Goal: Task Accomplishment & Management: Manage account settings

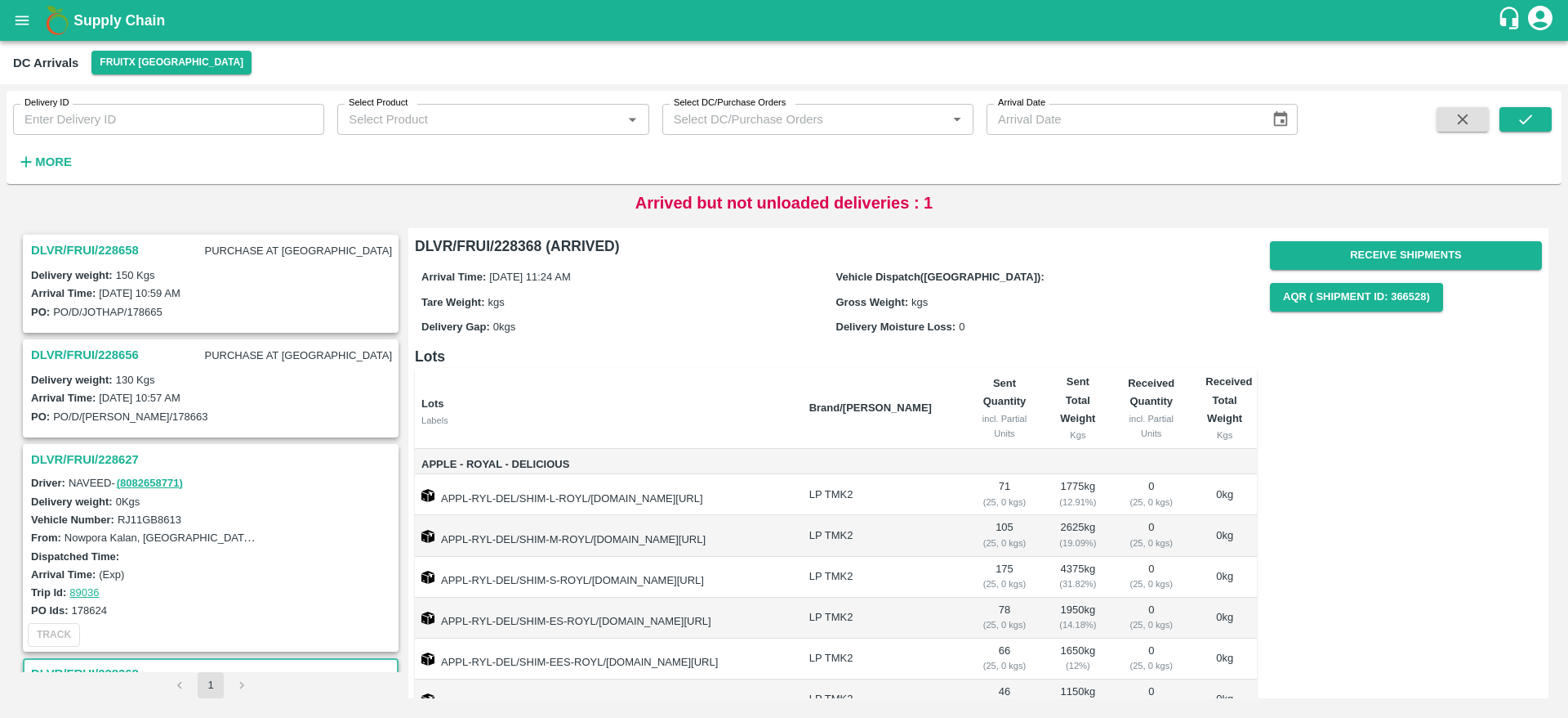
scroll to position [429, 0]
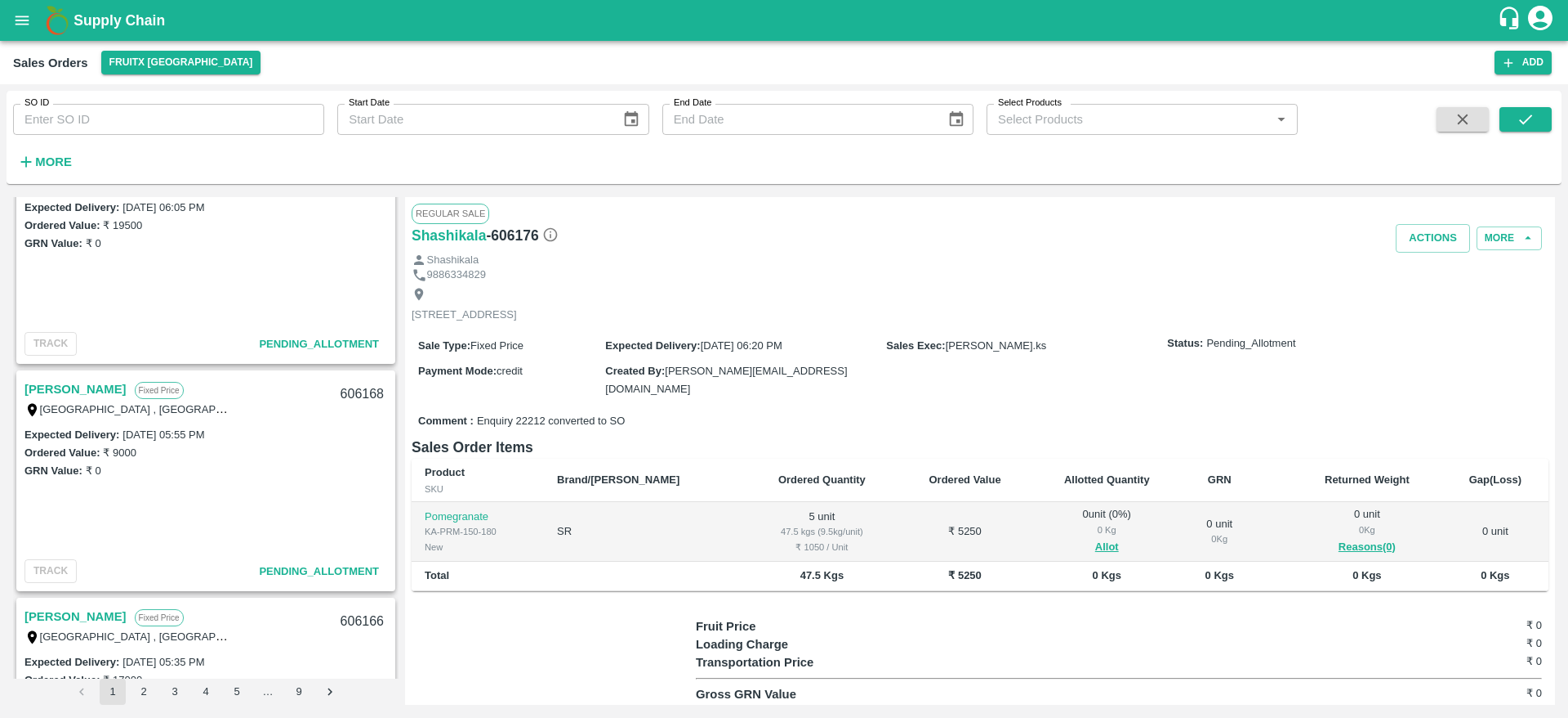
scroll to position [1649, 0]
click at [82, 392] on link "Vijayakumar" at bounding box center [76, 387] width 102 height 21
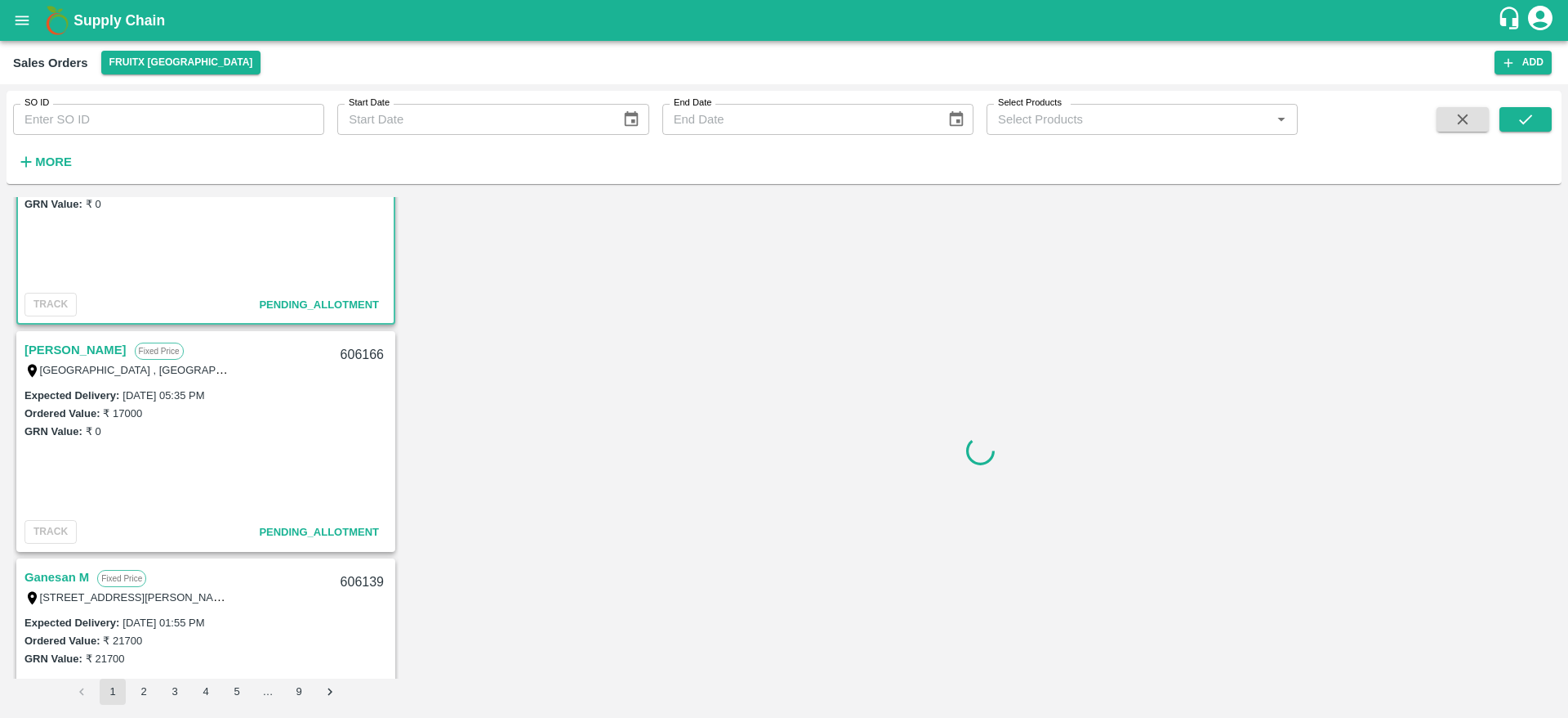
scroll to position [1919, 0]
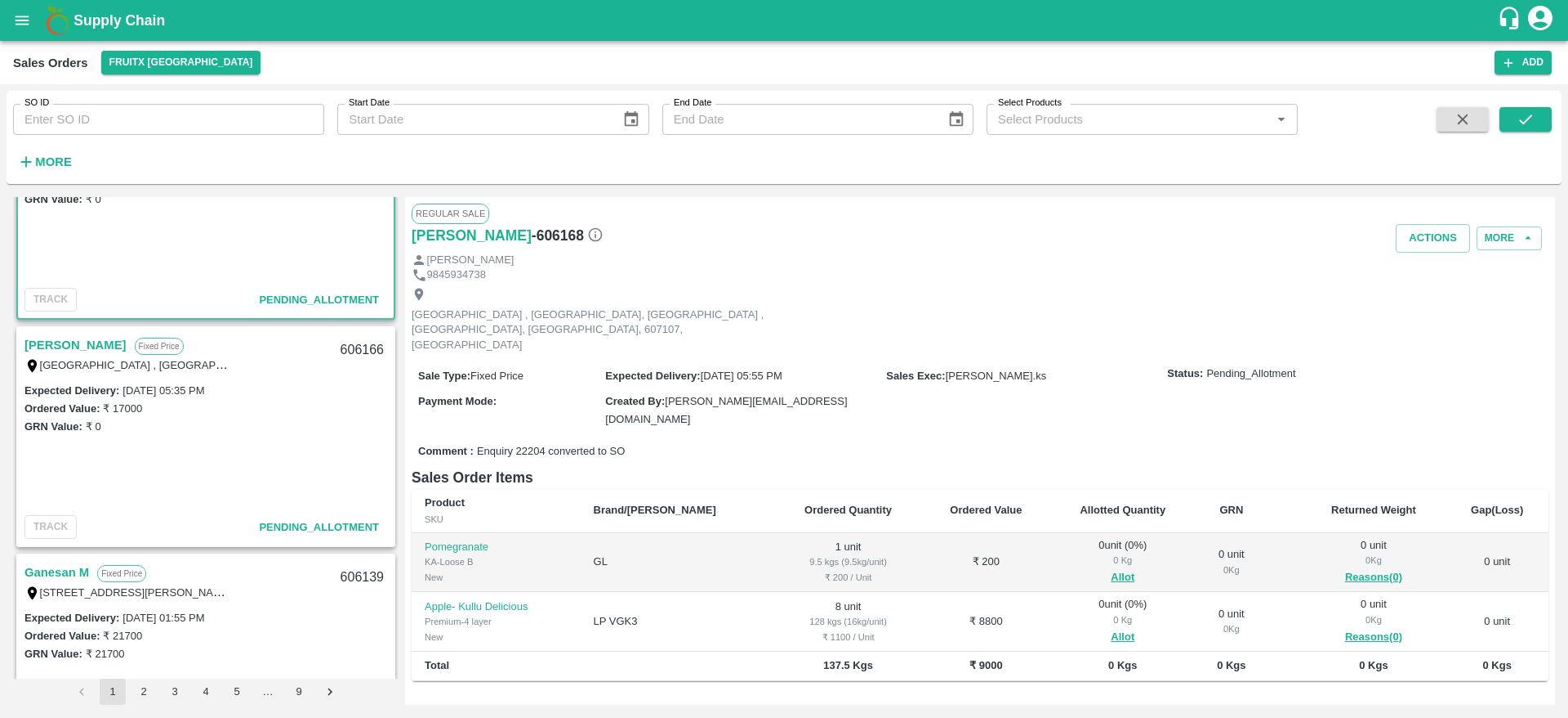
click at [64, 347] on link "[PERSON_NAME]" at bounding box center [76, 344] width 102 height 21
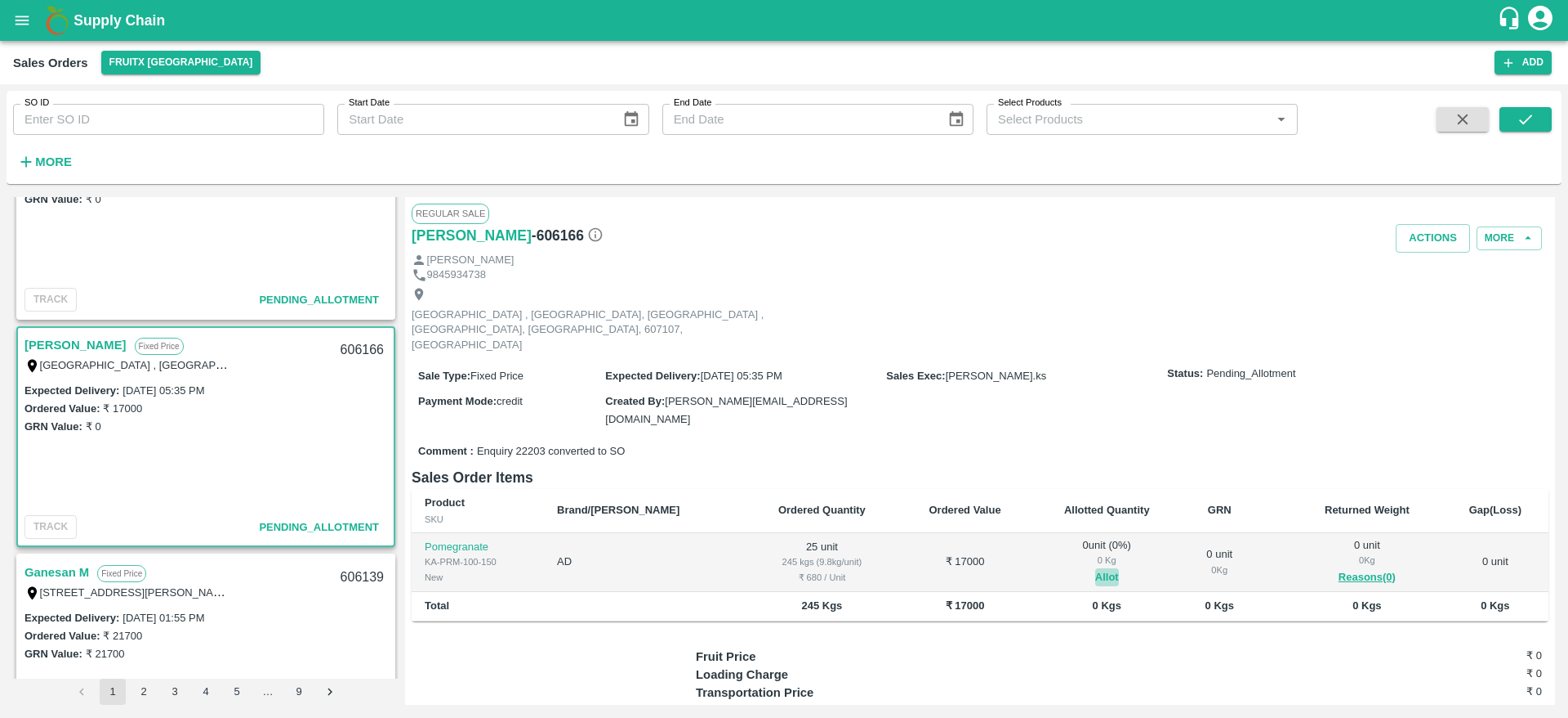
click at [1096, 568] on button "Allot" at bounding box center [1108, 577] width 24 height 18
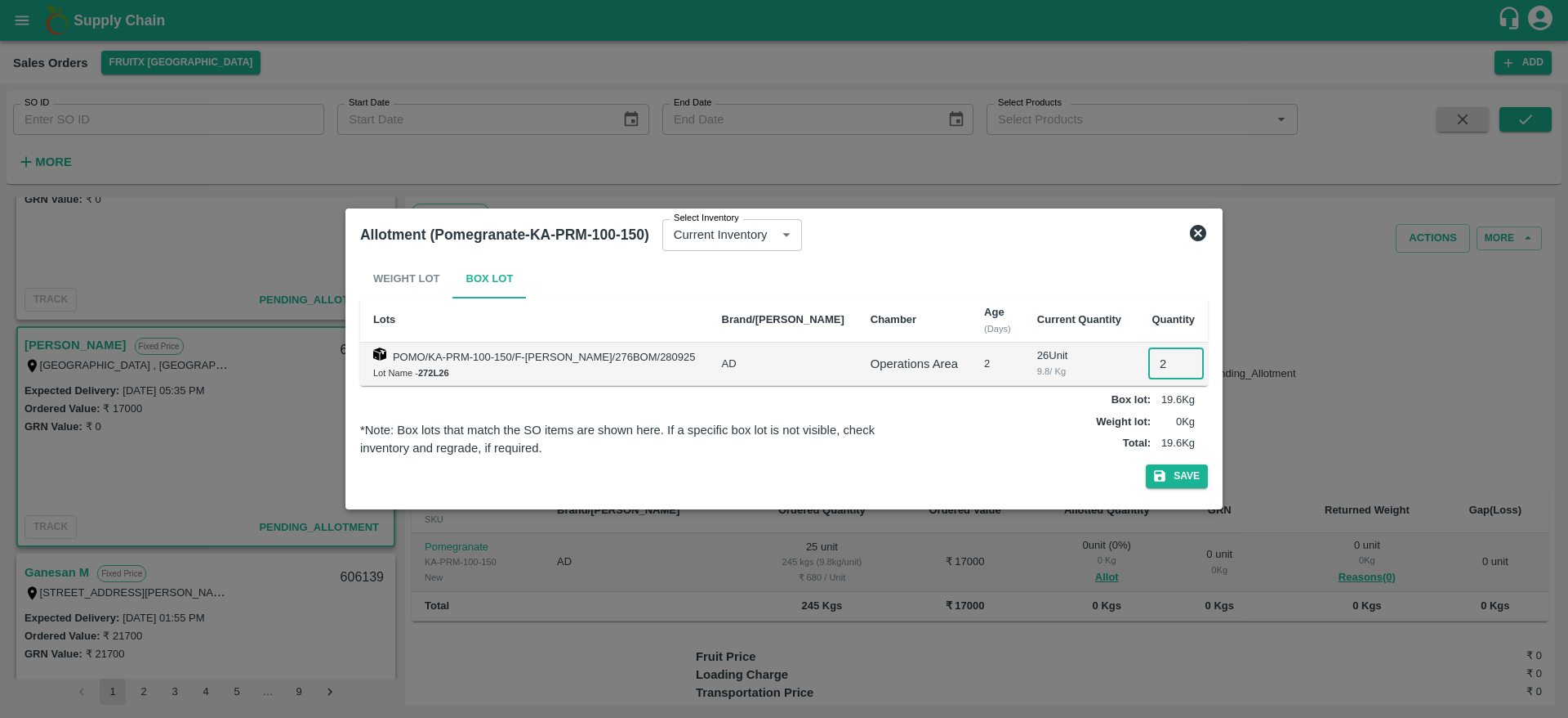
click at [1148, 355] on input "2" at bounding box center [1176, 364] width 55 height 31
type input "25"
click at [1146, 464] on button "Save" at bounding box center [1176, 476] width 62 height 24
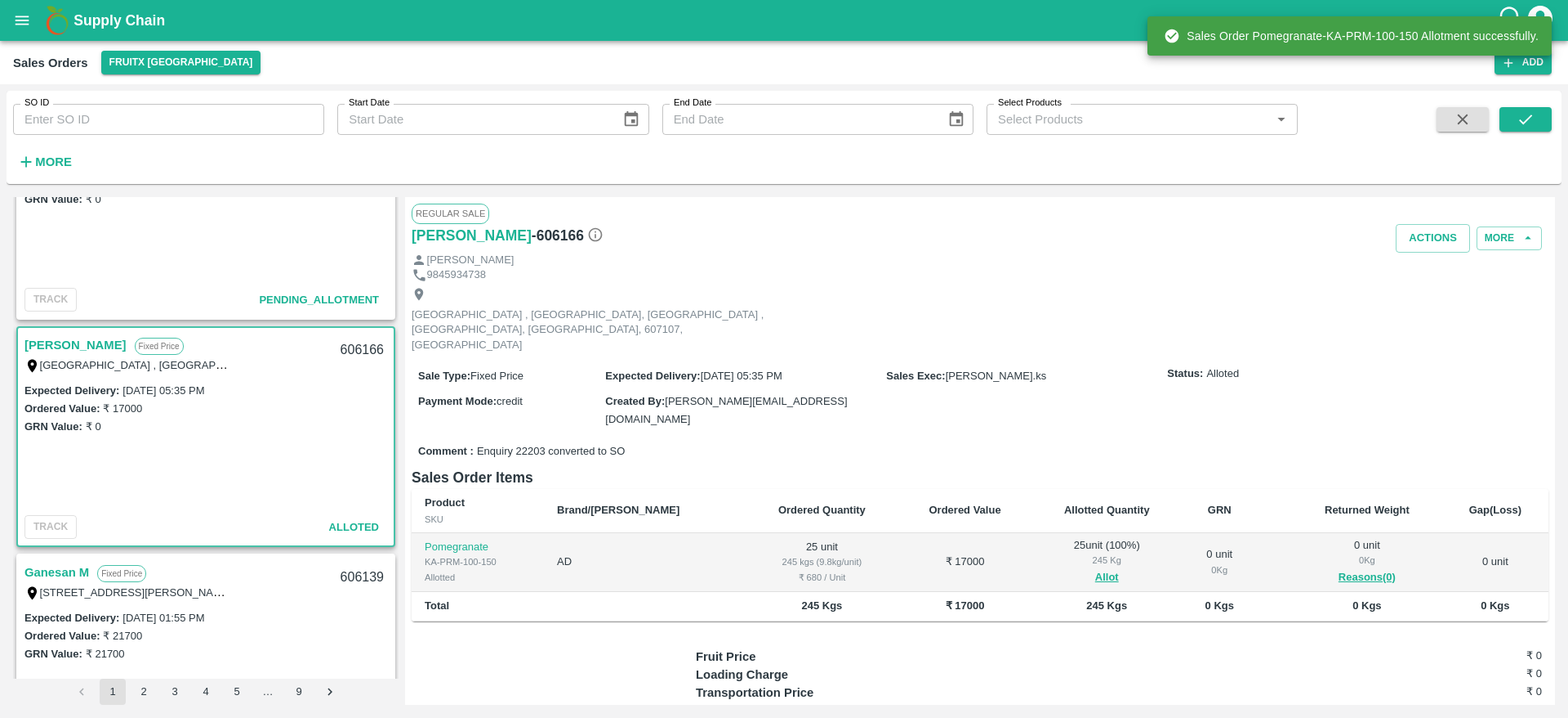
click at [357, 338] on div "606166" at bounding box center [362, 351] width 63 height 39
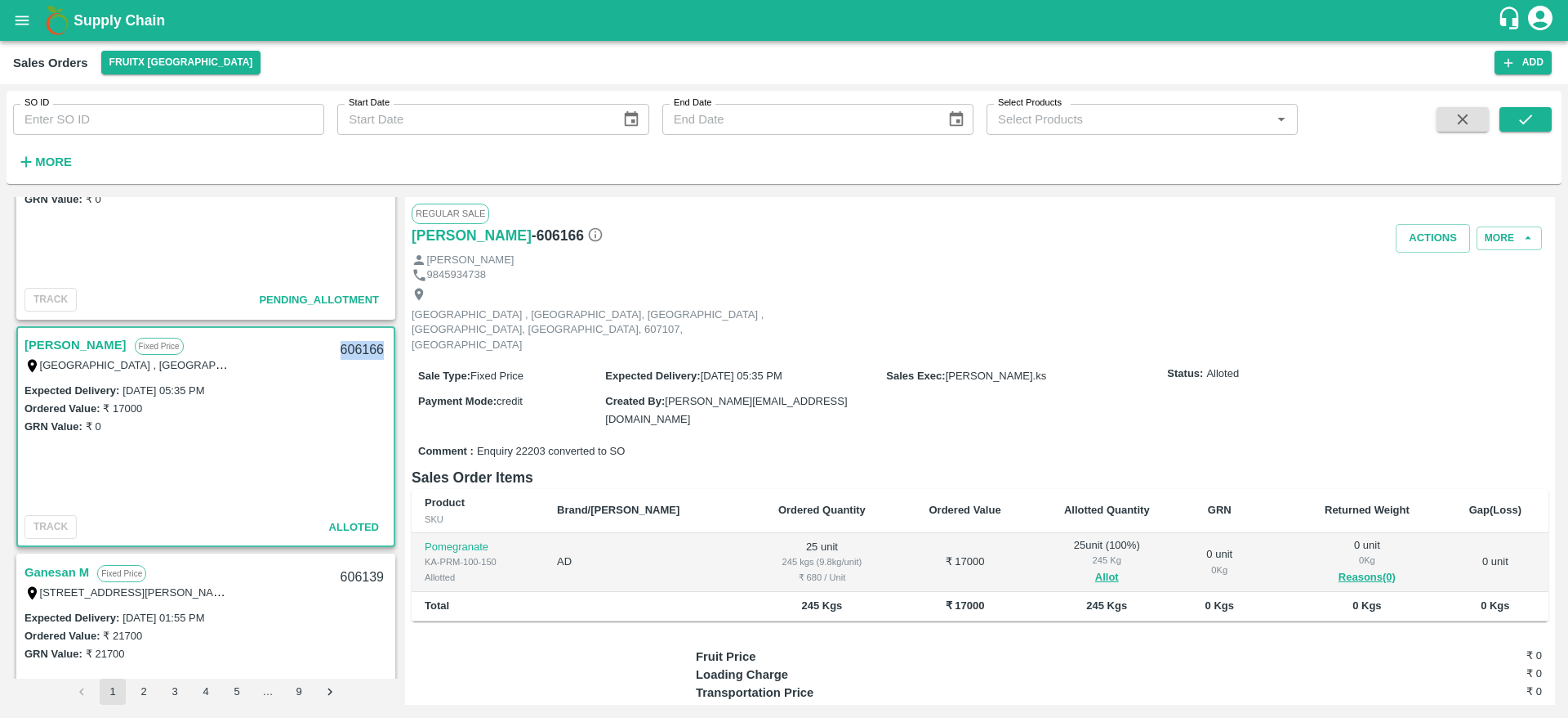
click at [357, 338] on div "606166" at bounding box center [362, 351] width 63 height 39
copy div "606166"
click at [1435, 248] on button "Actions" at bounding box center [1432, 238] width 75 height 29
click at [1436, 303] on li "Deliver" at bounding box center [1468, 301] width 172 height 28
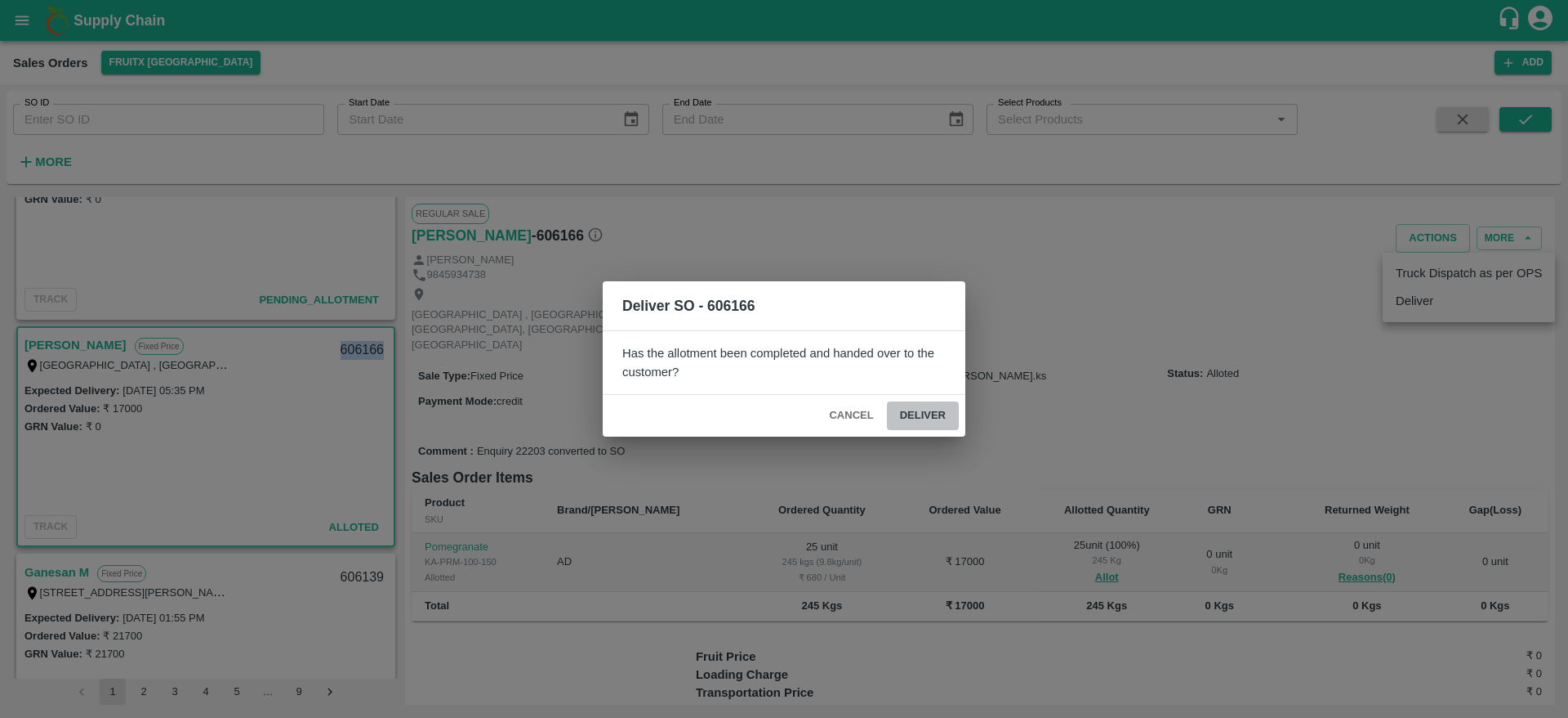
click at [927, 408] on button "Deliver" at bounding box center [923, 415] width 72 height 29
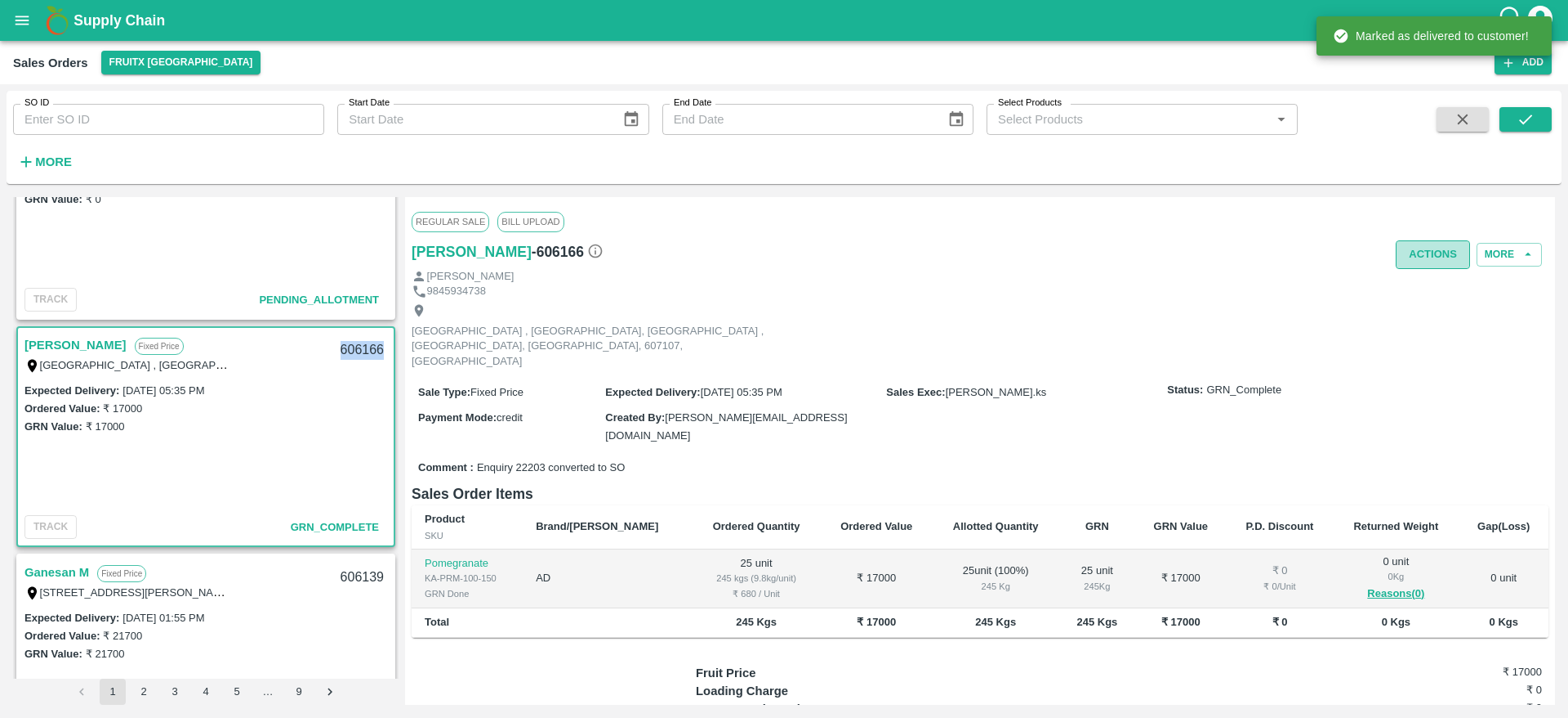
click at [1429, 259] on button "Actions" at bounding box center [1432, 254] width 75 height 29
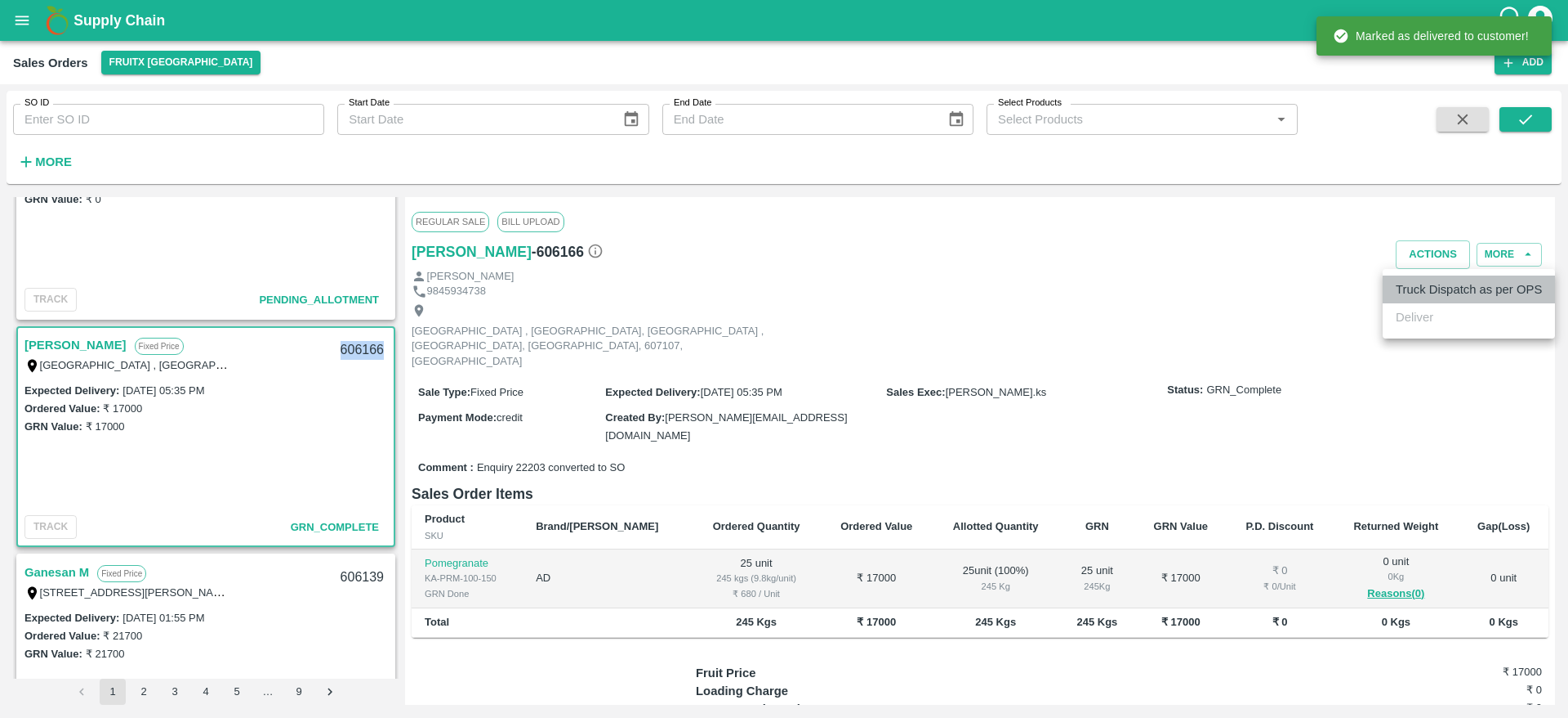
click at [1427, 289] on li "Truck Dispatch as per OPS" at bounding box center [1468, 289] width 172 height 28
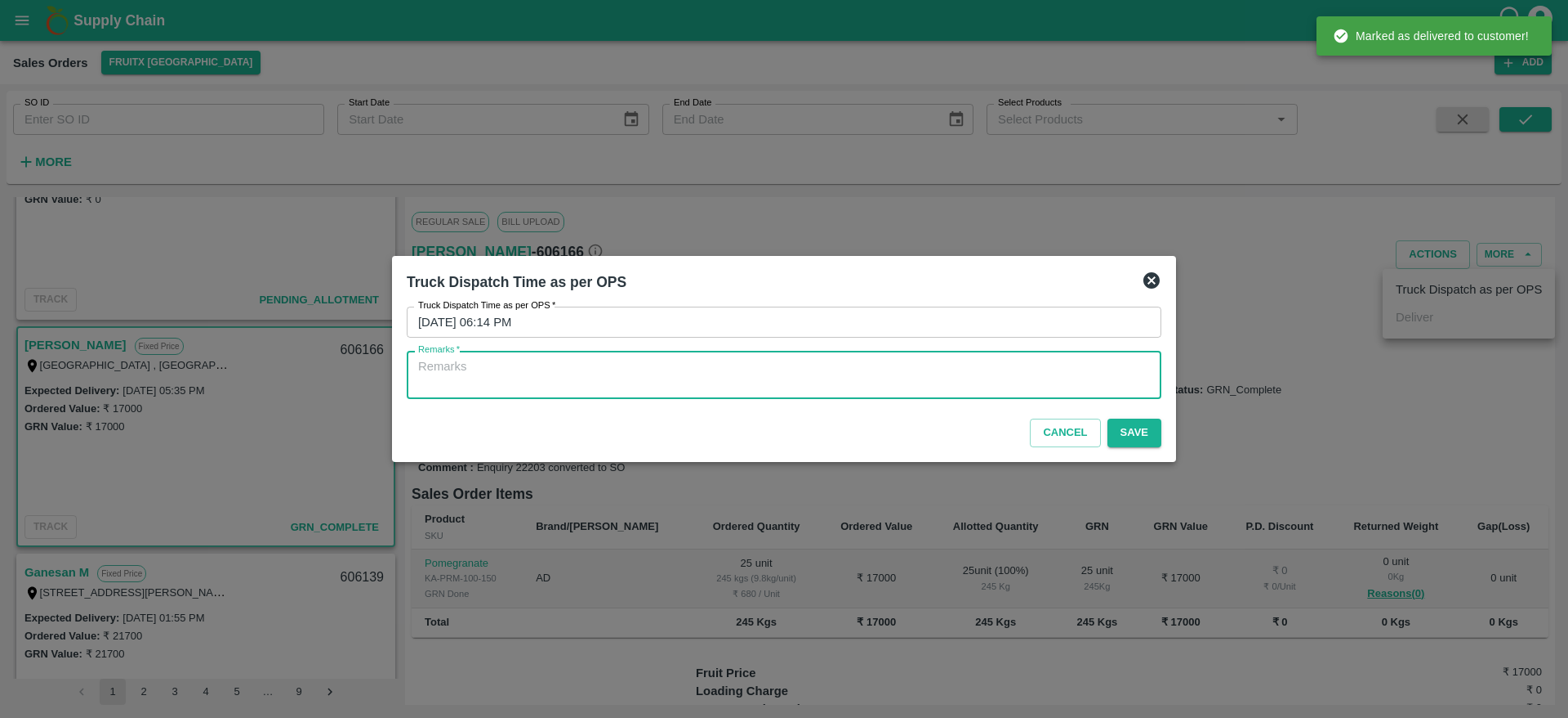
click at [981, 365] on textarea "Remarks   *" at bounding box center [783, 375] width 731 height 34
type textarea "OTD"
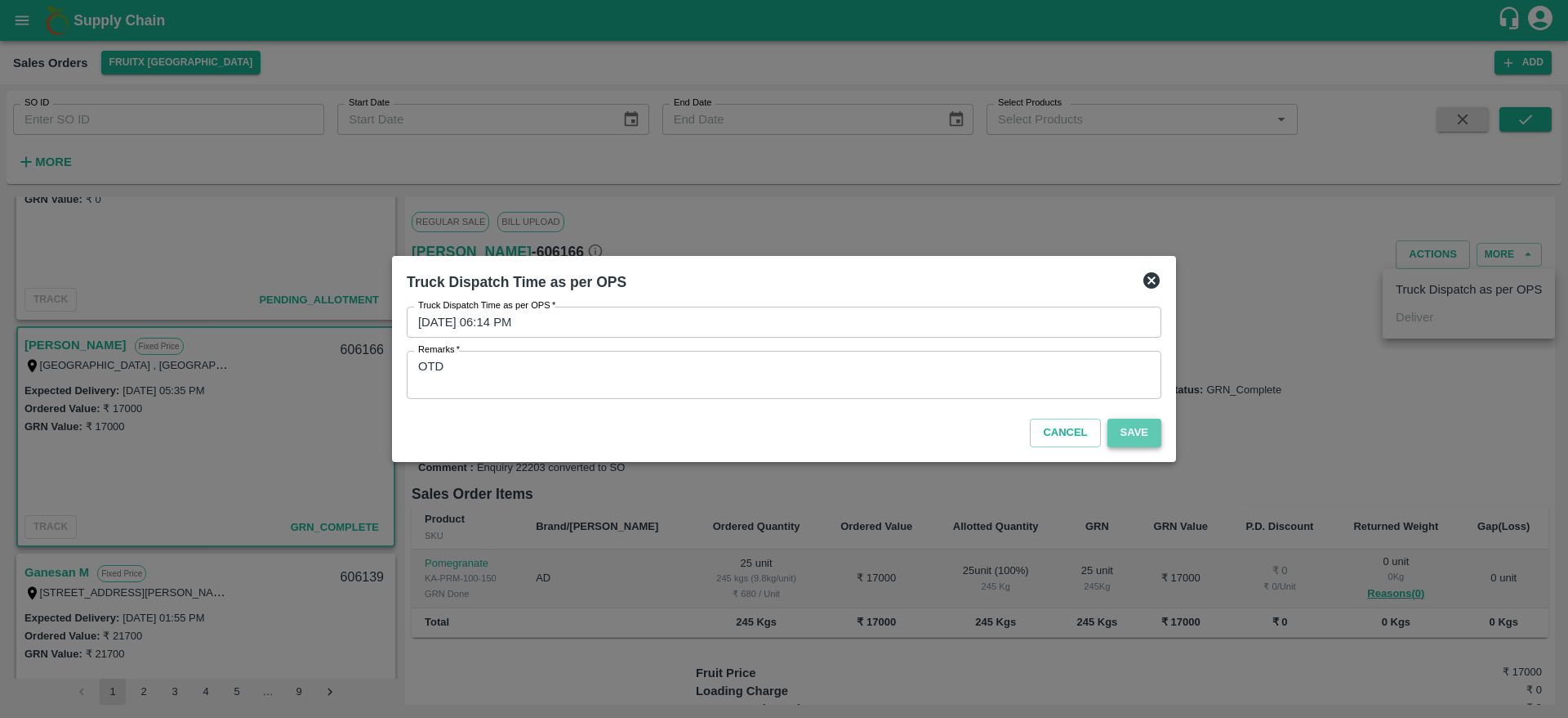
click at [1134, 437] on button "Save" at bounding box center [1134, 432] width 53 height 29
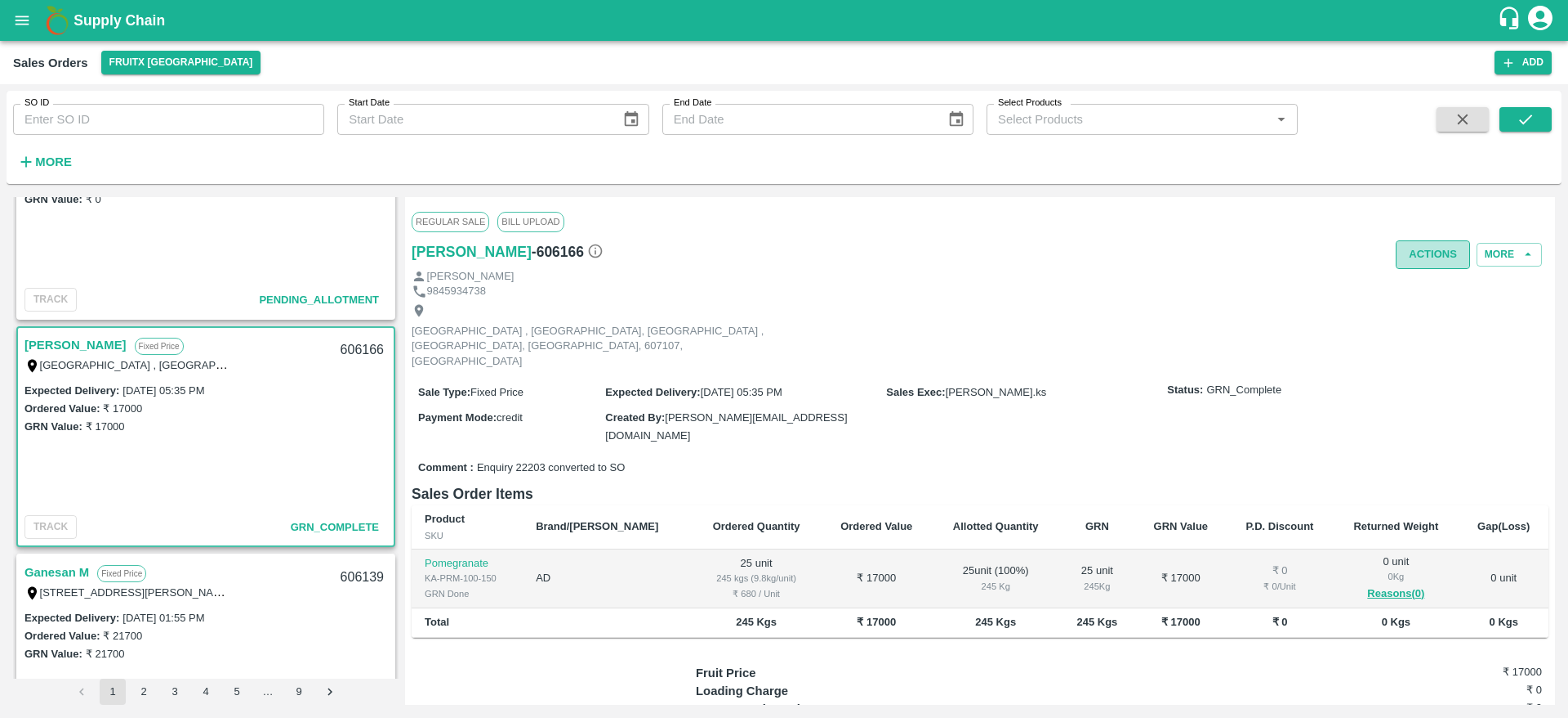
click at [1436, 264] on button "Actions" at bounding box center [1432, 254] width 75 height 29
click at [861, 279] on div at bounding box center [784, 359] width 1568 height 718
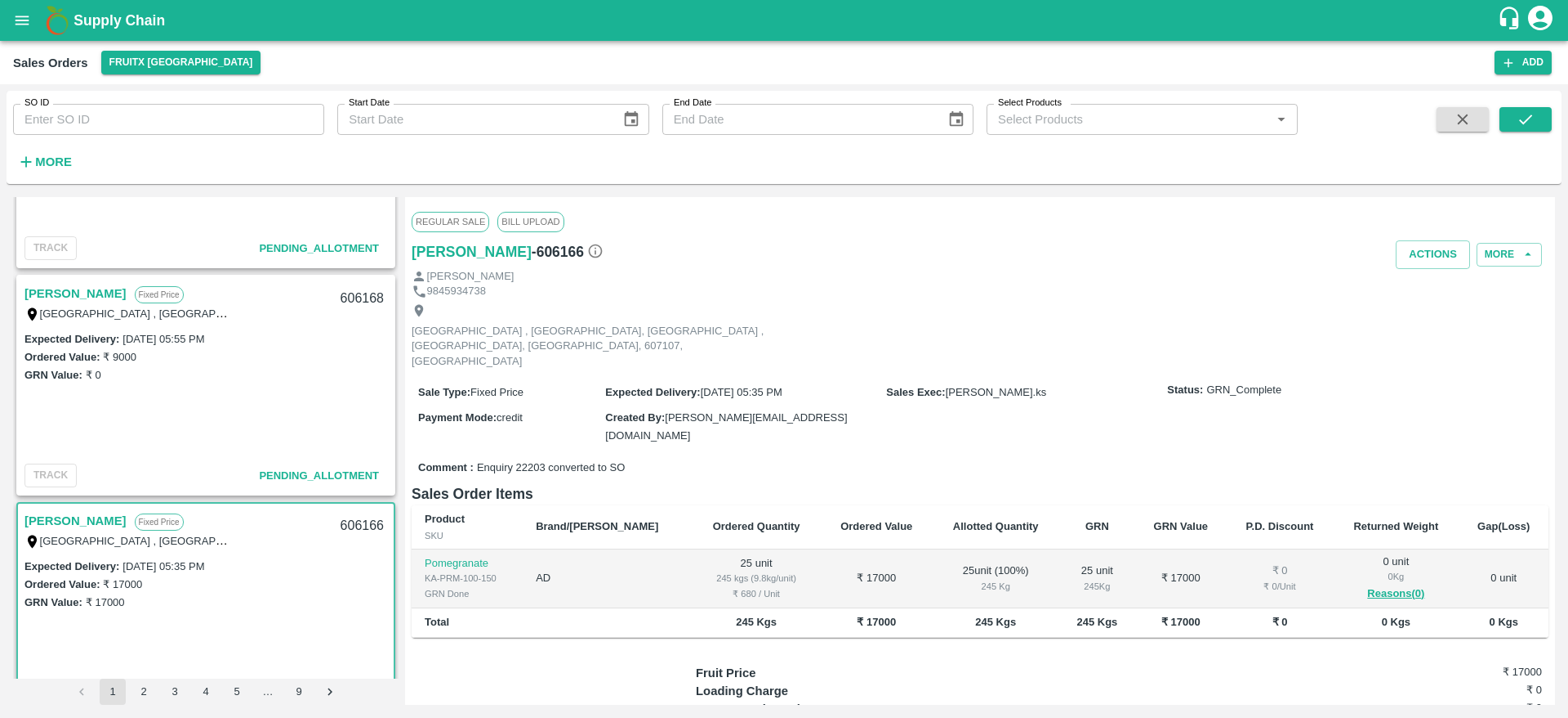
scroll to position [1742, 0]
click at [68, 288] on link "[PERSON_NAME]" at bounding box center [76, 293] width 102 height 21
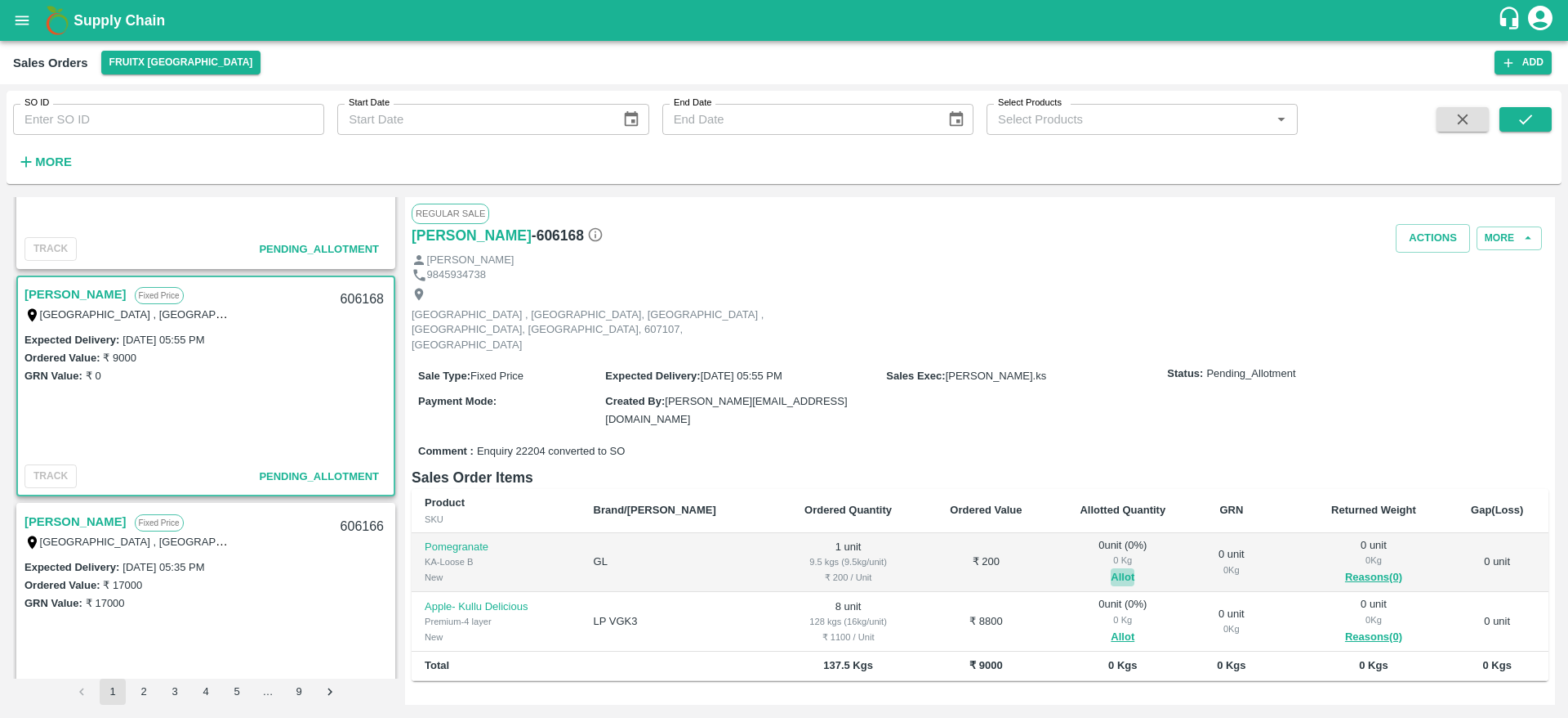
click at [1111, 568] on button "Allot" at bounding box center [1123, 577] width 24 height 18
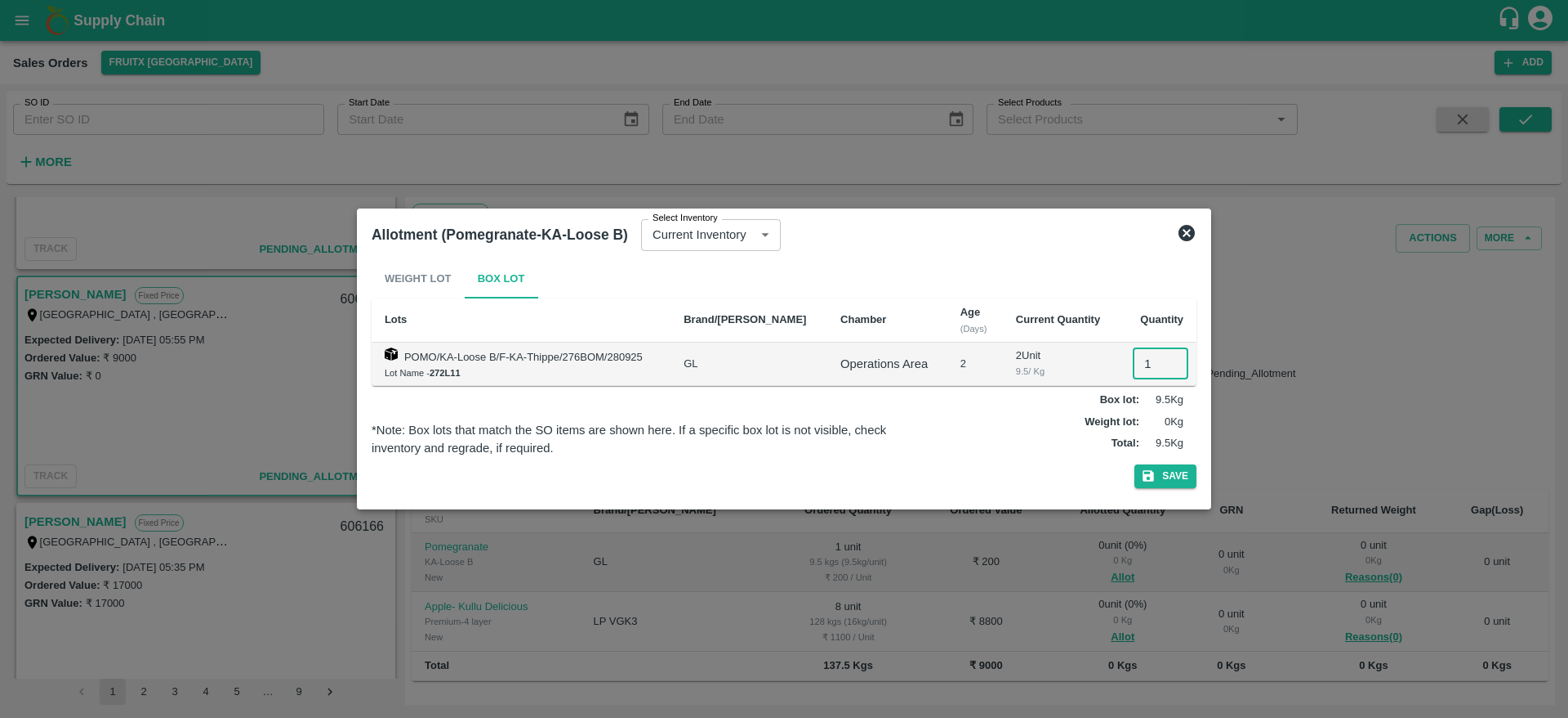
click at [1144, 359] on input "1" at bounding box center [1160, 364] width 55 height 31
type input "1"
click at [1134, 464] on button "Save" at bounding box center [1165, 476] width 62 height 24
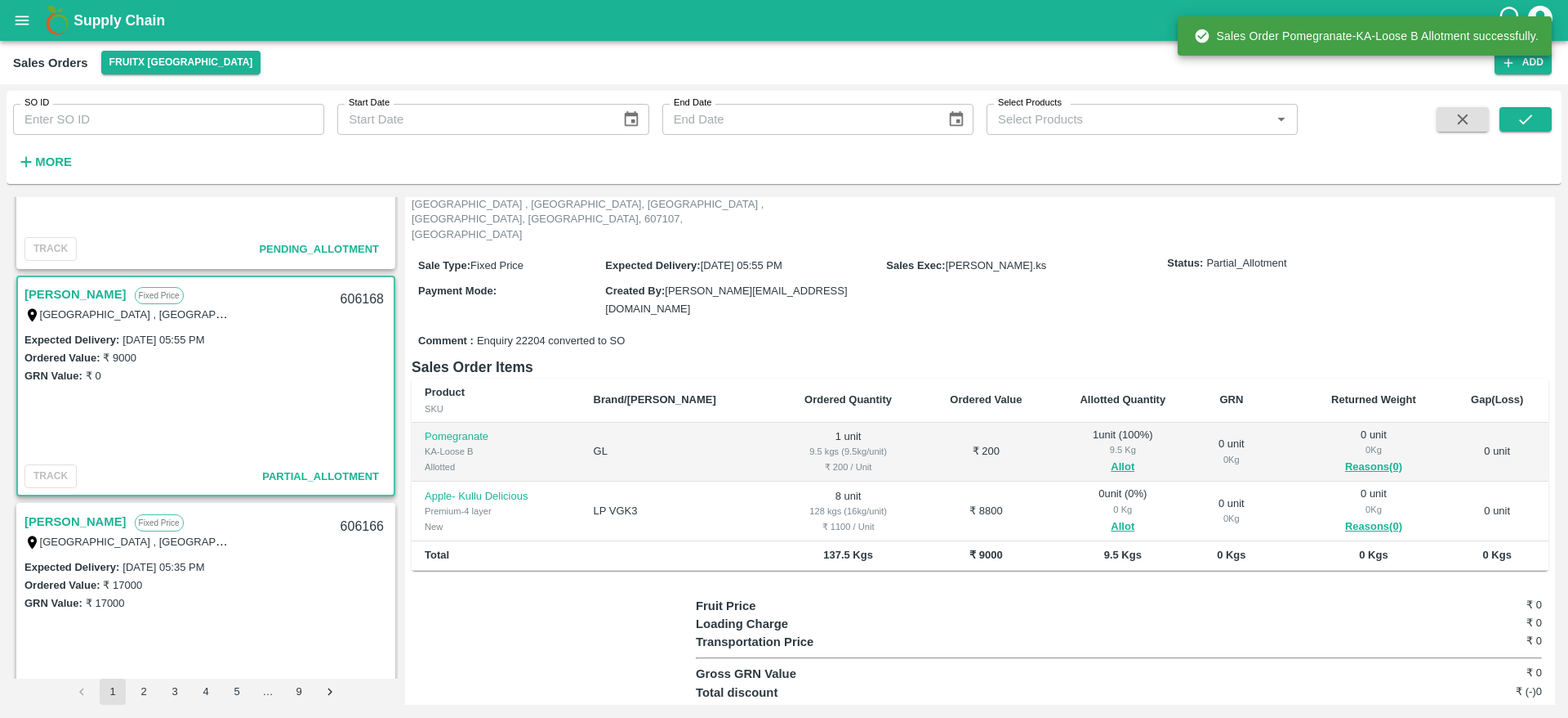
scroll to position [114, 0]
click at [1111, 513] on button "Allot" at bounding box center [1123, 522] width 24 height 18
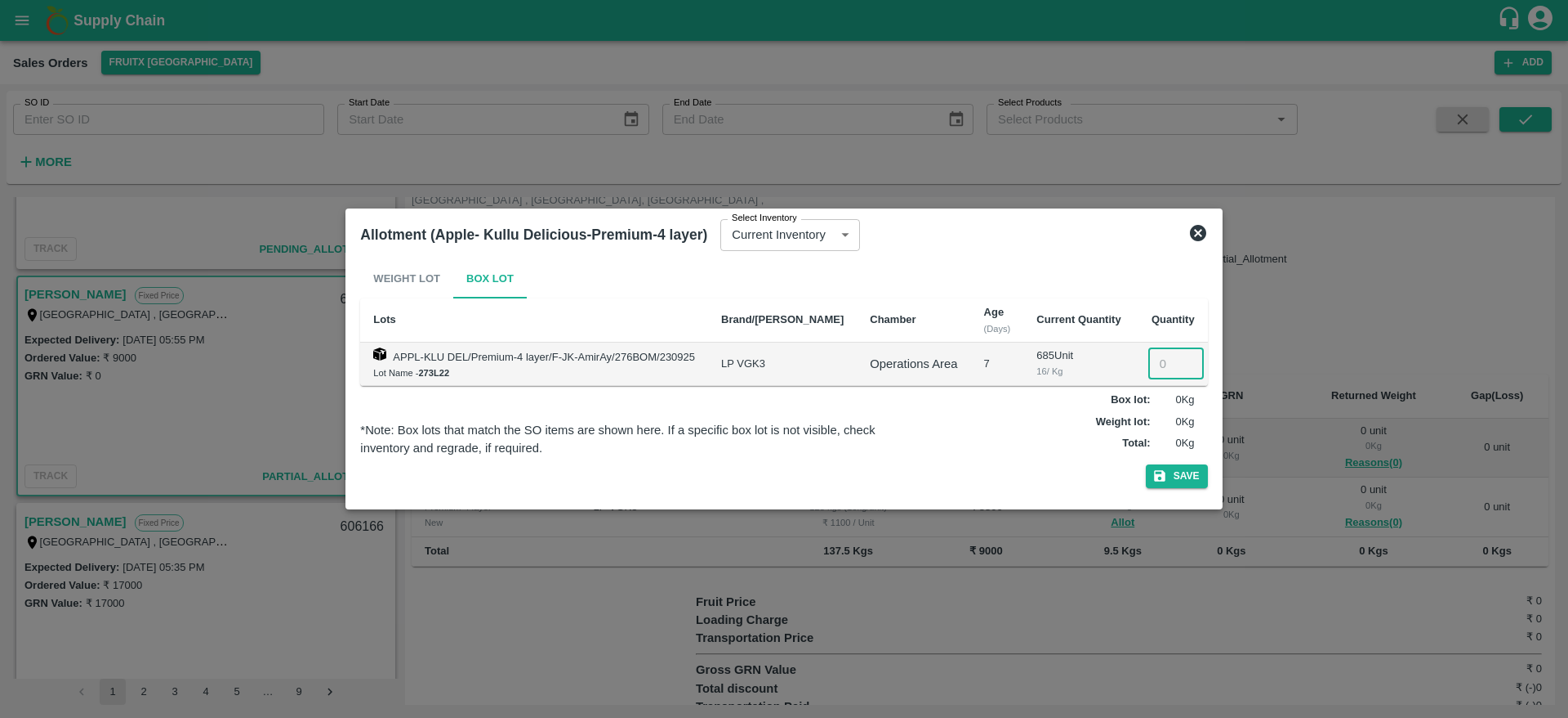
click at [1148, 361] on input "number" at bounding box center [1176, 364] width 55 height 31
type input "8"
click at [1146, 464] on button "Save" at bounding box center [1176, 476] width 62 height 24
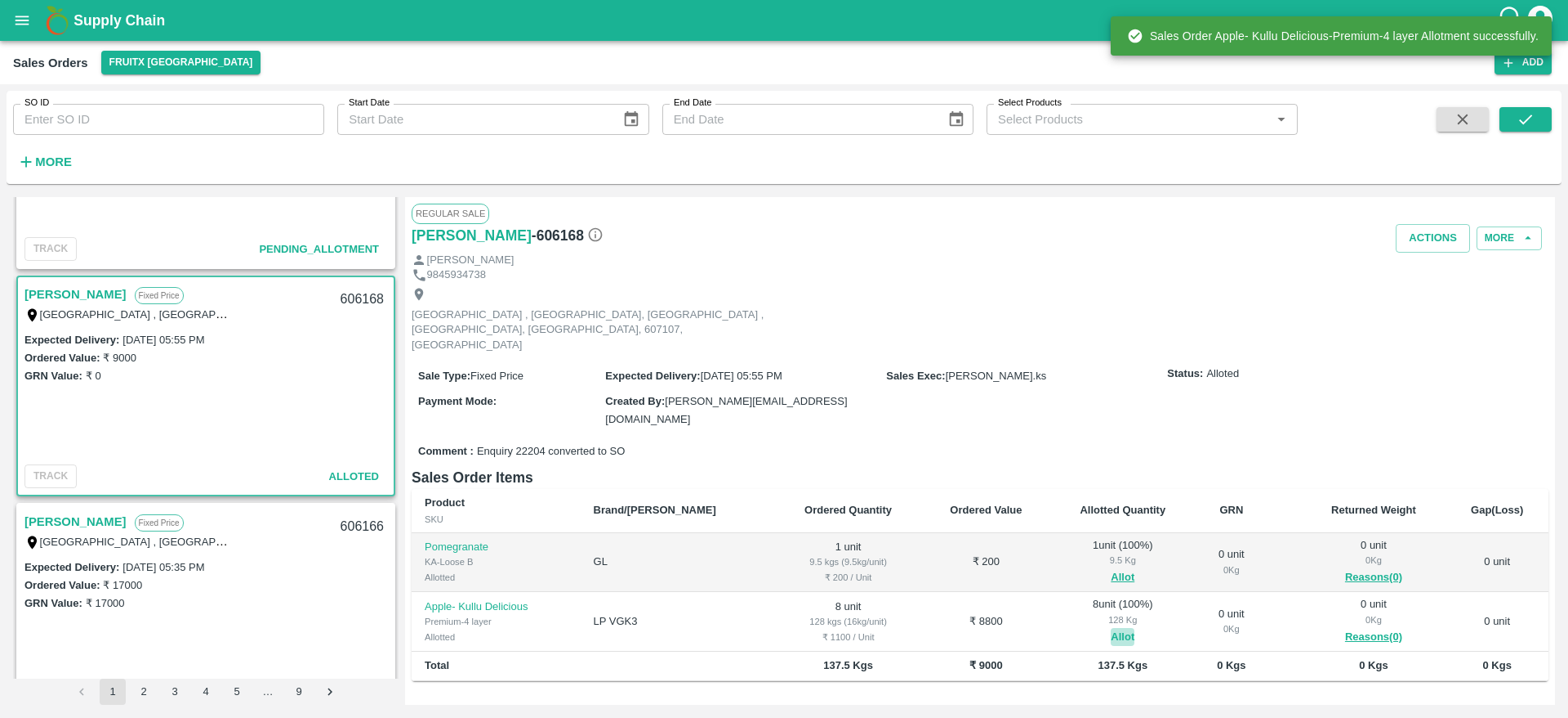
click at [1111, 628] on button "Allot" at bounding box center [1123, 637] width 24 height 18
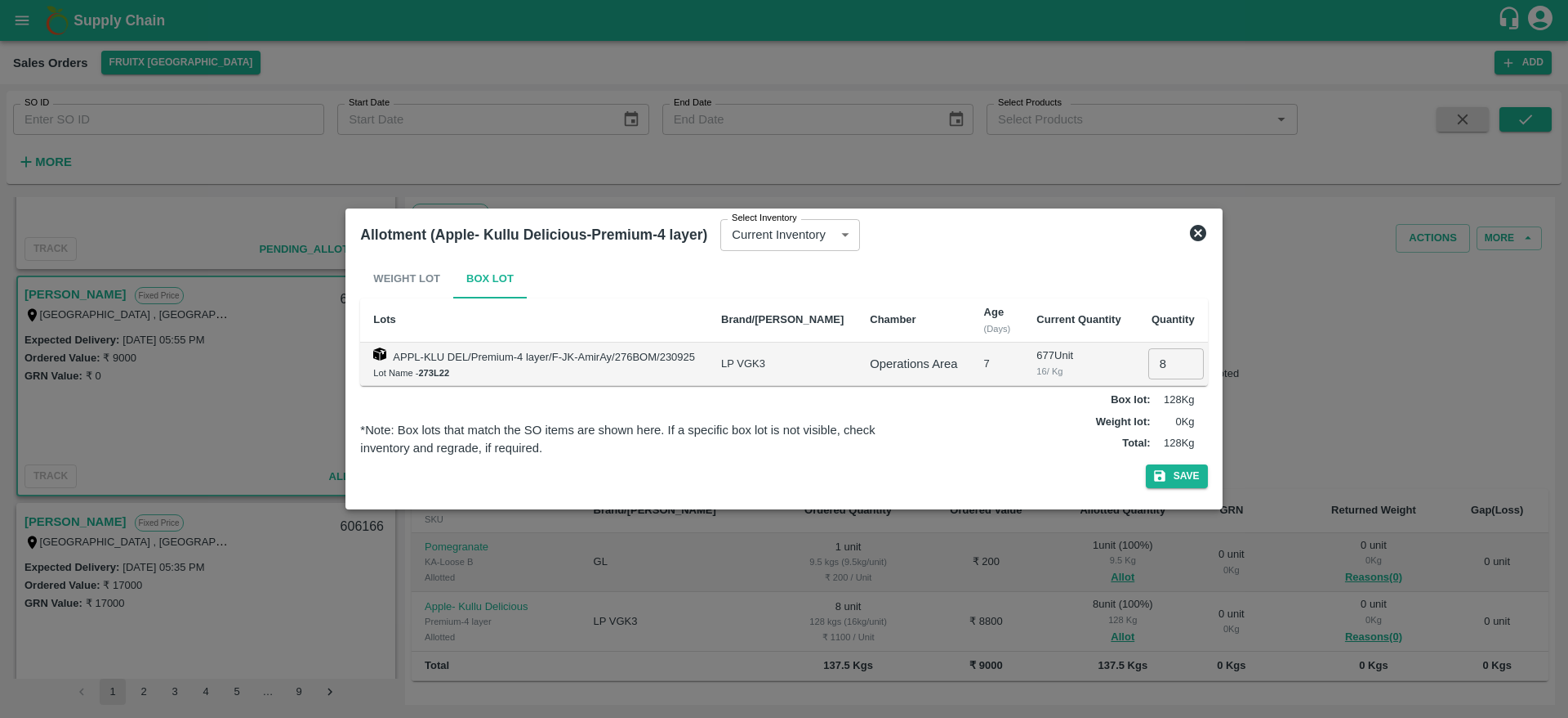
click at [1150, 362] on input "8" at bounding box center [1176, 364] width 55 height 31
type input "0"
click at [1146, 464] on button "Save" at bounding box center [1176, 476] width 62 height 24
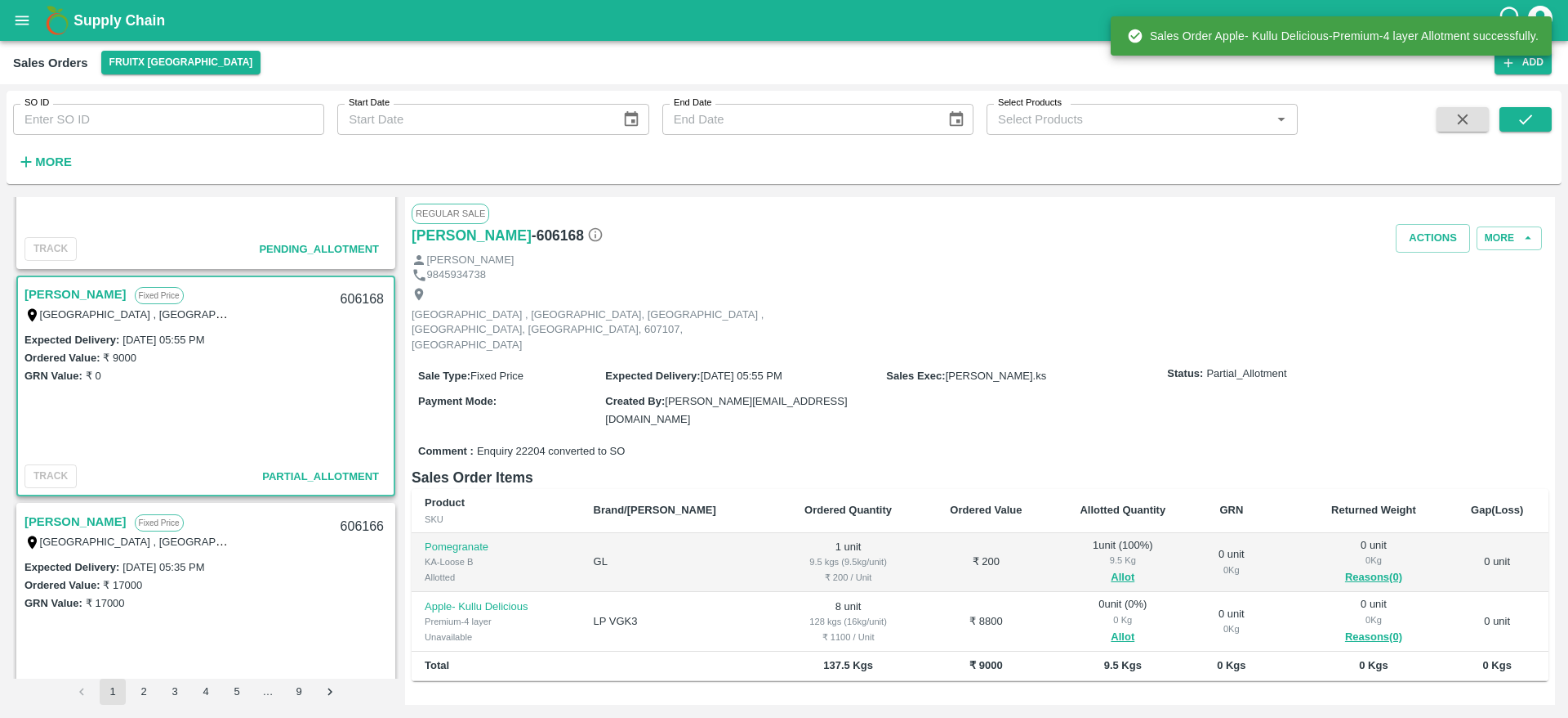
click at [1103, 568] on span "Allot" at bounding box center [1123, 577] width 119 height 18
click at [1111, 568] on button "Allot" at bounding box center [1123, 577] width 24 height 18
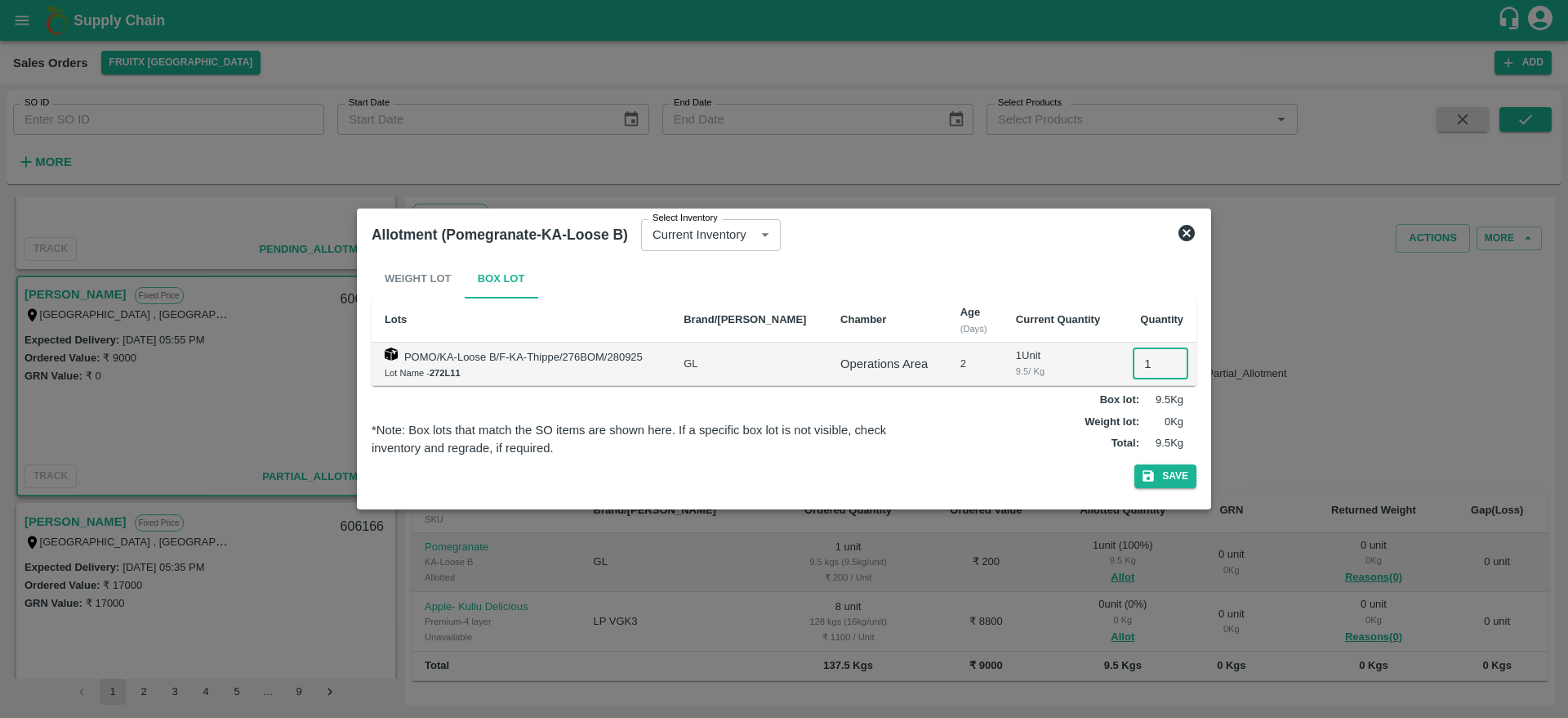
click at [1153, 360] on input "1" at bounding box center [1160, 364] width 55 height 31
type input "0"
click at [1134, 464] on button "Save" at bounding box center [1165, 476] width 62 height 24
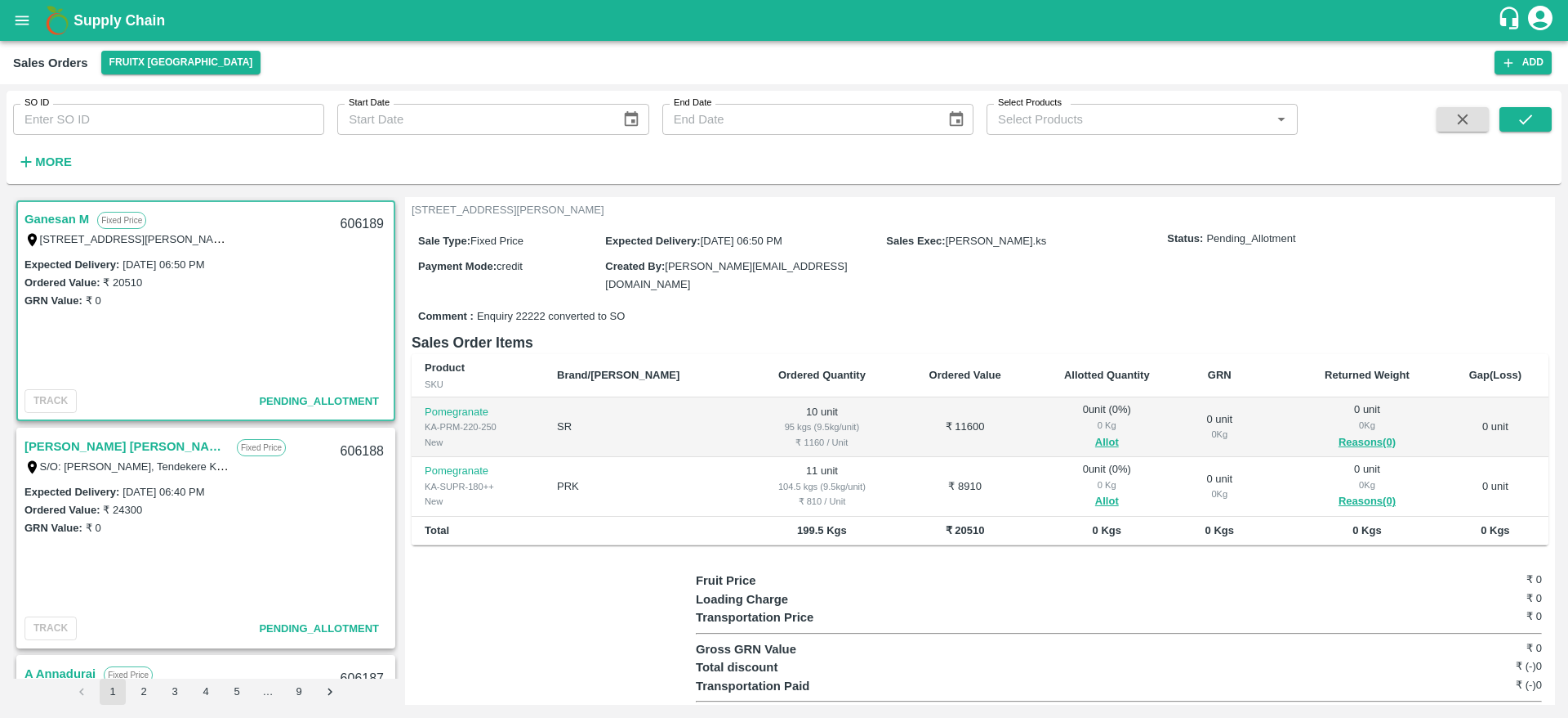
scroll to position [111, 0]
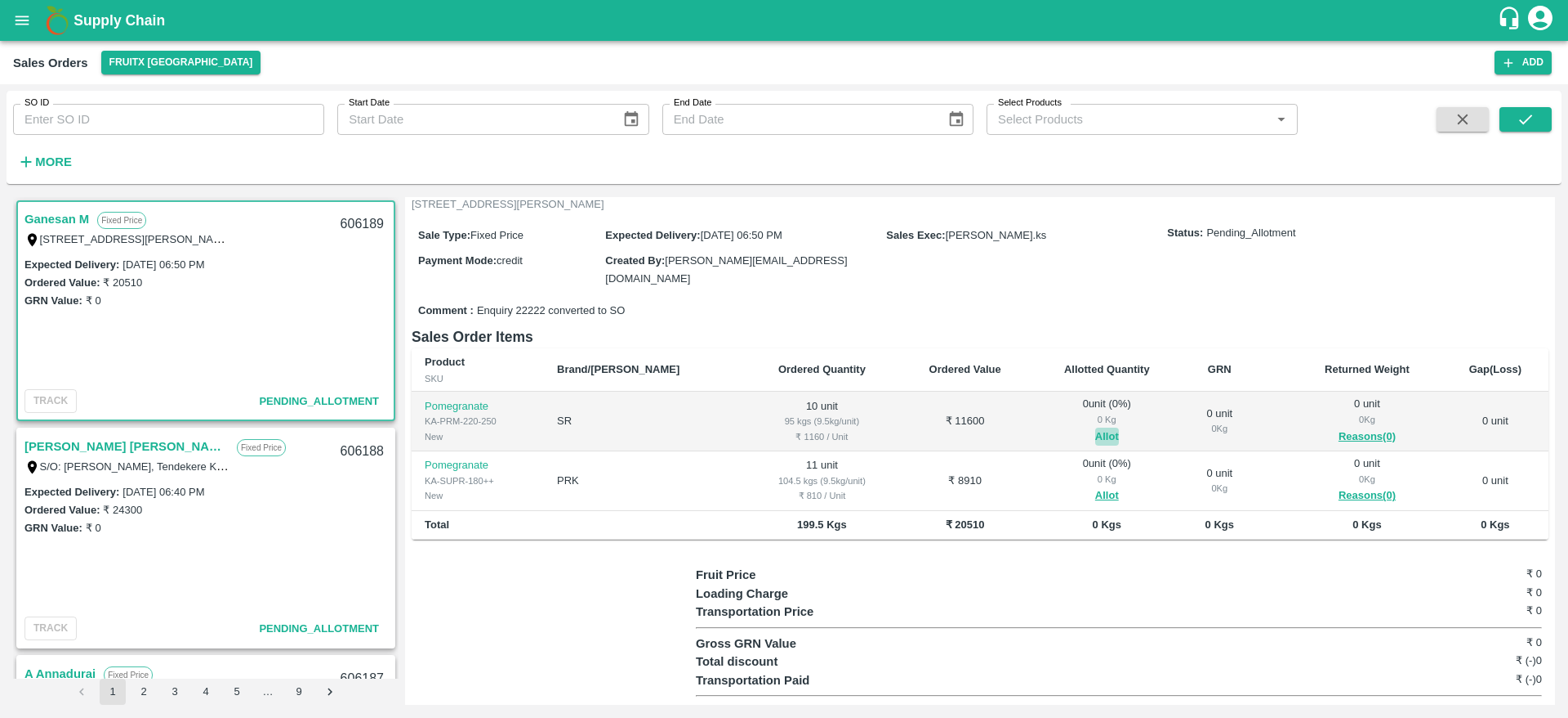
click at [1096, 429] on button "Allot" at bounding box center [1108, 437] width 24 height 18
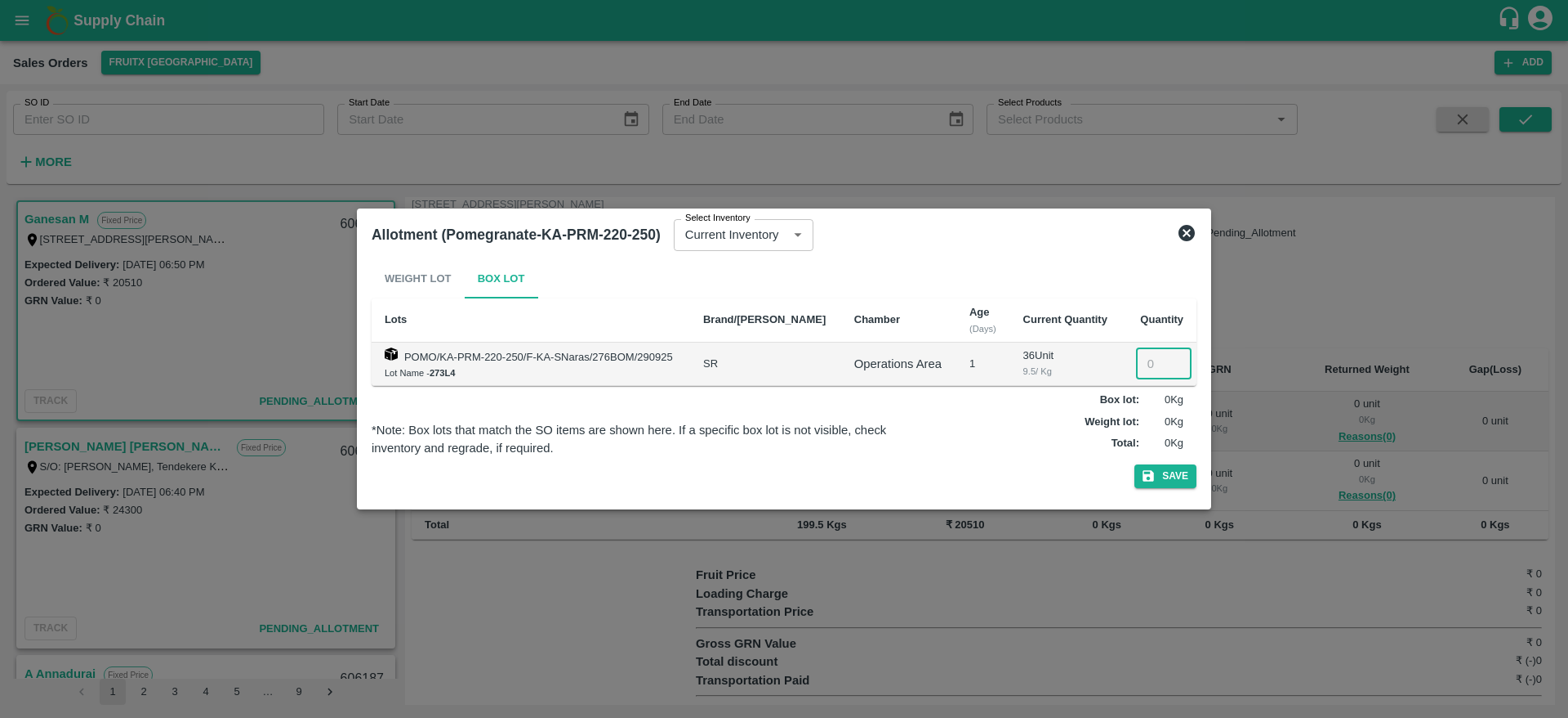
click at [1138, 355] on input "number" at bounding box center [1164, 364] width 55 height 31
type input "10"
click at [1134, 464] on button "Save" at bounding box center [1165, 476] width 62 height 24
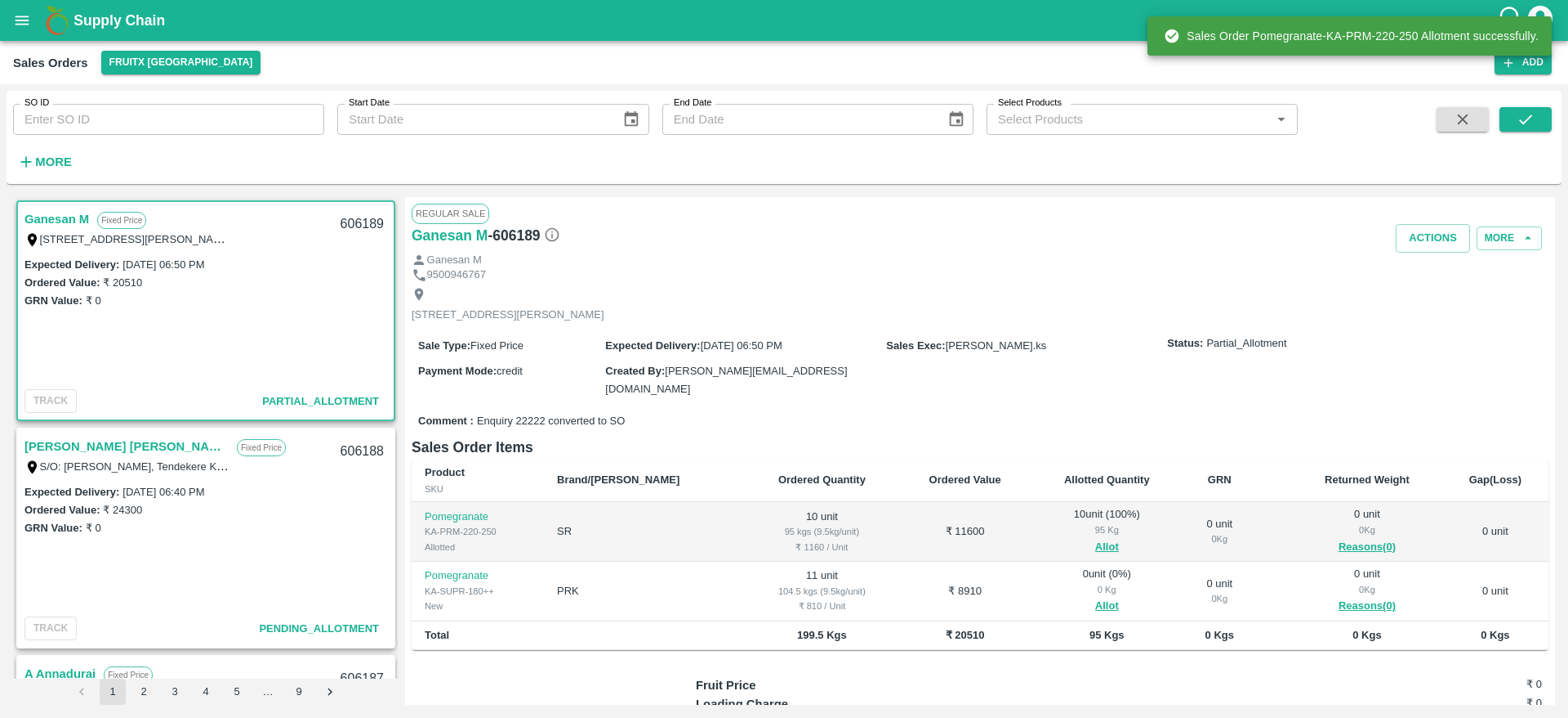
click at [346, 213] on div "606189" at bounding box center [362, 224] width 63 height 39
copy div "606189"
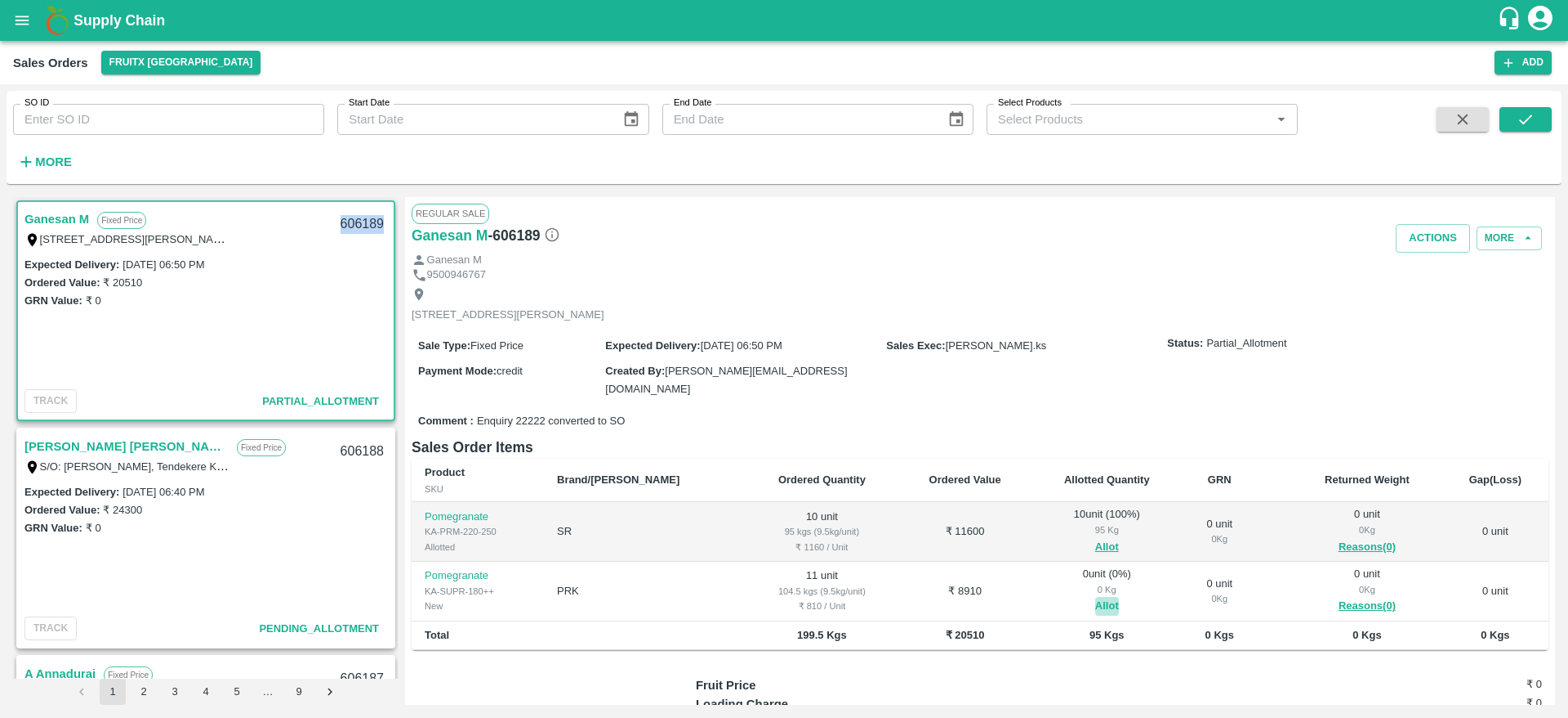
click at [1096, 596] on button "Allot" at bounding box center [1108, 605] width 24 height 18
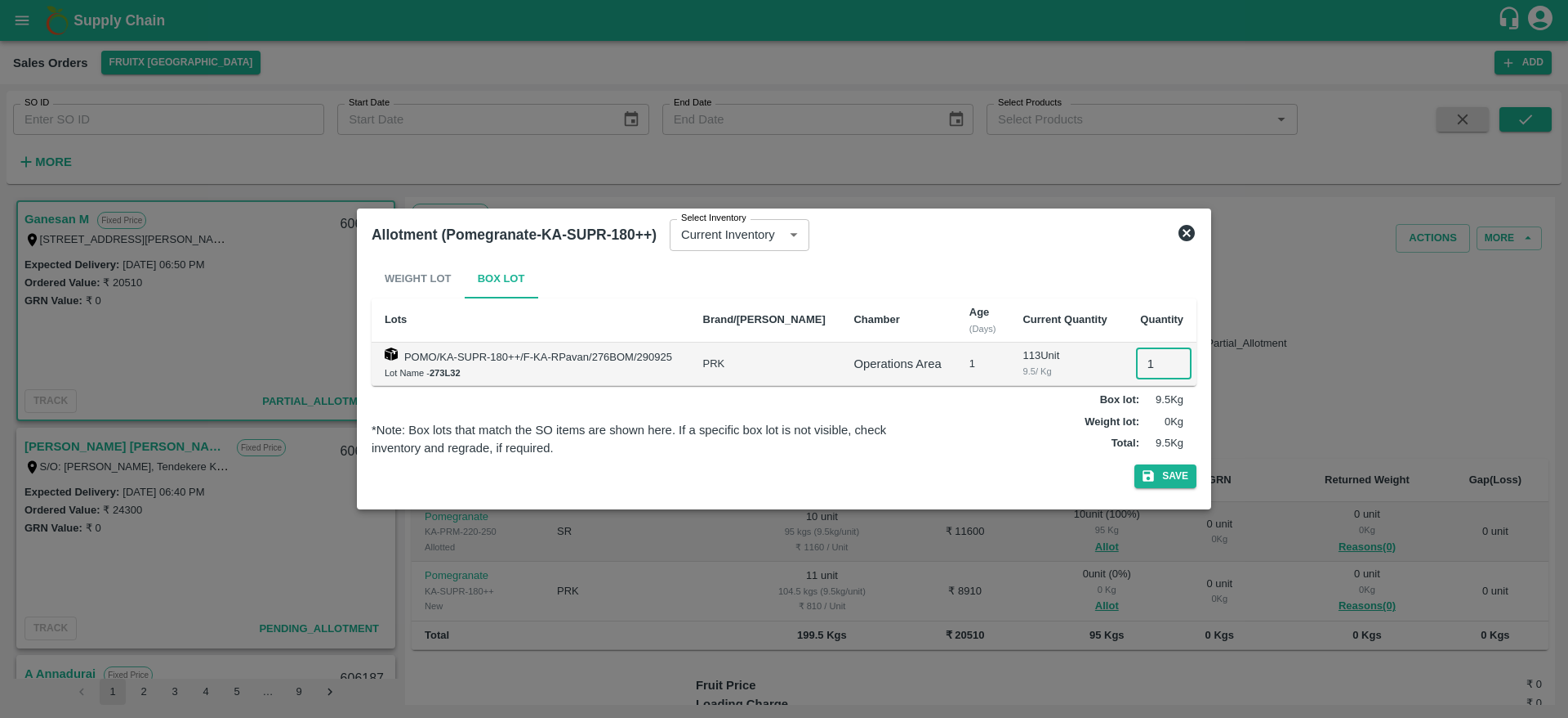
click at [1136, 373] on input "1" at bounding box center [1164, 364] width 55 height 31
type input "11"
click at [1134, 464] on button "Save" at bounding box center [1165, 476] width 62 height 24
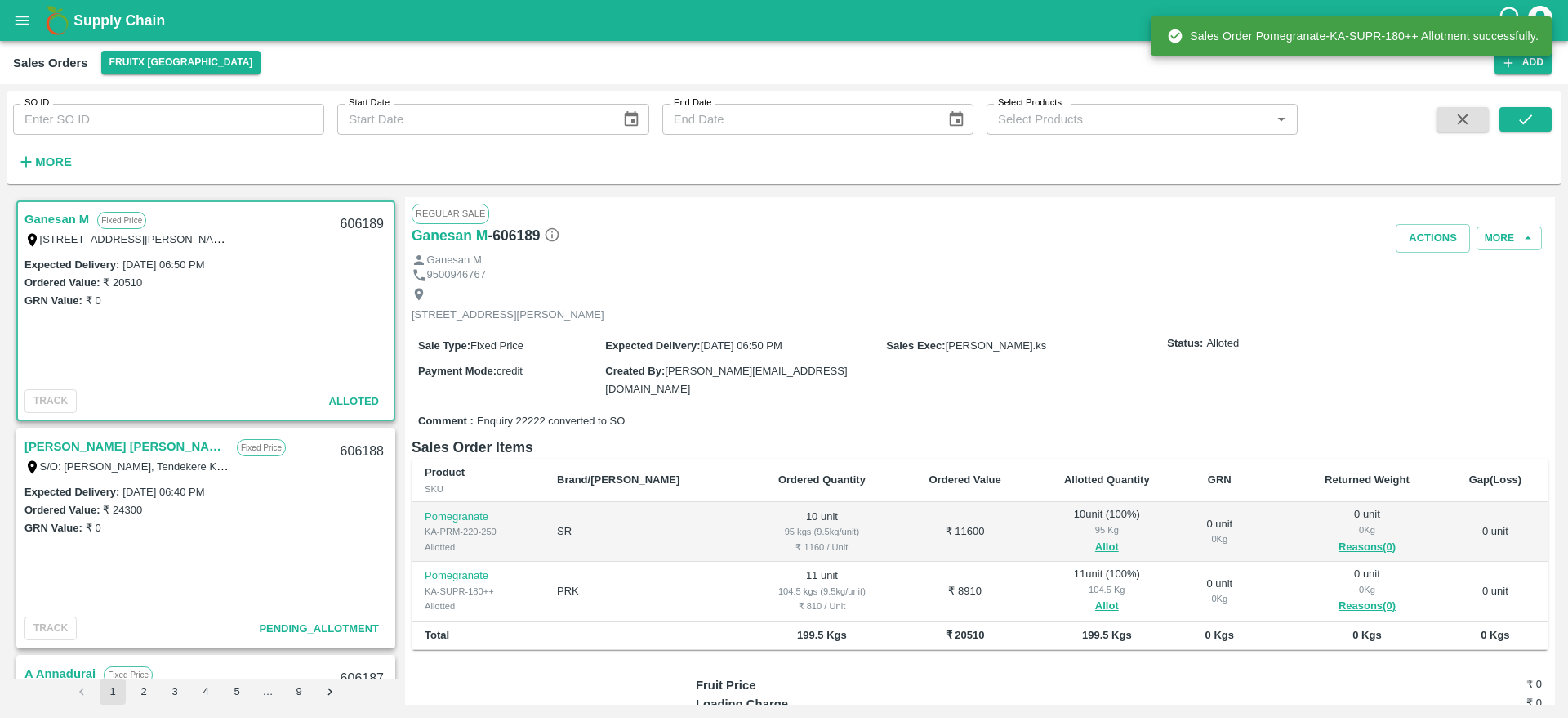
click at [353, 221] on div "606189" at bounding box center [362, 224] width 63 height 39
copy div "606189"
click at [353, 221] on div "606189" at bounding box center [362, 224] width 63 height 39
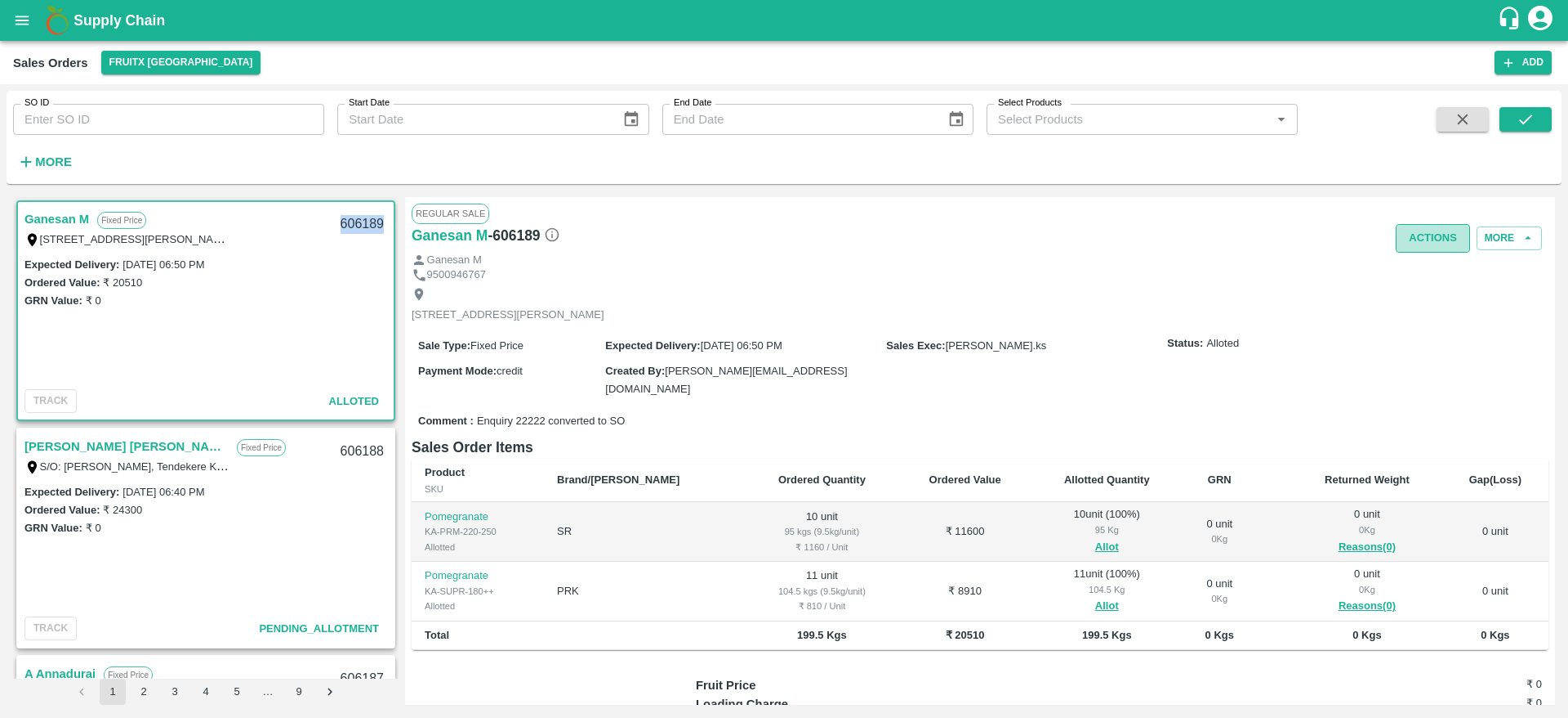
click at [1421, 239] on button "Actions" at bounding box center [1432, 238] width 75 height 29
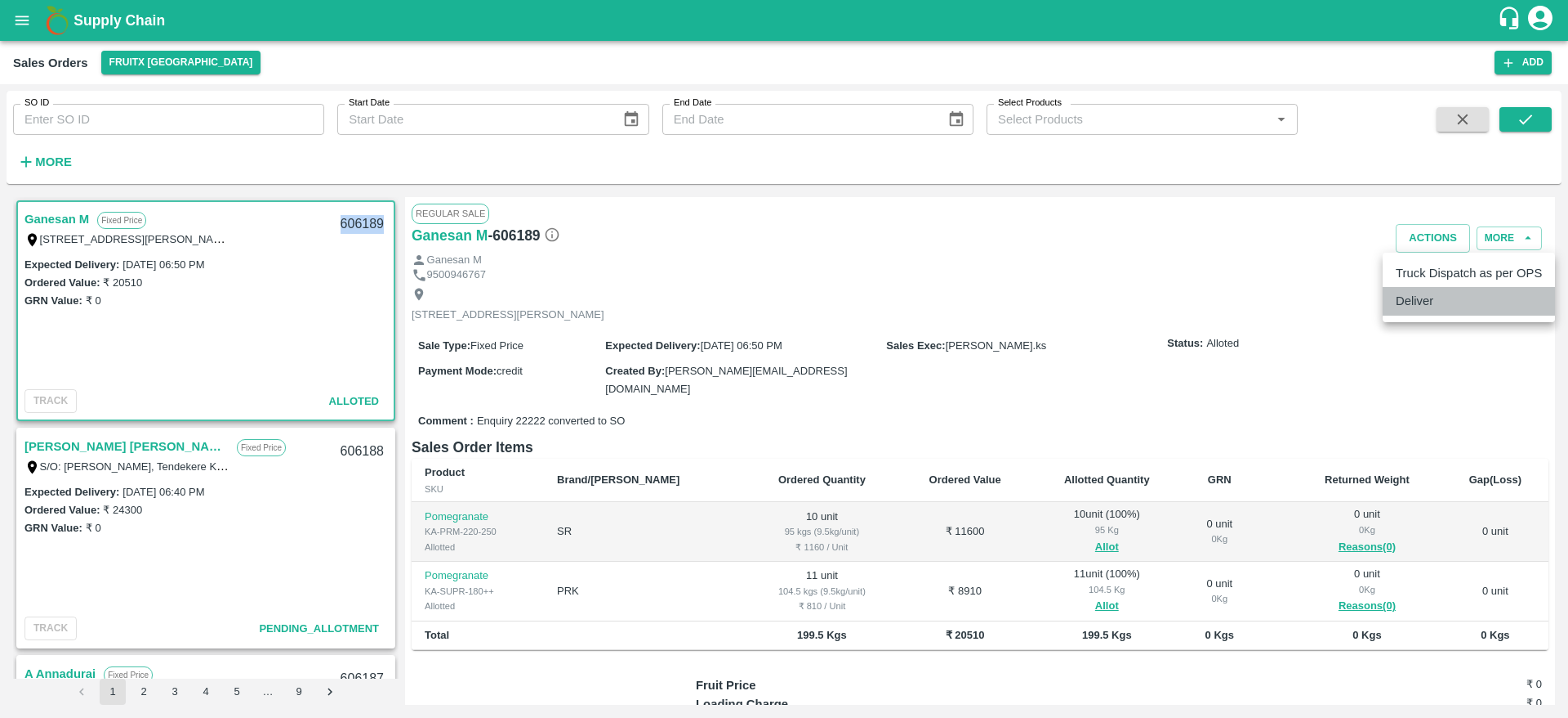
click at [1424, 289] on li "Deliver" at bounding box center [1468, 301] width 172 height 28
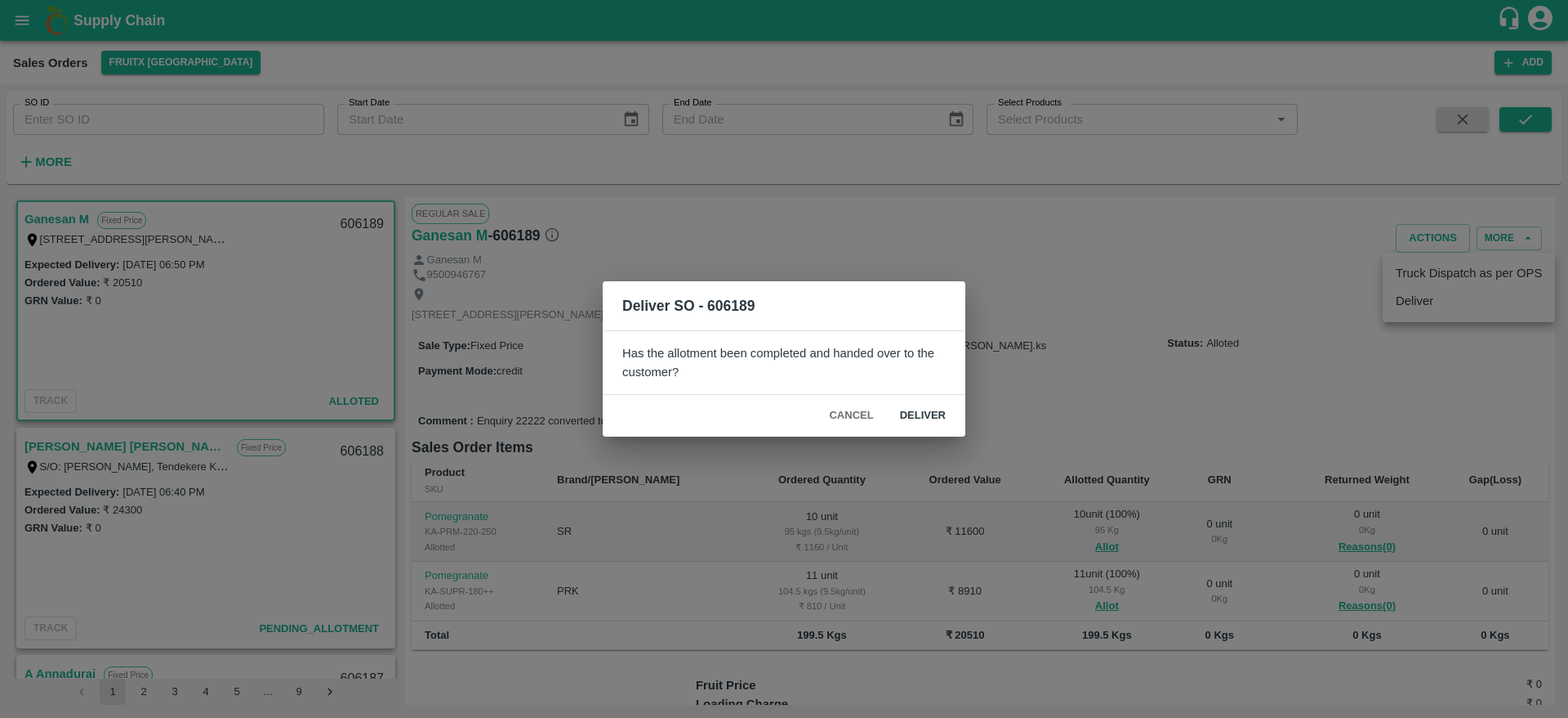
drag, startPoint x: 942, startPoint y: 400, endPoint x: 937, endPoint y: 411, distance: 12.1
click at [937, 411] on div "Cancel Deliver" at bounding box center [784, 415] width 362 height 42
click at [937, 411] on button "Deliver" at bounding box center [923, 415] width 72 height 29
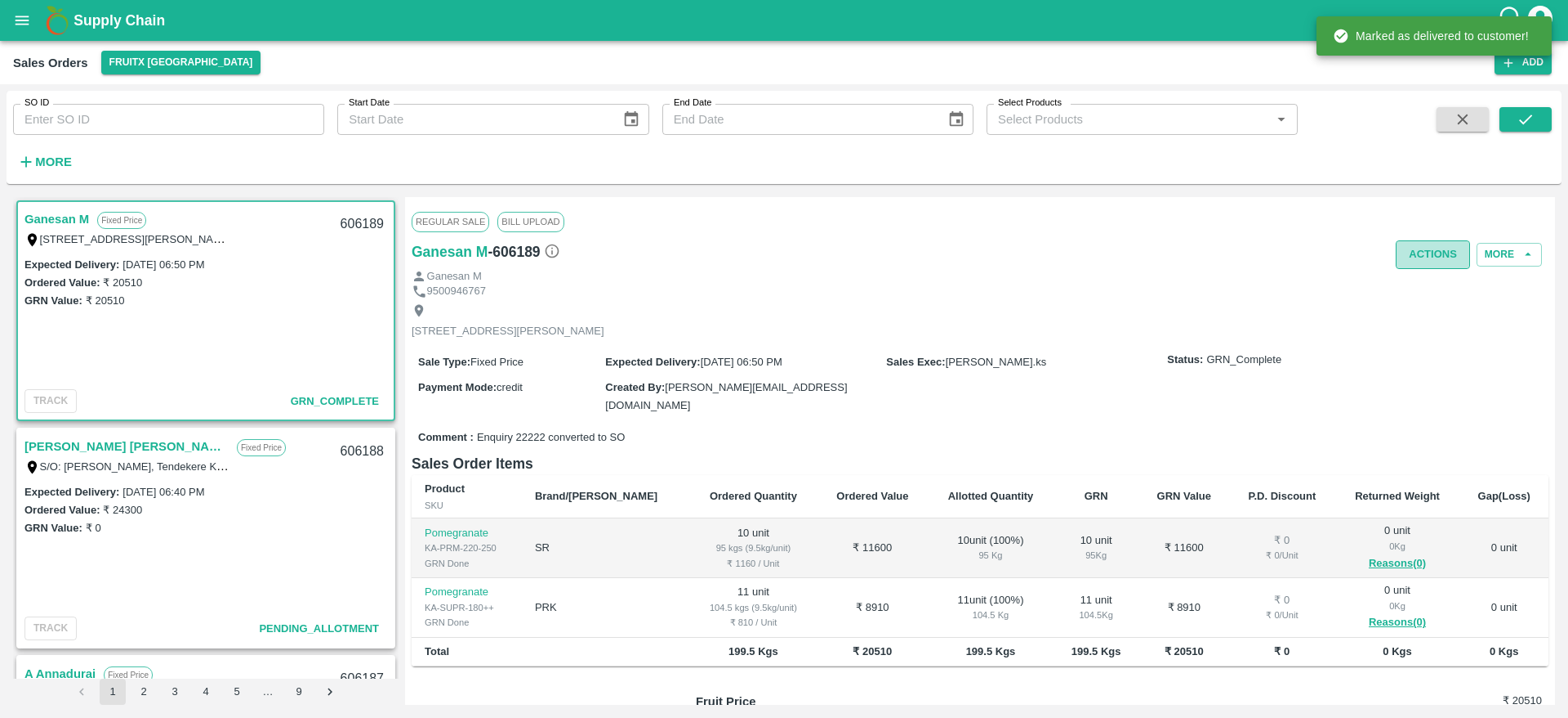
click at [1431, 261] on button "Actions" at bounding box center [1432, 254] width 75 height 29
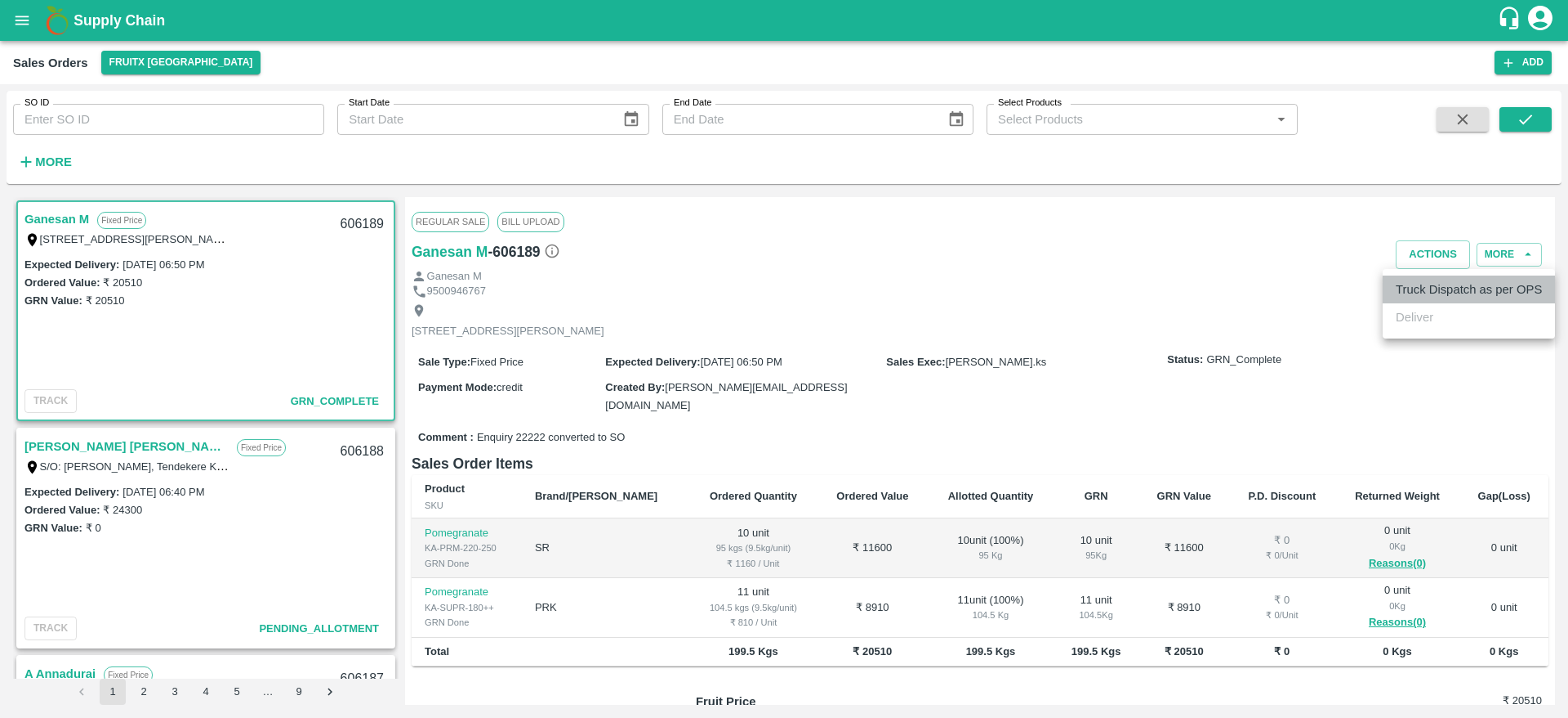
click at [1427, 284] on li "Truck Dispatch as per OPS" at bounding box center [1468, 289] width 172 height 28
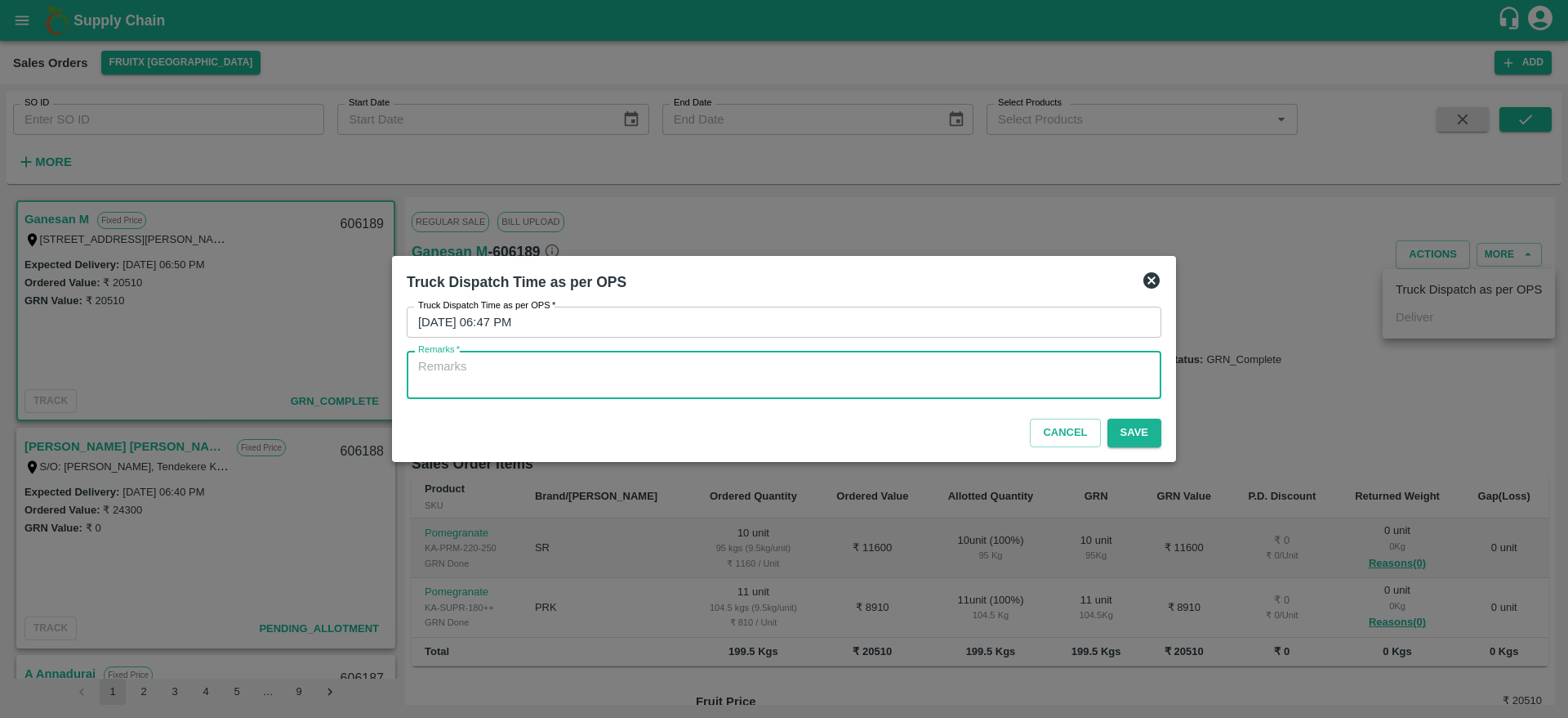
click at [1024, 388] on textarea "Remarks   *" at bounding box center [783, 375] width 731 height 34
type textarea "OTD"
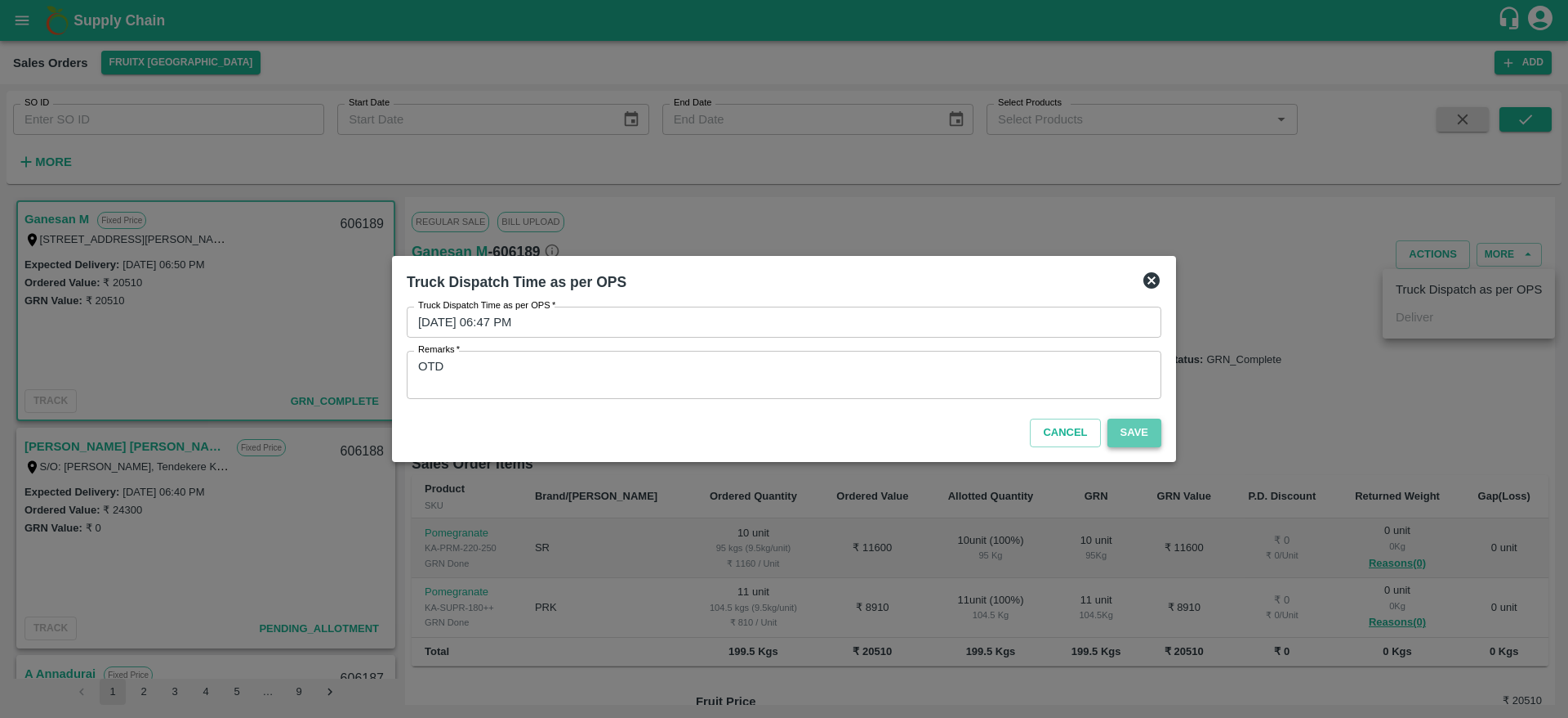
click at [1151, 425] on button "Save" at bounding box center [1134, 432] width 53 height 29
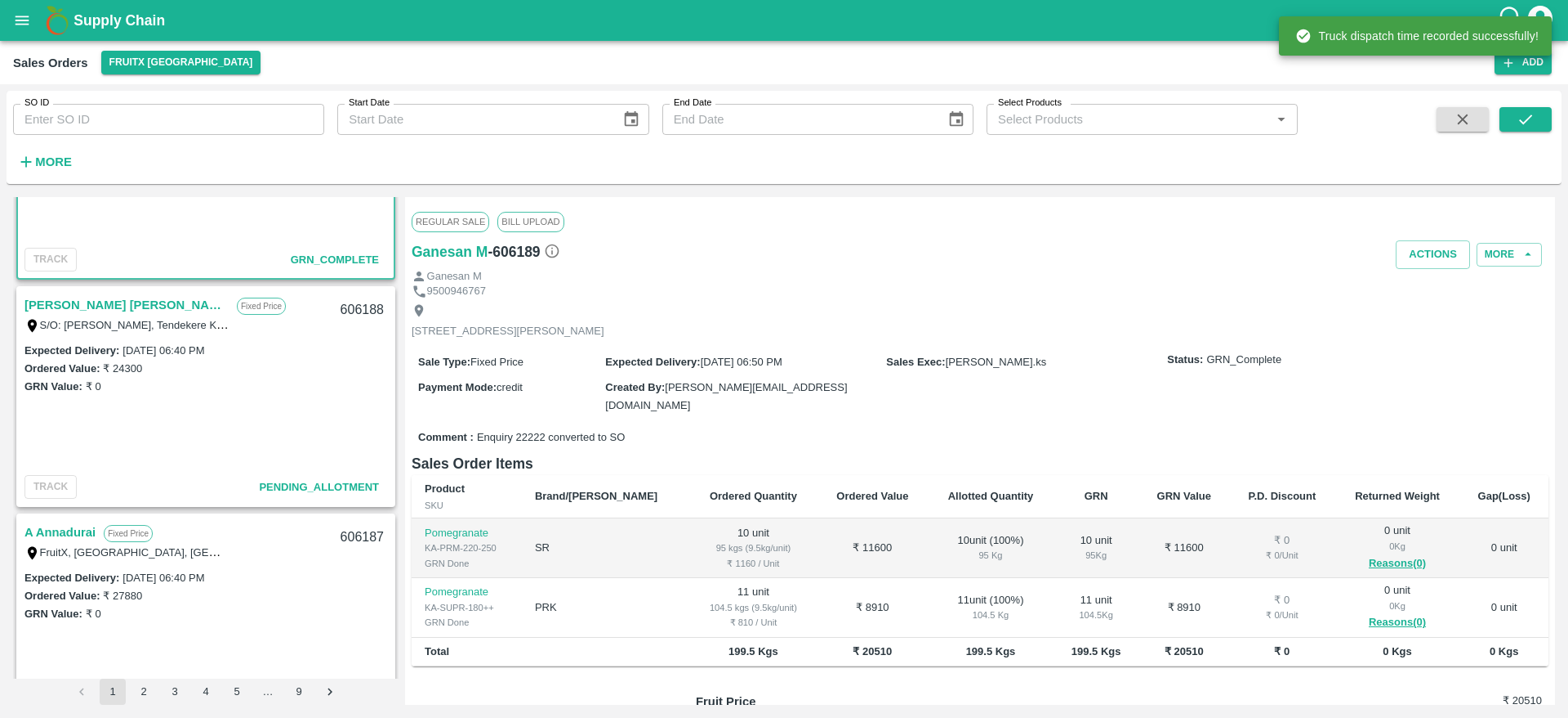
scroll to position [142, 0]
click at [92, 305] on link "[PERSON_NAME] [PERSON_NAME]" at bounding box center [126, 304] width 204 height 21
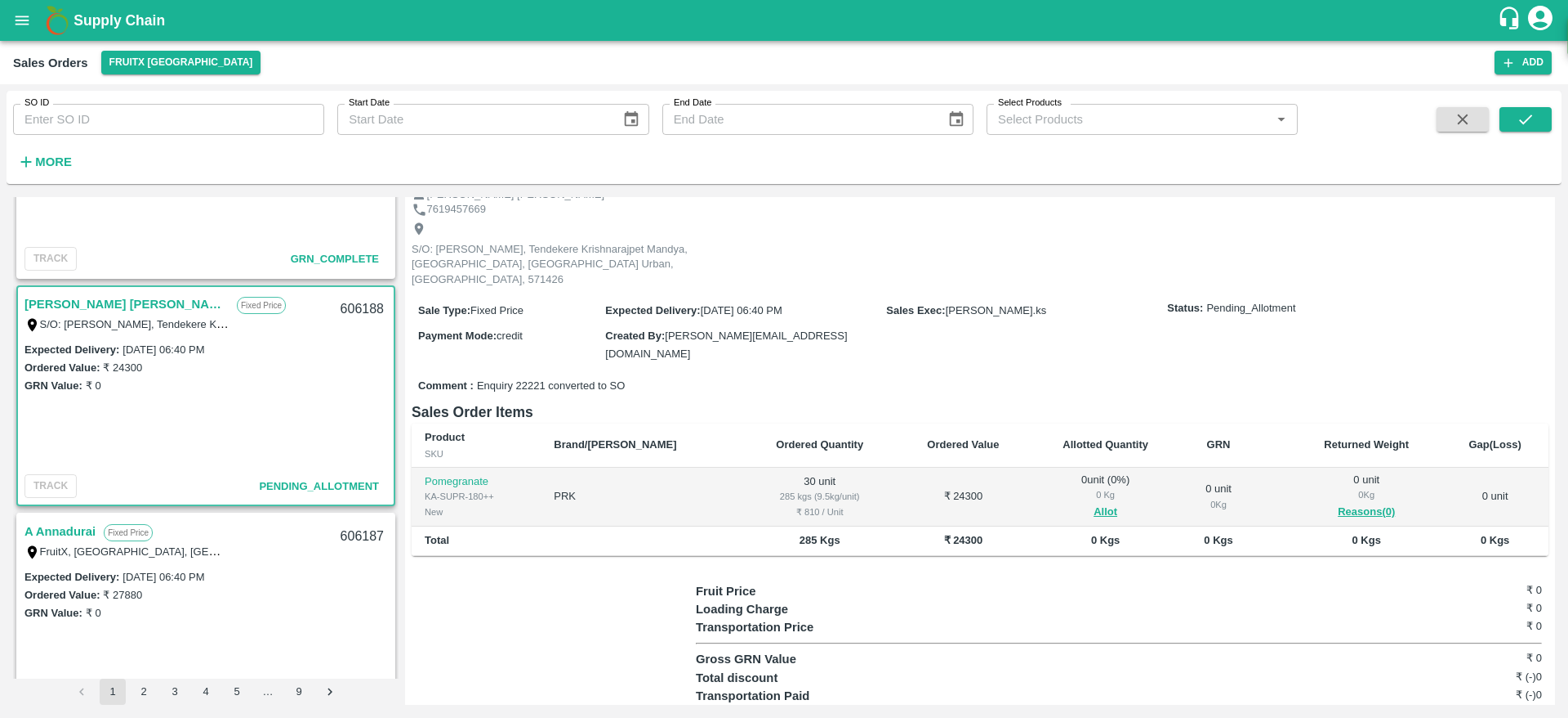
scroll to position [66, 0]
click at [1067, 489] on td "0 unit ( 0 %) 0 Kg Allot" at bounding box center [1106, 497] width 151 height 60
click at [1094, 502] on button "Allot" at bounding box center [1106, 511] width 24 height 18
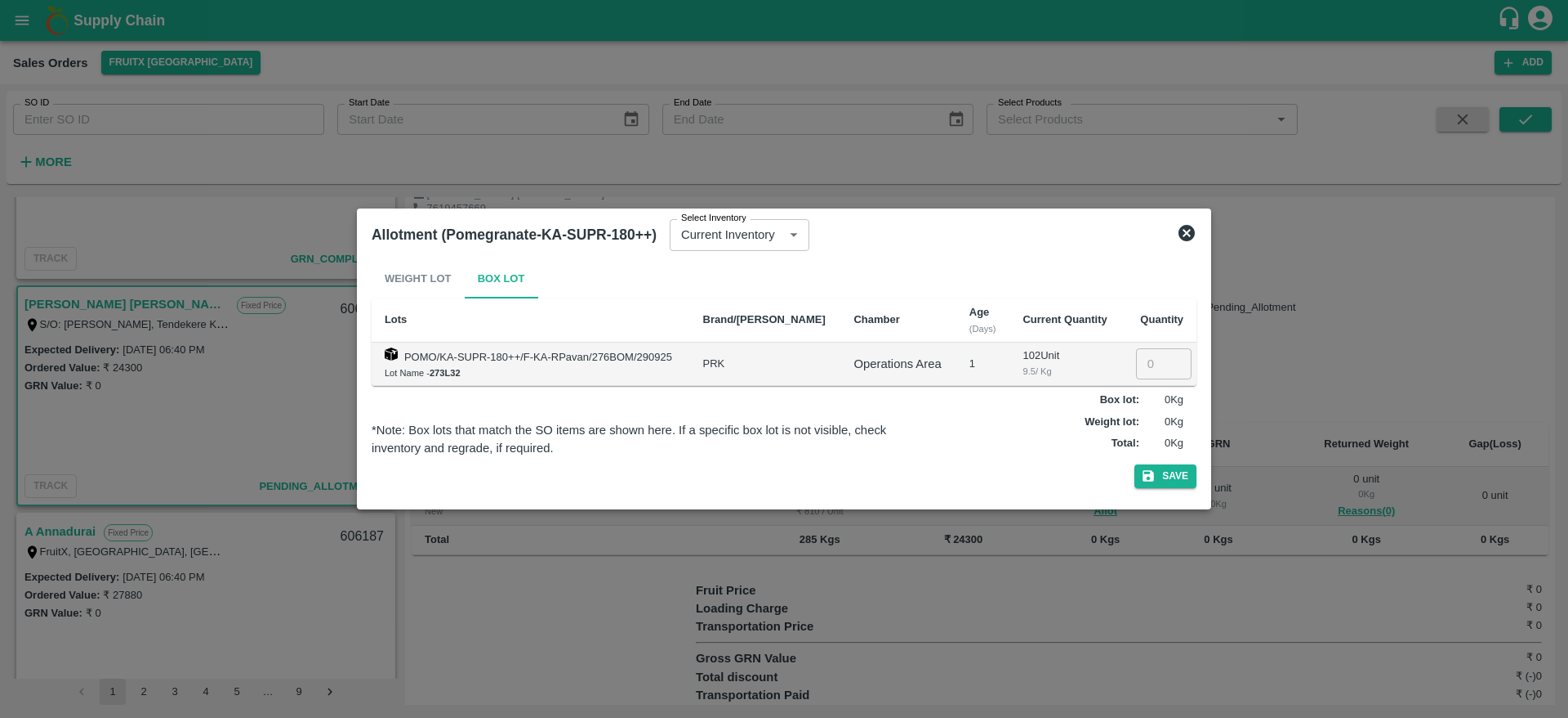
click at [1137, 365] on input "number" at bounding box center [1164, 364] width 55 height 31
type input "030"
click at [1134, 464] on button "Save" at bounding box center [1165, 476] width 62 height 24
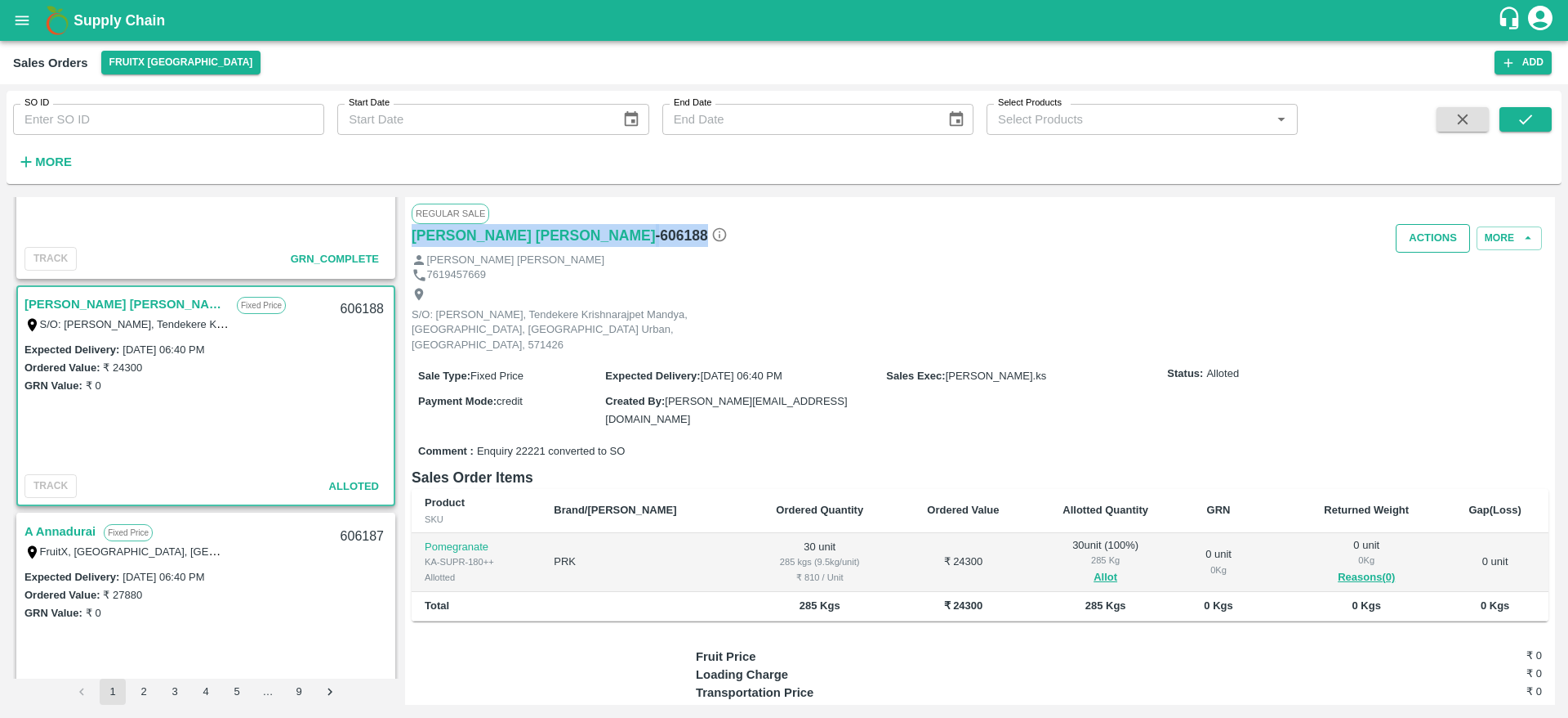
drag, startPoint x: 1419, startPoint y: 215, endPoint x: 1420, endPoint y: 246, distance: 31.0
click at [1420, 246] on div "Regular Sale Sharath Kumar H M - 606188 Actions More Sharath Kumar H M 76194576…" at bounding box center [980, 450] width 1150 height 508
click at [1420, 246] on button "Actions" at bounding box center [1432, 238] width 75 height 29
click at [1411, 301] on li "Deliver" at bounding box center [1468, 301] width 172 height 28
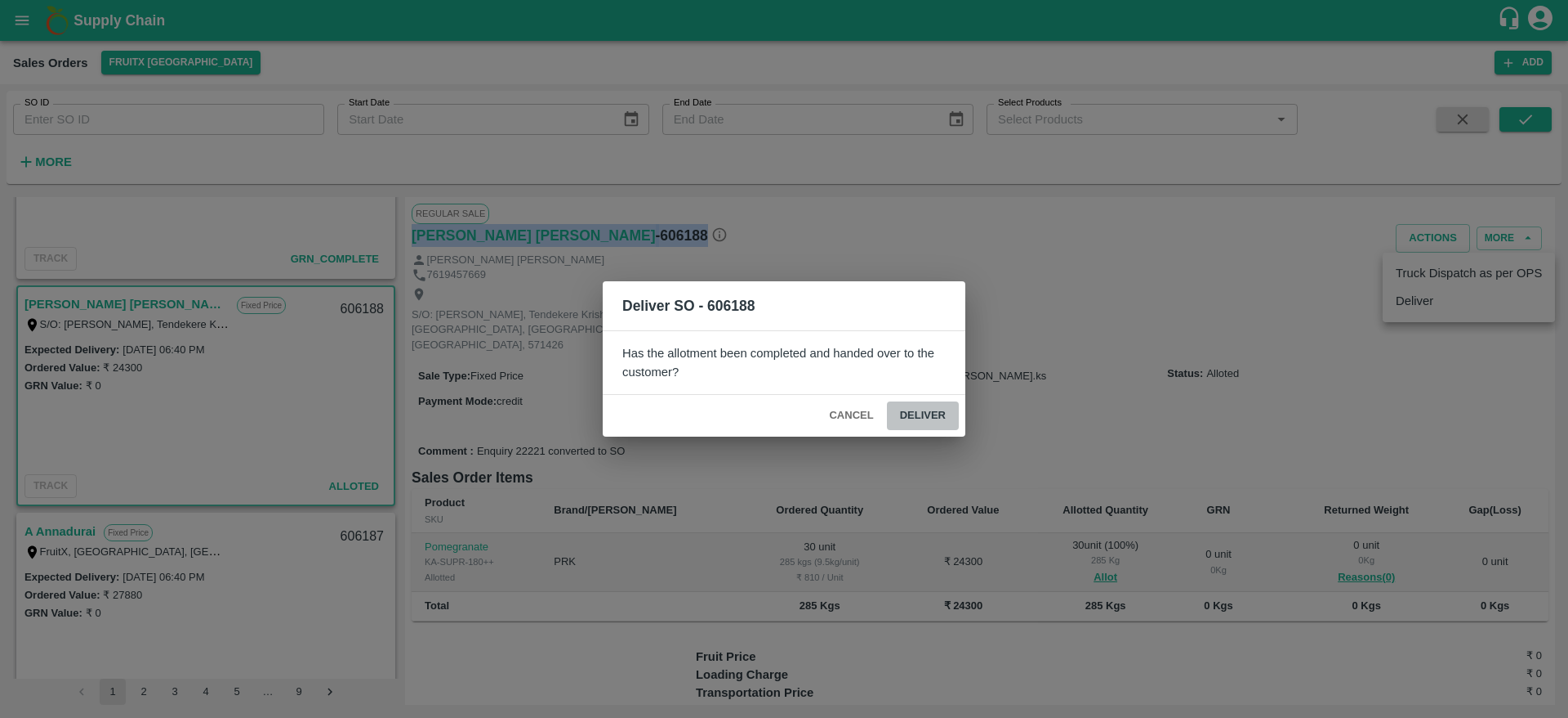
click at [909, 410] on button "Deliver" at bounding box center [923, 415] width 72 height 29
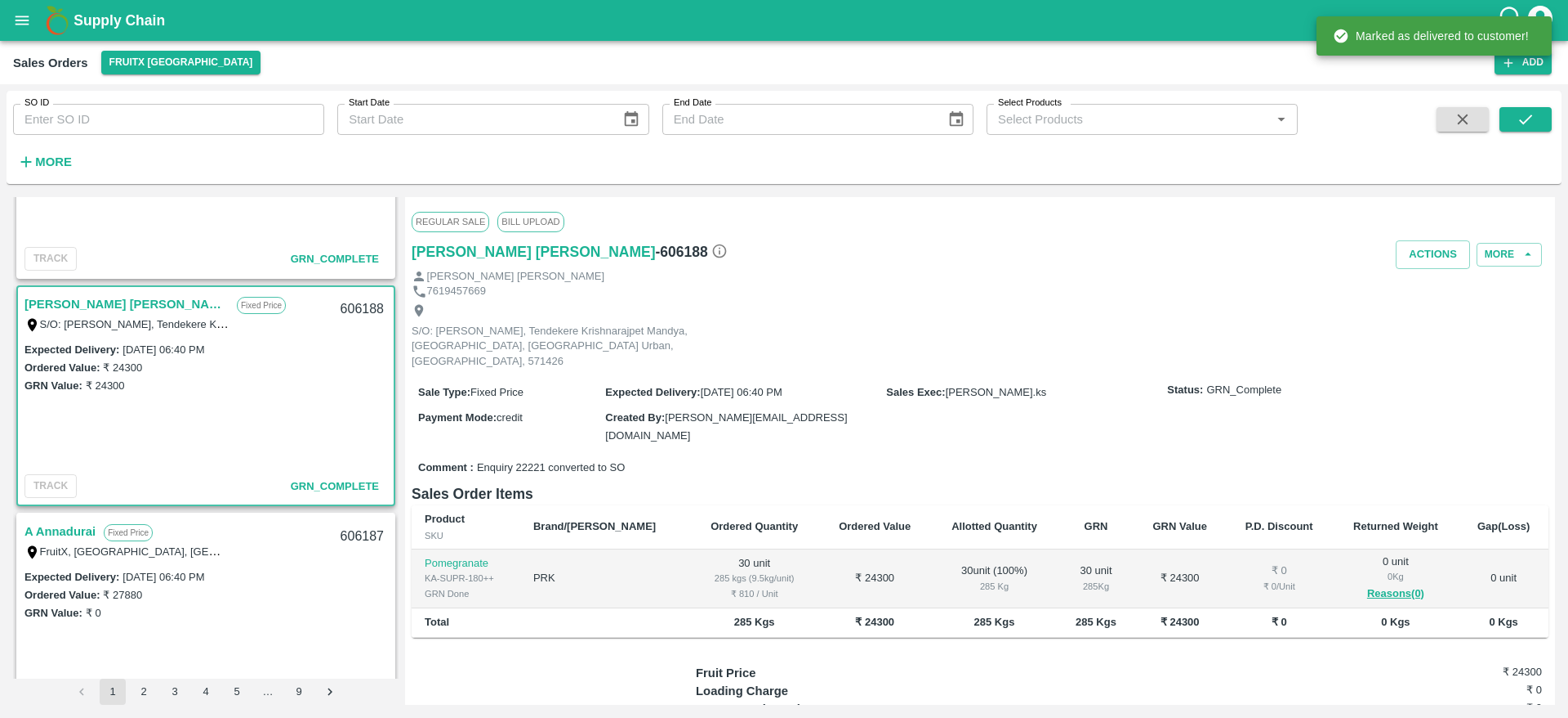
click at [351, 310] on div "606188" at bounding box center [362, 309] width 63 height 39
copy div "606188"
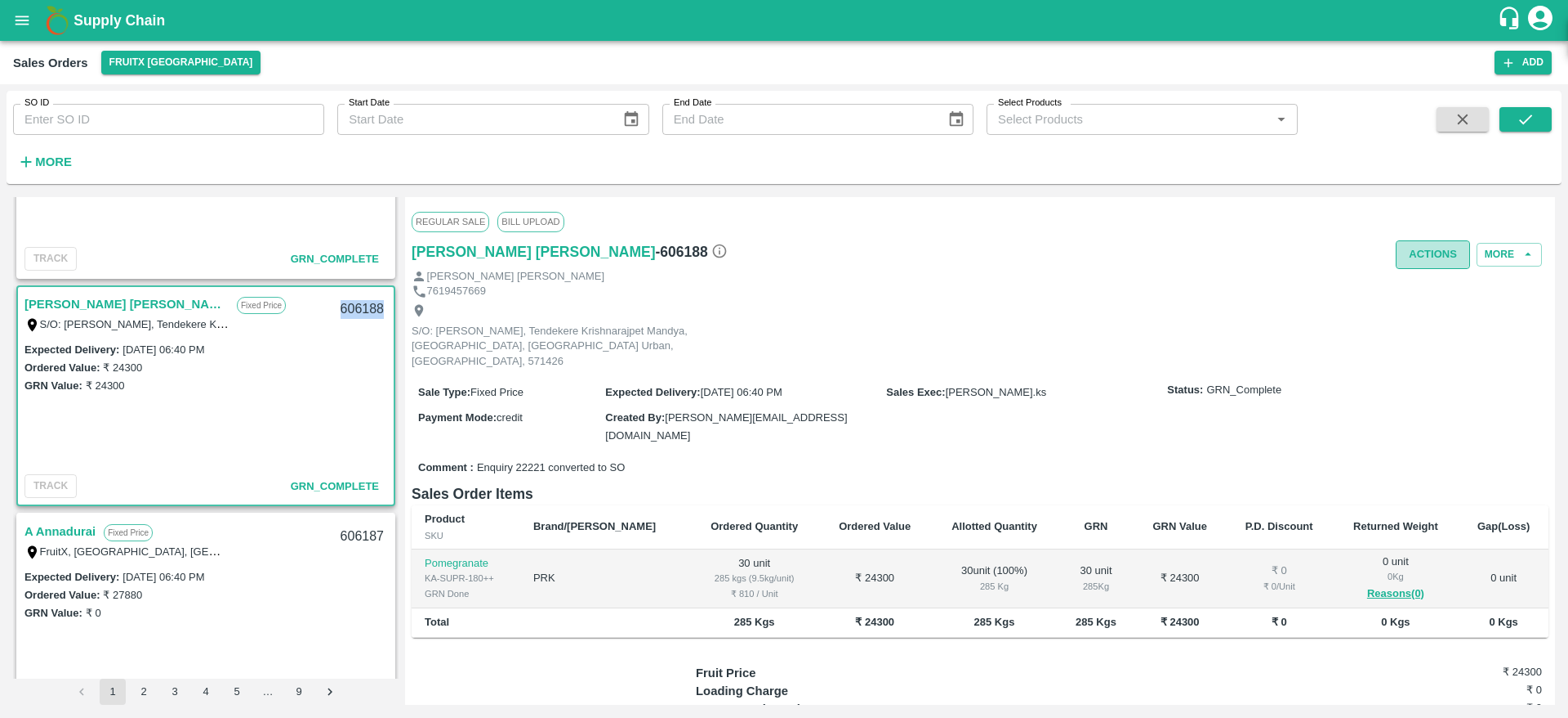
click at [1434, 259] on button "Actions" at bounding box center [1432, 254] width 75 height 29
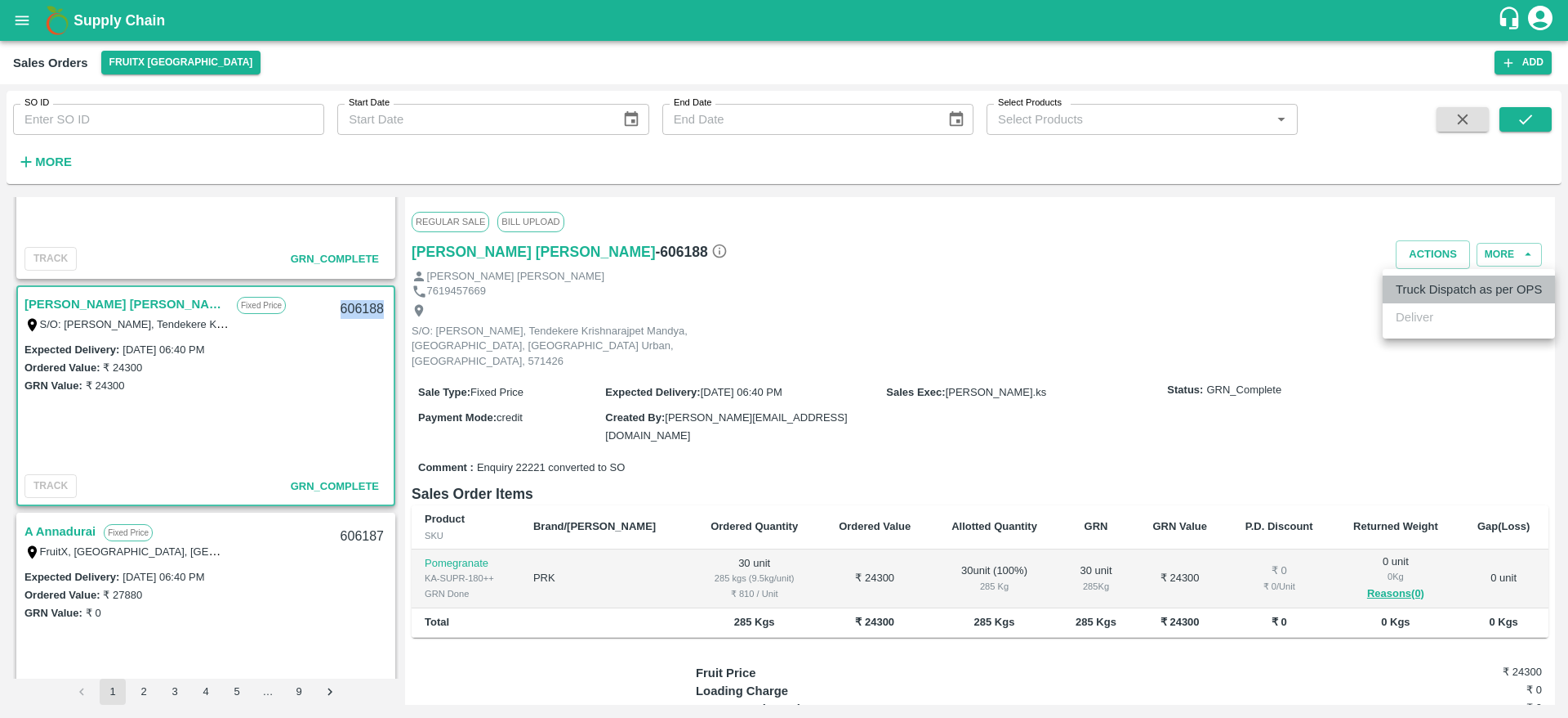
click at [1424, 302] on li "Truck Dispatch as per OPS" at bounding box center [1468, 289] width 172 height 28
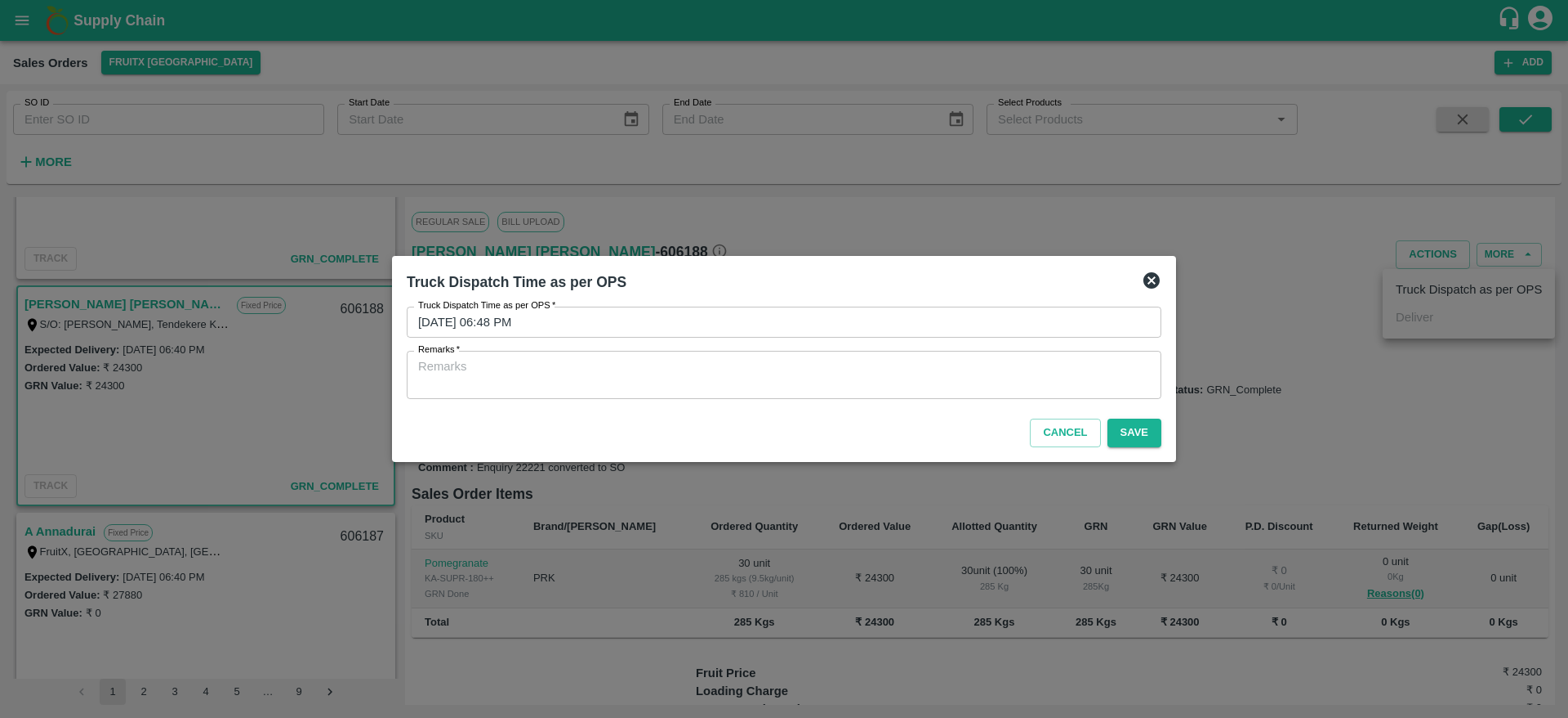
click at [767, 397] on div "x Remarks" at bounding box center [784, 375] width 754 height 48
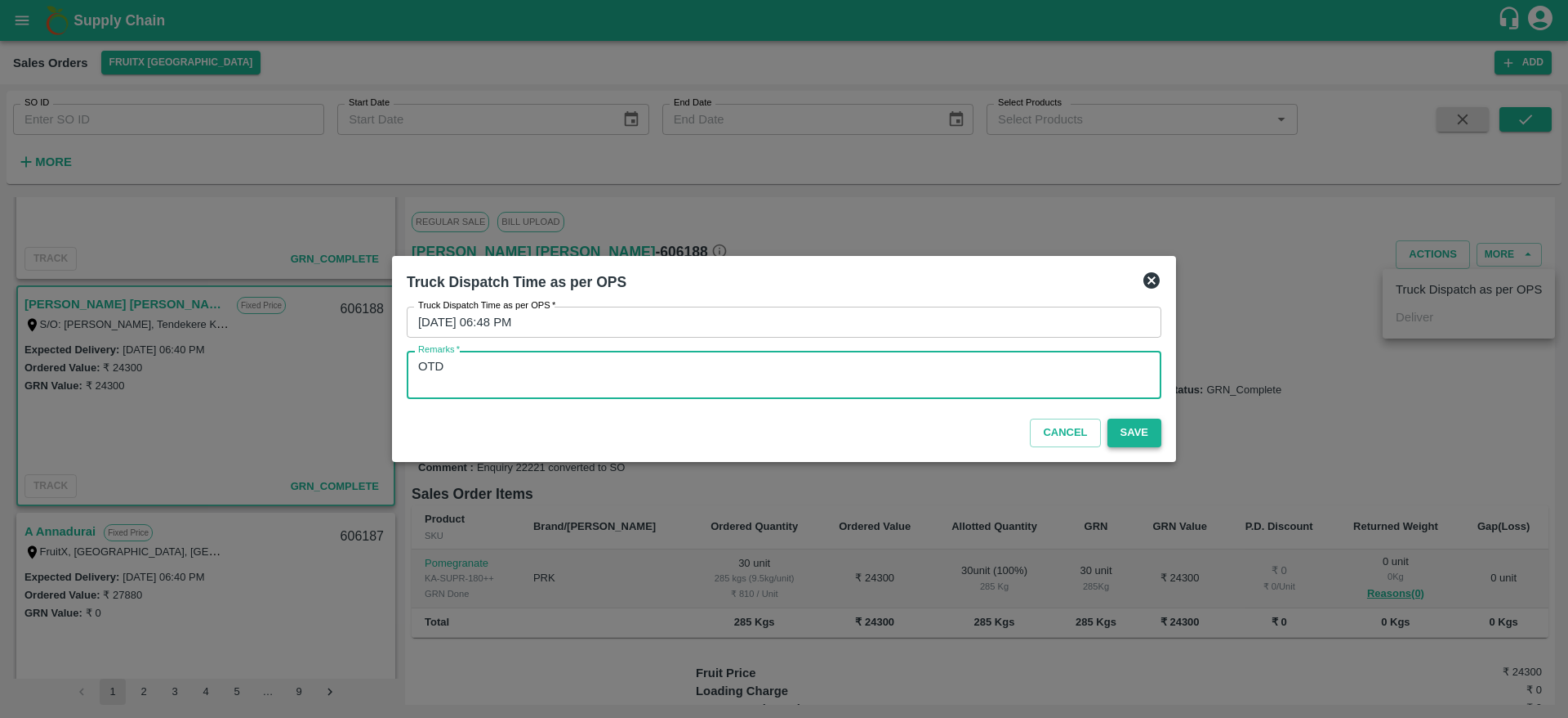
type textarea "OTD"
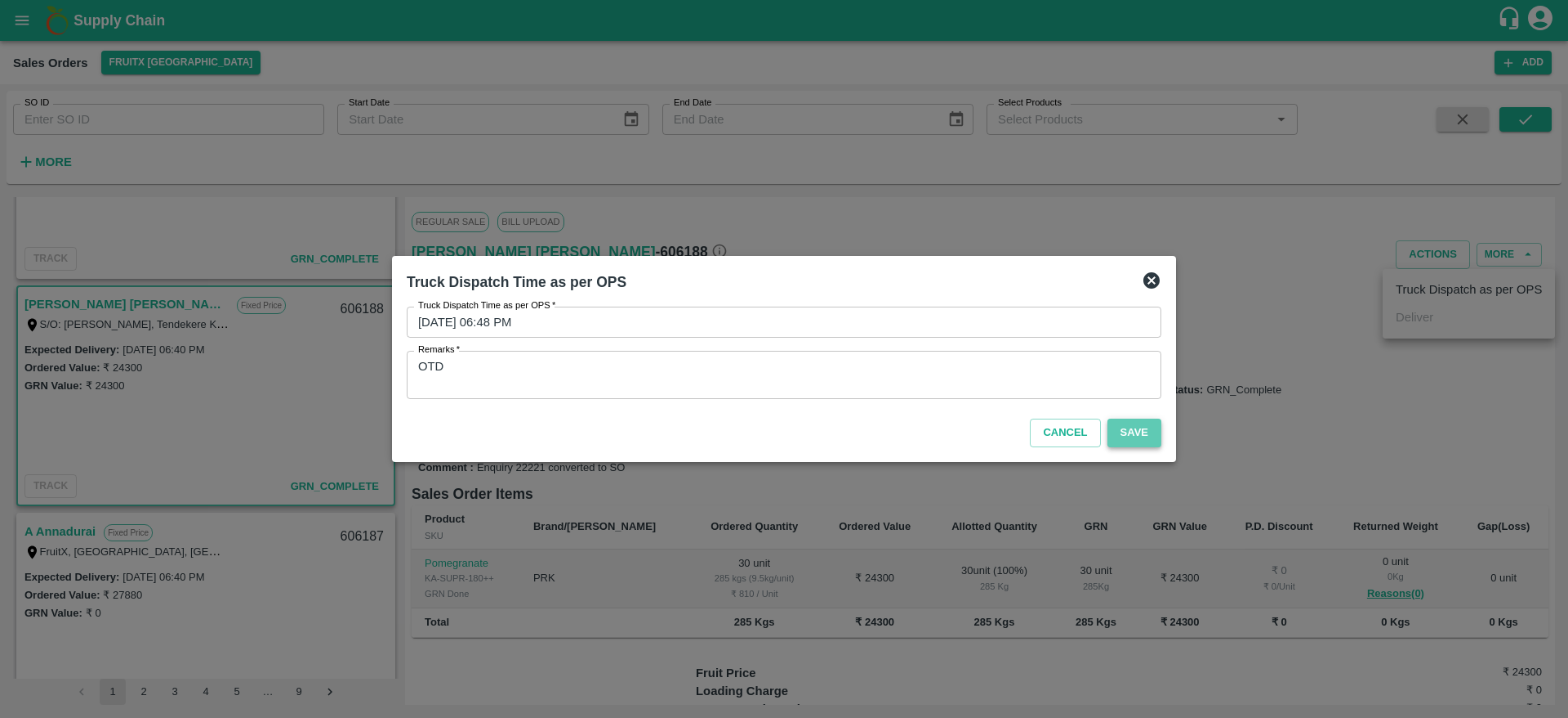
click at [1144, 418] on button "Save" at bounding box center [1134, 432] width 53 height 29
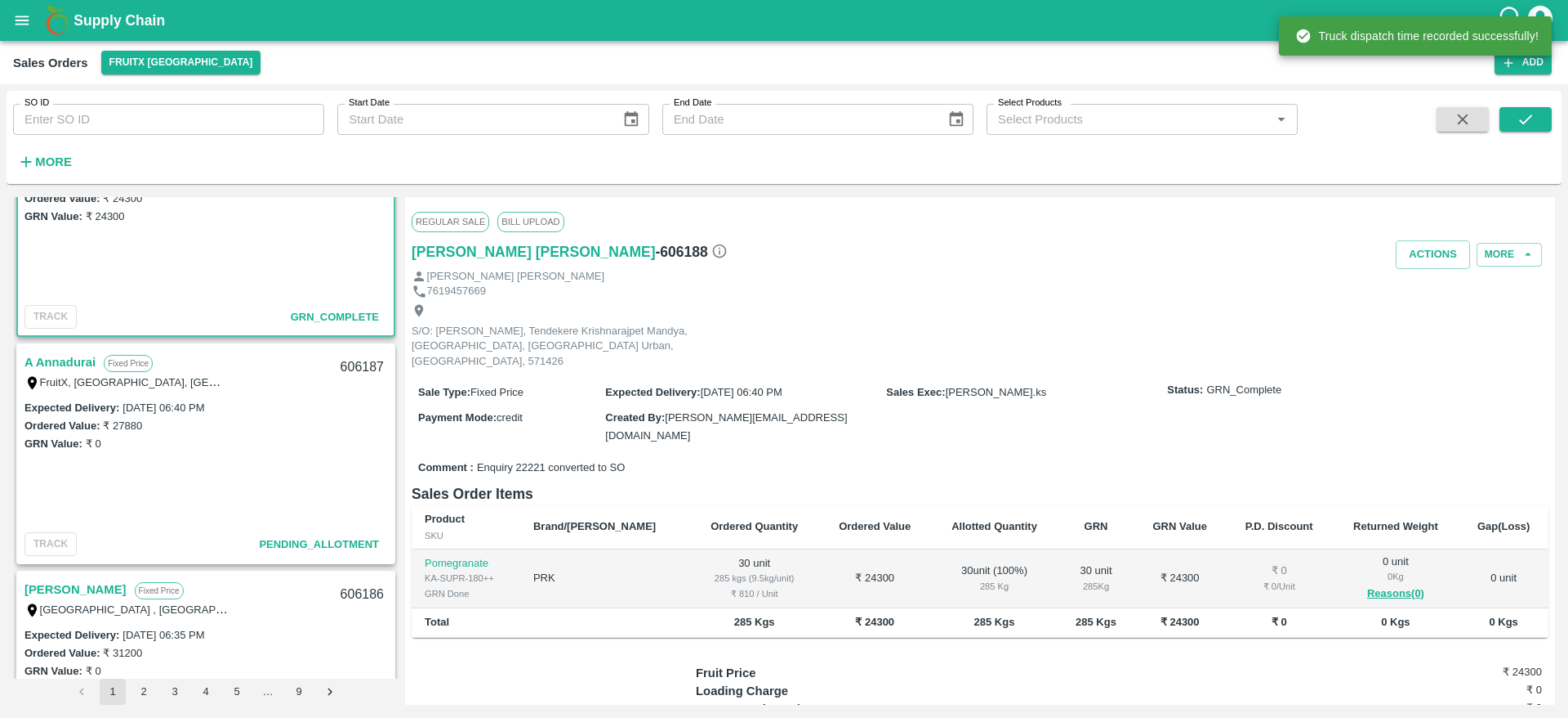
scroll to position [318, 0]
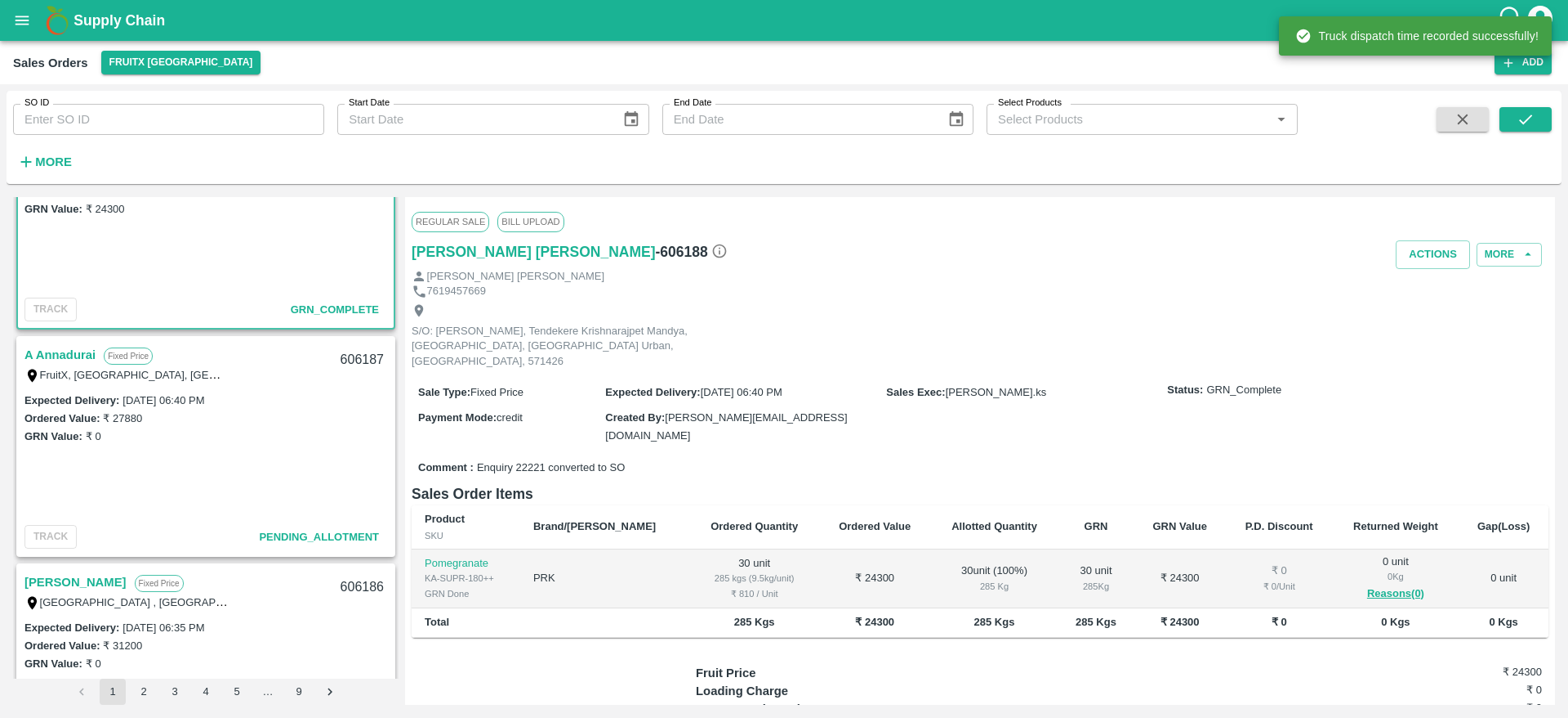
click at [42, 353] on link "A Annadurai" at bounding box center [60, 354] width 71 height 21
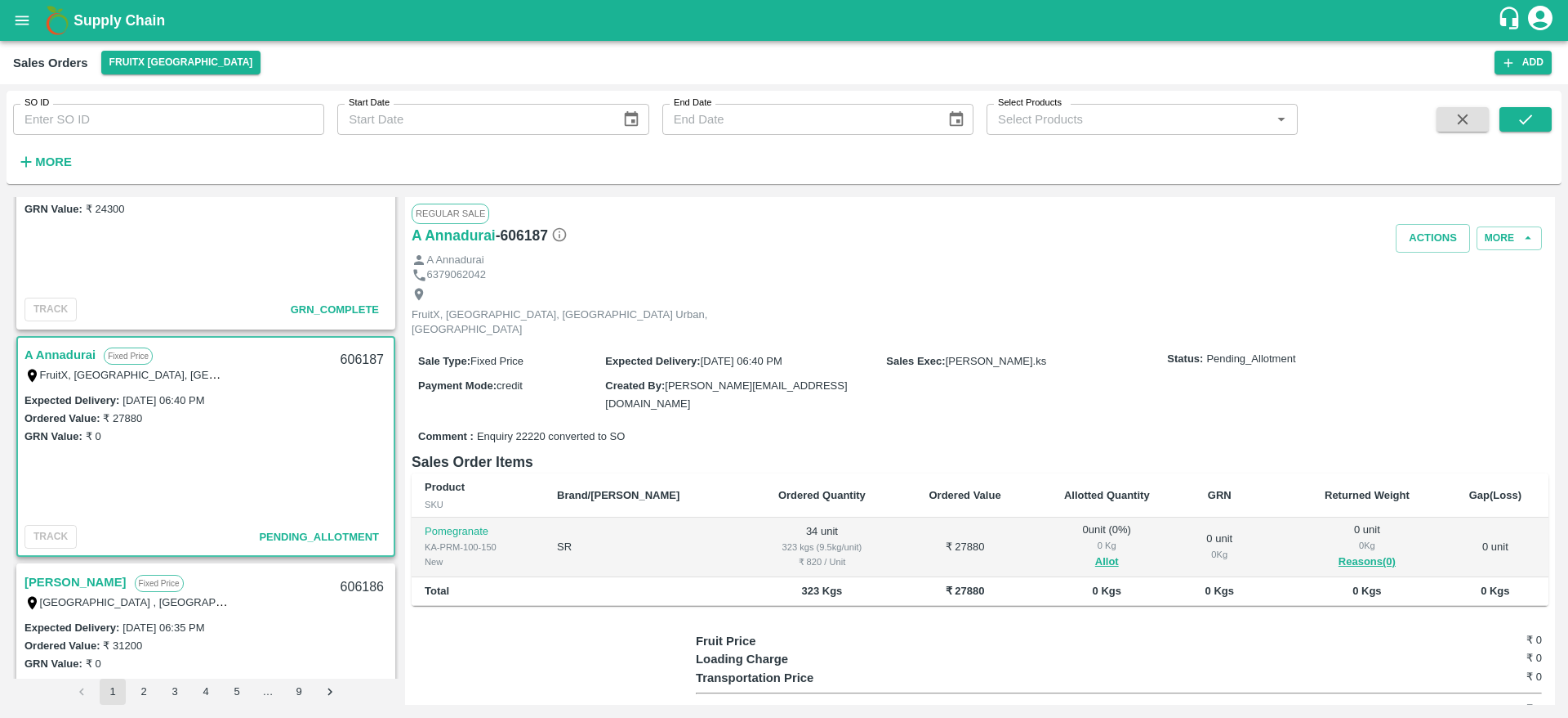
scroll to position [54, 0]
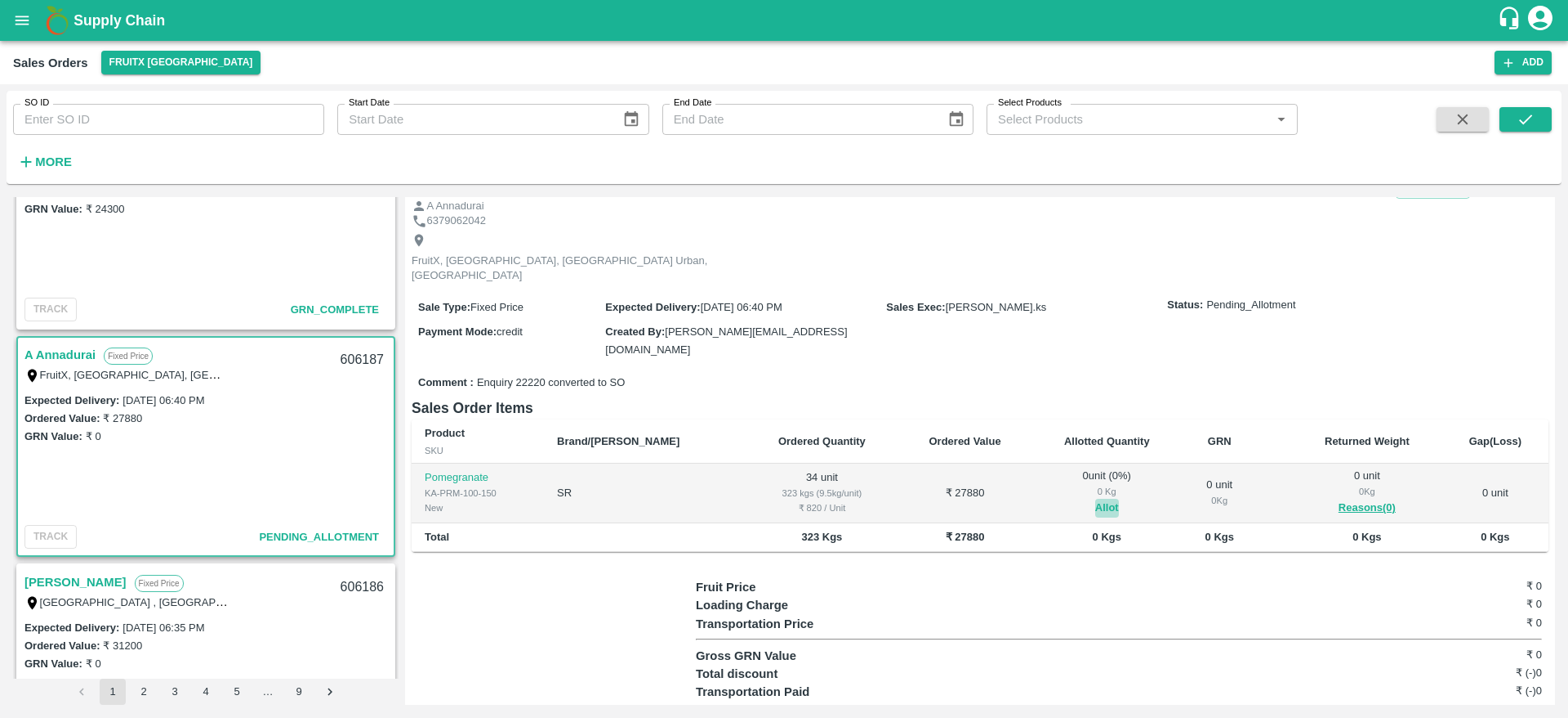
click at [1096, 498] on button "Allot" at bounding box center [1108, 508] width 24 height 18
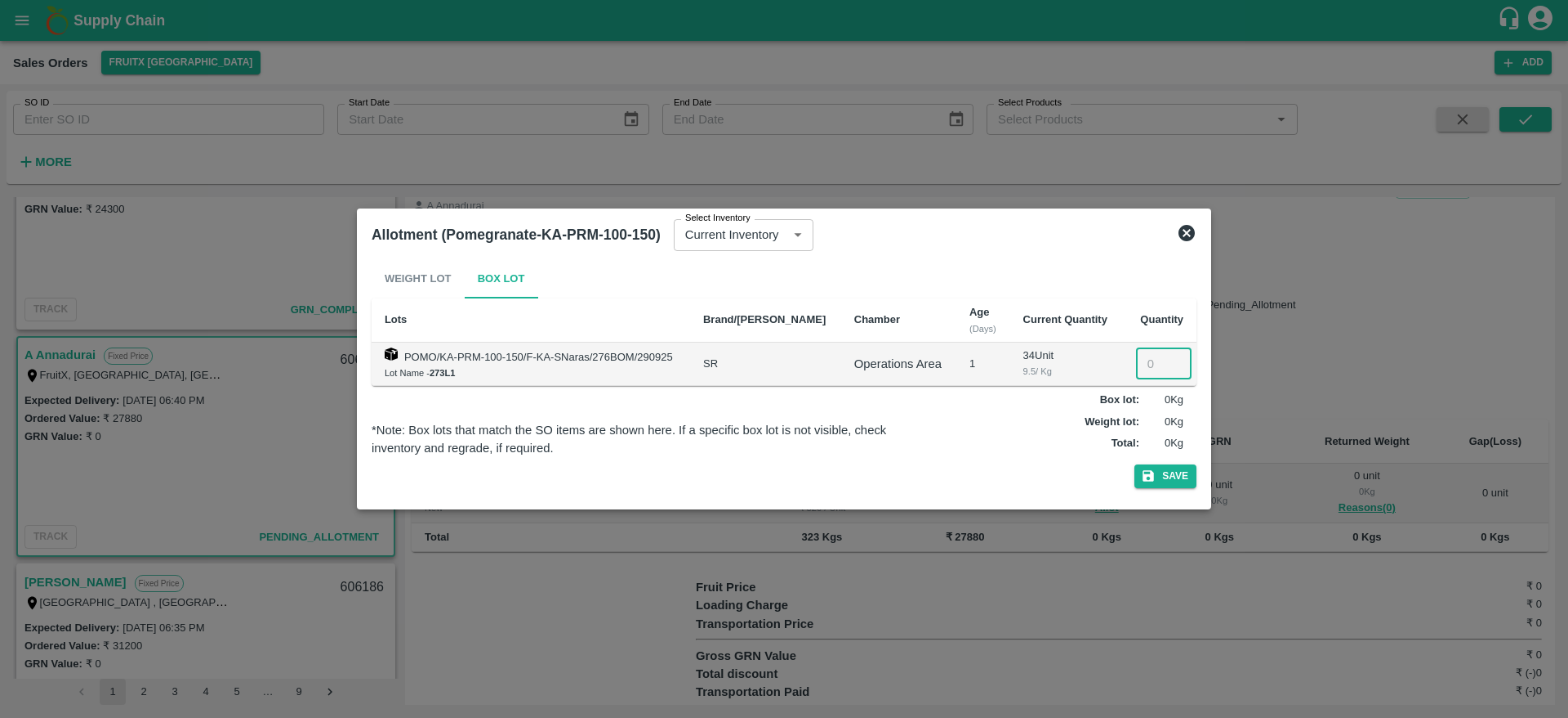
click at [1136, 367] on input "number" at bounding box center [1164, 364] width 55 height 31
type input "34"
click at [1134, 464] on button "Save" at bounding box center [1165, 476] width 62 height 24
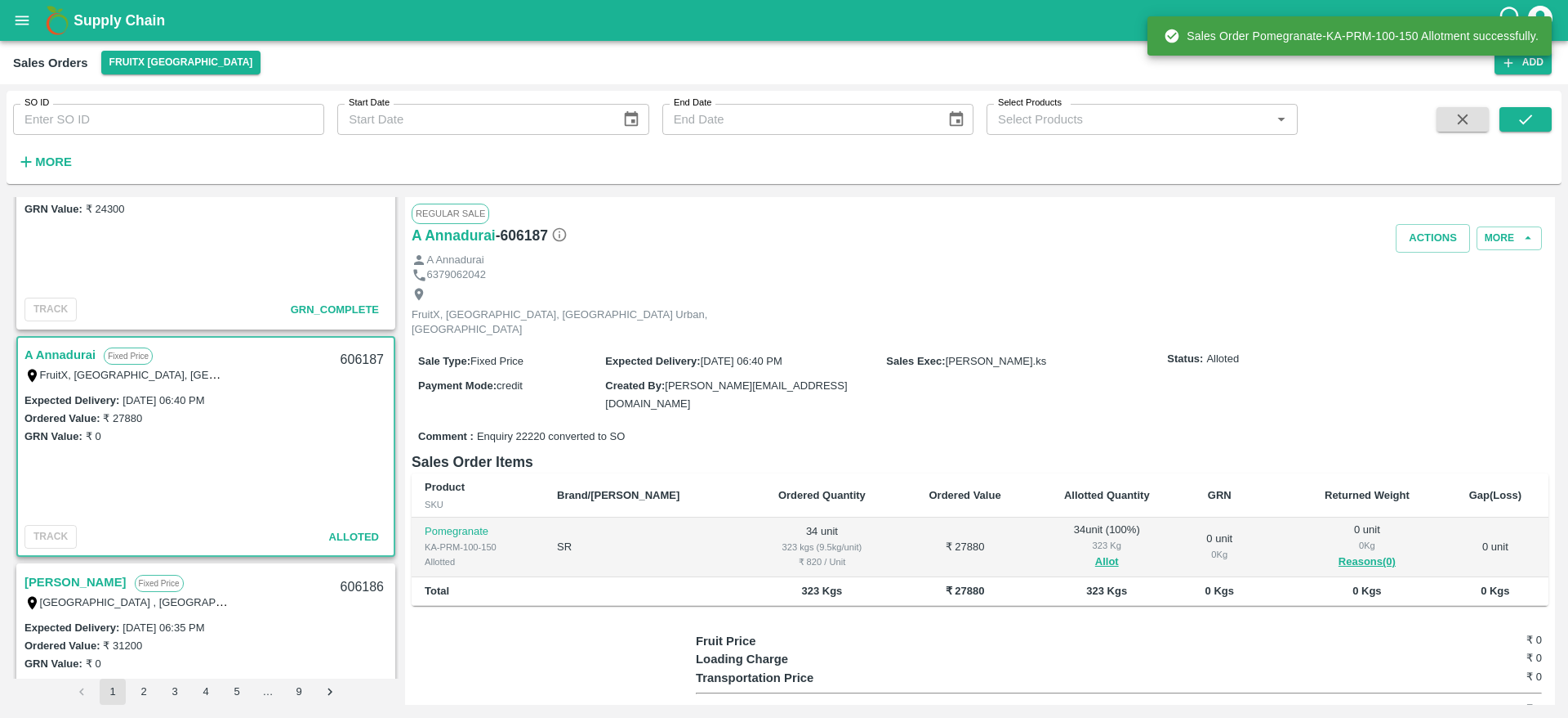
click at [355, 356] on div "606187" at bounding box center [362, 360] width 63 height 39
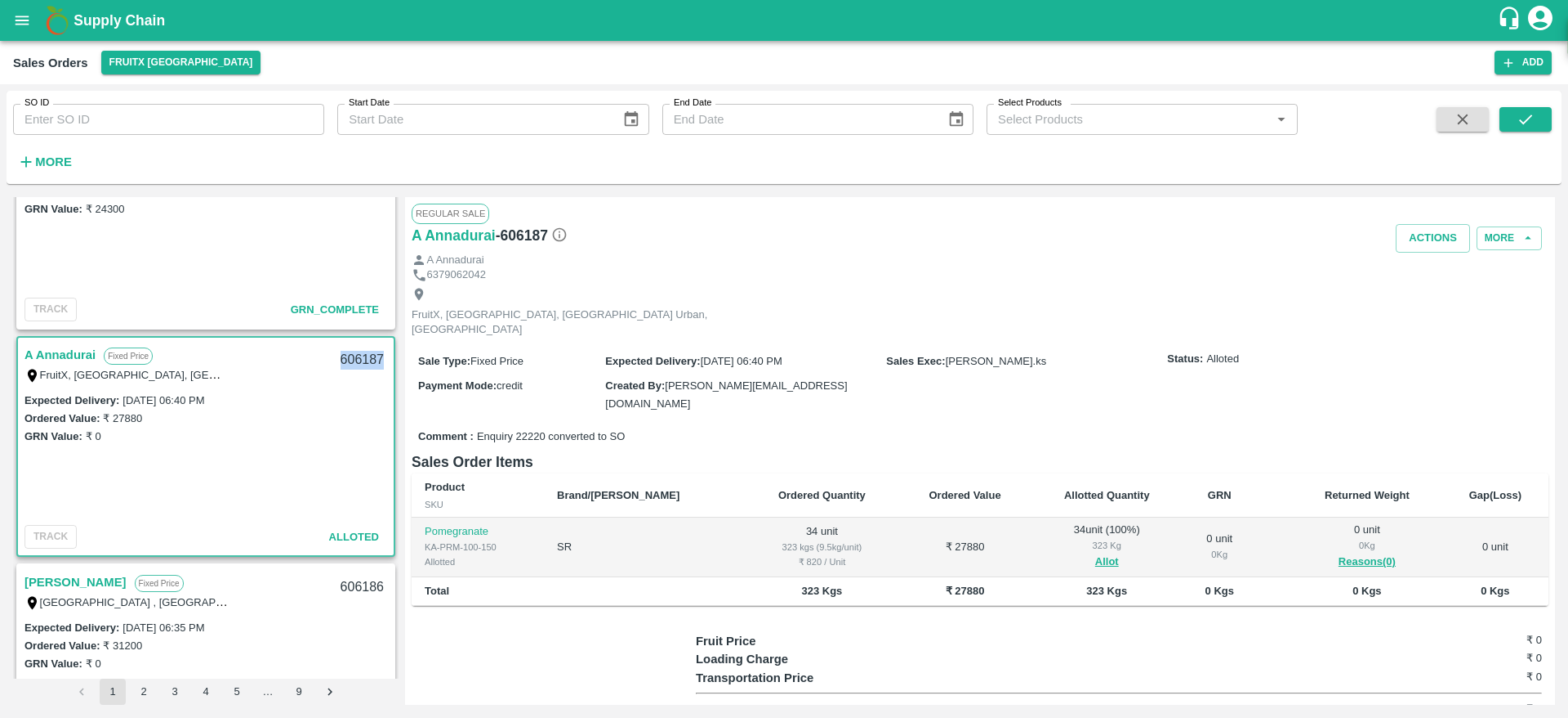
click at [355, 356] on div "606187" at bounding box center [362, 360] width 63 height 39
copy div "606187"
click at [1420, 233] on button "Actions" at bounding box center [1432, 238] width 75 height 29
click at [1417, 305] on li "Deliver" at bounding box center [1468, 301] width 172 height 28
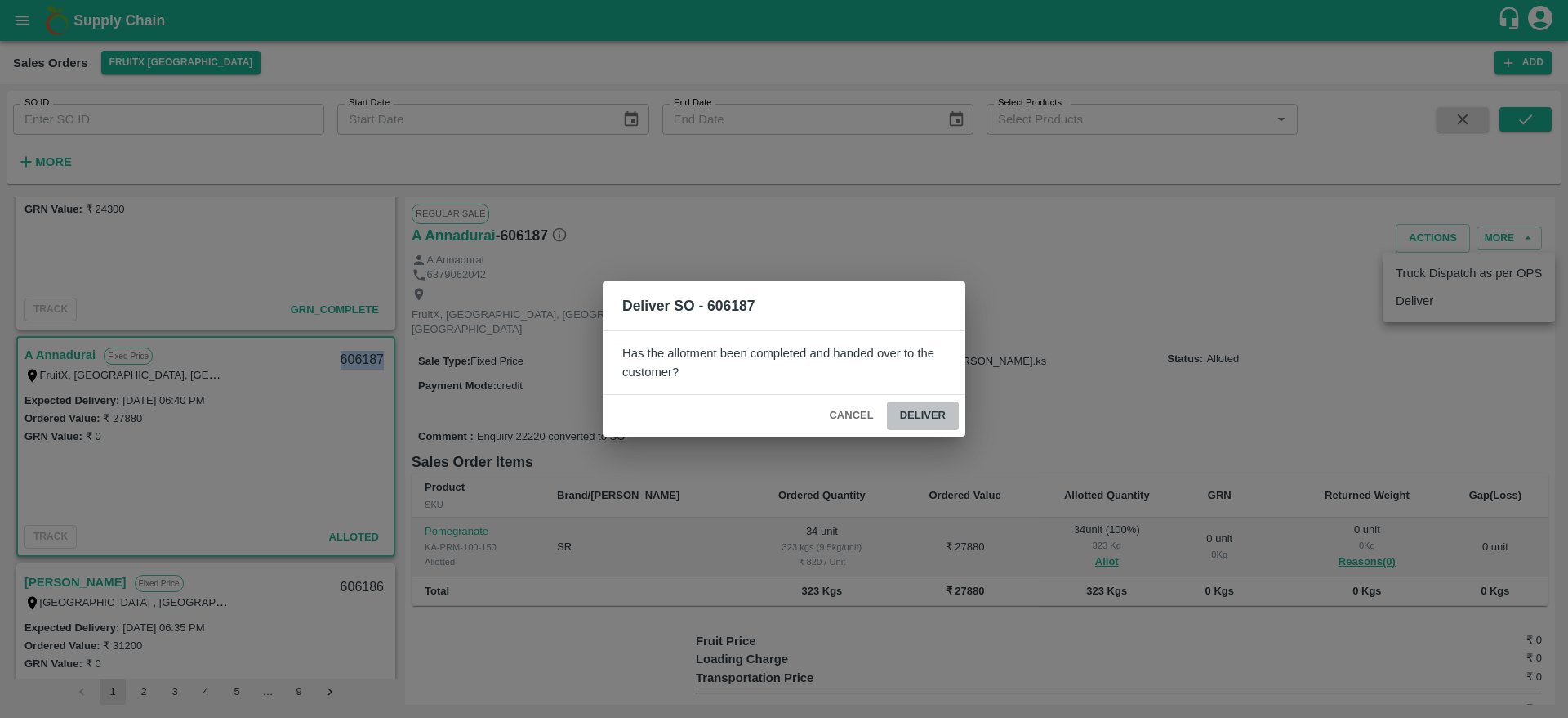
click at [922, 424] on button "Deliver" at bounding box center [923, 415] width 72 height 29
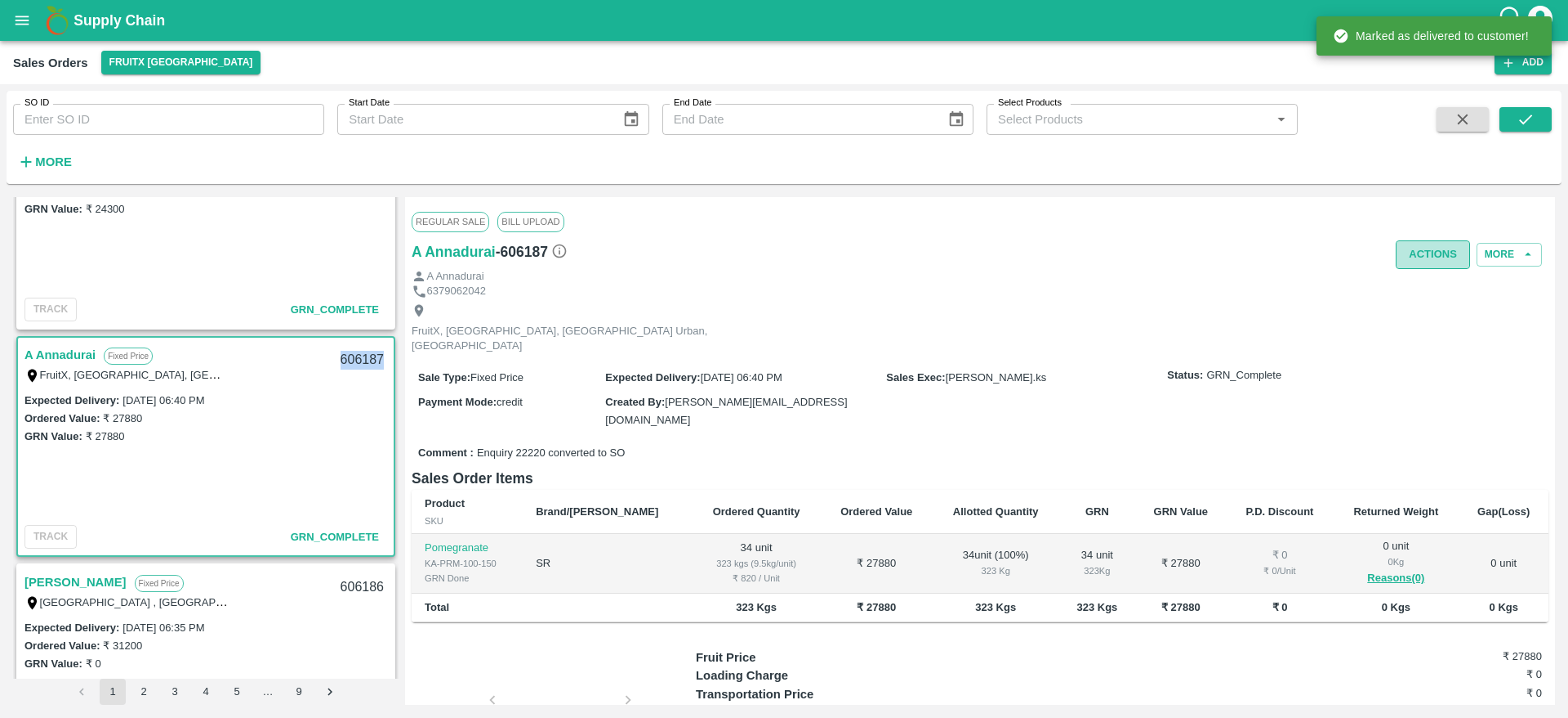
click at [1427, 260] on button "Actions" at bounding box center [1432, 254] width 75 height 29
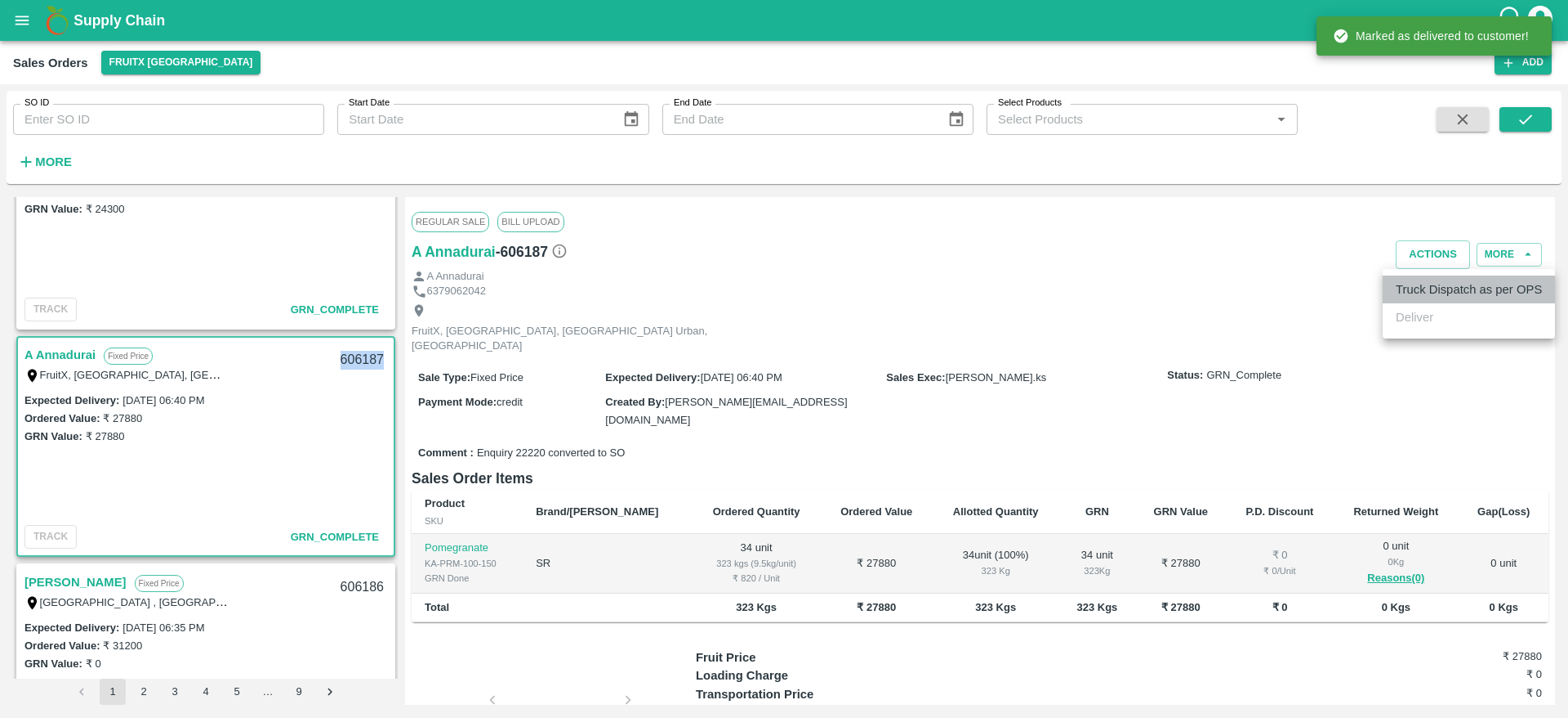
click at [1431, 294] on li "Truck Dispatch as per OPS" at bounding box center [1468, 289] width 172 height 28
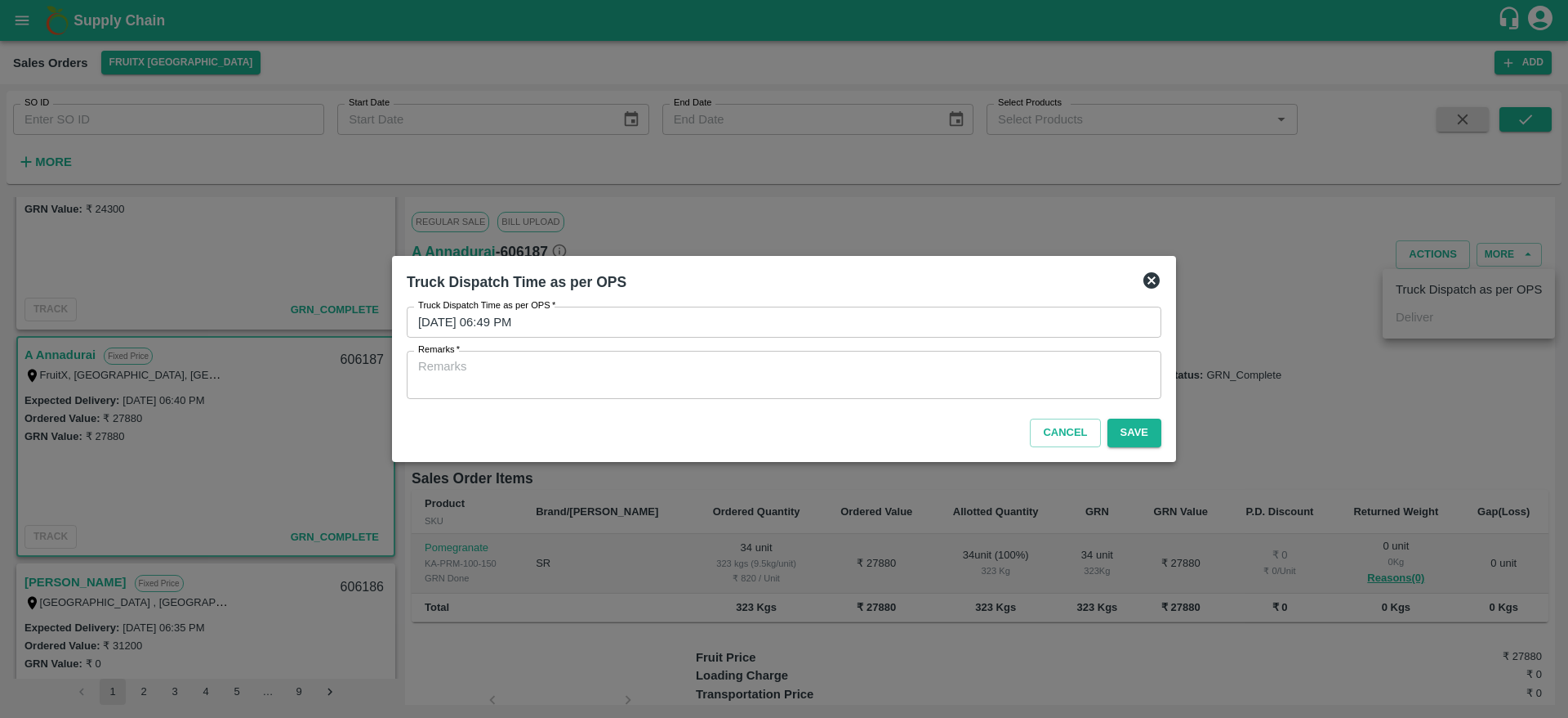
click at [1102, 405] on div "Cancel Save" at bounding box center [784, 429] width 767 height 48
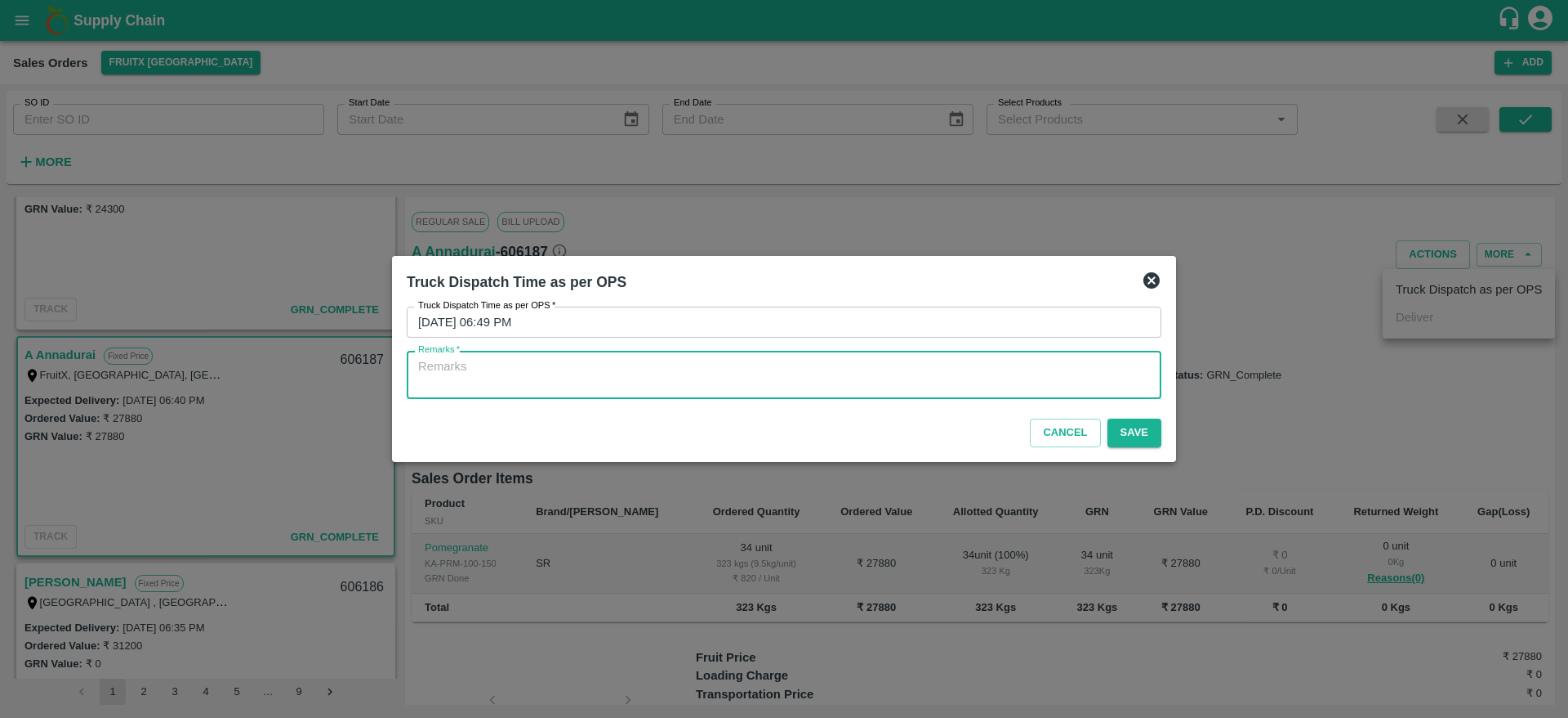
click at [1096, 385] on textarea "Remarks   *" at bounding box center [783, 375] width 731 height 34
type textarea "OTD"
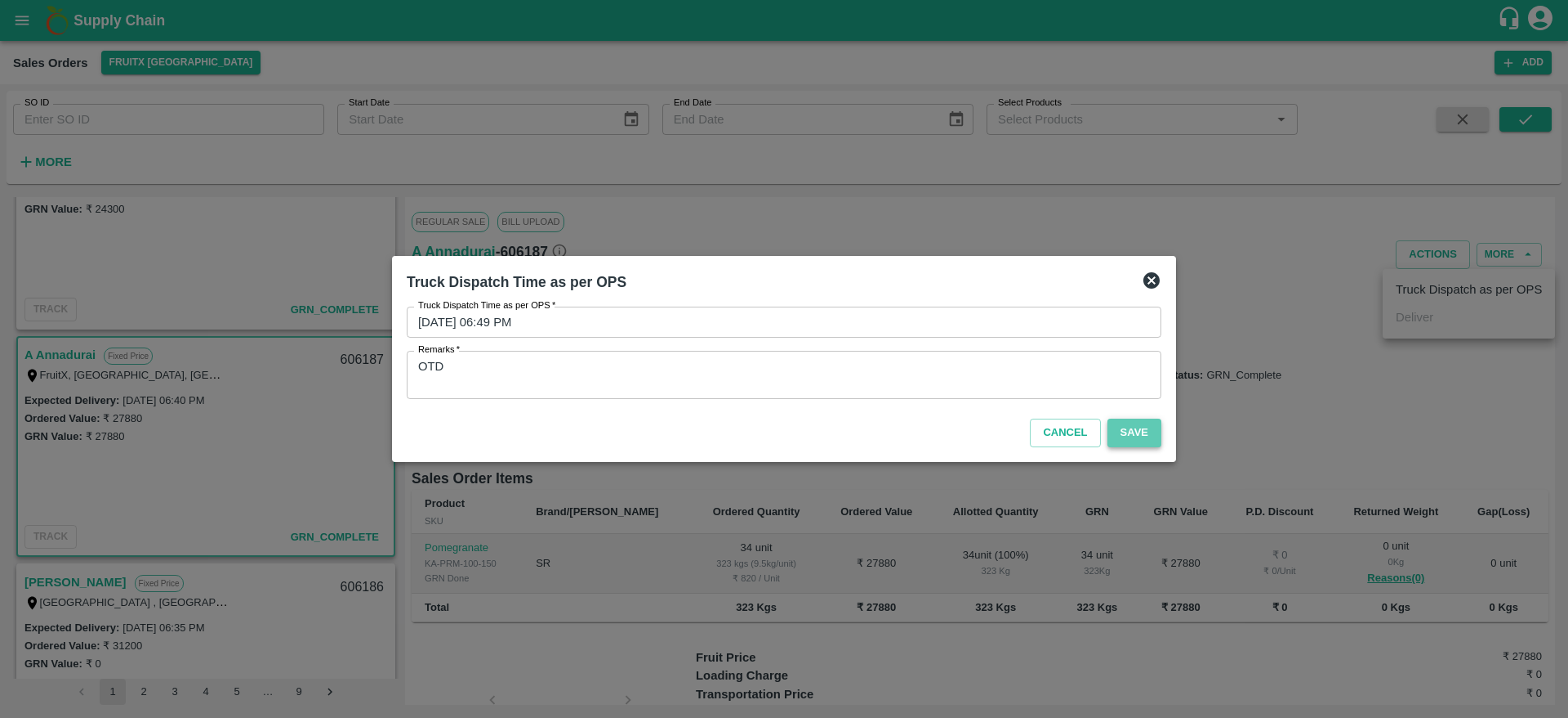
click at [1157, 432] on button "Save" at bounding box center [1134, 432] width 53 height 29
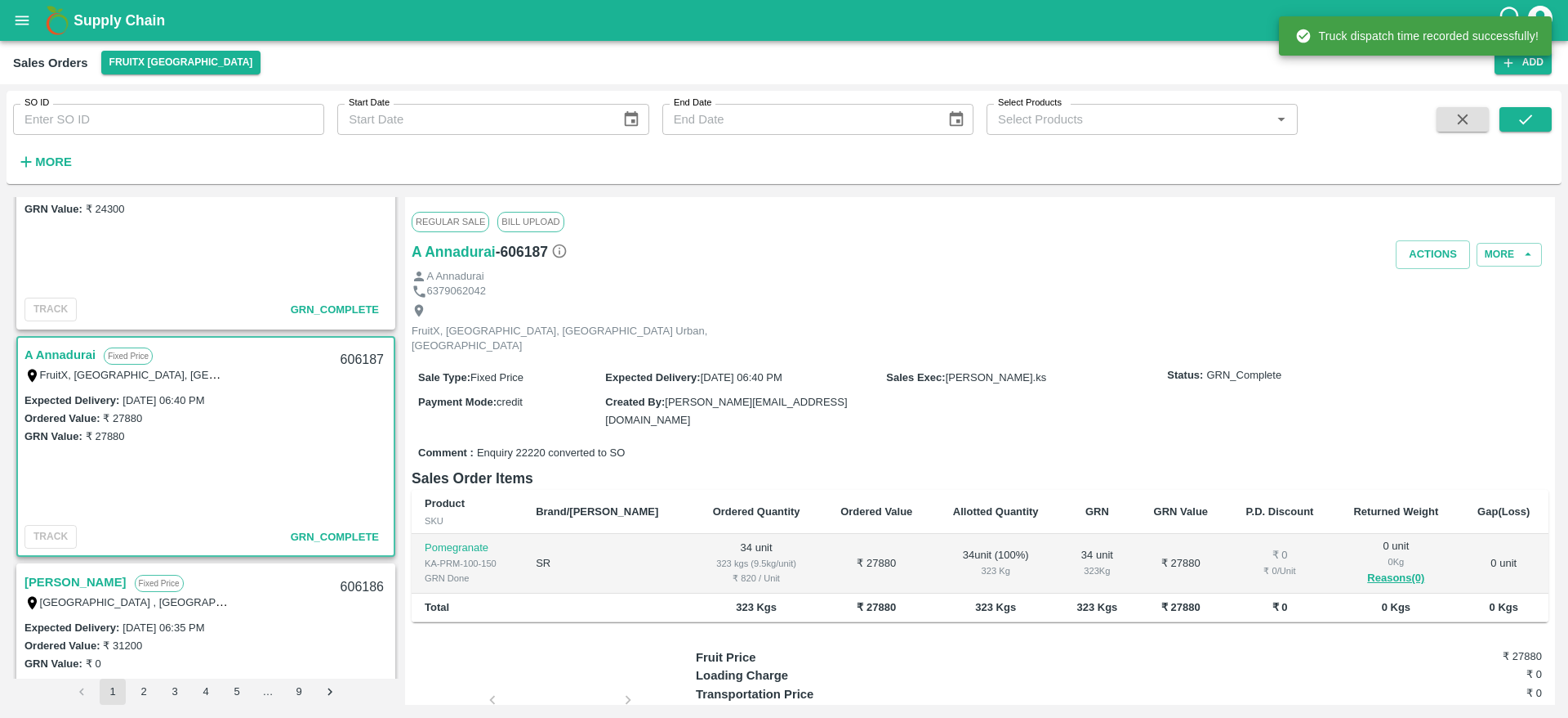
scroll to position [439, 0]
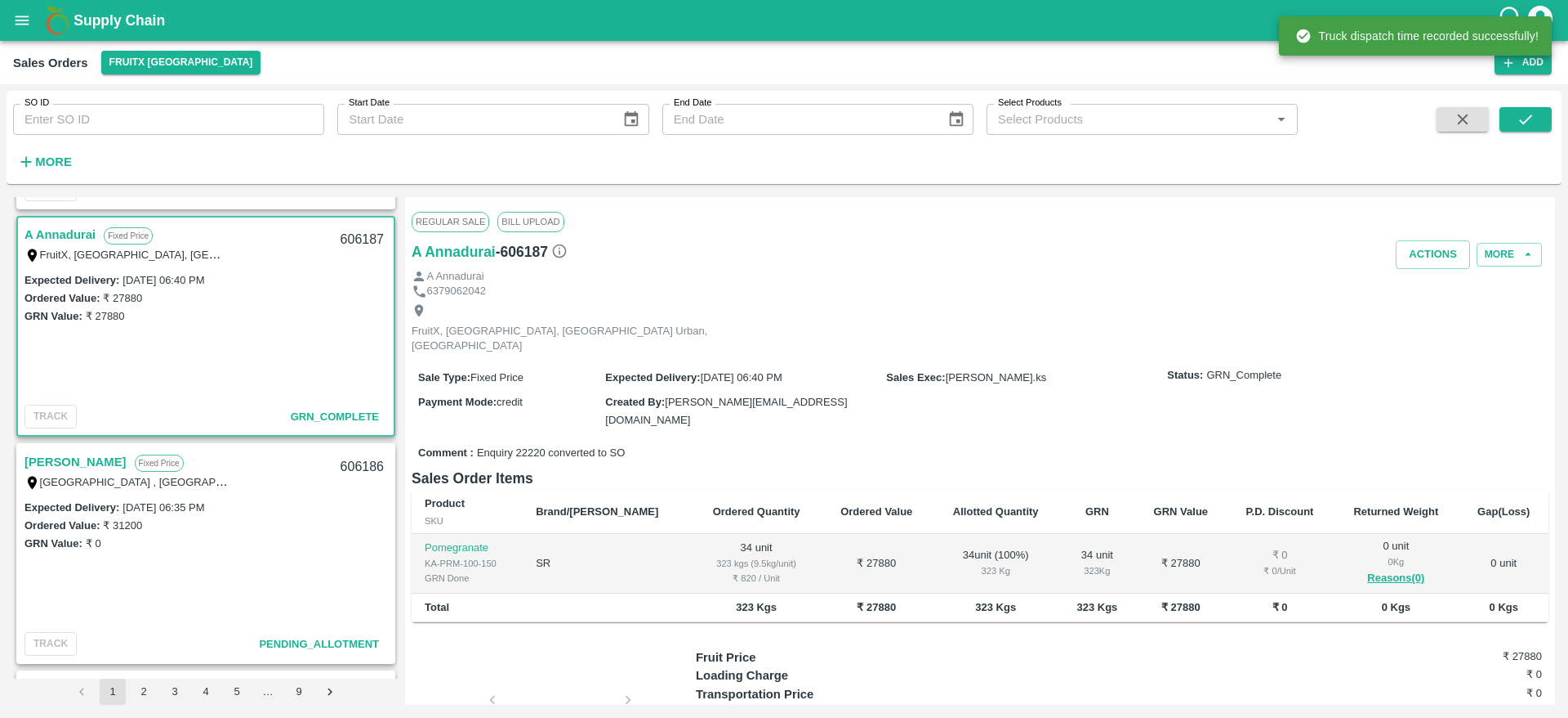
click at [35, 448] on div "Vijayakumar Fixed Price Bharati nagar , Arasur, Villupuram , Viluppuram, Tamil …" at bounding box center [205, 471] width 375 height 53
click at [40, 458] on link "[PERSON_NAME]" at bounding box center [76, 461] width 102 height 21
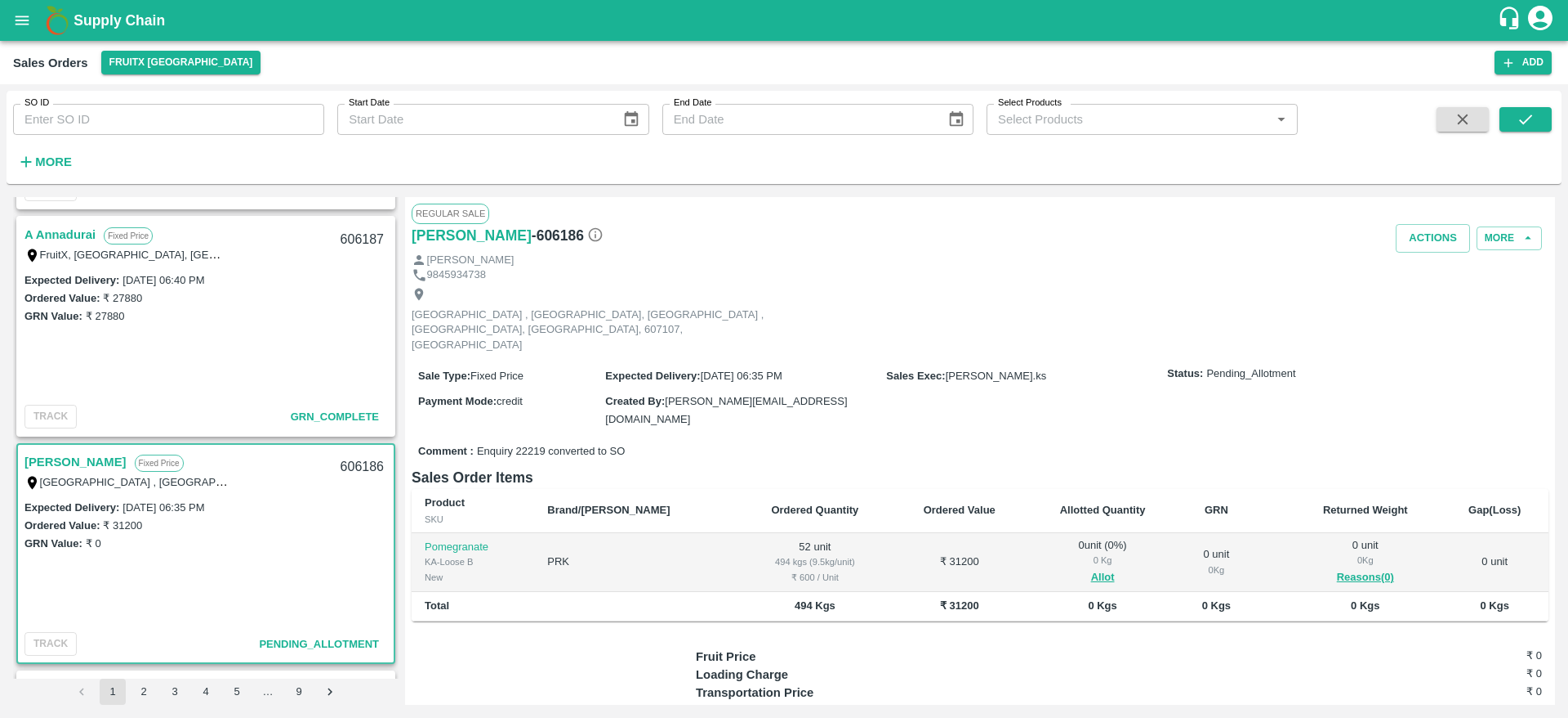
scroll to position [54, 0]
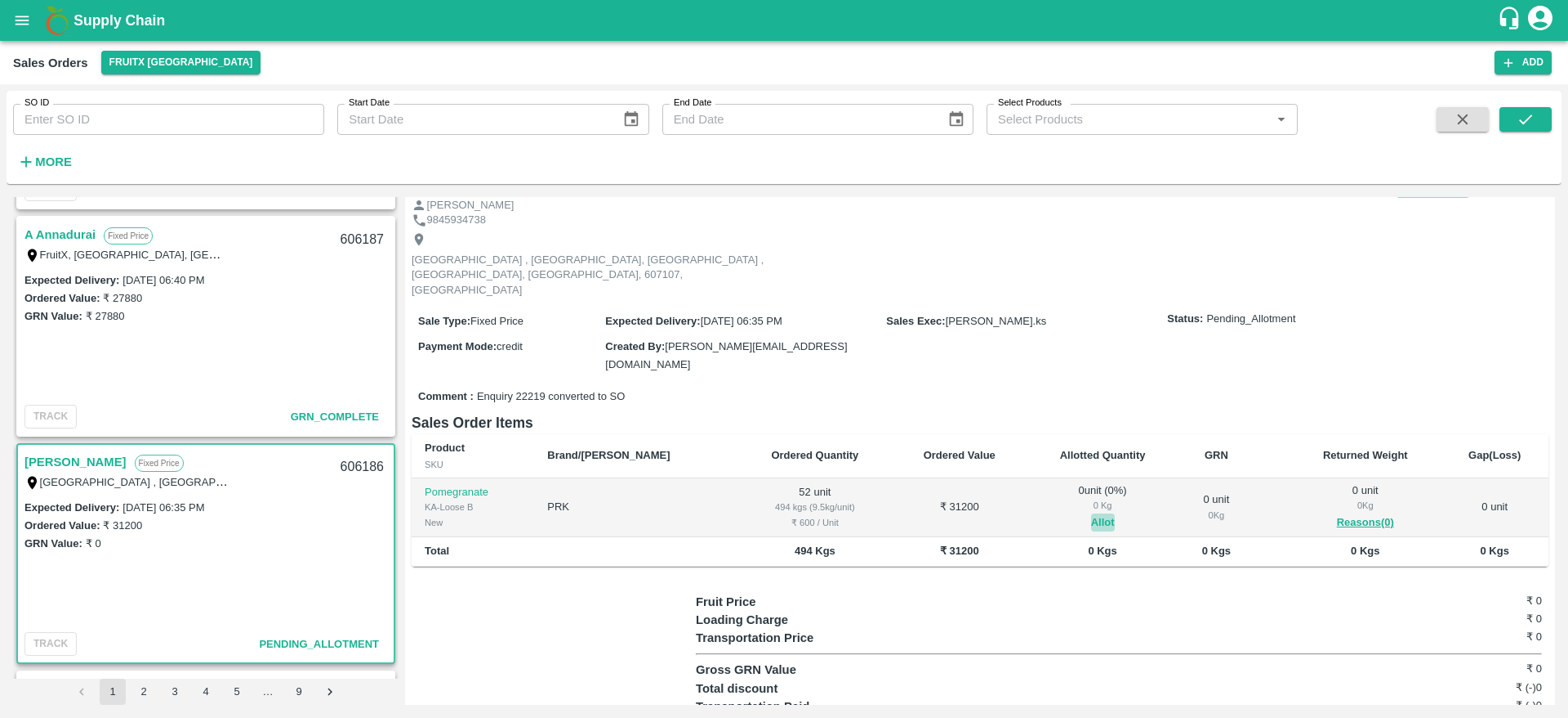
click at [1091, 513] on button "Allot" at bounding box center [1103, 522] width 24 height 18
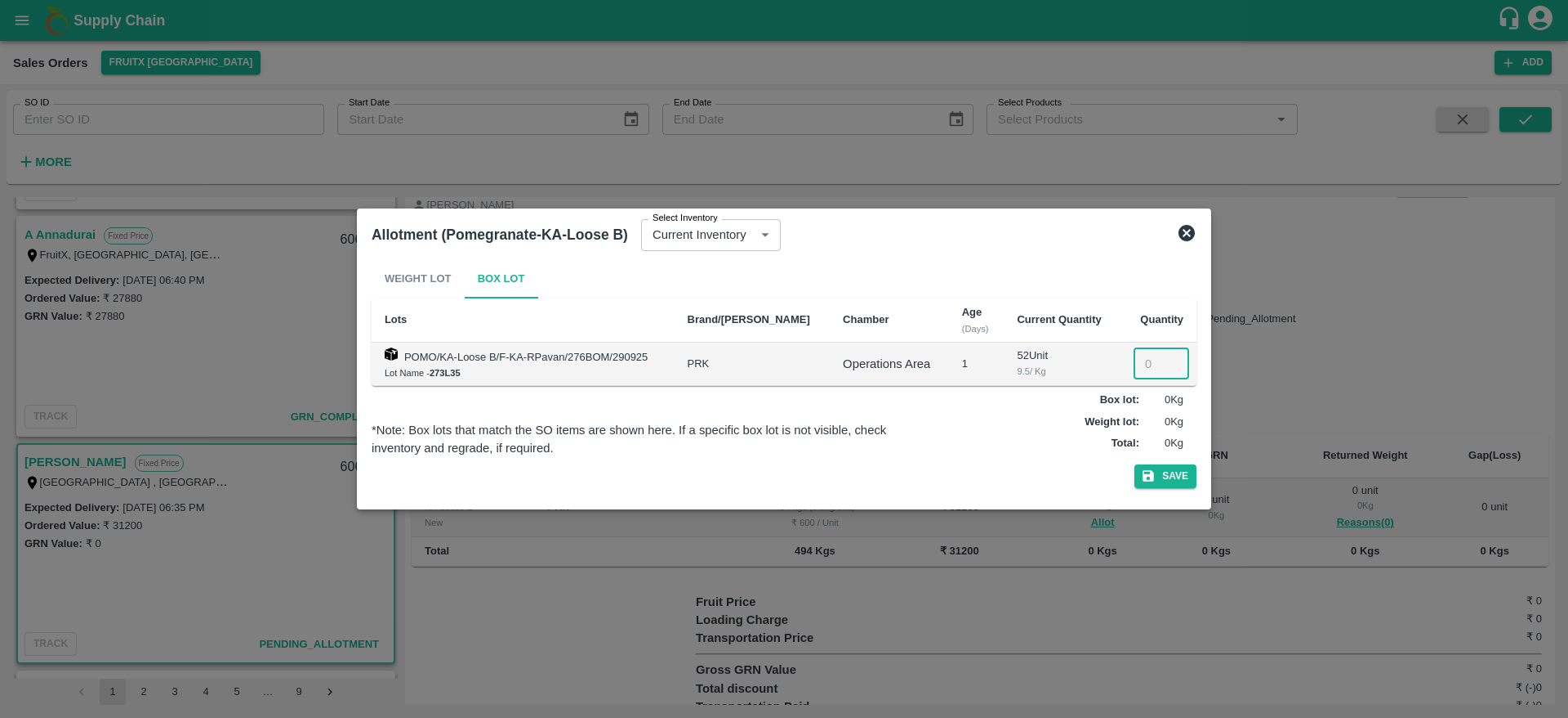
click at [1146, 360] on input "number" at bounding box center [1161, 364] width 55 height 31
type input "52"
click at [1134, 464] on button "Save" at bounding box center [1165, 476] width 62 height 24
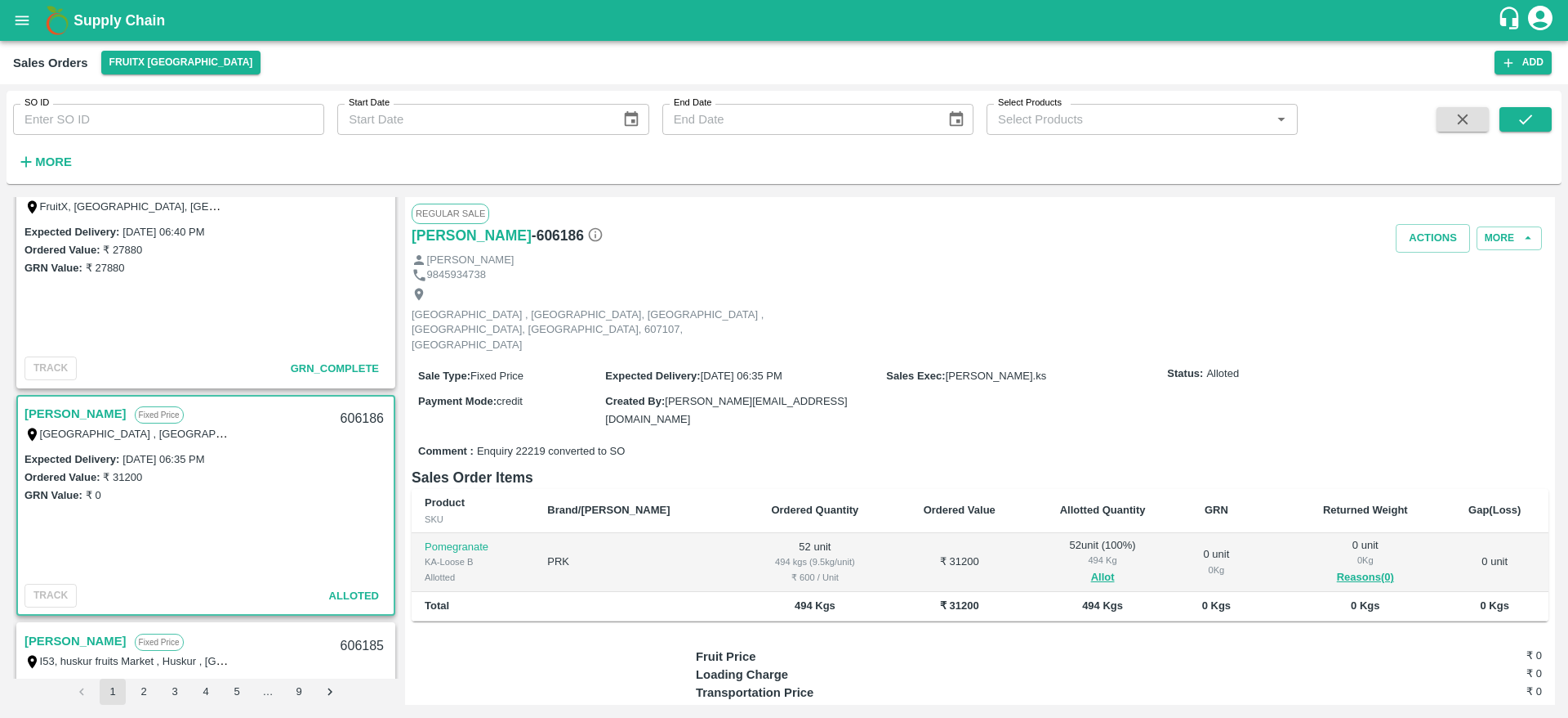
scroll to position [437, 0]
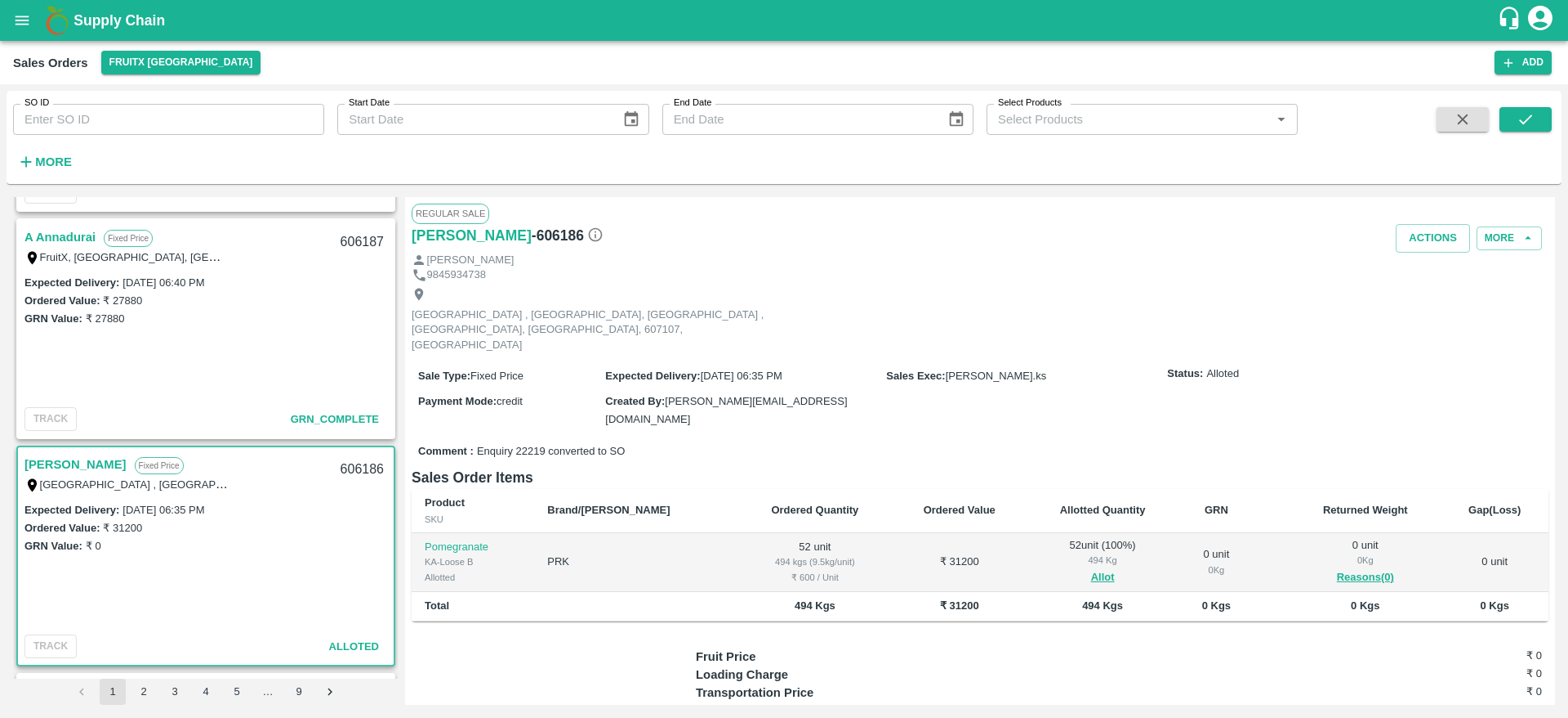
click at [356, 472] on div "606186" at bounding box center [362, 470] width 63 height 39
copy div "606186"
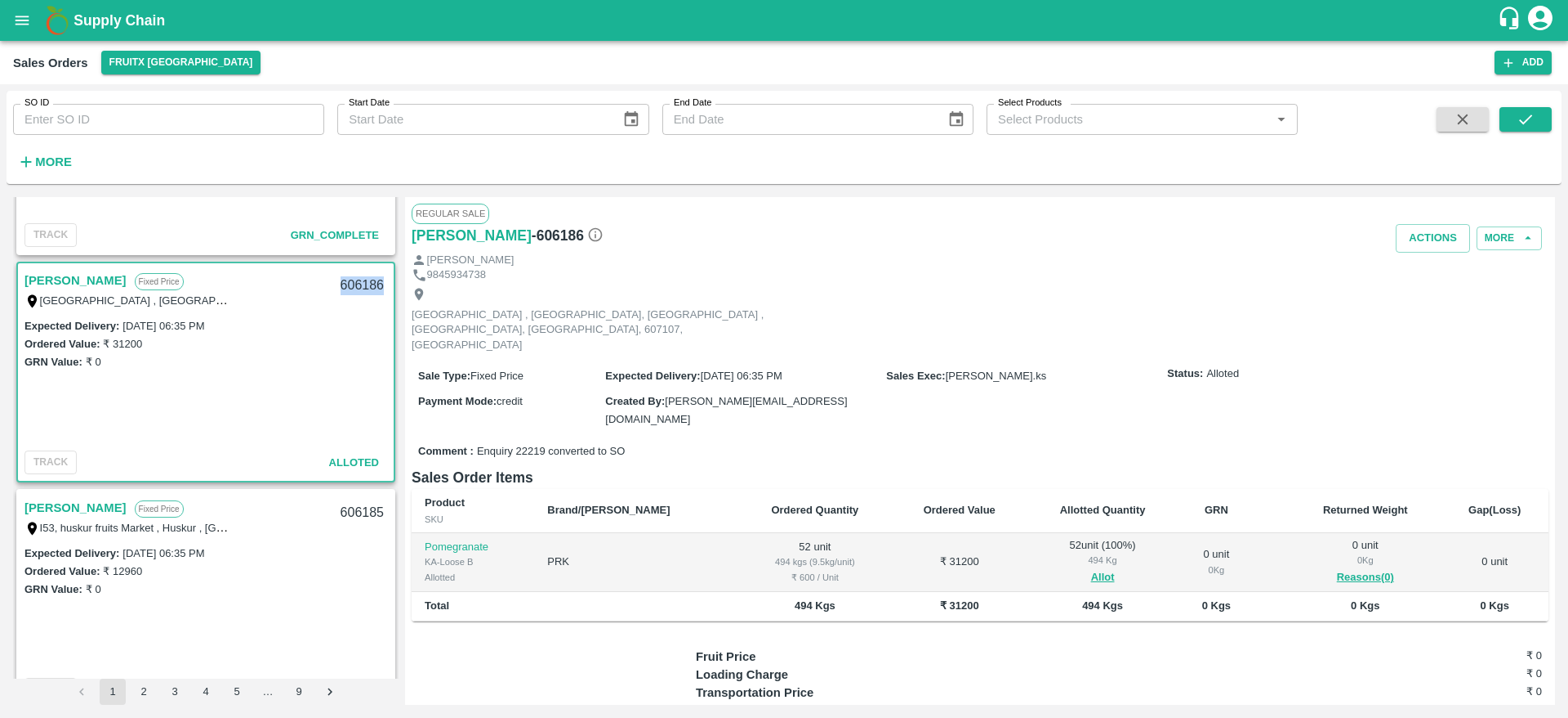
scroll to position [625, 0]
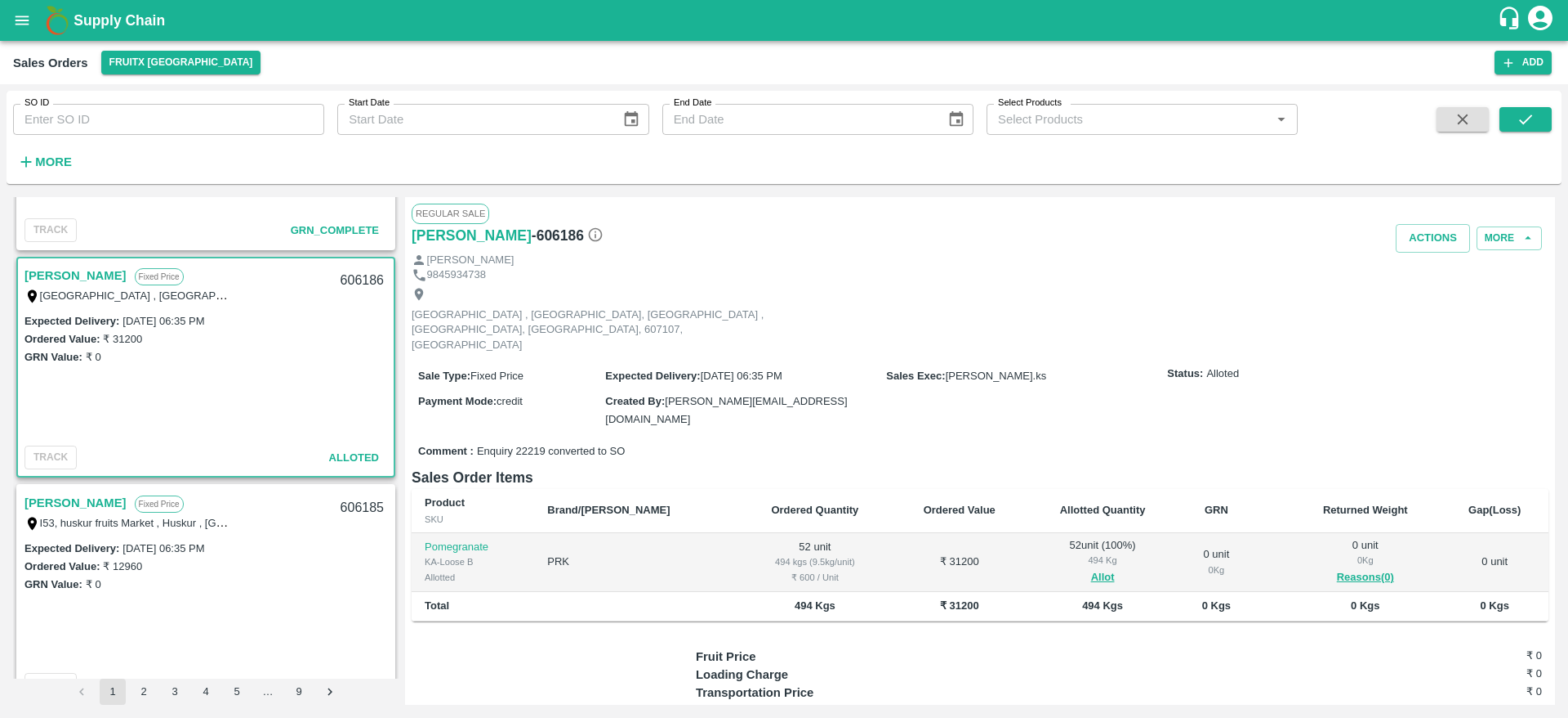
click at [57, 505] on link "[PERSON_NAME]" at bounding box center [76, 502] width 102 height 21
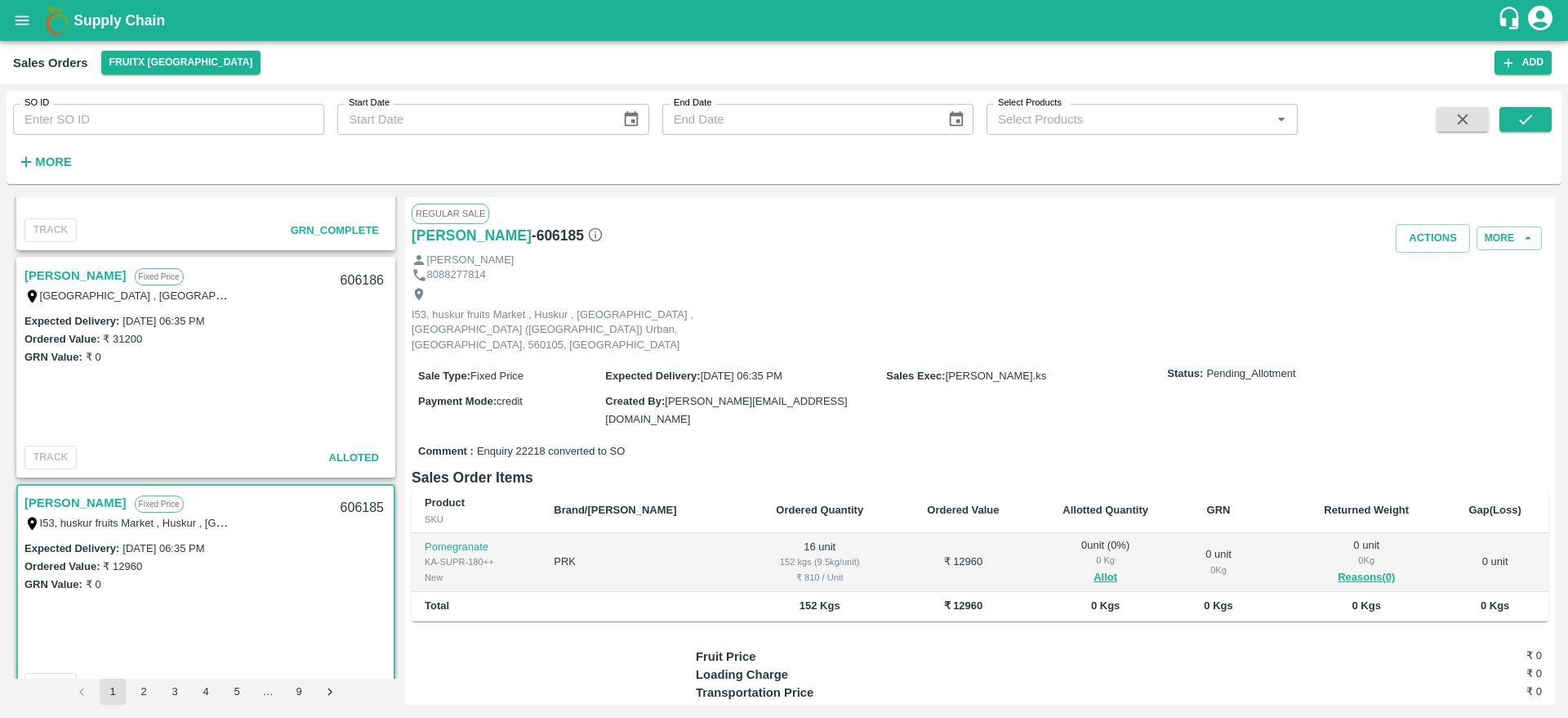
scroll to position [70, 0]
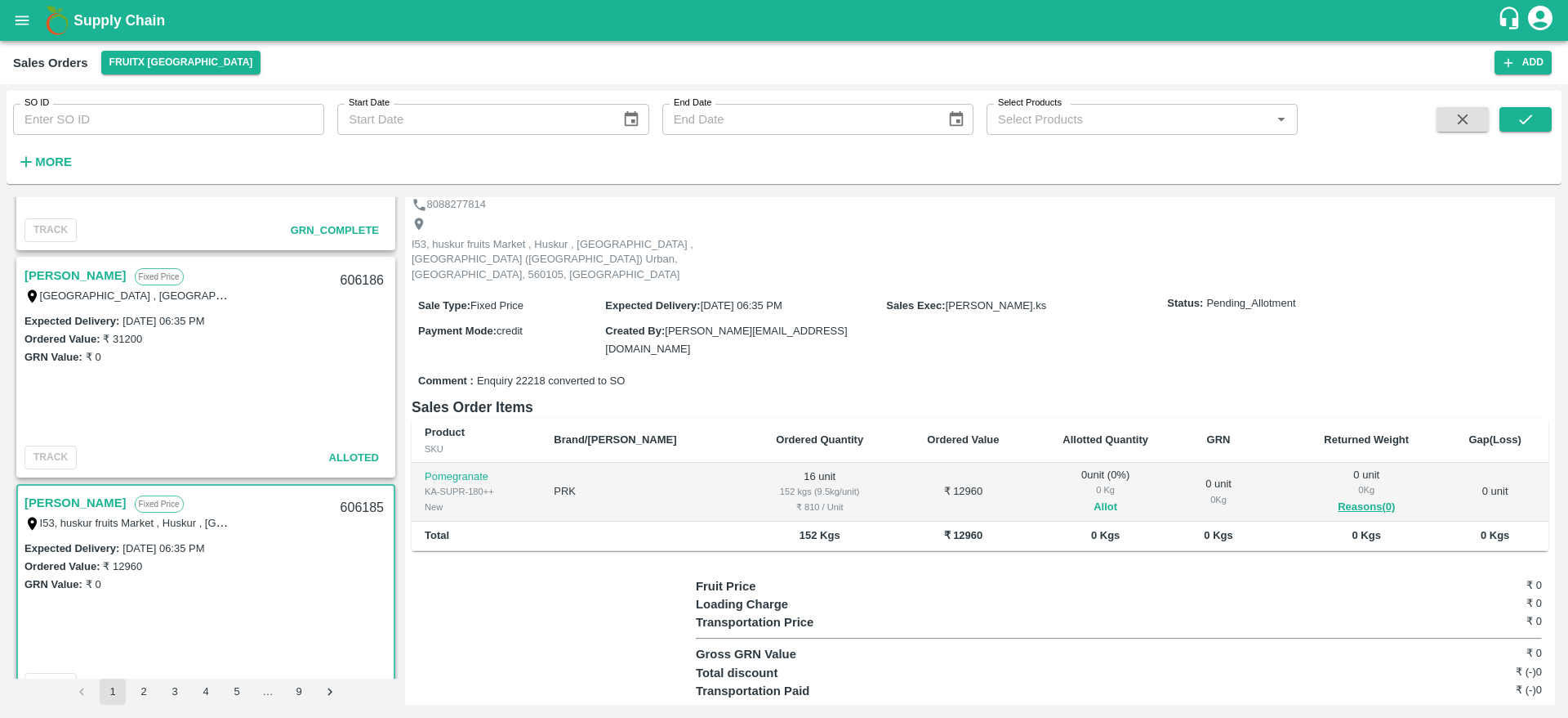
click at [1094, 497] on button "Allot" at bounding box center [1106, 507] width 24 height 18
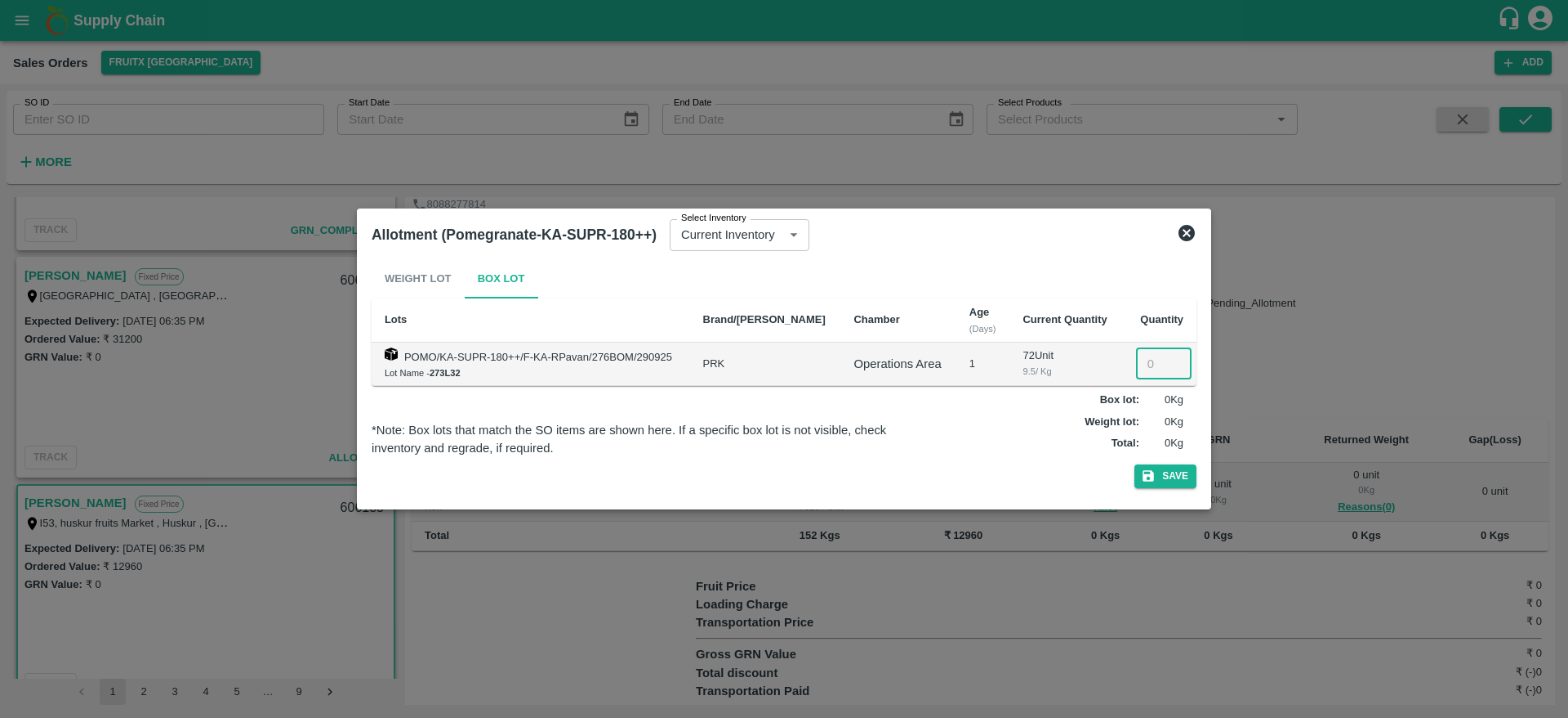
click at [1146, 366] on input "number" at bounding box center [1164, 364] width 55 height 31
type input "16"
click at [1134, 464] on button "Save" at bounding box center [1165, 476] width 62 height 24
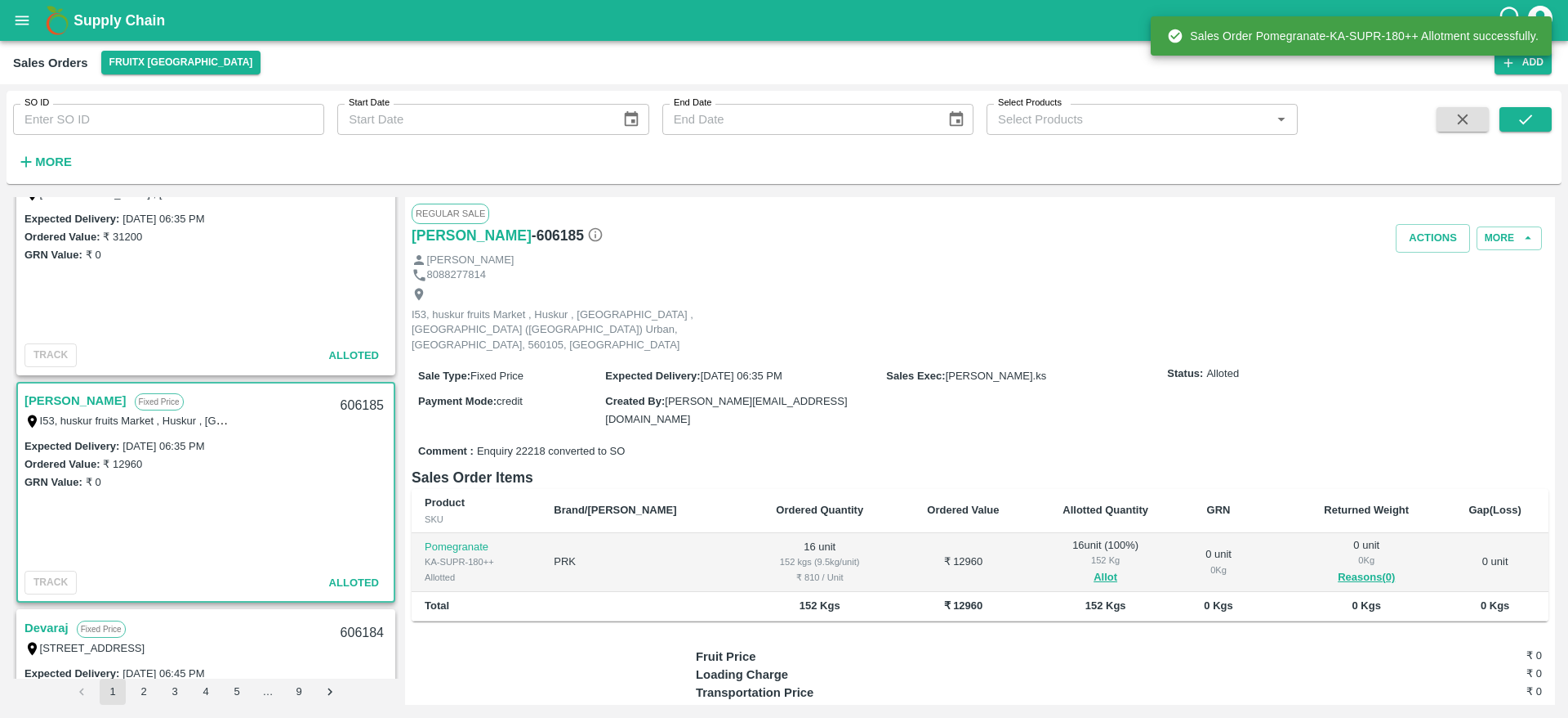
scroll to position [733, 0]
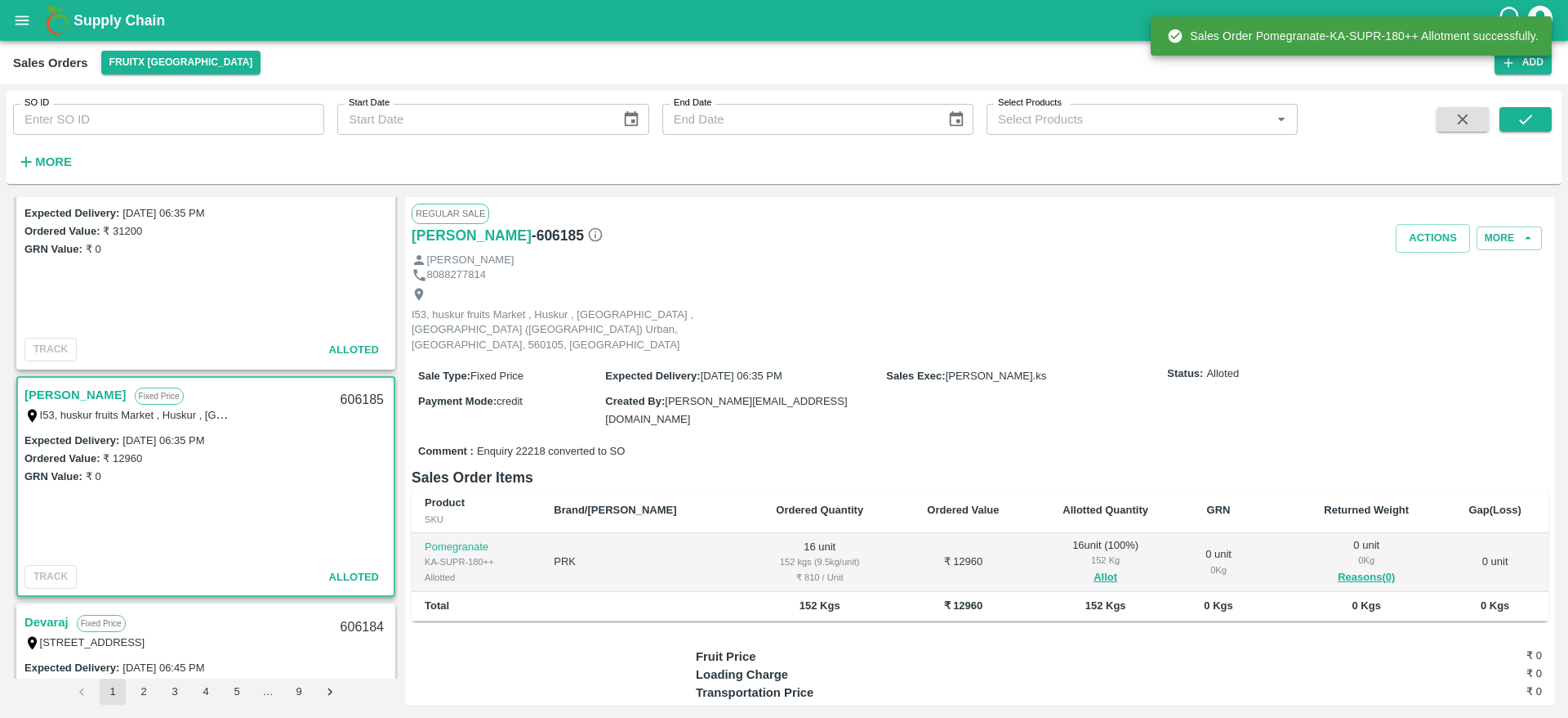
click at [347, 400] on div "606185" at bounding box center [362, 401] width 63 height 39
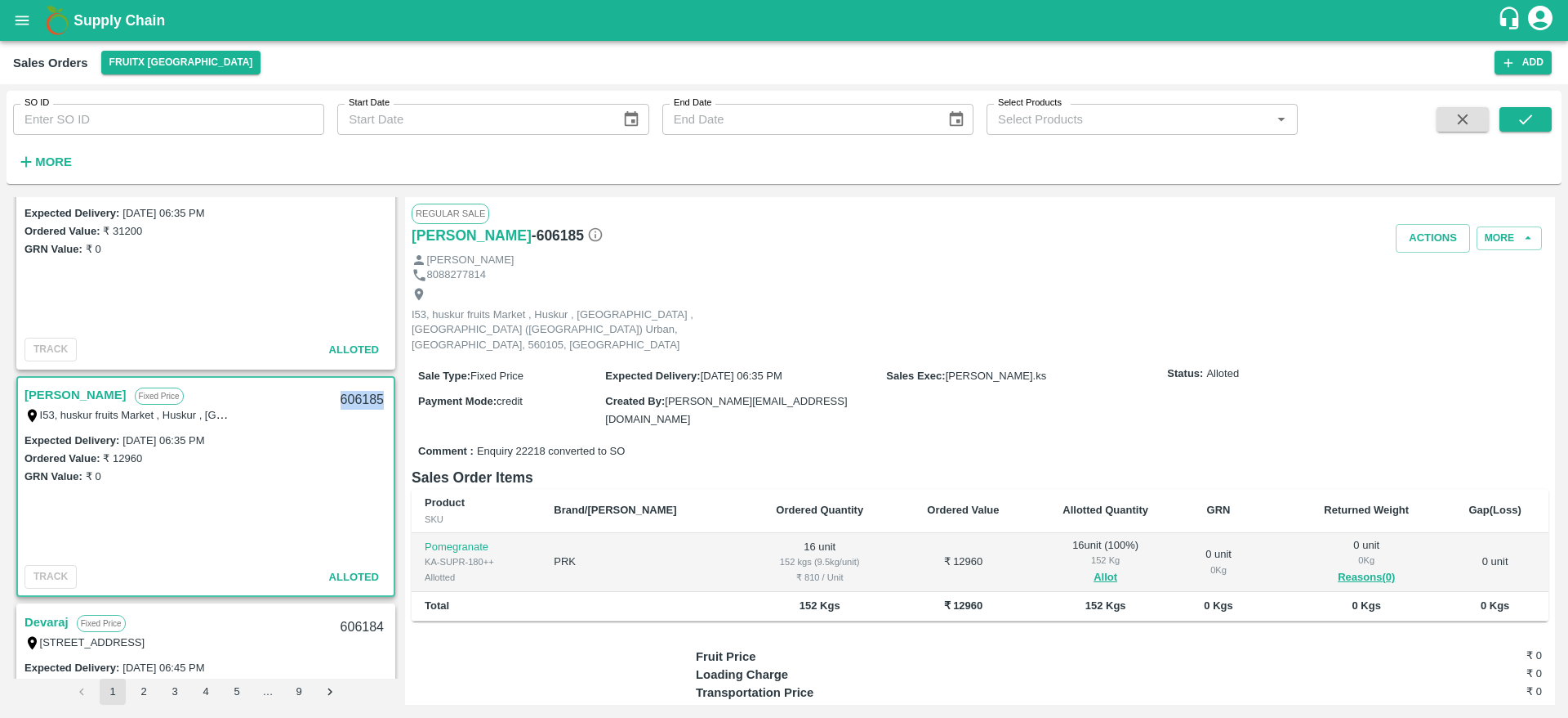
copy div "606185"
click at [1425, 238] on button "Actions" at bounding box center [1432, 238] width 75 height 29
click at [1413, 296] on li "Deliver" at bounding box center [1468, 301] width 172 height 28
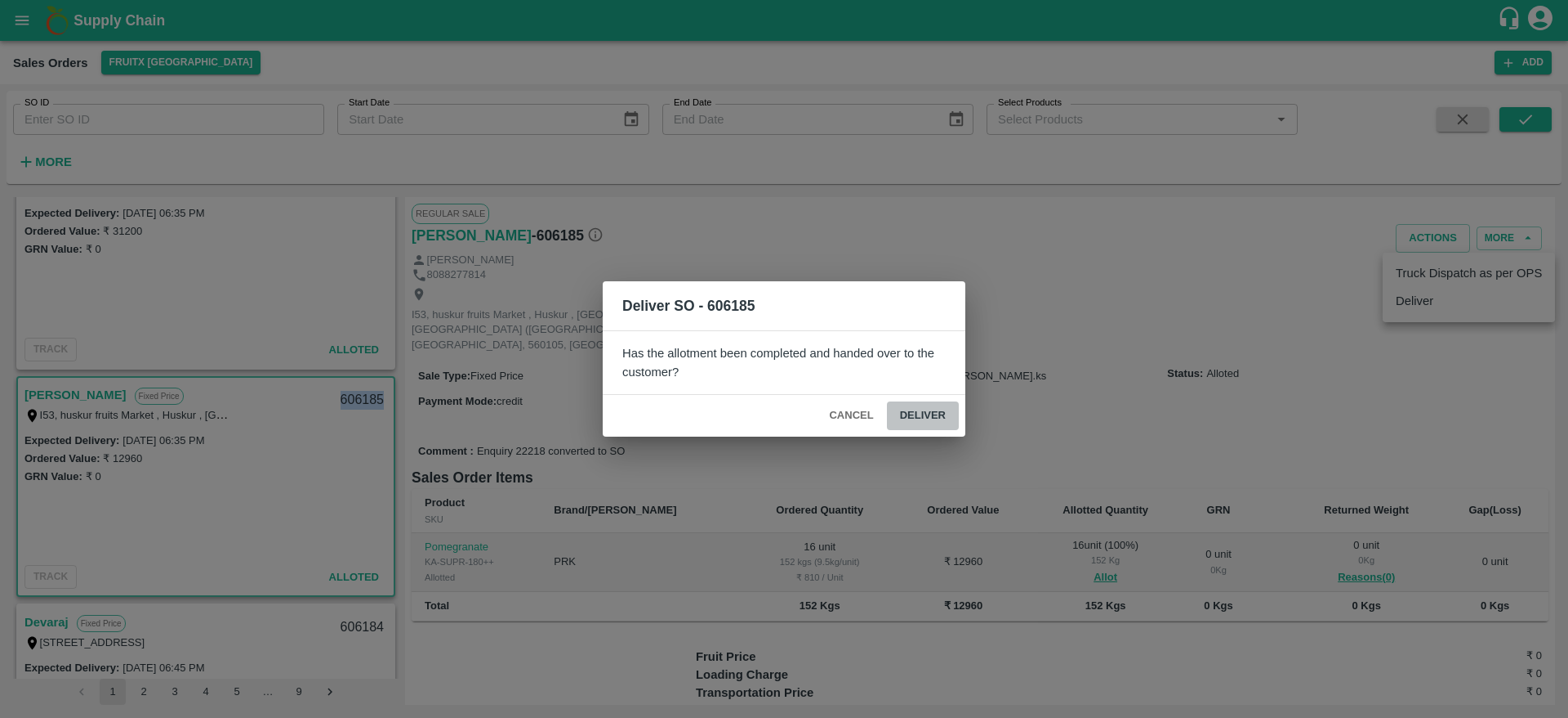
click at [887, 414] on button "Deliver" at bounding box center [923, 415] width 72 height 29
copy div "606185"
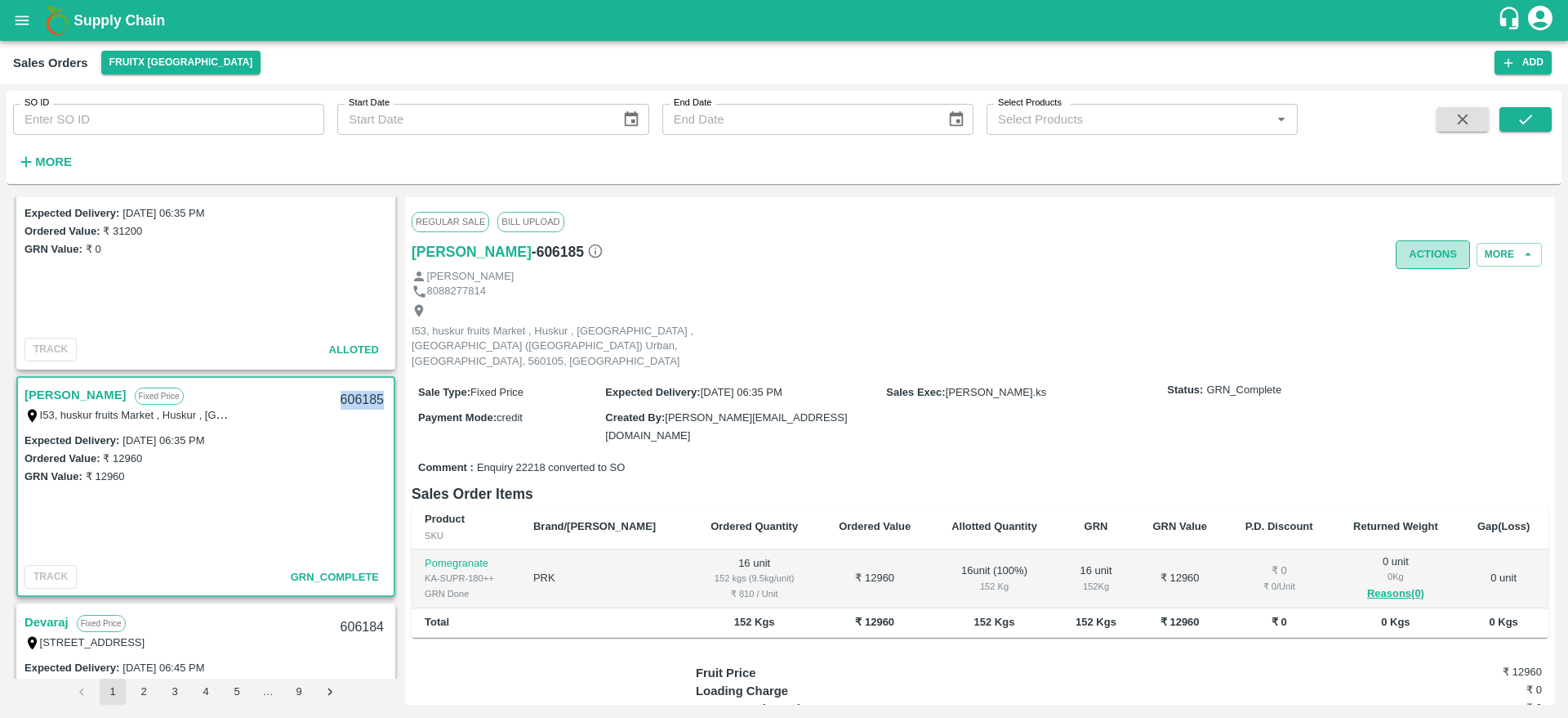
click at [1431, 245] on button "Actions" at bounding box center [1432, 254] width 75 height 29
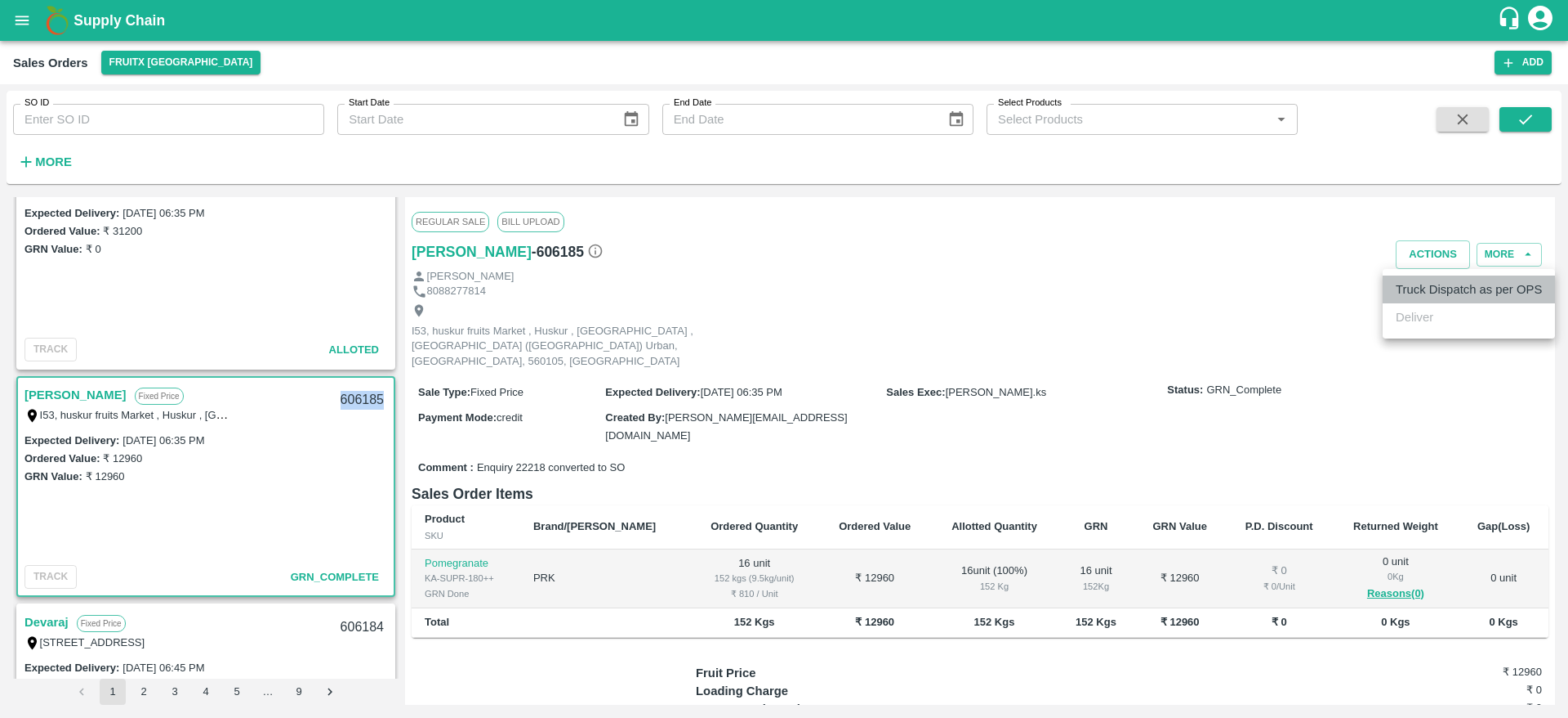
click at [1432, 275] on li "Truck Dispatch as per OPS" at bounding box center [1468, 289] width 172 height 28
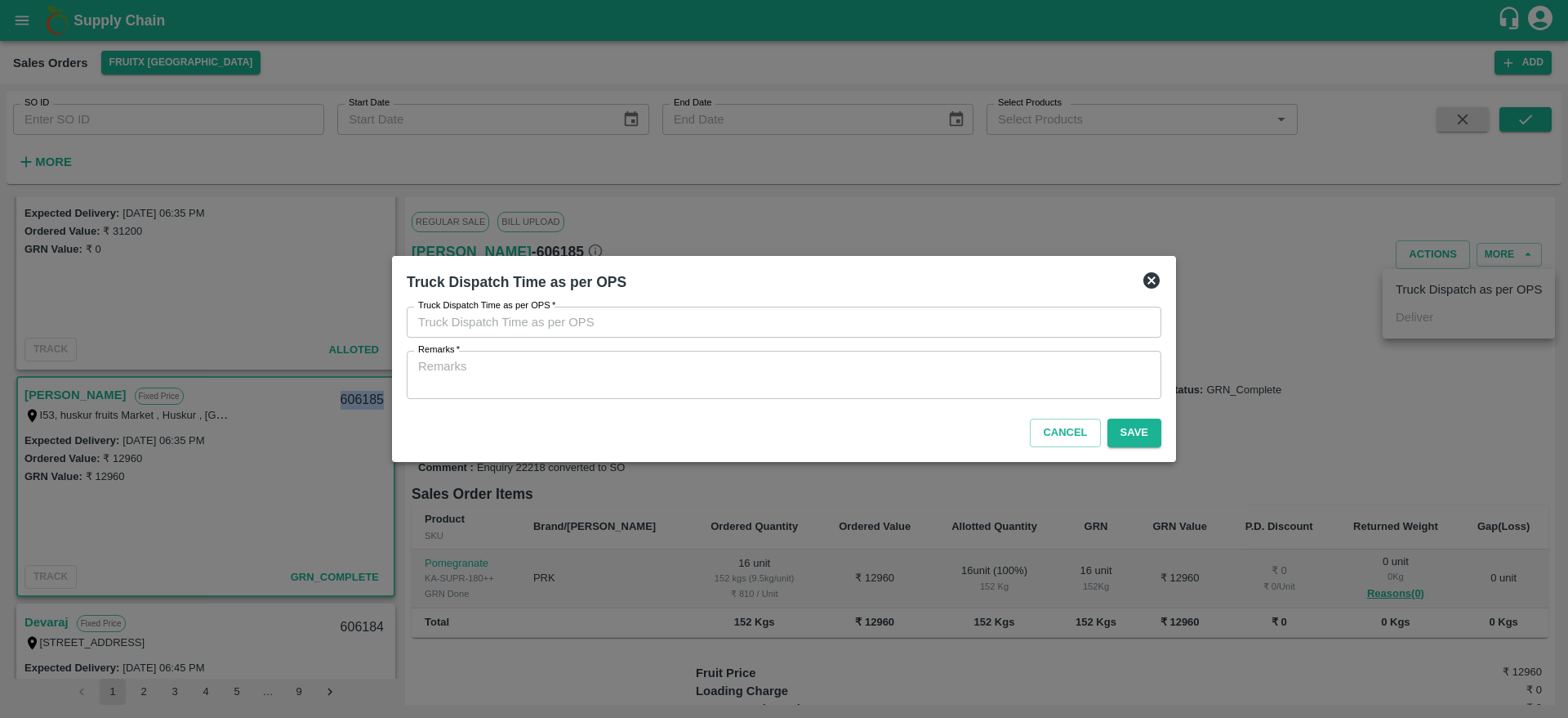
type input "30/09/2025 06:51 PM"
click at [1050, 351] on div "x Remarks" at bounding box center [784, 375] width 754 height 48
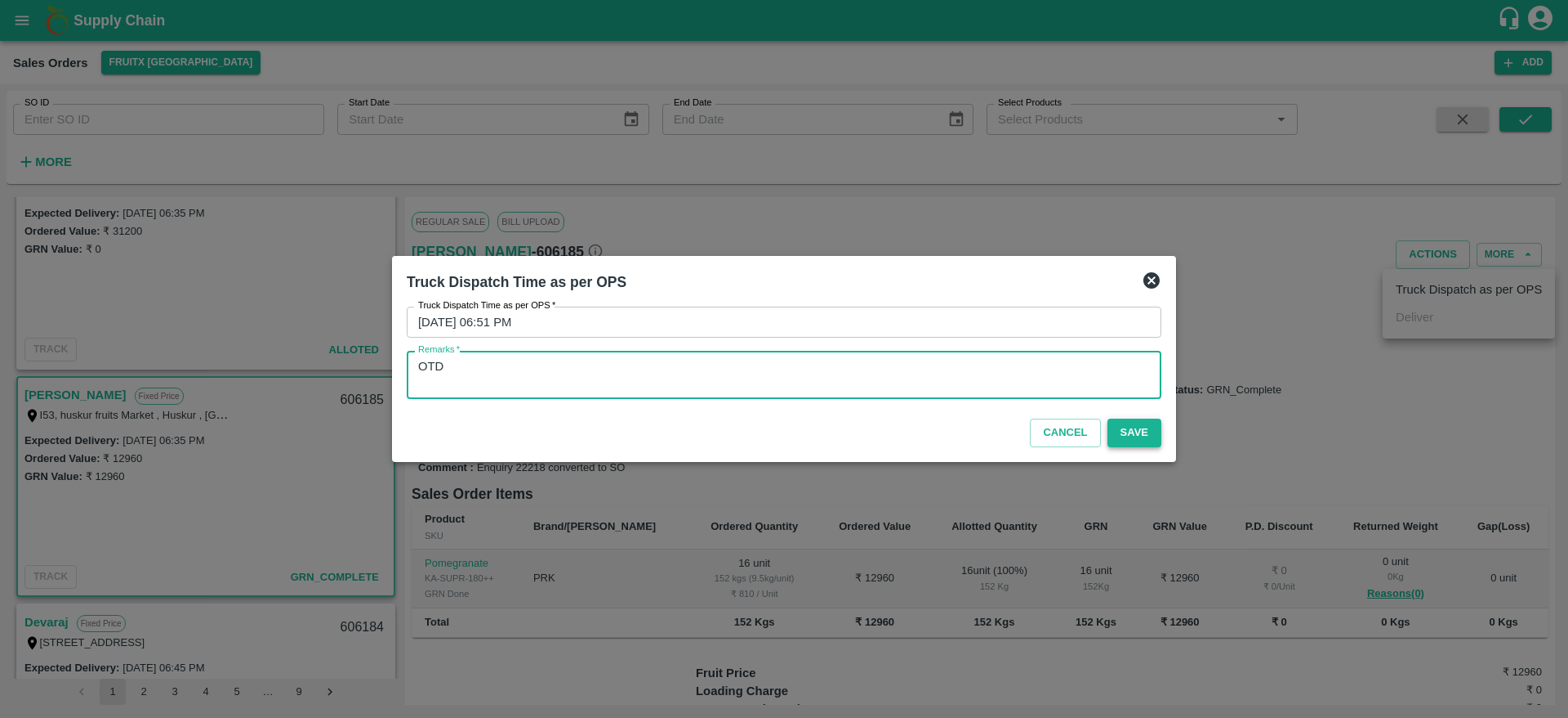
type textarea "OTD"
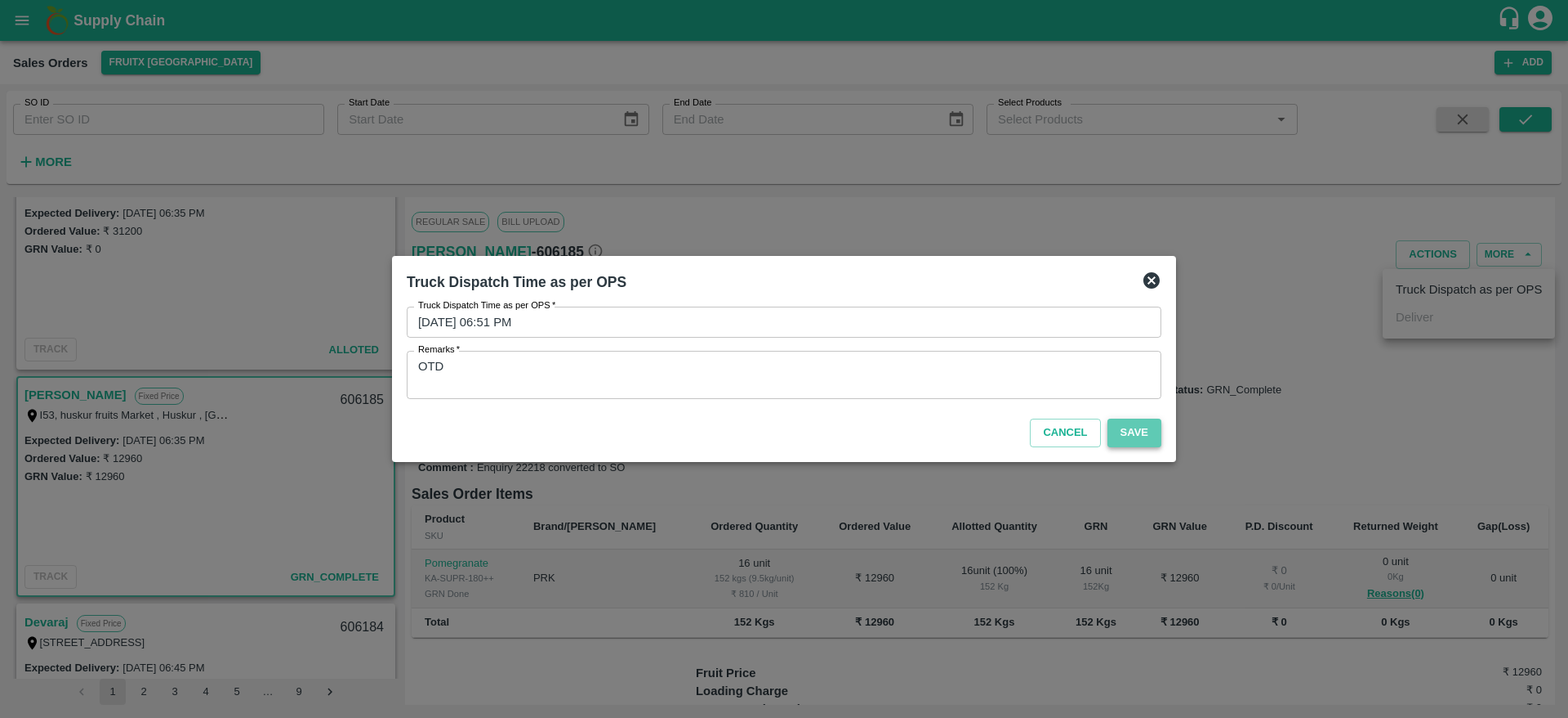
click at [1143, 423] on button "Save" at bounding box center [1134, 432] width 53 height 29
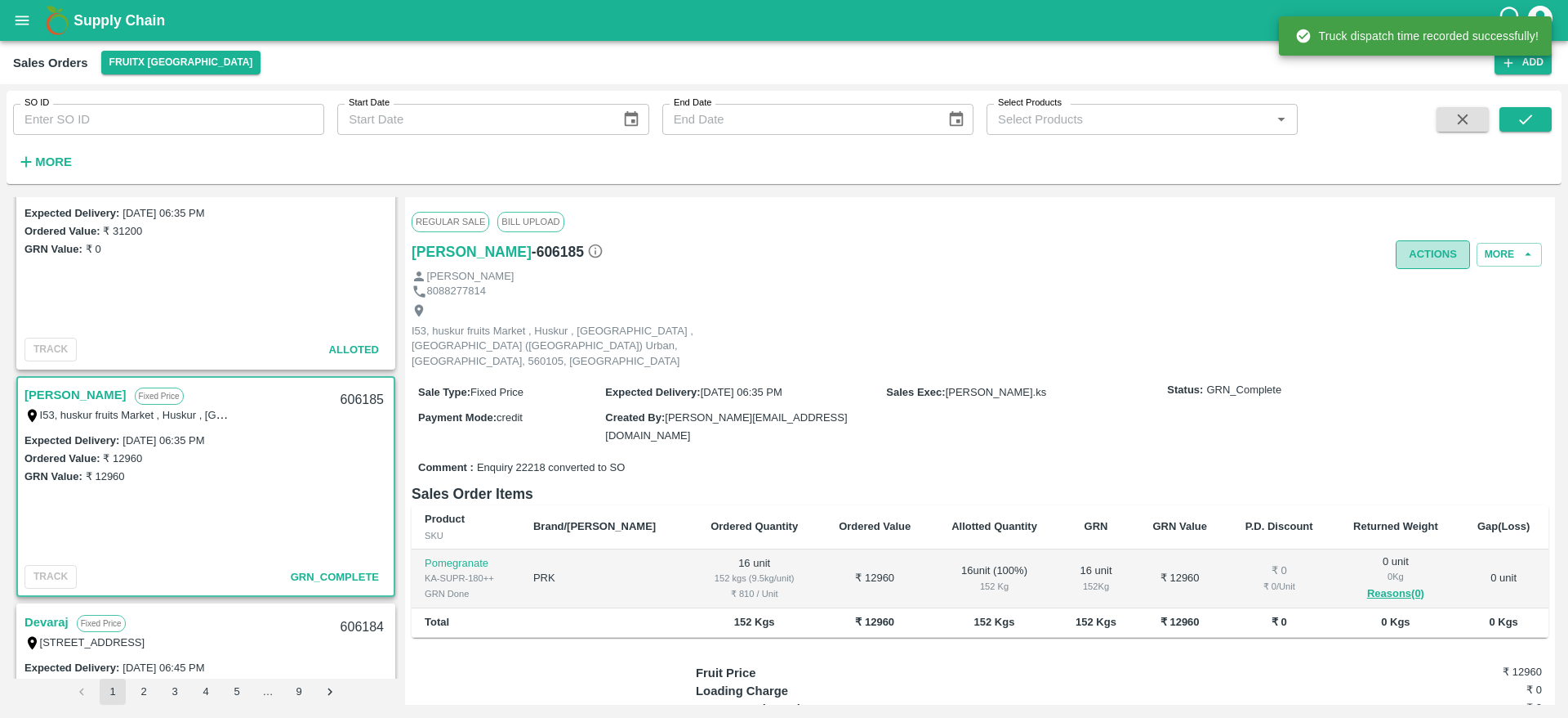
click at [1426, 241] on button "Actions" at bounding box center [1432, 254] width 75 height 29
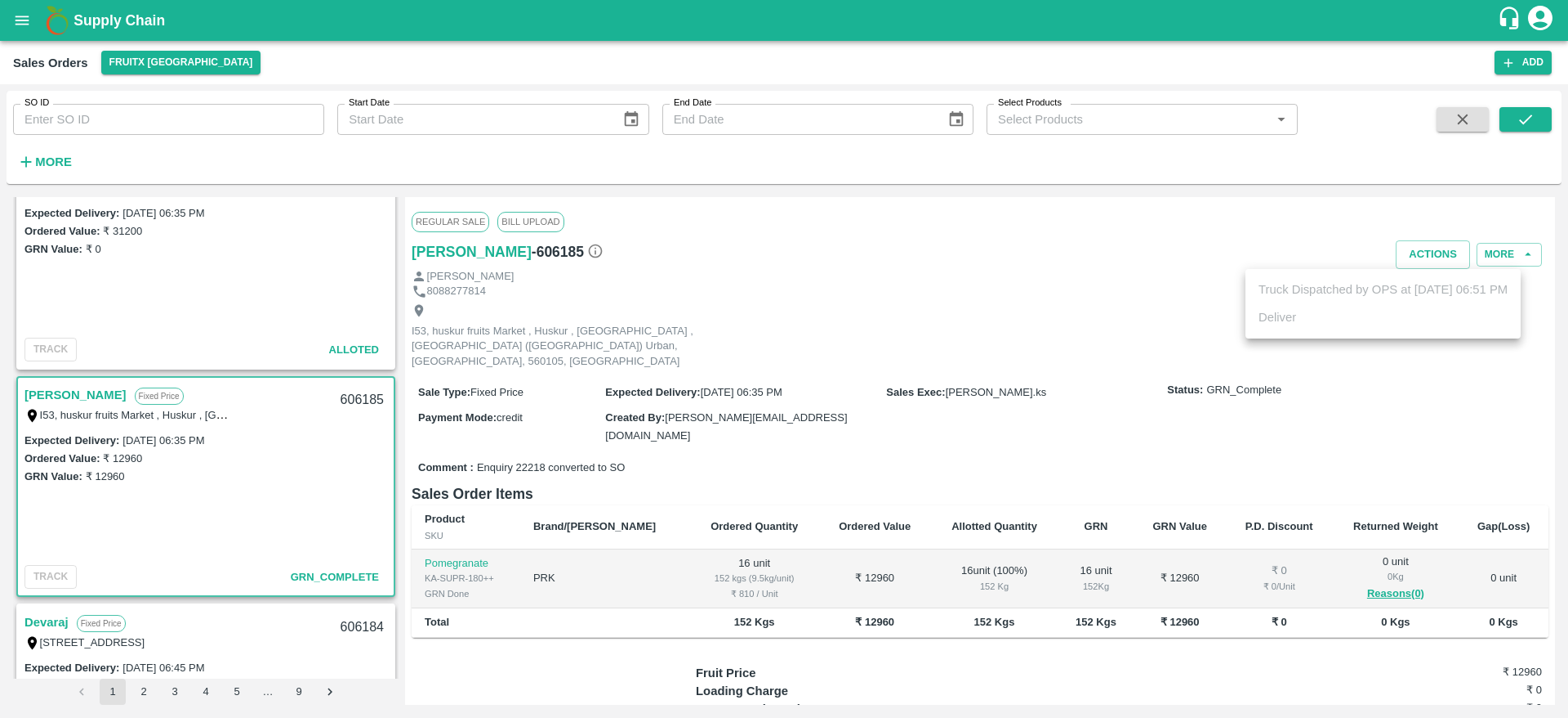
click at [1043, 389] on div at bounding box center [784, 359] width 1568 height 718
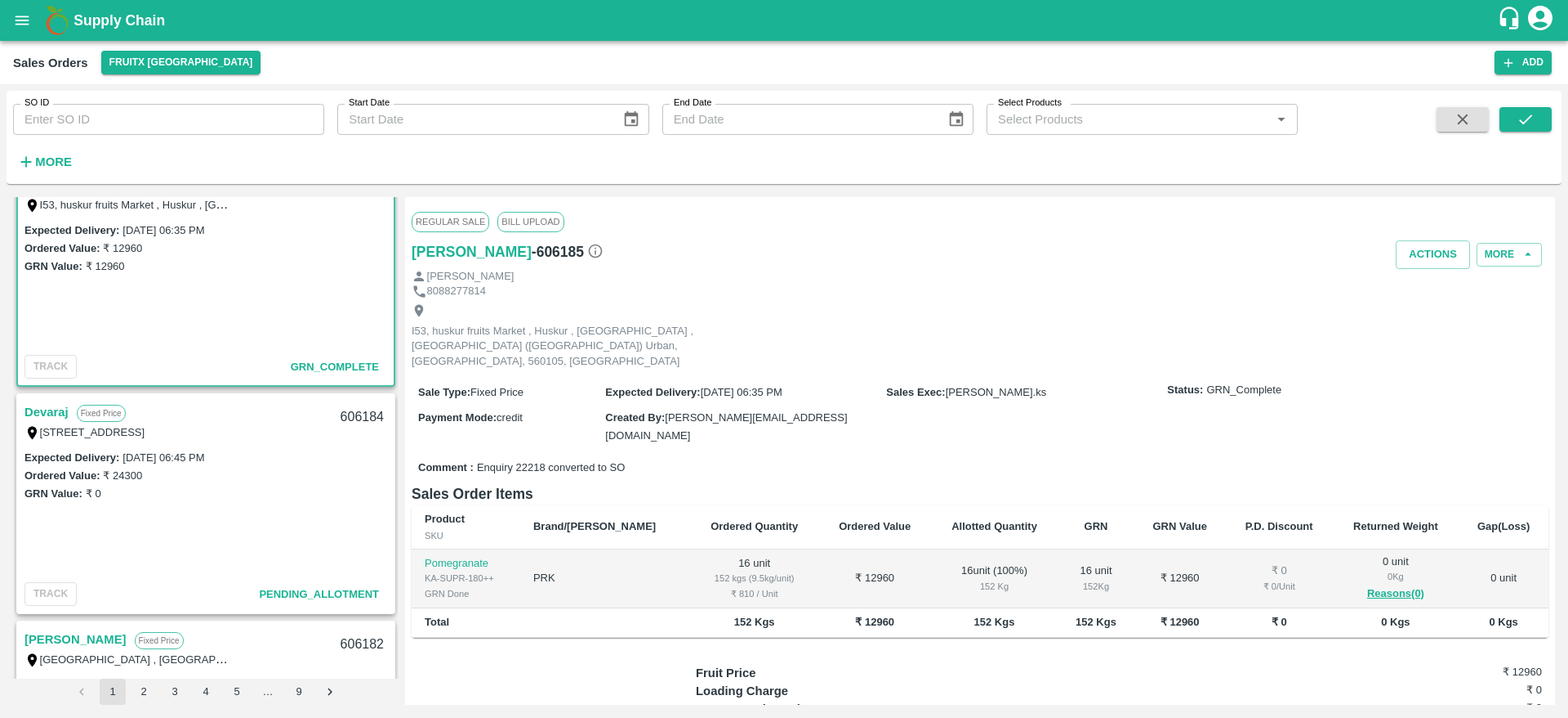
scroll to position [1023, 0]
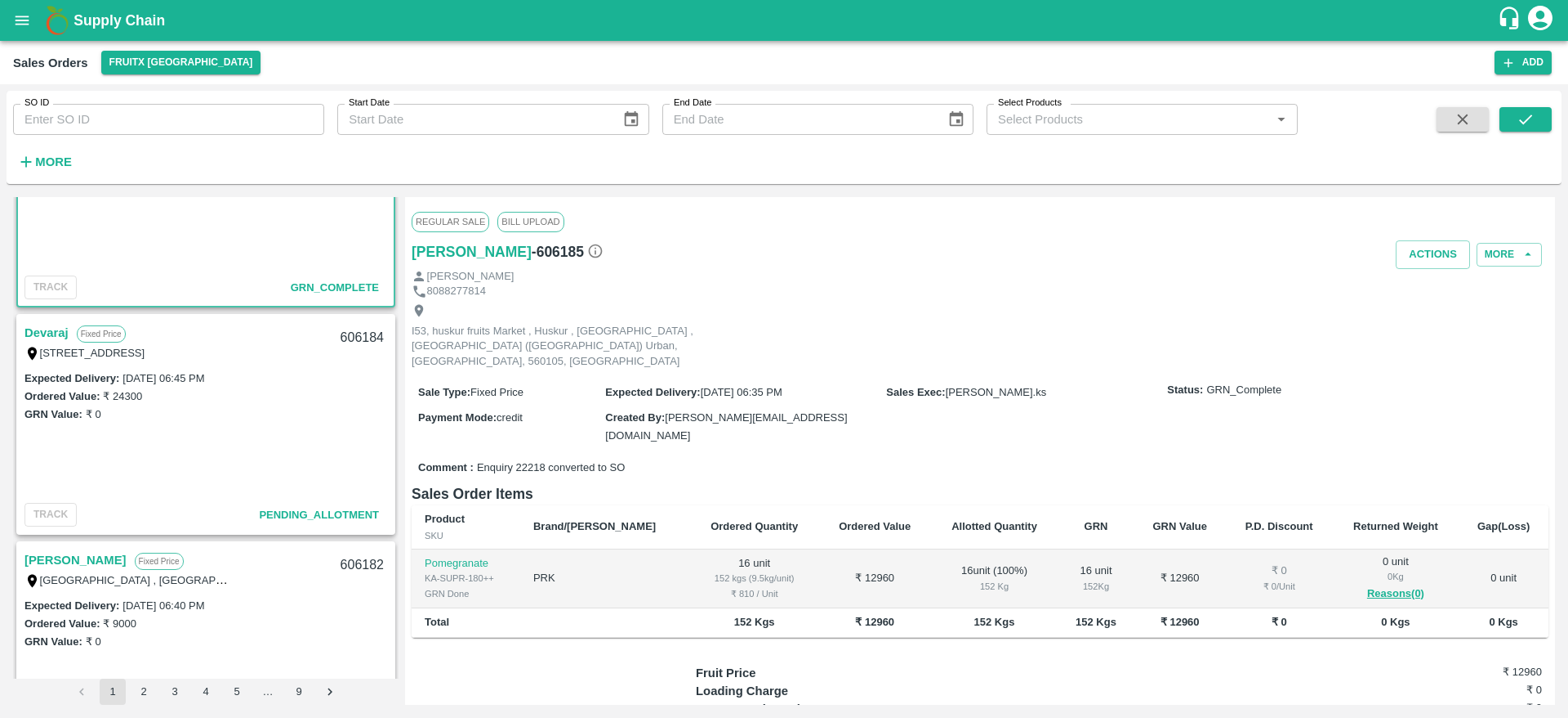
click at [47, 328] on link "Devaraj" at bounding box center [47, 332] width 44 height 21
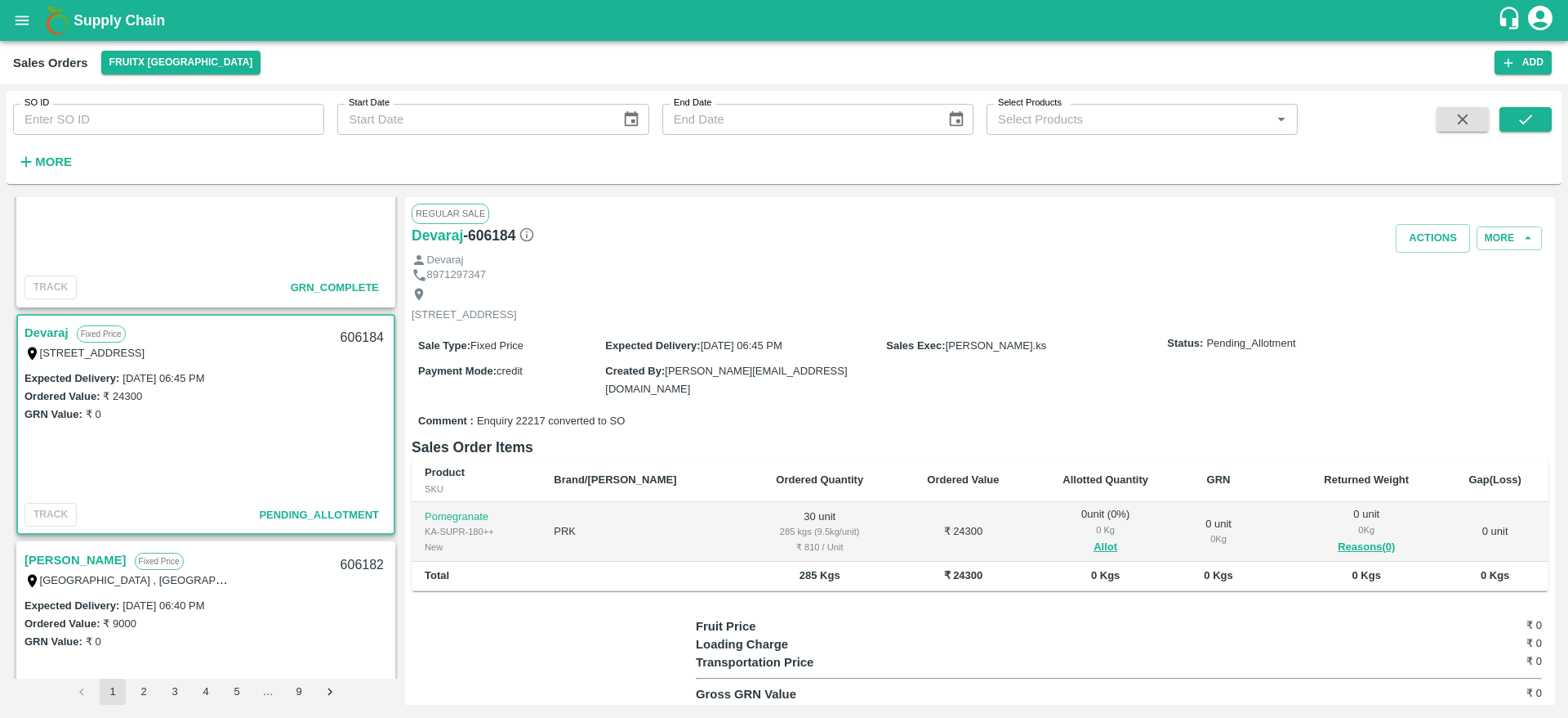
click at [354, 340] on div "606184" at bounding box center [362, 338] width 63 height 39
copy div "606184"
click at [1094, 544] on button "Allot" at bounding box center [1106, 547] width 24 height 18
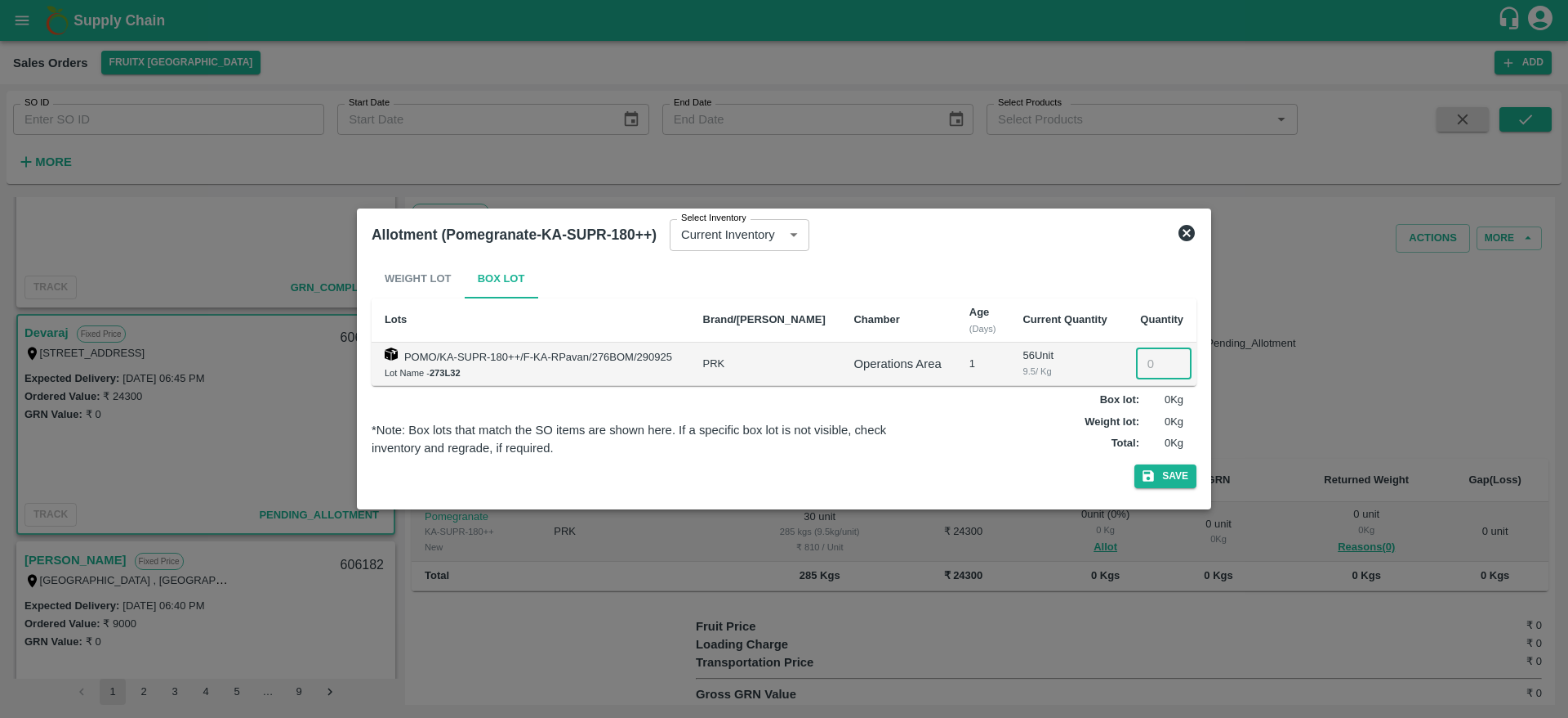
click at [1146, 367] on input "number" at bounding box center [1164, 364] width 55 height 31
type input "30"
click at [1134, 464] on button "Save" at bounding box center [1165, 476] width 62 height 24
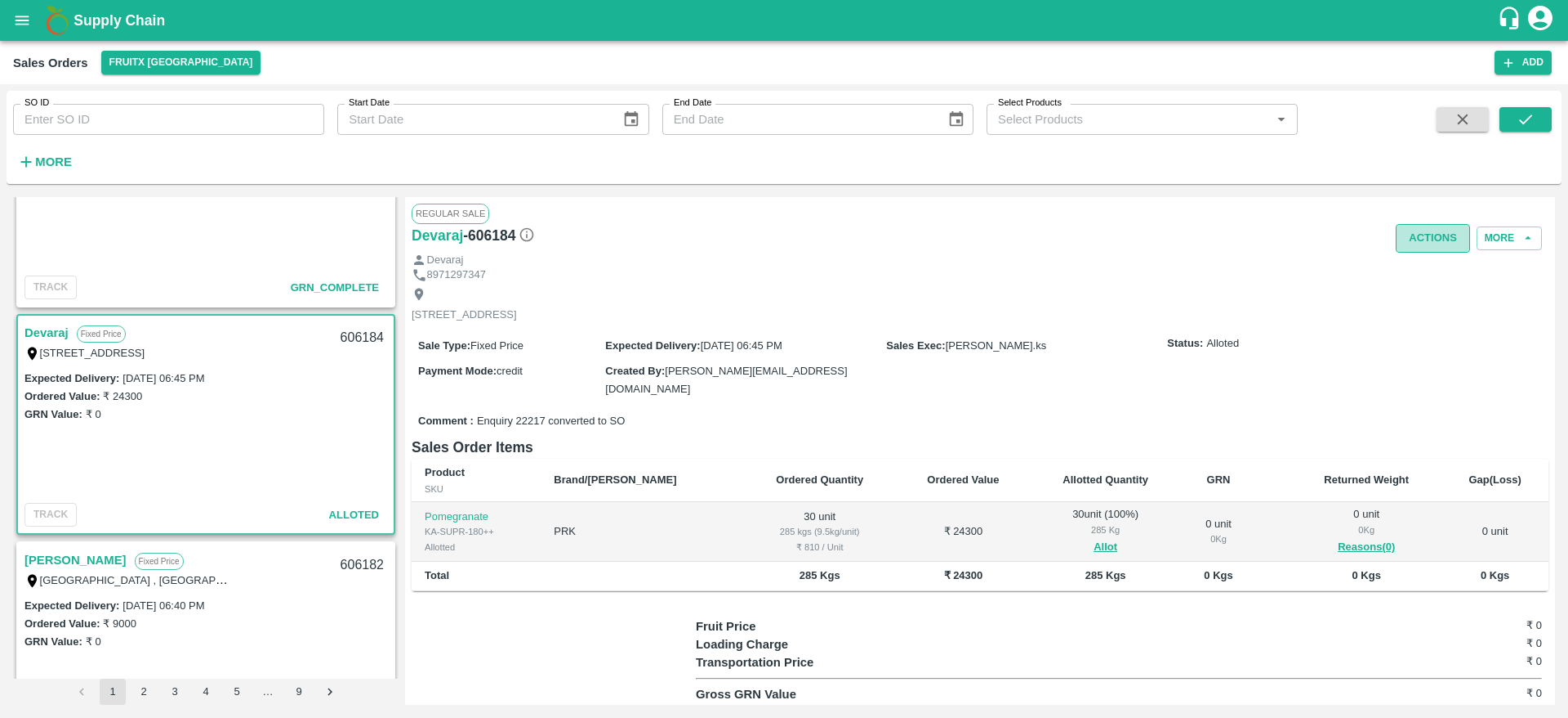
click at [1430, 249] on button "Actions" at bounding box center [1432, 238] width 75 height 29
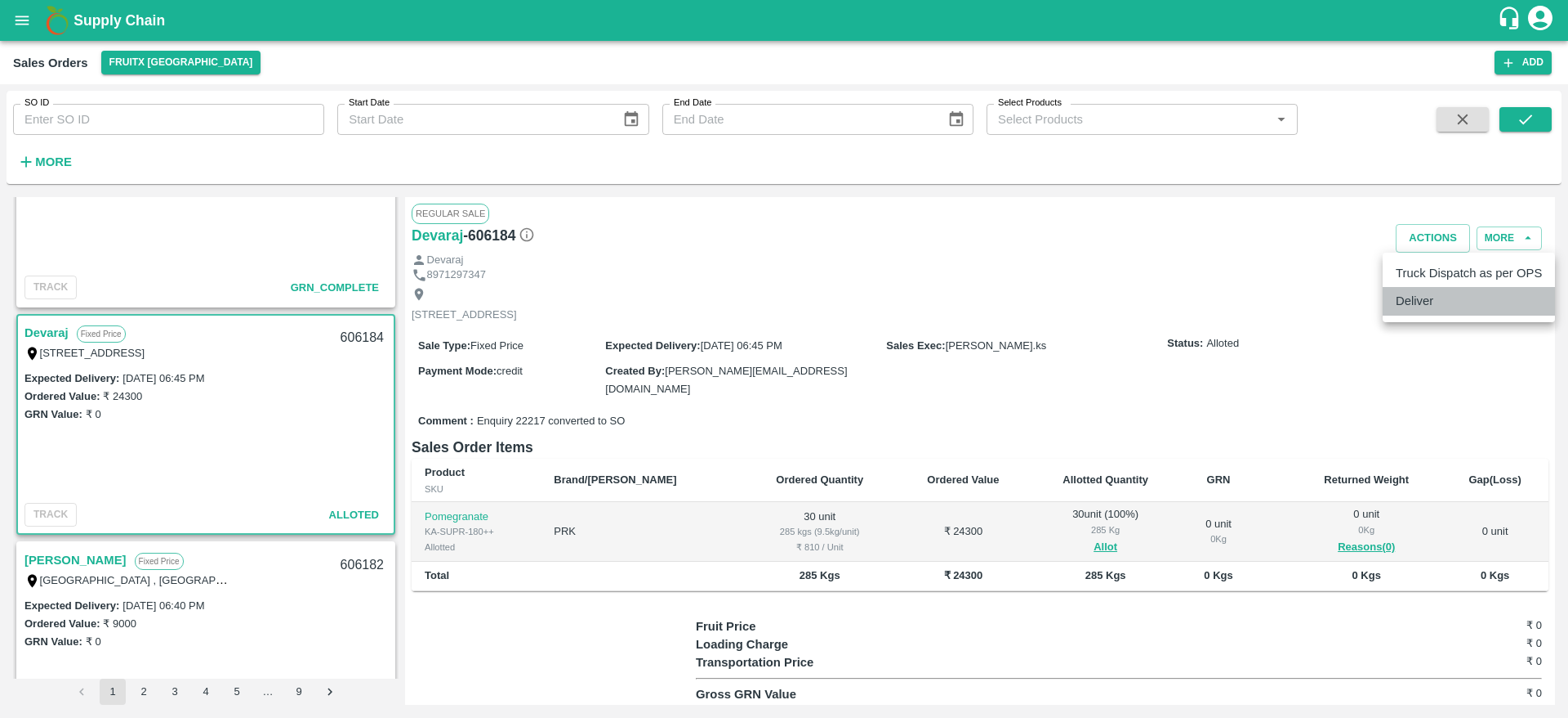
click at [1405, 295] on li "Deliver" at bounding box center [1468, 301] width 172 height 28
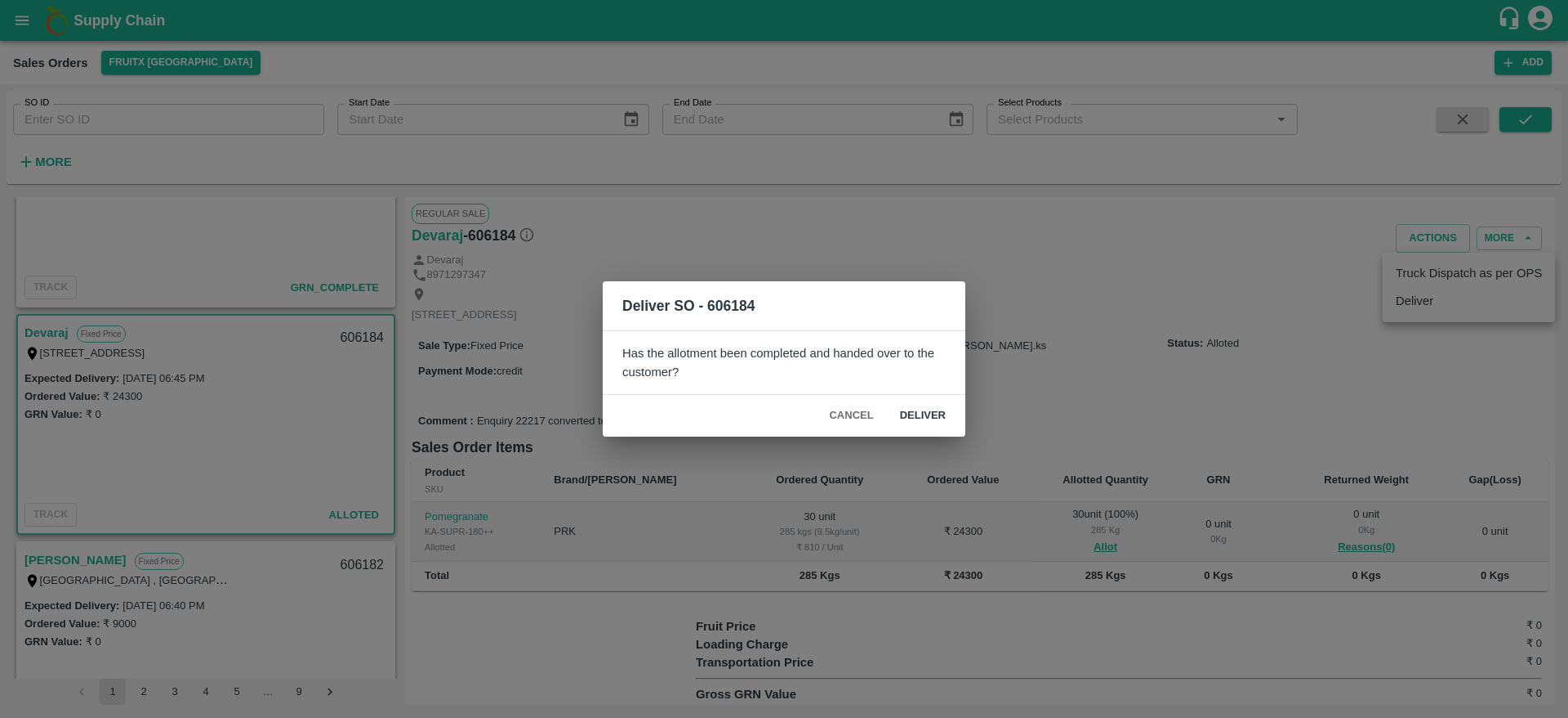
click at [927, 411] on button "Deliver" at bounding box center [923, 415] width 72 height 29
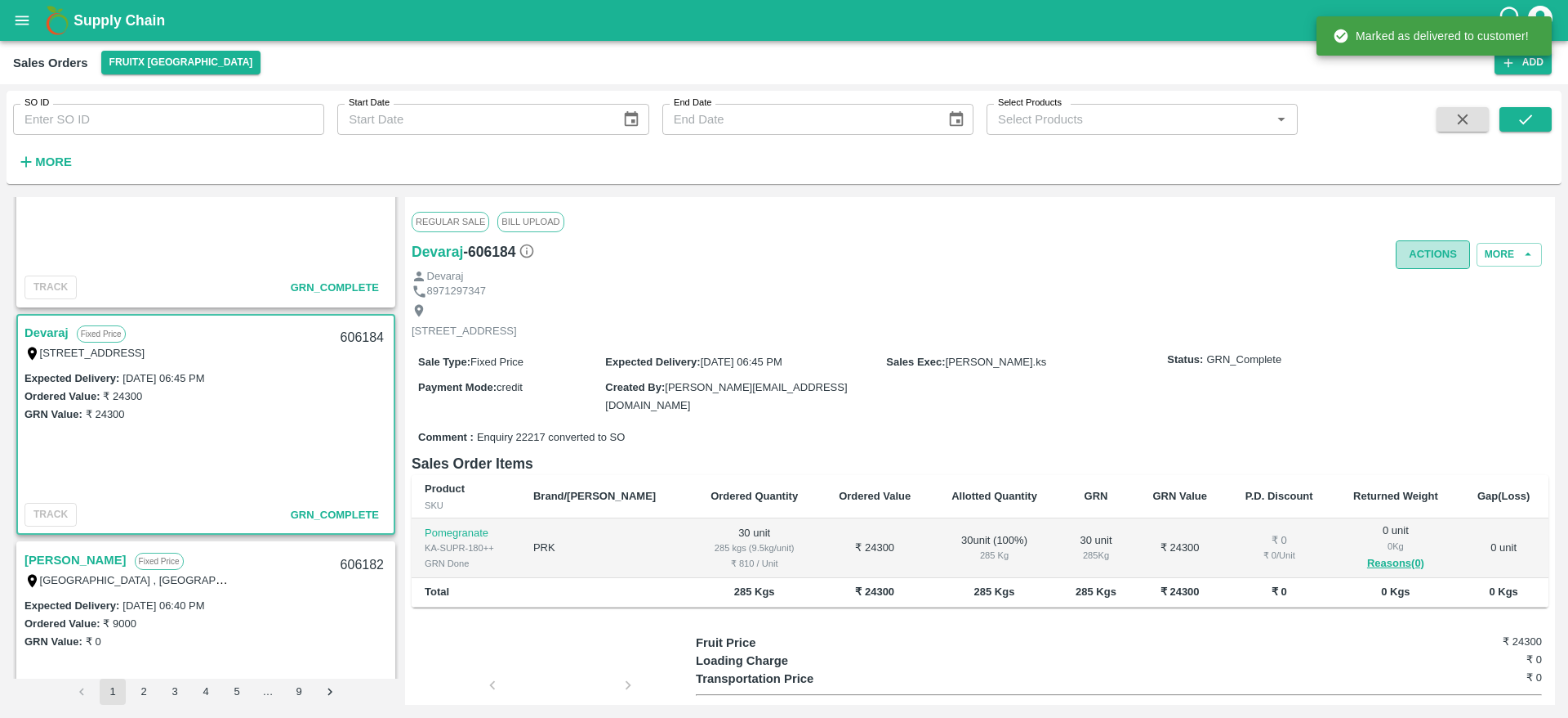
click at [1444, 254] on button "Actions" at bounding box center [1432, 254] width 75 height 29
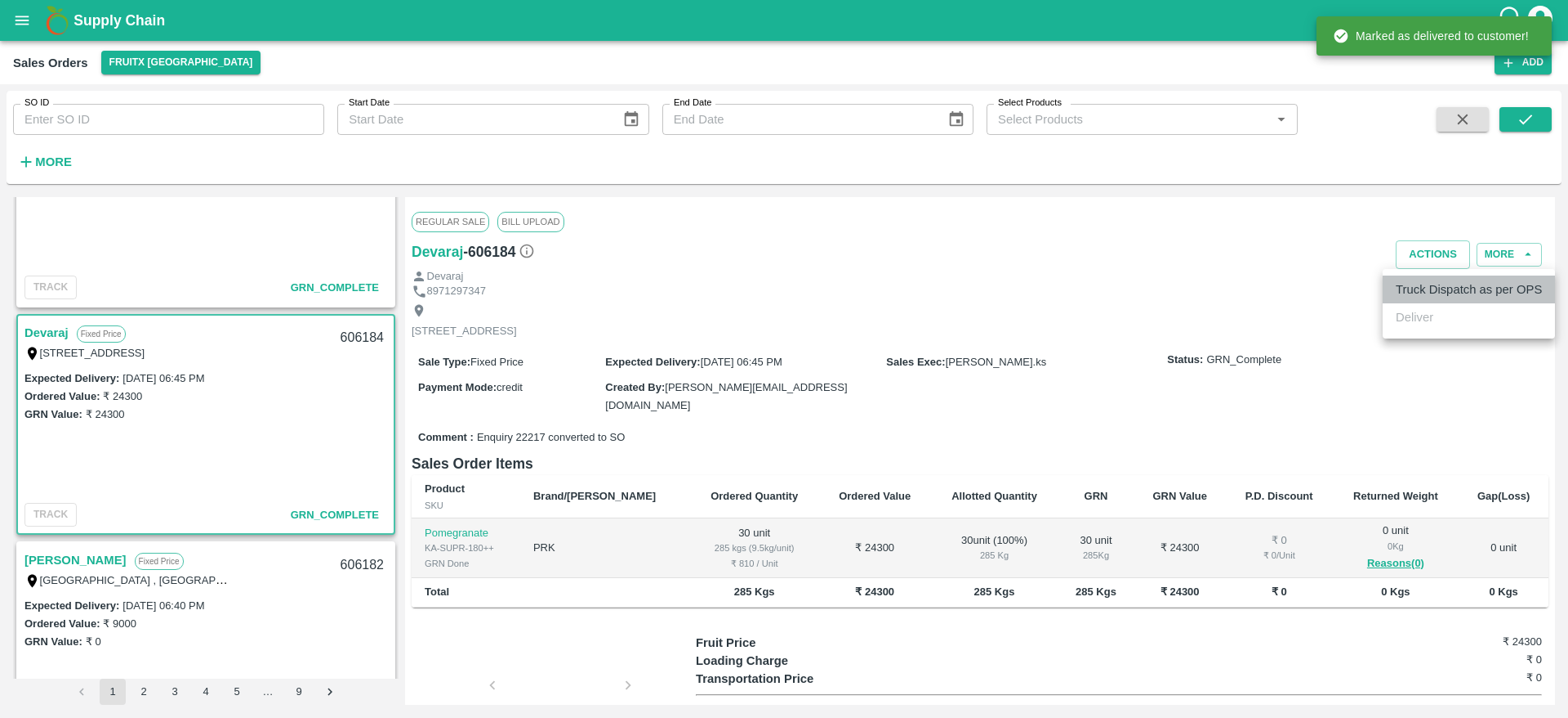
click at [1424, 295] on li "Truck Dispatch as per OPS" at bounding box center [1468, 289] width 172 height 28
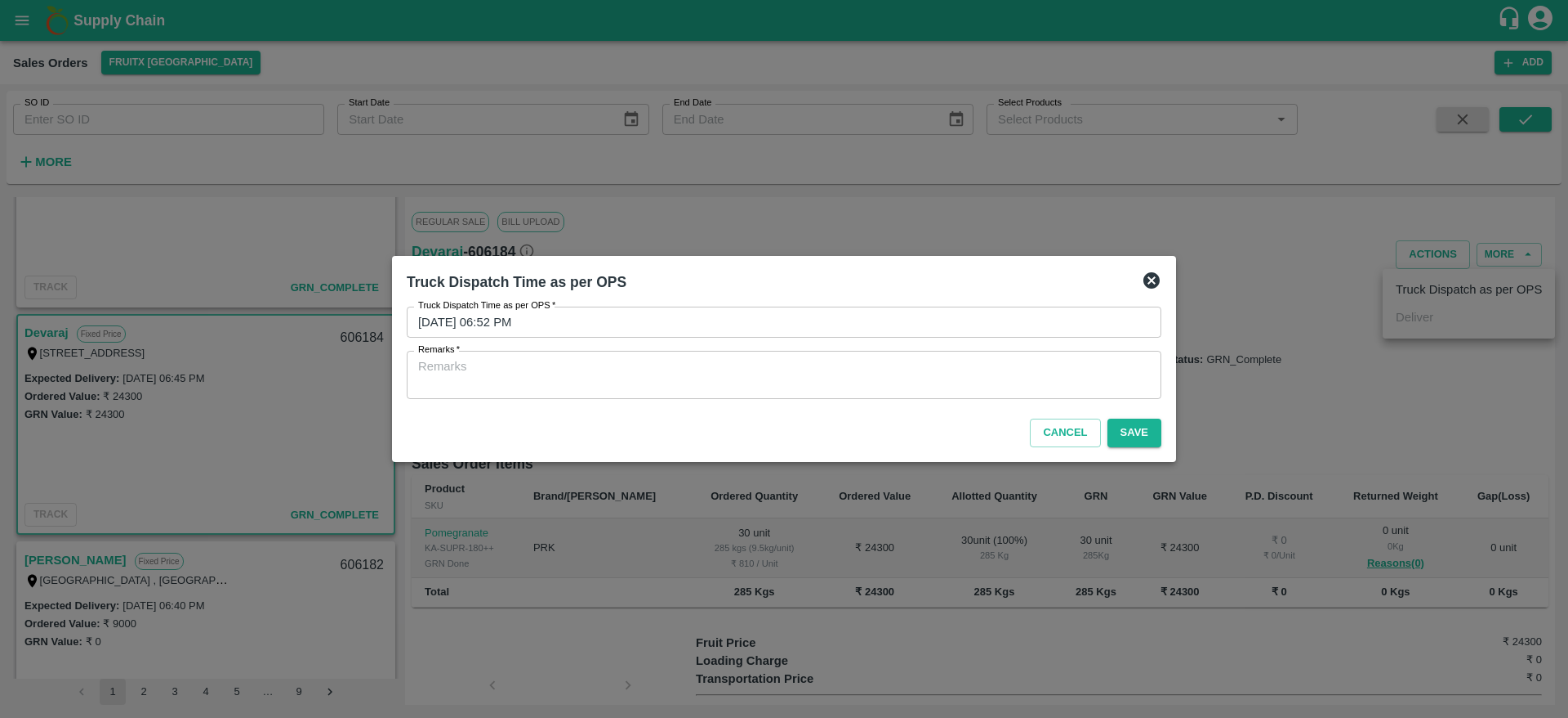
click at [978, 398] on div "x Remarks" at bounding box center [784, 375] width 754 height 48
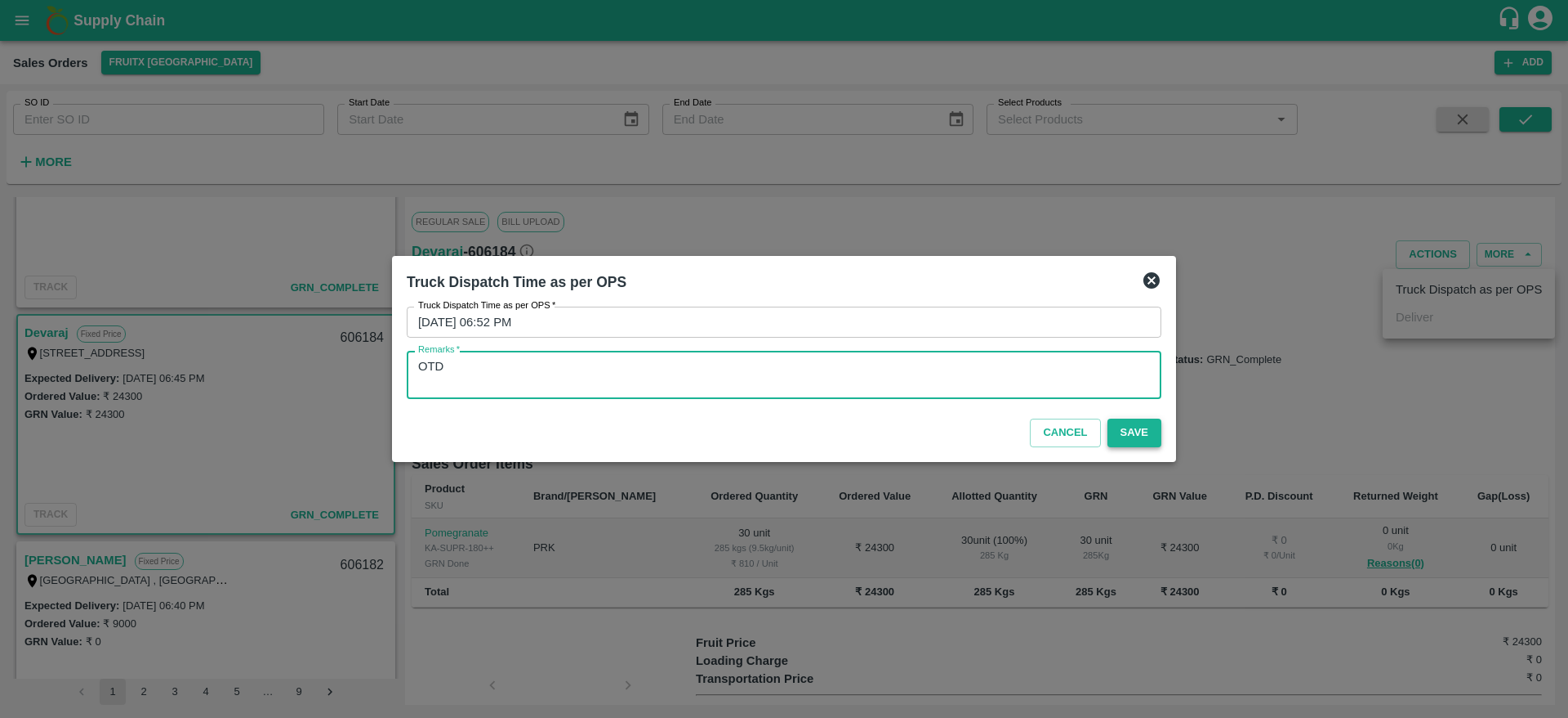
type textarea "OTD"
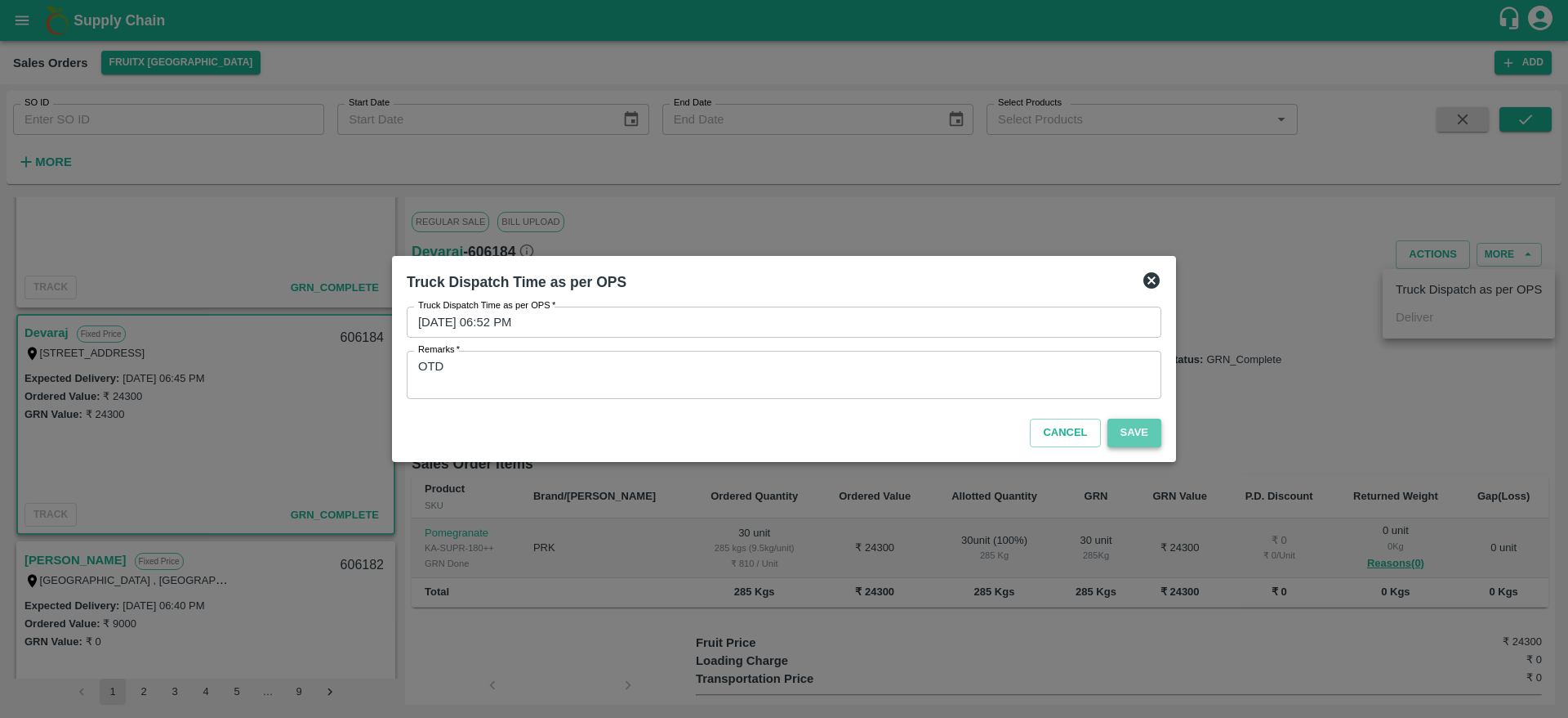
click at [1154, 418] on button "Save" at bounding box center [1134, 432] width 53 height 29
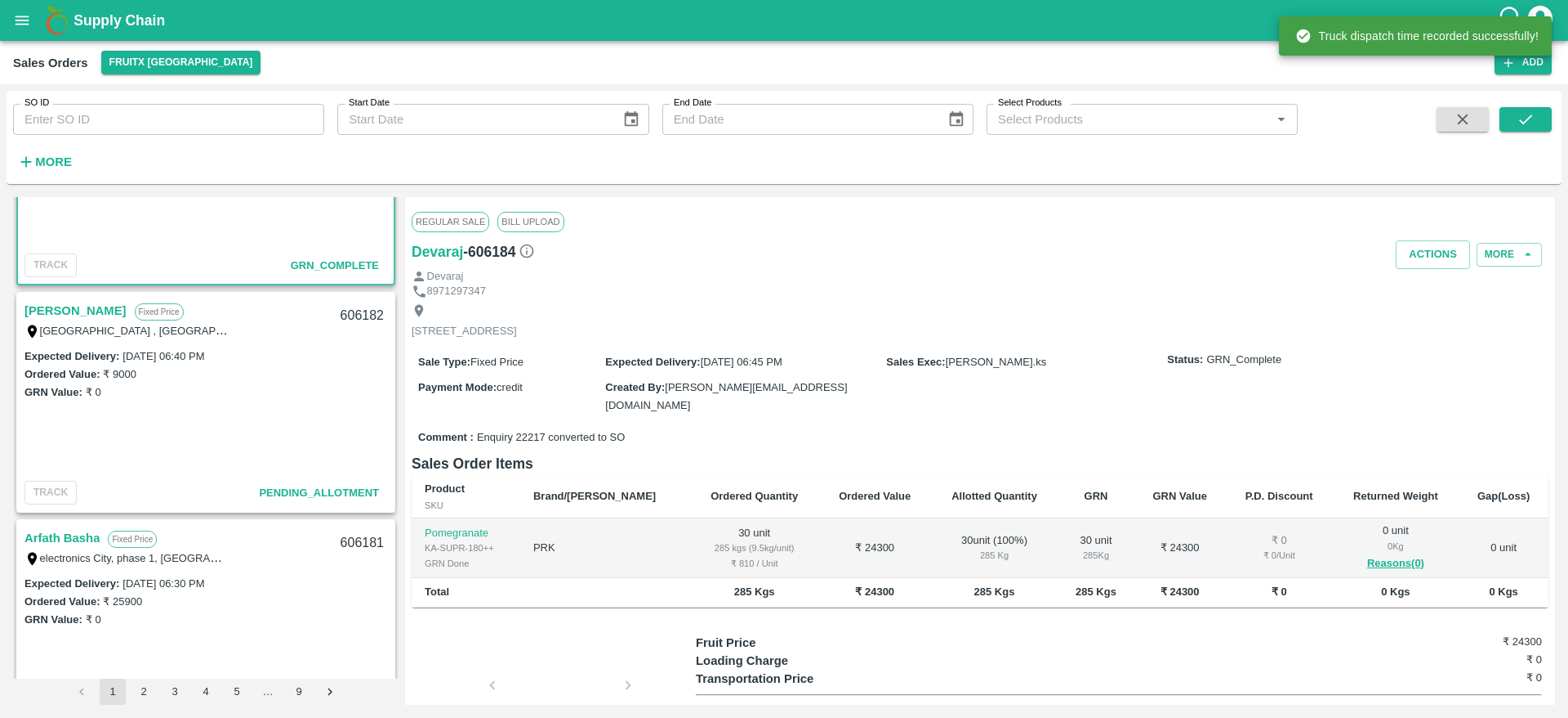
scroll to position [1273, 0]
click at [71, 320] on div "[GEOGRAPHIC_DATA] , [GEOGRAPHIC_DATA], [GEOGRAPHIC_DATA] , [GEOGRAPHIC_DATA], […" at bounding box center [126, 329] width 204 height 18
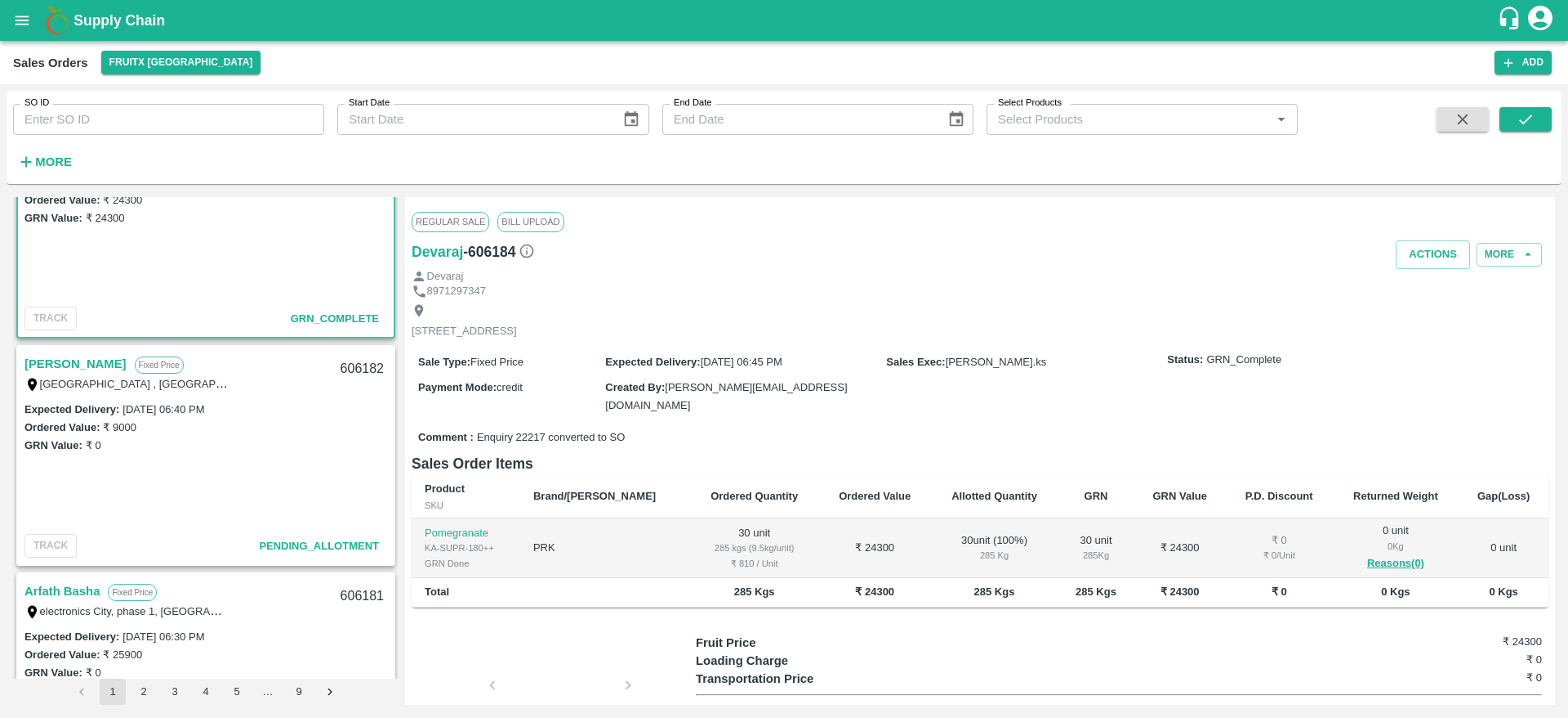
scroll to position [1224, 0]
click at [84, 356] on link "[PERSON_NAME]" at bounding box center [76, 358] width 102 height 21
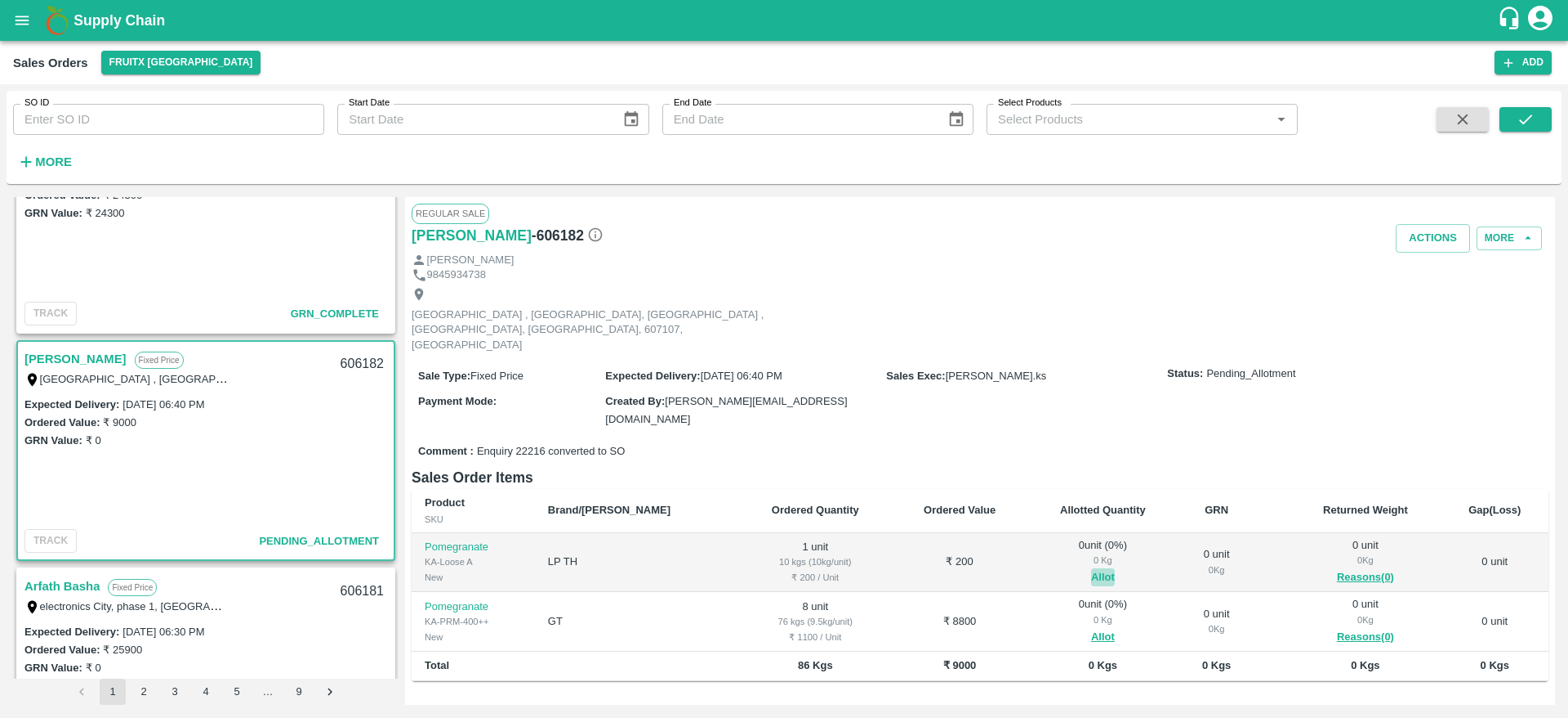
click at [1091, 568] on button "Allot" at bounding box center [1103, 577] width 24 height 18
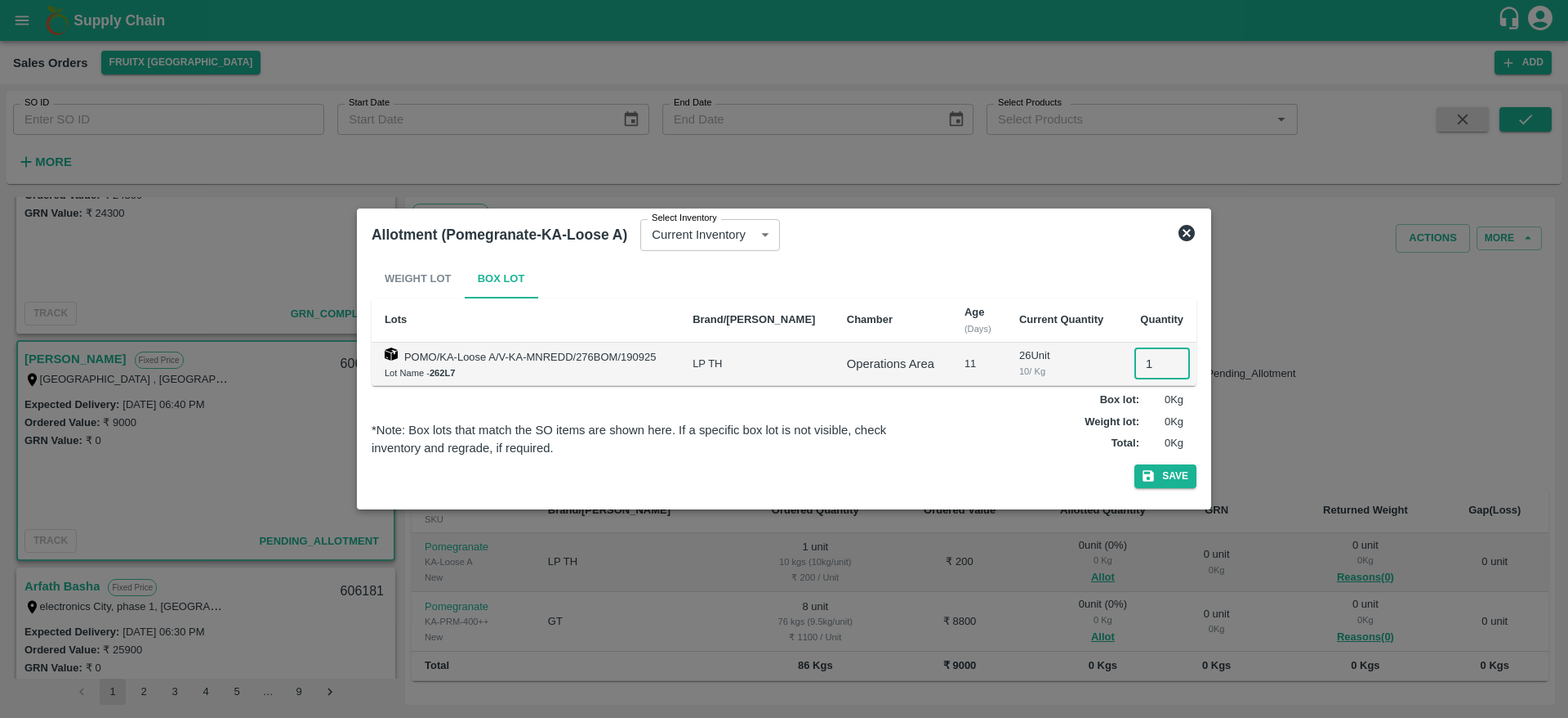
click at [1139, 353] on input "1" at bounding box center [1162, 364] width 55 height 31
type input "1"
click at [1134, 464] on button "Save" at bounding box center [1165, 476] width 62 height 24
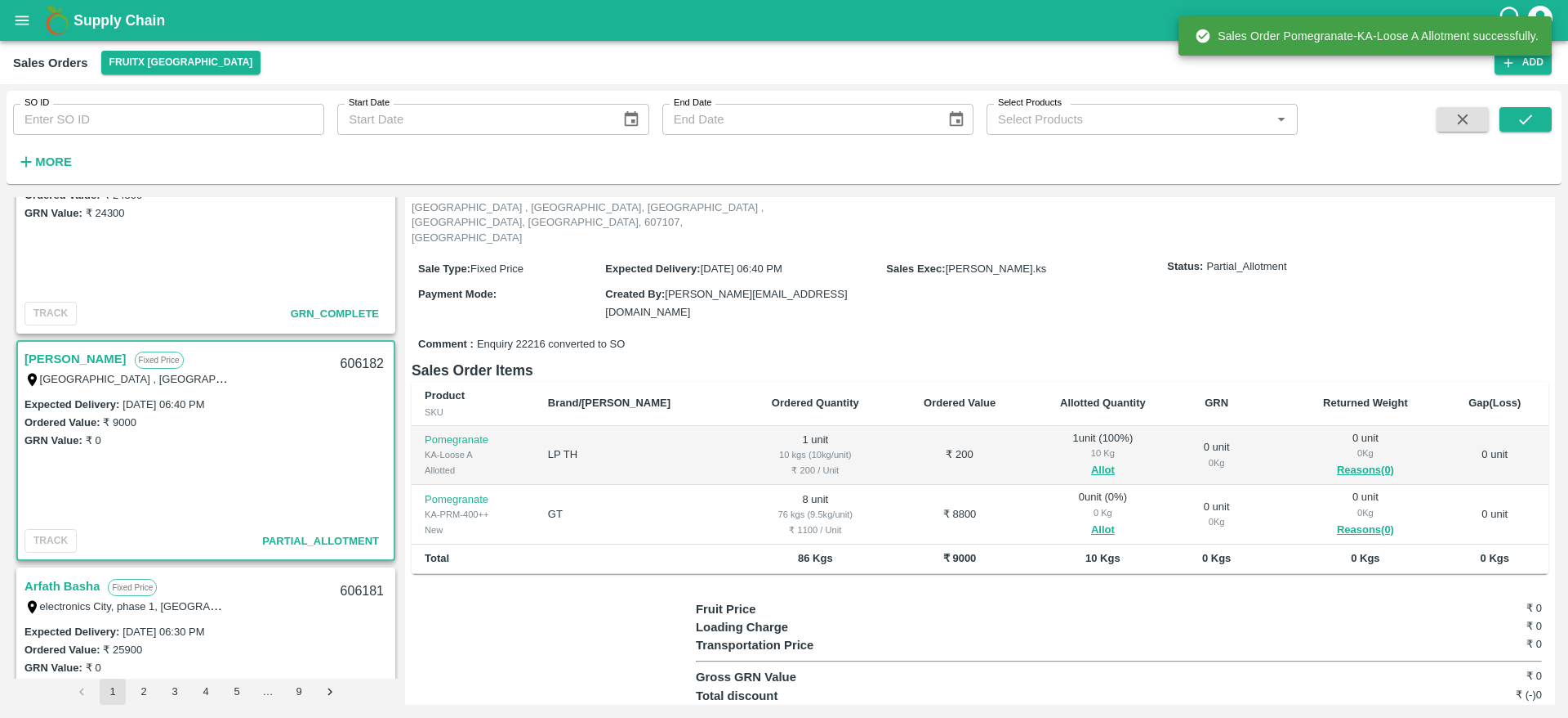
scroll to position [114, 0]
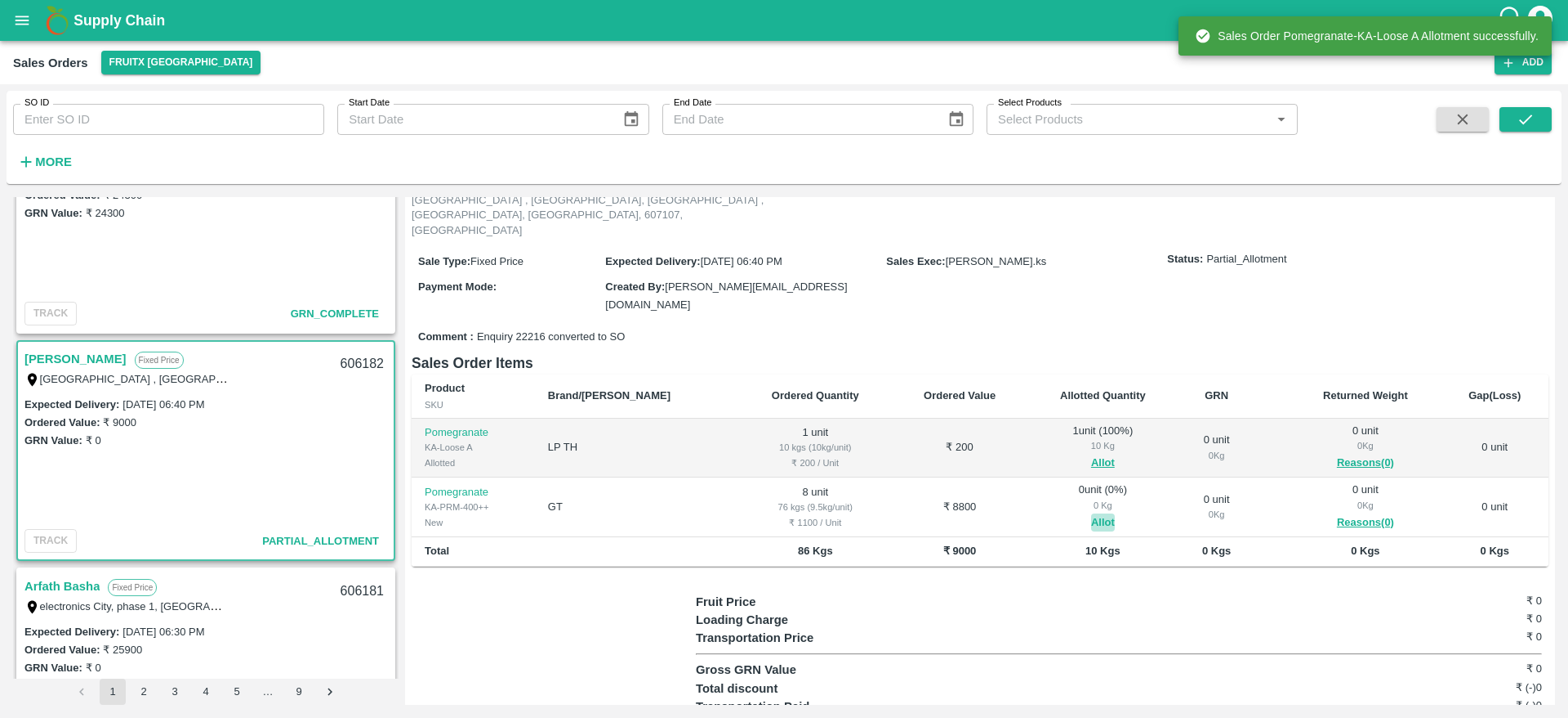
click at [1091, 513] on button "Allot" at bounding box center [1103, 522] width 24 height 18
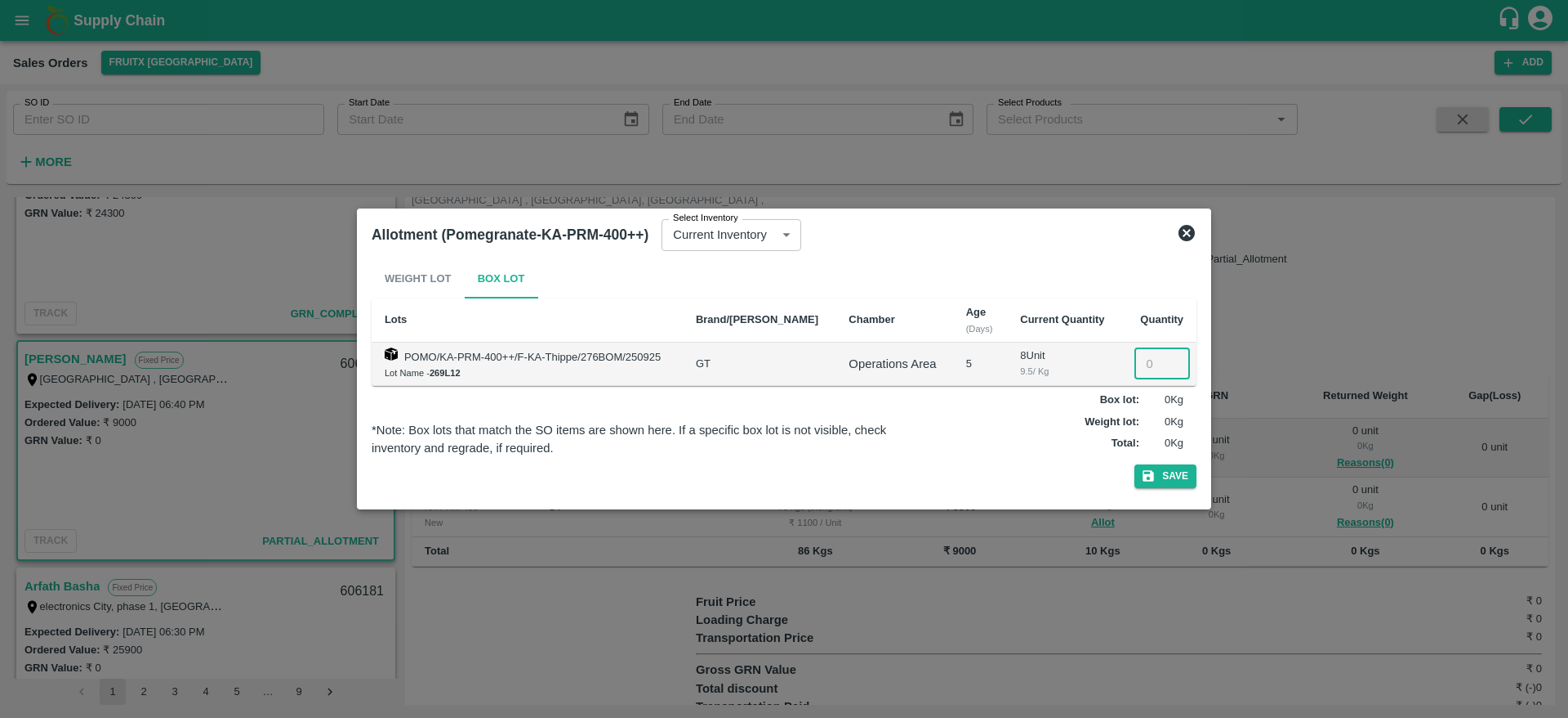
click at [1146, 353] on input "number" at bounding box center [1162, 364] width 55 height 31
type input "8"
click at [1134, 464] on button "Save" at bounding box center [1165, 476] width 62 height 24
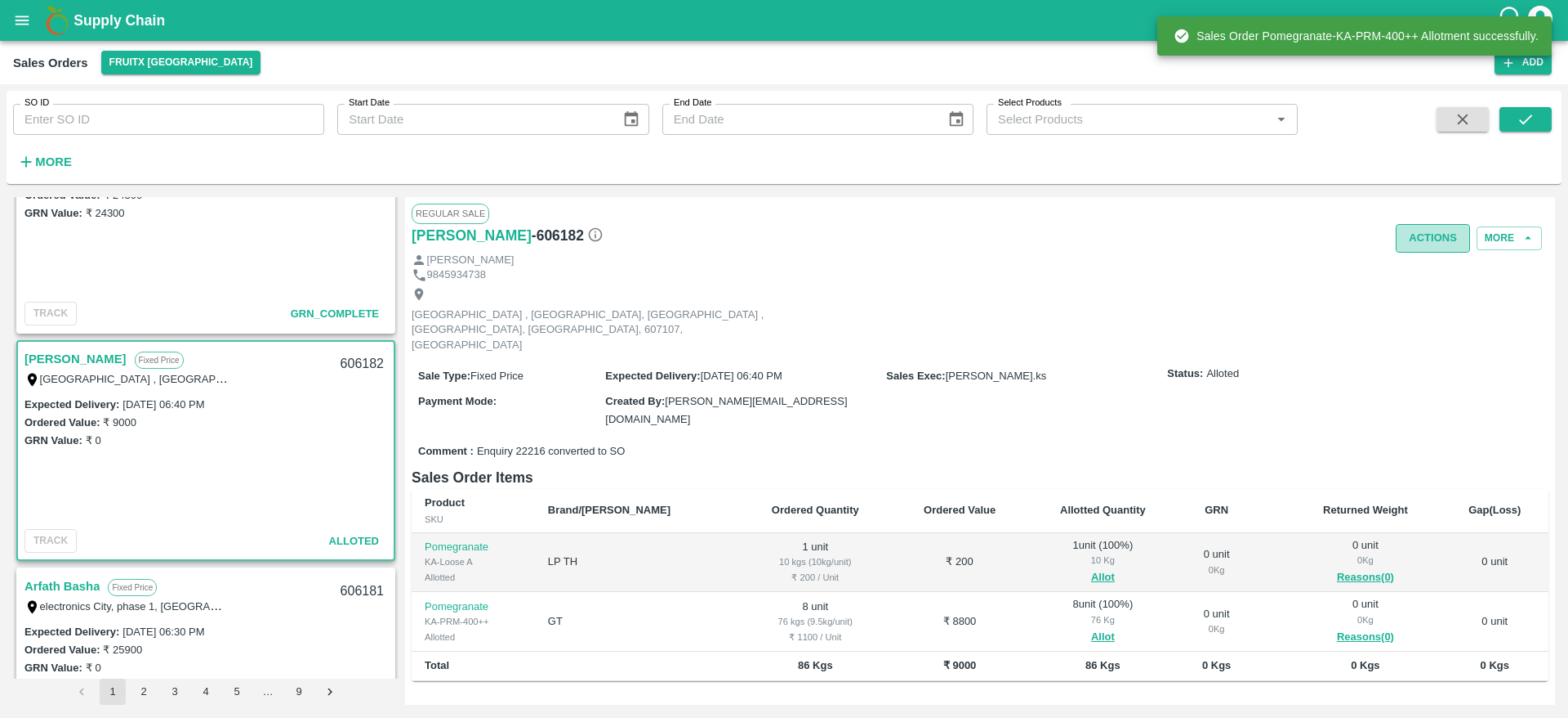
click at [1422, 240] on button "Actions" at bounding box center [1432, 238] width 75 height 29
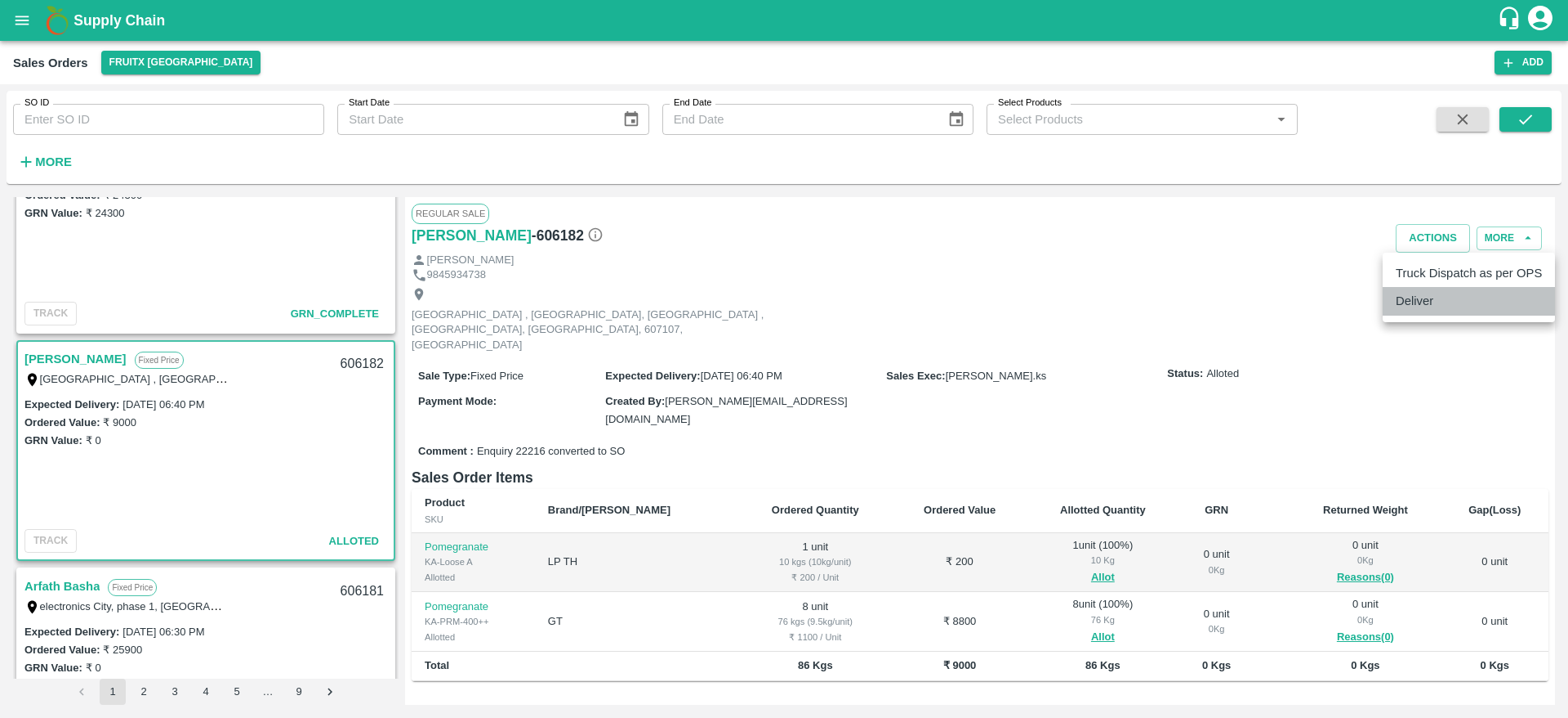
click at [1436, 302] on li "Deliver" at bounding box center [1468, 301] width 172 height 28
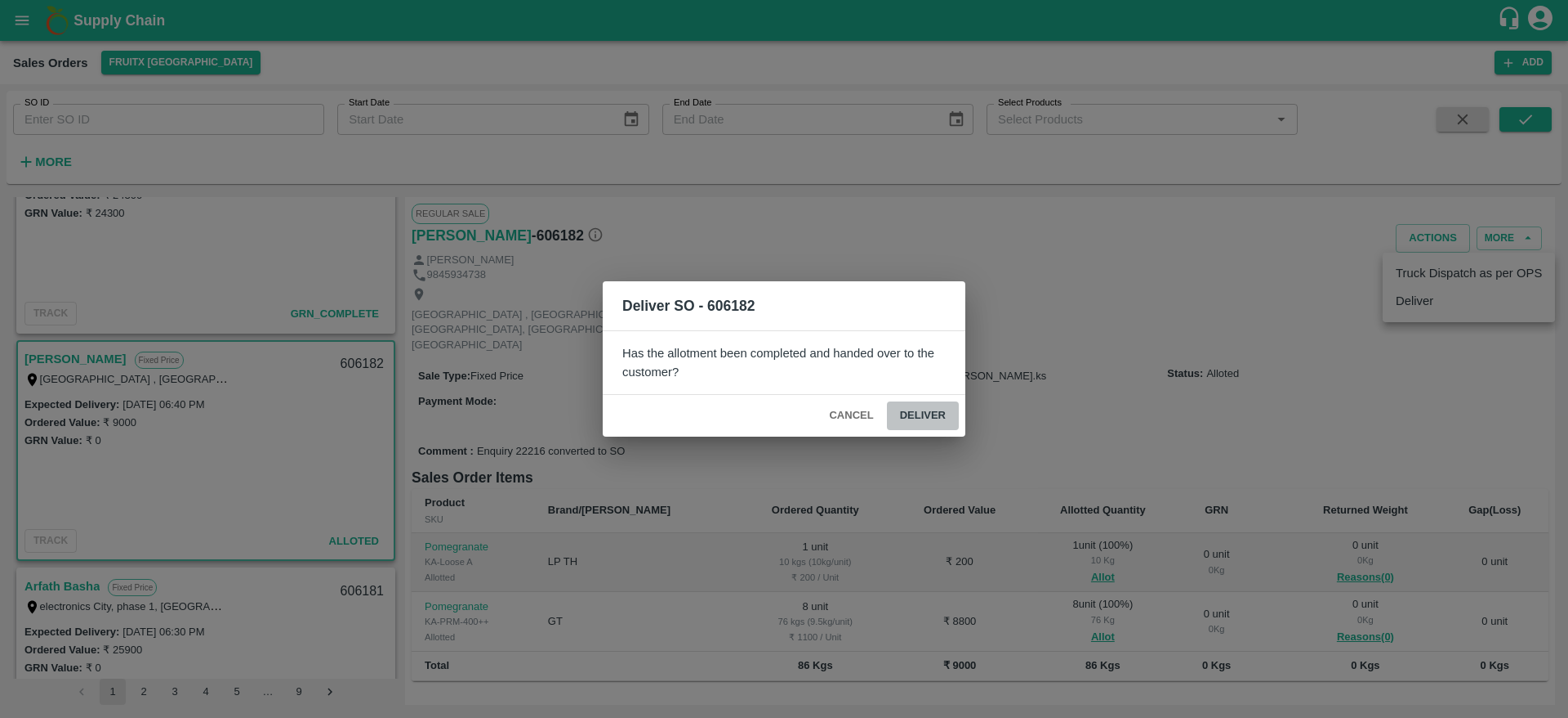
click at [902, 412] on button "Deliver" at bounding box center [923, 415] width 72 height 29
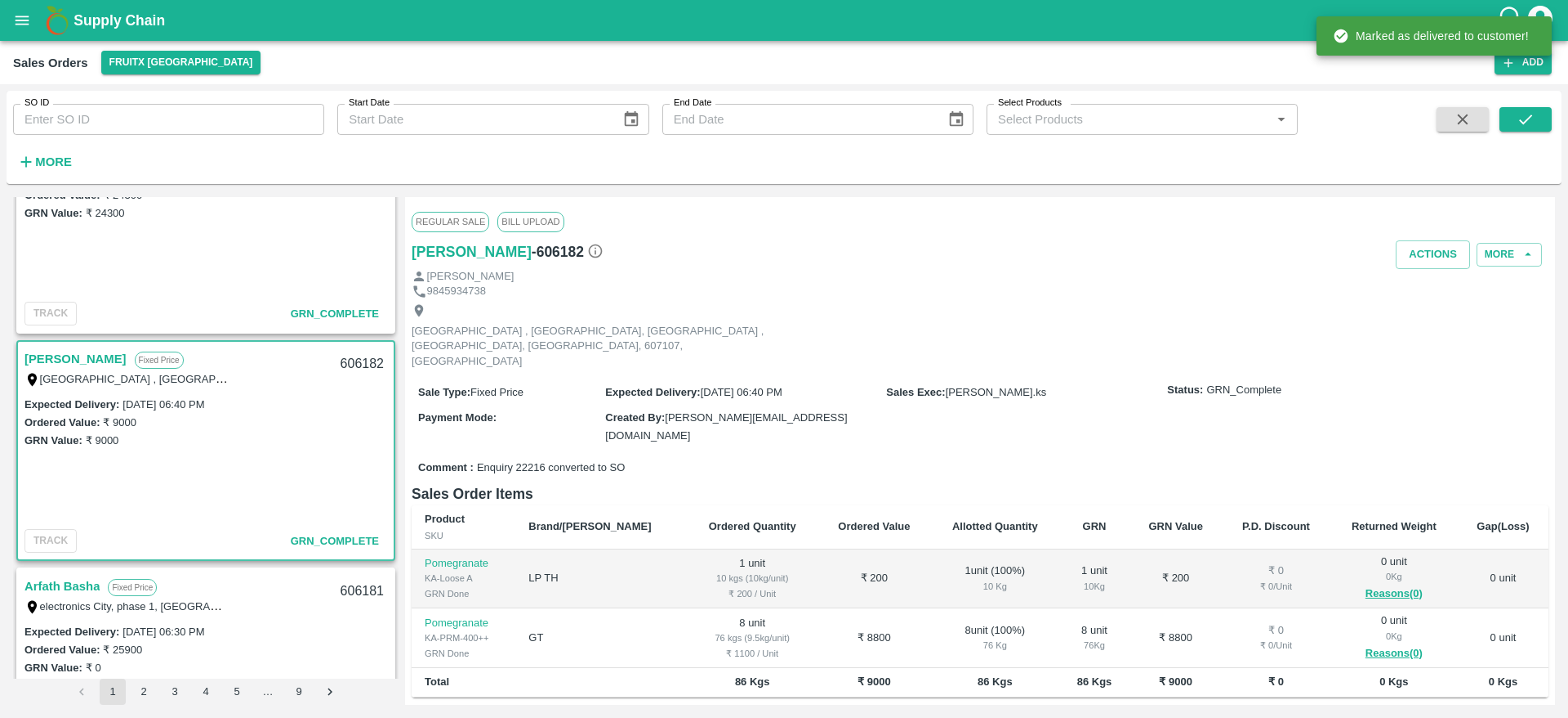
click at [351, 367] on div "606182" at bounding box center [362, 365] width 63 height 39
copy div "606182"
click at [1427, 247] on button "Actions" at bounding box center [1432, 254] width 75 height 29
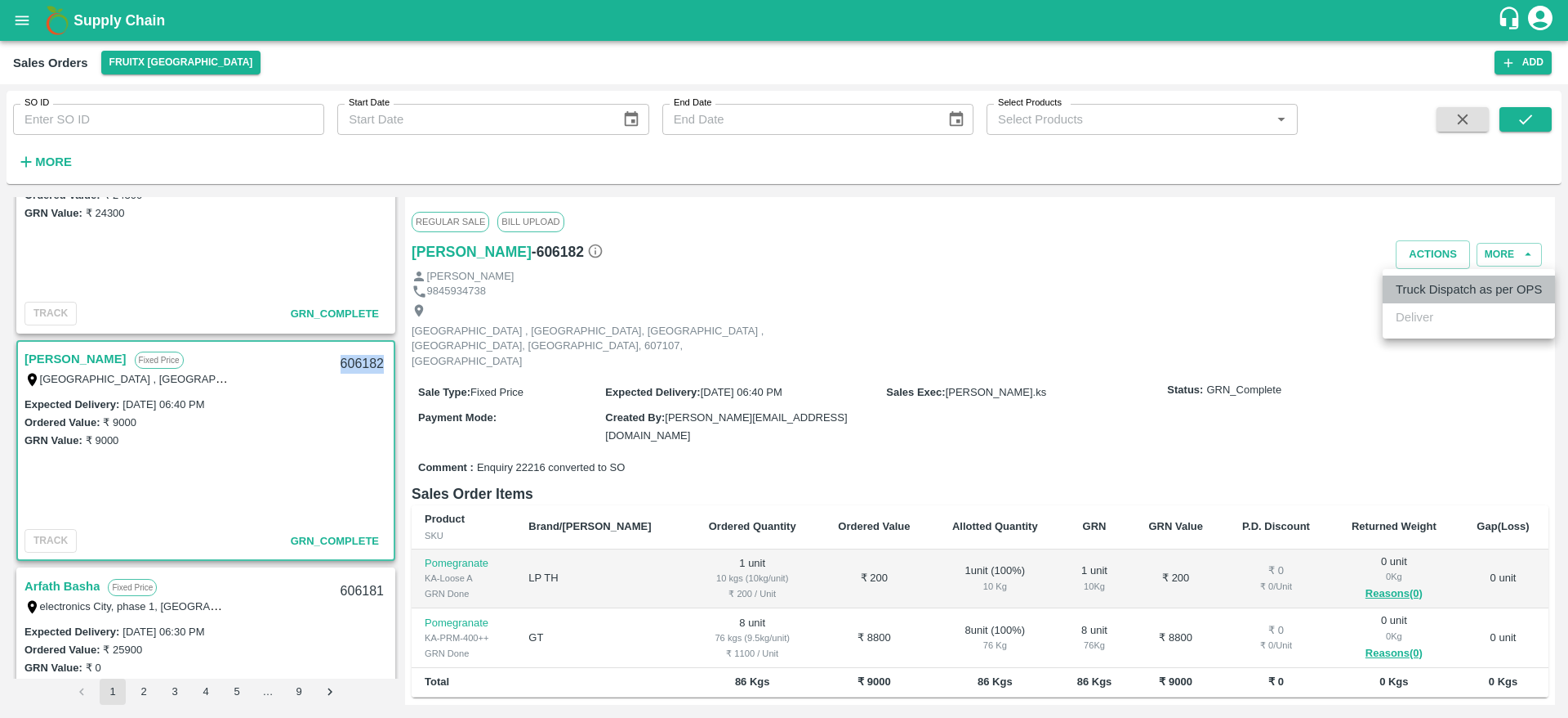
click at [1410, 275] on li "Truck Dispatch as per OPS" at bounding box center [1468, 289] width 172 height 28
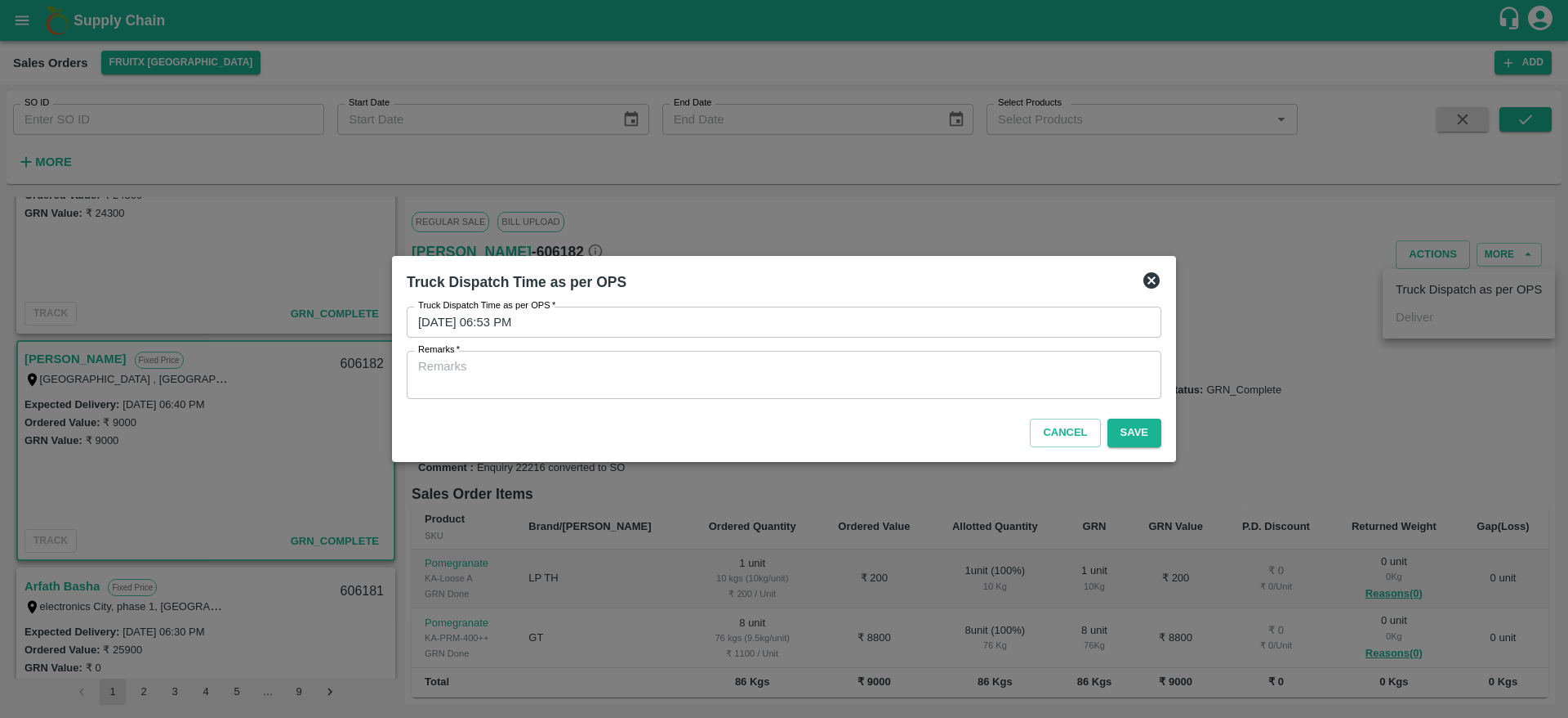
click at [951, 384] on textarea "Remarks   *" at bounding box center [783, 375] width 731 height 34
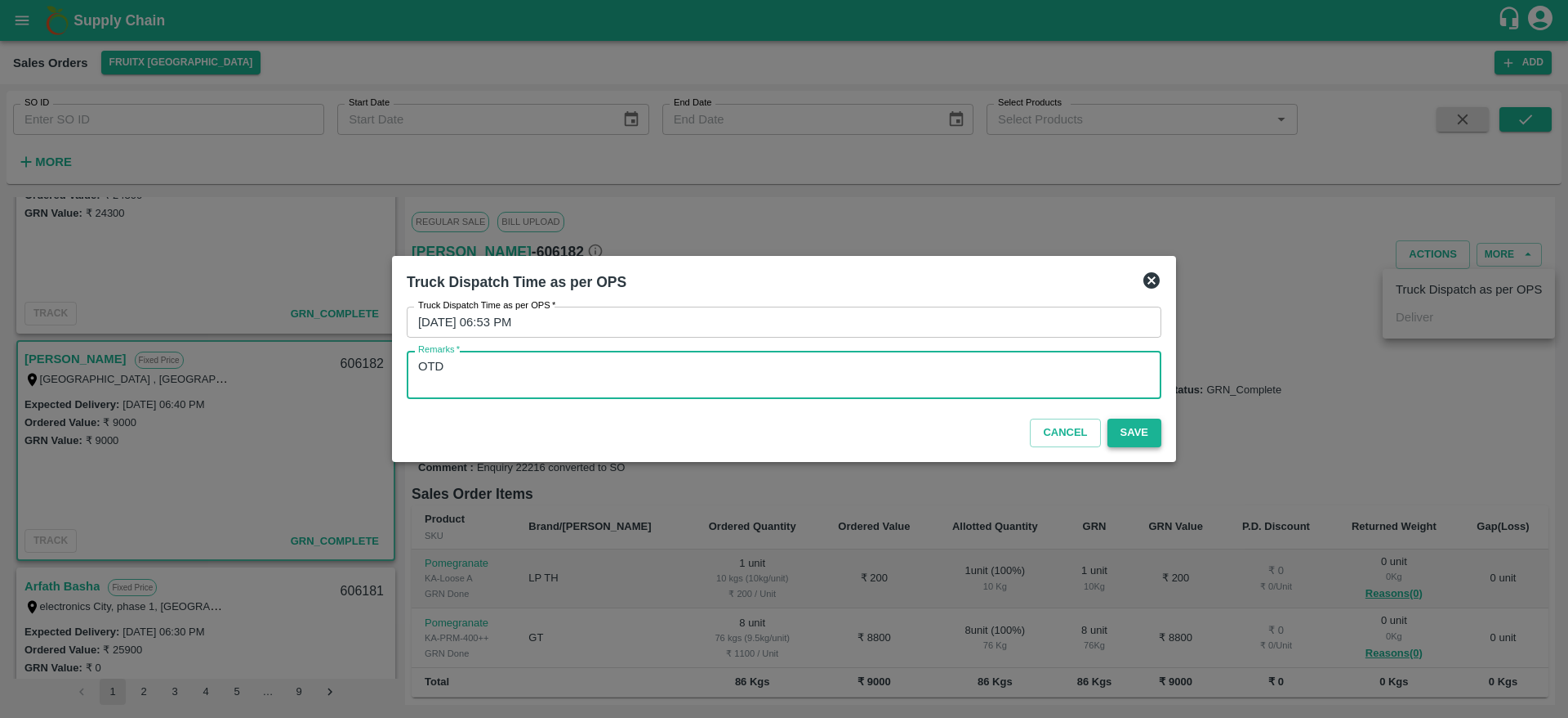
type textarea "OTD"
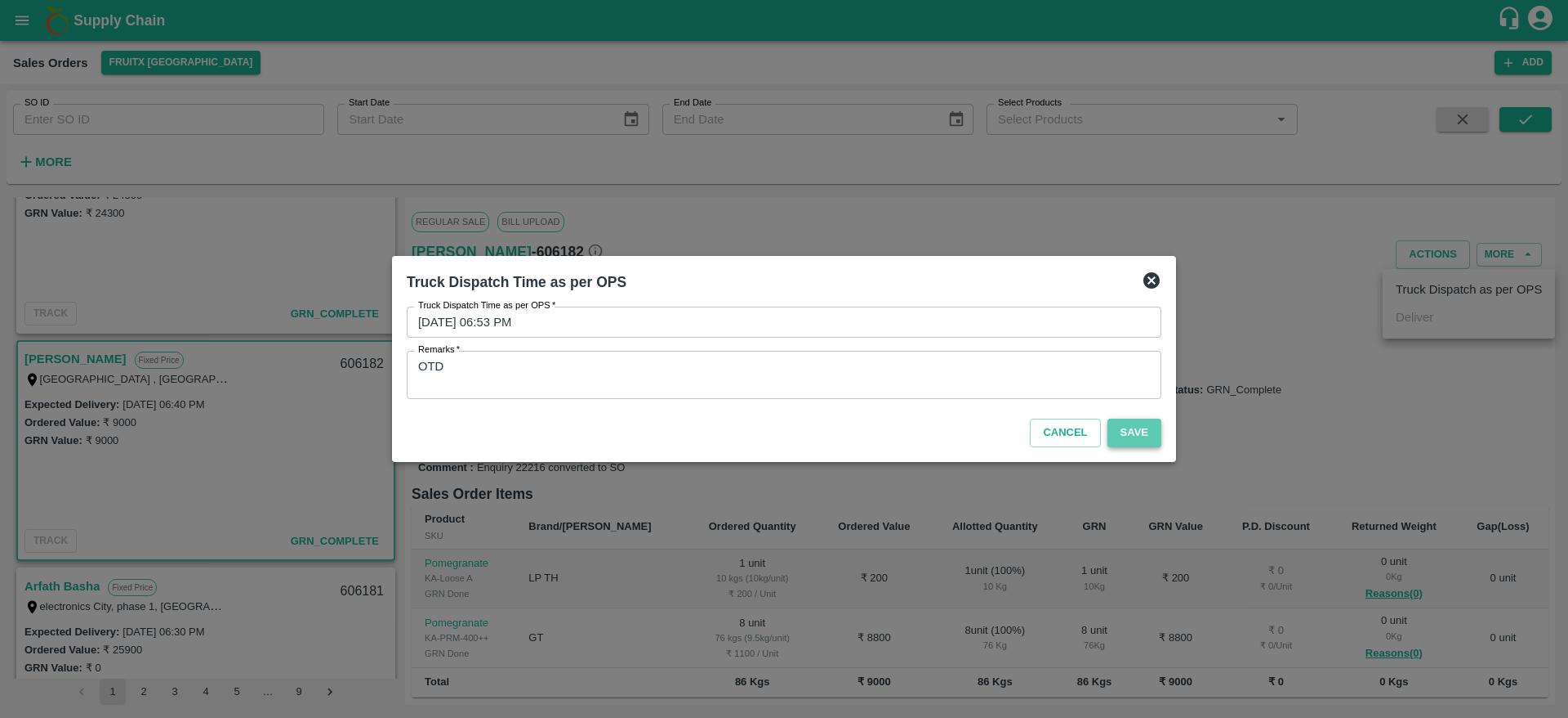
click at [1137, 436] on button "Save" at bounding box center [1134, 432] width 53 height 29
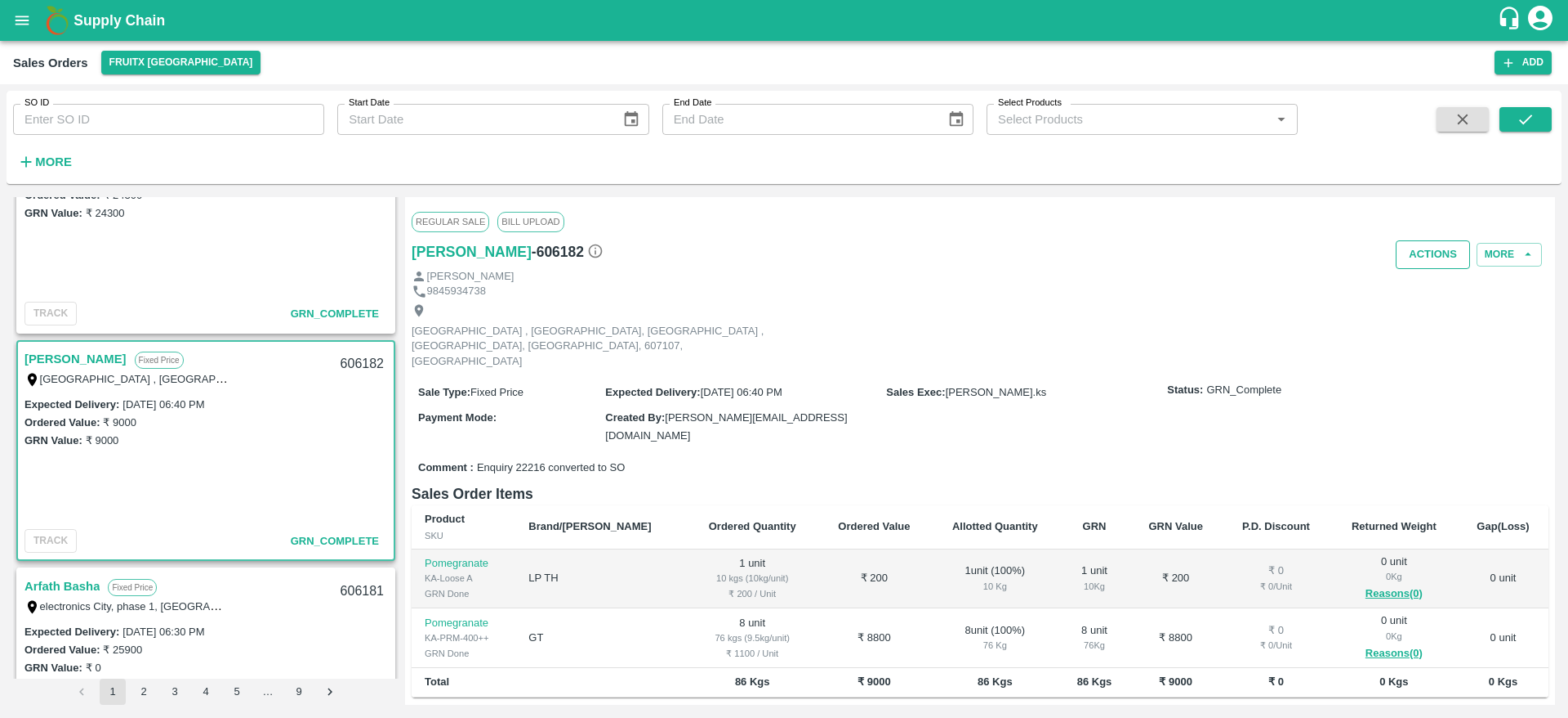
click at [1431, 251] on button "Actions" at bounding box center [1432, 254] width 75 height 29
click at [1402, 293] on ul "Truck Dispatched by OPS at 30 Sep 2025, 06:53 PM Deliver" at bounding box center [1383, 303] width 275 height 69
click at [553, 473] on div at bounding box center [784, 359] width 1568 height 718
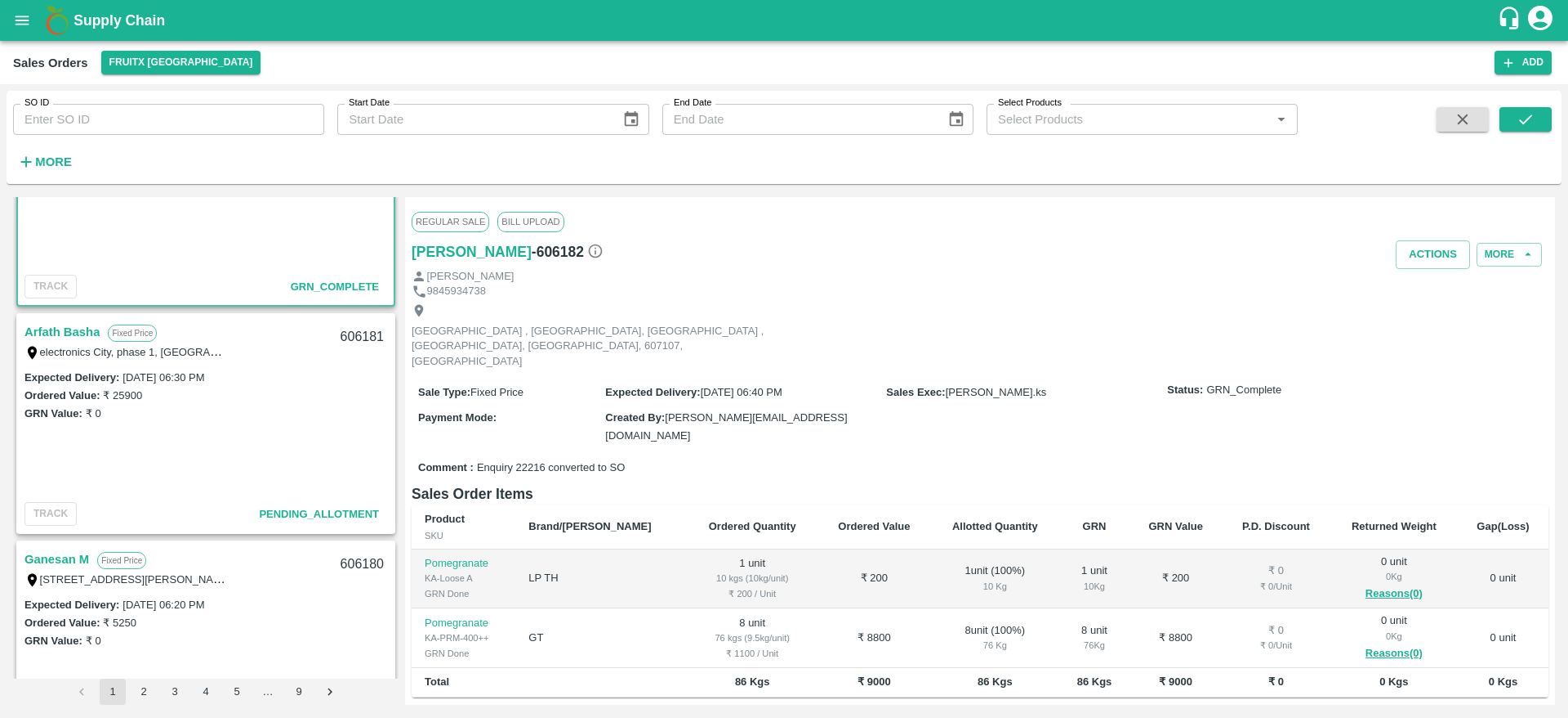
scroll to position [1478, 0]
click at [74, 327] on link "Arfath Basha" at bounding box center [62, 330] width 75 height 21
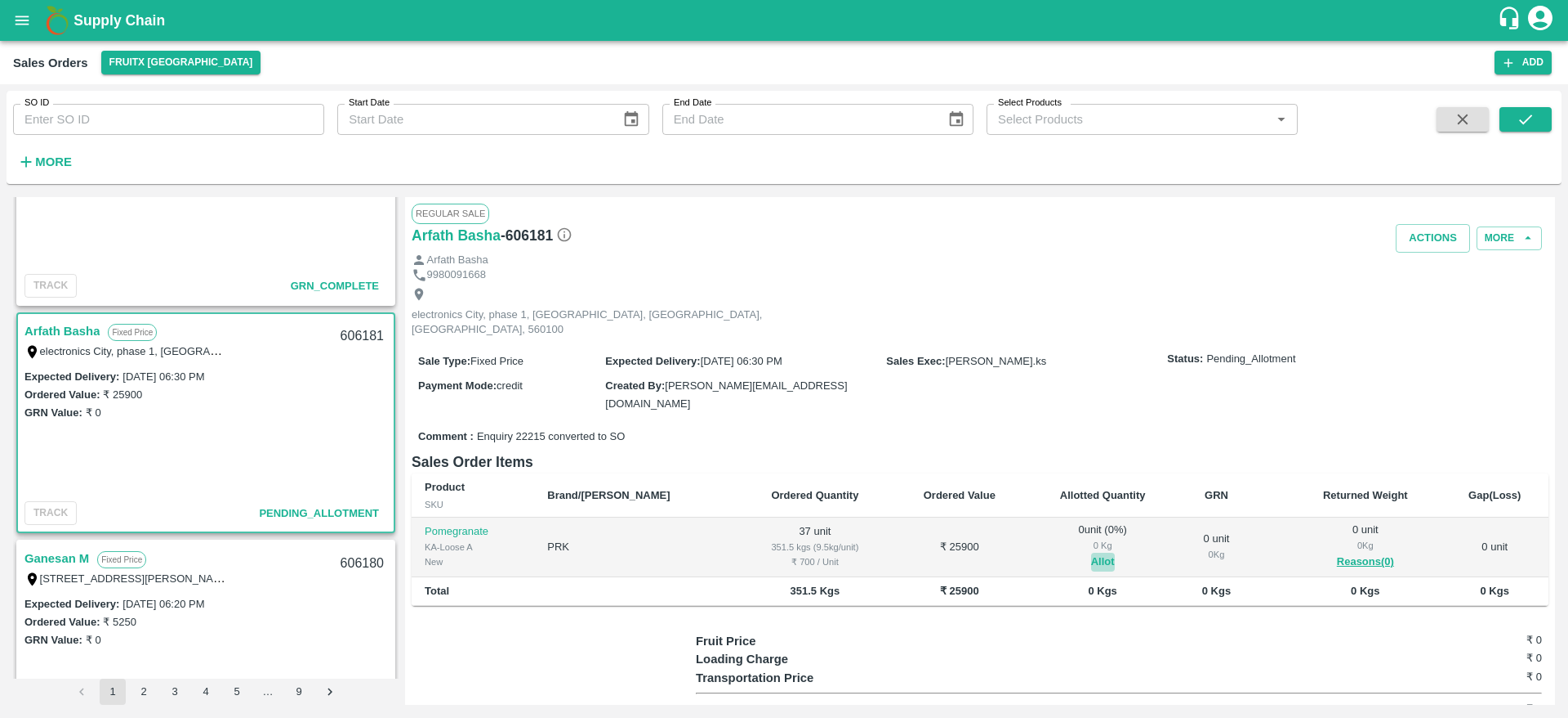
click at [1091, 553] on button "Allot" at bounding box center [1103, 562] width 24 height 18
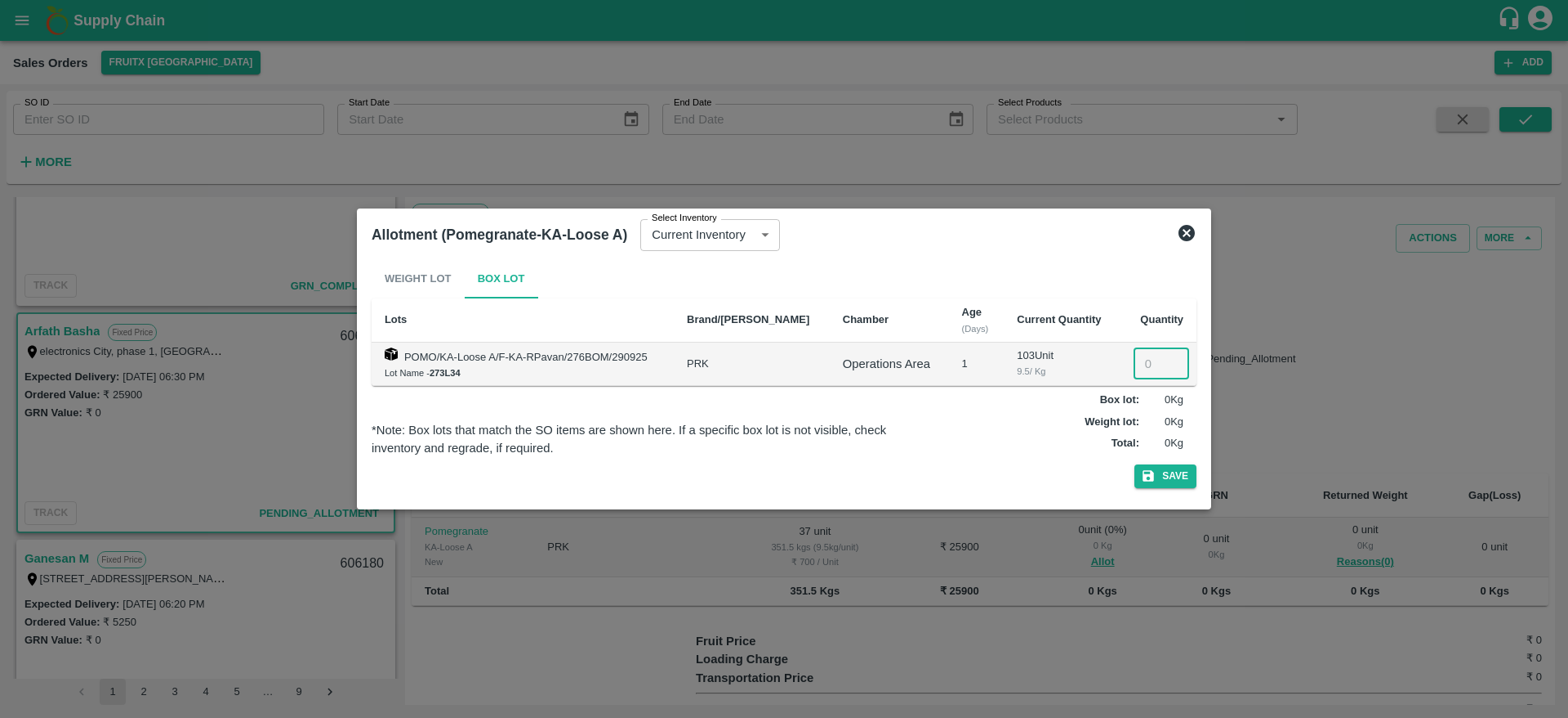
click at [1134, 365] on input "number" at bounding box center [1161, 364] width 55 height 31
type input "37"
click at [1134, 464] on button "Save" at bounding box center [1165, 476] width 62 height 24
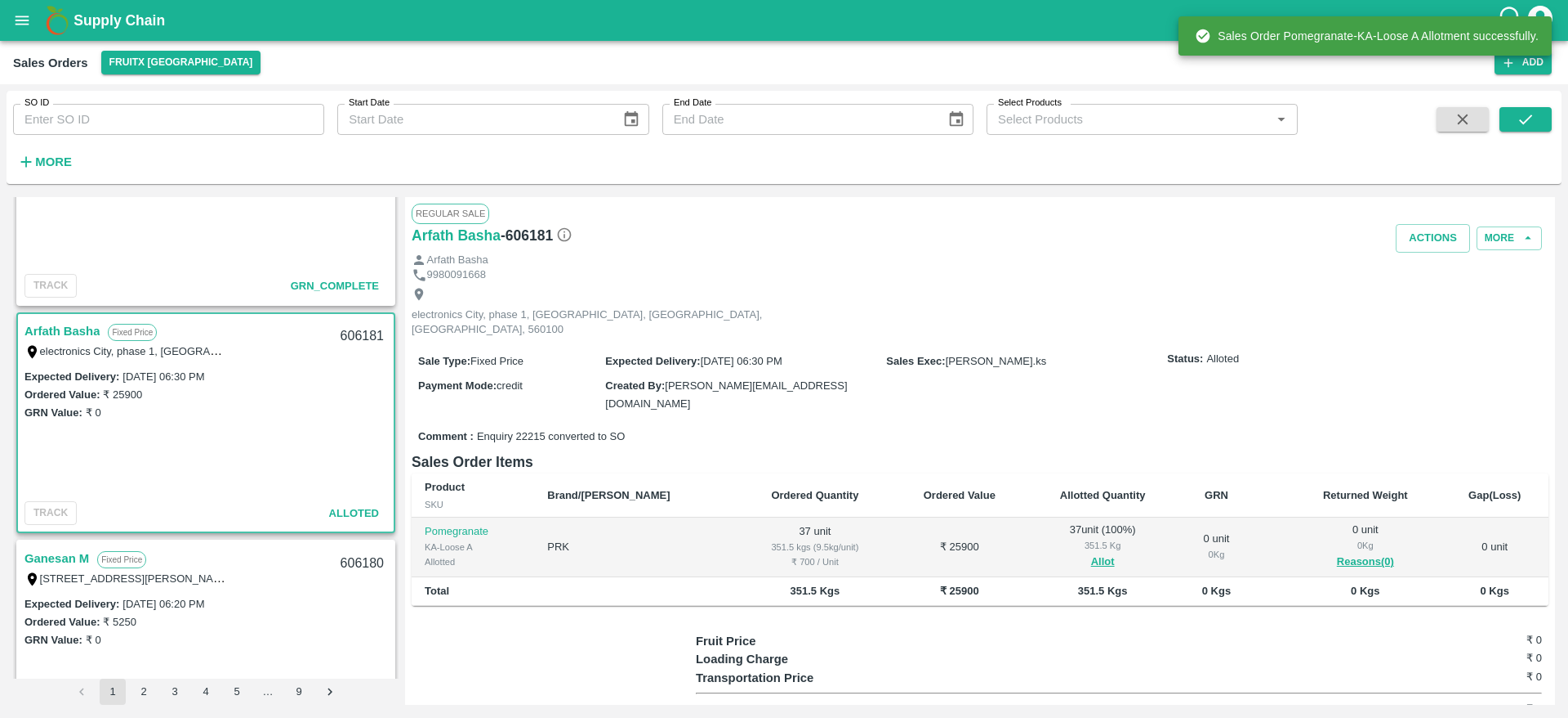
click at [353, 340] on div "606181" at bounding box center [362, 337] width 63 height 39
copy div "606181"
click at [1412, 243] on button "Actions" at bounding box center [1432, 238] width 75 height 29
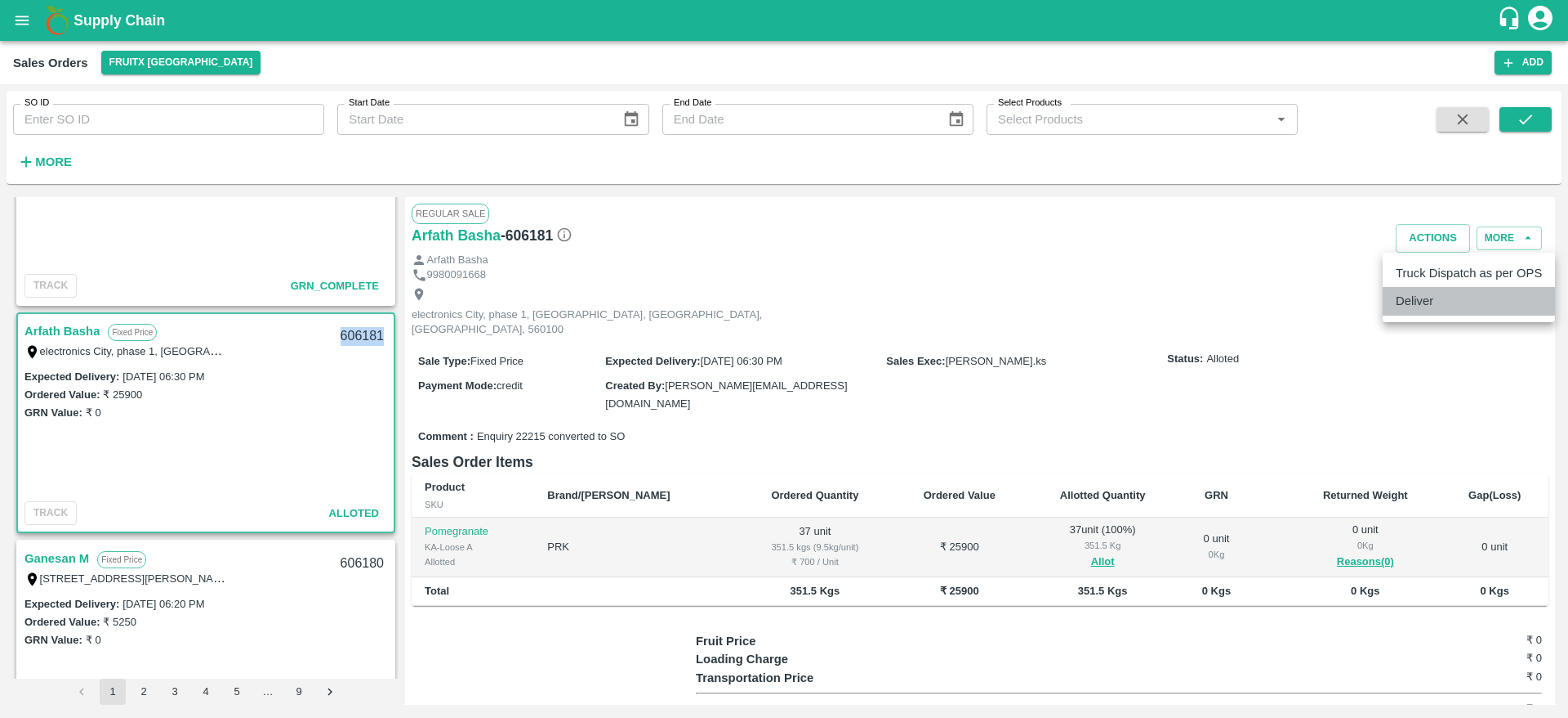
click at [1430, 297] on li "Deliver" at bounding box center [1468, 301] width 172 height 28
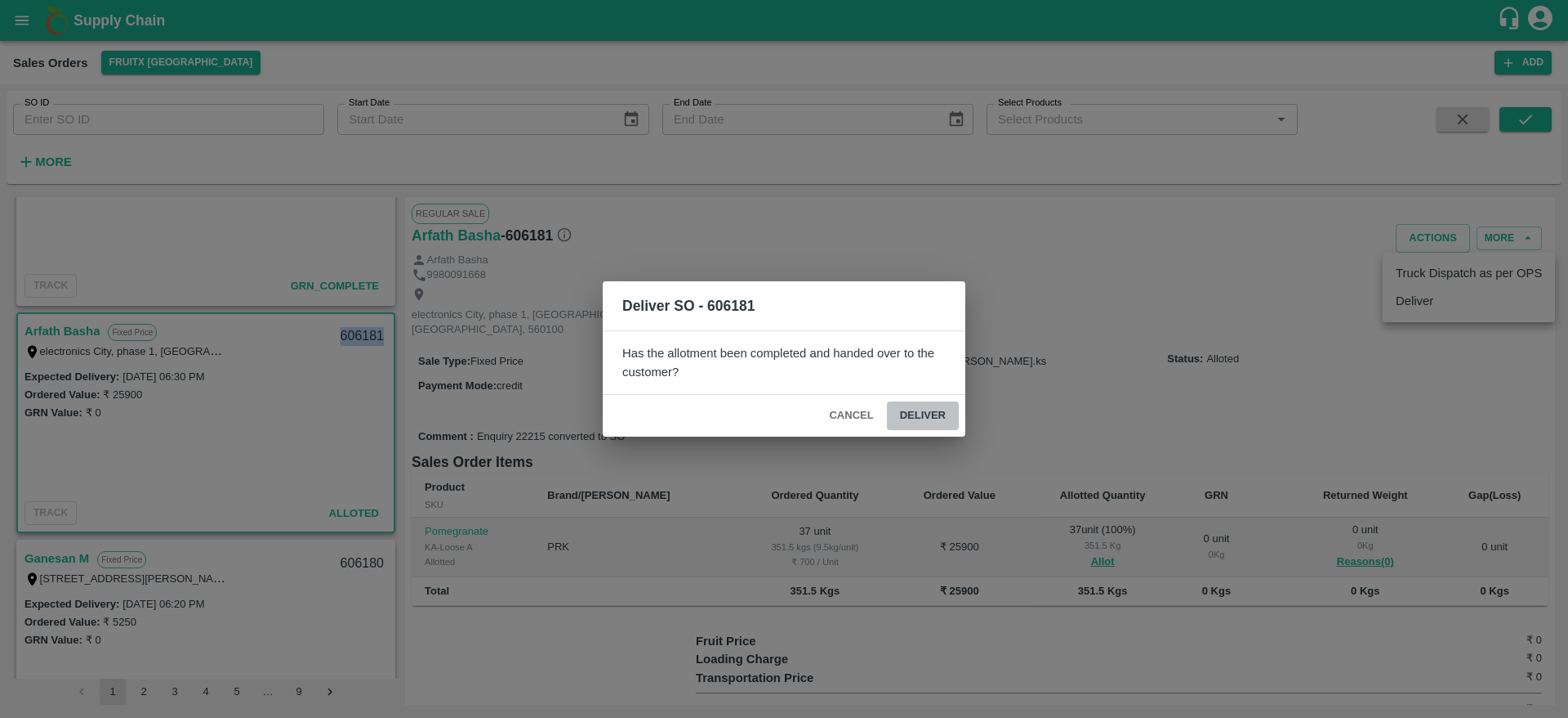
click at [916, 411] on button "Deliver" at bounding box center [923, 415] width 72 height 29
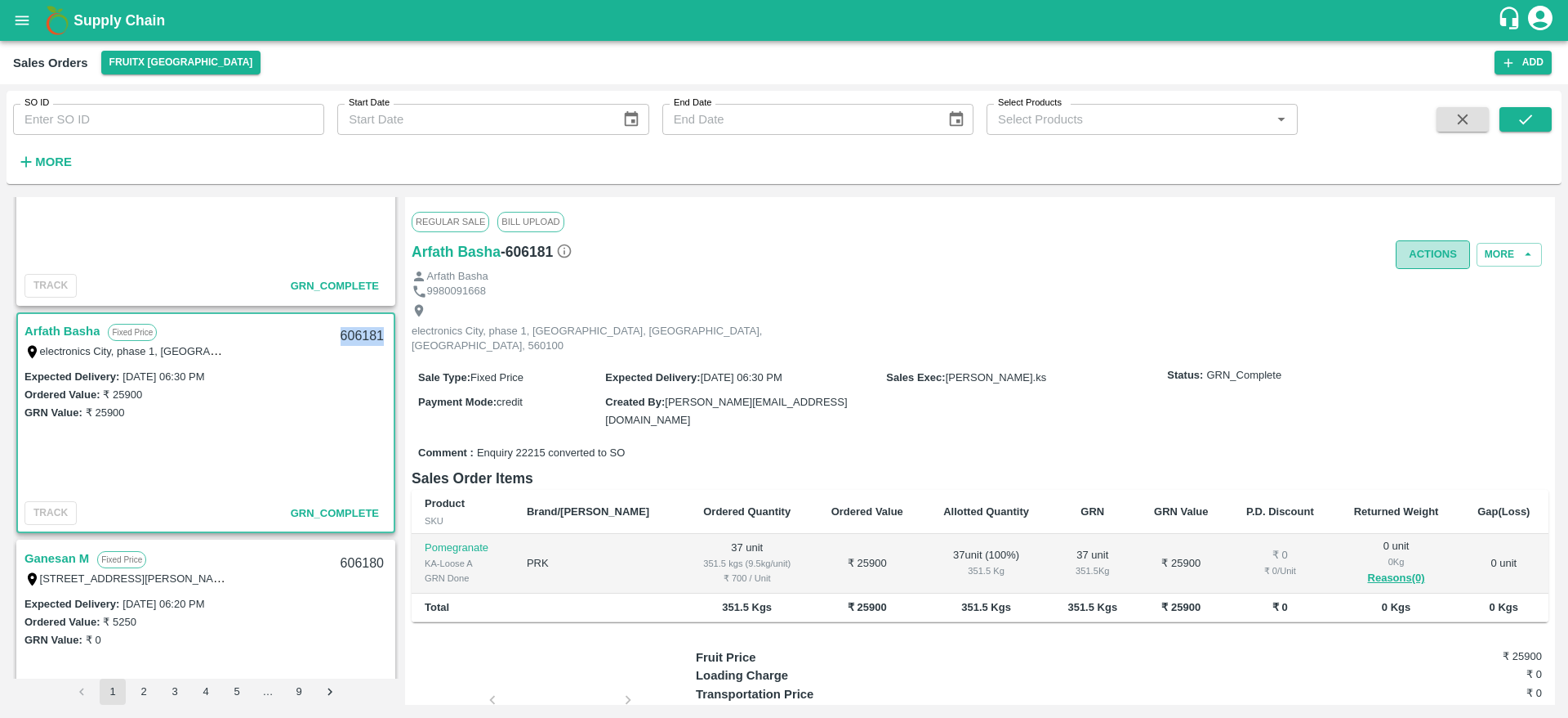
click at [1434, 256] on button "Actions" at bounding box center [1432, 254] width 75 height 29
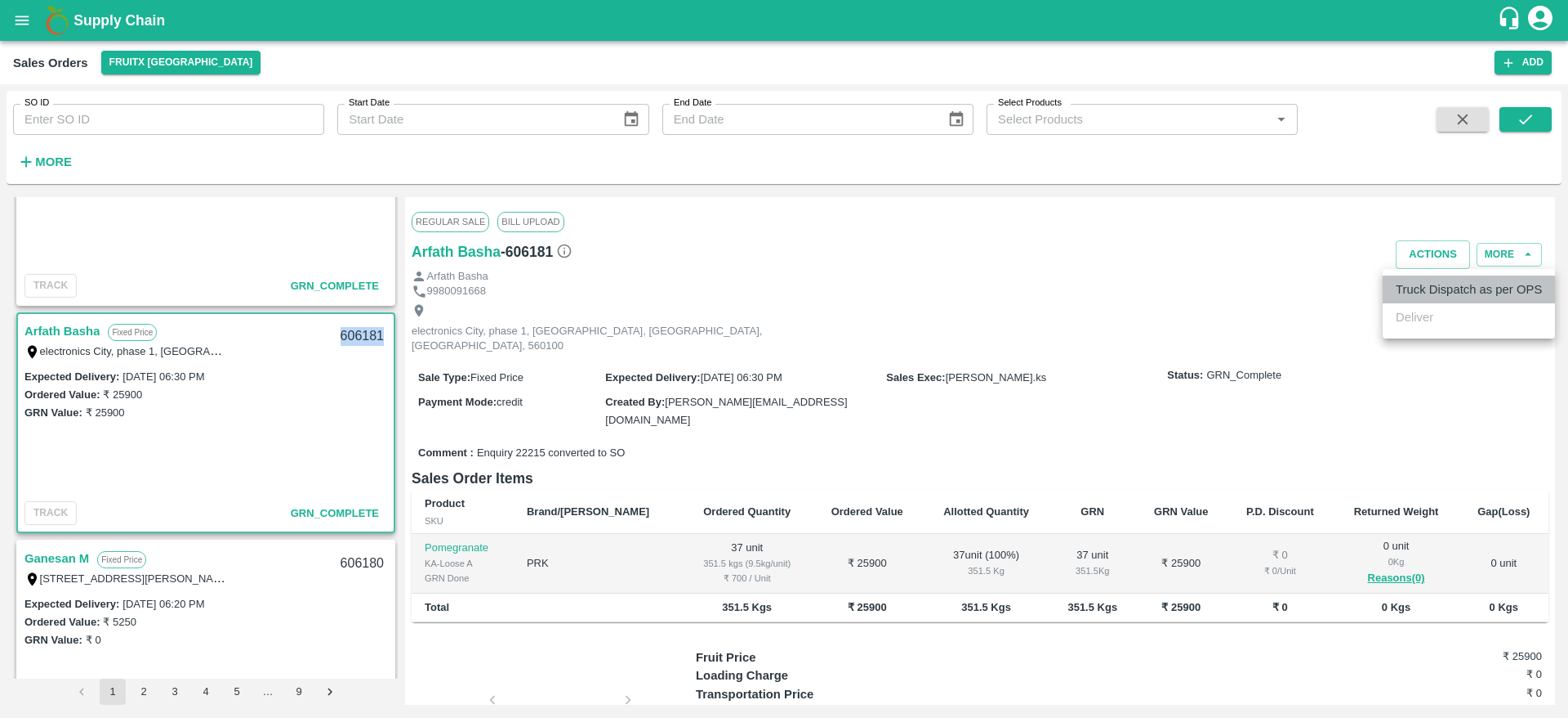
click at [1424, 294] on li "Truck Dispatch as per OPS" at bounding box center [1468, 289] width 172 height 28
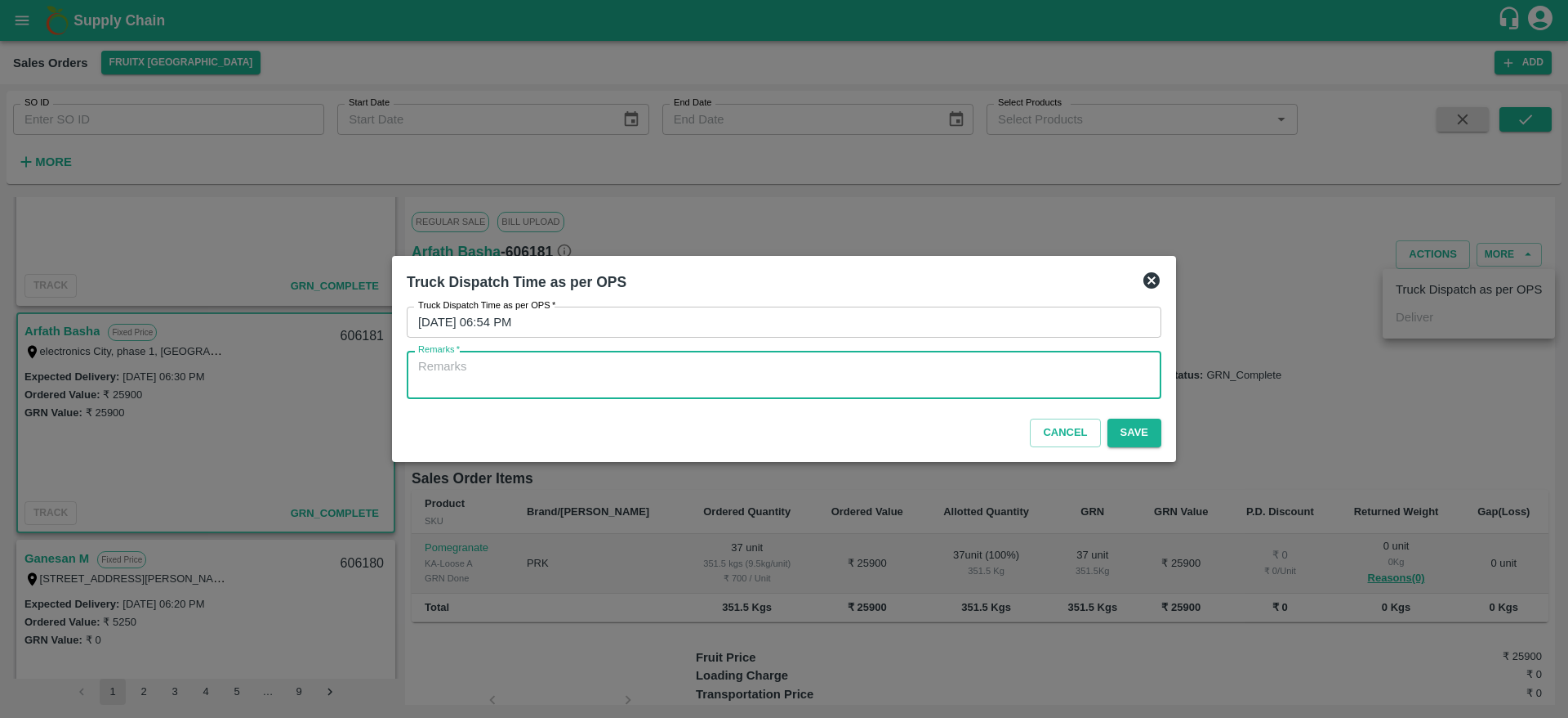
click at [1051, 375] on textarea "Remarks   *" at bounding box center [783, 375] width 731 height 34
type textarea "OTD"
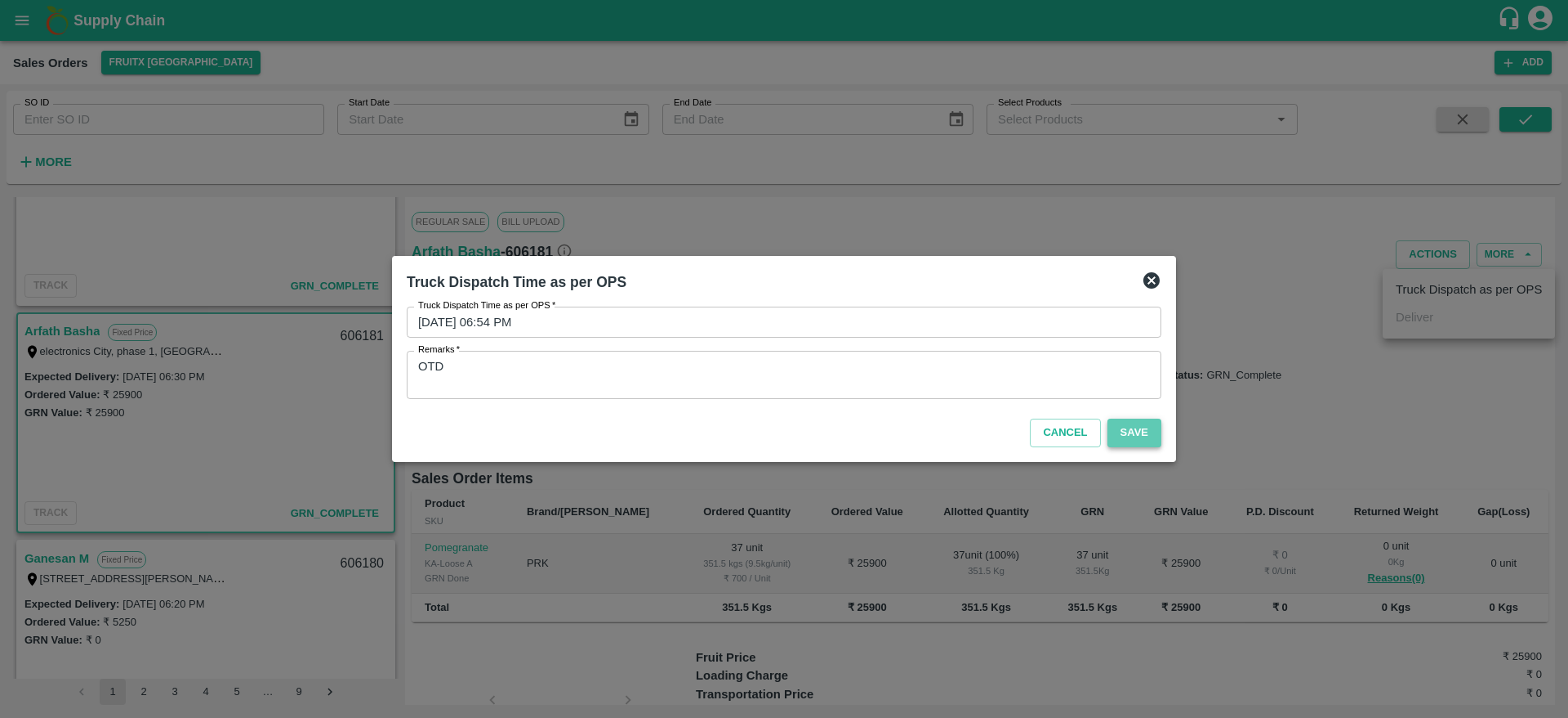
click at [1126, 425] on button "Save" at bounding box center [1134, 432] width 53 height 29
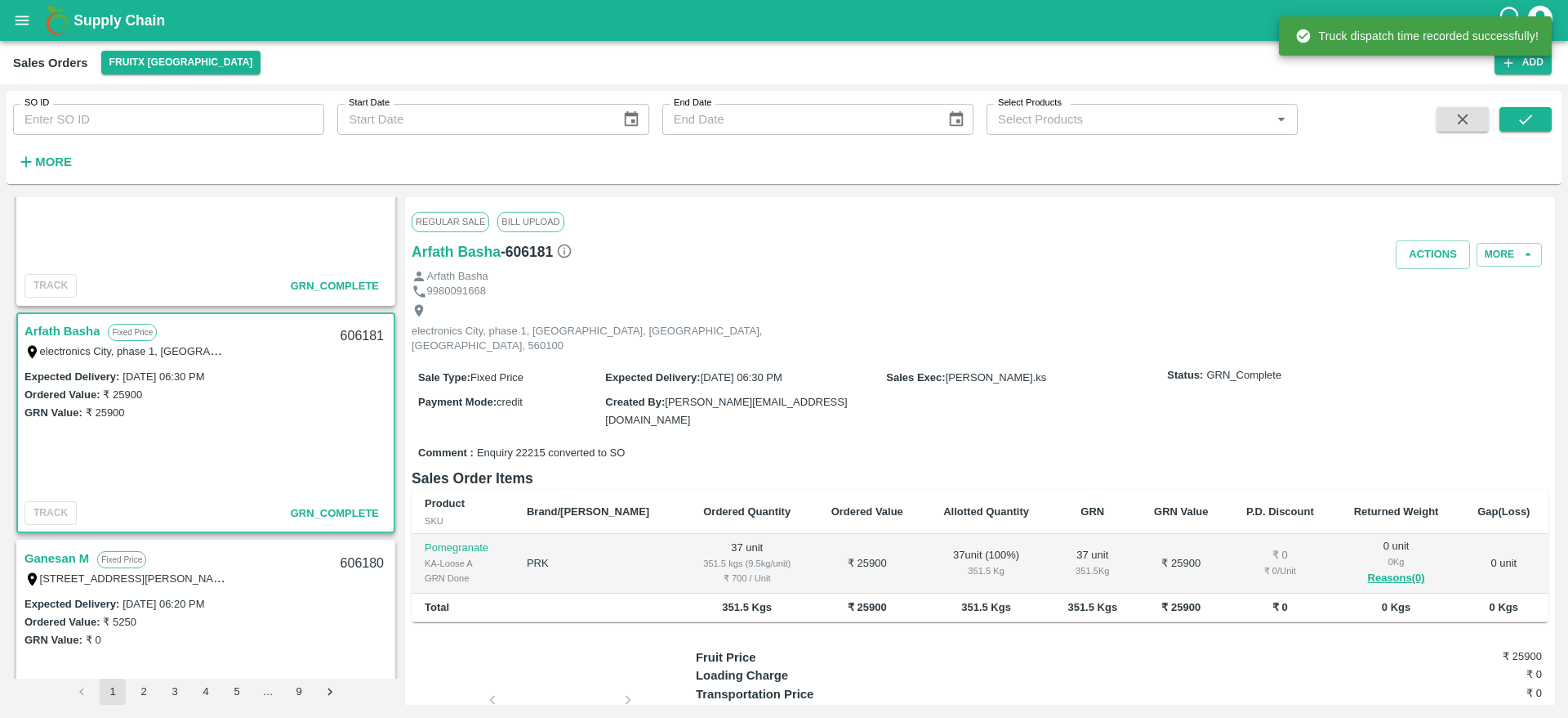
click at [353, 332] on div "606181" at bounding box center [362, 337] width 63 height 39
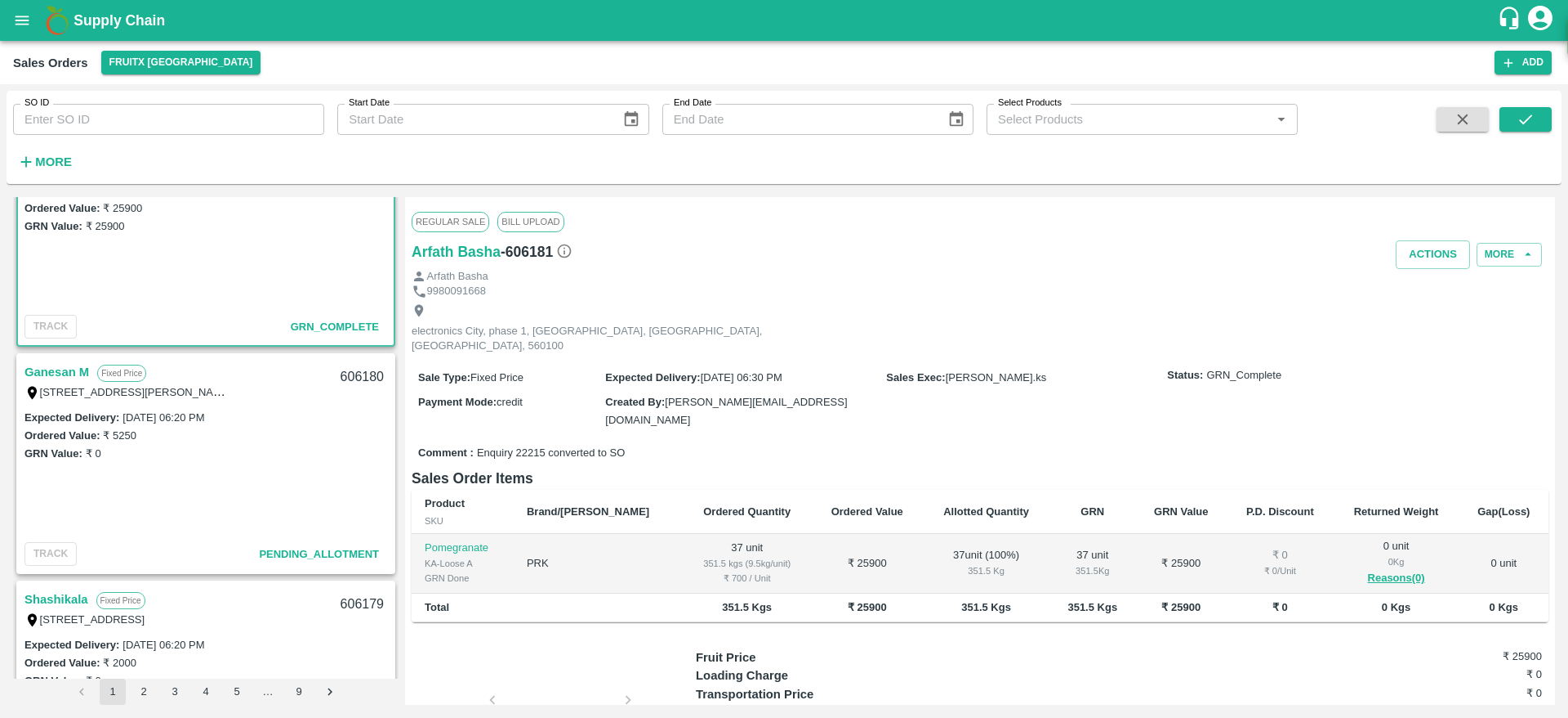
scroll to position [1667, 0]
click at [63, 369] on link "Ganesan M" at bounding box center [57, 370] width 65 height 21
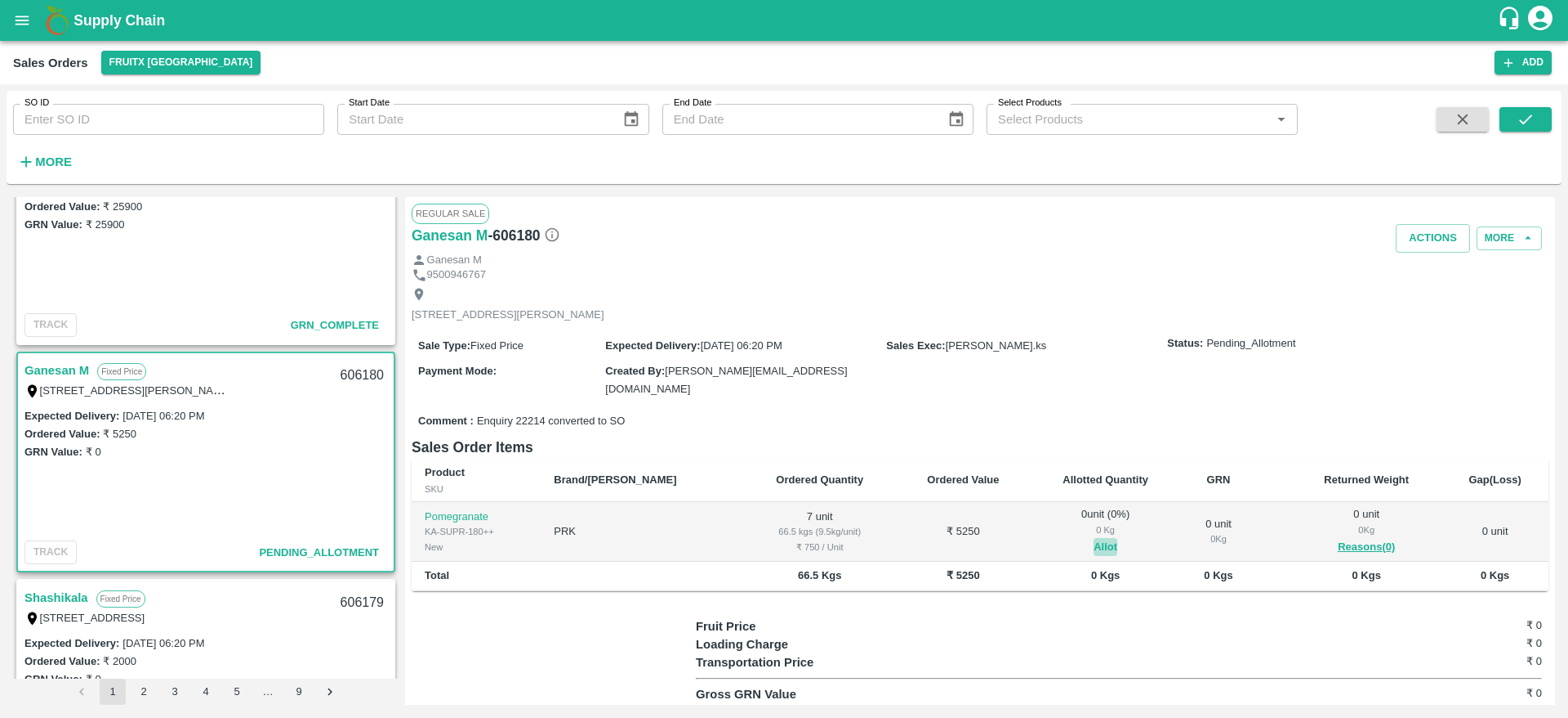
click at [1094, 544] on button "Allot" at bounding box center [1106, 547] width 24 height 18
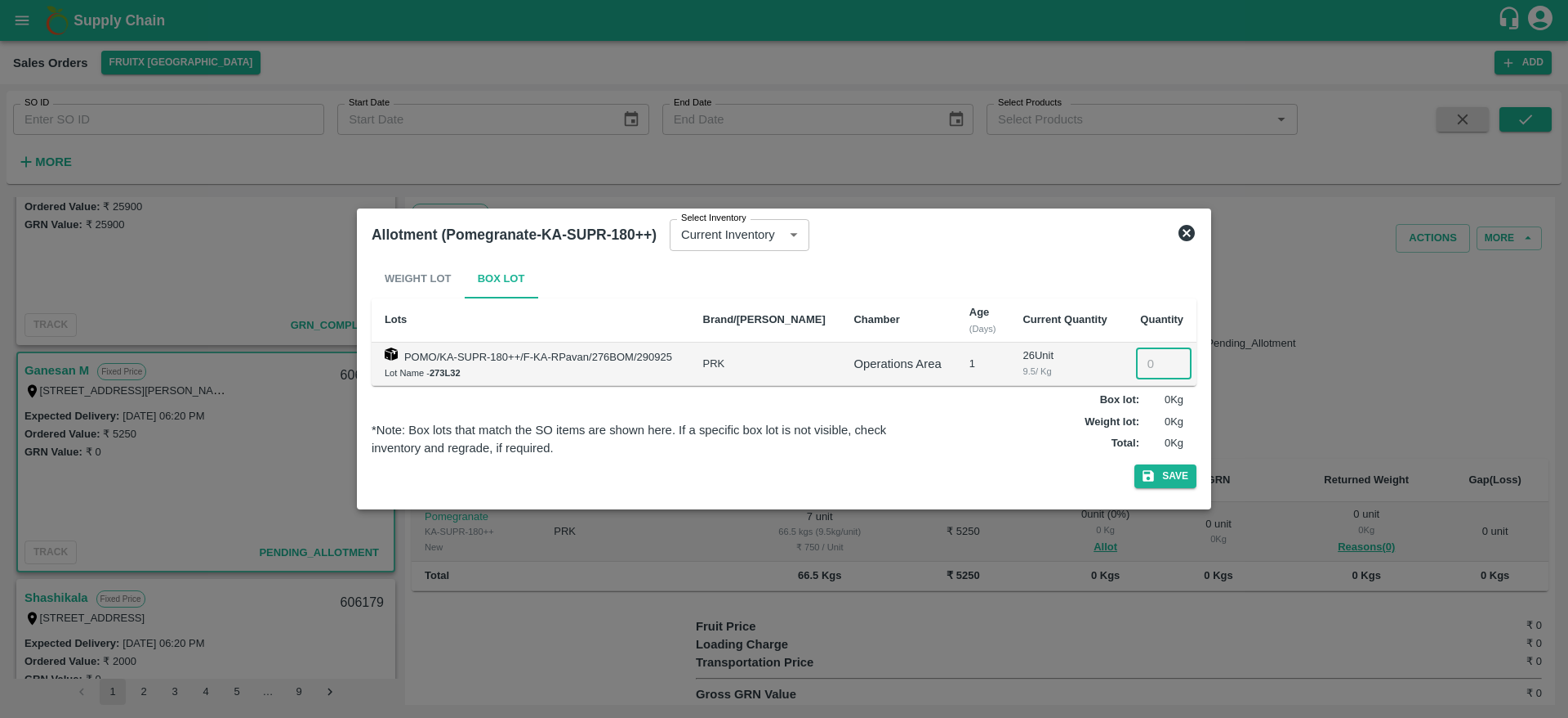
click at [1136, 360] on input "number" at bounding box center [1164, 364] width 55 height 31
type input "7"
click at [1134, 464] on button "Save" at bounding box center [1165, 476] width 62 height 24
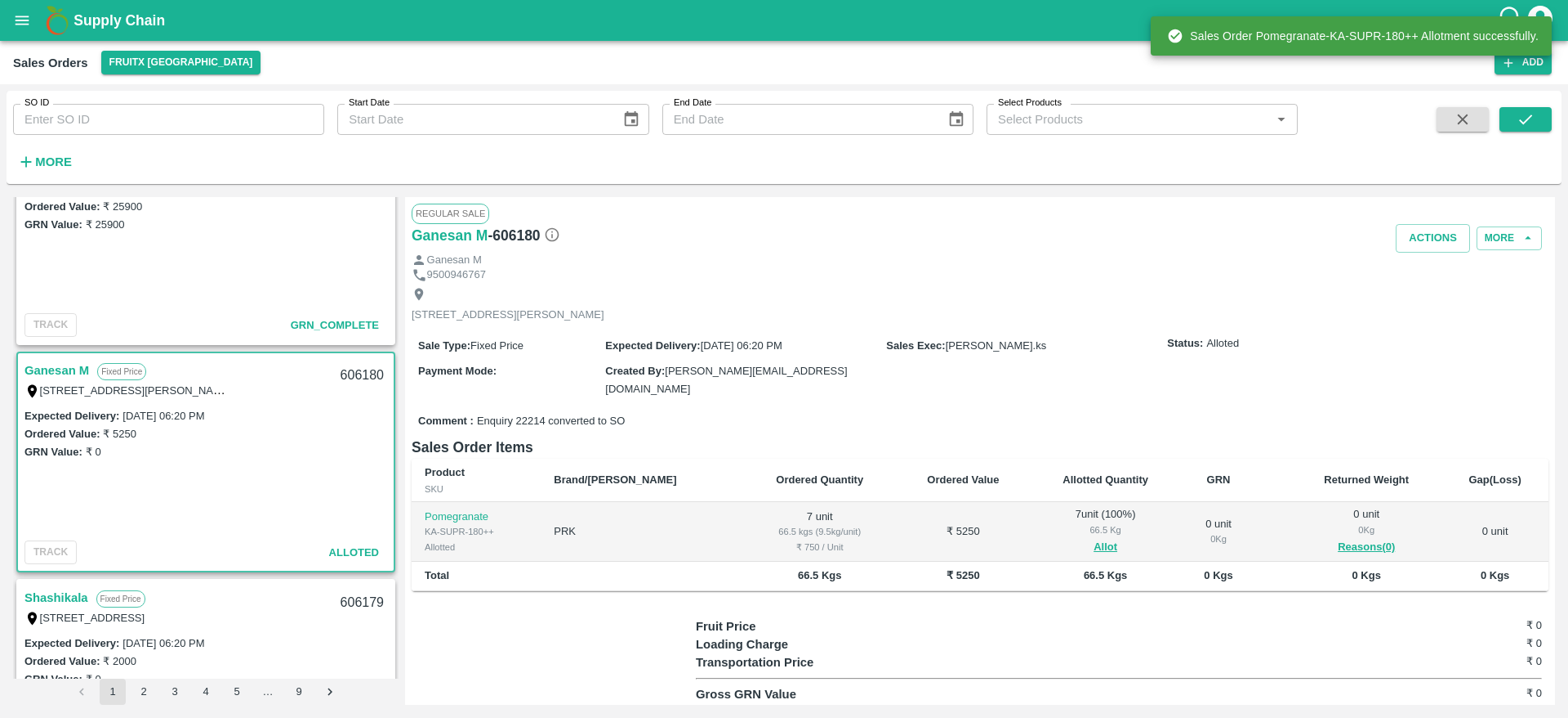
click at [361, 375] on div "606180" at bounding box center [362, 376] width 63 height 39
click at [1426, 249] on button "Actions" at bounding box center [1432, 238] width 75 height 29
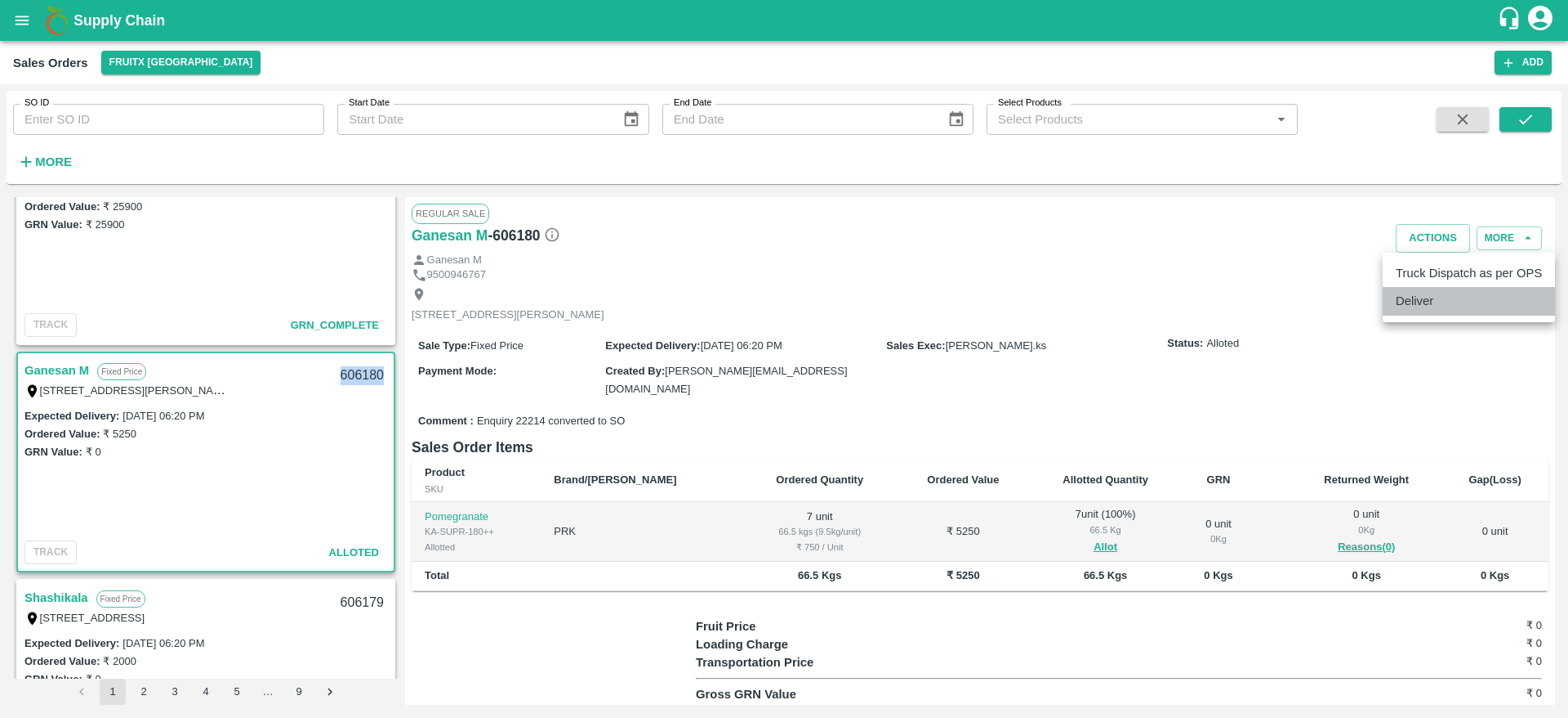
click at [1440, 297] on li "Deliver" at bounding box center [1468, 301] width 172 height 28
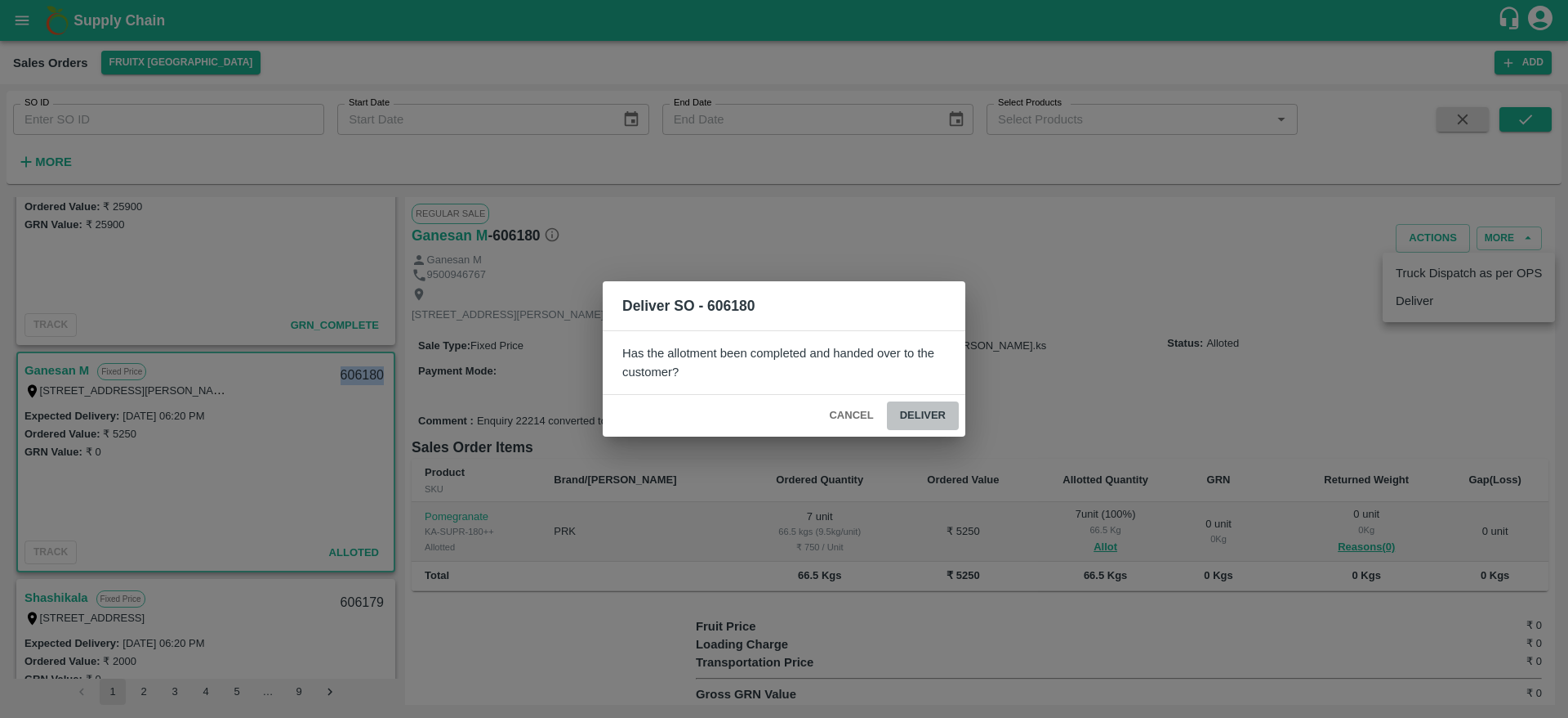
click at [934, 424] on button "Deliver" at bounding box center [923, 415] width 72 height 29
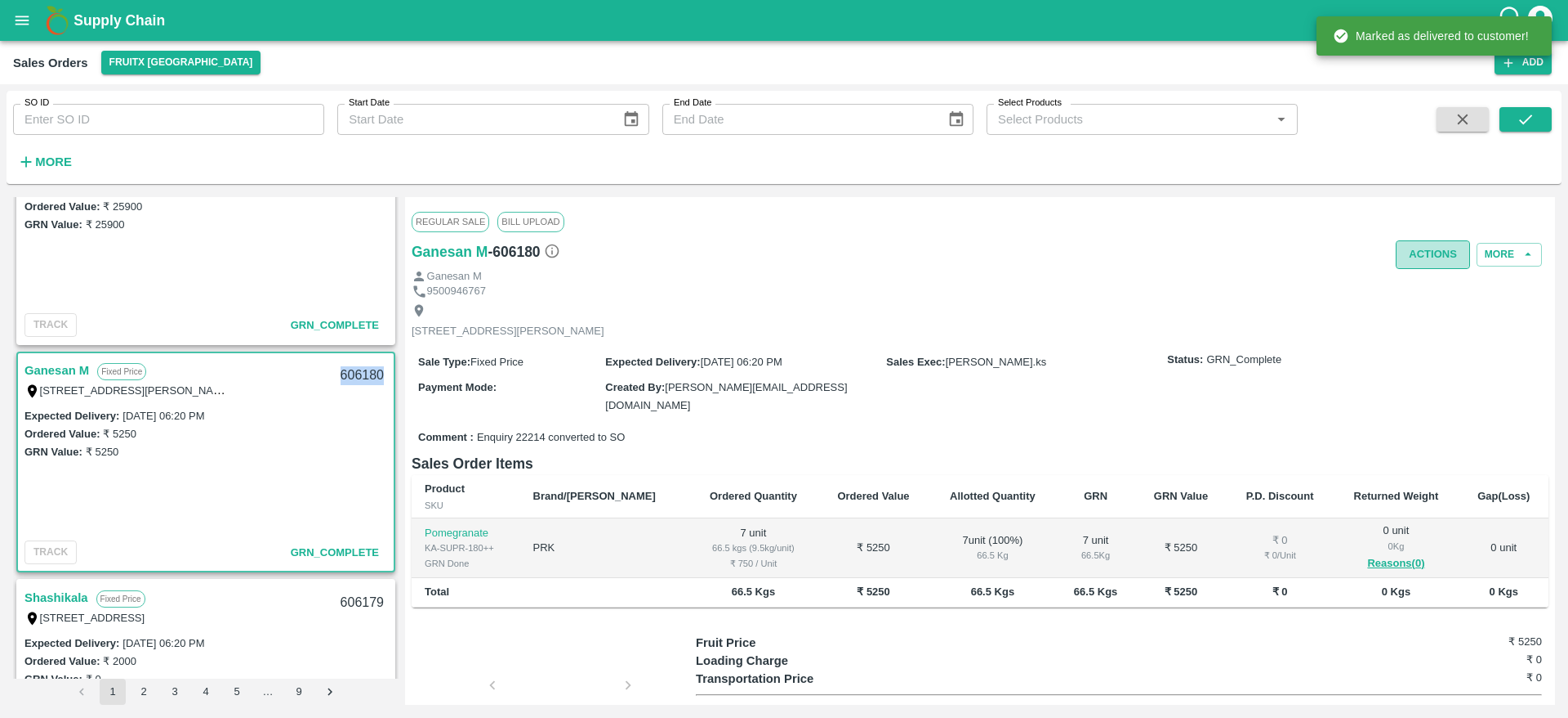
click at [1435, 260] on button "Actions" at bounding box center [1432, 254] width 75 height 29
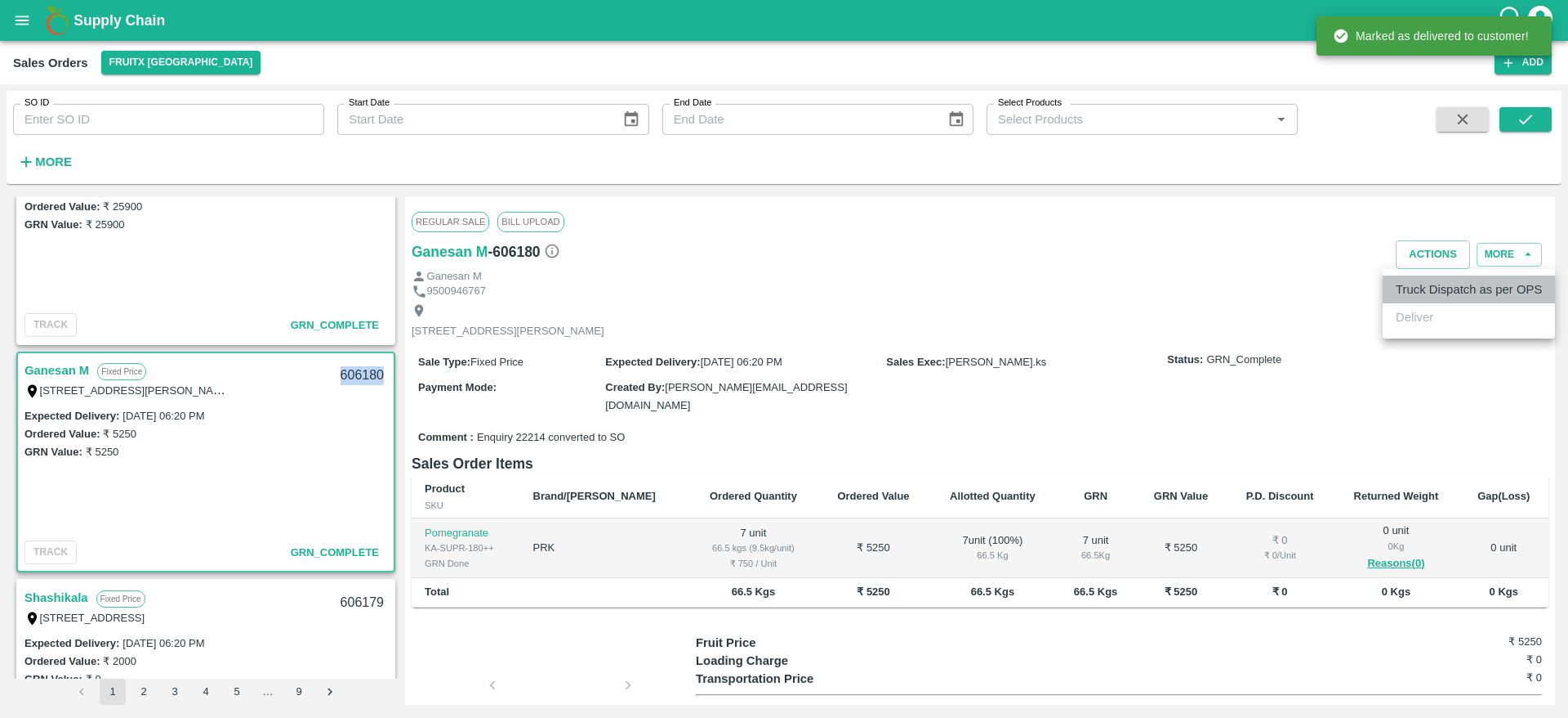
click at [1442, 299] on li "Truck Dispatch as per OPS" at bounding box center [1468, 289] width 172 height 28
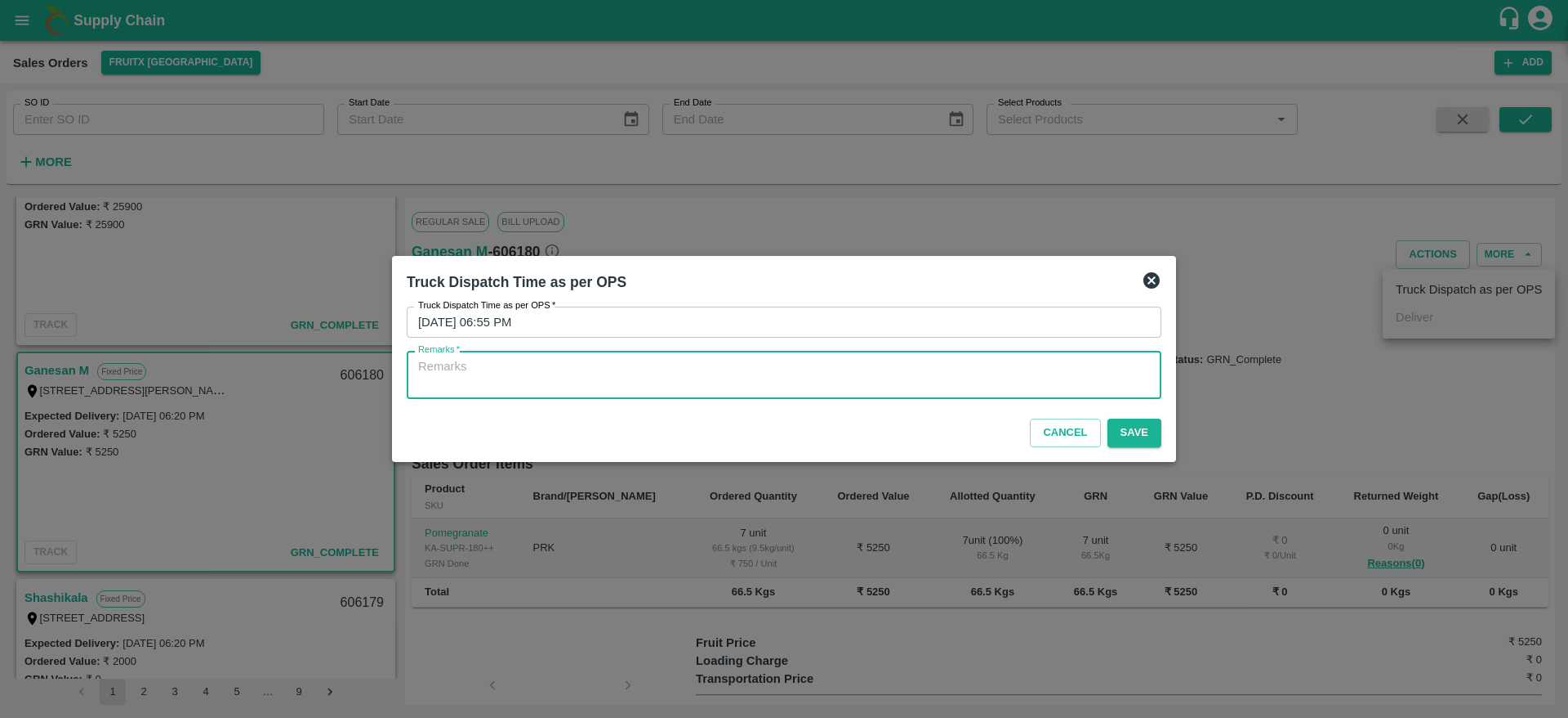
click at [1058, 384] on textarea "Remarks   *" at bounding box center [783, 375] width 731 height 34
type textarea "OTD"
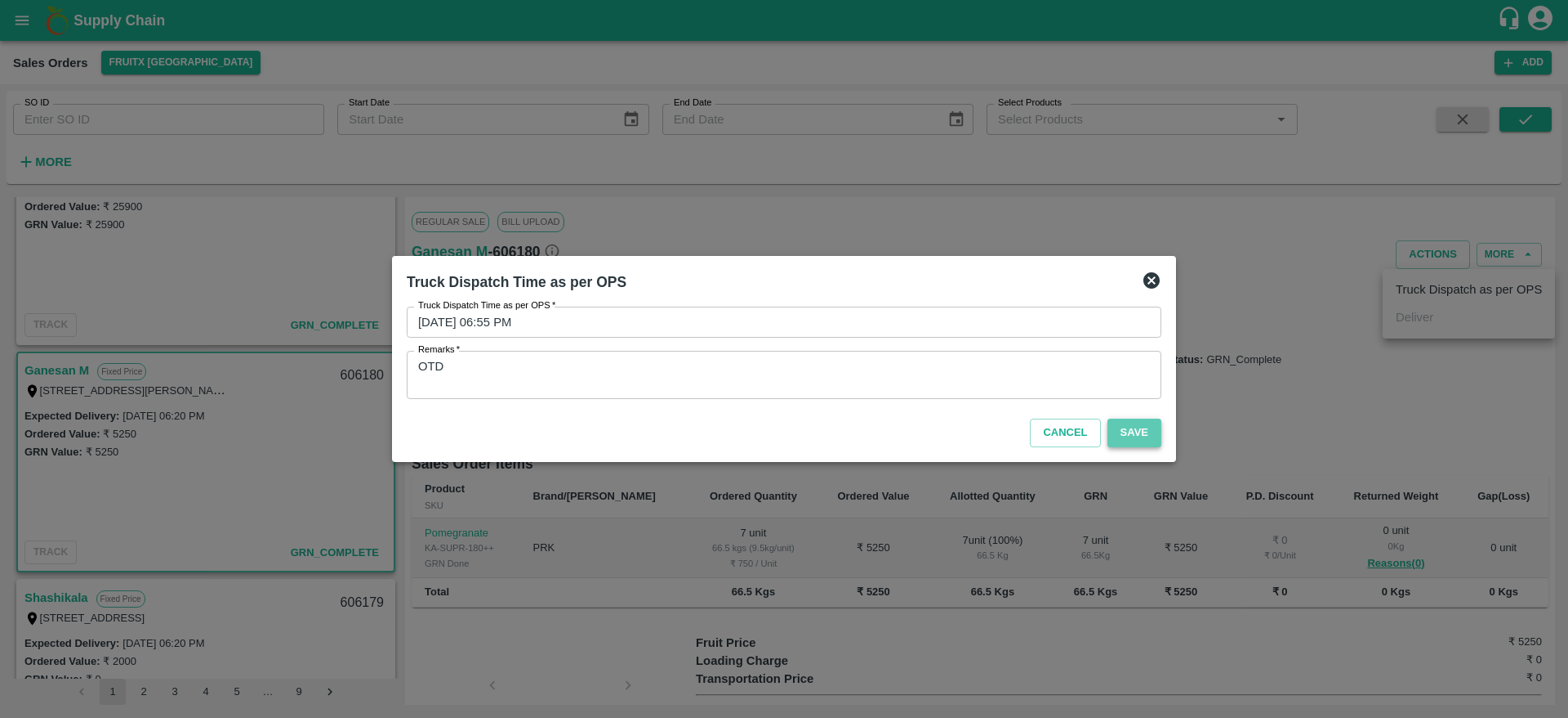
click at [1127, 421] on button "Save" at bounding box center [1134, 432] width 53 height 29
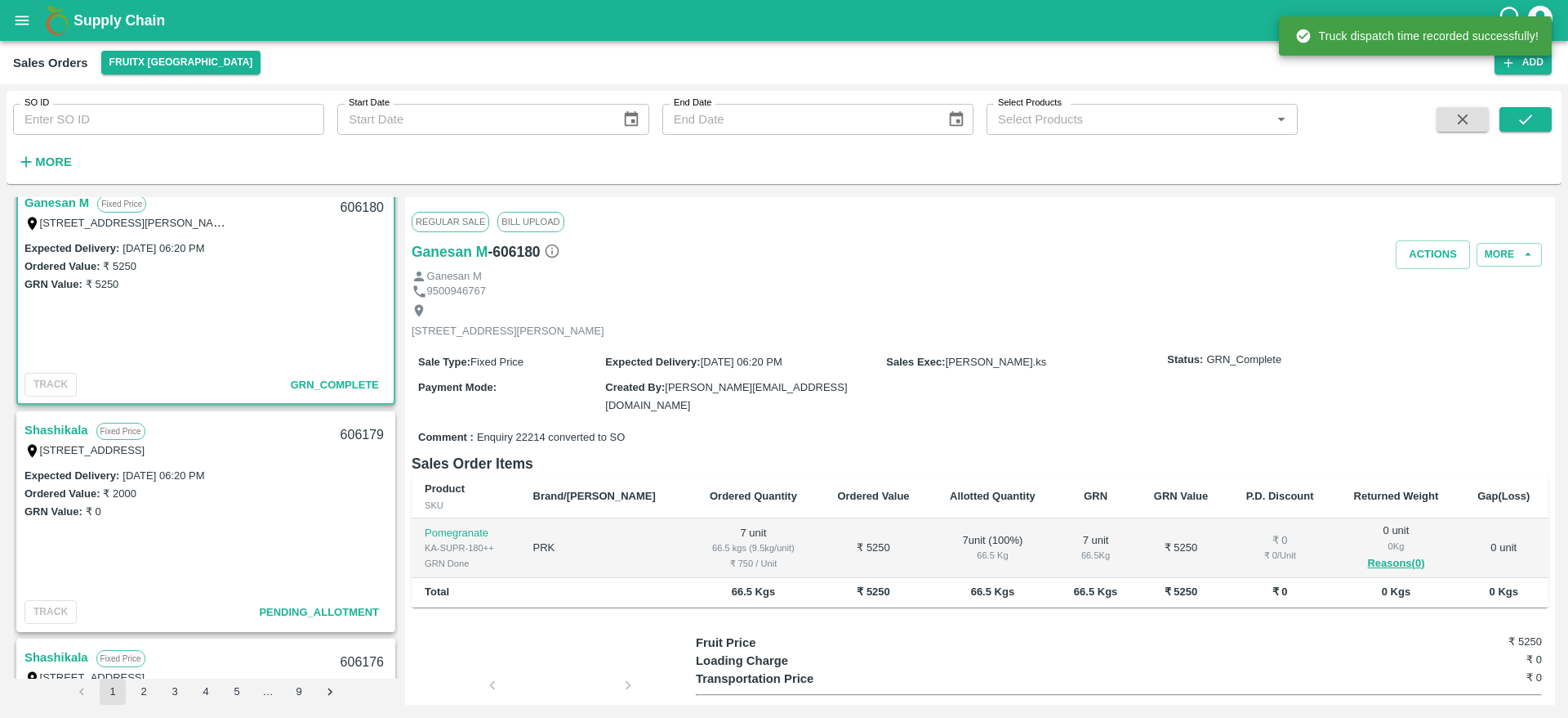
scroll to position [1836, 0]
click at [46, 418] on link "Shashikala" at bounding box center [56, 428] width 64 height 21
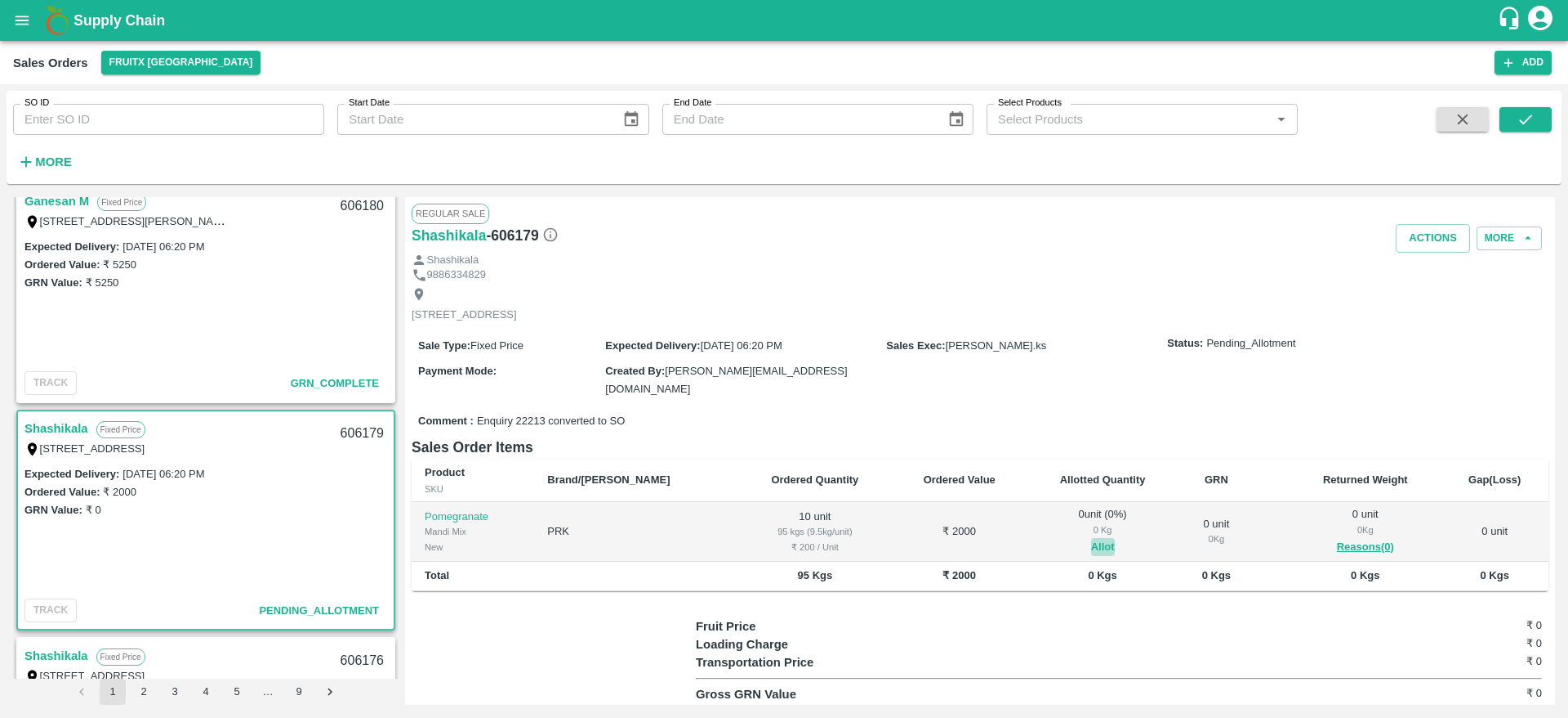
click at [1091, 538] on button "Allot" at bounding box center [1103, 547] width 24 height 18
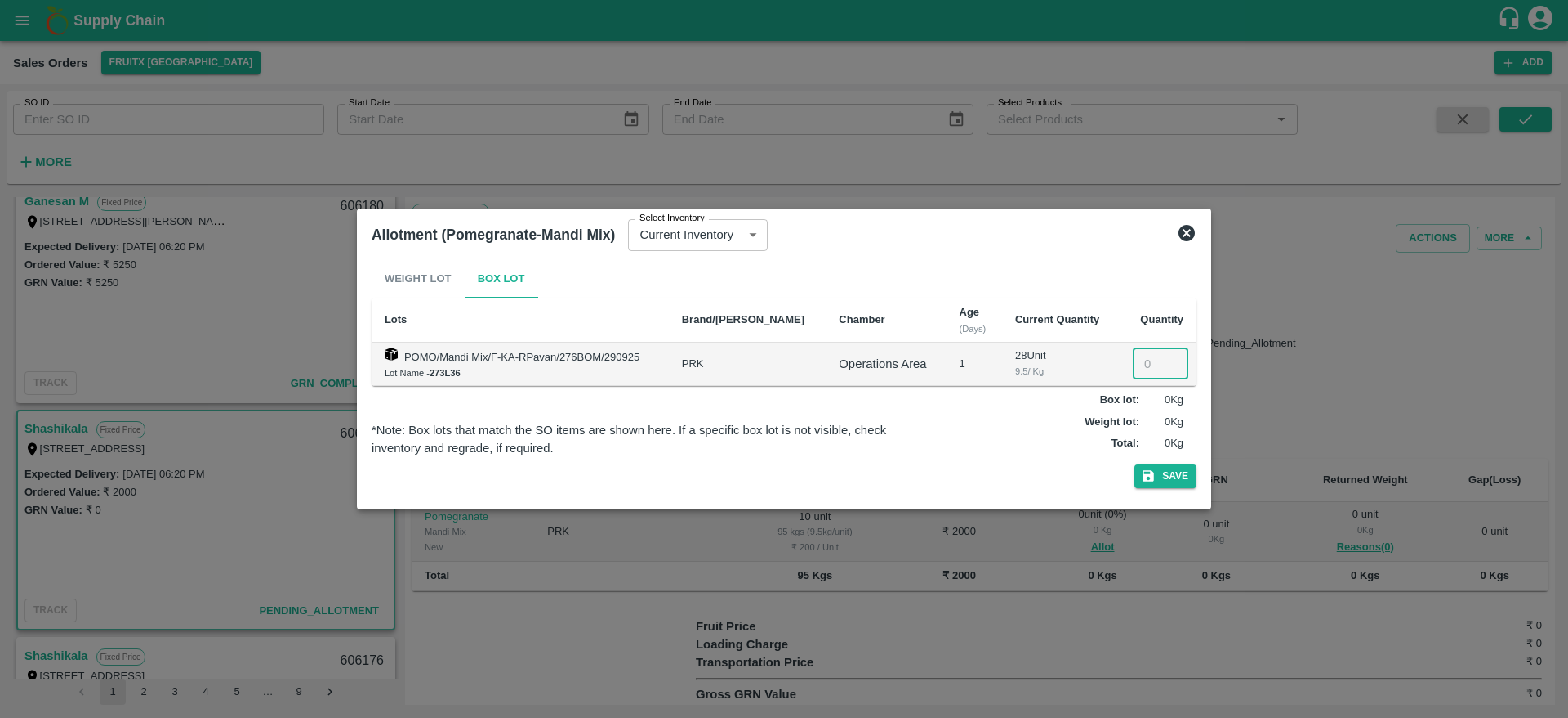
click at [1136, 351] on input "number" at bounding box center [1160, 364] width 55 height 31
type input "10"
click at [1134, 464] on button "Save" at bounding box center [1165, 476] width 62 height 24
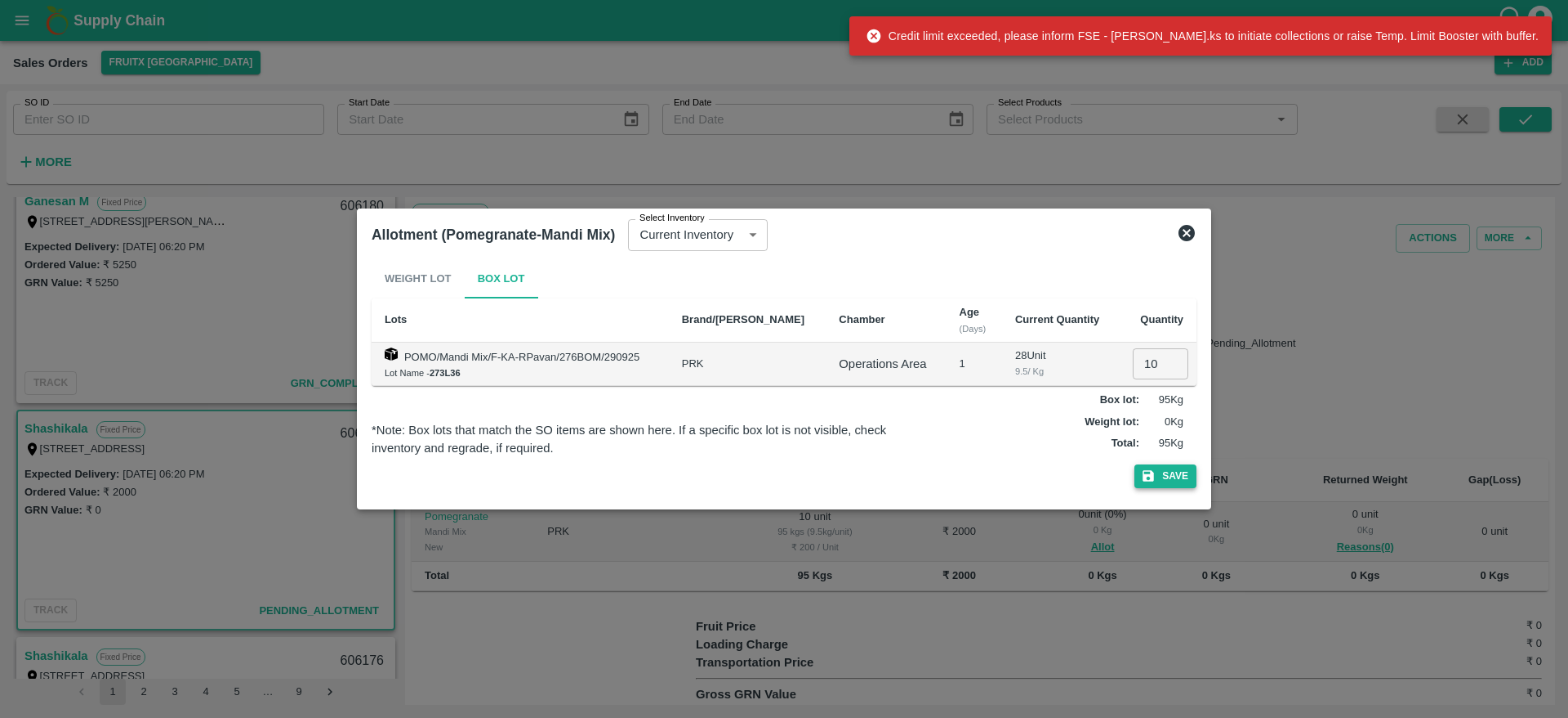
click at [1158, 469] on button "Save" at bounding box center [1165, 476] width 62 height 24
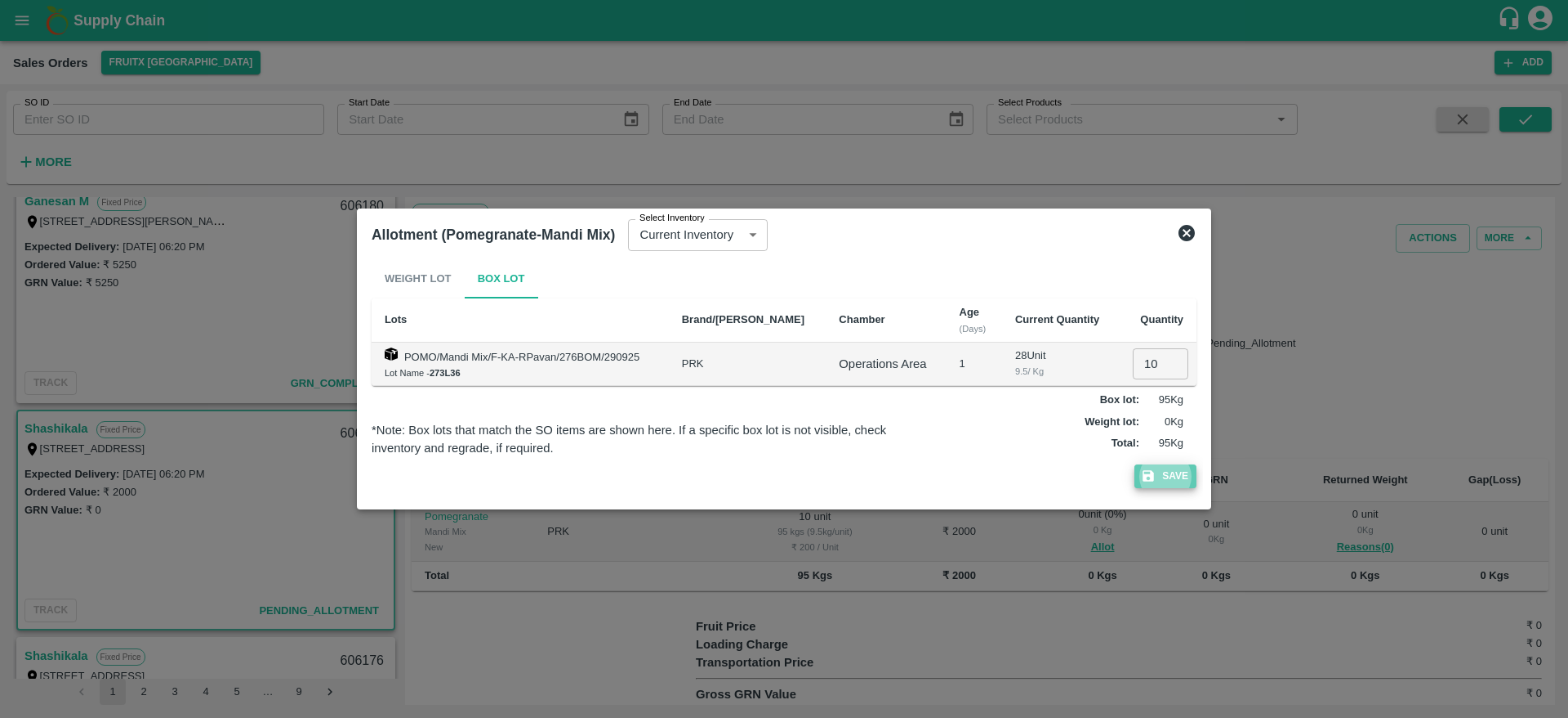
click at [1146, 466] on button "Save" at bounding box center [1165, 476] width 62 height 24
click at [1190, 235] on icon at bounding box center [1186, 233] width 19 height 19
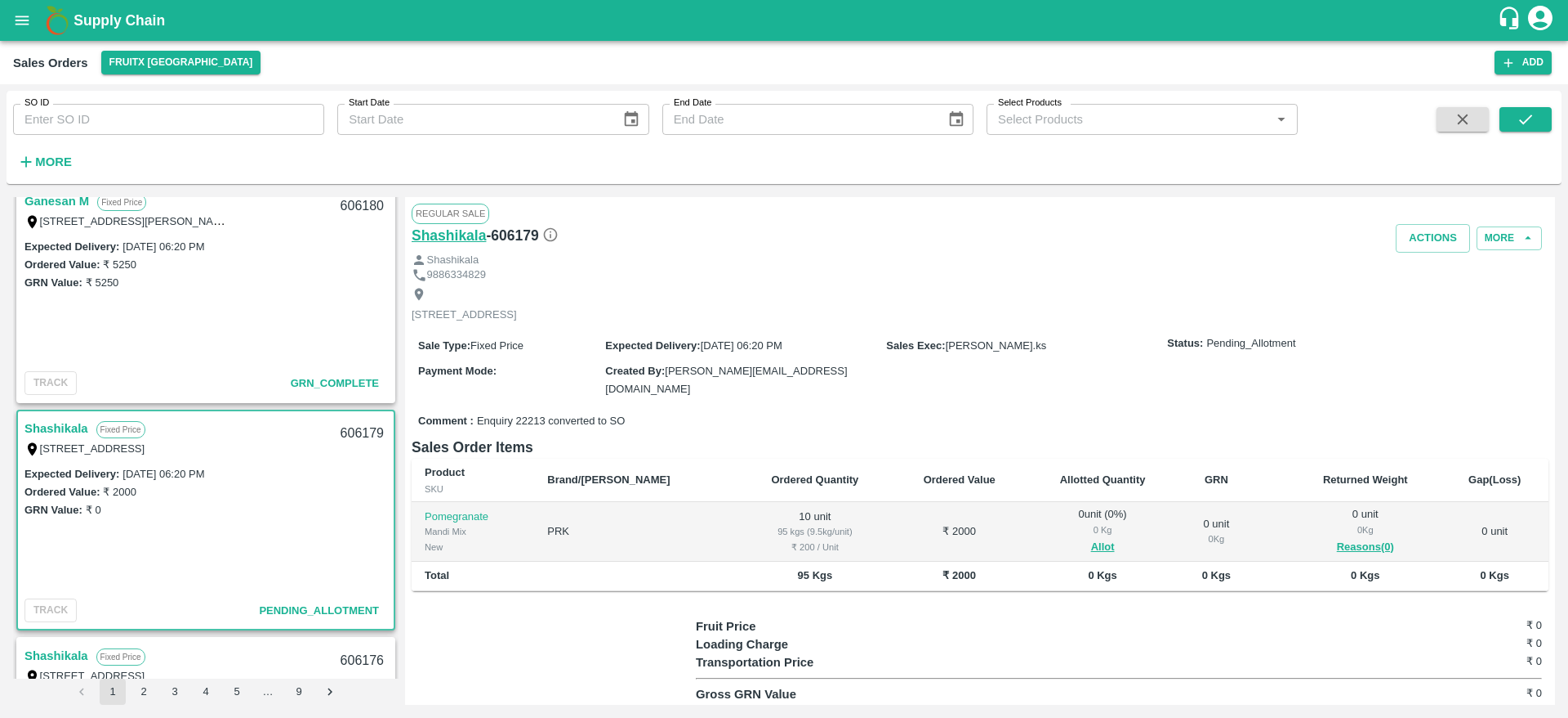
click at [438, 238] on h6 "Shashikala" at bounding box center [448, 235] width 75 height 23
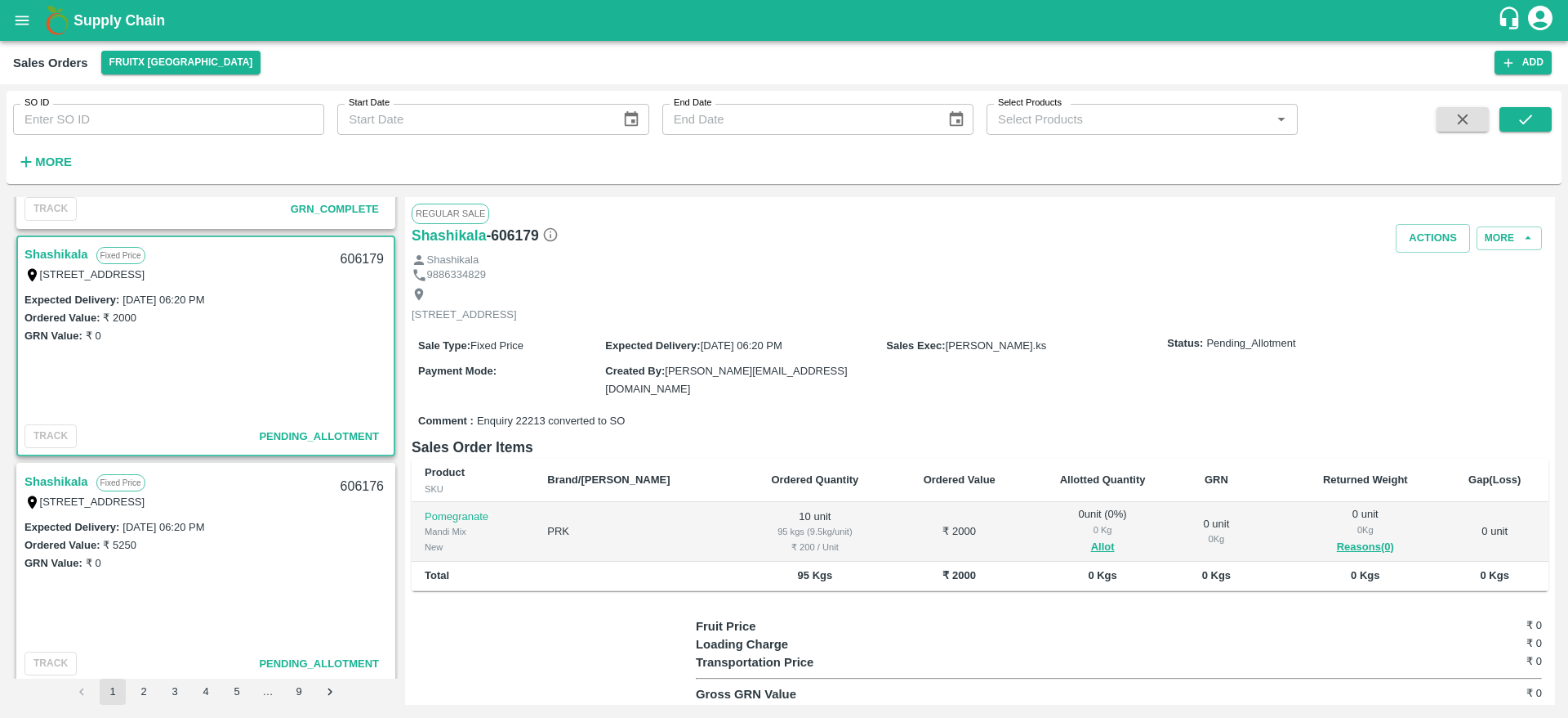
click at [76, 476] on link "Shashikala" at bounding box center [56, 481] width 64 height 21
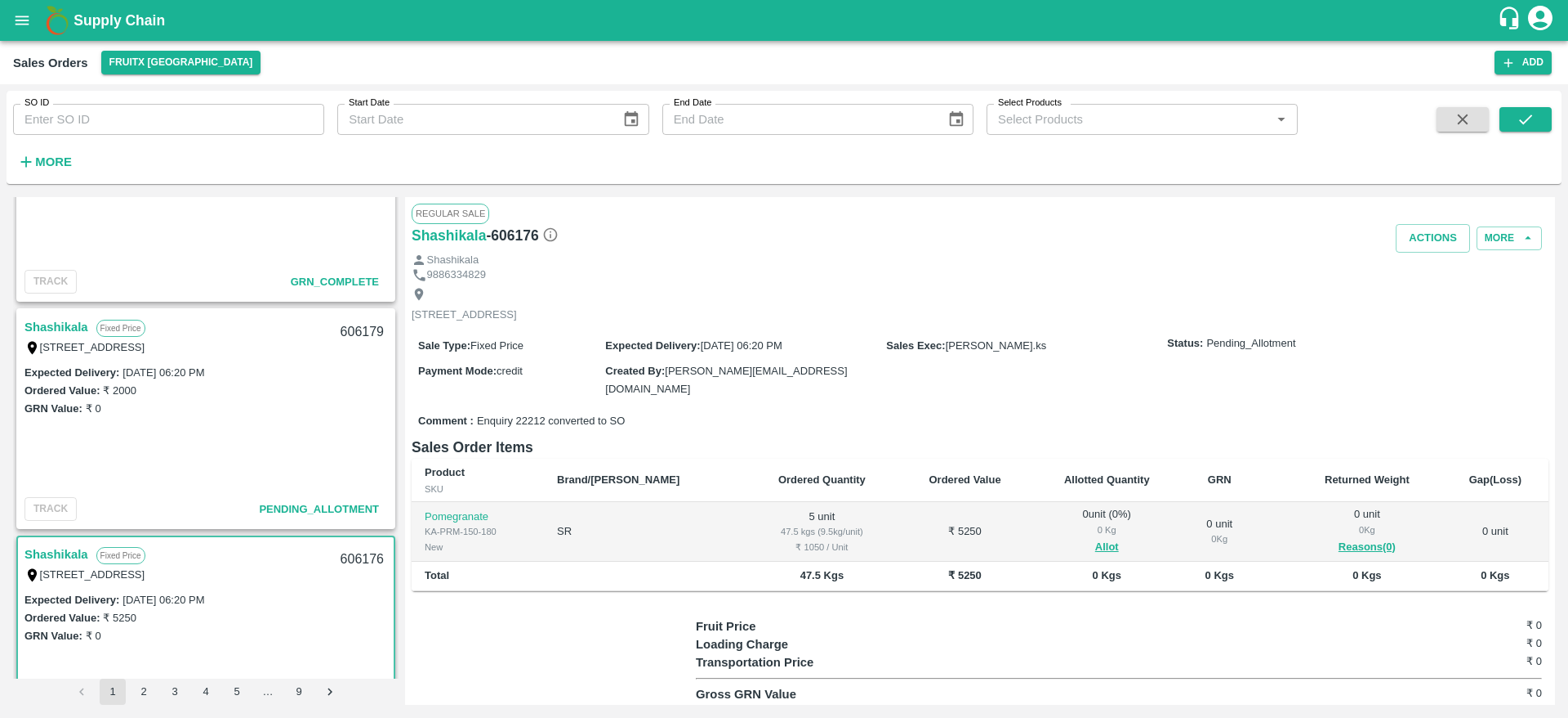
scroll to position [1936, 0]
click at [68, 334] on link "Shashikala" at bounding box center [56, 328] width 64 height 21
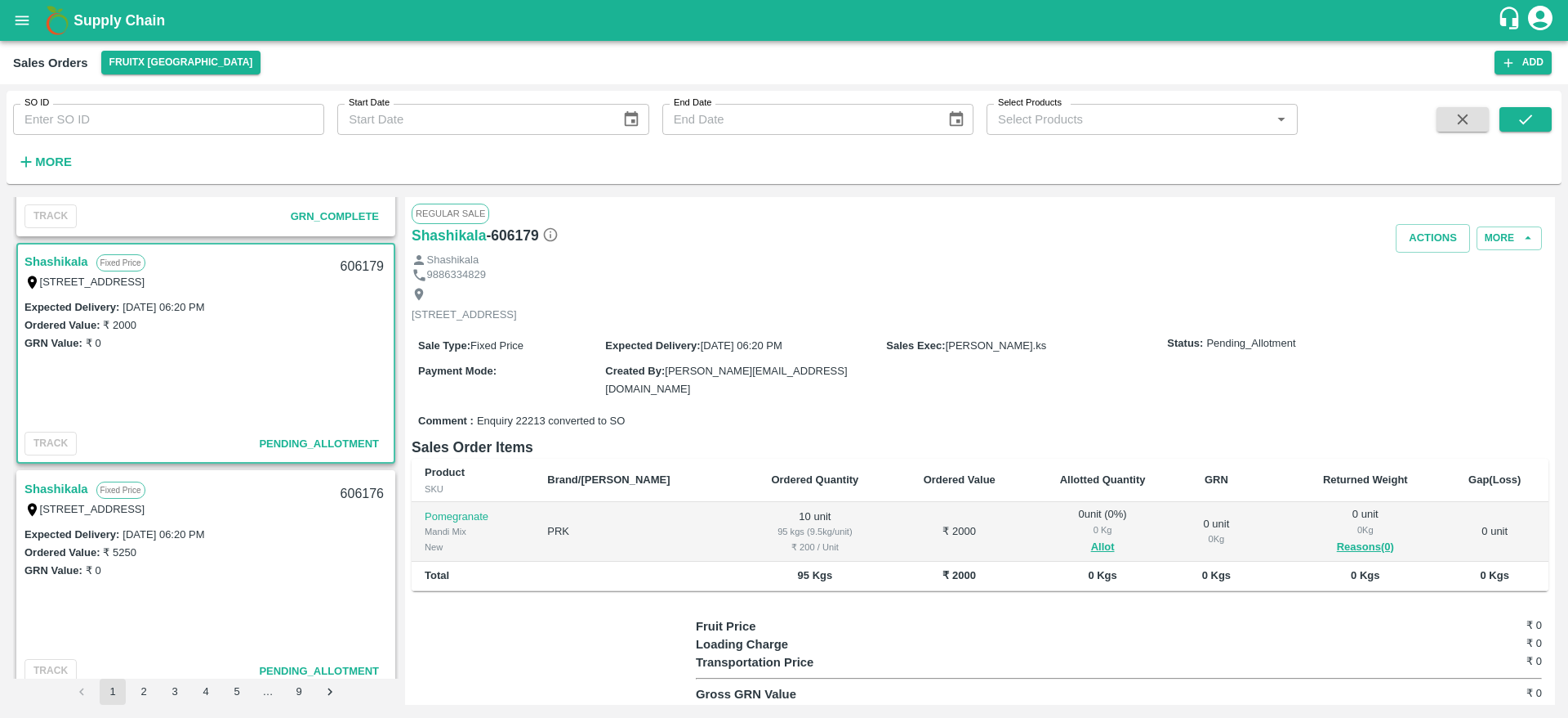
scroll to position [2011, 0]
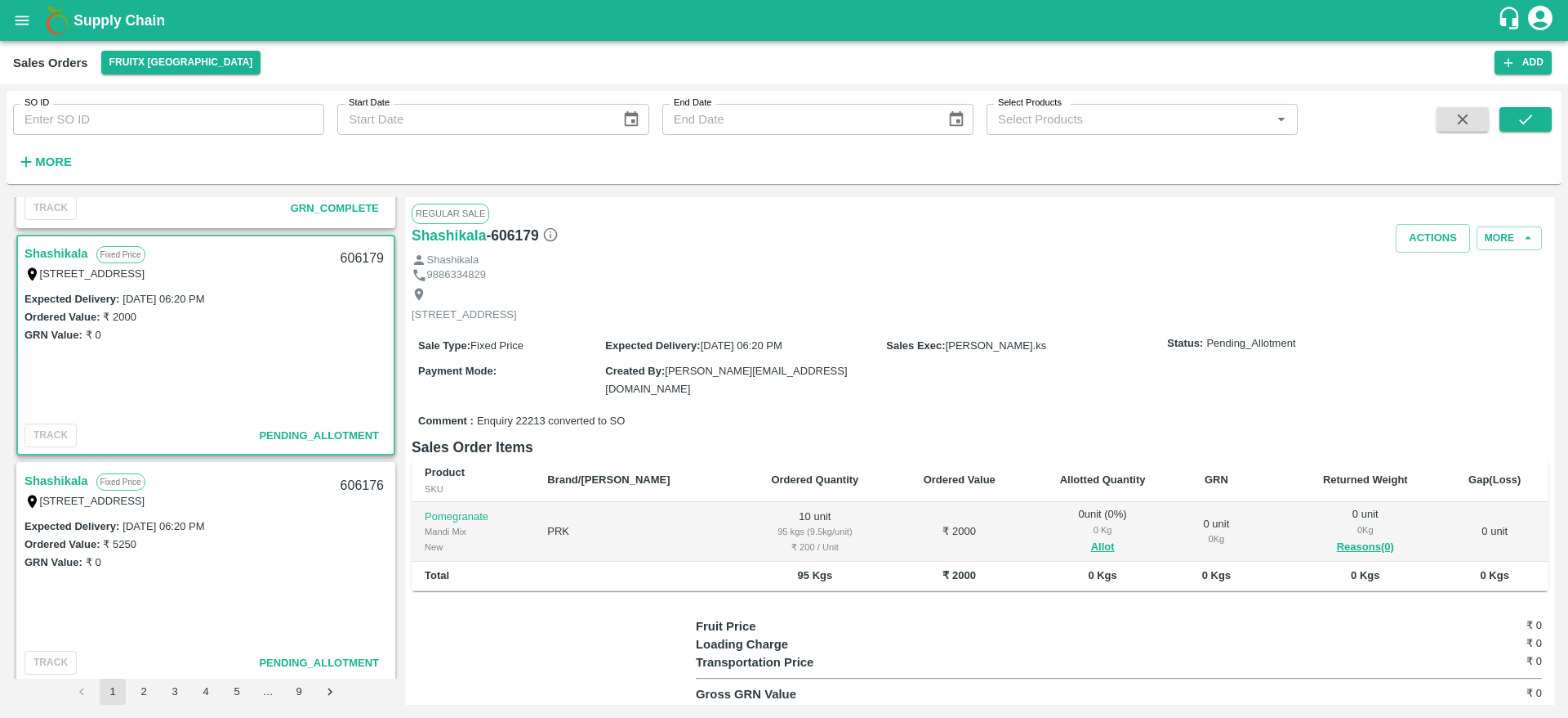
click at [66, 474] on link "Shashikala" at bounding box center [56, 480] width 64 height 21
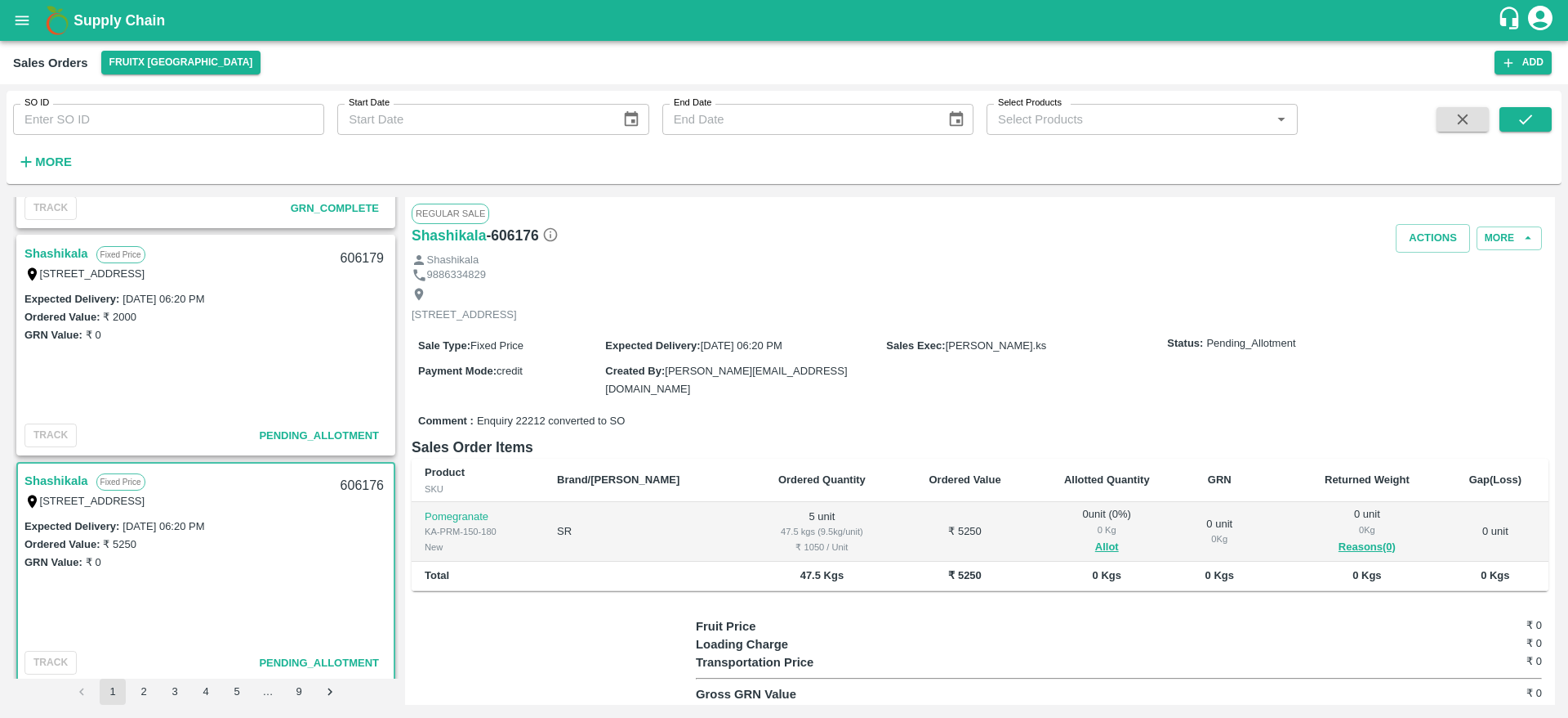
click at [88, 246] on link "Shashikala" at bounding box center [56, 253] width 64 height 21
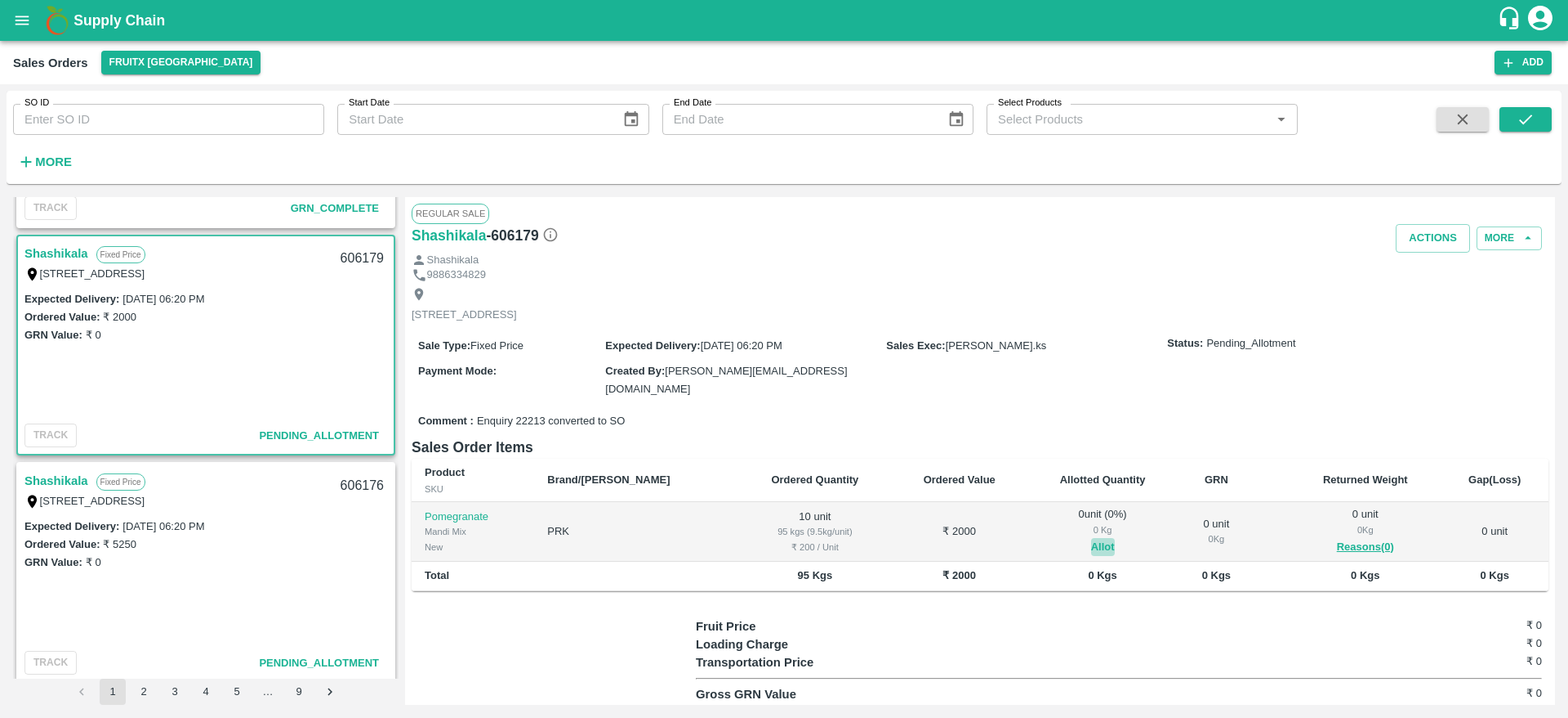
click at [1091, 539] on button "Allot" at bounding box center [1103, 547] width 24 height 18
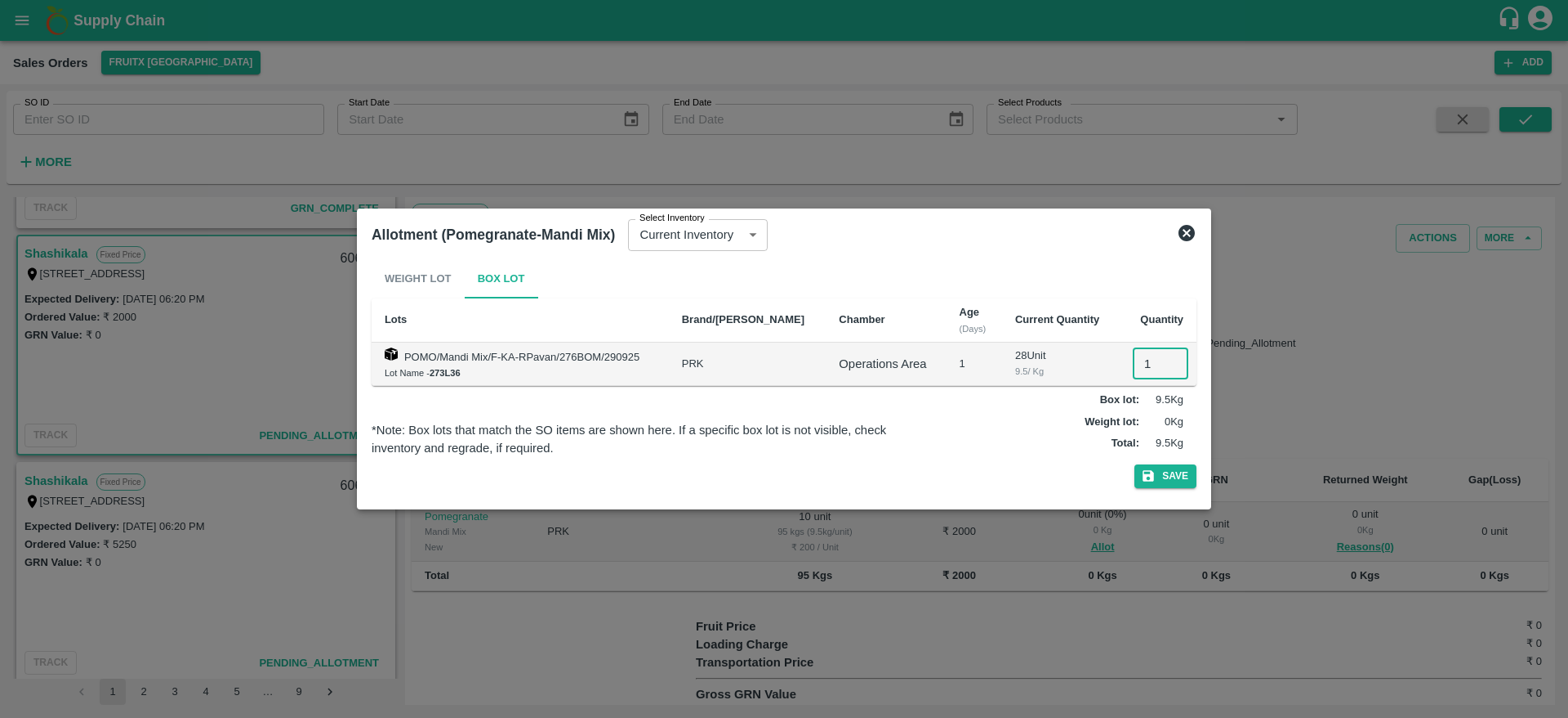
click at [1133, 368] on input "1" at bounding box center [1160, 364] width 55 height 31
type input "10"
click at [1134, 464] on button "Save" at bounding box center [1165, 476] width 62 height 24
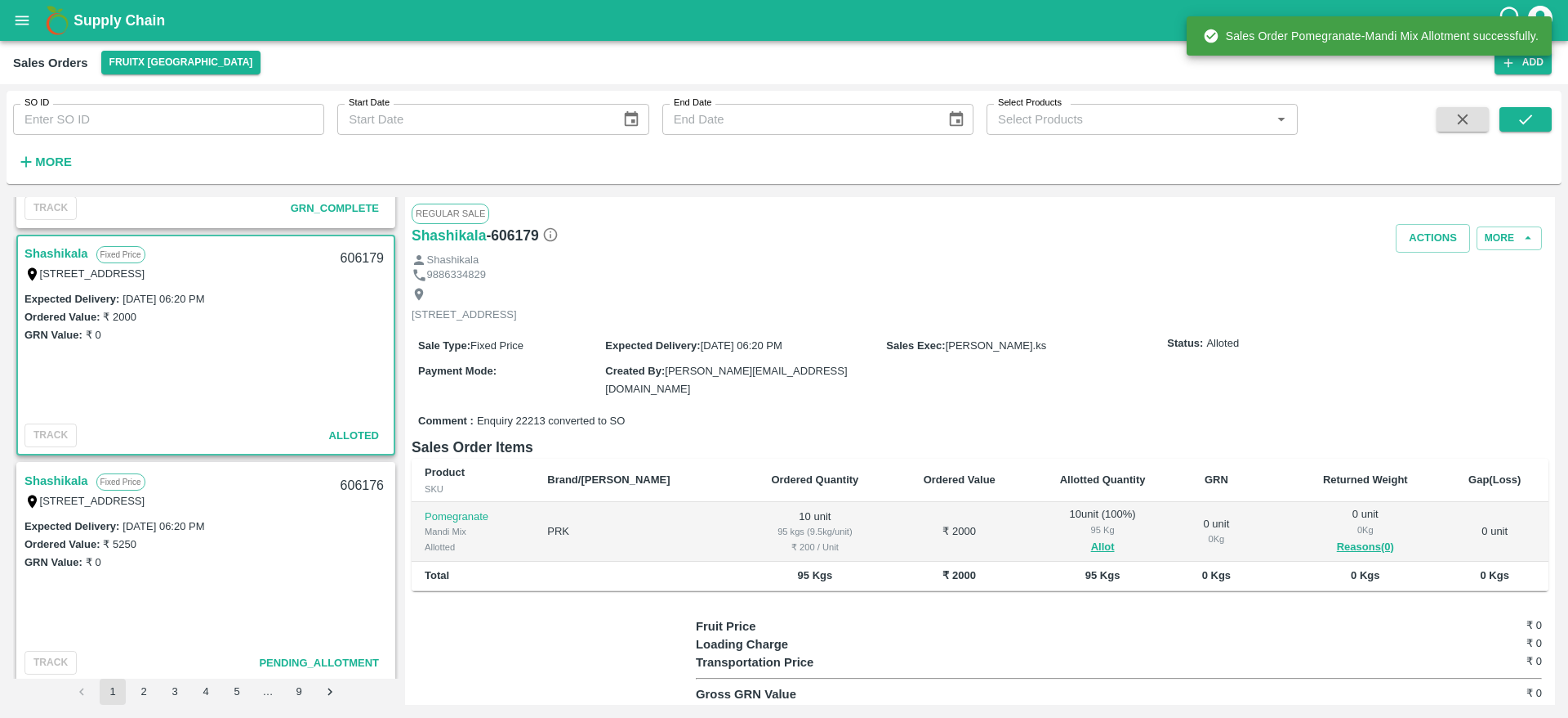
click at [342, 255] on div "606179" at bounding box center [362, 258] width 63 height 39
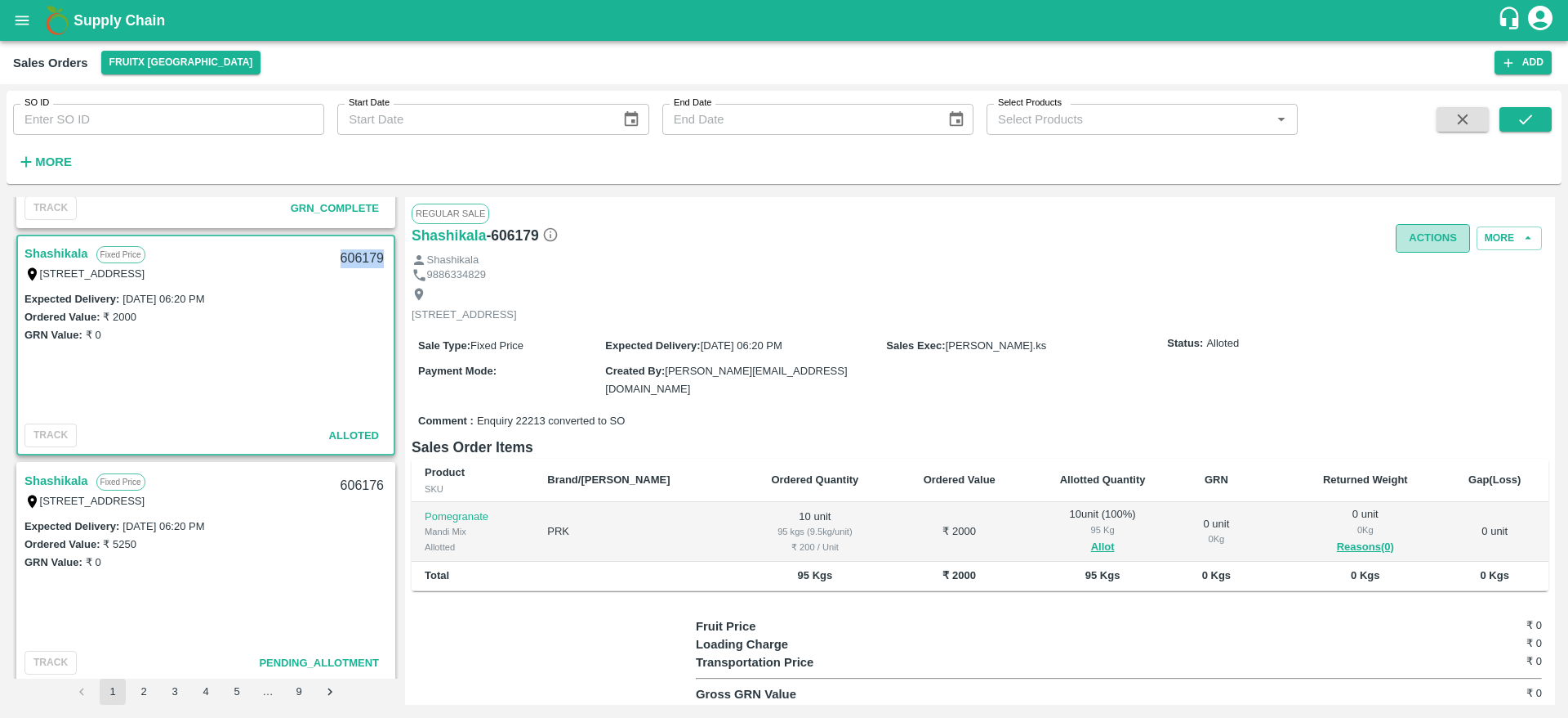
click at [1418, 230] on button "Actions" at bounding box center [1432, 238] width 75 height 29
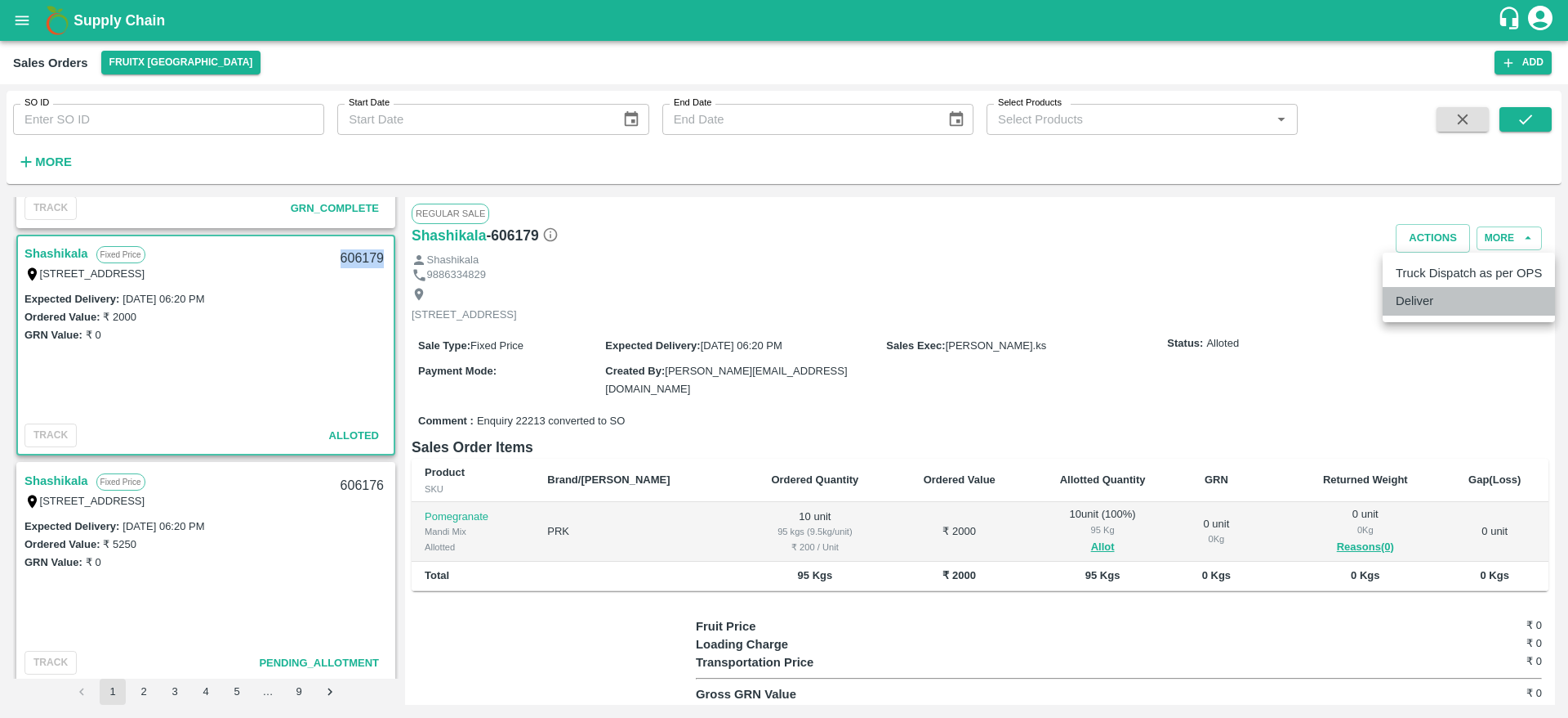
click at [1424, 293] on li "Deliver" at bounding box center [1468, 301] width 172 height 28
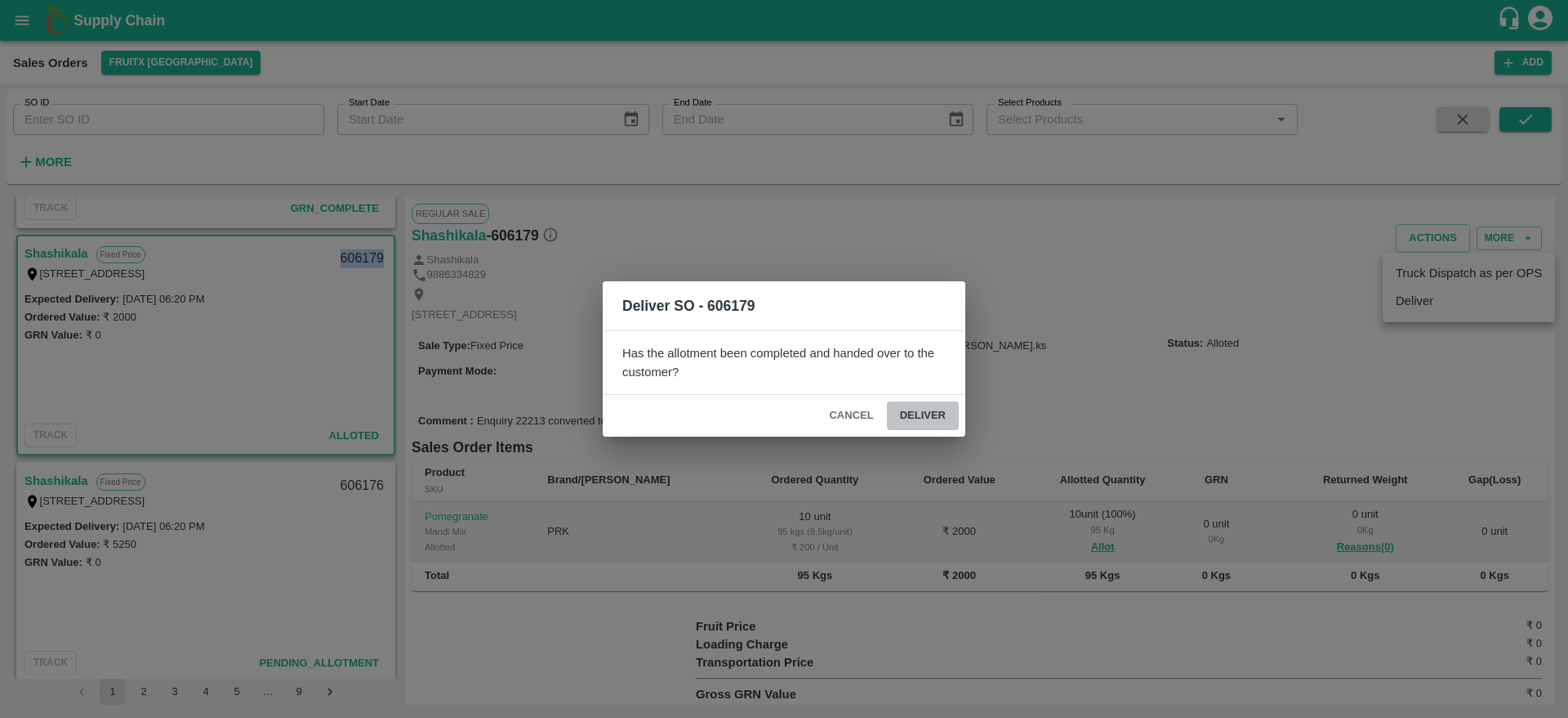
click at [922, 411] on button "Deliver" at bounding box center [923, 415] width 72 height 29
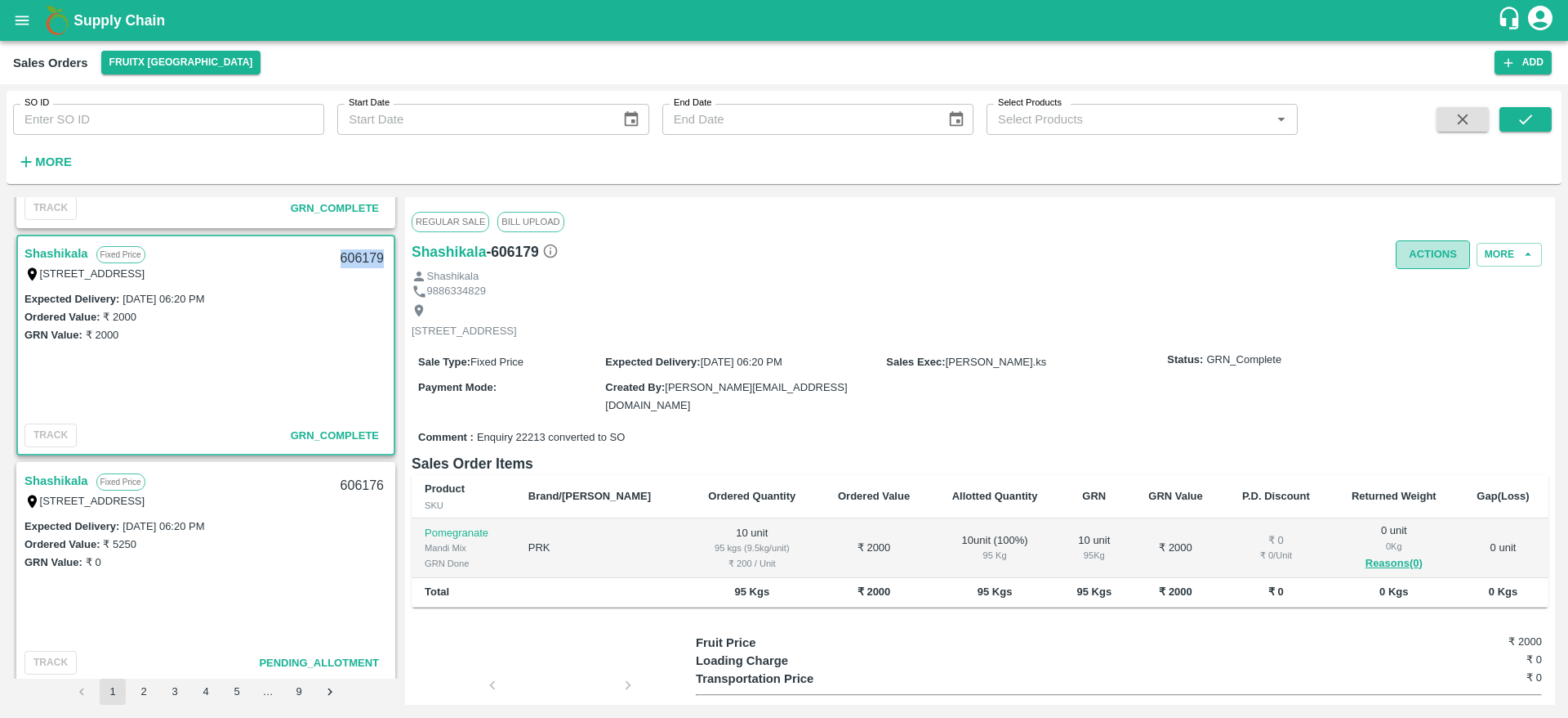
click at [1450, 258] on button "Actions" at bounding box center [1432, 254] width 75 height 29
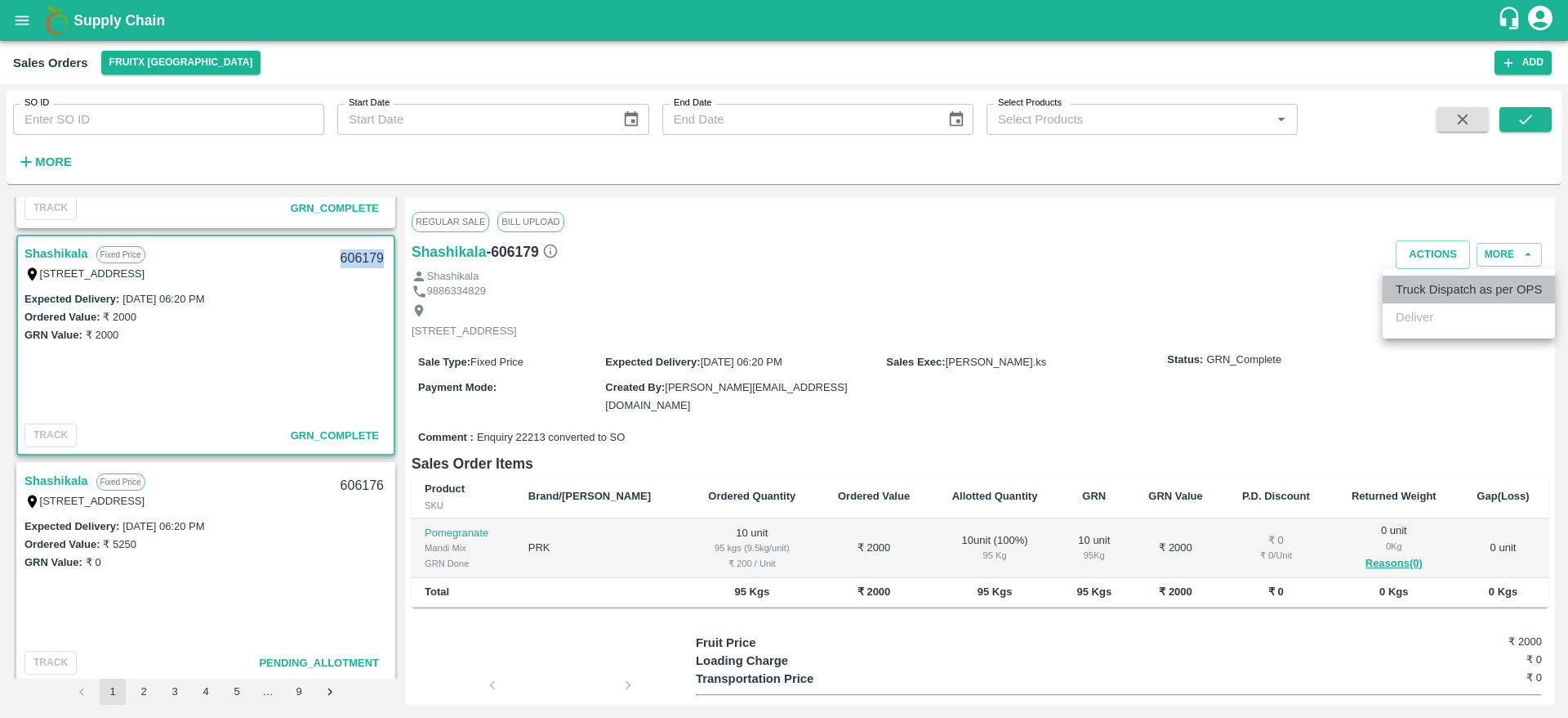
click at [1423, 300] on li "Truck Dispatch as per OPS" at bounding box center [1468, 289] width 172 height 28
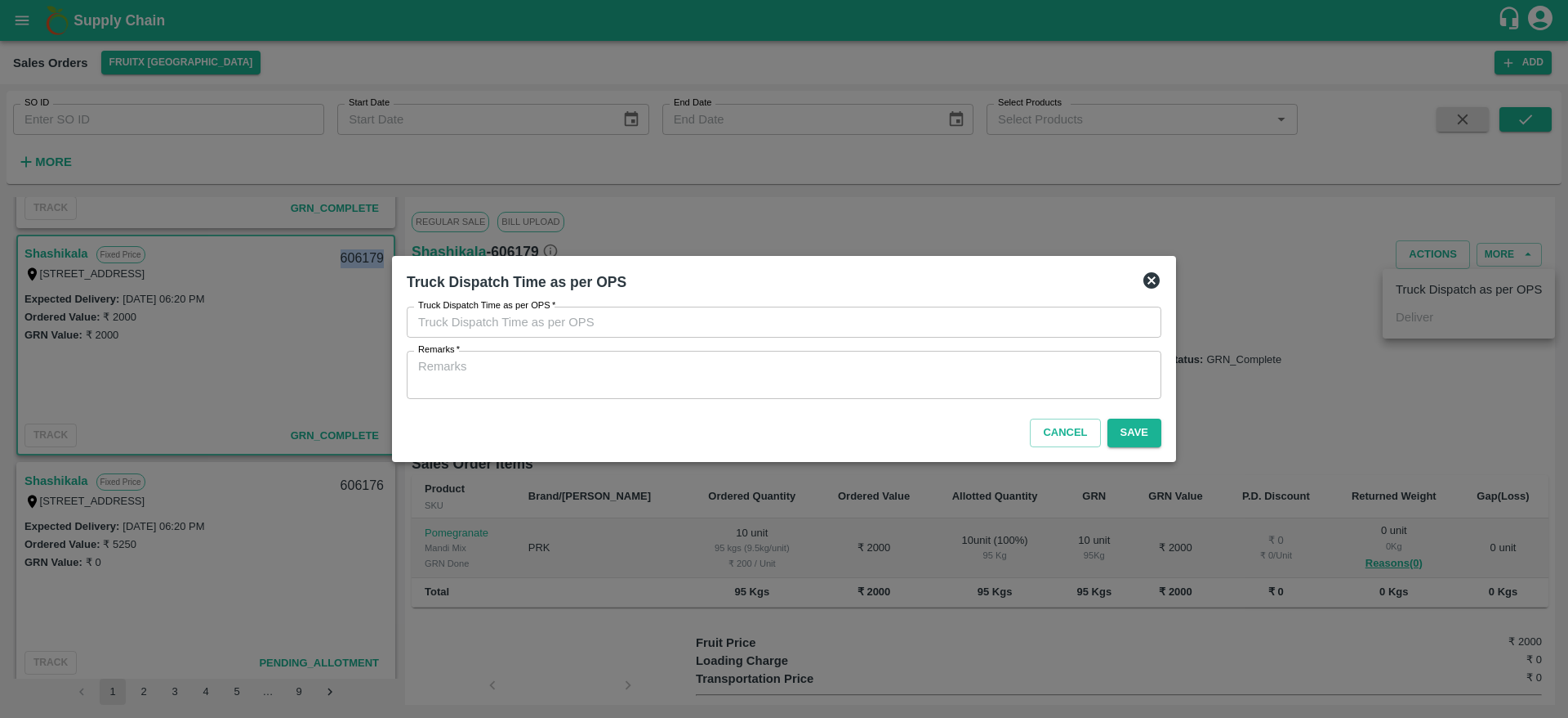
type input "30/09/2025 07:04 PM"
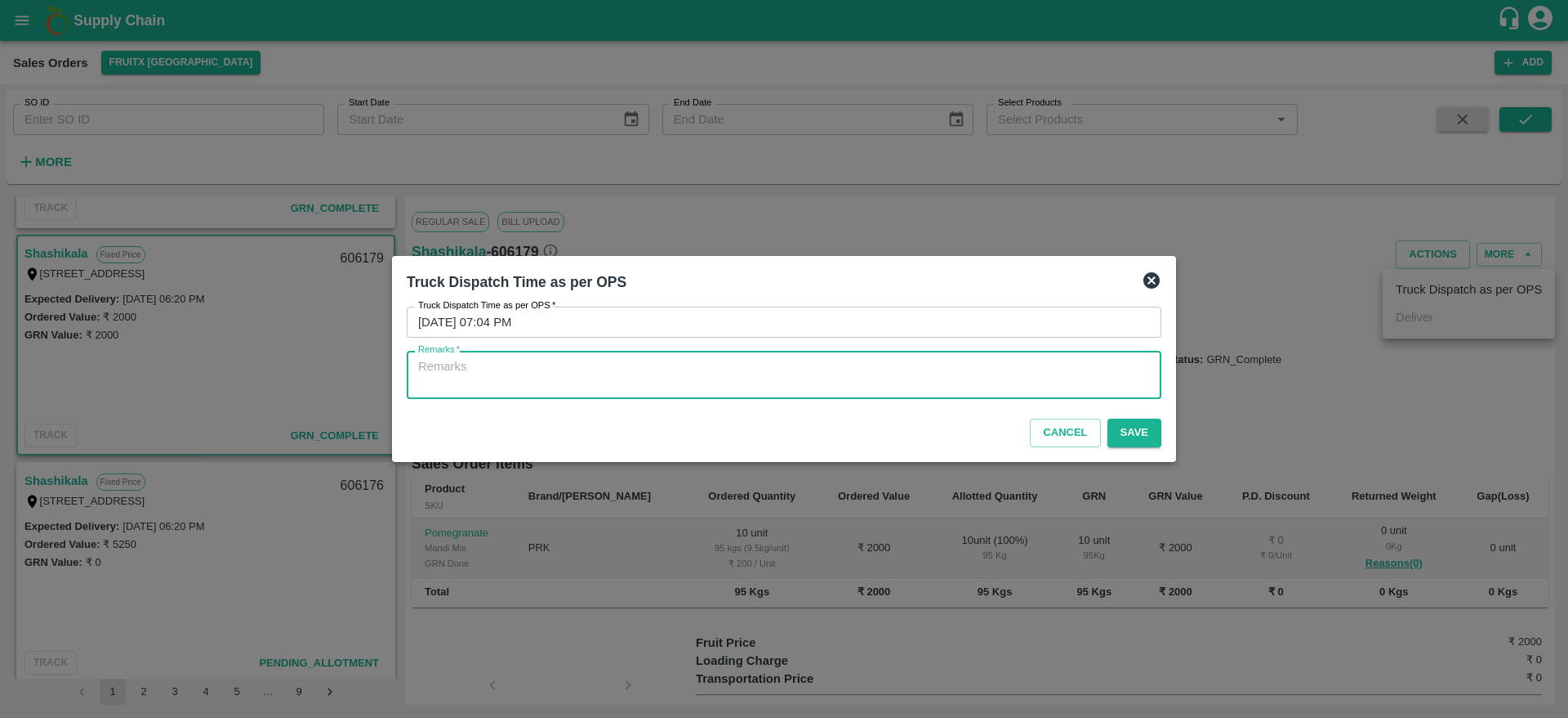
click at [1058, 382] on textarea "Remarks   *" at bounding box center [783, 375] width 731 height 34
type textarea "OTD"
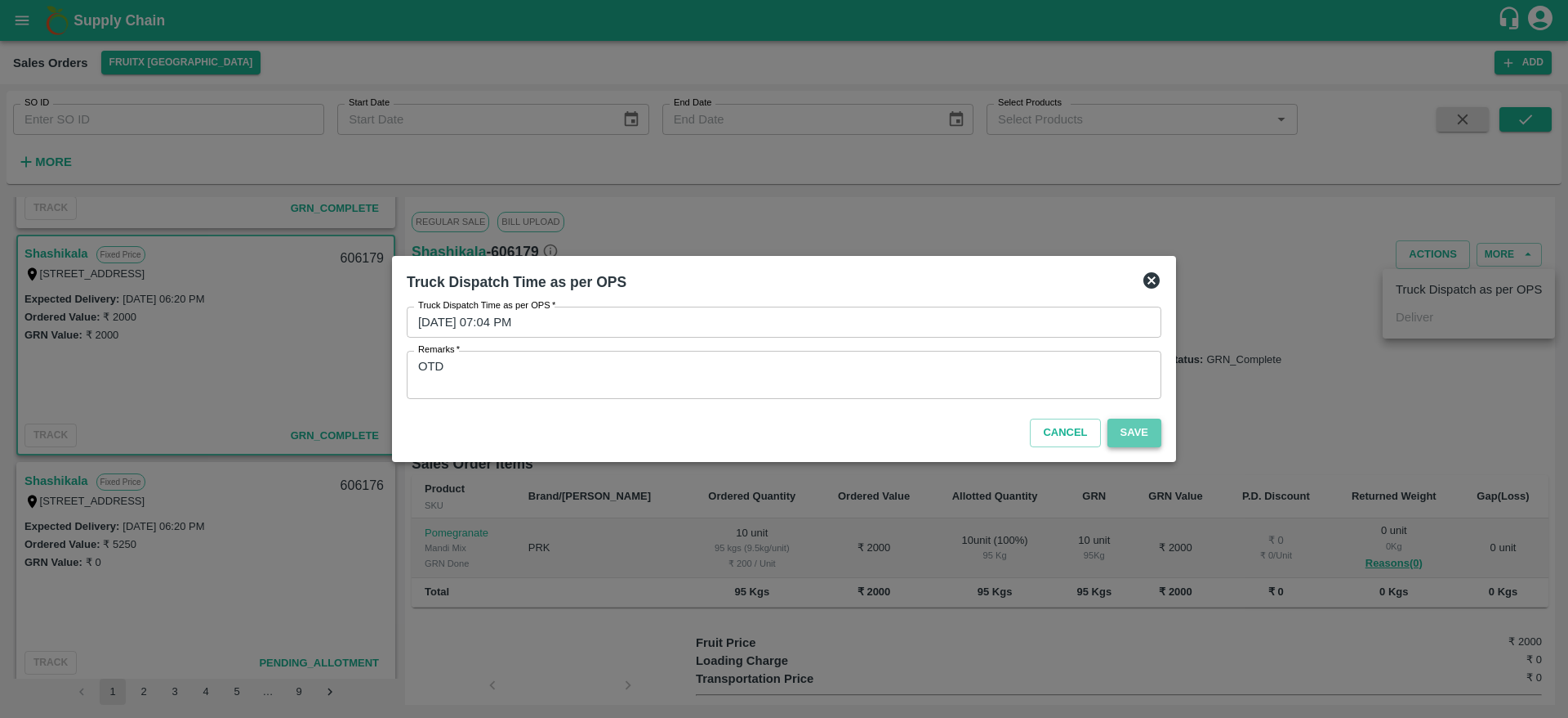
click at [1156, 433] on button "Save" at bounding box center [1134, 432] width 53 height 29
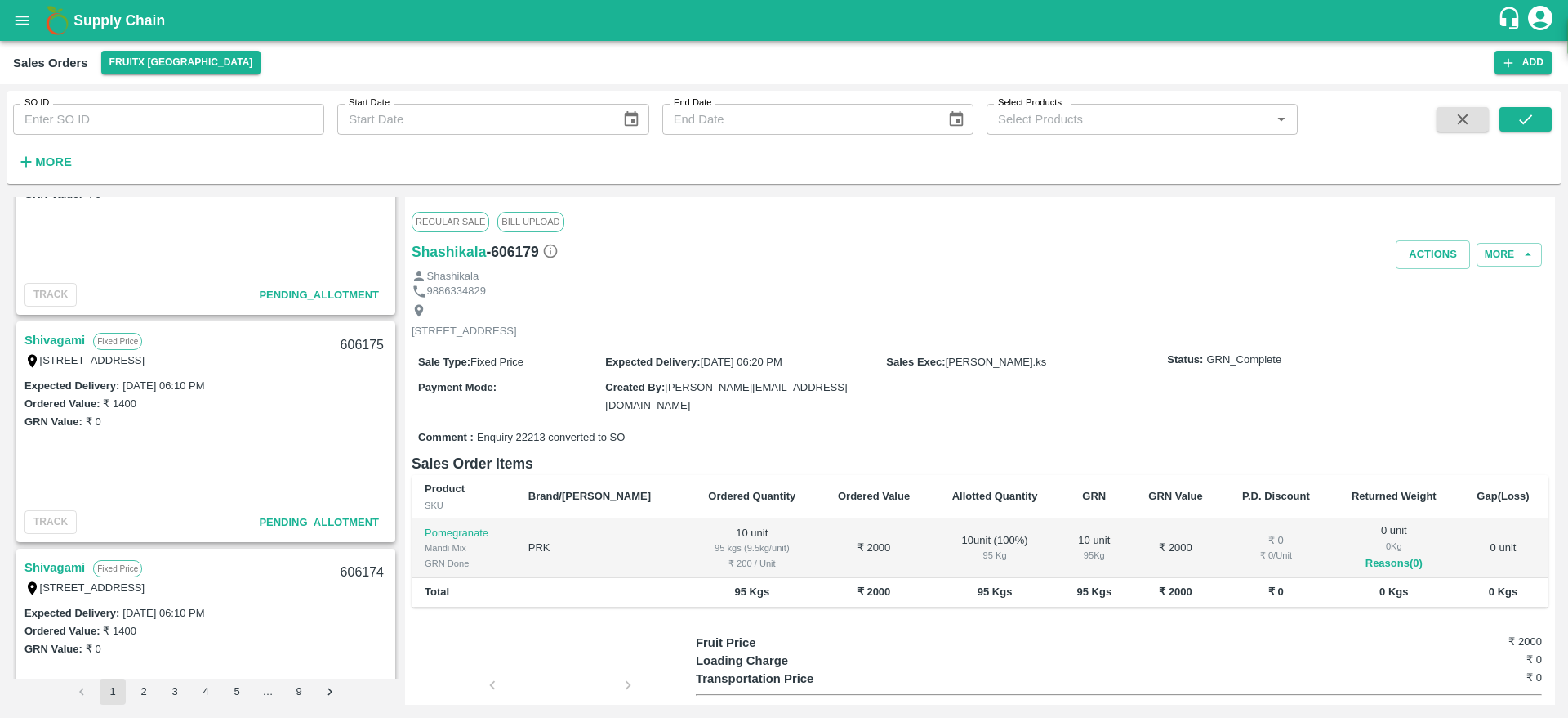
scroll to position [2381, 0]
click at [59, 339] on link "Shivagami" at bounding box center [55, 337] width 61 height 21
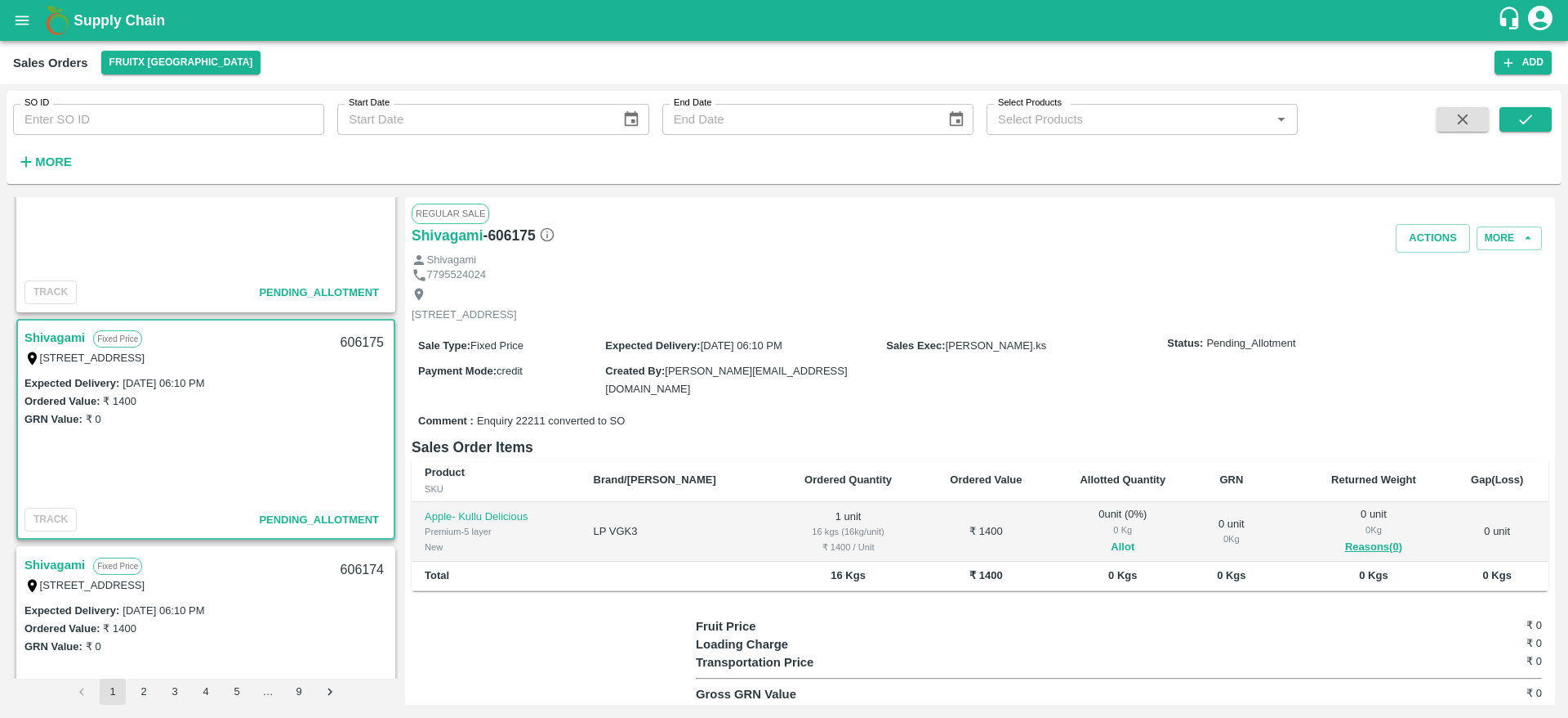
click at [1079, 533] on div "0 Kg" at bounding box center [1123, 530] width 119 height 15
click at [1111, 539] on button "Allot" at bounding box center [1123, 547] width 24 height 18
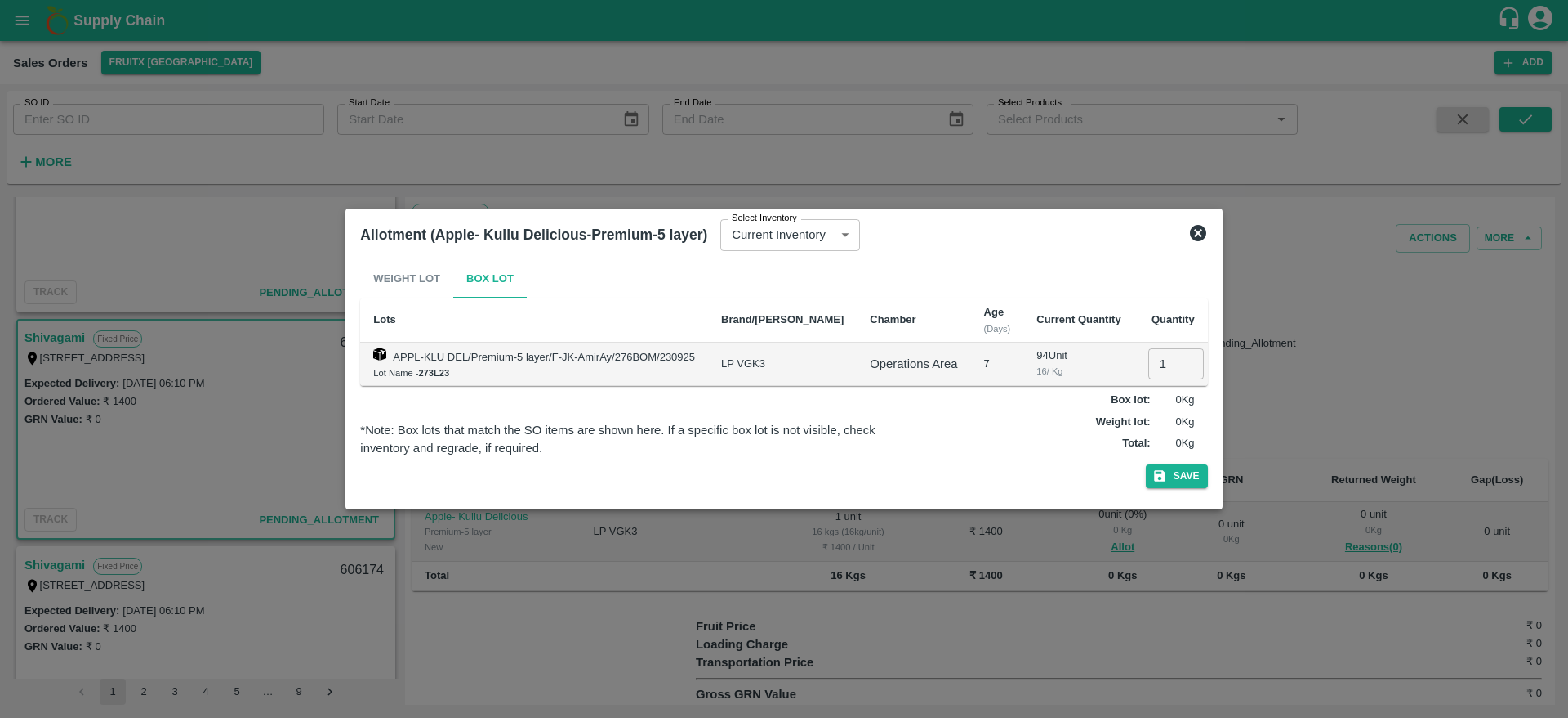
click at [1155, 374] on input "1" at bounding box center [1176, 364] width 55 height 31
type input "1"
click at [1146, 464] on button "Save" at bounding box center [1176, 476] width 62 height 24
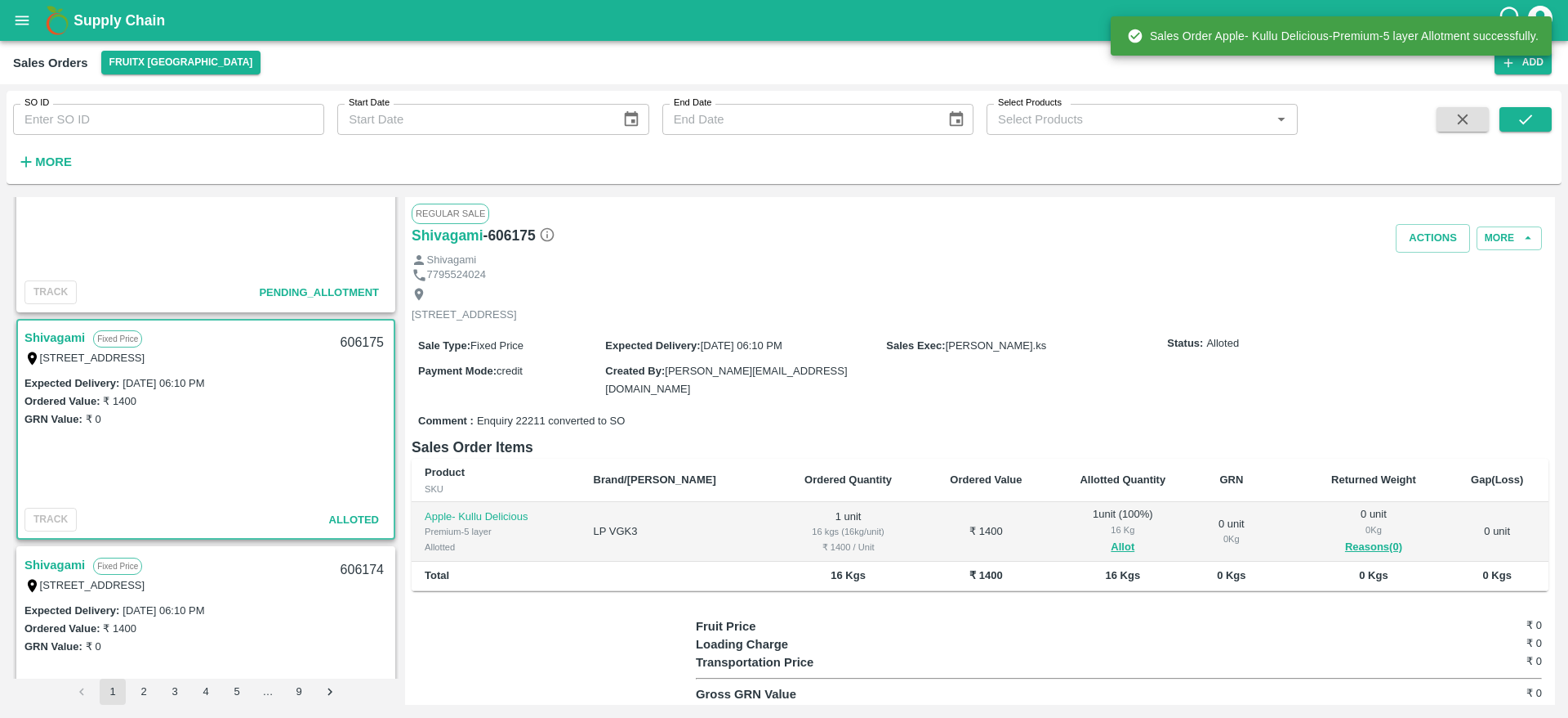
click at [344, 337] on div "606175" at bounding box center [362, 343] width 63 height 39
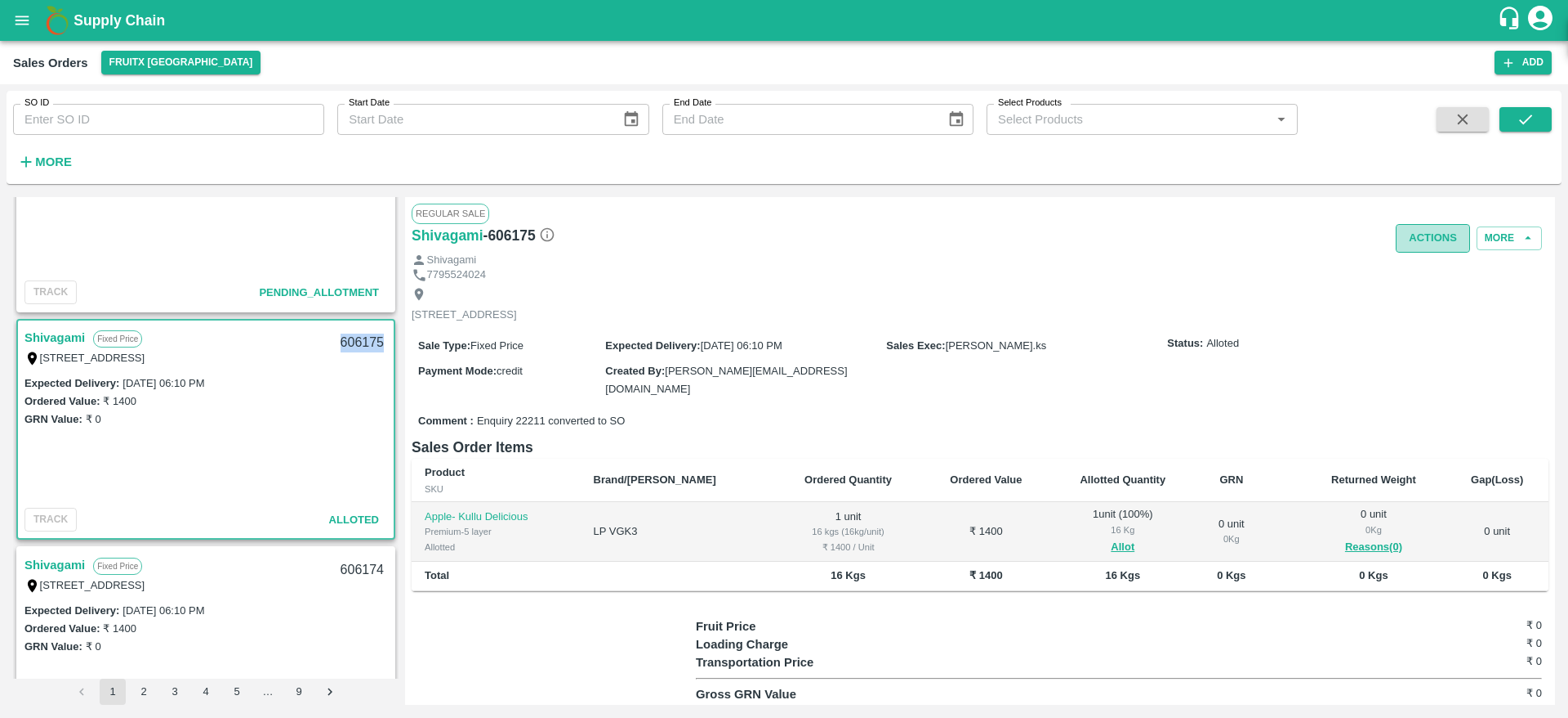
click at [1424, 237] on button "Actions" at bounding box center [1432, 238] width 75 height 29
click at [1413, 296] on li "Deliver" at bounding box center [1468, 301] width 172 height 28
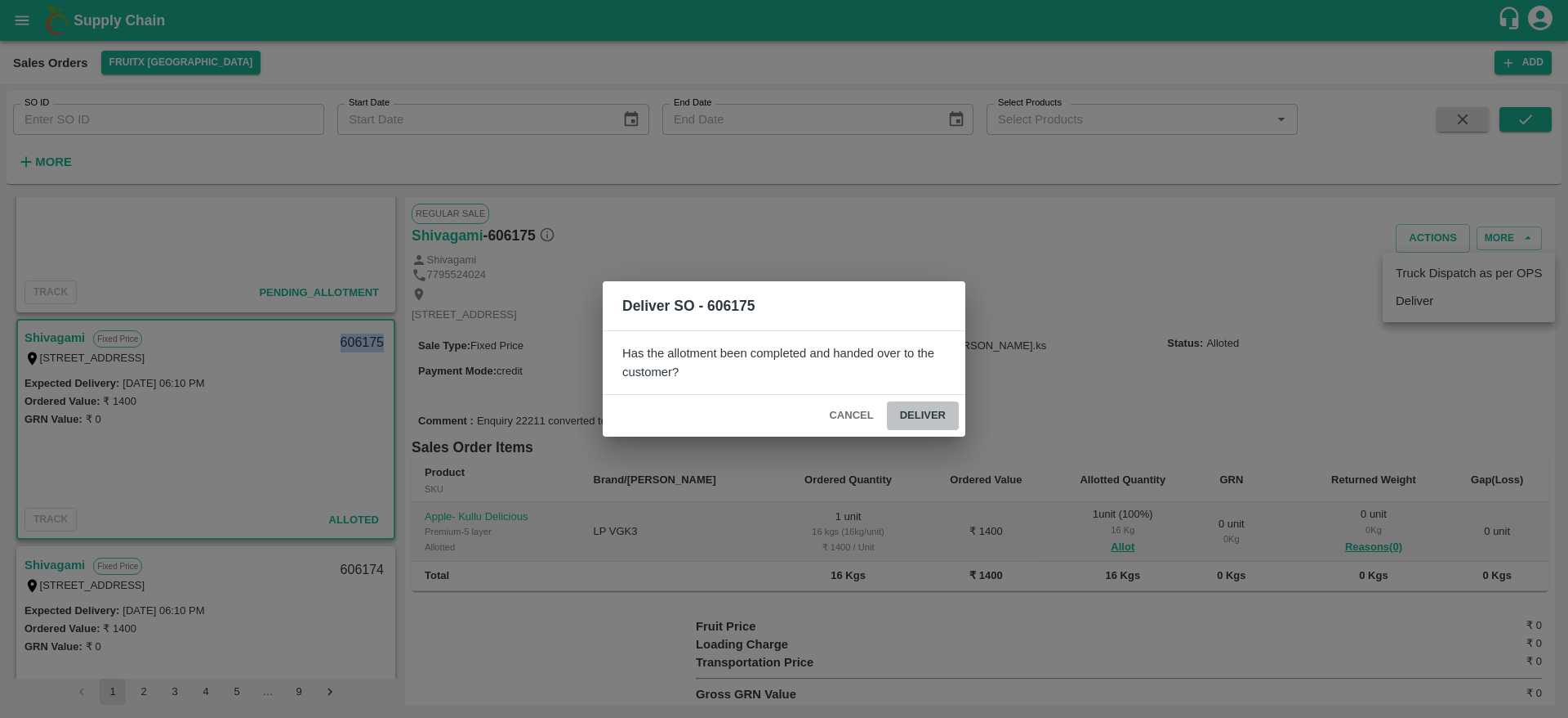
click at [950, 409] on button "Deliver" at bounding box center [923, 415] width 72 height 29
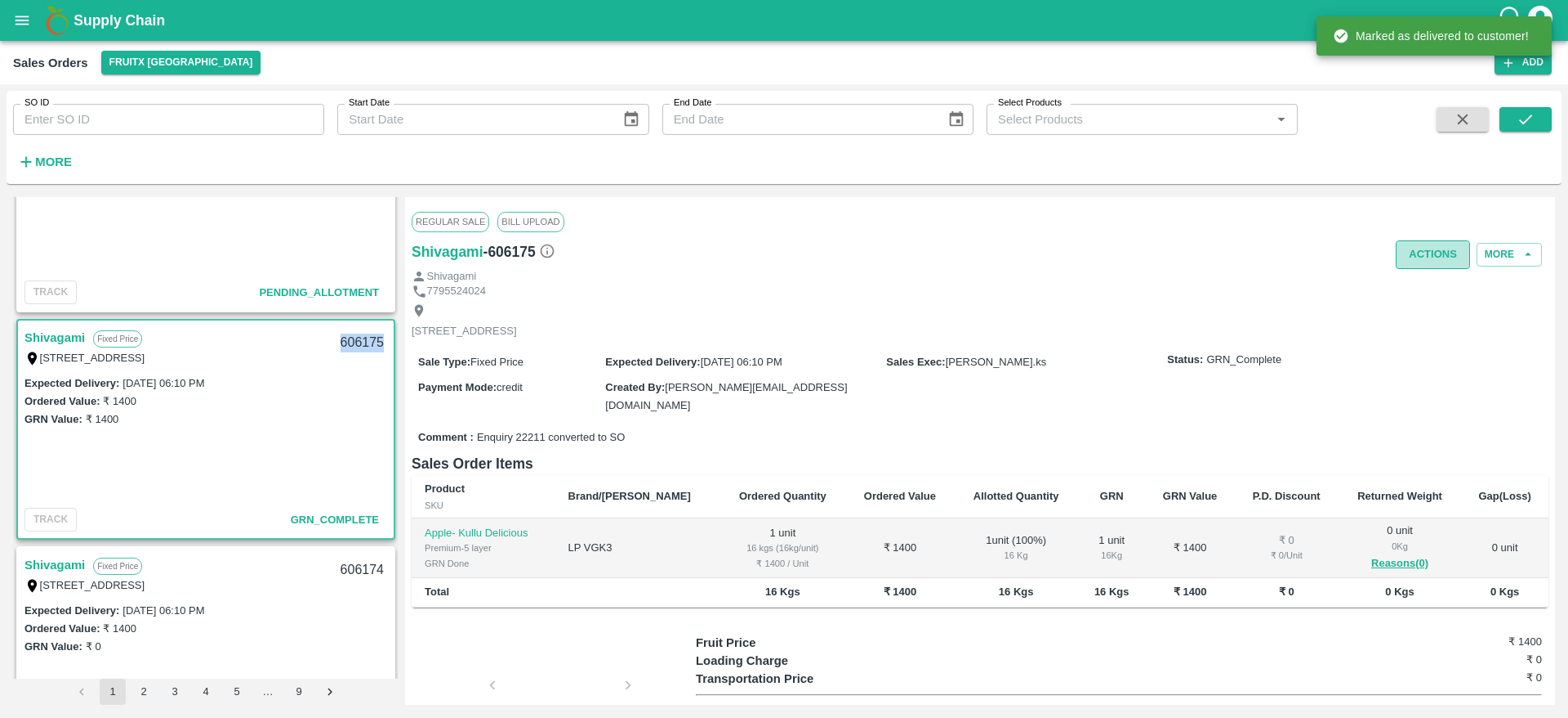
click at [1417, 260] on button "Actions" at bounding box center [1432, 254] width 75 height 29
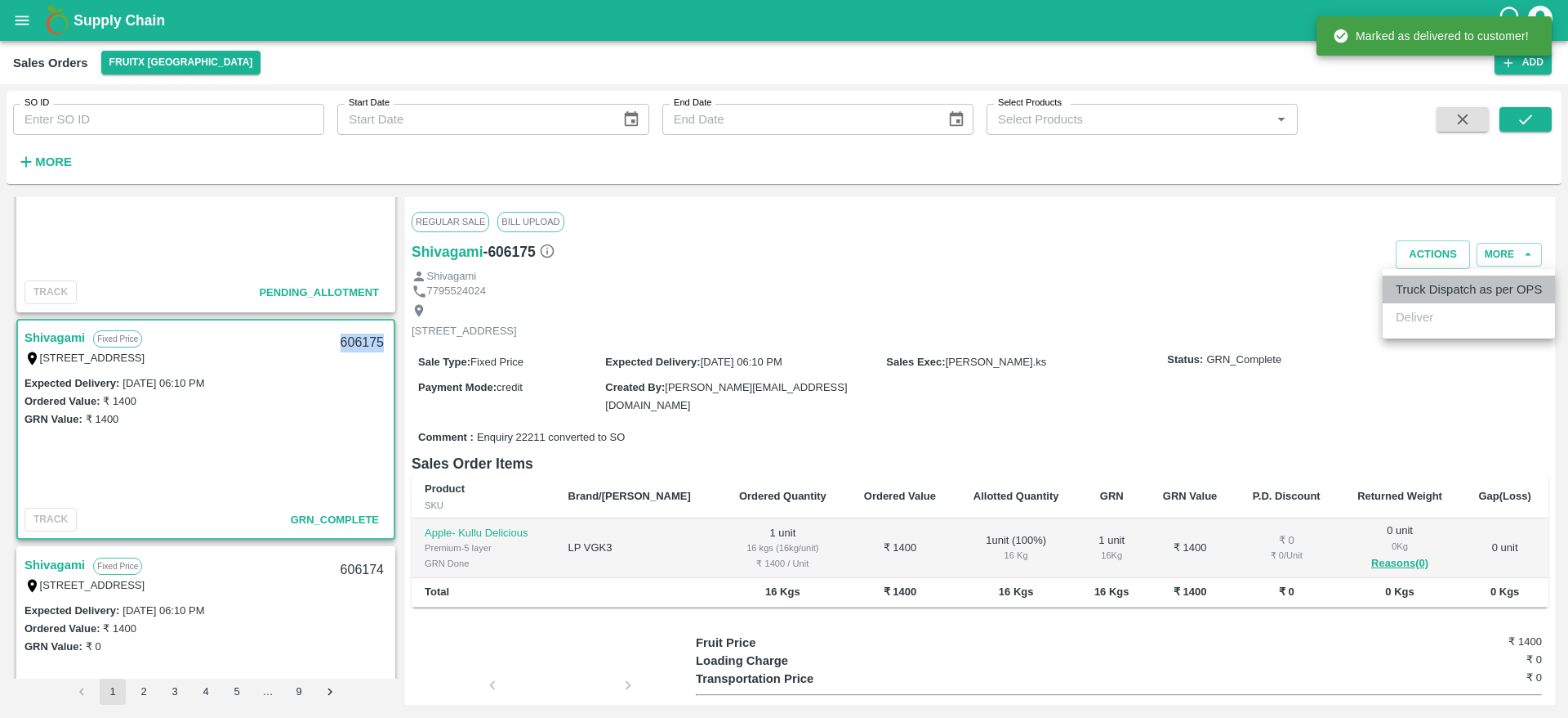
click at [1421, 296] on li "Truck Dispatch as per OPS" at bounding box center [1468, 289] width 172 height 28
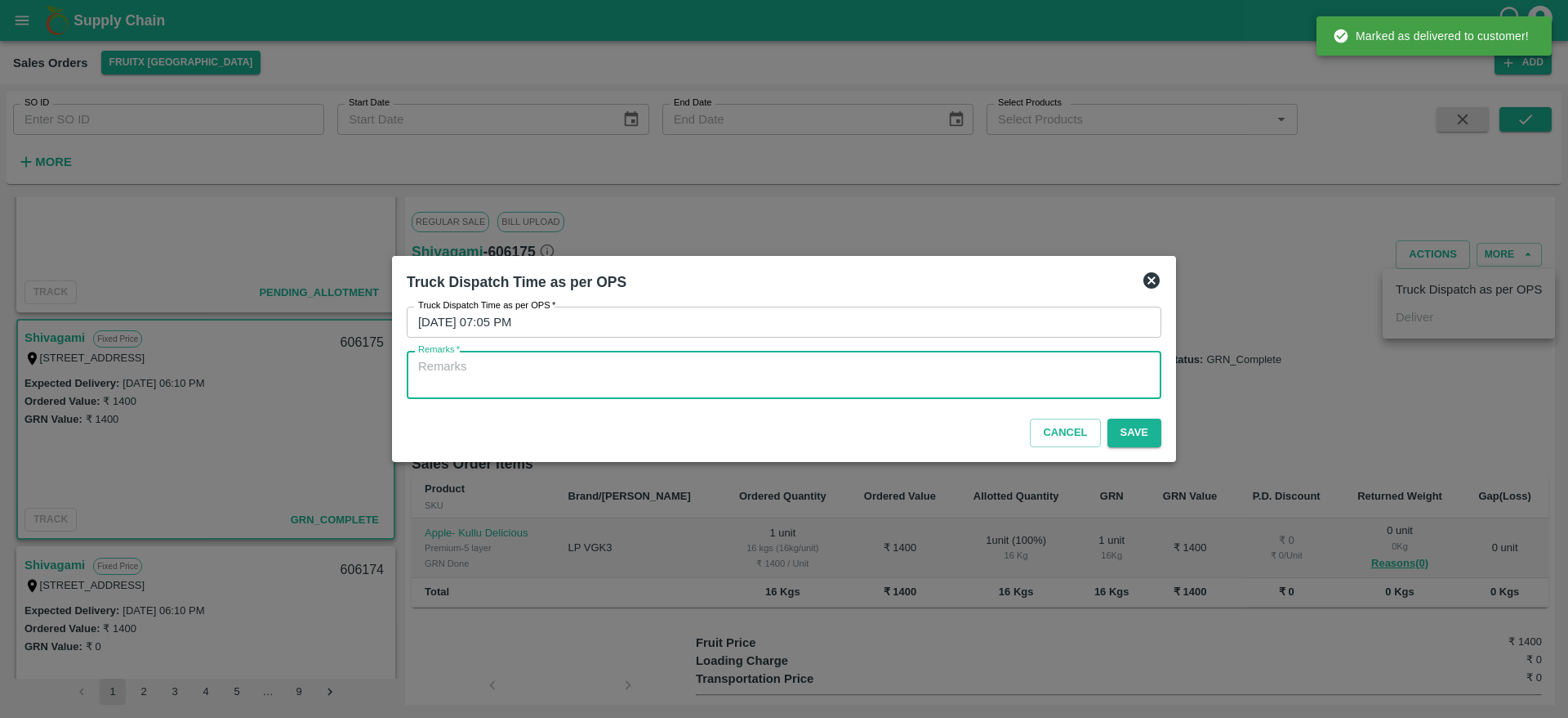
click at [1104, 374] on textarea "Remarks   *" at bounding box center [783, 375] width 731 height 34
type textarea "OTD"
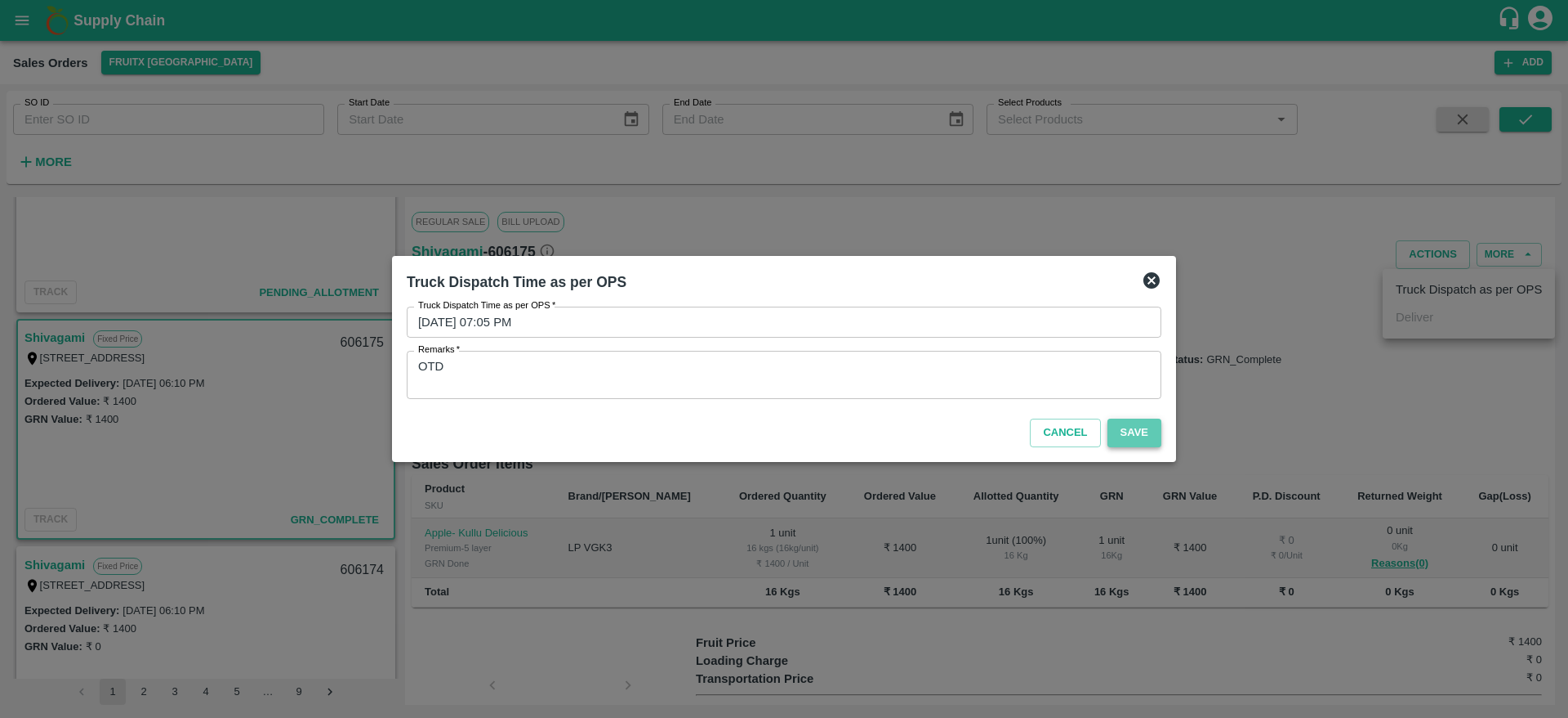
click at [1139, 432] on button "Save" at bounding box center [1134, 432] width 53 height 29
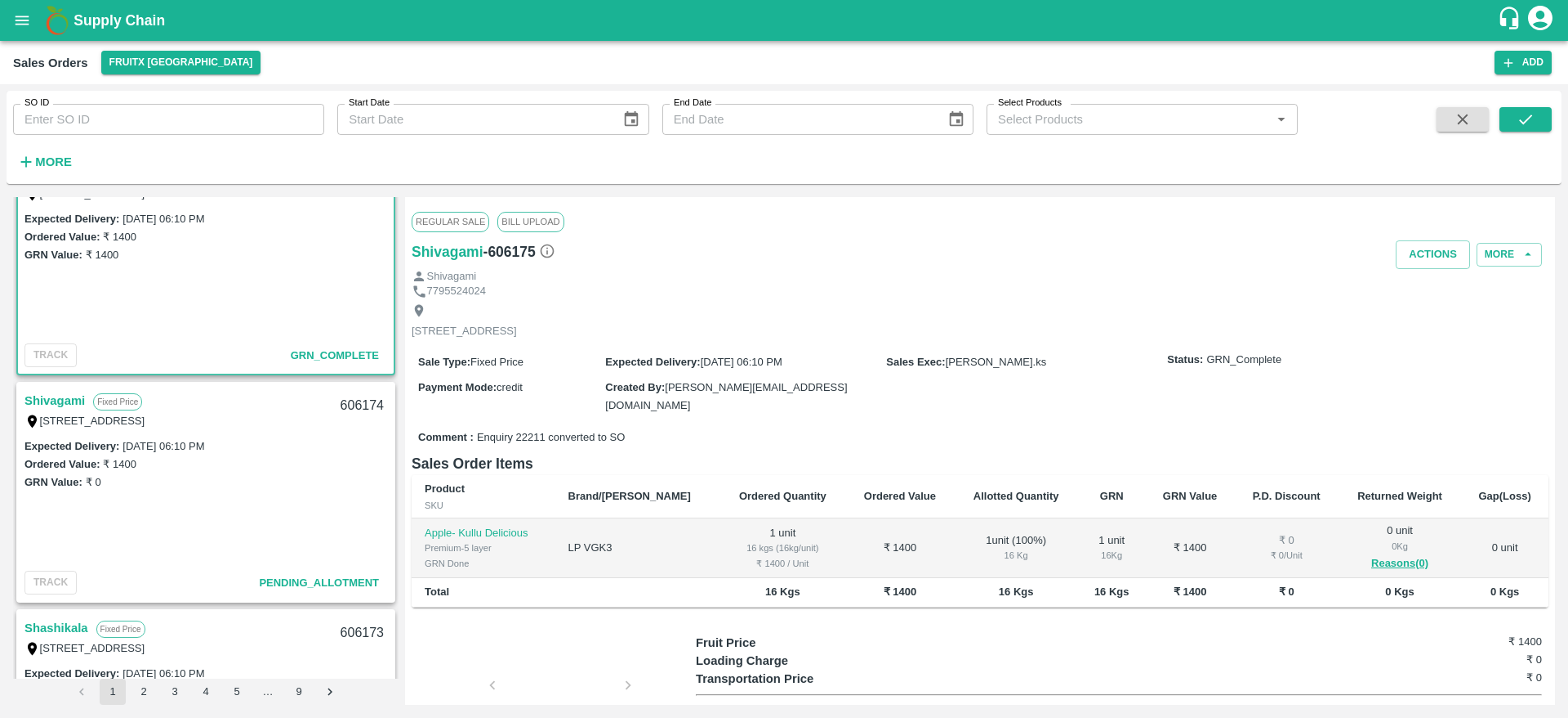
scroll to position [2553, 0]
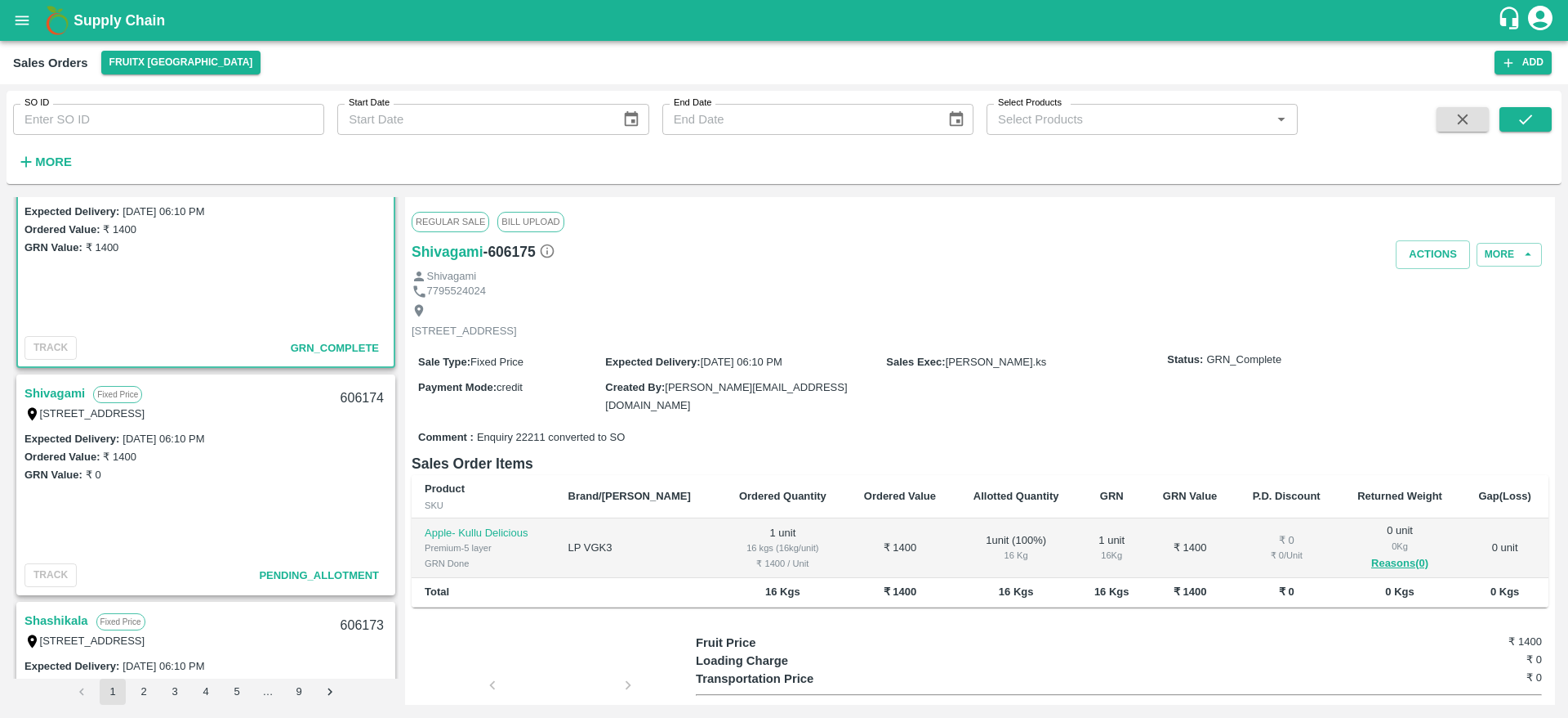
click at [59, 394] on link "Shivagami" at bounding box center [55, 392] width 61 height 21
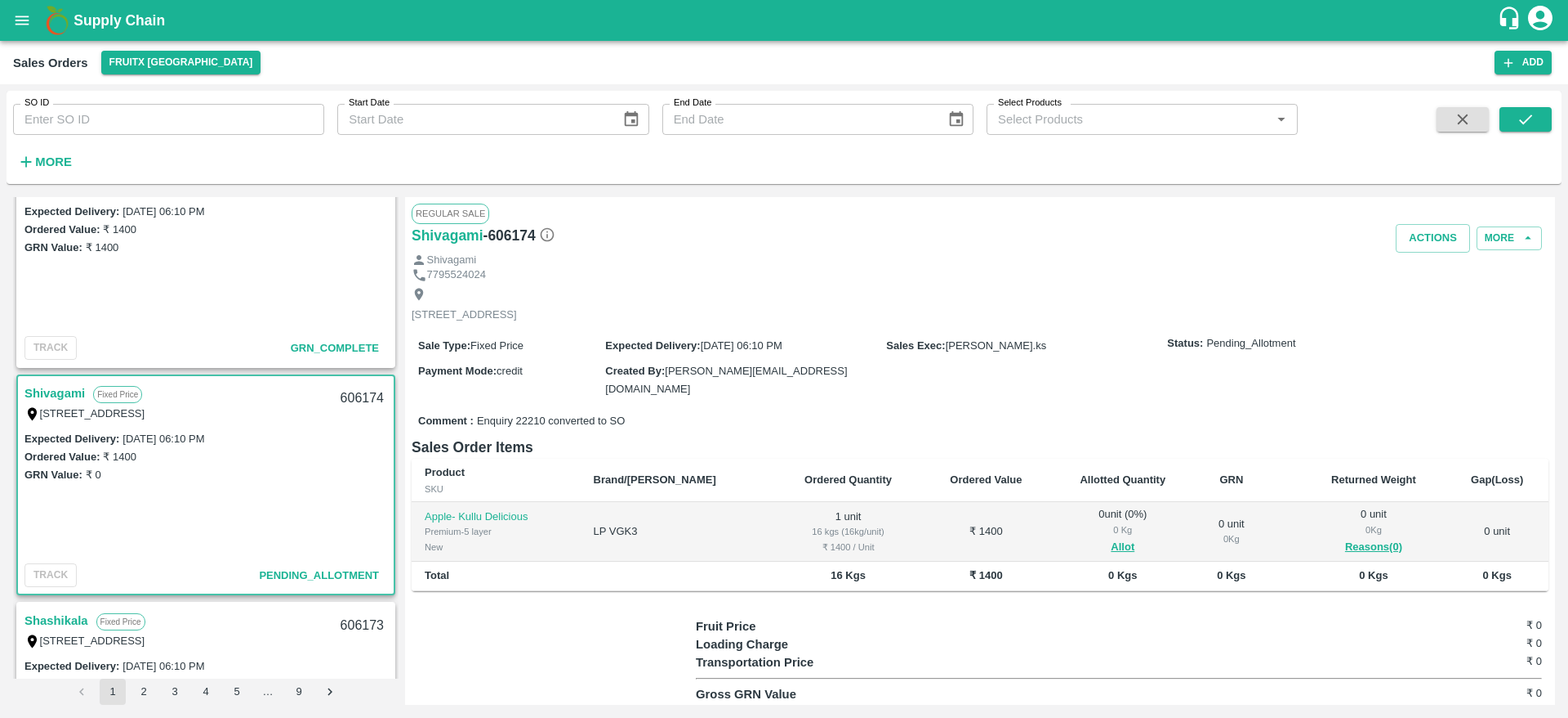
scroll to position [70, 0]
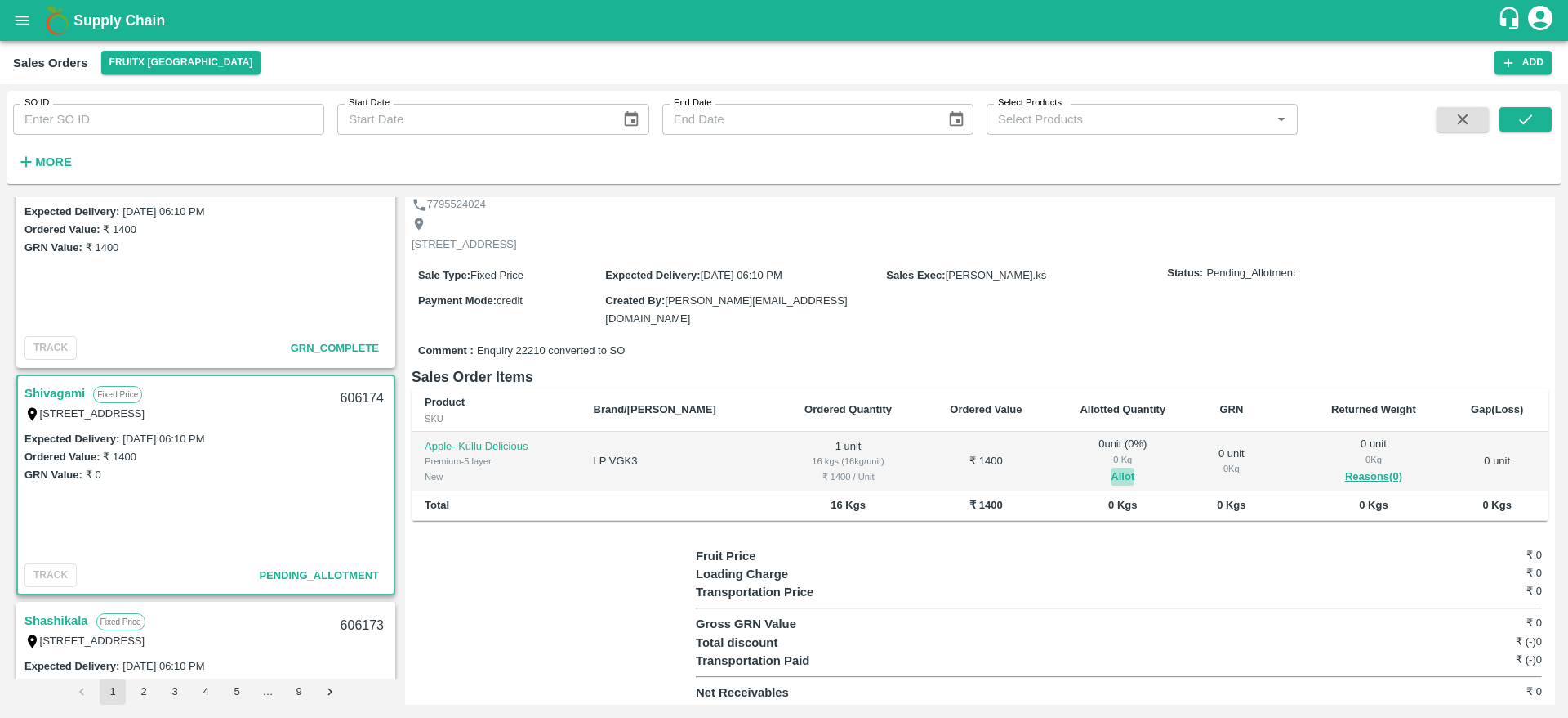
click at [1111, 471] on button "Allot" at bounding box center [1123, 477] width 24 height 18
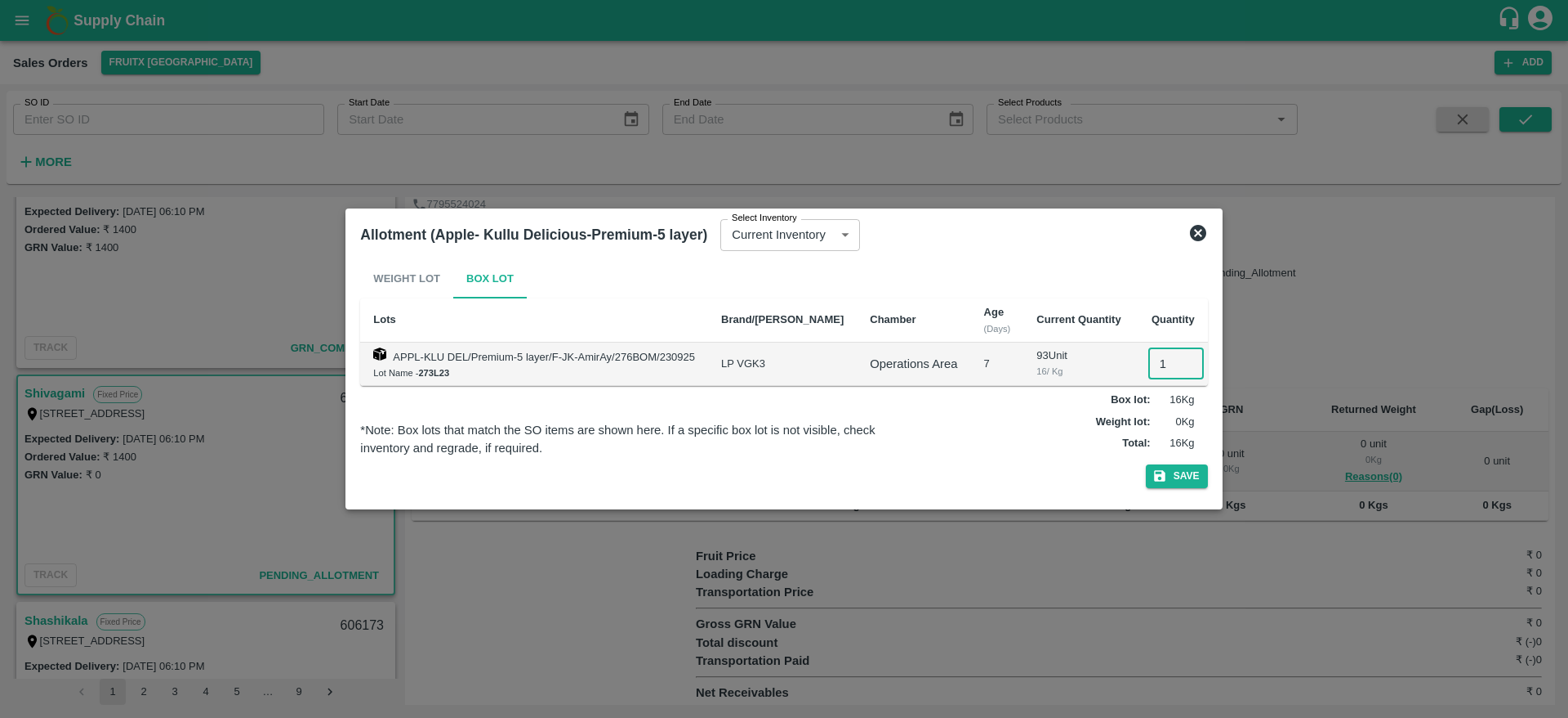
click at [1153, 349] on input "1" at bounding box center [1176, 364] width 55 height 31
type input "1"
click at [1146, 464] on button "Save" at bounding box center [1176, 476] width 62 height 24
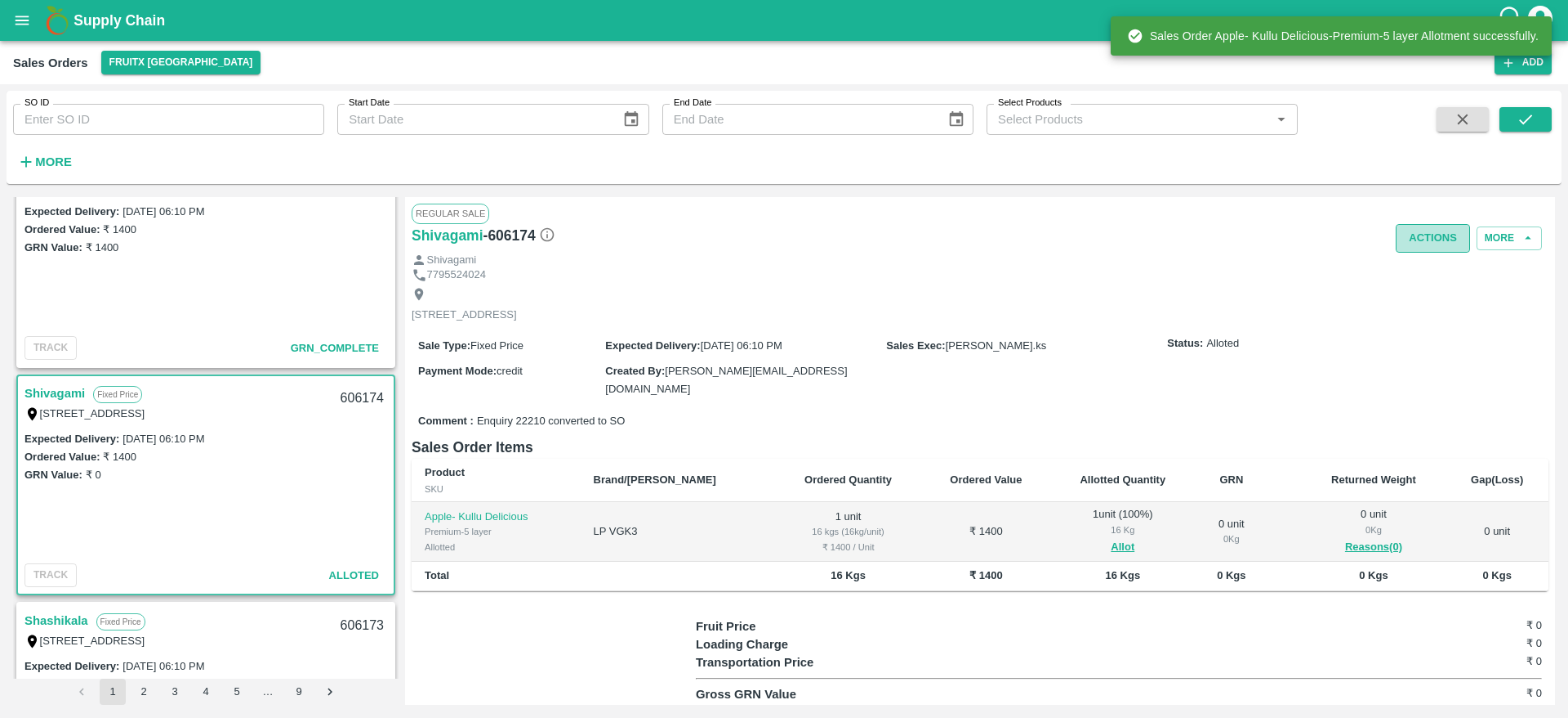
click at [1452, 233] on button "Actions" at bounding box center [1432, 238] width 75 height 29
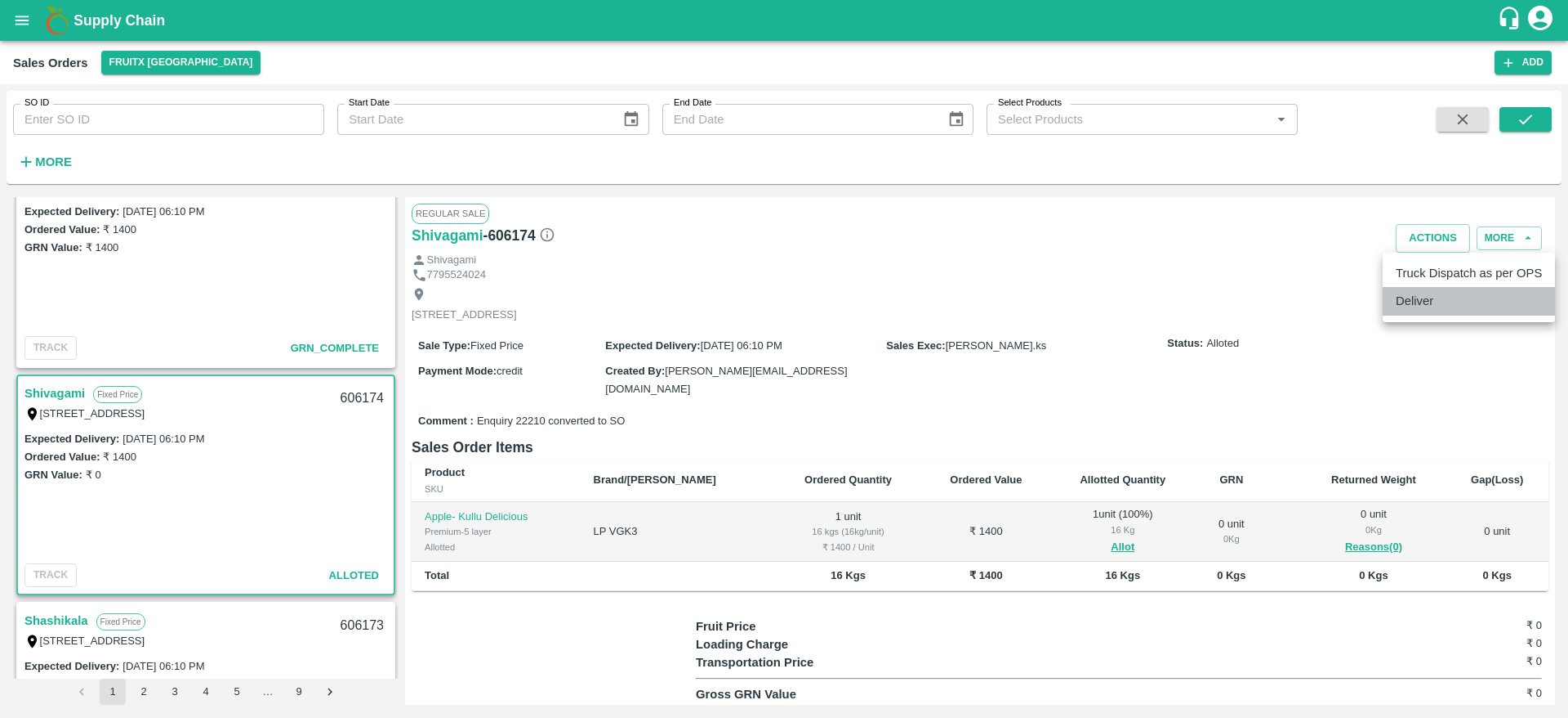
click at [1411, 309] on li "Deliver" at bounding box center [1468, 301] width 172 height 28
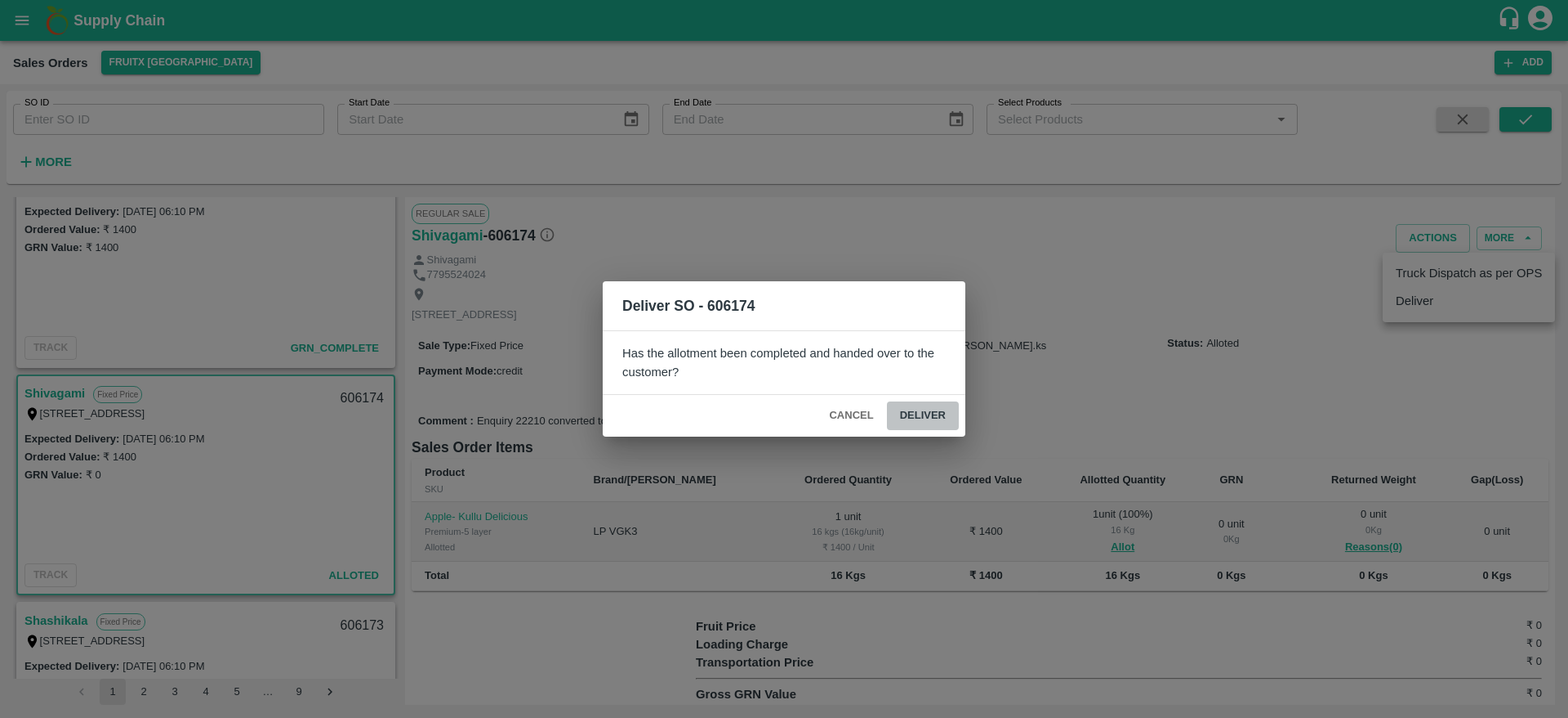
click at [906, 419] on button "Deliver" at bounding box center [923, 415] width 72 height 29
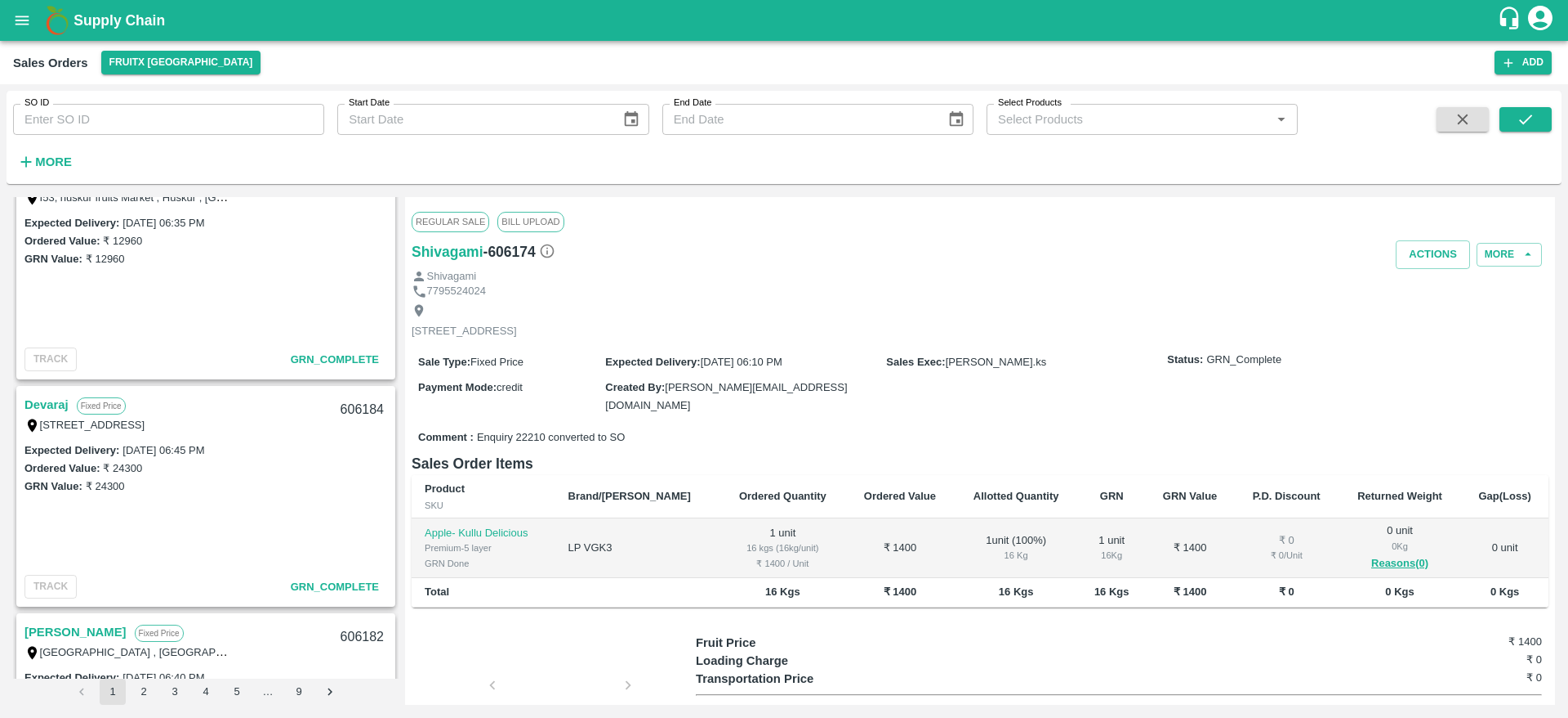
scroll to position [951, 0]
click at [125, 128] on input "SO ID" at bounding box center [168, 119] width 311 height 31
type input "606189"
click at [1531, 112] on icon "submit" at bounding box center [1526, 119] width 18 height 18
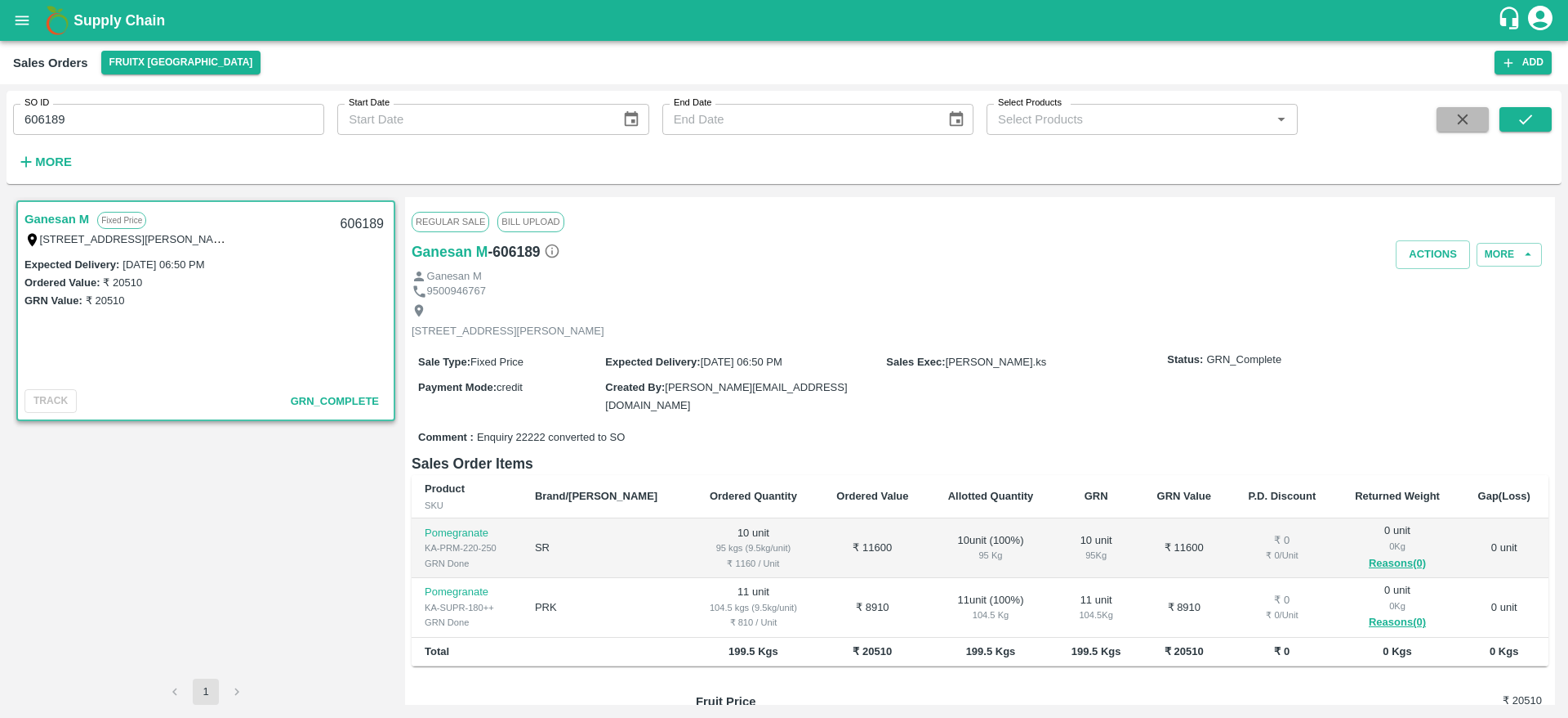
click at [1467, 131] on button "button" at bounding box center [1463, 119] width 53 height 25
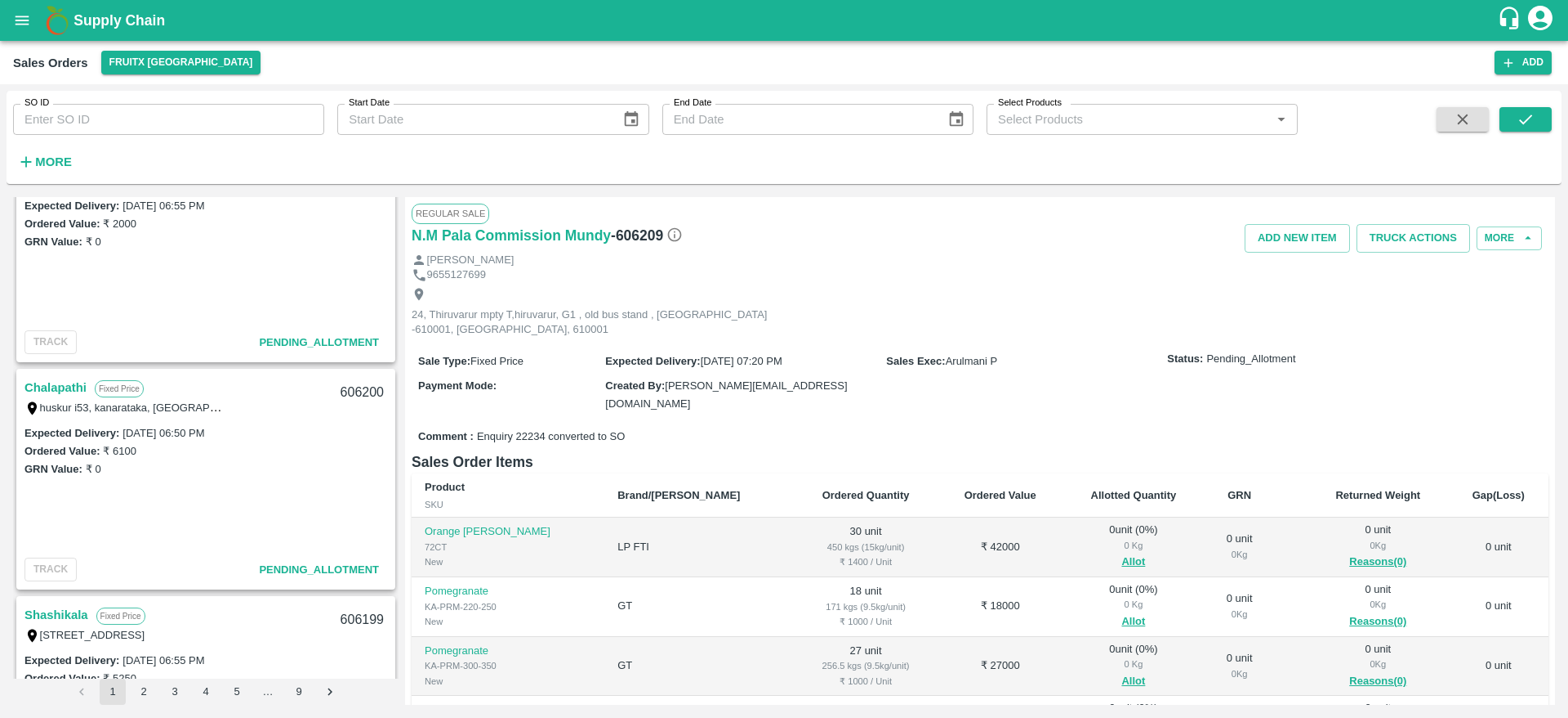
scroll to position [1068, 0]
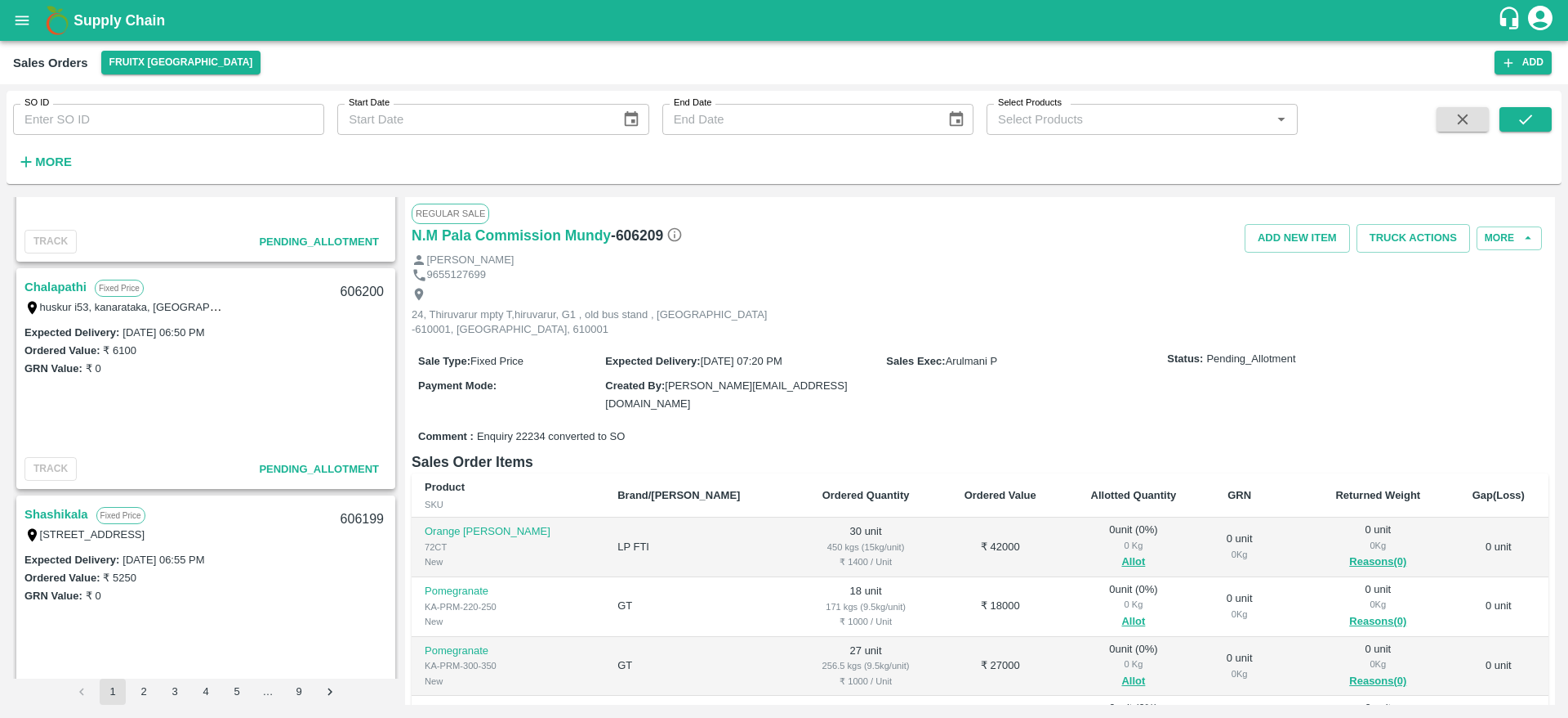
click at [71, 289] on link "Chalapathi" at bounding box center [55, 286] width 62 height 21
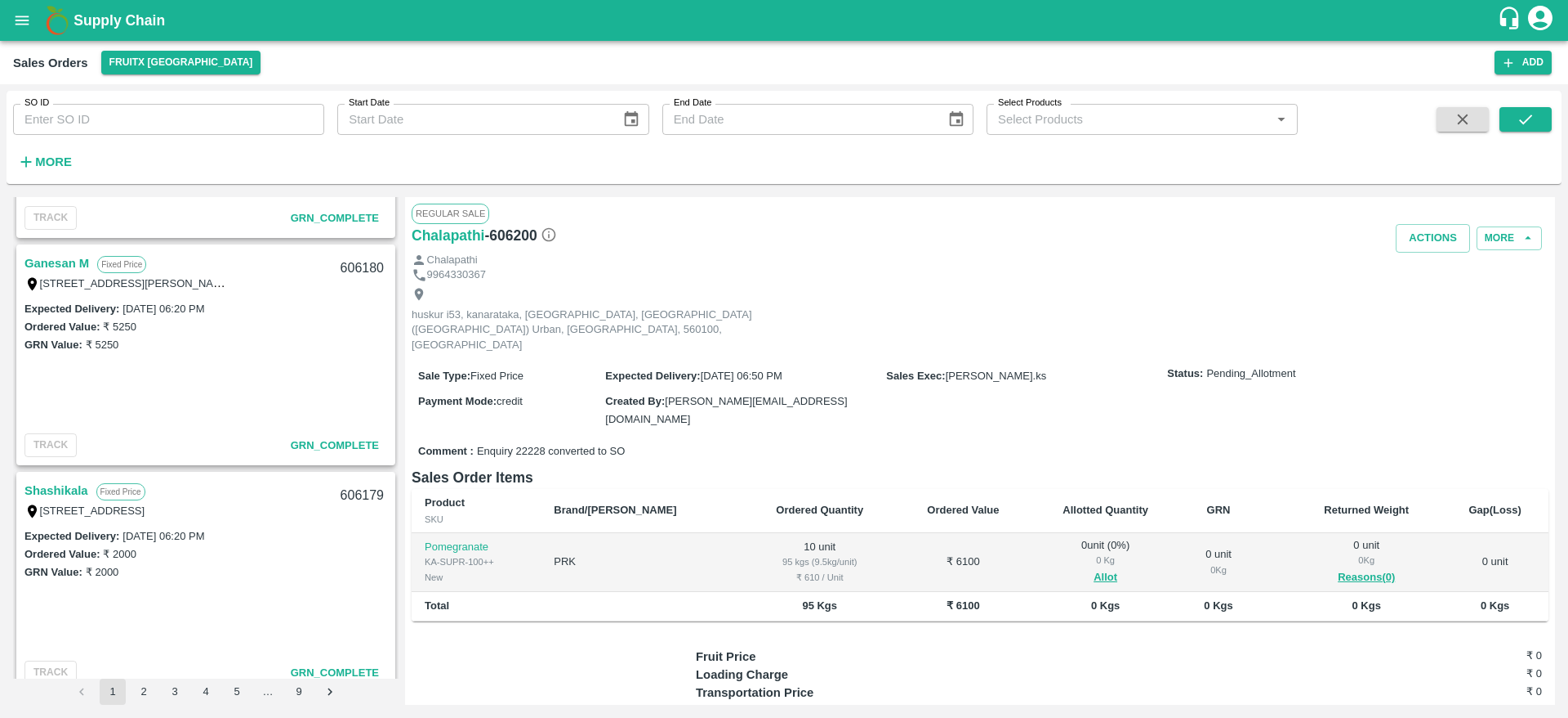
scroll to position [4190, 0]
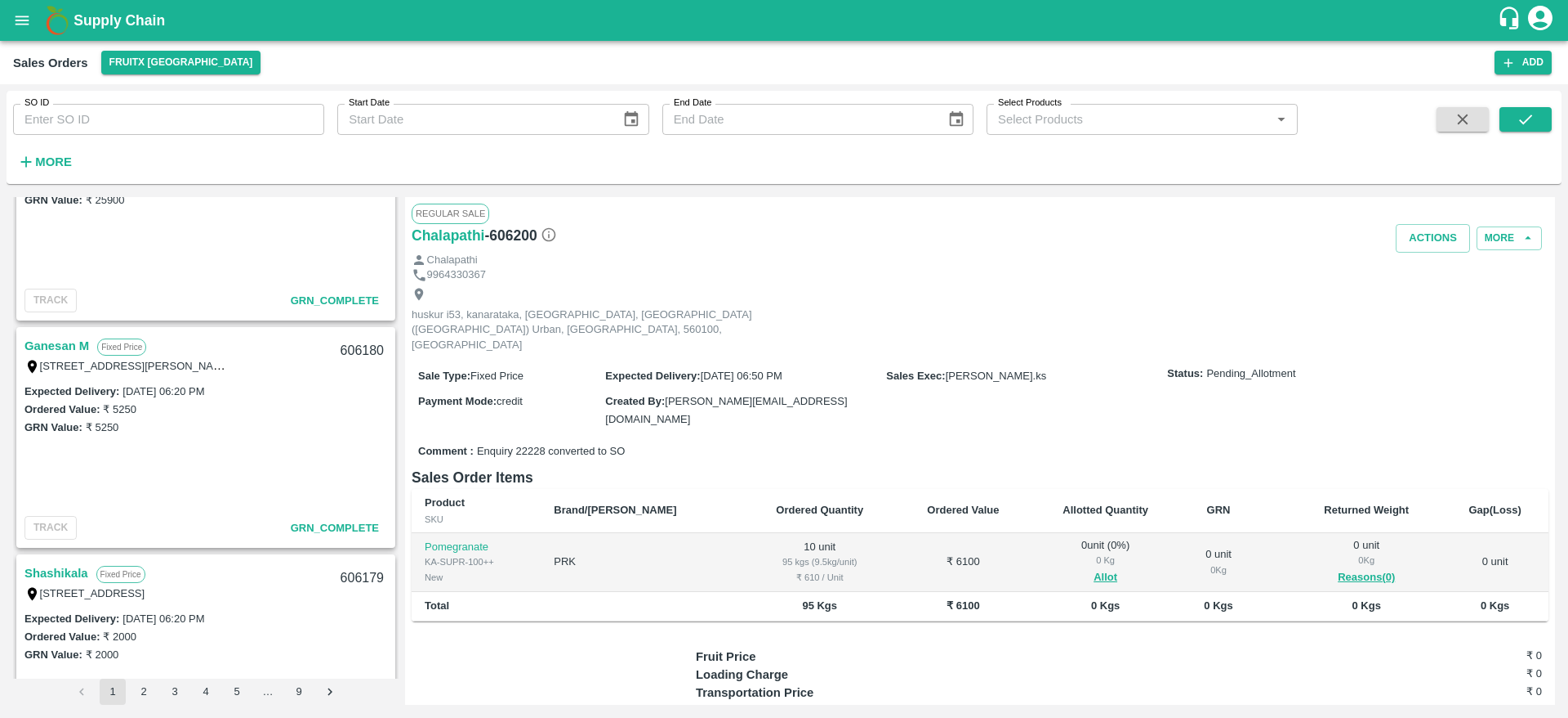
click at [70, 347] on link "Ganesan M" at bounding box center [57, 345] width 65 height 21
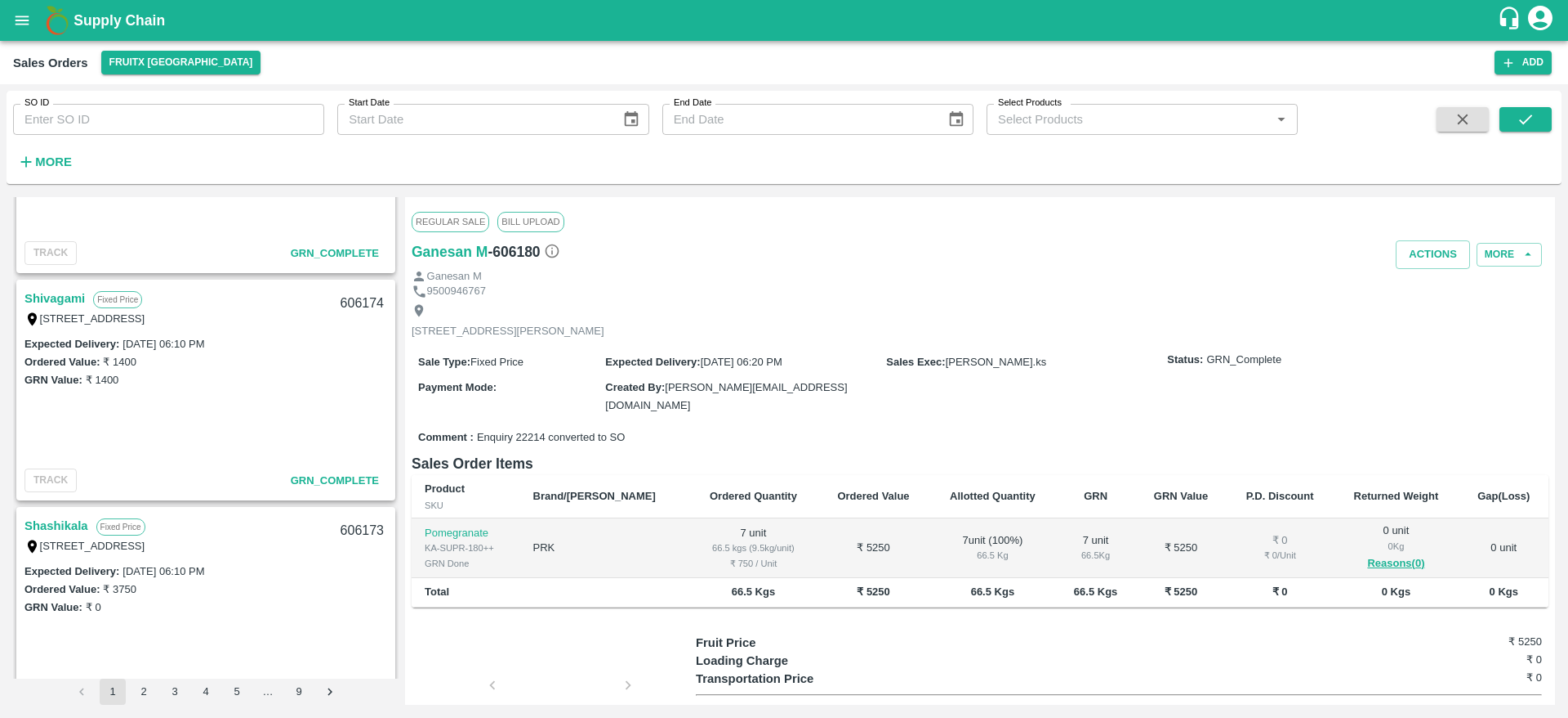
scroll to position [5199, 0]
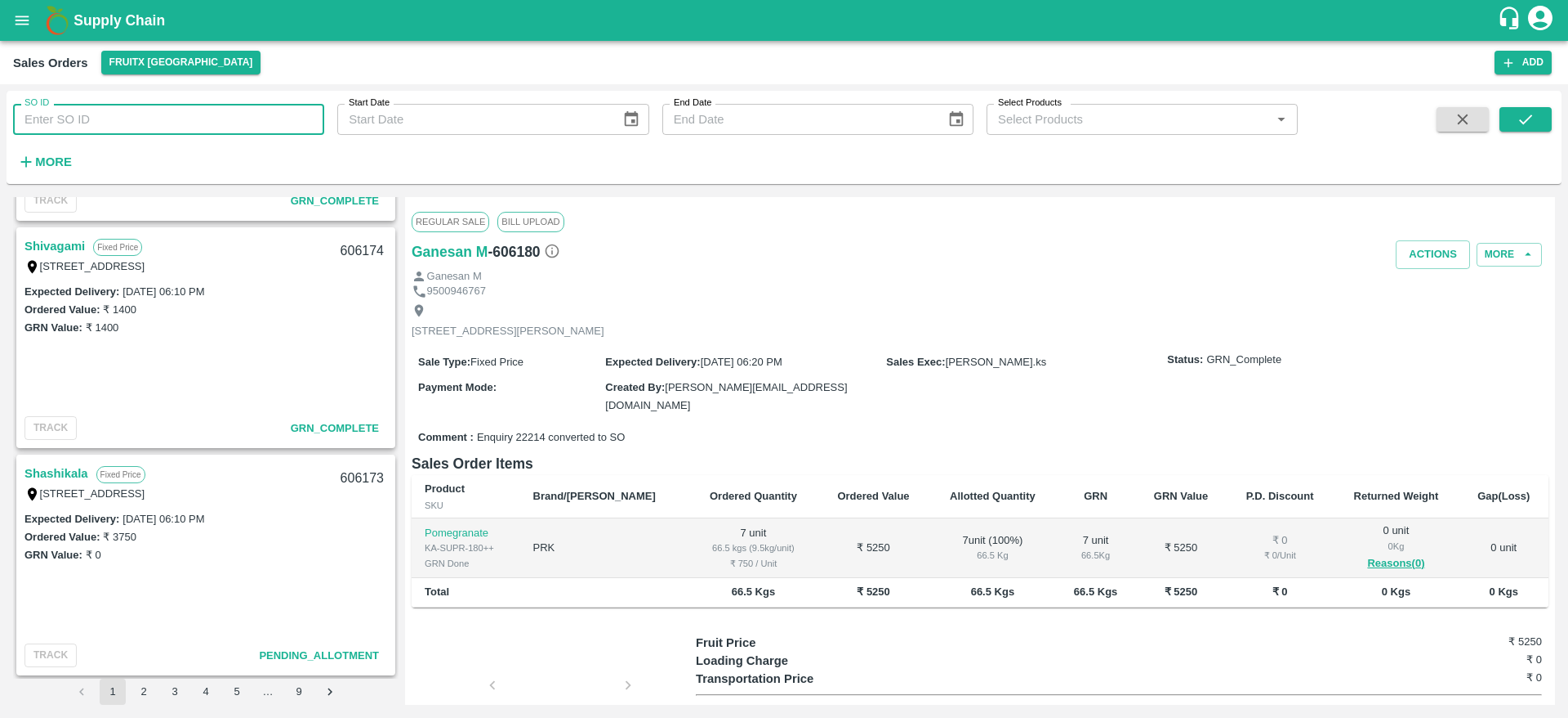
click at [141, 125] on input "SO ID" at bounding box center [168, 119] width 311 height 31
click at [1514, 124] on button "submit" at bounding box center [1526, 119] width 53 height 25
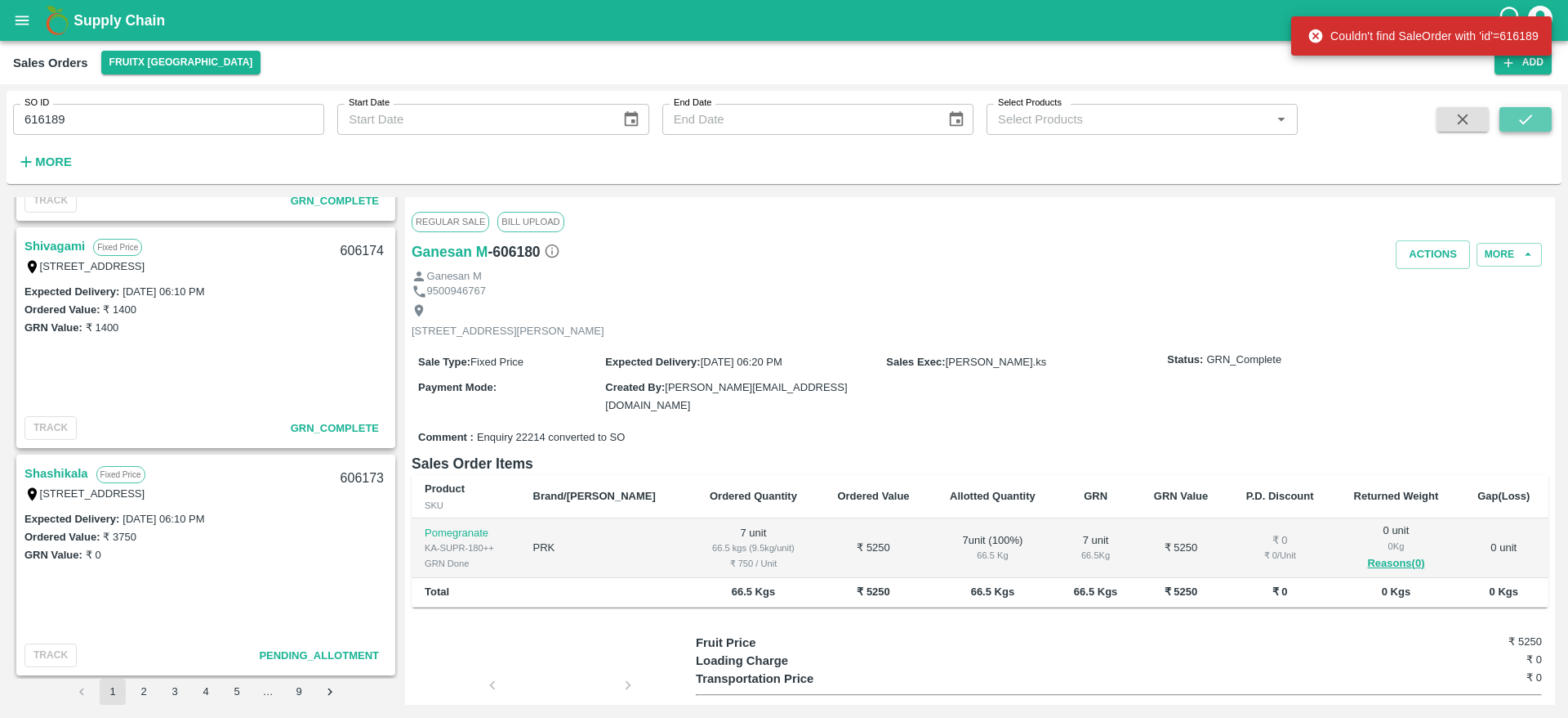
click at [1515, 119] on button "submit" at bounding box center [1526, 119] width 53 height 25
click at [38, 111] on input "616189" at bounding box center [168, 119] width 311 height 31
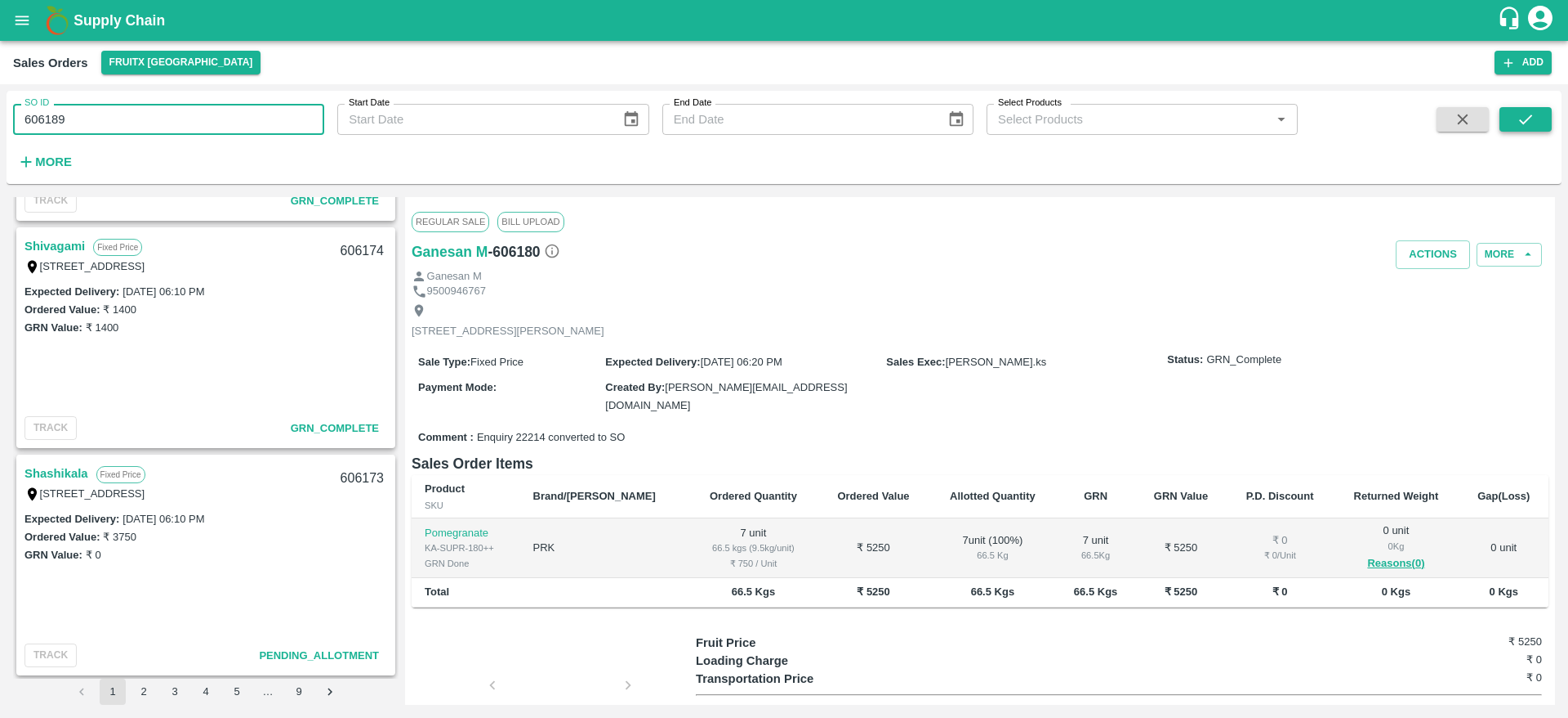
type input "606189"
click at [1517, 120] on icon "submit" at bounding box center [1526, 119] width 18 height 18
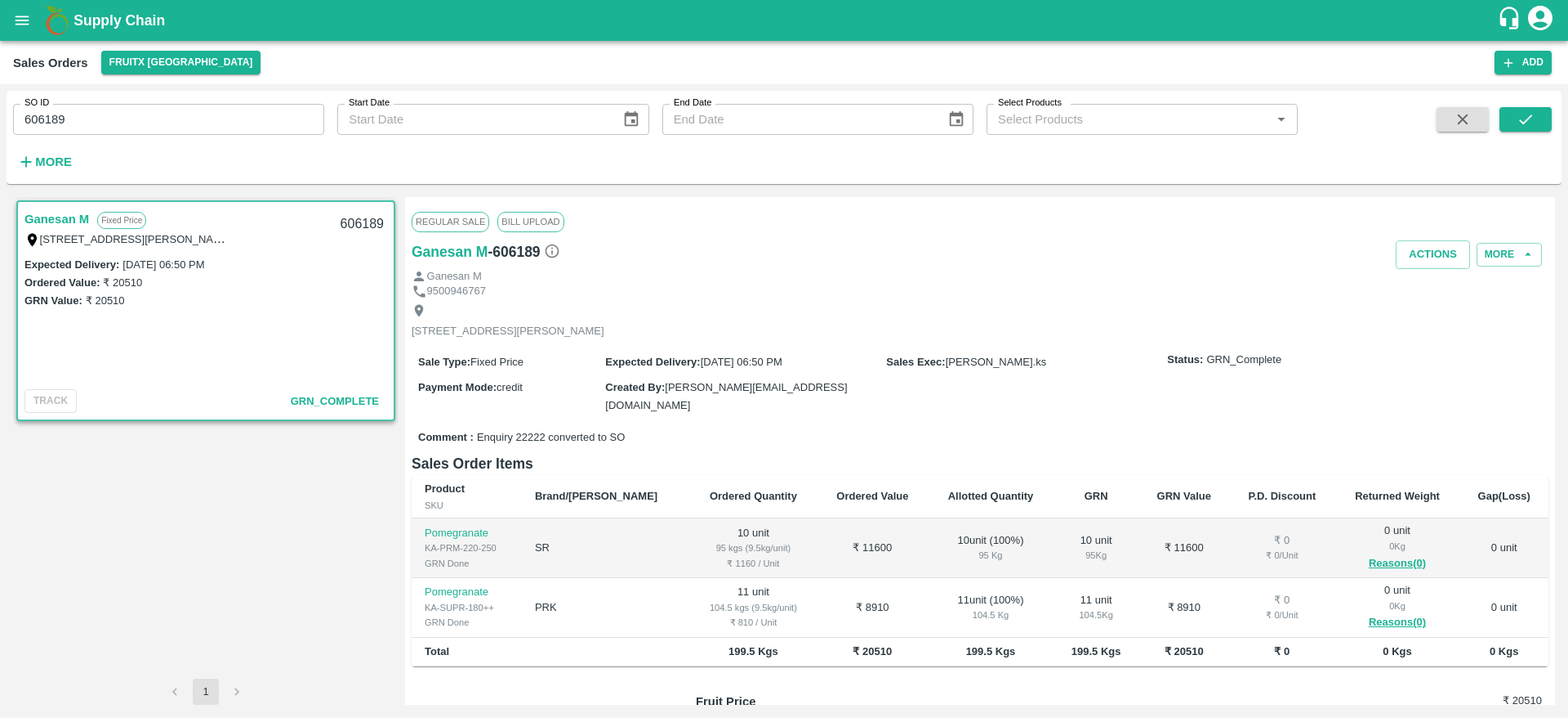
click at [356, 221] on div "606189" at bounding box center [362, 224] width 63 height 39
click at [1473, 129] on button "button" at bounding box center [1463, 119] width 53 height 25
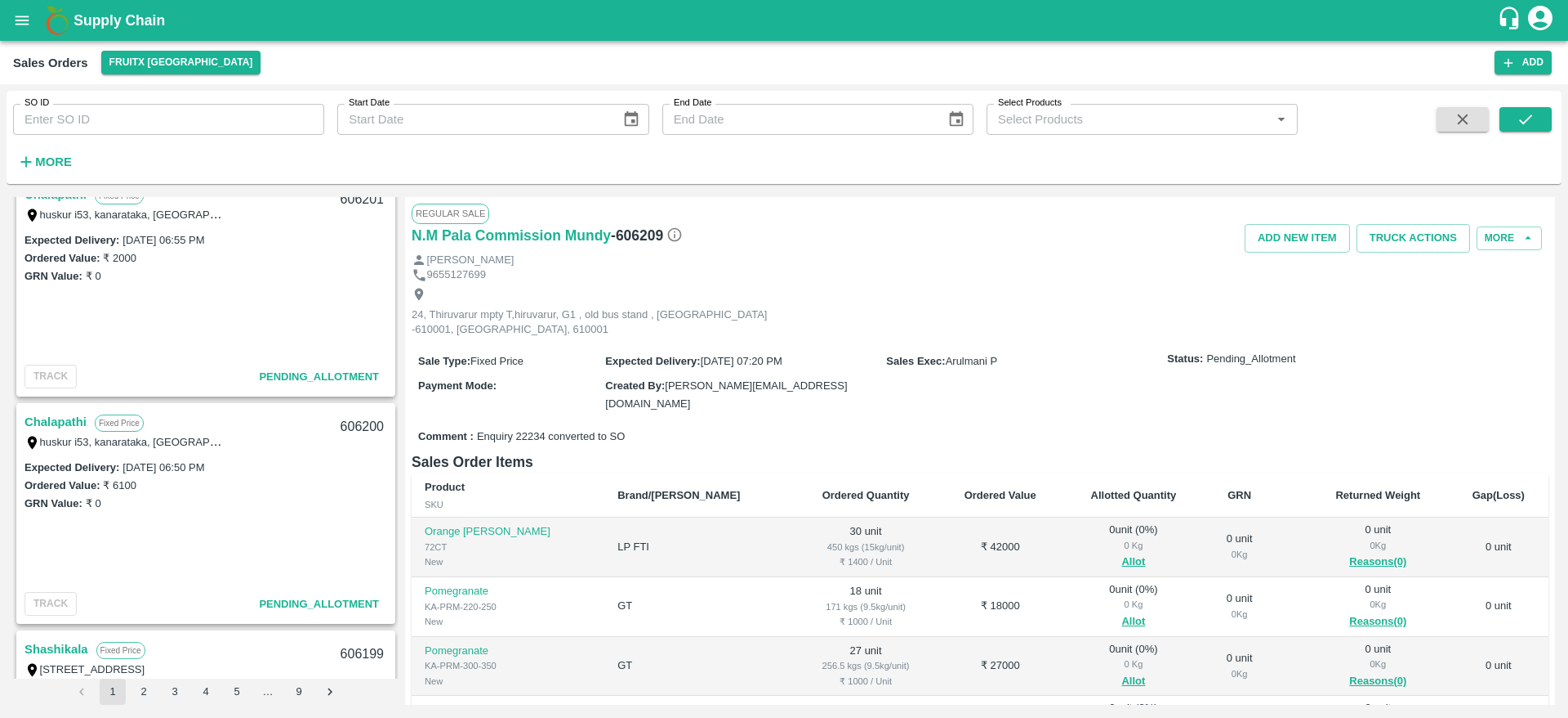
scroll to position [937, 0]
click at [78, 419] on link "Chalapathi" at bounding box center [55, 418] width 62 height 21
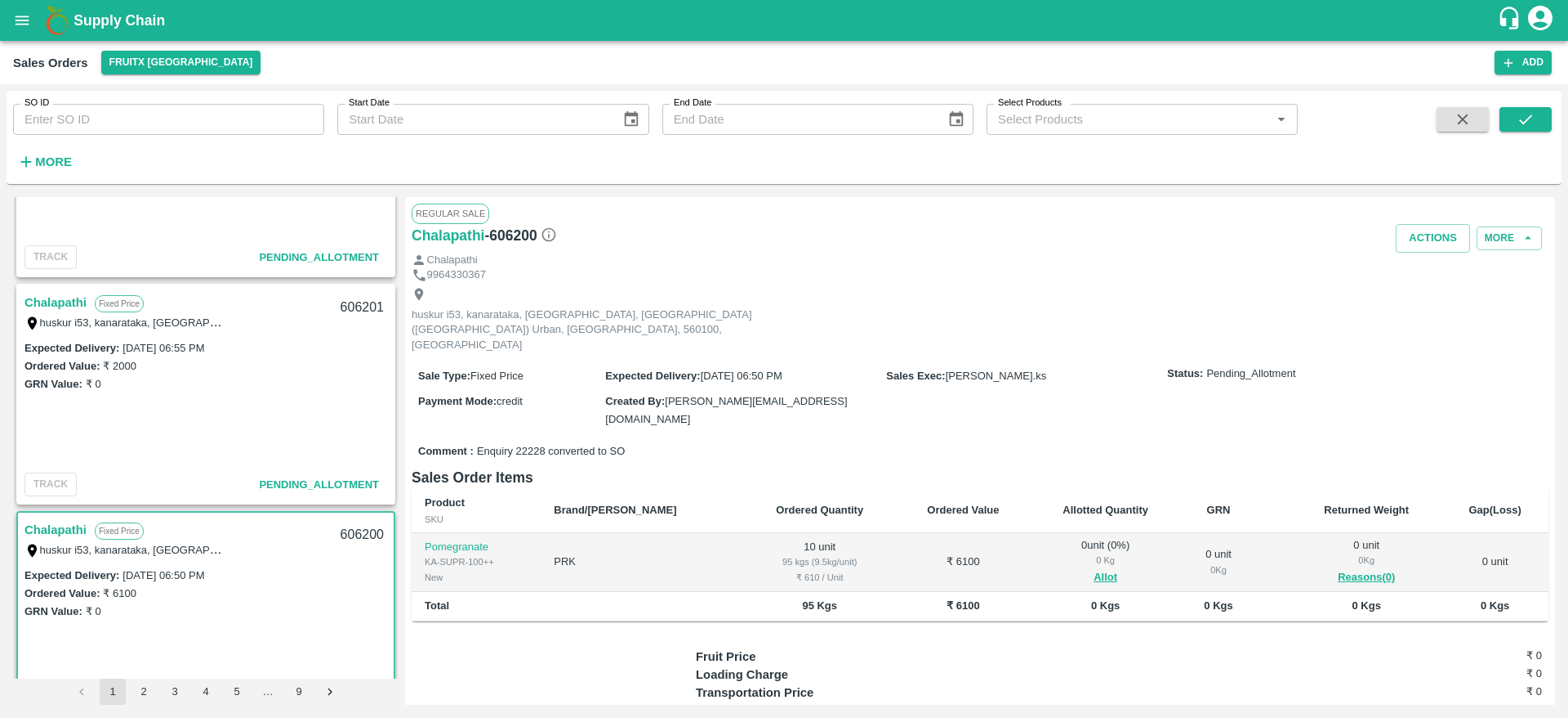
scroll to position [824, 0]
click at [62, 303] on link "Chalapathi" at bounding box center [55, 304] width 62 height 21
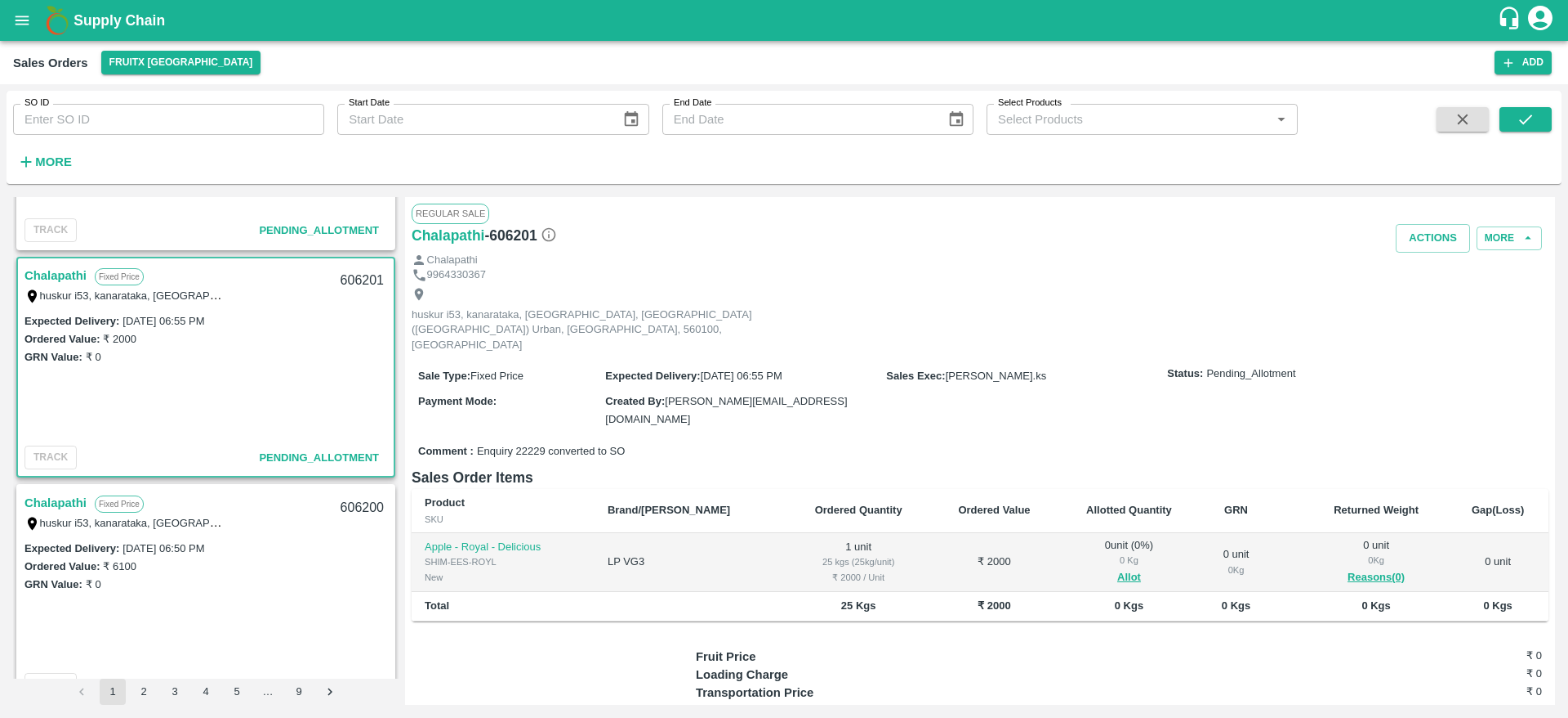
scroll to position [854, 0]
click at [82, 491] on link "Chalapathi" at bounding box center [55, 501] width 62 height 21
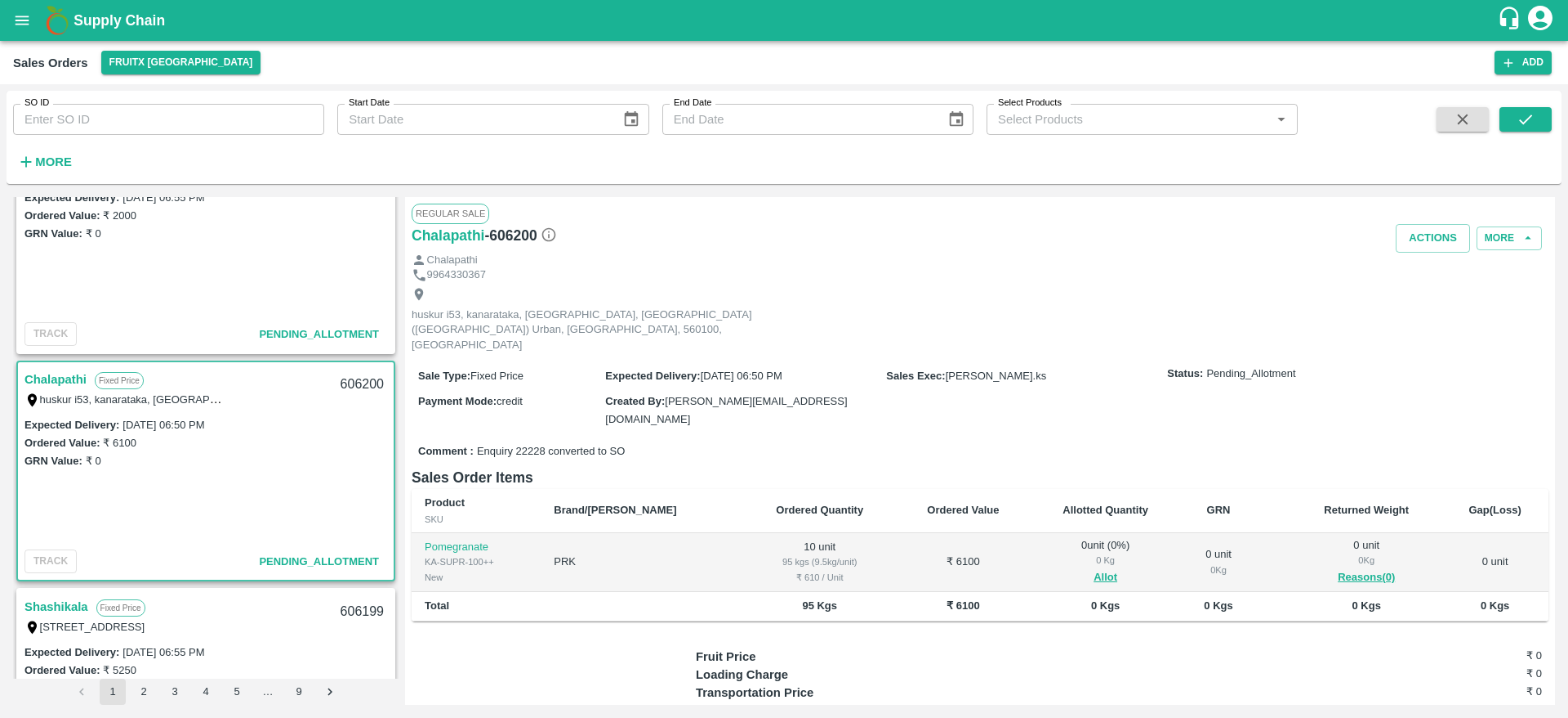
scroll to position [977, 0]
click at [317, 505] on div "Expected Delivery : 30 Sep 2025, 06:50 PM Ordered Value: ₹ 6100 GRN Value: ₹ 0" at bounding box center [205, 477] width 375 height 128
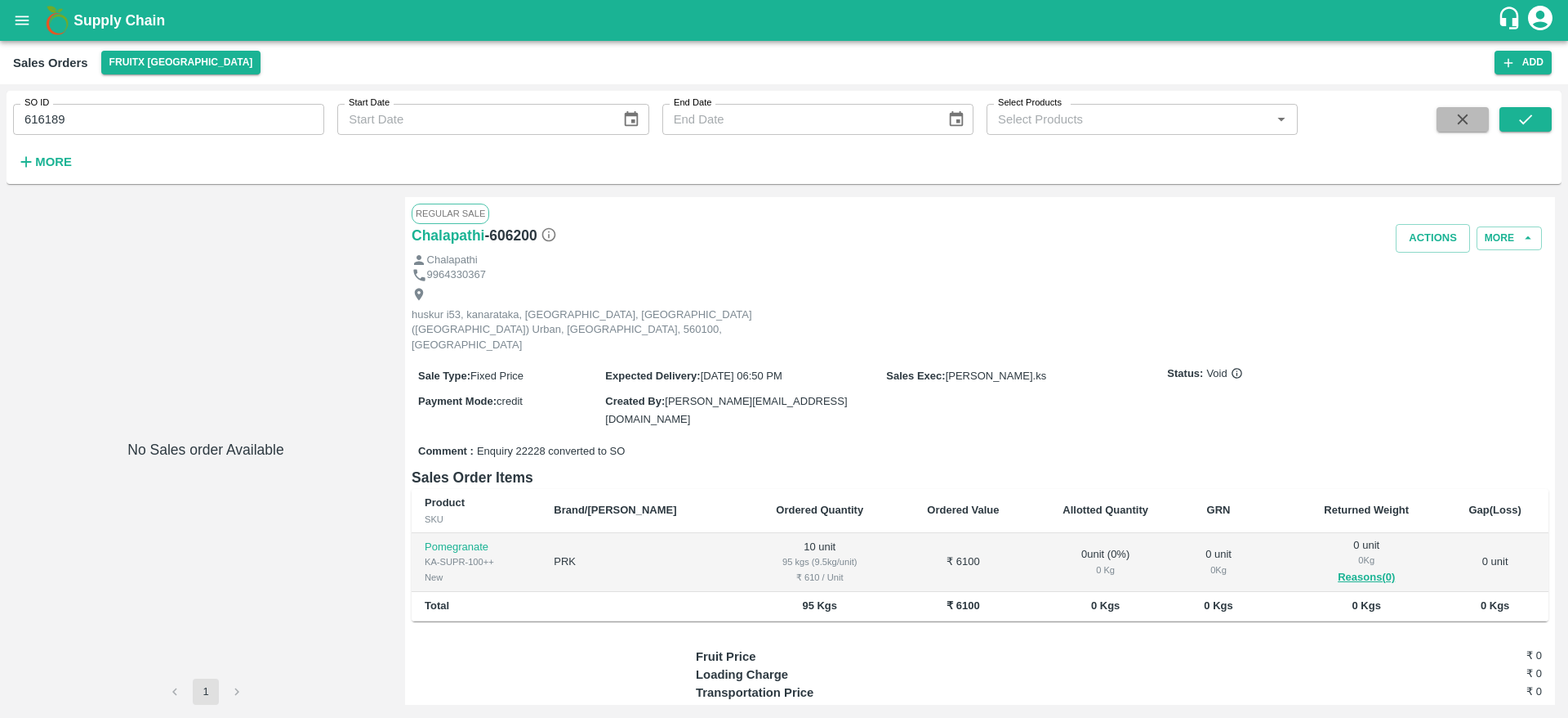
click at [1471, 117] on icon "button" at bounding box center [1462, 119] width 18 height 18
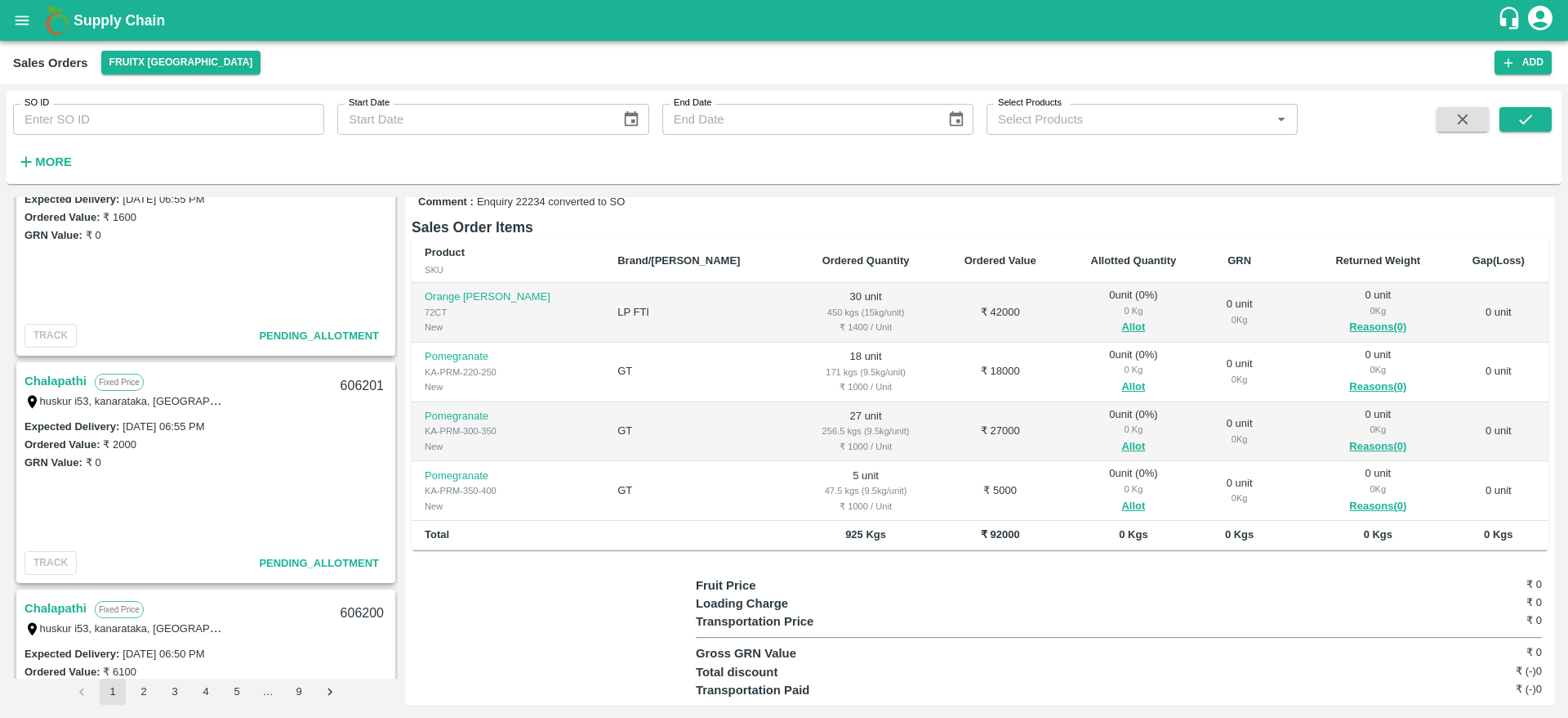
scroll to position [746, 0]
click at [60, 386] on link "Chalapathi" at bounding box center [55, 382] width 62 height 21
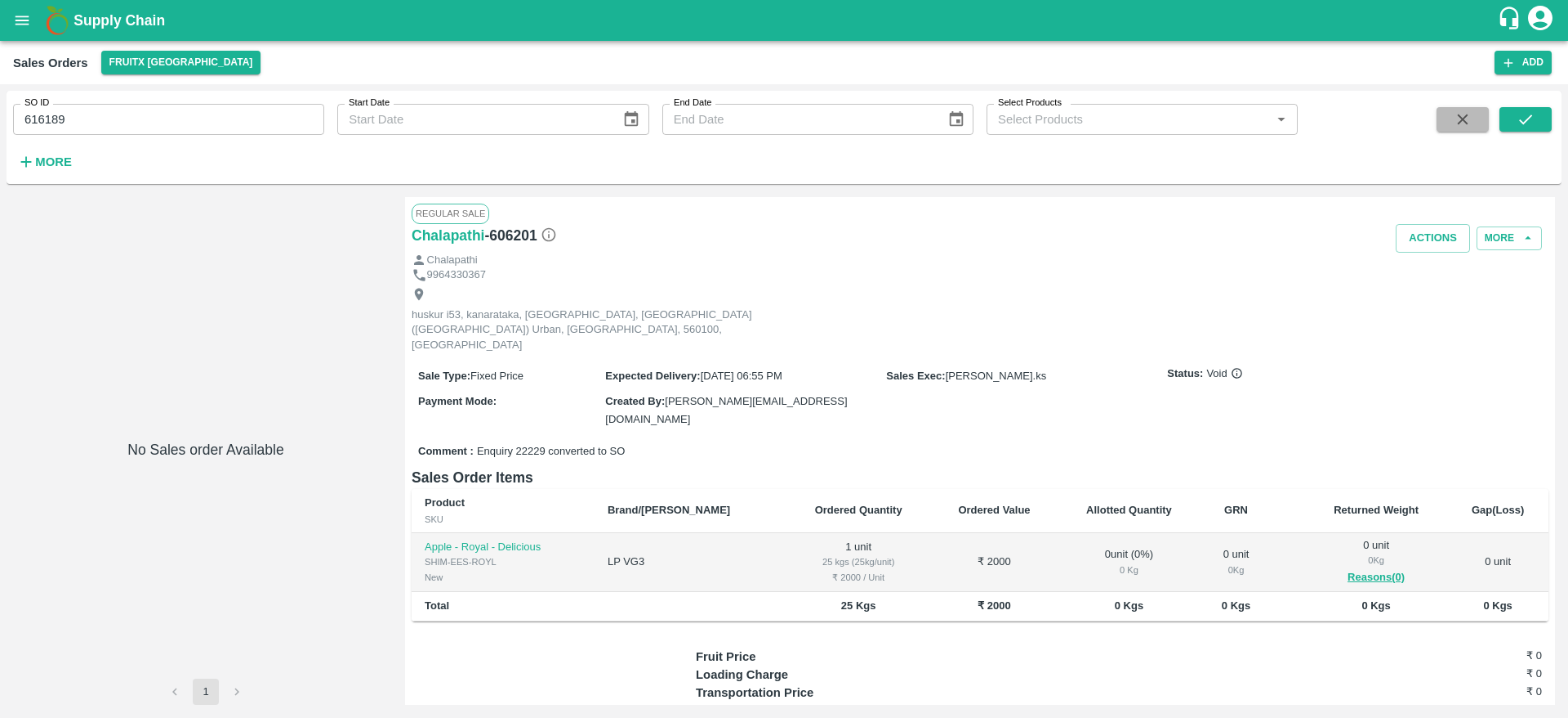
click at [1448, 127] on button "button" at bounding box center [1463, 119] width 53 height 25
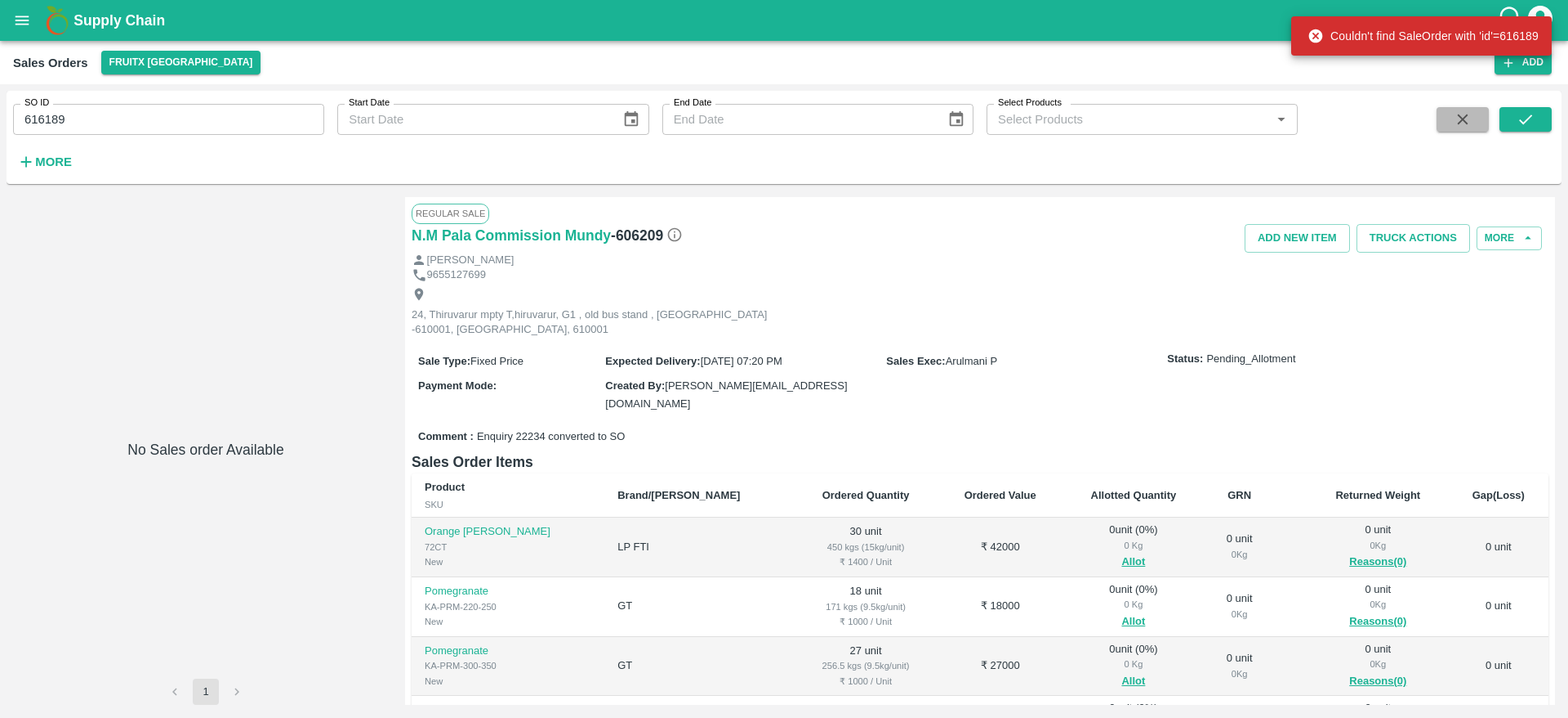
click at [1462, 120] on icon "button" at bounding box center [1464, 120] width 11 height 11
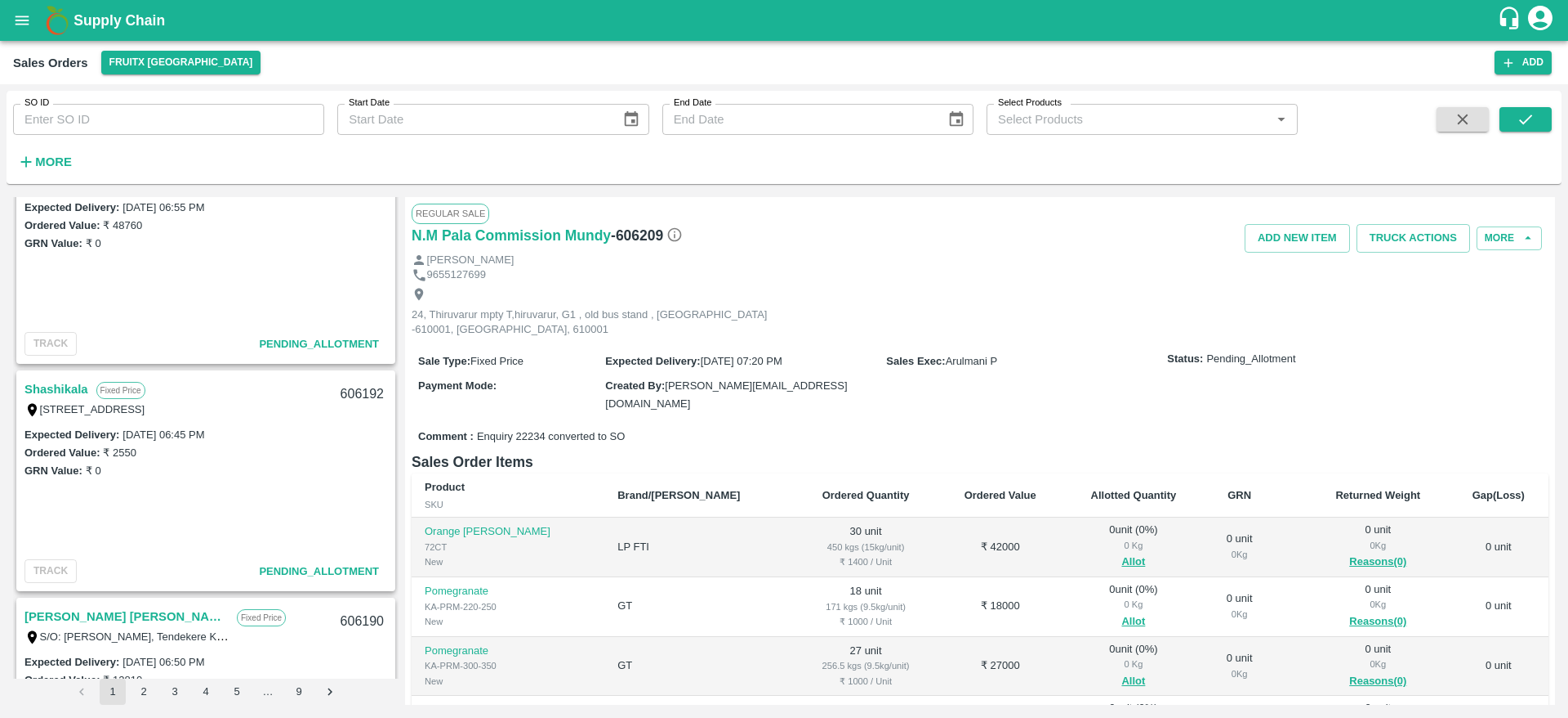
scroll to position [1870, 0]
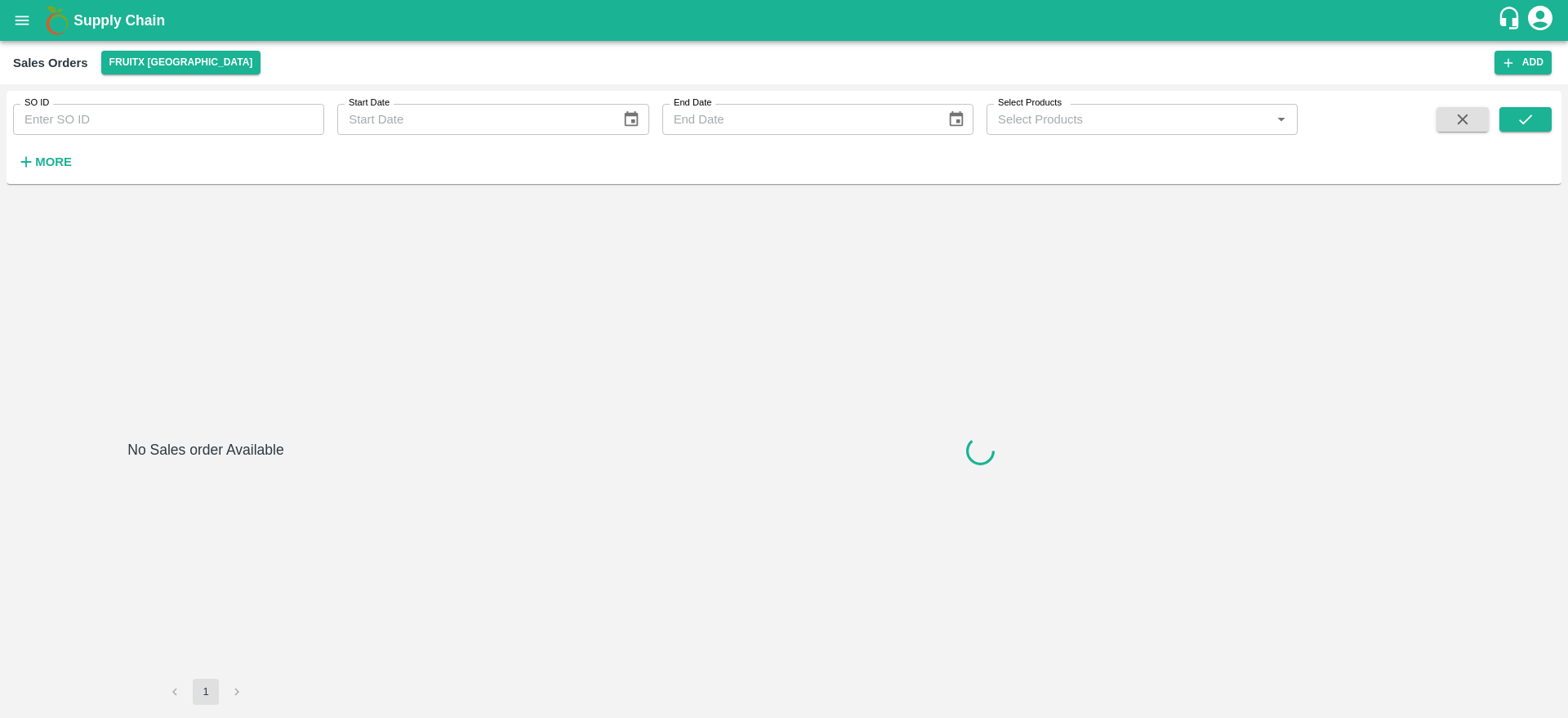
type input "616189"
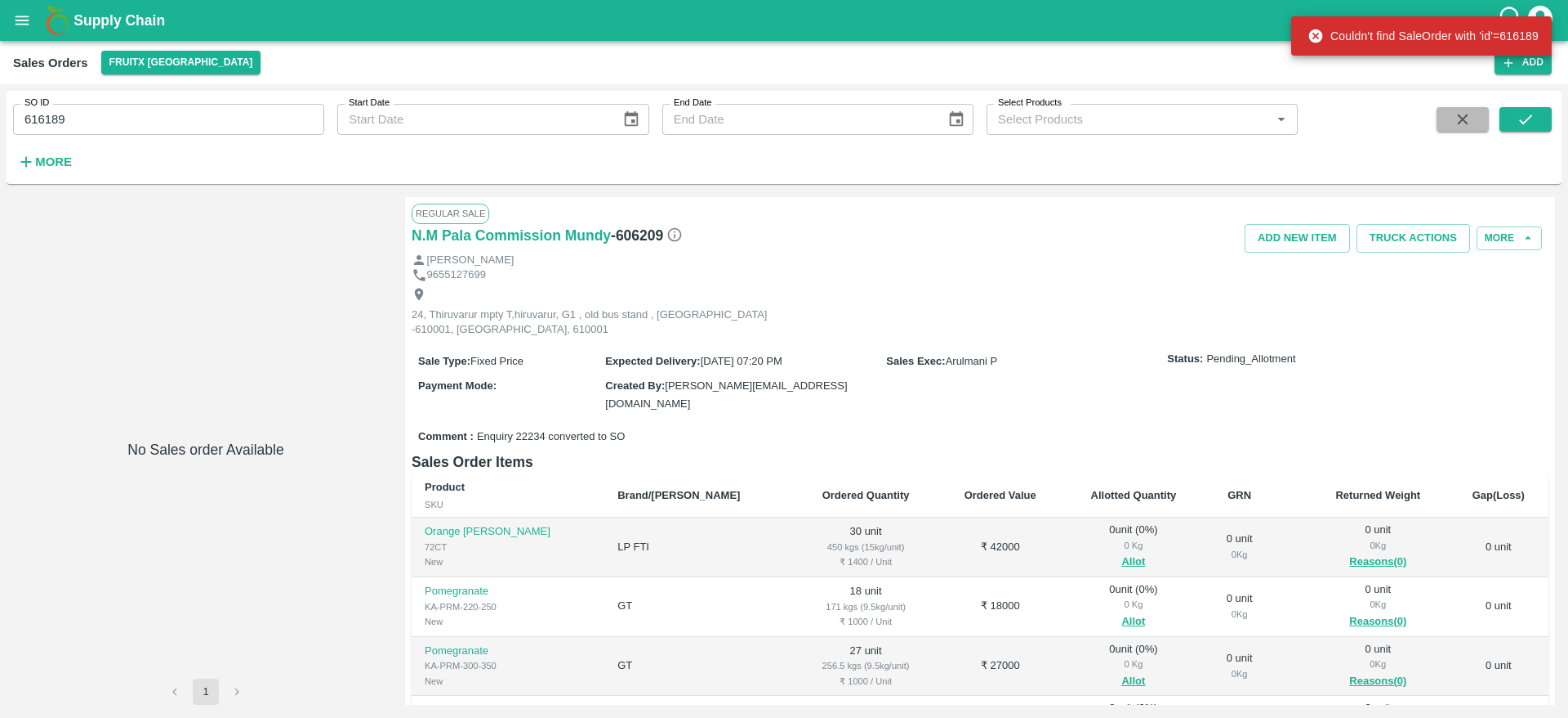
click at [1466, 128] on button "button" at bounding box center [1463, 119] width 53 height 25
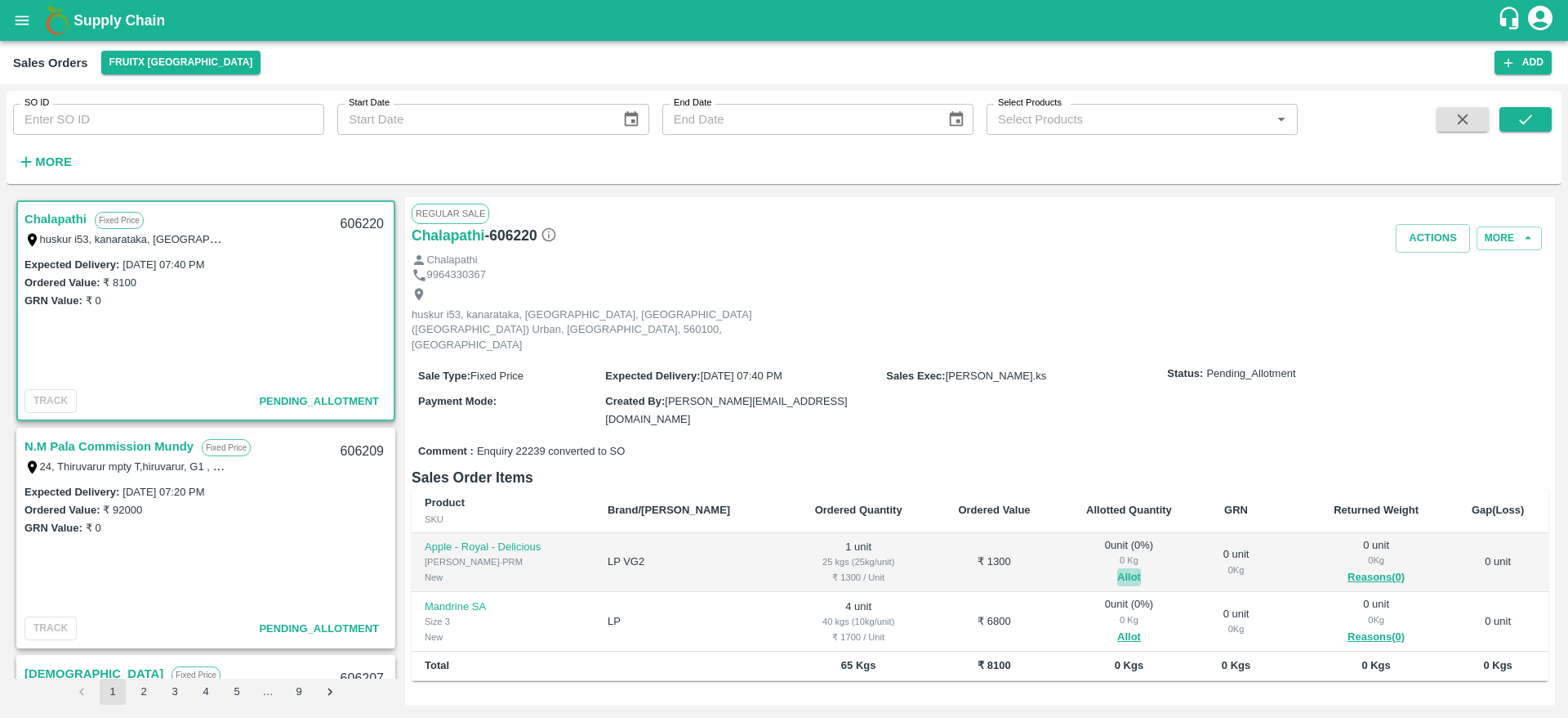
click at [1117, 568] on button "Allot" at bounding box center [1129, 577] width 24 height 18
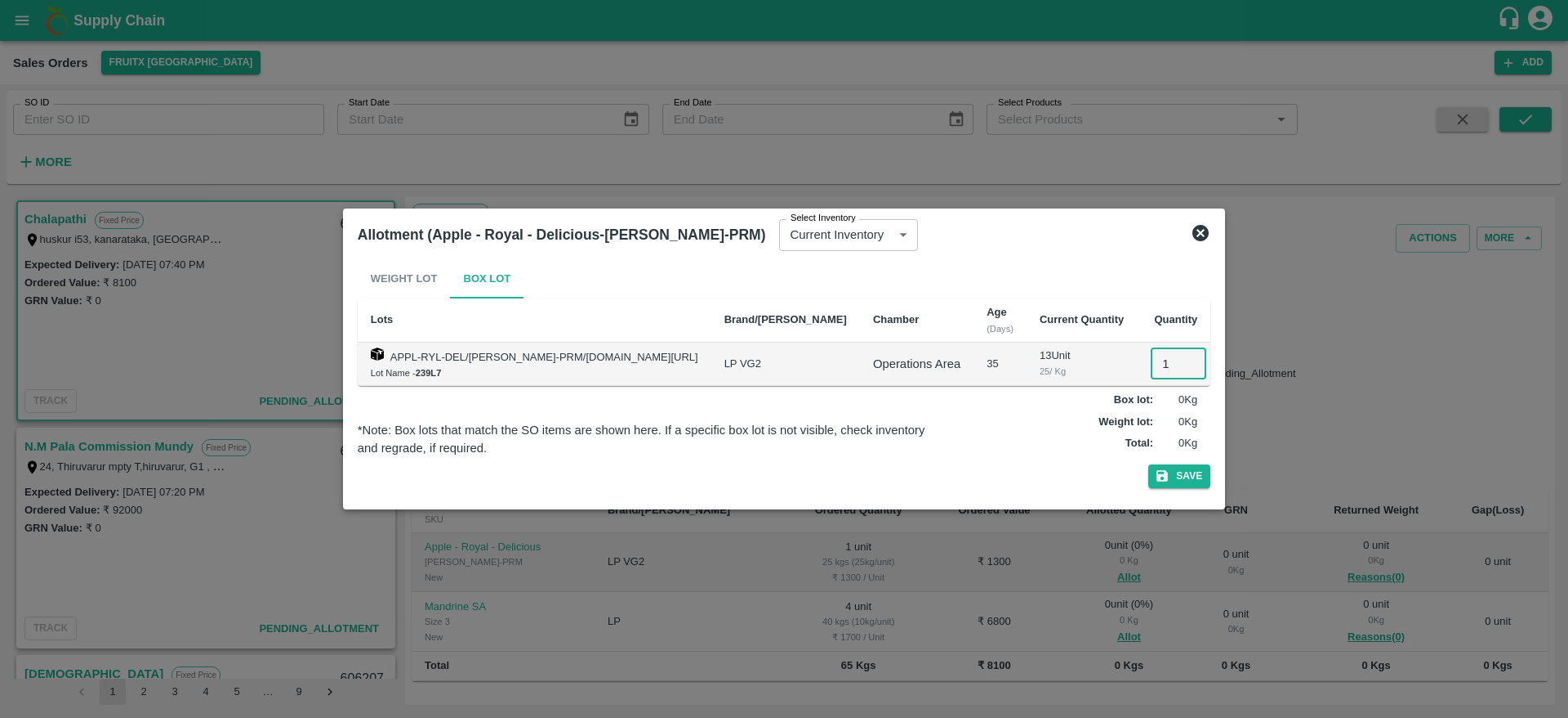
click at [1151, 372] on input "1" at bounding box center [1179, 364] width 55 height 31
type input "1"
click at [1148, 464] on button "Save" at bounding box center [1179, 476] width 62 height 24
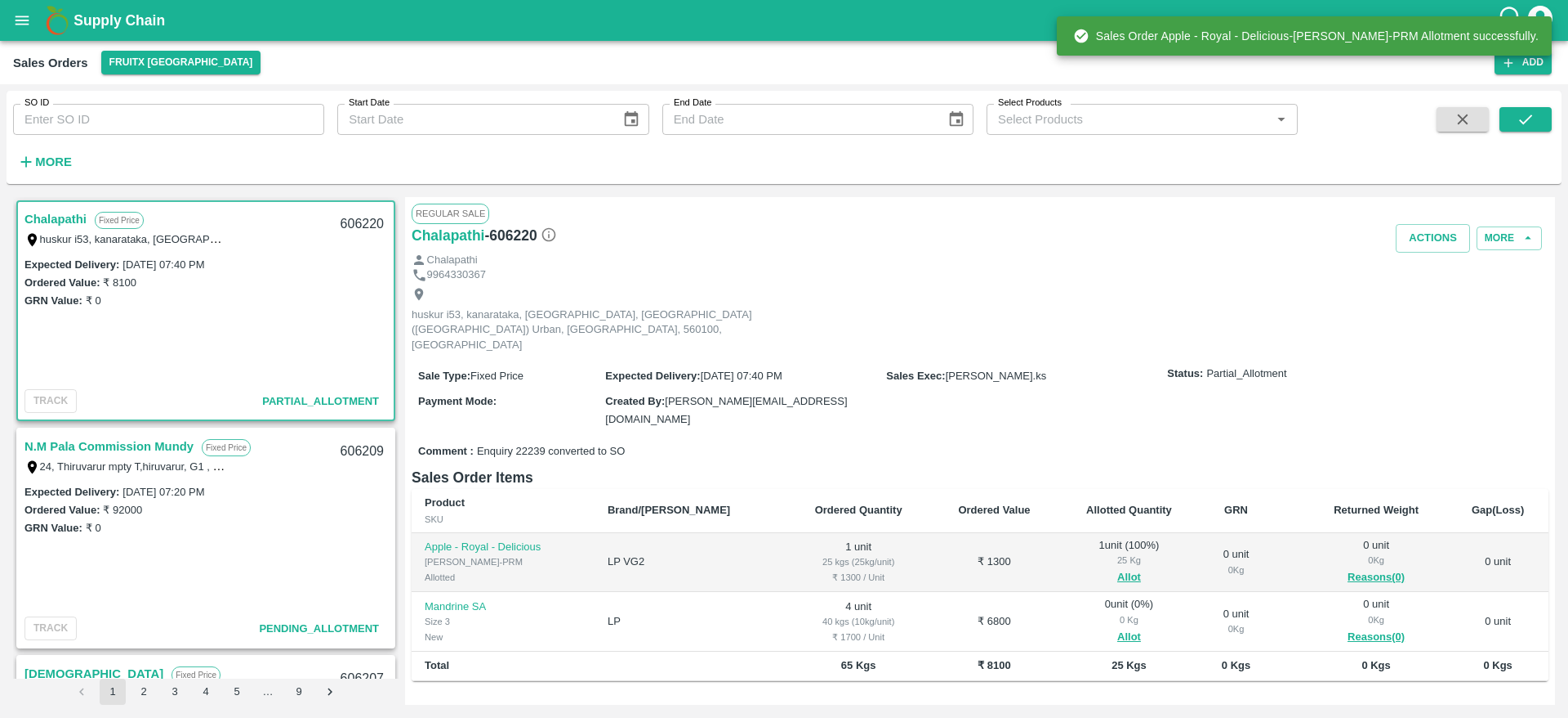
click at [350, 225] on div "606220" at bounding box center [362, 224] width 63 height 39
copy div "606220"
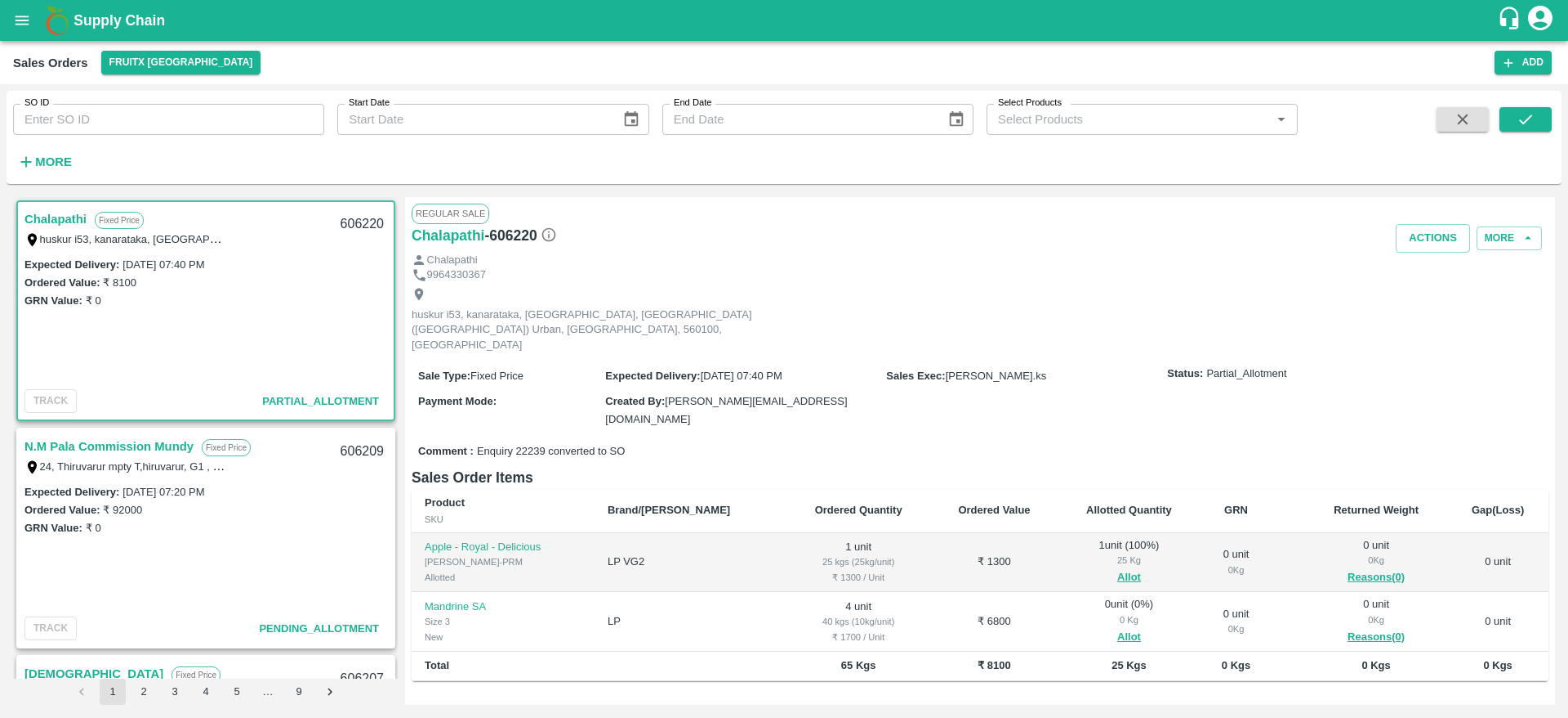
click at [359, 456] on div "606209" at bounding box center [362, 451] width 63 height 39
copy div "606209"
click at [348, 216] on div "606220" at bounding box center [362, 224] width 63 height 39
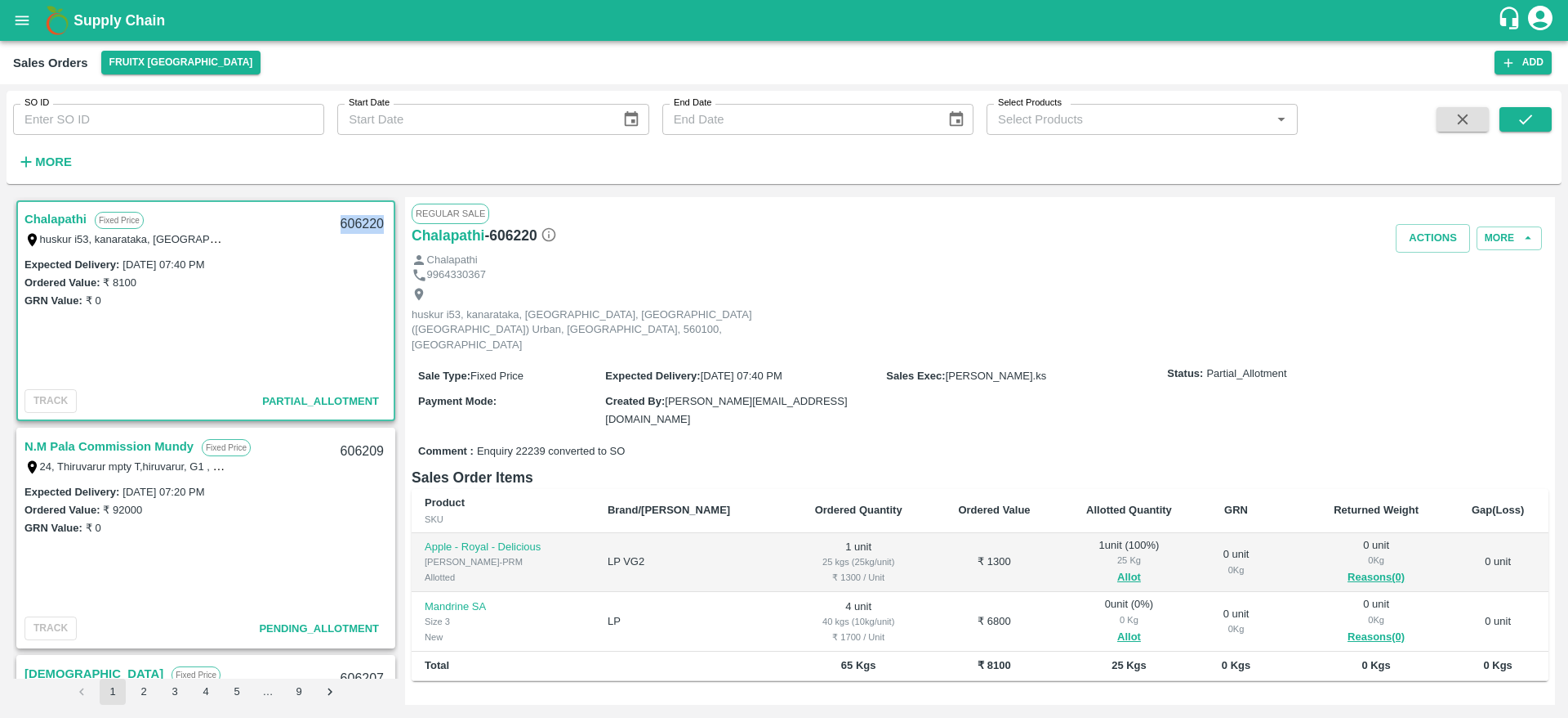
copy div "606220"
click at [1117, 628] on button "Allot" at bounding box center [1129, 637] width 24 height 18
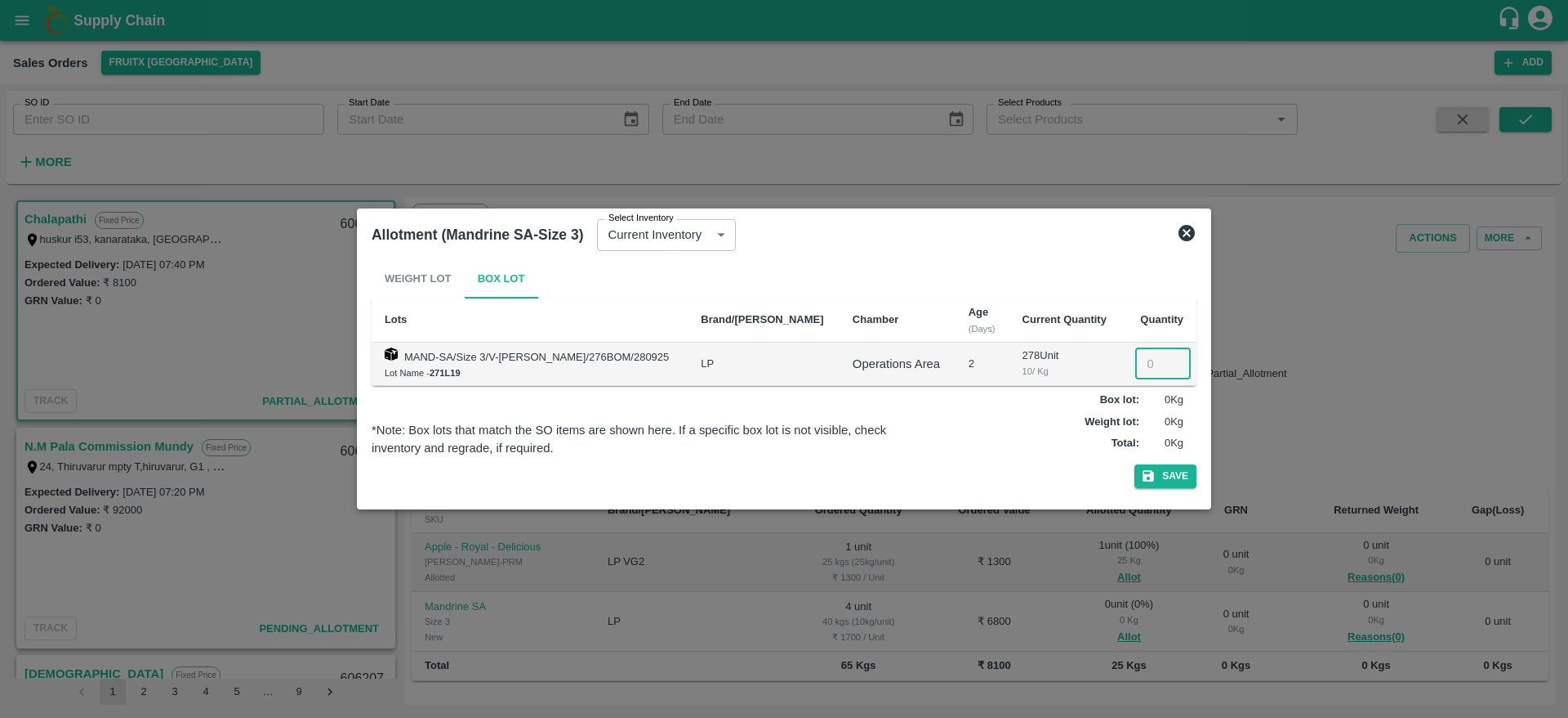
click at [1145, 366] on input "number" at bounding box center [1163, 364] width 55 height 31
type input "4"
click at [1134, 464] on button "Save" at bounding box center [1165, 476] width 62 height 24
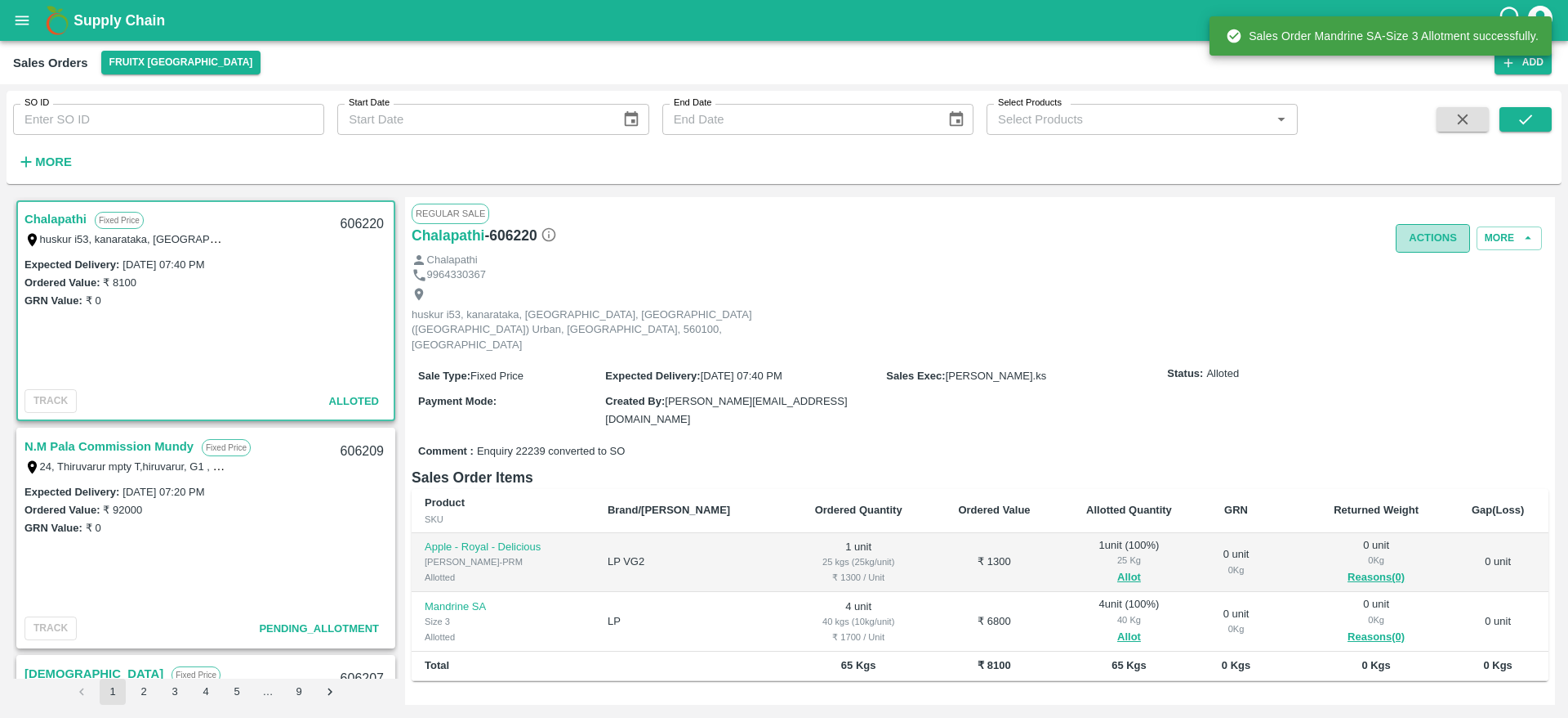
click at [1421, 241] on button "Actions" at bounding box center [1432, 238] width 75 height 29
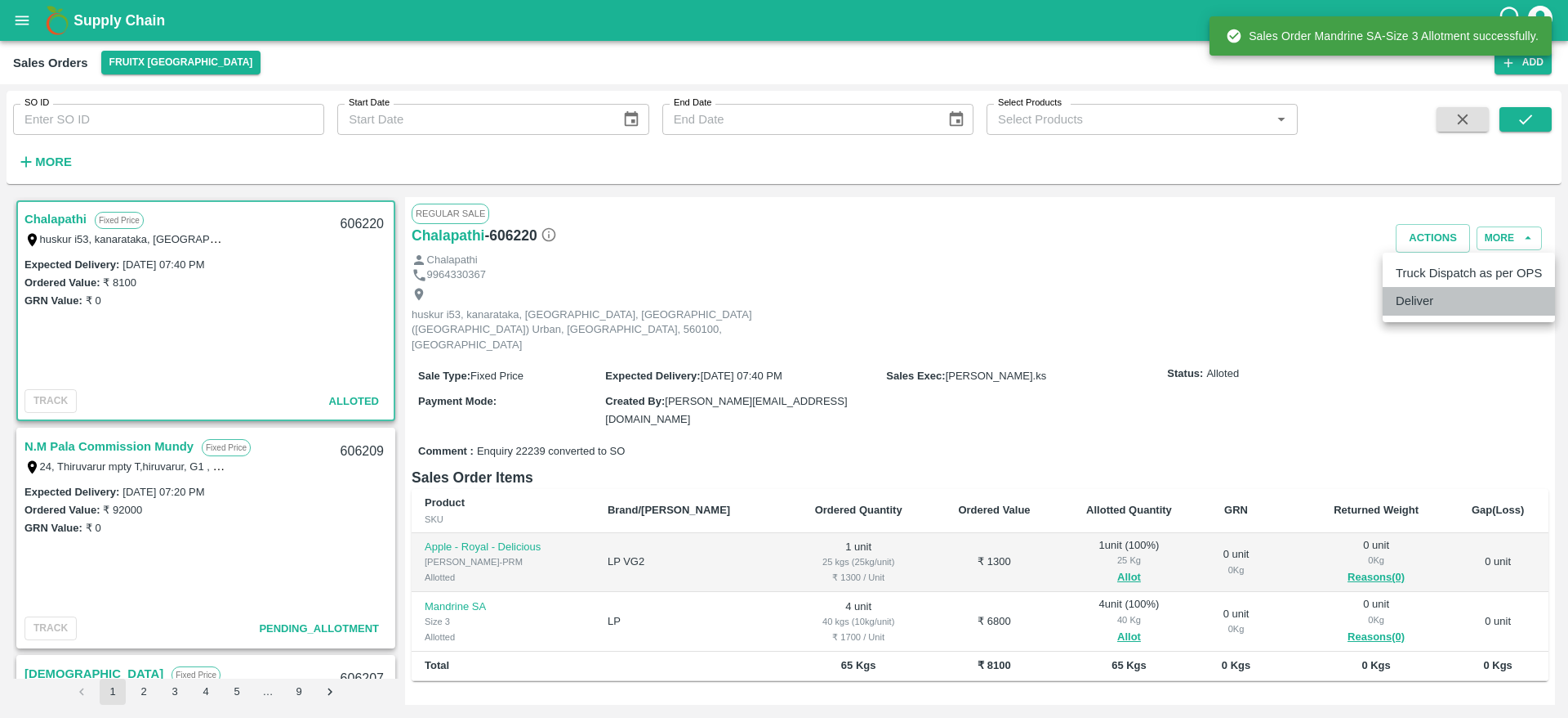
click at [1431, 311] on li "Deliver" at bounding box center [1468, 301] width 172 height 28
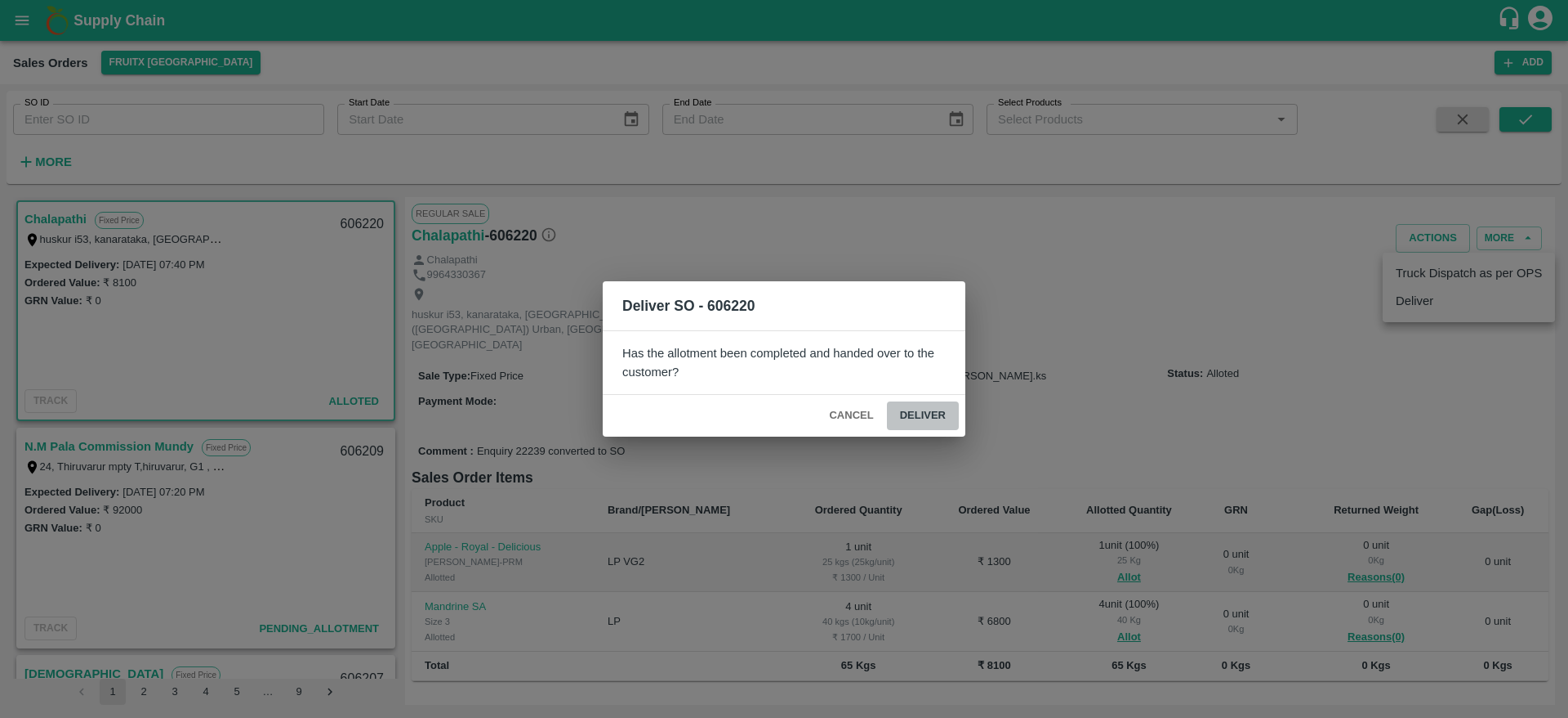
click at [921, 416] on button "Deliver" at bounding box center [923, 415] width 72 height 29
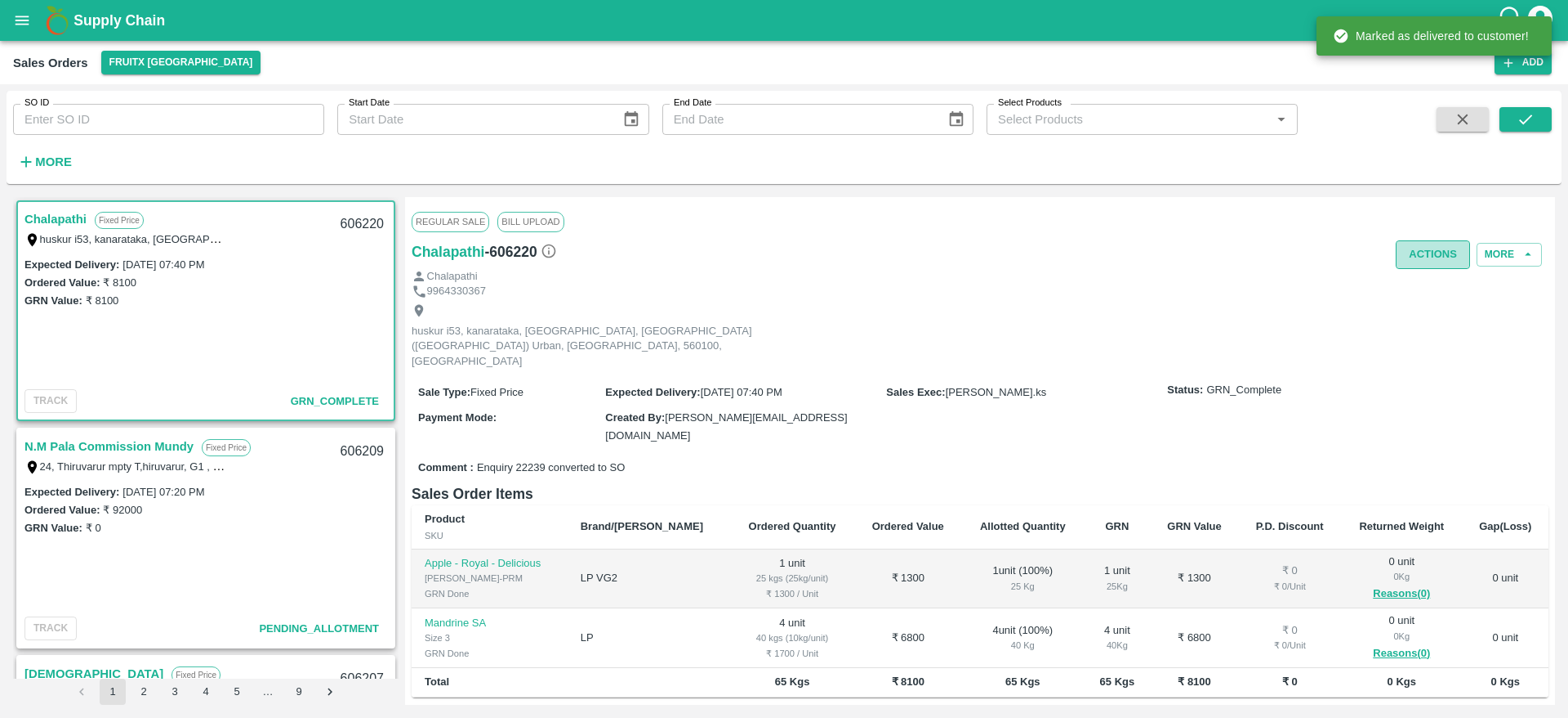
click at [1422, 248] on button "Actions" at bounding box center [1432, 254] width 75 height 29
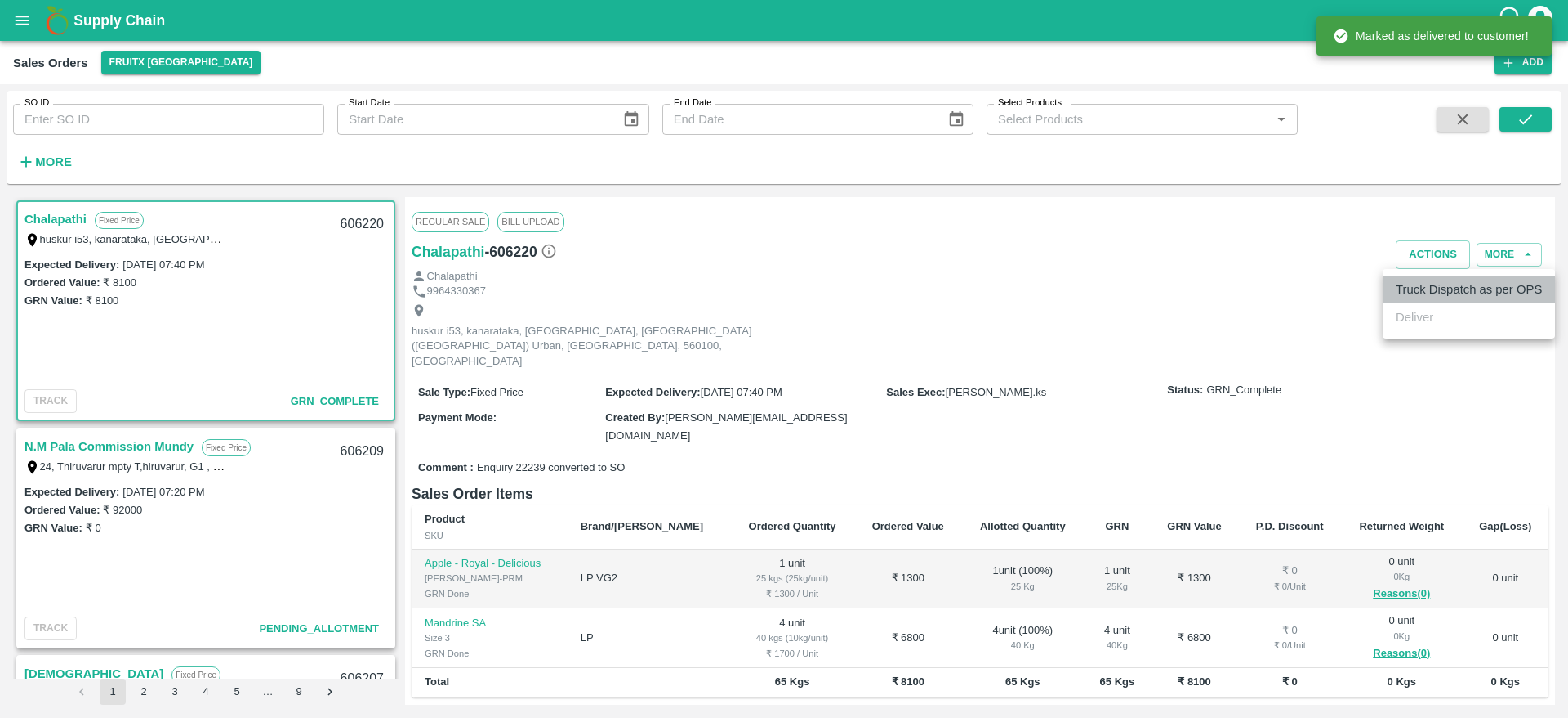
click at [1420, 284] on li "Truck Dispatch as per OPS" at bounding box center [1468, 289] width 172 height 28
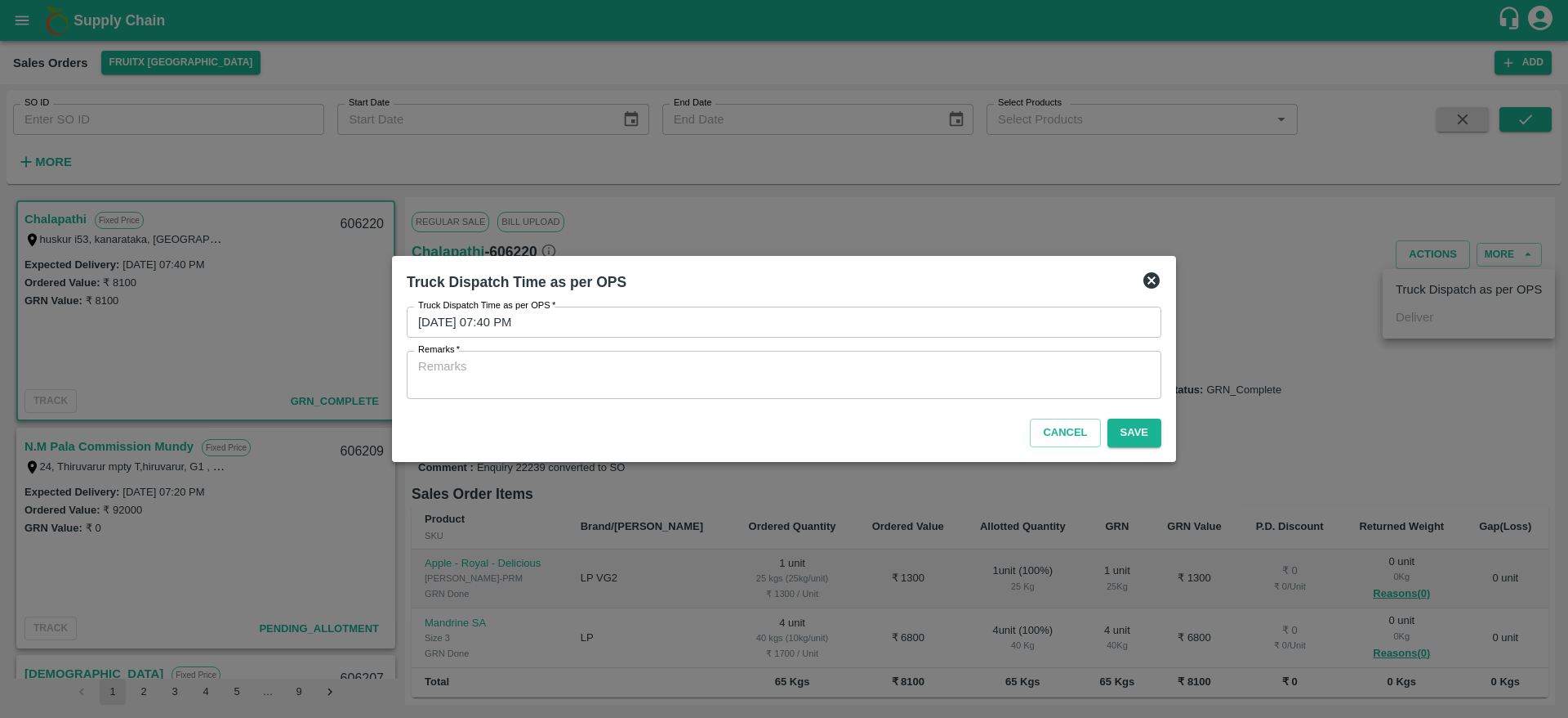
click at [988, 355] on div "x Remarks" at bounding box center [784, 375] width 754 height 48
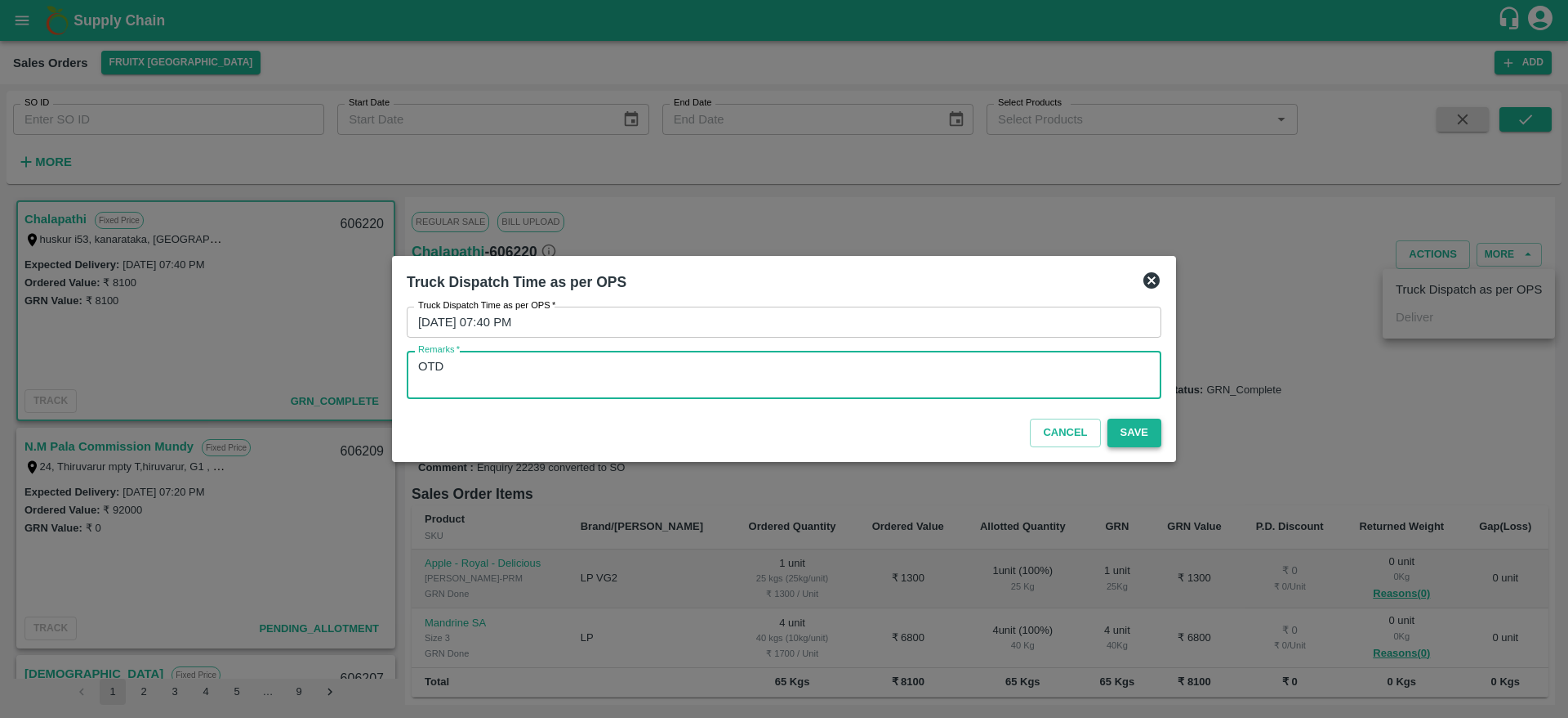
type textarea "OTD"
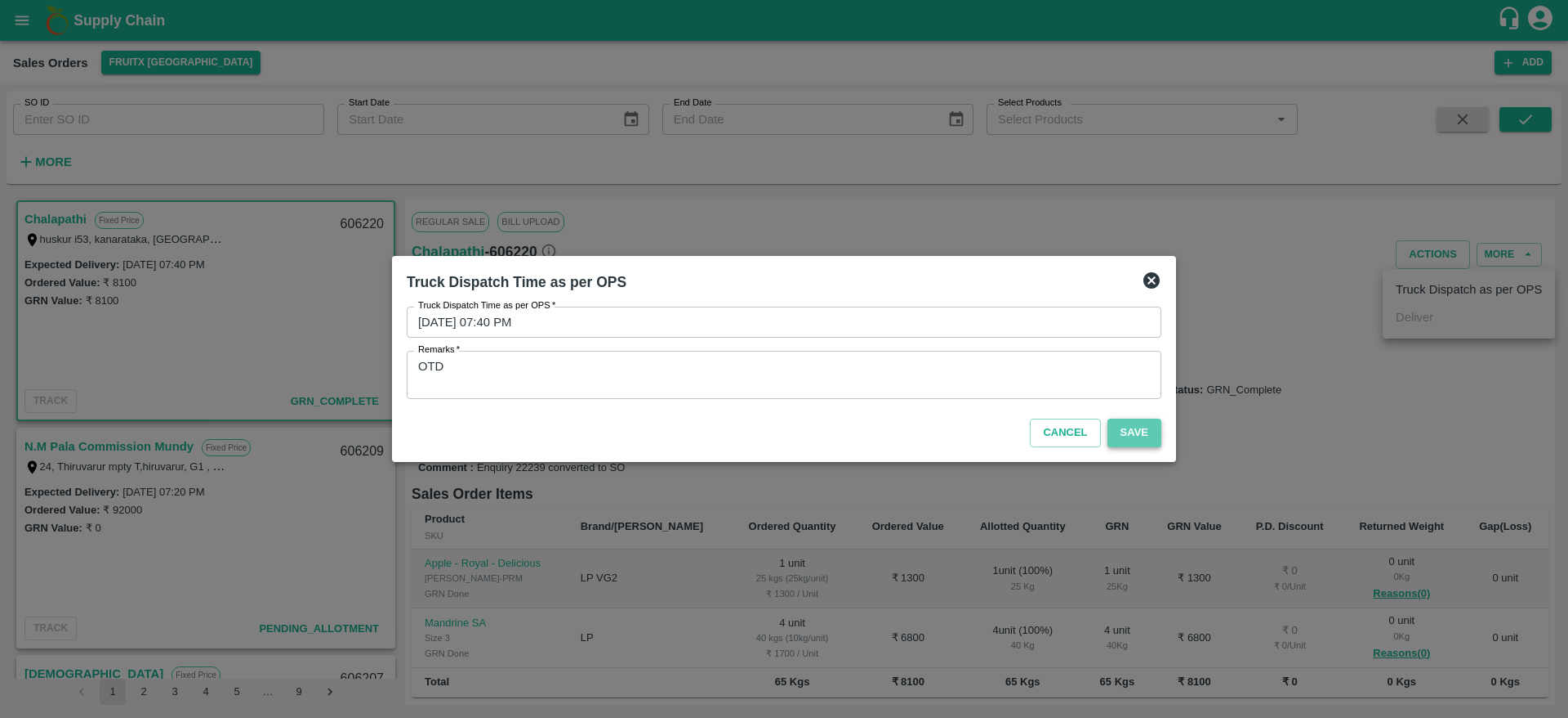
click at [1128, 436] on button "Save" at bounding box center [1134, 432] width 53 height 29
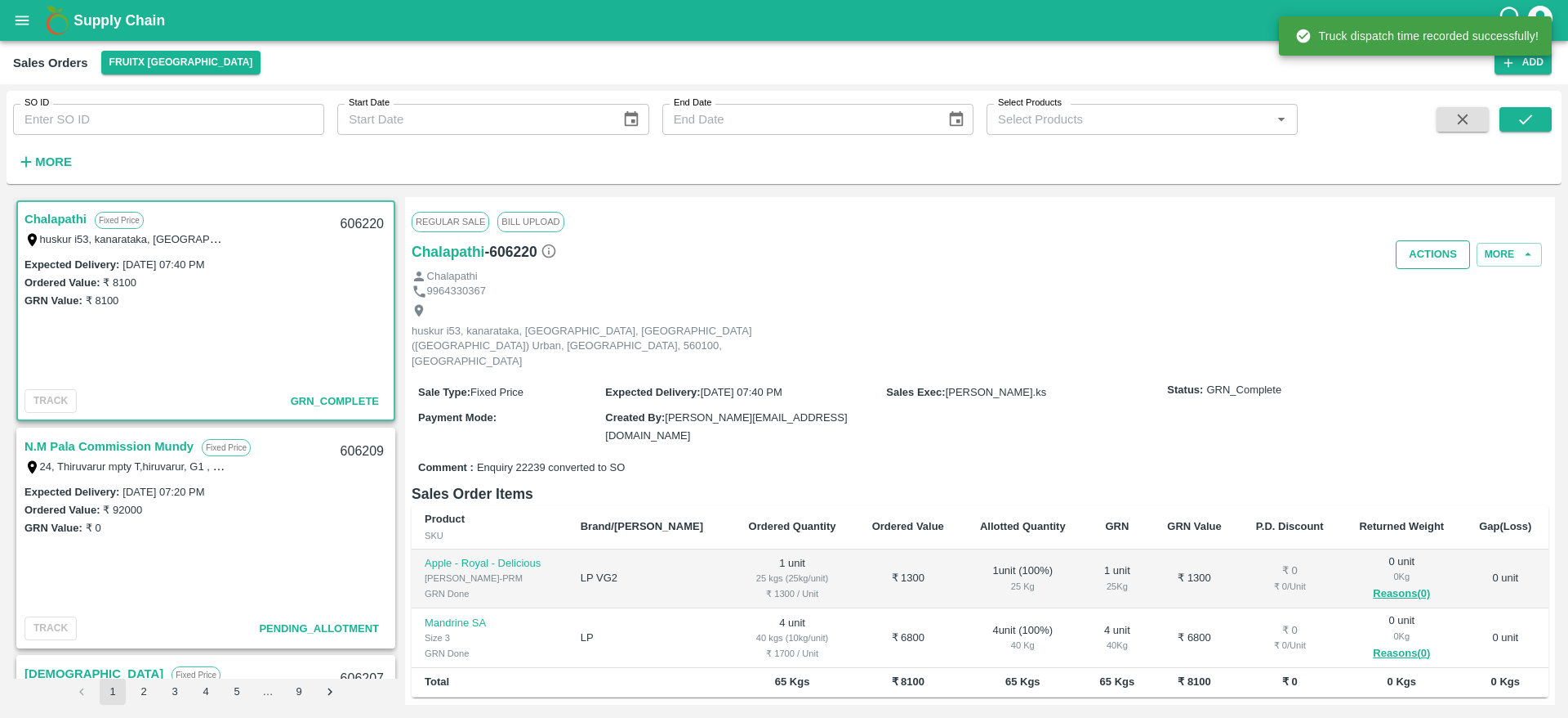
click at [1444, 254] on button "Actions" at bounding box center [1432, 254] width 75 height 29
click at [1039, 328] on div at bounding box center [784, 359] width 1568 height 718
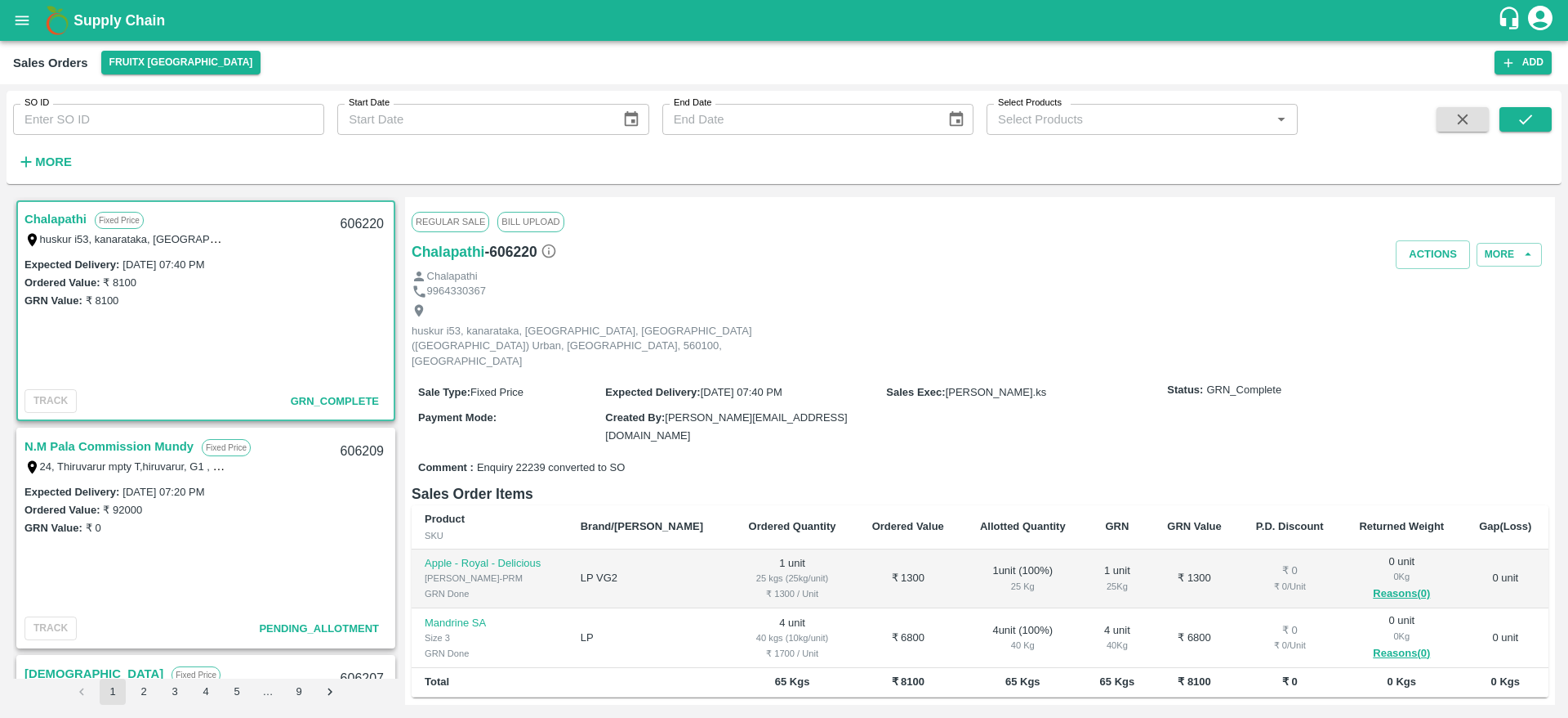
scroll to position [55, 0]
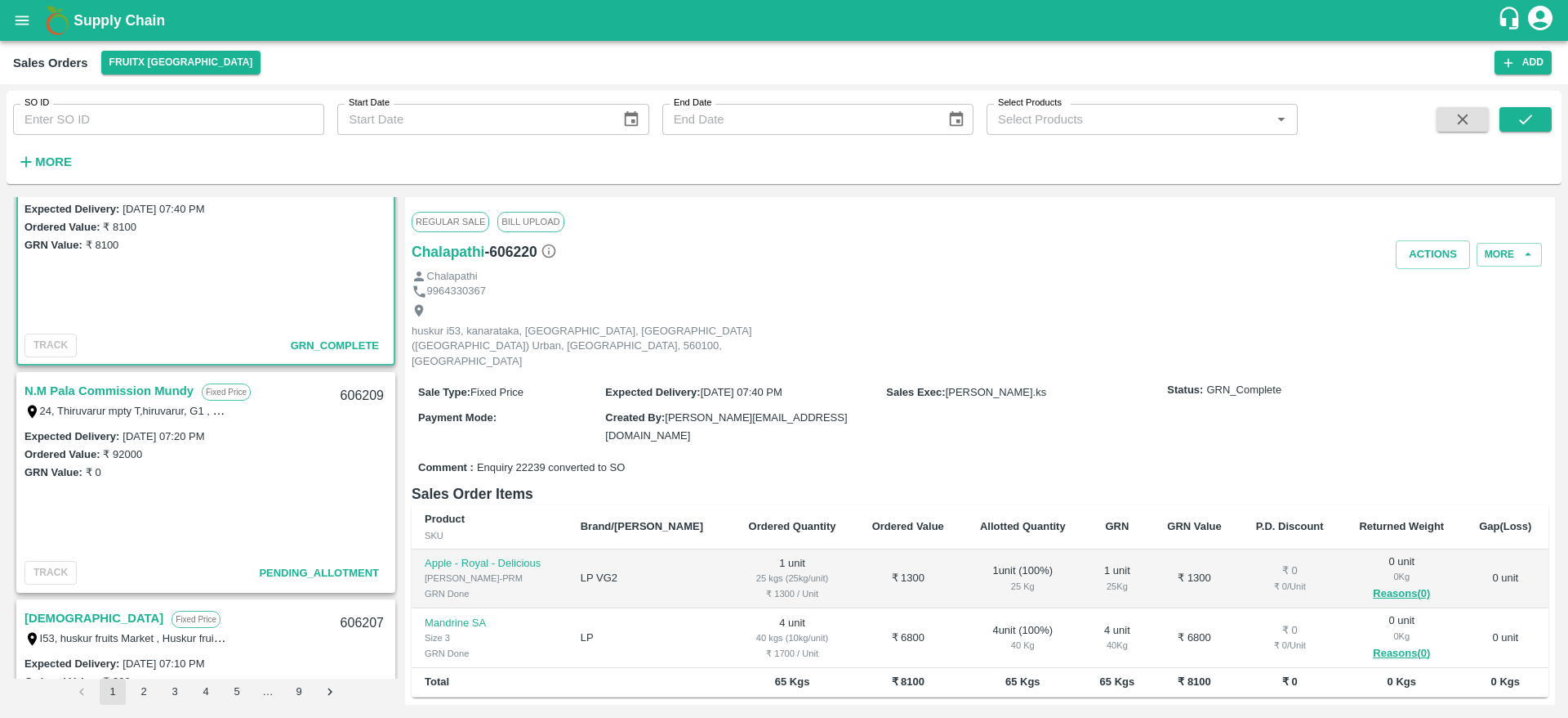
click at [111, 378] on div "N.M Pala Commission Mundy Fixed Price 24, Thiruvarur mpty T,hiruvarur, G1 , old…" at bounding box center [205, 400] width 375 height 53
click at [106, 394] on link "N.M Pala Commission Mundy" at bounding box center [109, 390] width 169 height 21
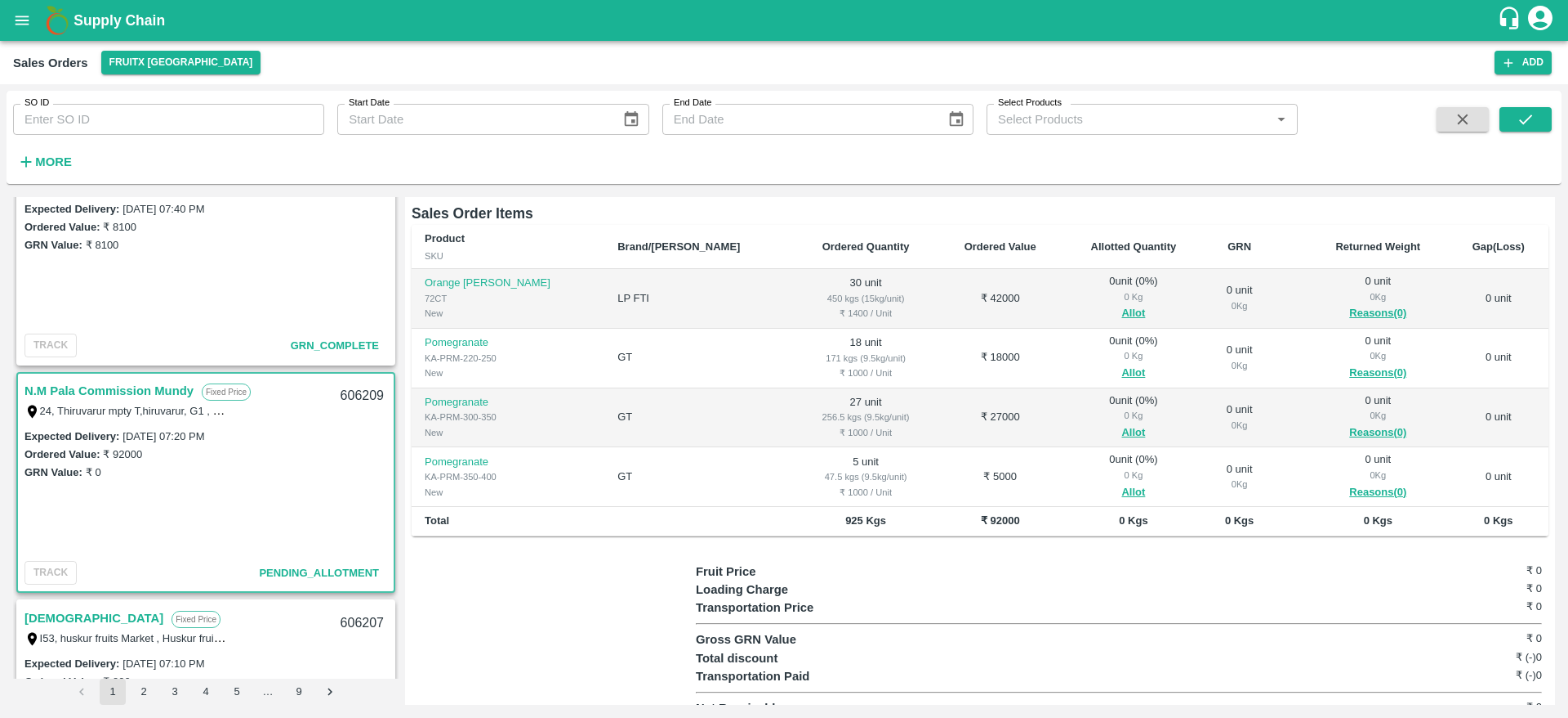
scroll to position [212, 0]
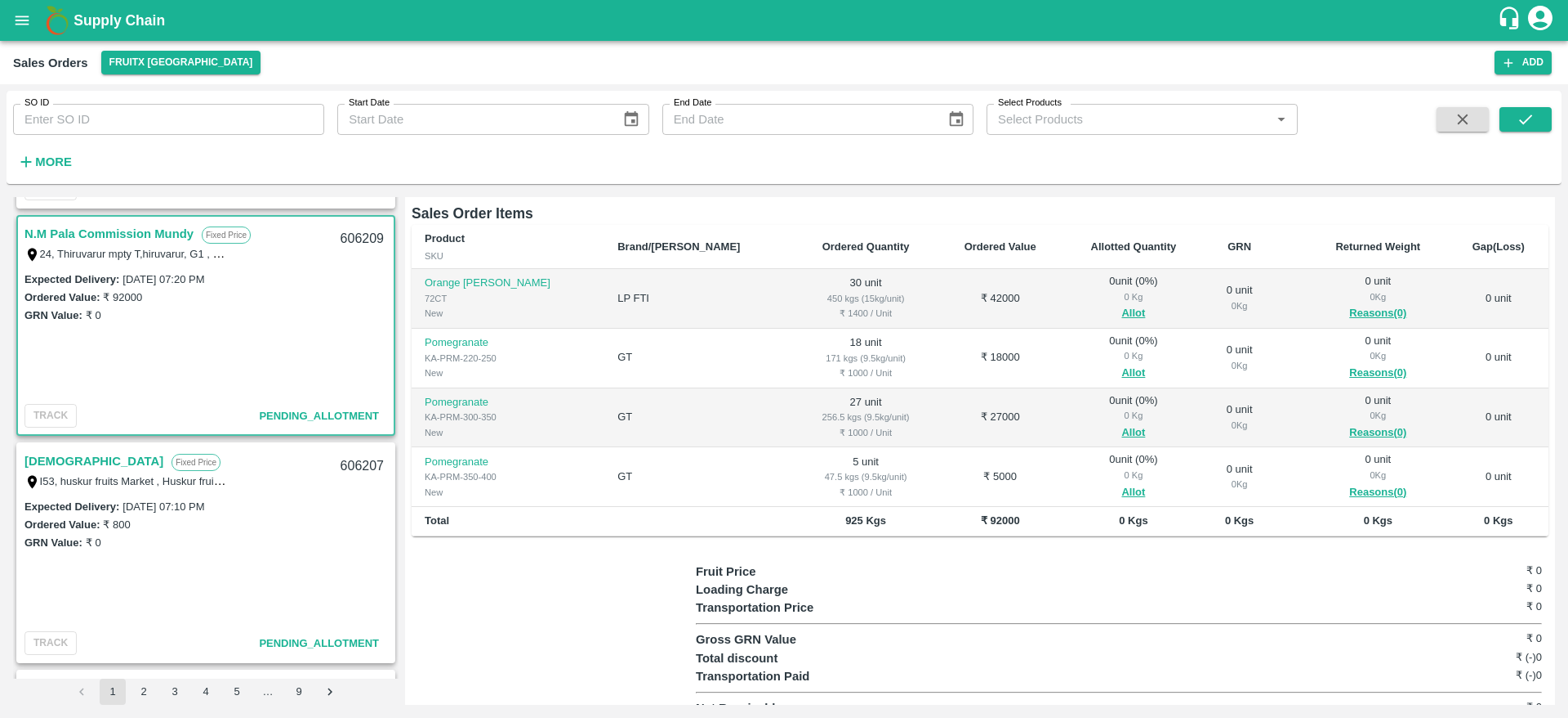
click at [49, 461] on link "[DEMOGRAPHIC_DATA]" at bounding box center [94, 461] width 139 height 21
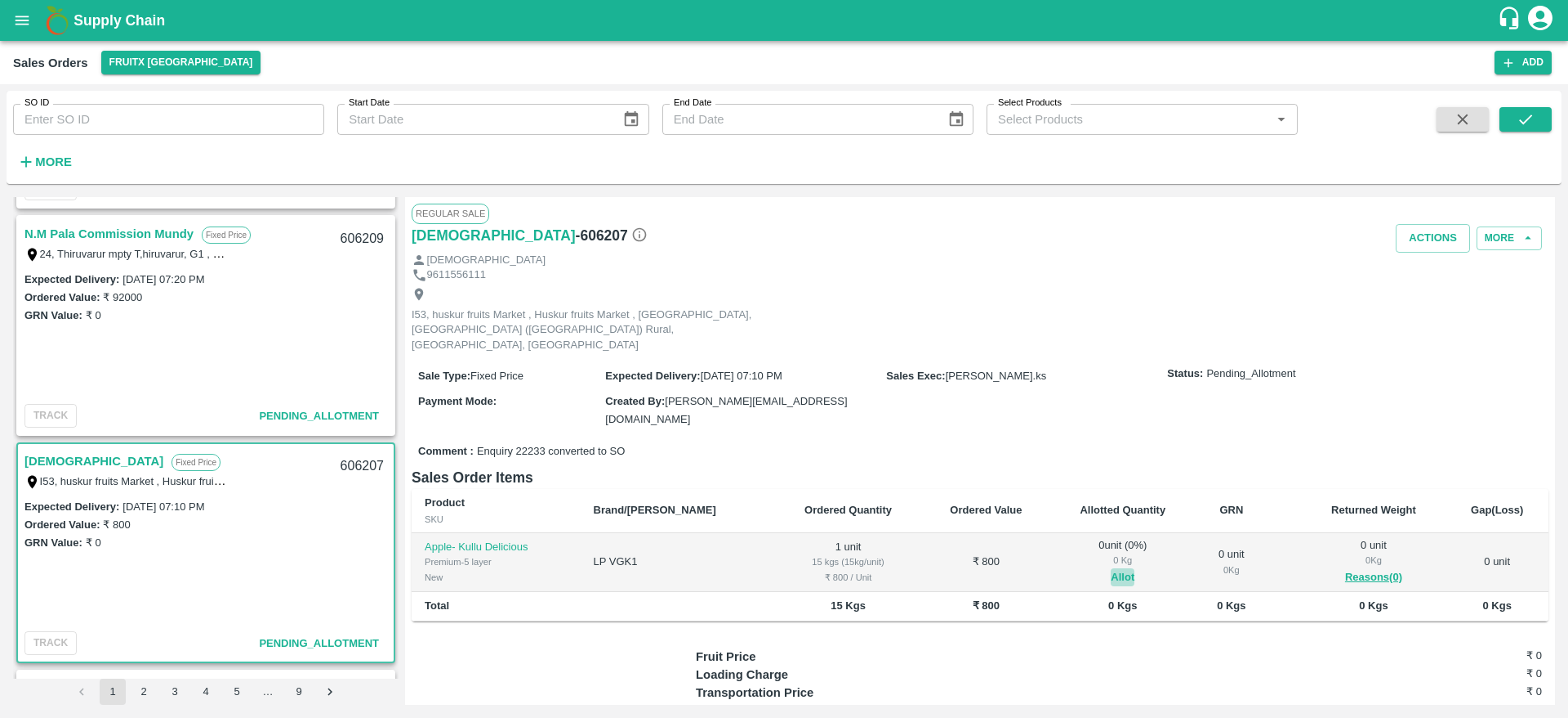
click at [1111, 568] on button "Allot" at bounding box center [1123, 577] width 24 height 18
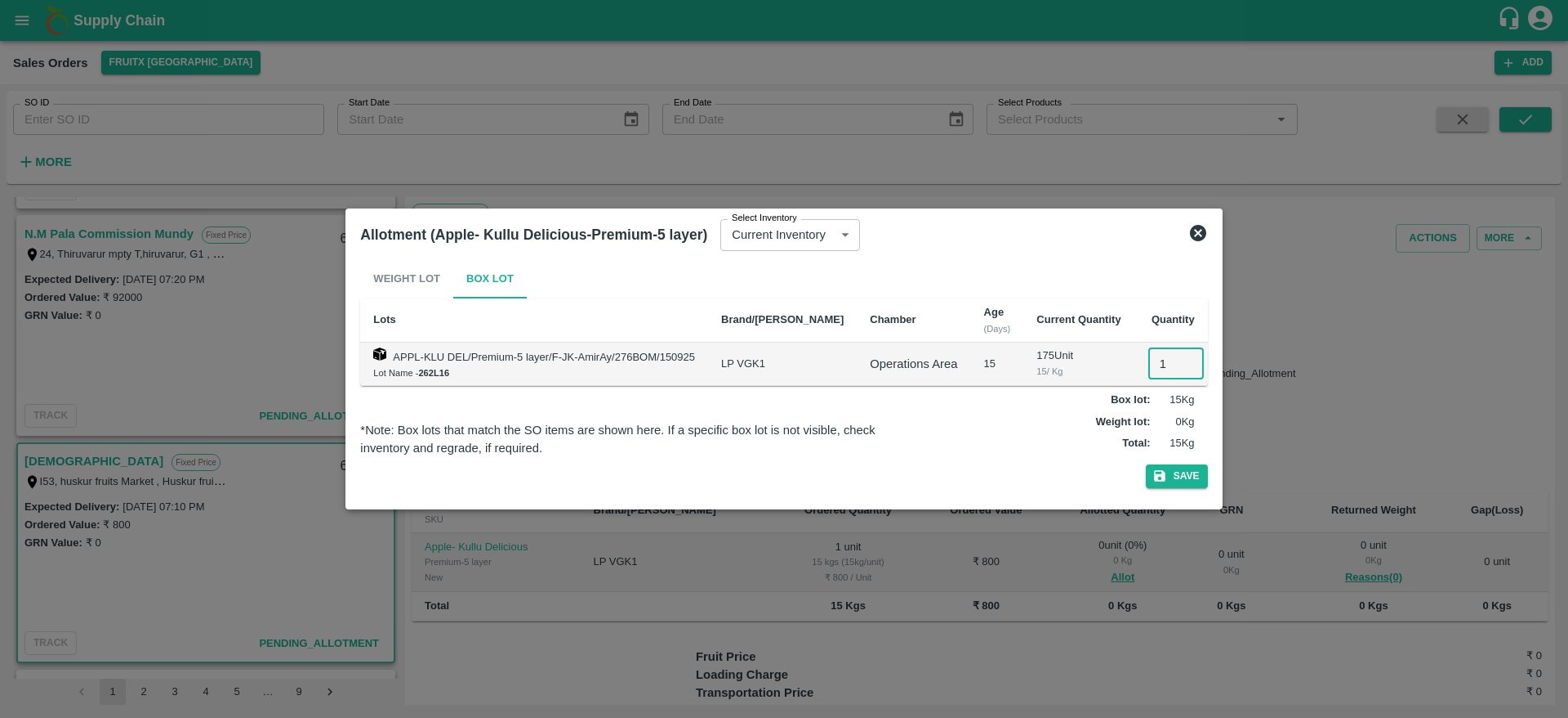
click at [1148, 368] on input "1" at bounding box center [1176, 364] width 55 height 31
type input "1"
click at [1146, 464] on button "Save" at bounding box center [1176, 476] width 62 height 24
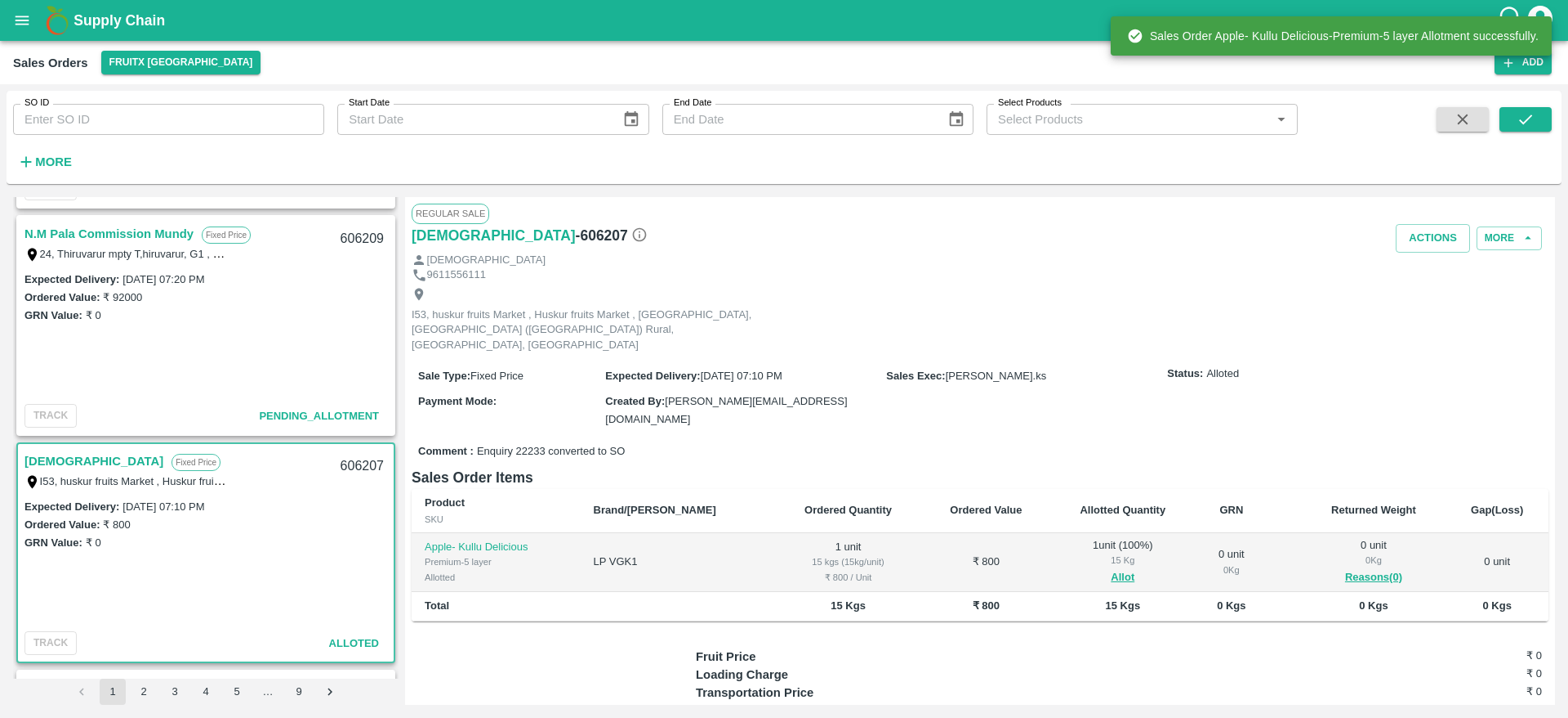
click at [350, 462] on div "606207" at bounding box center [362, 466] width 63 height 39
copy div "606207"
click at [1431, 245] on button "Actions" at bounding box center [1432, 238] width 75 height 29
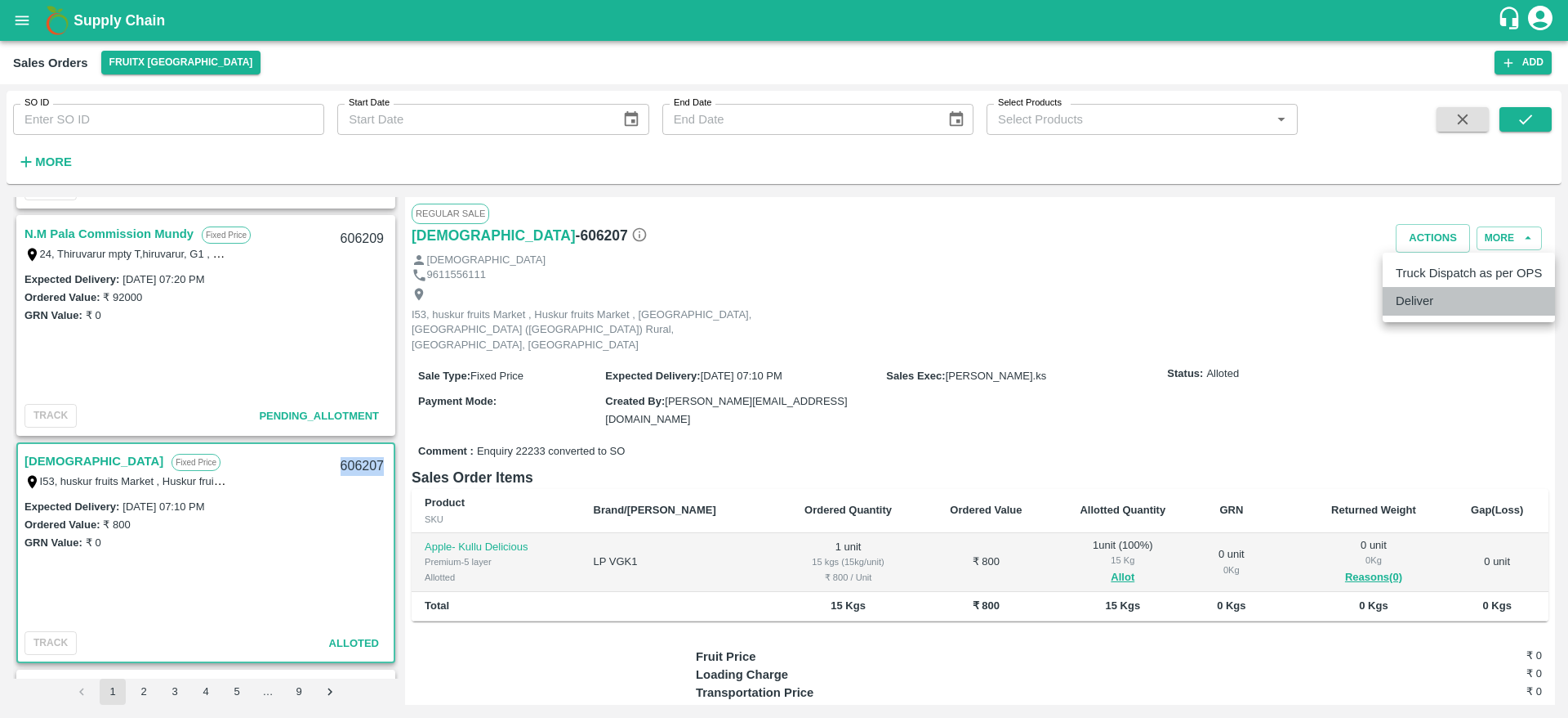
click at [1437, 296] on li "Deliver" at bounding box center [1468, 301] width 172 height 28
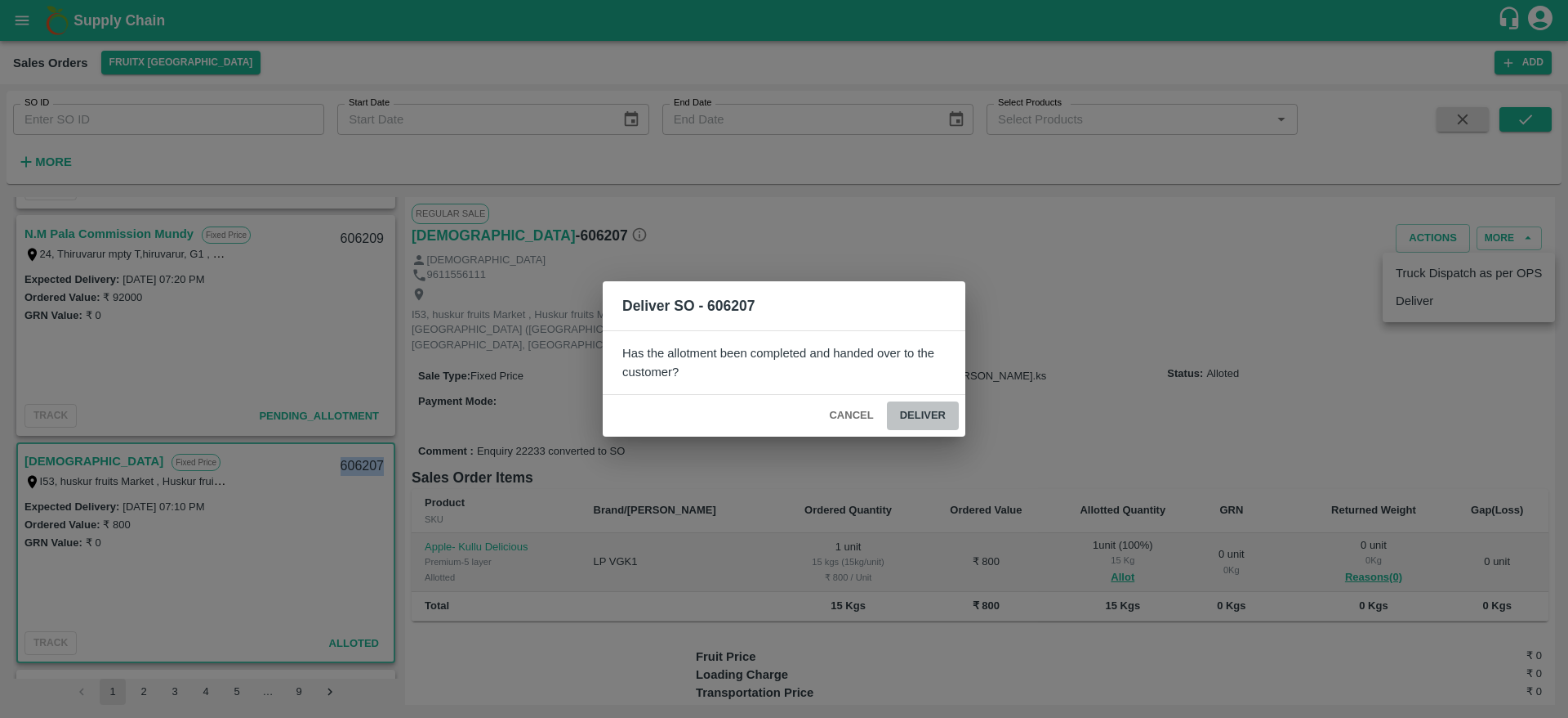
click at [932, 422] on button "Deliver" at bounding box center [923, 415] width 72 height 29
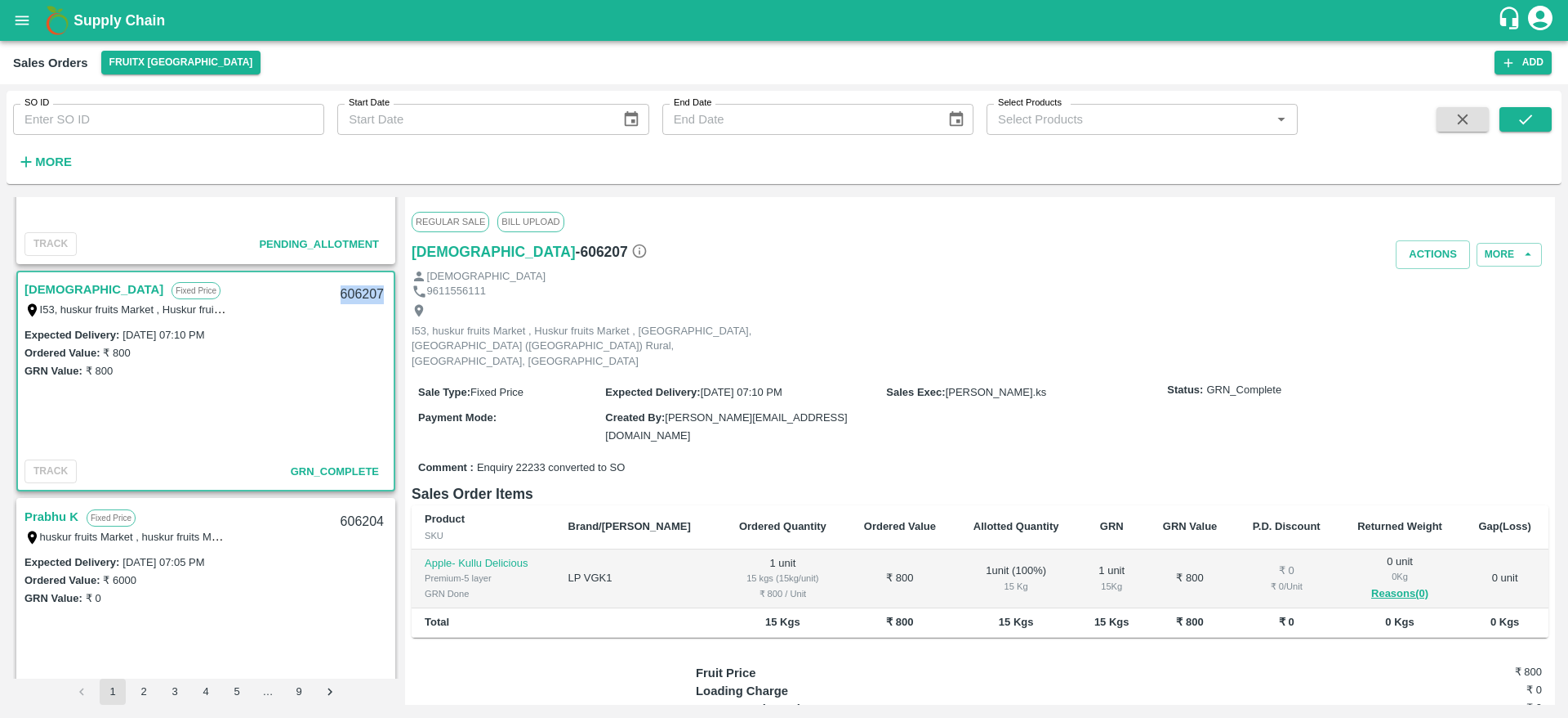
scroll to position [475, 0]
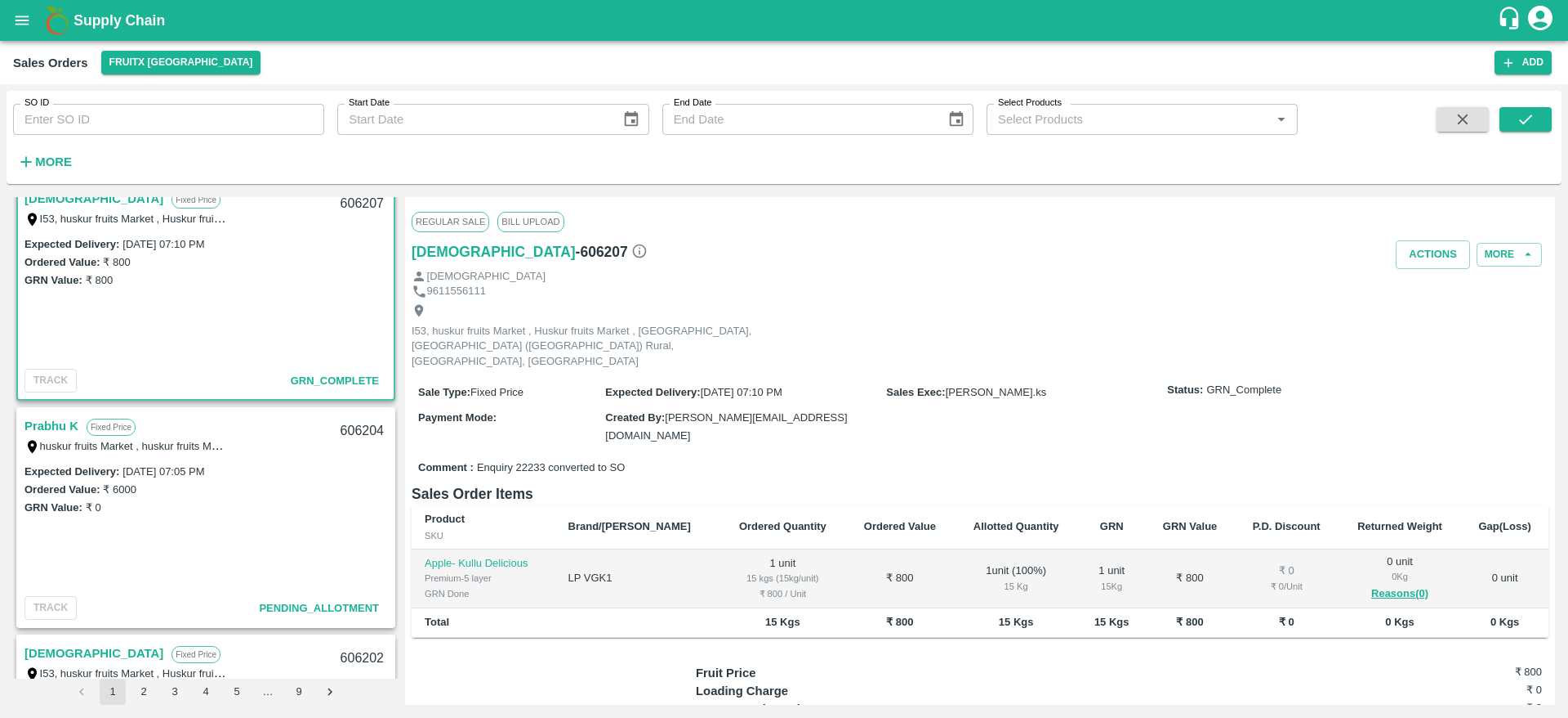
click at [64, 425] on link "Prabhu K" at bounding box center [52, 425] width 53 height 21
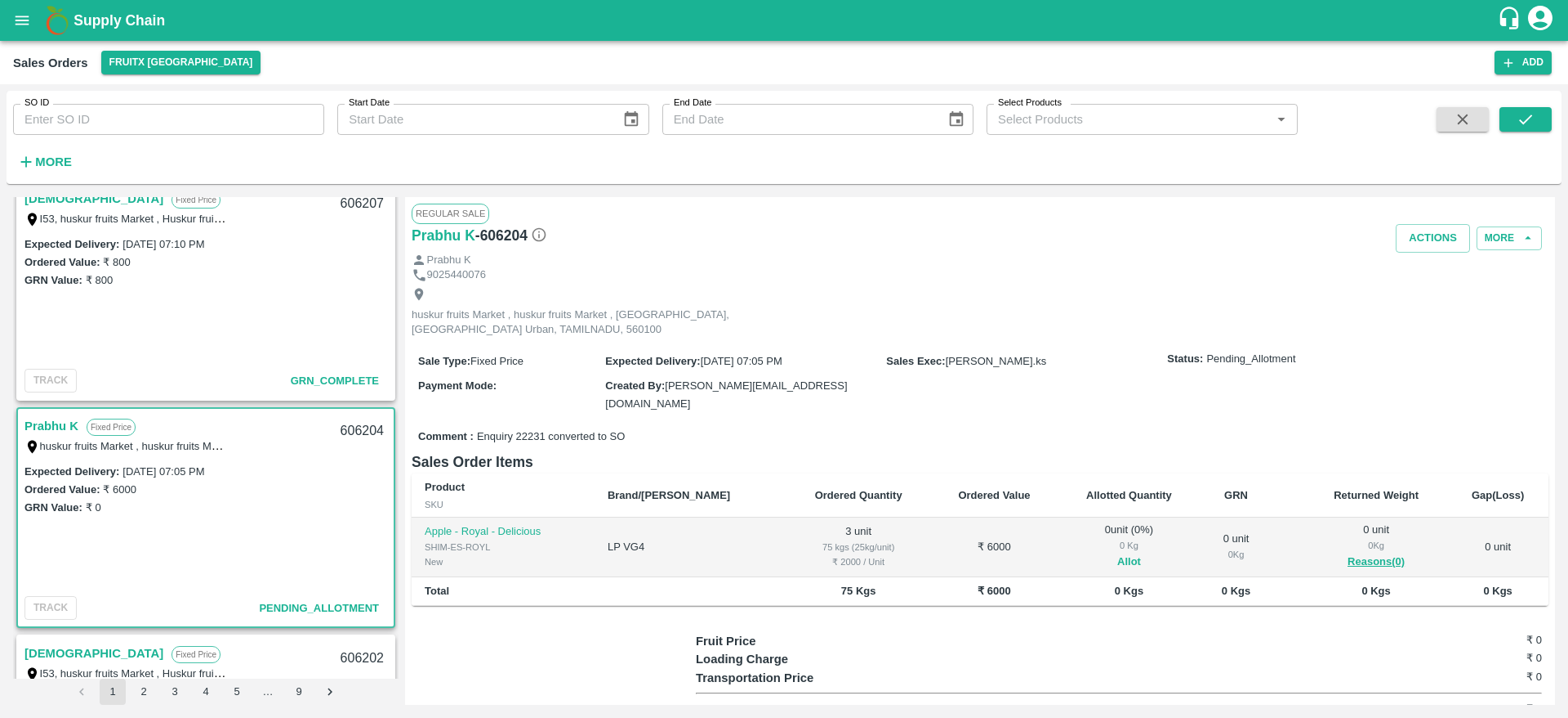
click at [1117, 553] on button "Allot" at bounding box center [1129, 562] width 24 height 18
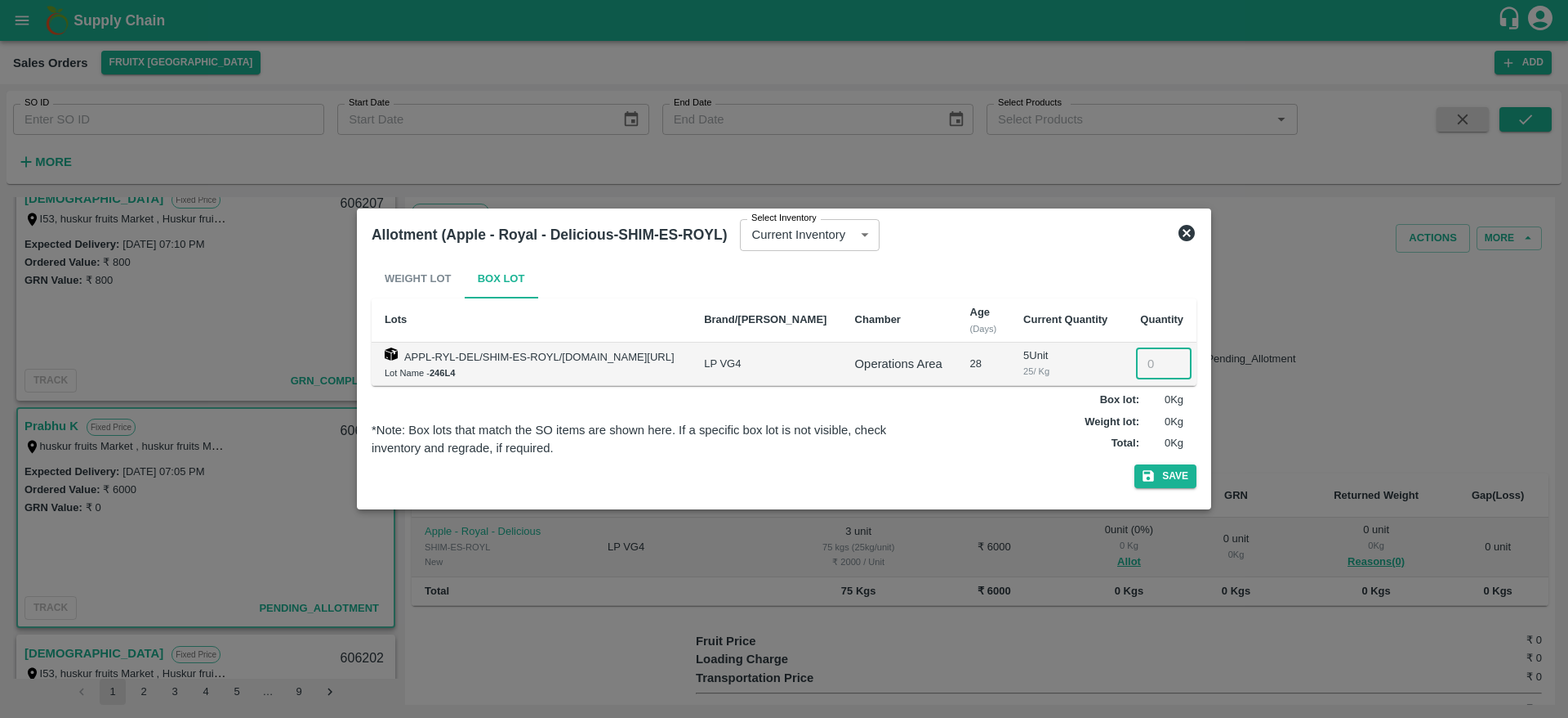
click at [1148, 356] on input "number" at bounding box center [1164, 364] width 55 height 31
type input "3"
click at [1134, 464] on button "Save" at bounding box center [1165, 476] width 62 height 24
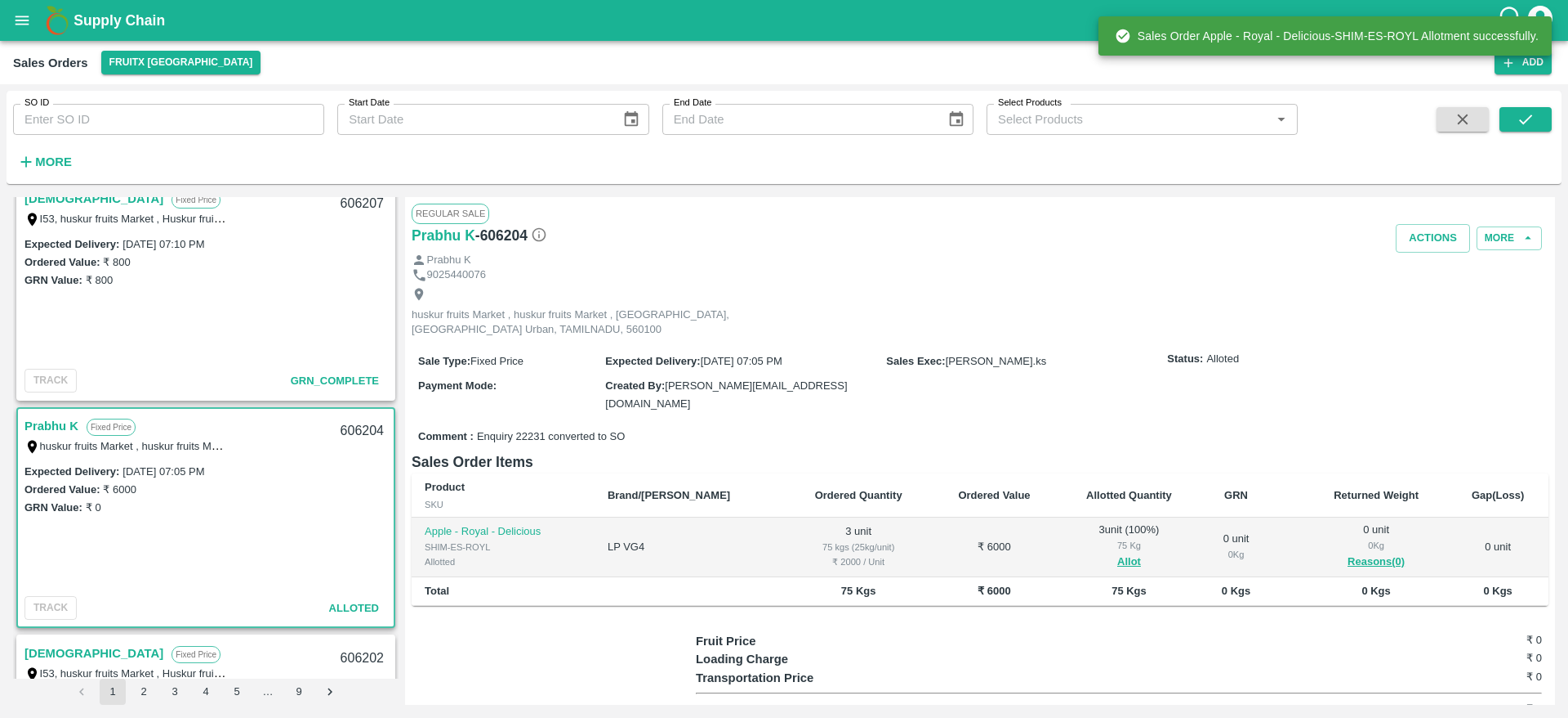
click at [346, 429] on div "606204" at bounding box center [362, 431] width 63 height 39
copy div "606204"
click at [1421, 246] on button "Actions" at bounding box center [1432, 238] width 75 height 29
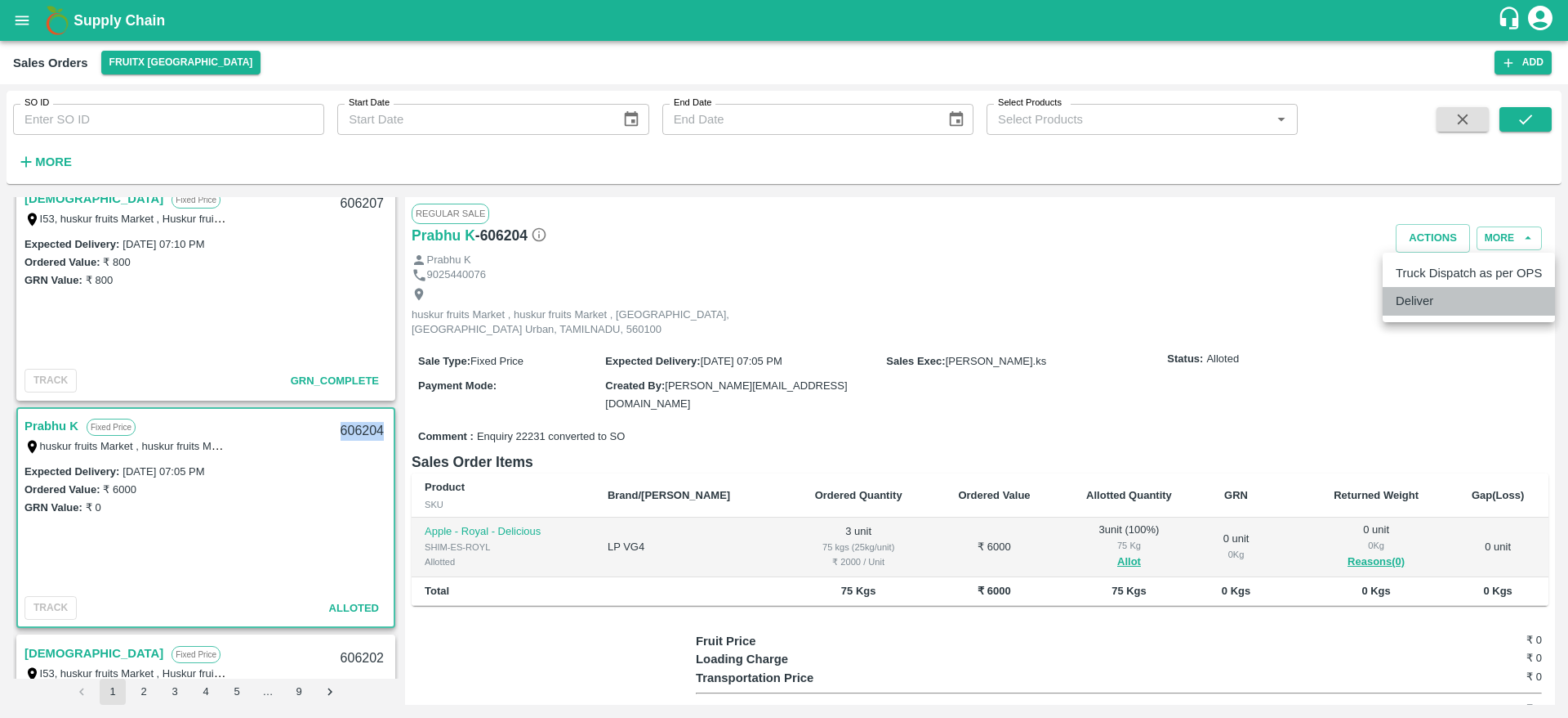
click at [1428, 294] on li "Deliver" at bounding box center [1468, 301] width 172 height 28
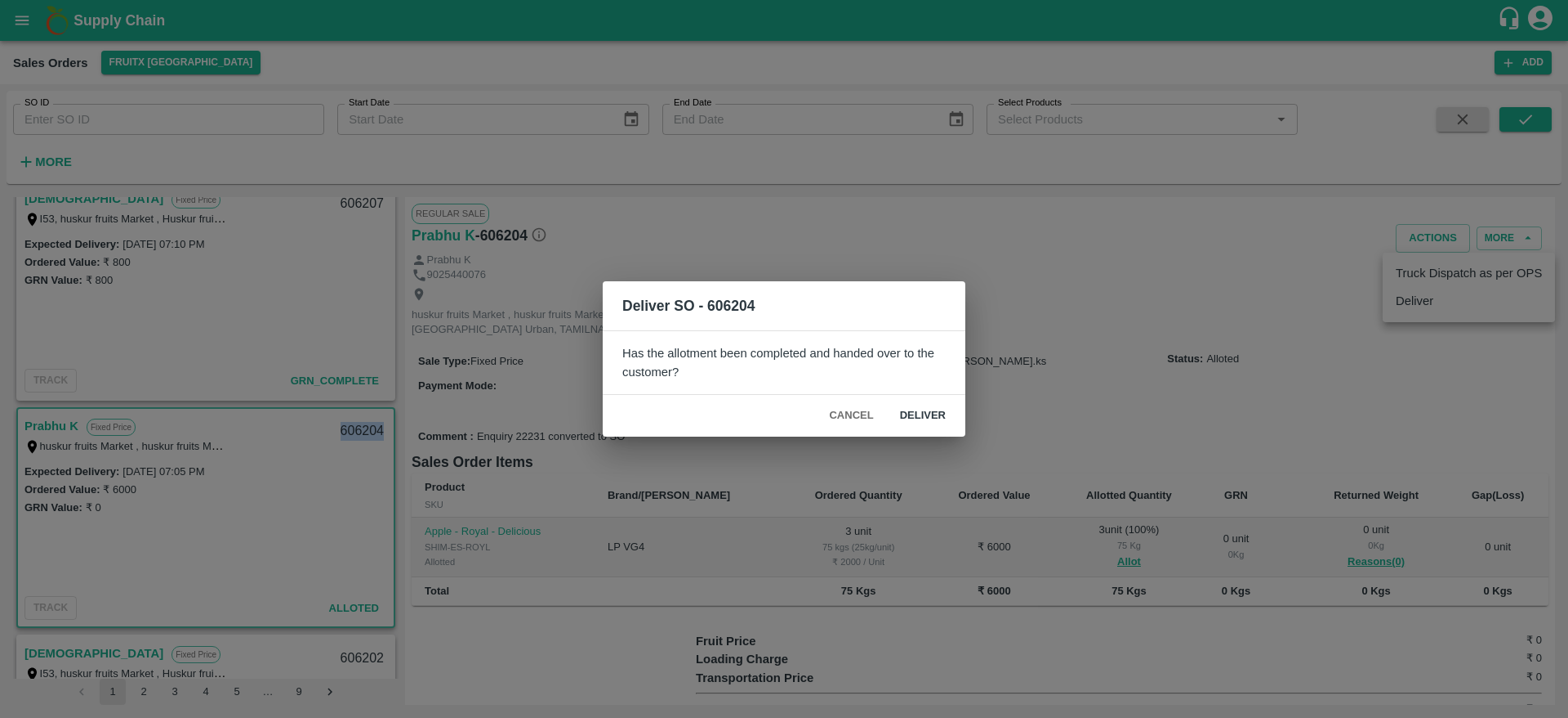
click at [915, 403] on button "Deliver" at bounding box center [923, 415] width 72 height 29
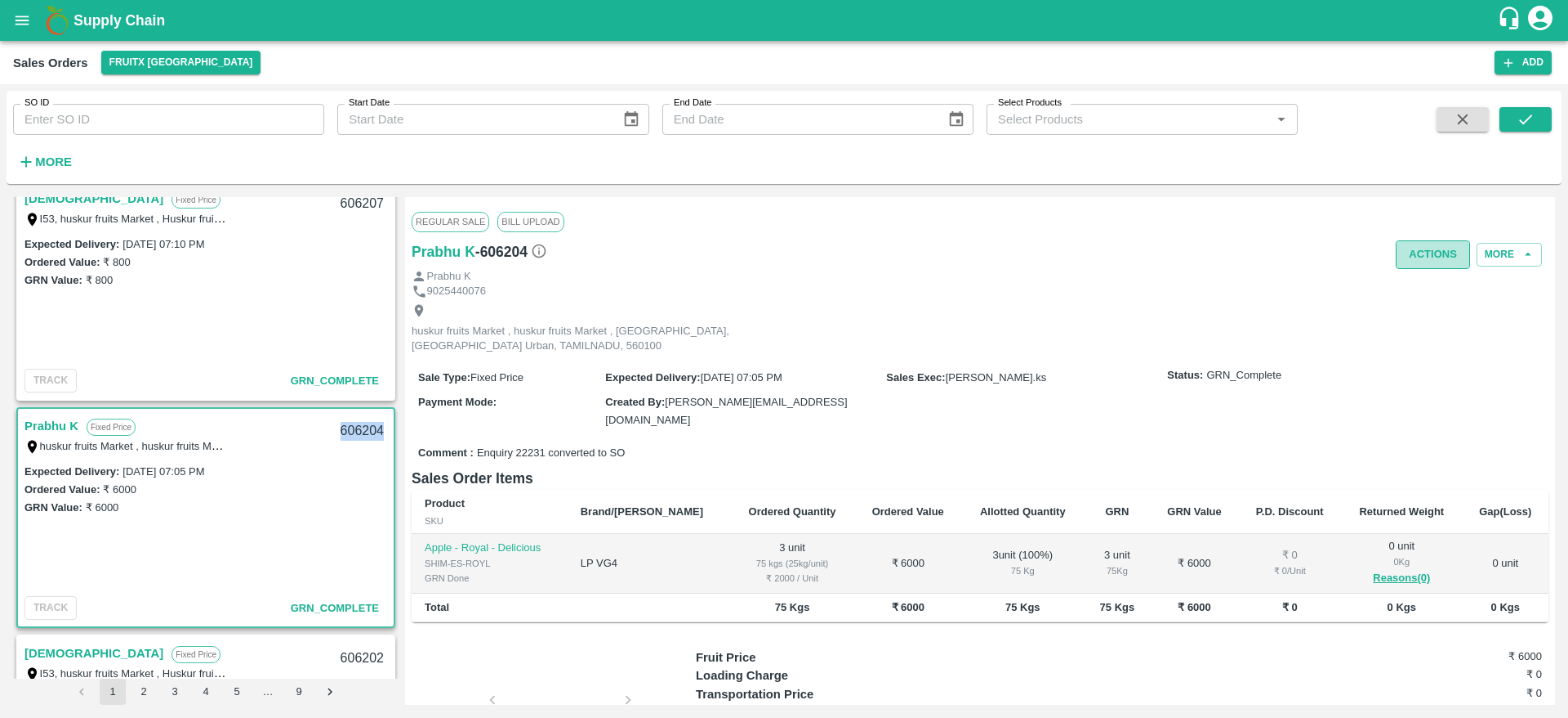
click at [1412, 256] on button "Actions" at bounding box center [1432, 254] width 75 height 29
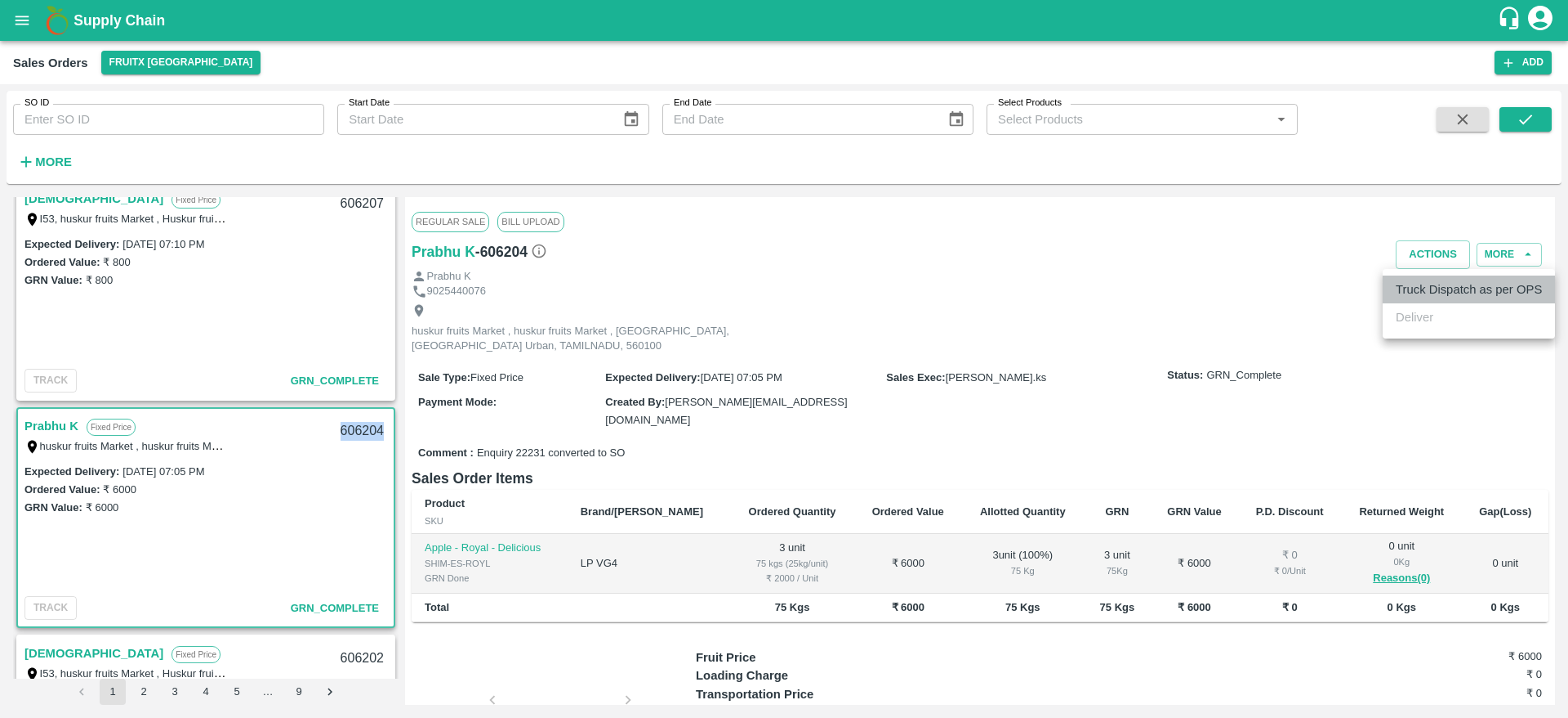
click at [1415, 281] on li "Truck Dispatch as per OPS" at bounding box center [1468, 289] width 172 height 28
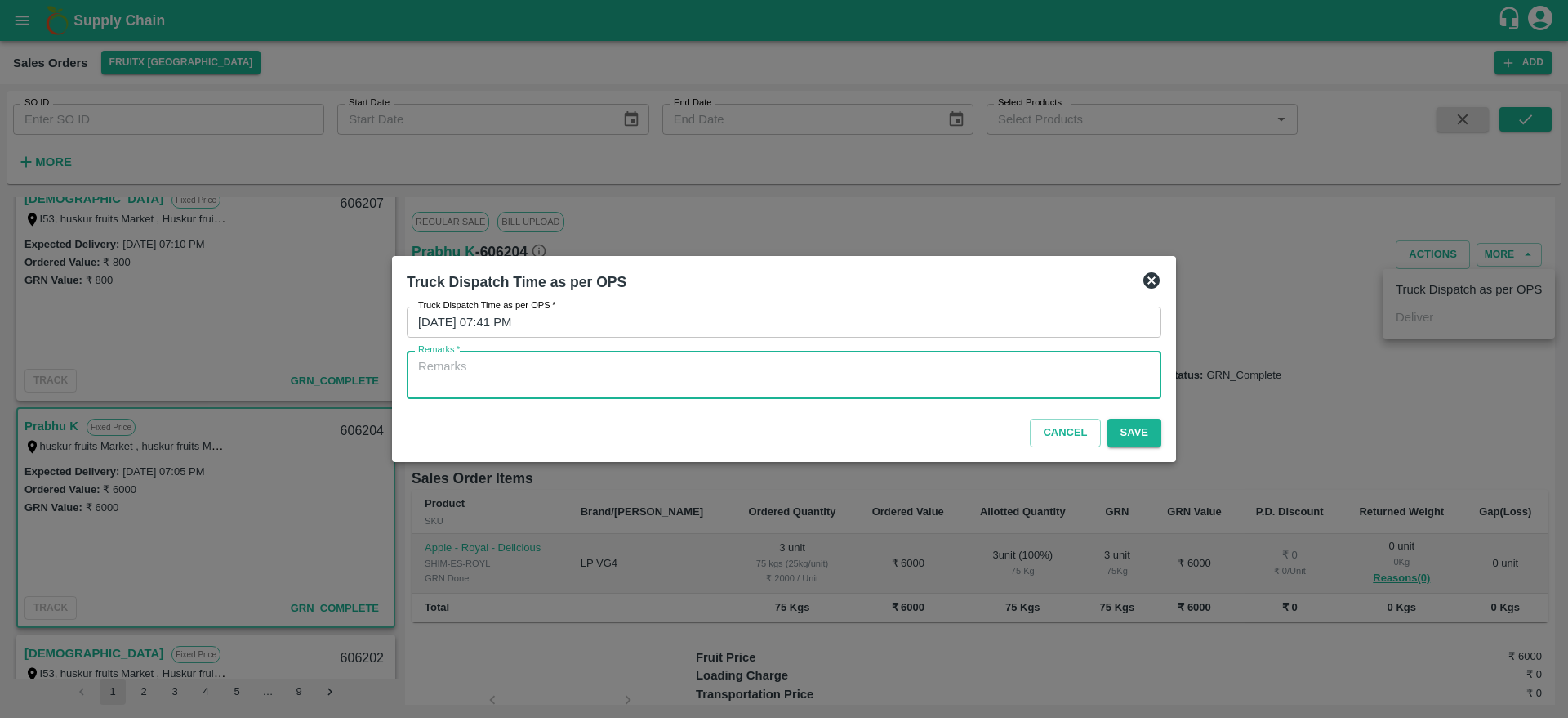
click at [885, 387] on textarea "Remarks   *" at bounding box center [783, 375] width 731 height 34
type textarea "OTD"
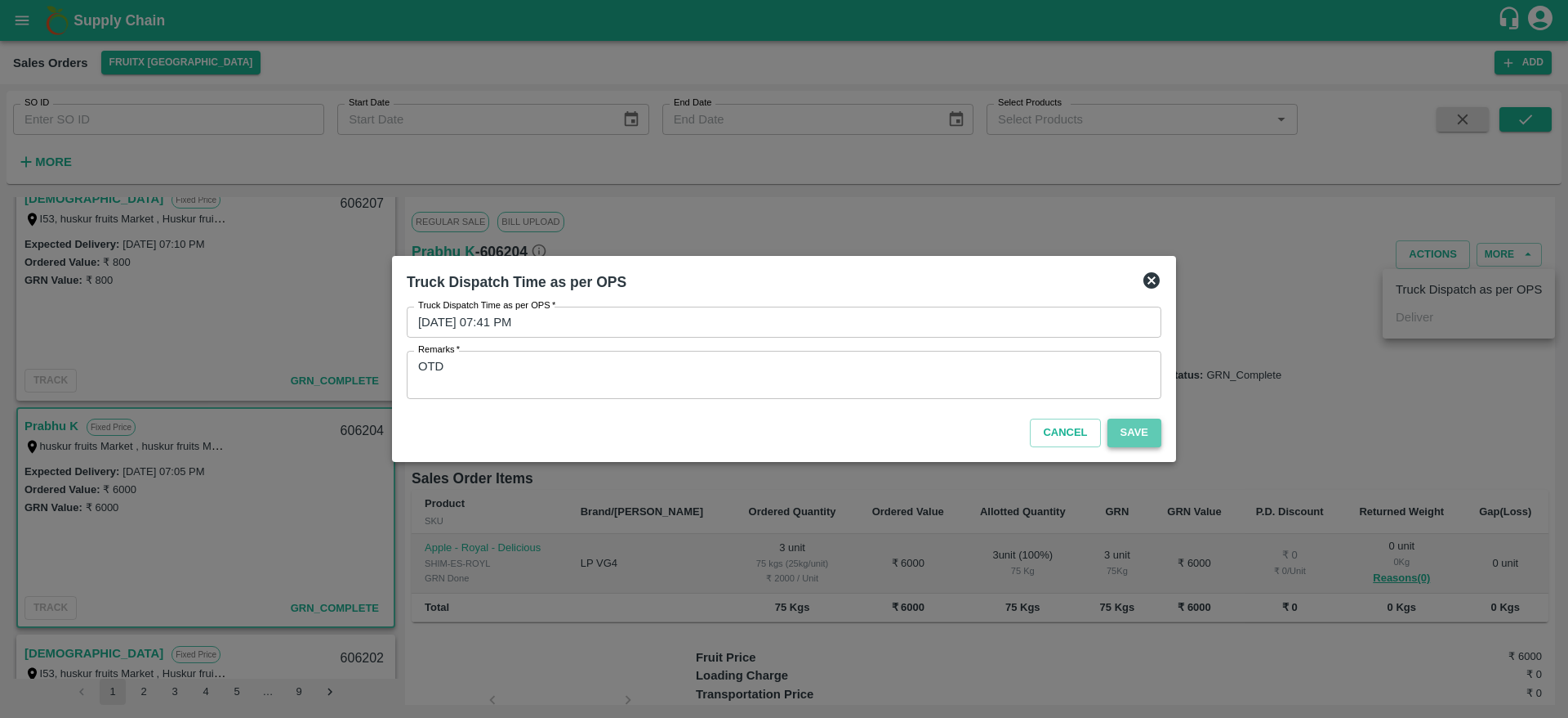
click at [1142, 425] on button "Save" at bounding box center [1134, 432] width 53 height 29
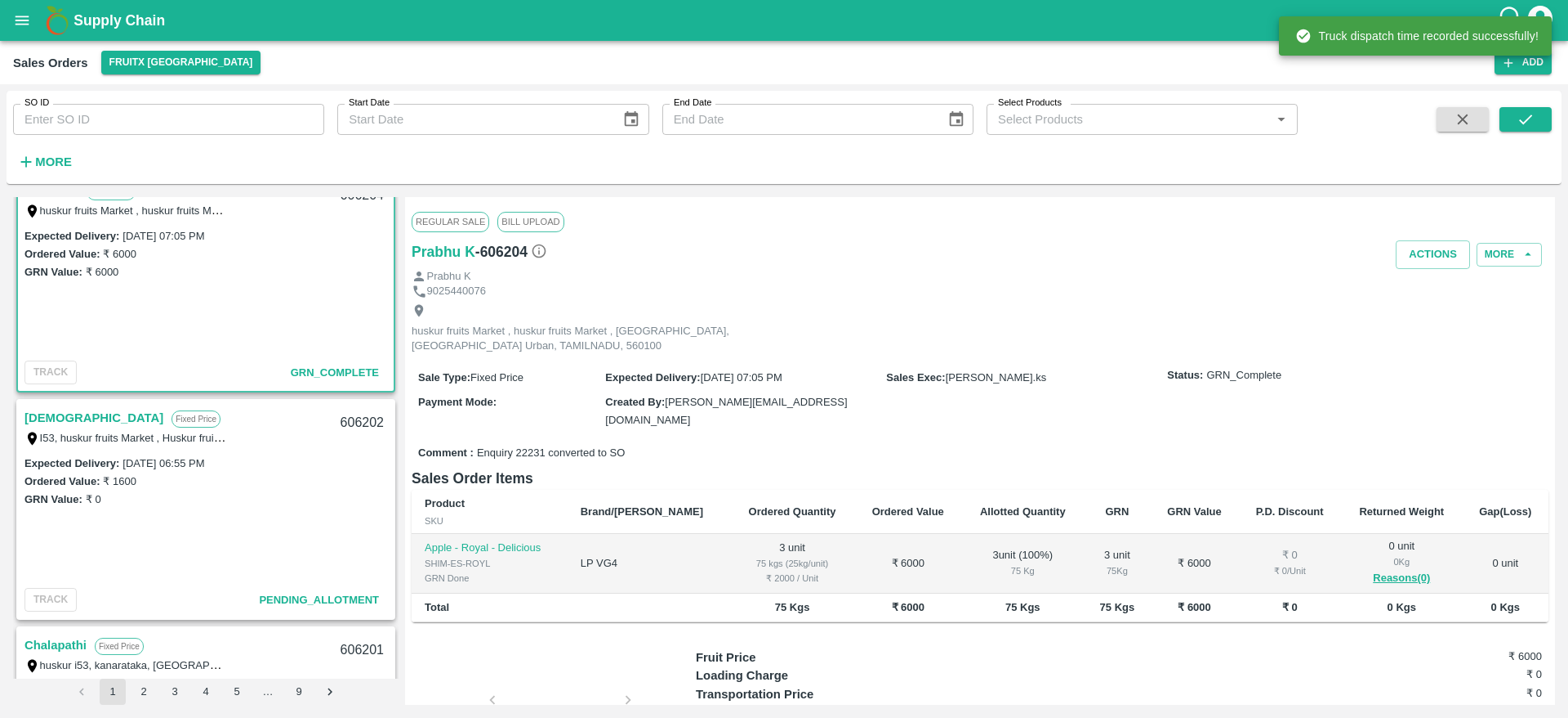
scroll to position [711, 0]
click at [40, 427] on div "I53, huskur fruits Market , Huskur fruits Market , [GEOGRAPHIC_DATA], [GEOGRAPH…" at bounding box center [126, 436] width 204 height 18
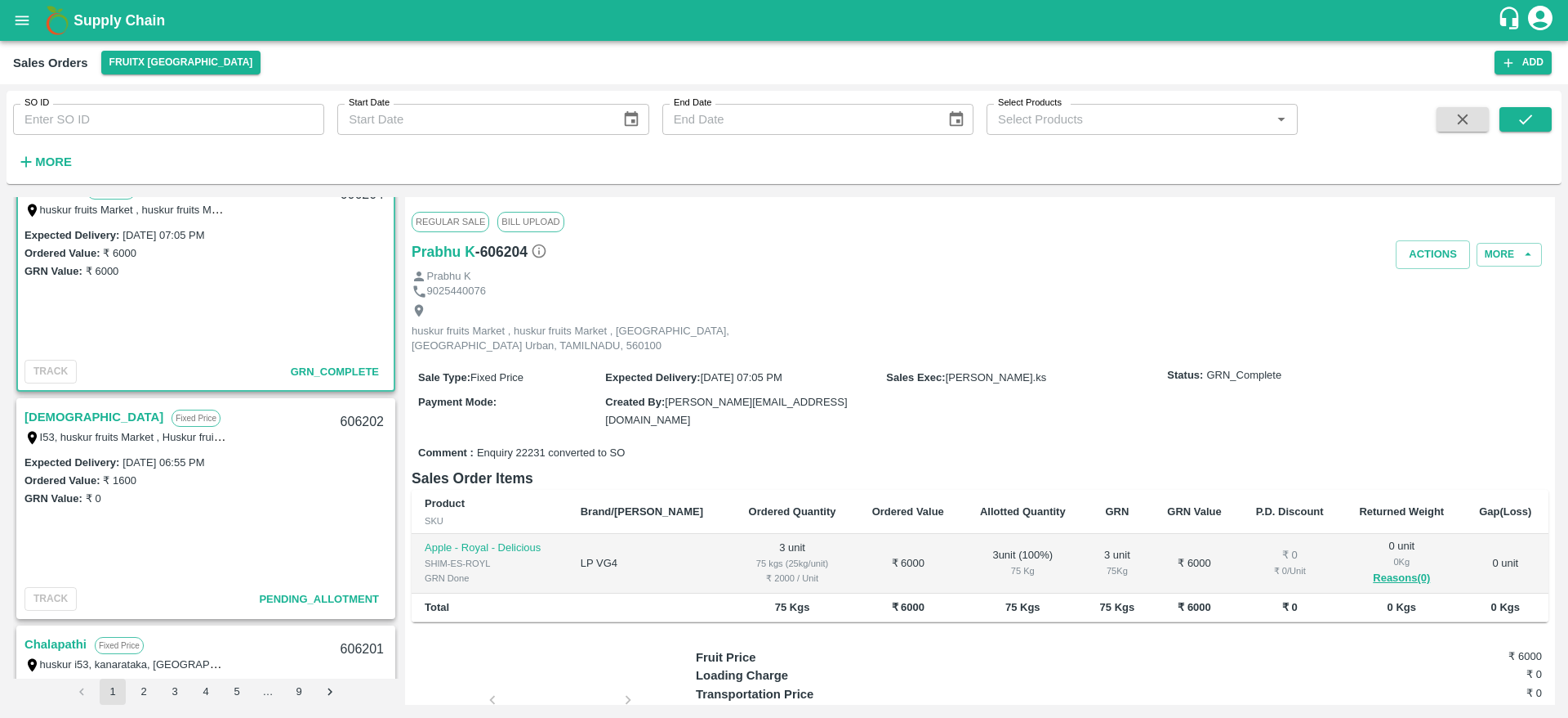
click at [72, 413] on div "Dharma Fixed Price" at bounding box center [178, 416] width 306 height 21
click at [59, 416] on link "[DEMOGRAPHIC_DATA]" at bounding box center [94, 416] width 139 height 21
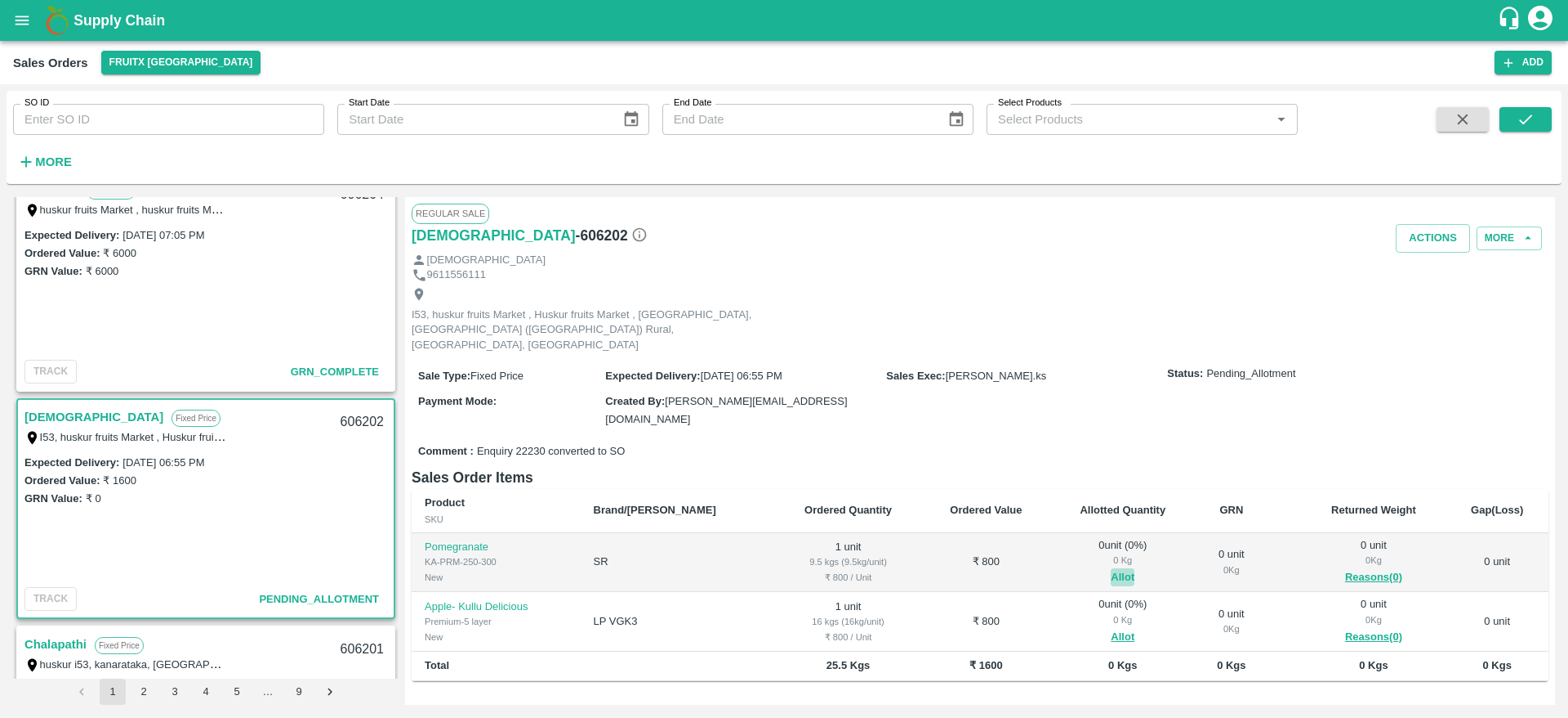
click at [1111, 568] on button "Allot" at bounding box center [1123, 577] width 24 height 18
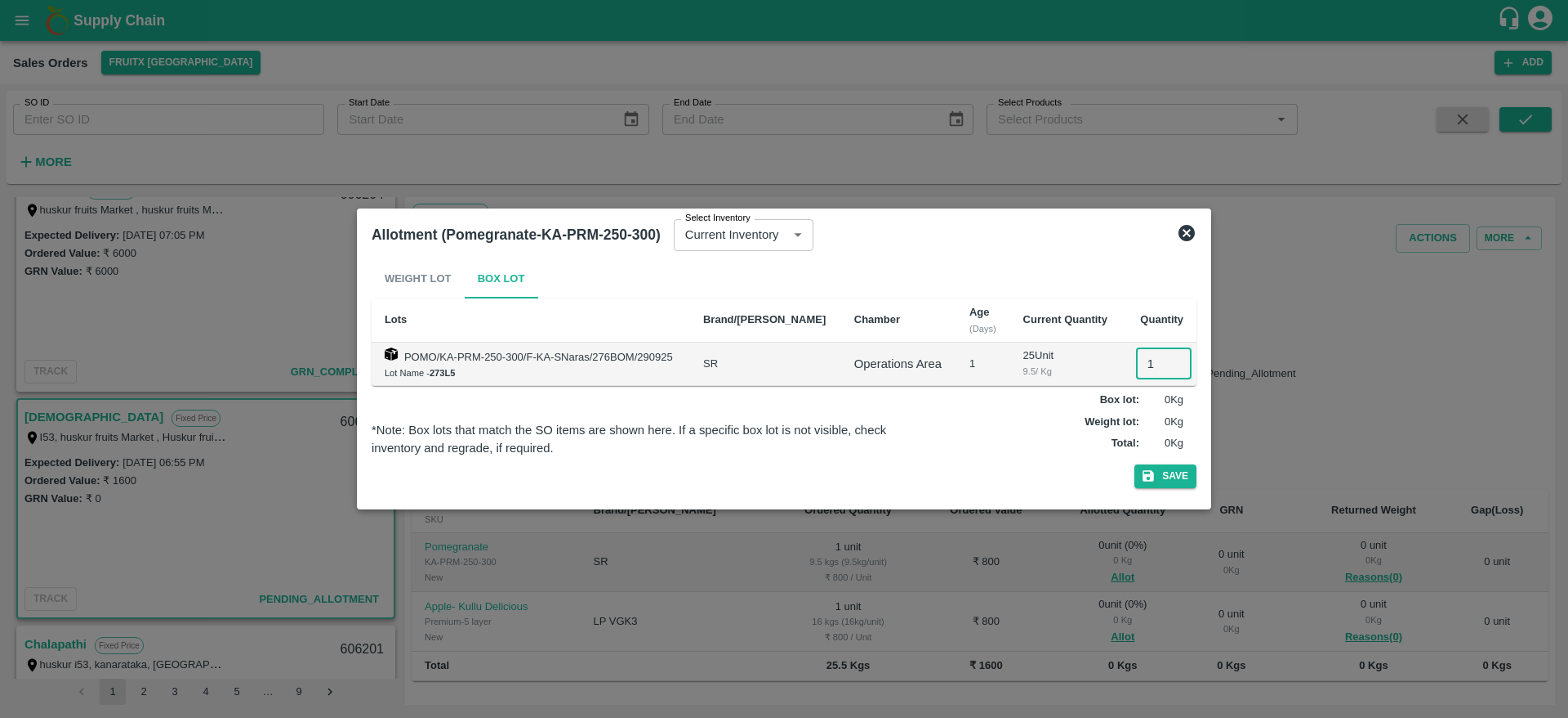
click at [1137, 377] on input "1" at bounding box center [1164, 364] width 55 height 31
type input "1"
click at [1134, 464] on button "Save" at bounding box center [1165, 476] width 62 height 24
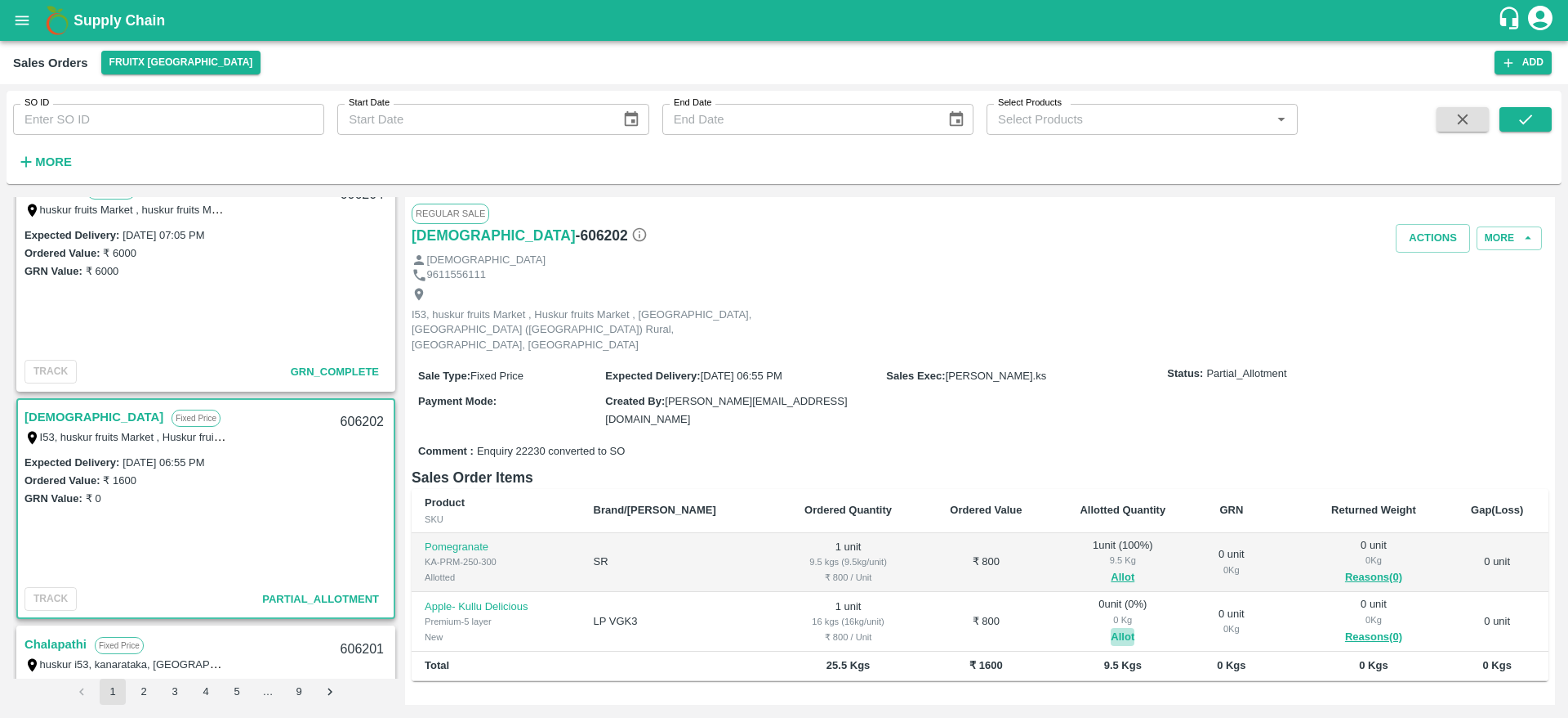
click at [1111, 628] on button "Allot" at bounding box center [1123, 637] width 24 height 18
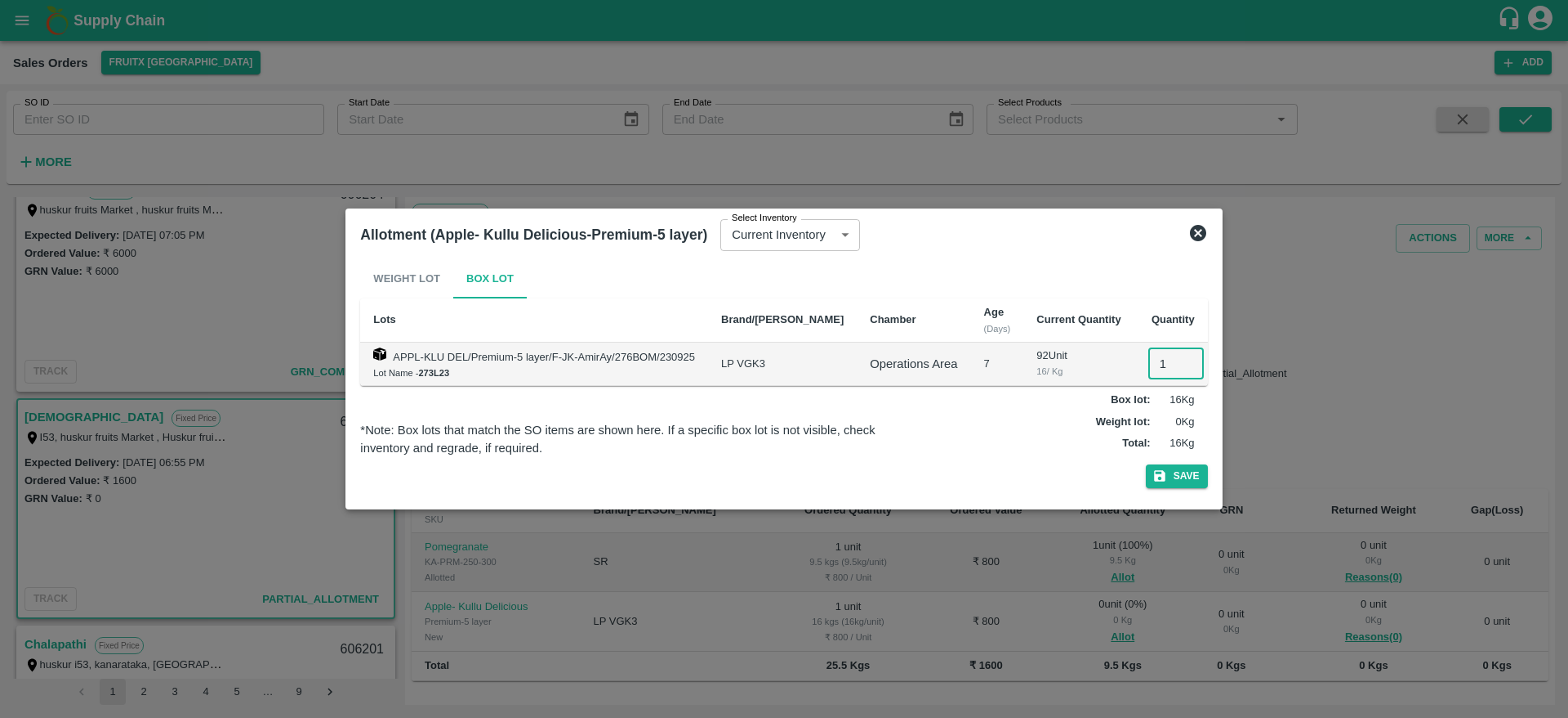
click at [1148, 363] on input "1" at bounding box center [1176, 364] width 55 height 31
type input "1"
click at [1146, 464] on button "Save" at bounding box center [1176, 476] width 62 height 24
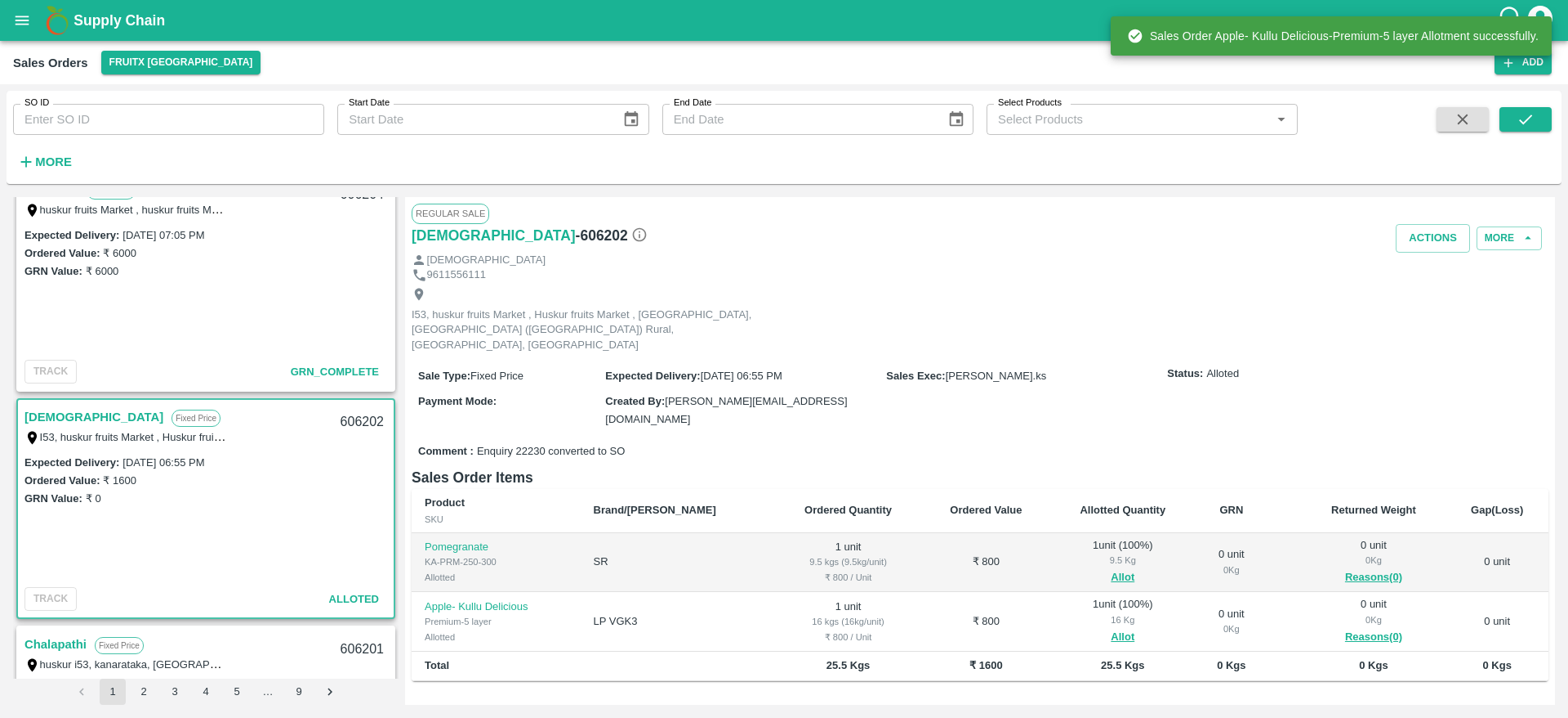
click at [360, 416] on div "606202" at bounding box center [362, 423] width 63 height 39
copy div "606202"
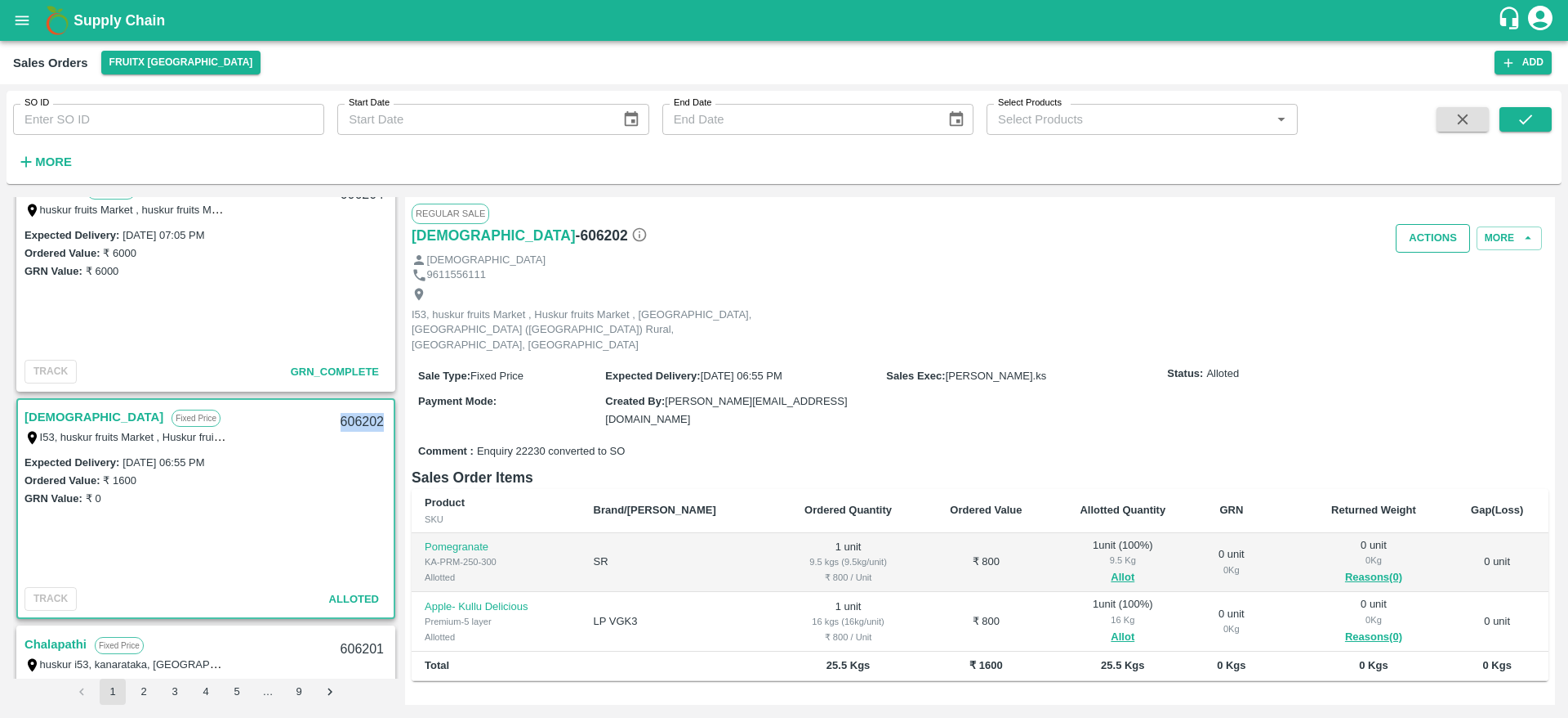
click at [1424, 233] on button "Actions" at bounding box center [1432, 238] width 75 height 29
click at [1415, 293] on li "Deliver" at bounding box center [1468, 301] width 172 height 28
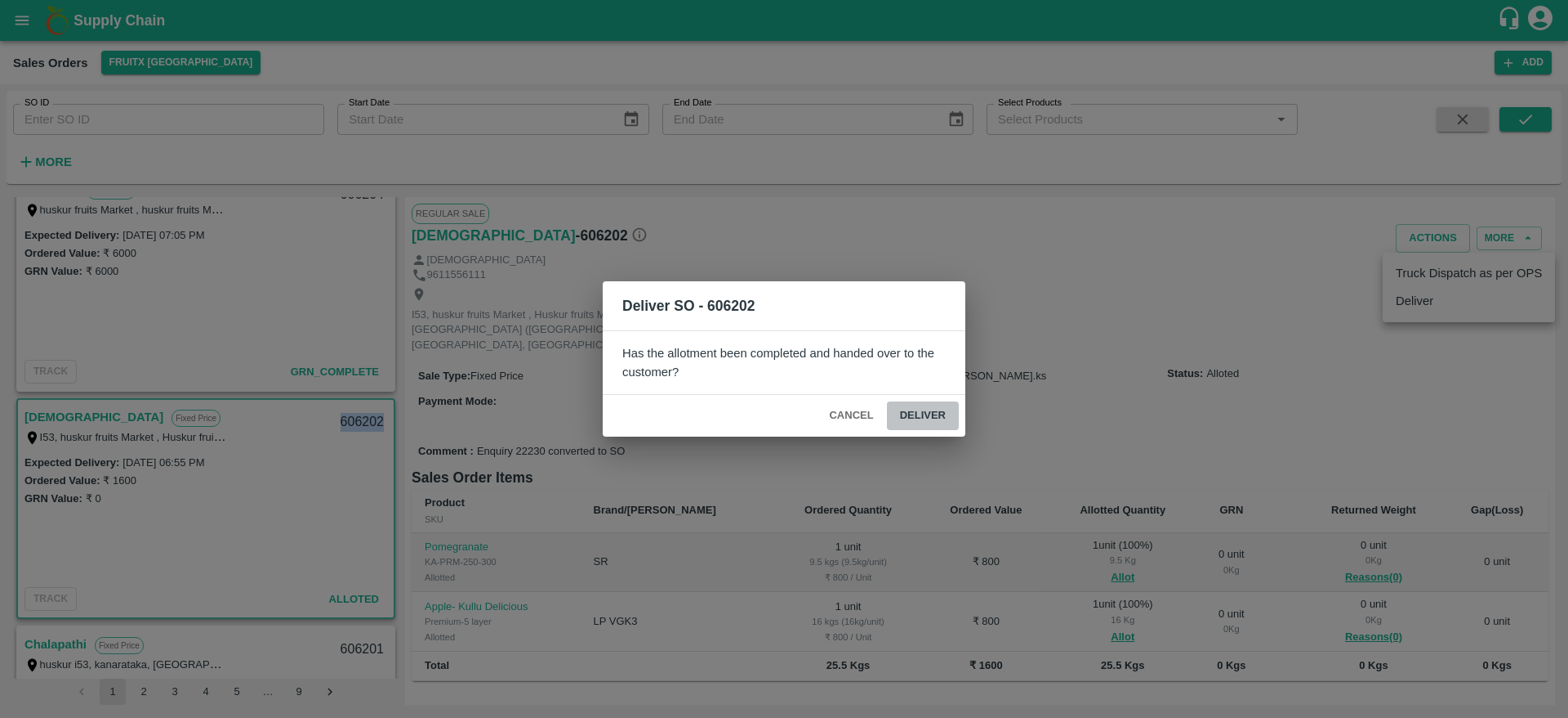
click at [939, 411] on button "Deliver" at bounding box center [923, 415] width 72 height 29
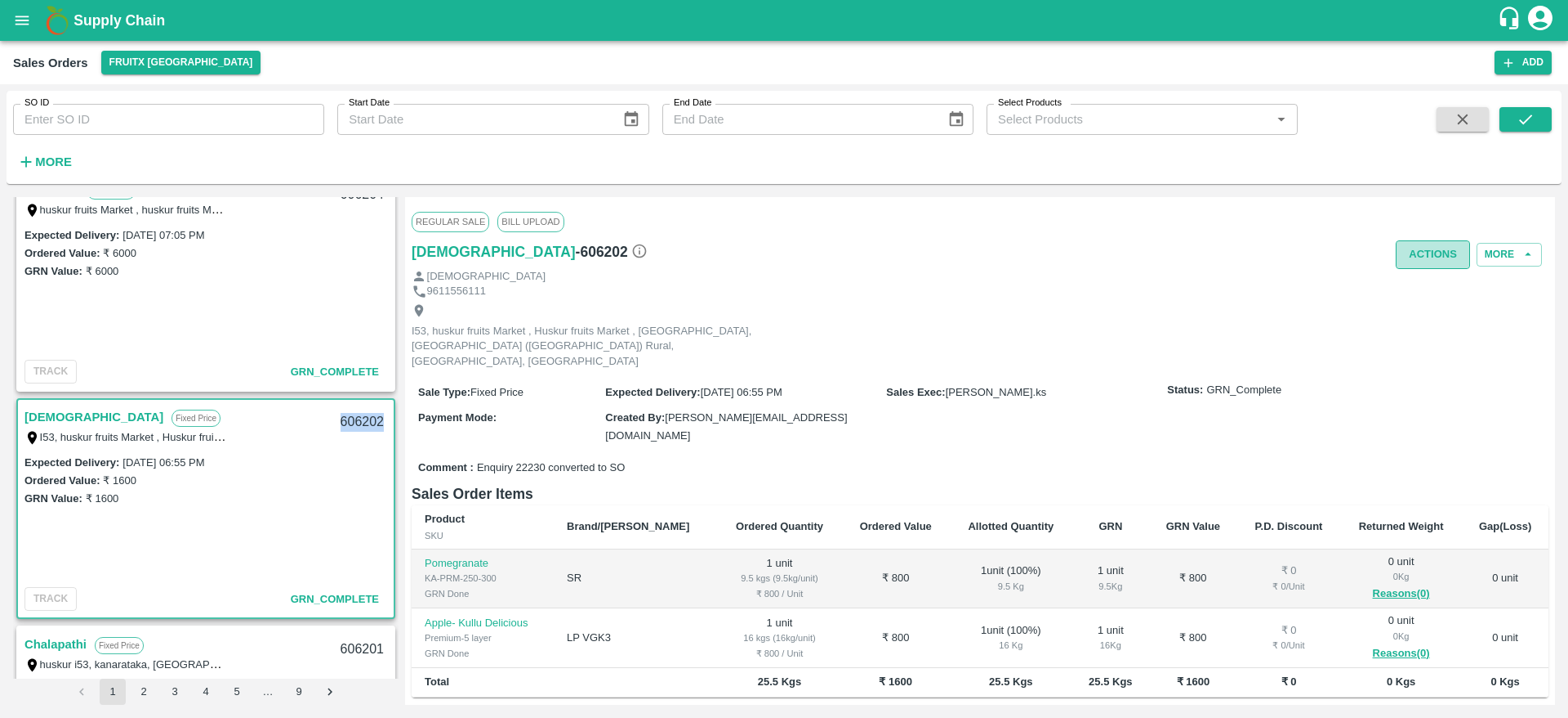
click at [1396, 261] on button "Actions" at bounding box center [1432, 254] width 75 height 29
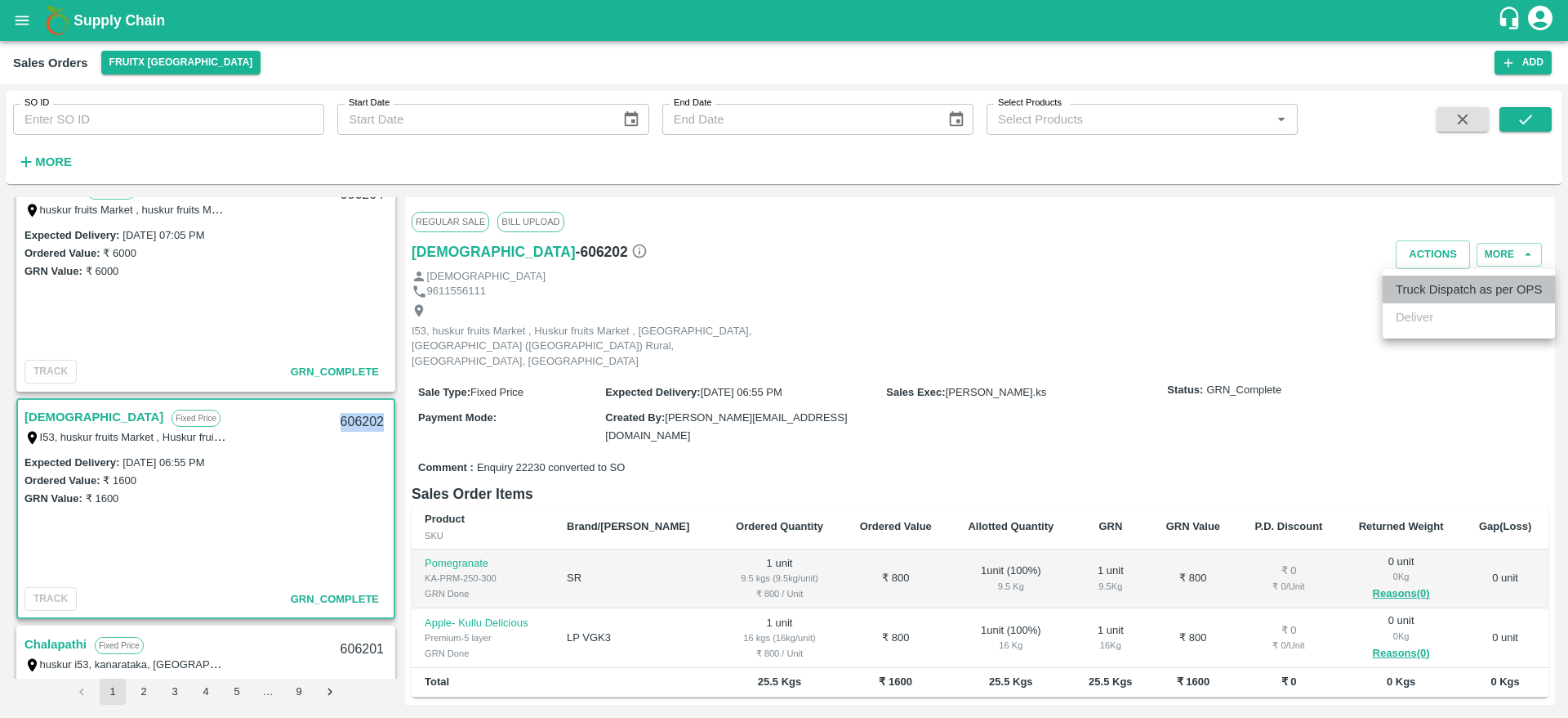
click at [1405, 290] on li "Truck Dispatch as per OPS" at bounding box center [1468, 289] width 172 height 28
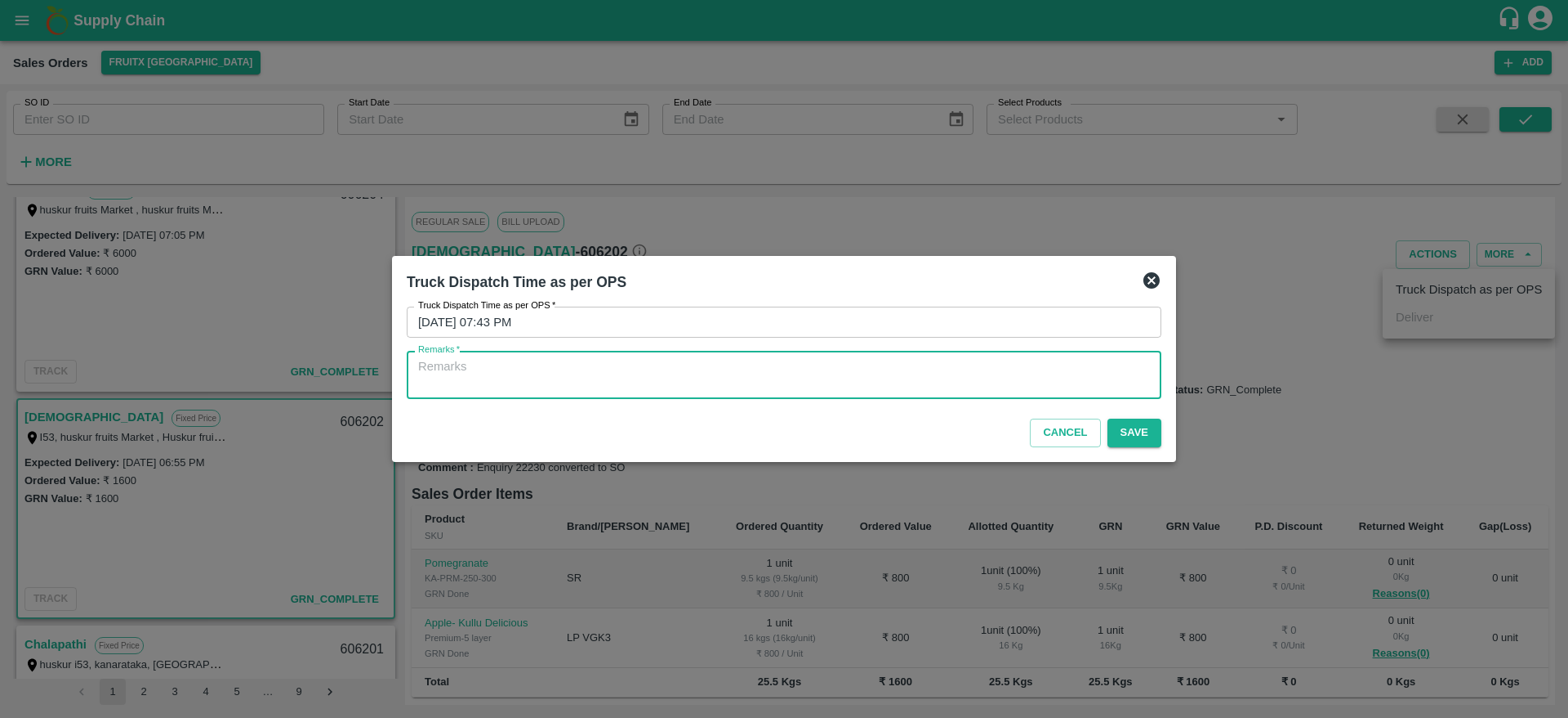
click at [960, 375] on textarea "Remarks   *" at bounding box center [783, 375] width 731 height 34
type textarea "OTD"
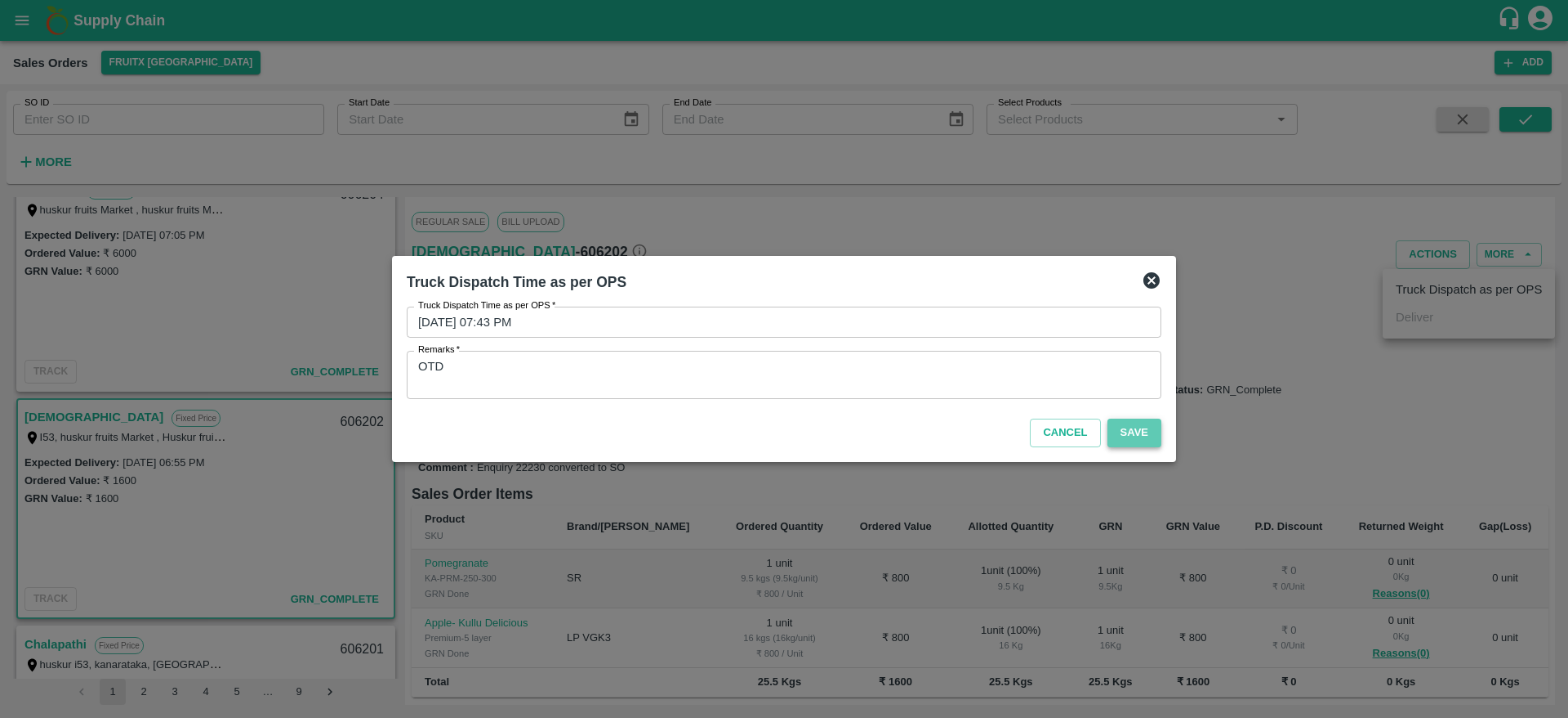
click at [1145, 434] on button "Save" at bounding box center [1134, 432] width 53 height 29
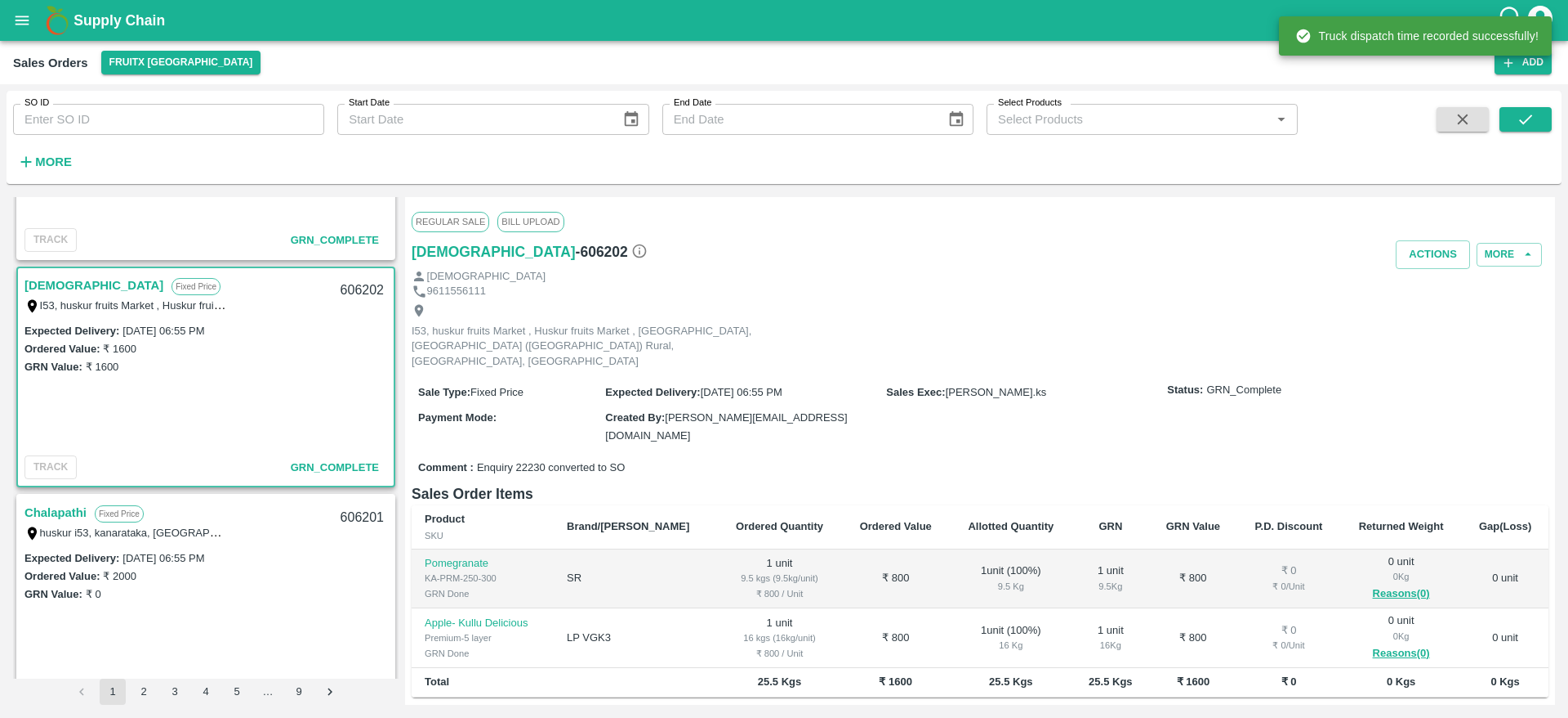
scroll to position [846, 0]
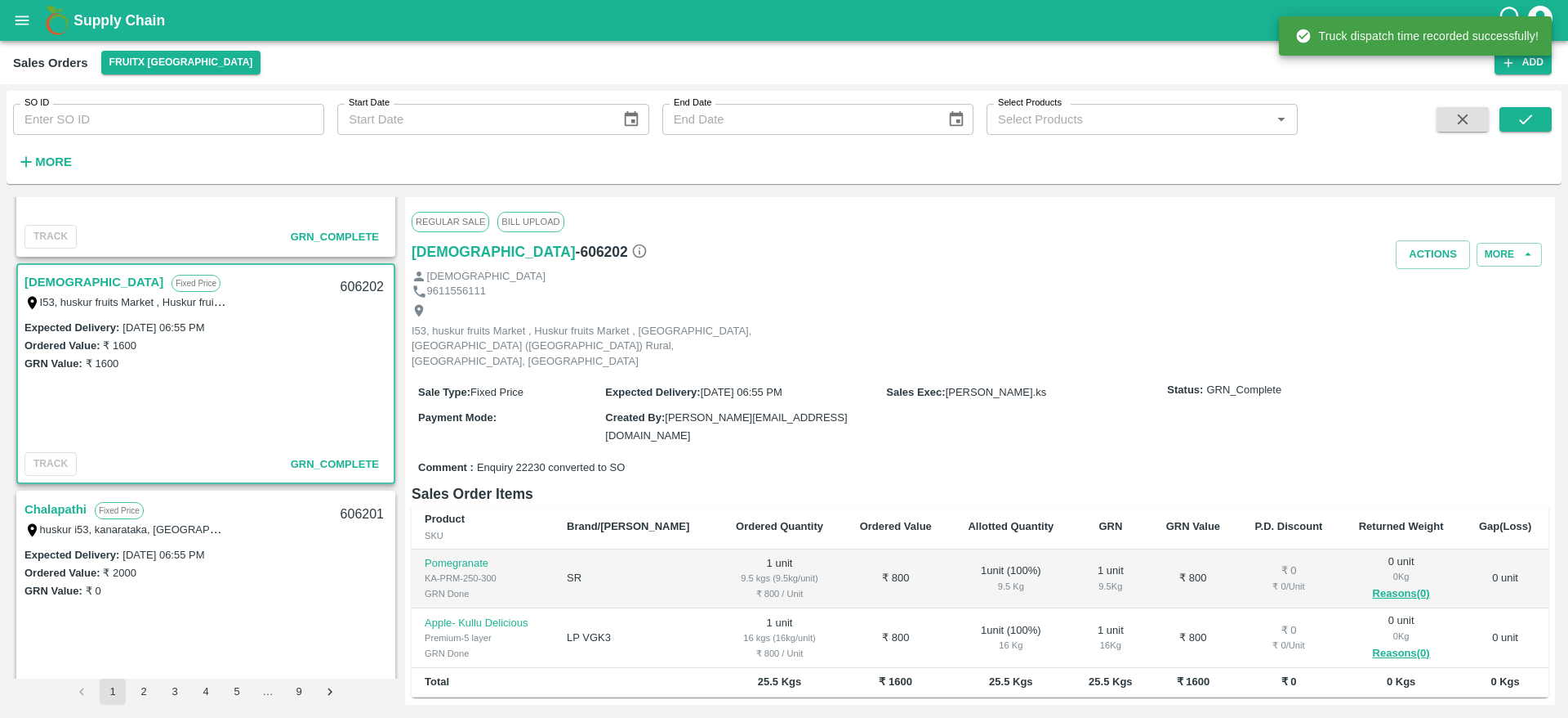
click at [57, 501] on link "Chalapathi" at bounding box center [55, 509] width 62 height 21
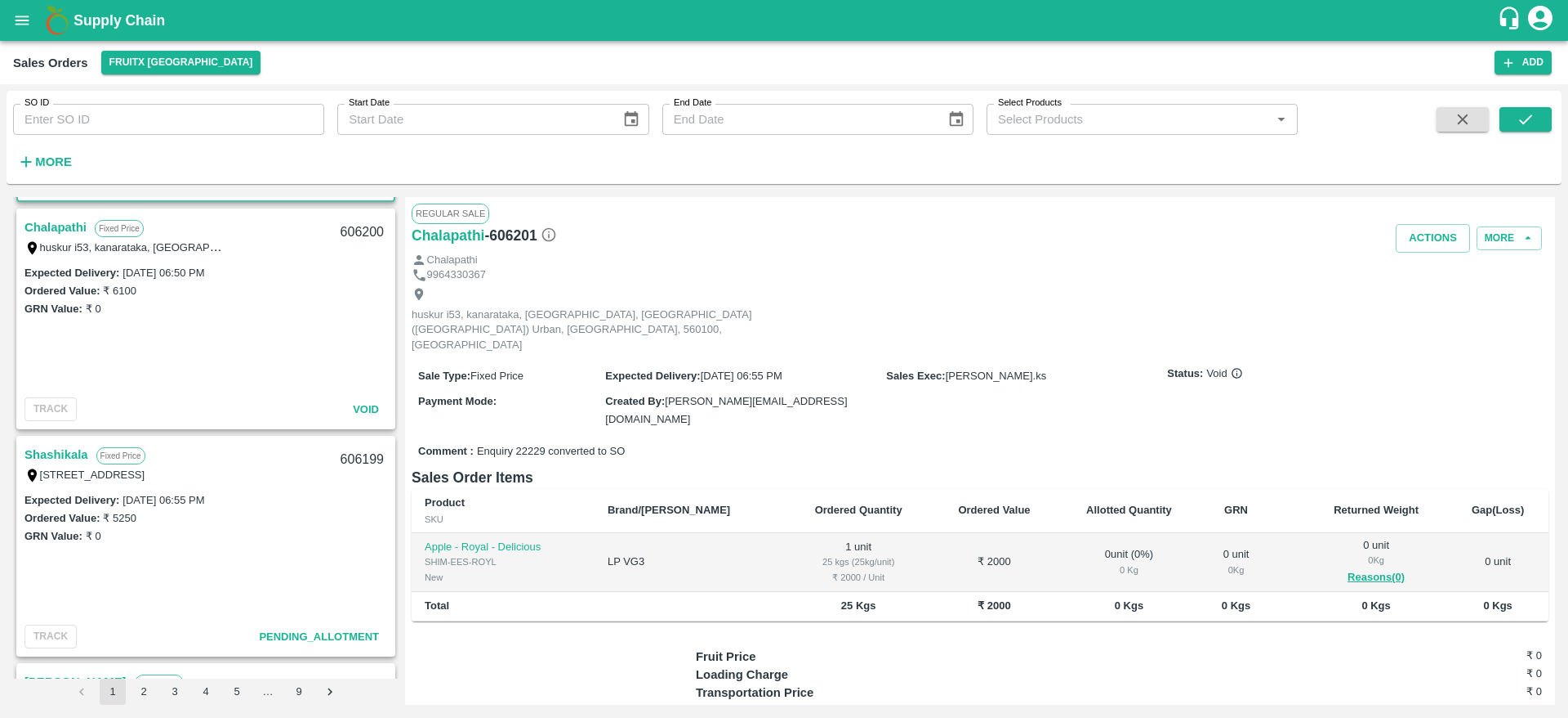
scroll to position [1362, 0]
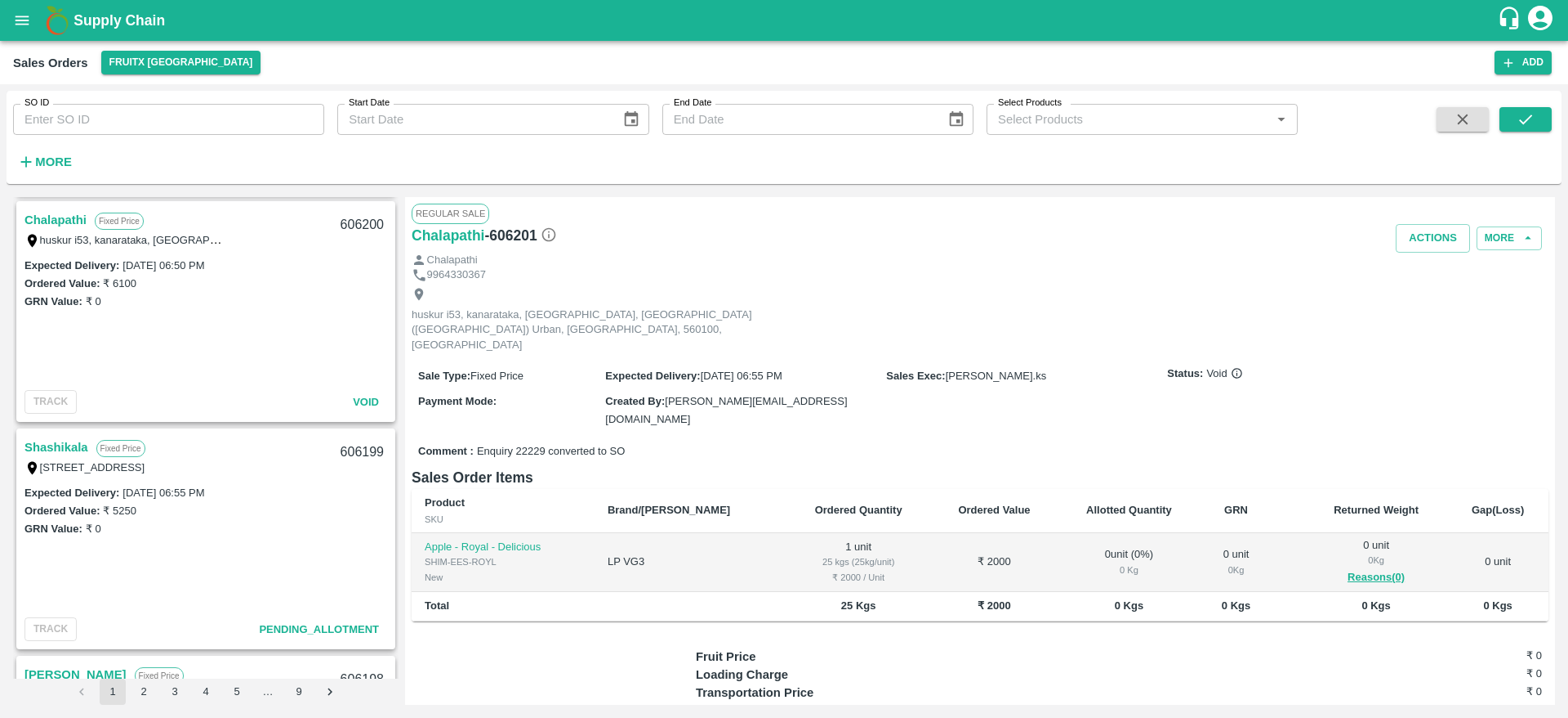
click at [55, 437] on link "Shashikala" at bounding box center [56, 447] width 64 height 21
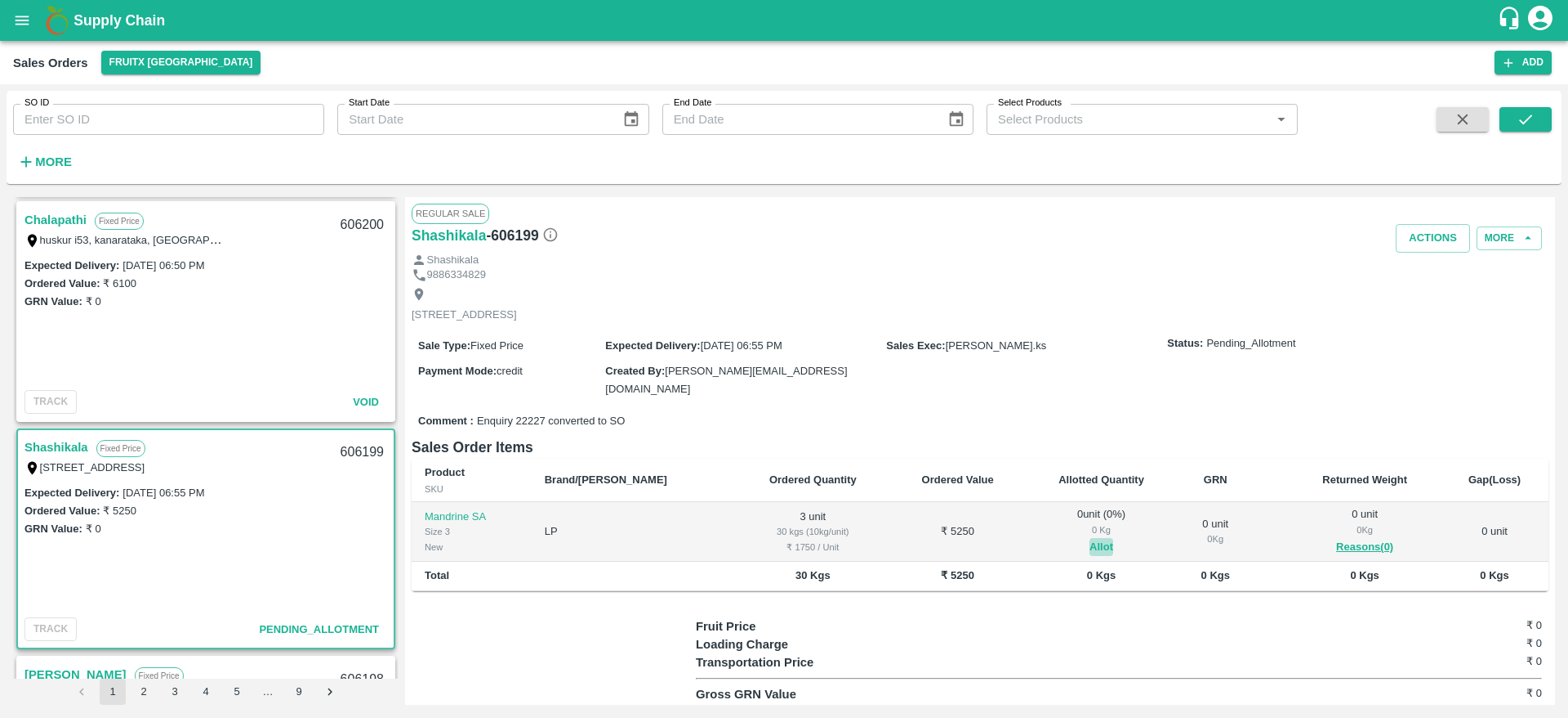
click at [1089, 538] on button "Allot" at bounding box center [1101, 547] width 24 height 18
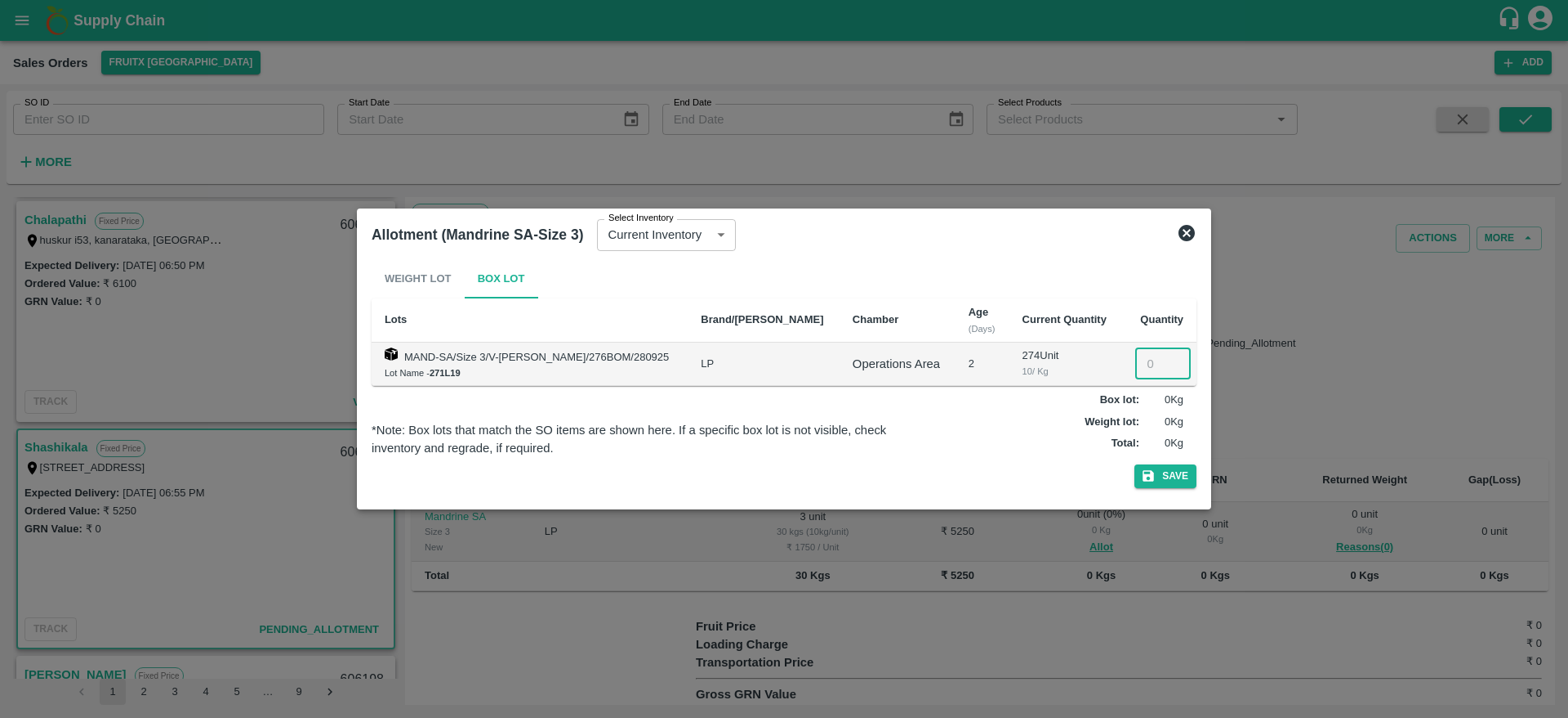
click at [1148, 362] on input "number" at bounding box center [1163, 364] width 55 height 31
type input "3"
click at [1134, 464] on button "Save" at bounding box center [1165, 476] width 62 height 24
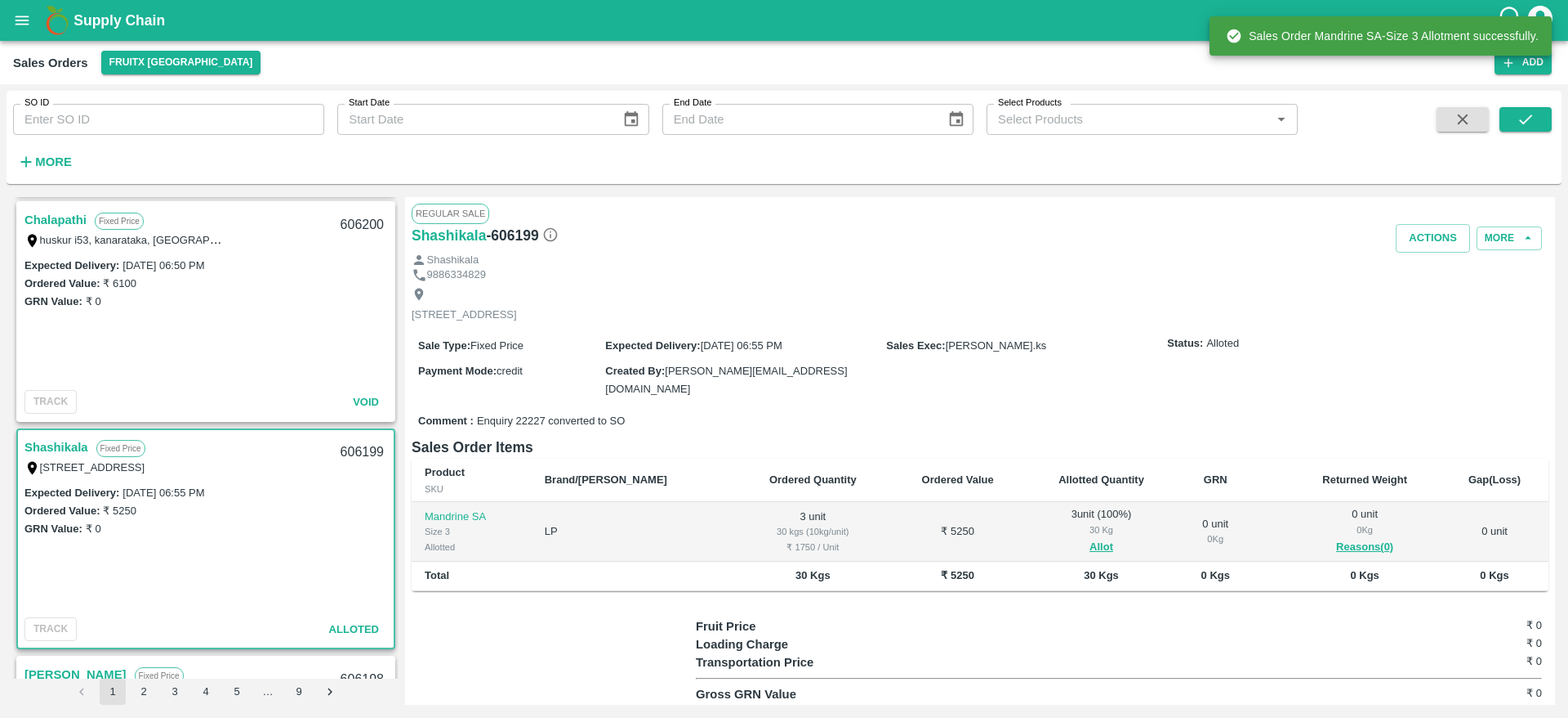
click at [356, 444] on div "606199" at bounding box center [362, 452] width 63 height 39
copy div "606199"
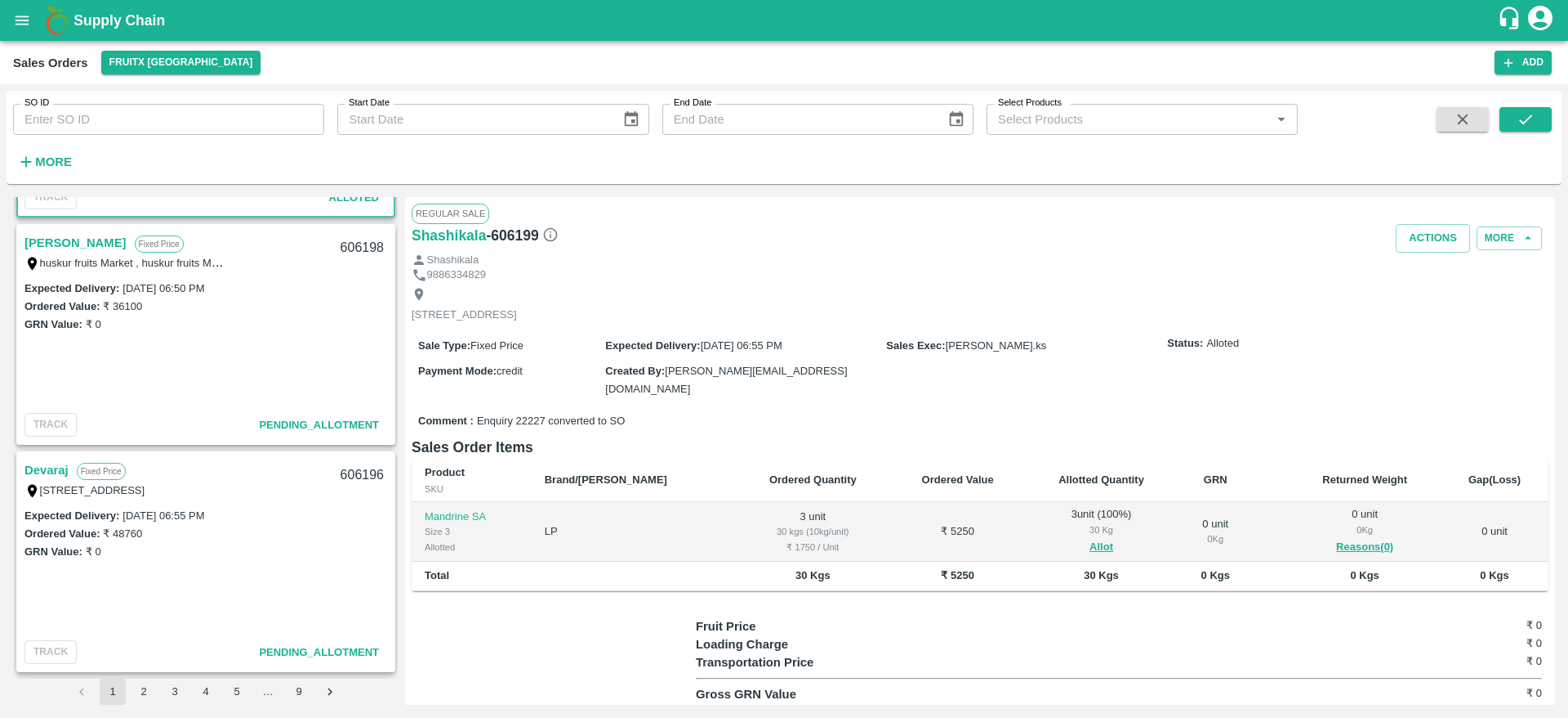
scroll to position [1795, 0]
click at [67, 234] on link "[PERSON_NAME]" at bounding box center [76, 242] width 102 height 21
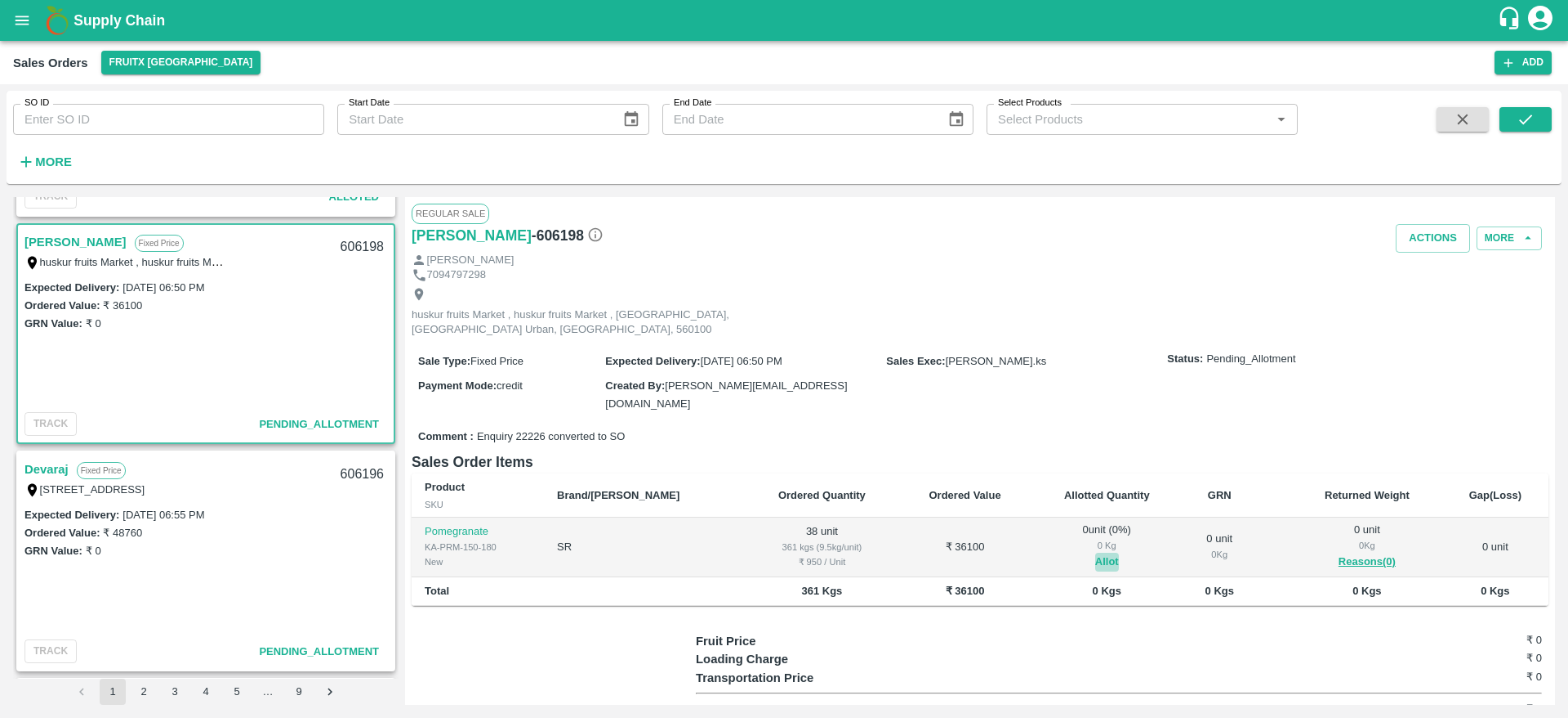
click at [1096, 553] on button "Allot" at bounding box center [1108, 562] width 24 height 18
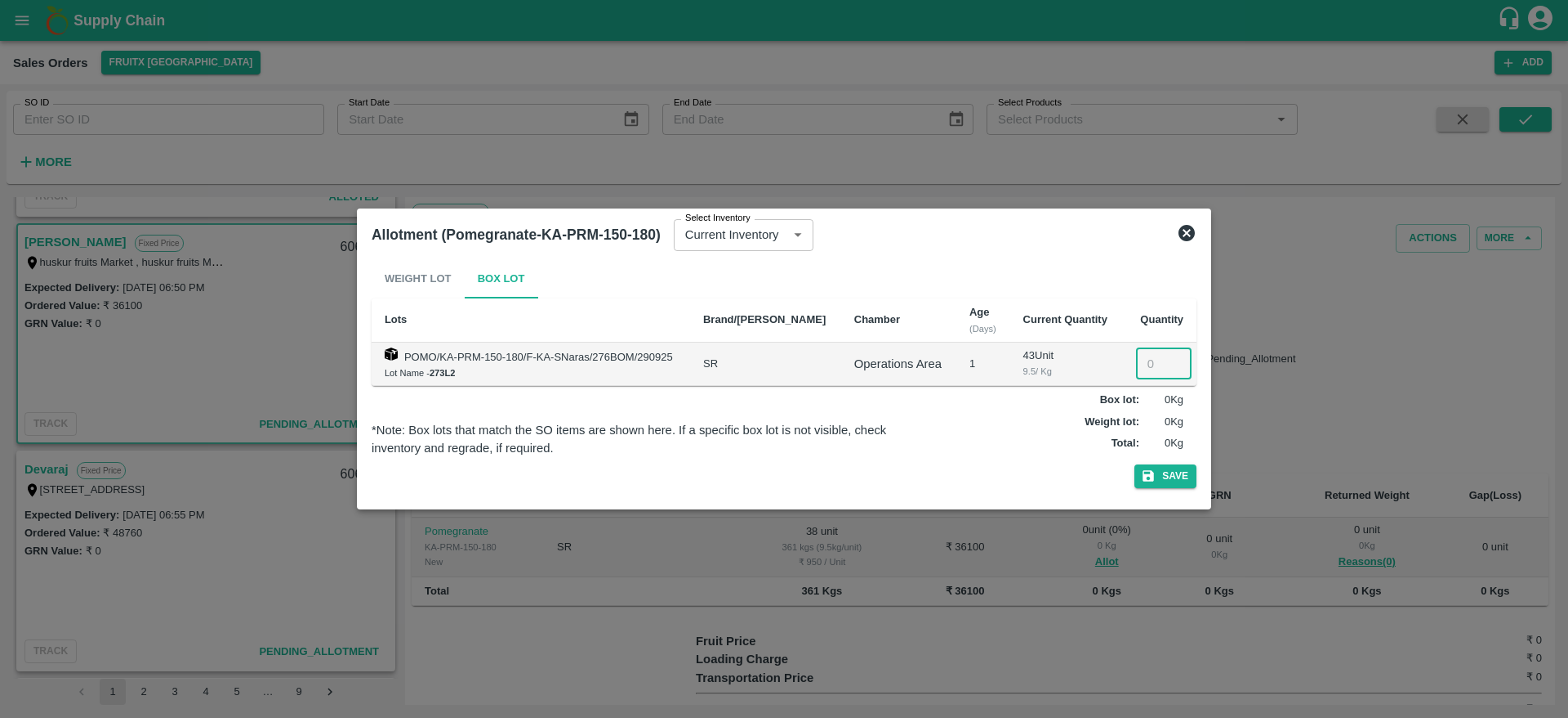
click at [1139, 365] on input "number" at bounding box center [1164, 364] width 55 height 31
type input "38"
click at [1134, 464] on button "Save" at bounding box center [1165, 476] width 62 height 24
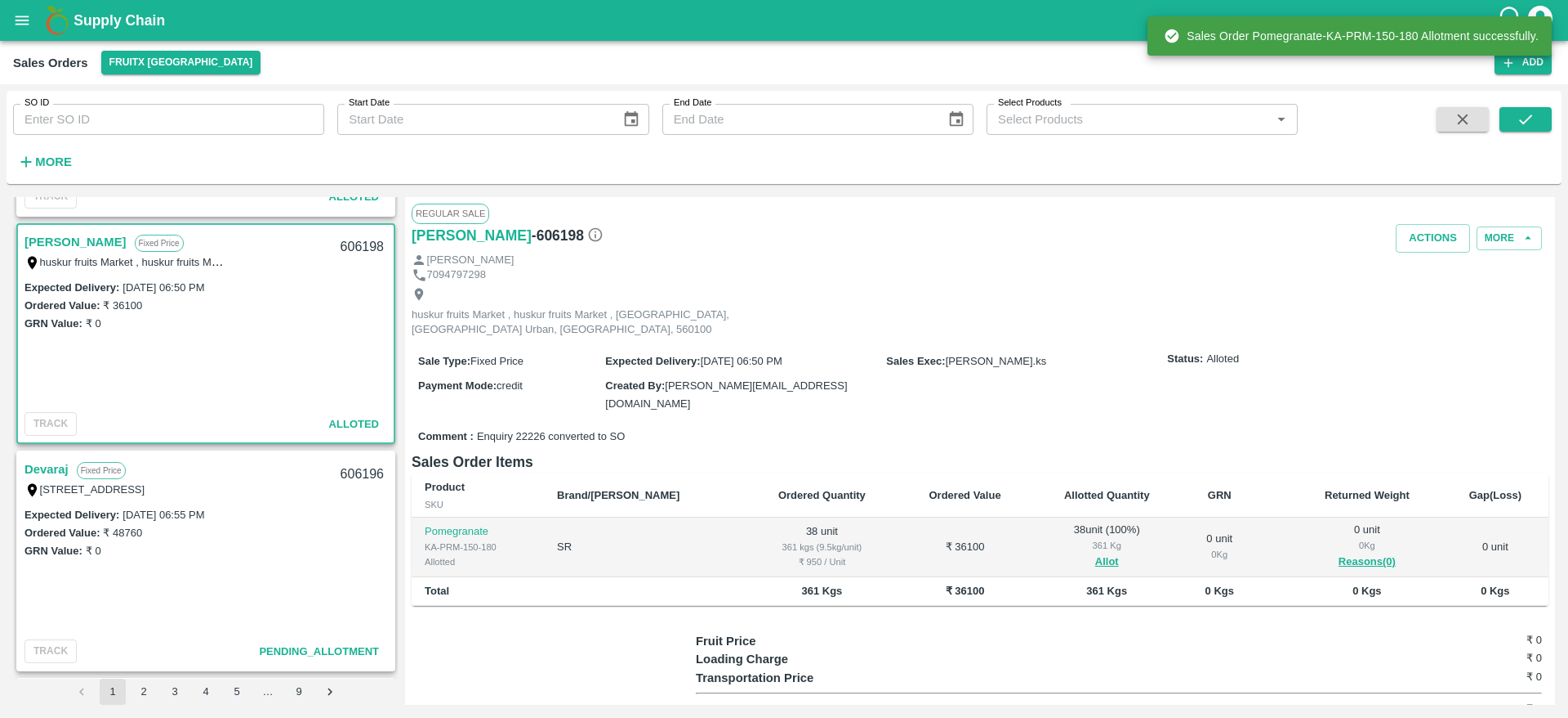
click at [356, 242] on div "606198" at bounding box center [362, 247] width 63 height 39
copy div "606198"
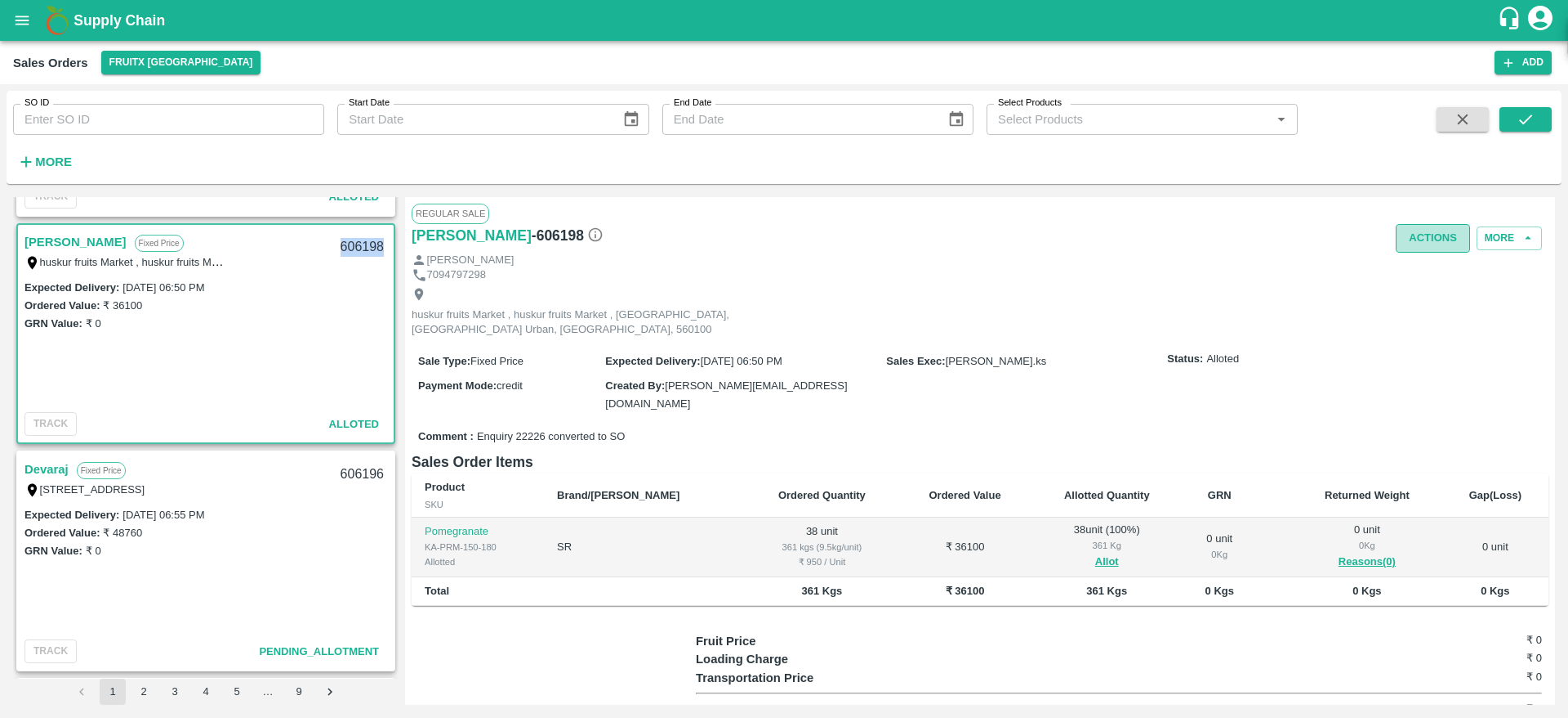
click at [1420, 233] on button "Actions" at bounding box center [1432, 238] width 75 height 29
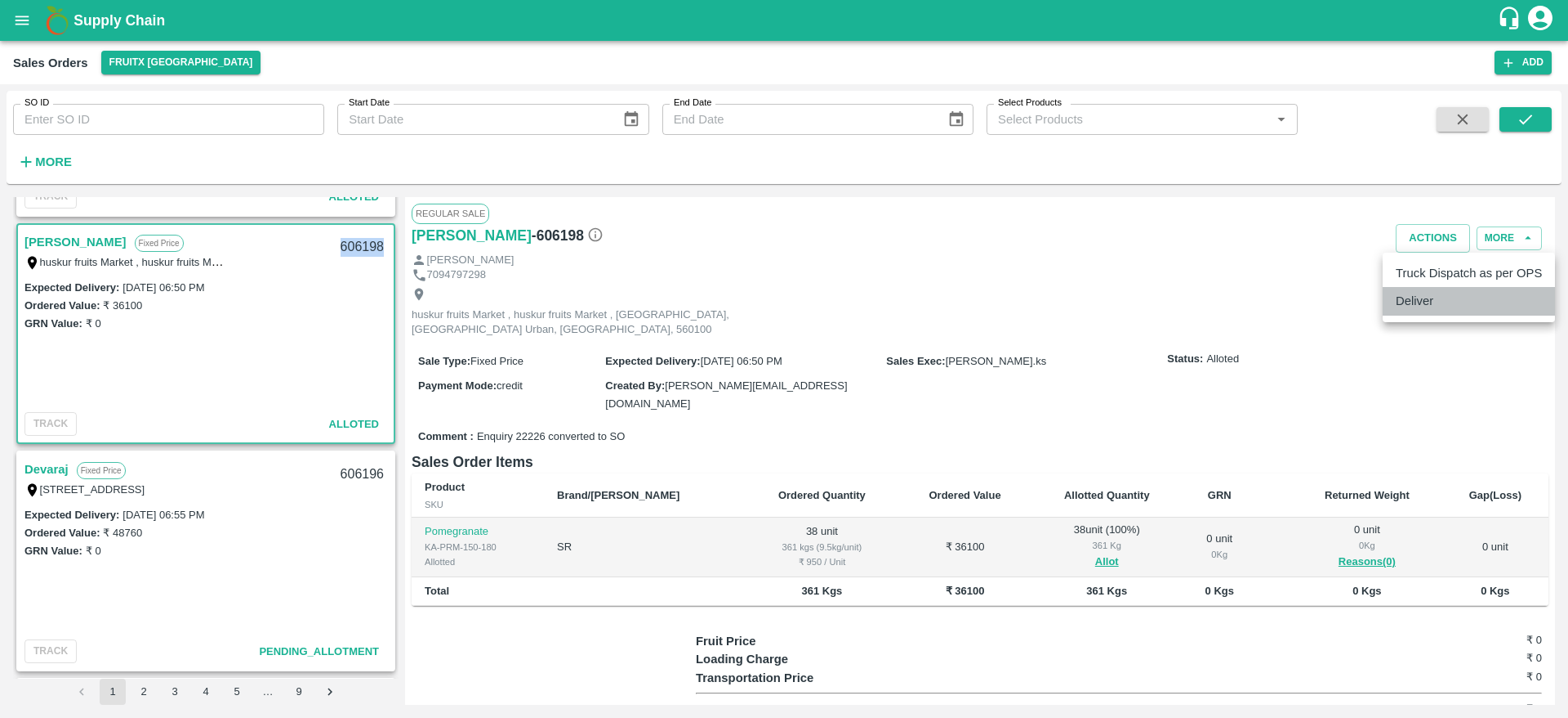
click at [1431, 293] on li "Deliver" at bounding box center [1468, 301] width 172 height 28
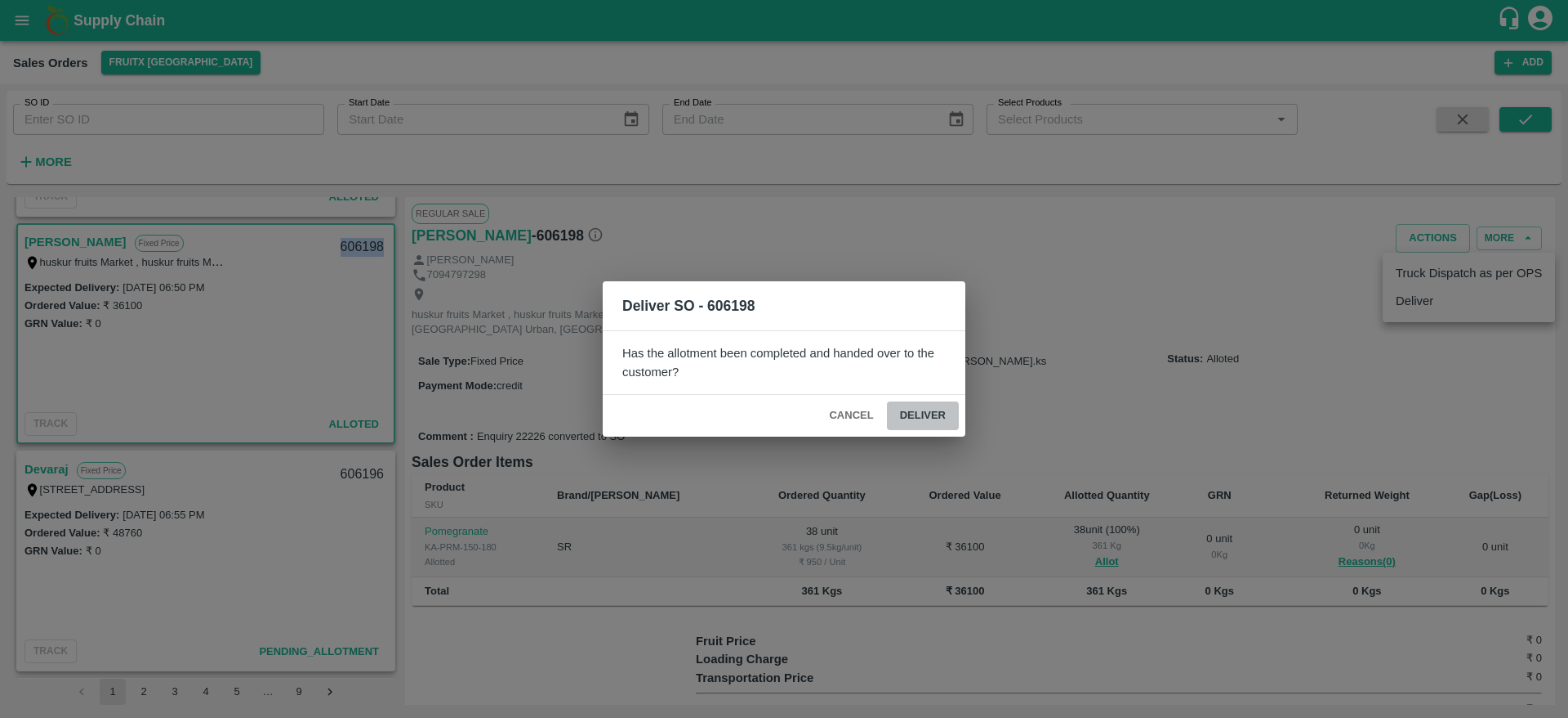
click at [950, 411] on button "Deliver" at bounding box center [923, 415] width 72 height 29
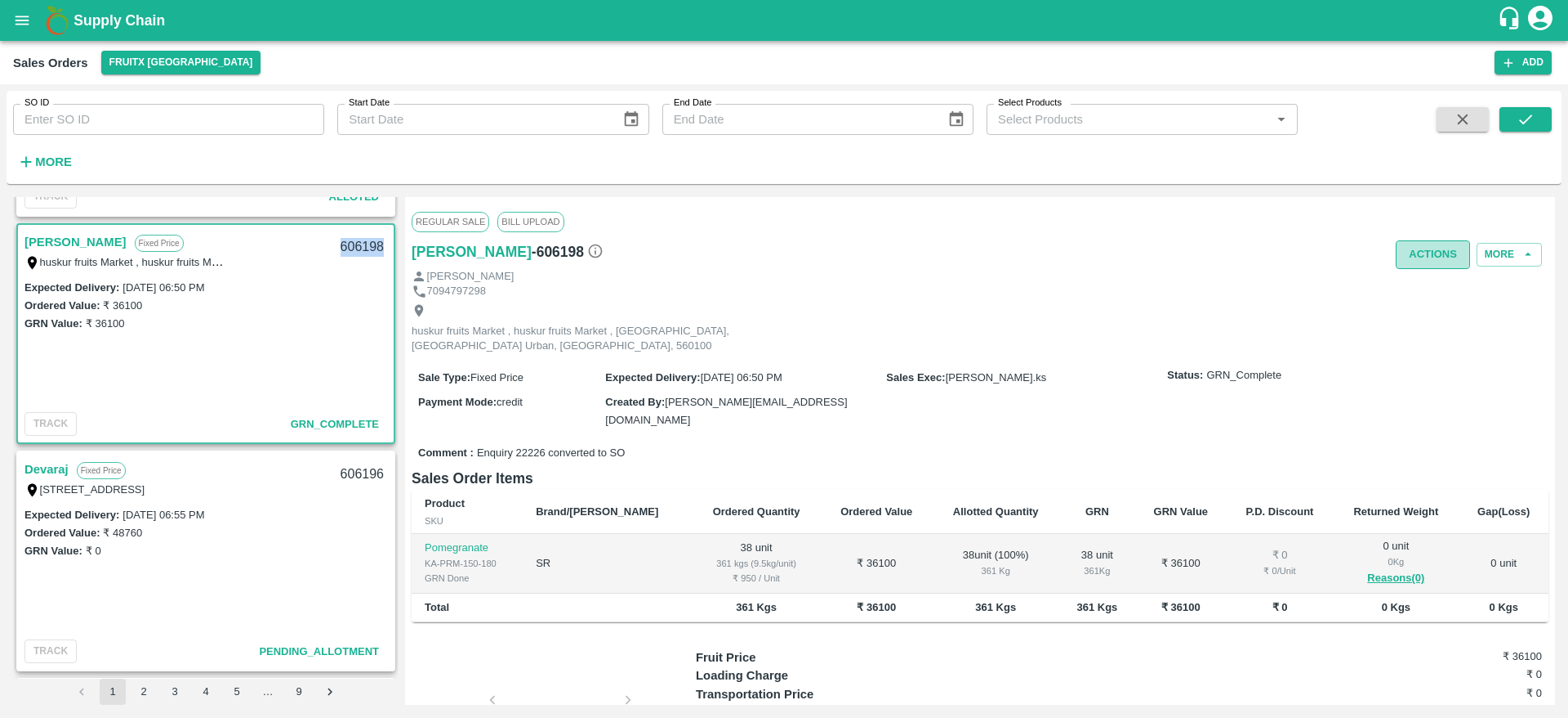
click at [1435, 257] on button "Actions" at bounding box center [1432, 254] width 75 height 29
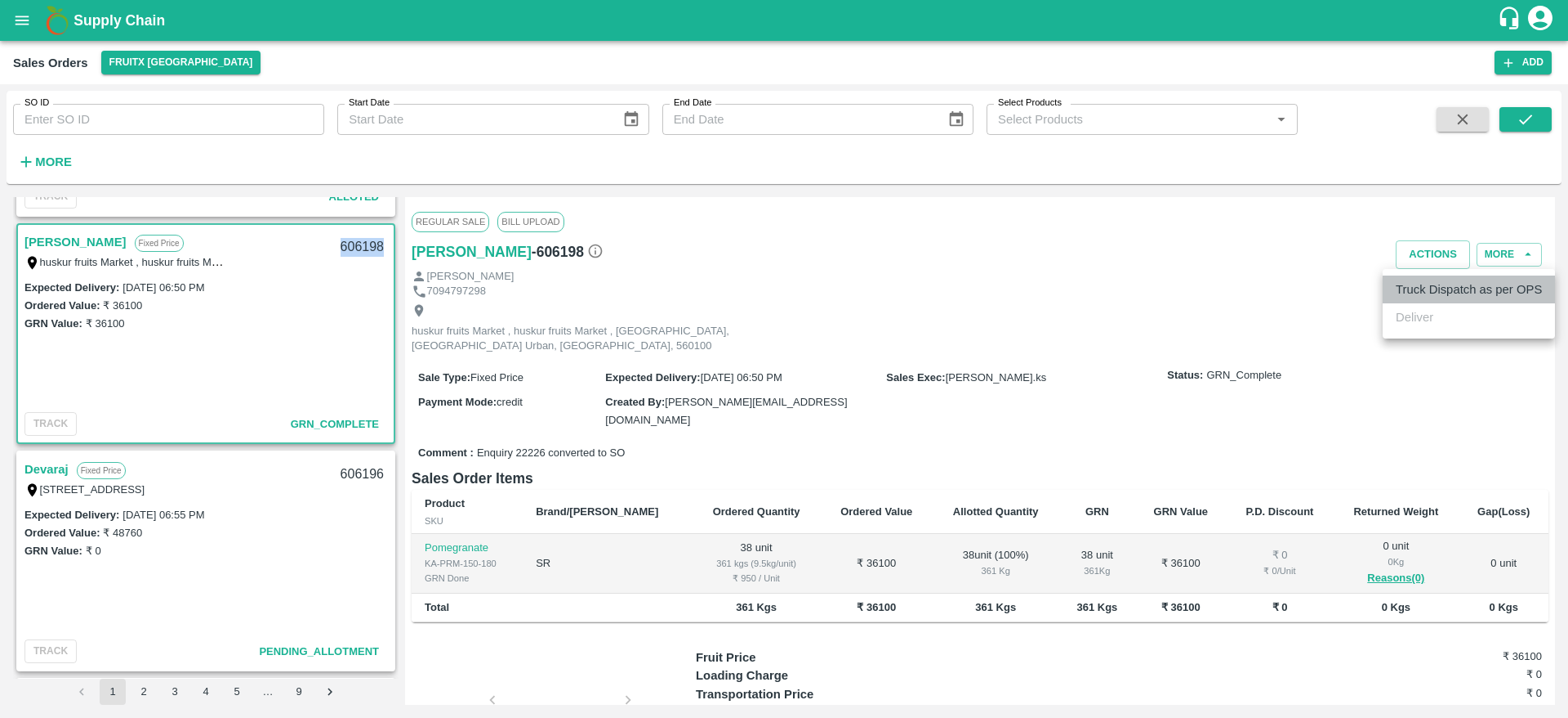
click at [1431, 287] on li "Truck Dispatch as per OPS" at bounding box center [1468, 289] width 172 height 28
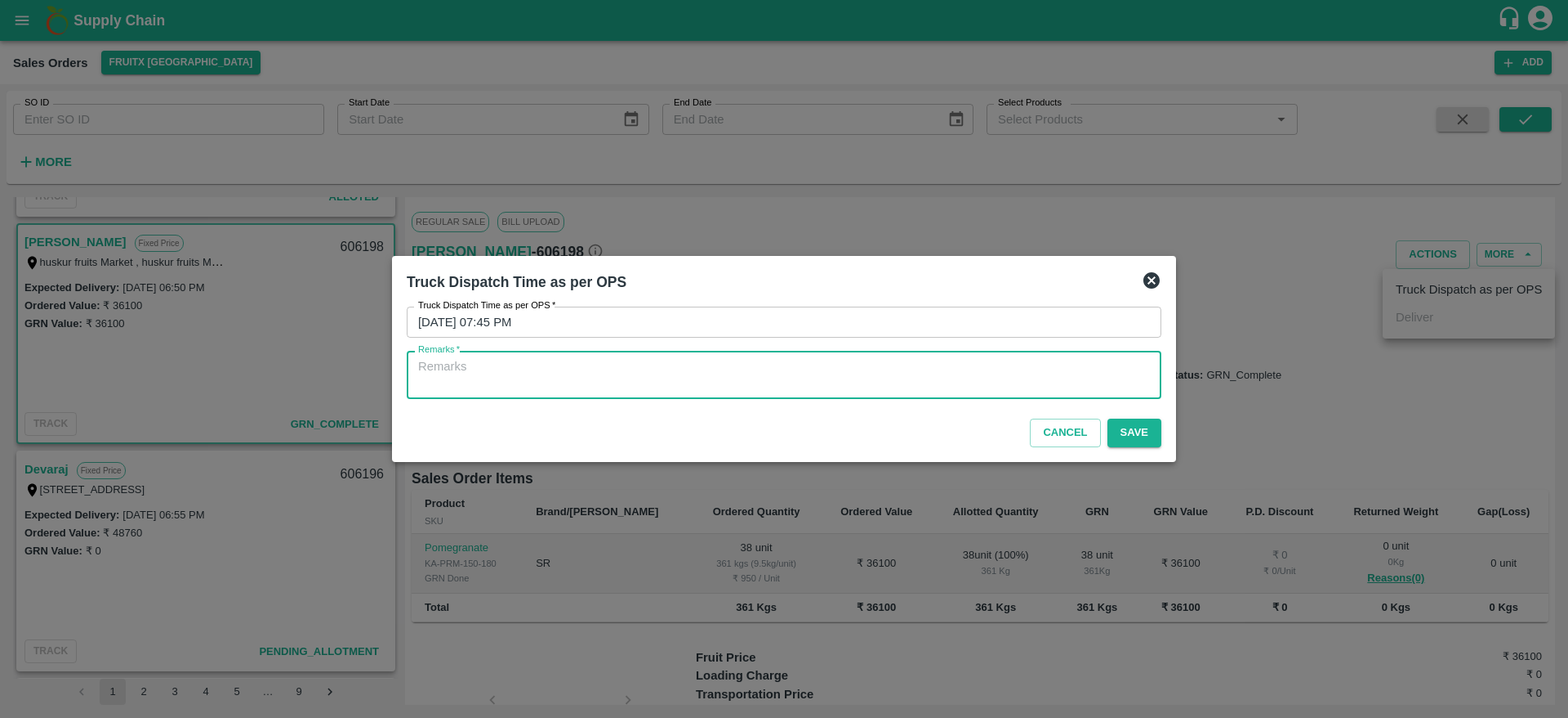
click at [1098, 367] on textarea "Remarks   *" at bounding box center [783, 375] width 731 height 34
type textarea "OTD"
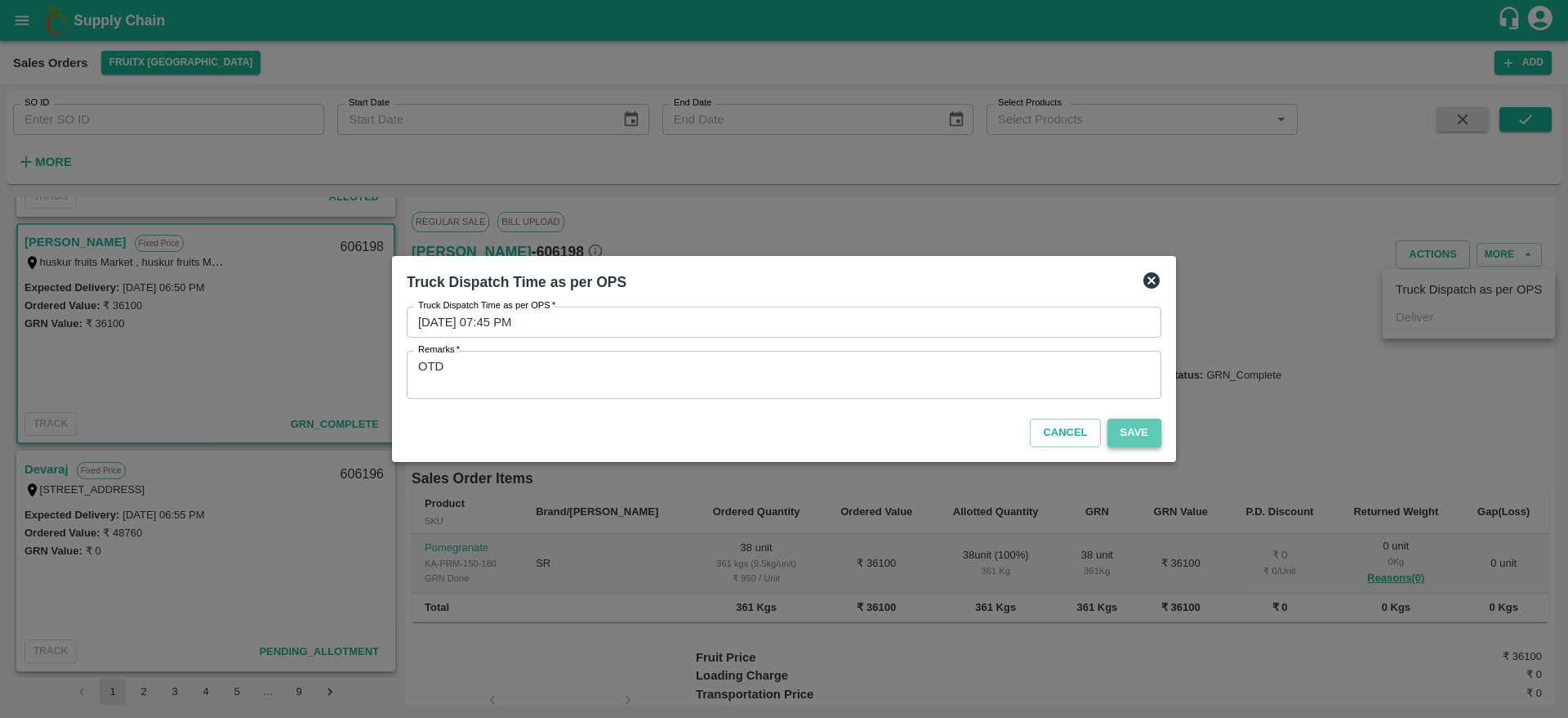
click at [1140, 432] on button "Save" at bounding box center [1134, 432] width 53 height 29
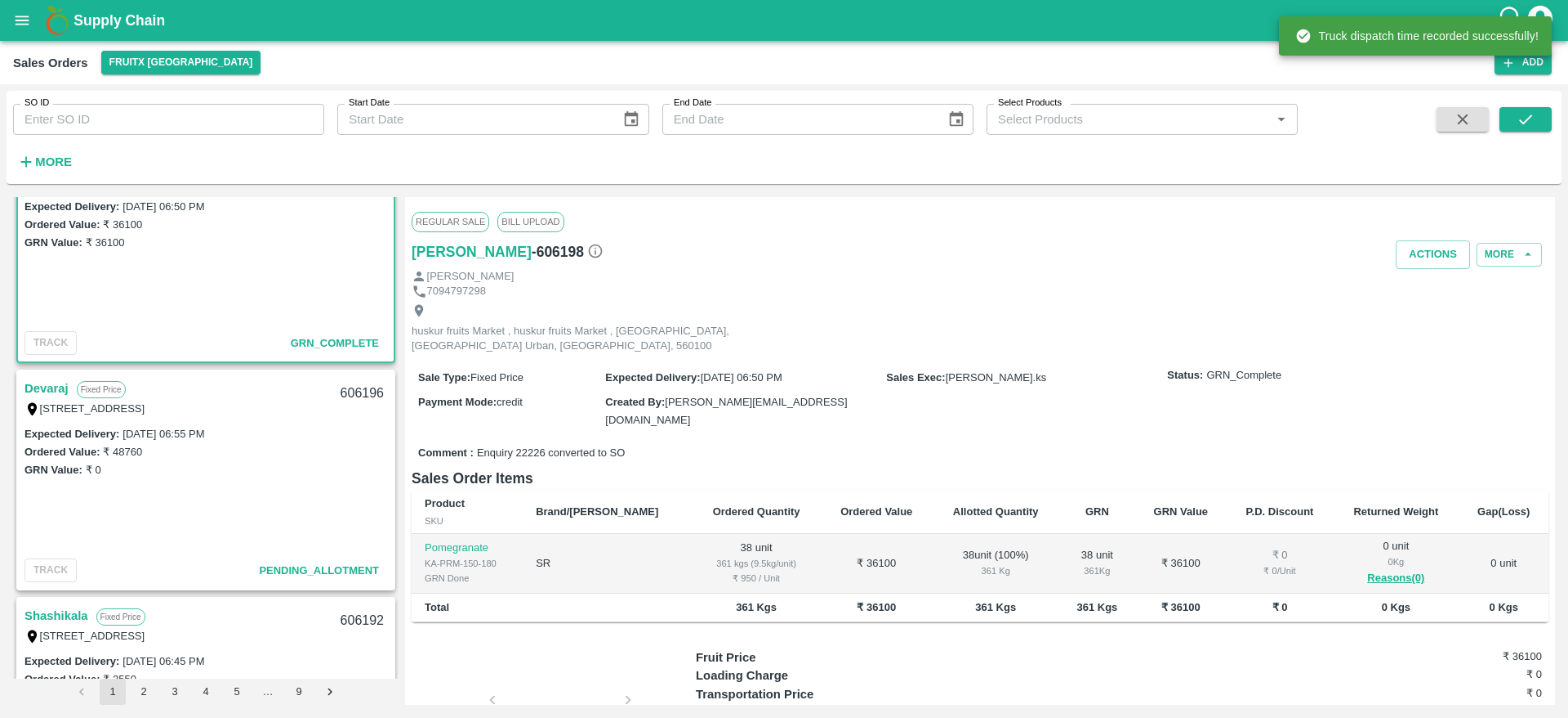
scroll to position [1881, 0]
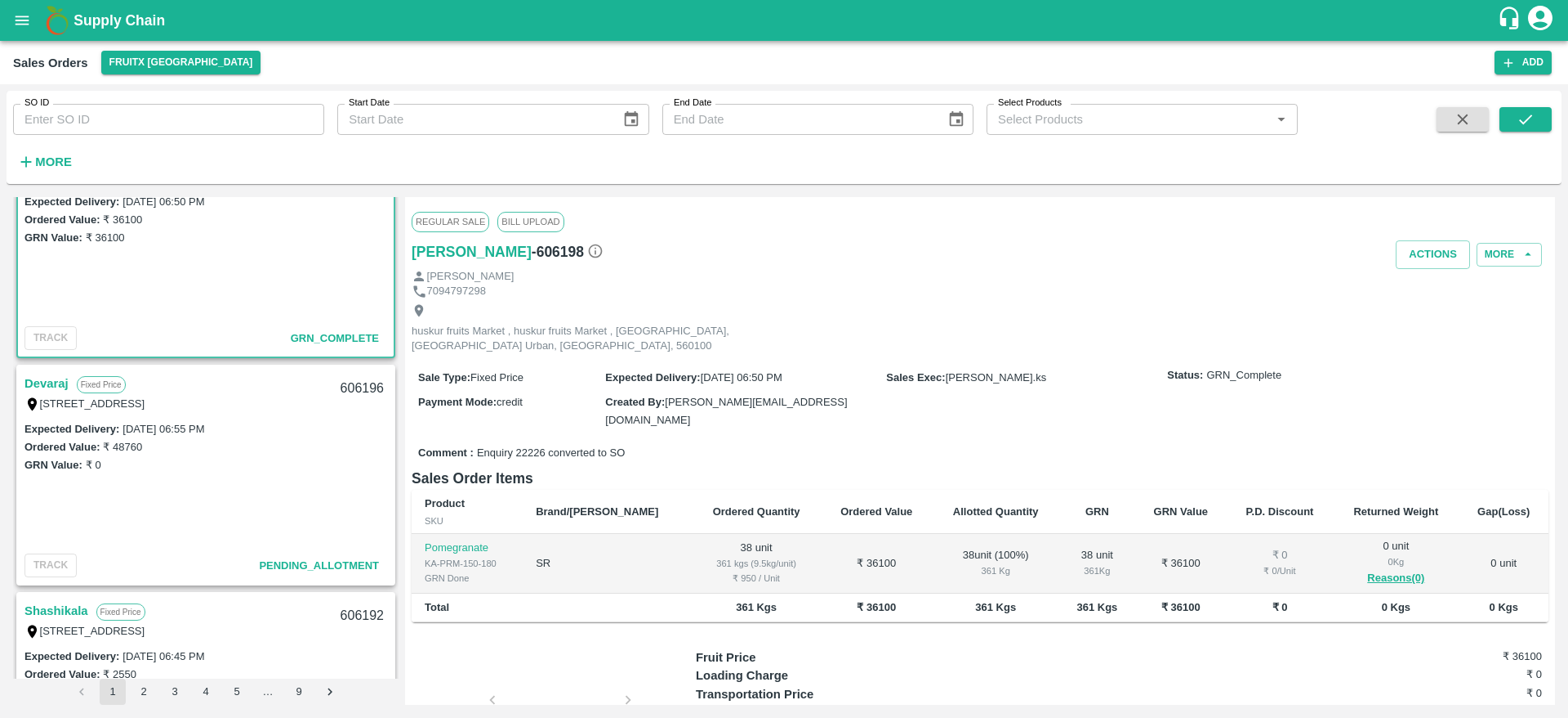
click at [42, 376] on link "Devaraj" at bounding box center [47, 383] width 44 height 21
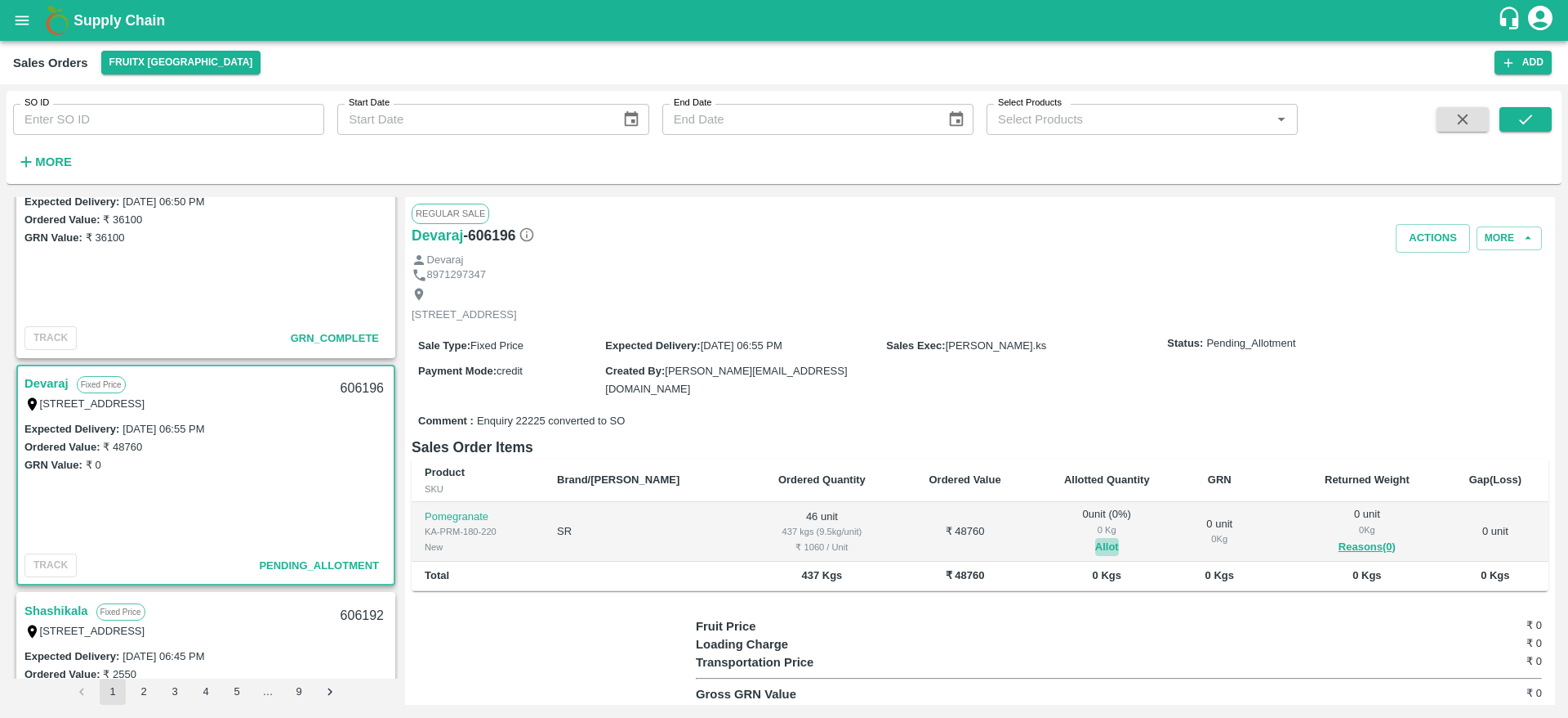
click at [1096, 541] on button "Allot" at bounding box center [1108, 547] width 24 height 18
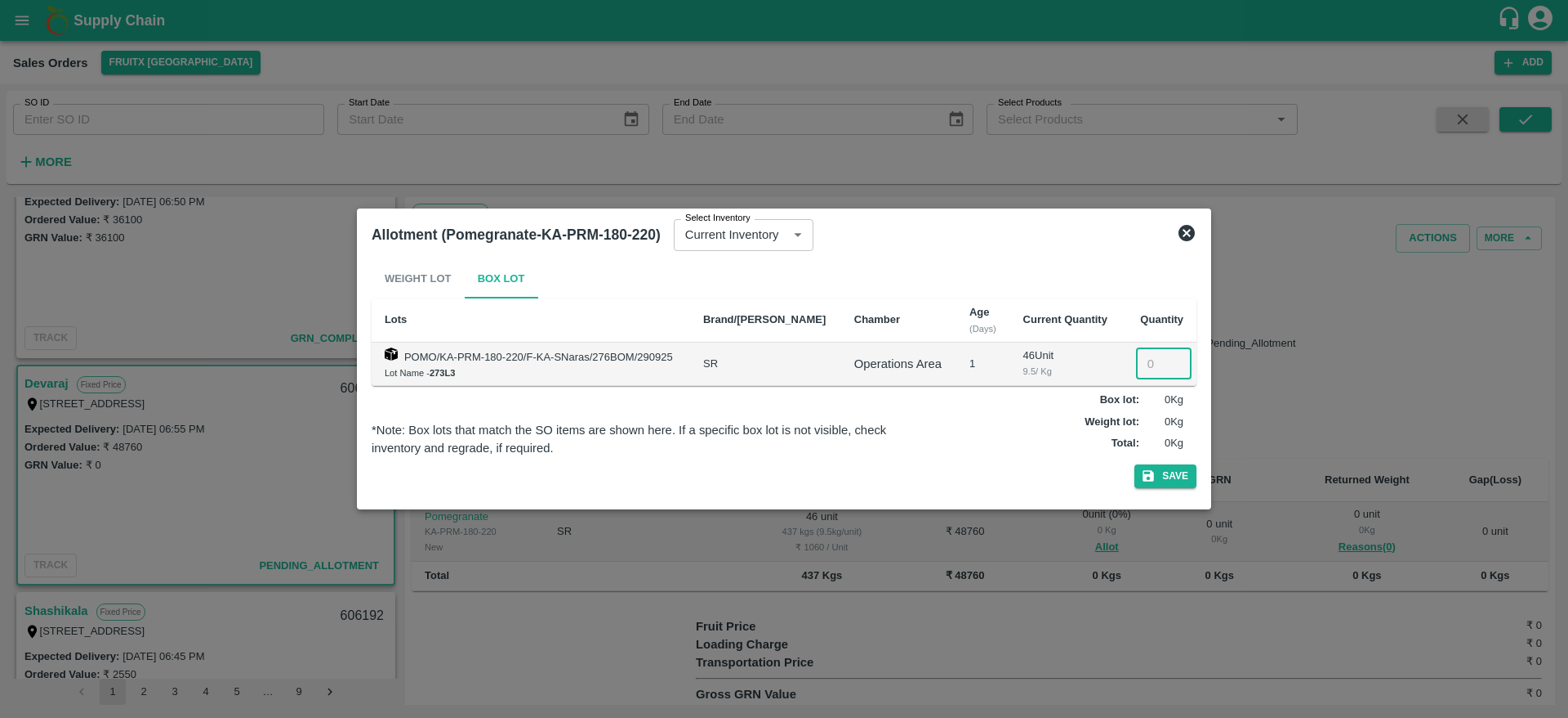
click at [1140, 355] on input "number" at bounding box center [1164, 364] width 55 height 31
type input "47"
click at [1151, 357] on input "47" at bounding box center [1164, 364] width 55 height 31
type input "46"
click at [1134, 464] on button "Save" at bounding box center [1165, 476] width 62 height 24
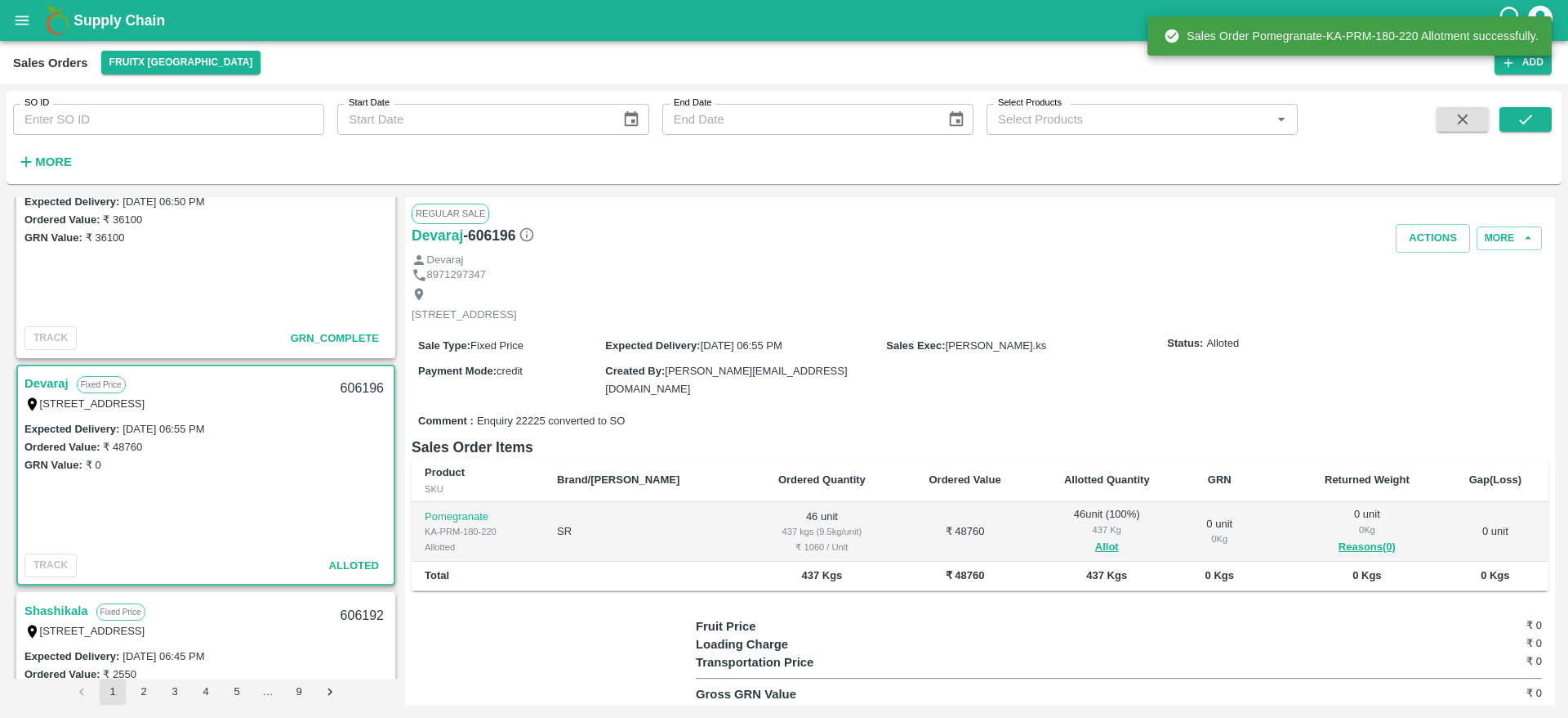
click at [355, 382] on div "606196" at bounding box center [362, 389] width 63 height 39
copy div "606196"
click at [1415, 248] on button "Actions" at bounding box center [1432, 238] width 75 height 29
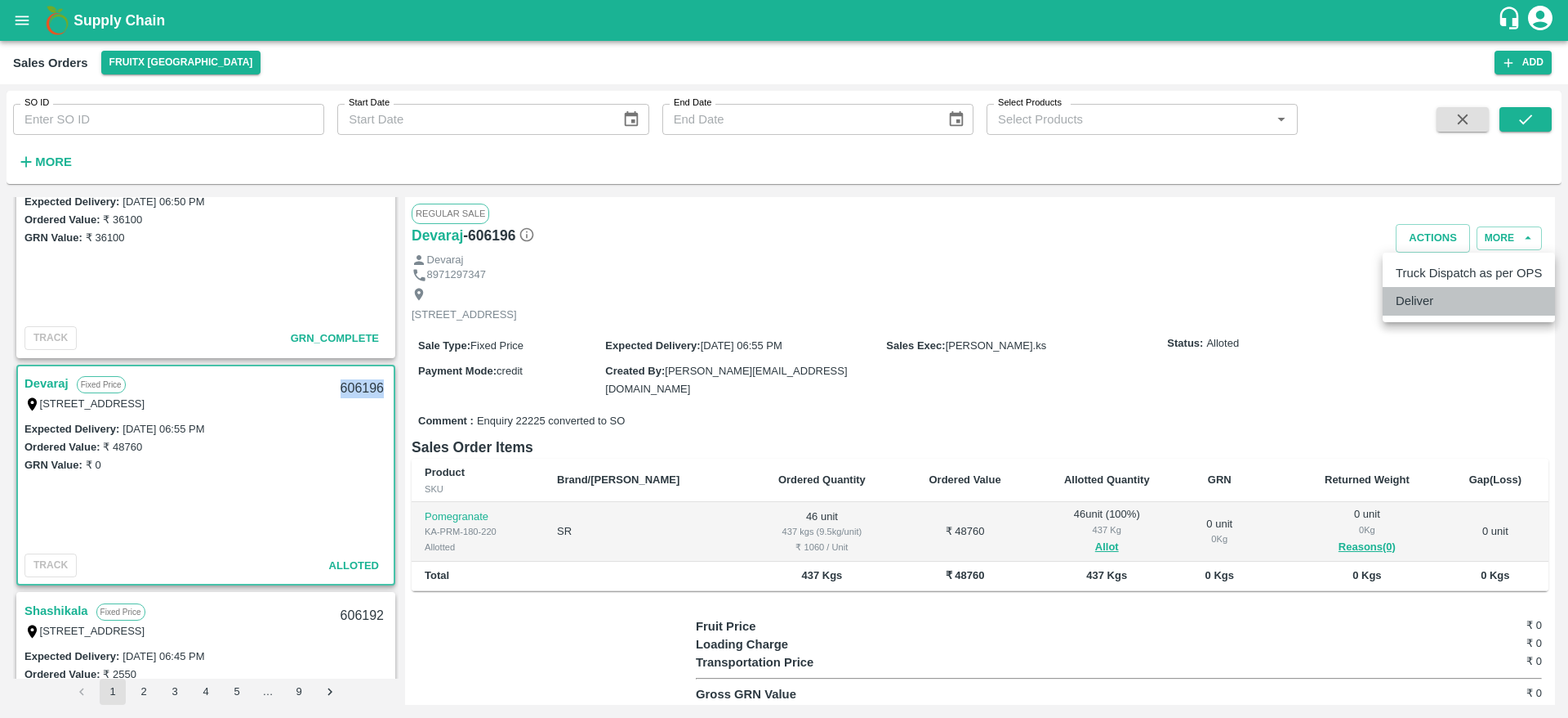
click at [1415, 289] on li "Deliver" at bounding box center [1468, 301] width 172 height 28
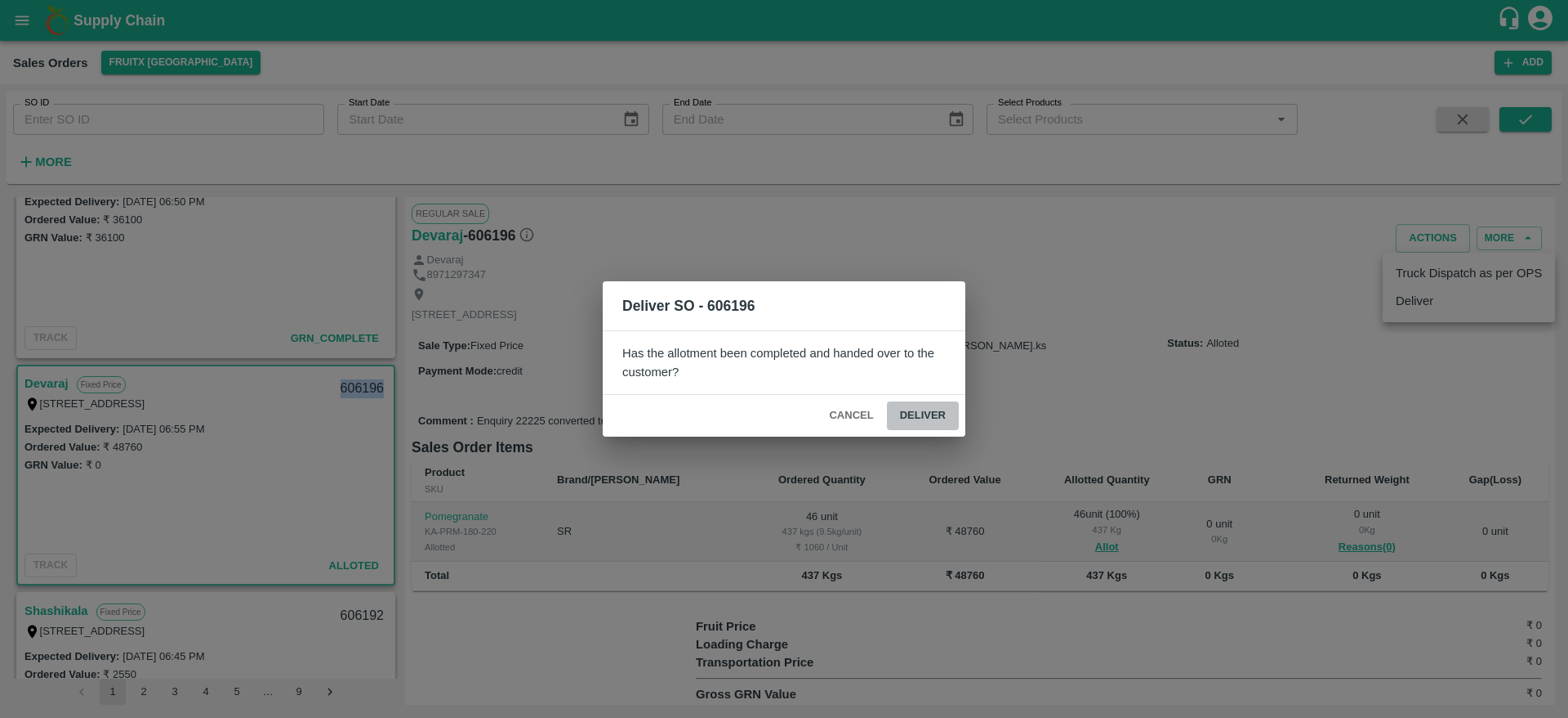
click at [940, 417] on button "Deliver" at bounding box center [923, 415] width 72 height 29
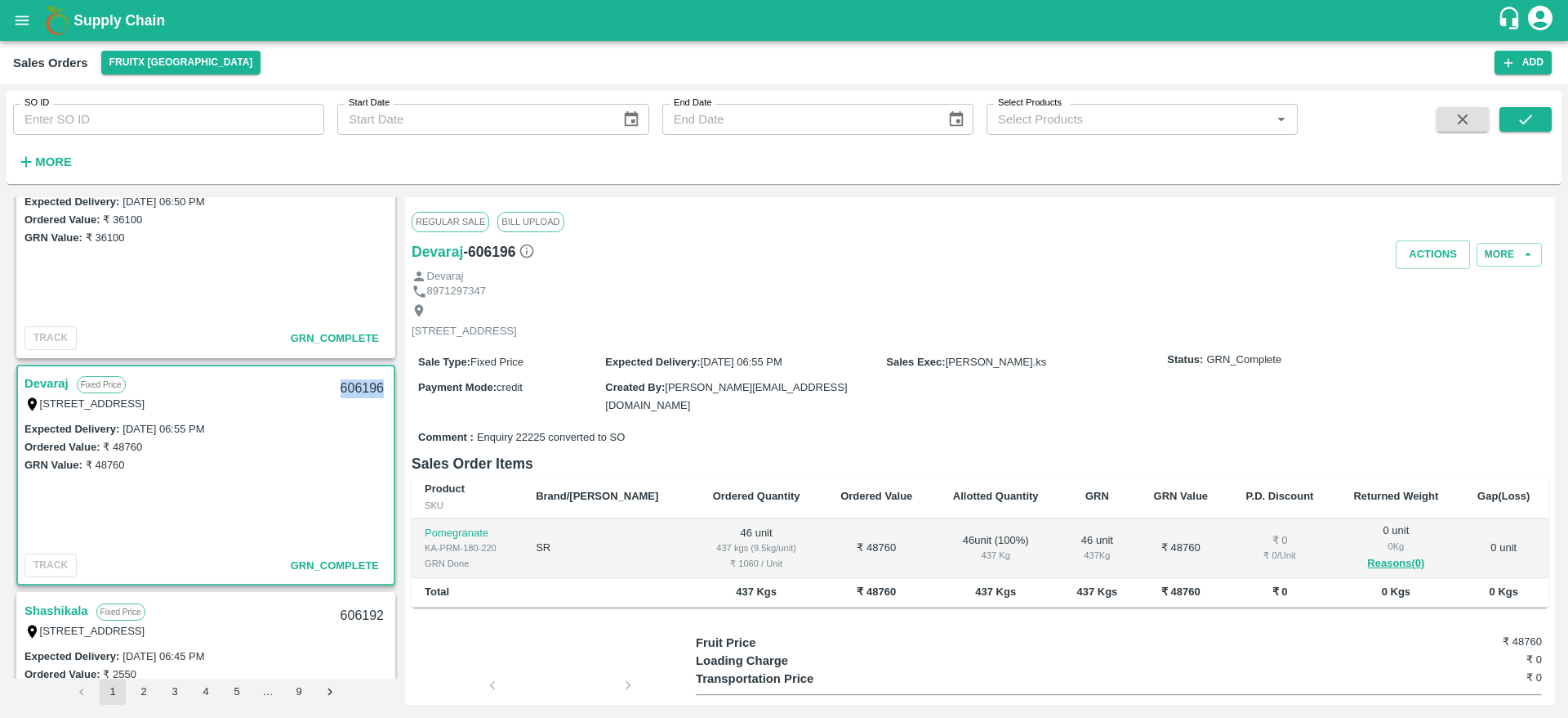
copy div "606196"
click at [1403, 248] on button "Actions" at bounding box center [1432, 254] width 75 height 29
click at [1423, 278] on li "Truck Dispatch as per OPS" at bounding box center [1468, 289] width 172 height 28
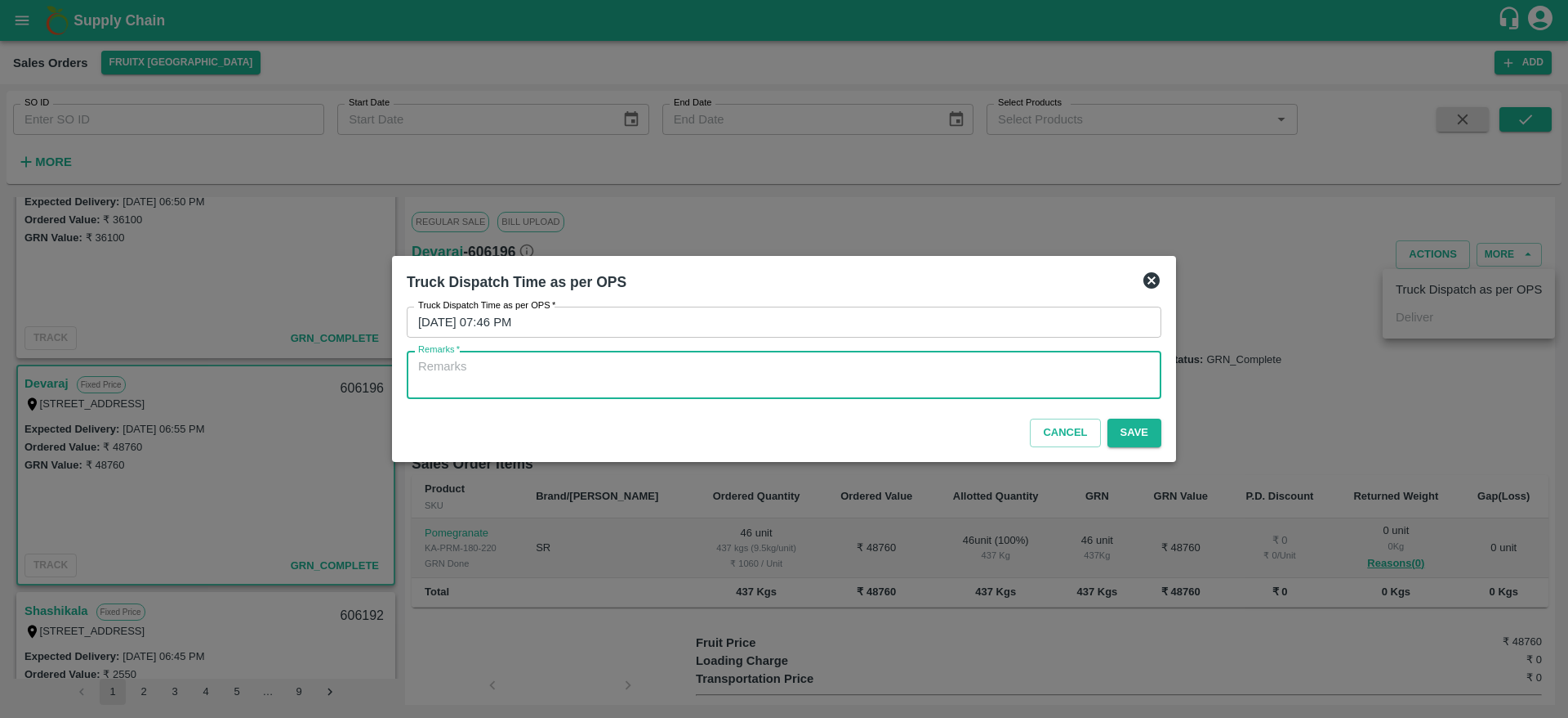
click at [1054, 367] on textarea "Remarks   *" at bounding box center [783, 375] width 731 height 34
type textarea "OTD"
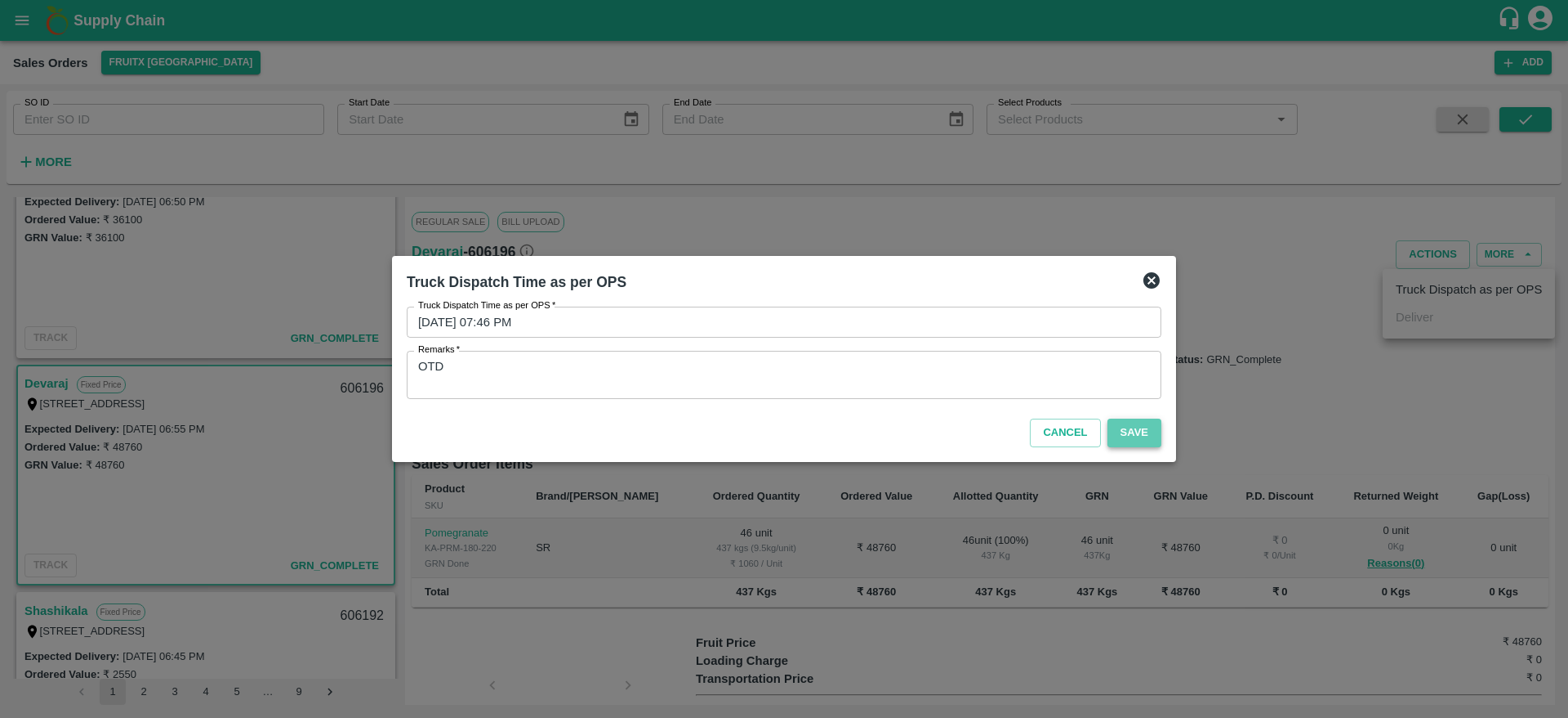
click at [1134, 435] on button "Save" at bounding box center [1134, 432] width 53 height 29
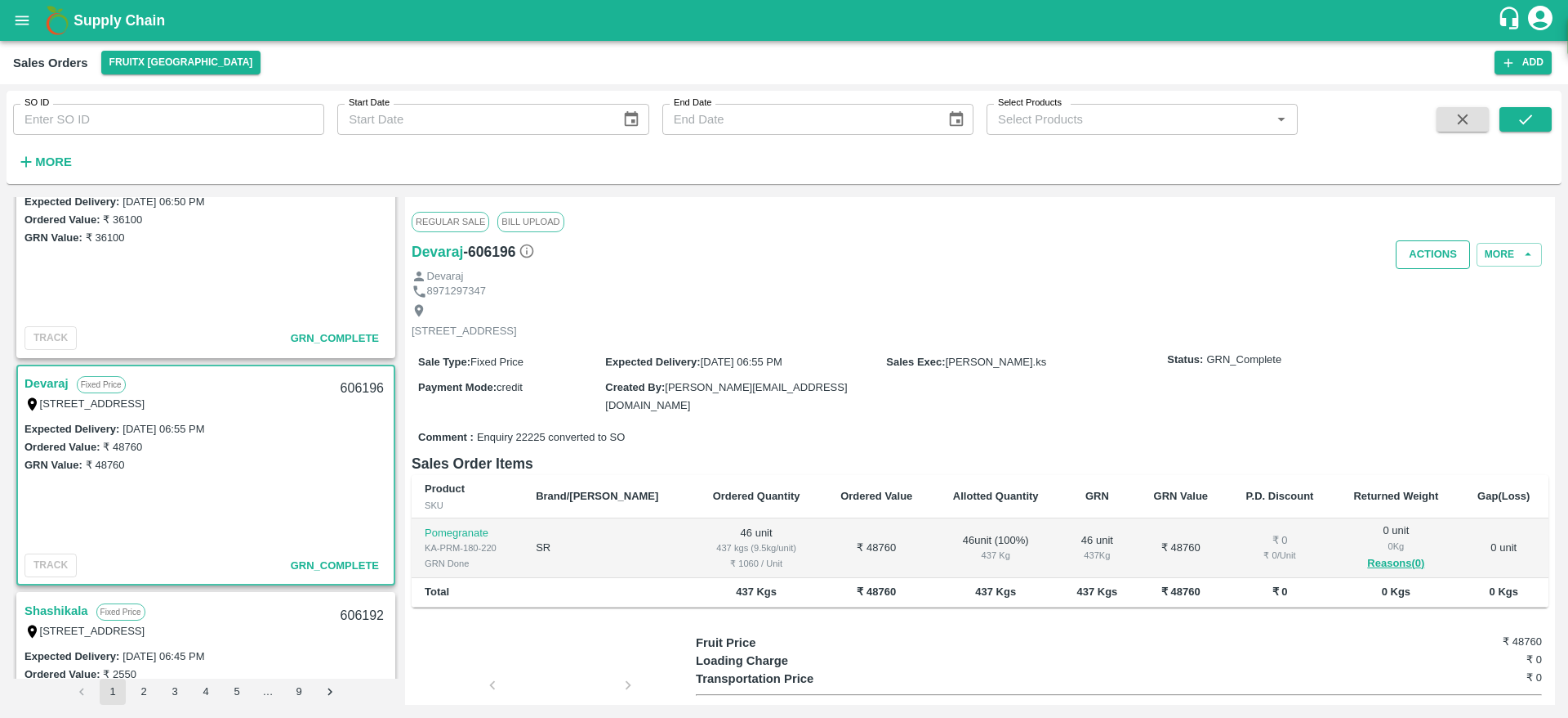
click at [1425, 254] on button "Actions" at bounding box center [1432, 254] width 75 height 29
click at [1094, 343] on div at bounding box center [784, 359] width 1568 height 718
click at [1418, 256] on button "Actions" at bounding box center [1432, 254] width 75 height 29
click at [970, 358] on div at bounding box center [784, 359] width 1568 height 718
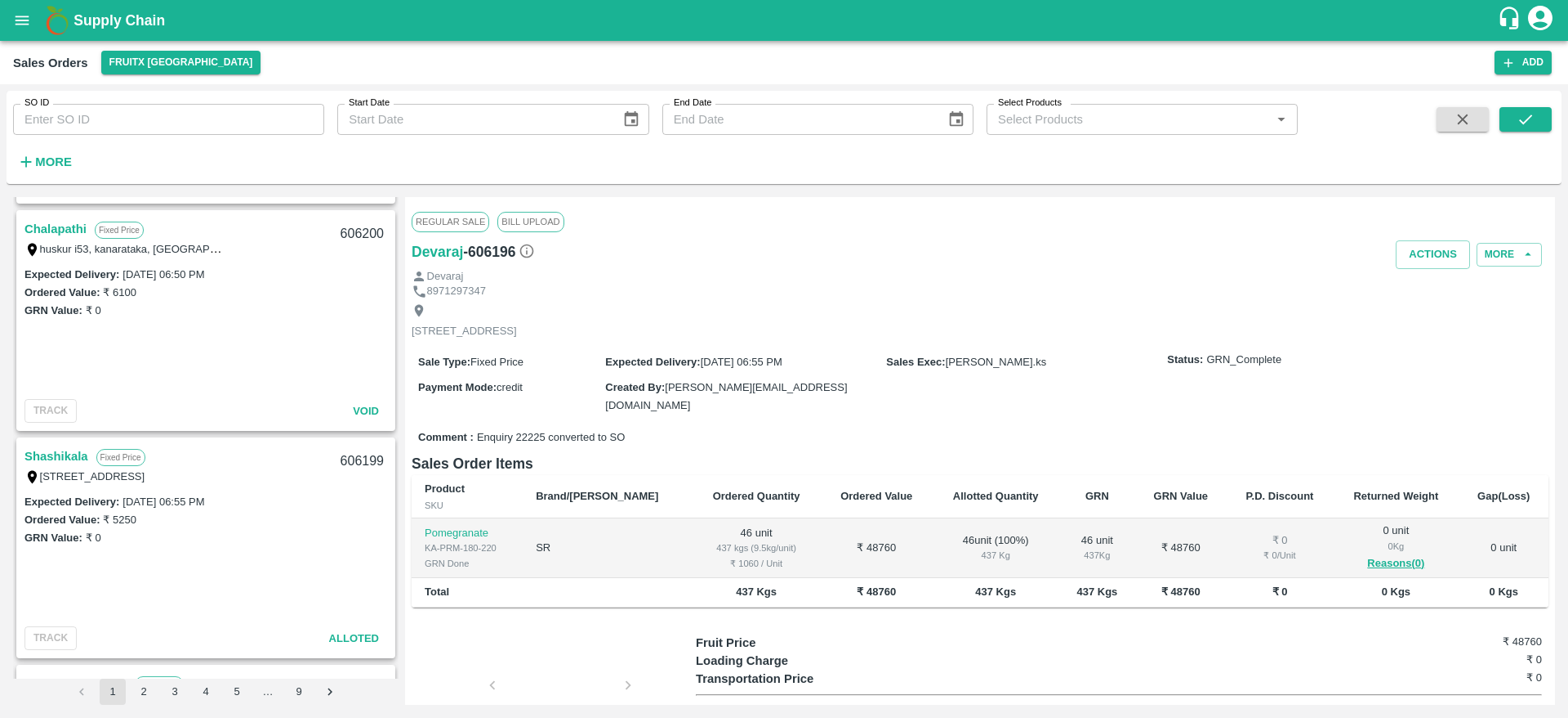
scroll to position [1339, 0]
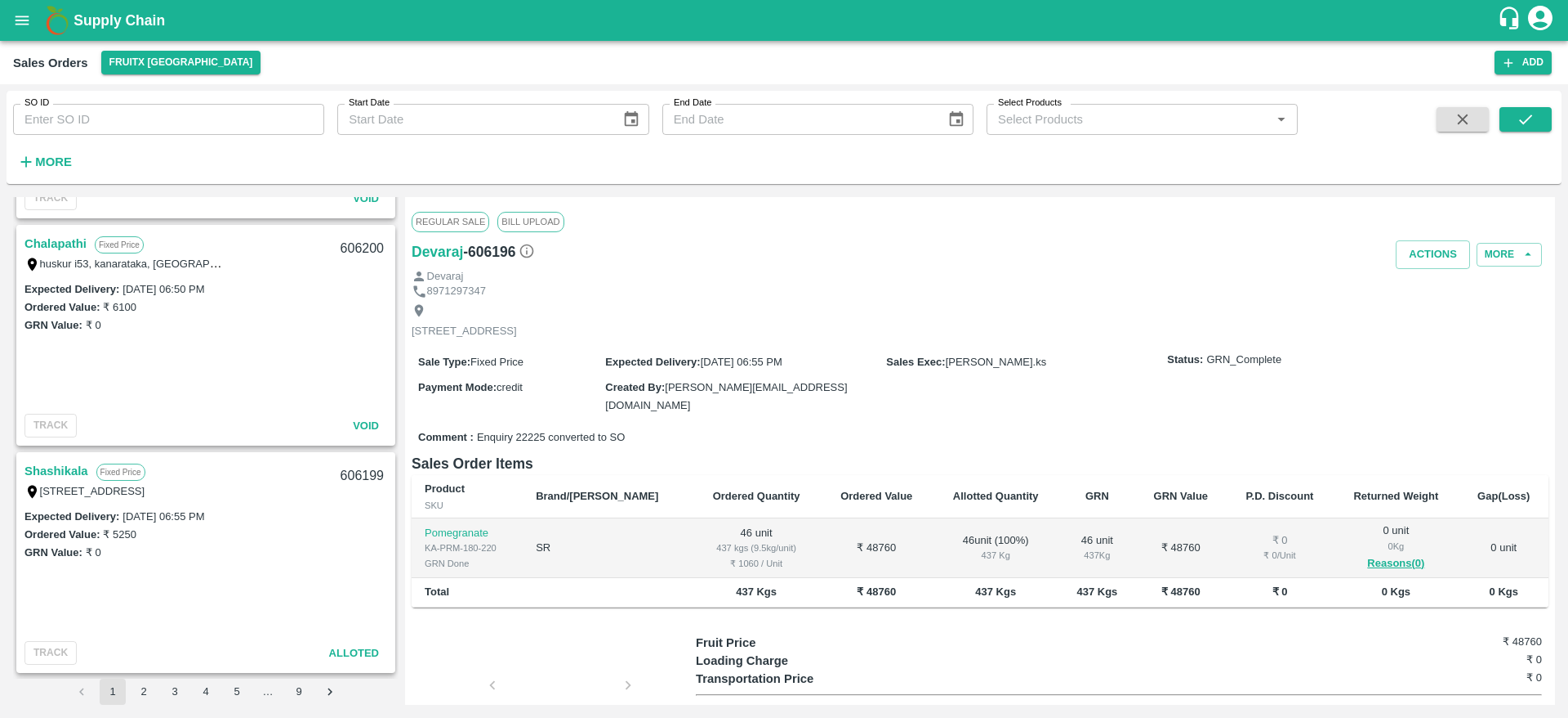
click at [41, 471] on link "Shashikala" at bounding box center [56, 471] width 64 height 21
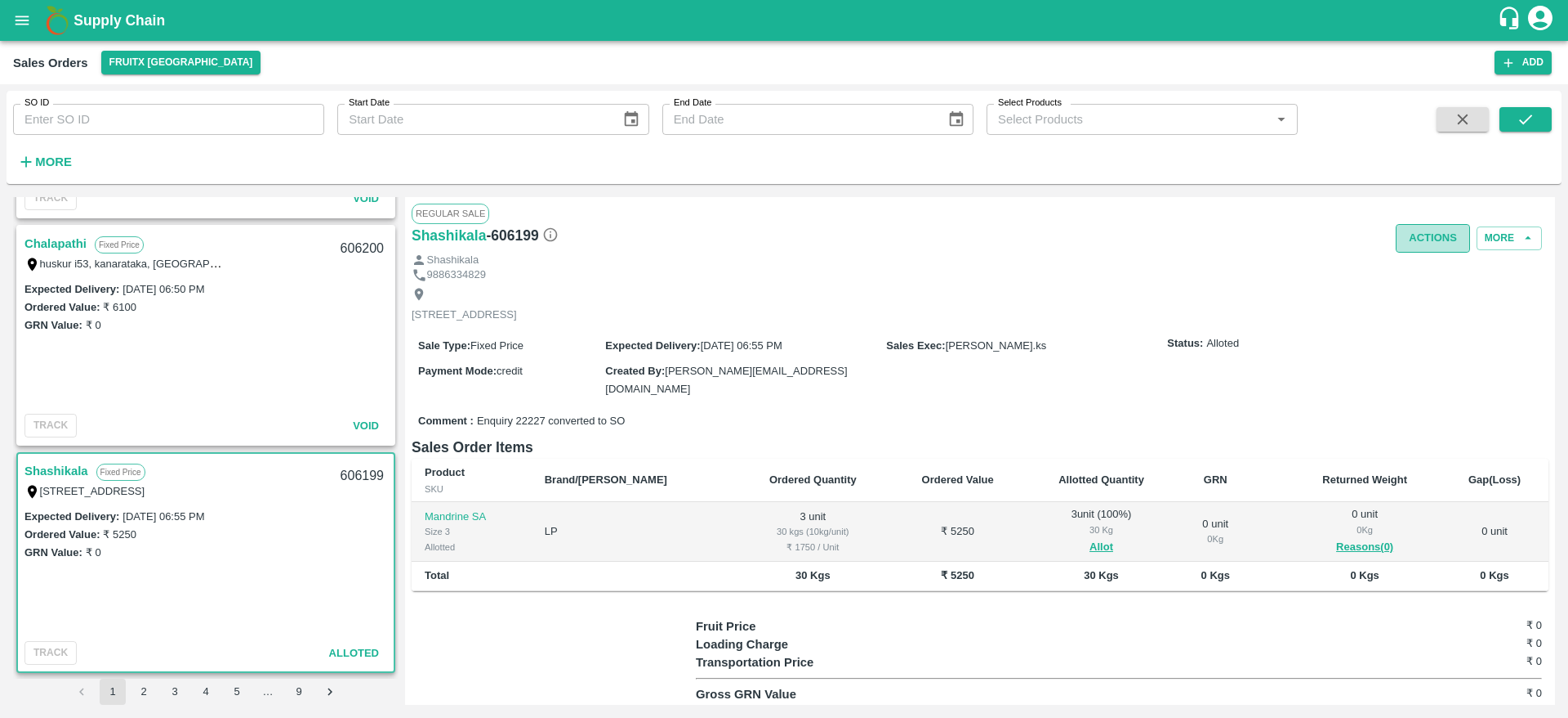
click at [1426, 234] on button "Actions" at bounding box center [1432, 238] width 75 height 29
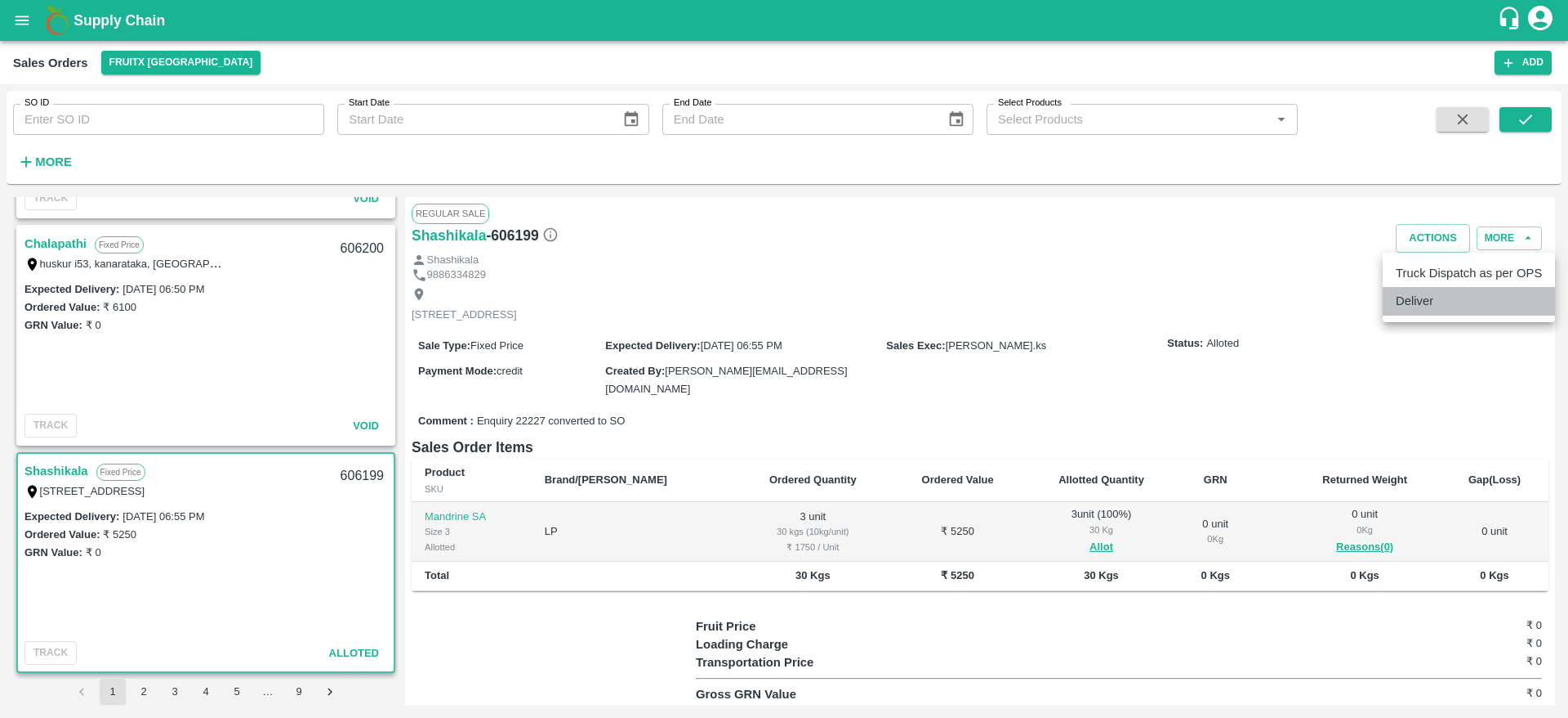
click at [1401, 304] on li "Deliver" at bounding box center [1468, 301] width 172 height 28
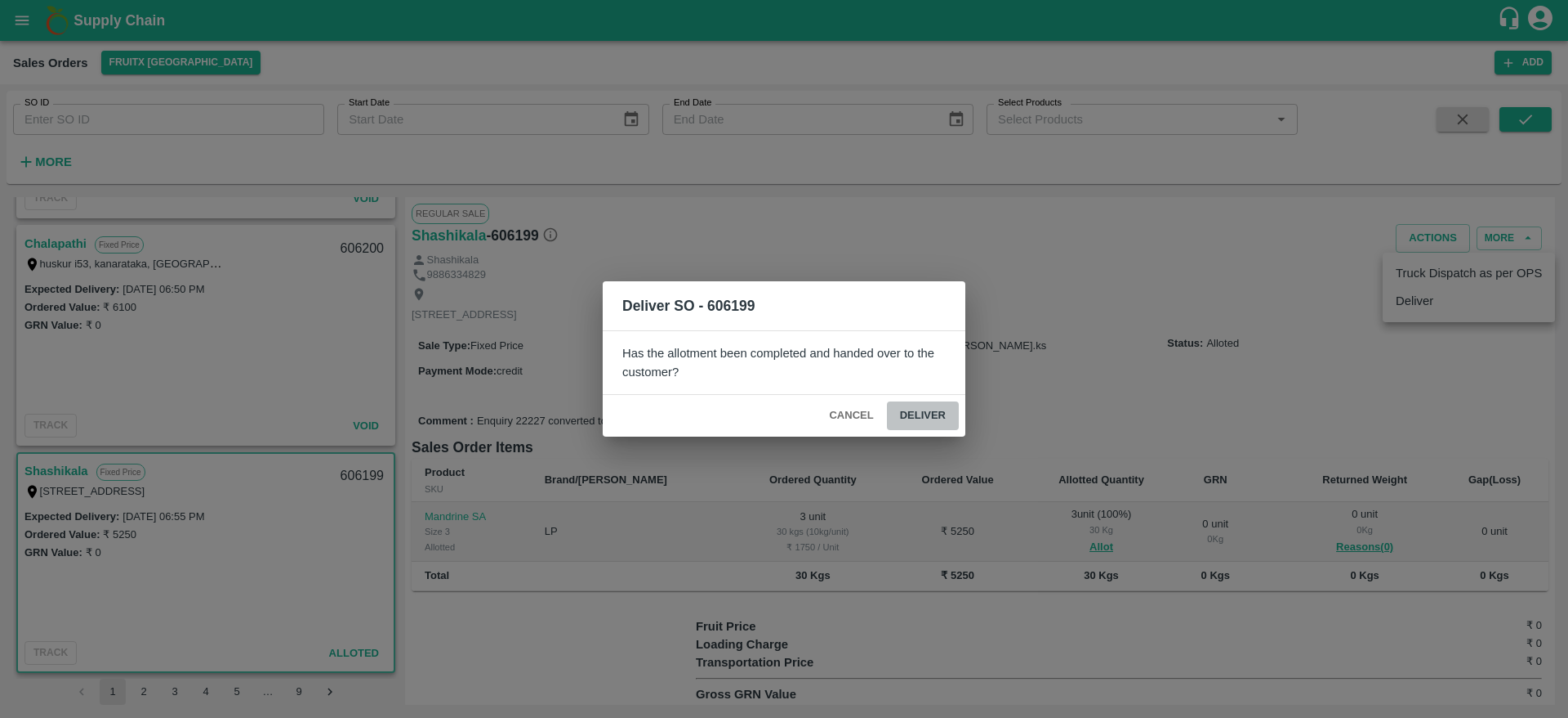
click at [940, 410] on button "Deliver" at bounding box center [923, 415] width 72 height 29
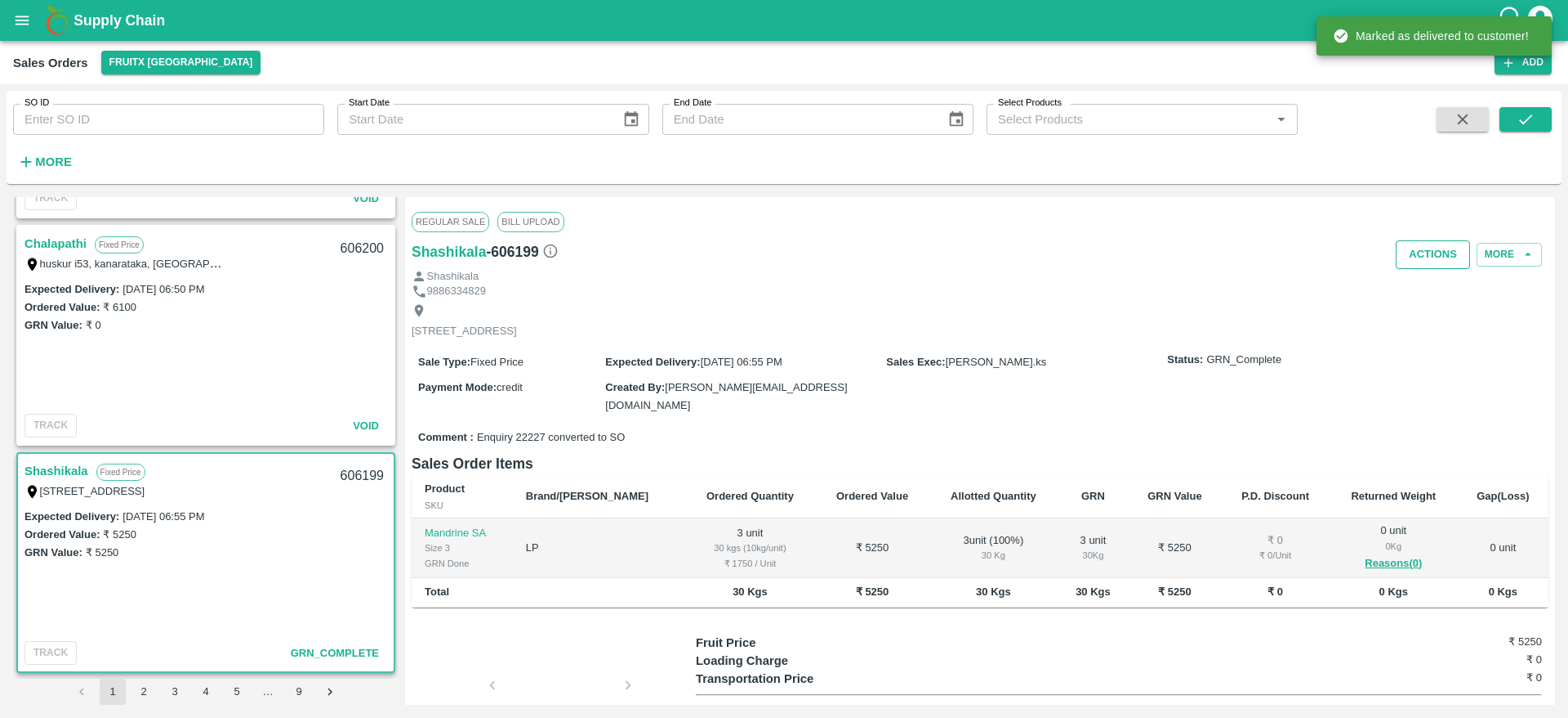
click at [1415, 242] on button "Actions" at bounding box center [1432, 254] width 75 height 29
click at [1426, 284] on li "Truck Dispatch as per OPS" at bounding box center [1468, 289] width 172 height 28
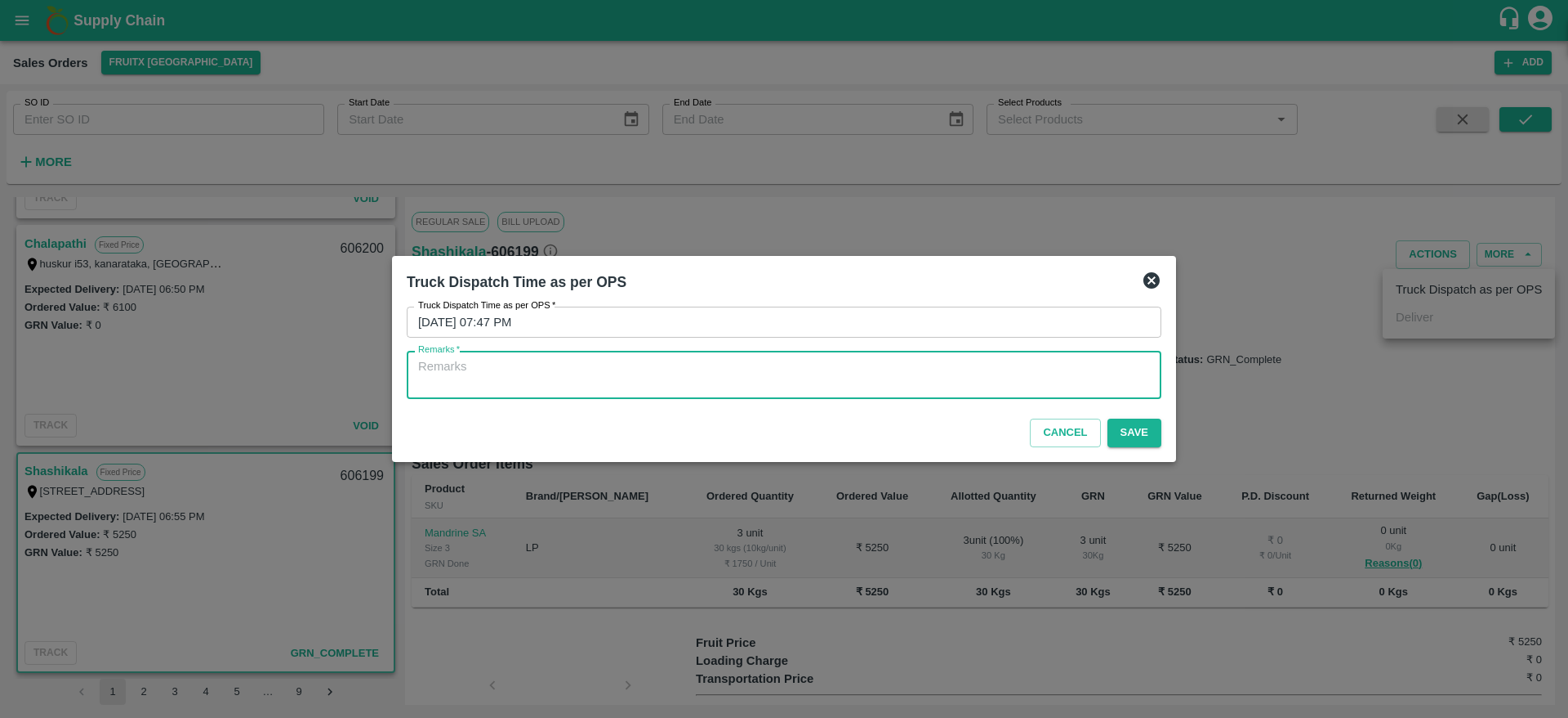
click at [1056, 382] on textarea "Remarks   *" at bounding box center [783, 375] width 731 height 34
type textarea "OTD"
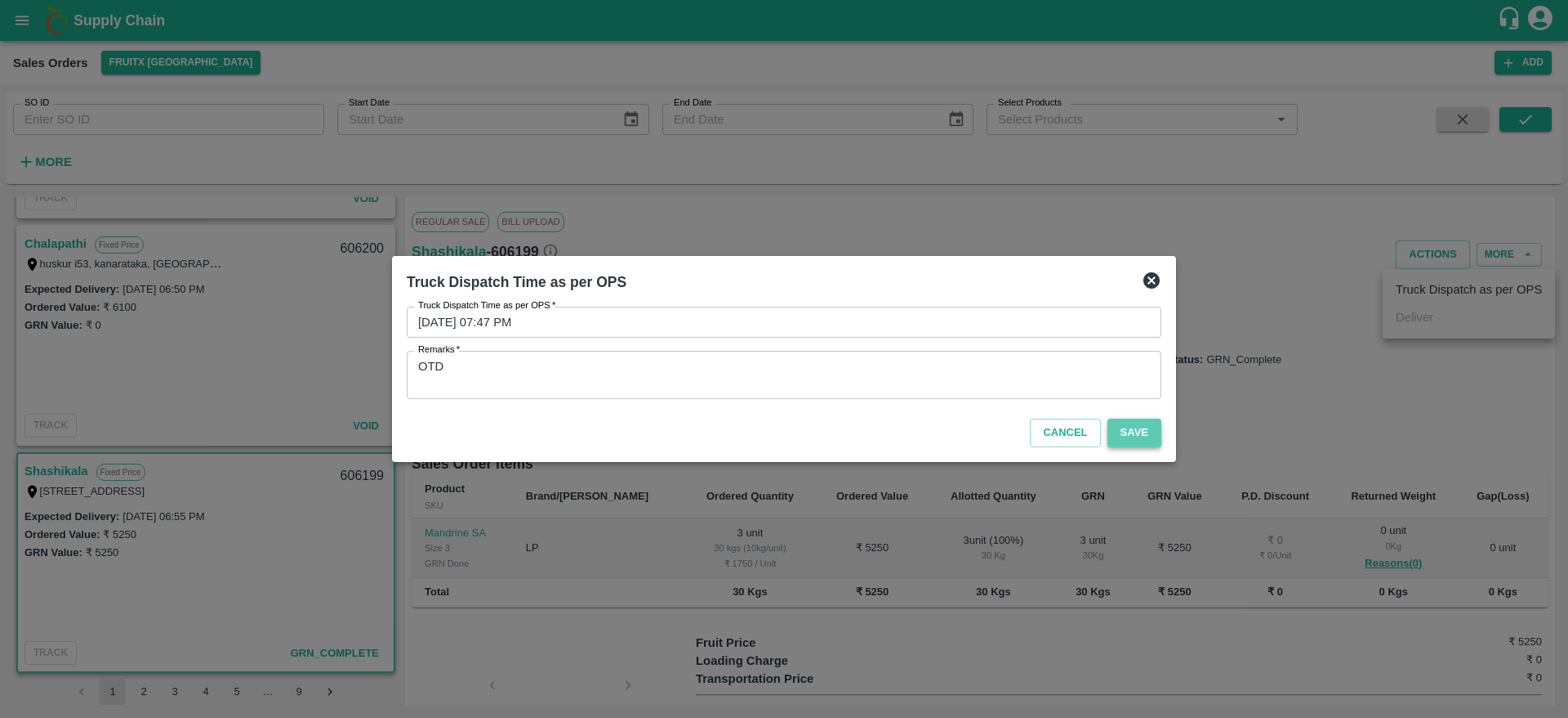
click at [1143, 425] on button "Save" at bounding box center [1134, 432] width 53 height 29
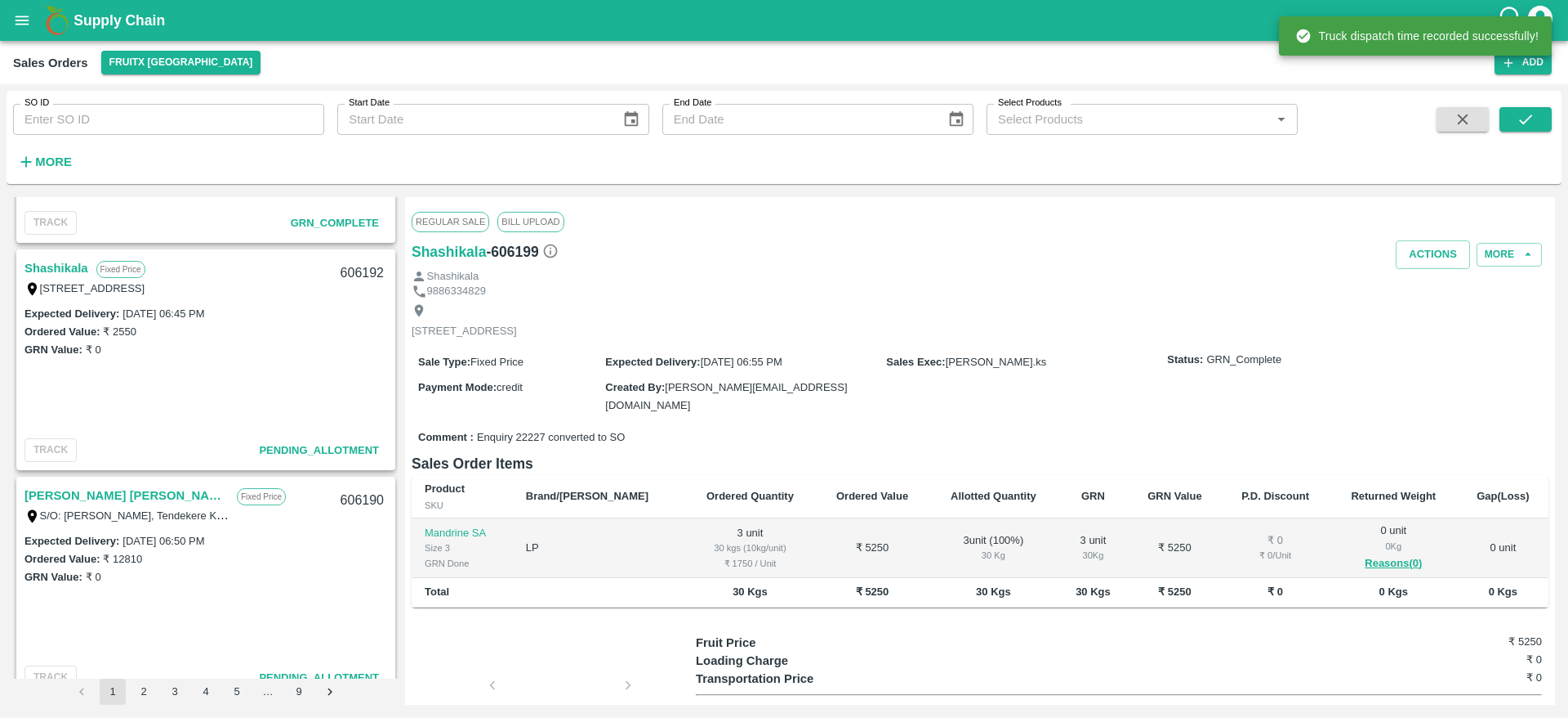
scroll to position [2224, 0]
click at [70, 275] on link "Shashikala" at bounding box center [56, 267] width 64 height 21
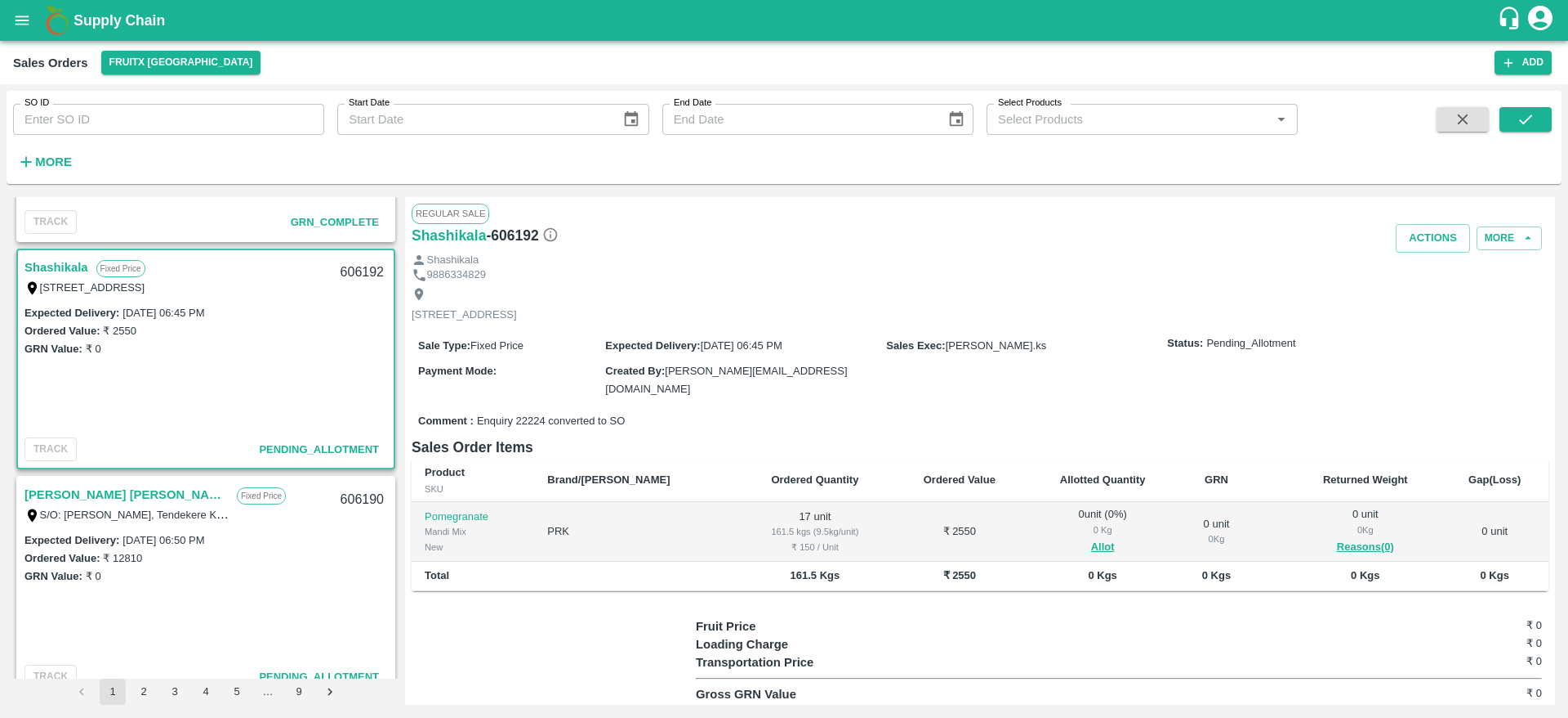
scroll to position [1949, 0]
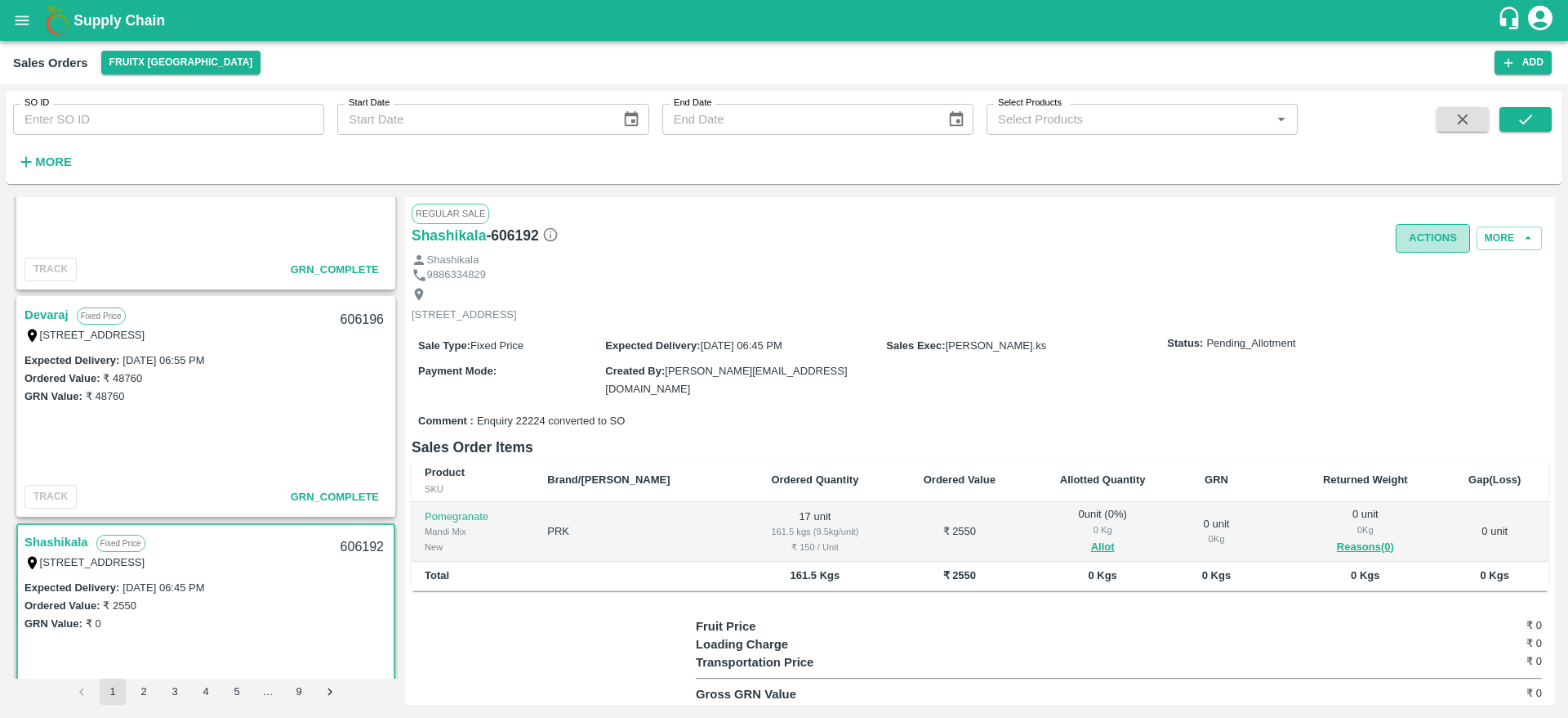
click at [1418, 242] on button "Actions" at bounding box center [1432, 238] width 75 height 29
click at [1162, 369] on div at bounding box center [784, 359] width 1568 height 718
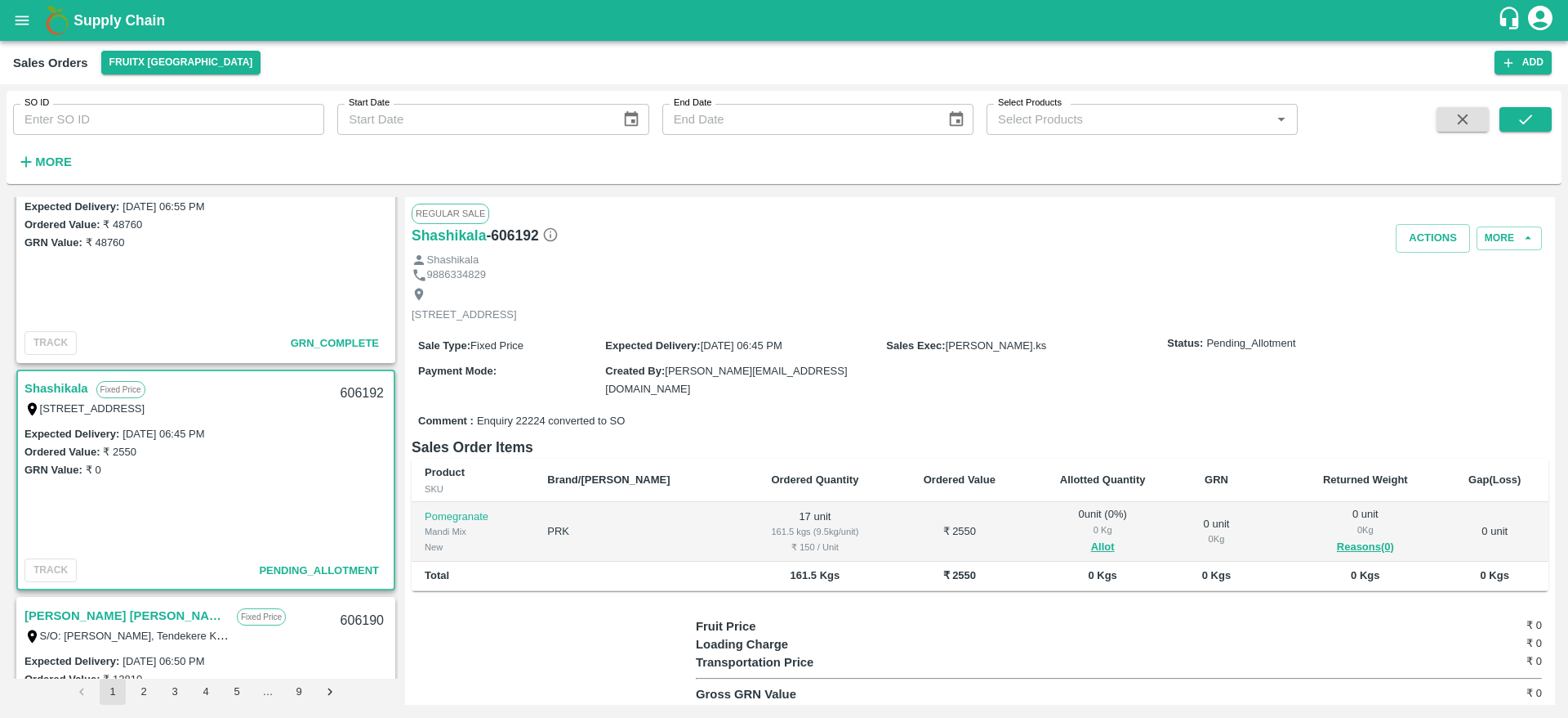
scroll to position [2103, 0]
click at [71, 377] on link "Shashikala" at bounding box center [56, 387] width 64 height 21
click at [1091, 547] on button "Allot" at bounding box center [1103, 547] width 24 height 18
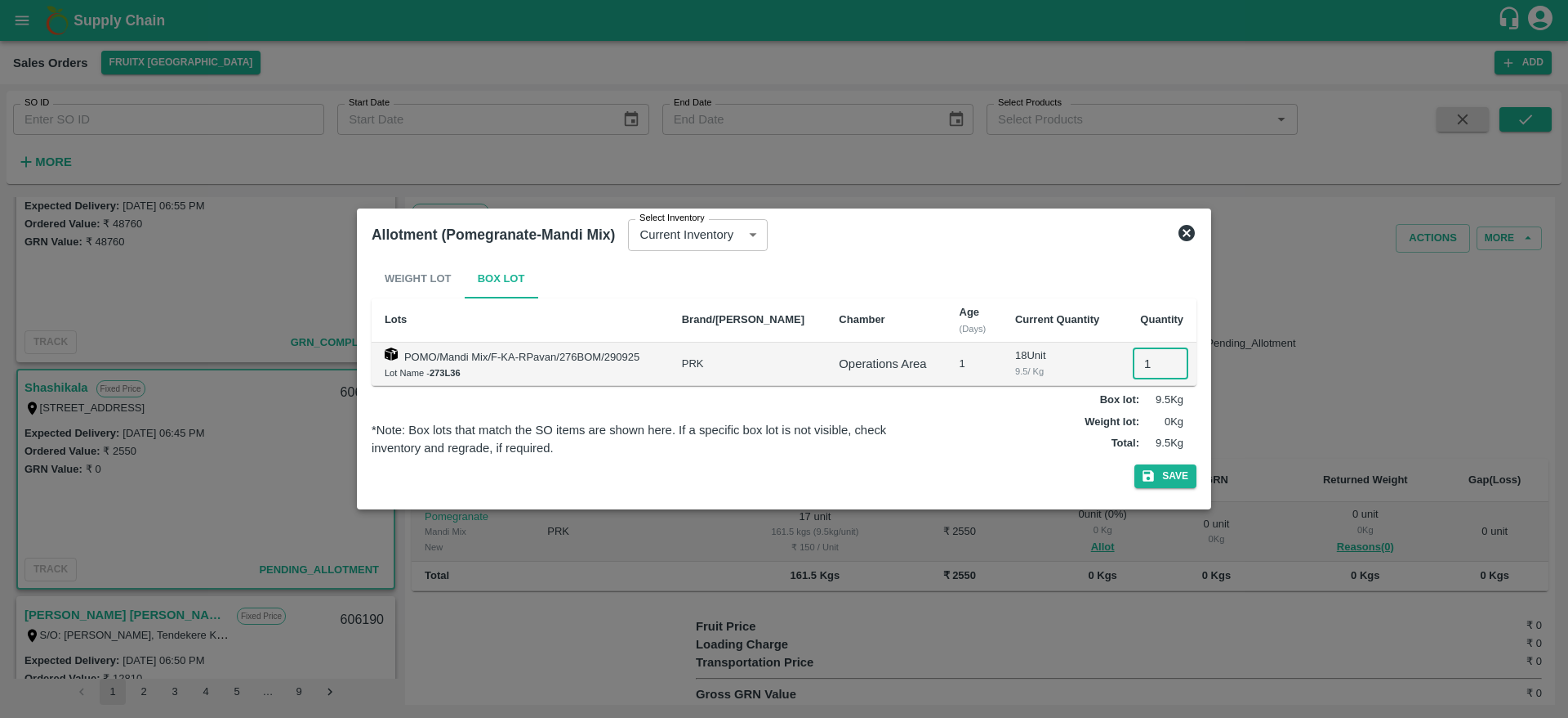
click at [1146, 365] on input "1" at bounding box center [1160, 364] width 55 height 31
type input "17"
click at [1134, 464] on button "Save" at bounding box center [1165, 476] width 62 height 24
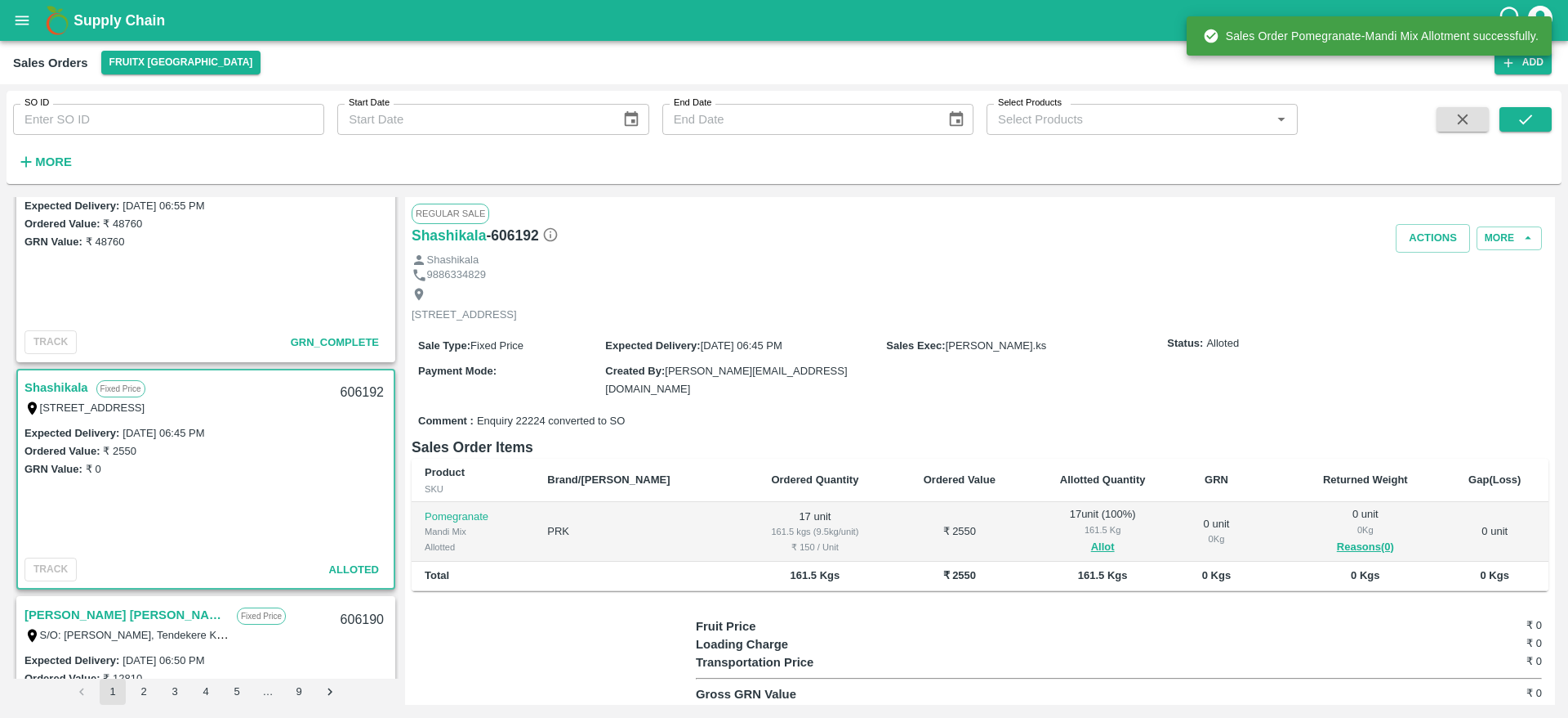
click at [337, 388] on div "606192" at bounding box center [362, 393] width 63 height 39
click at [1437, 241] on button "Actions" at bounding box center [1432, 238] width 75 height 29
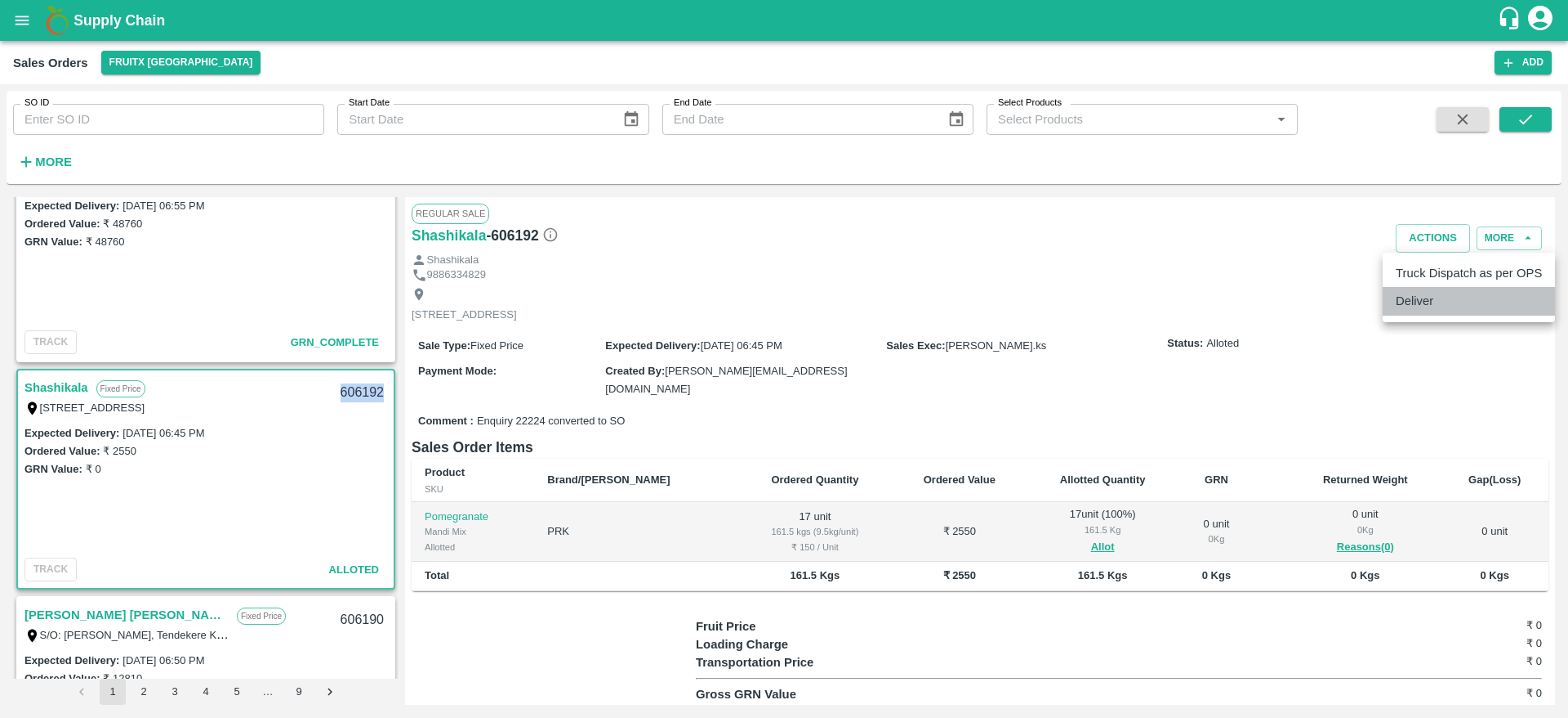
click at [1428, 305] on li "Deliver" at bounding box center [1468, 301] width 172 height 28
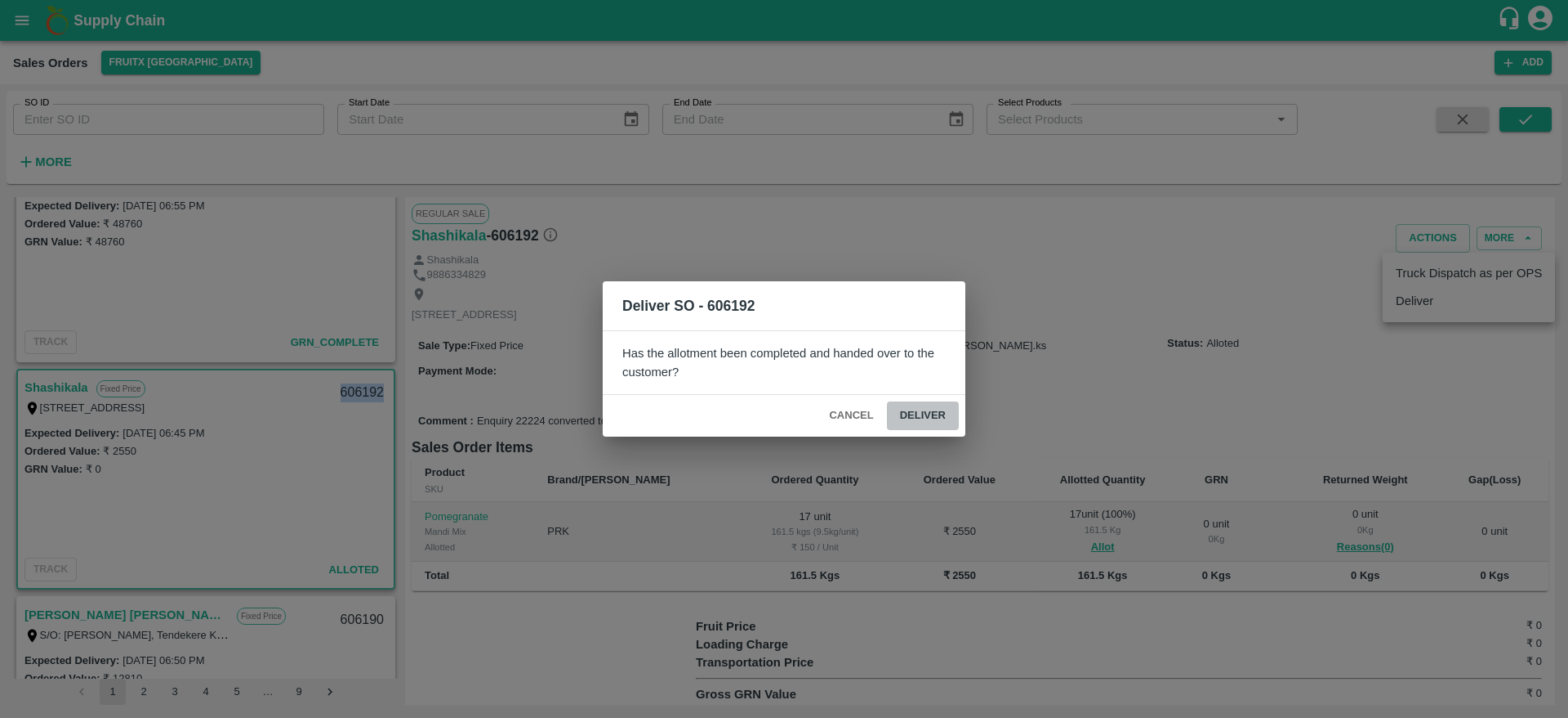
click at [940, 411] on button "Deliver" at bounding box center [923, 415] width 72 height 29
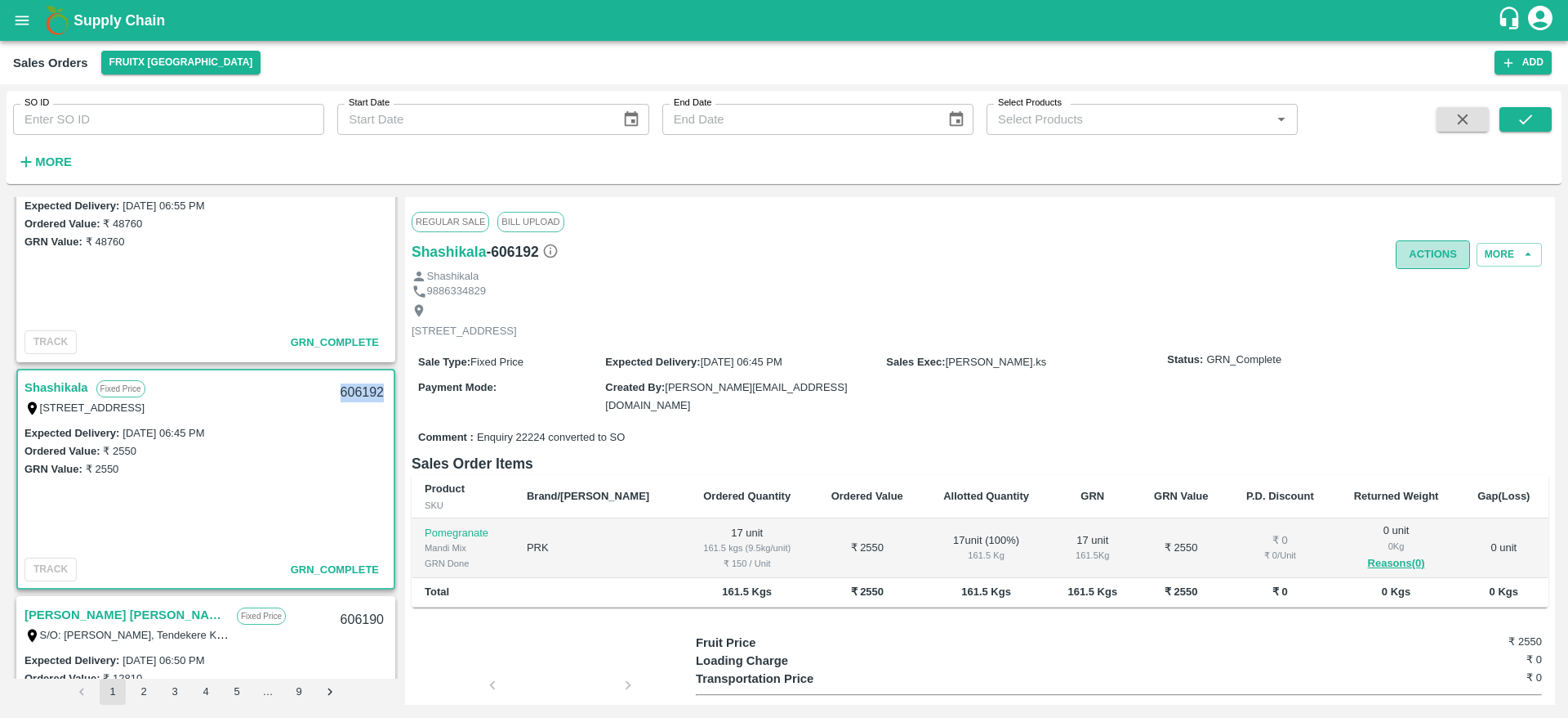
click at [1418, 254] on button "Actions" at bounding box center [1432, 254] width 75 height 29
drag, startPoint x: 1413, startPoint y: 273, endPoint x: 1413, endPoint y: 286, distance: 13.0
click at [1413, 286] on ul "Truck Dispatch as per OPS Deliver" at bounding box center [1468, 303] width 172 height 69
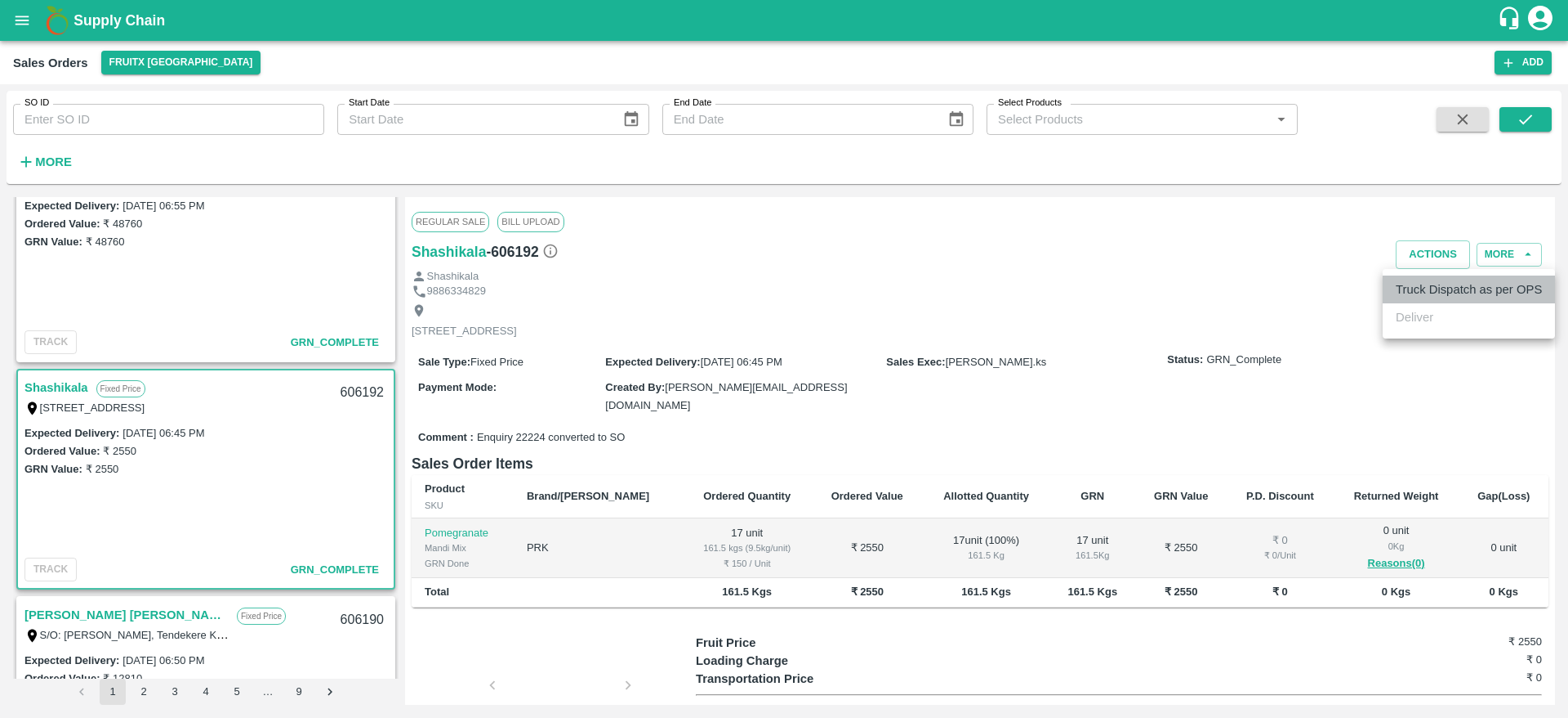
click at [1413, 286] on li "Truck Dispatch as per OPS" at bounding box center [1468, 289] width 172 height 28
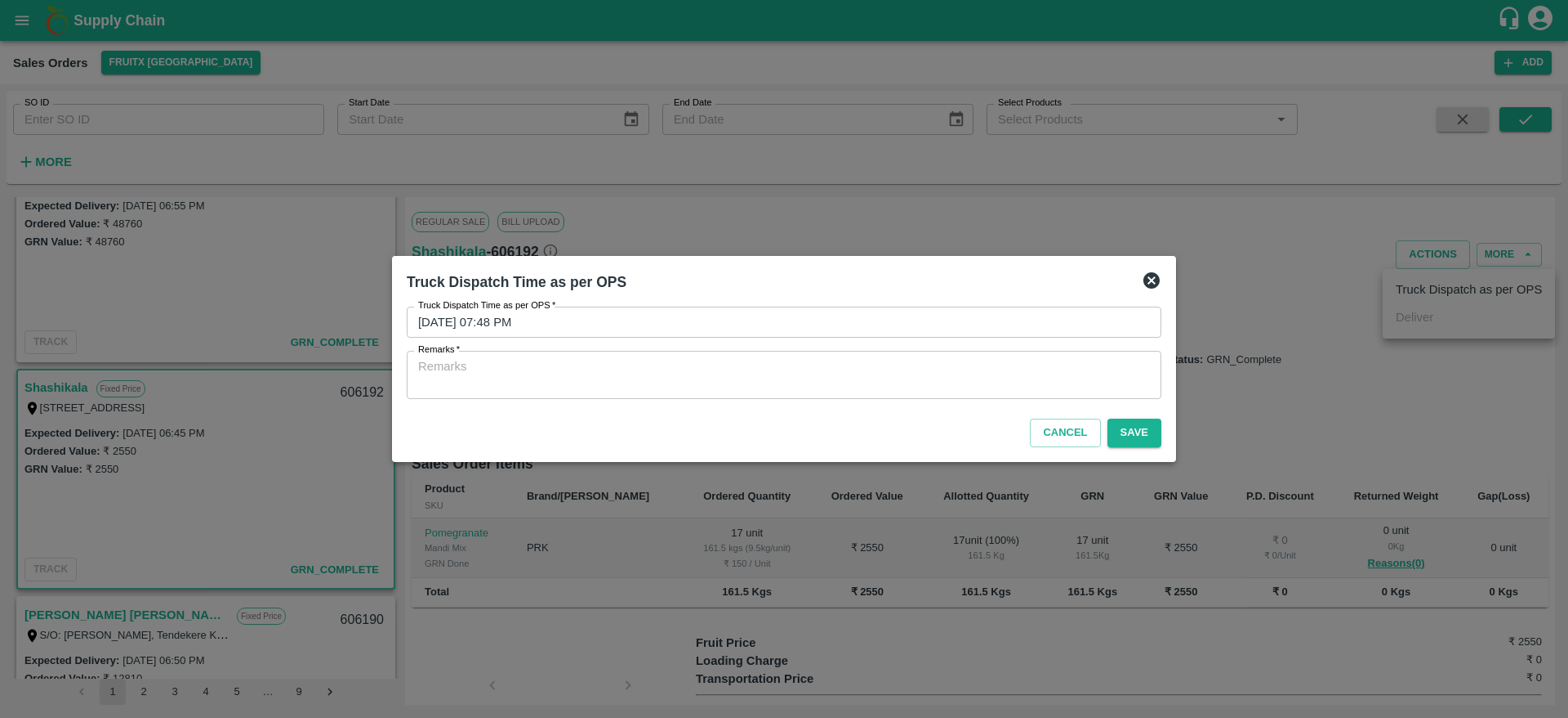
click at [1008, 389] on textarea "Remarks   *" at bounding box center [783, 375] width 731 height 34
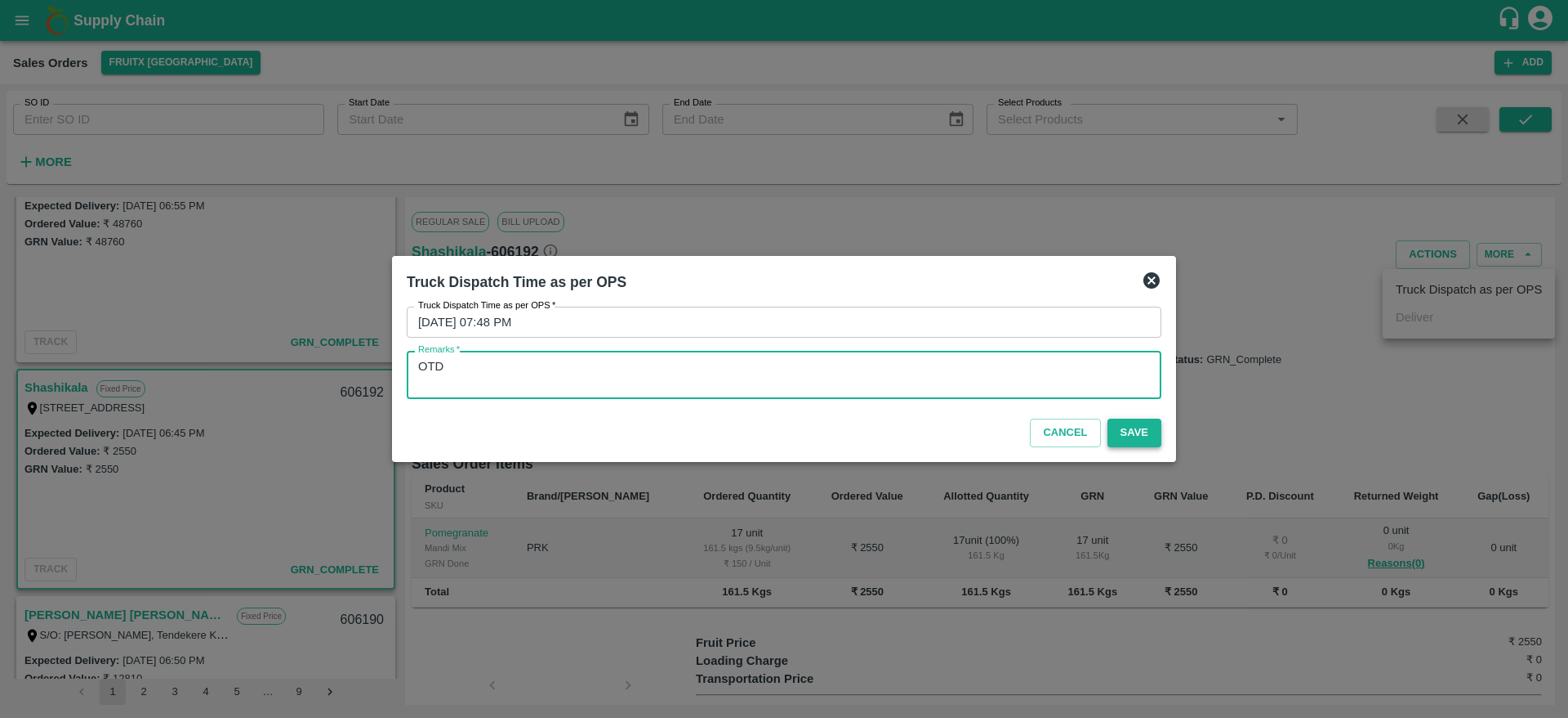
type textarea "OTD"
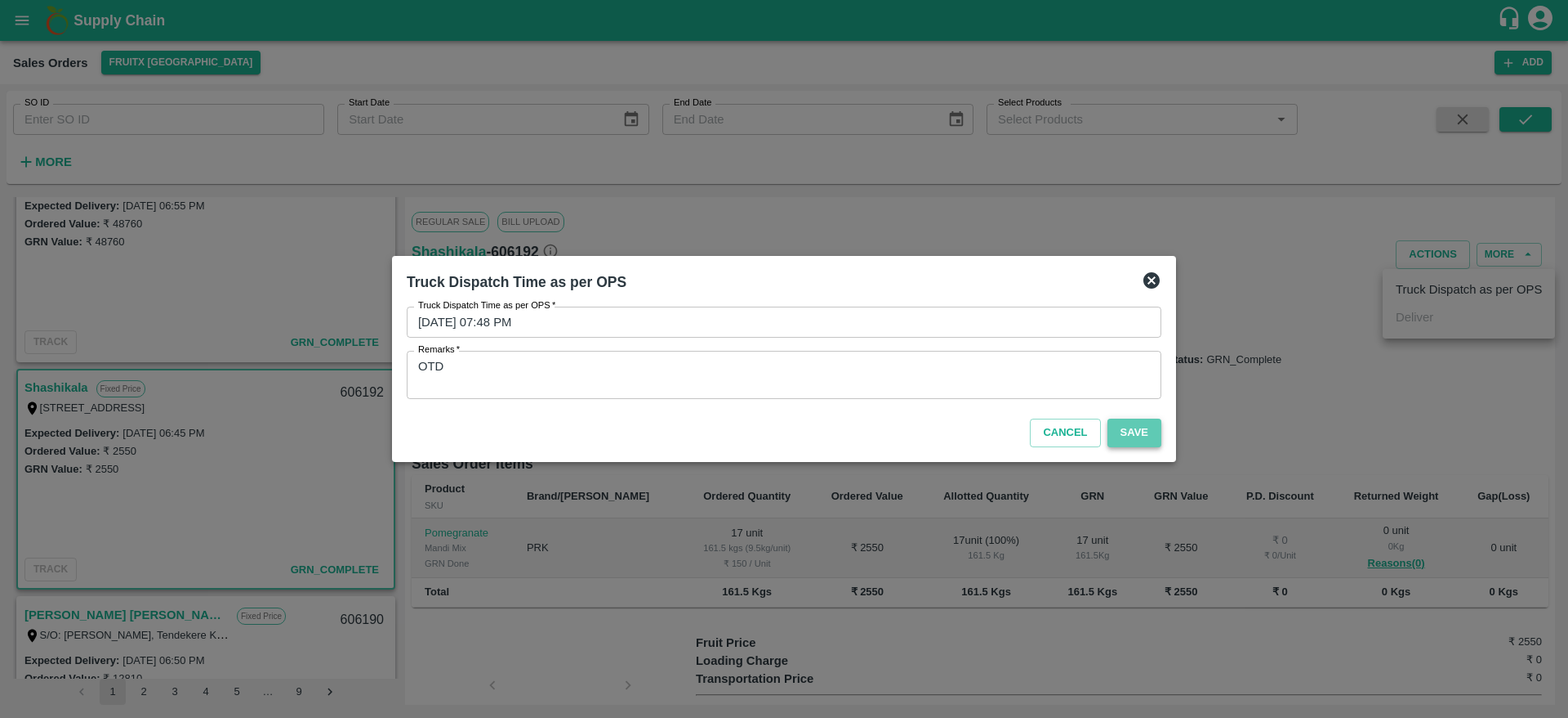
click at [1157, 429] on button "Save" at bounding box center [1134, 432] width 53 height 29
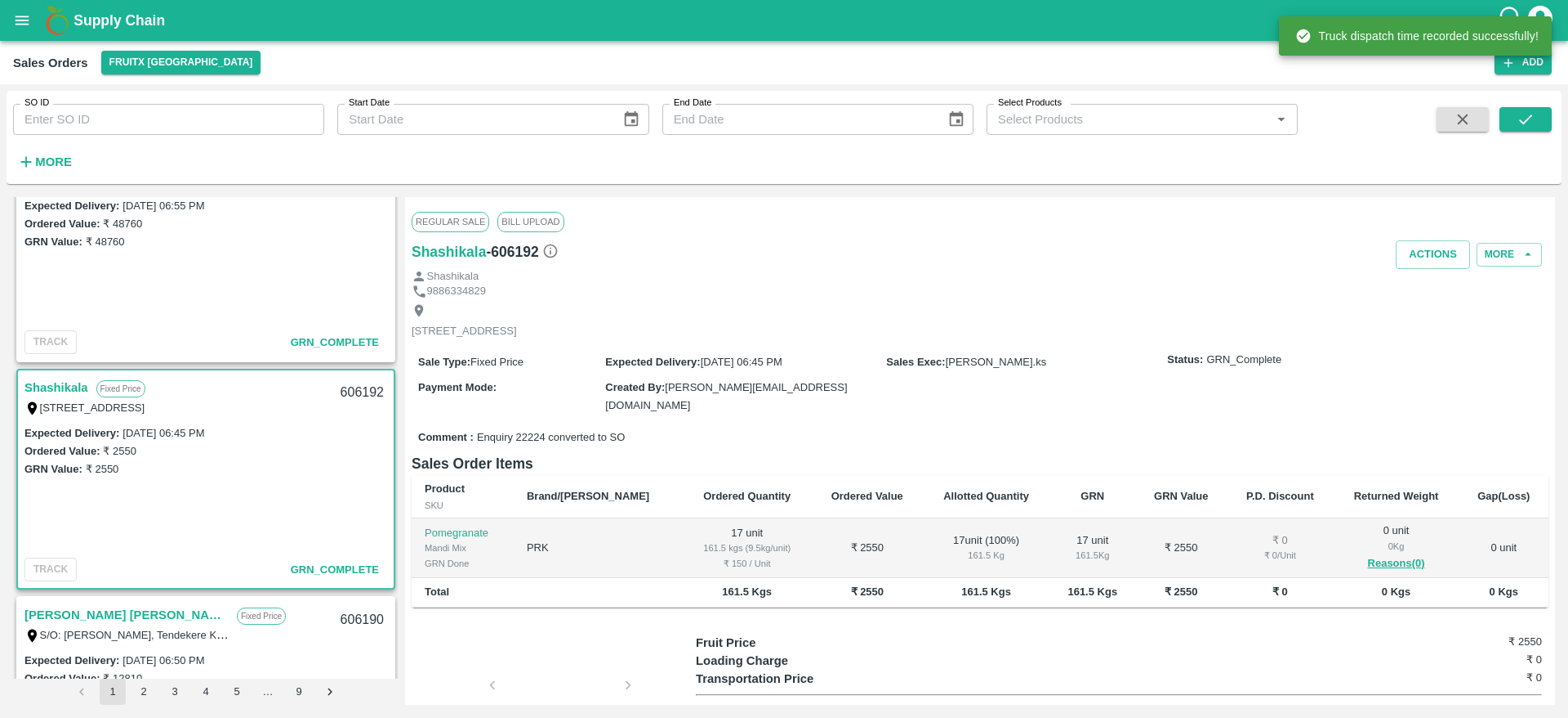
scroll to position [2296, 0]
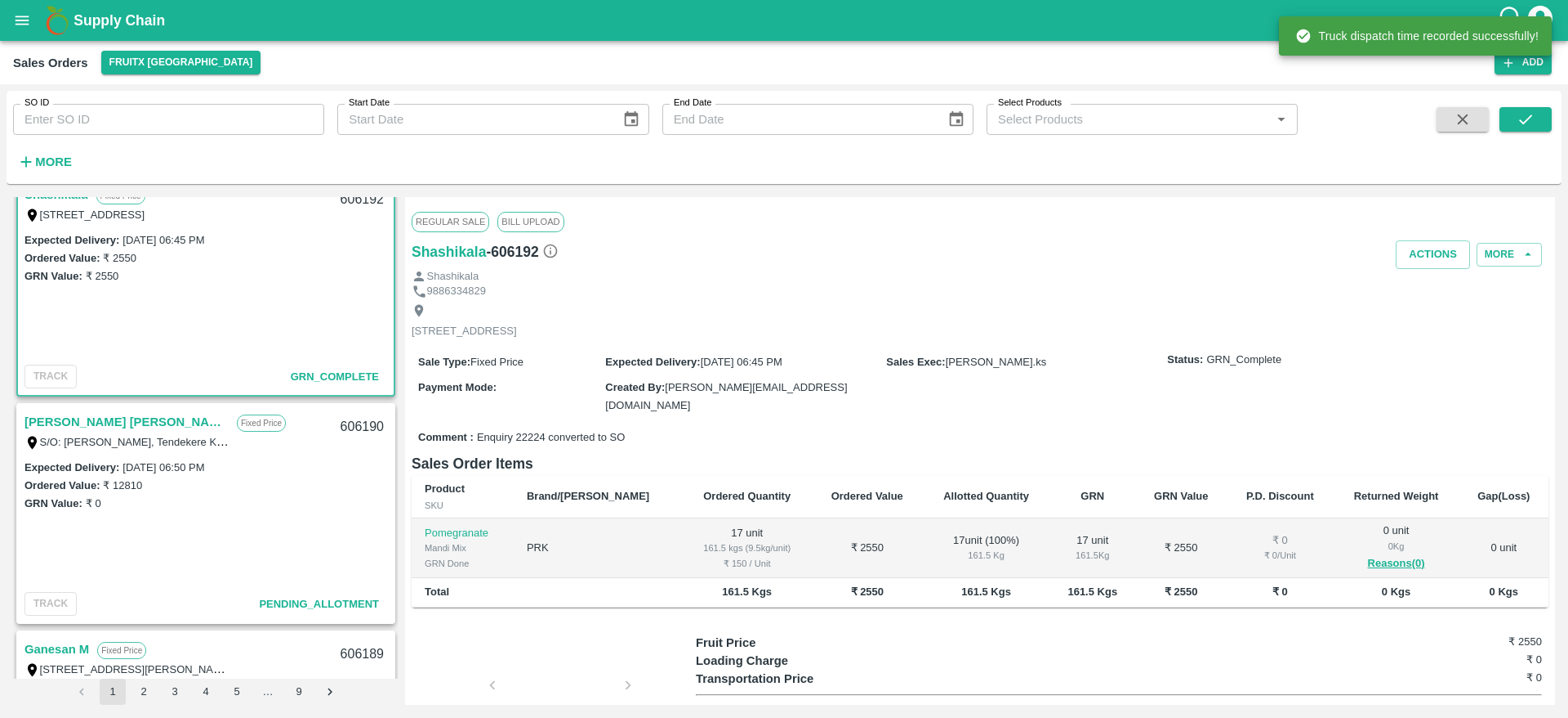
click at [103, 411] on link "[PERSON_NAME] [PERSON_NAME]" at bounding box center [126, 421] width 204 height 21
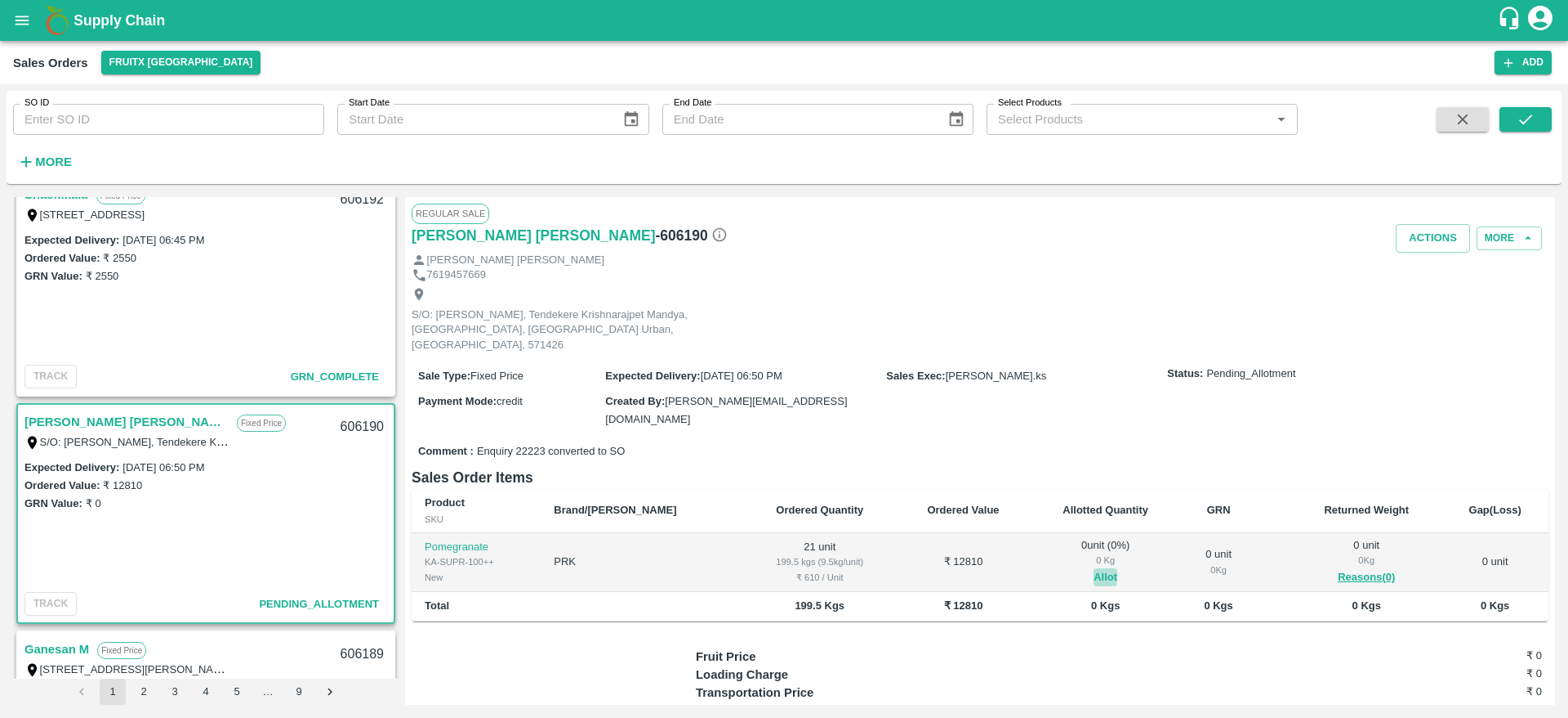
click at [1094, 568] on button "Allot" at bounding box center [1106, 577] width 24 height 18
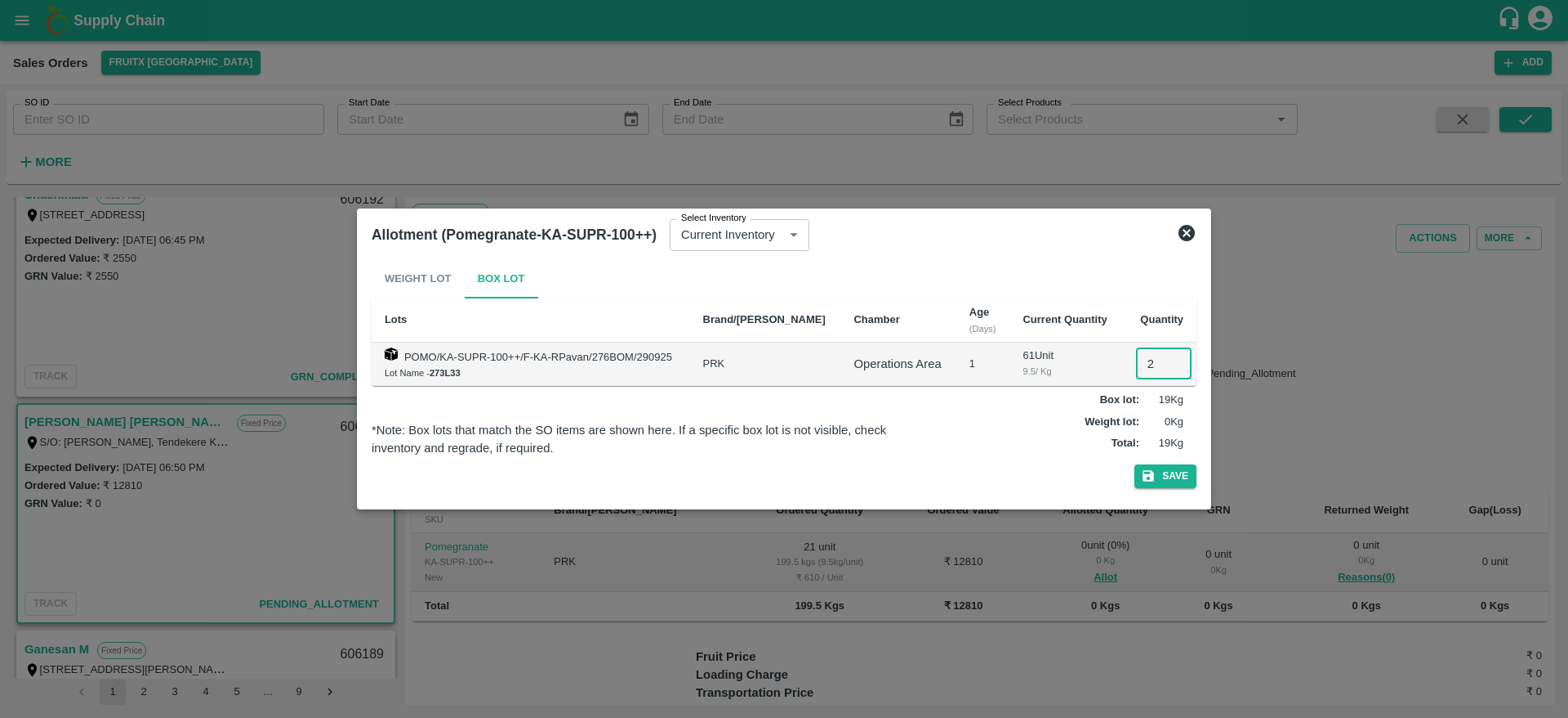
click at [1155, 362] on input "2" at bounding box center [1164, 364] width 55 height 31
type input "21"
click at [1172, 471] on button "Save" at bounding box center [1165, 476] width 62 height 24
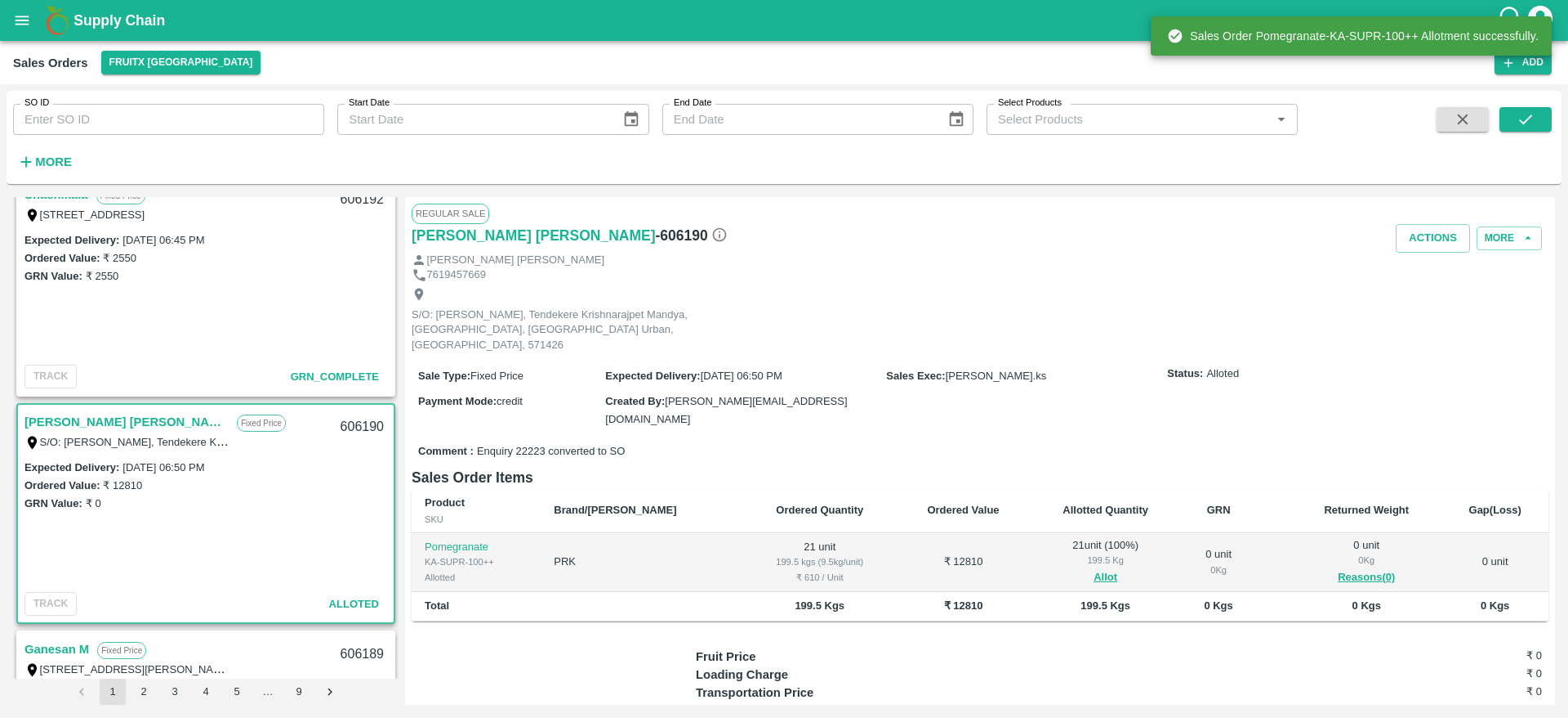
click at [345, 419] on div "606190" at bounding box center [362, 427] width 63 height 39
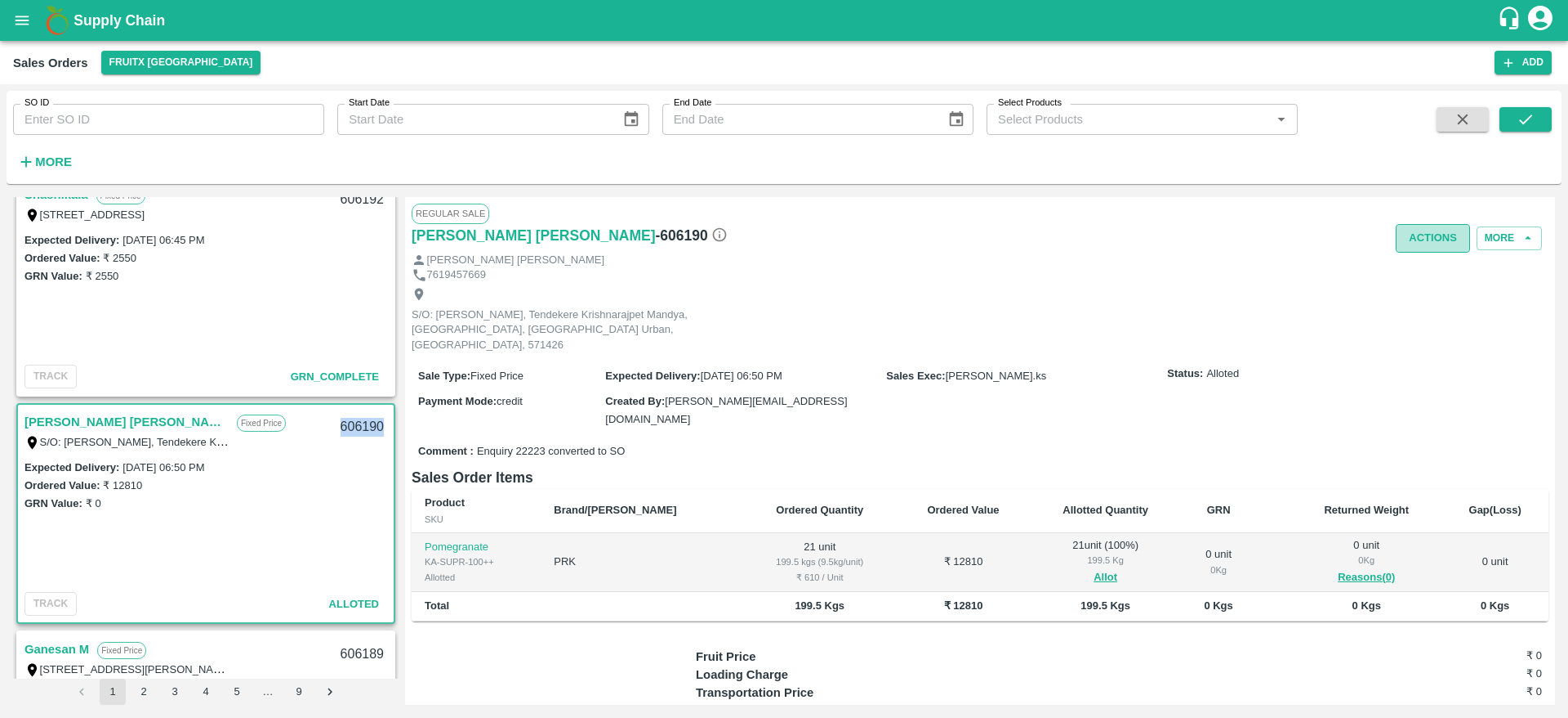
click at [1431, 233] on button "Actions" at bounding box center [1432, 238] width 75 height 29
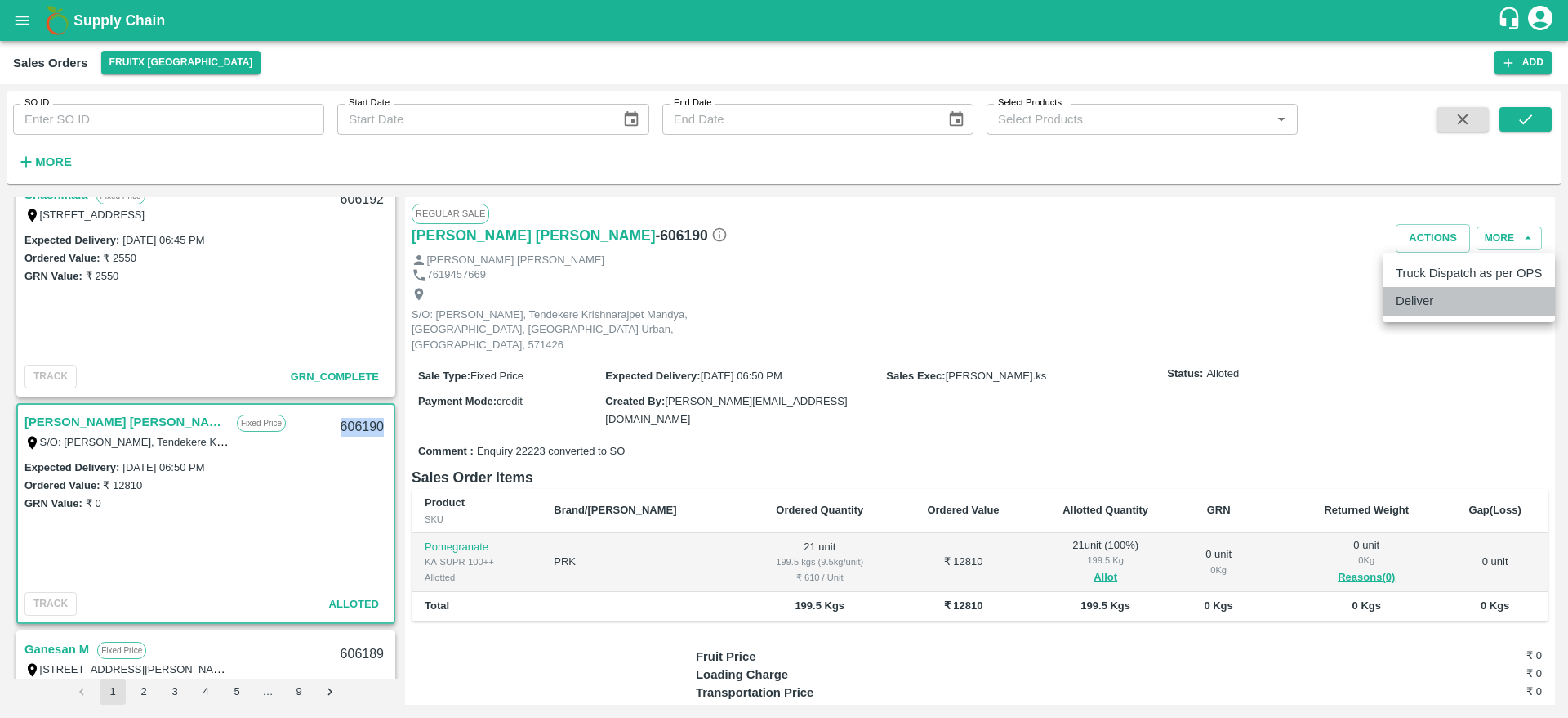
click at [1428, 305] on li "Deliver" at bounding box center [1468, 301] width 172 height 28
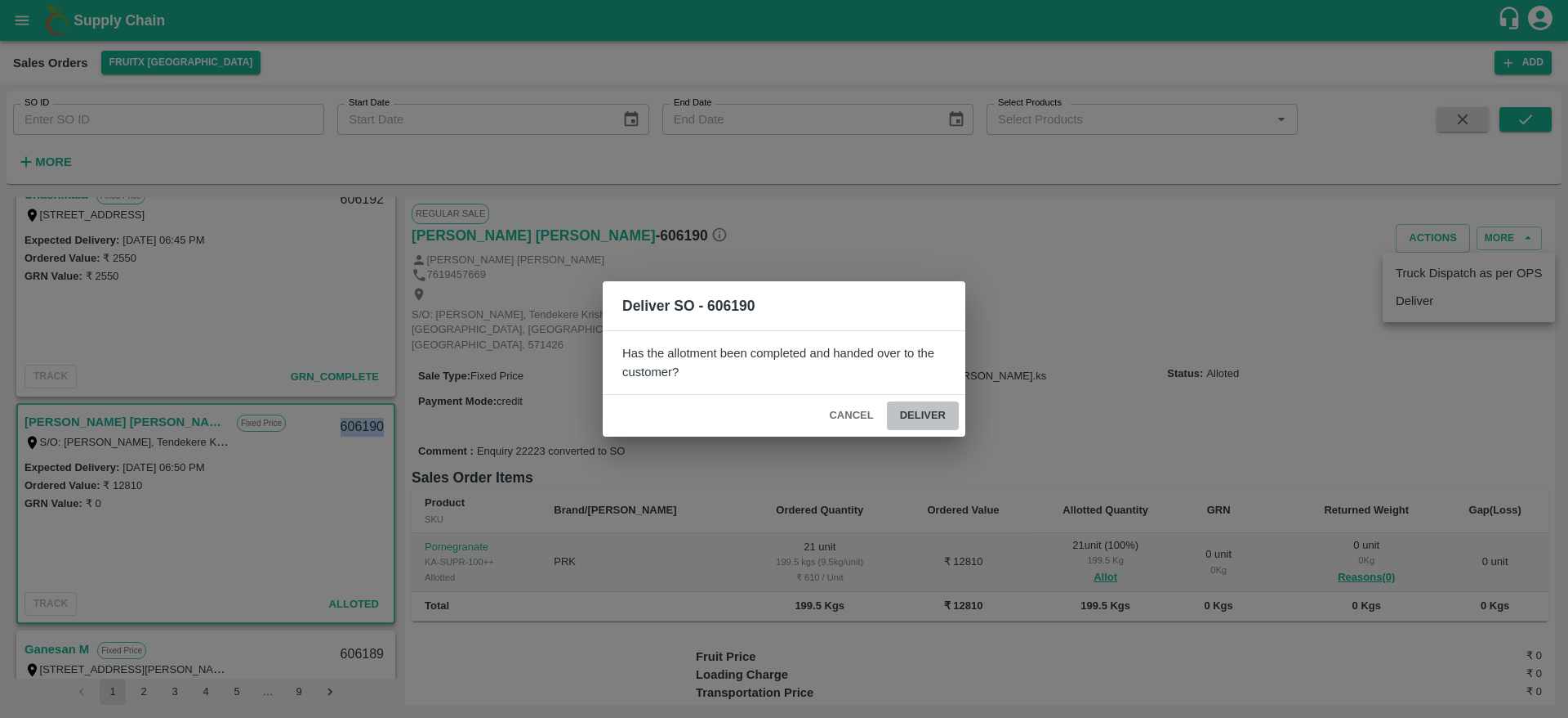
click at [949, 419] on button "Deliver" at bounding box center [923, 415] width 72 height 29
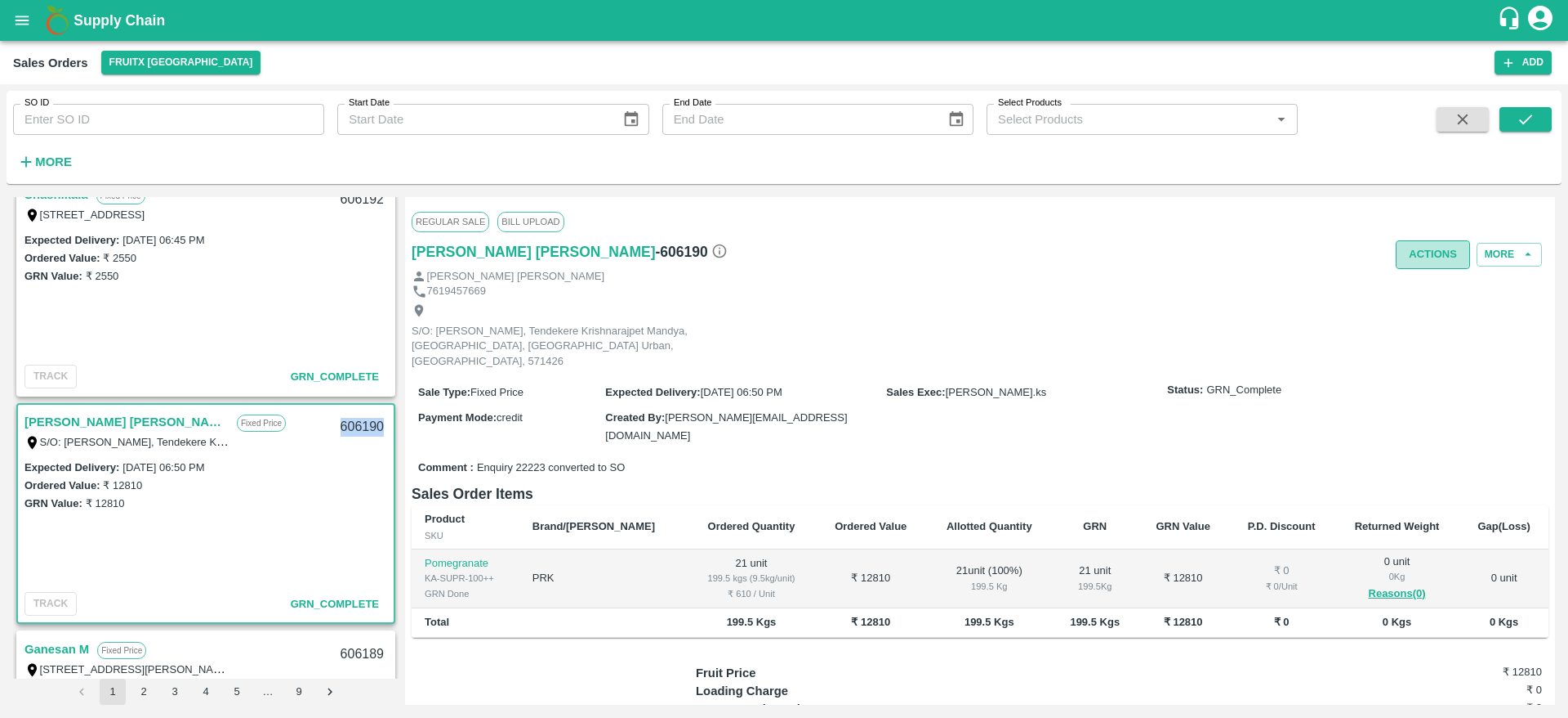
click at [1415, 256] on button "Actions" at bounding box center [1432, 254] width 75 height 29
click at [1412, 274] on ul "Truck Dispatch as per OPS Deliver" at bounding box center [1468, 303] width 172 height 69
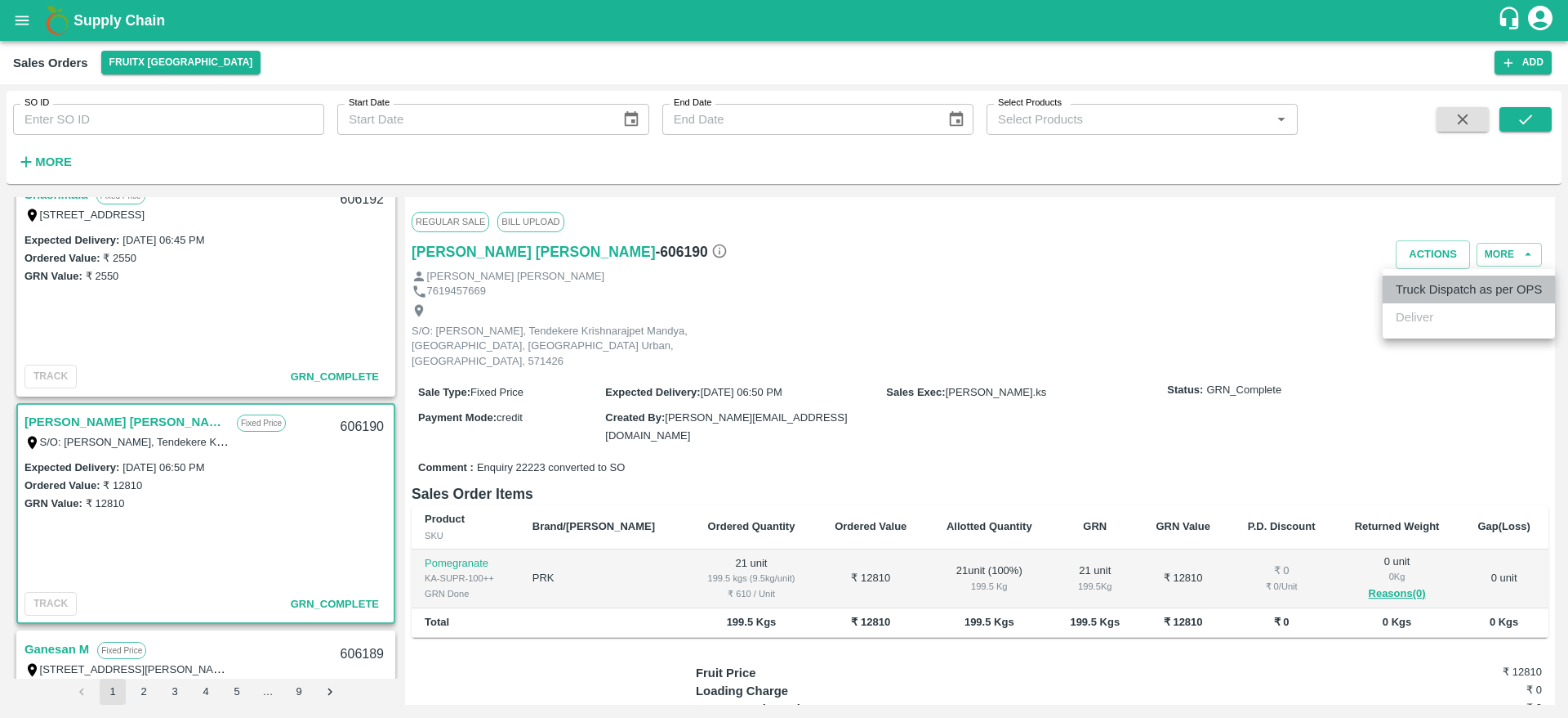
click at [1410, 298] on li "Truck Dispatch as per OPS" at bounding box center [1468, 289] width 172 height 28
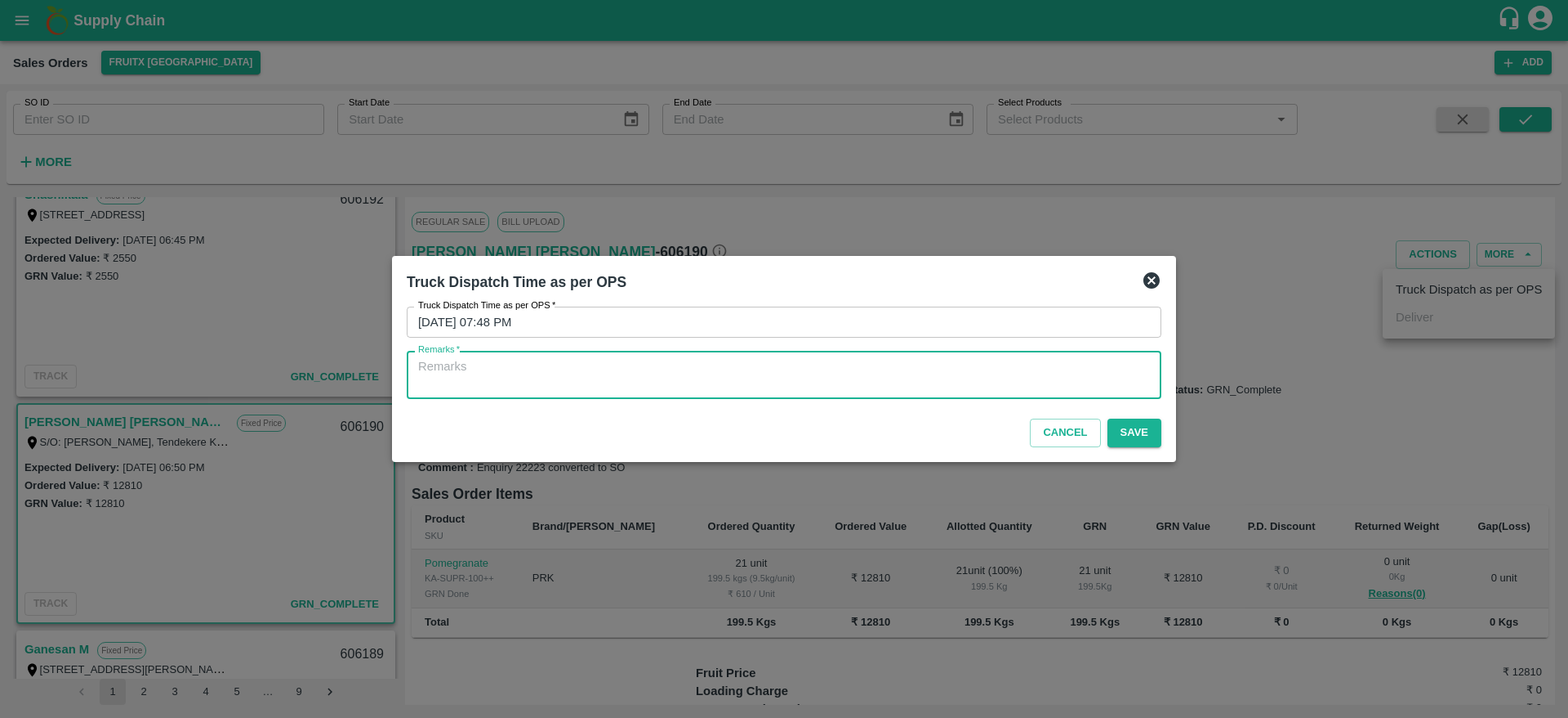
click at [1007, 363] on textarea "Remarks   *" at bounding box center [783, 375] width 731 height 34
type textarea "OTD"
click at [1132, 425] on button "Save" at bounding box center [1134, 432] width 53 height 29
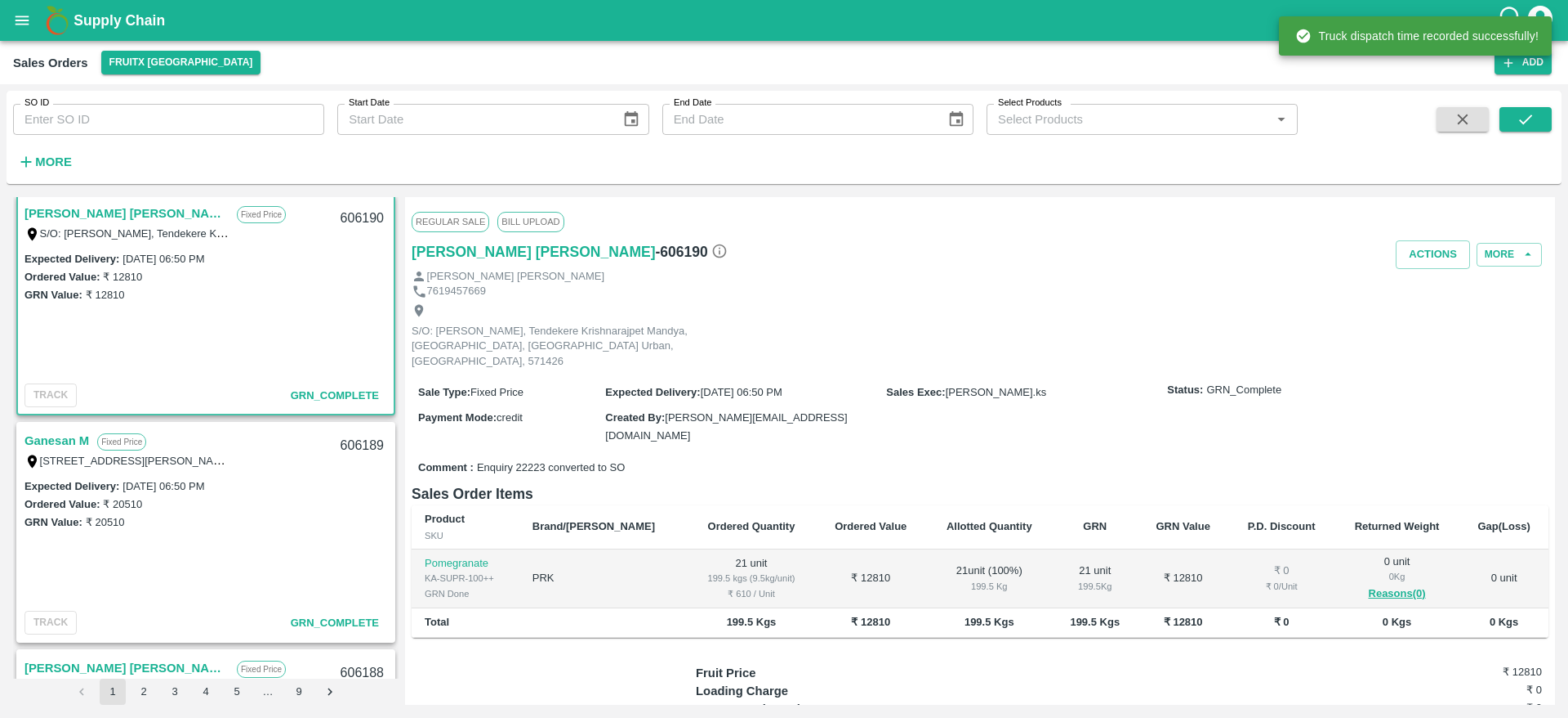
scroll to position [2506, 0]
click at [65, 424] on div "Ganesan M Fixed Price 189/308,, pillaimar street, sundarapandiyam, "Srivilliput…" at bounding box center [205, 449] width 375 height 53
click at [69, 434] on link "Ganesan M" at bounding box center [57, 439] width 65 height 21
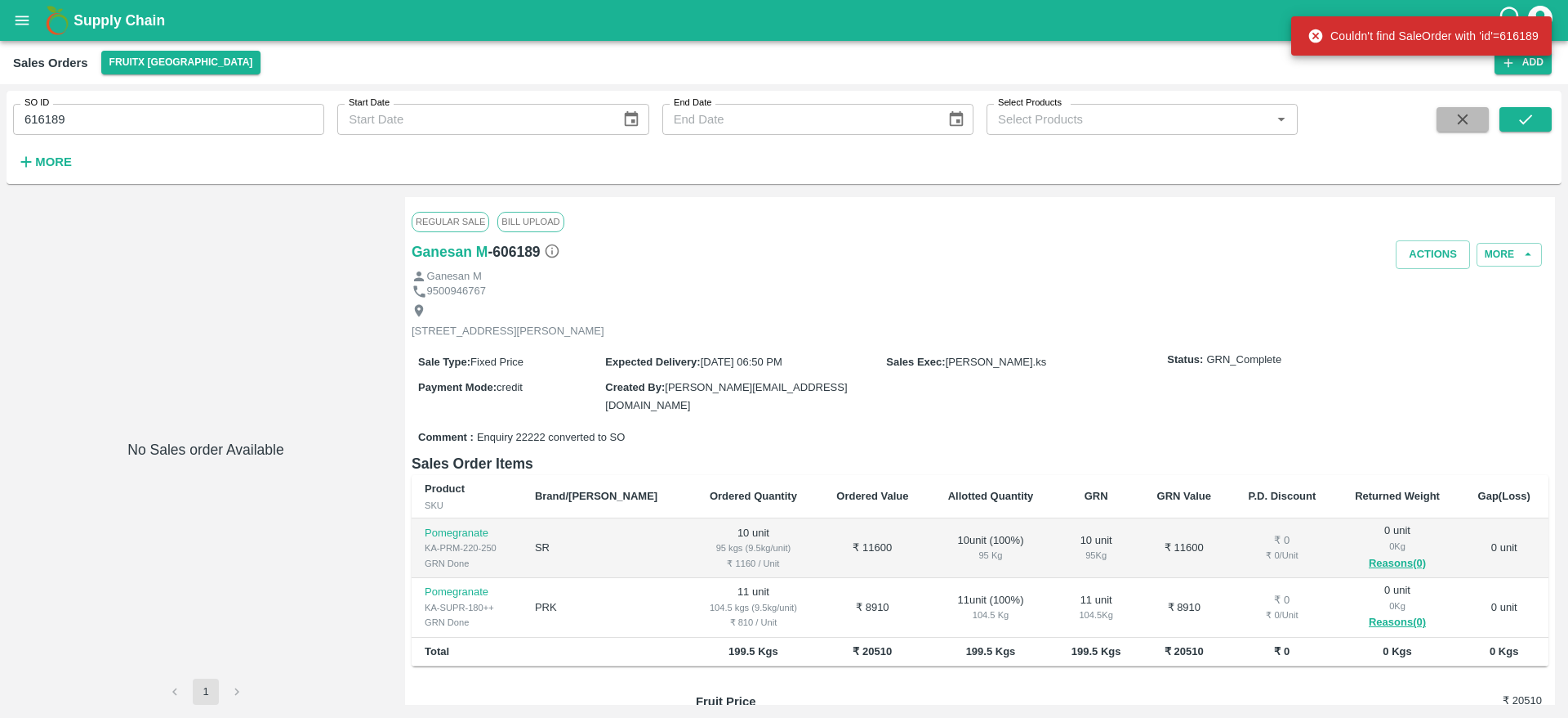
click at [1467, 119] on icon "button" at bounding box center [1462, 119] width 18 height 18
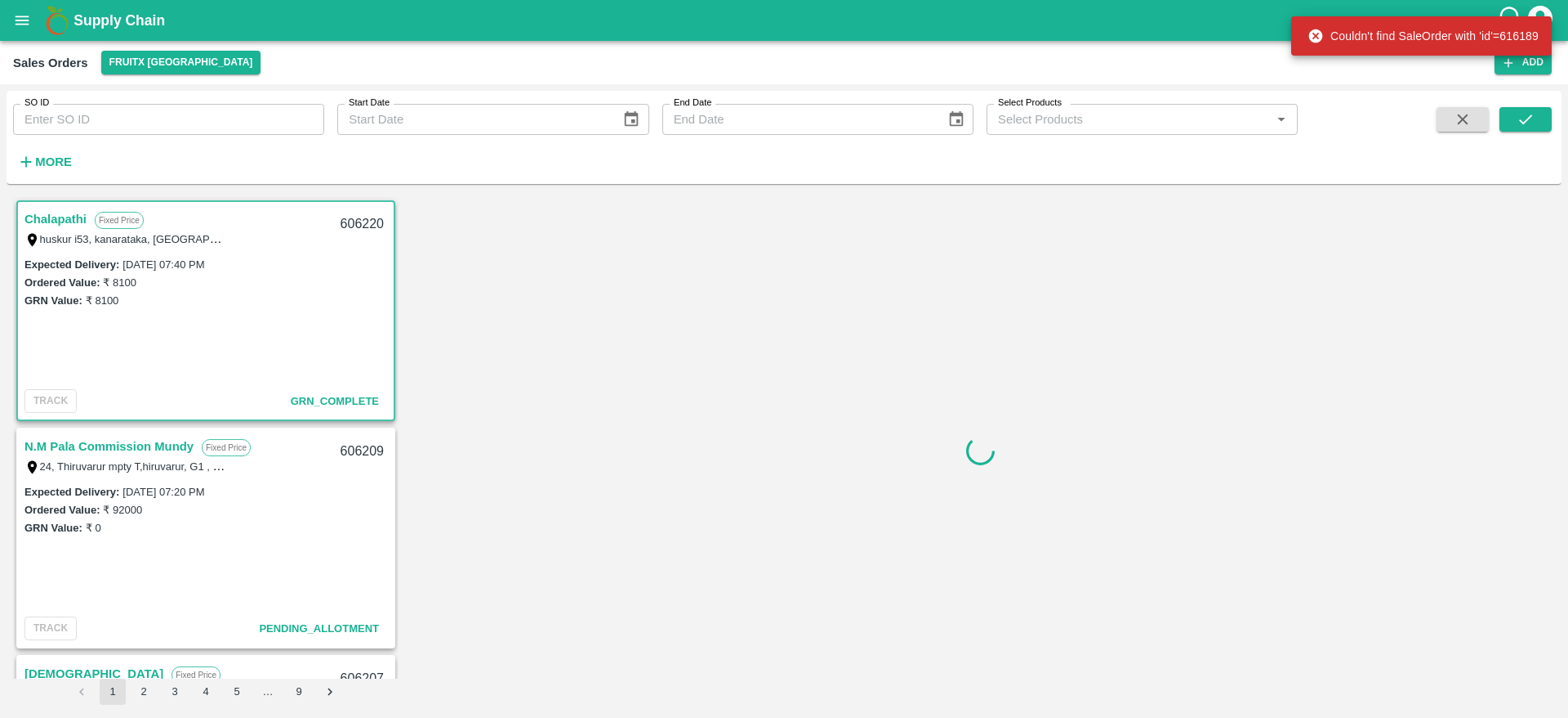
click at [47, 165] on strong "More" at bounding box center [53, 162] width 37 height 13
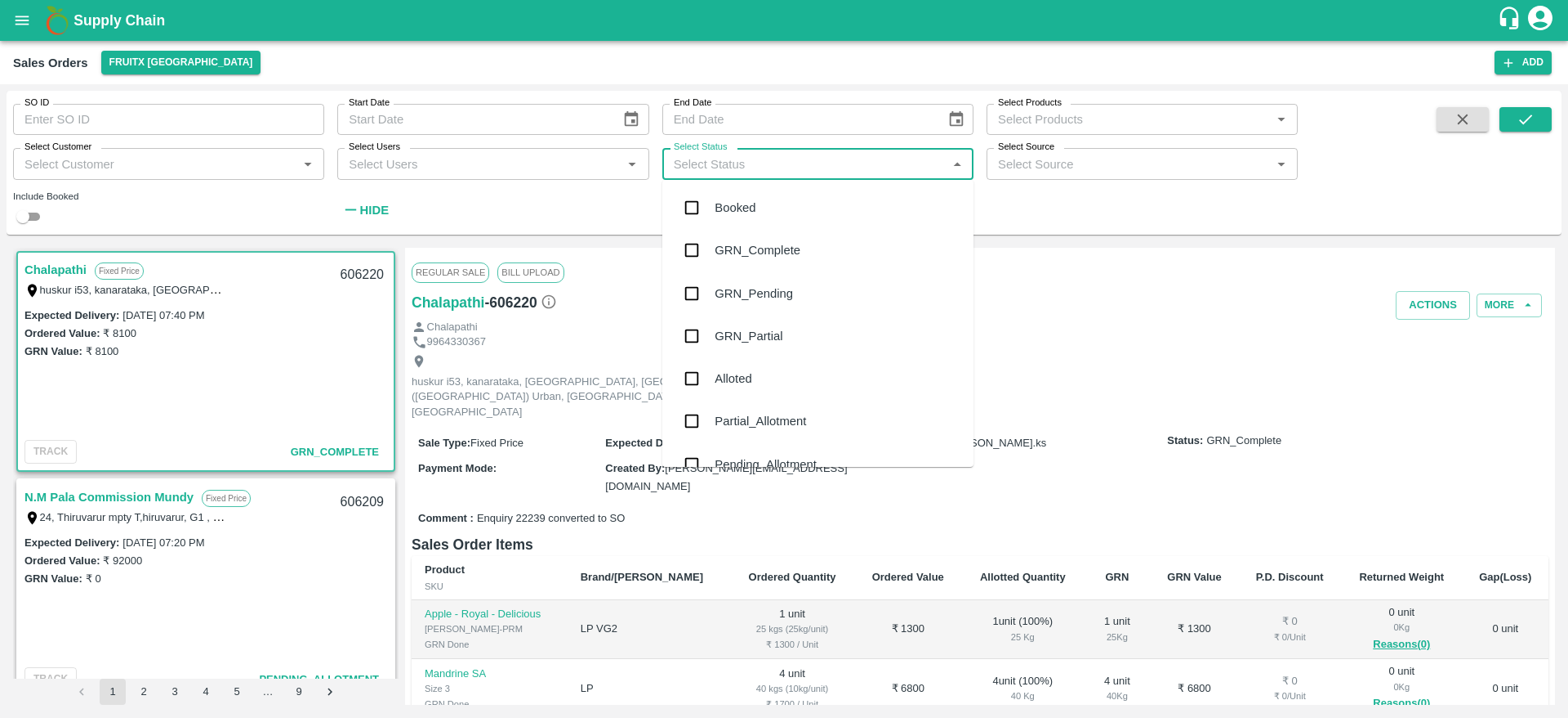
click at [774, 167] on input "Select Status" at bounding box center [805, 163] width 275 height 21
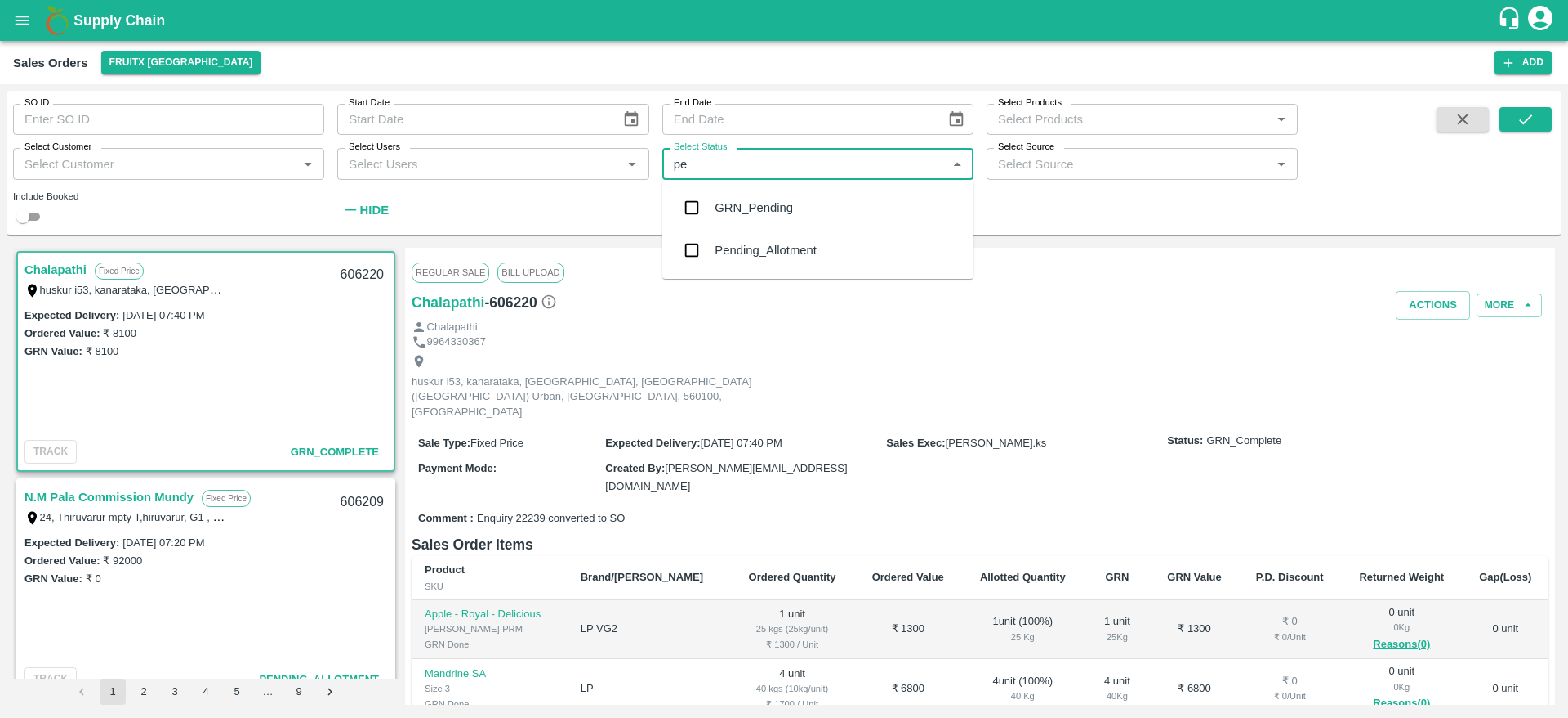
type input "pen"
click at [723, 262] on div "Pending_Allotment" at bounding box center [817, 250] width 311 height 42
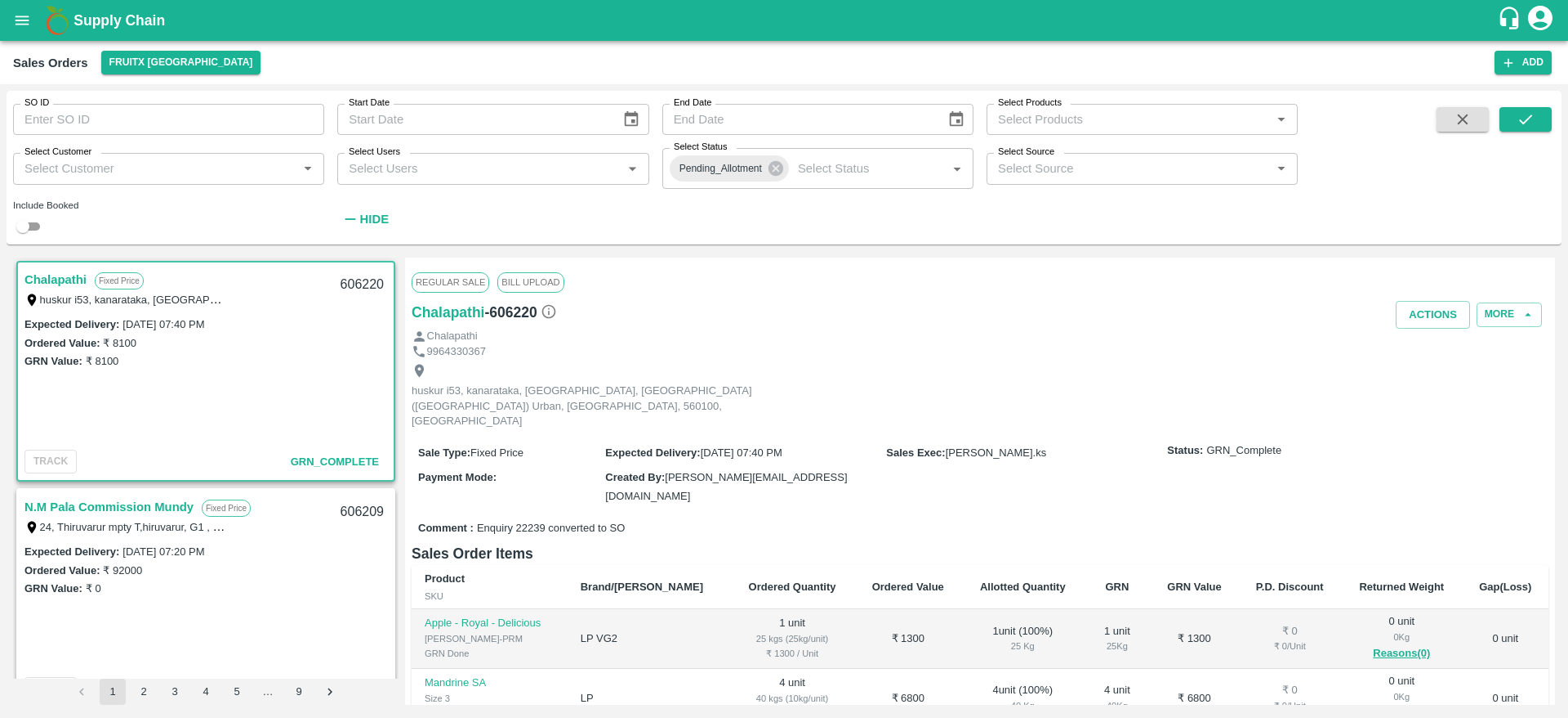
click at [24, 237] on div "SO ID SO ID Start Date Start Date End Date End Date Select Products Select Prod…" at bounding box center [784, 167] width 1555 height 140
click at [28, 232] on input "checkbox" at bounding box center [23, 226] width 59 height 19
checkbox input "true"
click at [1523, 125] on icon "submit" at bounding box center [1526, 119] width 18 height 18
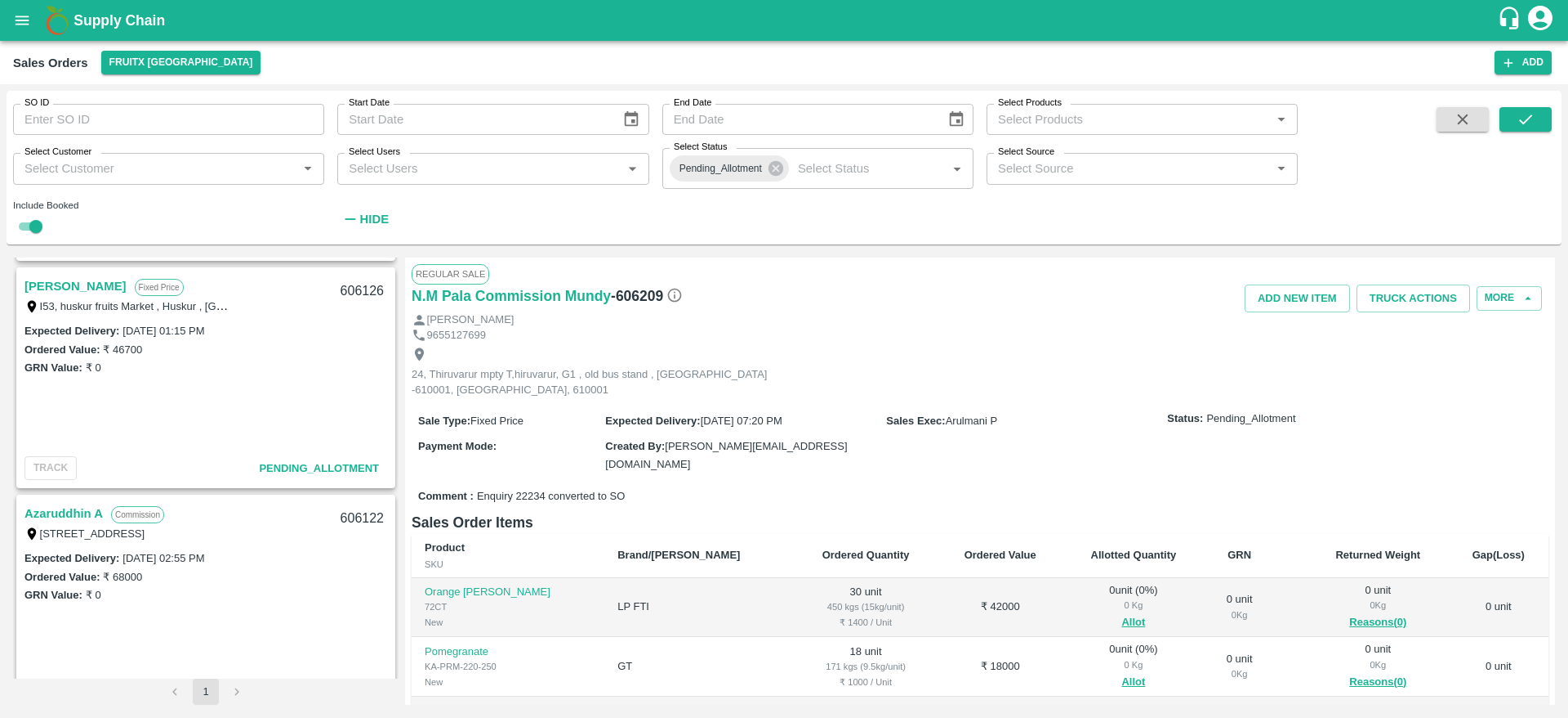
scroll to position [1396, 0]
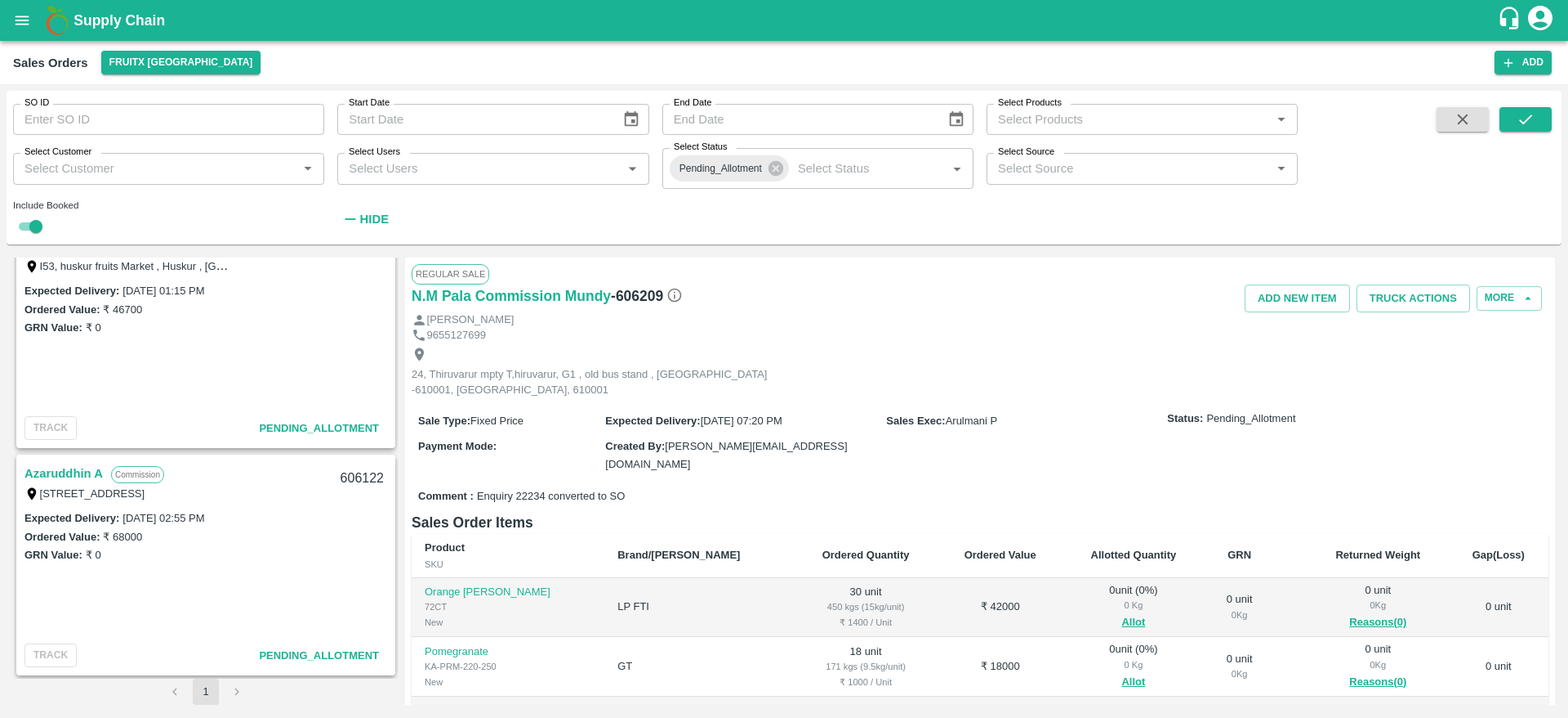
click at [61, 480] on link "Azaruddhin A" at bounding box center [64, 473] width 78 height 21
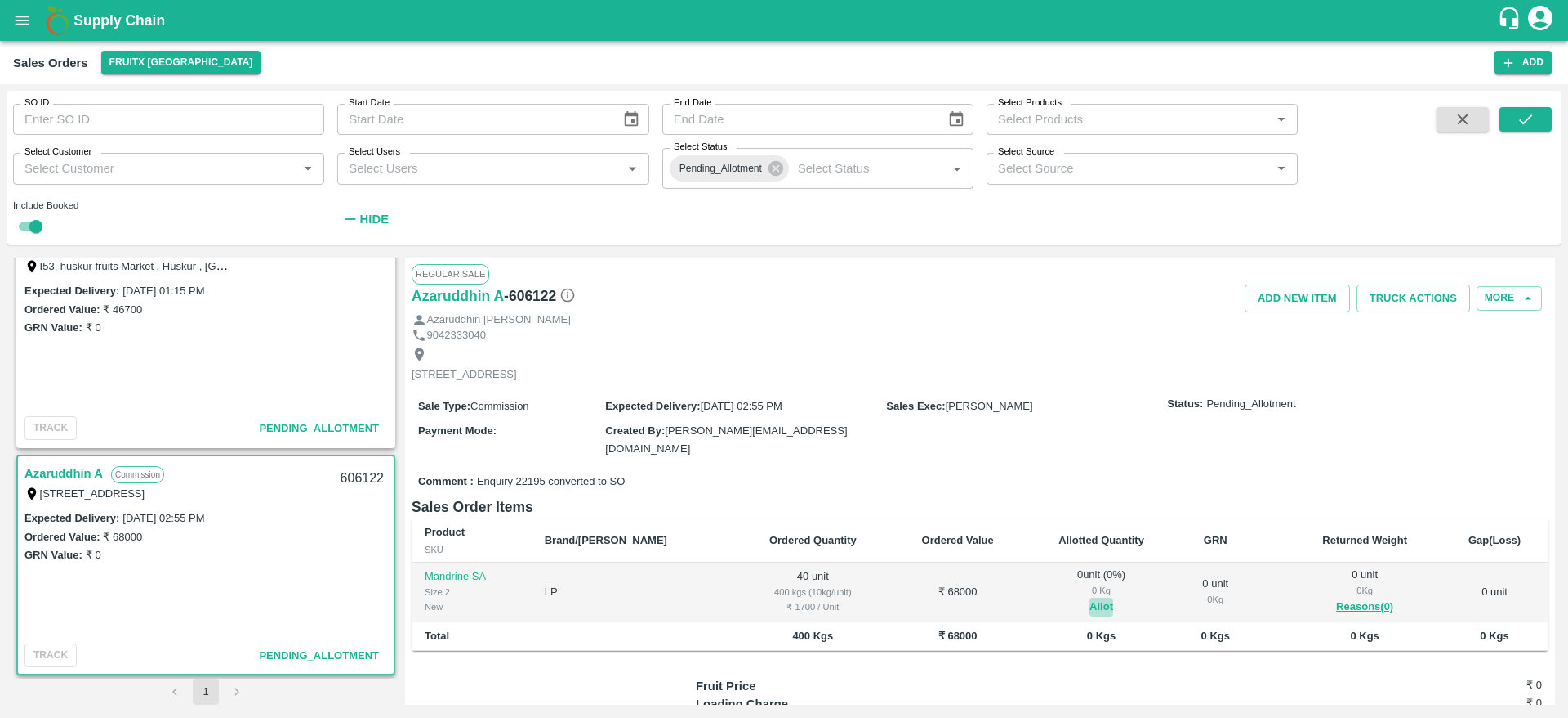
click at [1089, 597] on button "Allot" at bounding box center [1101, 606] width 24 height 18
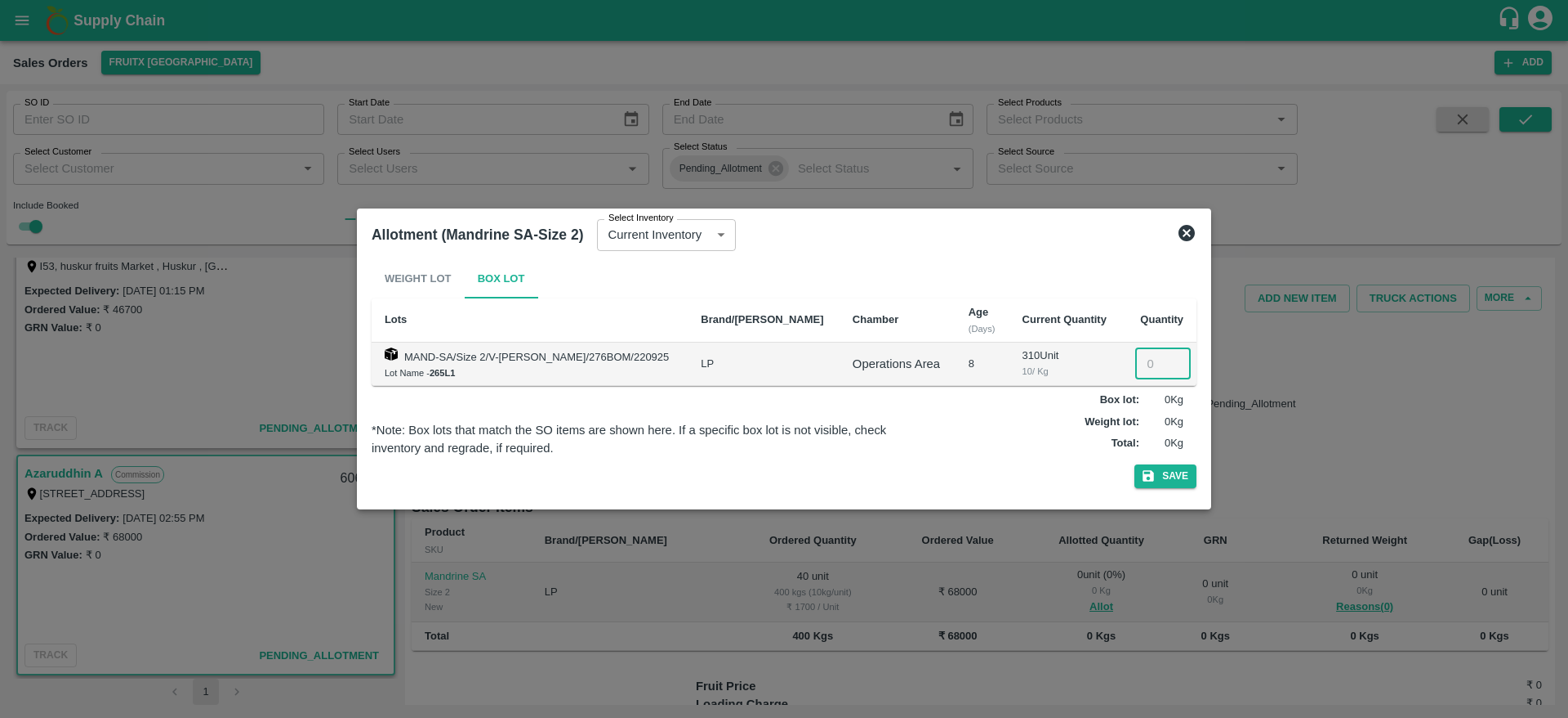
click at [1135, 373] on input "number" at bounding box center [1163, 364] width 55 height 31
type input "40"
click at [1134, 464] on button "Save" at bounding box center [1165, 476] width 62 height 24
click at [1188, 232] on icon at bounding box center [1186, 233] width 19 height 19
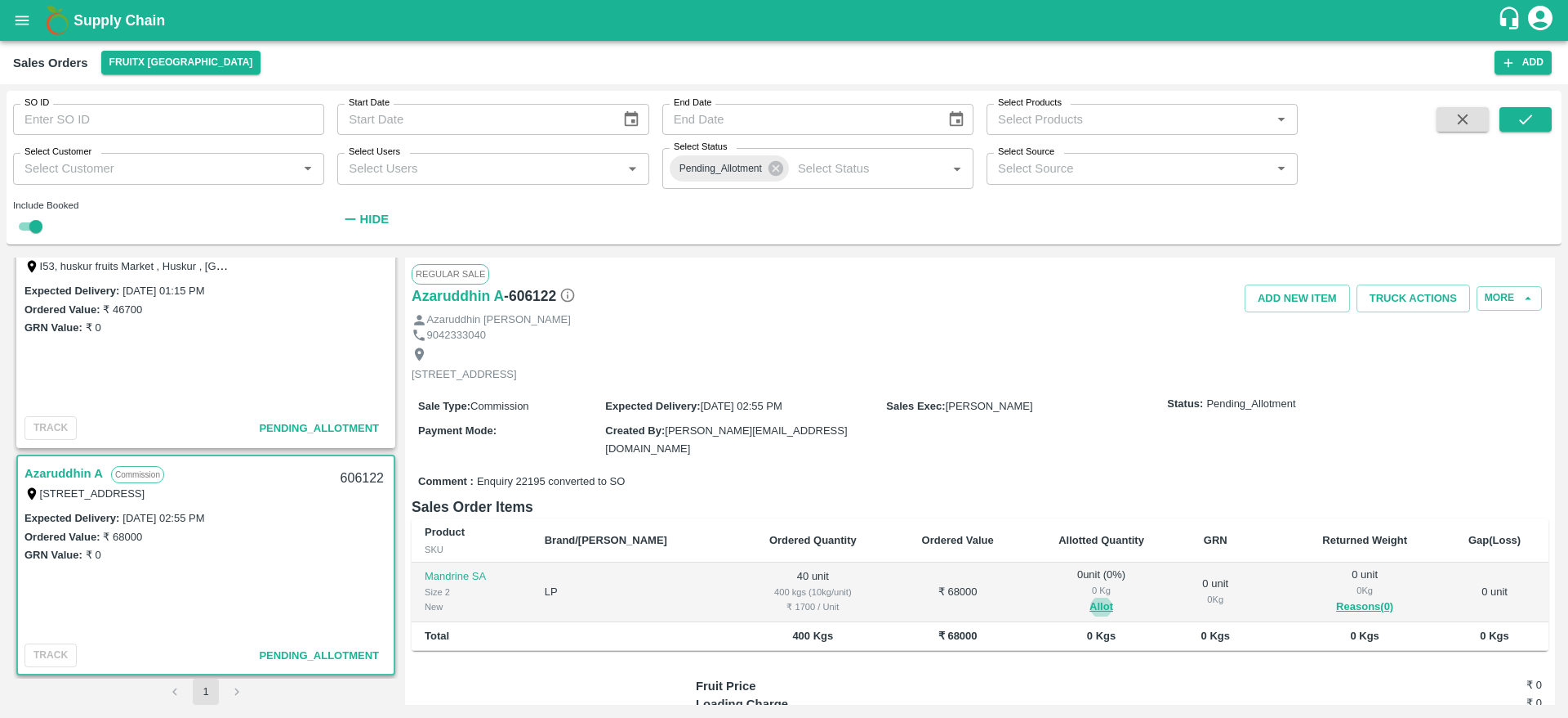
scroll to position [1215, 0]
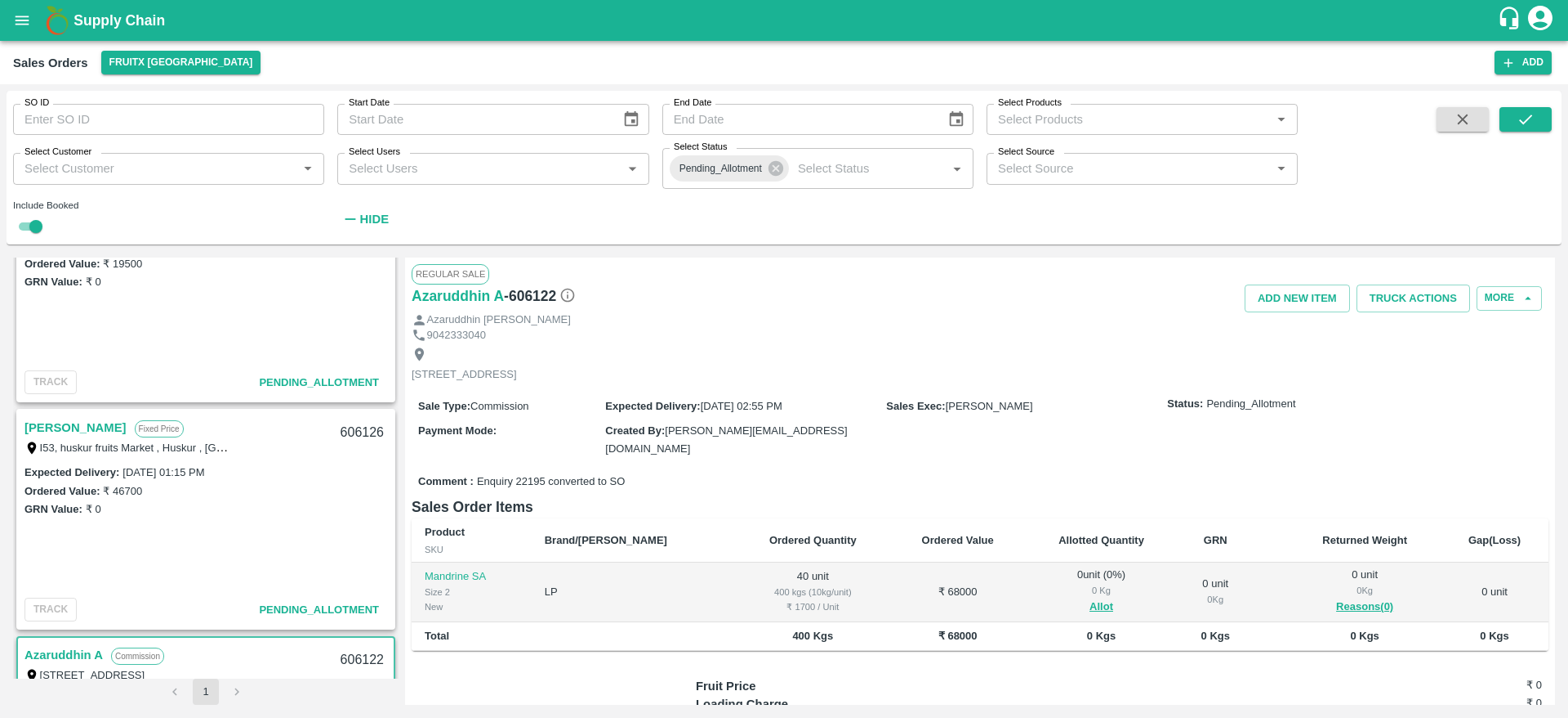
click at [46, 419] on link "[PERSON_NAME]" at bounding box center [76, 427] width 102 height 21
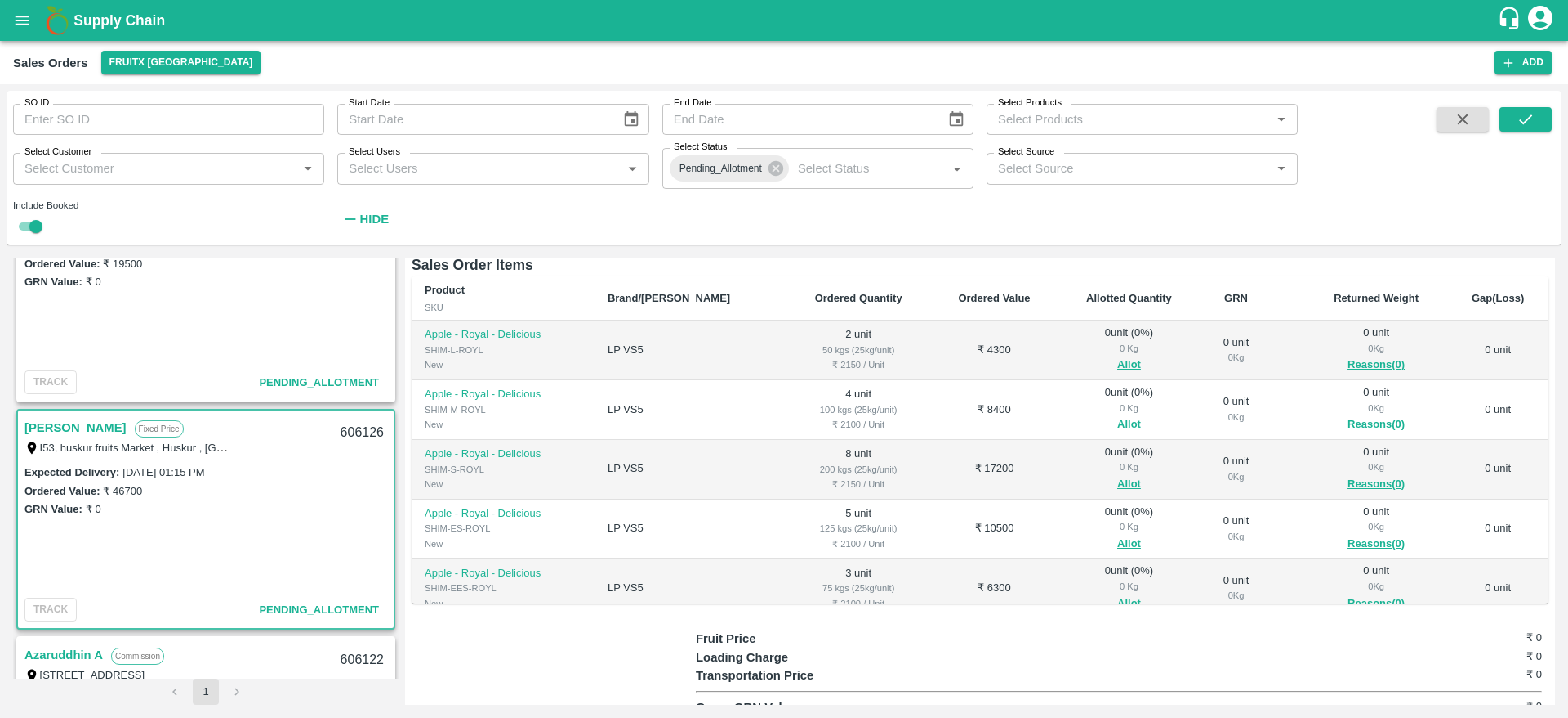
scroll to position [197, 0]
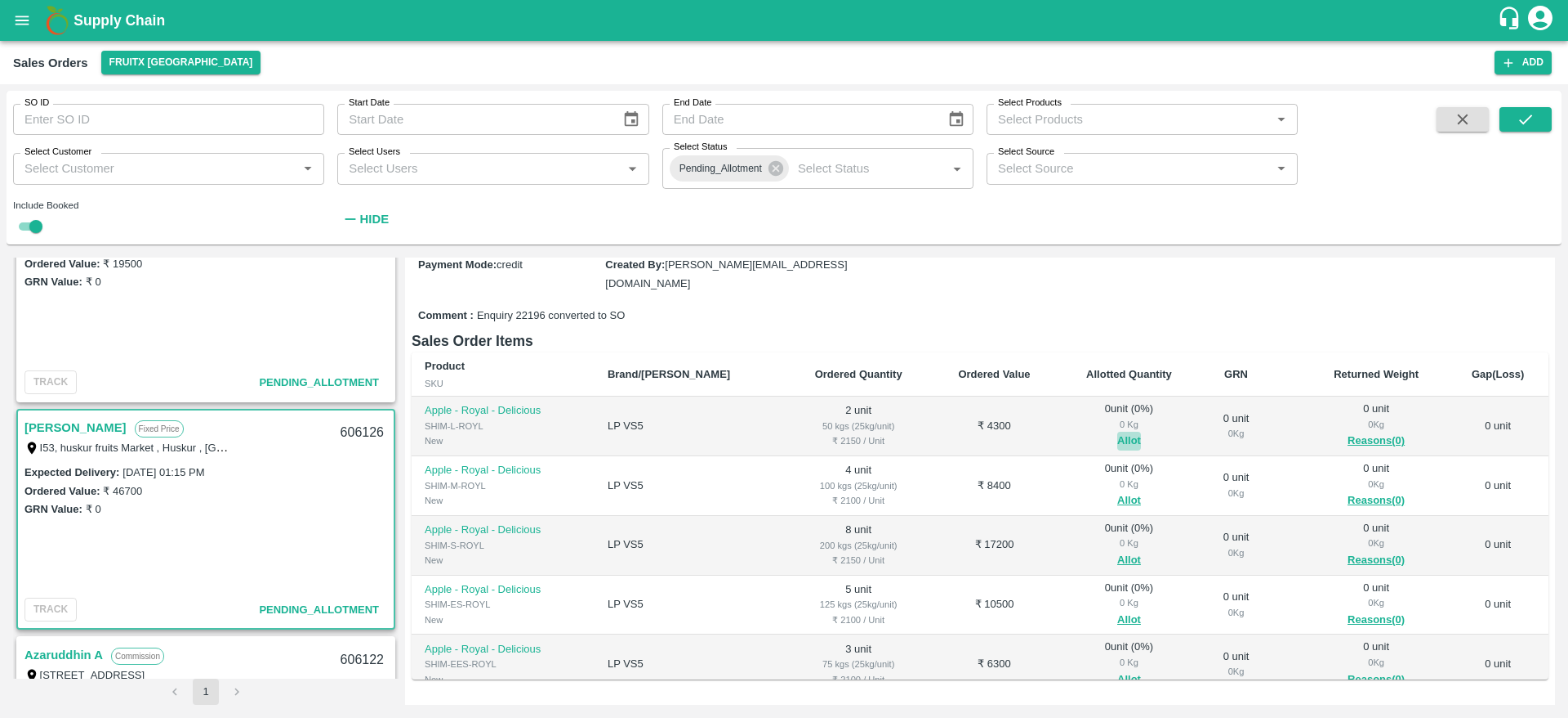
click at [1117, 432] on button "Allot" at bounding box center [1129, 441] width 24 height 18
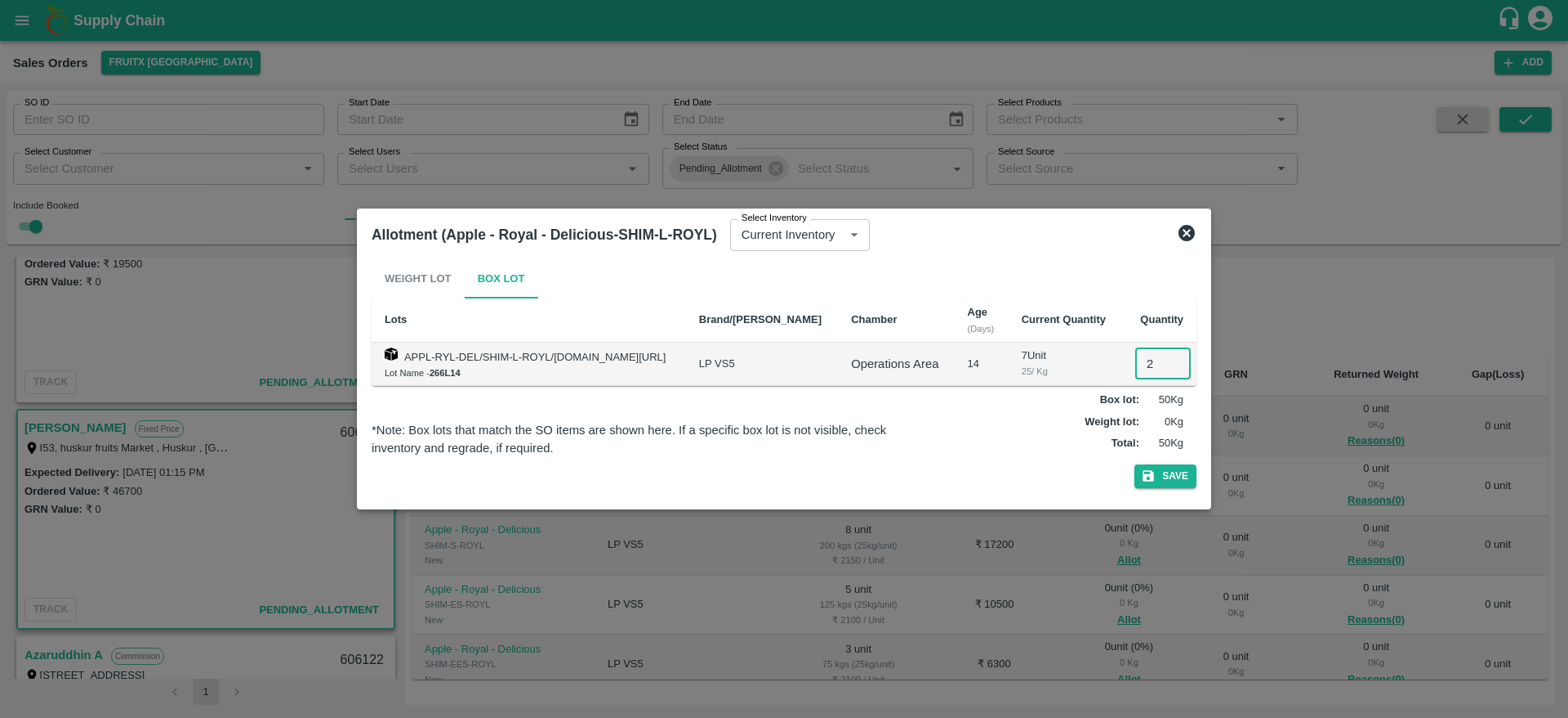
click at [1144, 360] on input "2" at bounding box center [1163, 364] width 55 height 31
type input "2"
click at [1134, 464] on button "Save" at bounding box center [1165, 476] width 62 height 24
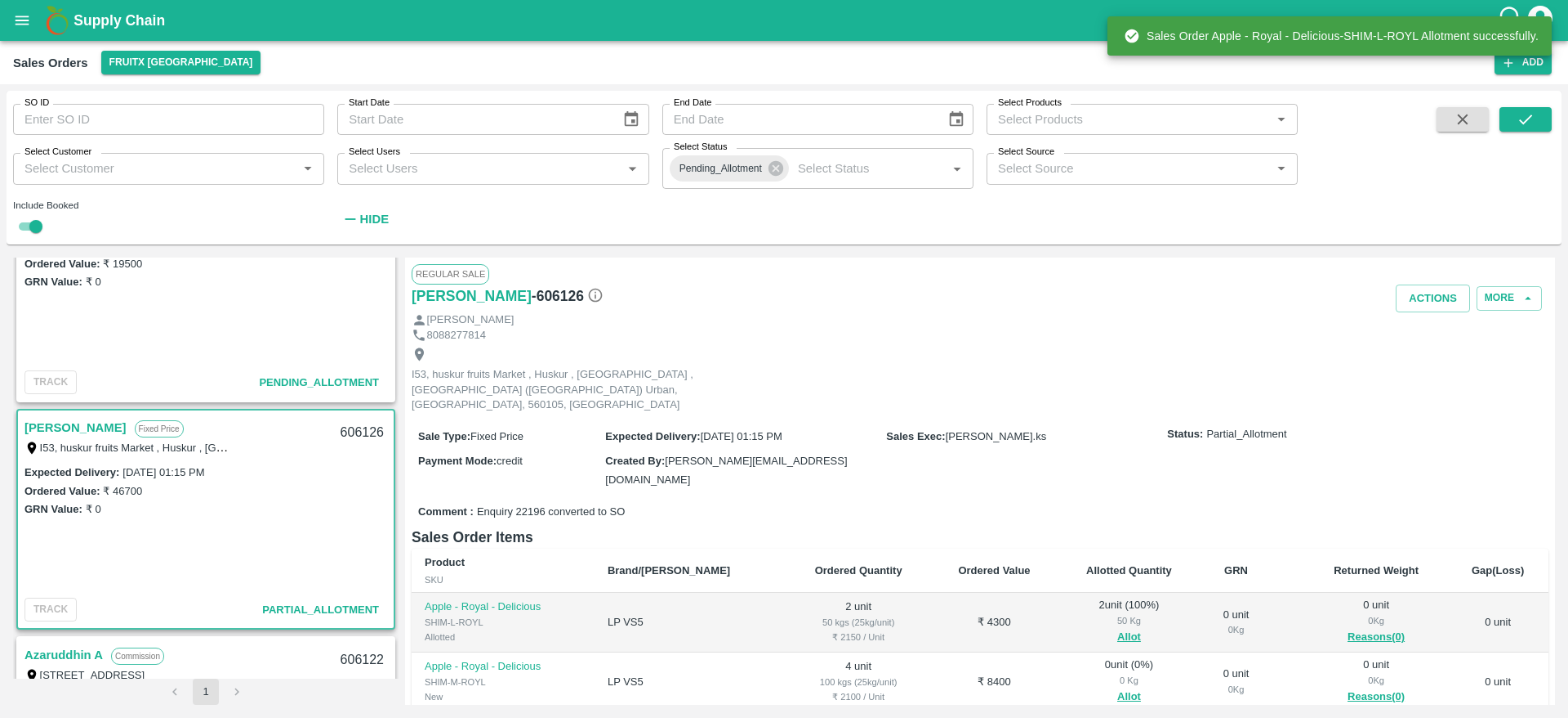
click at [354, 428] on div "606126" at bounding box center [362, 433] width 63 height 39
copy div "606126"
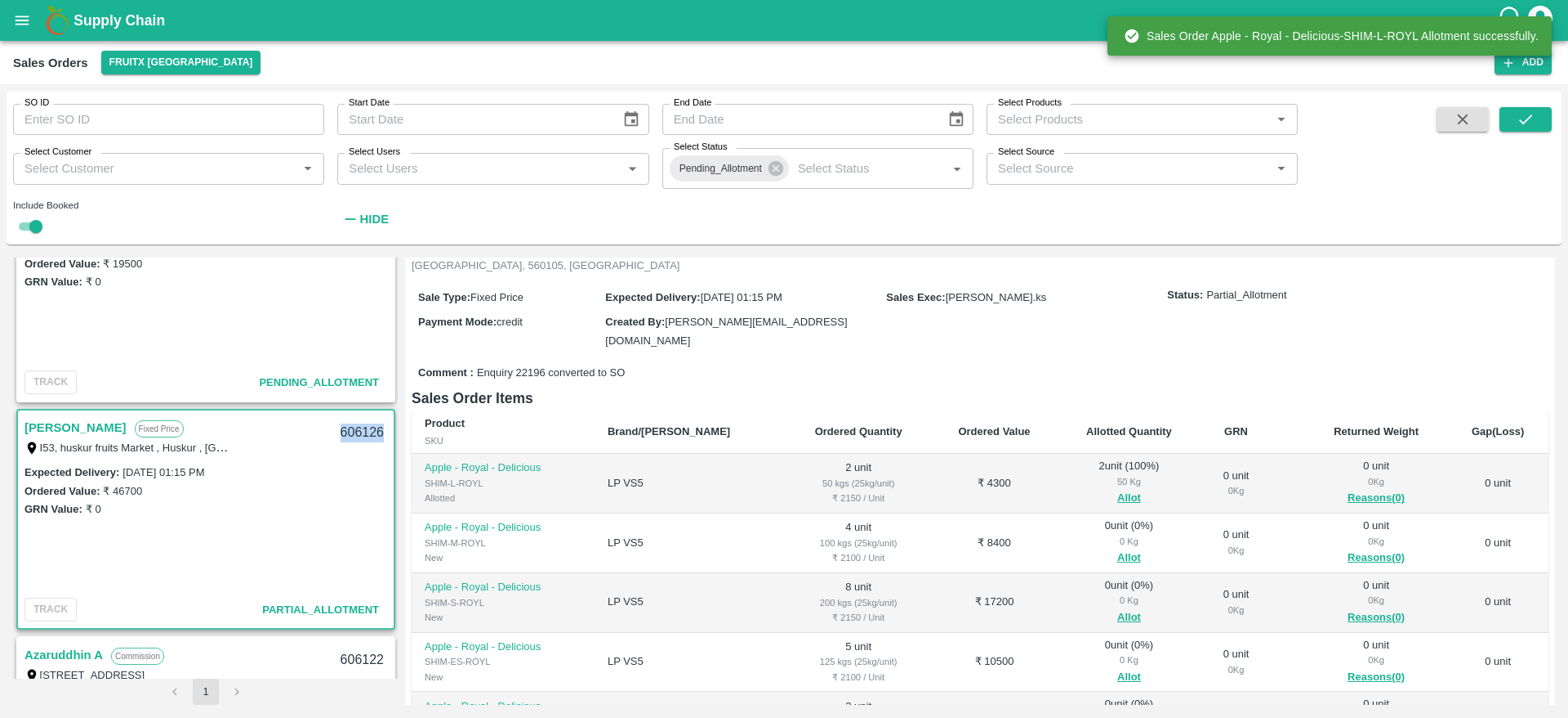
scroll to position [144, 0]
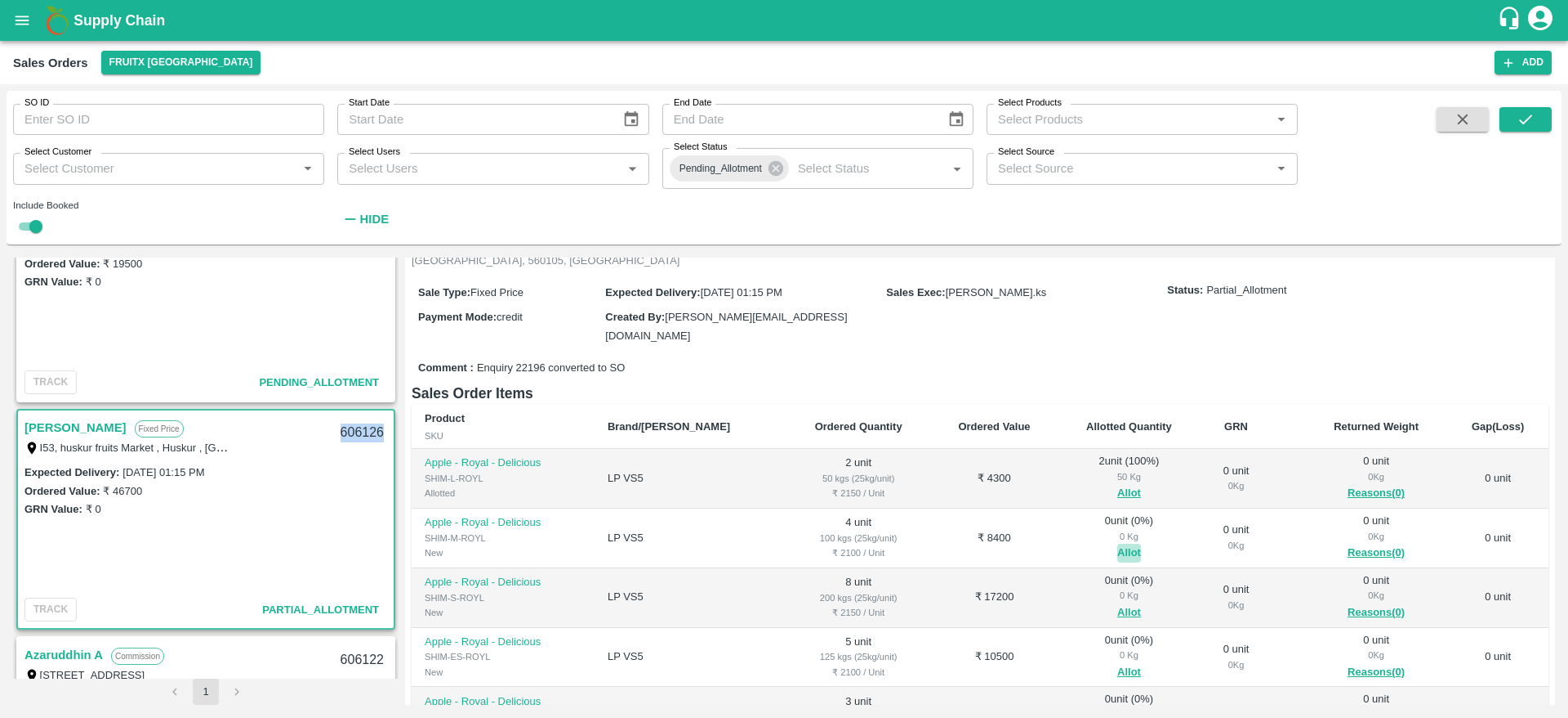
click at [1117, 544] on button "Allot" at bounding box center [1129, 553] width 24 height 18
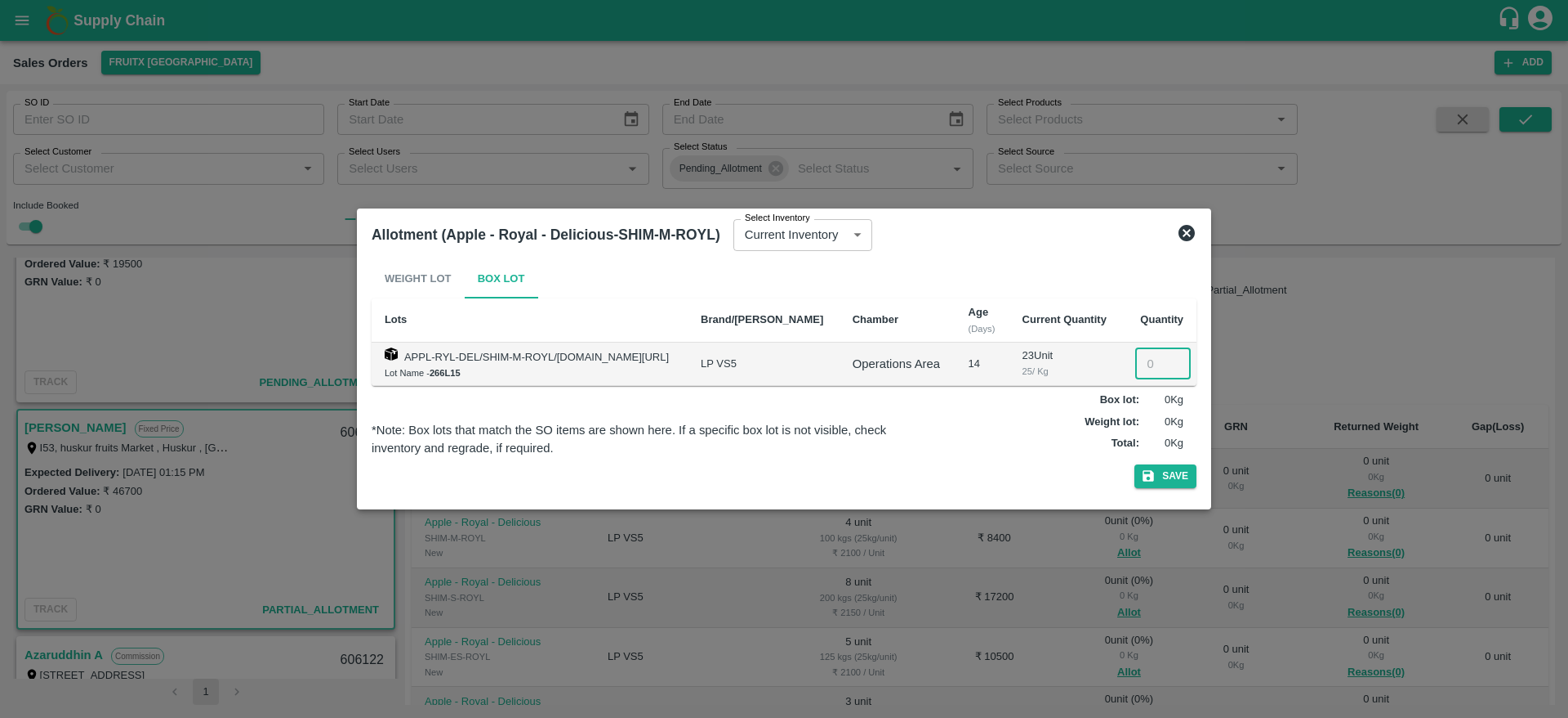
click at [1146, 366] on input "number" at bounding box center [1163, 364] width 55 height 31
type input "4"
click at [1134, 464] on button "Save" at bounding box center [1165, 476] width 62 height 24
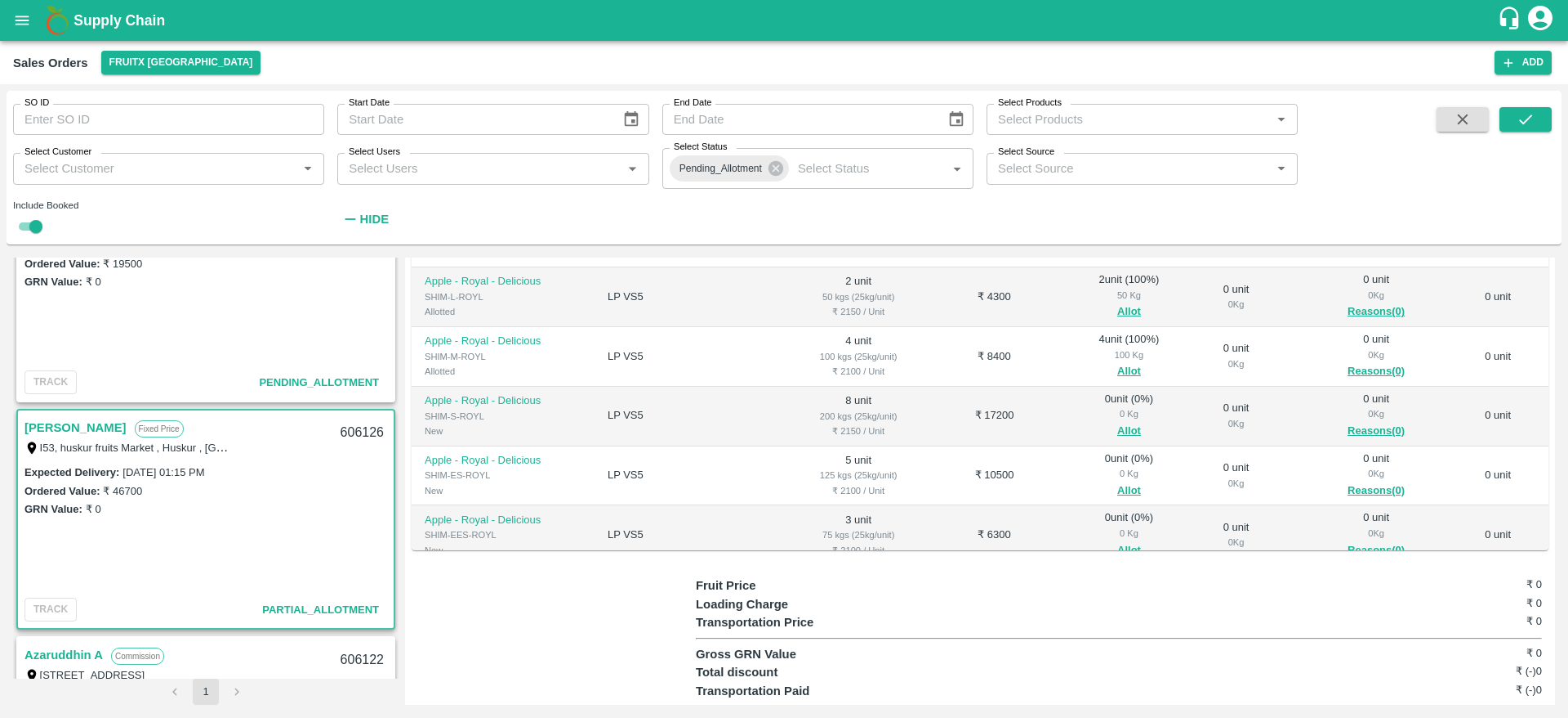
scroll to position [43, 0]
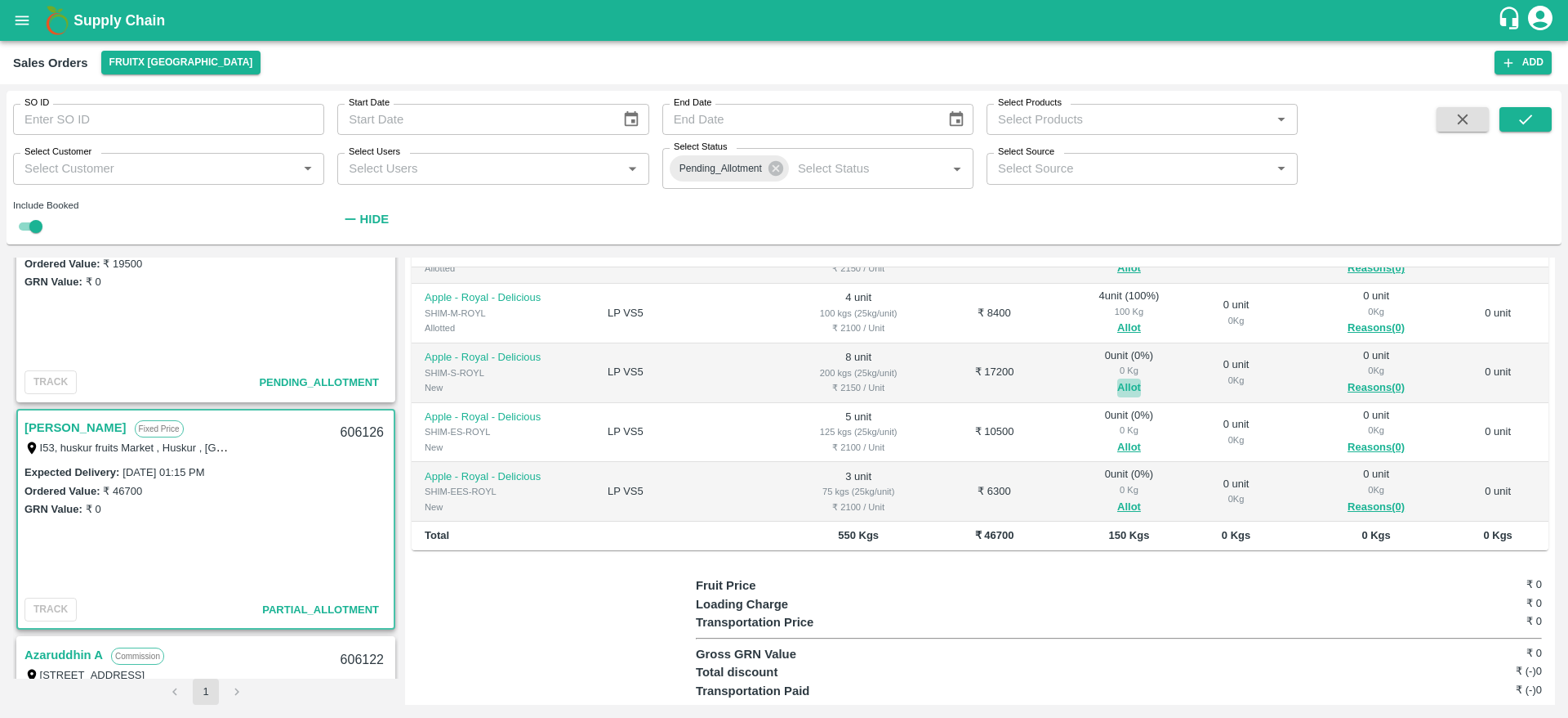
click at [1117, 378] on button "Allot" at bounding box center [1129, 388] width 24 height 18
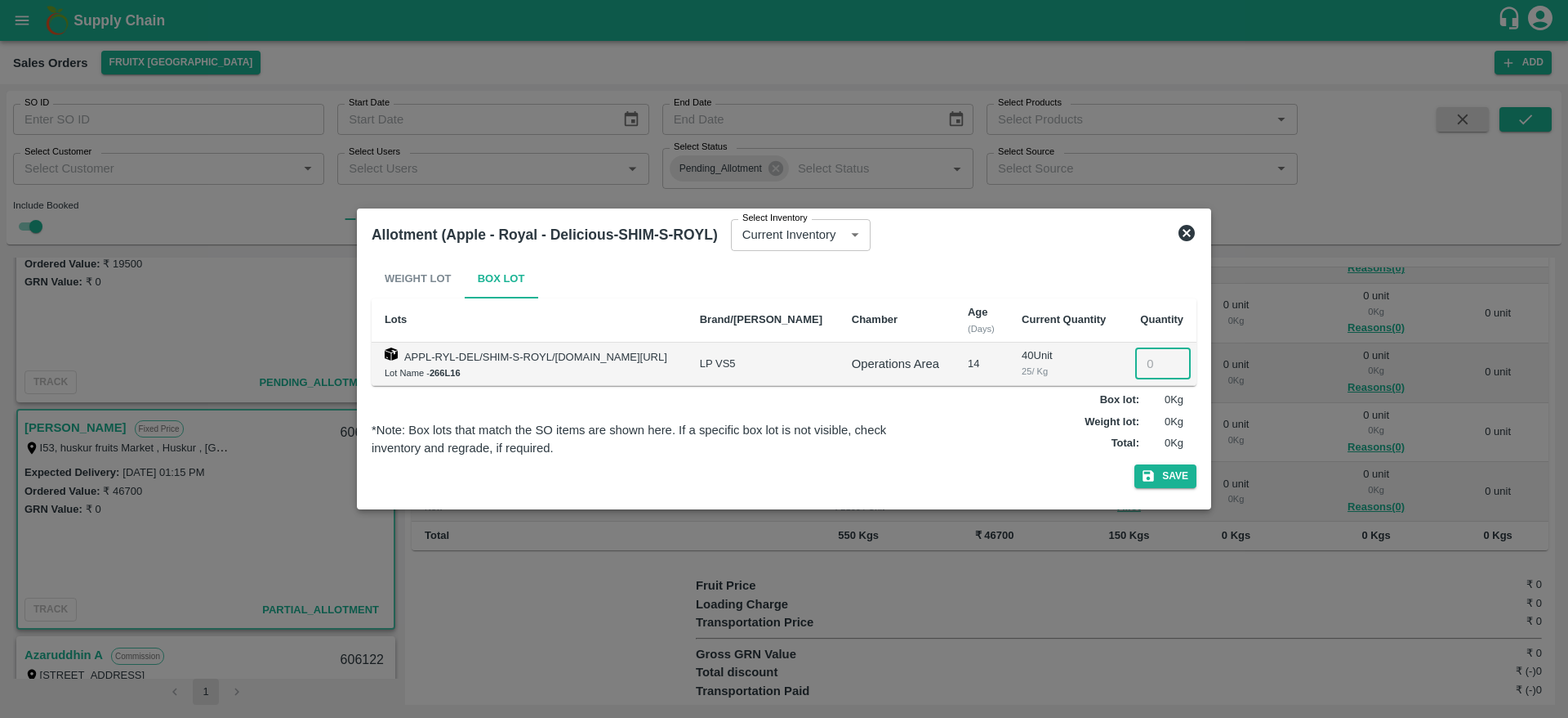
click at [1149, 353] on input "number" at bounding box center [1163, 364] width 55 height 31
type input "8"
click at [1134, 464] on button "Save" at bounding box center [1165, 476] width 62 height 24
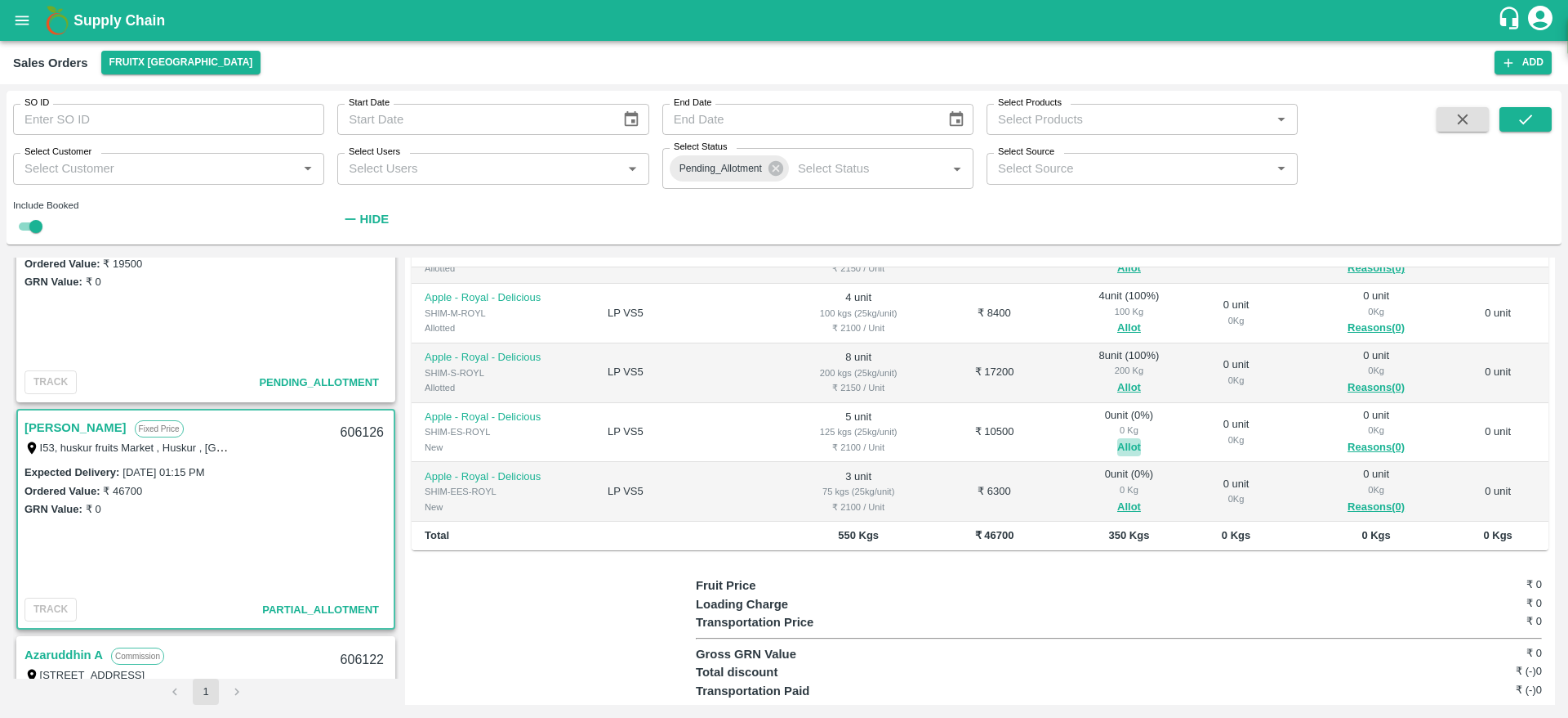
click at [1117, 438] on button "Allot" at bounding box center [1129, 448] width 24 height 18
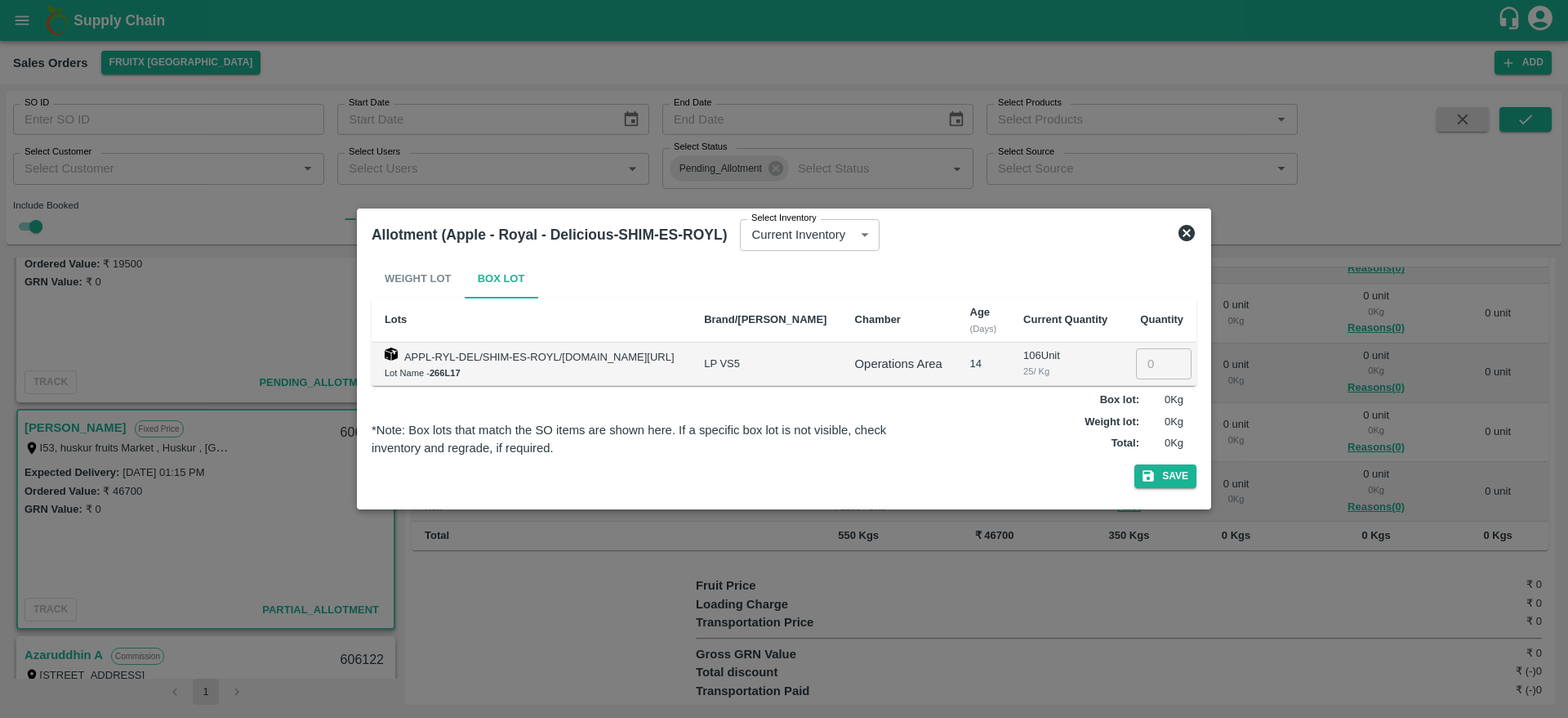
click at [1142, 346] on td "​" at bounding box center [1159, 364] width 75 height 43
click at [1147, 353] on input "number" at bounding box center [1164, 364] width 55 height 31
type input "5"
click at [1134, 464] on button "Save" at bounding box center [1165, 476] width 62 height 24
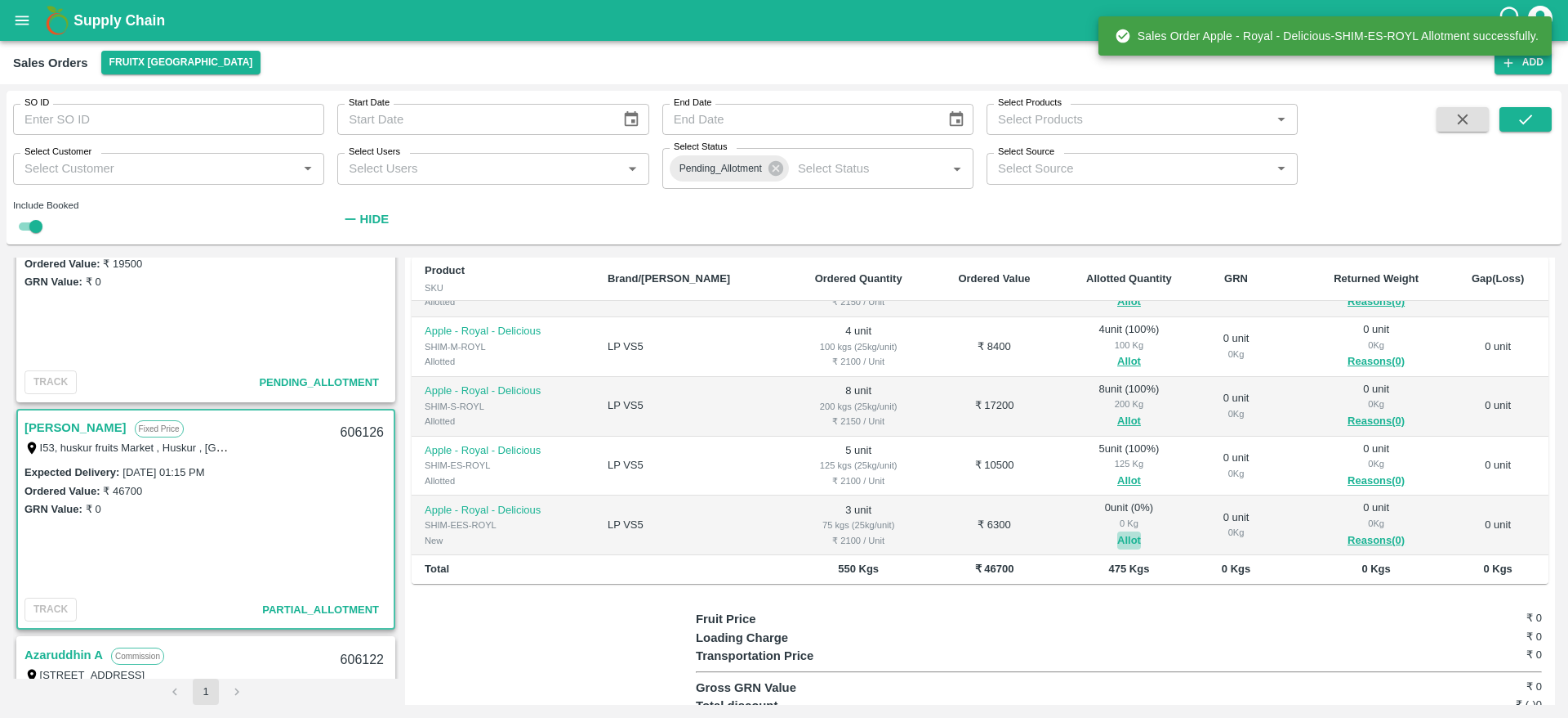
click at [1117, 532] on button "Allot" at bounding box center [1129, 541] width 24 height 18
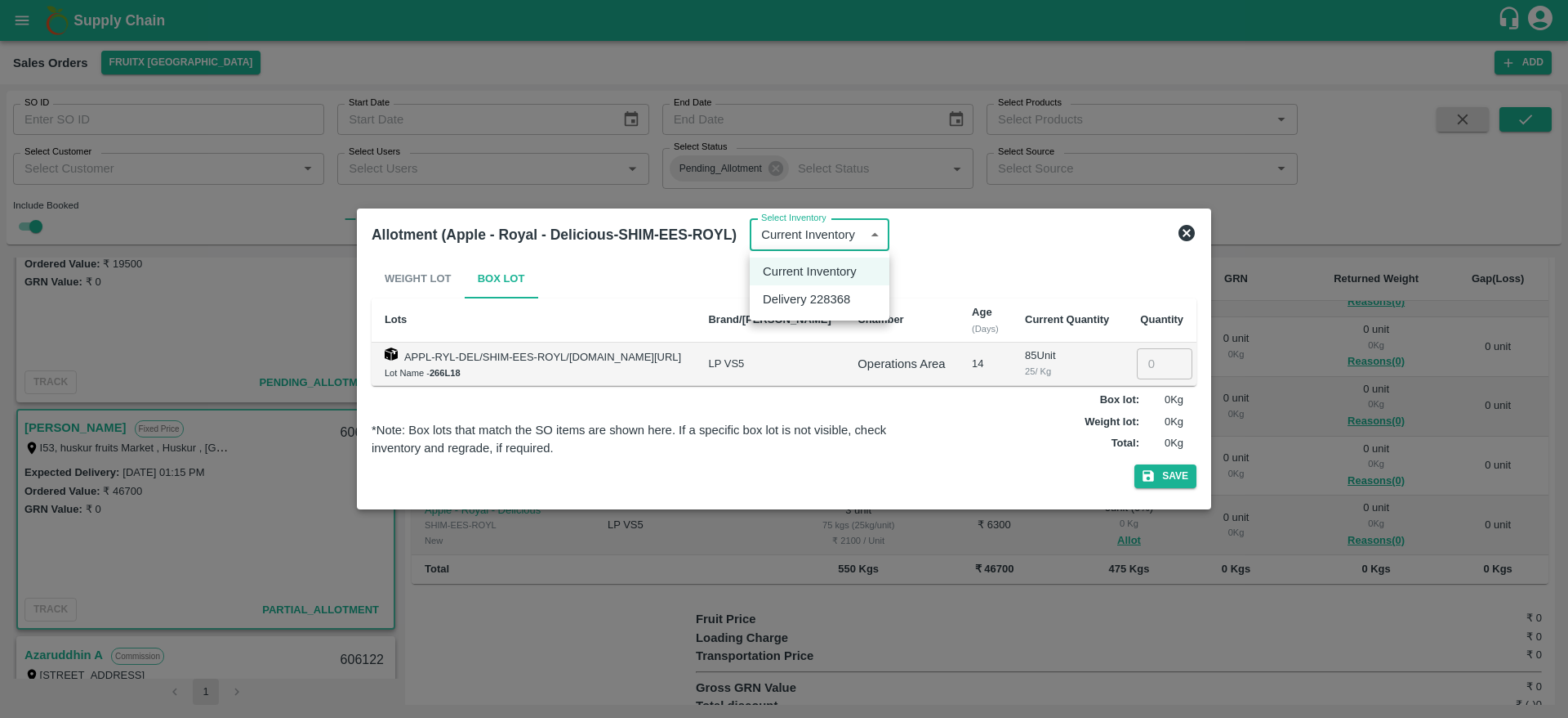
click at [1154, 361] on div at bounding box center [784, 359] width 1568 height 718
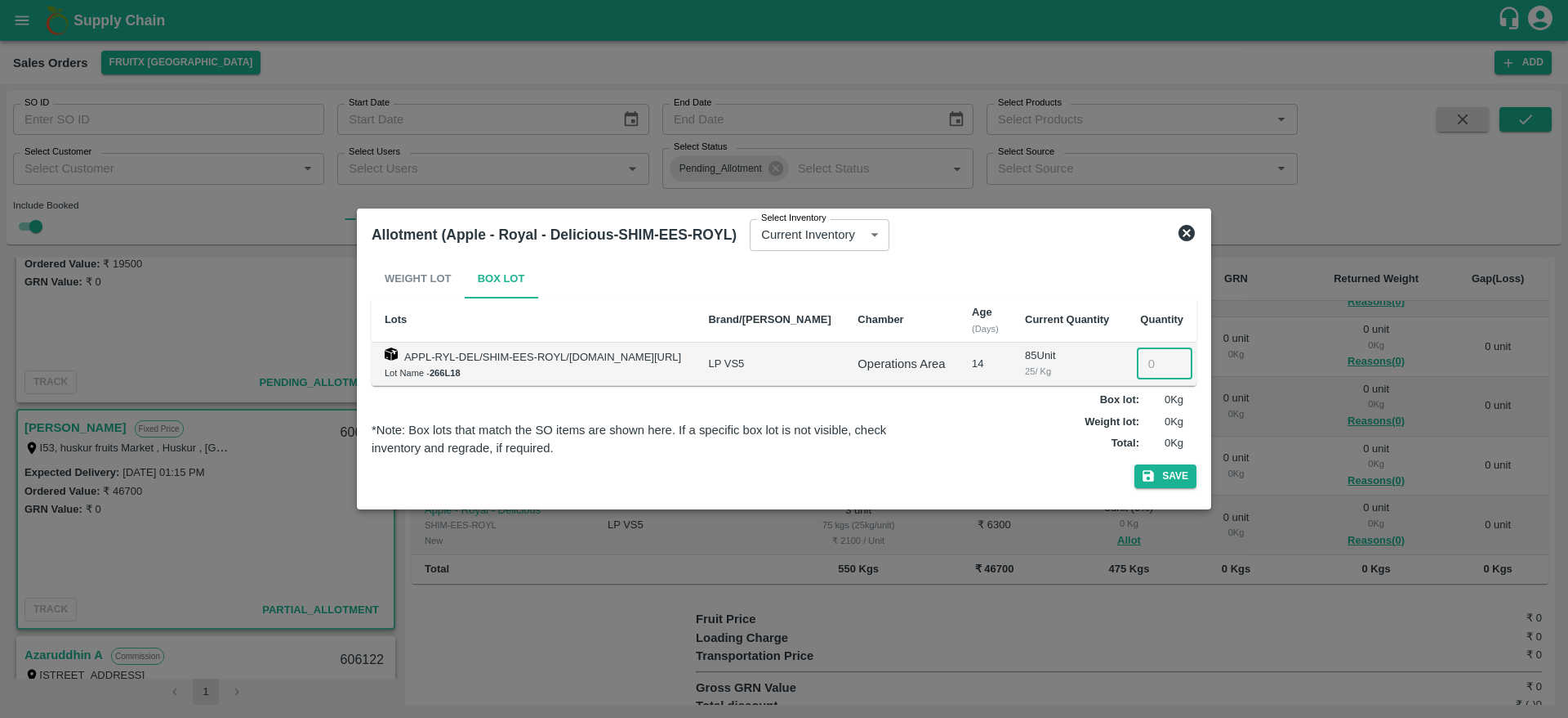
click at [1148, 365] on input "number" at bounding box center [1165, 364] width 55 height 31
type input "3"
click at [1134, 464] on button "Save" at bounding box center [1165, 476] width 62 height 24
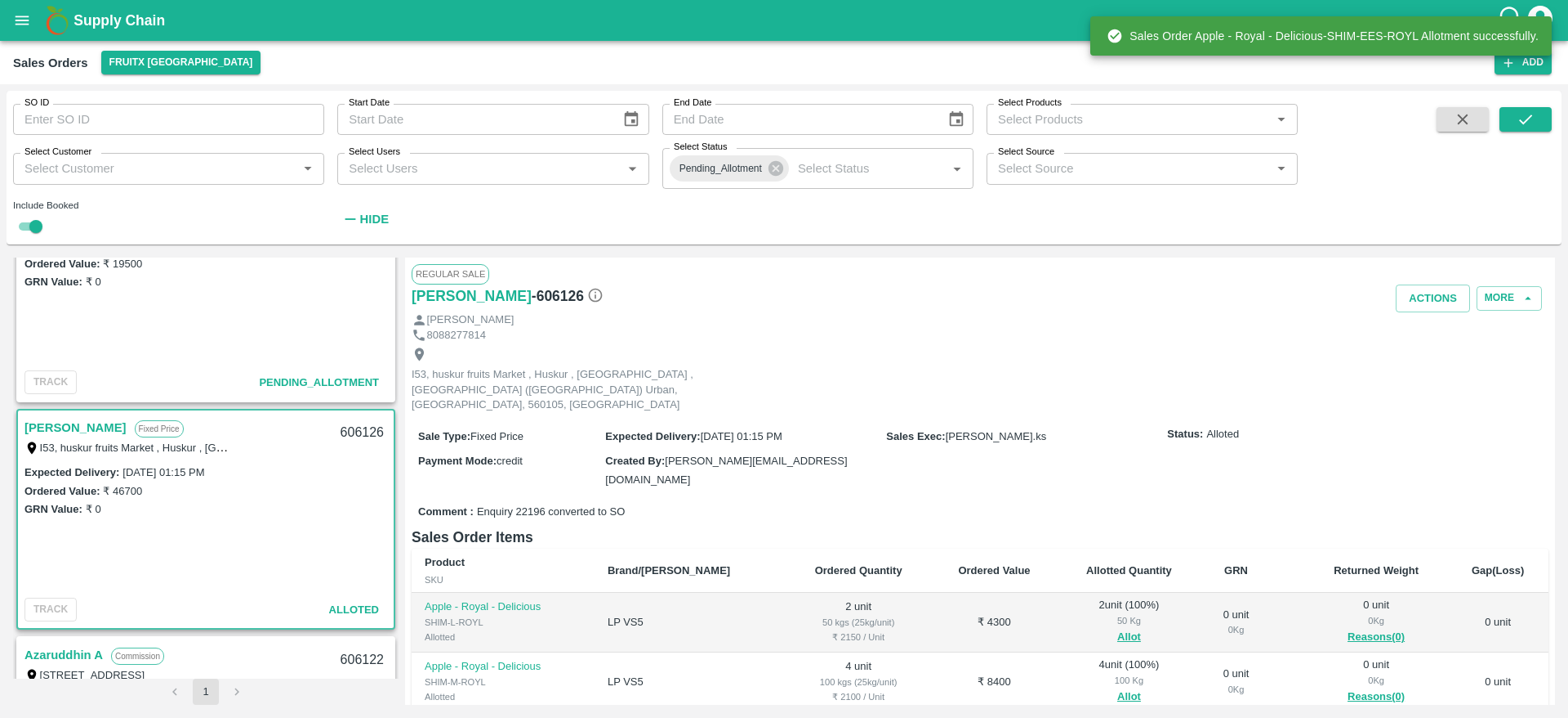
click at [347, 432] on div "606126" at bounding box center [362, 433] width 63 height 39
copy div "606126"
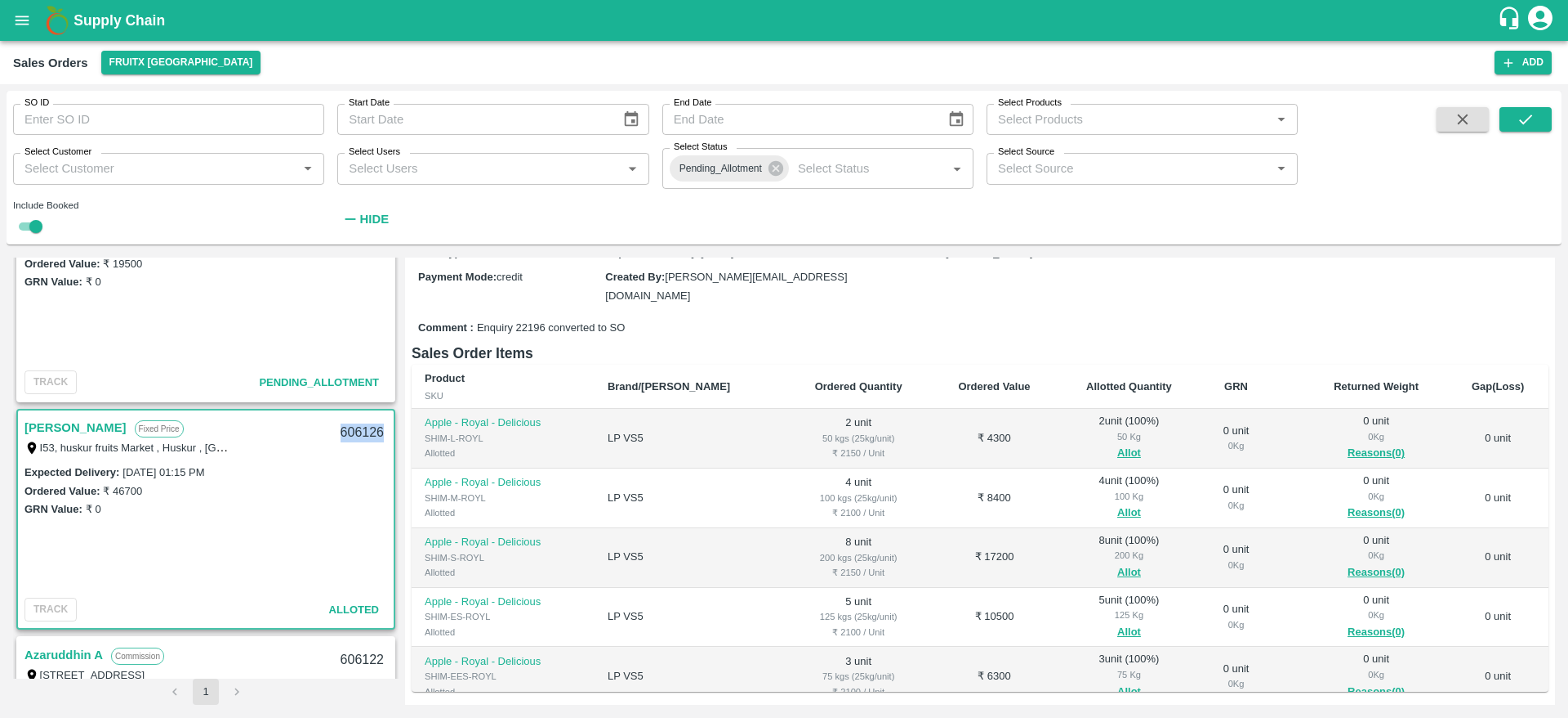
scroll to position [0, 0]
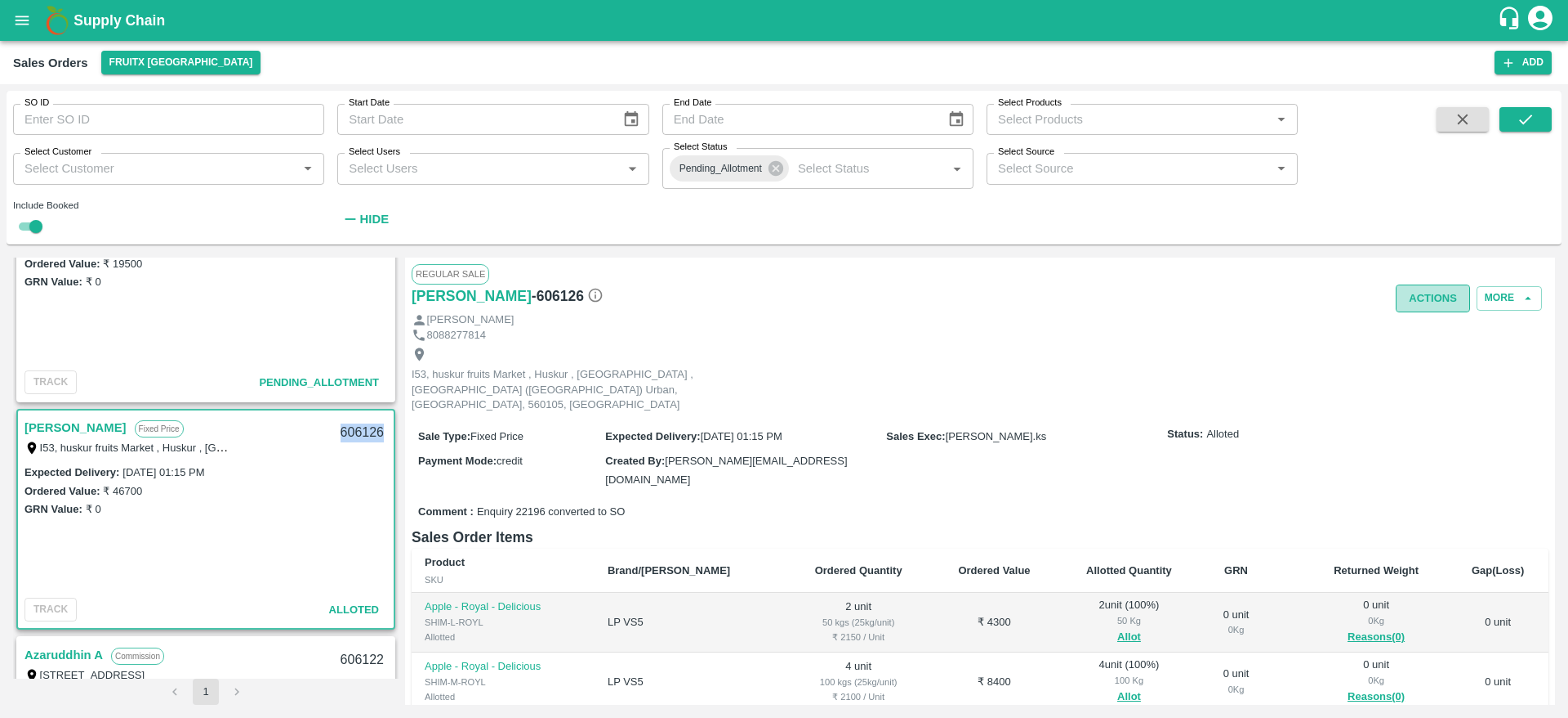
click at [1431, 294] on button "Actions" at bounding box center [1432, 298] width 75 height 29
click at [1438, 356] on li "Deliver" at bounding box center [1468, 360] width 172 height 28
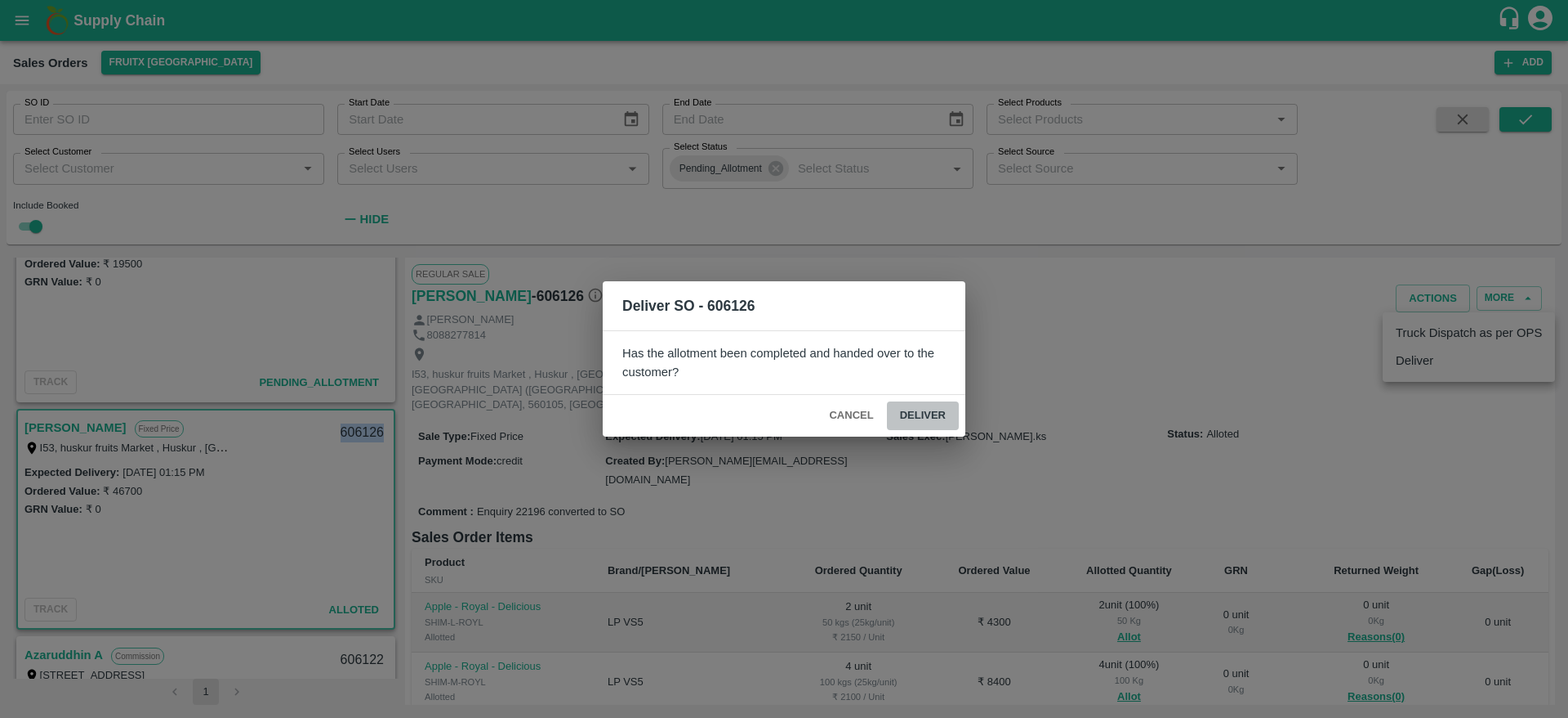
click at [921, 406] on button "Deliver" at bounding box center [923, 415] width 72 height 29
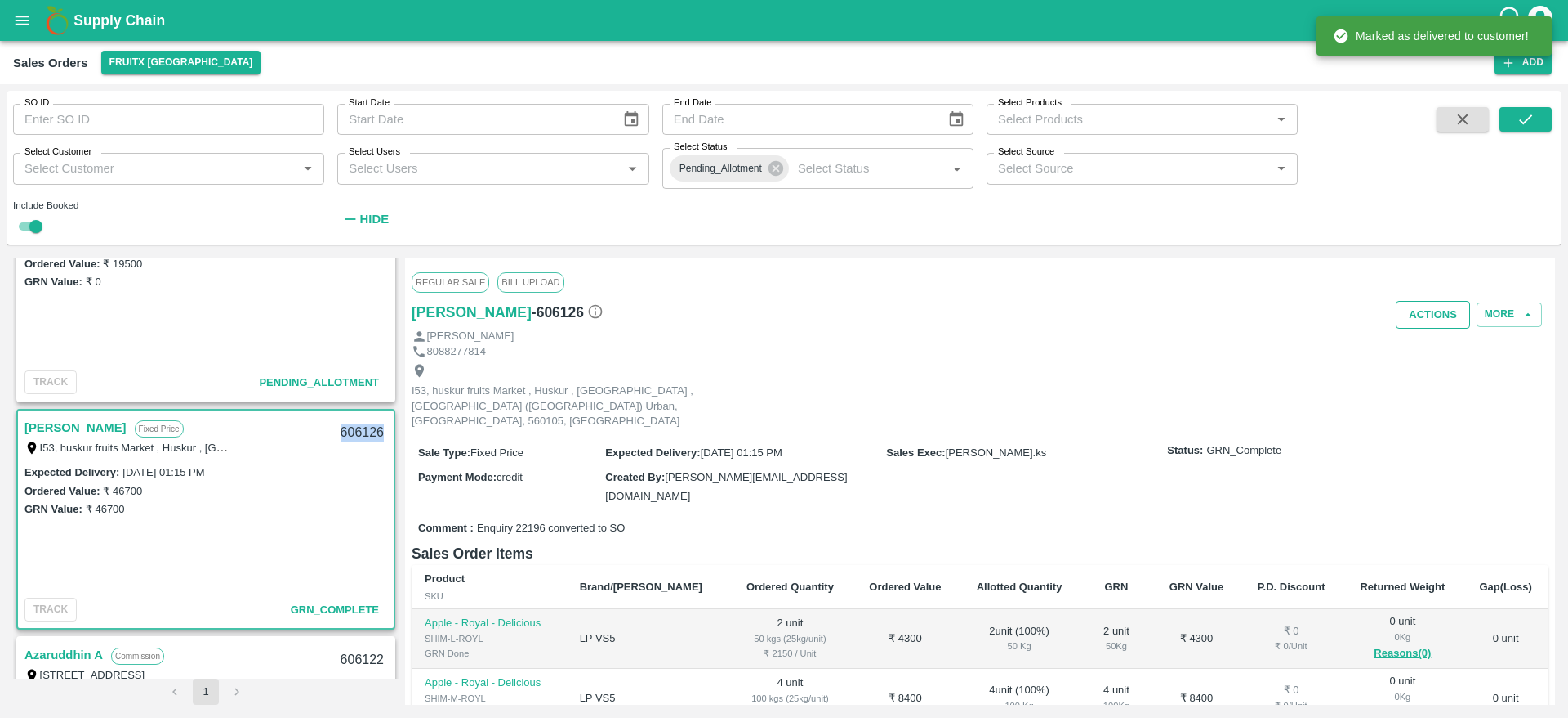
click at [1440, 305] on button "Actions" at bounding box center [1432, 315] width 75 height 29
click at [1428, 335] on li "Truck Dispatch as per OPS" at bounding box center [1468, 349] width 172 height 28
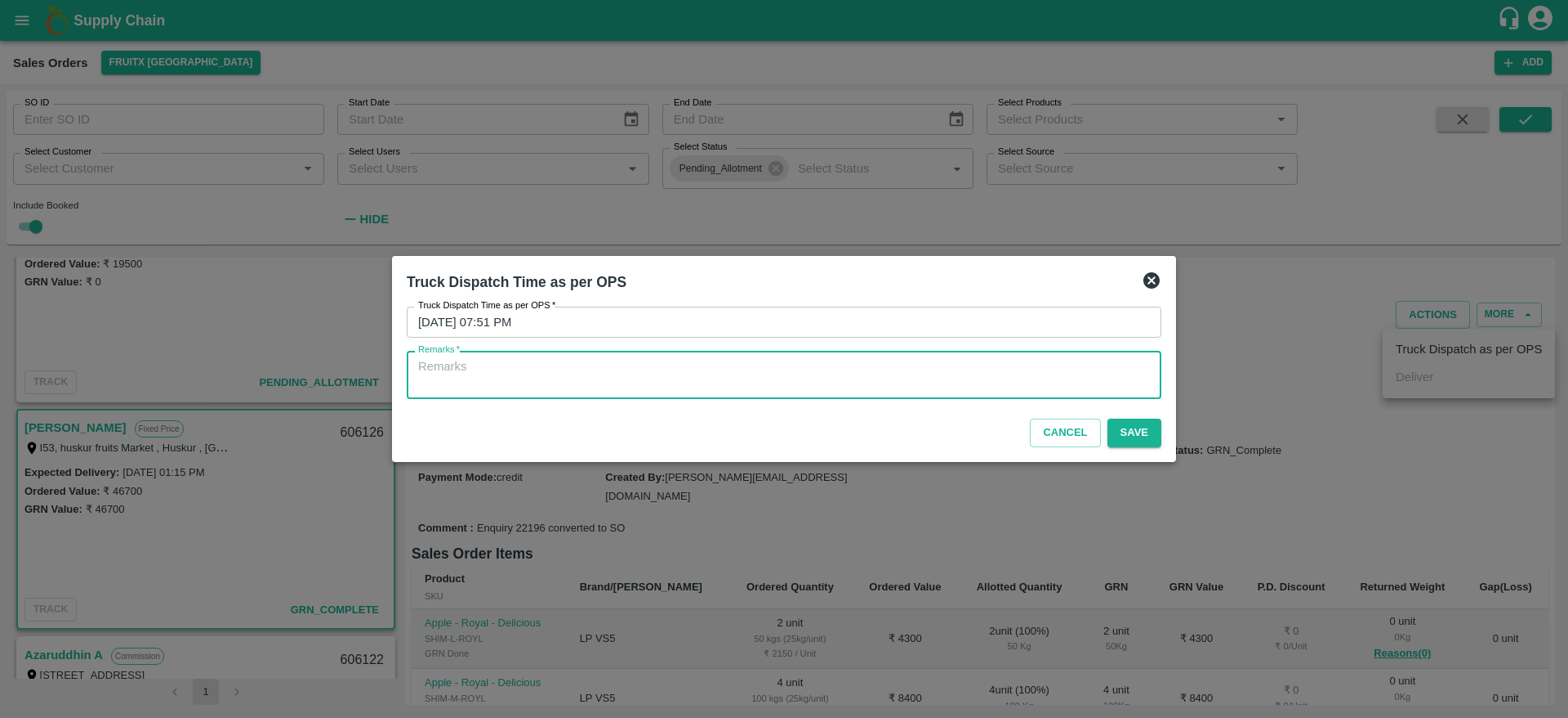
click at [1055, 391] on textarea "Remarks   *" at bounding box center [783, 375] width 731 height 34
type textarea "OTD"
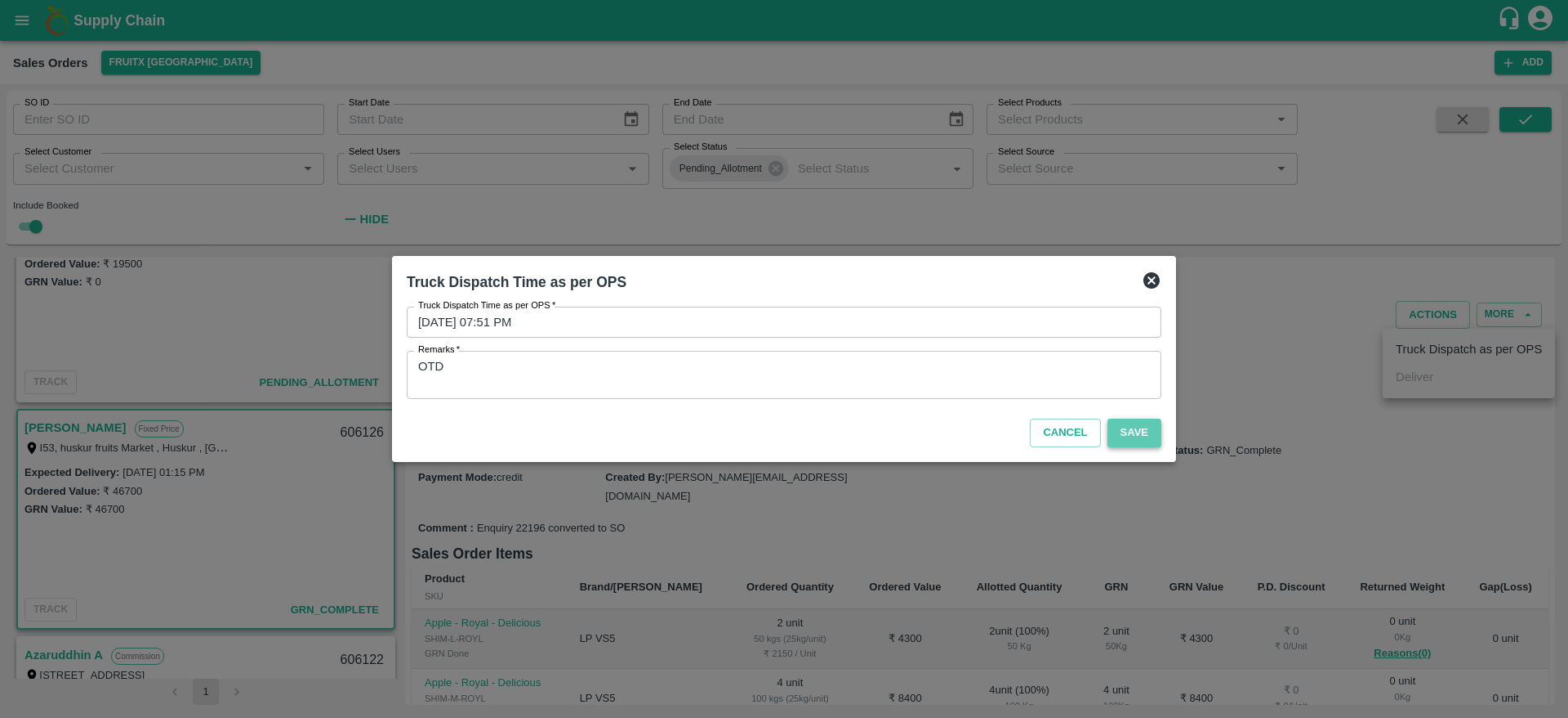
click at [1150, 437] on button "Save" at bounding box center [1134, 432] width 53 height 29
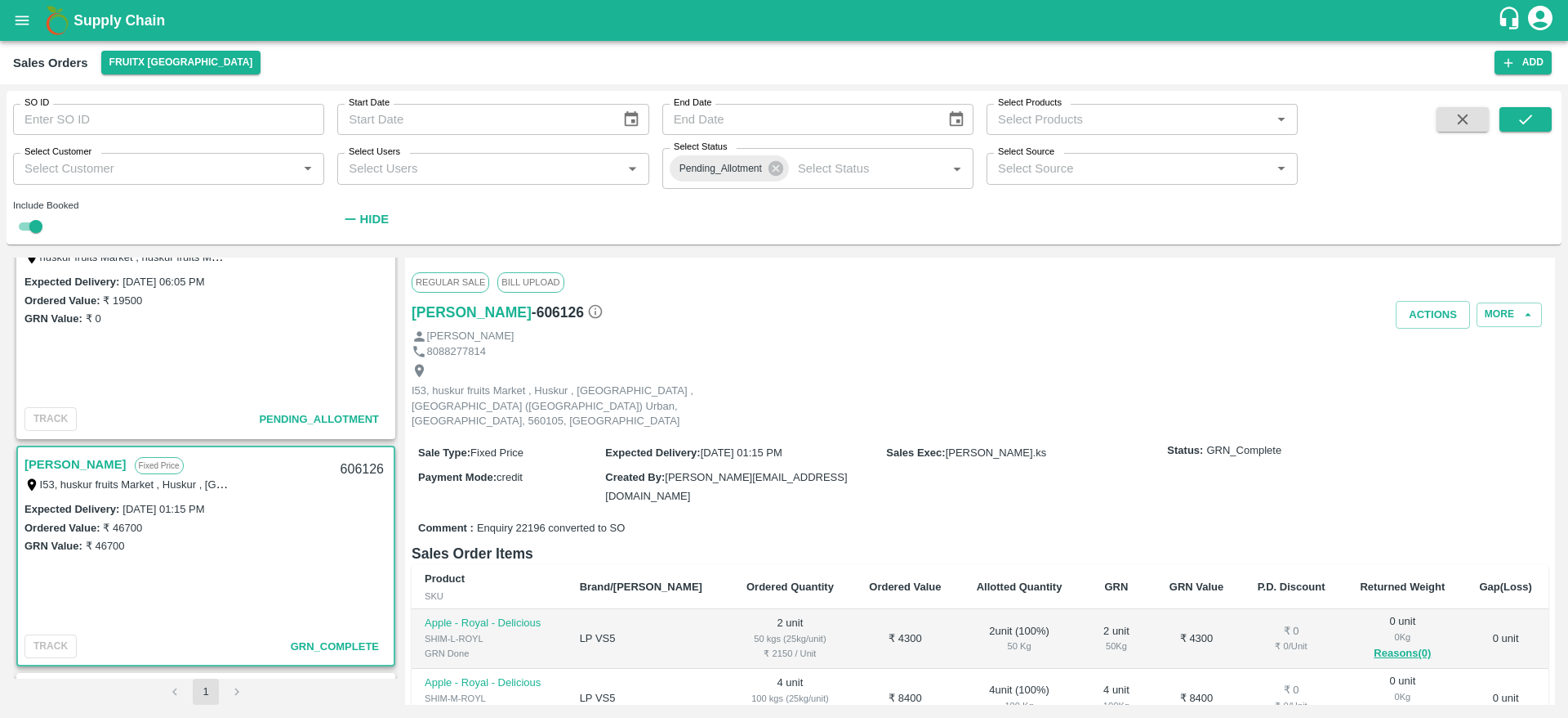
scroll to position [1048, 0]
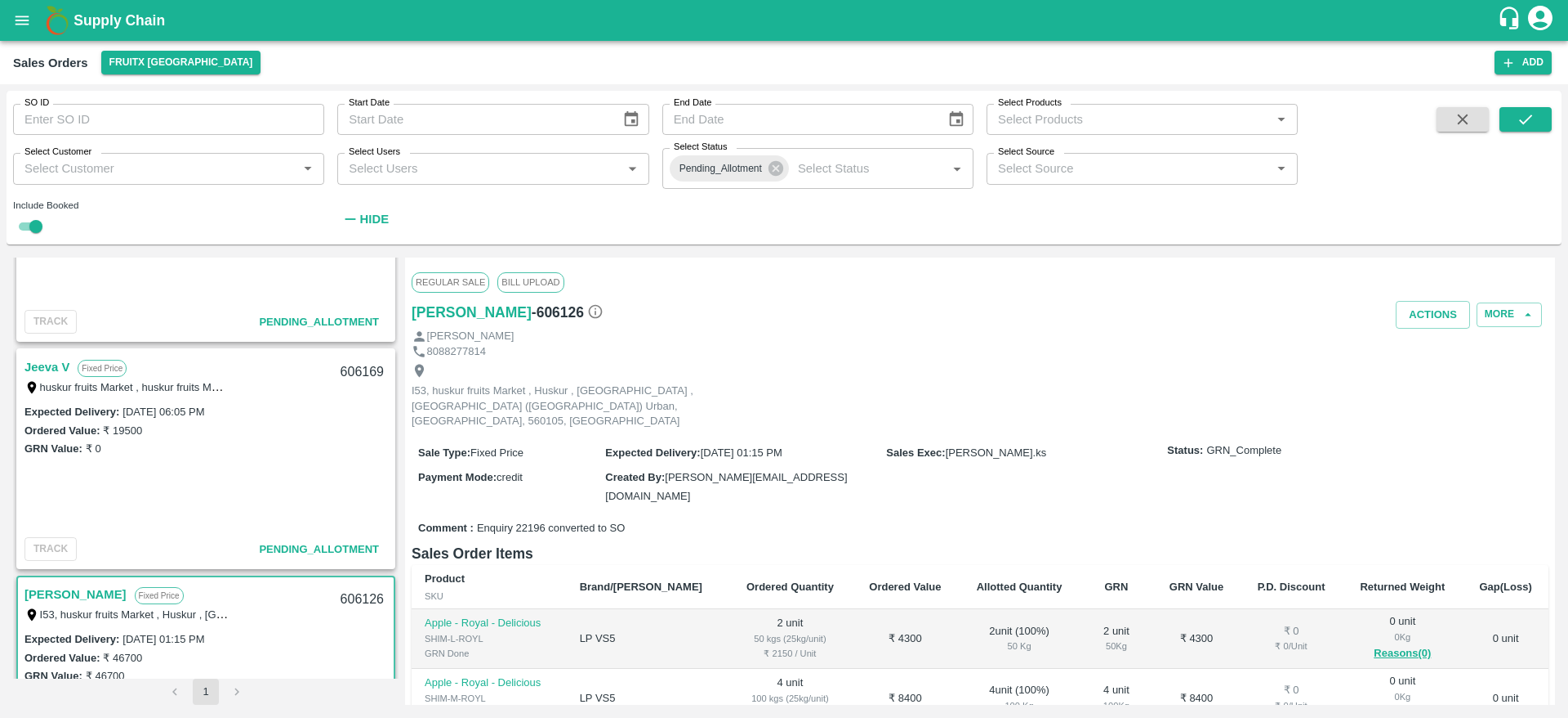
click at [42, 357] on link "Jeeva V" at bounding box center [47, 366] width 45 height 21
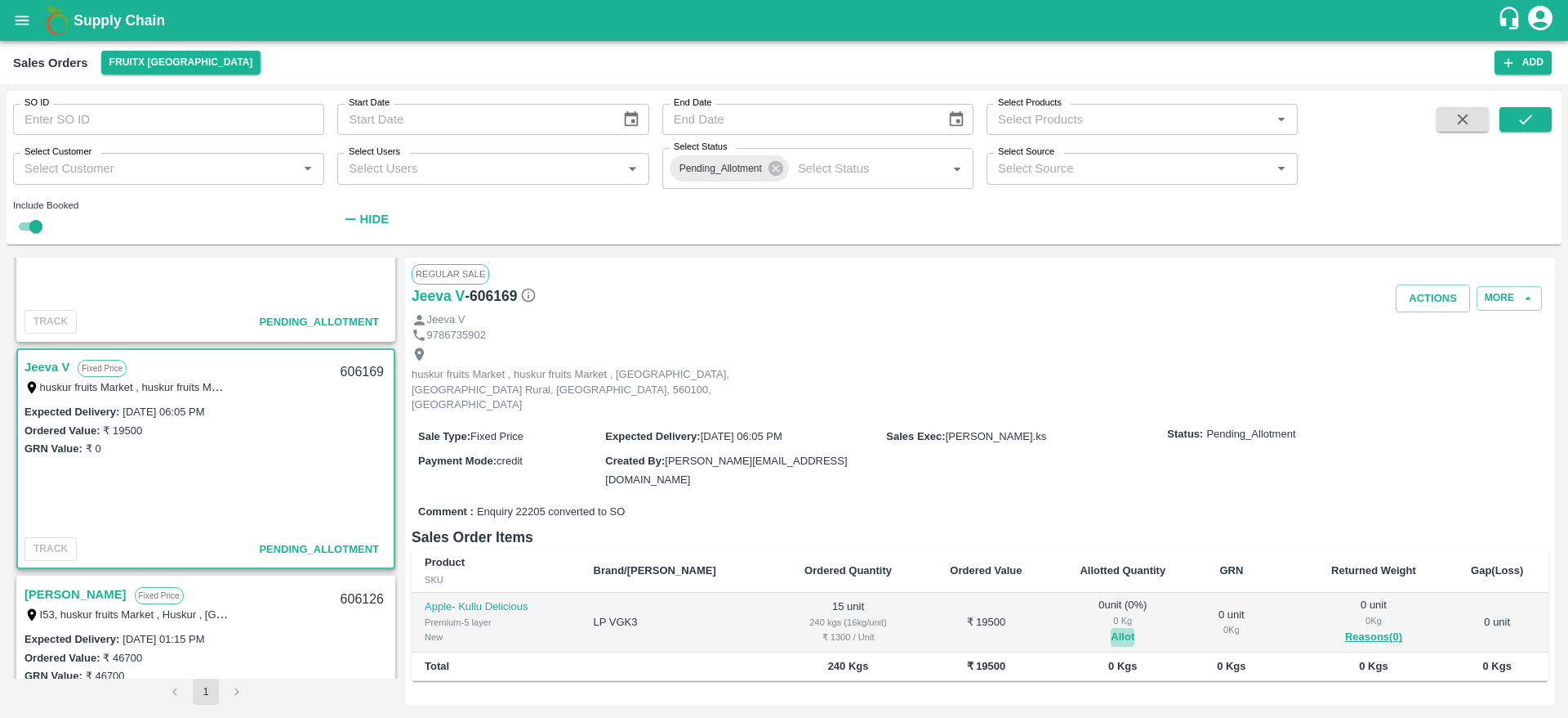
click at [1111, 628] on button "Allot" at bounding box center [1123, 637] width 24 height 18
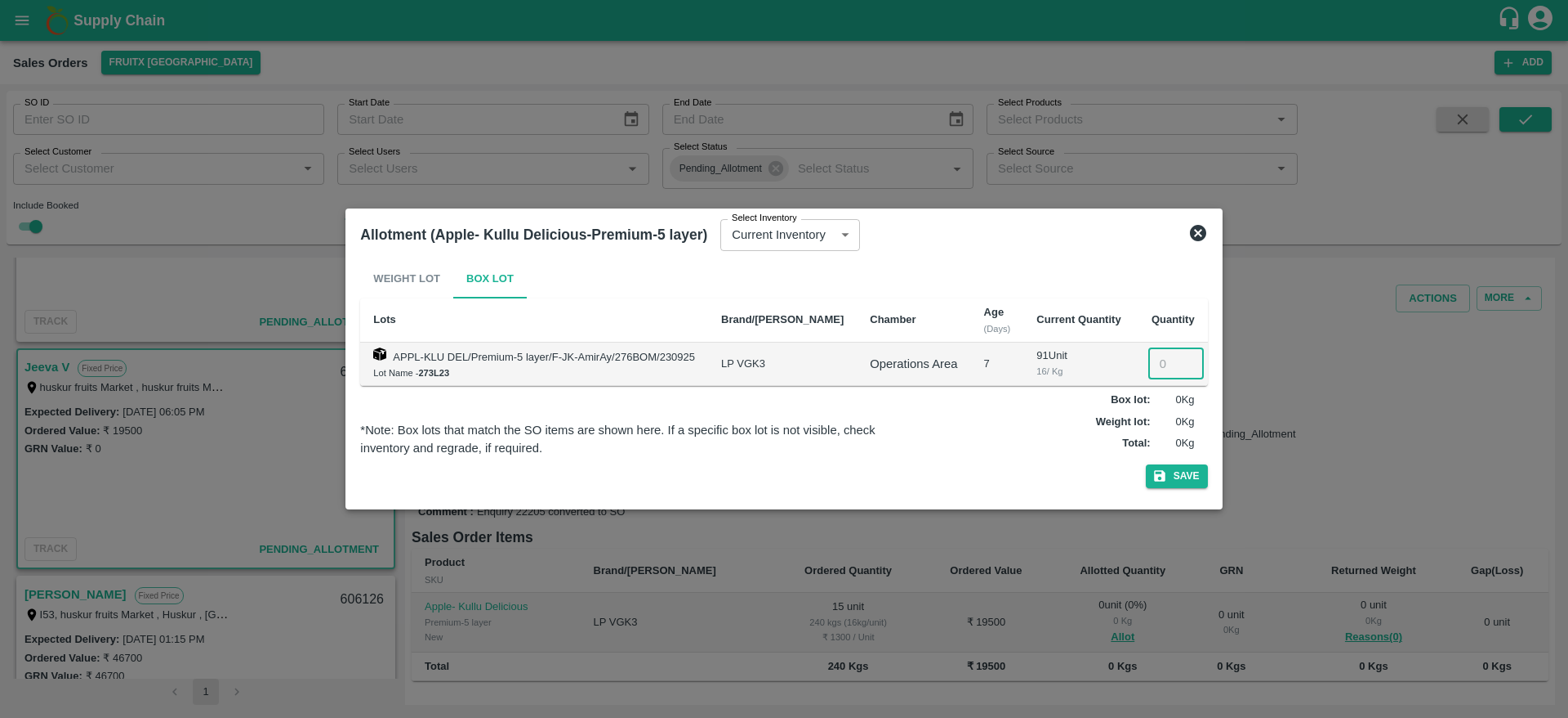
click at [1157, 353] on input "number" at bounding box center [1176, 364] width 55 height 31
type input "15"
click at [1146, 464] on button "Save" at bounding box center [1176, 476] width 62 height 24
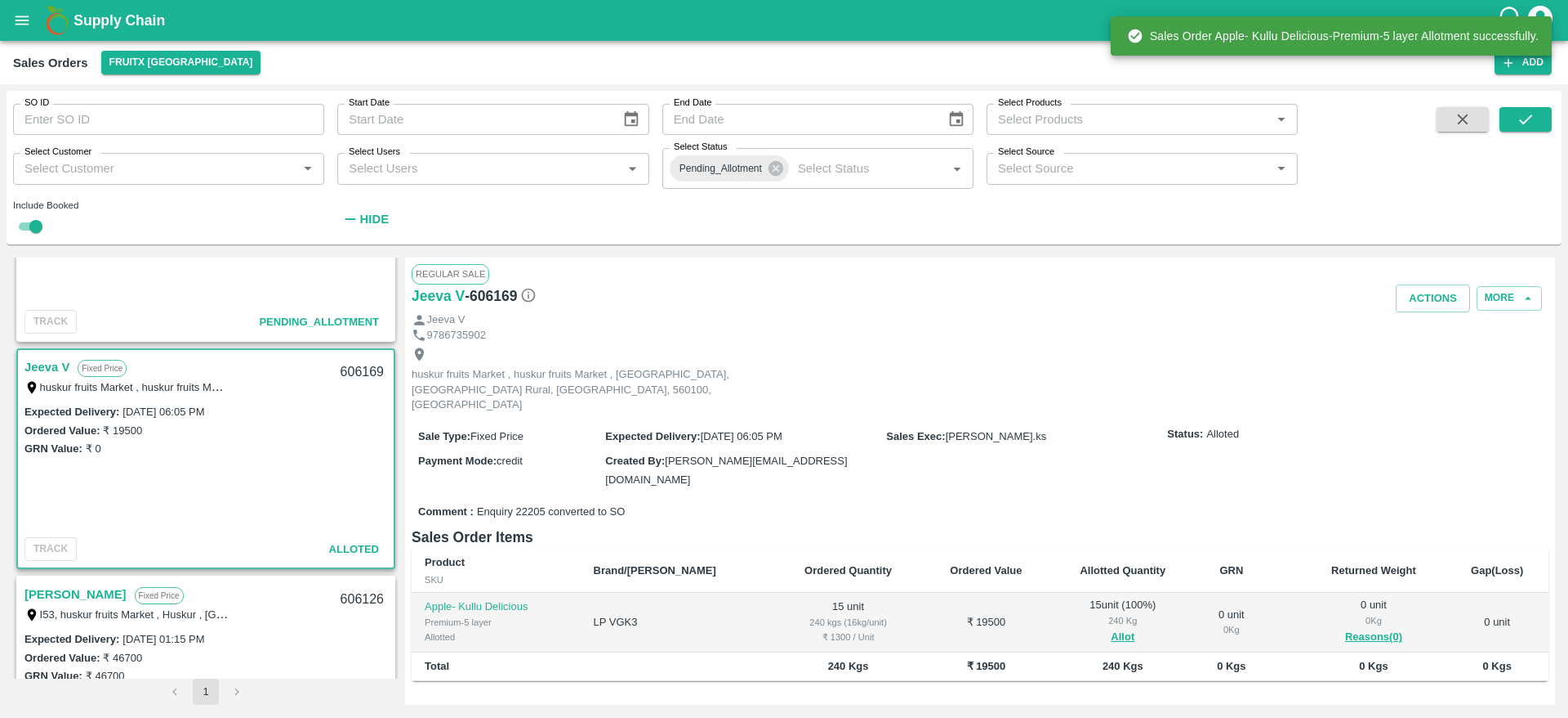
click at [352, 362] on div "606169" at bounding box center [362, 373] width 63 height 39
copy div "606169"
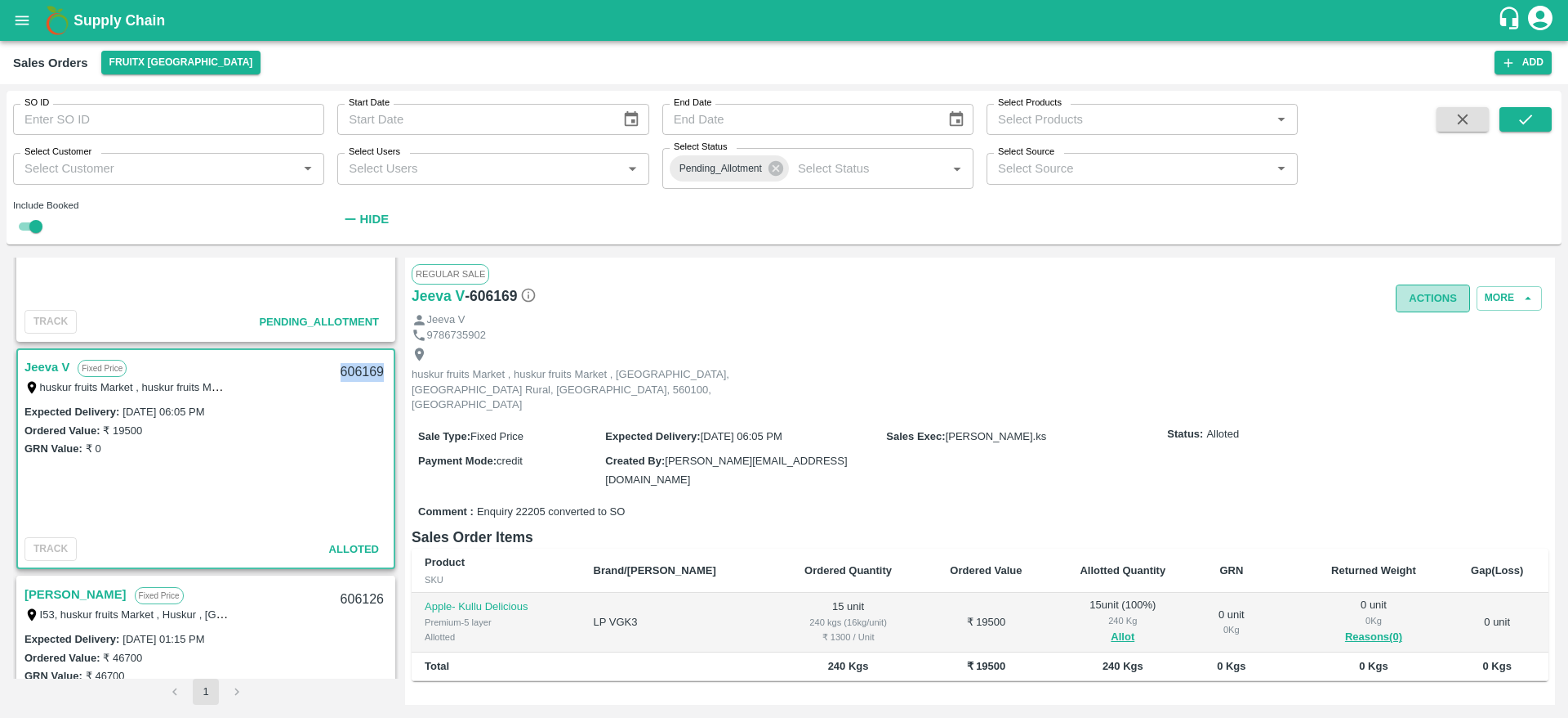
click at [1431, 307] on button "Actions" at bounding box center [1432, 298] width 75 height 29
click at [1422, 355] on li "Deliver" at bounding box center [1468, 360] width 172 height 28
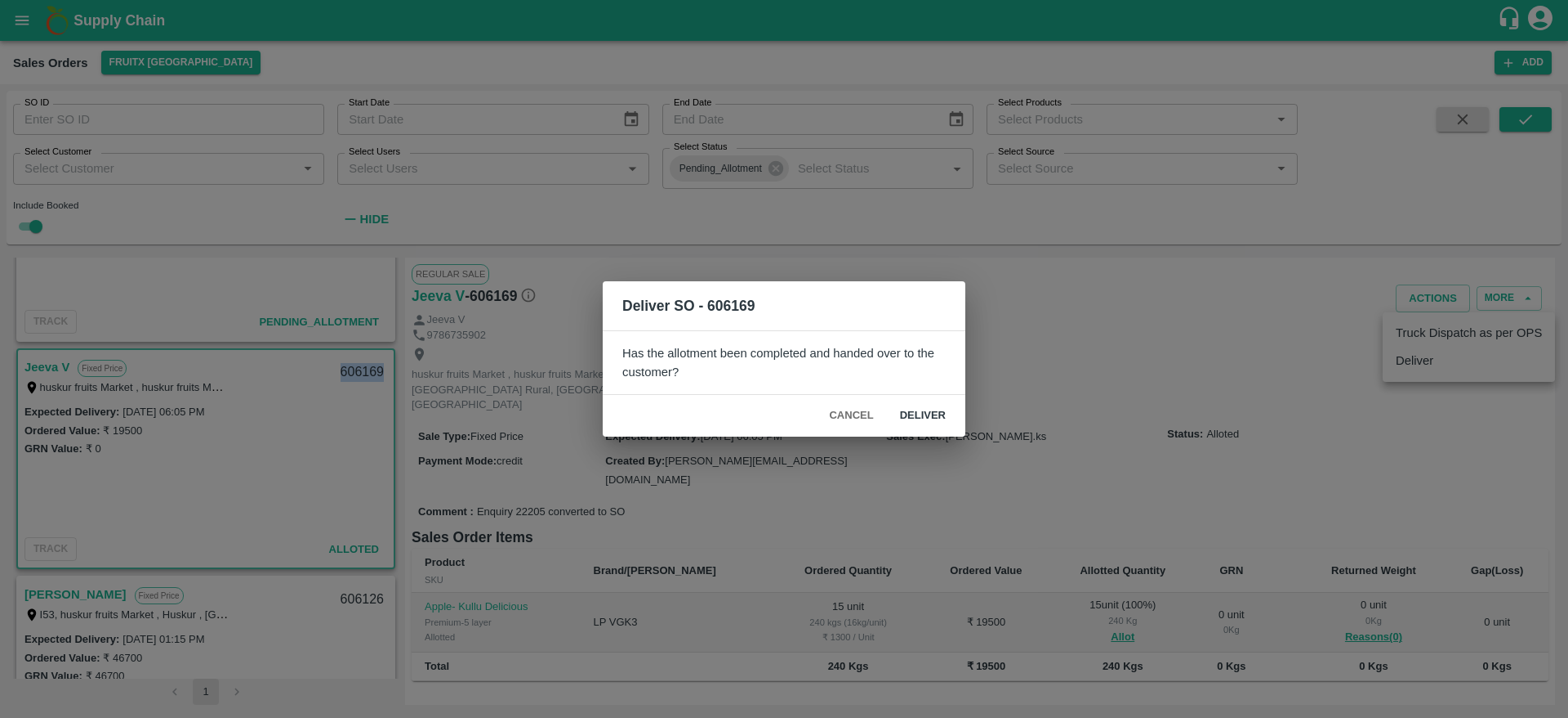
click at [944, 409] on button "Deliver" at bounding box center [923, 415] width 72 height 29
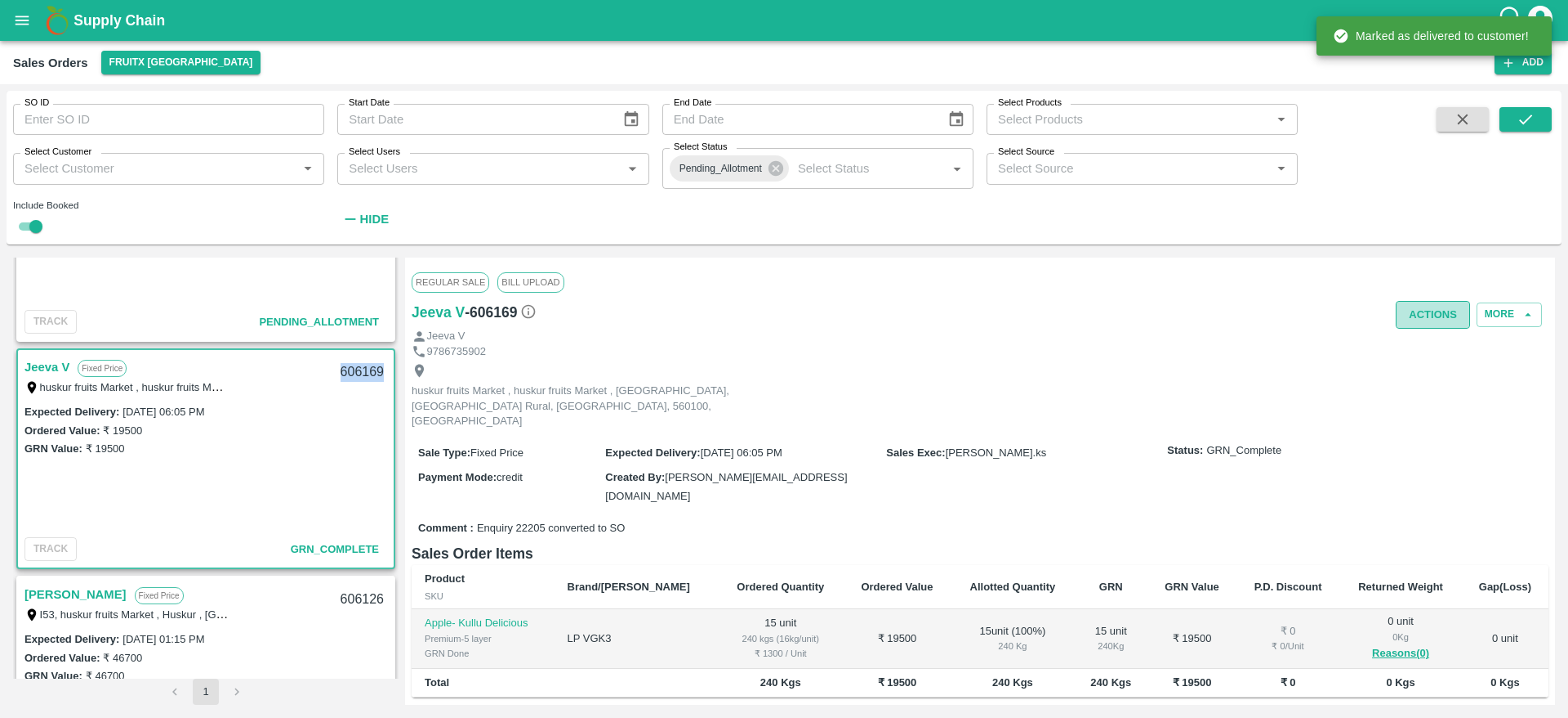
click at [1431, 305] on button "Actions" at bounding box center [1432, 315] width 75 height 29
drag, startPoint x: 1428, startPoint y: 331, endPoint x: 1426, endPoint y: 347, distance: 16.1
click at [1426, 347] on ul "Truck Dispatch as per OPS Deliver" at bounding box center [1468, 363] width 172 height 69
click at [1426, 347] on li "Truck Dispatch as per OPS" at bounding box center [1468, 349] width 172 height 28
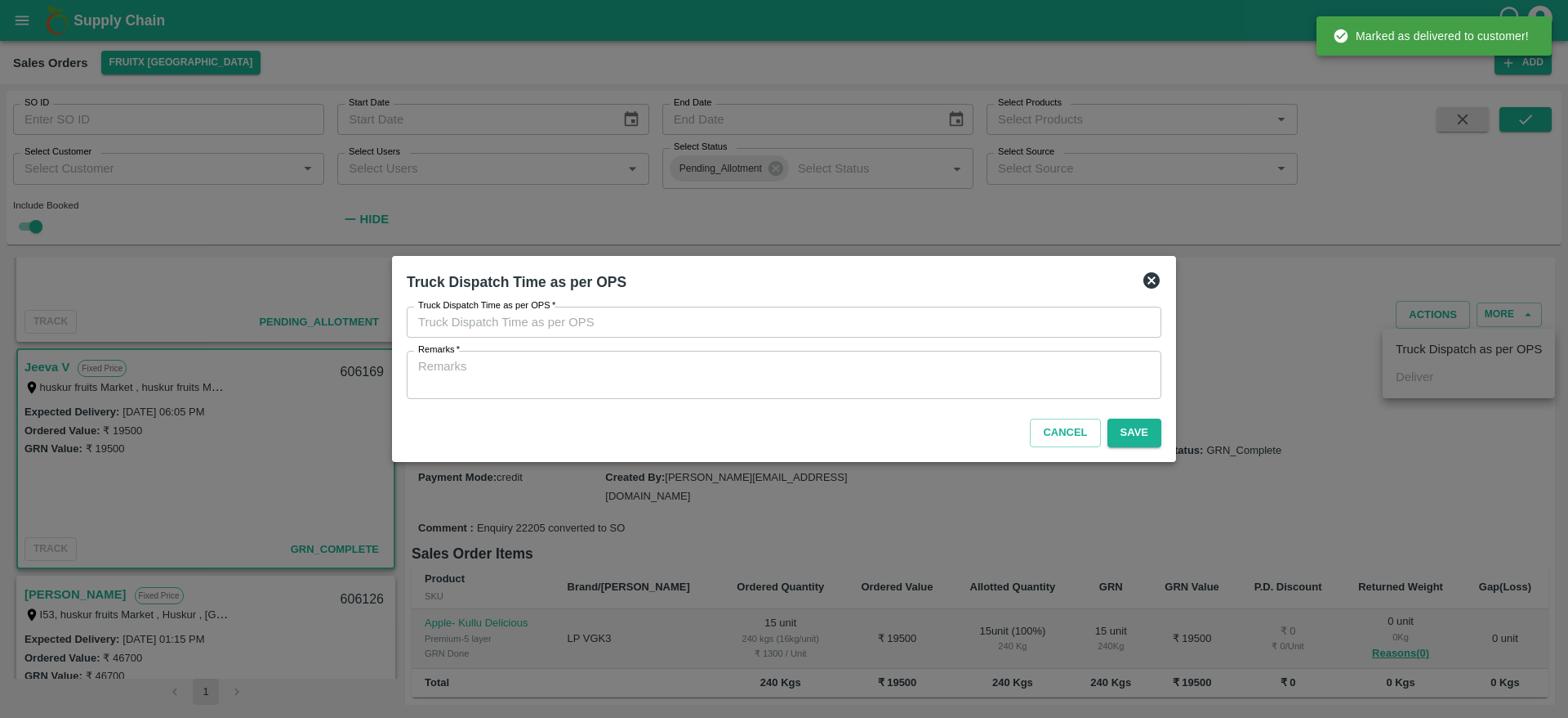
type input "30/09/2025 07:52 PM"
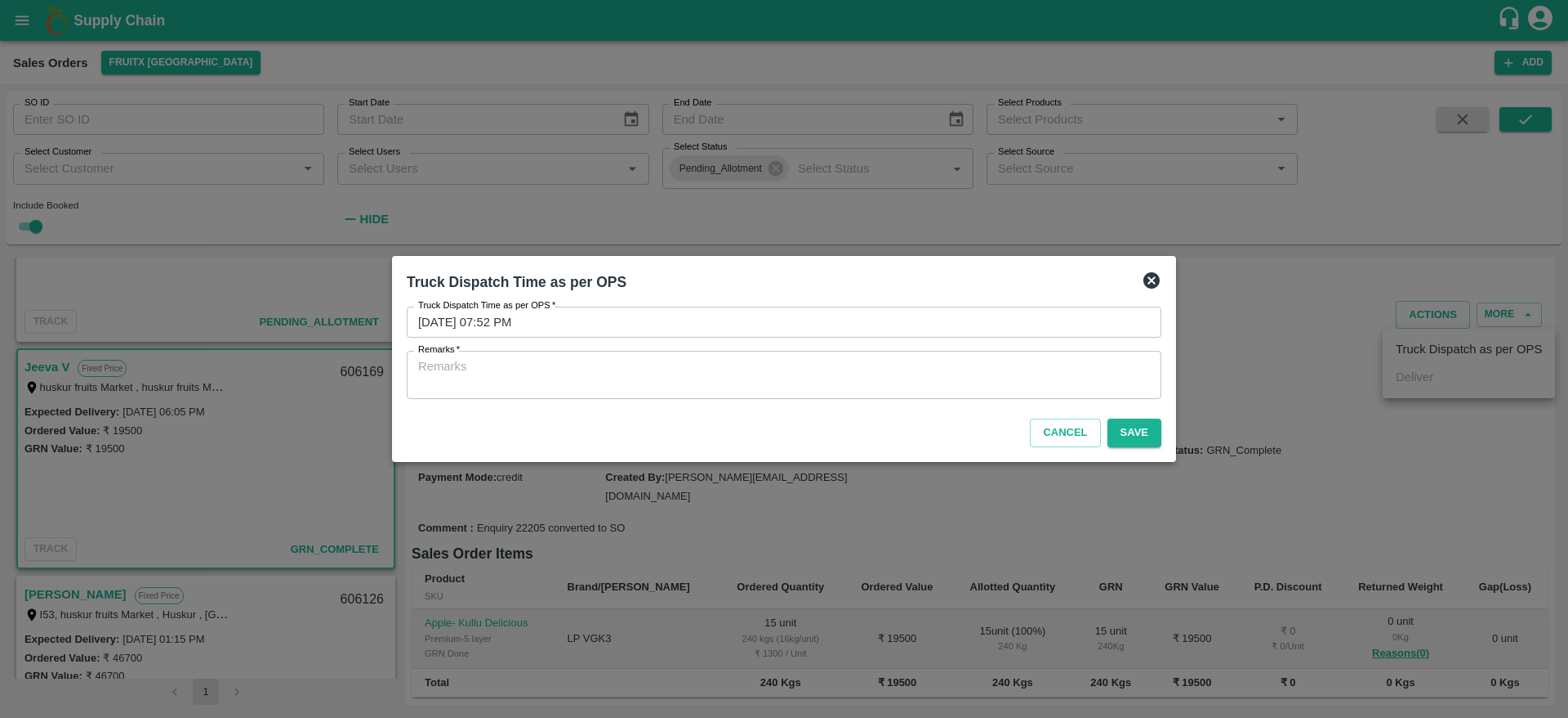
click at [1020, 395] on div "x Remarks" at bounding box center [784, 375] width 754 height 48
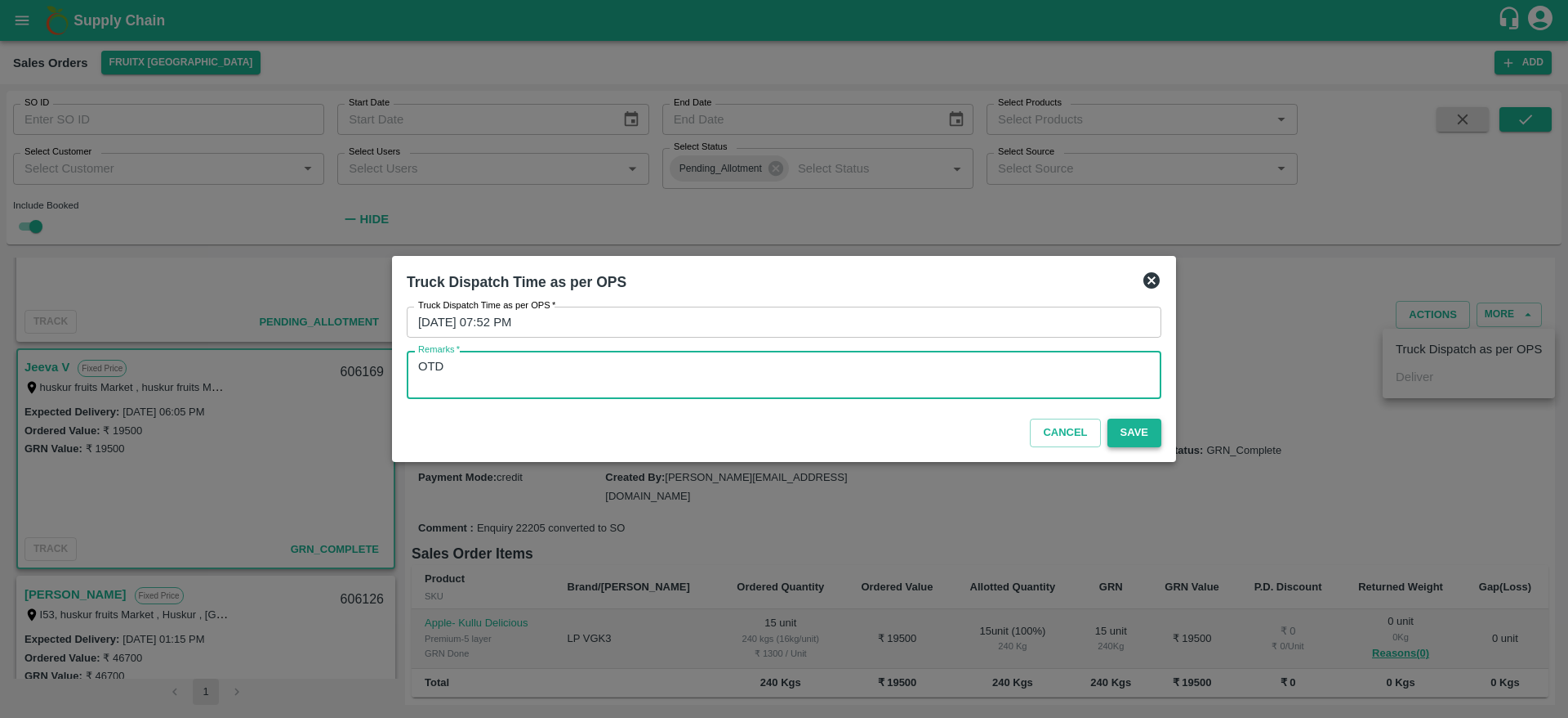
type textarea "OTD"
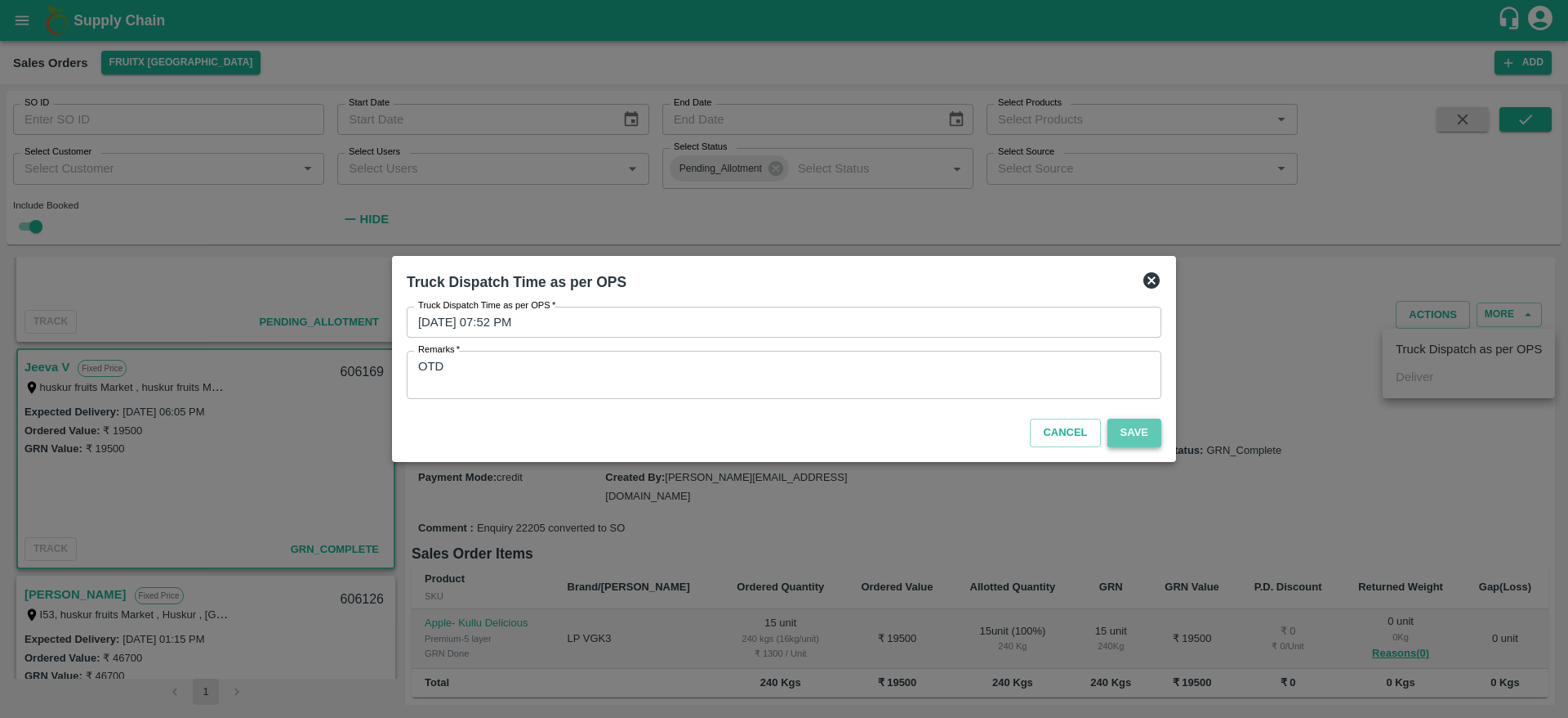
click at [1129, 422] on button "Save" at bounding box center [1134, 432] width 53 height 29
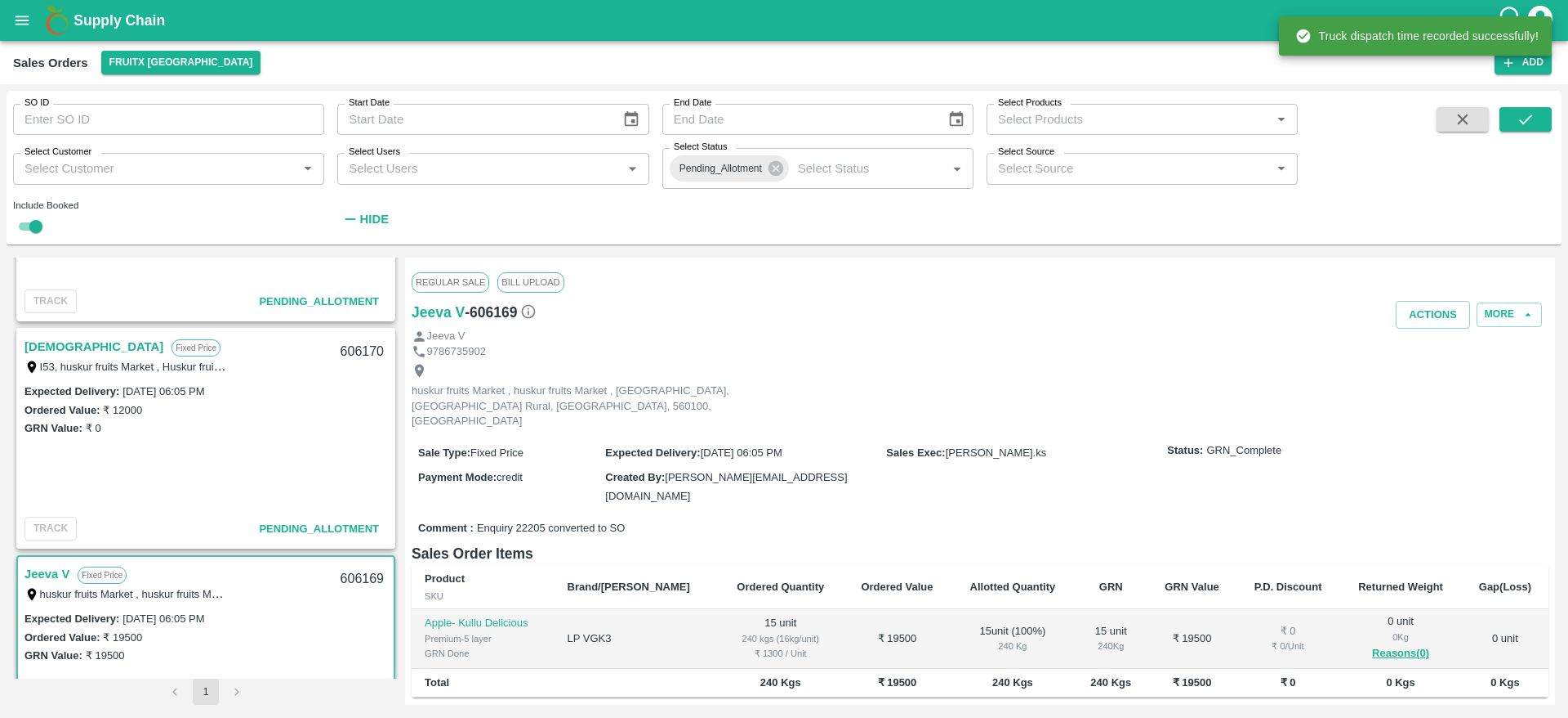
scroll to position [838, 0]
click at [52, 346] on link "[DEMOGRAPHIC_DATA]" at bounding box center [94, 350] width 139 height 21
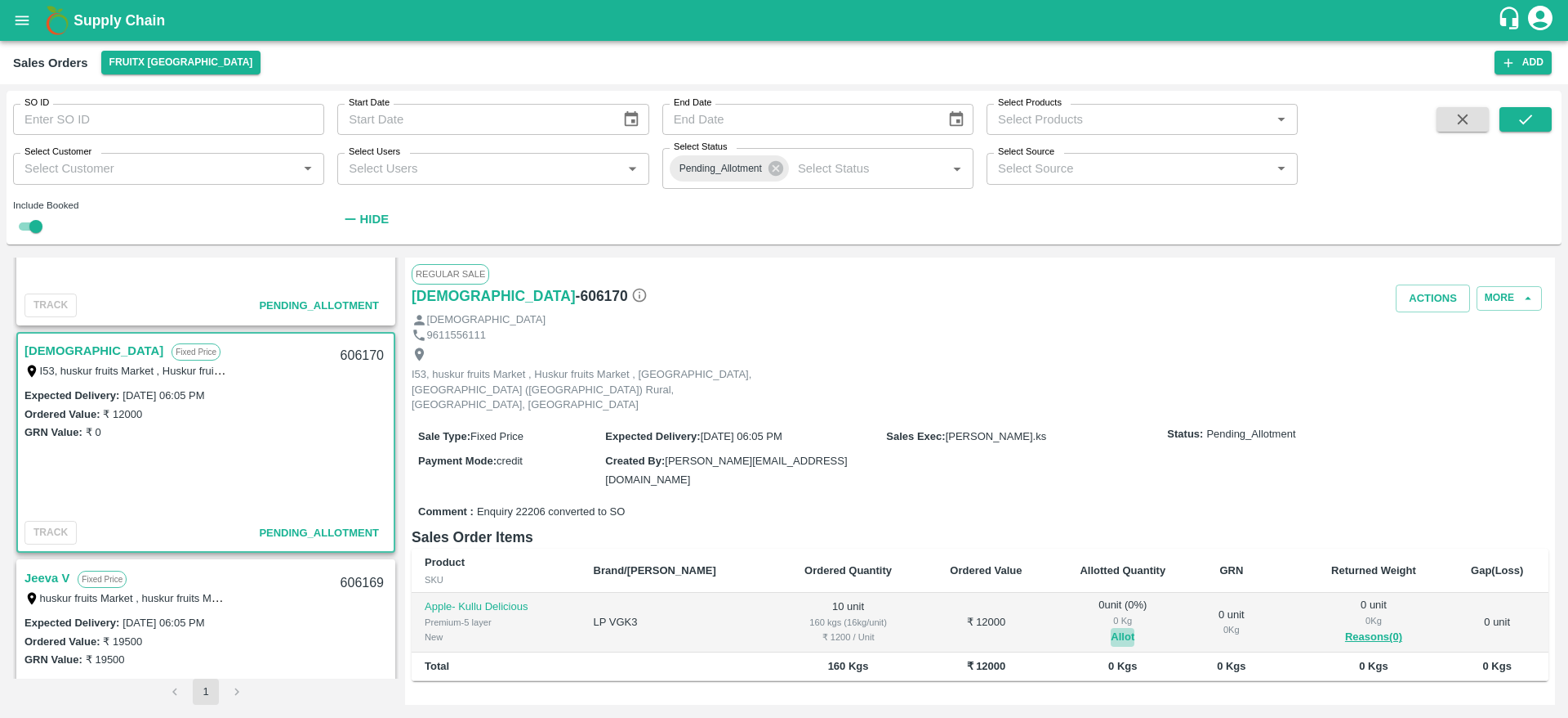
click at [1111, 628] on button "Allot" at bounding box center [1123, 637] width 24 height 18
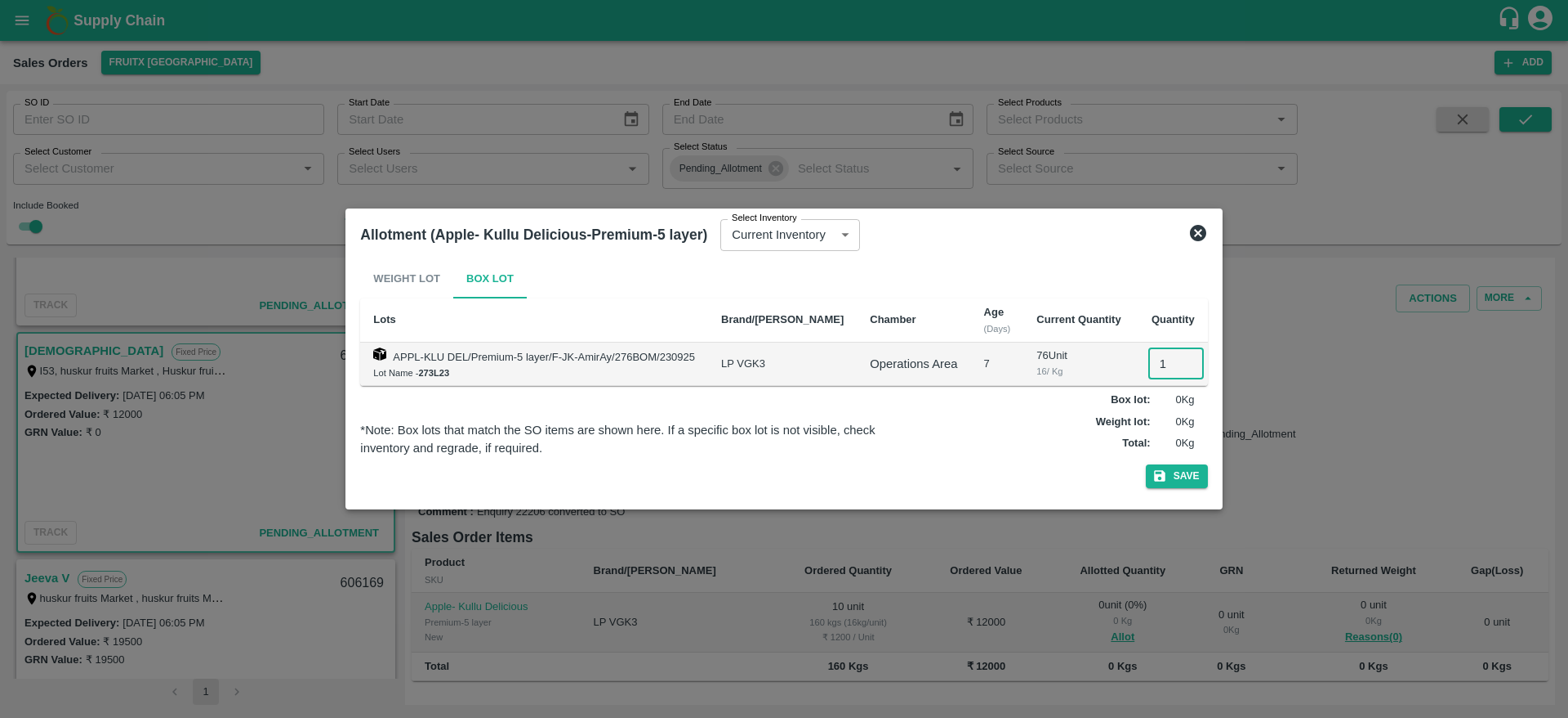
click at [1148, 364] on input "1" at bounding box center [1176, 364] width 55 height 31
type input "10"
click at [1146, 464] on button "Save" at bounding box center [1176, 476] width 62 height 24
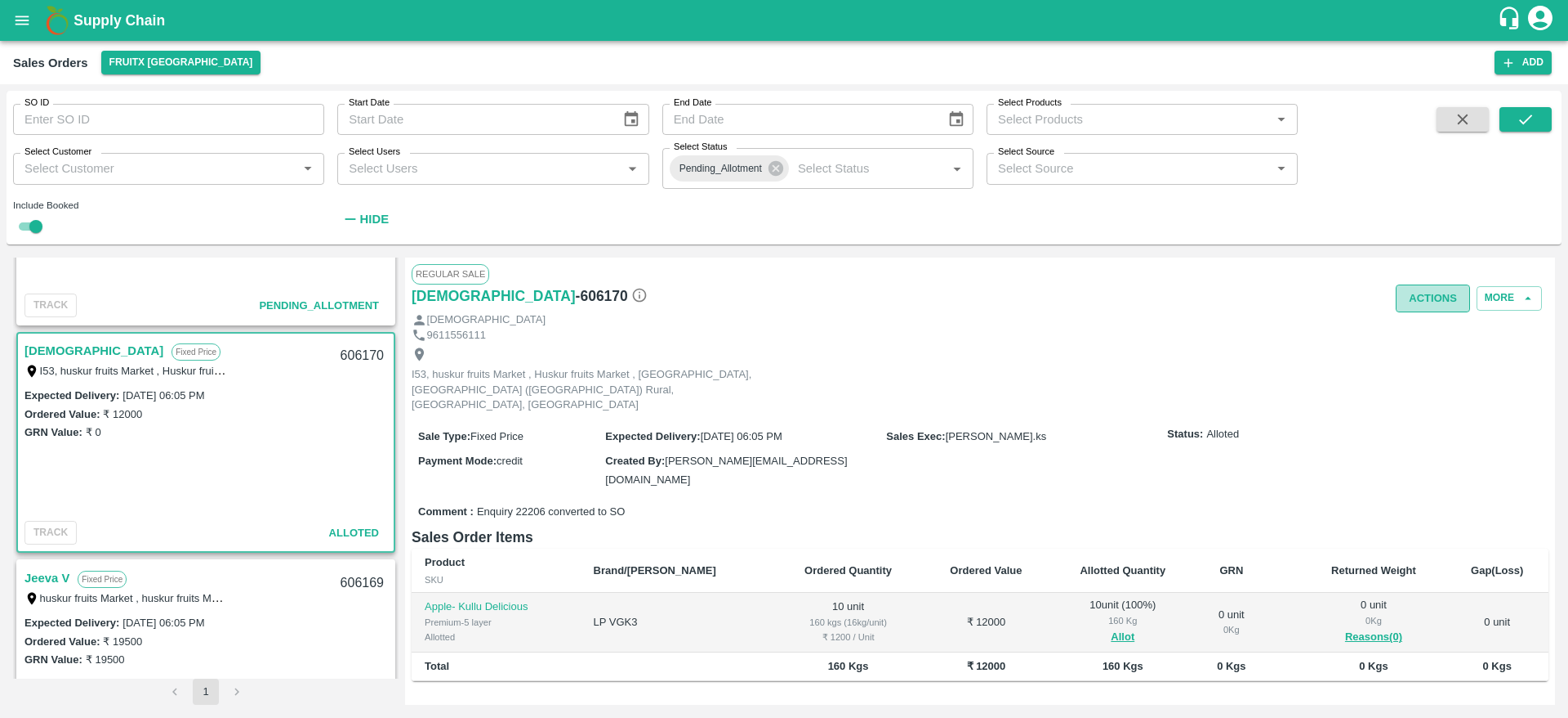
click at [1437, 296] on button "Actions" at bounding box center [1432, 298] width 75 height 29
click at [1421, 363] on li "Deliver" at bounding box center [1468, 360] width 172 height 28
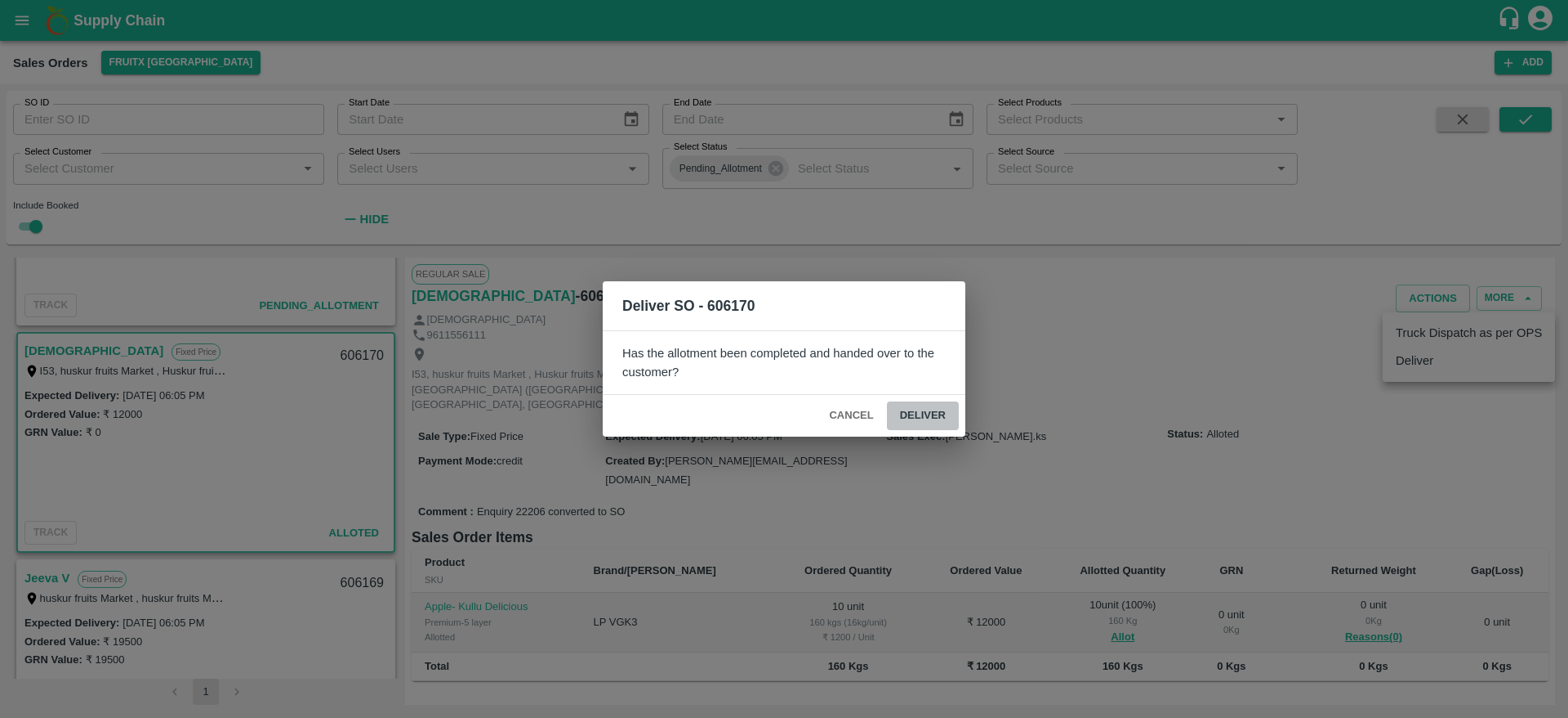
click at [928, 413] on button "Deliver" at bounding box center [923, 415] width 72 height 29
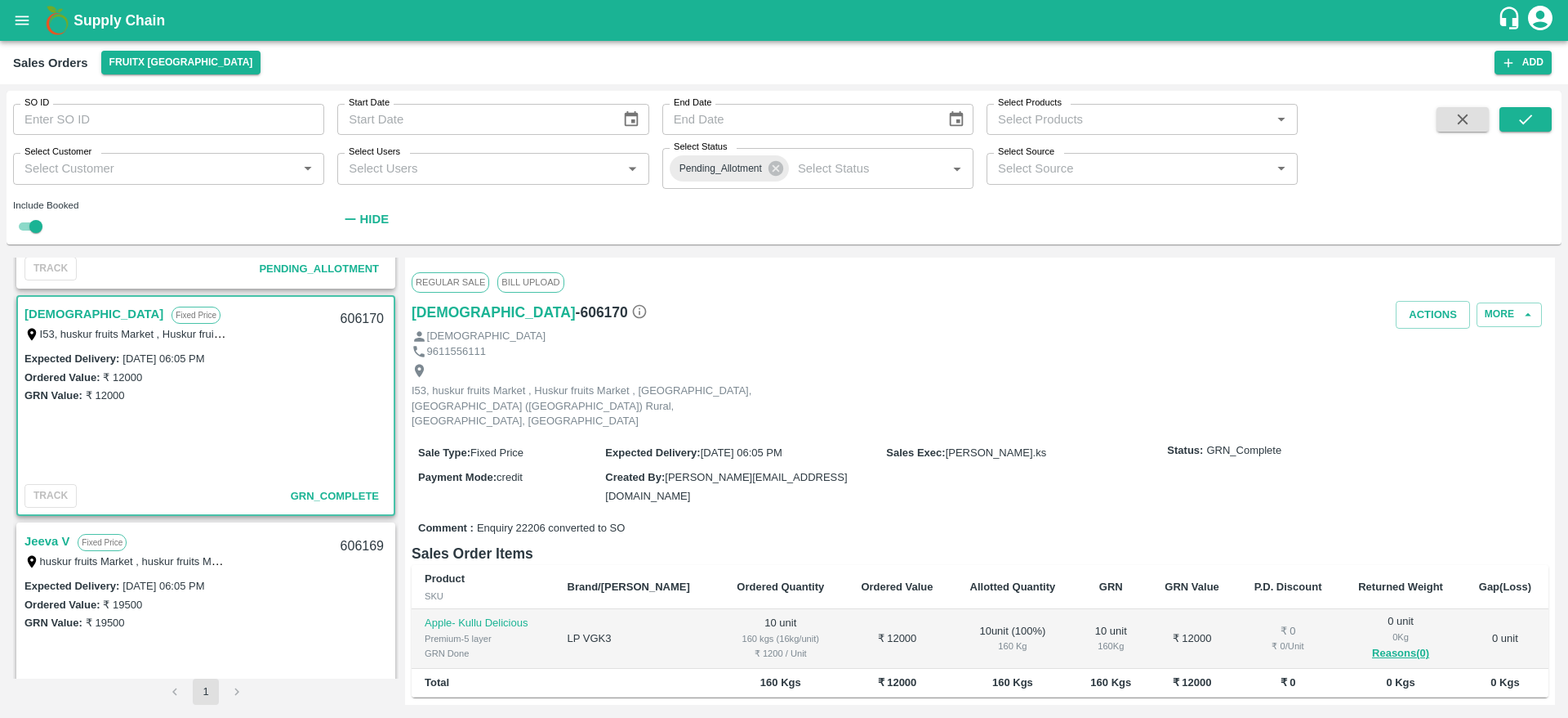
scroll to position [788, 0]
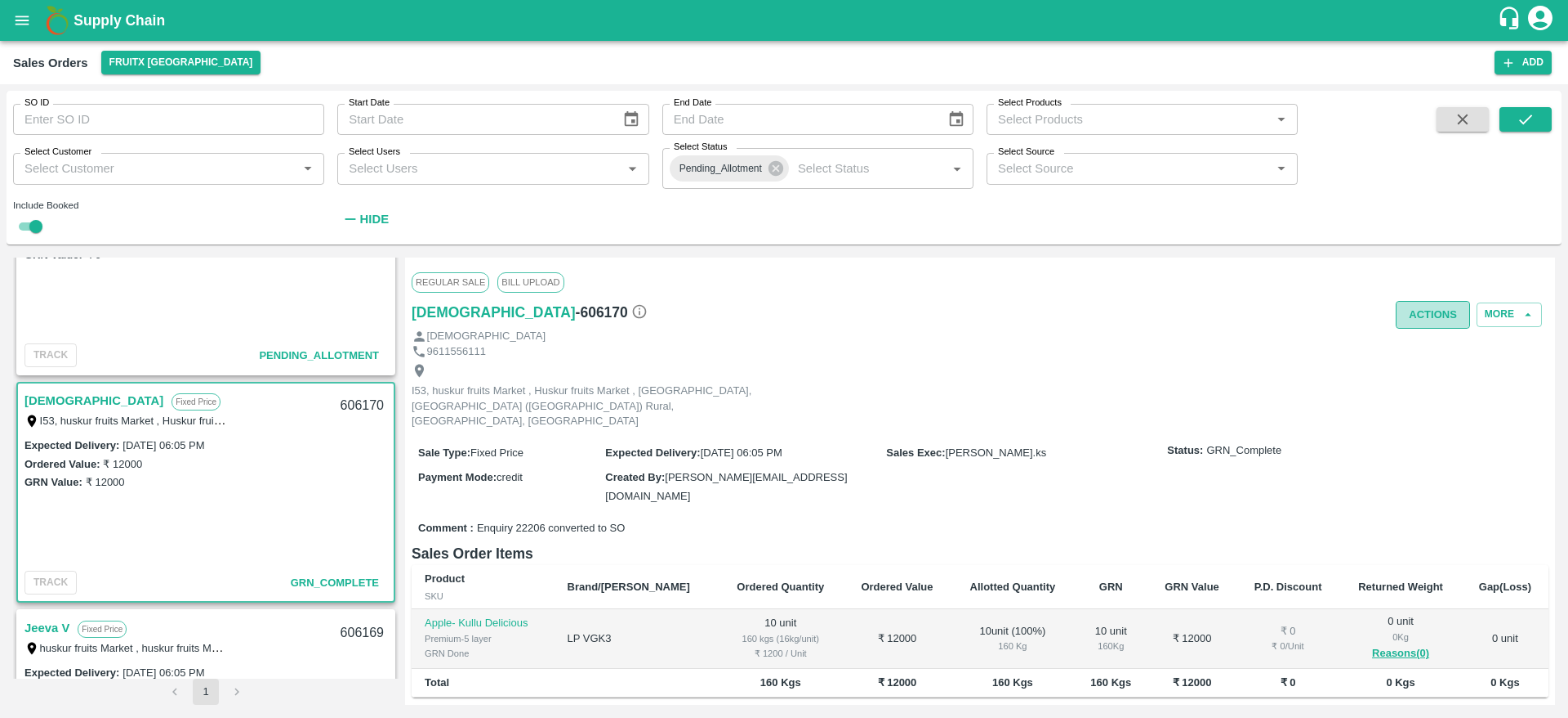
click at [1423, 312] on button "Actions" at bounding box center [1432, 315] width 75 height 29
click at [1090, 363] on div at bounding box center [784, 359] width 1568 height 718
click at [1427, 316] on button "Actions" at bounding box center [1432, 315] width 75 height 29
click at [545, 389] on div at bounding box center [784, 359] width 1568 height 718
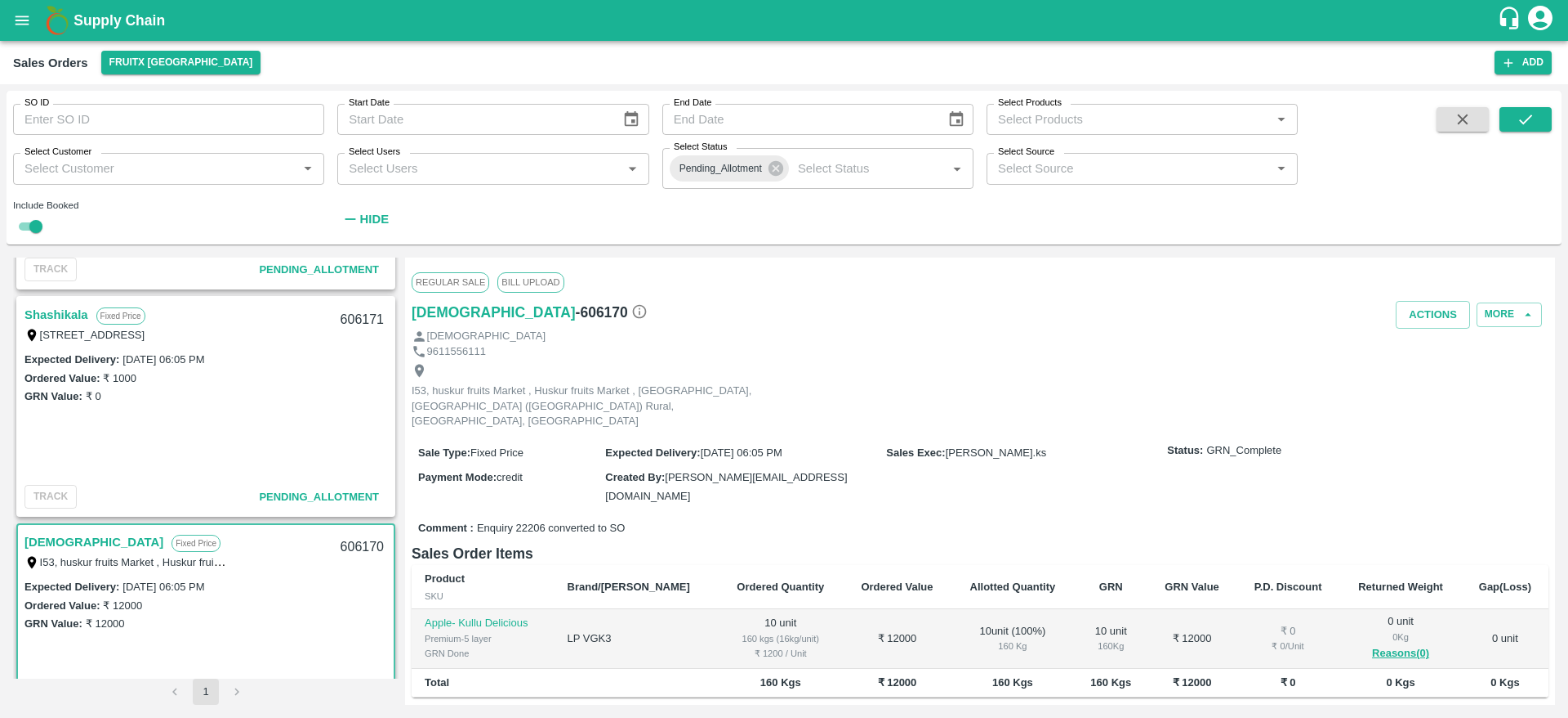
scroll to position [577, 0]
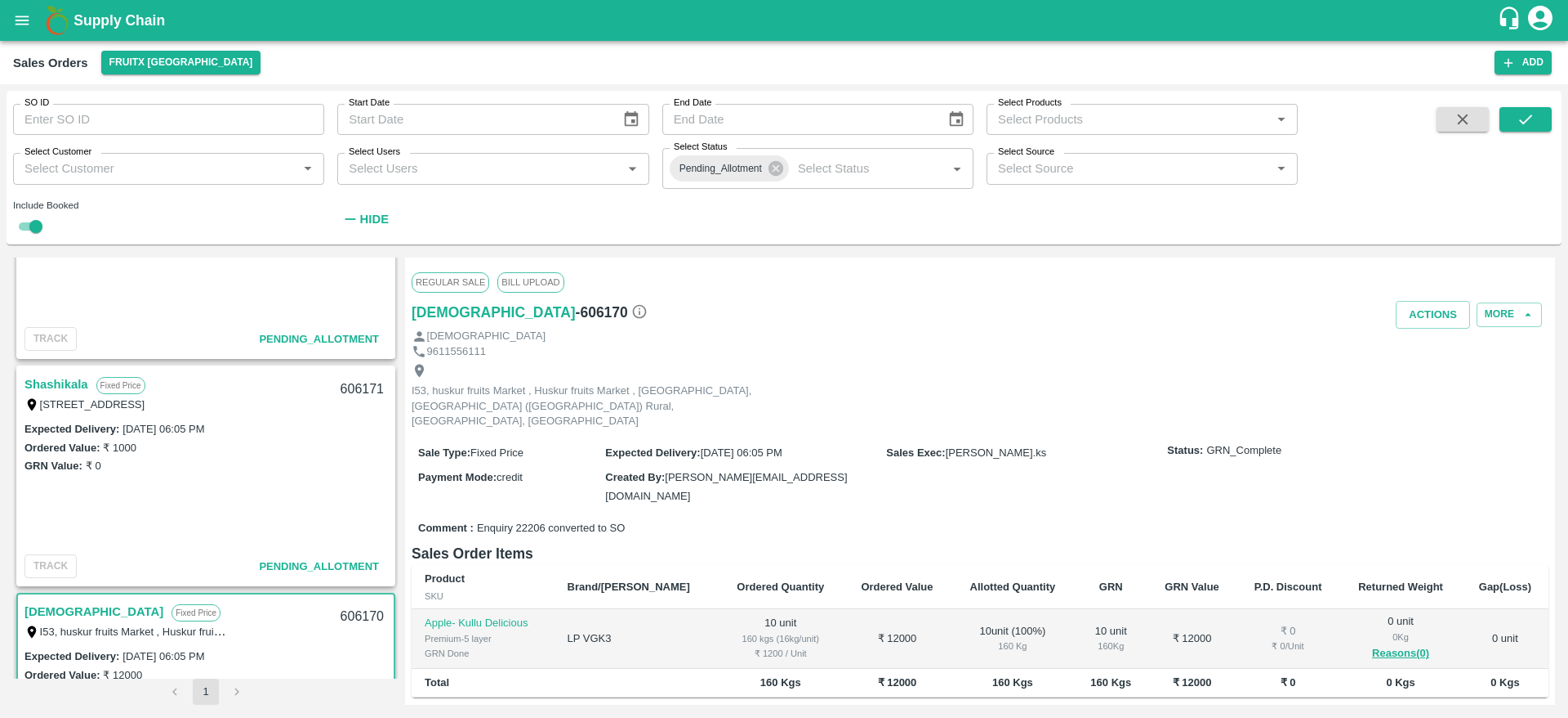
click at [66, 377] on link "Shashikala" at bounding box center [56, 384] width 64 height 21
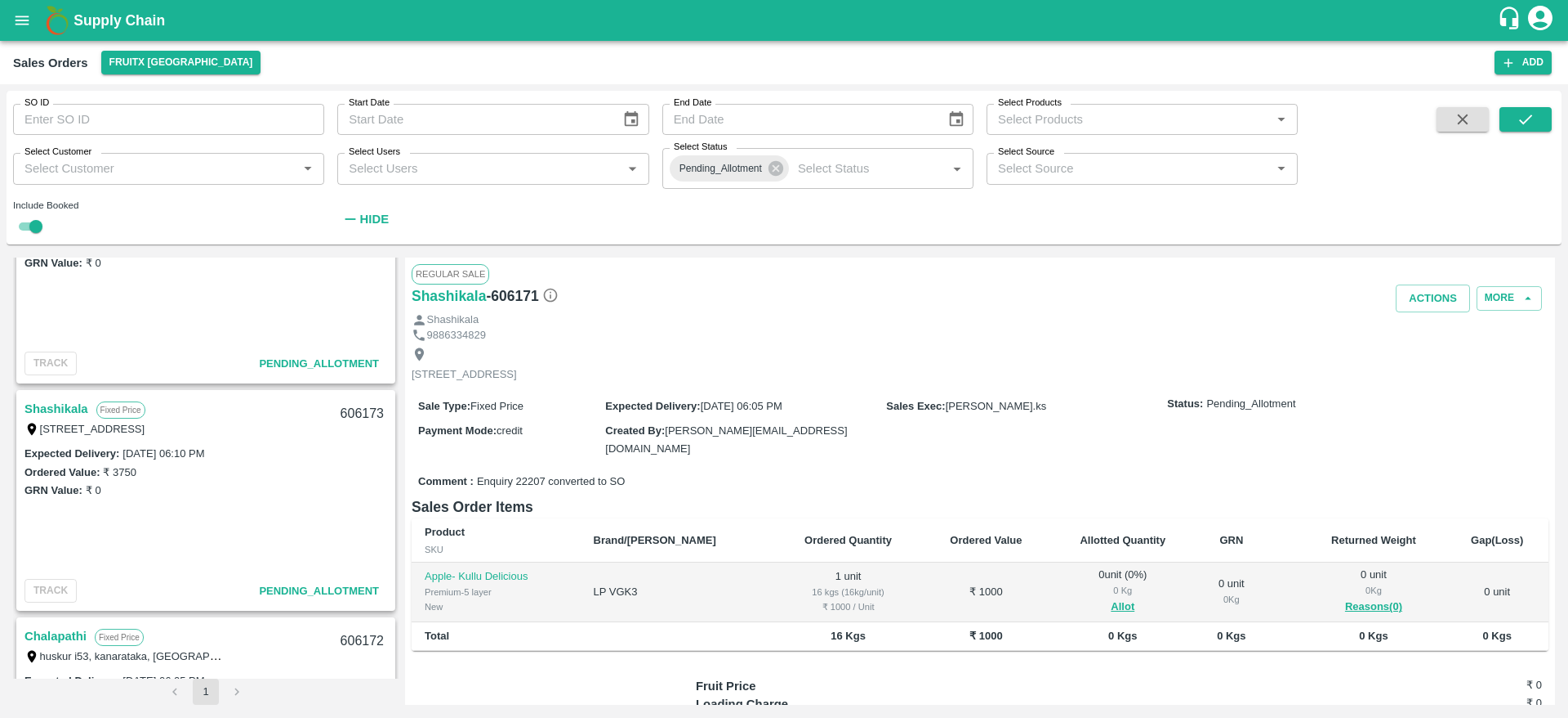
scroll to position [96, 0]
click at [61, 404] on link "Shashikala" at bounding box center [56, 411] width 64 height 21
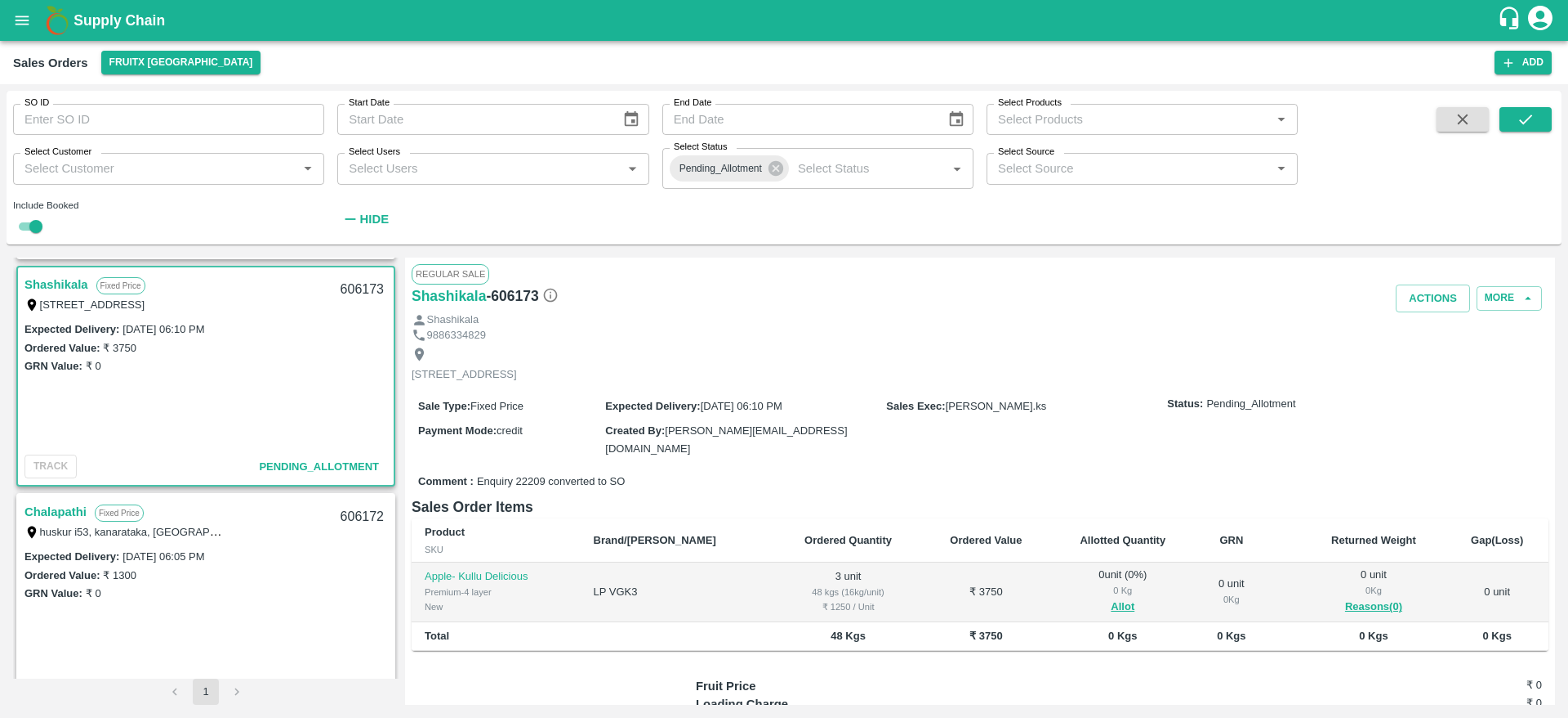
scroll to position [235, 0]
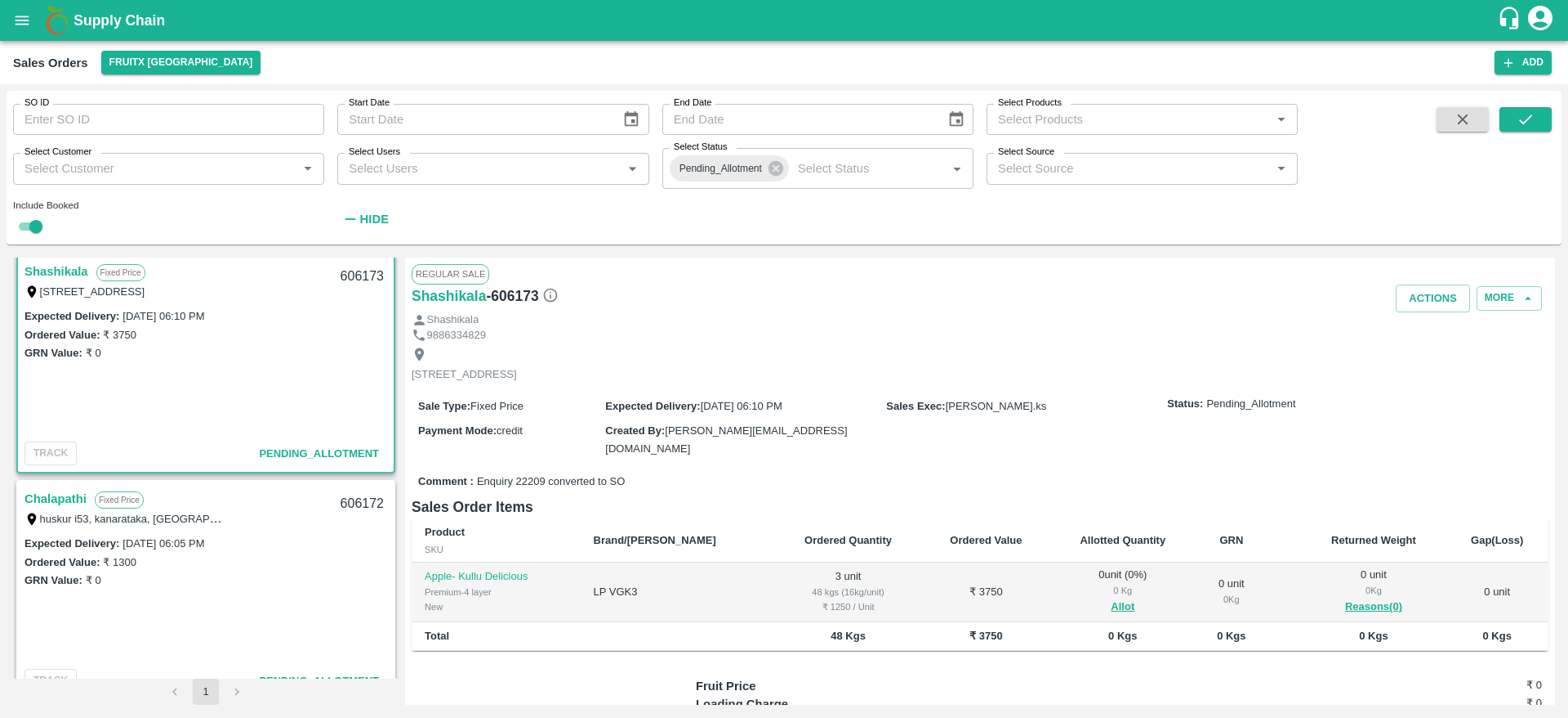
click at [58, 496] on link "Chalapathi" at bounding box center [55, 498] width 62 height 21
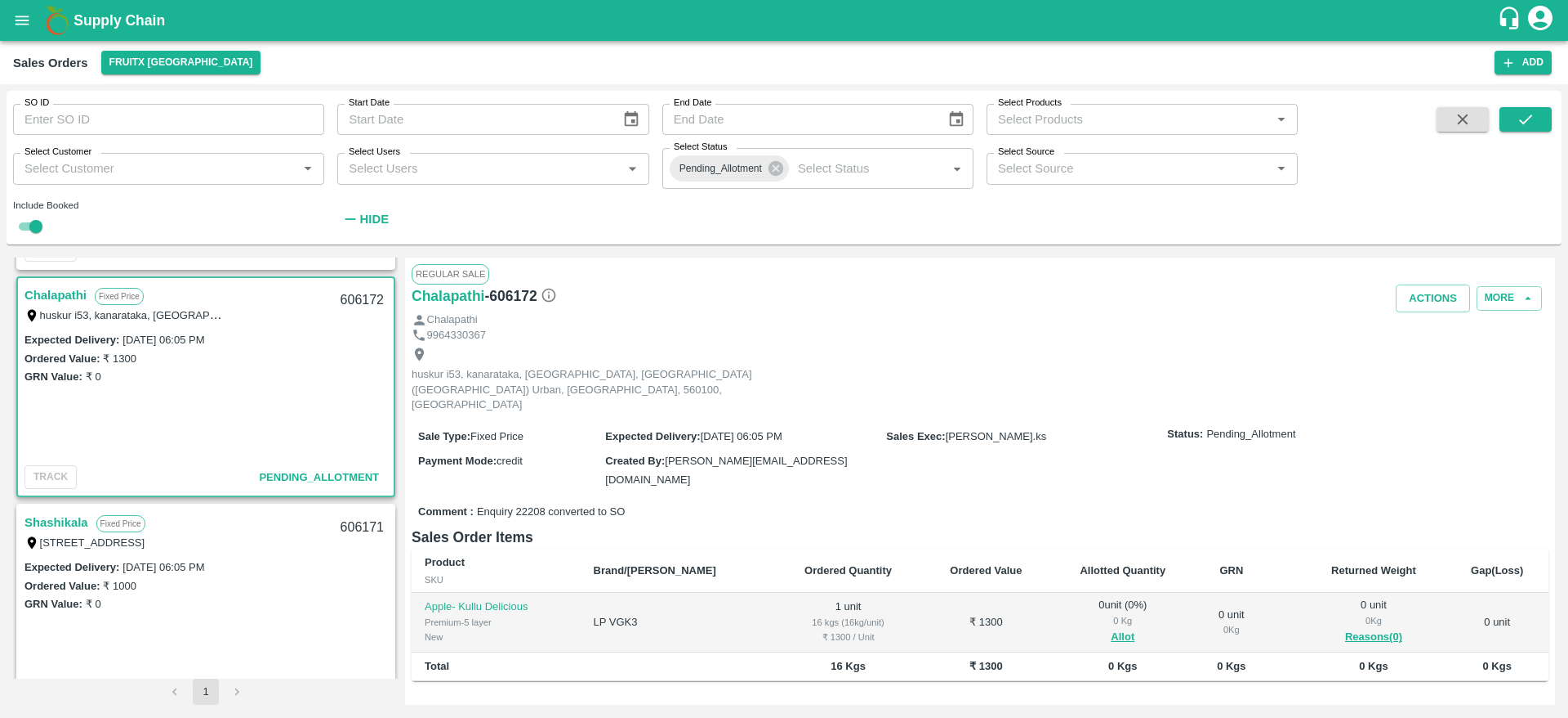
scroll to position [524, 0]
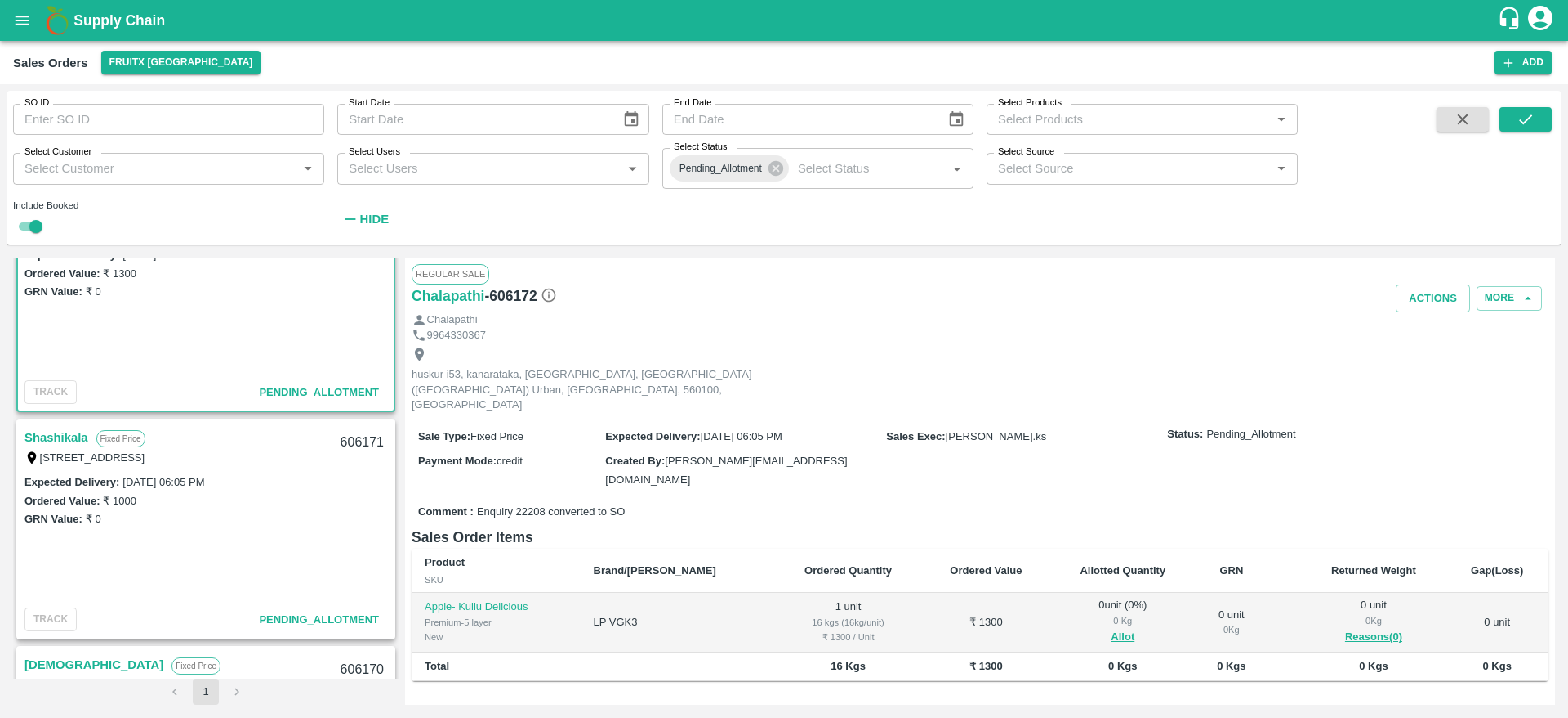
click at [75, 445] on link "Shashikala" at bounding box center [56, 437] width 64 height 21
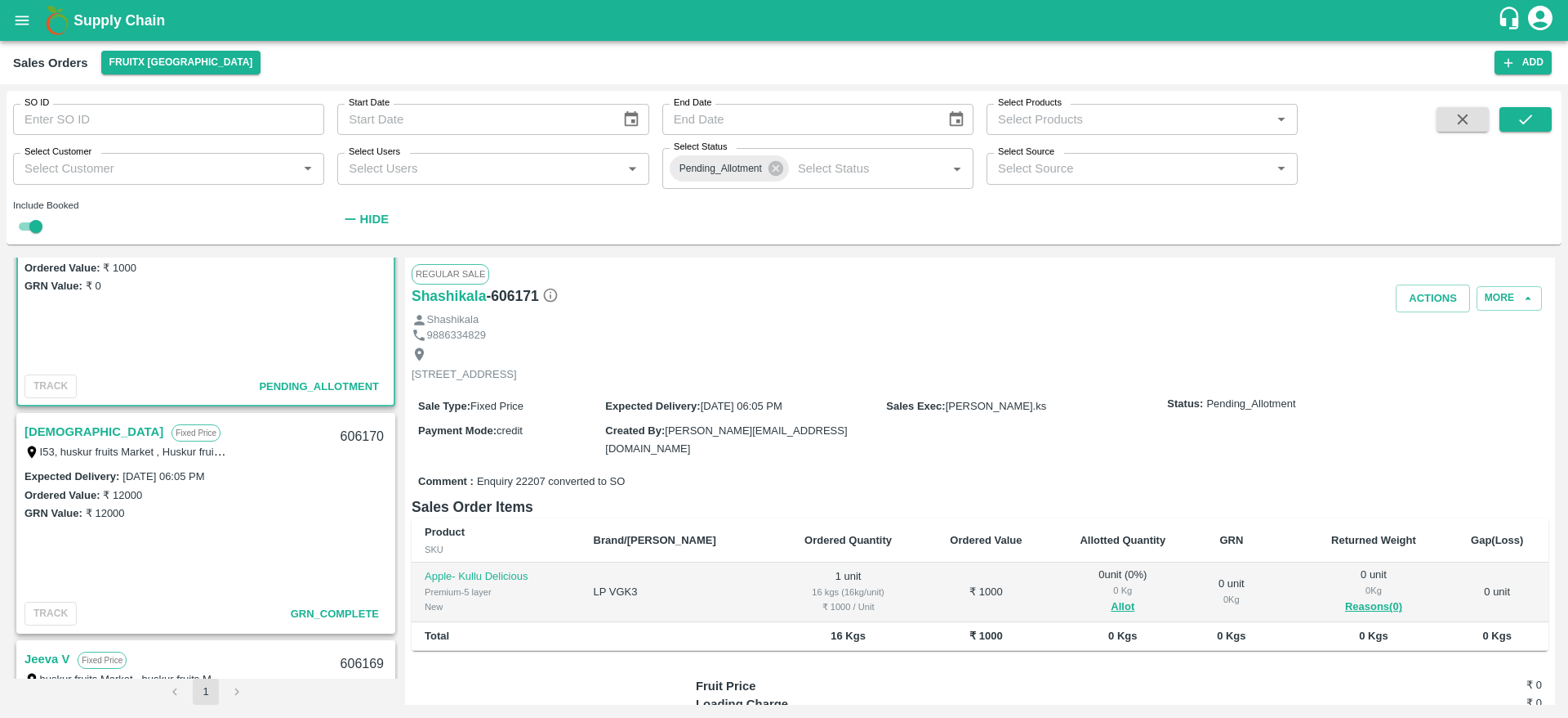
scroll to position [762, 0]
click at [61, 426] on link "[DEMOGRAPHIC_DATA]" at bounding box center [94, 425] width 139 height 21
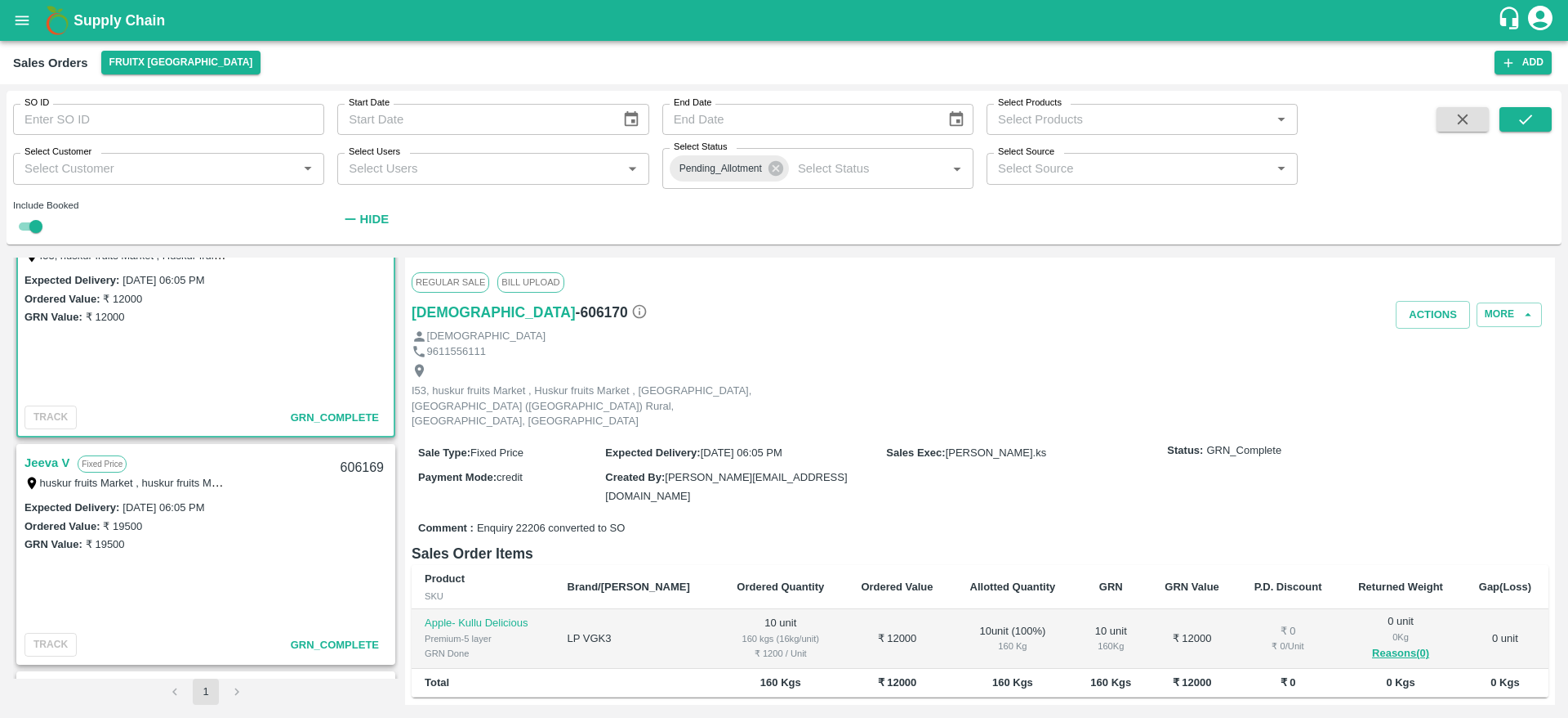
scroll to position [981, 0]
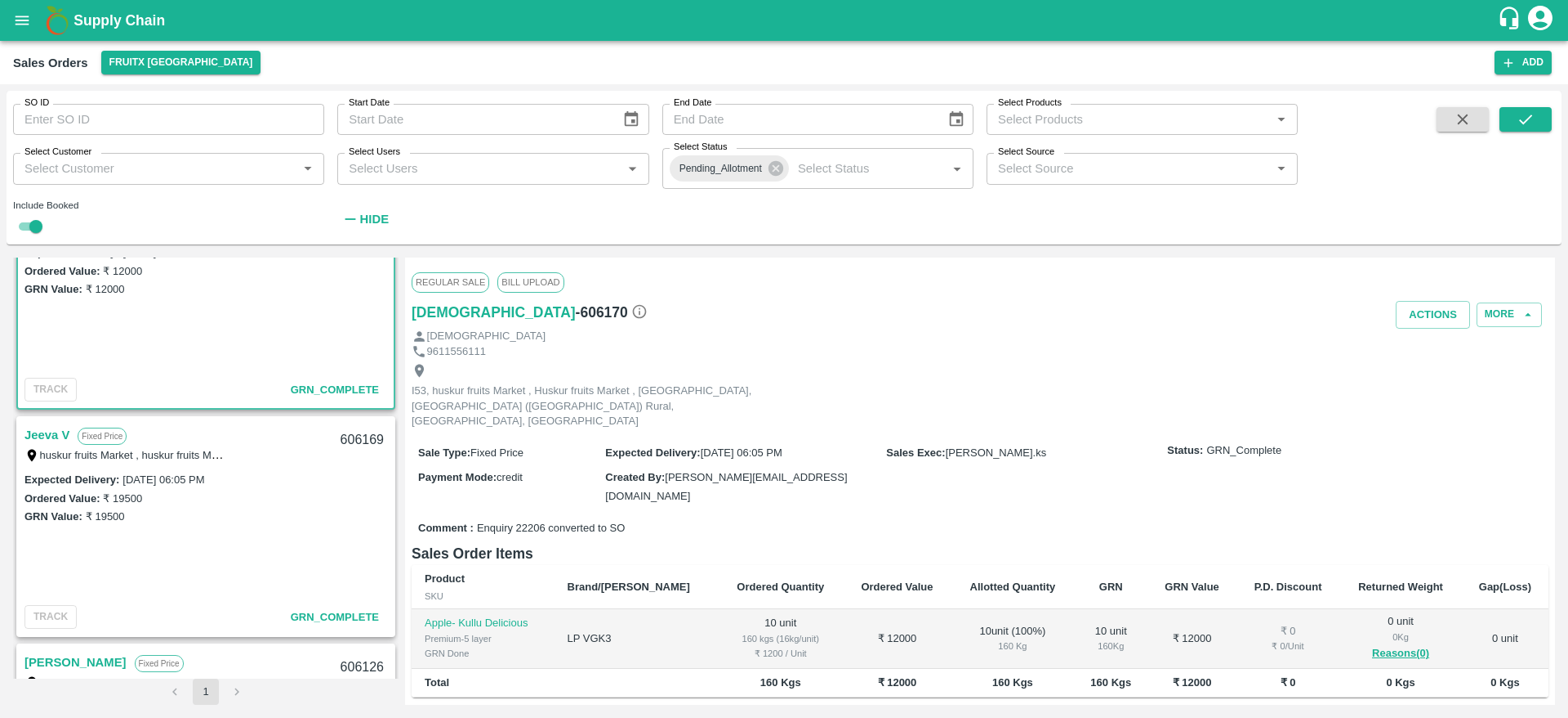
click at [42, 446] on div "huskur fruits Market , huskur fruits Market , Bangalore, Bangalore Rural, KARNA…" at bounding box center [126, 454] width 204 height 18
click at [43, 436] on link "Jeeva V" at bounding box center [47, 435] width 45 height 21
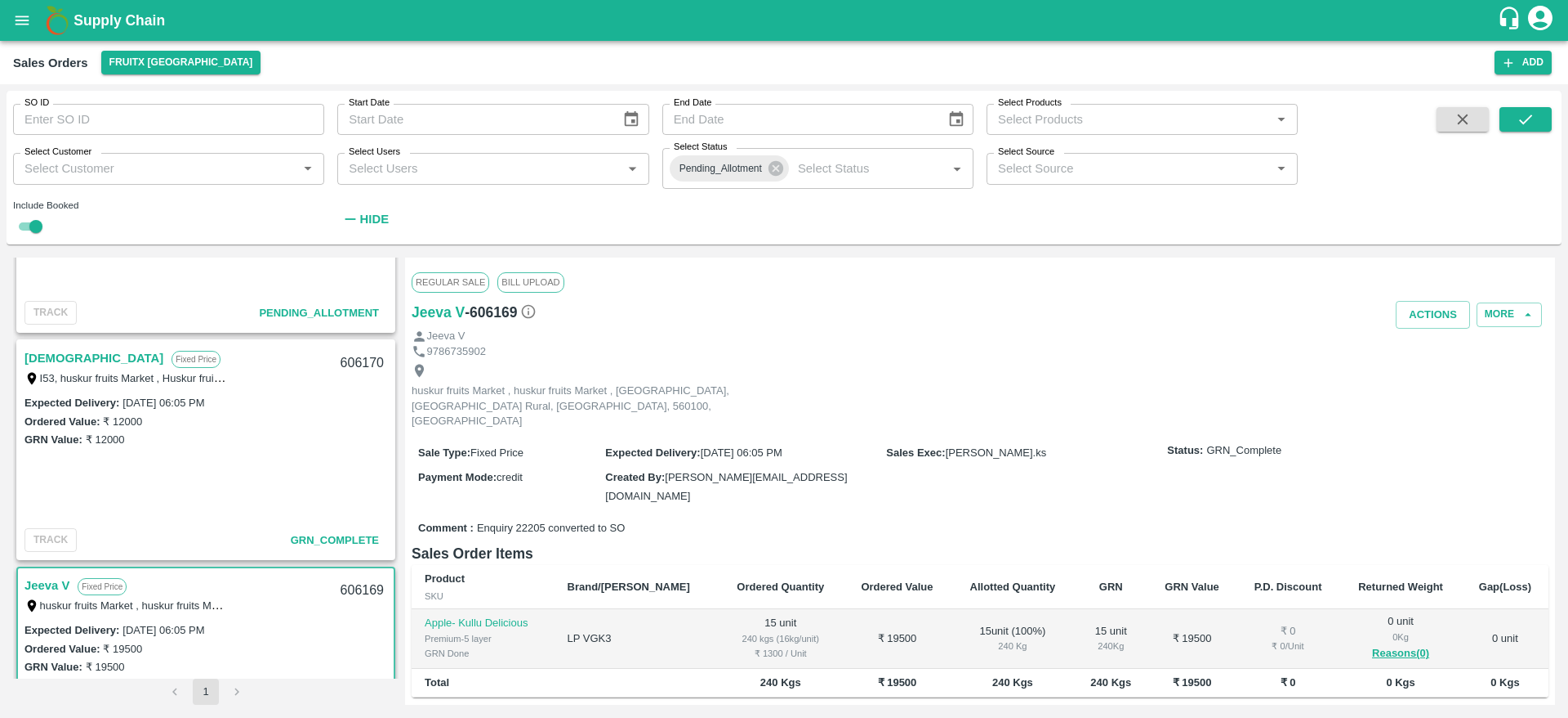
scroll to position [824, 0]
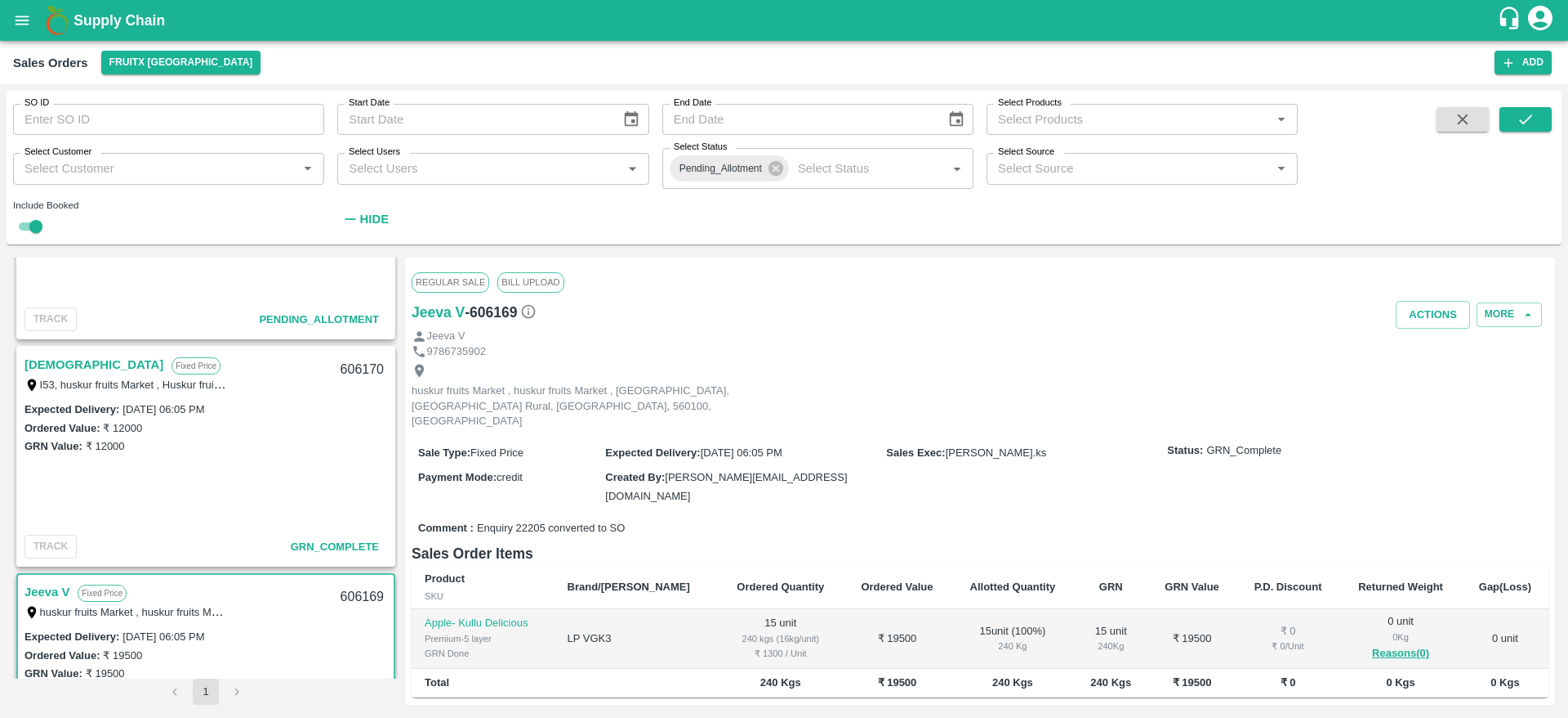
click at [46, 359] on link "[DEMOGRAPHIC_DATA]" at bounding box center [94, 364] width 139 height 21
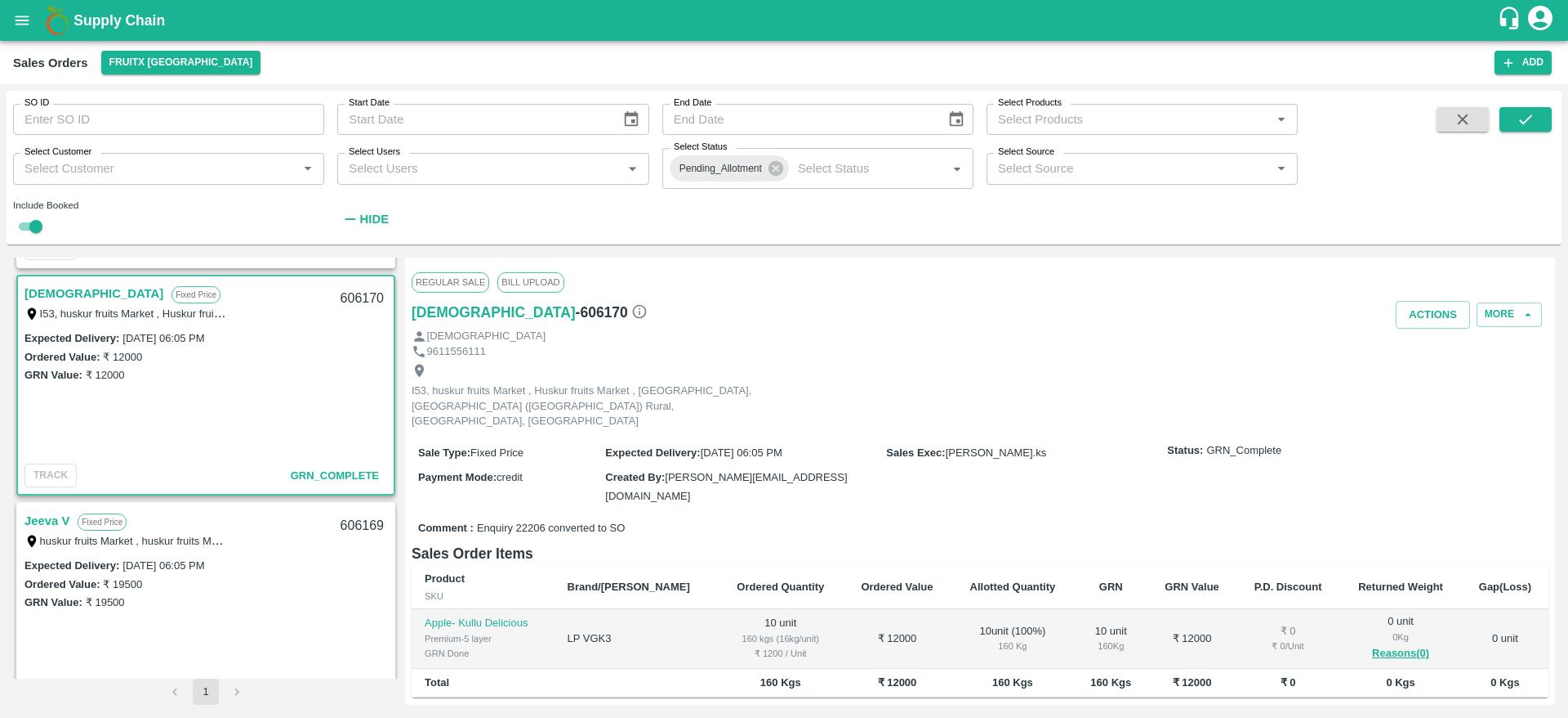
scroll to position [896, 0]
click at [344, 302] on div "606170" at bounding box center [362, 297] width 63 height 39
copy div "606170"
click at [621, 369] on div "I53, huskur fruits Market , Huskur fruits Market , [GEOGRAPHIC_DATA], [GEOGRAPH…" at bounding box center [595, 396] width 368 height 66
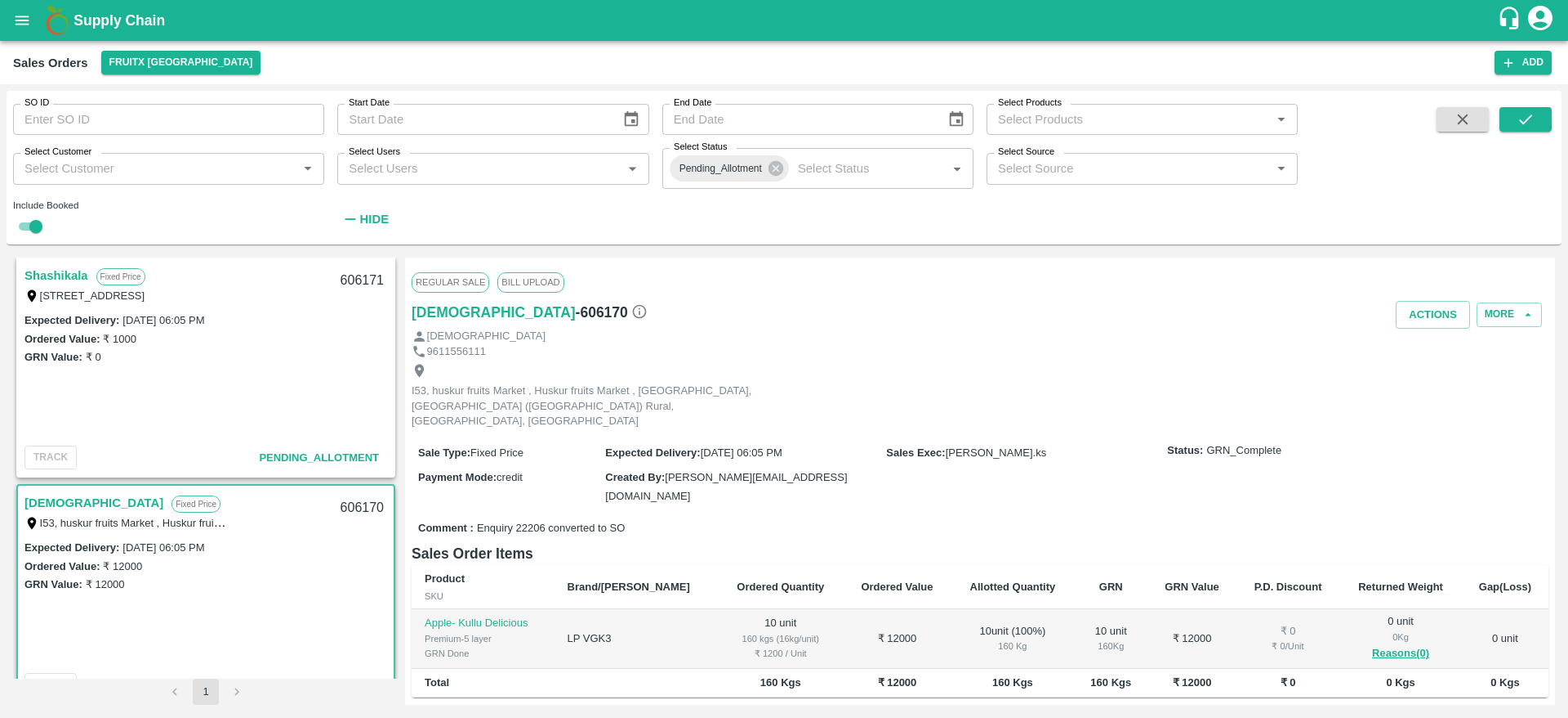
scroll to position [566, 0]
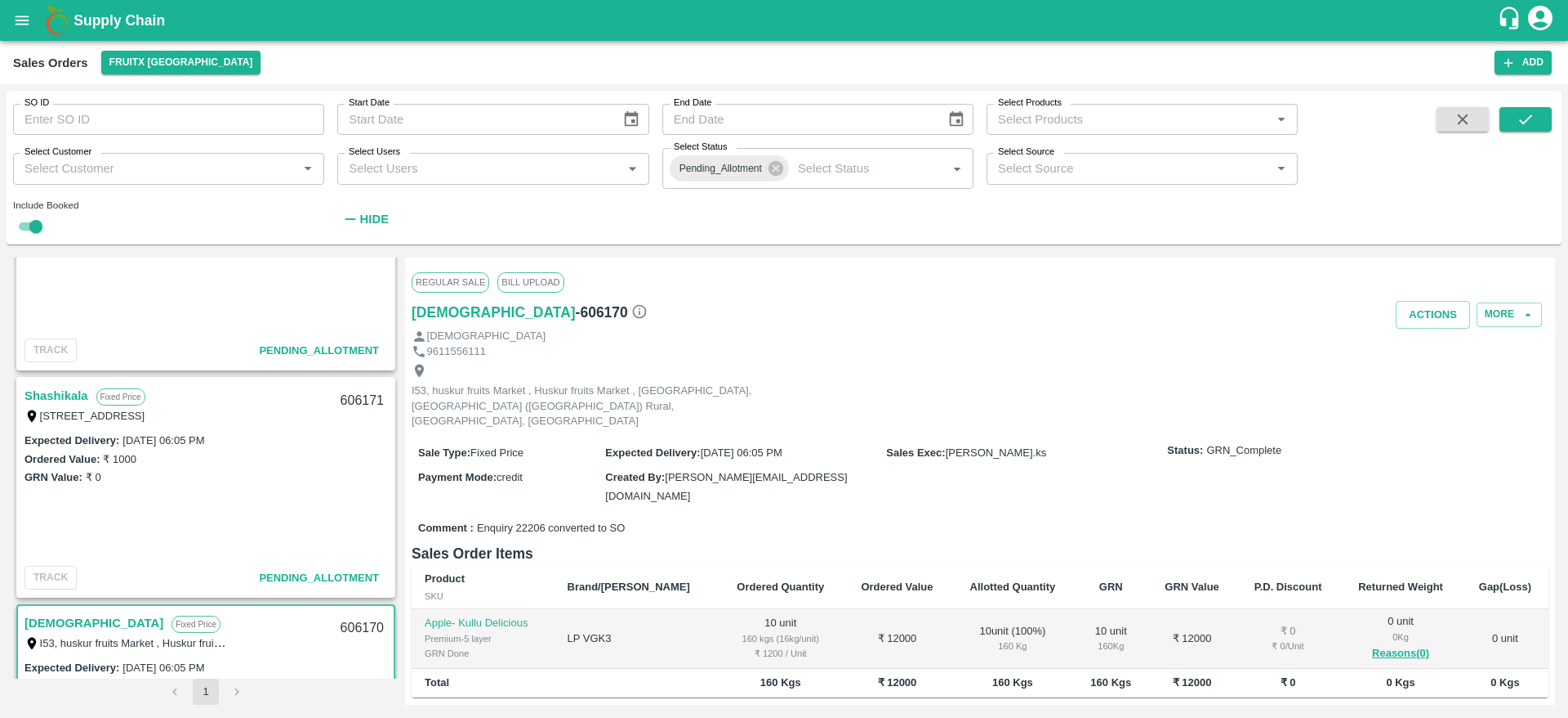
click at [68, 396] on link "Shashikala" at bounding box center [56, 395] width 64 height 21
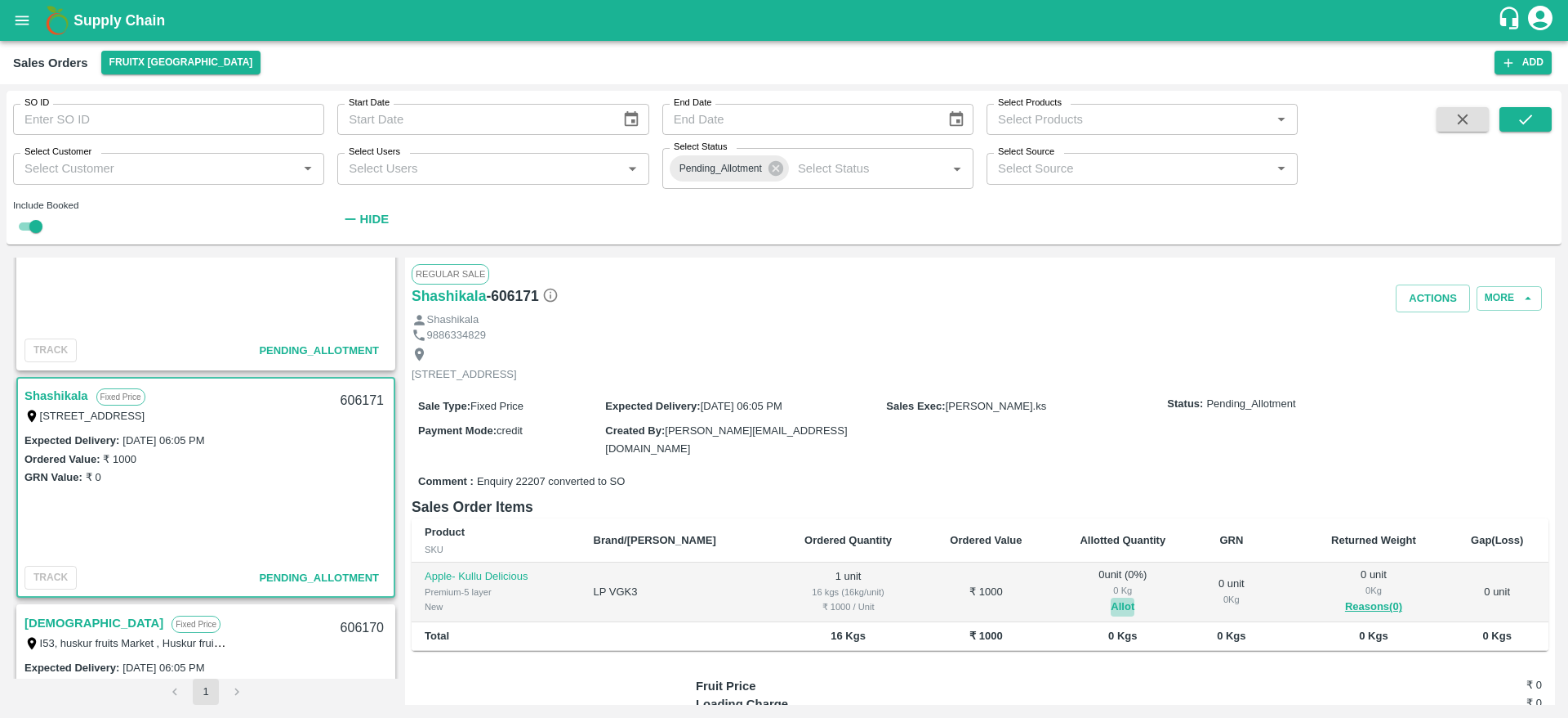
click at [1111, 604] on button "Allot" at bounding box center [1123, 606] width 24 height 18
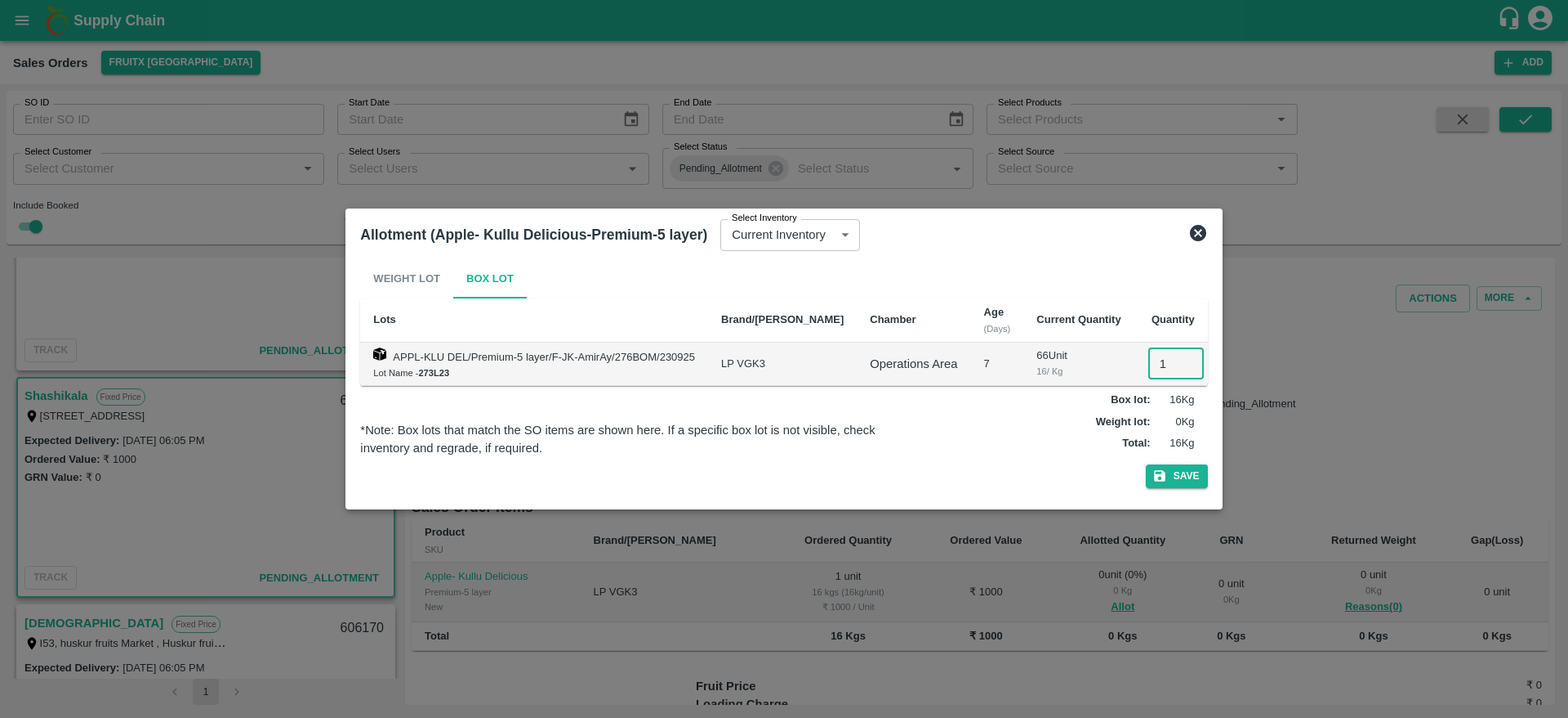
click at [1149, 370] on input "1" at bounding box center [1176, 364] width 55 height 31
type input "1"
click at [1146, 464] on button "Save" at bounding box center [1176, 476] width 62 height 24
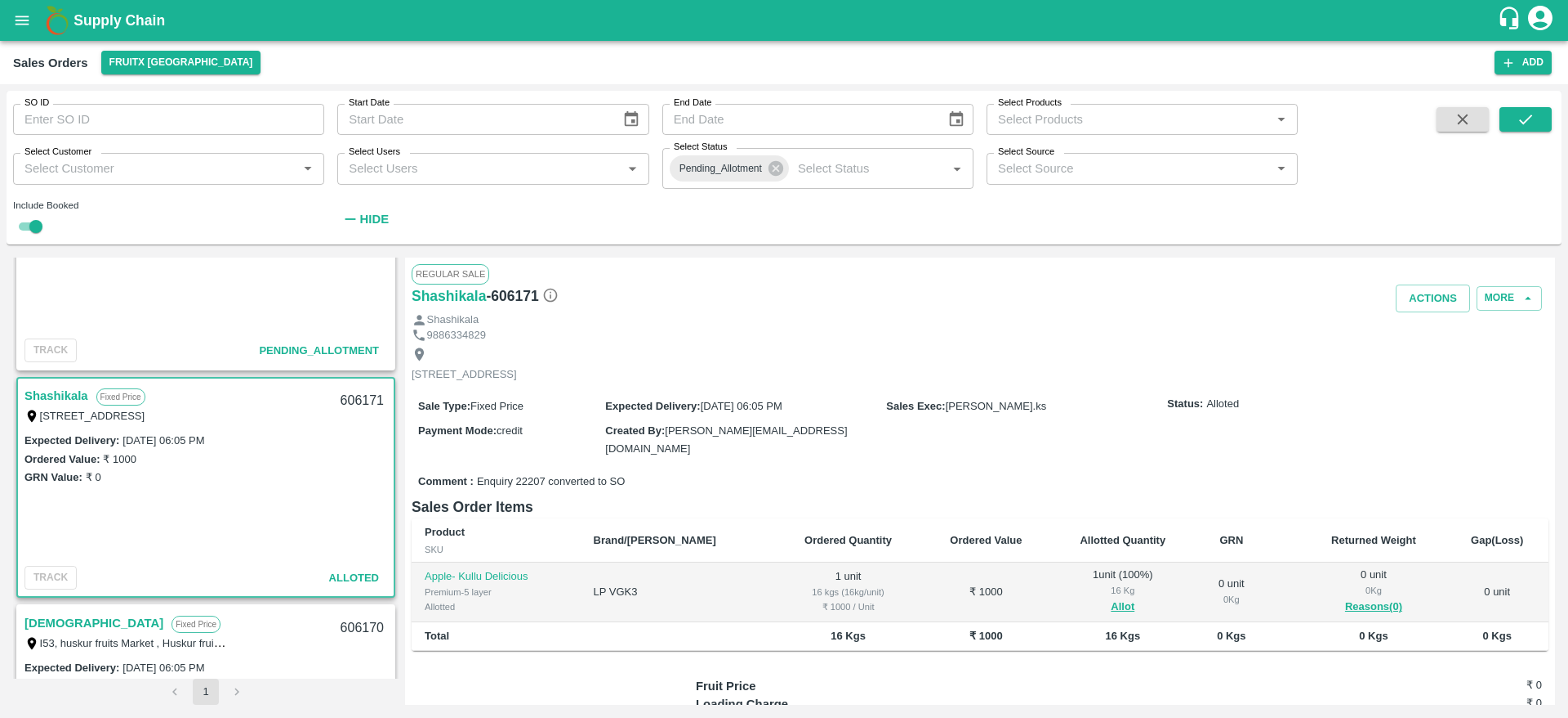
click at [361, 399] on div "606171" at bounding box center [362, 401] width 63 height 39
copy div "606171"
click at [1420, 294] on button "Actions" at bounding box center [1432, 298] width 75 height 29
click at [1416, 353] on li "Deliver" at bounding box center [1468, 360] width 172 height 28
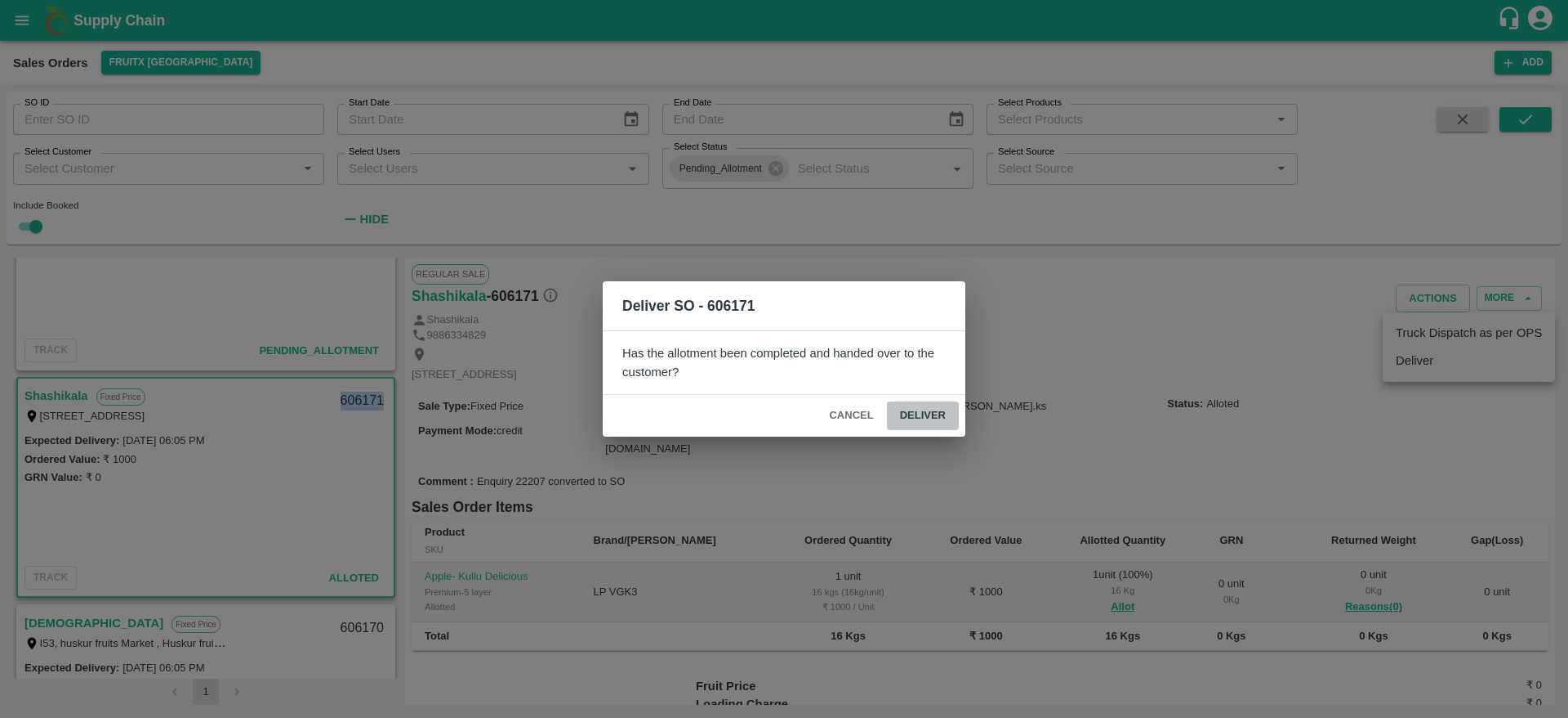
click at [931, 411] on button "Deliver" at bounding box center [923, 415] width 72 height 29
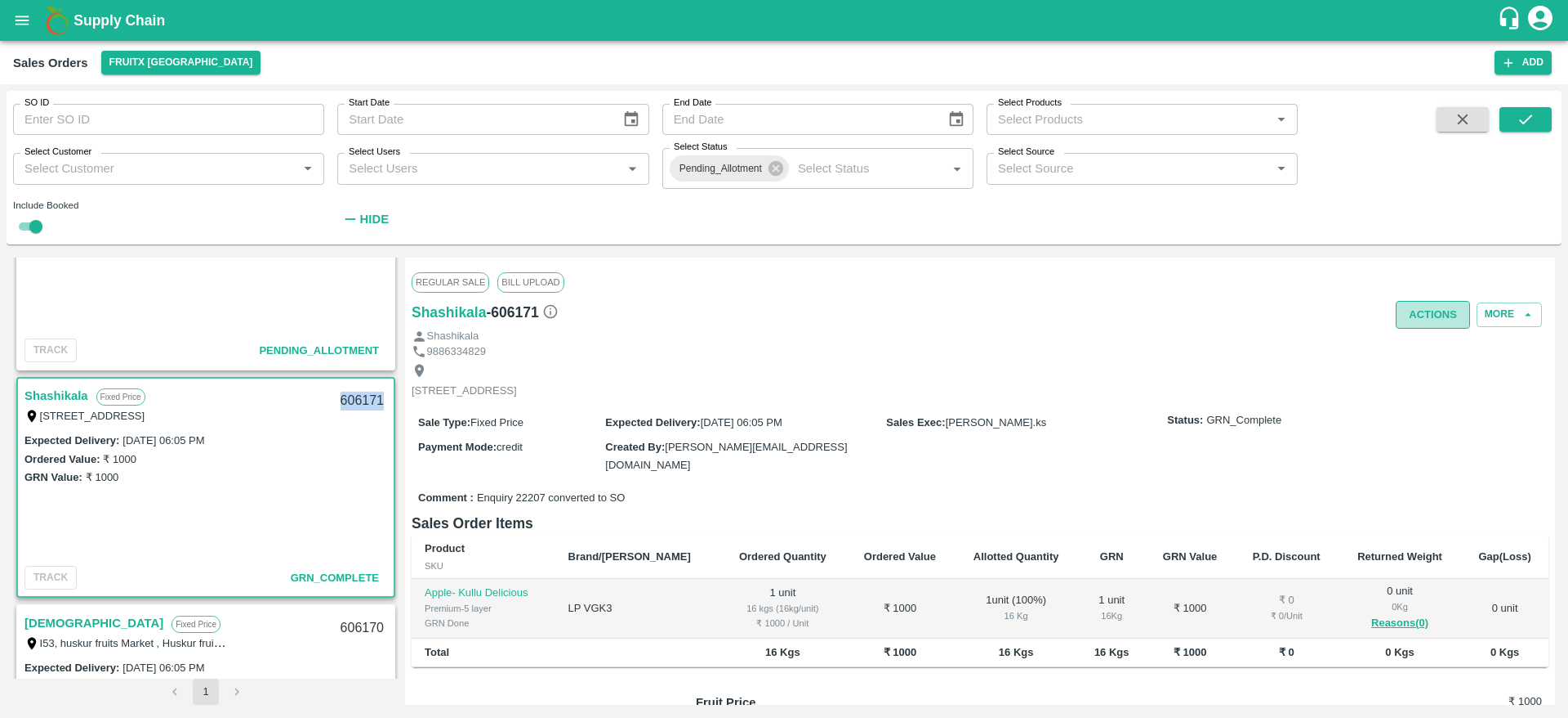
click at [1417, 325] on button "Actions" at bounding box center [1432, 315] width 75 height 29
drag, startPoint x: 1409, startPoint y: 366, endPoint x: 1408, endPoint y: 351, distance: 15.0
click at [1408, 351] on ul "Truck Dispatch as per OPS Deliver" at bounding box center [1468, 363] width 172 height 69
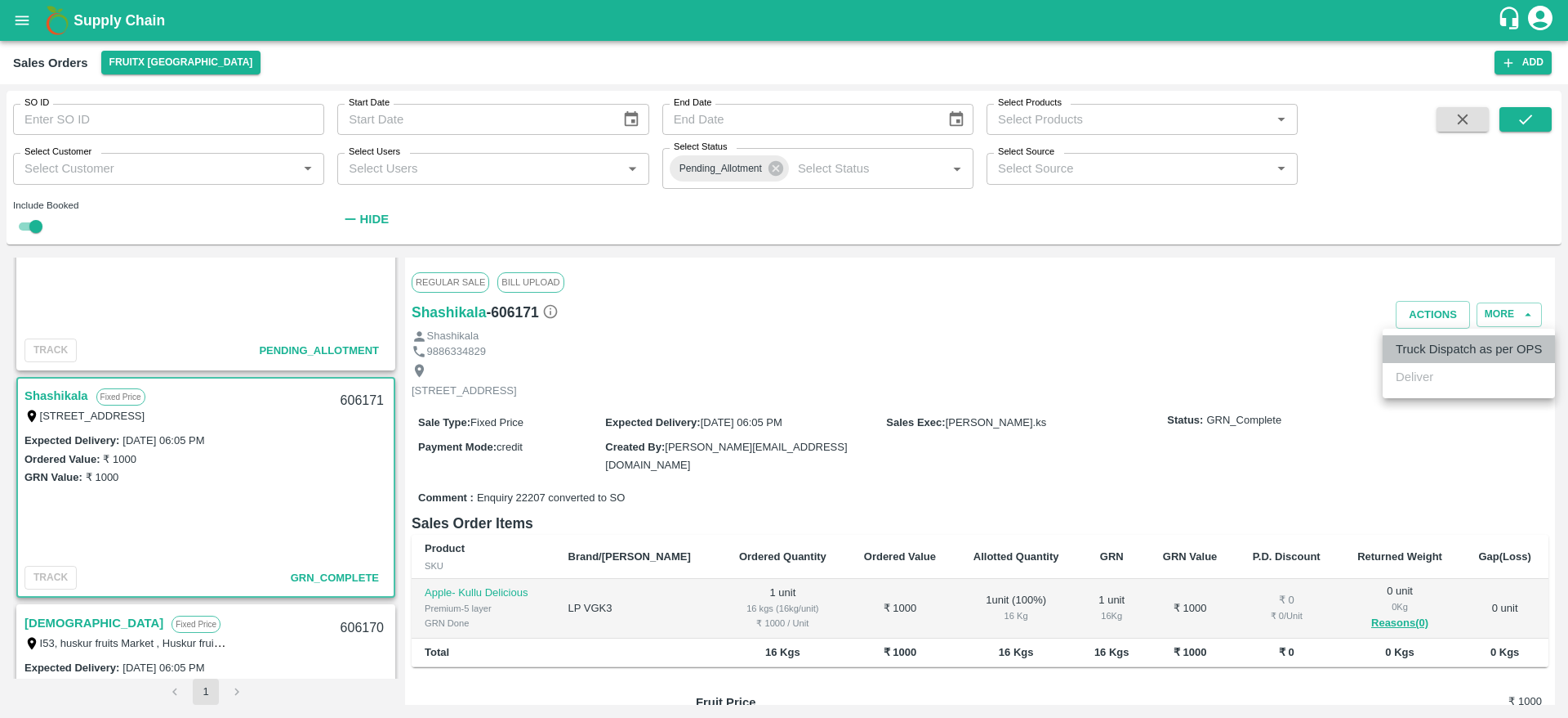
click at [1408, 351] on li "Truck Dispatch as per OPS" at bounding box center [1468, 349] width 172 height 28
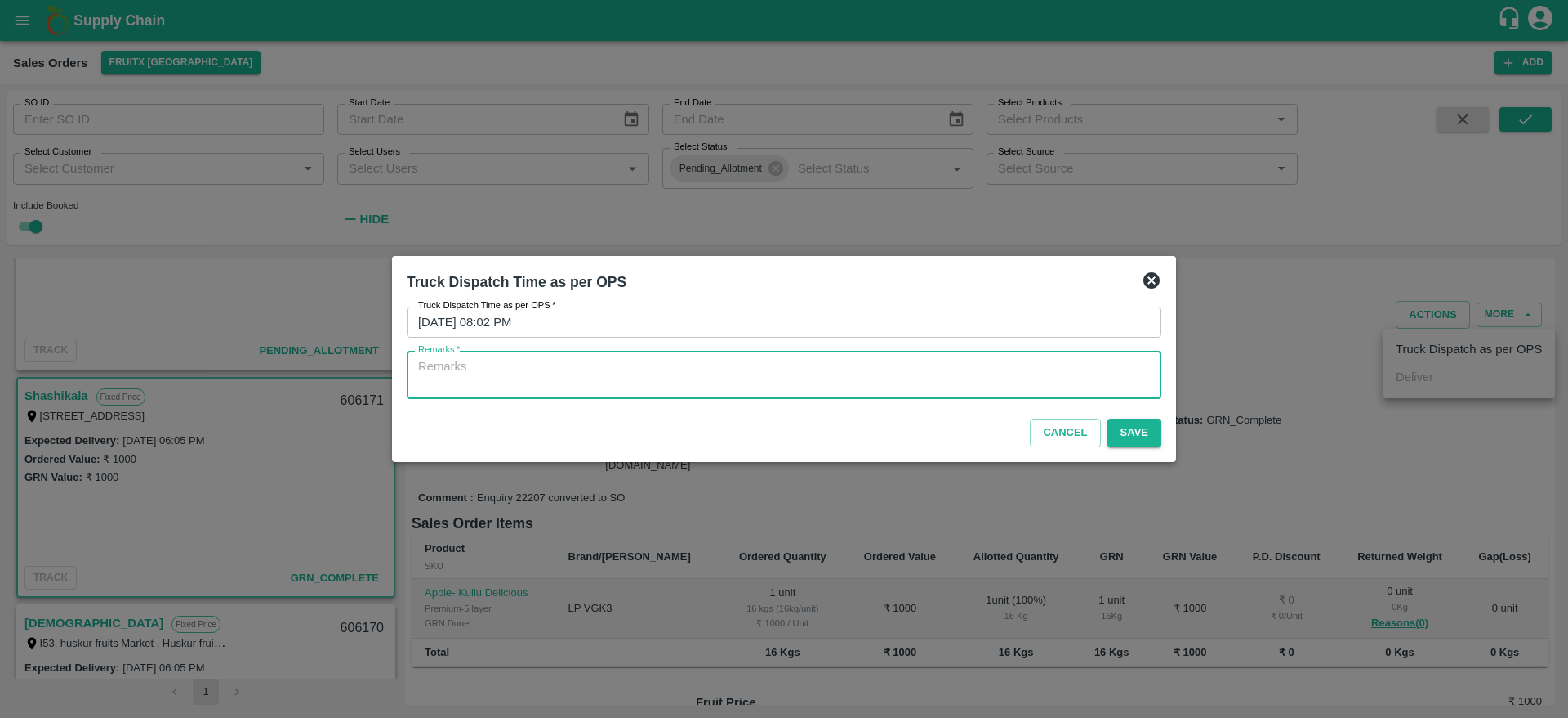
click at [1015, 375] on textarea "Remarks   *" at bounding box center [783, 375] width 731 height 34
type textarea "OTD"
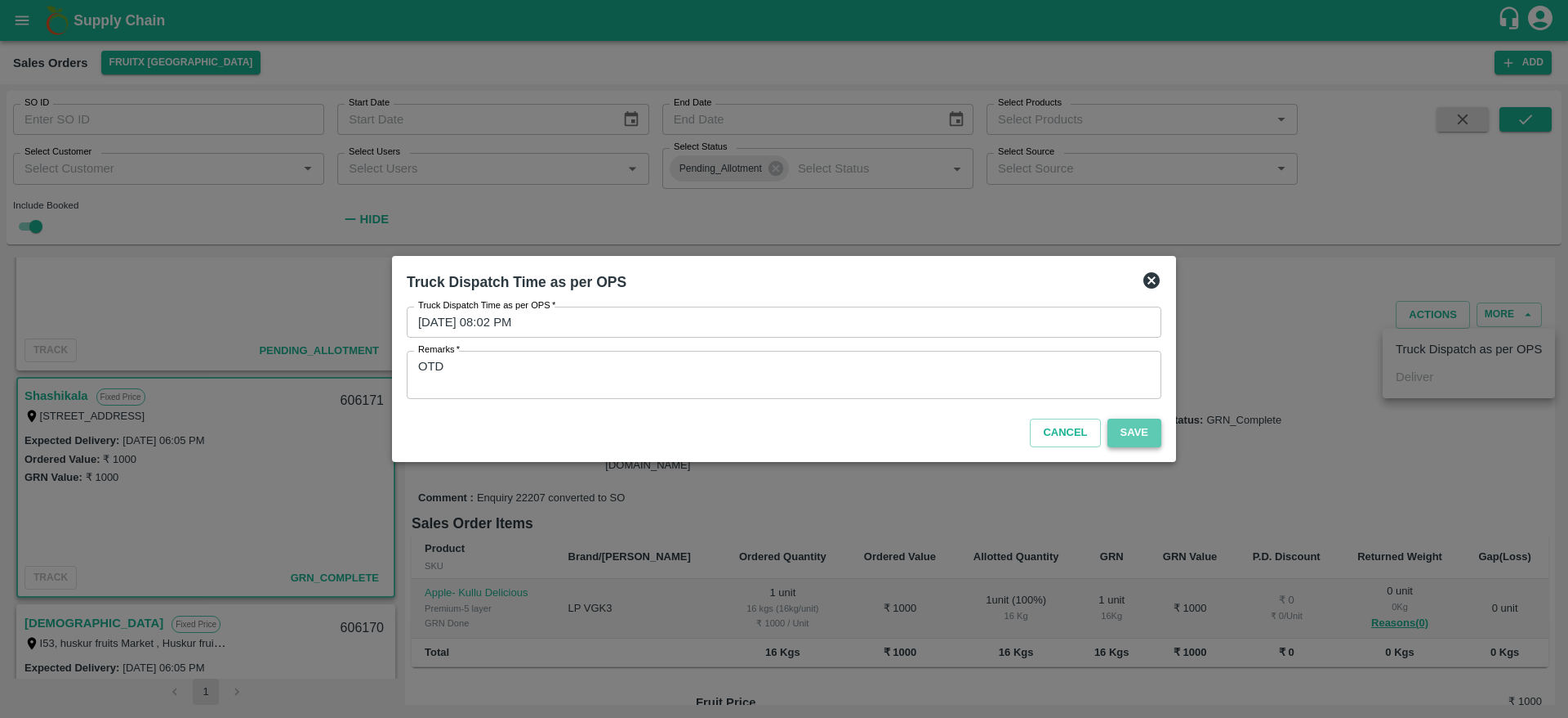
click at [1131, 429] on button "Save" at bounding box center [1134, 432] width 53 height 29
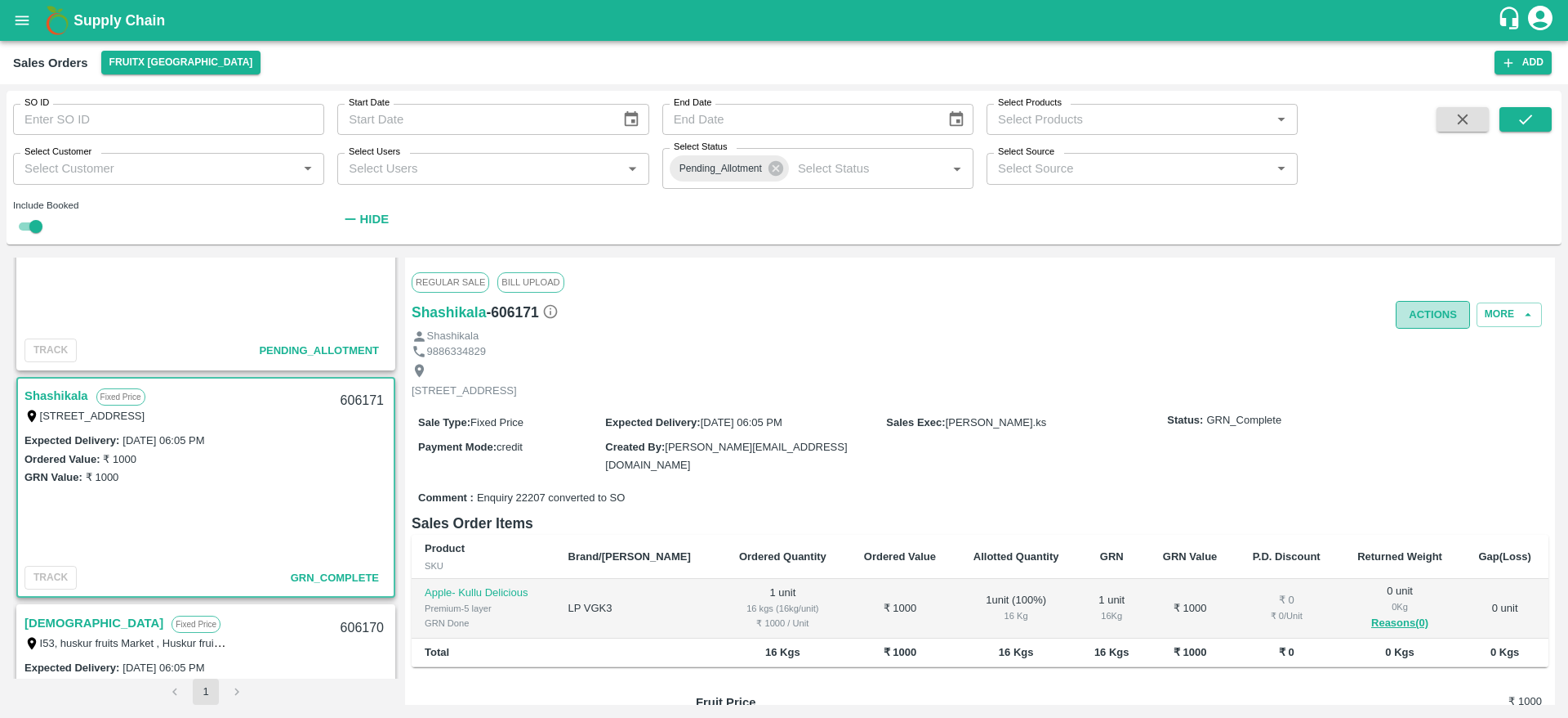
click at [1420, 311] on button "Actions" at bounding box center [1432, 315] width 75 height 29
click at [339, 421] on div at bounding box center [784, 359] width 1568 height 718
click at [267, 455] on div "Ordered Value: ₹ 1000" at bounding box center [206, 458] width 362 height 18
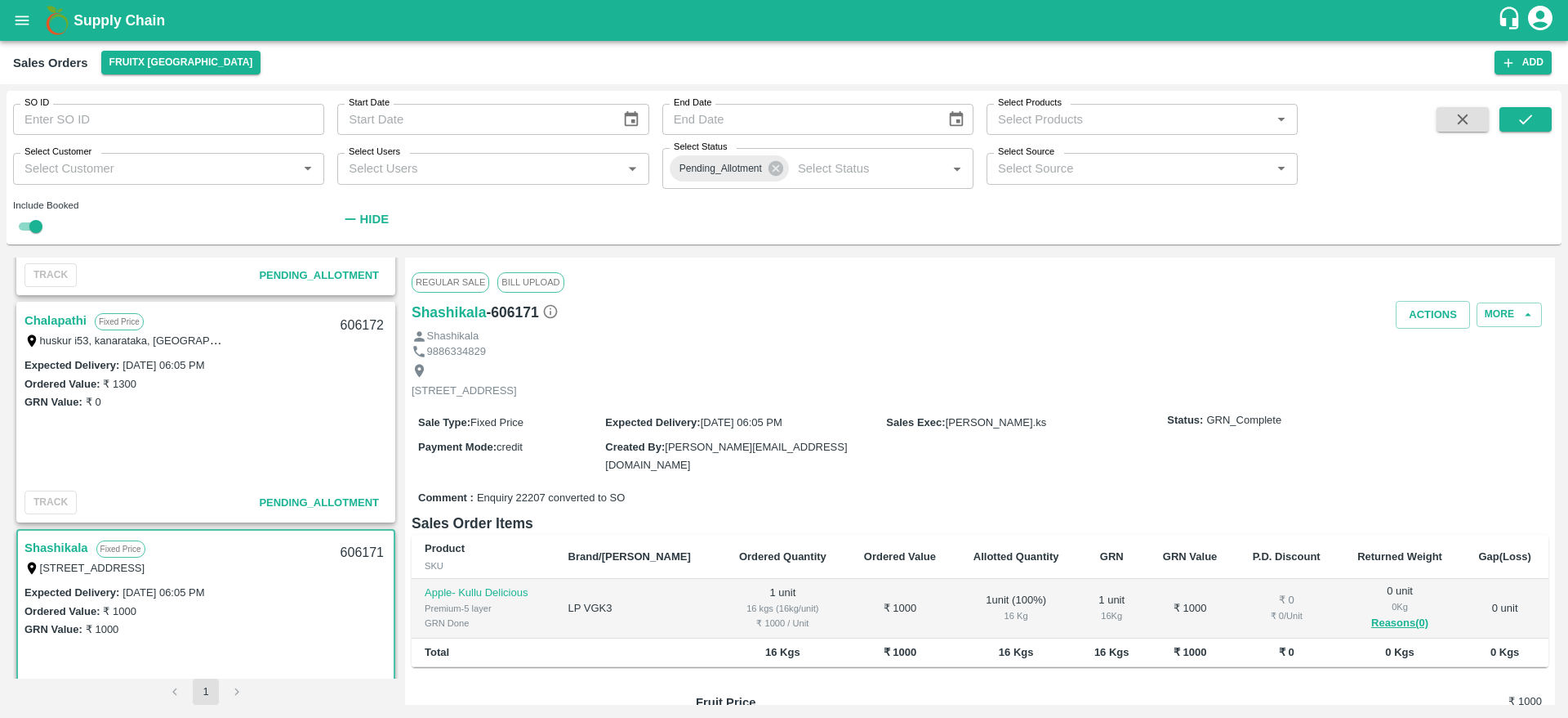
scroll to position [382, 0]
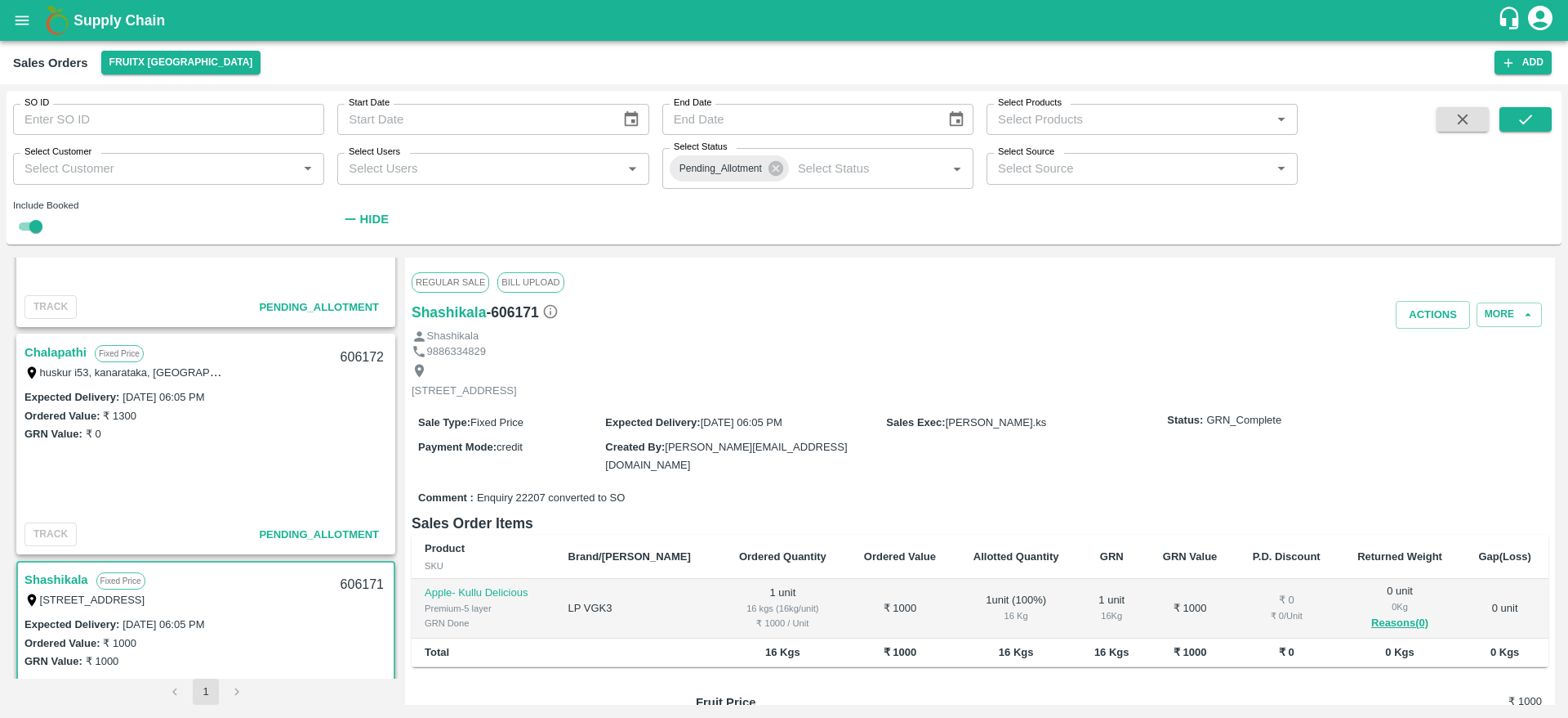
click at [54, 352] on link "Chalapathi" at bounding box center [55, 352] width 62 height 21
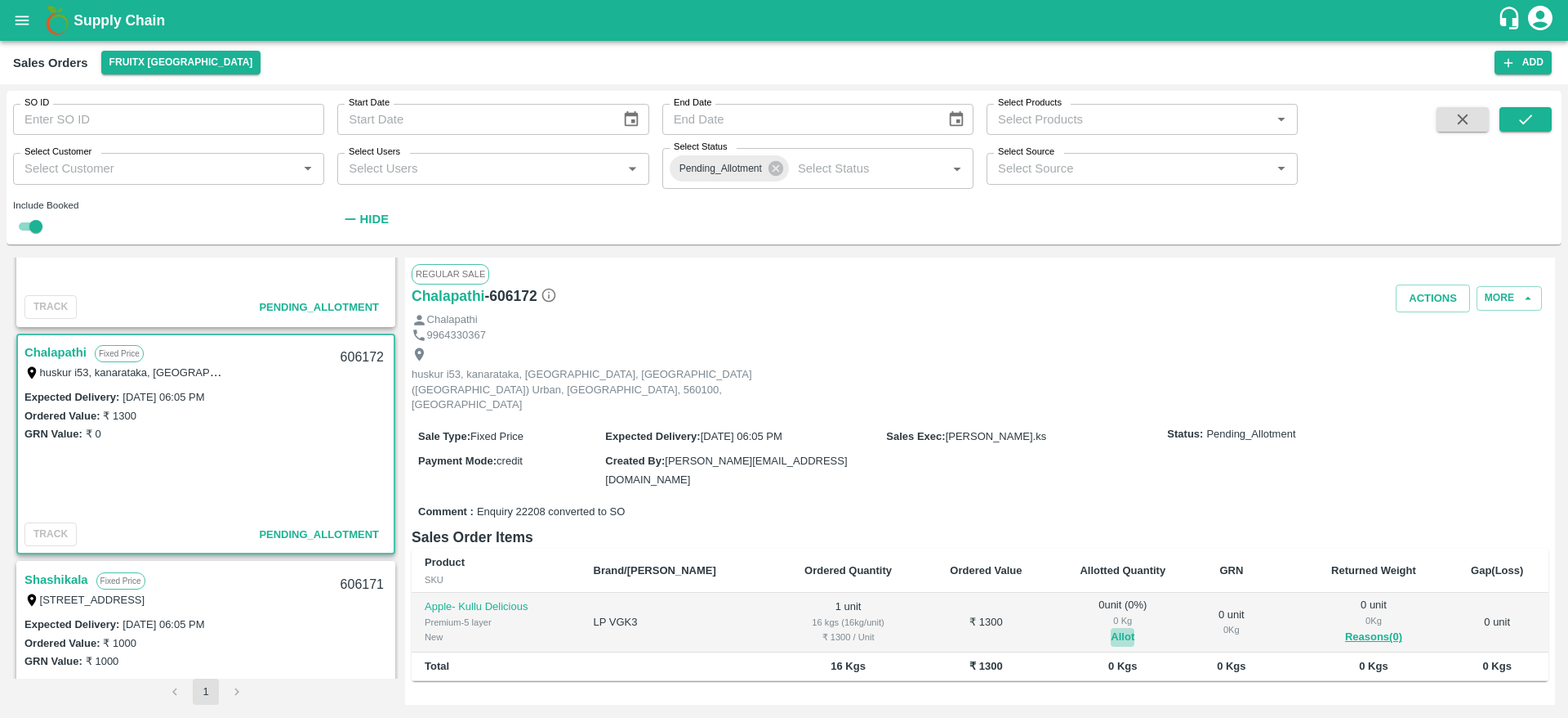
click at [1111, 628] on button "Allot" at bounding box center [1123, 637] width 24 height 18
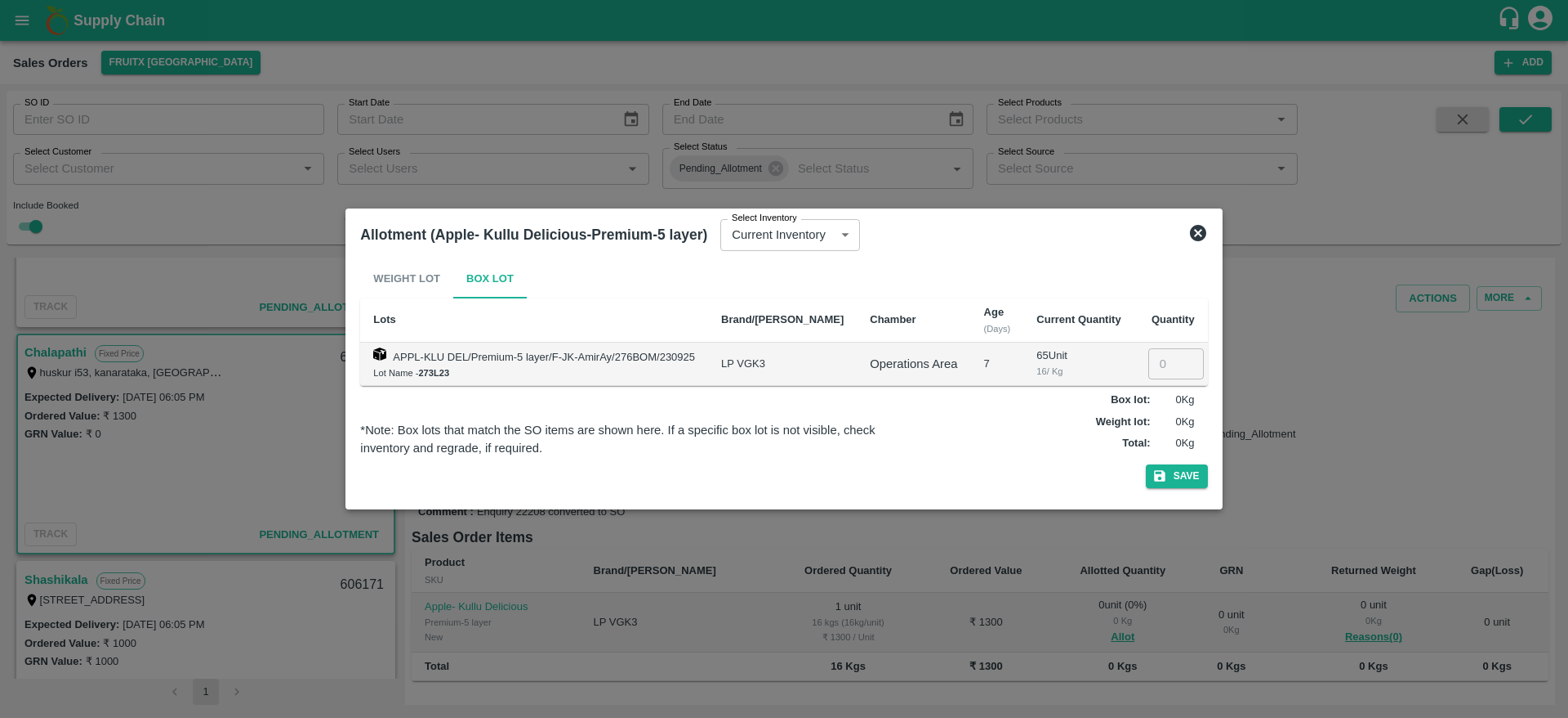
click at [1134, 382] on td "​" at bounding box center [1171, 364] width 74 height 43
click at [1148, 374] on input "1" at bounding box center [1176, 364] width 55 height 31
type input "1"
click at [1182, 475] on button "Save" at bounding box center [1176, 476] width 62 height 24
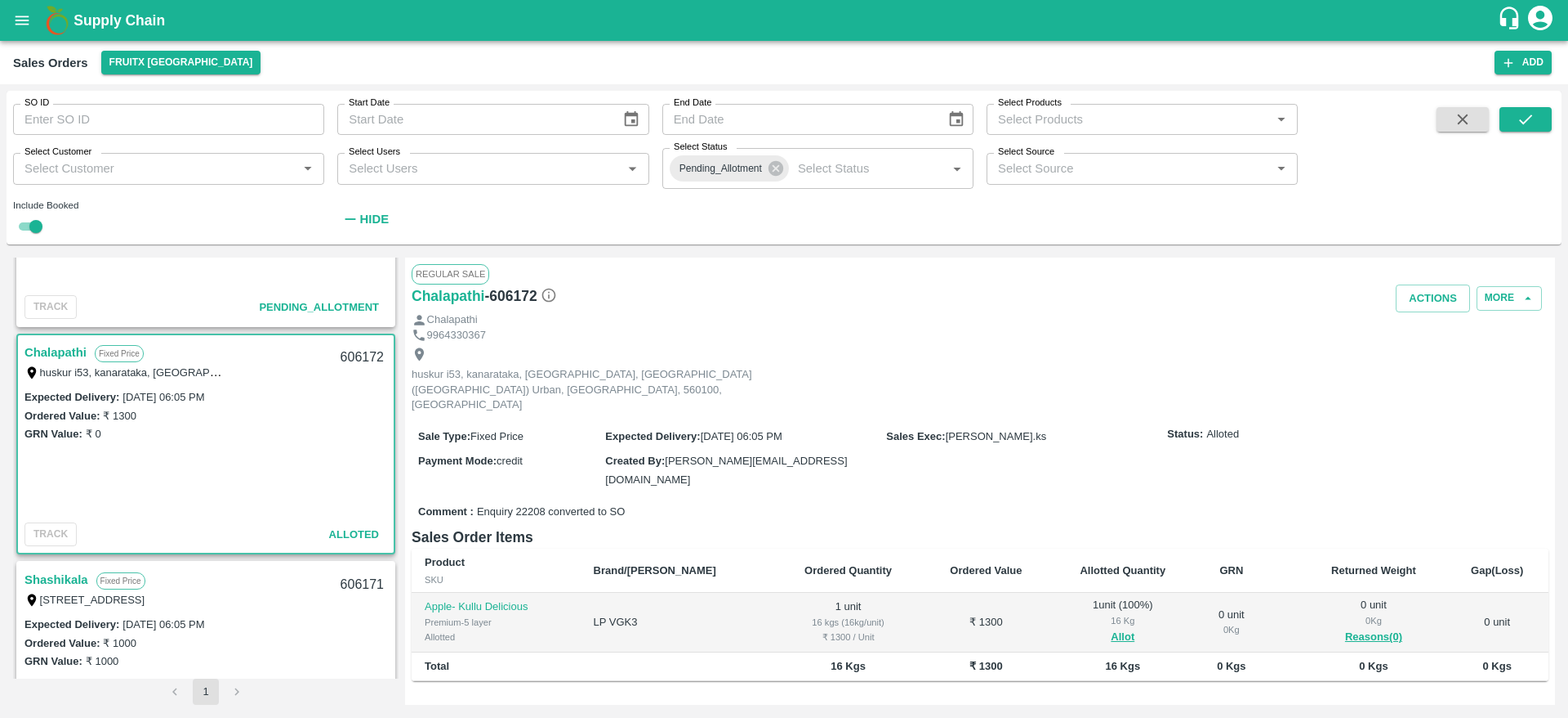
click at [350, 356] on div "606172" at bounding box center [362, 358] width 63 height 39
copy div "606172"
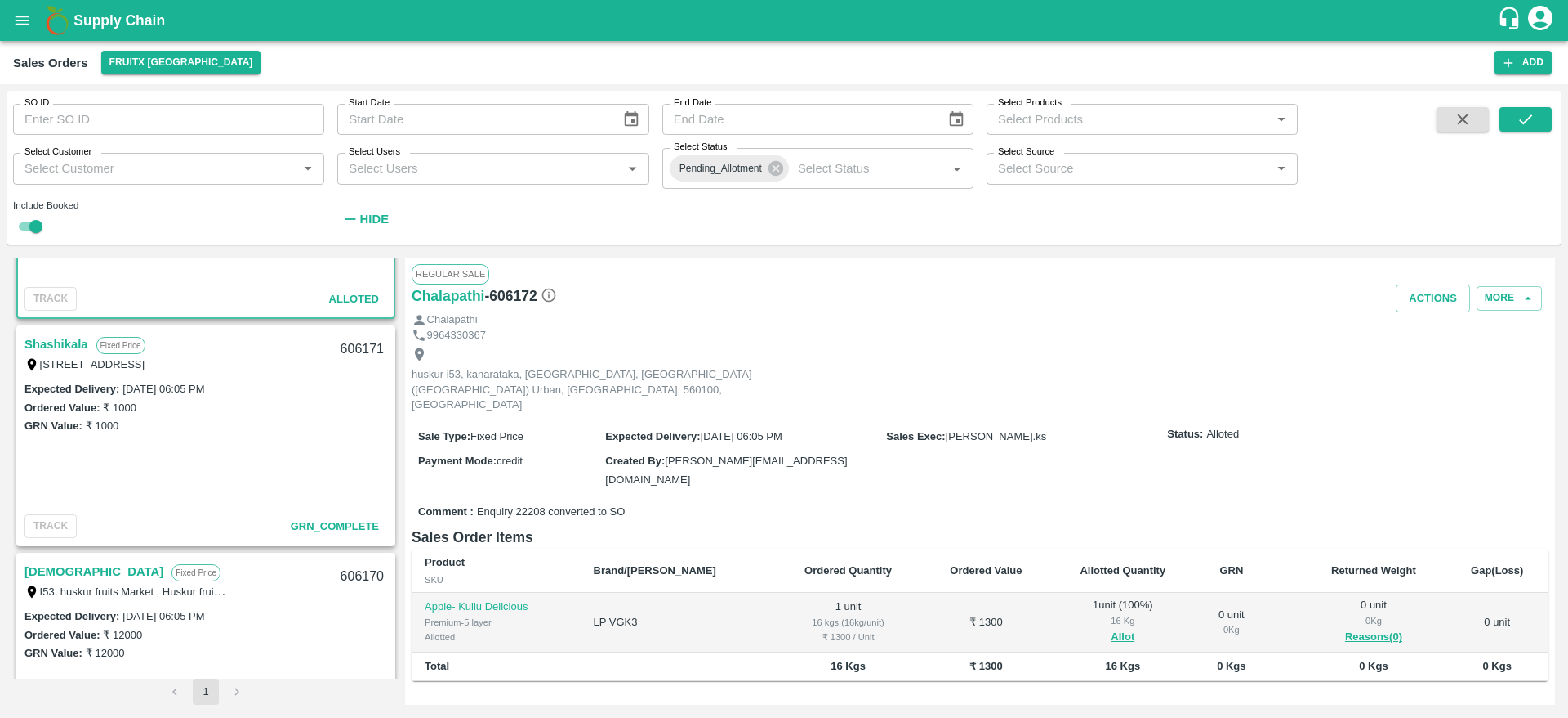
scroll to position [760, 0]
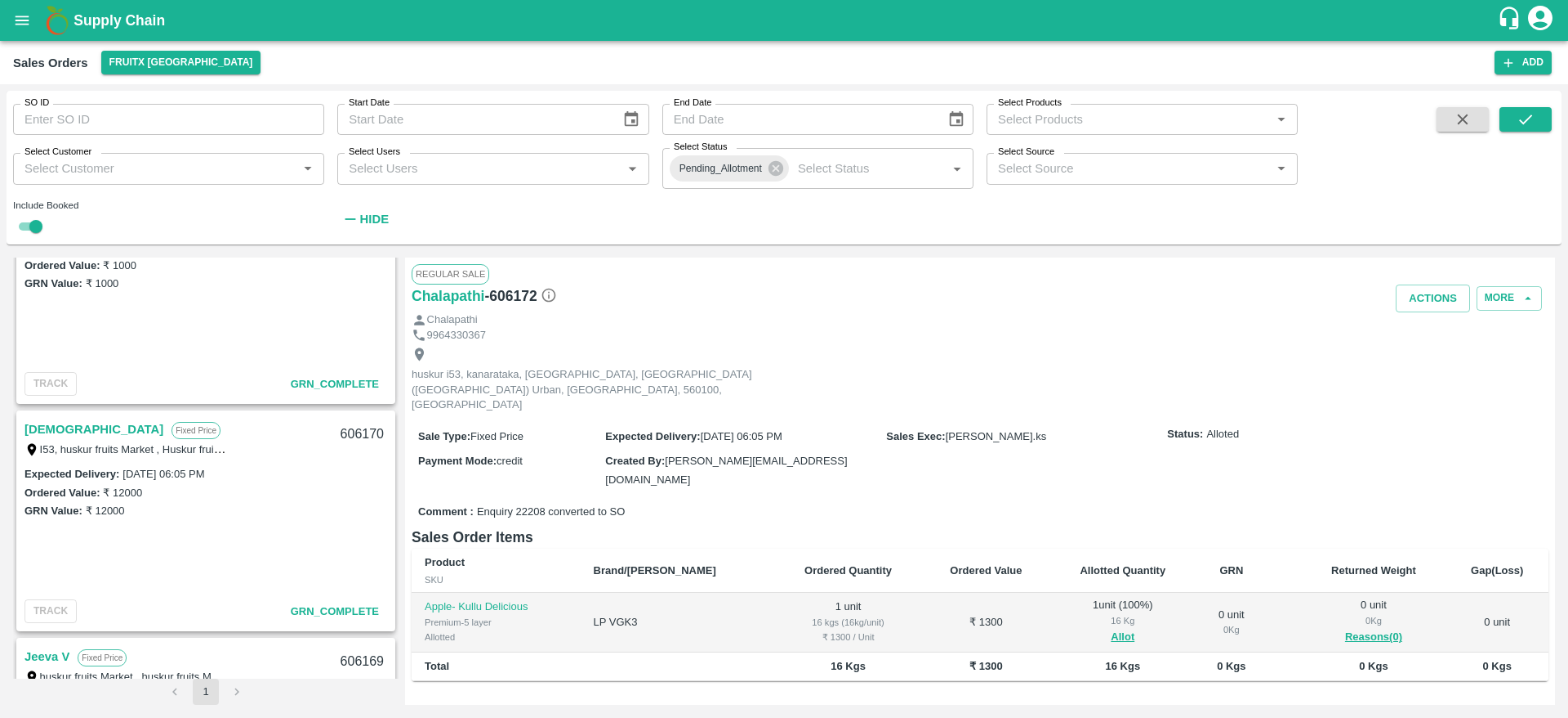
click at [40, 427] on link "[DEMOGRAPHIC_DATA]" at bounding box center [94, 428] width 139 height 21
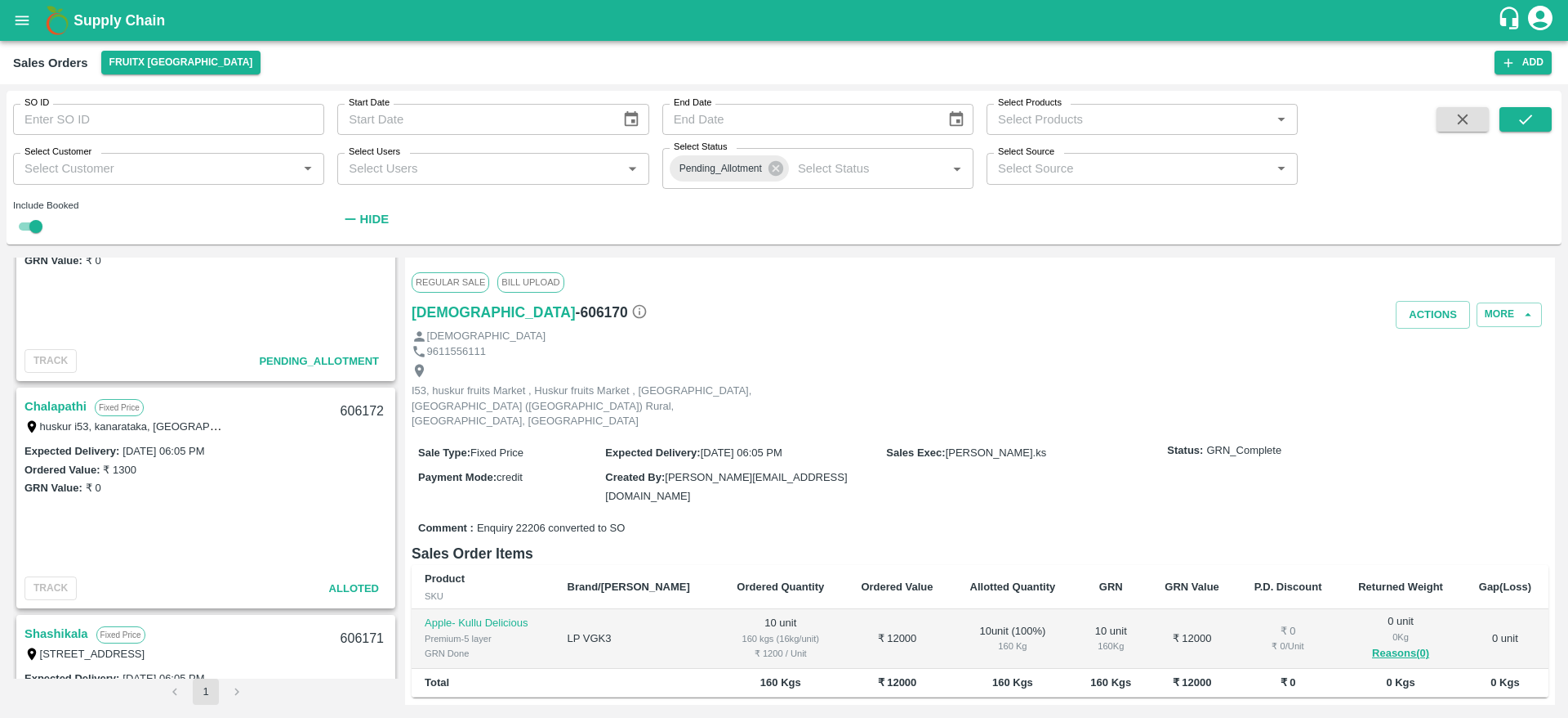
scroll to position [329, 0]
click at [73, 411] on link "Chalapathi" at bounding box center [55, 405] width 62 height 21
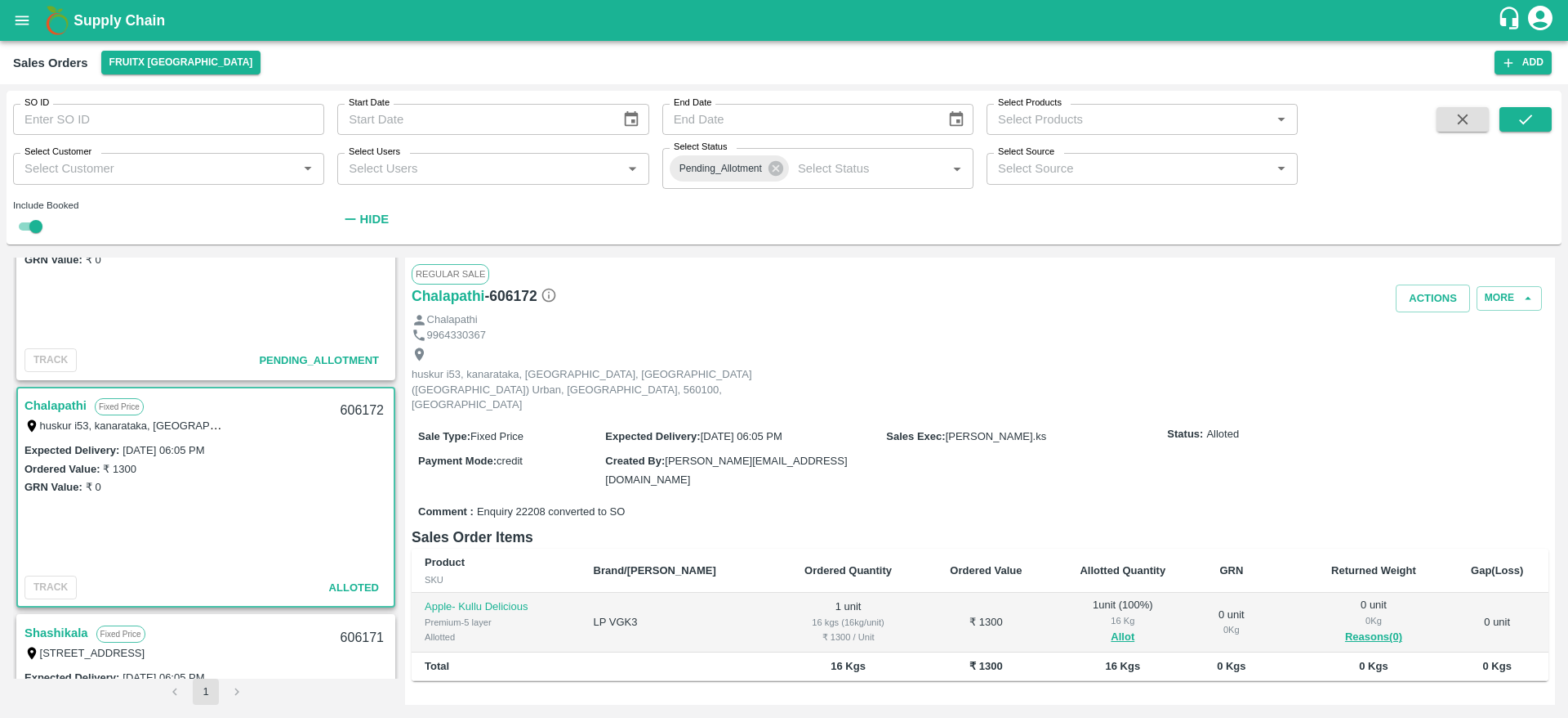
click at [356, 405] on div "606172" at bounding box center [362, 411] width 63 height 39
copy div "606172"
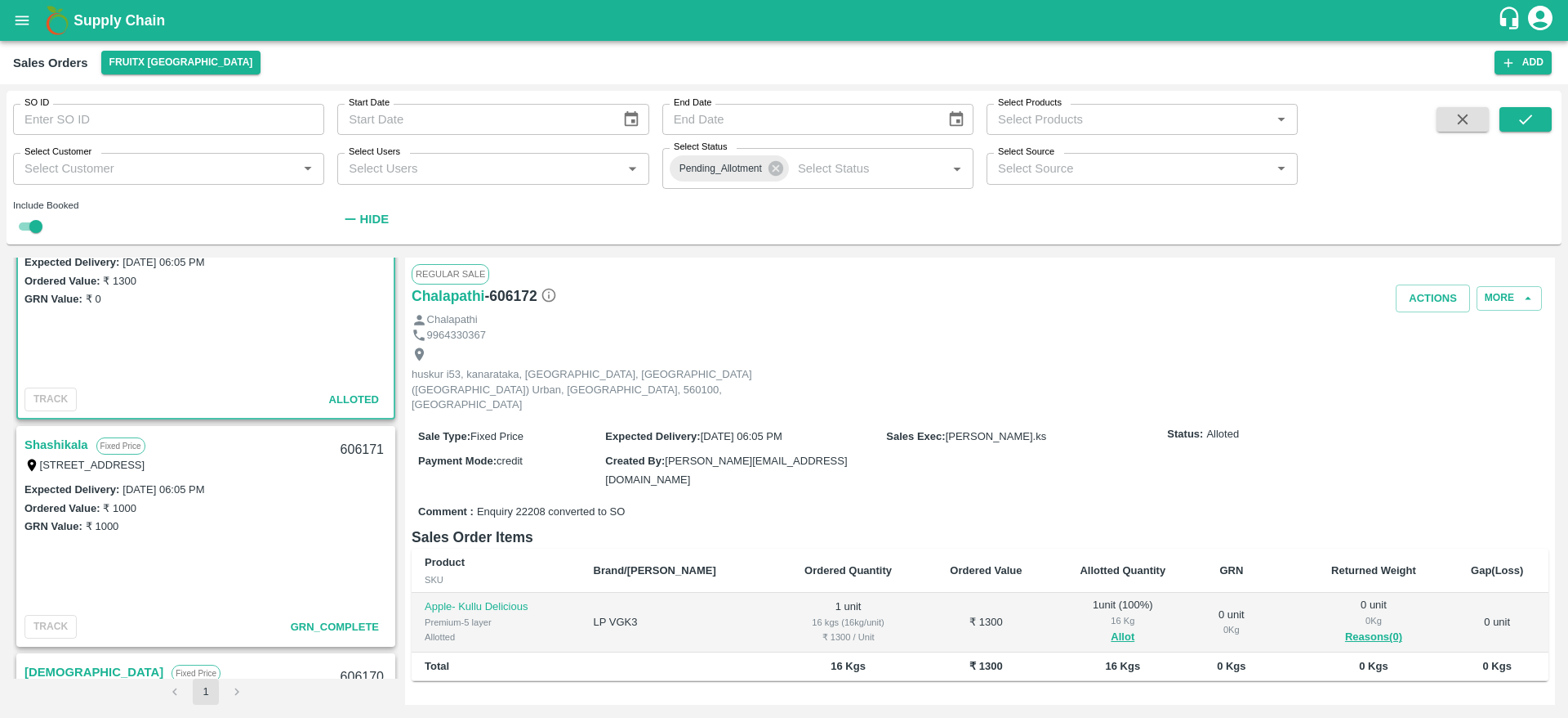
scroll to position [518, 0]
click at [75, 443] on link "Shashikala" at bounding box center [56, 443] width 64 height 21
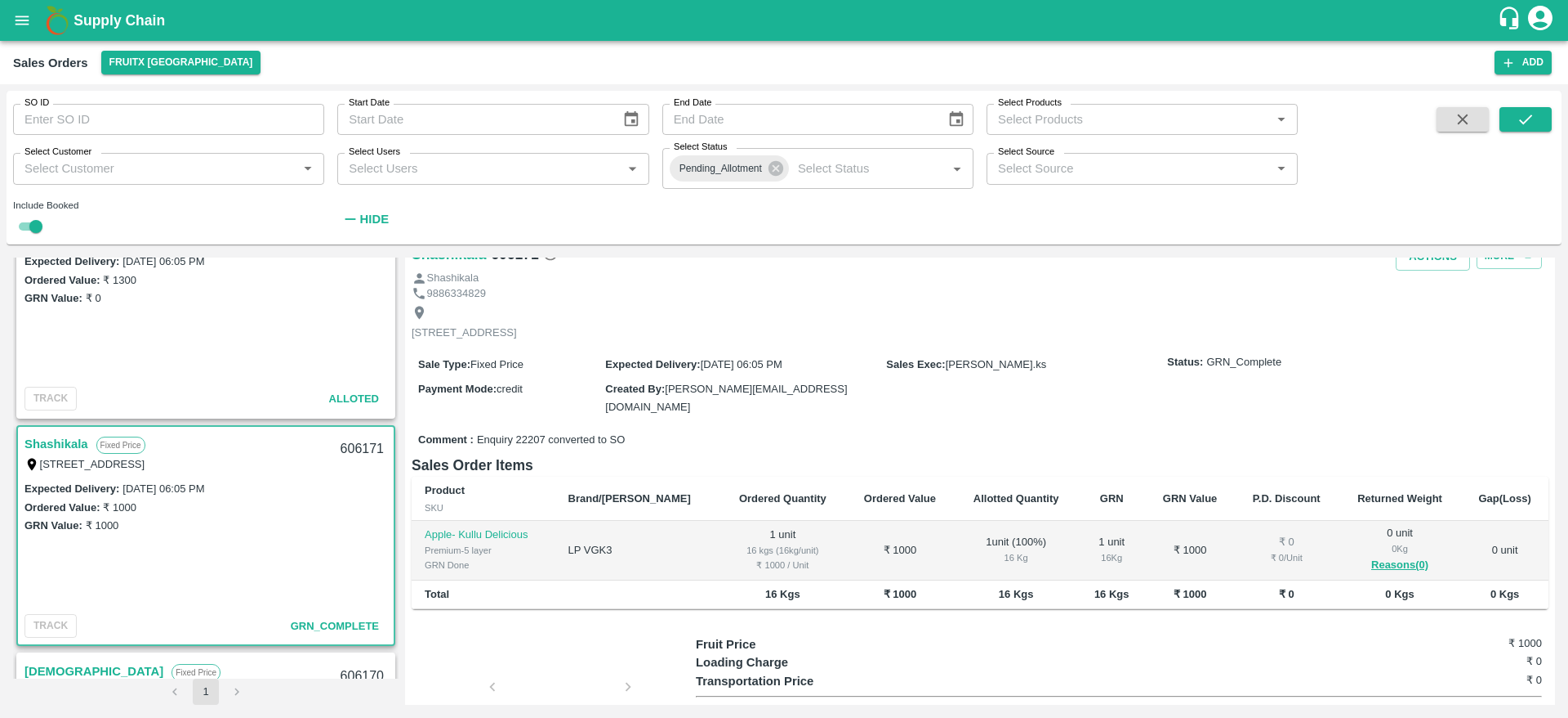
scroll to position [59, 0]
click at [345, 447] on div "606171" at bounding box center [362, 449] width 63 height 39
copy div "606171"
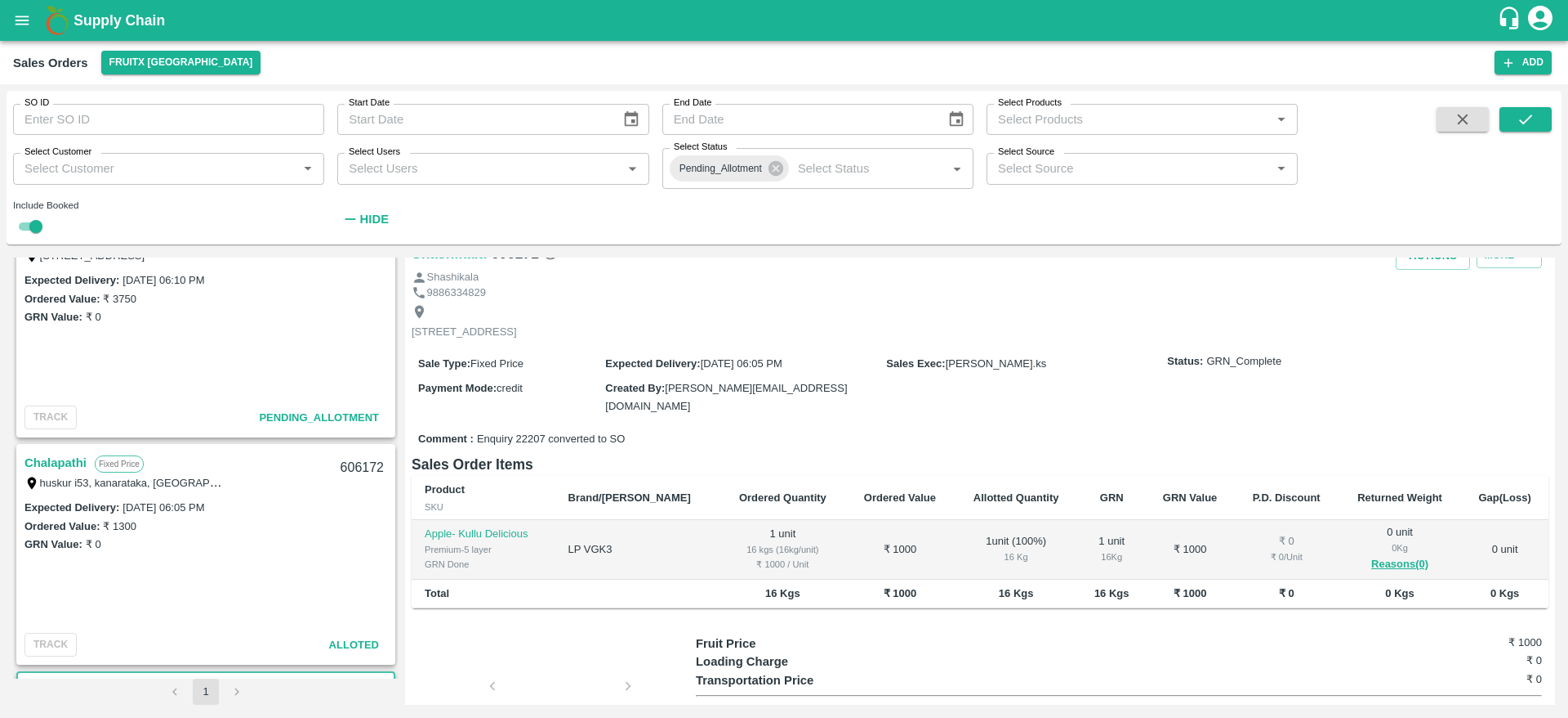
click at [61, 460] on link "Chalapathi" at bounding box center [55, 462] width 62 height 21
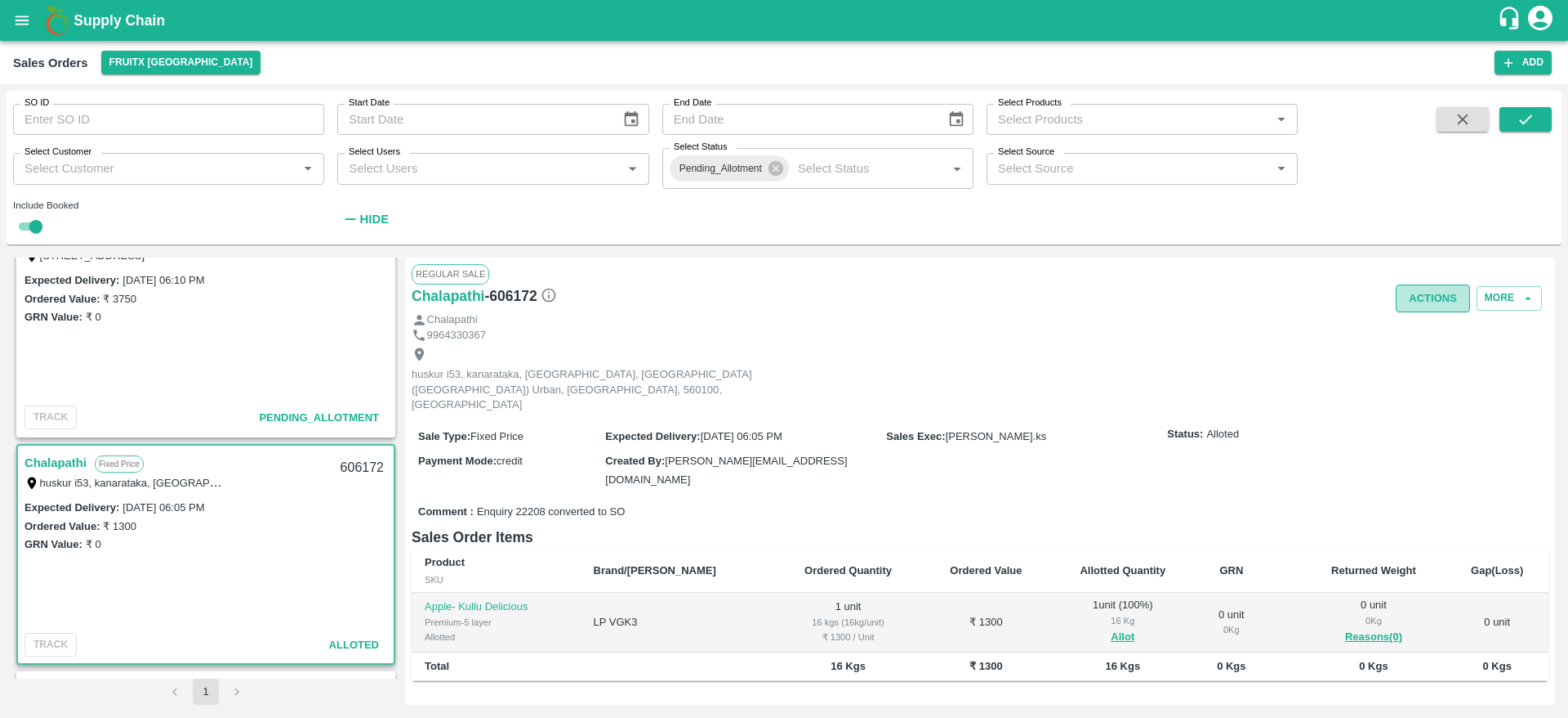
click at [1409, 297] on button "Actions" at bounding box center [1432, 298] width 75 height 29
click at [1425, 352] on li "Deliver" at bounding box center [1468, 360] width 172 height 28
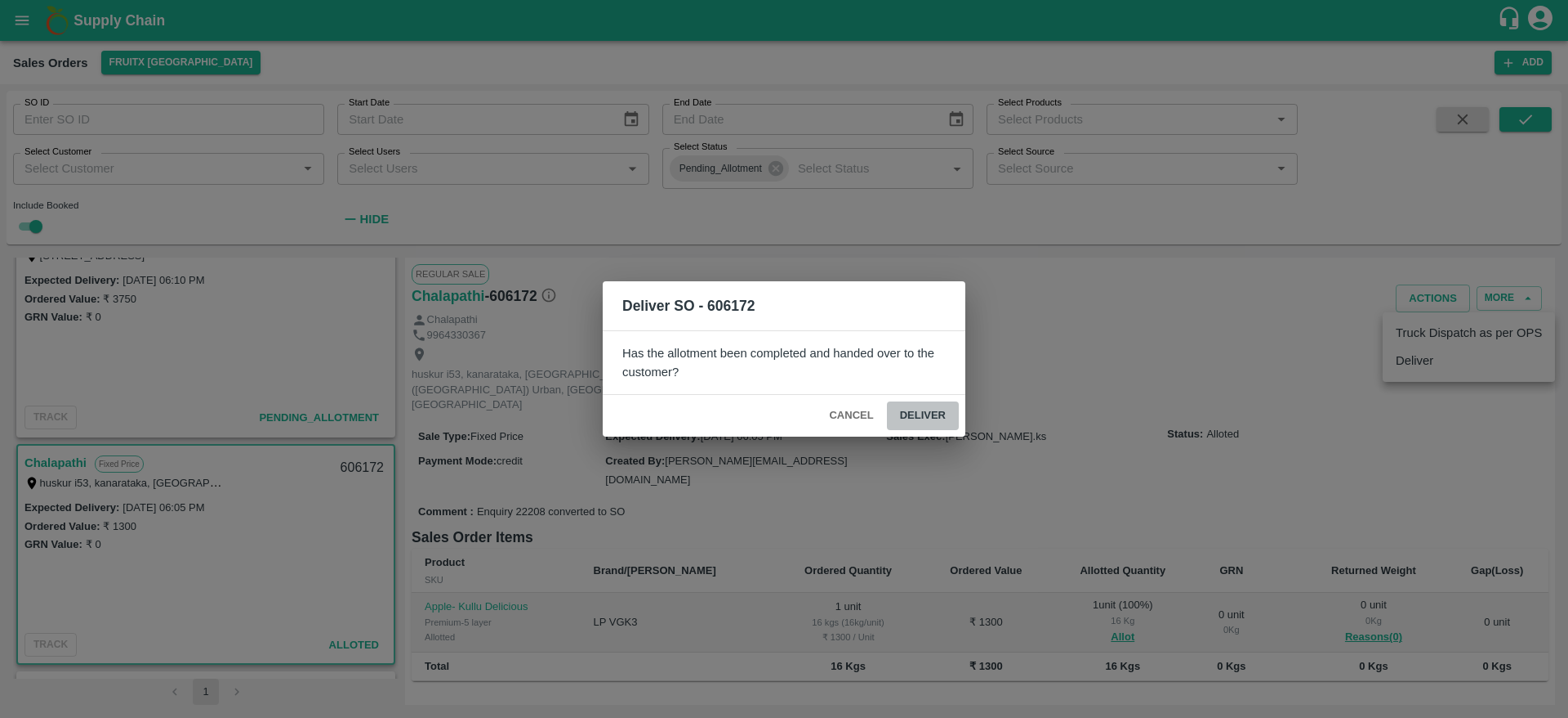
click at [945, 425] on button "Deliver" at bounding box center [923, 415] width 72 height 29
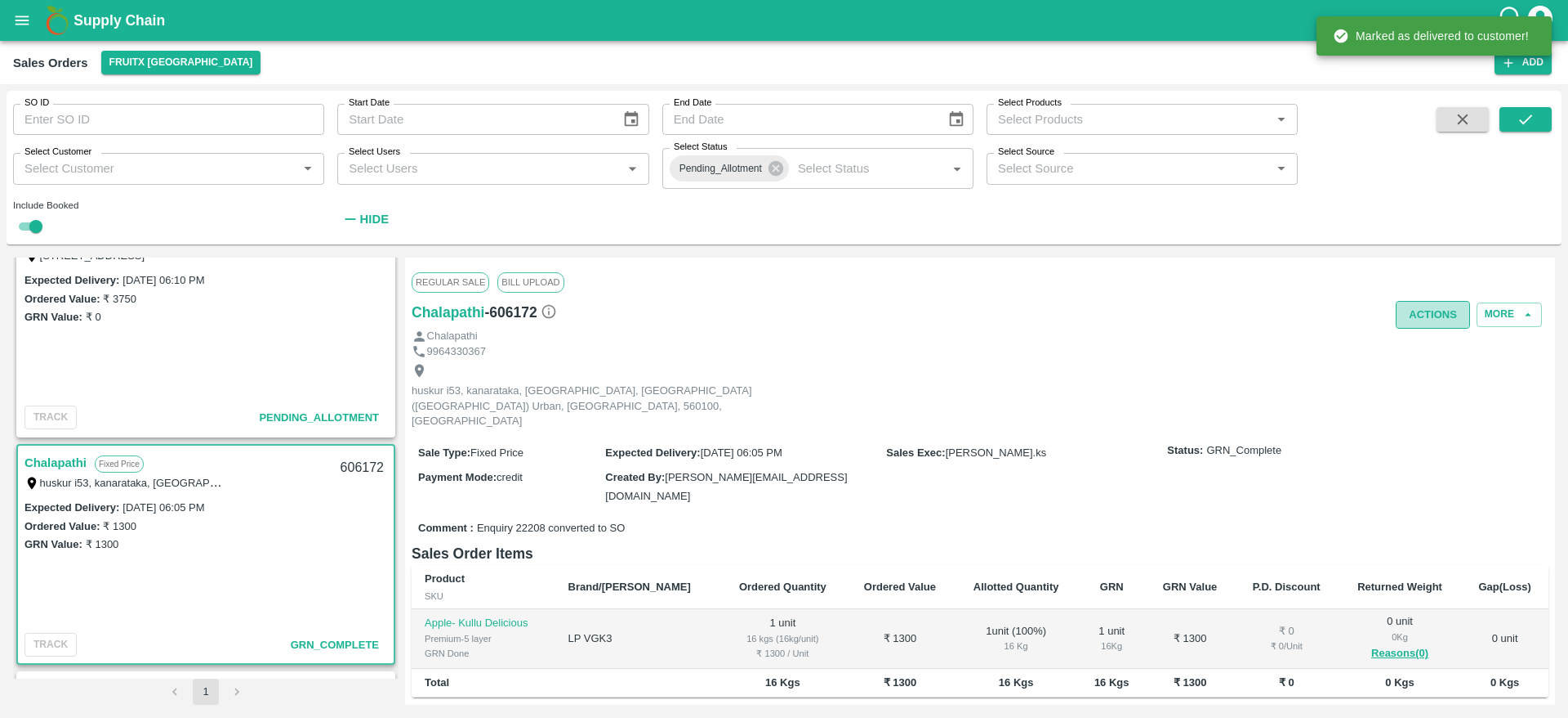
click at [1453, 304] on button "Actions" at bounding box center [1432, 315] width 75 height 29
click at [1432, 349] on li "Truck Dispatch as per OPS" at bounding box center [1468, 349] width 172 height 28
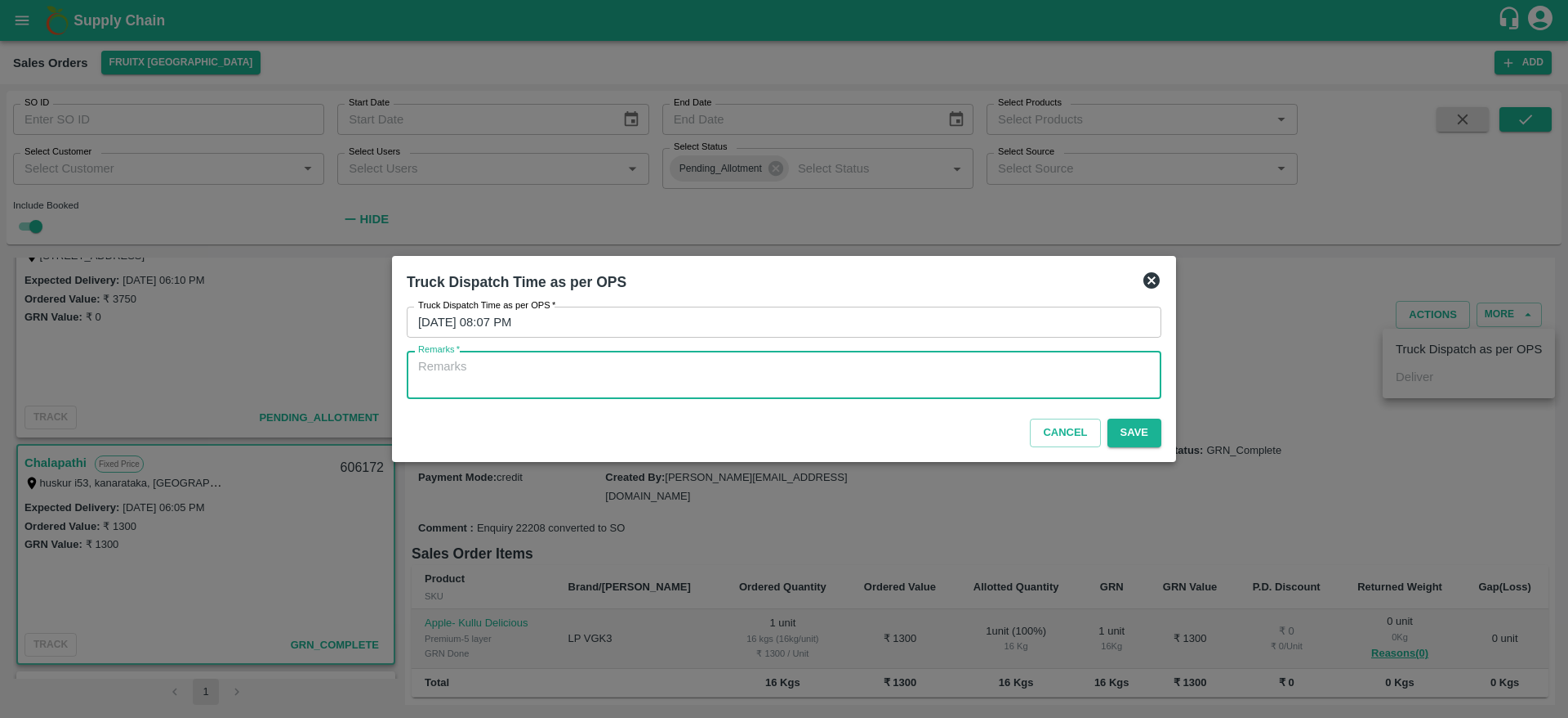
click at [945, 384] on textarea "Remarks   *" at bounding box center [783, 375] width 731 height 34
type textarea "OTD"
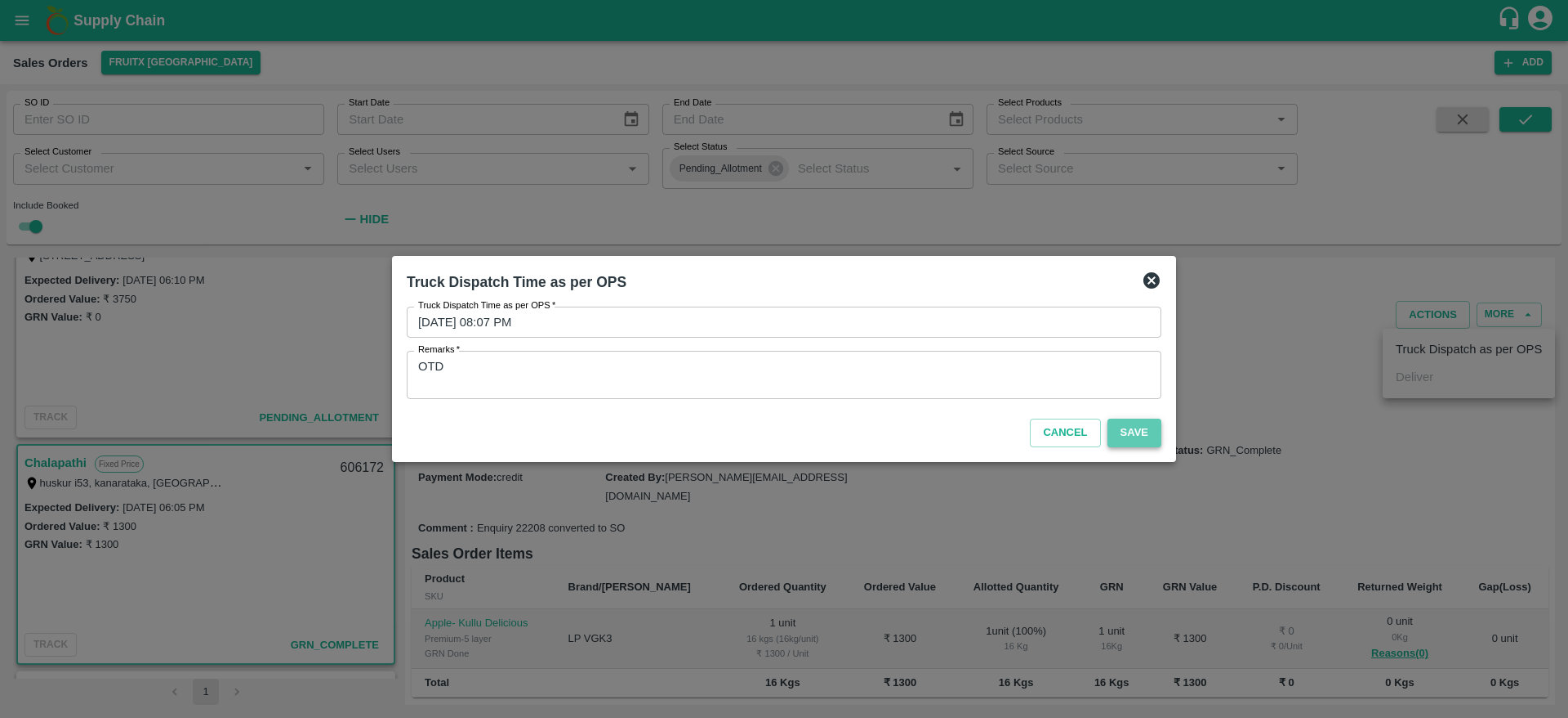
click at [1129, 430] on button "Save" at bounding box center [1134, 432] width 53 height 29
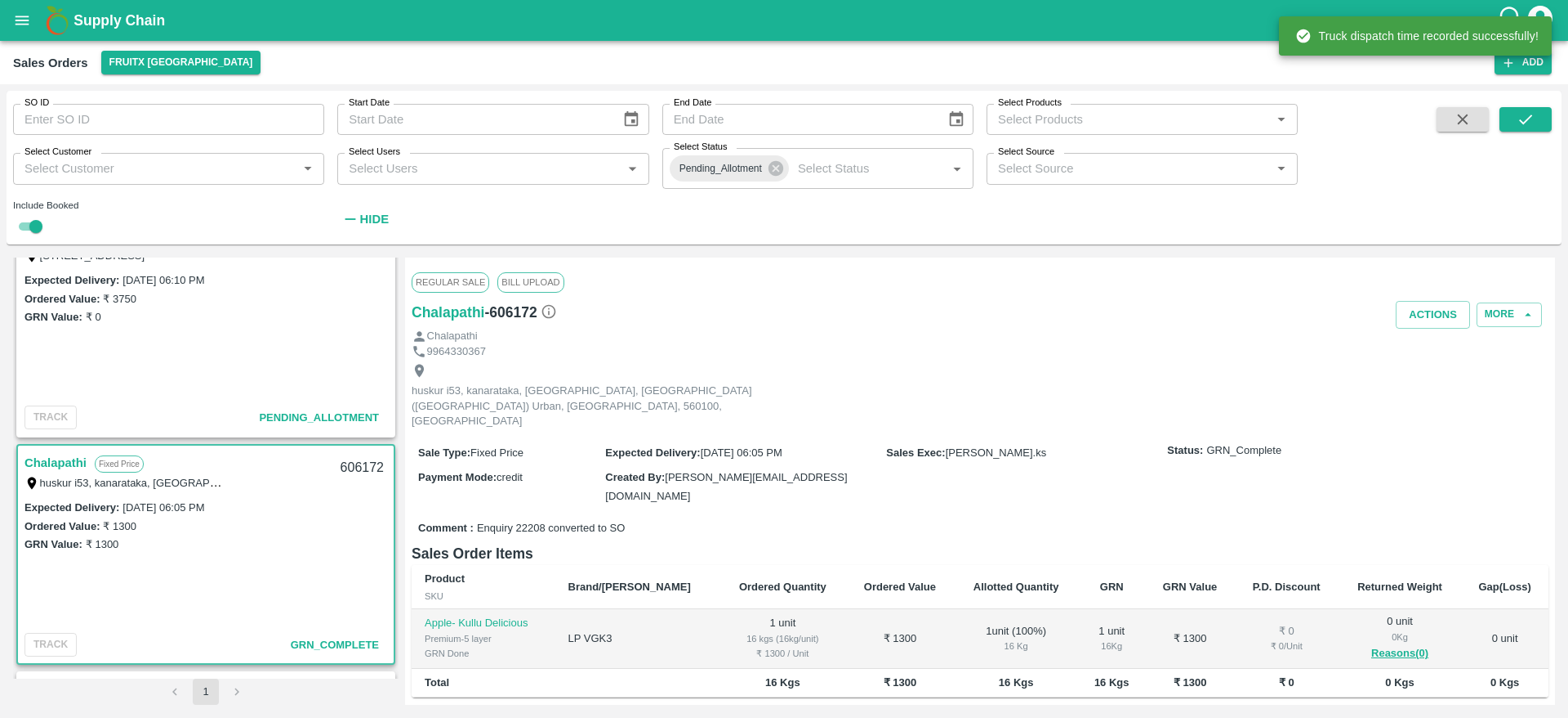
scroll to position [111, 0]
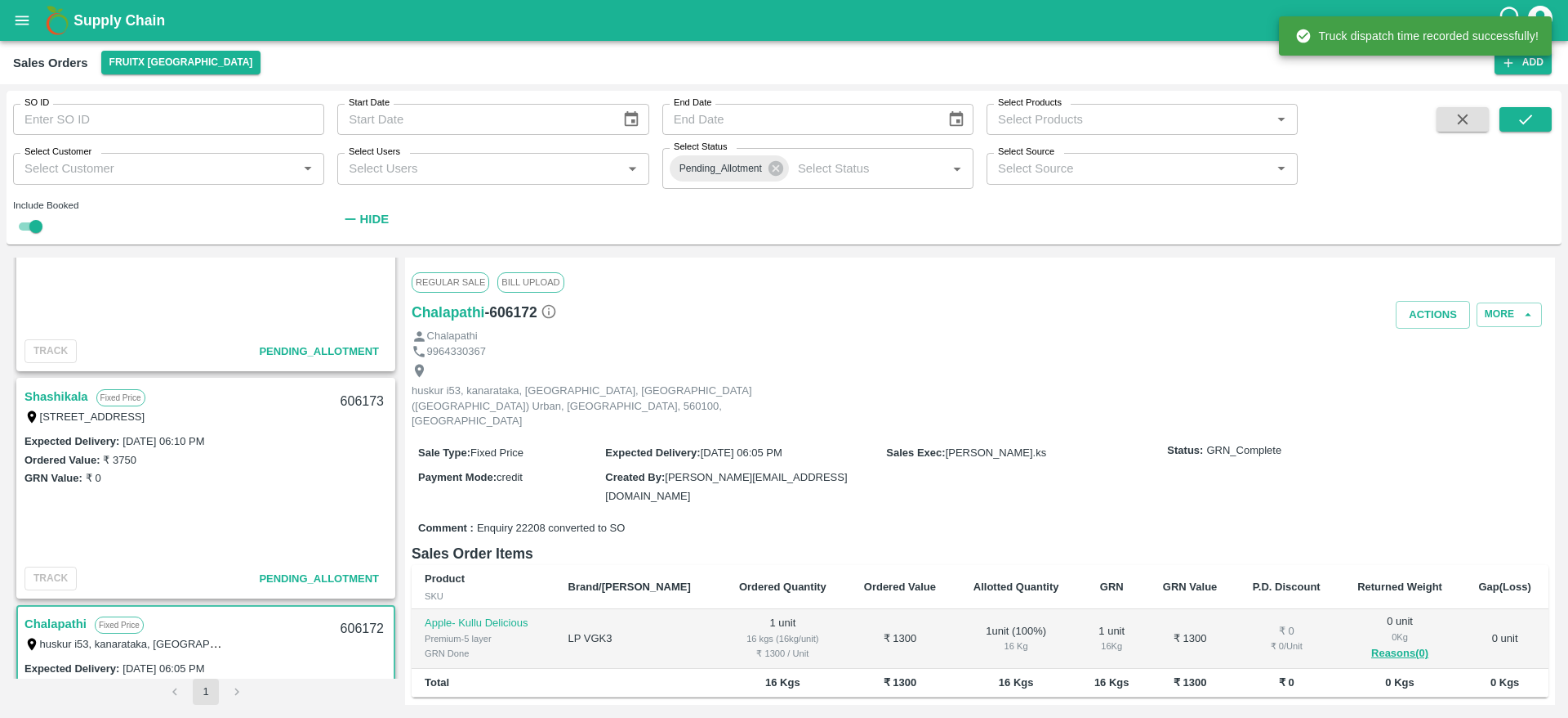
click at [61, 393] on link "Shashikala" at bounding box center [56, 396] width 64 height 21
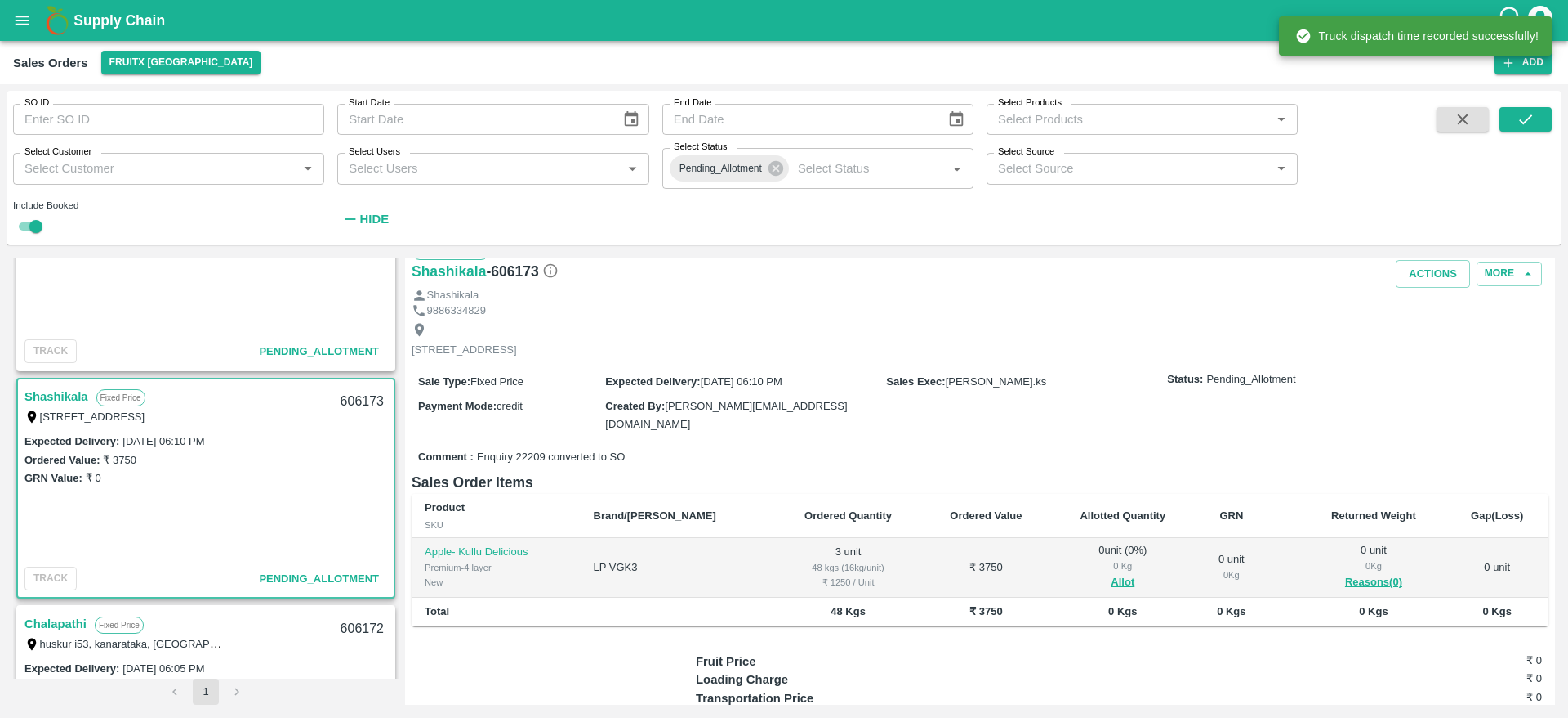
scroll to position [26, 0]
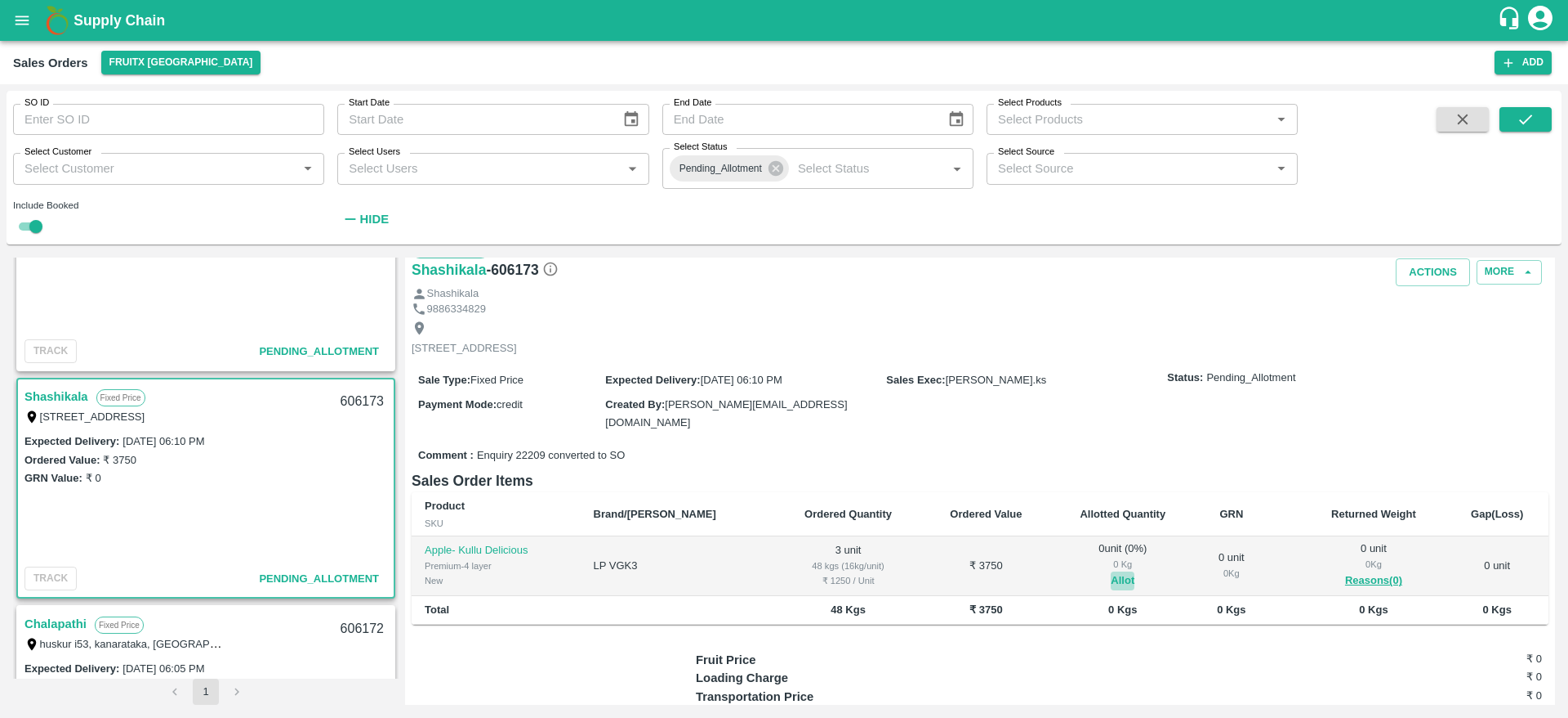
click at [1111, 574] on button "Allot" at bounding box center [1123, 580] width 24 height 18
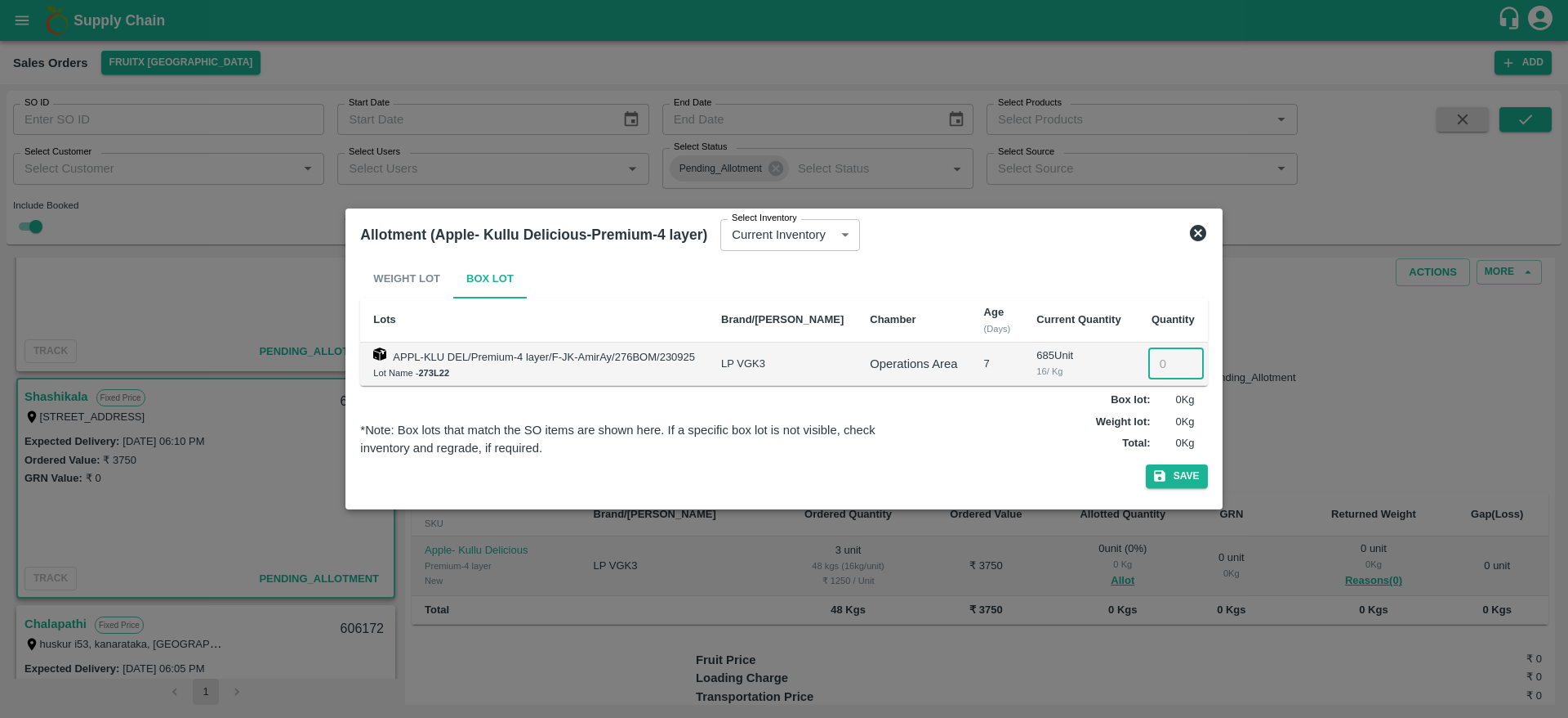
click at [1156, 364] on input "number" at bounding box center [1176, 364] width 55 height 31
type input "3"
click at [1146, 464] on button "Save" at bounding box center [1176, 476] width 62 height 24
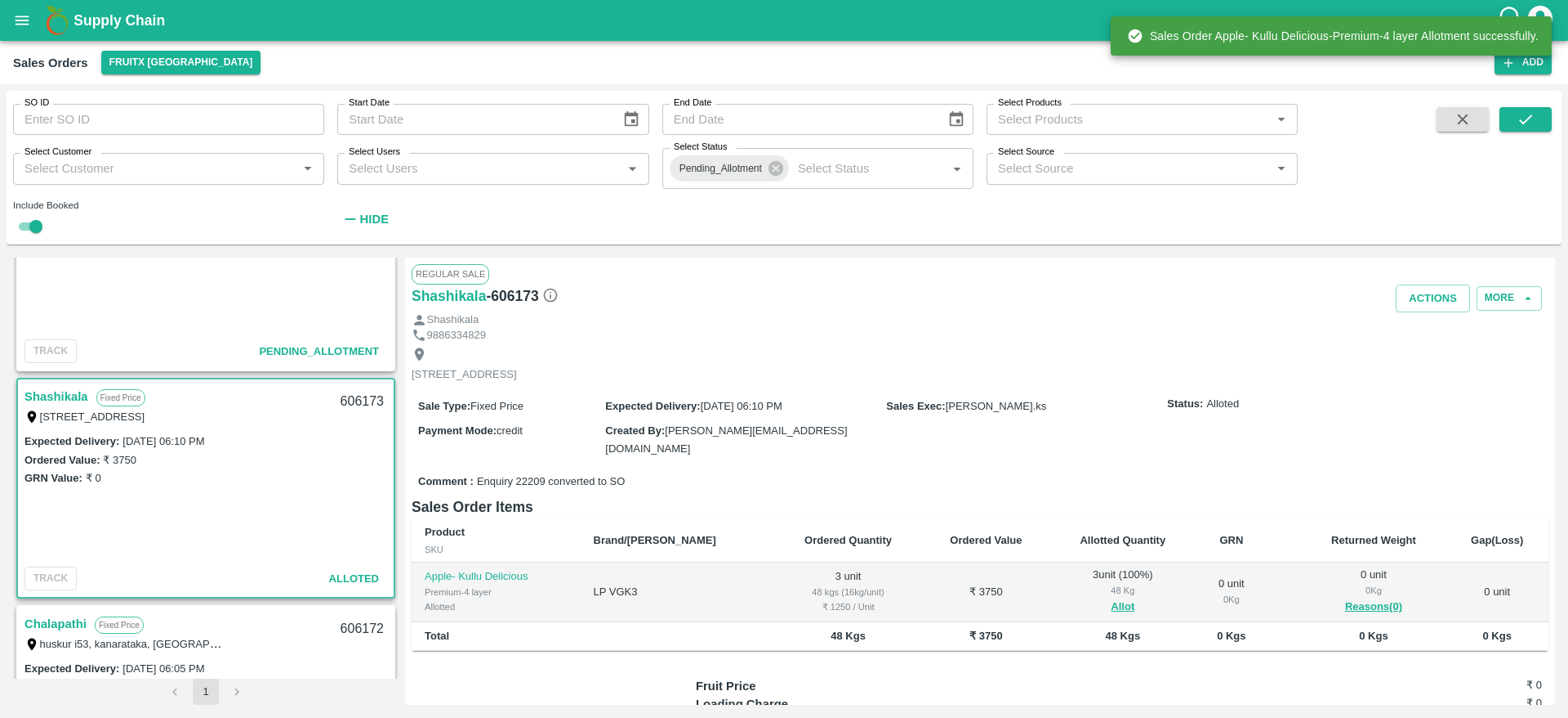
click at [354, 397] on div "606173" at bounding box center [362, 401] width 63 height 39
copy div "606173"
click at [1419, 306] on button "Actions" at bounding box center [1432, 298] width 75 height 29
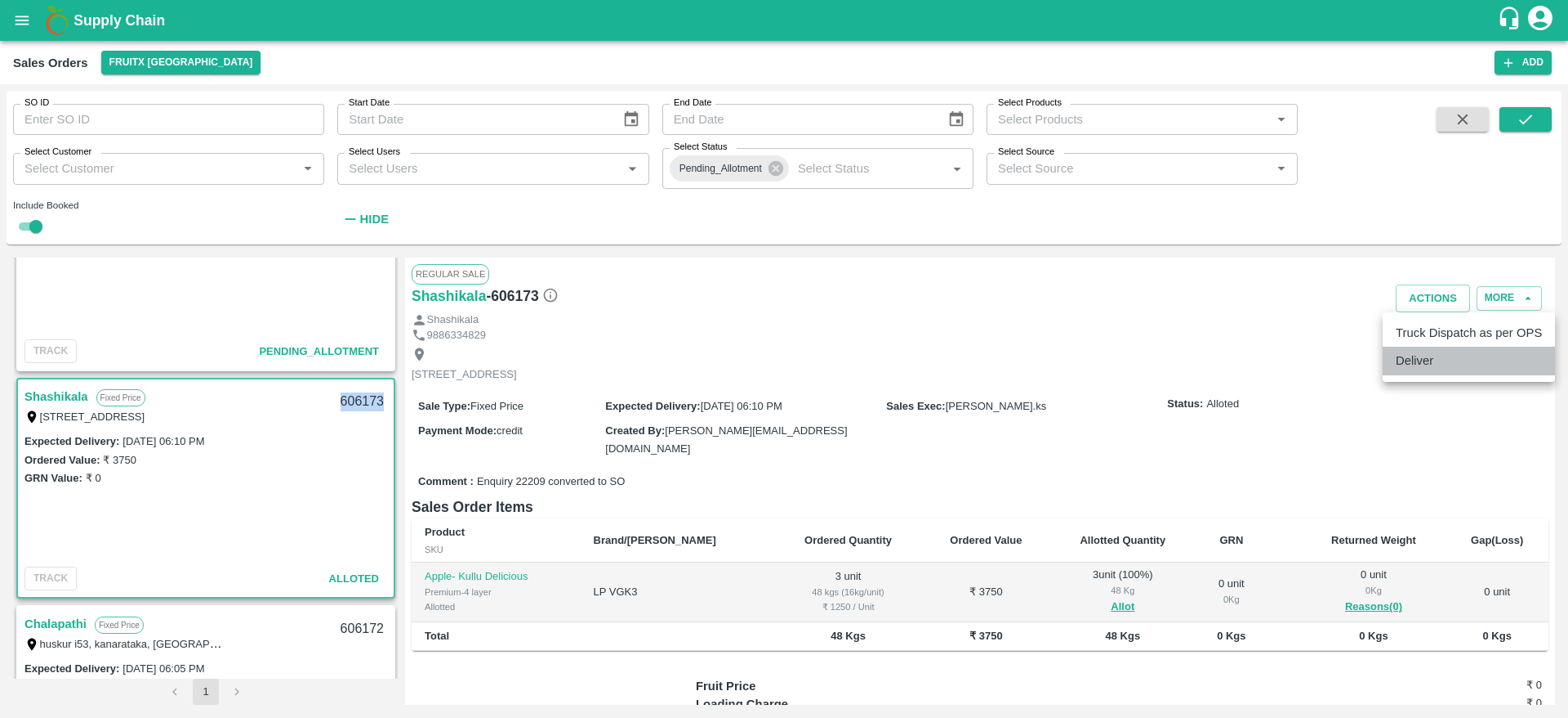
click at [1410, 353] on li "Deliver" at bounding box center [1468, 360] width 172 height 28
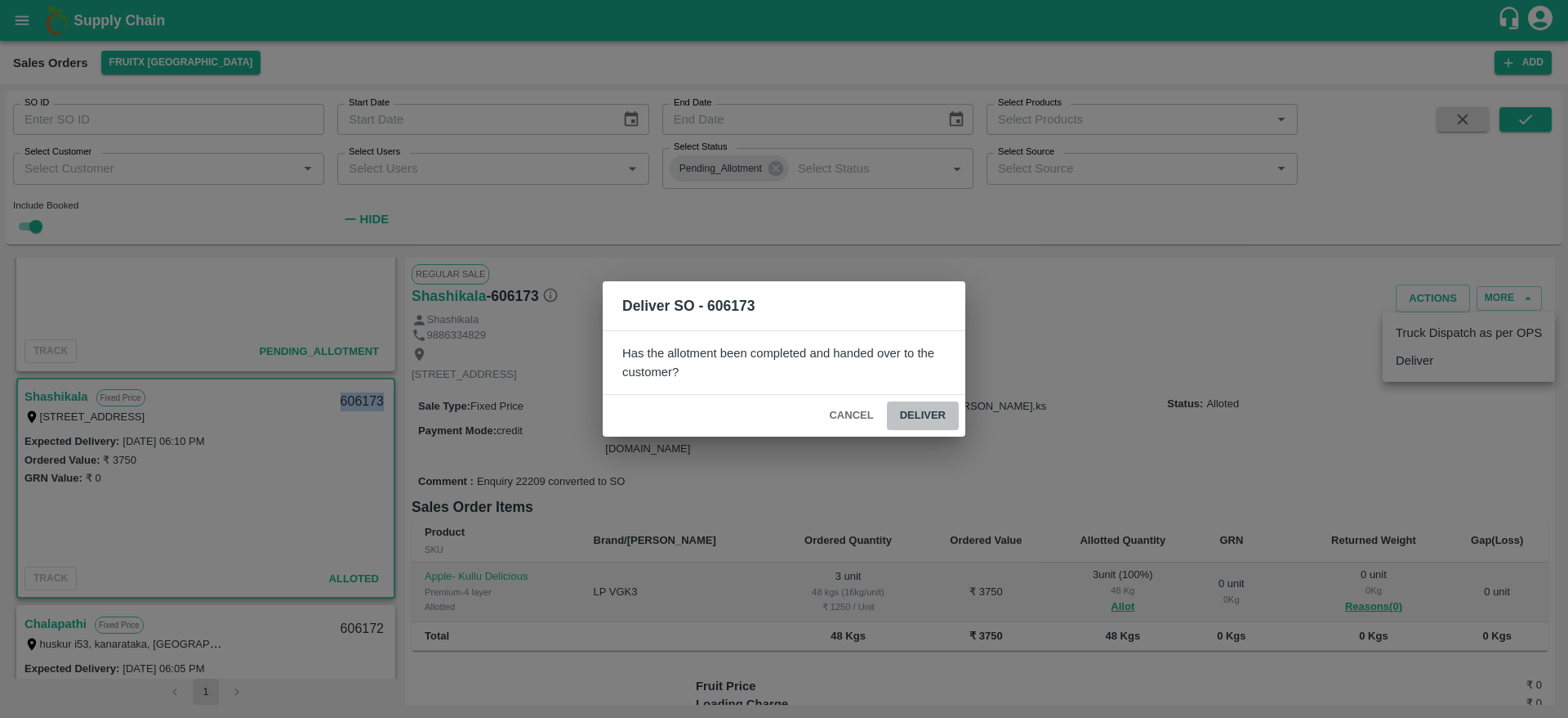
click at [947, 411] on button "Deliver" at bounding box center [923, 415] width 72 height 29
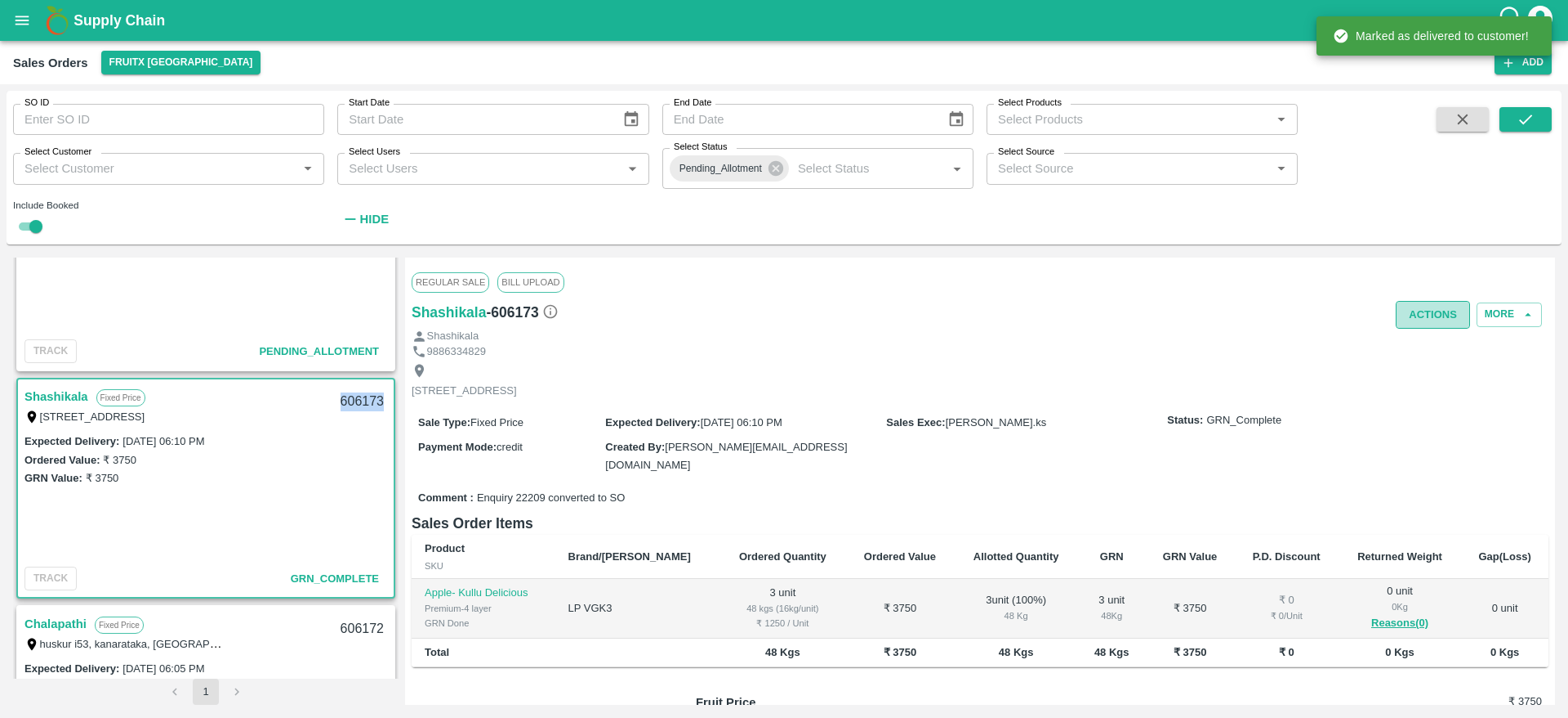
click at [1434, 312] on button "Actions" at bounding box center [1432, 315] width 75 height 29
click at [1428, 345] on li "Truck Dispatch as per OPS" at bounding box center [1468, 349] width 172 height 28
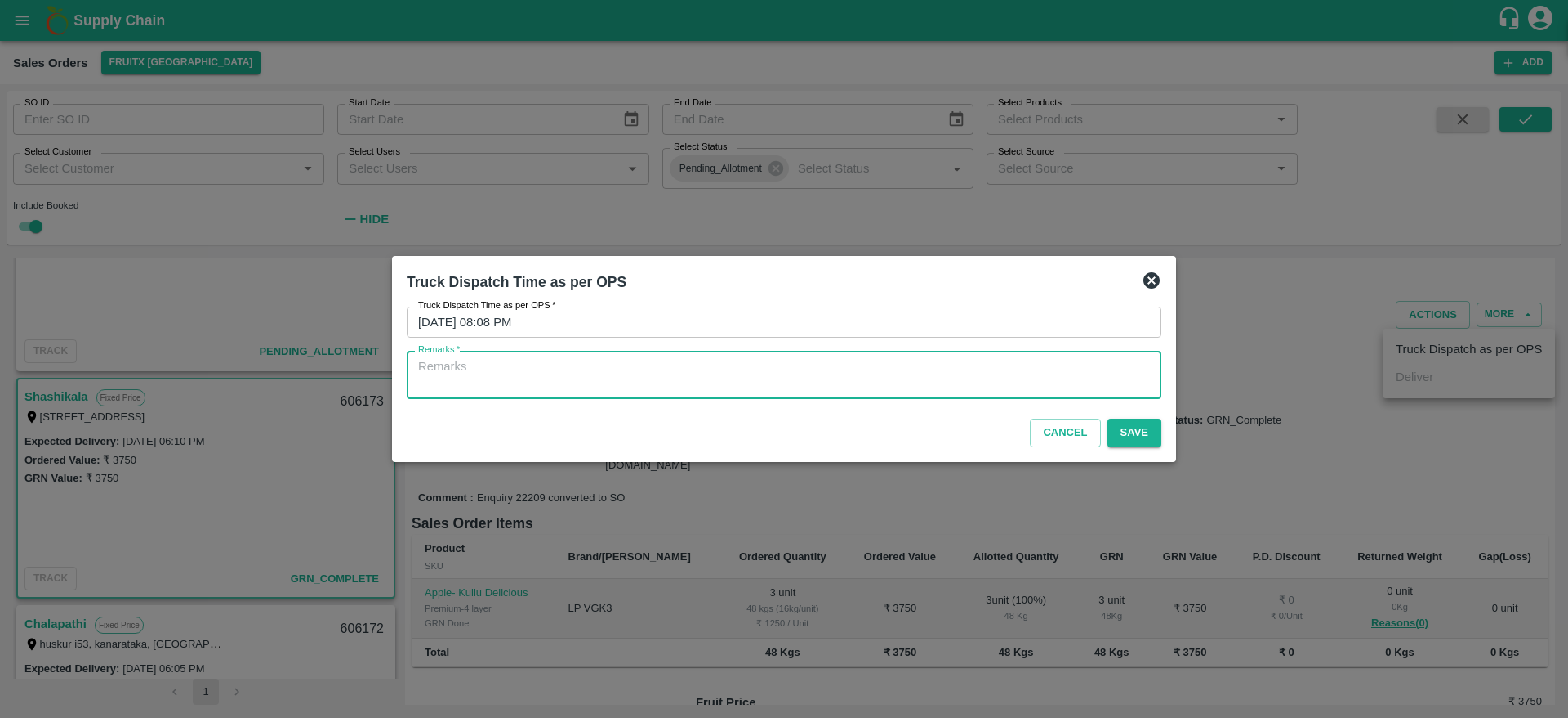
click at [944, 375] on textarea "Remarks   *" at bounding box center [783, 375] width 731 height 34
type textarea "OTD"
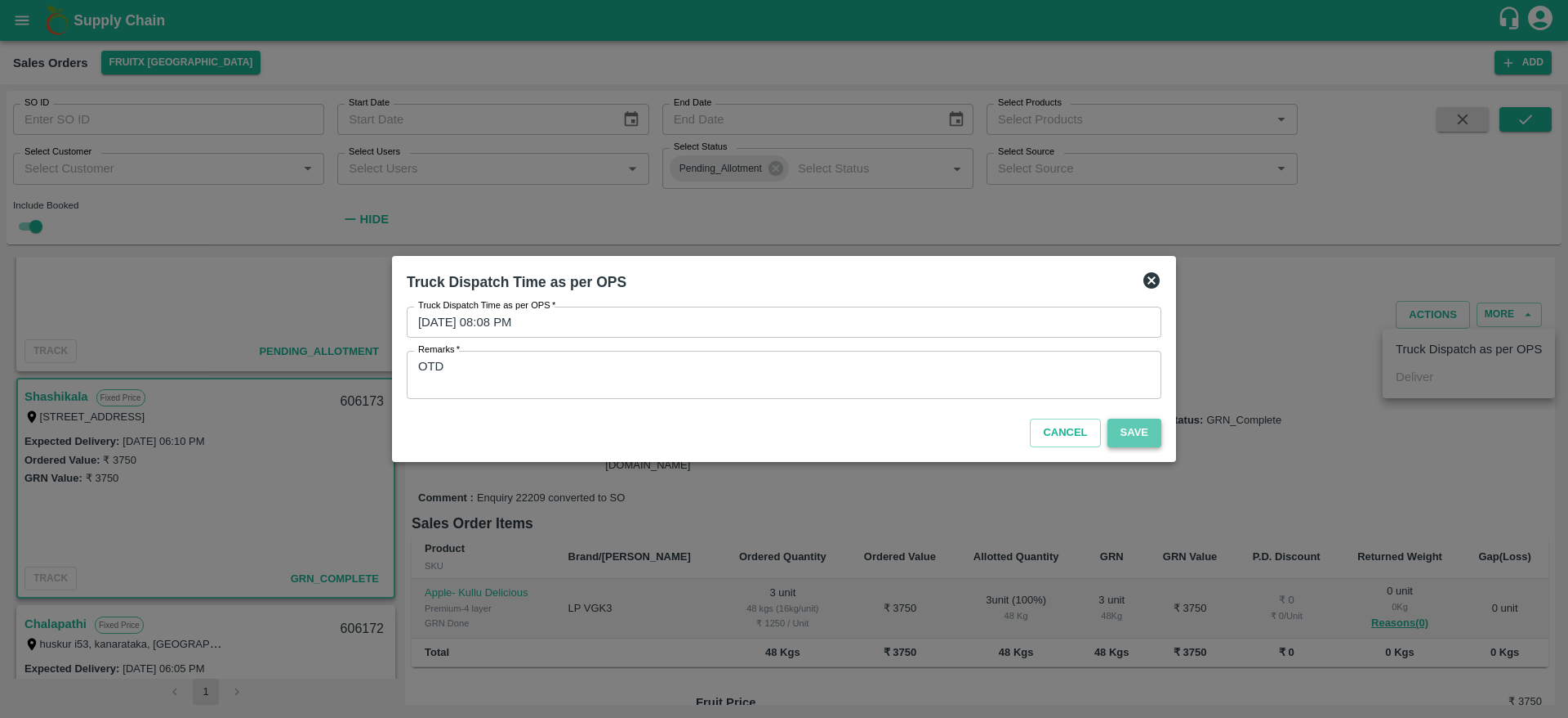
click at [1131, 435] on button "Save" at bounding box center [1134, 432] width 53 height 29
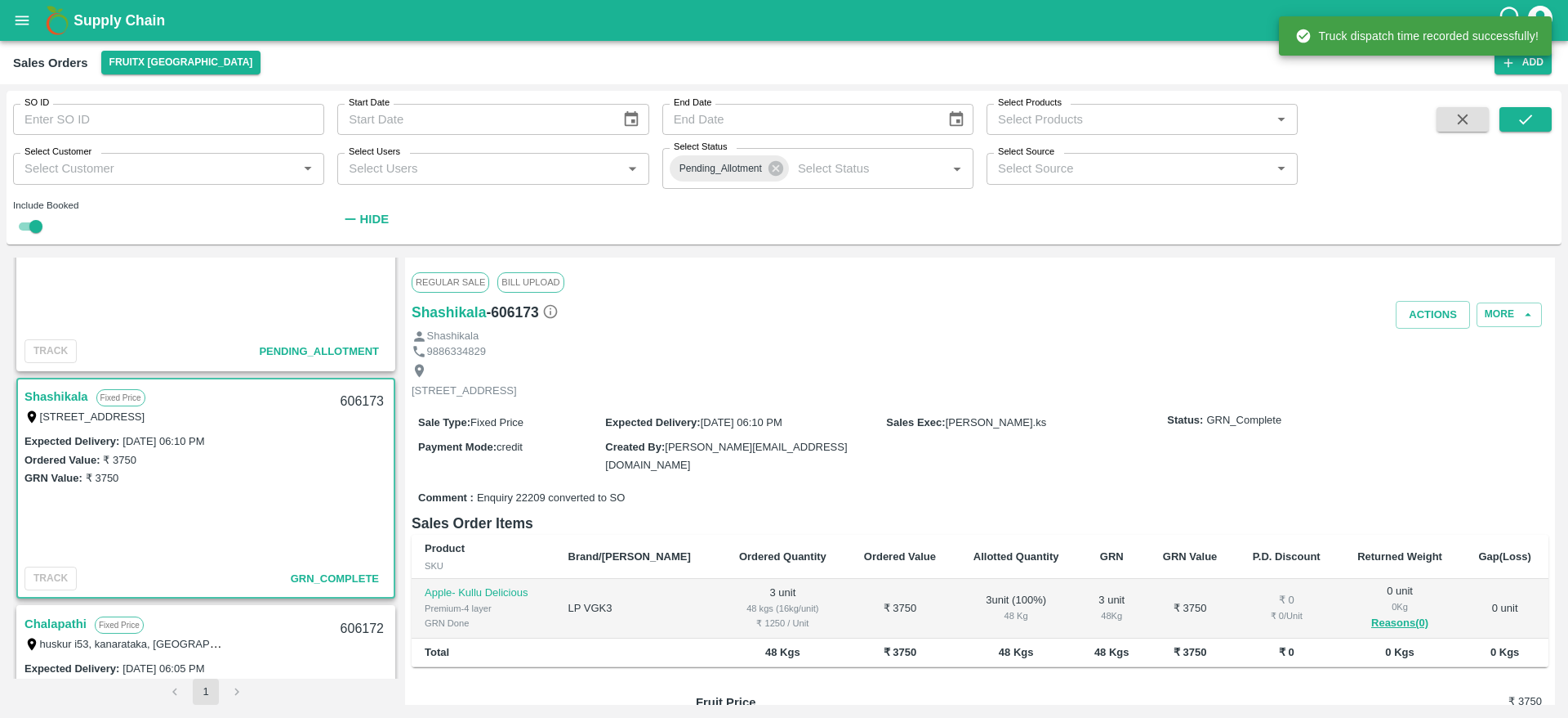
scroll to position [0, 0]
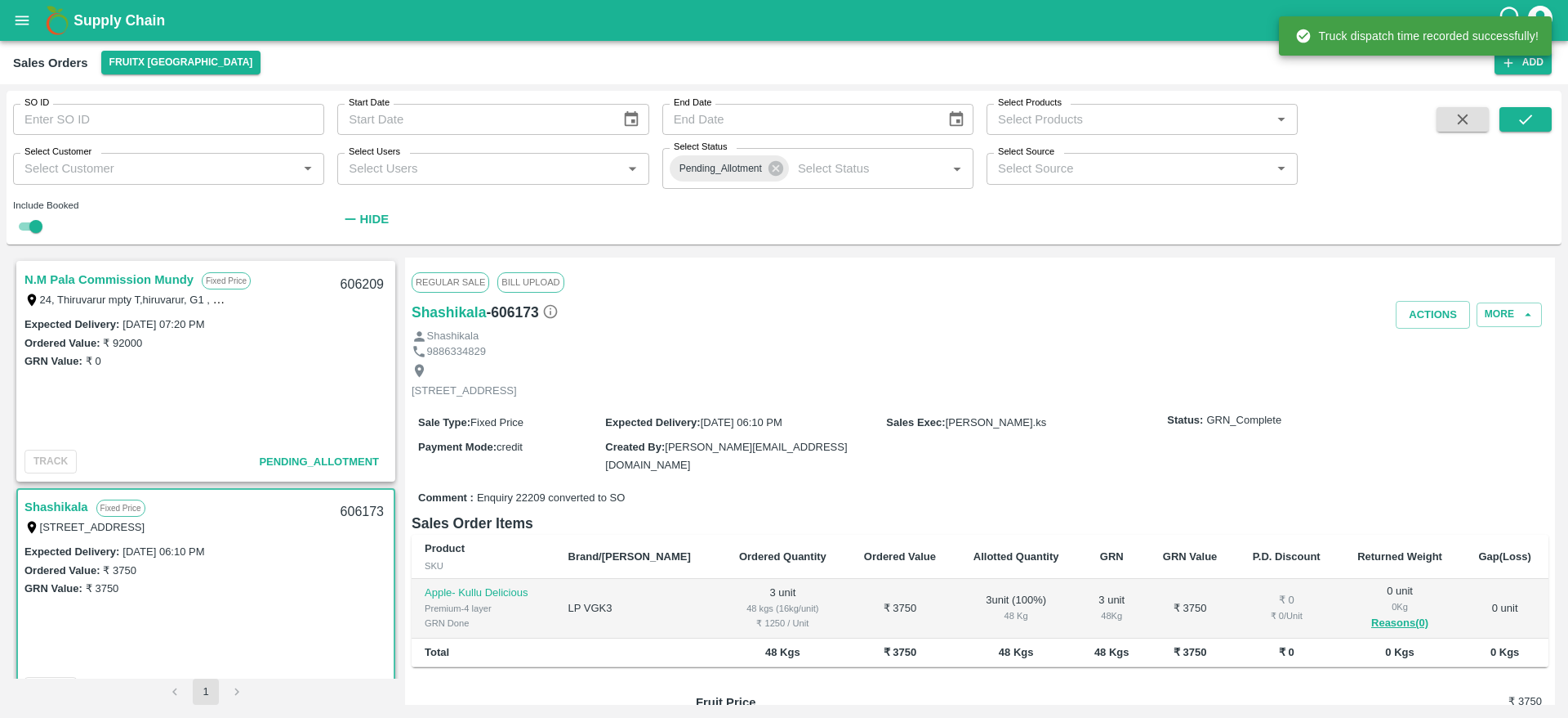
click at [82, 289] on link "N.M Pala Commission Mundy" at bounding box center [109, 279] width 169 height 21
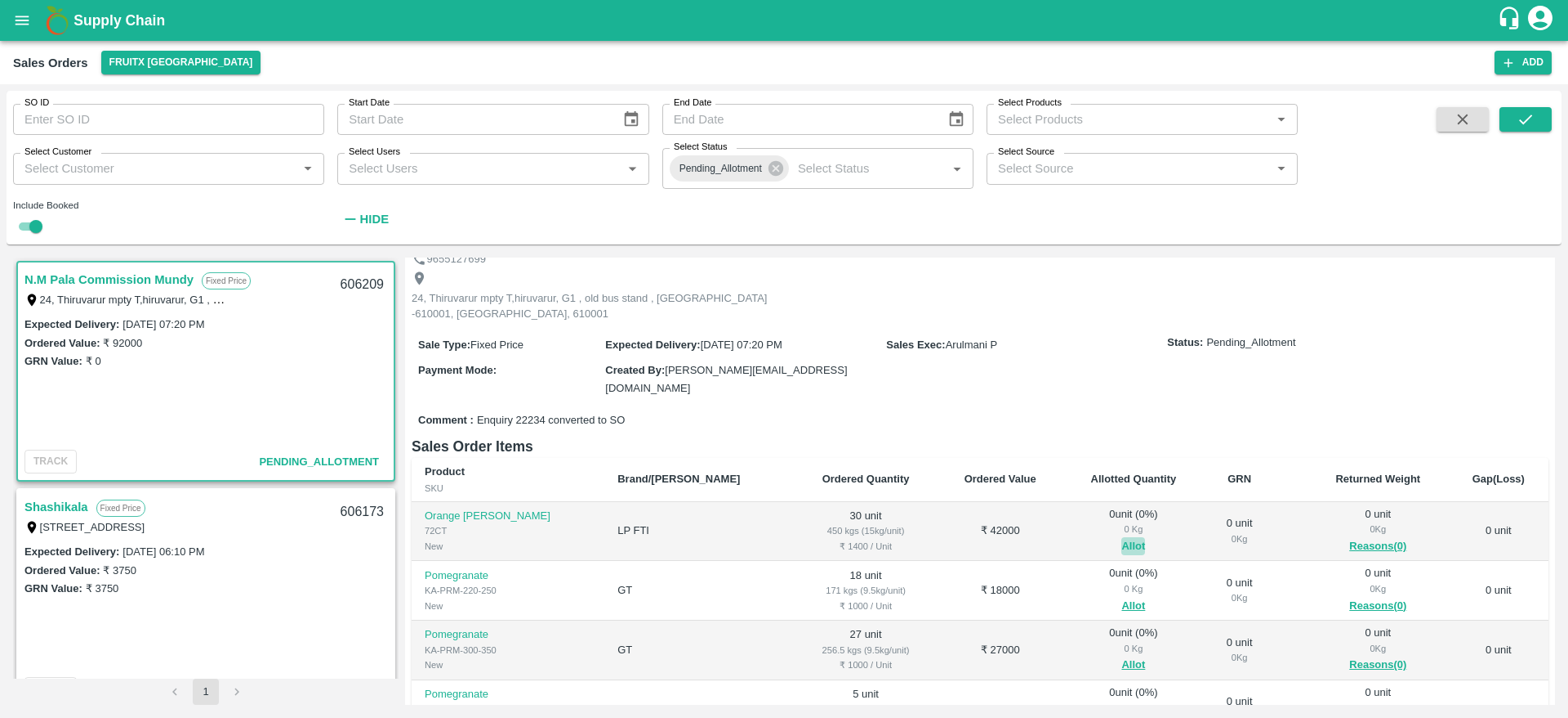
click at [1122, 537] on button "Allot" at bounding box center [1134, 546] width 24 height 18
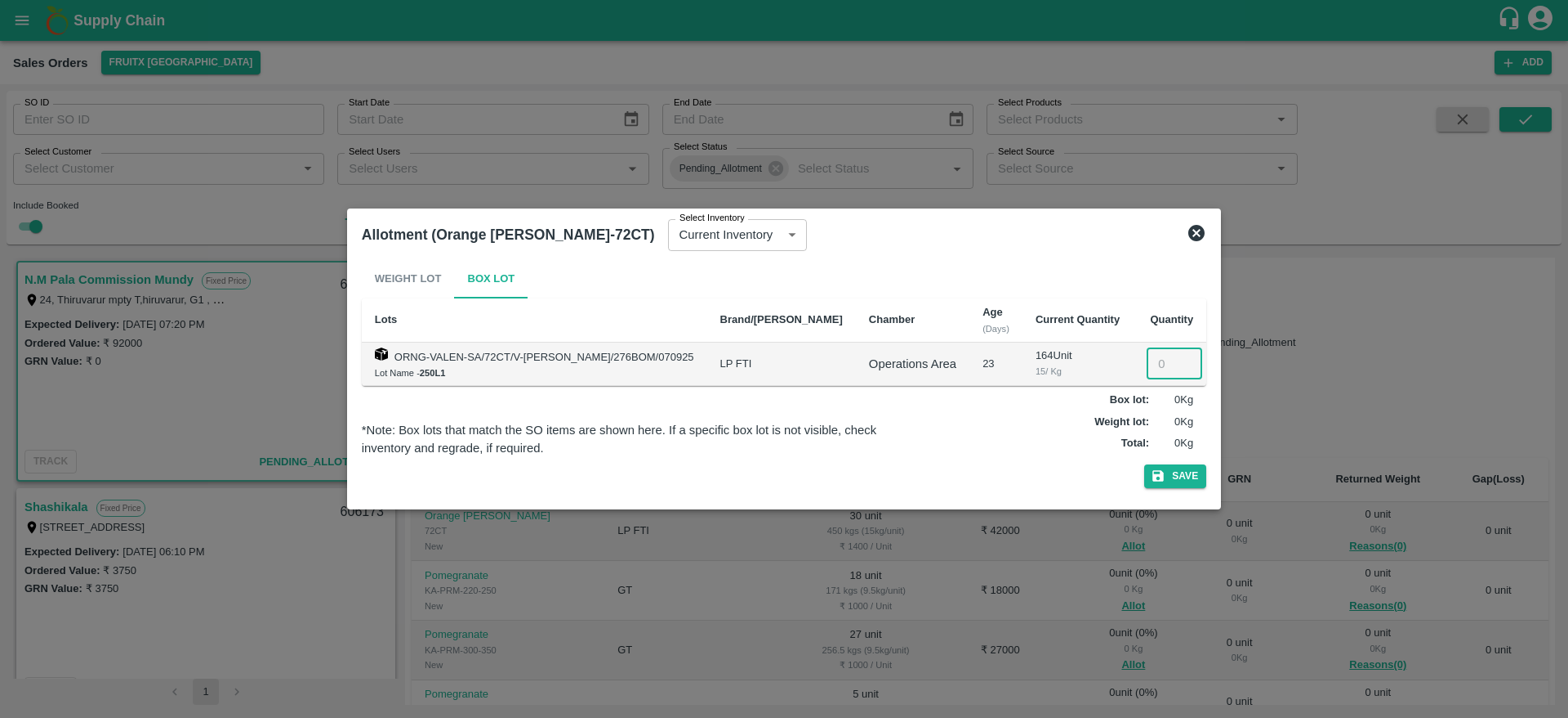
click at [1146, 359] on input "number" at bounding box center [1174, 364] width 55 height 31
type input "30"
click at [1145, 464] on button "Save" at bounding box center [1175, 476] width 62 height 24
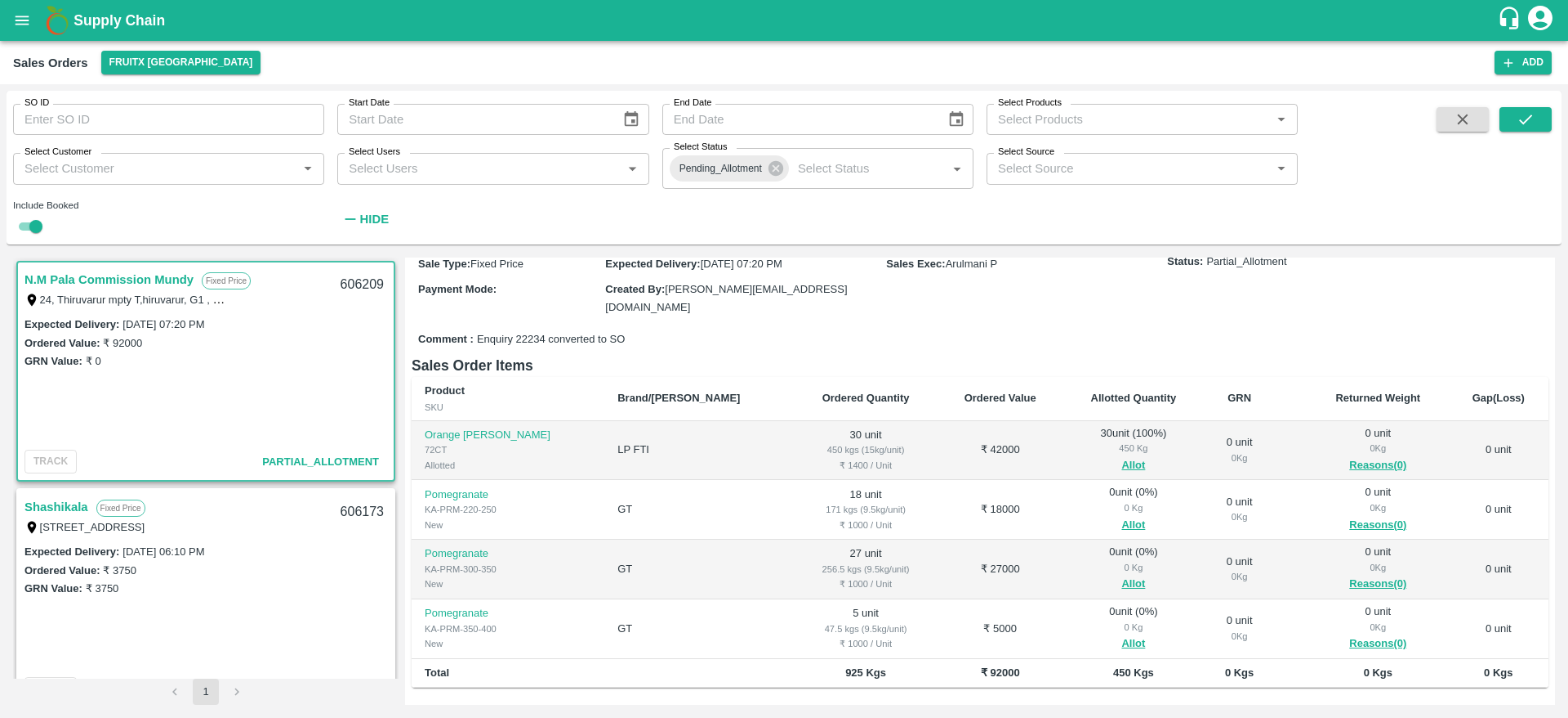
scroll to position [188, 0]
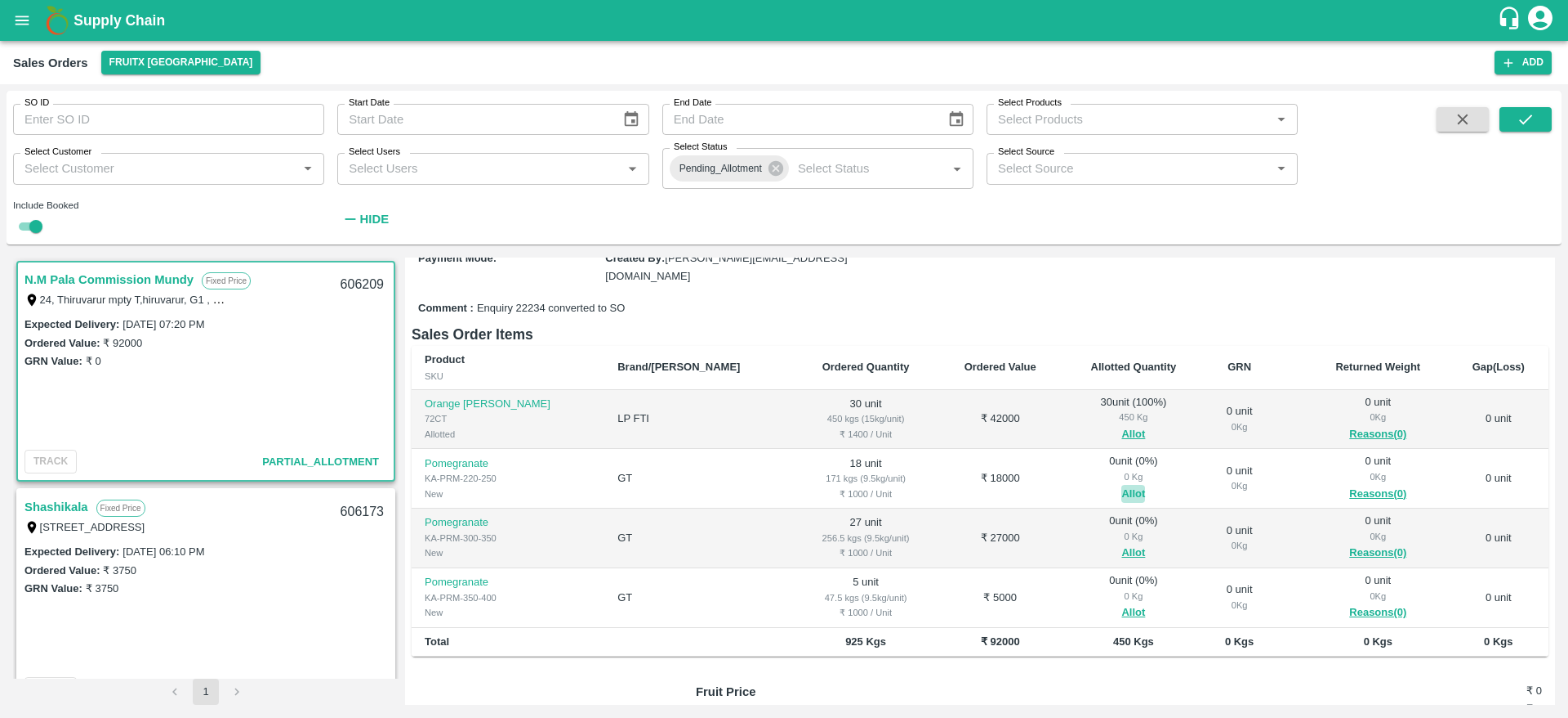
click at [1122, 485] on button "Allot" at bounding box center [1134, 494] width 24 height 18
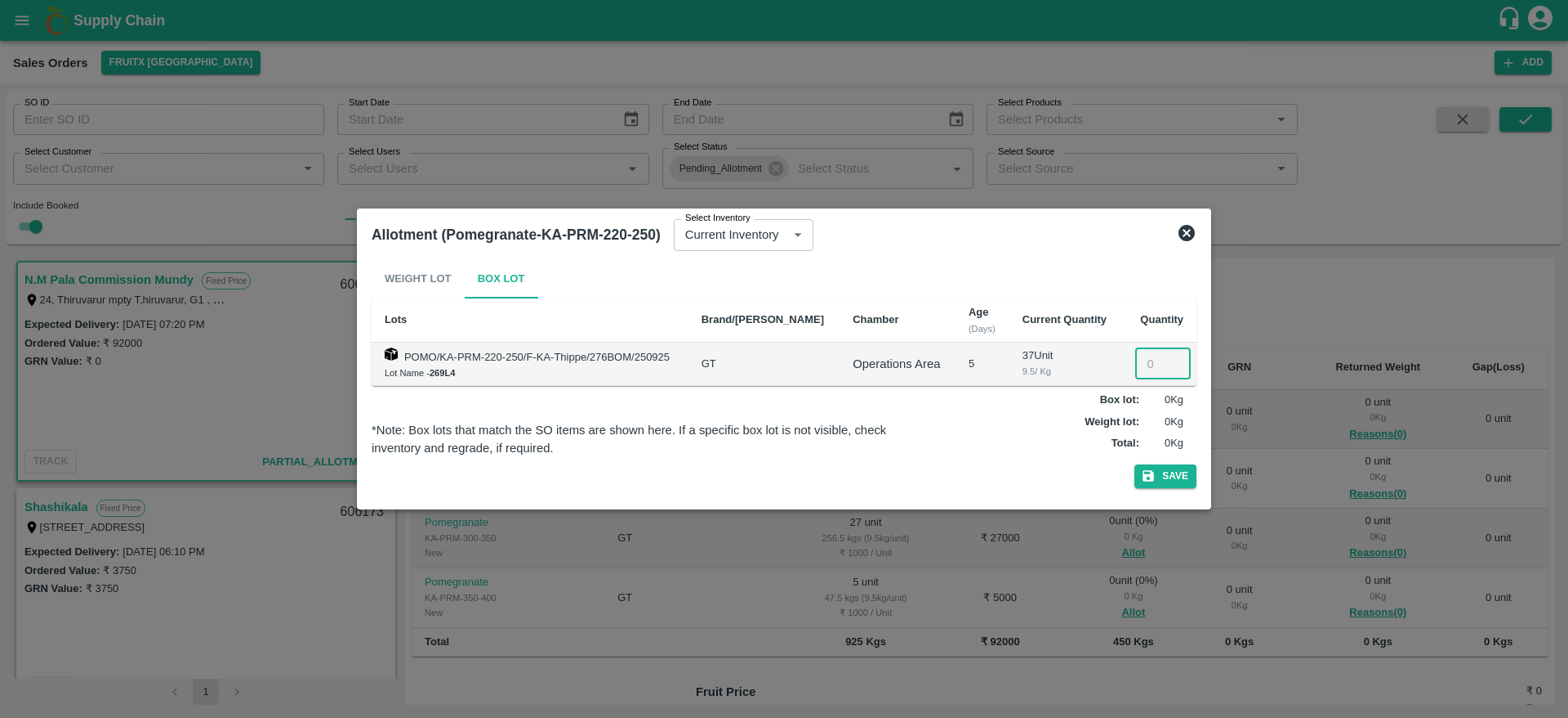
click at [1153, 358] on input "number" at bounding box center [1163, 364] width 55 height 31
click at [1196, 234] on icon at bounding box center [1186, 233] width 19 height 19
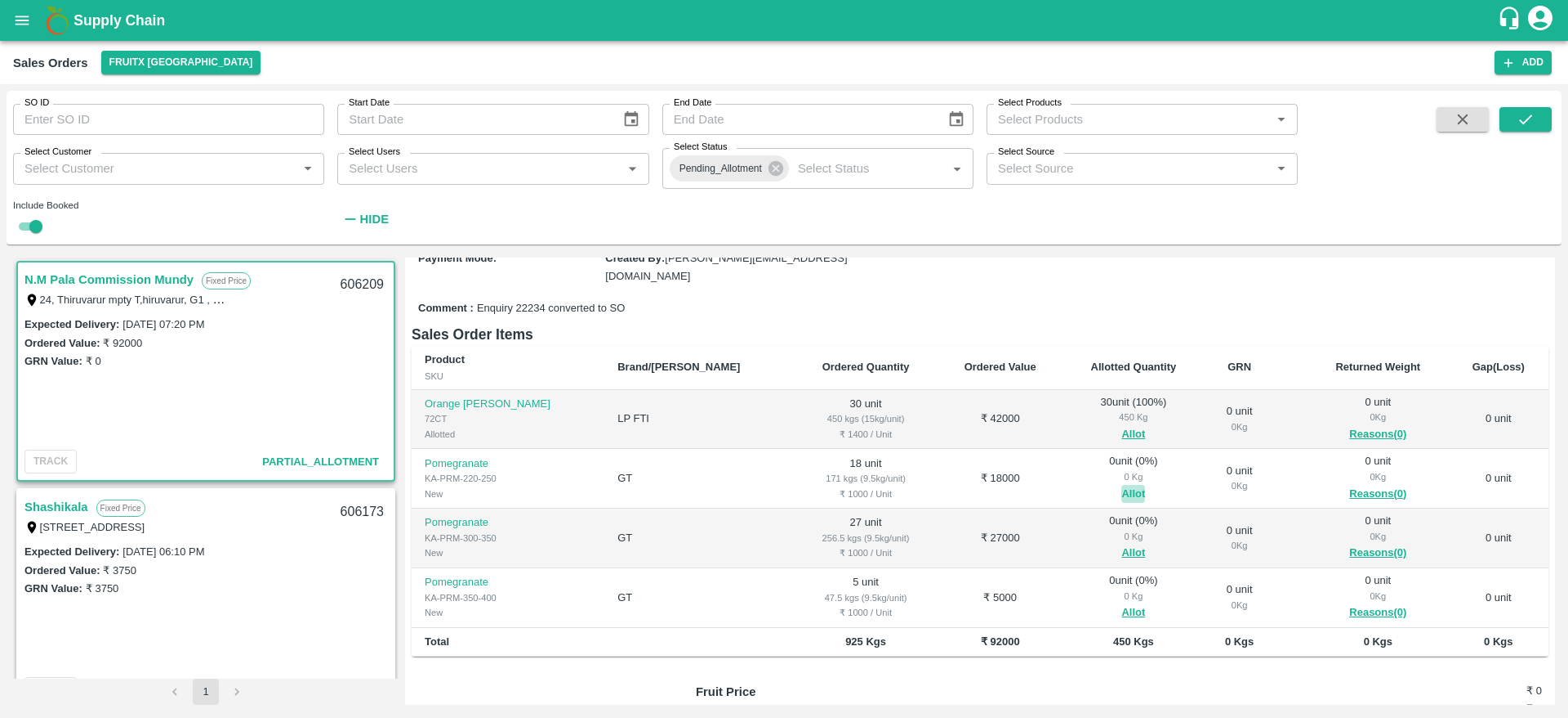
click at [1122, 485] on button "Allot" at bounding box center [1134, 494] width 24 height 18
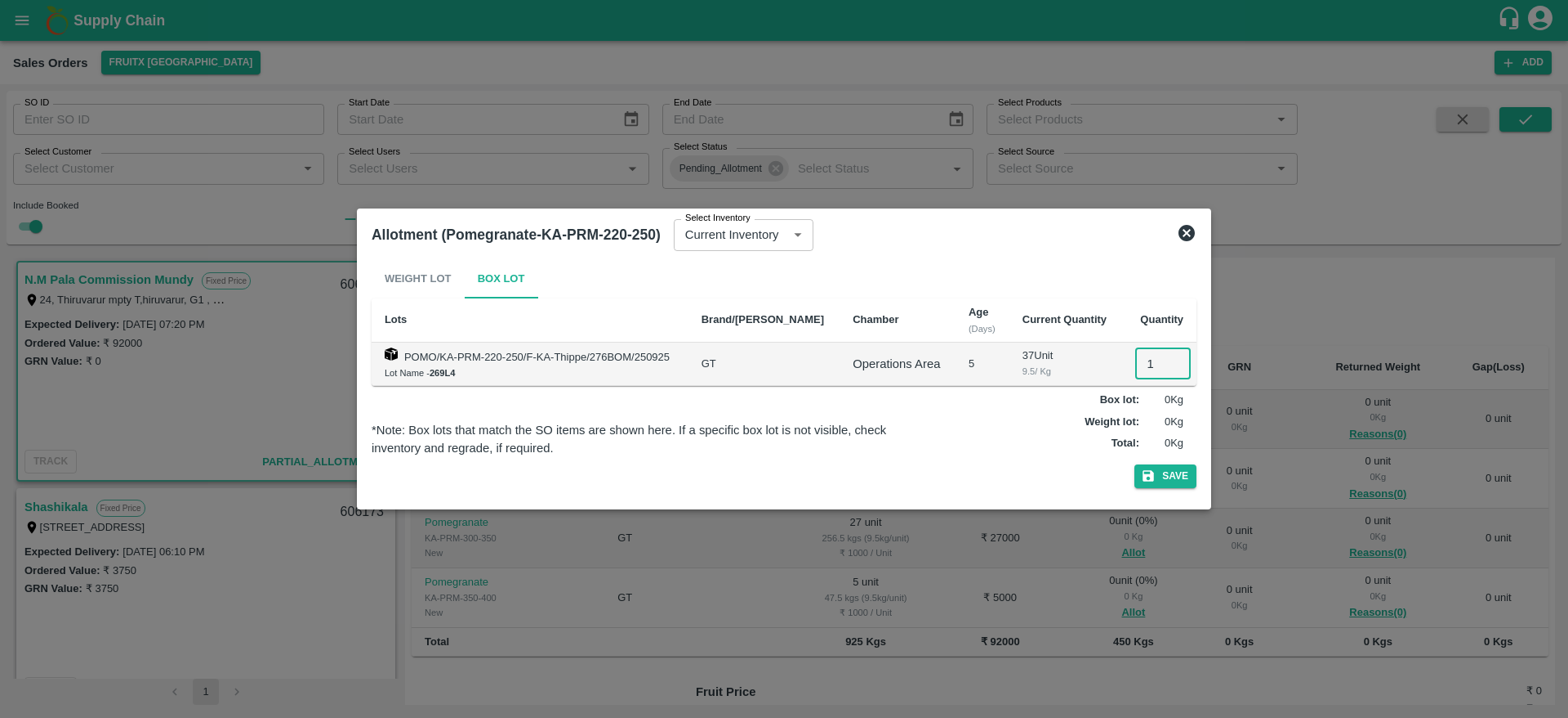
click at [1145, 353] on input "1" at bounding box center [1163, 364] width 55 height 31
type input "18"
click at [1134, 464] on button "Save" at bounding box center [1165, 476] width 62 height 24
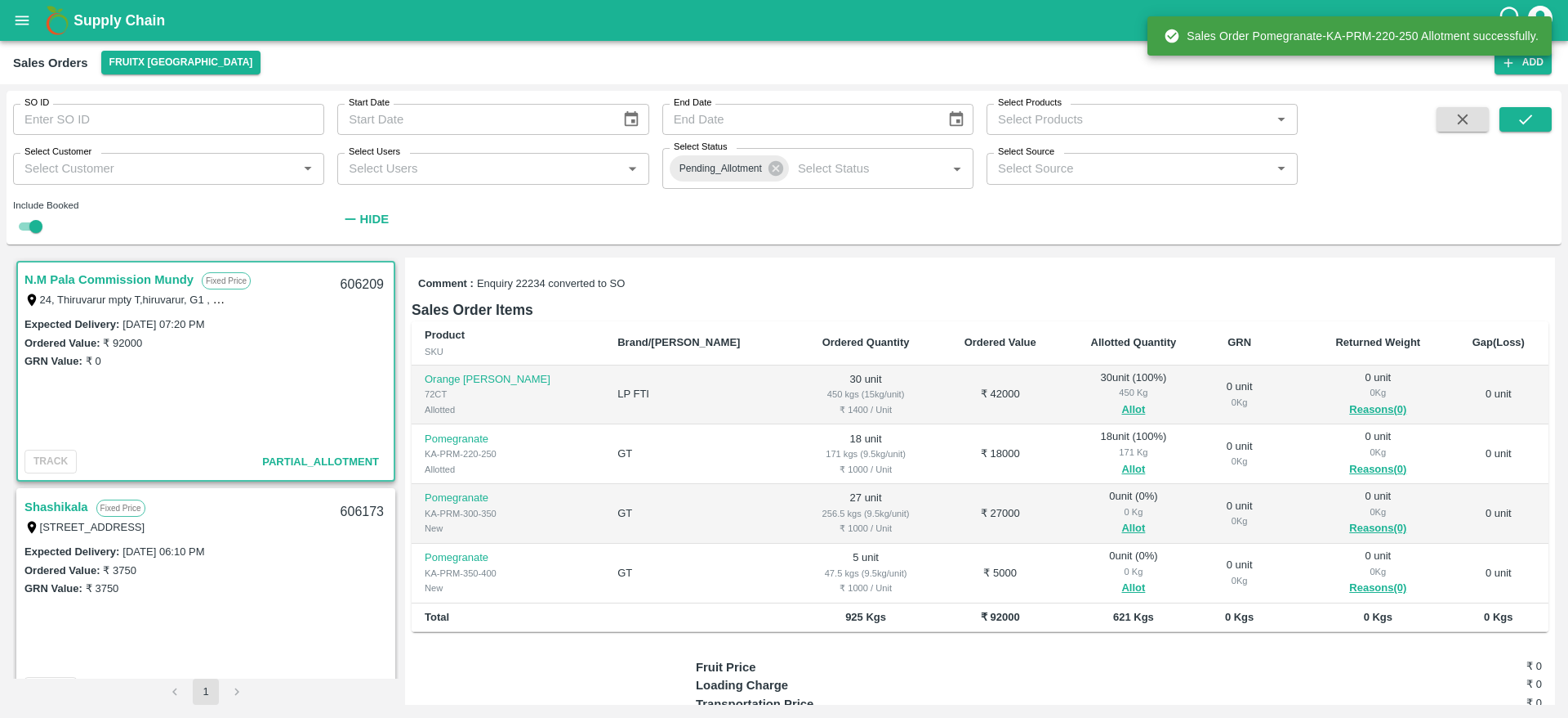
scroll to position [213, 0]
click at [1122, 518] on button "Allot" at bounding box center [1134, 527] width 24 height 18
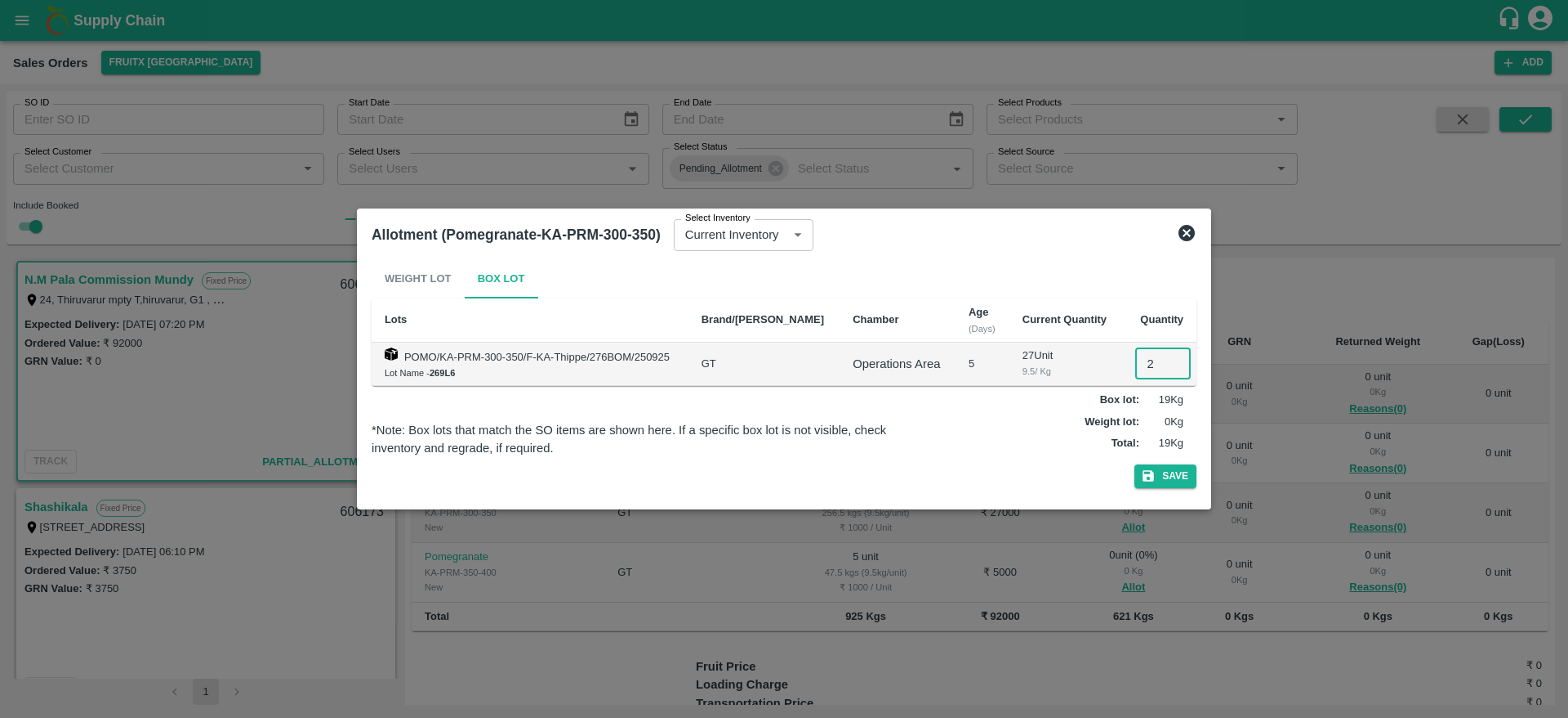
click at [1146, 372] on input "2" at bounding box center [1163, 364] width 55 height 31
type input "27"
click at [1134, 464] on button "Save" at bounding box center [1165, 476] width 62 height 24
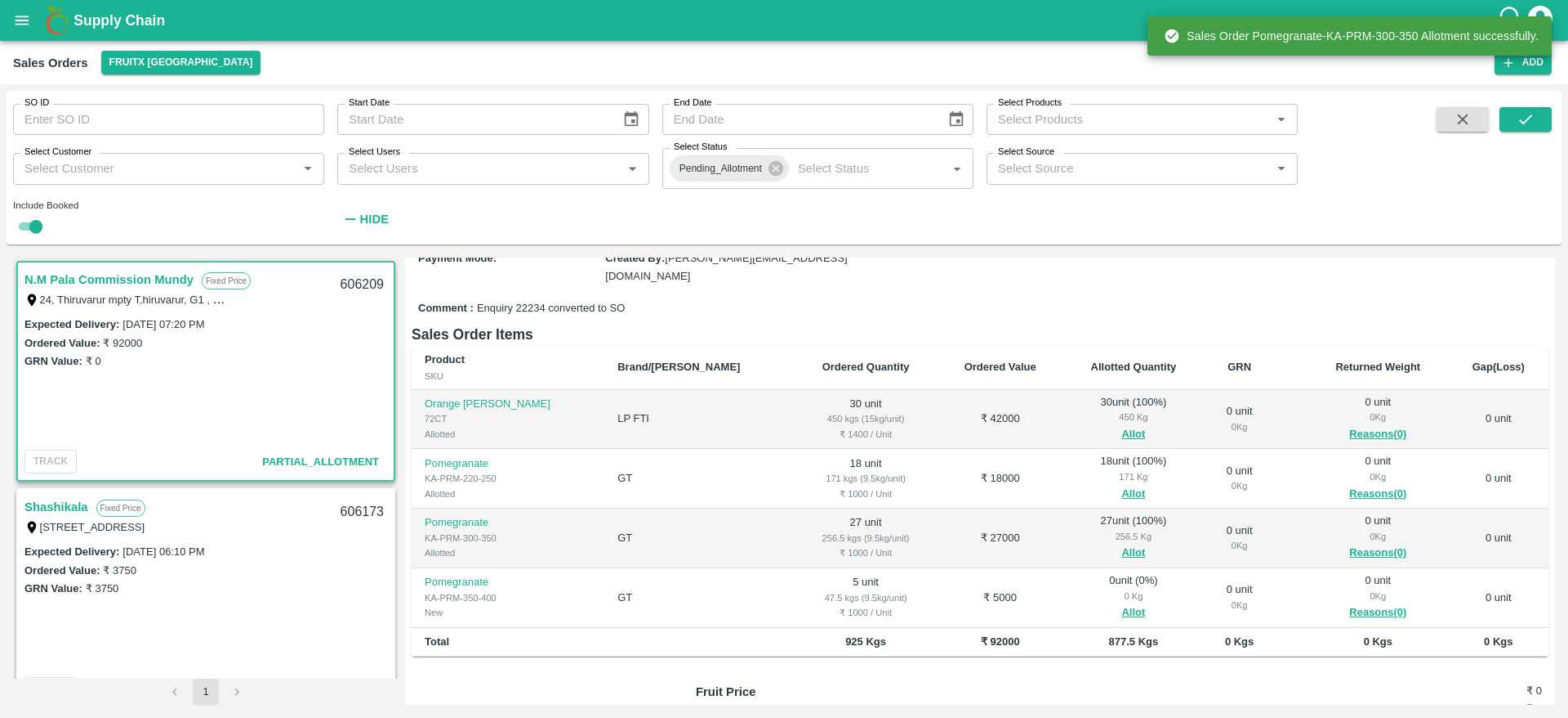
scroll to position [189, 0]
click at [1122, 603] on button "Allot" at bounding box center [1134, 612] width 24 height 18
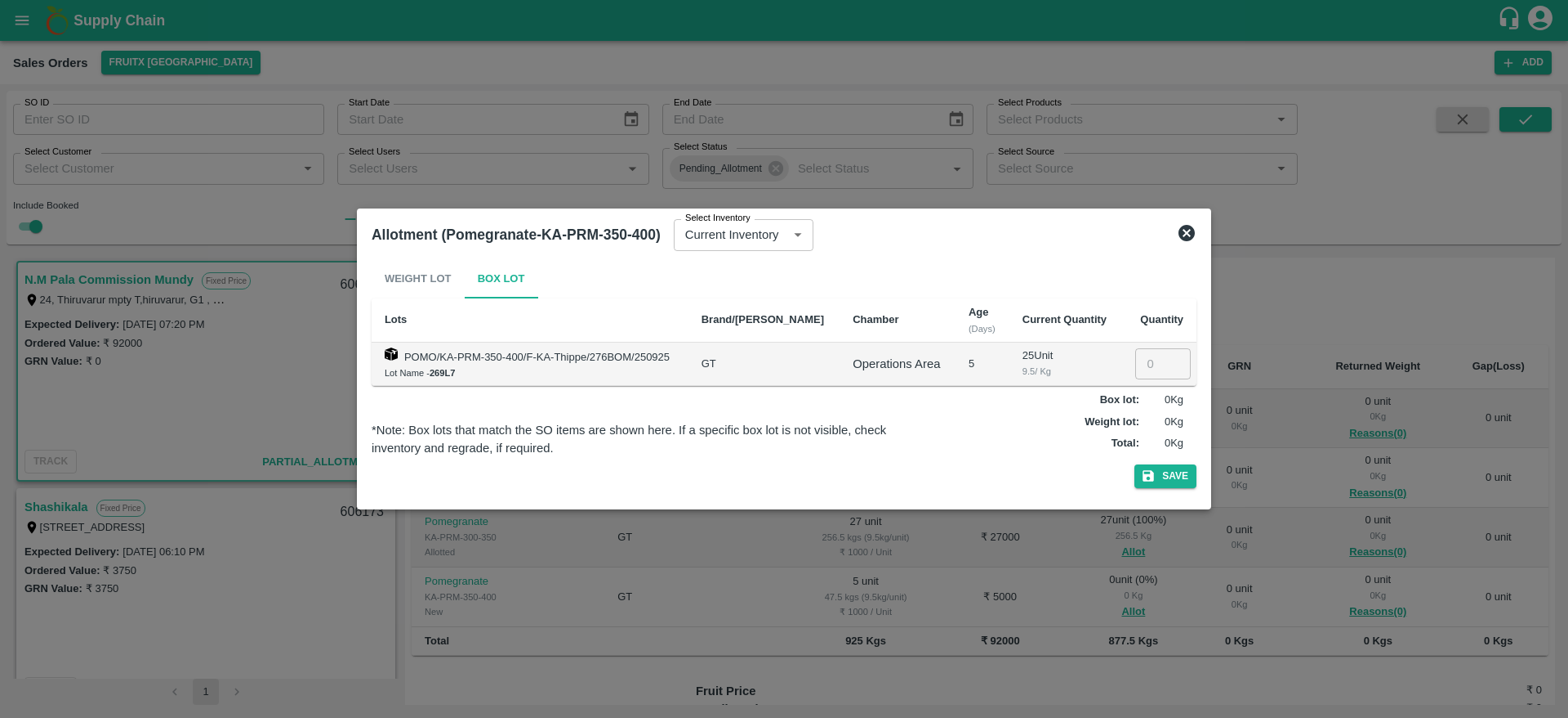
click at [1150, 358] on input "number" at bounding box center [1163, 364] width 55 height 31
type input "5"
click at [1134, 464] on button "Save" at bounding box center [1165, 476] width 62 height 24
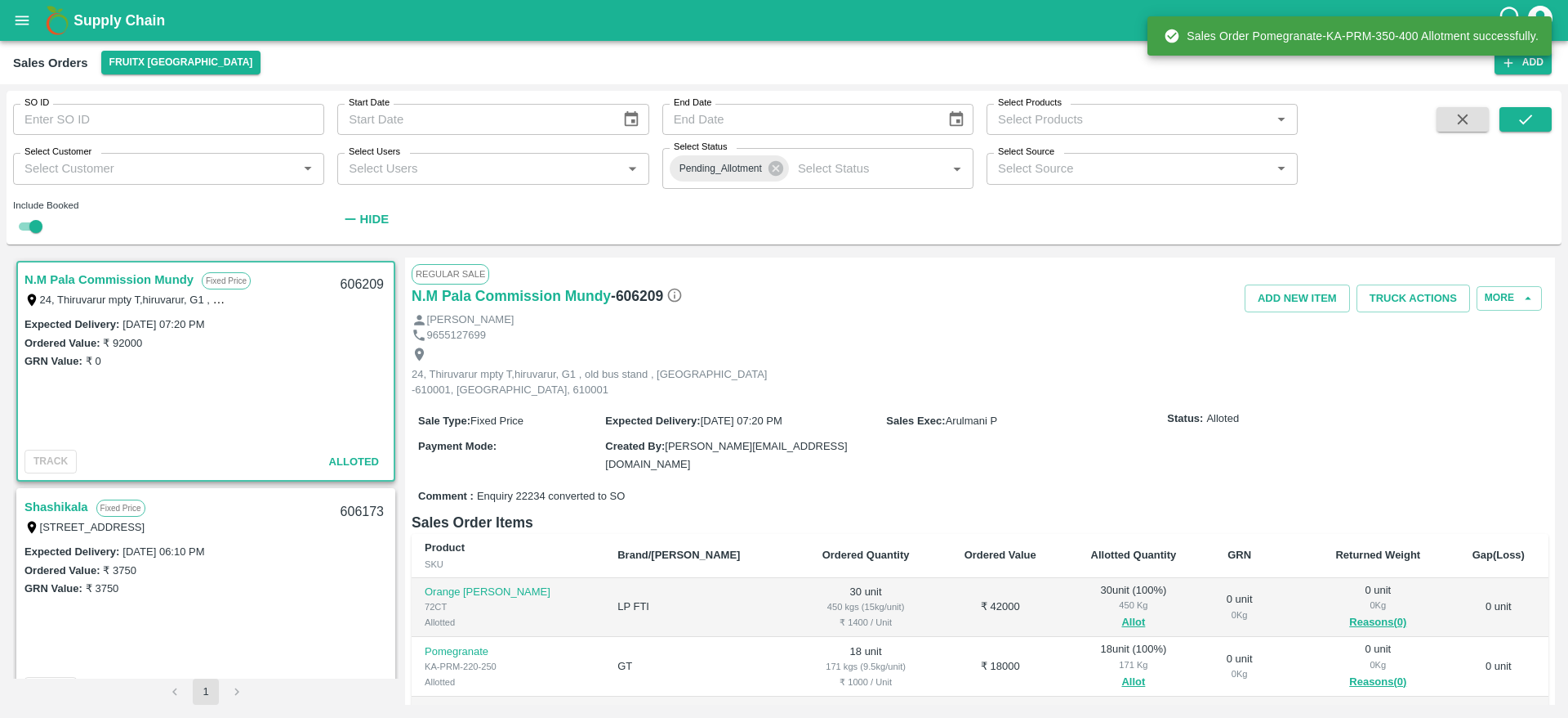
click at [358, 283] on div "606209" at bounding box center [362, 285] width 63 height 39
copy div "606209"
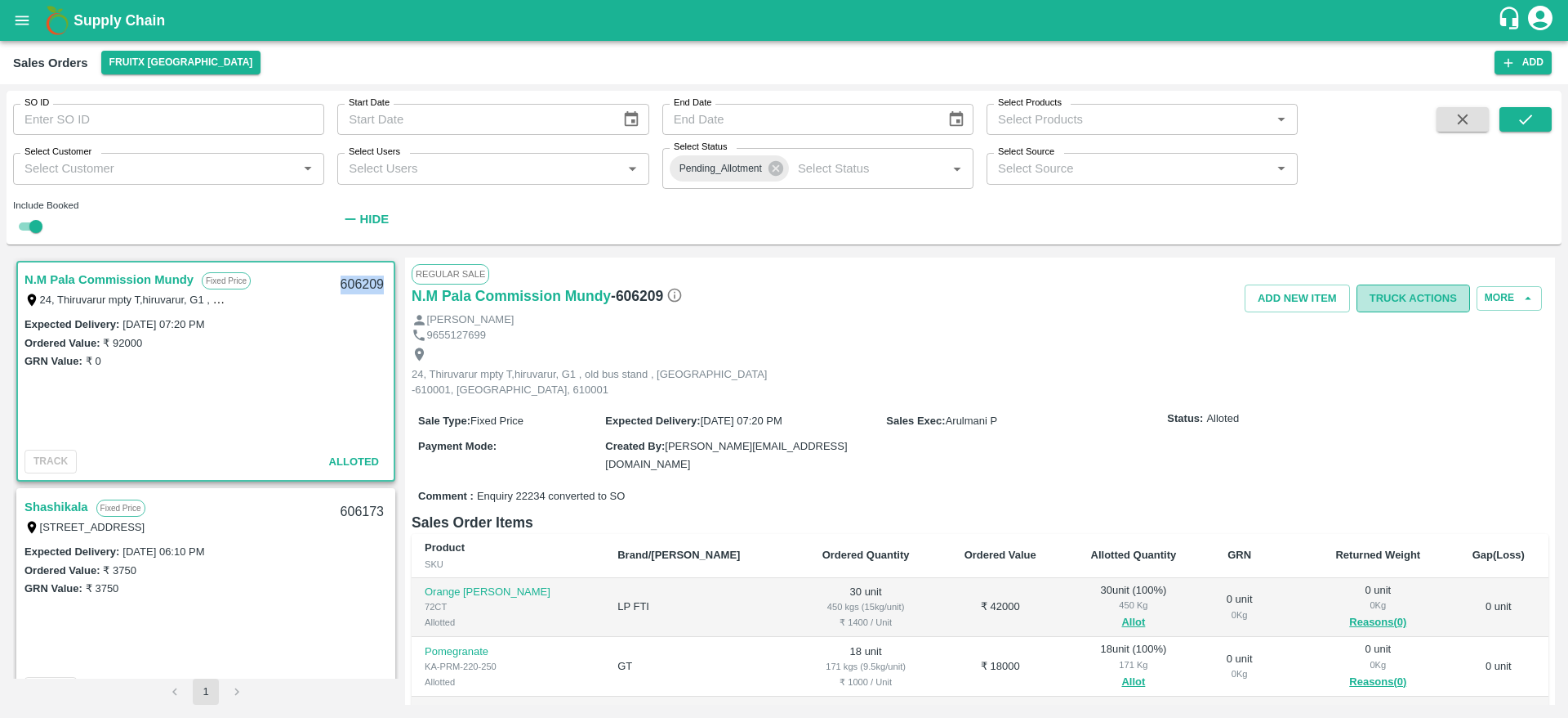
click at [1421, 288] on button "Truck Actions" at bounding box center [1413, 298] width 113 height 29
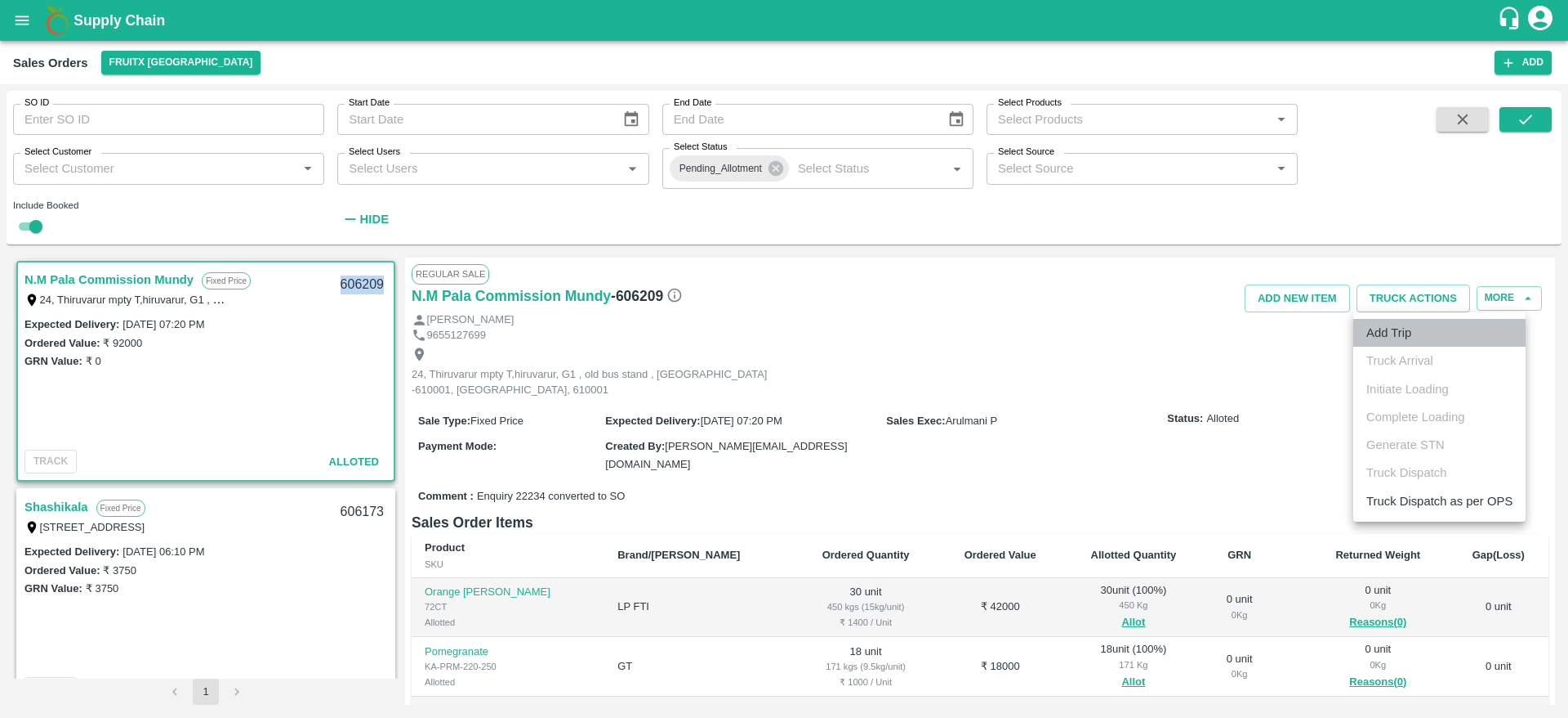
click at [1412, 342] on li "Add Trip" at bounding box center [1439, 332] width 172 height 28
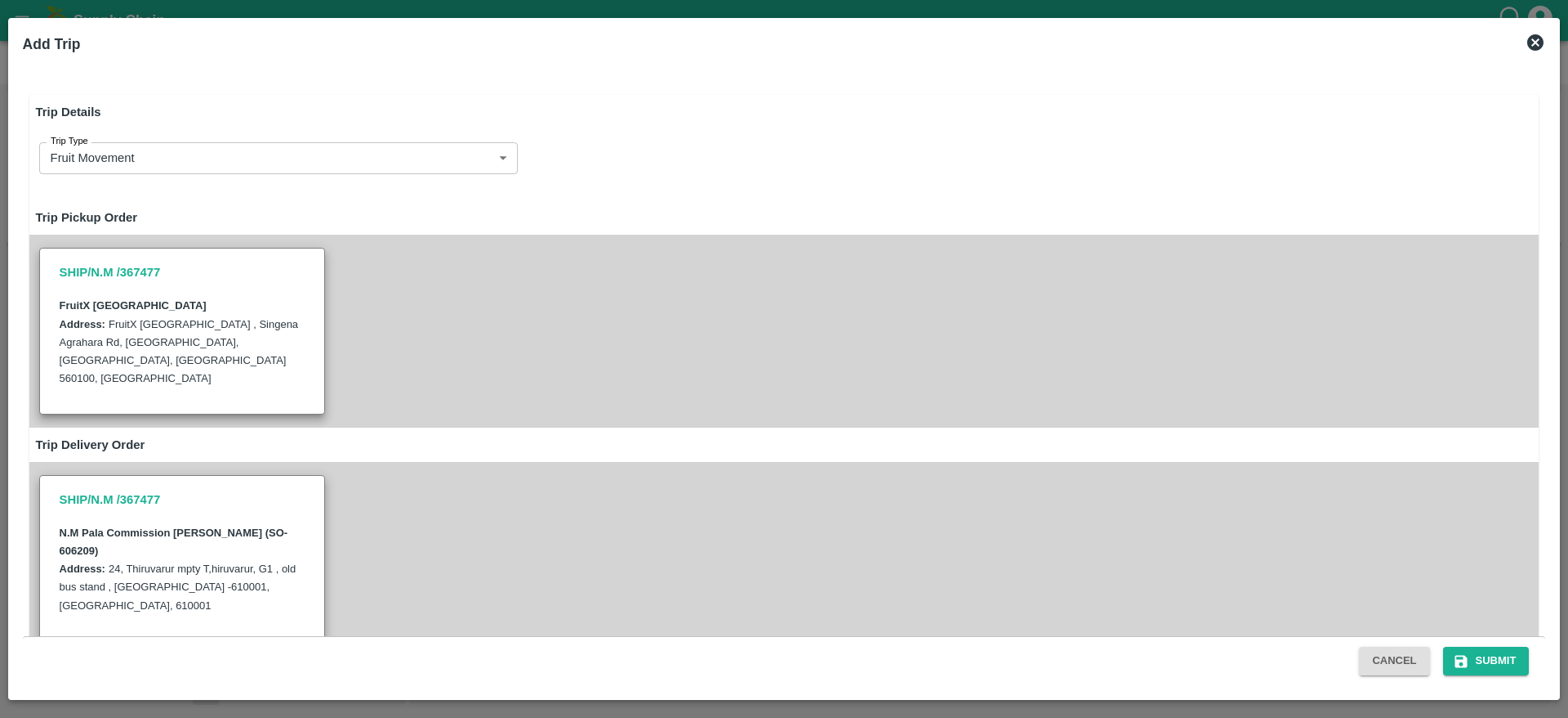
radio input "true"
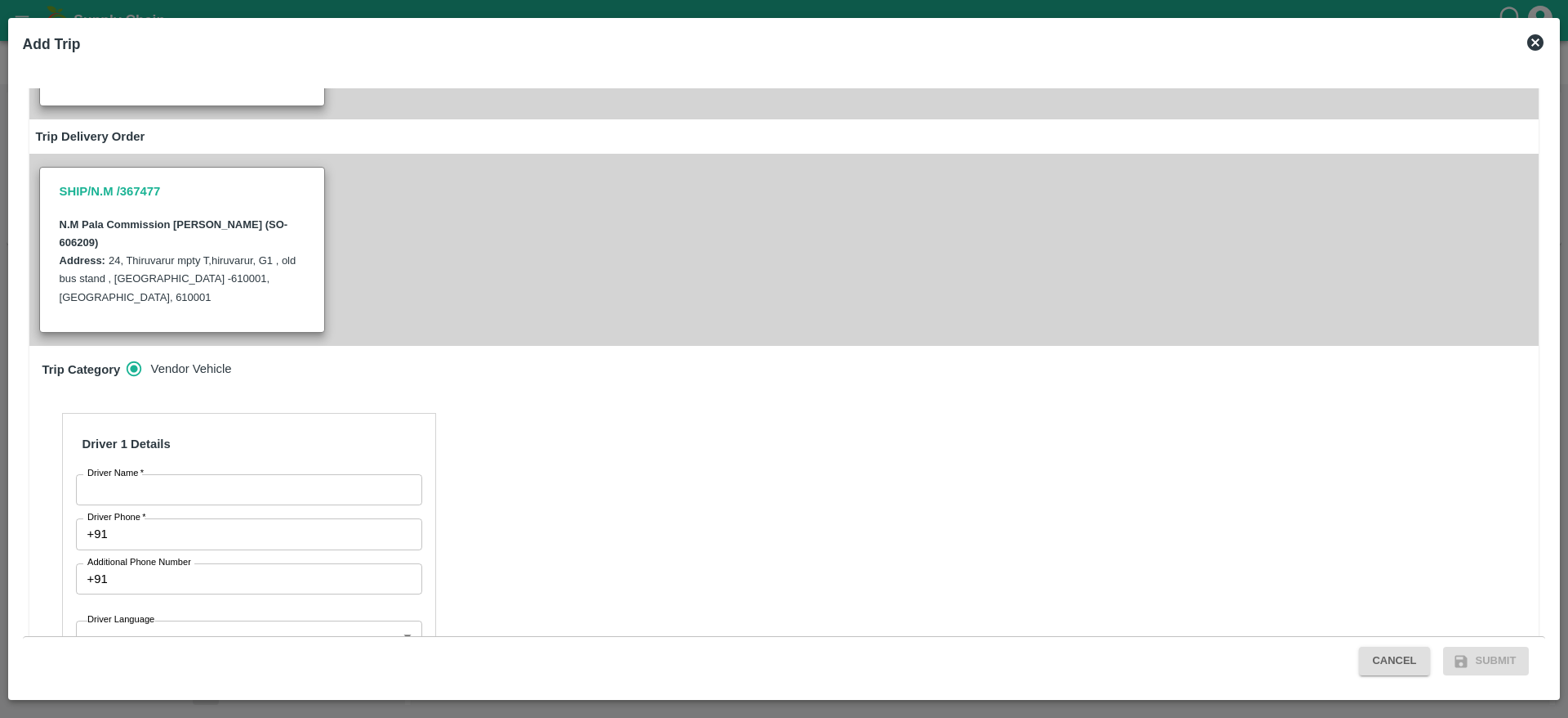
scroll to position [330, 0]
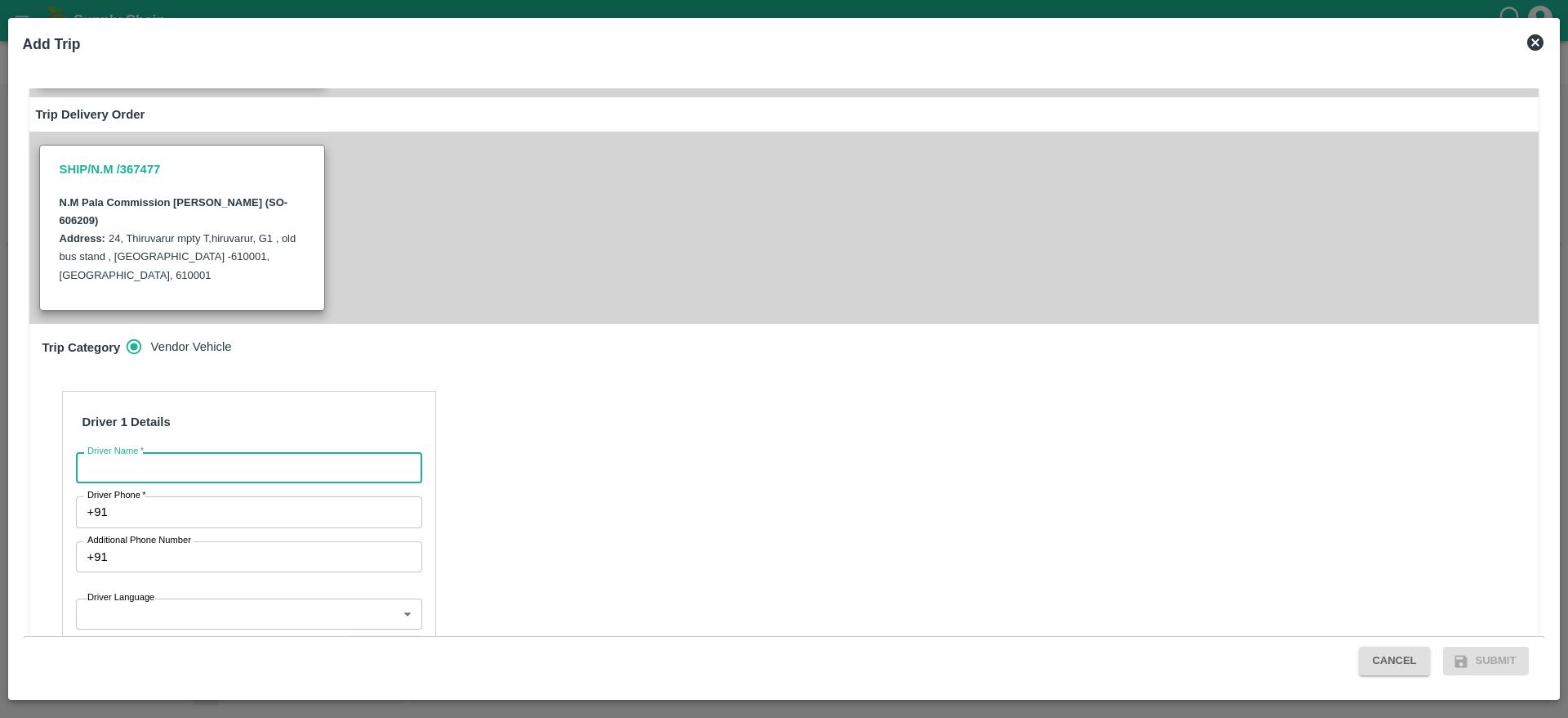
click at [222, 452] on input "Driver Name   *" at bounding box center [248, 468] width 346 height 31
type input "N.M Fruits"
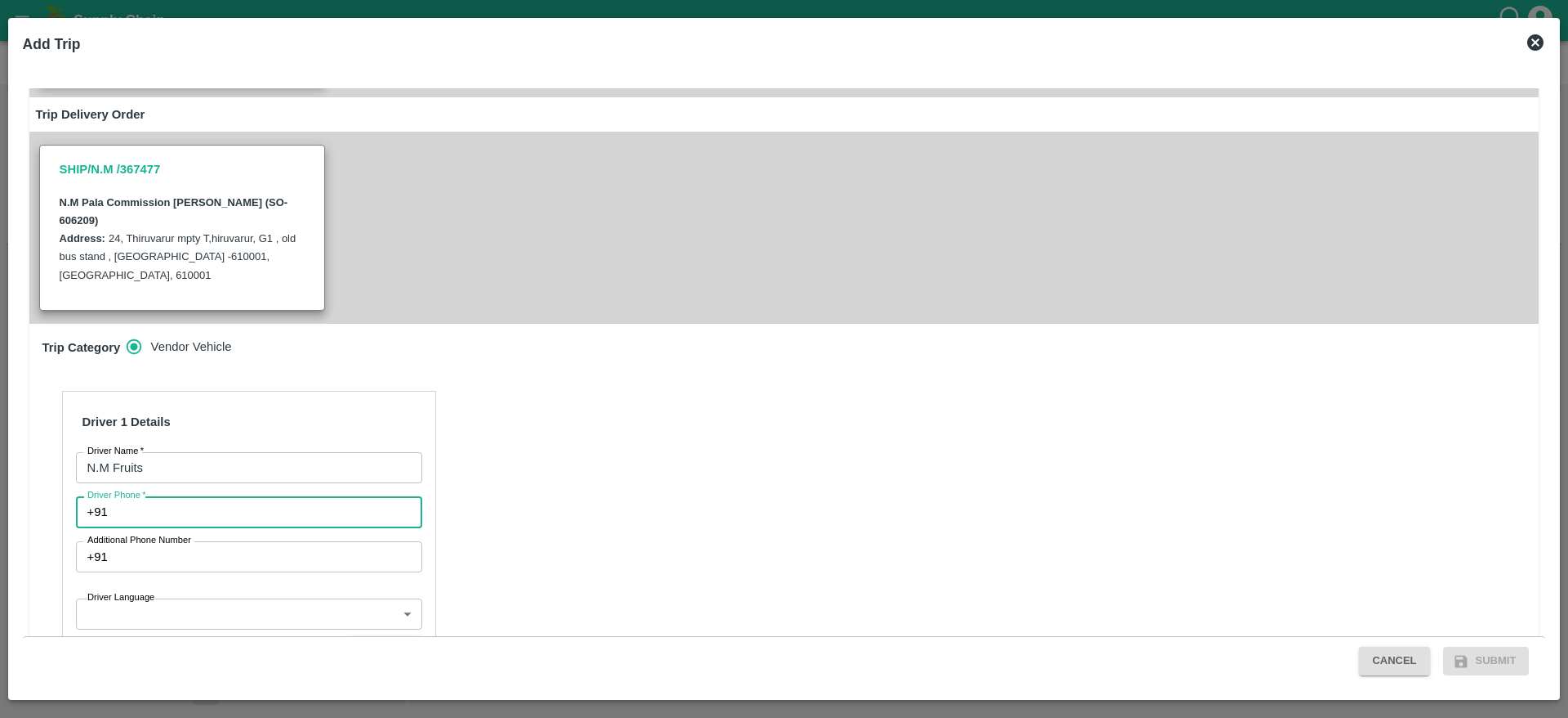
click at [175, 497] on input "Driver Phone   *" at bounding box center [268, 512] width 308 height 31
type input "9626034159"
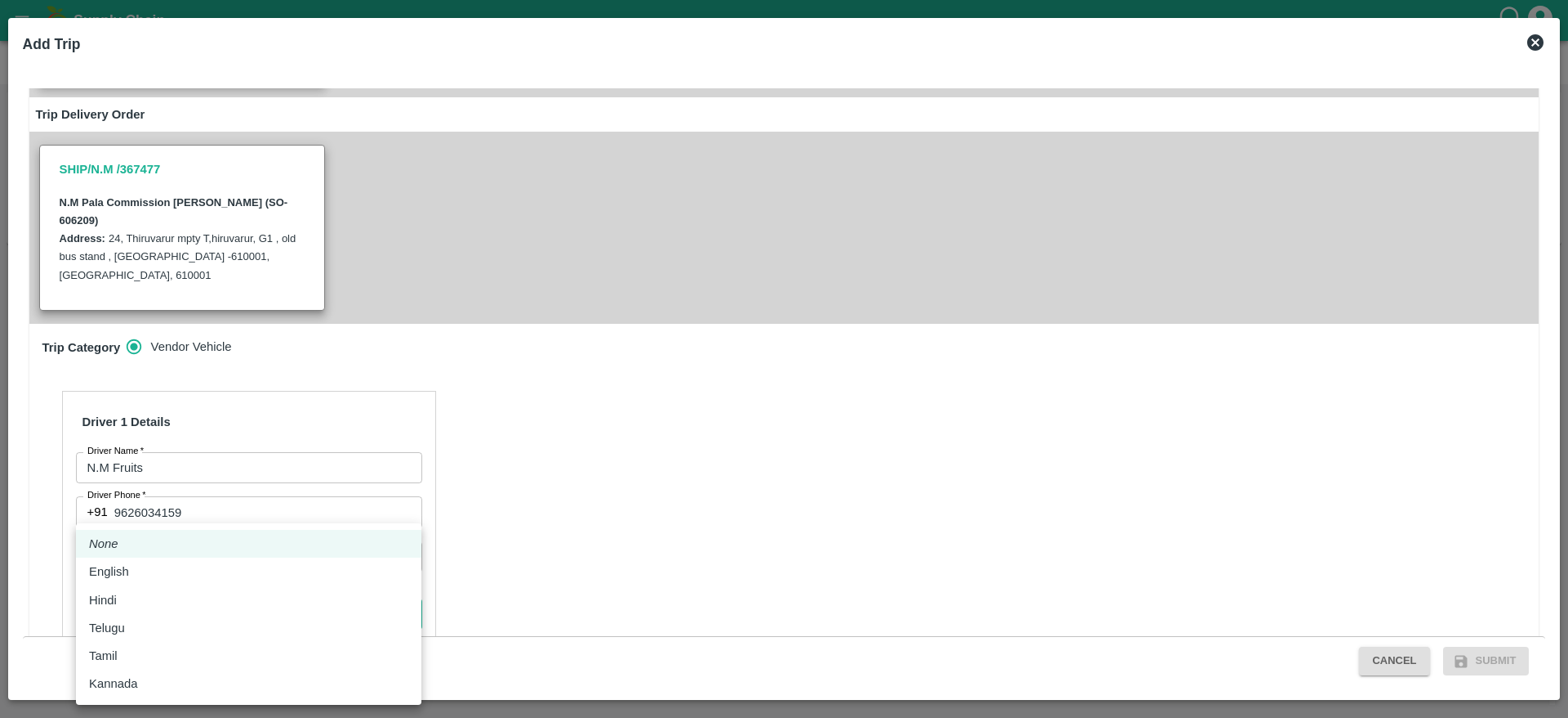
click at [182, 548] on body "Supply Chain Sales Orders FruitX Bangalore Add SO ID SO ID Start Date Start Dat…" at bounding box center [784, 359] width 1568 height 718
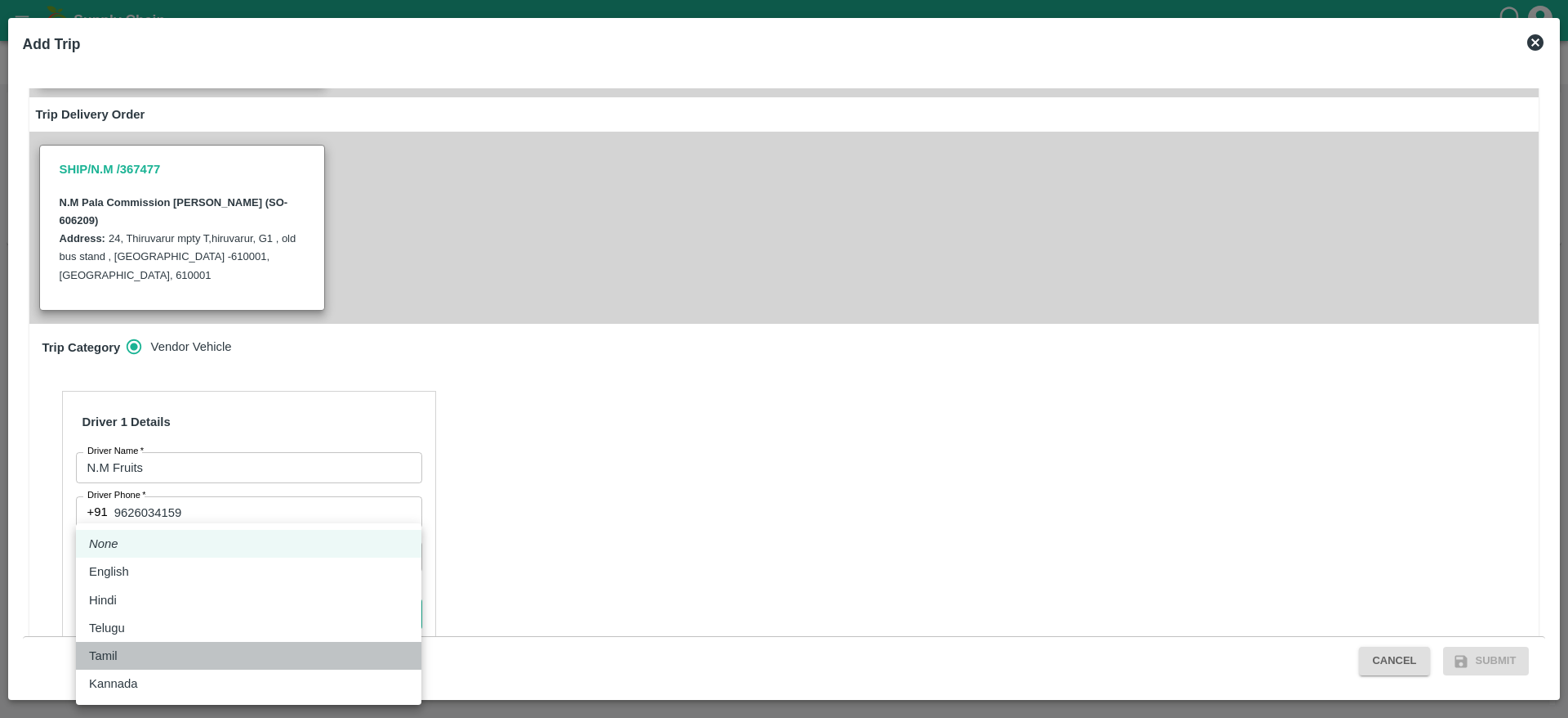
click at [111, 651] on p "Tamil" at bounding box center [103, 654] width 29 height 18
type input "ta"
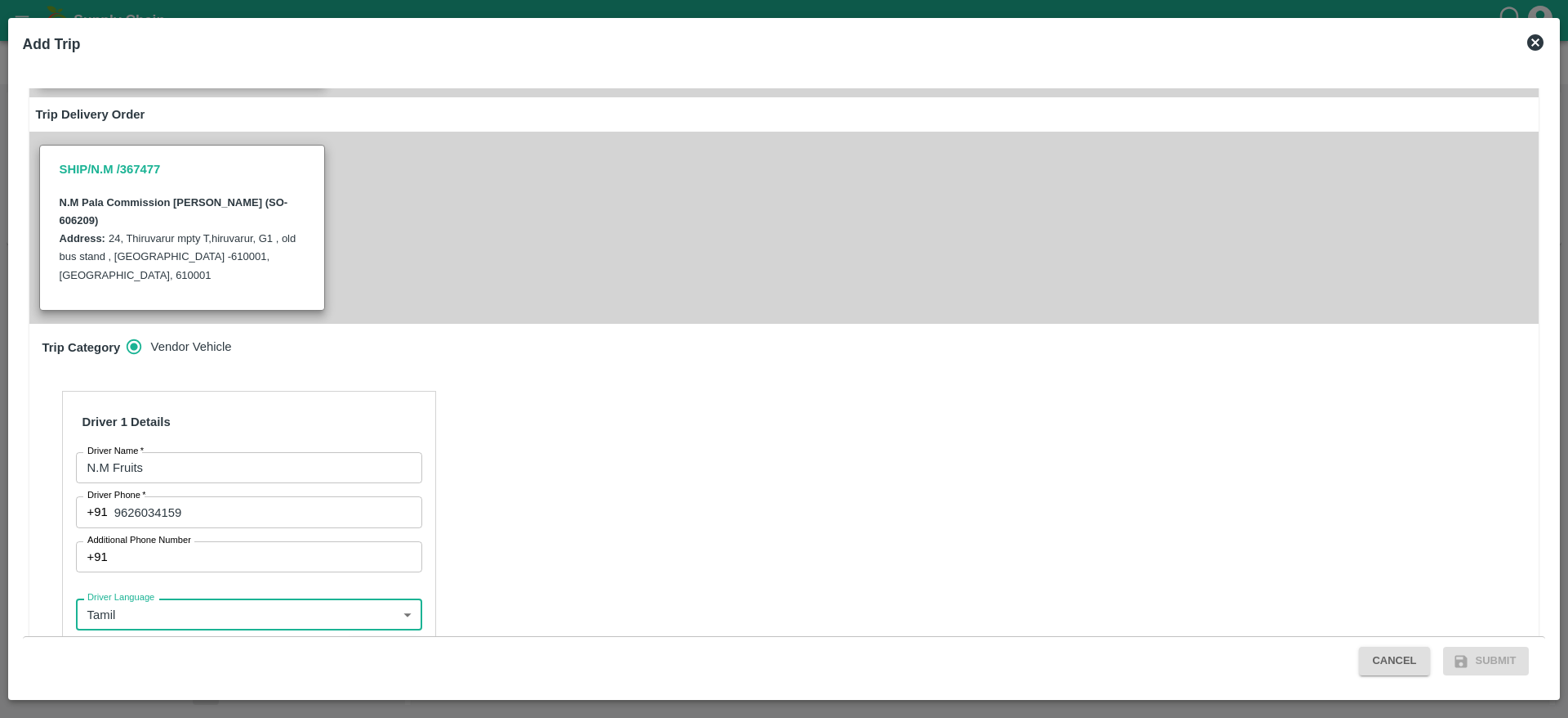
scroll to position [489, 0]
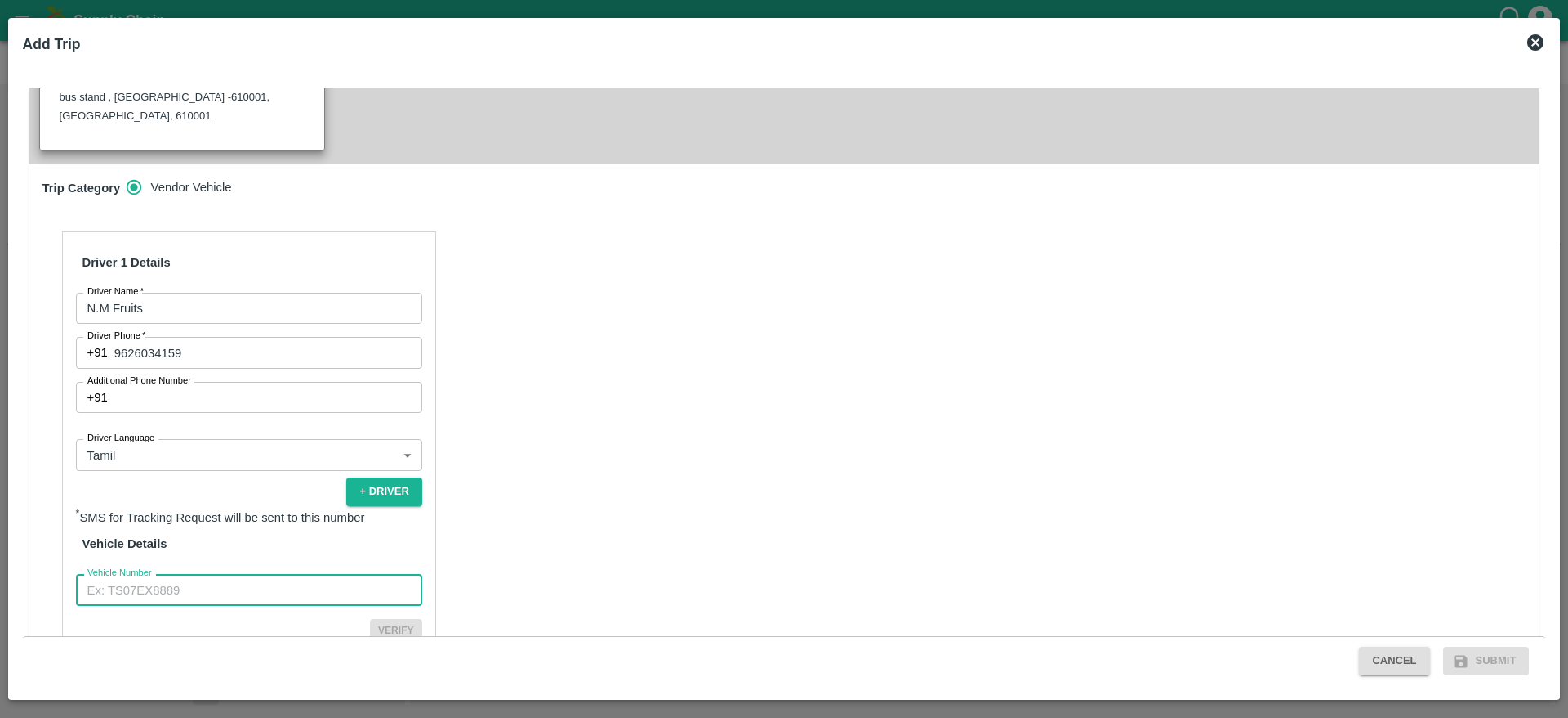
click at [217, 574] on input "Vehicle Number" at bounding box center [248, 590] width 346 height 31
type input "TN32BF8595"
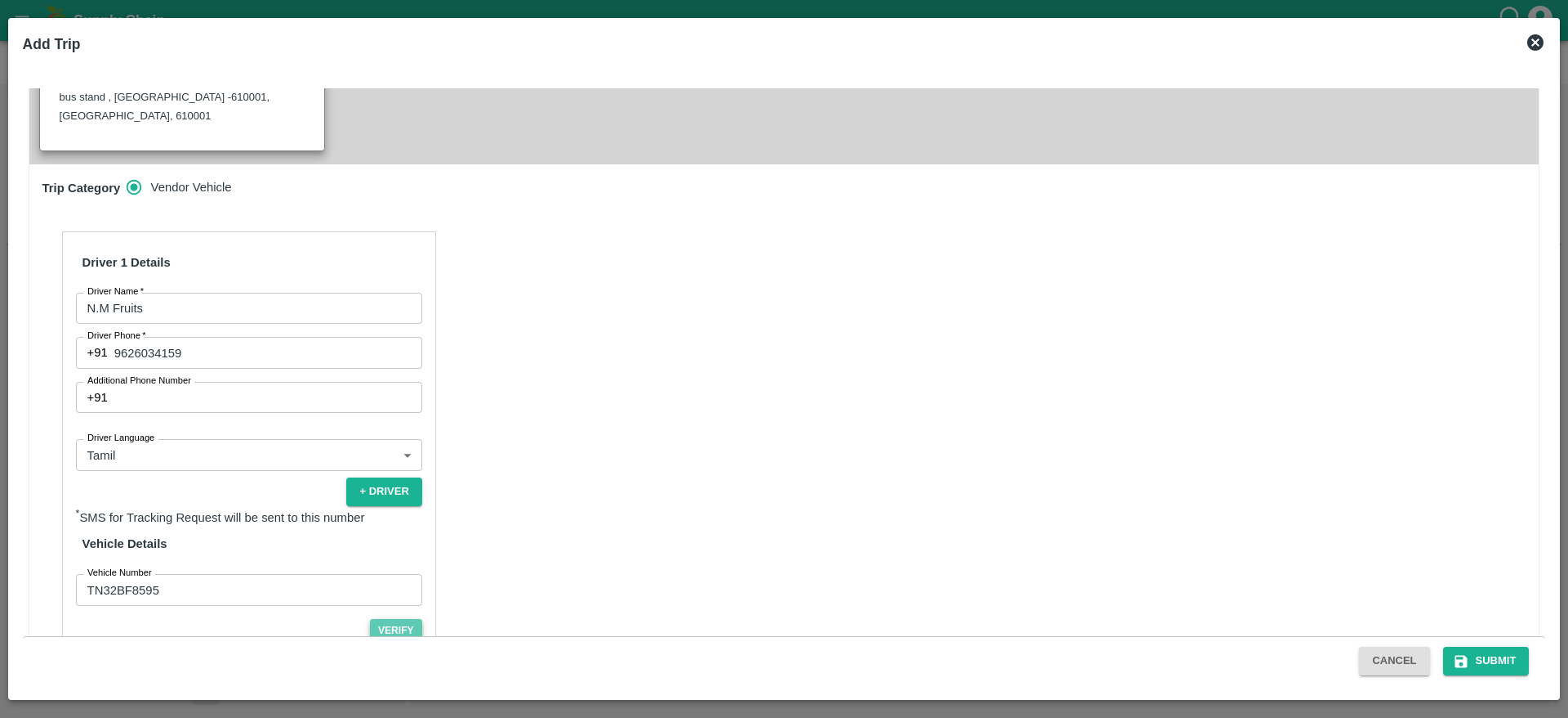
click at [404, 618] on button "Verify" at bounding box center [396, 630] width 53 height 24
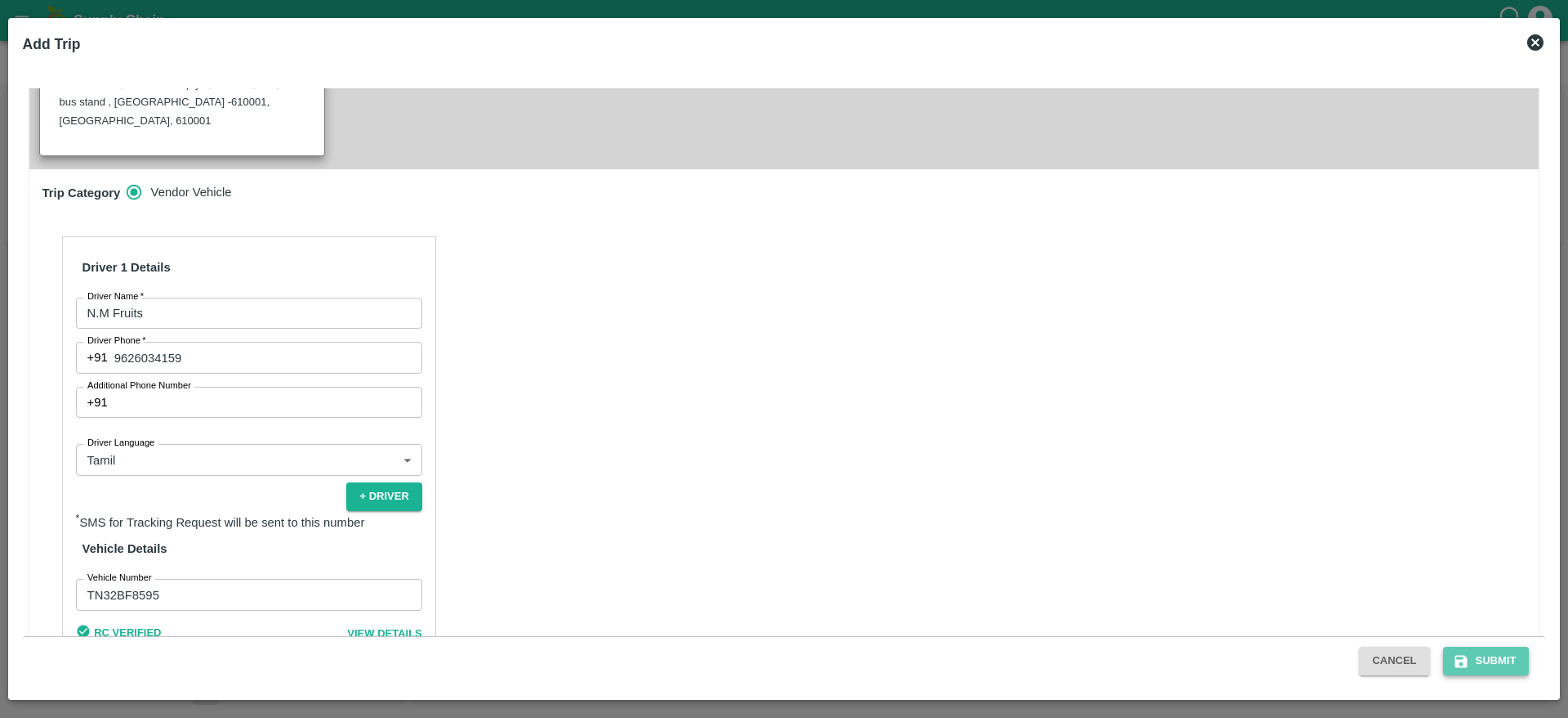
click at [1489, 662] on button "Submit" at bounding box center [1487, 660] width 87 height 29
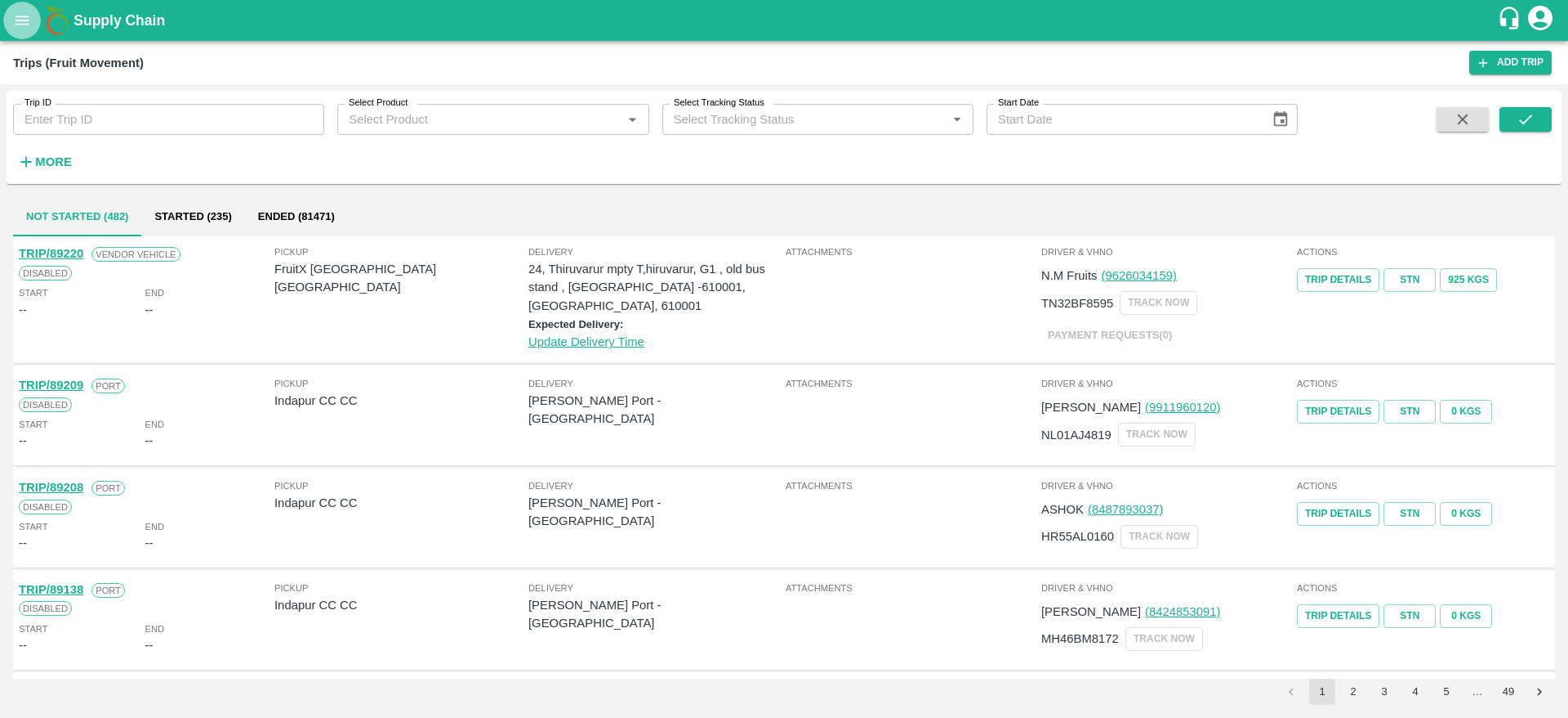
click at [15, 28] on icon "open drawer" at bounding box center [21, 19] width 18 height 18
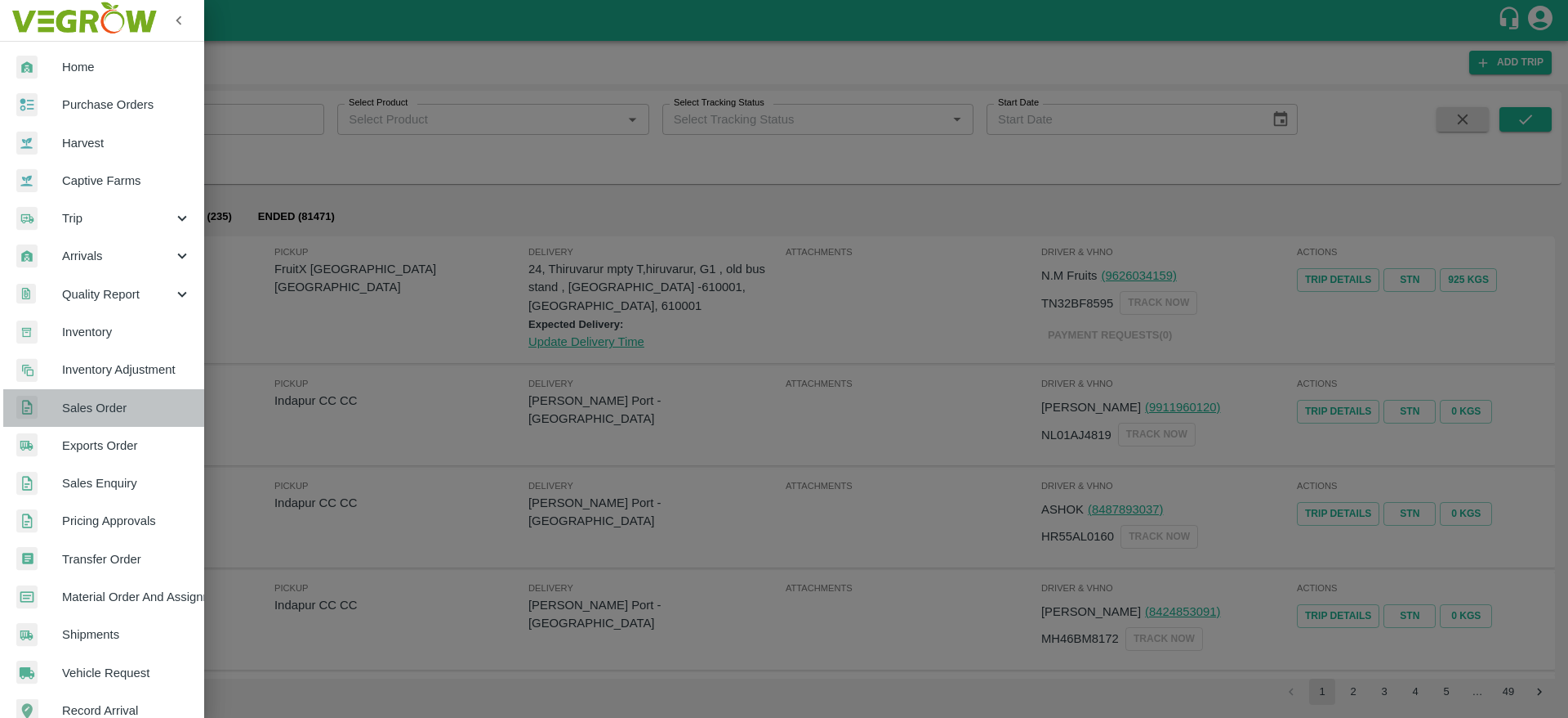
click at [125, 395] on link "Sales Order" at bounding box center [101, 408] width 204 height 38
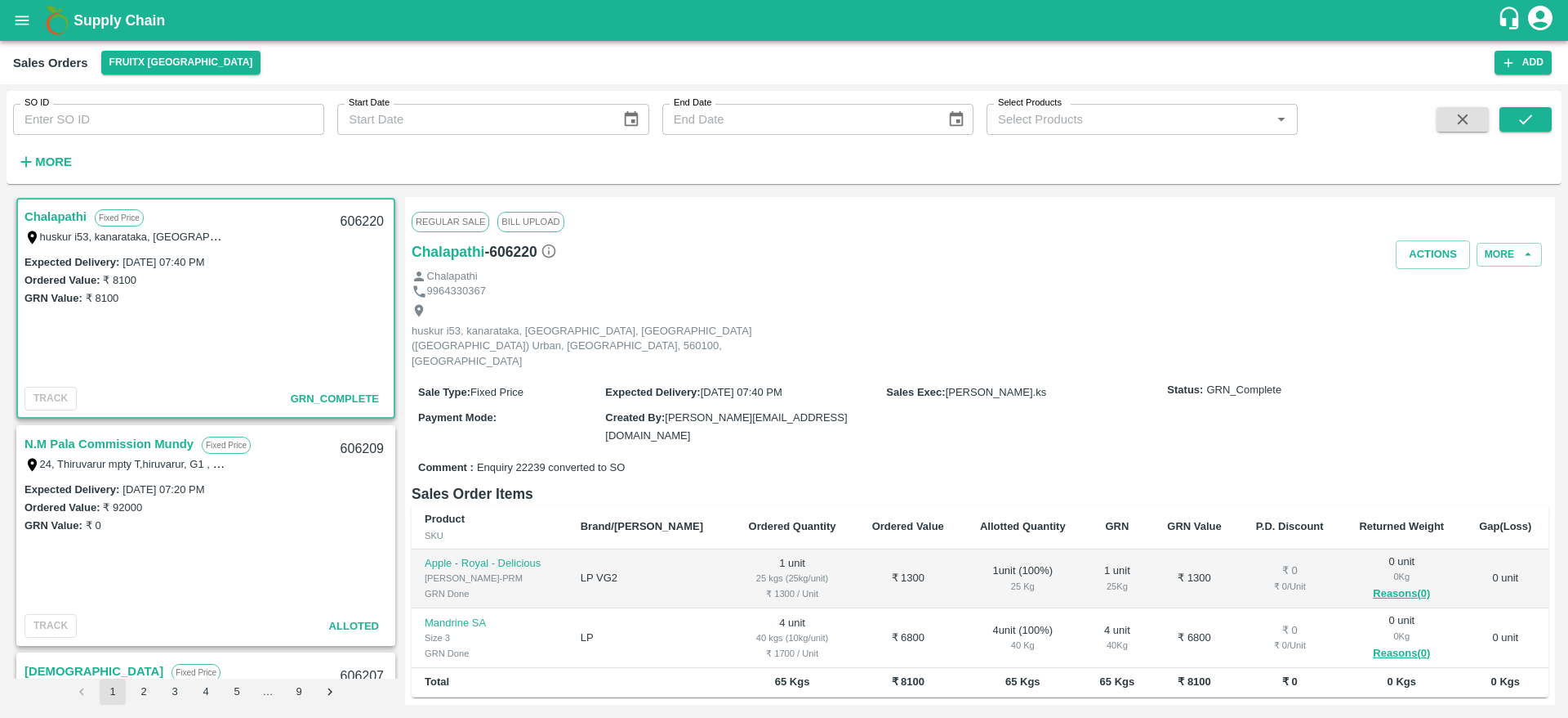
scroll to position [2, 0]
click at [108, 439] on link "N.M Pala Commission Mundy" at bounding box center [109, 444] width 169 height 21
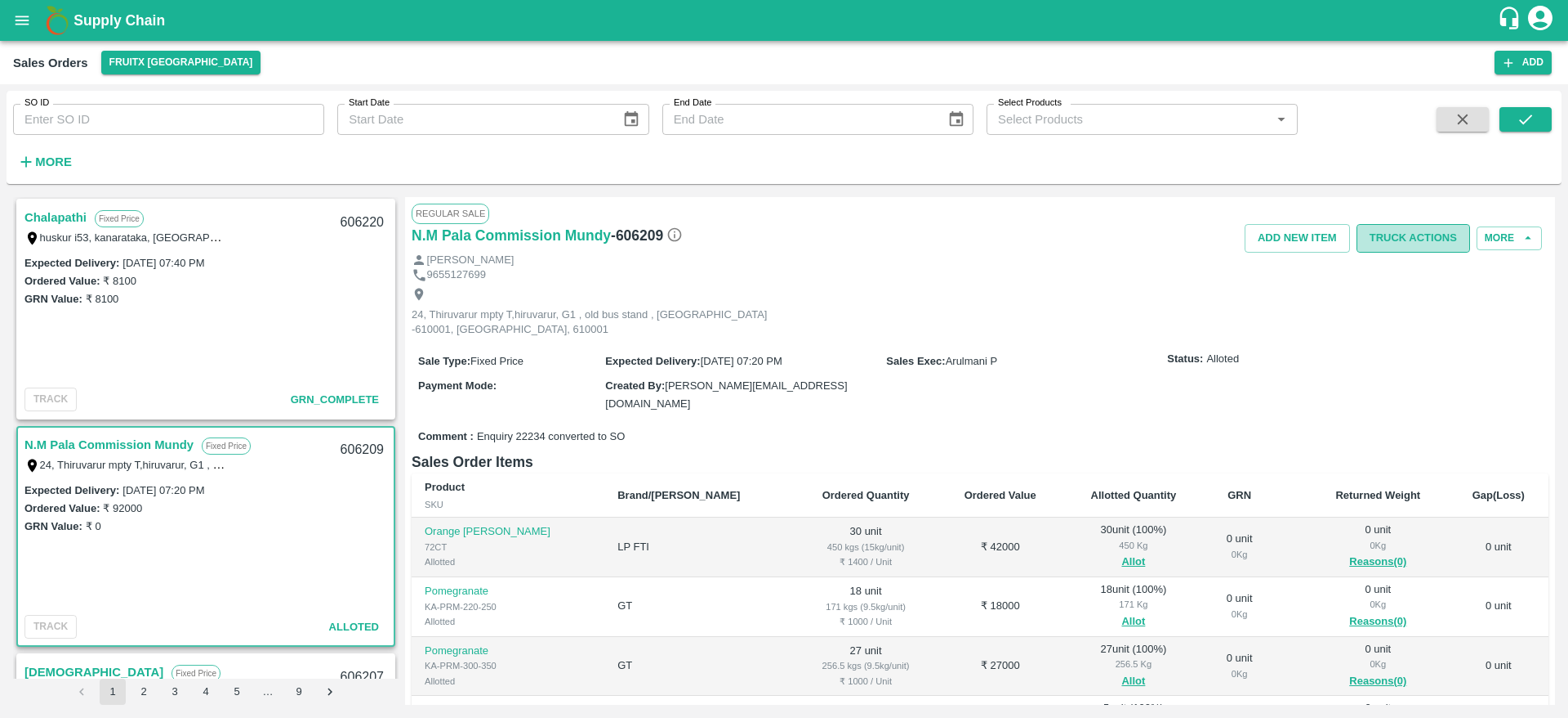
click at [1408, 240] on button "Truck Actions" at bounding box center [1413, 238] width 113 height 29
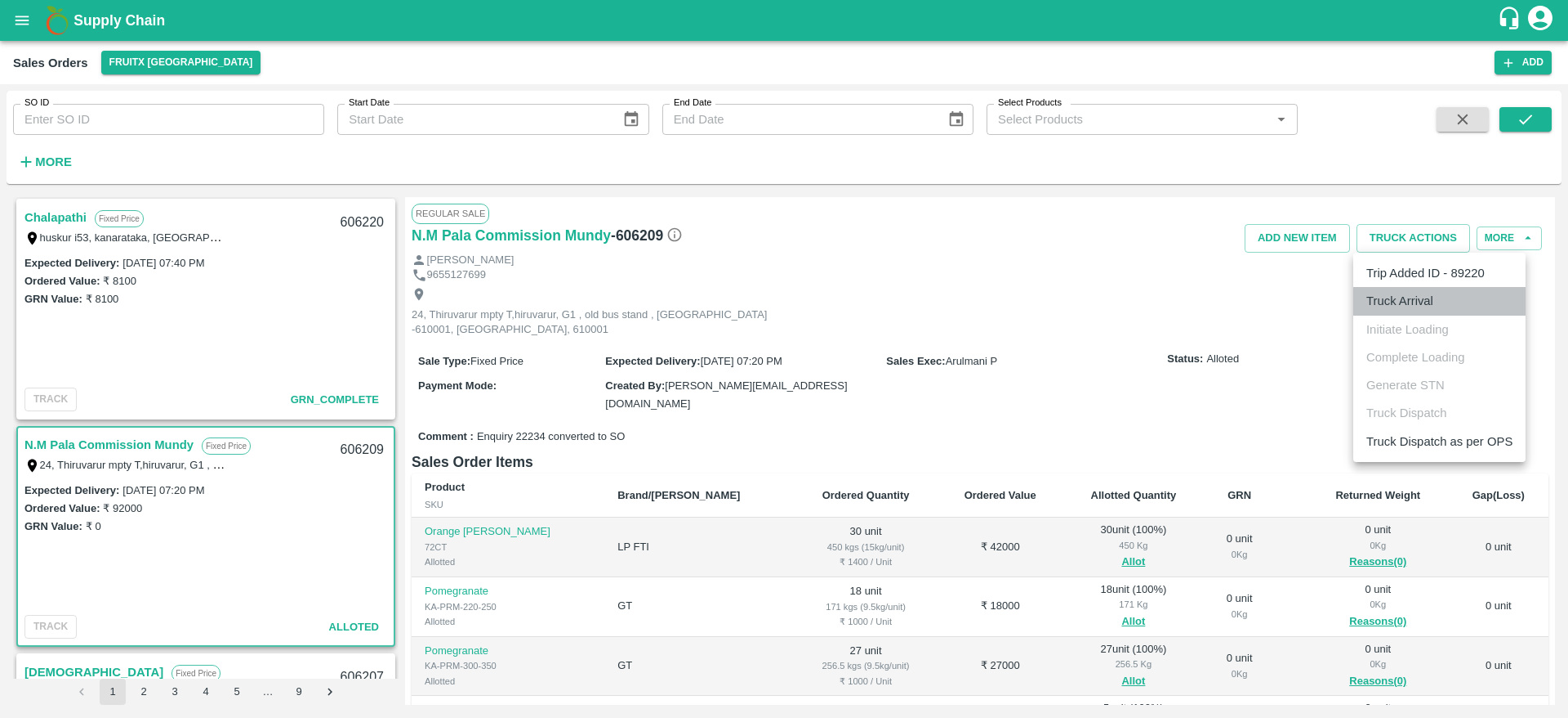
click at [1409, 296] on li "Truck Arrival" at bounding box center [1439, 301] width 172 height 28
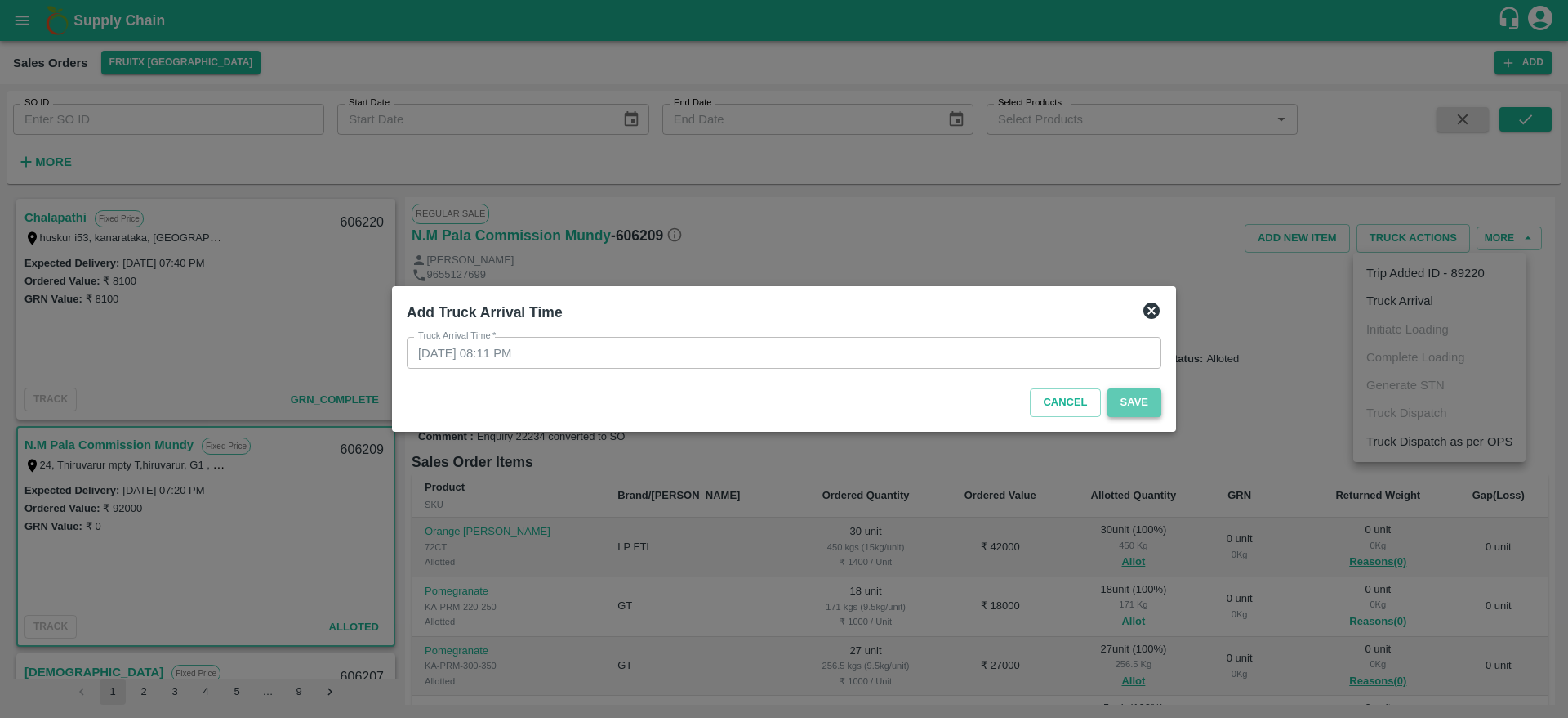
click at [1135, 409] on button "Save" at bounding box center [1134, 402] width 53 height 29
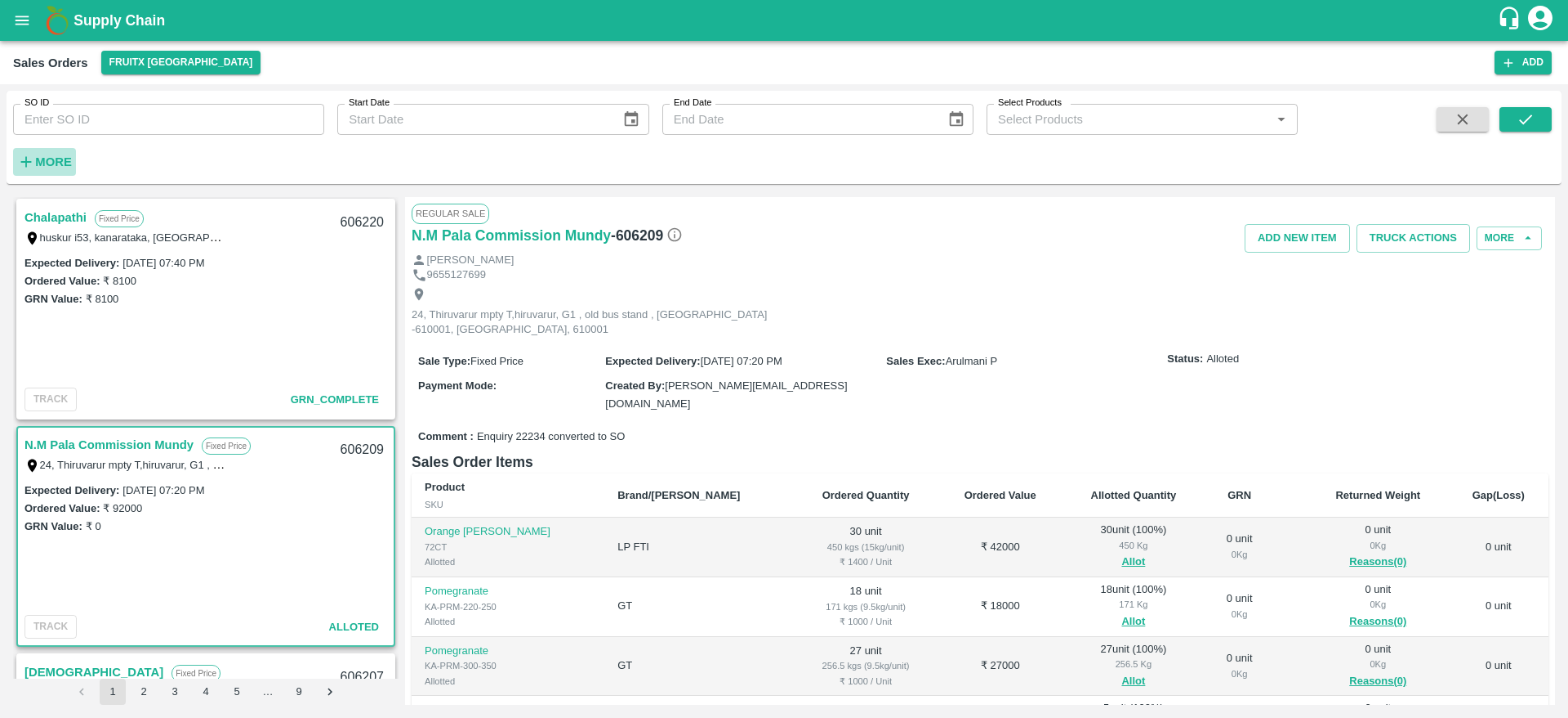
click at [54, 164] on strong "More" at bounding box center [53, 162] width 37 height 13
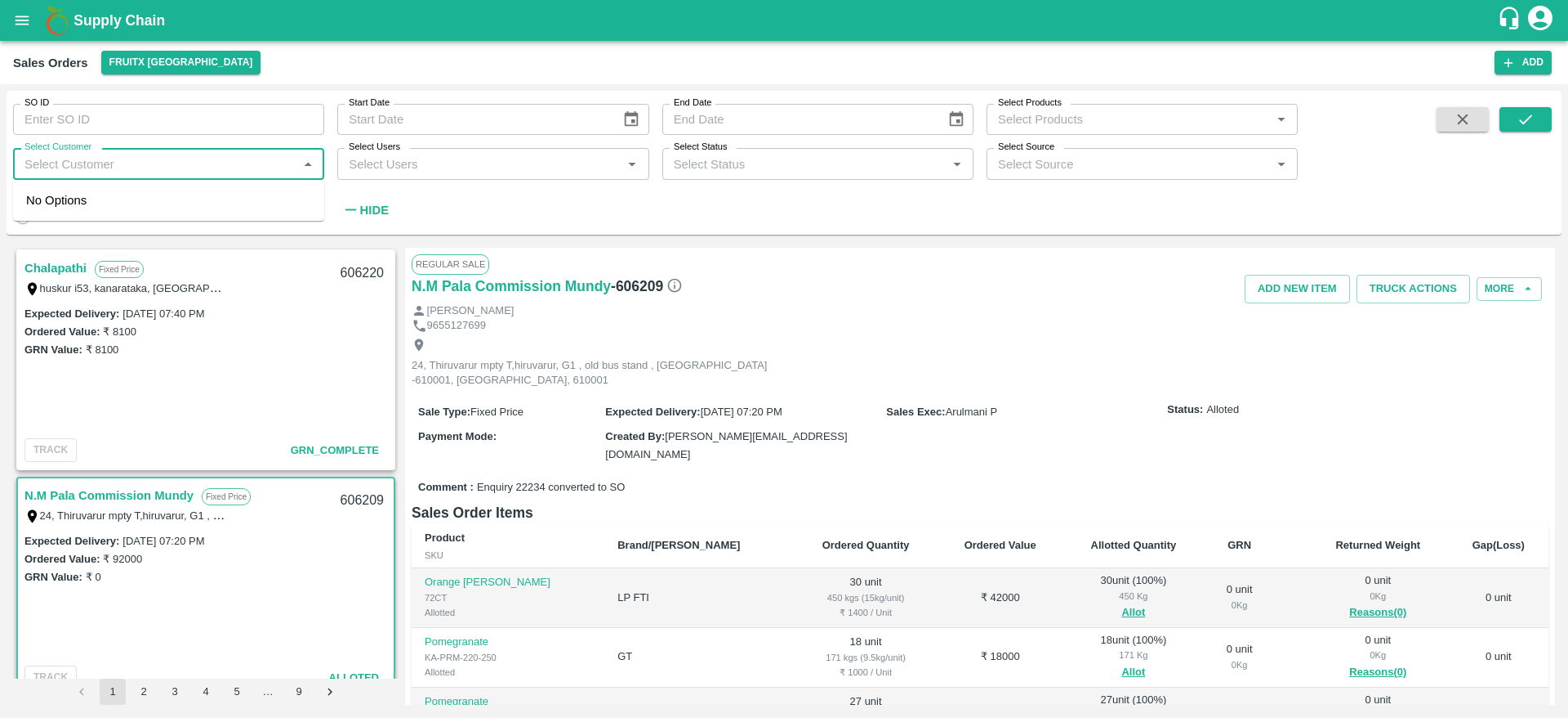
click at [91, 174] on input "Select Customer" at bounding box center [155, 163] width 275 height 21
type input "N.M Pala"
click at [474, 284] on h6 "N.M Pala Commission Mundy" at bounding box center [511, 286] width 199 height 23
click at [1473, 132] on span at bounding box center [1463, 166] width 65 height 118
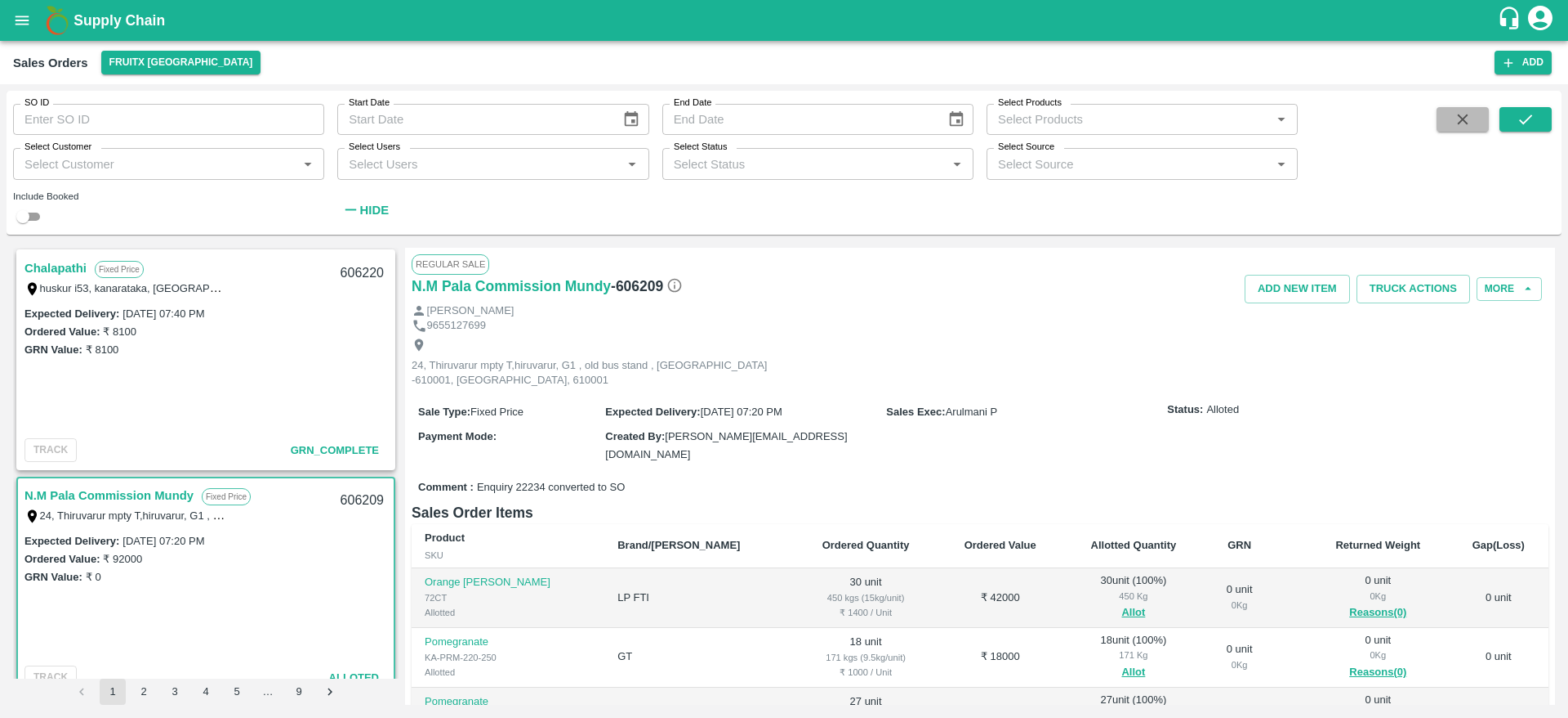
click at [1467, 125] on icon "button" at bounding box center [1462, 119] width 18 height 18
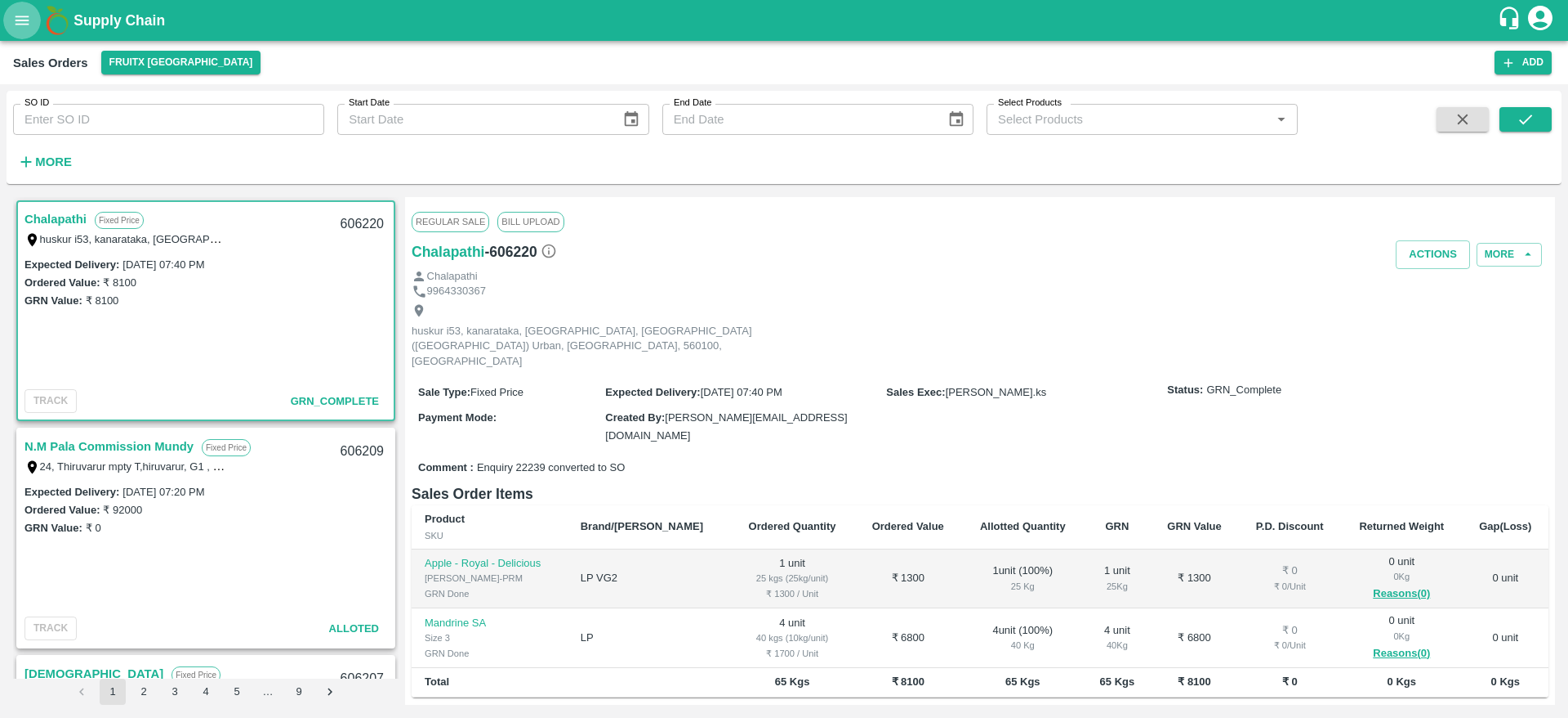
click at [22, 9] on button "open drawer" at bounding box center [22, 20] width 38 height 38
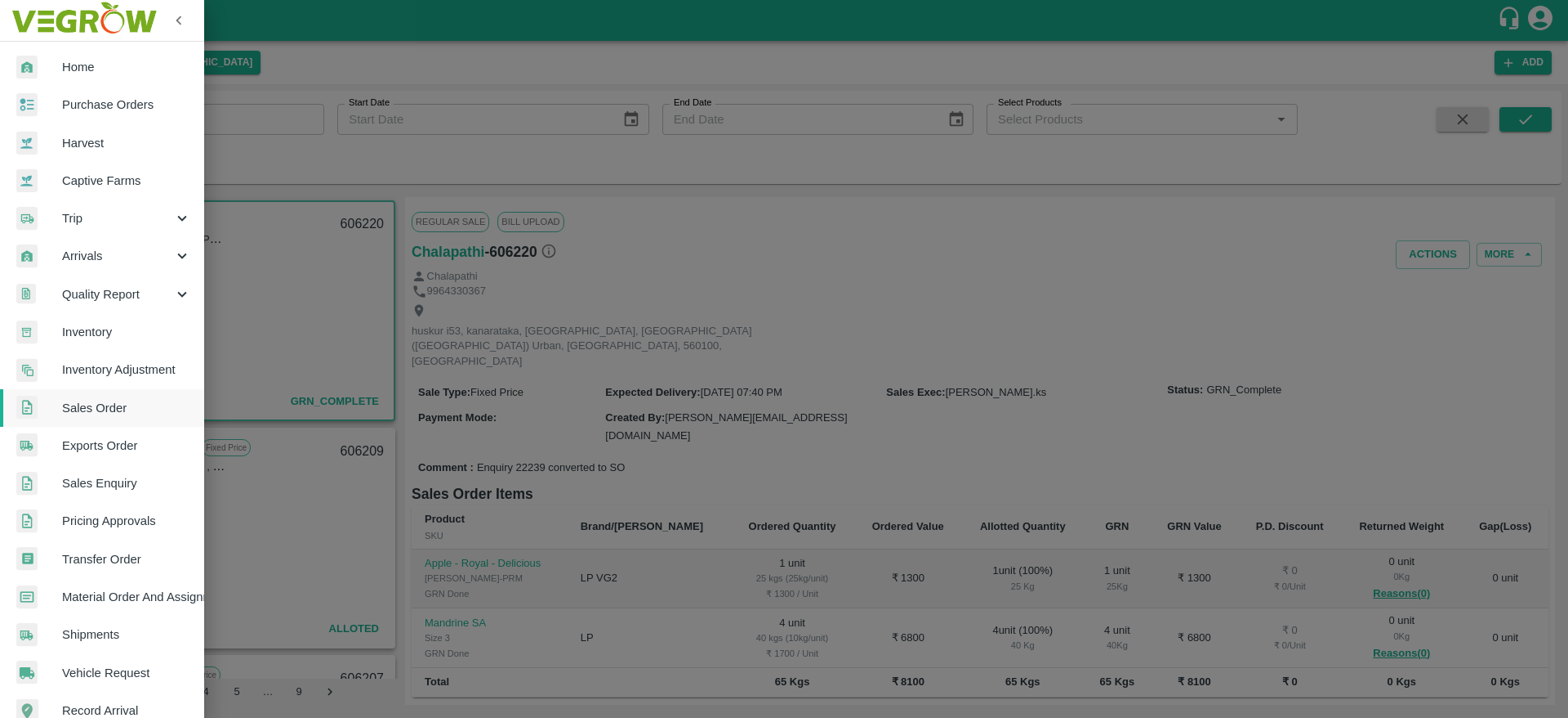
click at [134, 495] on link "Sales Enquiry" at bounding box center [101, 483] width 204 height 38
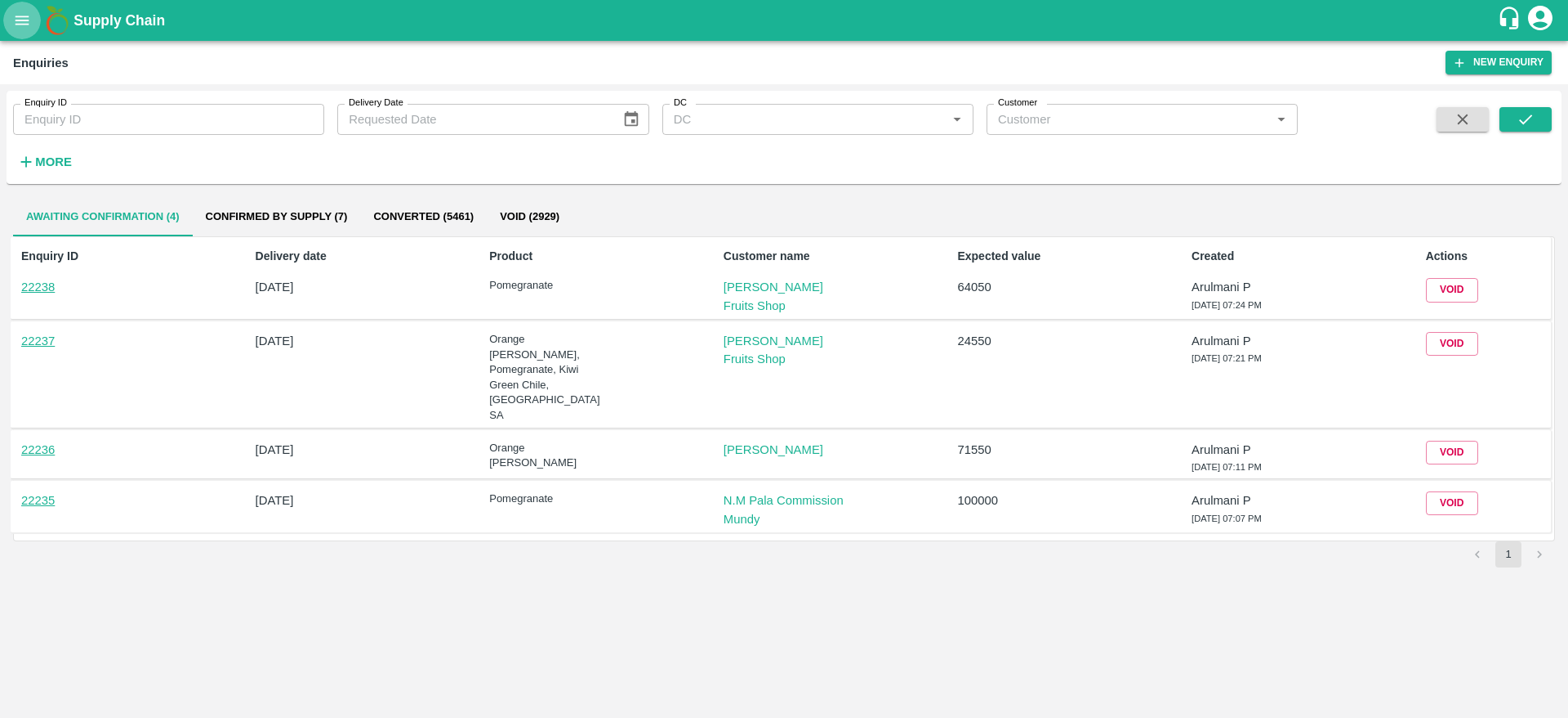
click at [22, 12] on icon "open drawer" at bounding box center [21, 19] width 18 height 18
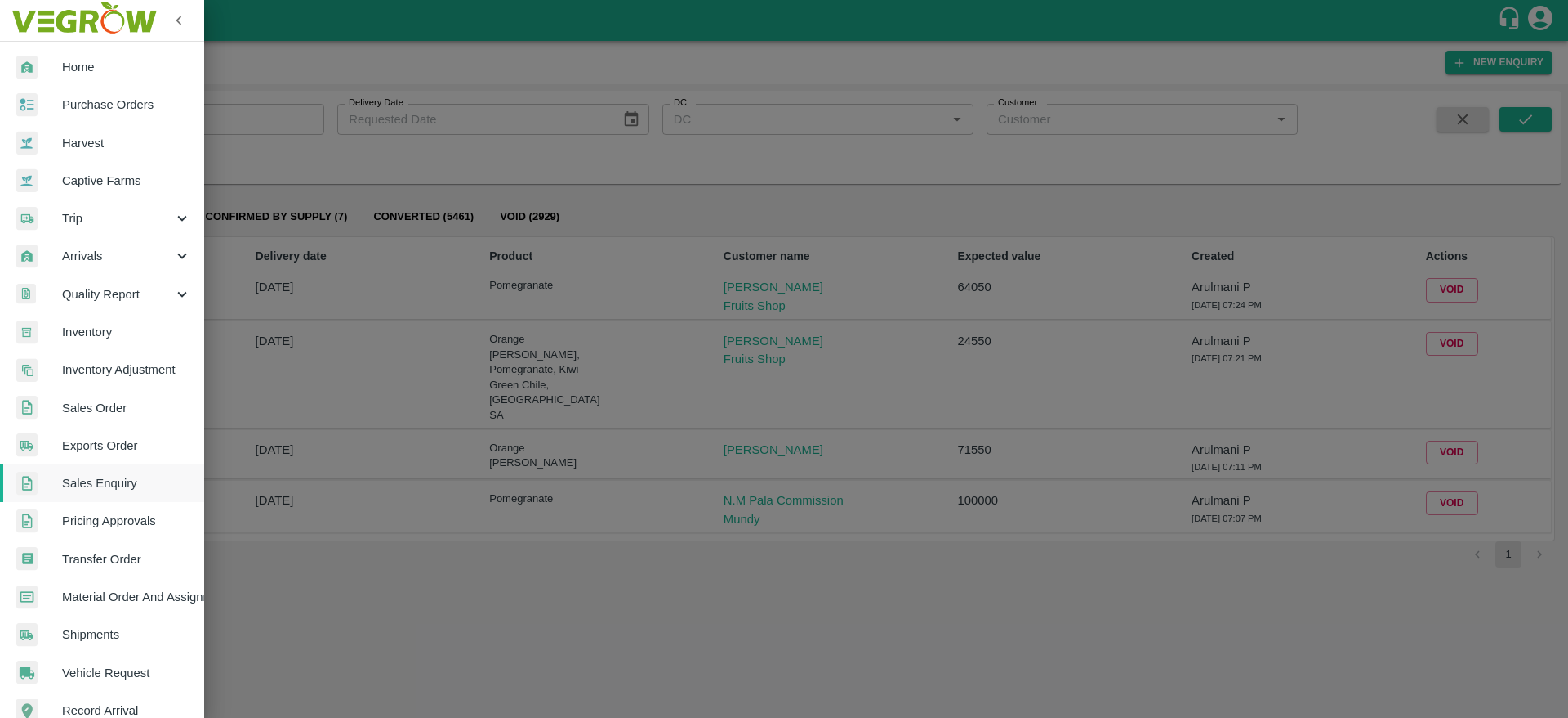
click at [118, 405] on span "Sales Order" at bounding box center [126, 407] width 129 height 18
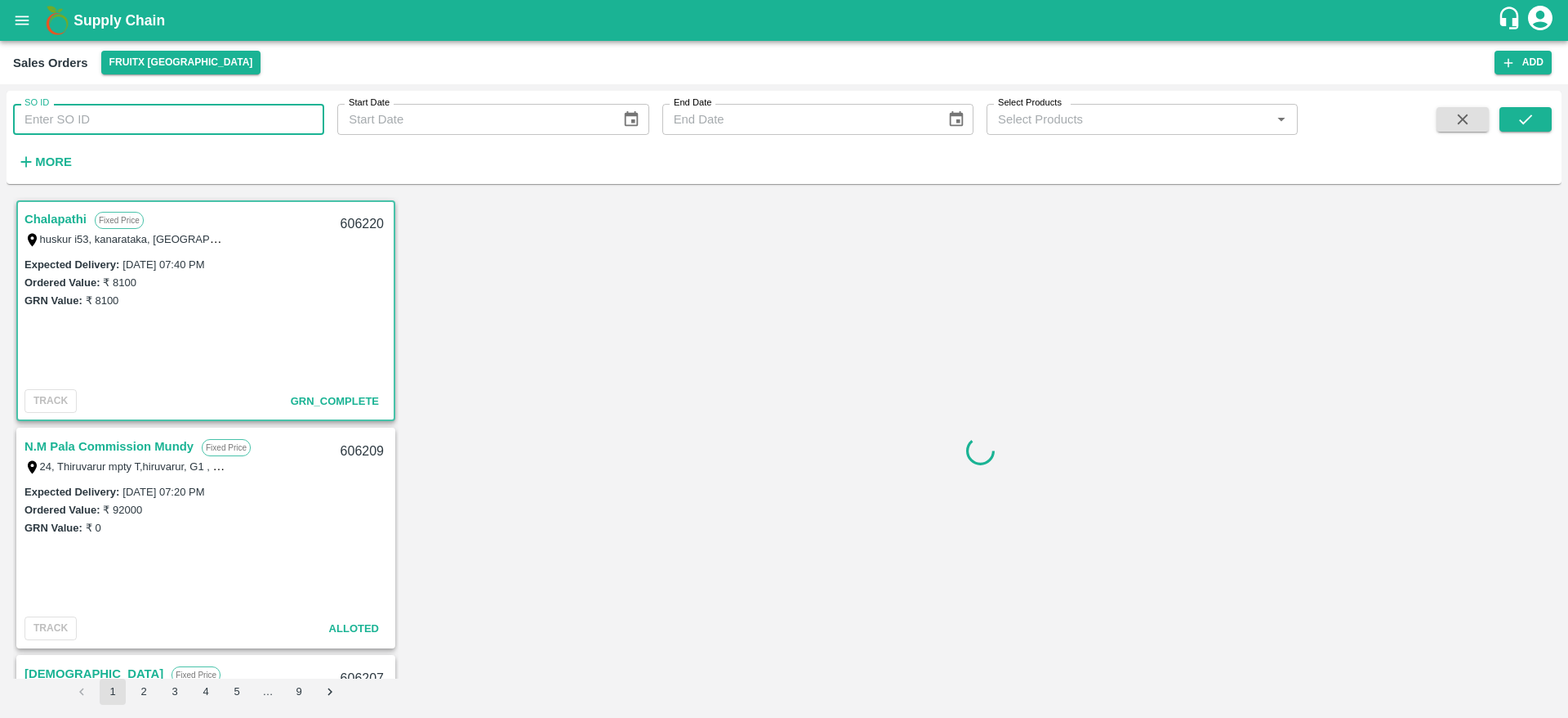
click at [147, 128] on input "SO ID" at bounding box center [168, 119] width 311 height 31
type input "606219"
click at [1531, 127] on icon "submit" at bounding box center [1526, 119] width 18 height 18
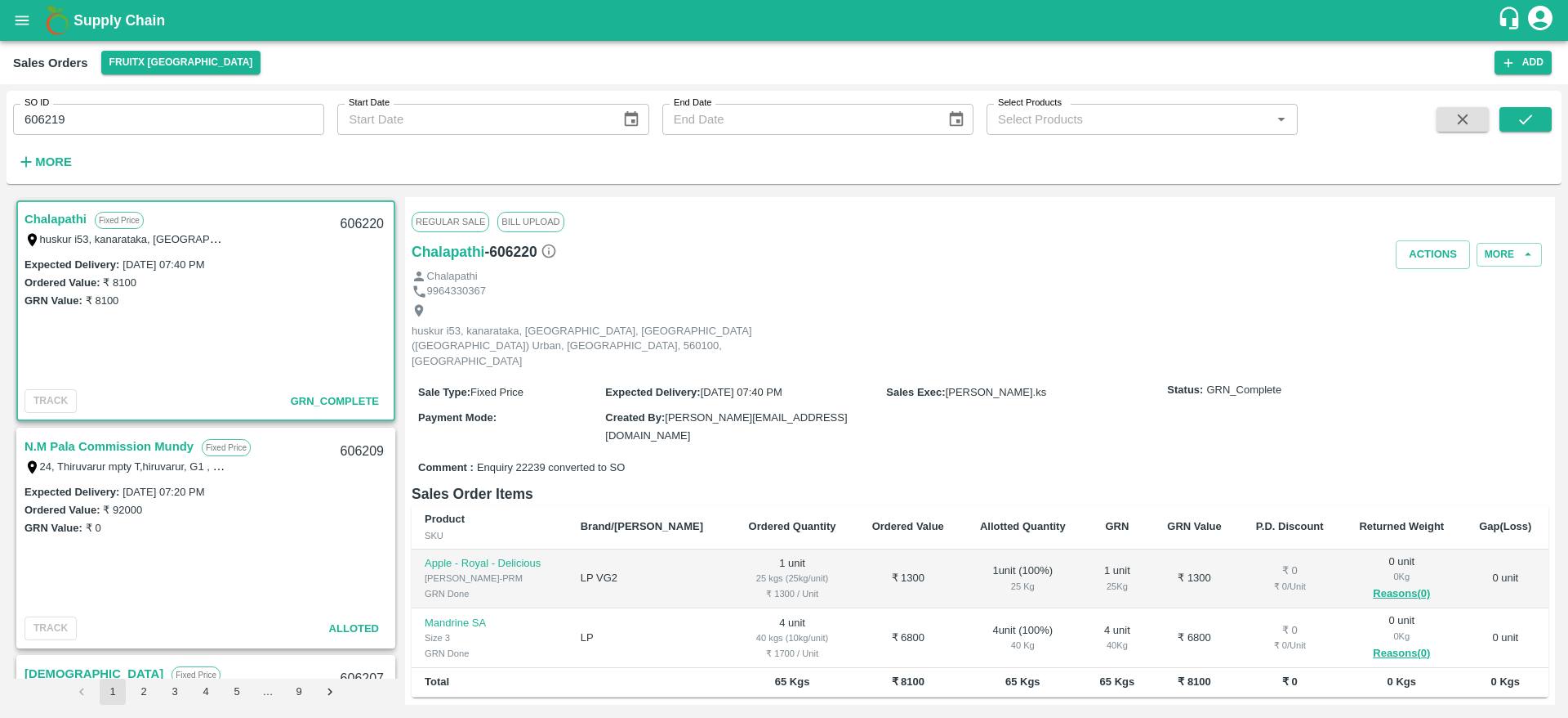
scroll to position [4, 0]
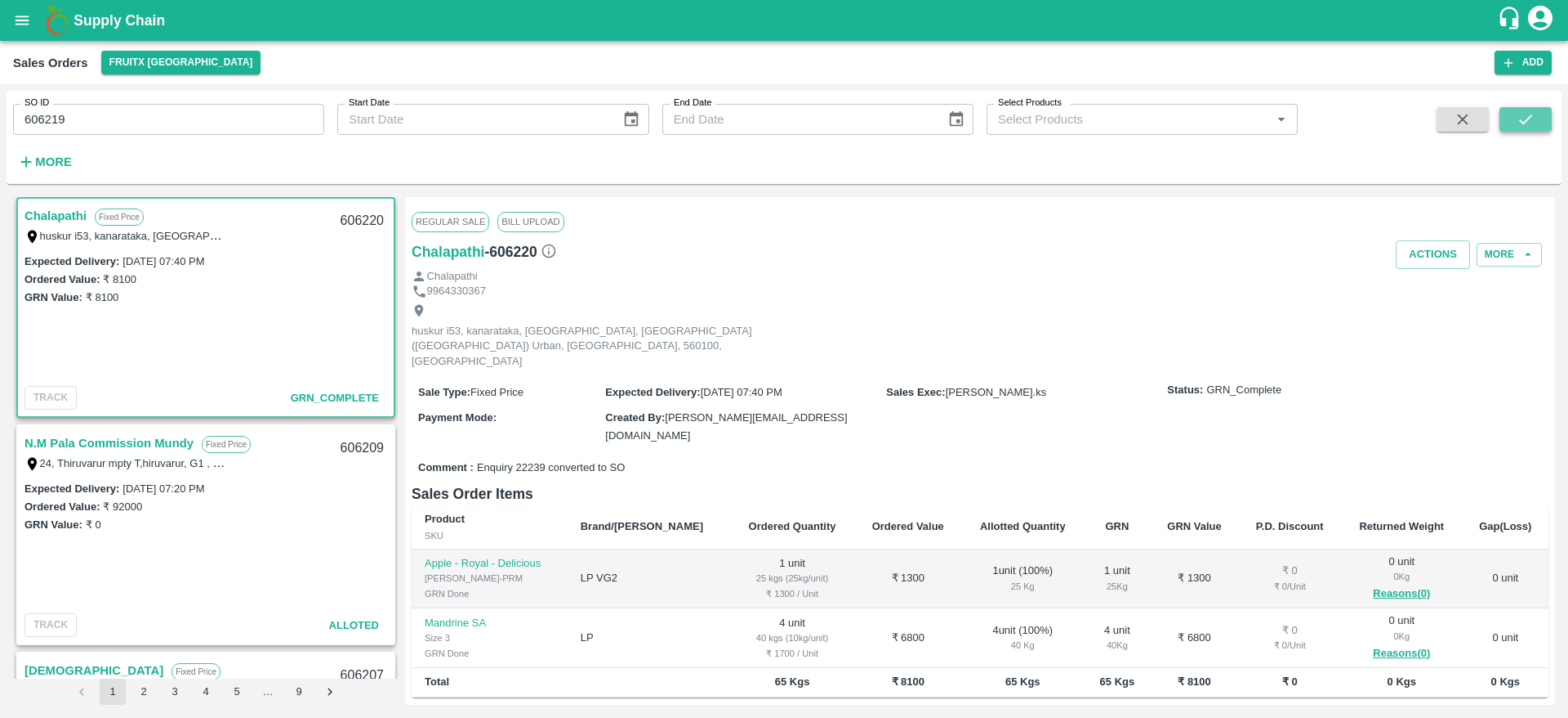
click at [1531, 126] on icon "submit" at bounding box center [1526, 119] width 18 height 18
click at [181, 116] on input "606219" at bounding box center [168, 119] width 311 height 31
click at [178, 57] on button "FruitX [GEOGRAPHIC_DATA]" at bounding box center [182, 63] width 160 height 24
click at [171, 100] on li "Direct Customer" at bounding box center [196, 96] width 188 height 28
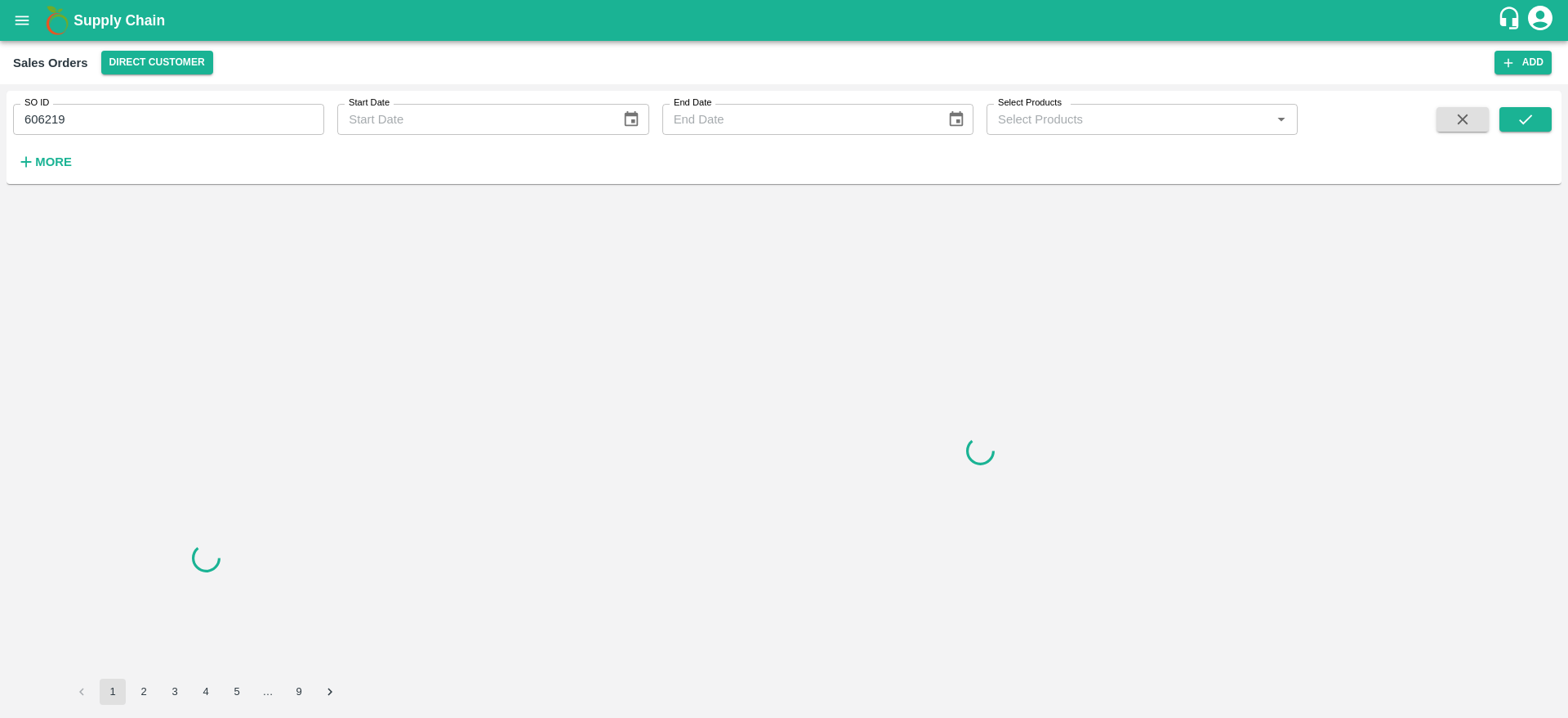
scroll to position [0, 0]
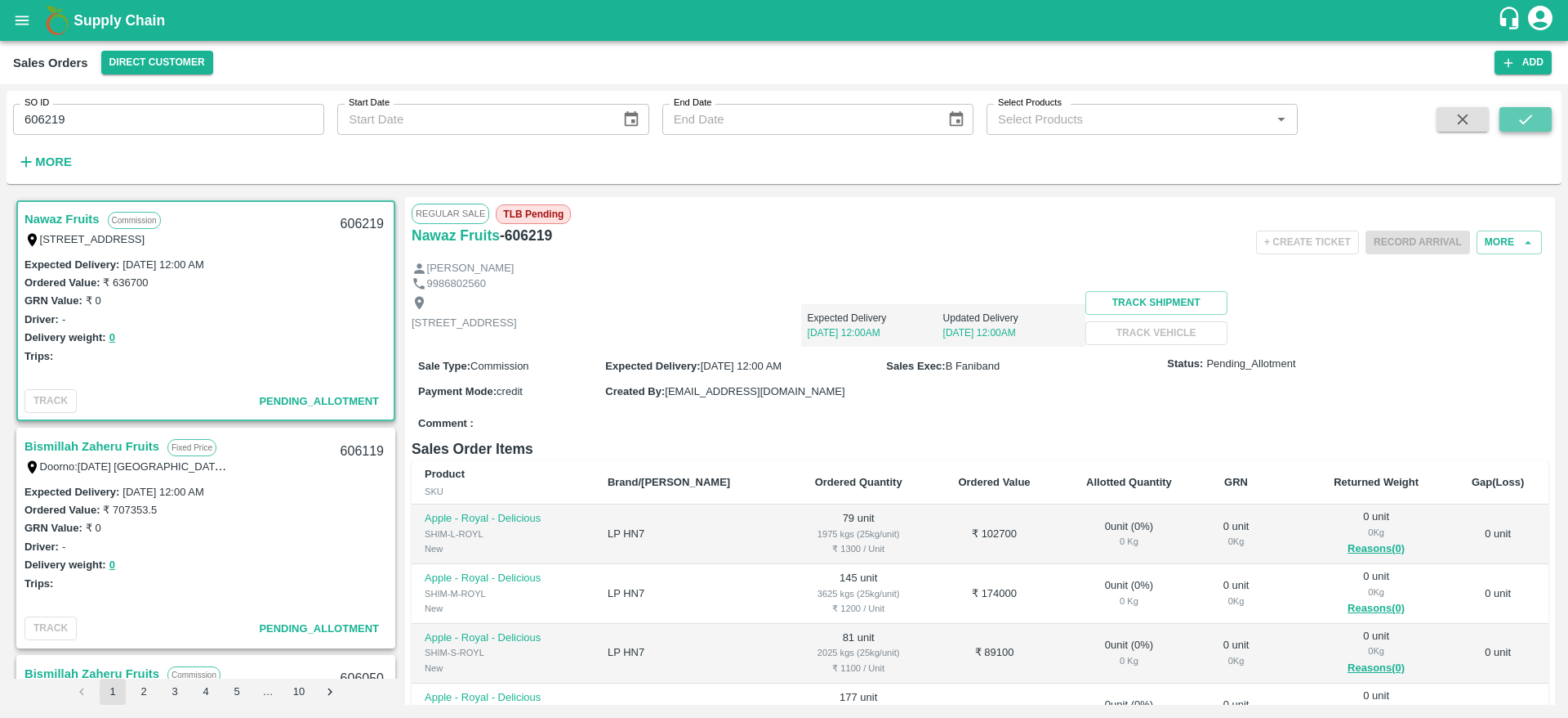
click at [1531, 117] on icon "submit" at bounding box center [1526, 119] width 18 height 18
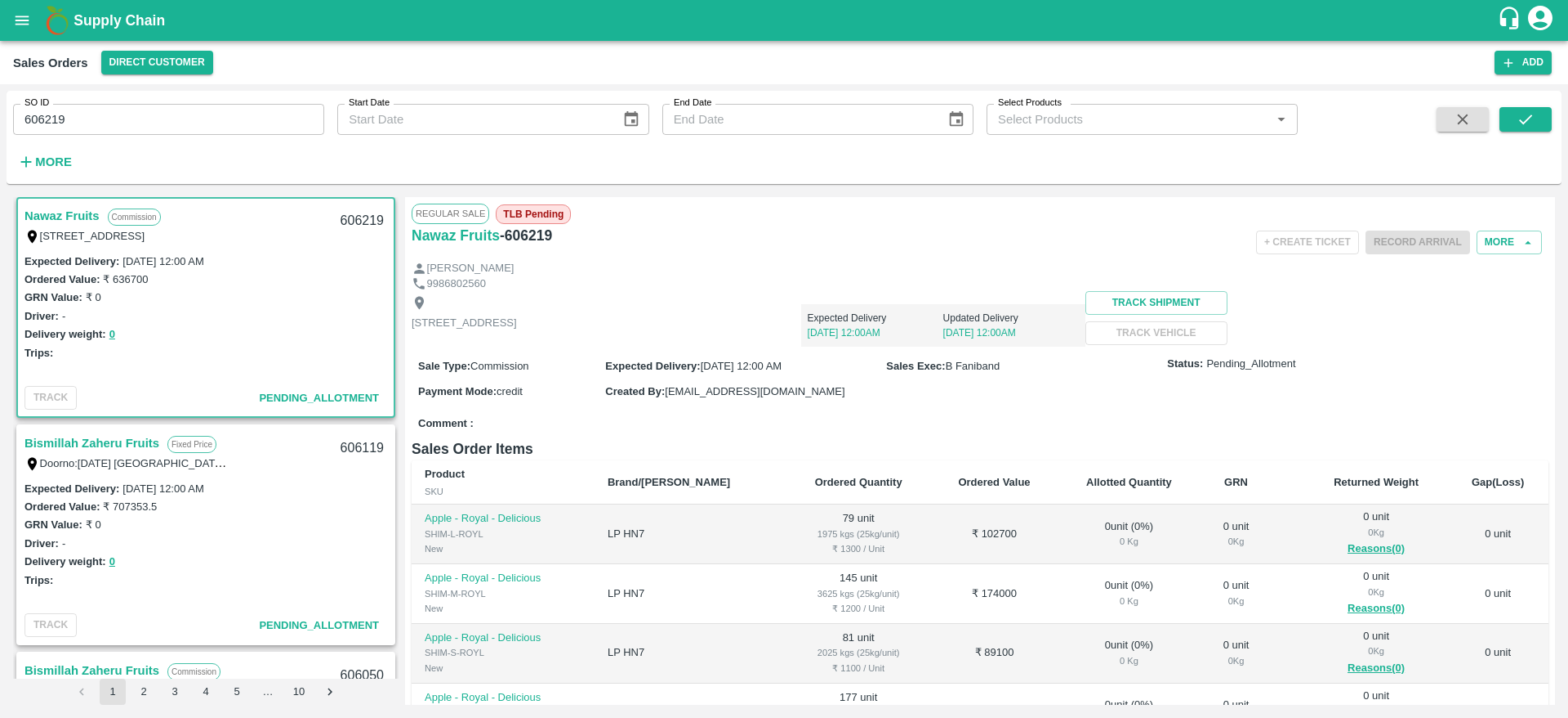
click at [63, 213] on link "Nawaz Fruits" at bounding box center [62, 215] width 75 height 21
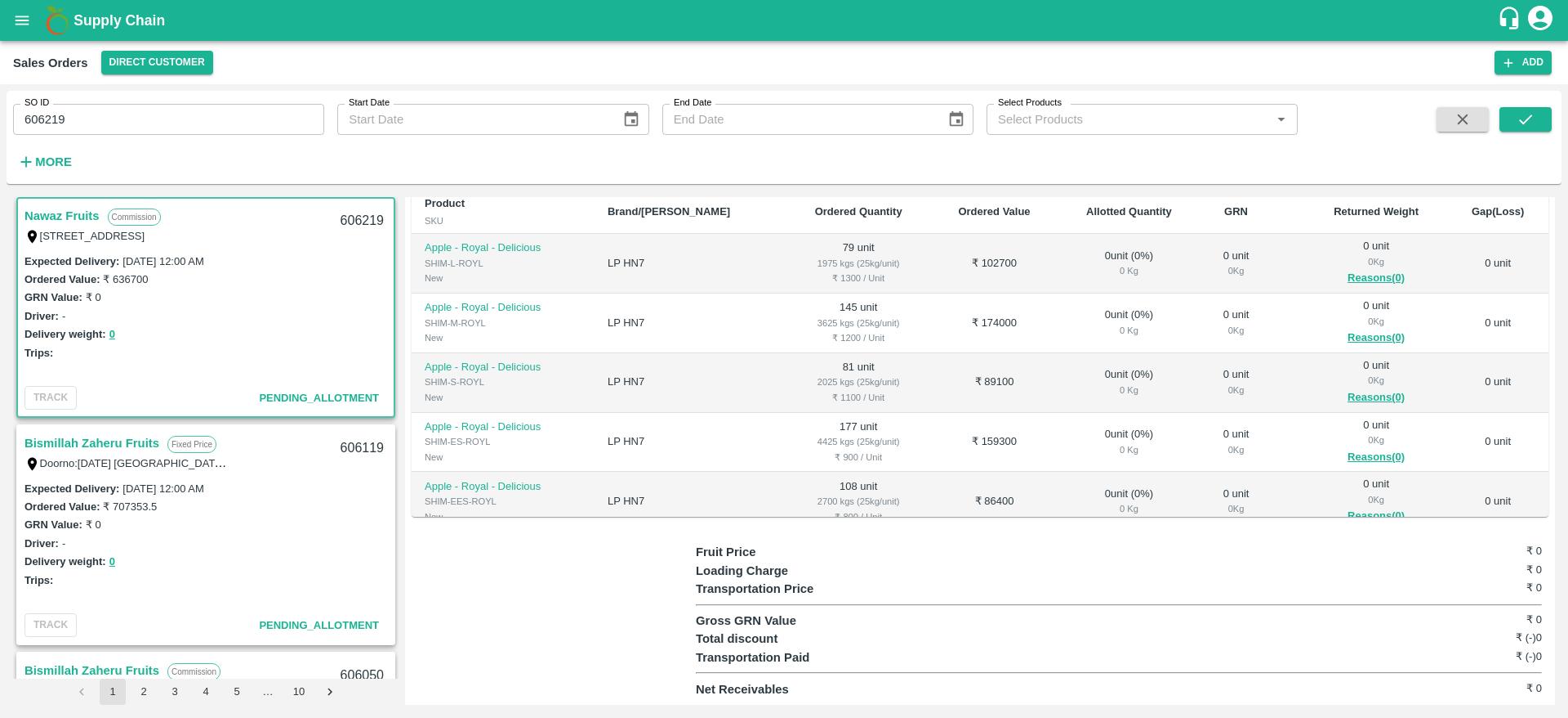
scroll to position [0, 0]
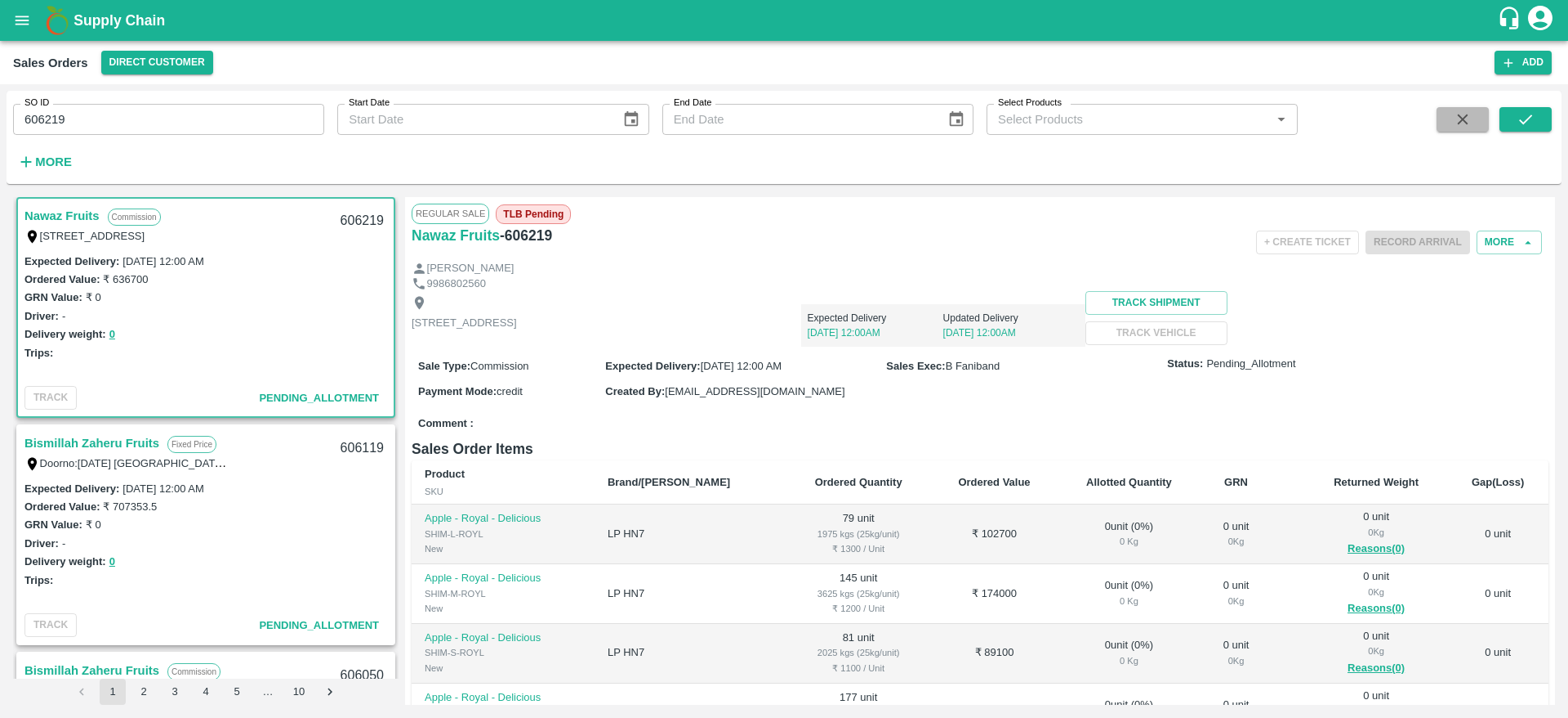
click at [1470, 111] on icon "button" at bounding box center [1462, 119] width 18 height 18
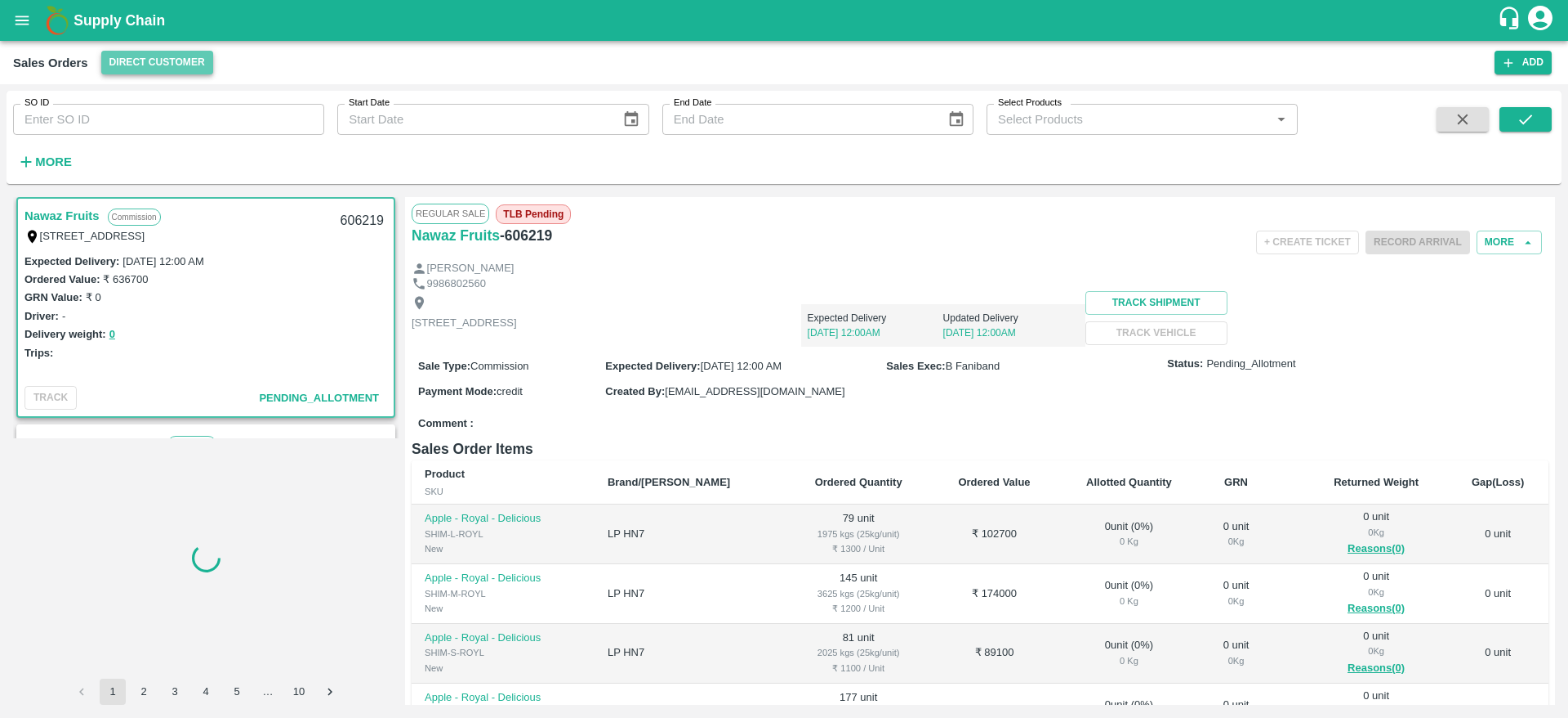
click at [188, 70] on button "Direct Customer" at bounding box center [157, 63] width 112 height 24
click at [173, 121] on li "FruitX [GEOGRAPHIC_DATA]" at bounding box center [193, 124] width 188 height 28
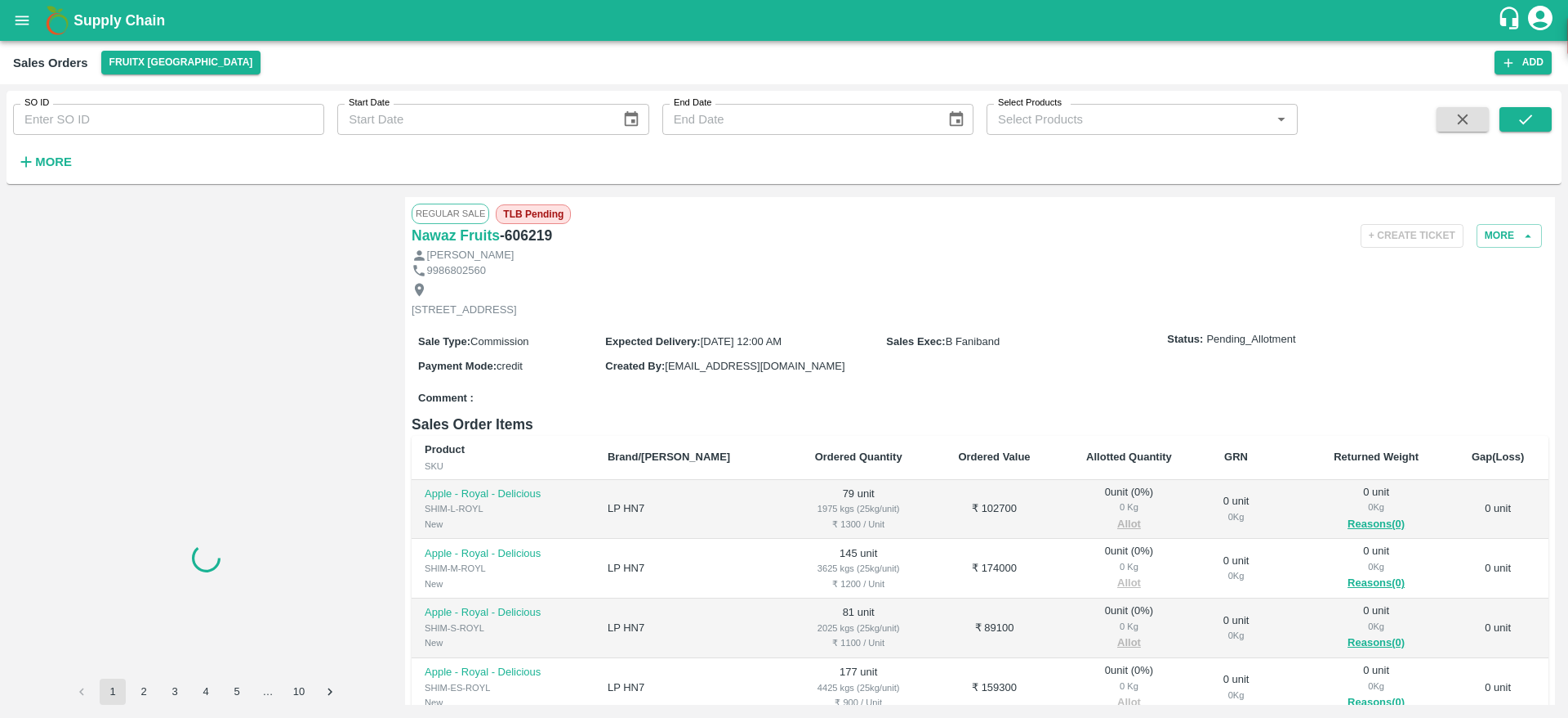
click at [549, 214] on span "TLB Pending" at bounding box center [533, 213] width 75 height 19
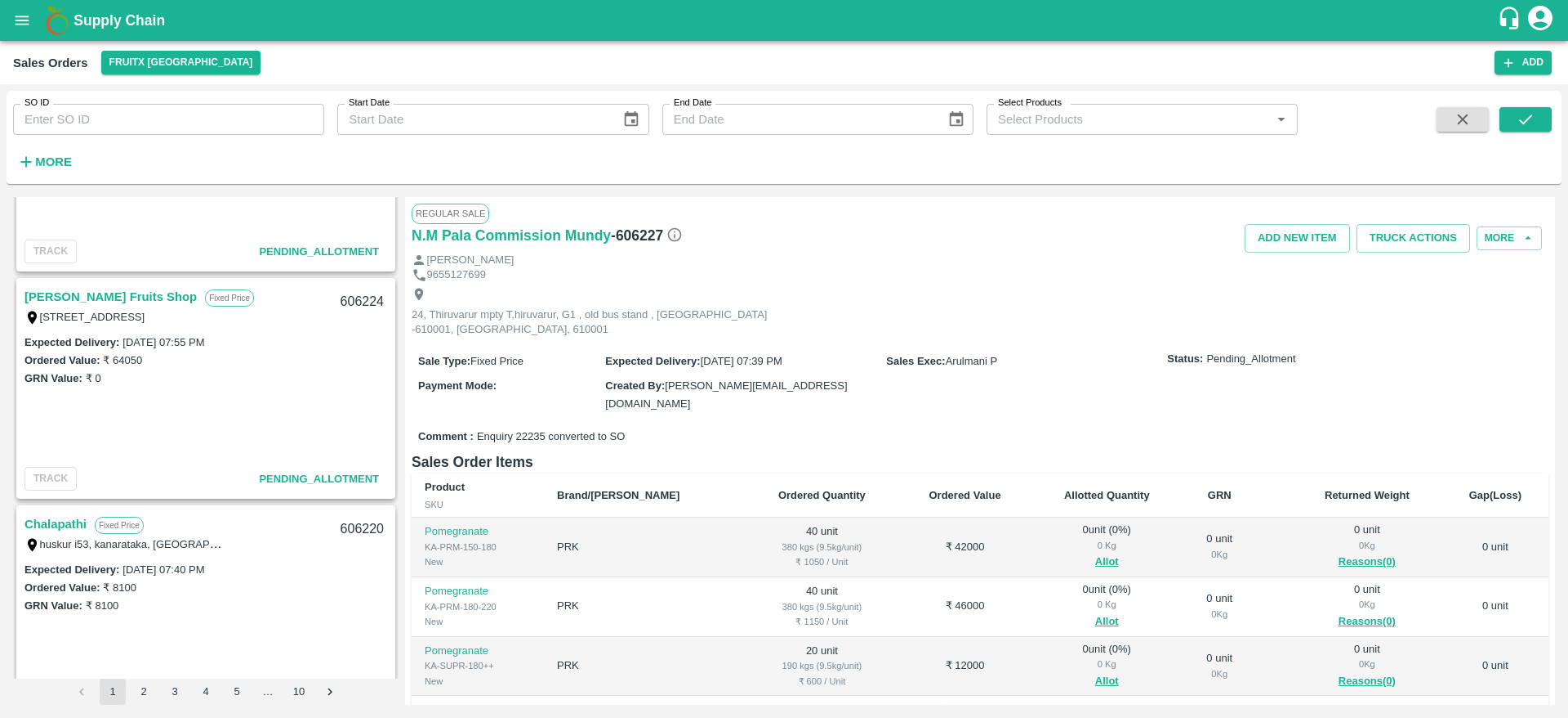
scroll to position [604, 0]
click at [96, 289] on link "[PERSON_NAME] Fruits Shop" at bounding box center [111, 297] width 172 height 21
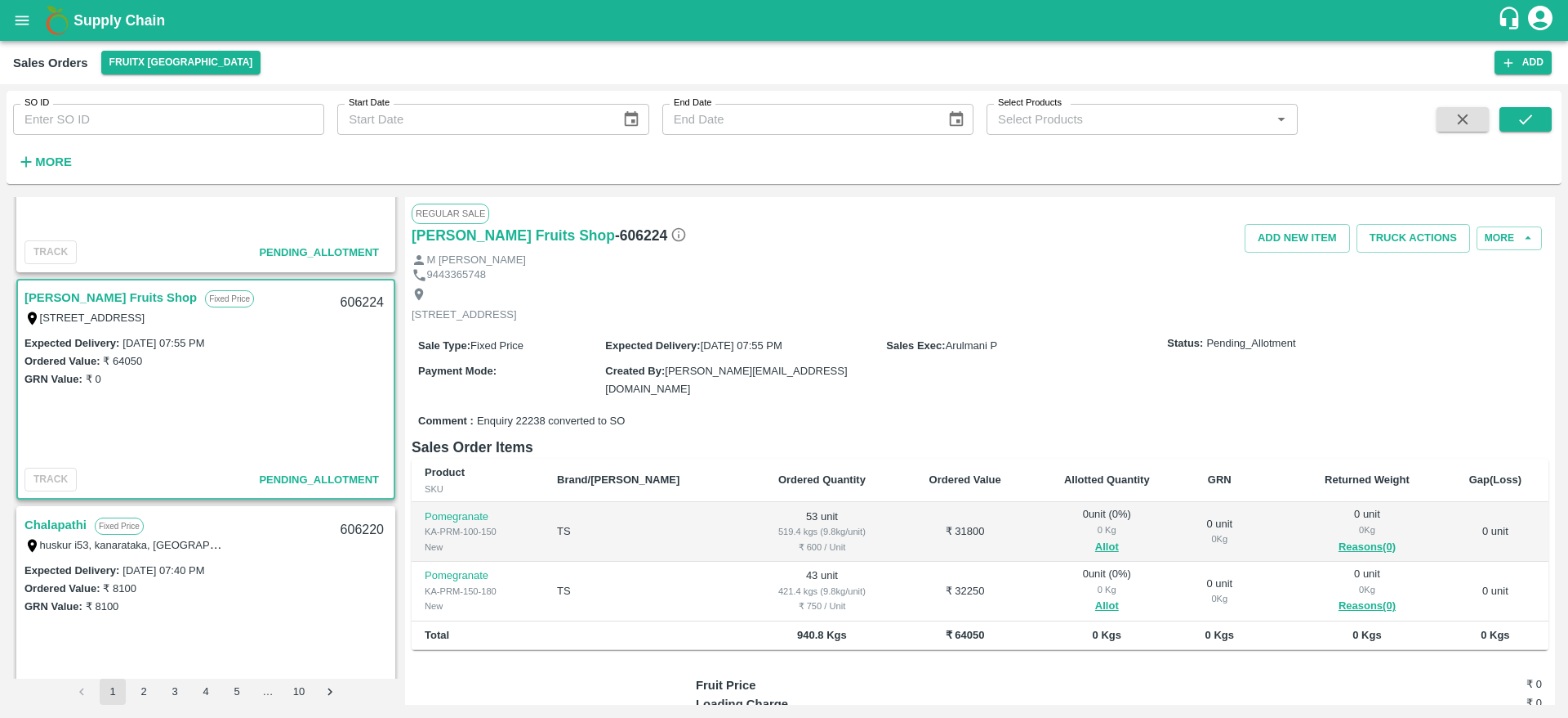
scroll to position [9, 0]
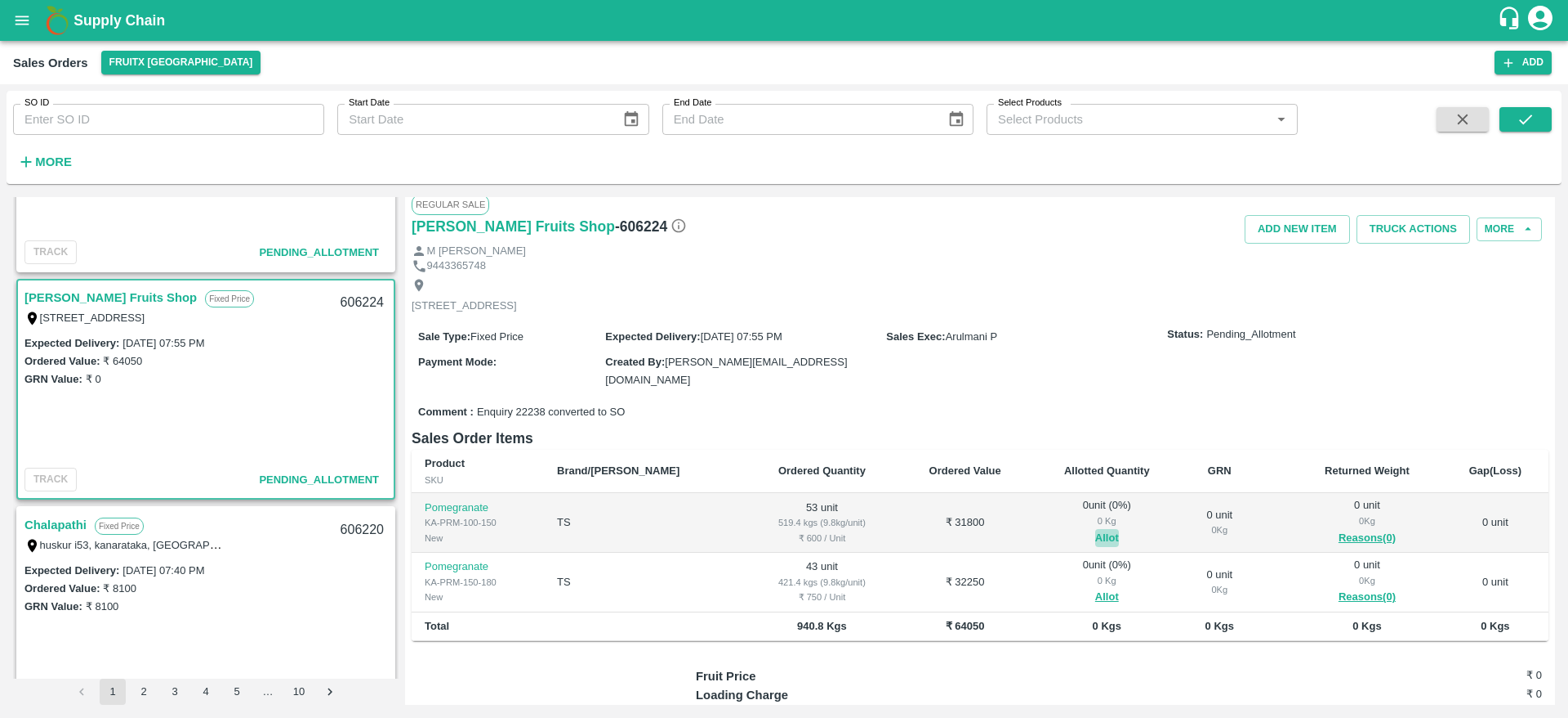
click at [1096, 529] on button "Allot" at bounding box center [1108, 538] width 24 height 18
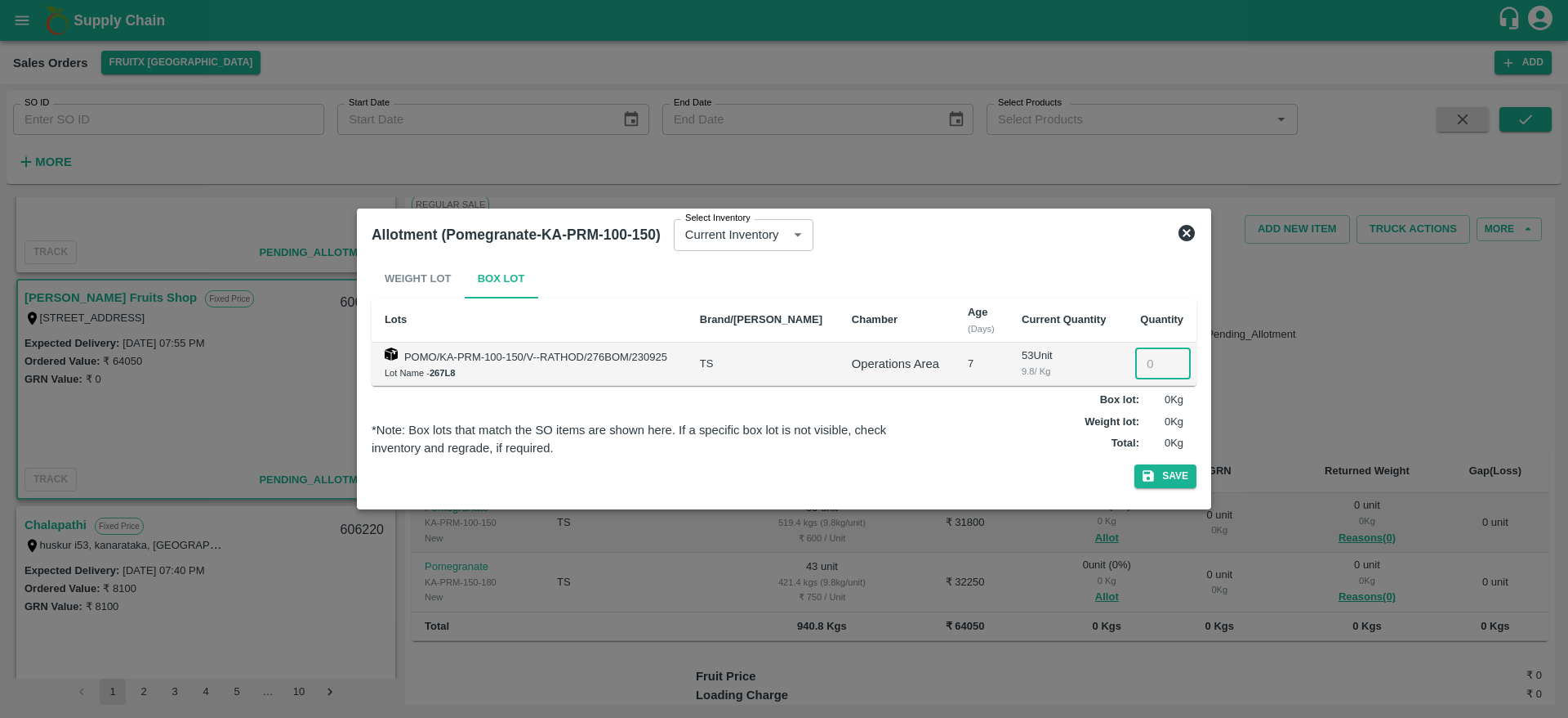
click at [1146, 360] on input "number" at bounding box center [1163, 364] width 55 height 31
type input "53"
click at [1134, 464] on button "Save" at bounding box center [1165, 476] width 62 height 24
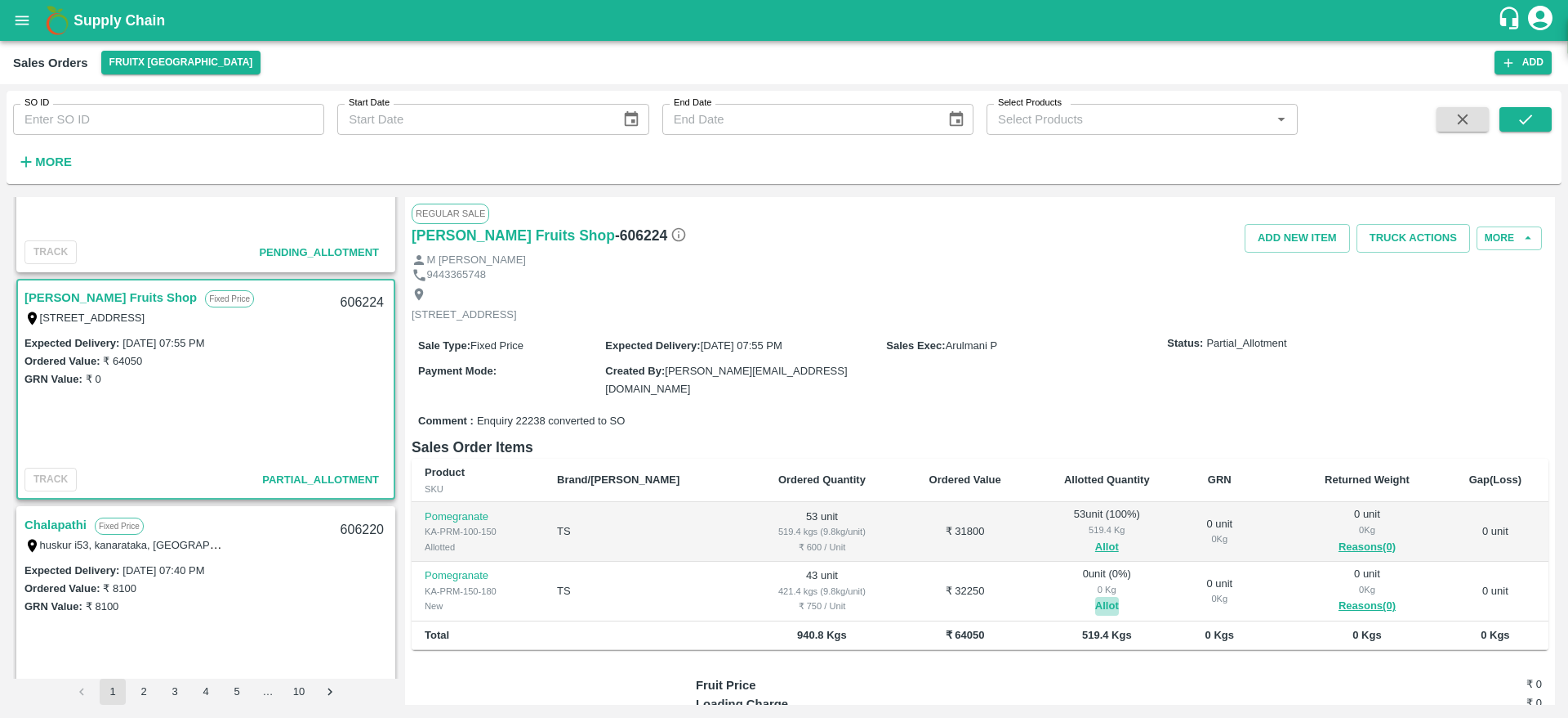
click at [1096, 596] on button "Allot" at bounding box center [1108, 605] width 24 height 18
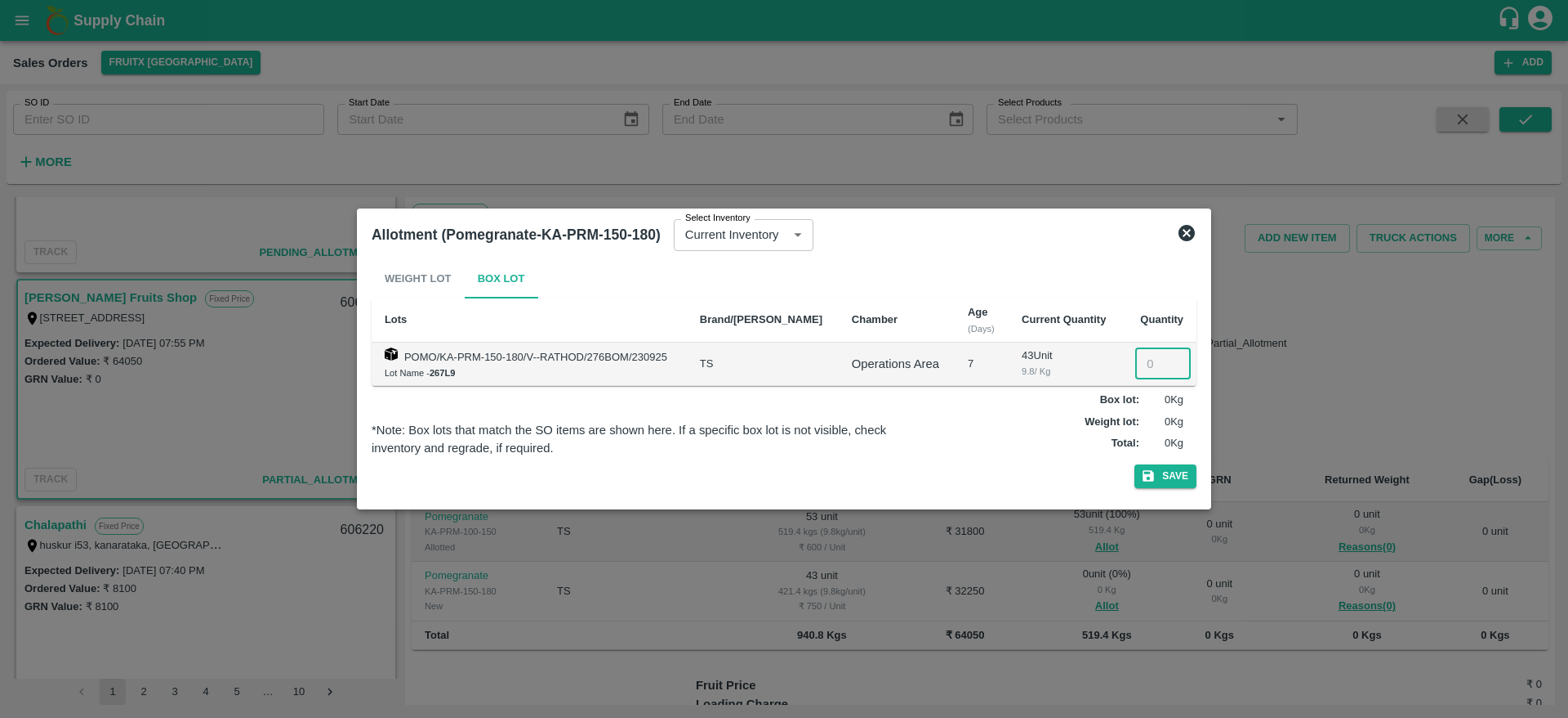
click at [1139, 375] on input "number" at bounding box center [1163, 364] width 55 height 31
type input "43"
click at [1134, 464] on button "Save" at bounding box center [1165, 476] width 62 height 24
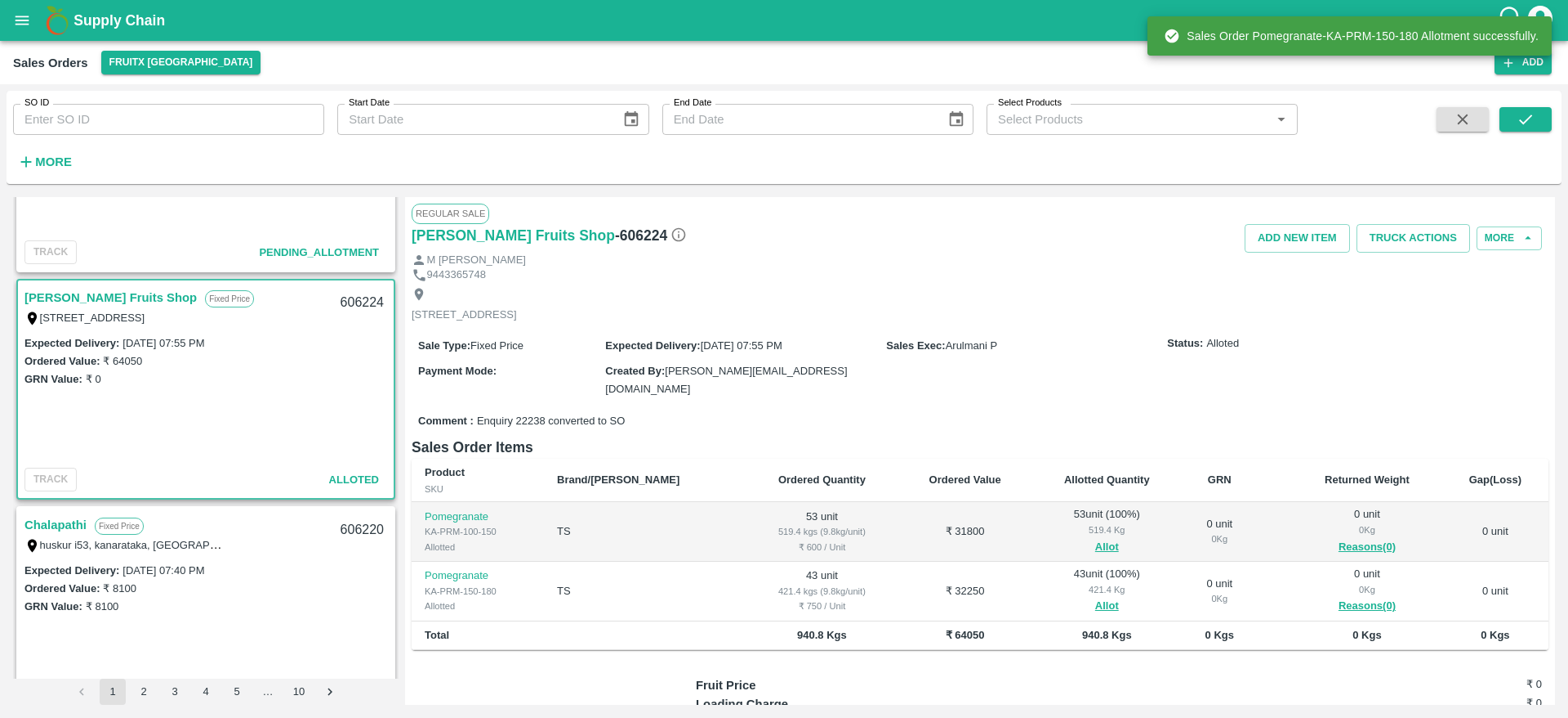
click at [352, 297] on div "606224" at bounding box center [362, 303] width 63 height 39
copy div "606224"
click at [1412, 230] on button "Truck Actions" at bounding box center [1413, 238] width 113 height 29
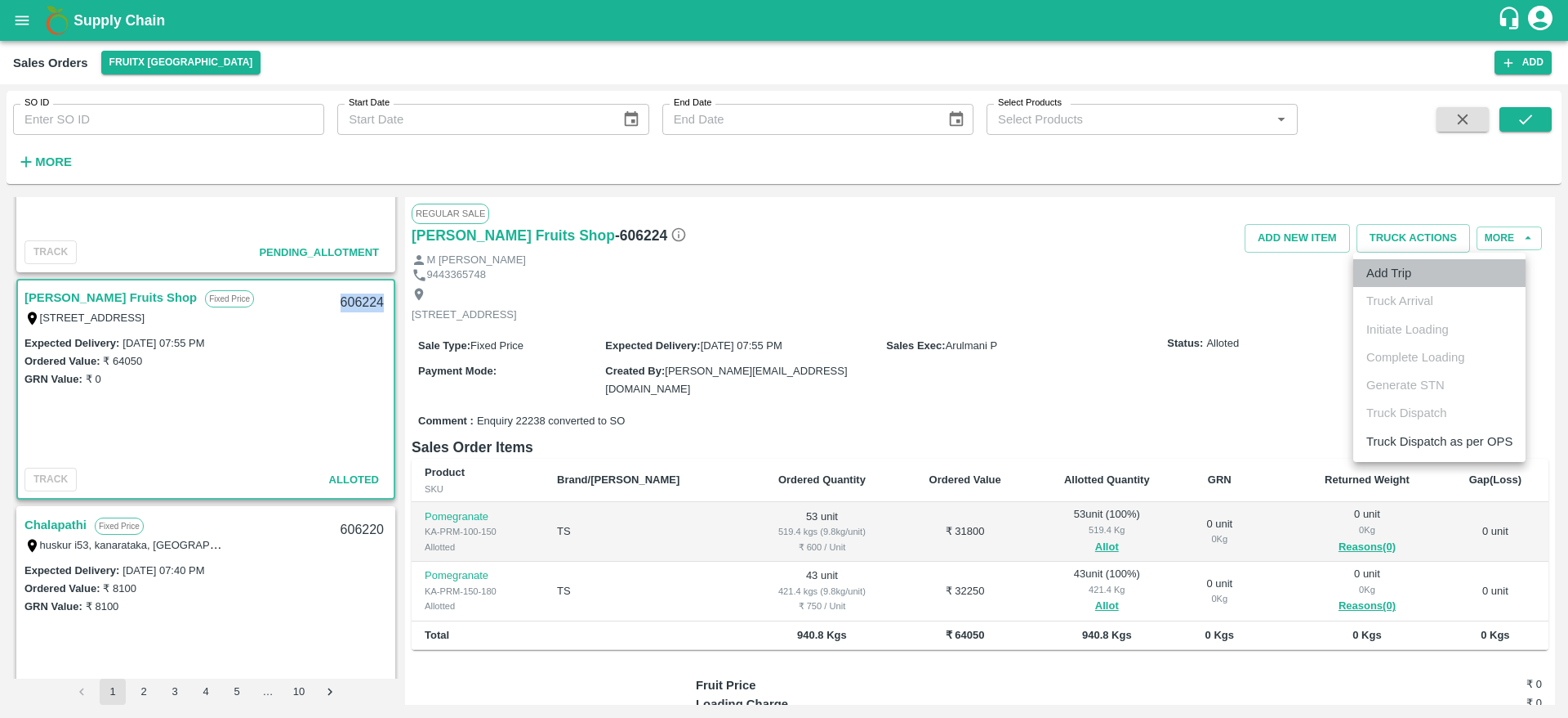
click at [1404, 275] on li "Add Trip" at bounding box center [1439, 273] width 172 height 28
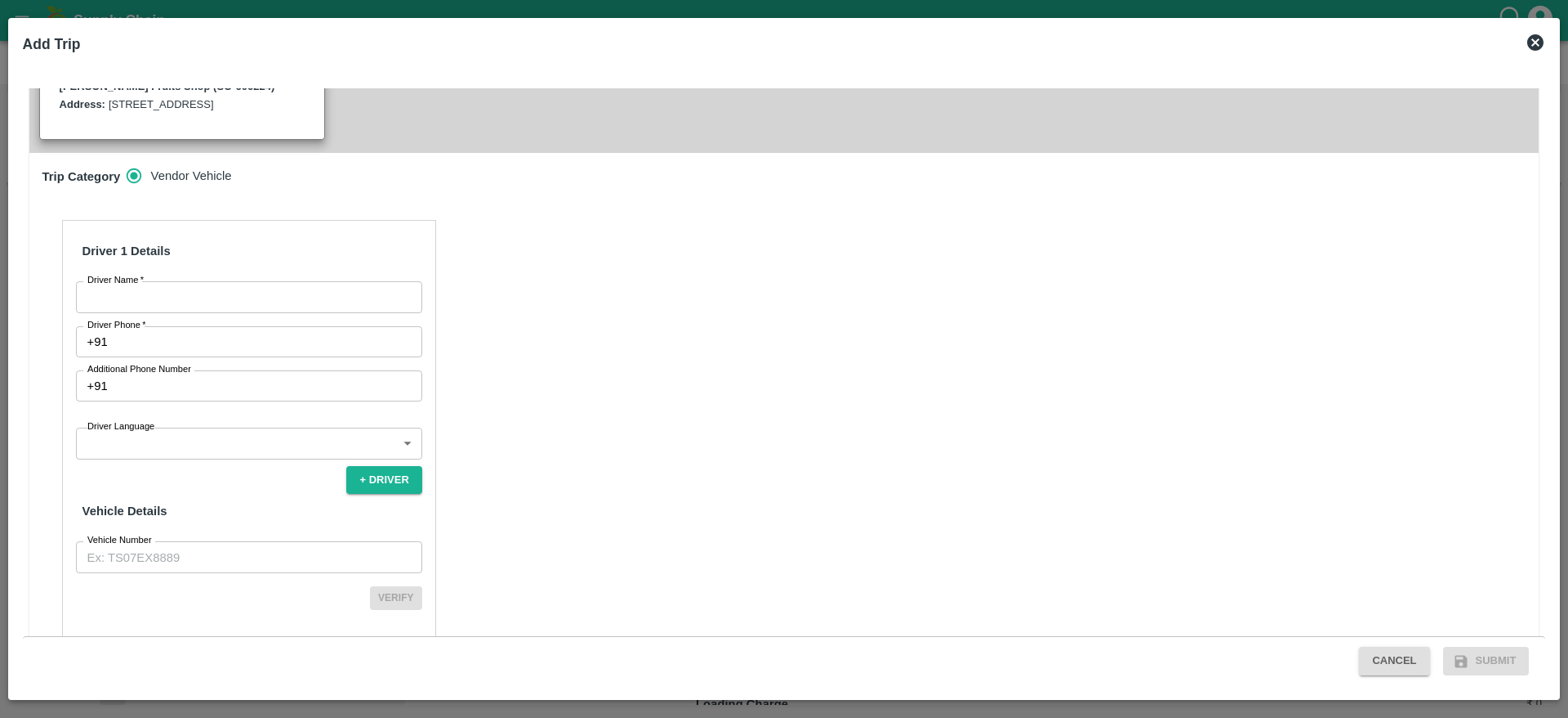
scroll to position [468, 0]
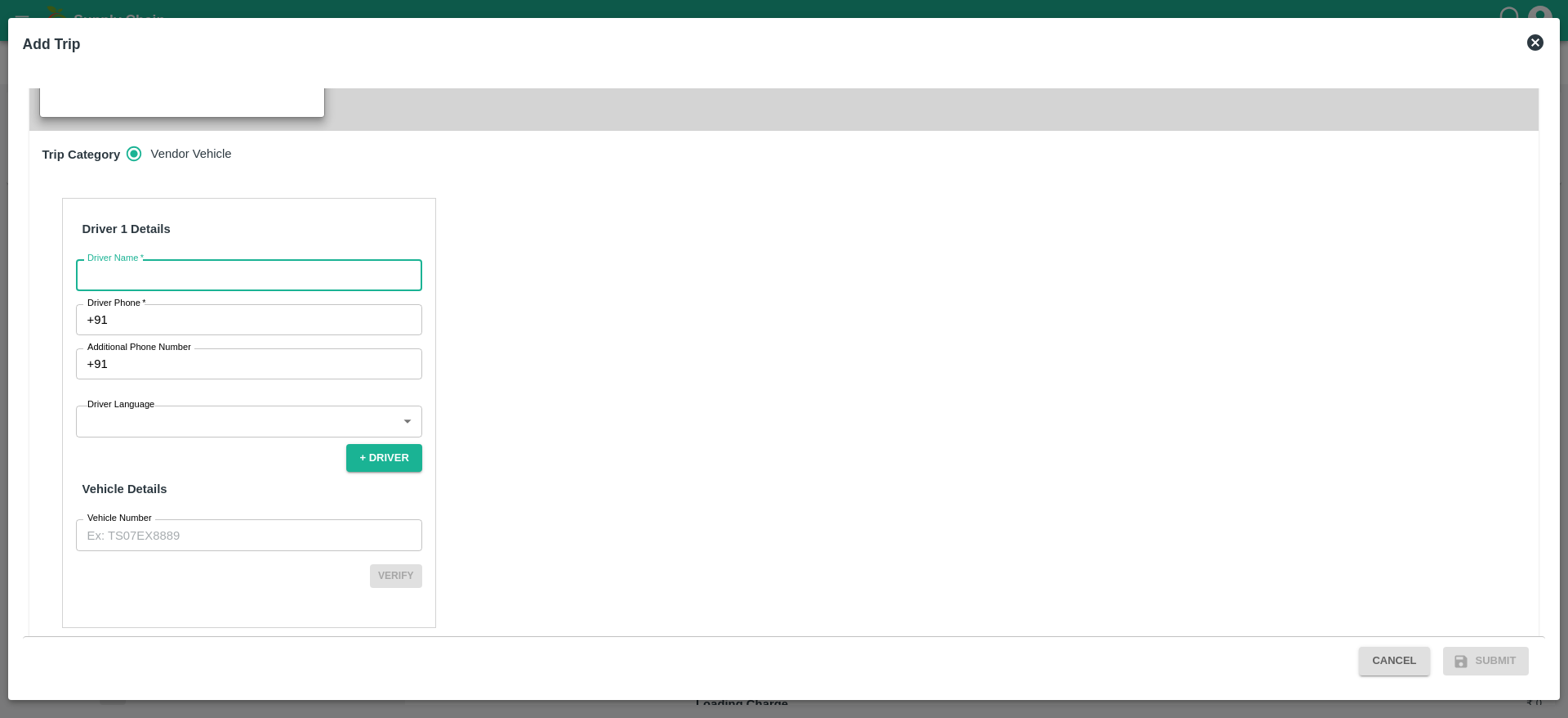
click at [257, 265] on input "Driver Name   *" at bounding box center [248, 275] width 346 height 31
type input "[PERSON_NAME]"
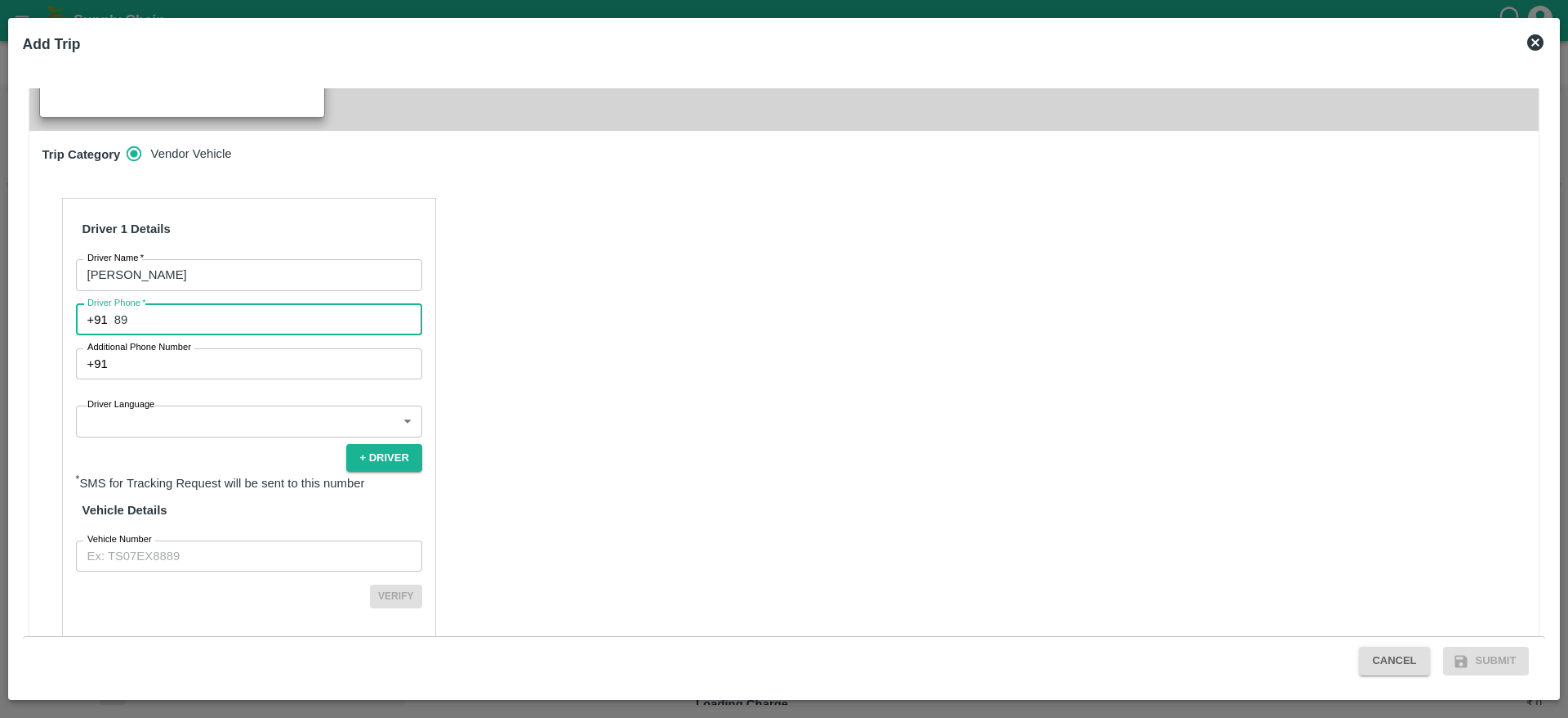
type input "8971481252"
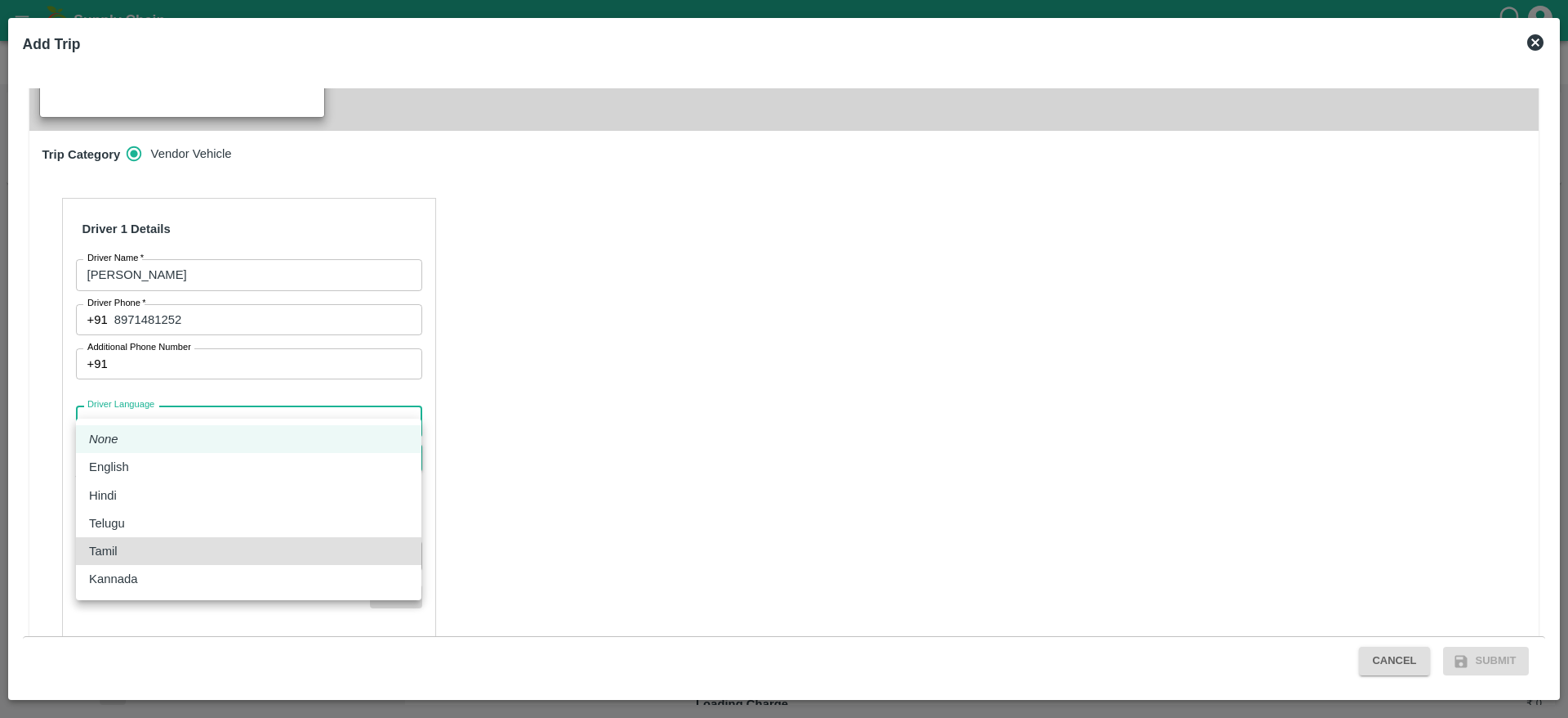
type input "ta"
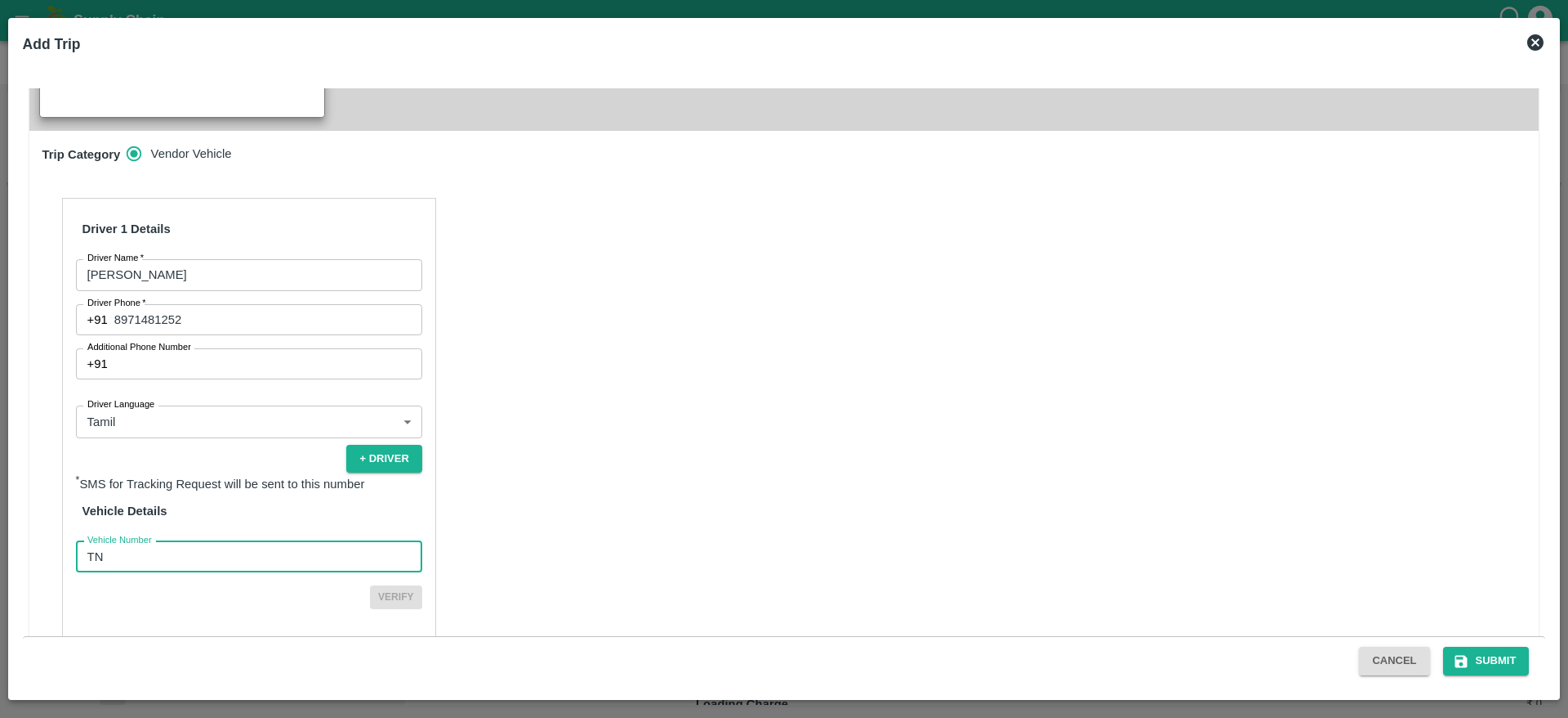
type input "TN07DA2578"
click at [370, 585] on button "Verify" at bounding box center [396, 597] width 53 height 24
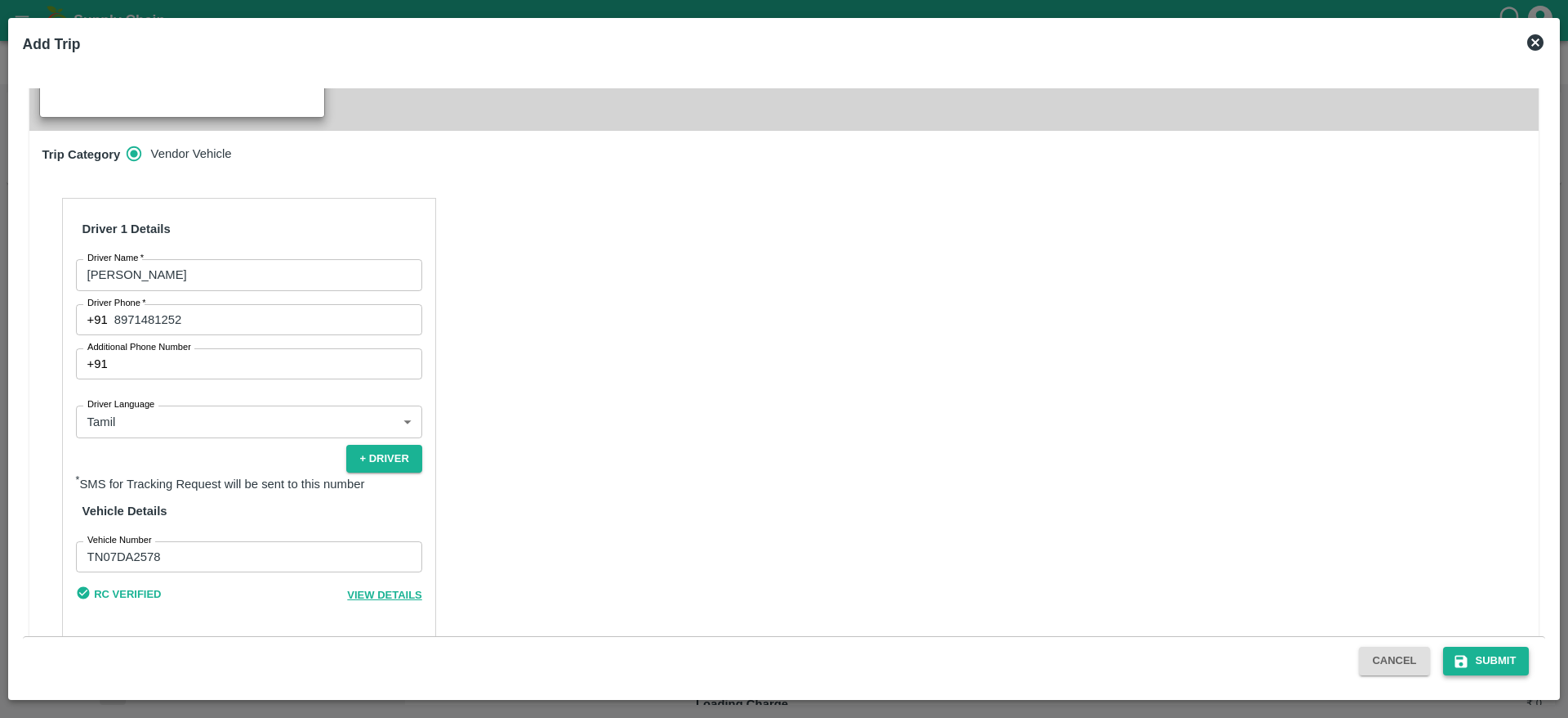
click at [1483, 657] on button "Submit" at bounding box center [1487, 660] width 87 height 29
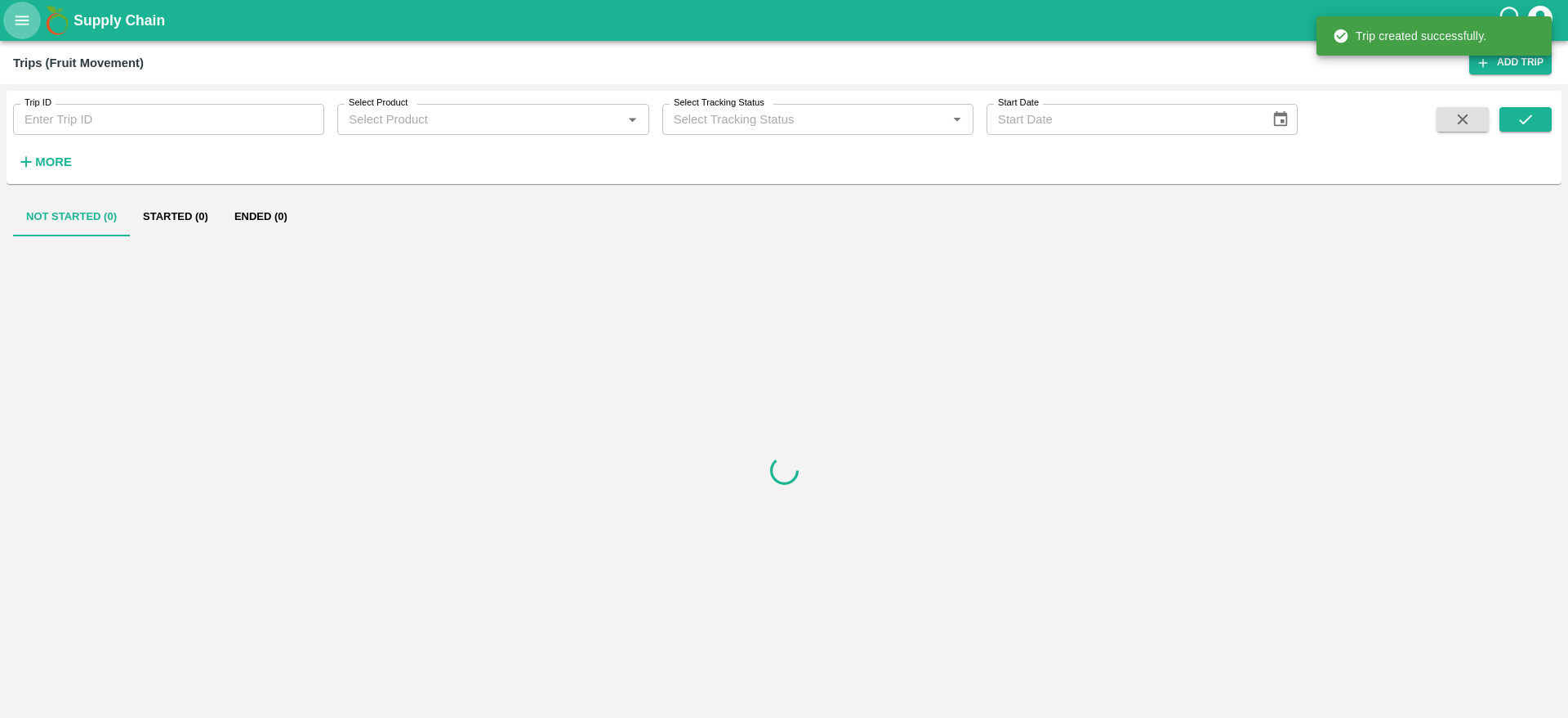
click at [27, 16] on icon "open drawer" at bounding box center [22, 20] width 14 height 9
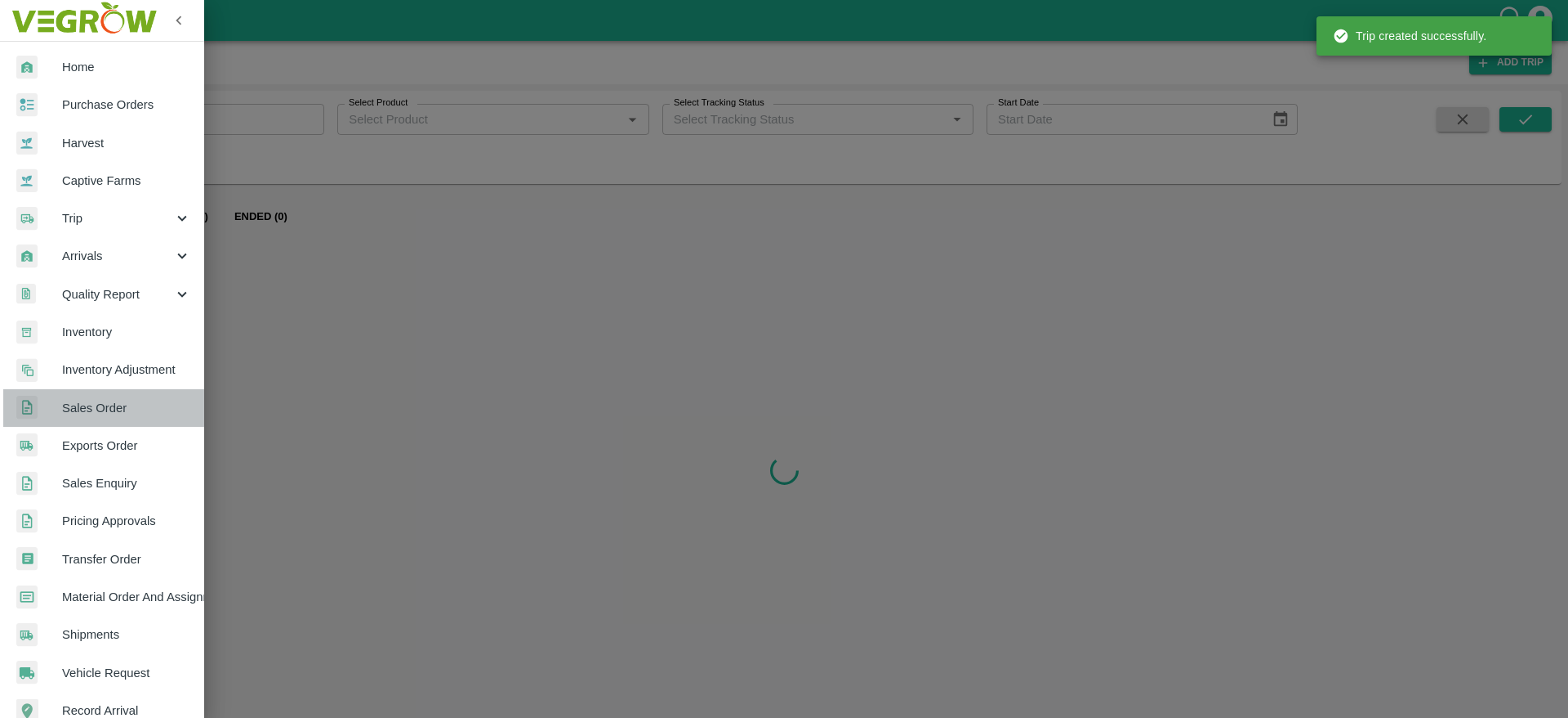
click at [131, 413] on span "Sales Order" at bounding box center [126, 407] width 129 height 18
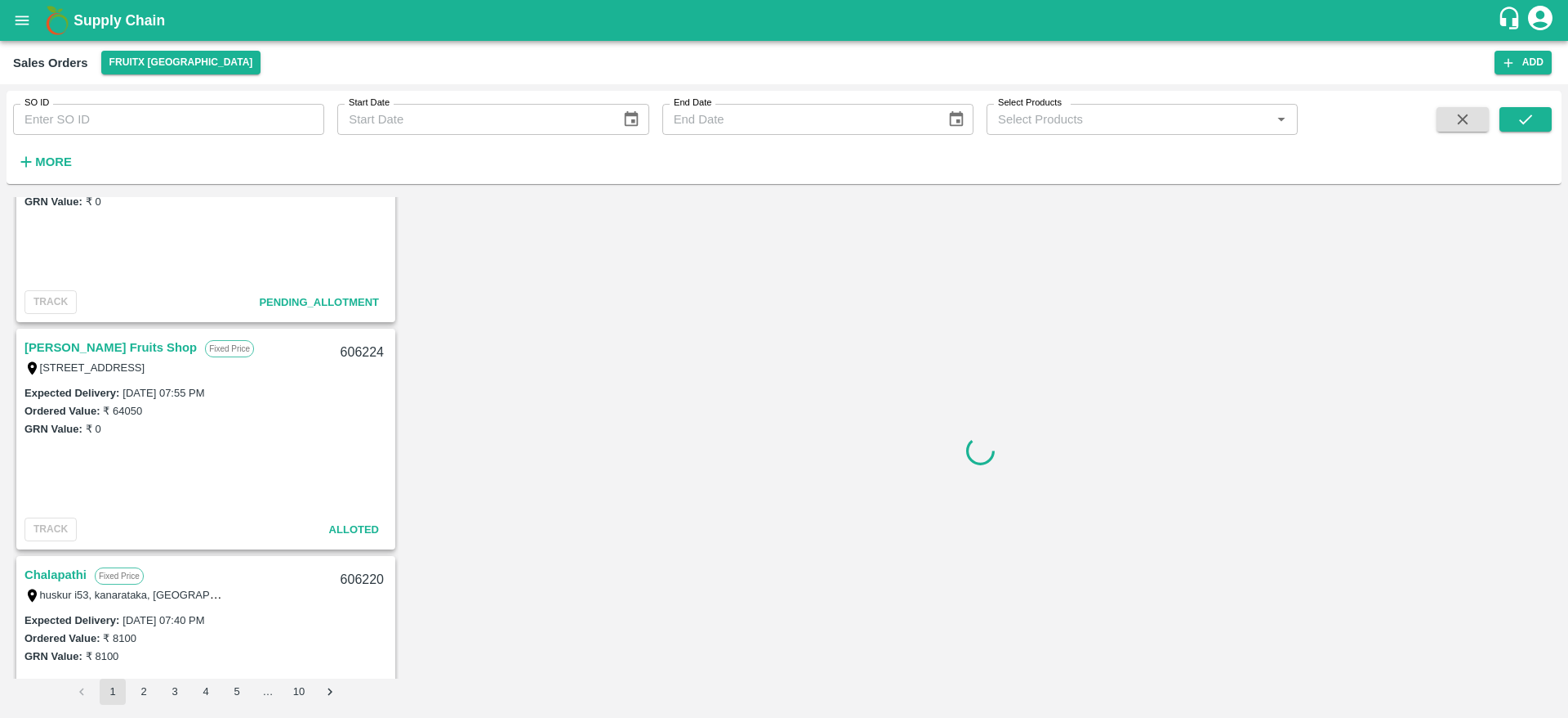
scroll to position [552, 0]
click at [114, 346] on link "[PERSON_NAME] Fruits Shop" at bounding box center [111, 349] width 172 height 21
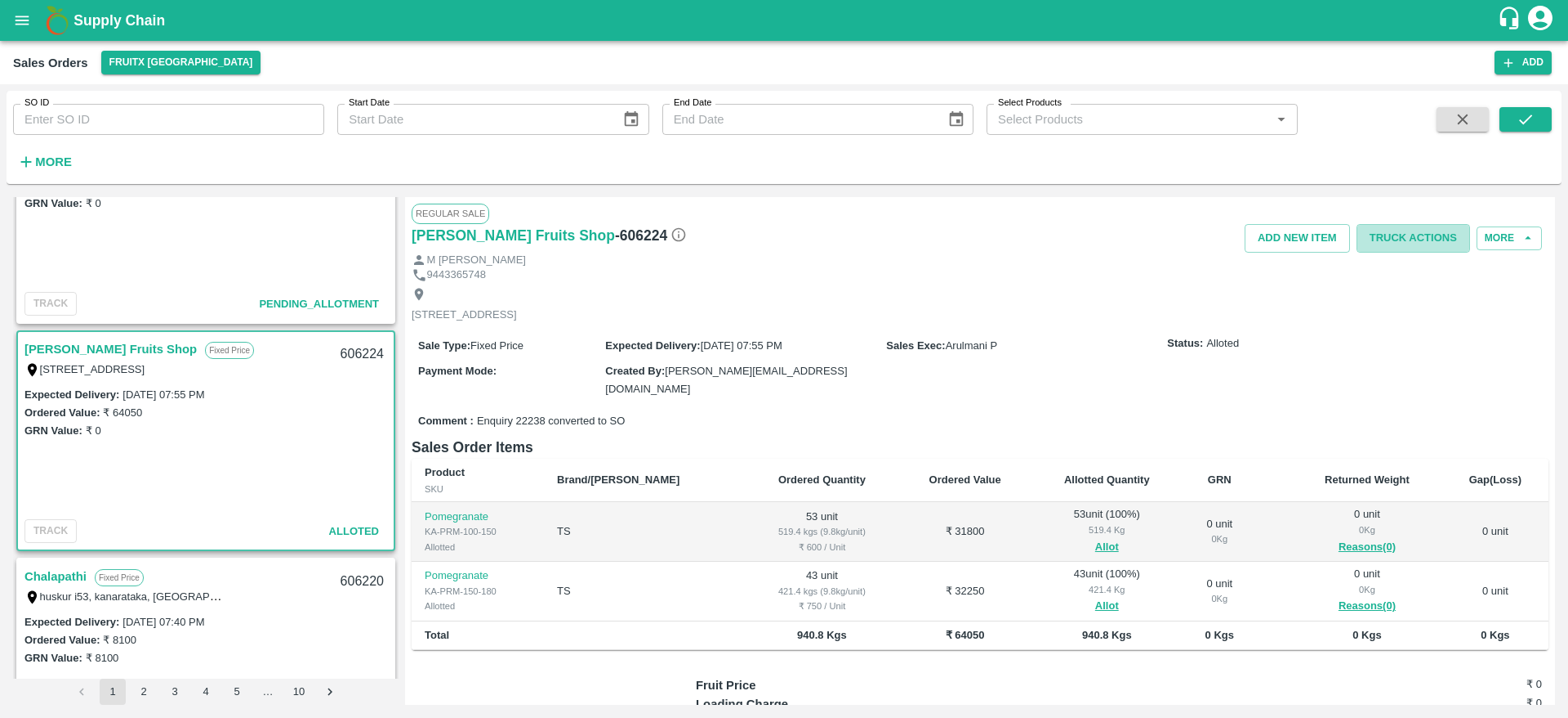
click at [1440, 233] on button "Truck Actions" at bounding box center [1413, 238] width 113 height 29
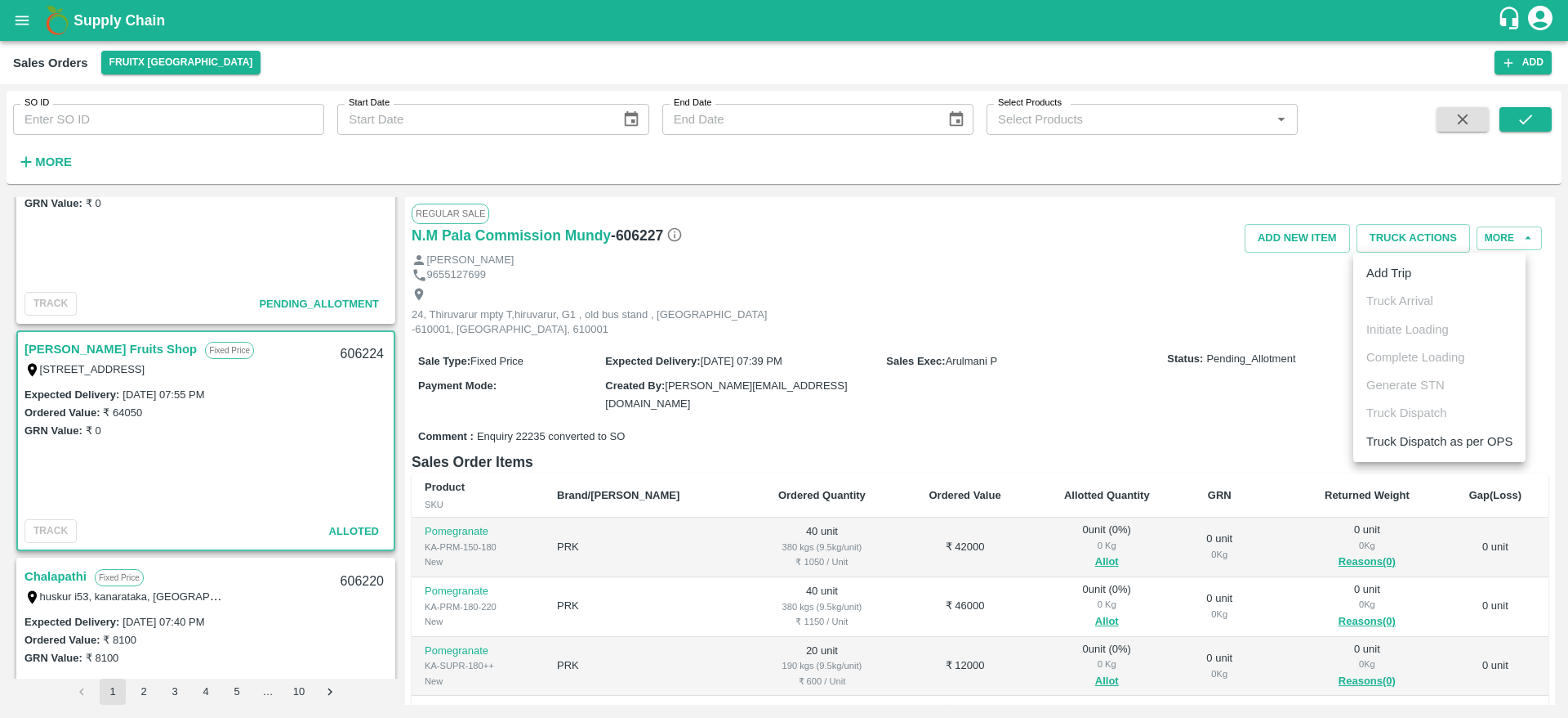
click at [1429, 305] on ul "Add Trip Truck Arrival Initiate Loading Complete Loading Generate STN Truck Dis…" at bounding box center [1439, 357] width 172 height 209
click at [261, 408] on div at bounding box center [784, 359] width 1568 height 718
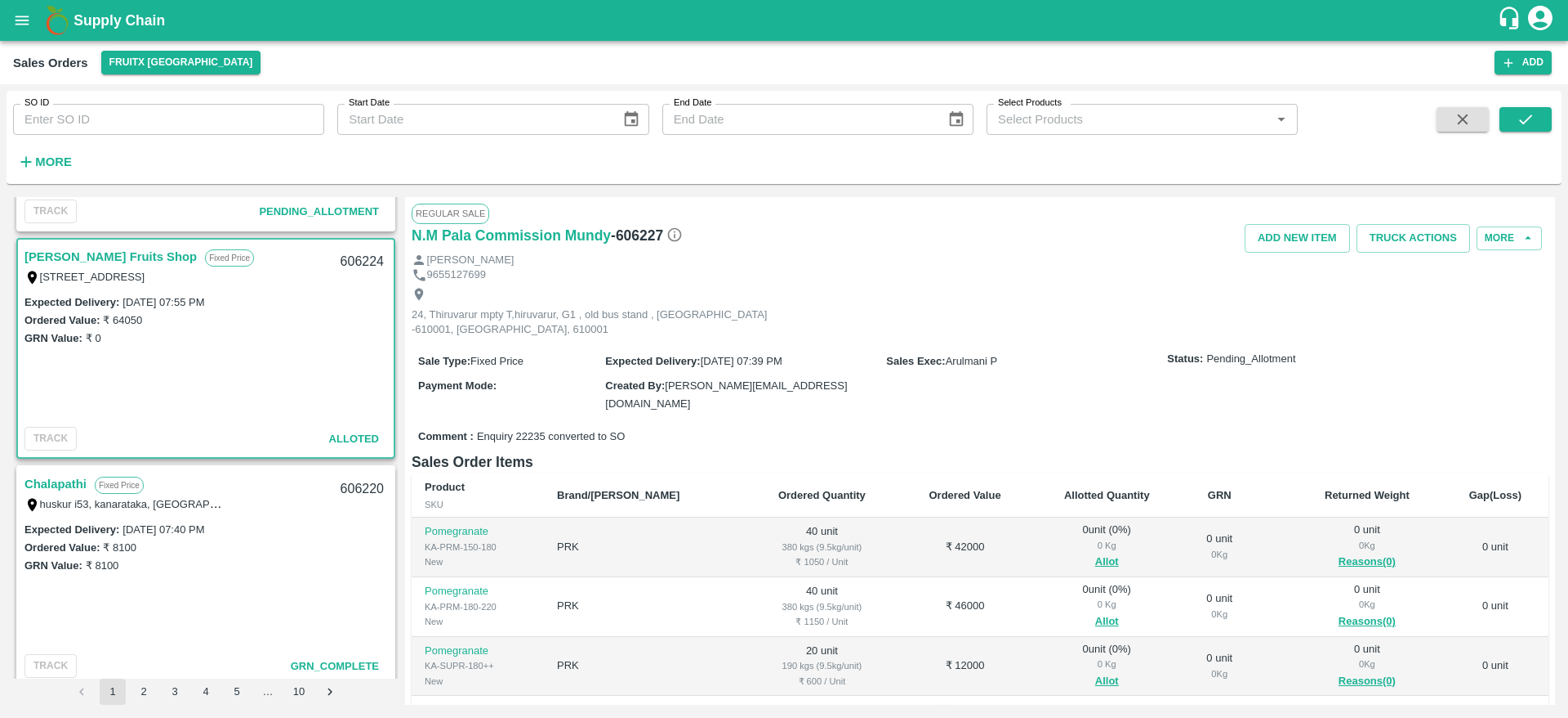
scroll to position [640, 0]
click at [86, 263] on link "[PERSON_NAME] Fruits Shop" at bounding box center [111, 260] width 172 height 21
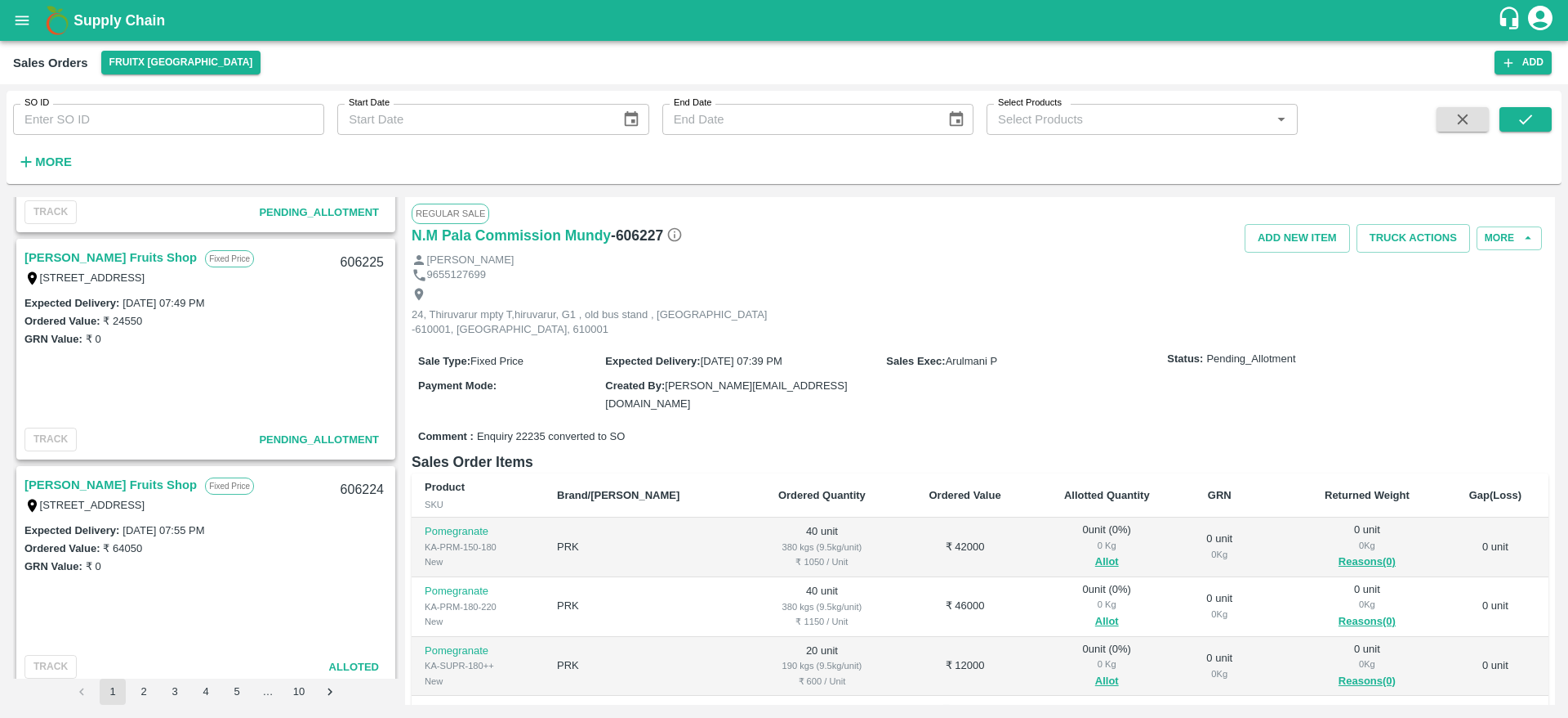
scroll to position [417, 0]
click at [131, 468] on div "[PERSON_NAME] Fruits Shop Fixed Price [STREET_ADDRESS] 606224" at bounding box center [205, 493] width 375 height 53
click at [129, 473] on link "[PERSON_NAME] Fruits Shop" at bounding box center [111, 484] width 172 height 21
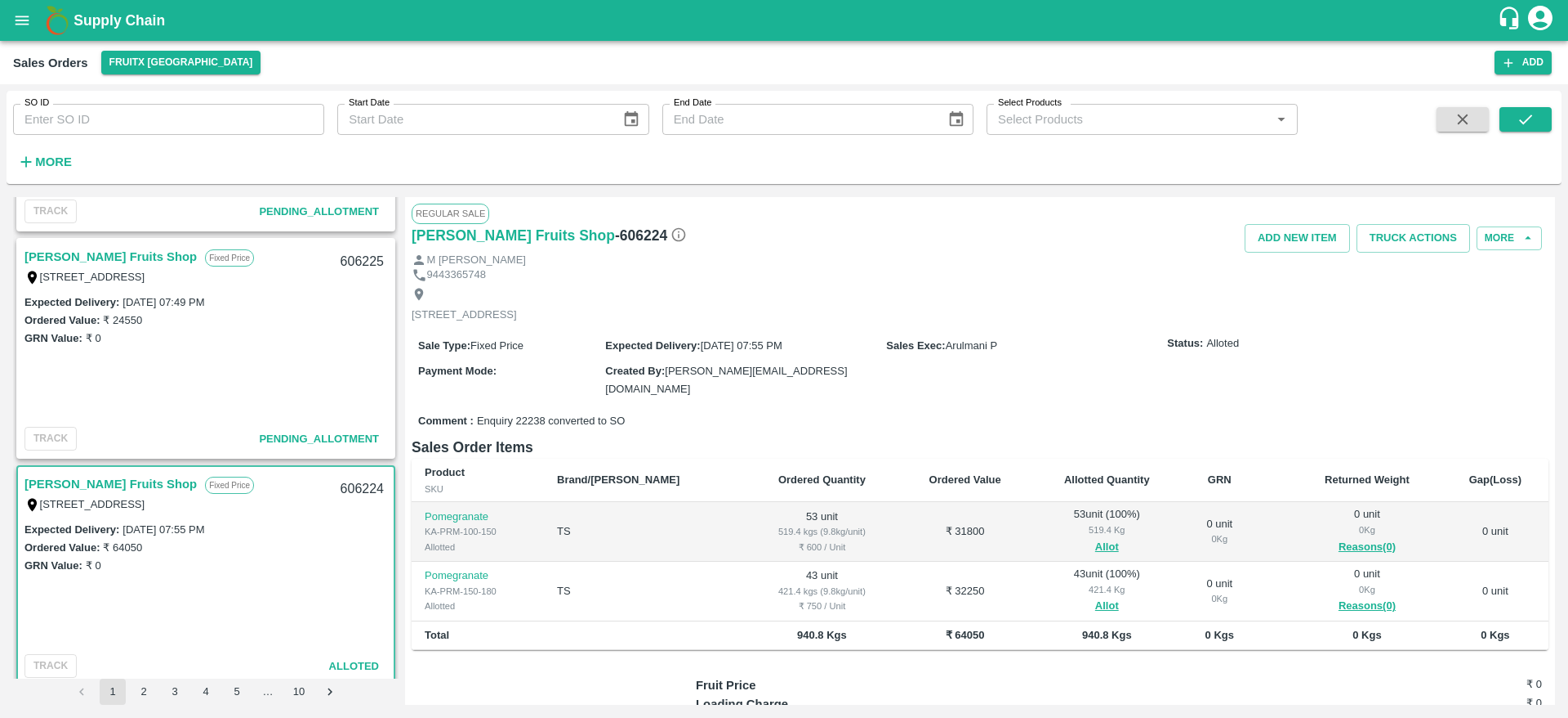
click at [1427, 242] on button "Truck Actions" at bounding box center [1413, 238] width 113 height 29
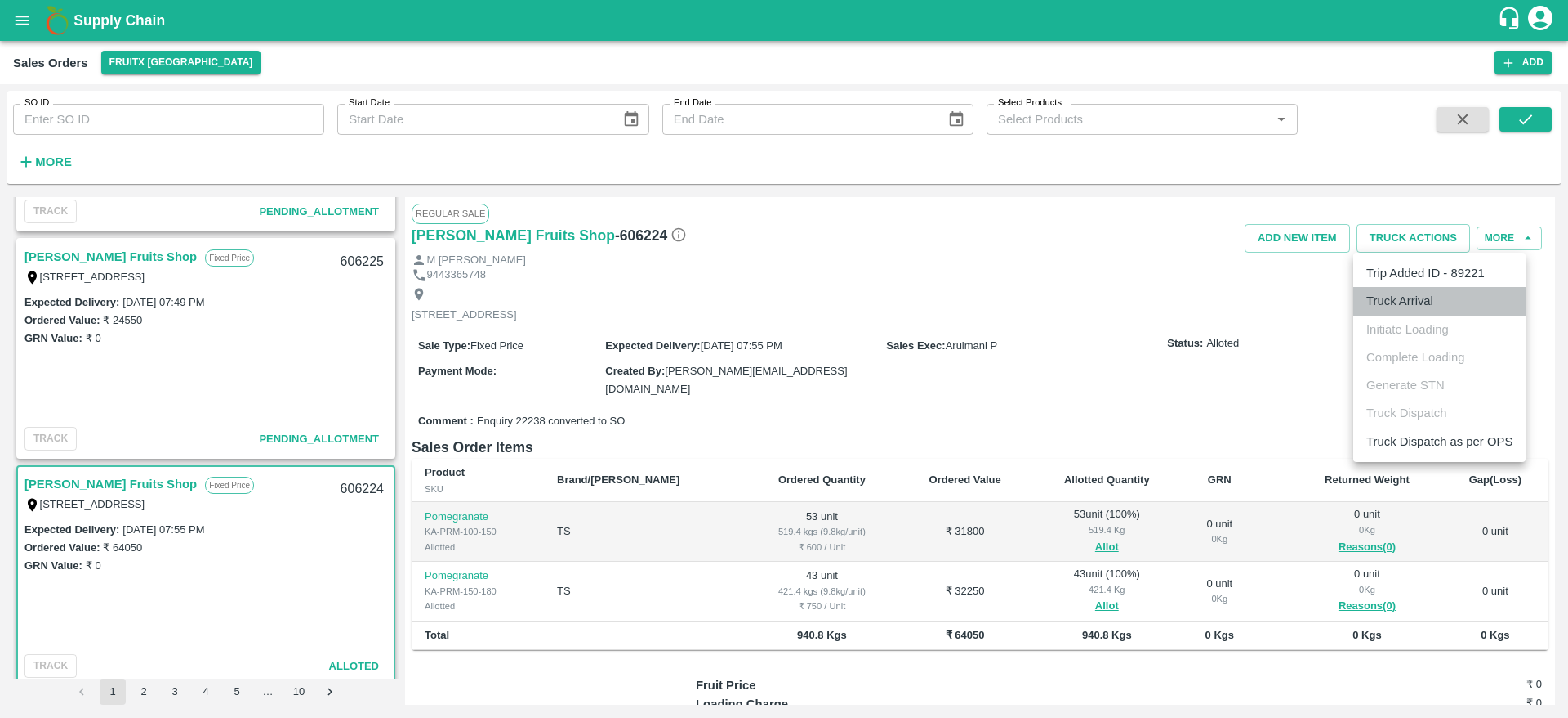
click at [1397, 291] on li "Truck Arrival" at bounding box center [1439, 301] width 172 height 28
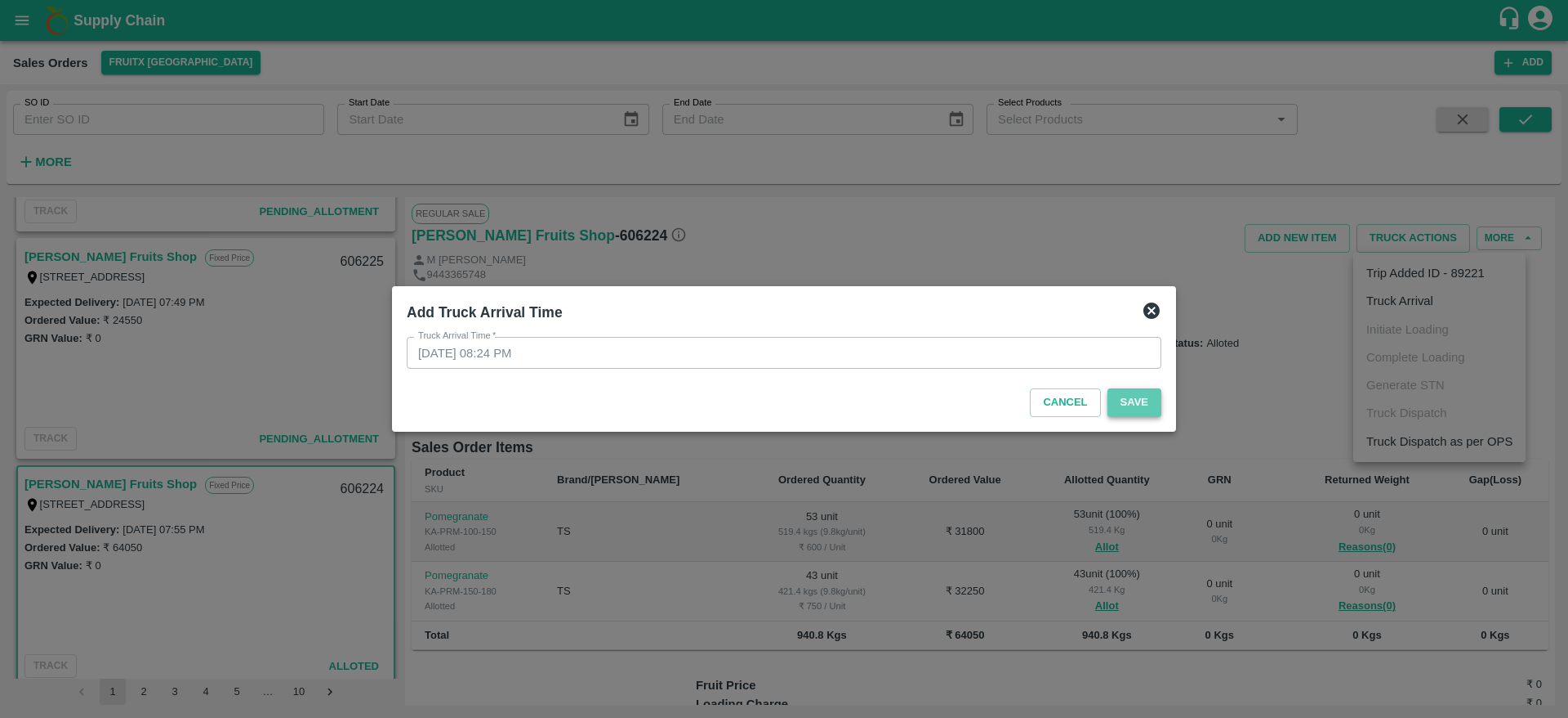
click at [1122, 405] on button "Save" at bounding box center [1134, 402] width 53 height 29
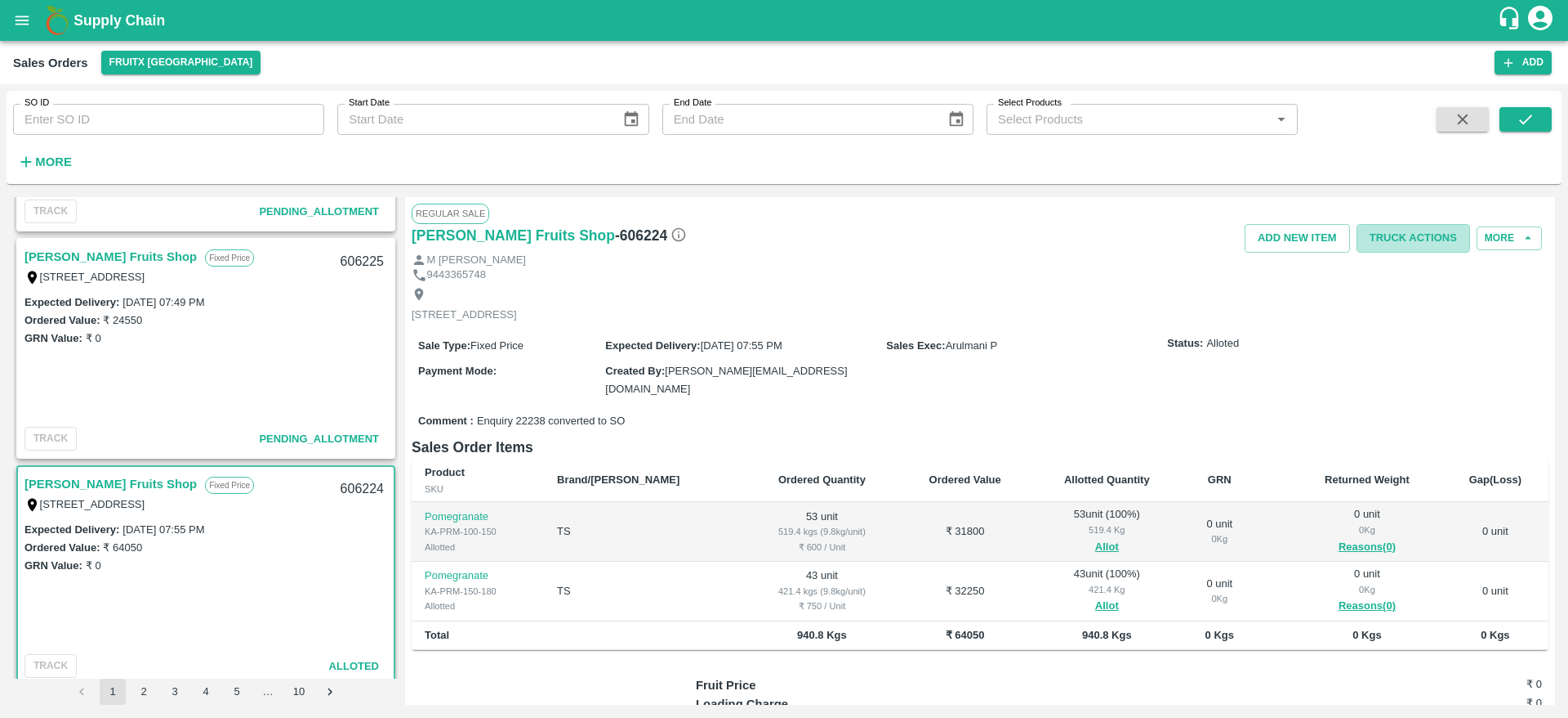
click at [1427, 236] on button "Truck Actions" at bounding box center [1413, 238] width 113 height 29
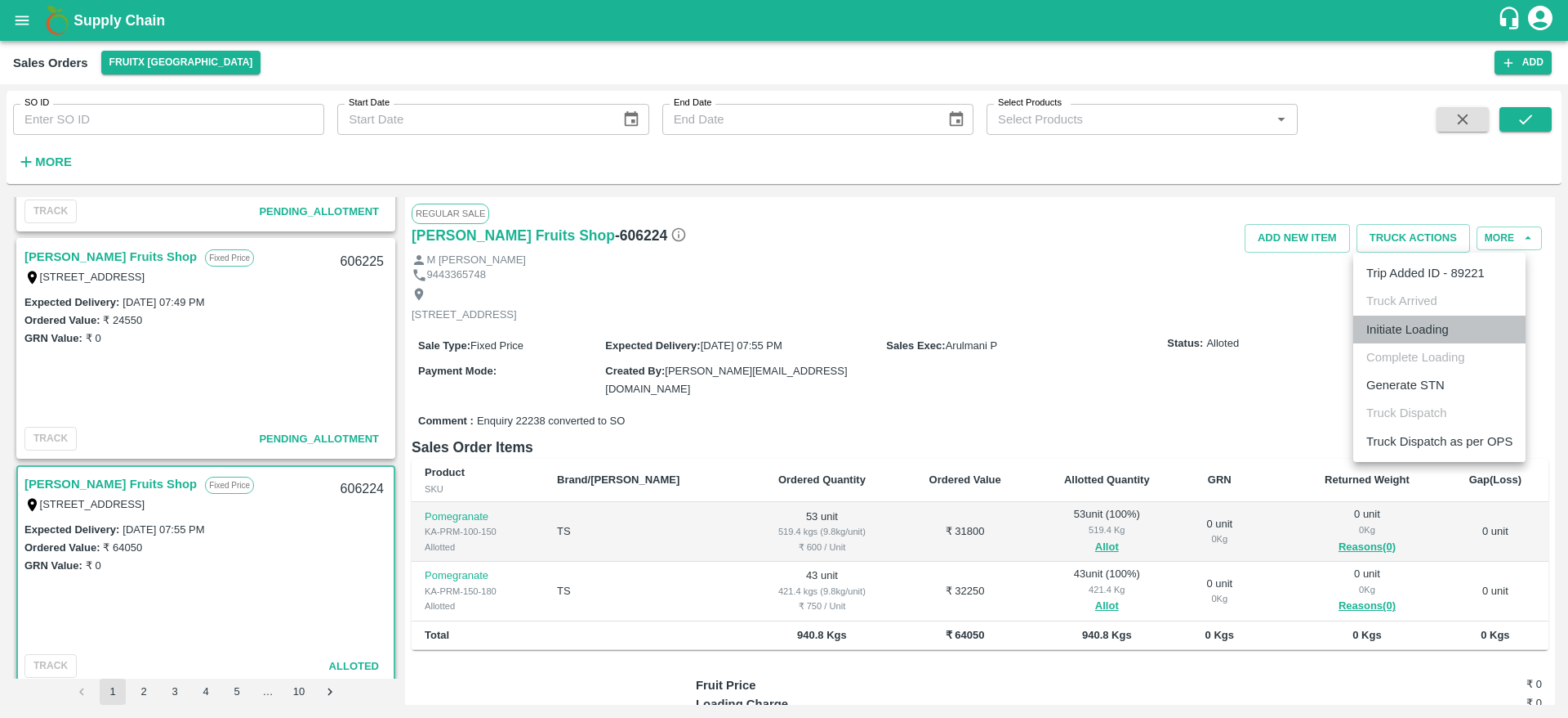
click at [1431, 329] on li "Initiate Loading" at bounding box center [1439, 329] width 172 height 28
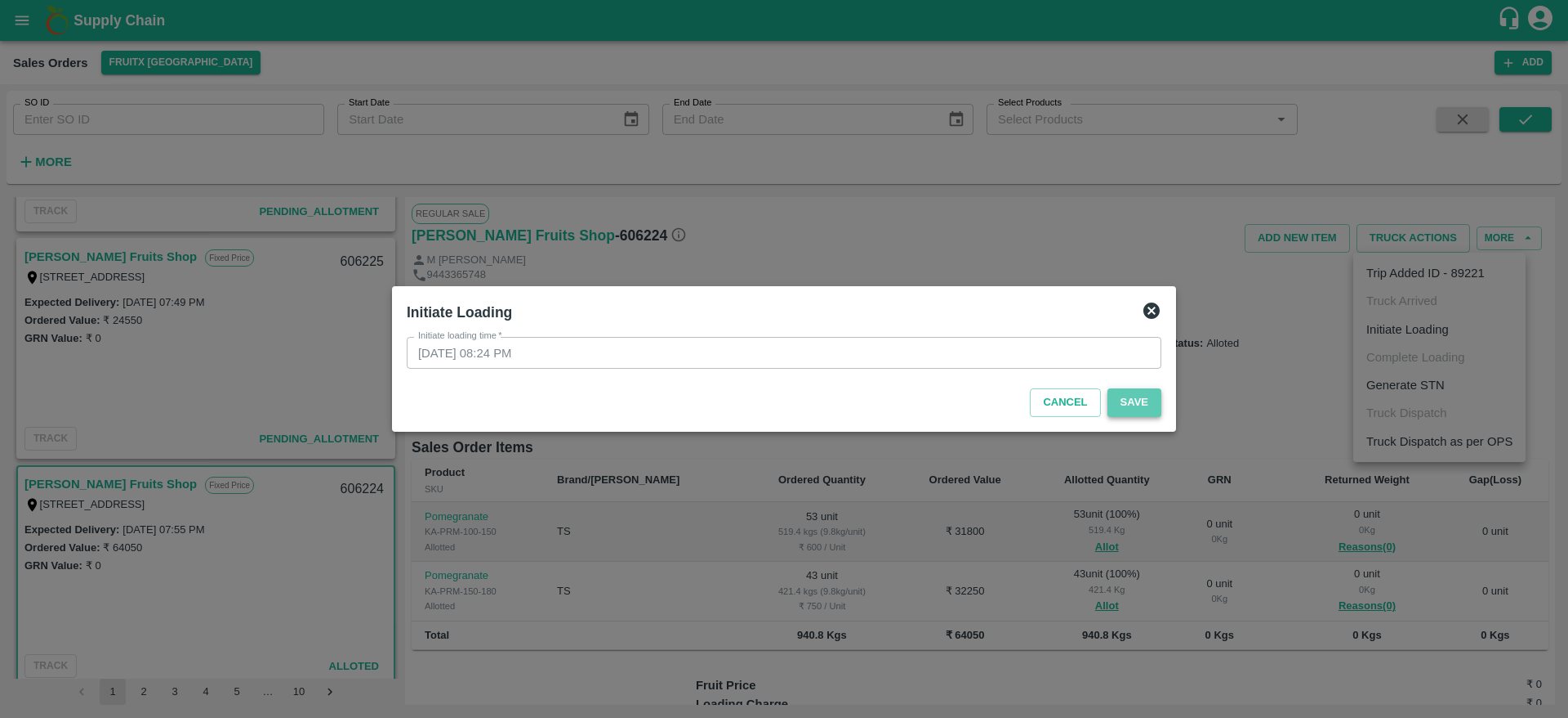
click at [1129, 401] on button "Save" at bounding box center [1134, 402] width 53 height 29
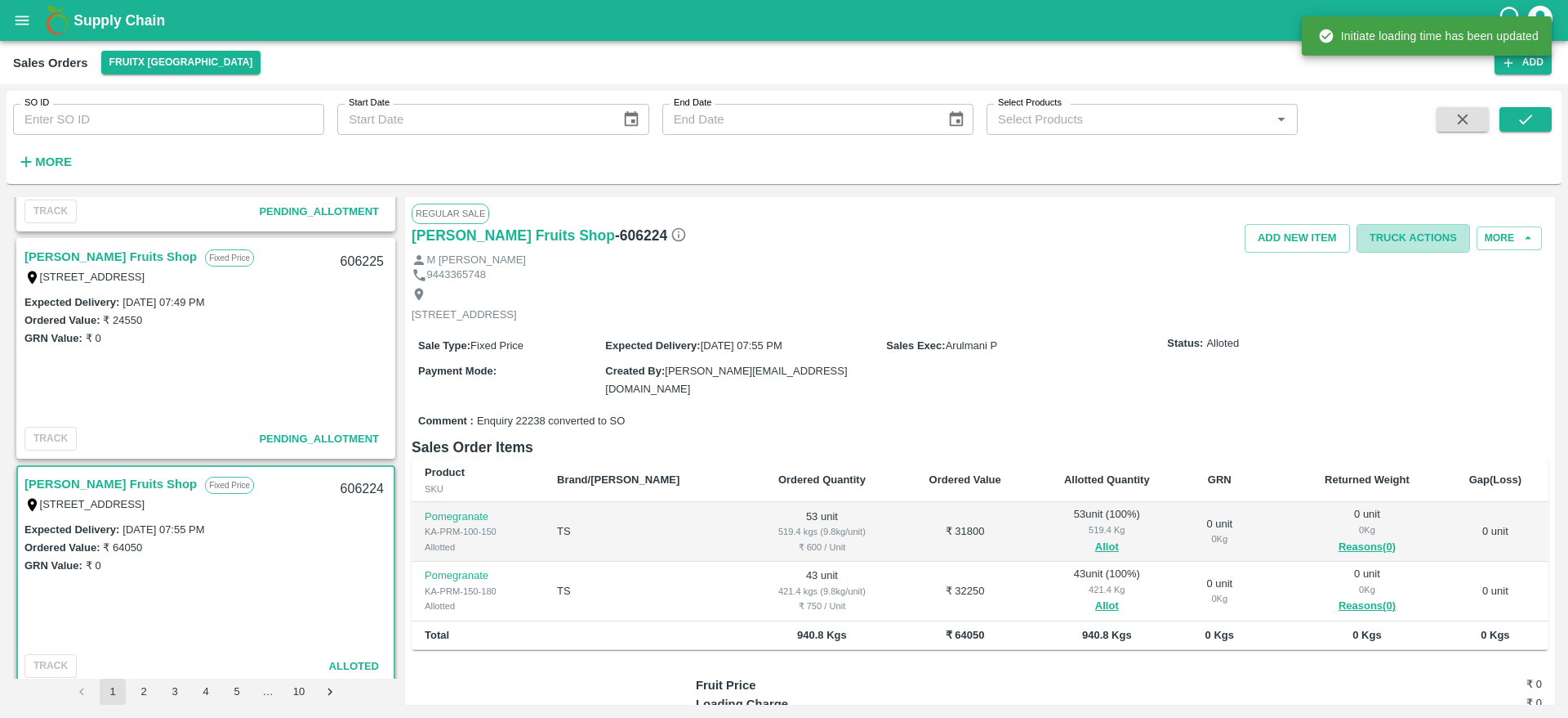
click at [1409, 233] on button "Truck Actions" at bounding box center [1413, 238] width 113 height 29
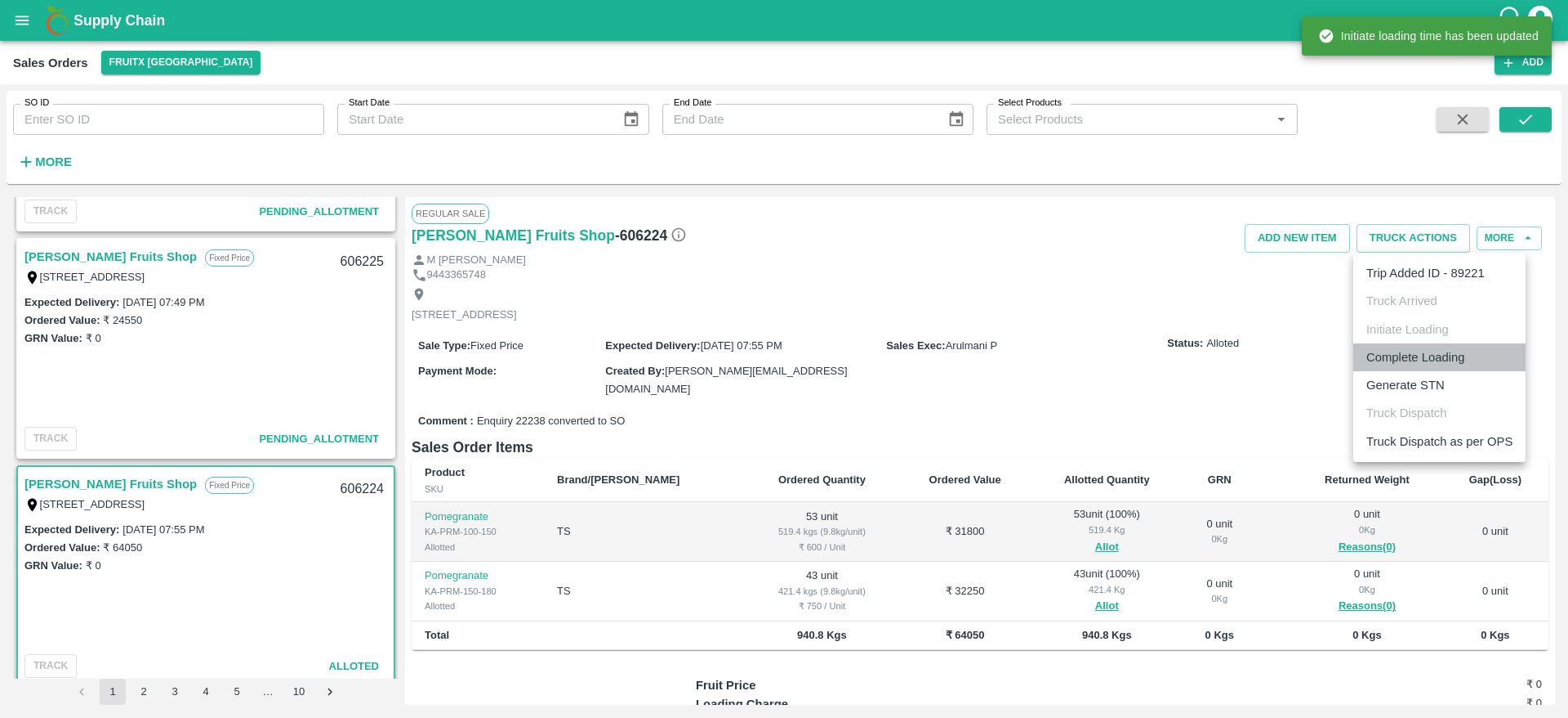
click at [1413, 360] on li "Complete Loading" at bounding box center [1439, 357] width 172 height 28
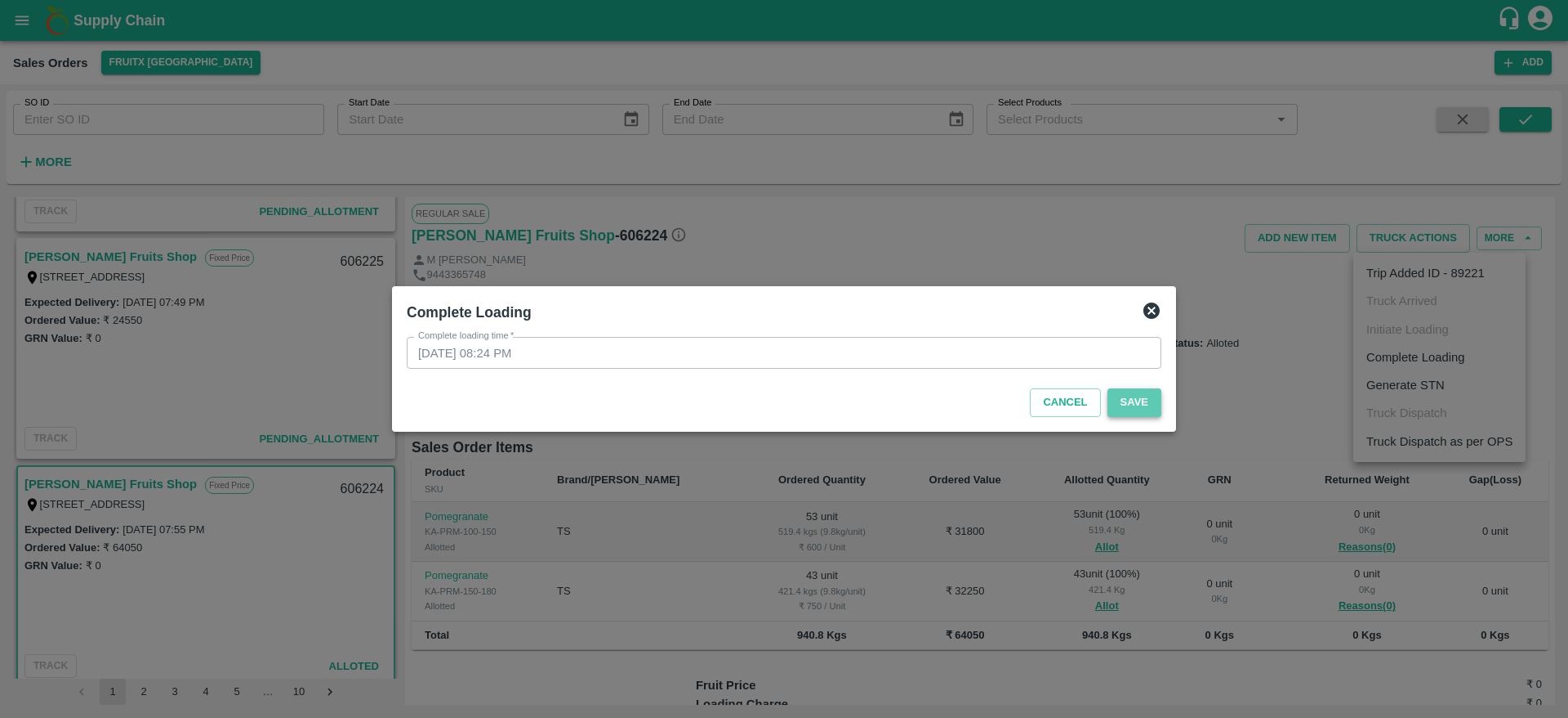
click at [1153, 403] on button "Save" at bounding box center [1134, 402] width 53 height 29
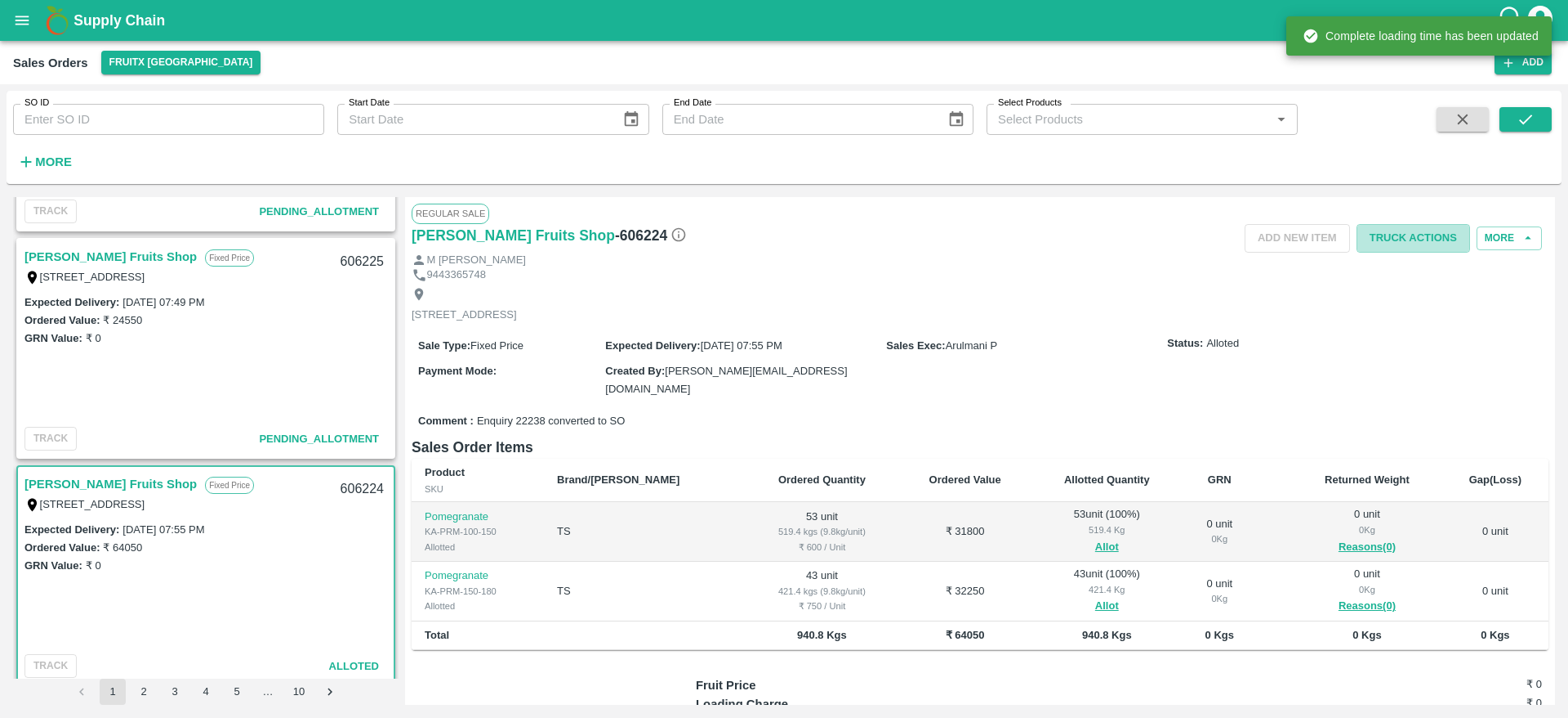
click at [1409, 251] on button "Truck Actions" at bounding box center [1413, 238] width 113 height 29
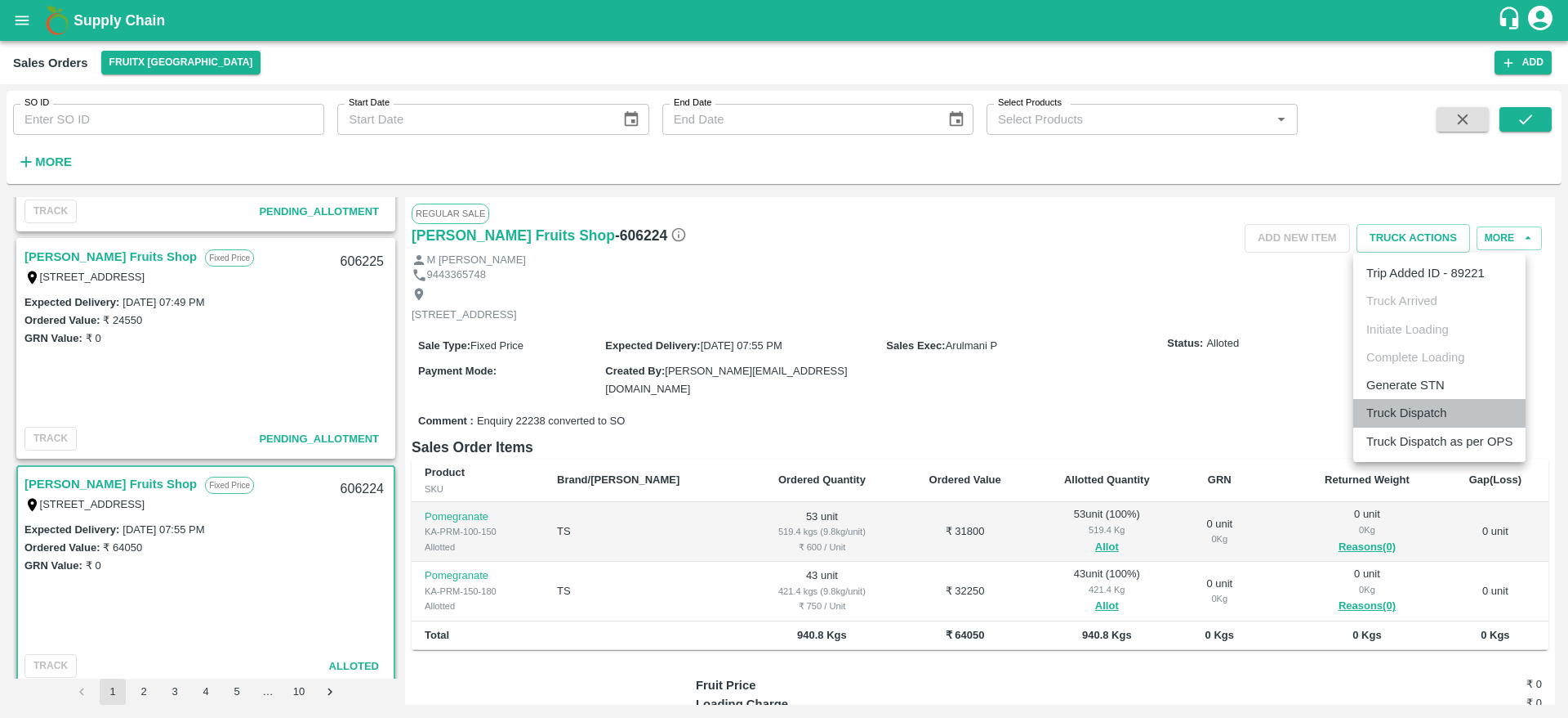
click at [1431, 418] on li "Truck Dispatch" at bounding box center [1439, 413] width 172 height 28
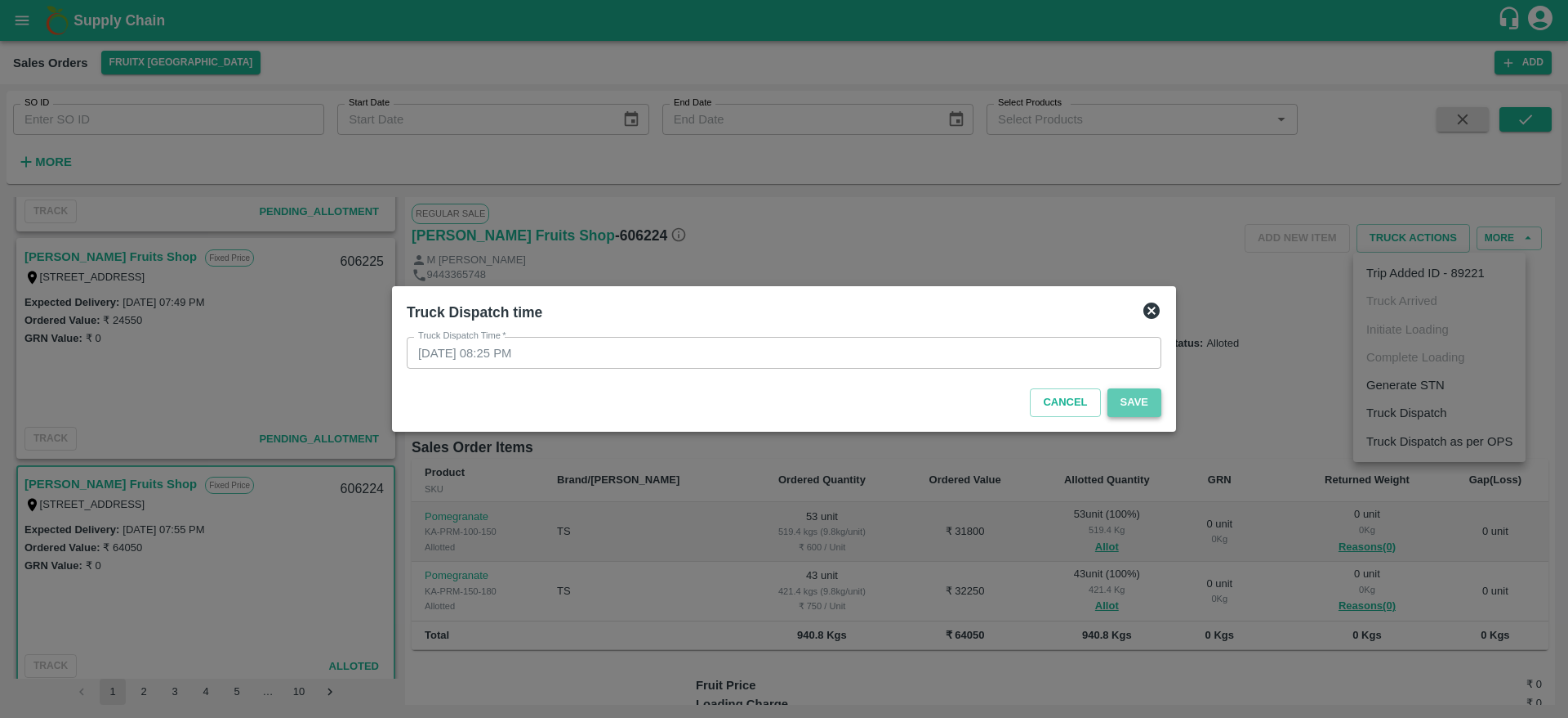
click at [1151, 404] on button "Save" at bounding box center [1134, 402] width 53 height 29
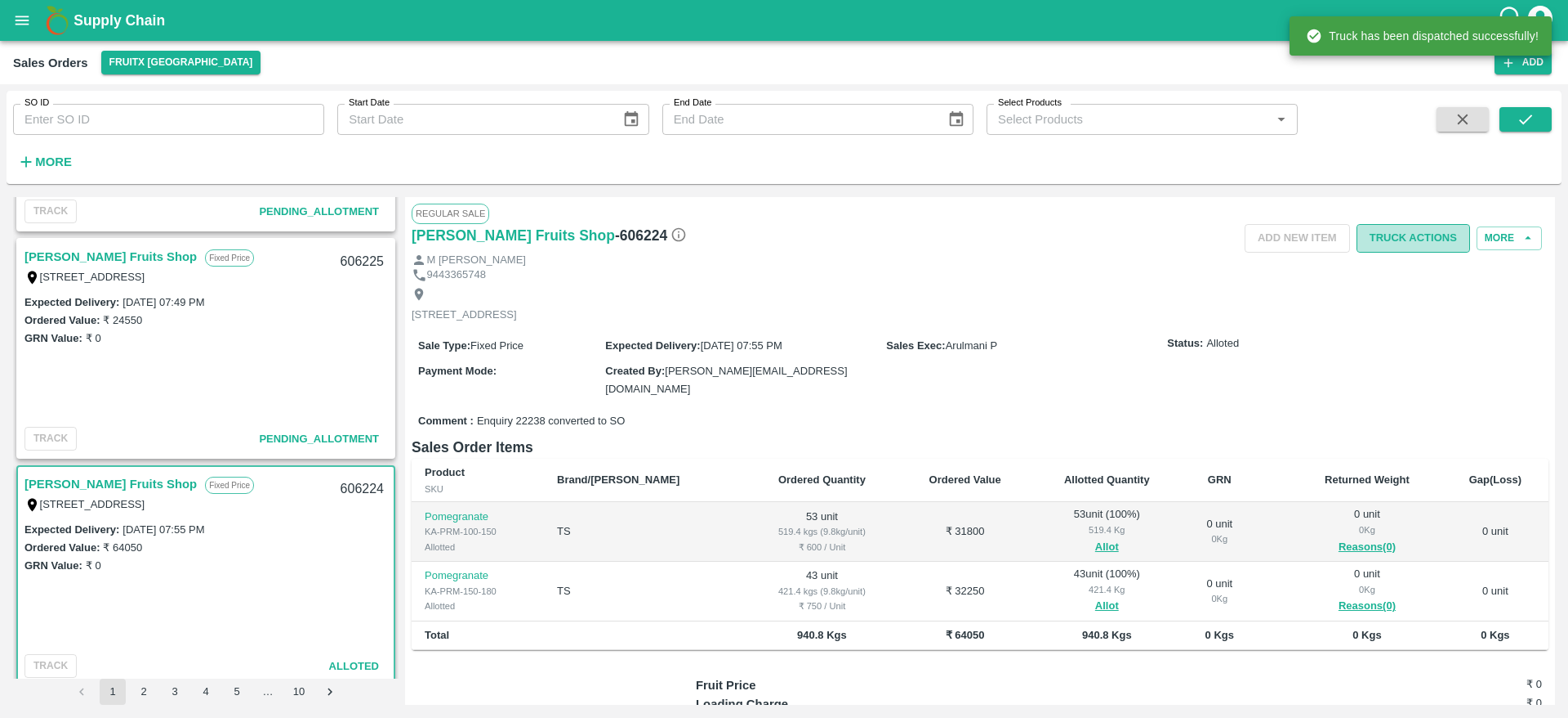
click at [1417, 252] on button "Truck Actions" at bounding box center [1413, 238] width 113 height 29
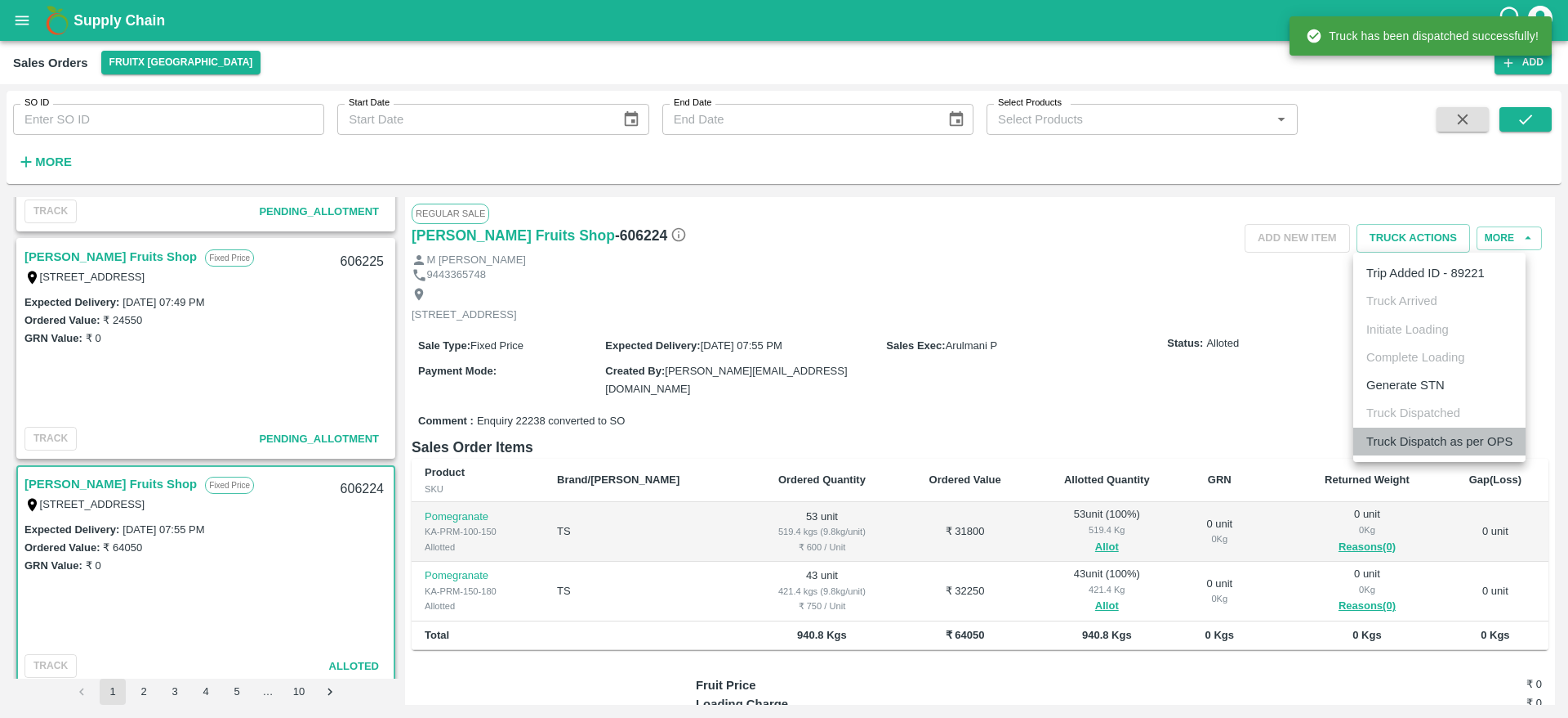
click at [1417, 427] on li "Truck Dispatch as per OPS" at bounding box center [1439, 441] width 172 height 28
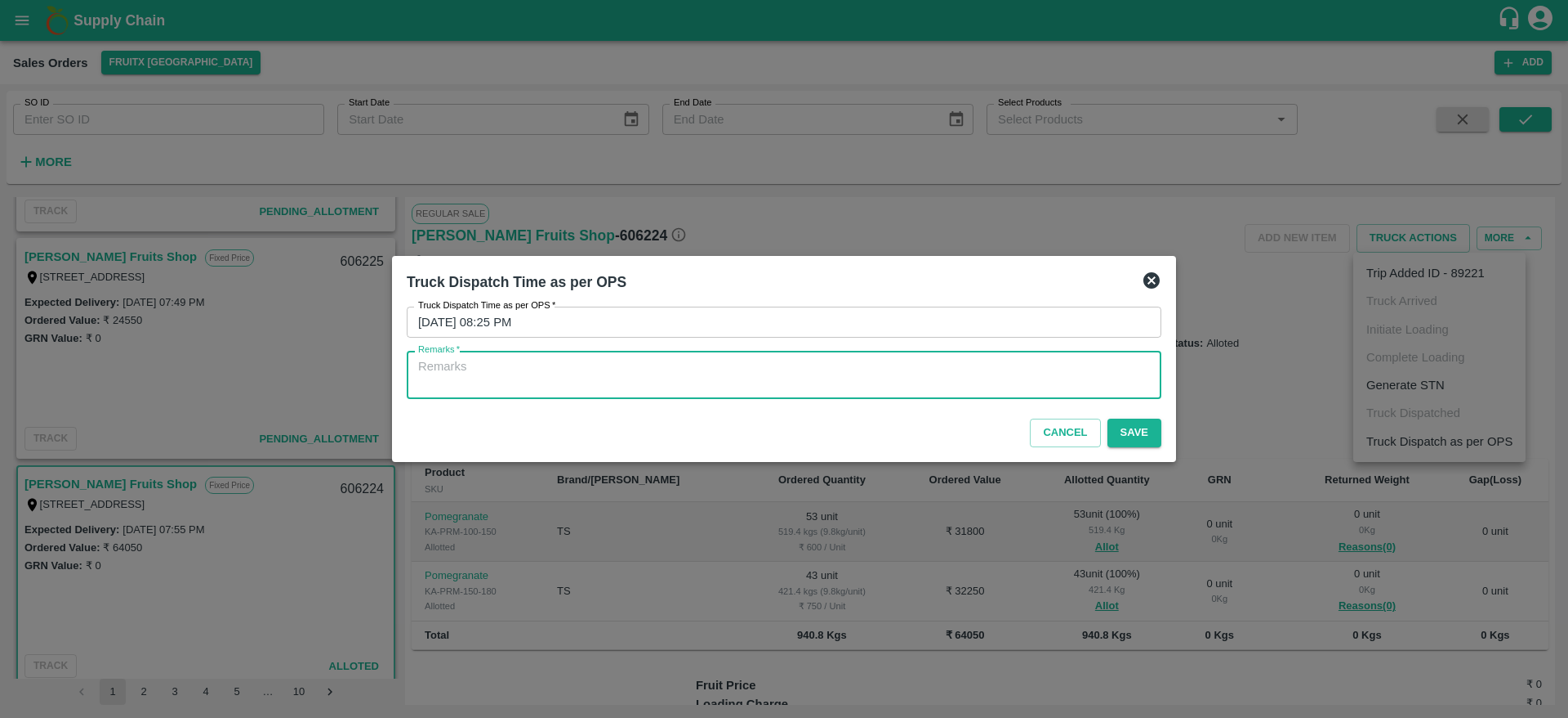
click at [1037, 382] on textarea "Remarks   *" at bounding box center [783, 375] width 731 height 34
type textarea "OTD"
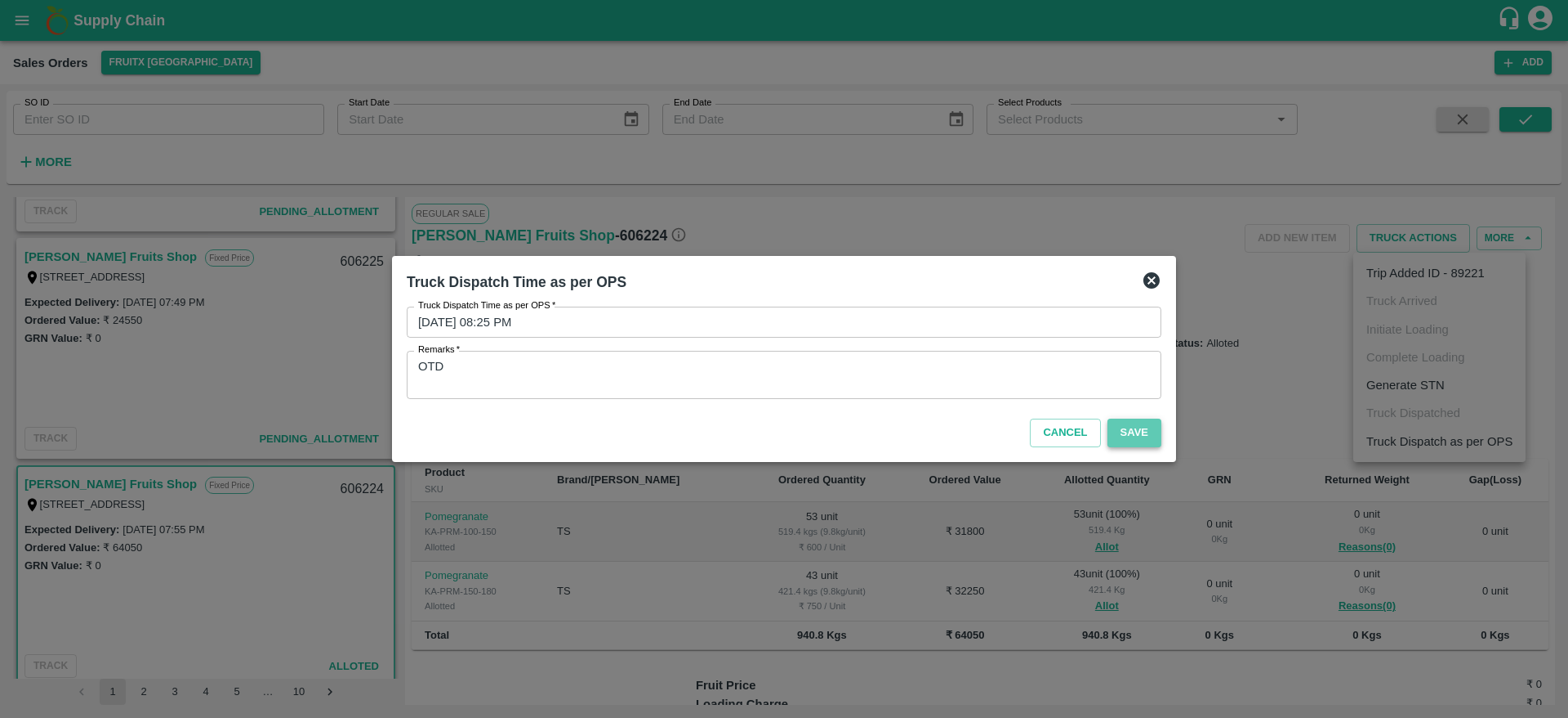
click at [1132, 425] on button "Save" at bounding box center [1134, 432] width 53 height 29
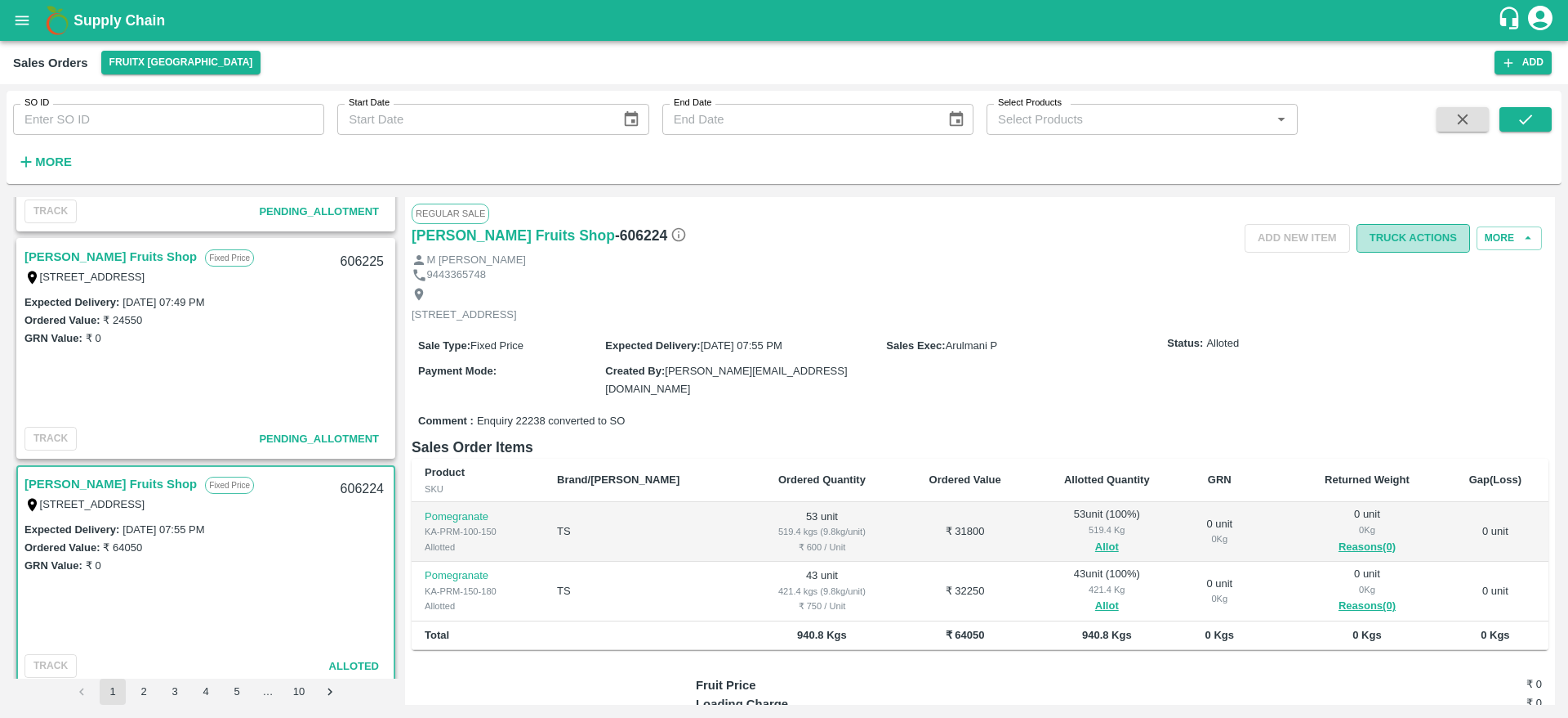
click at [1396, 228] on button "Truck Actions" at bounding box center [1413, 238] width 113 height 29
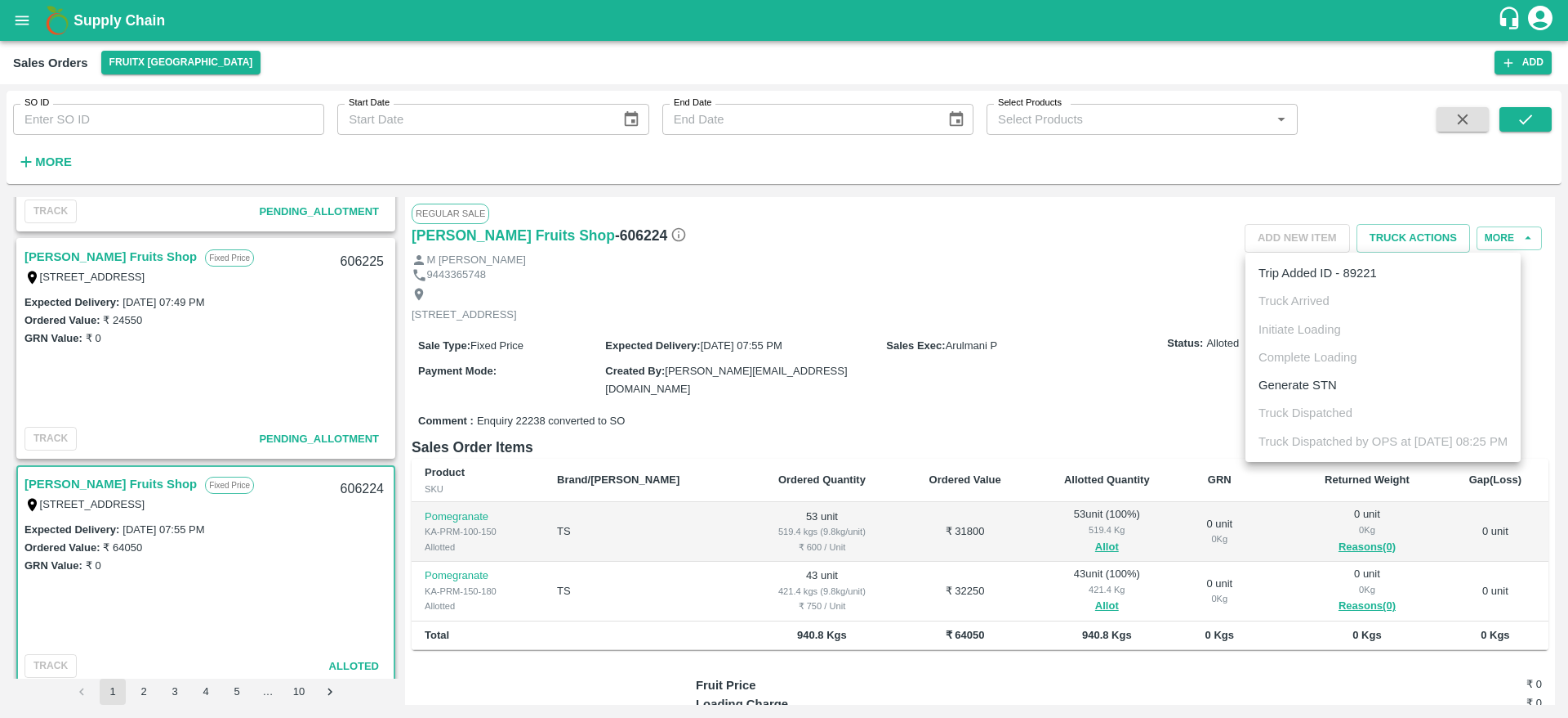
click at [710, 362] on div at bounding box center [784, 359] width 1568 height 718
click at [62, 246] on link "[PERSON_NAME] Fruits Shop" at bounding box center [111, 257] width 172 height 21
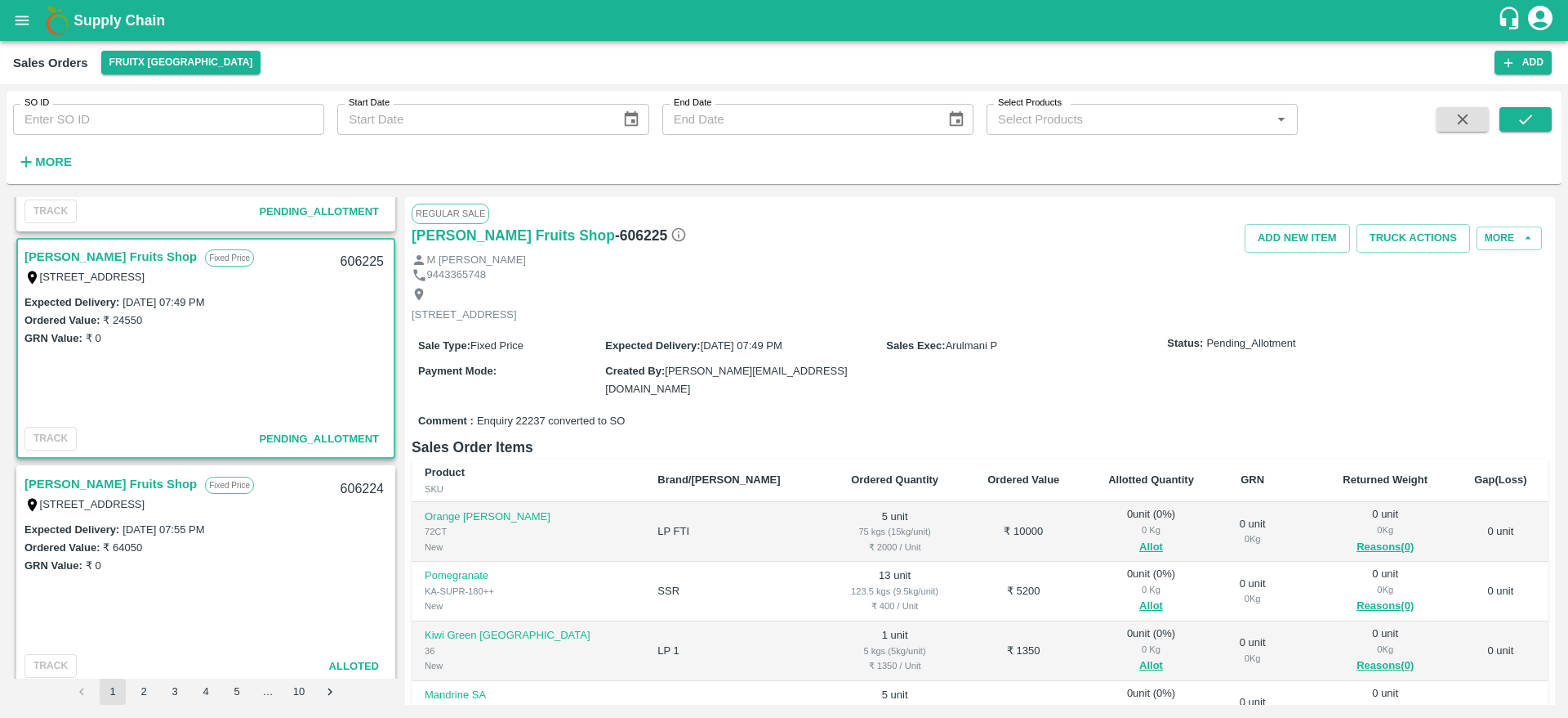
scroll to position [81, 0]
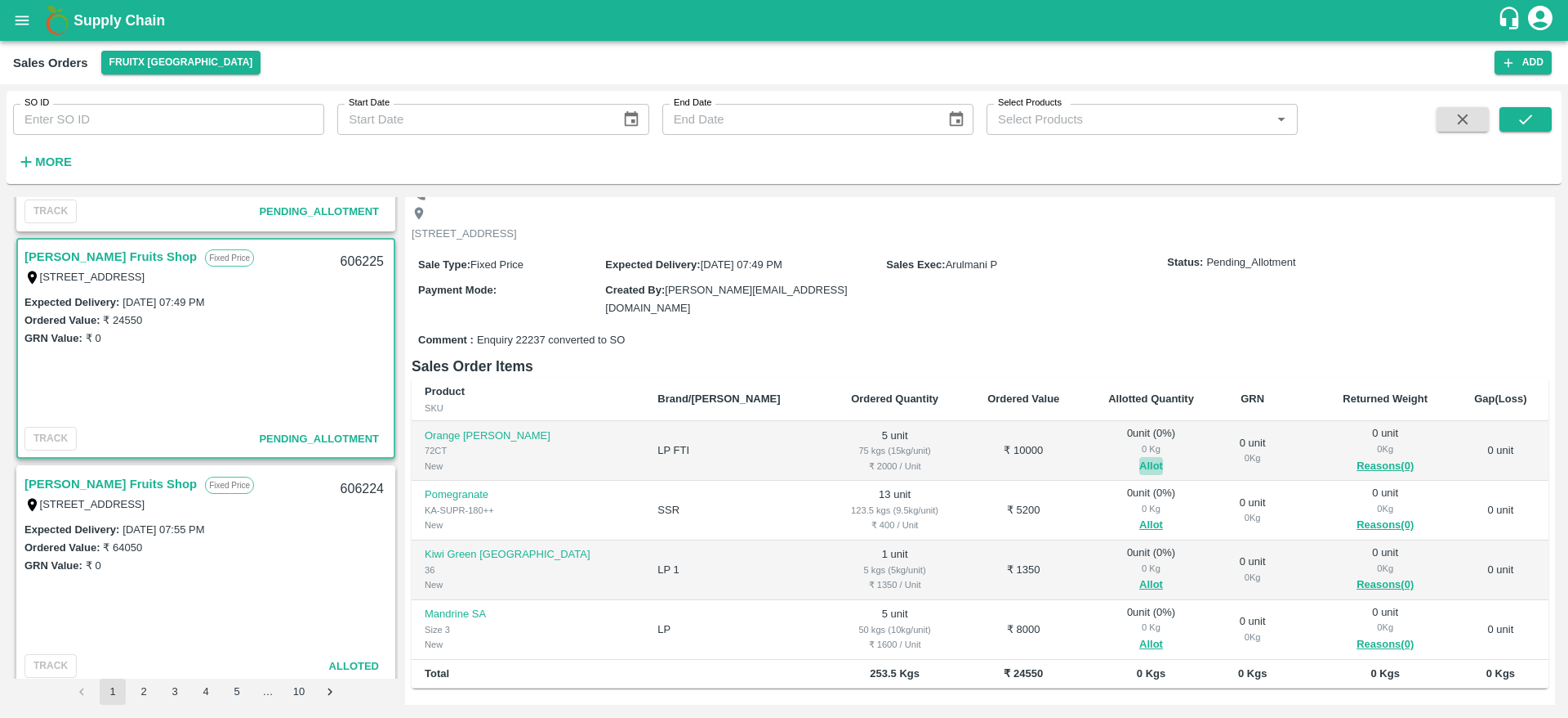
click at [1139, 457] on button "Allot" at bounding box center [1151, 466] width 24 height 18
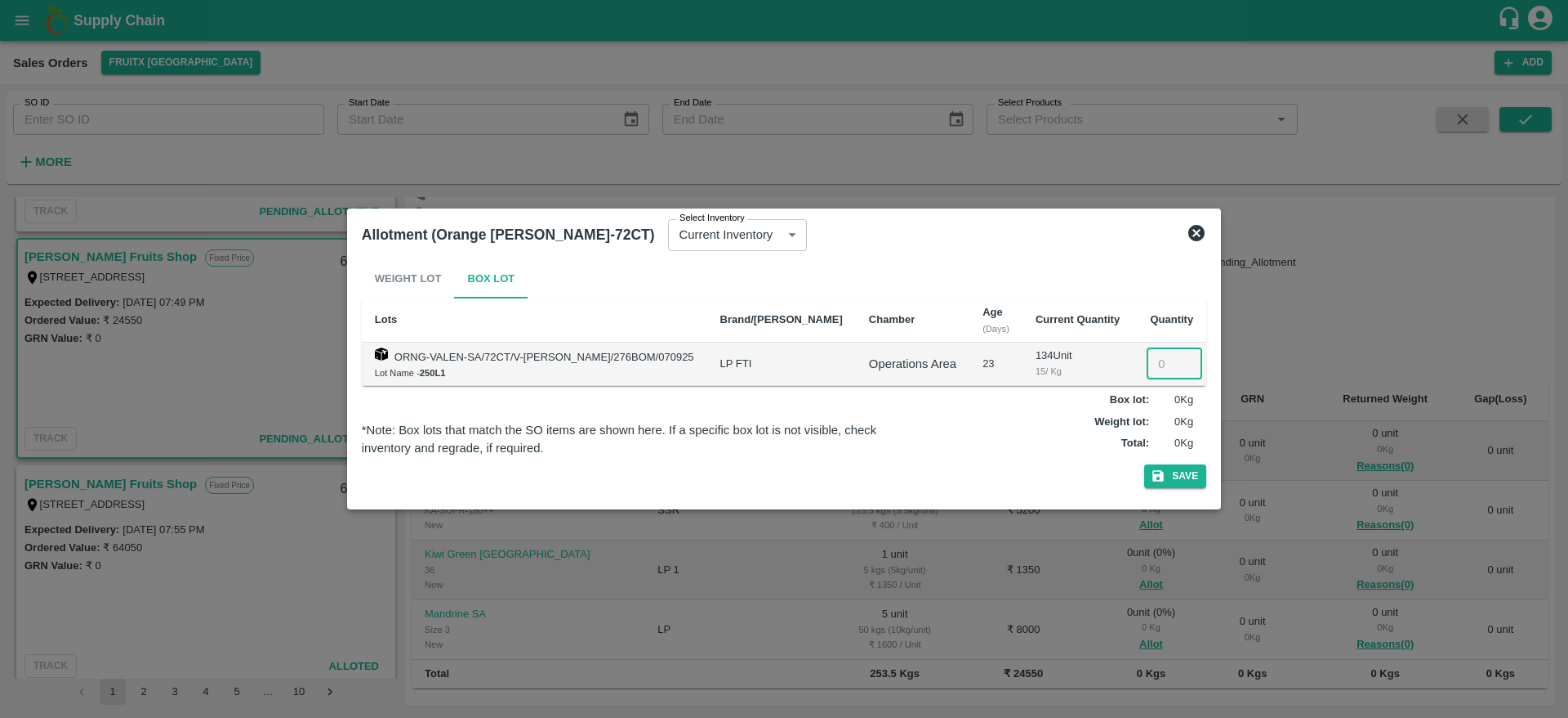
click at [1146, 353] on input "number" at bounding box center [1174, 364] width 55 height 31
type input "5"
click at [1145, 464] on button "Save" at bounding box center [1175, 476] width 62 height 24
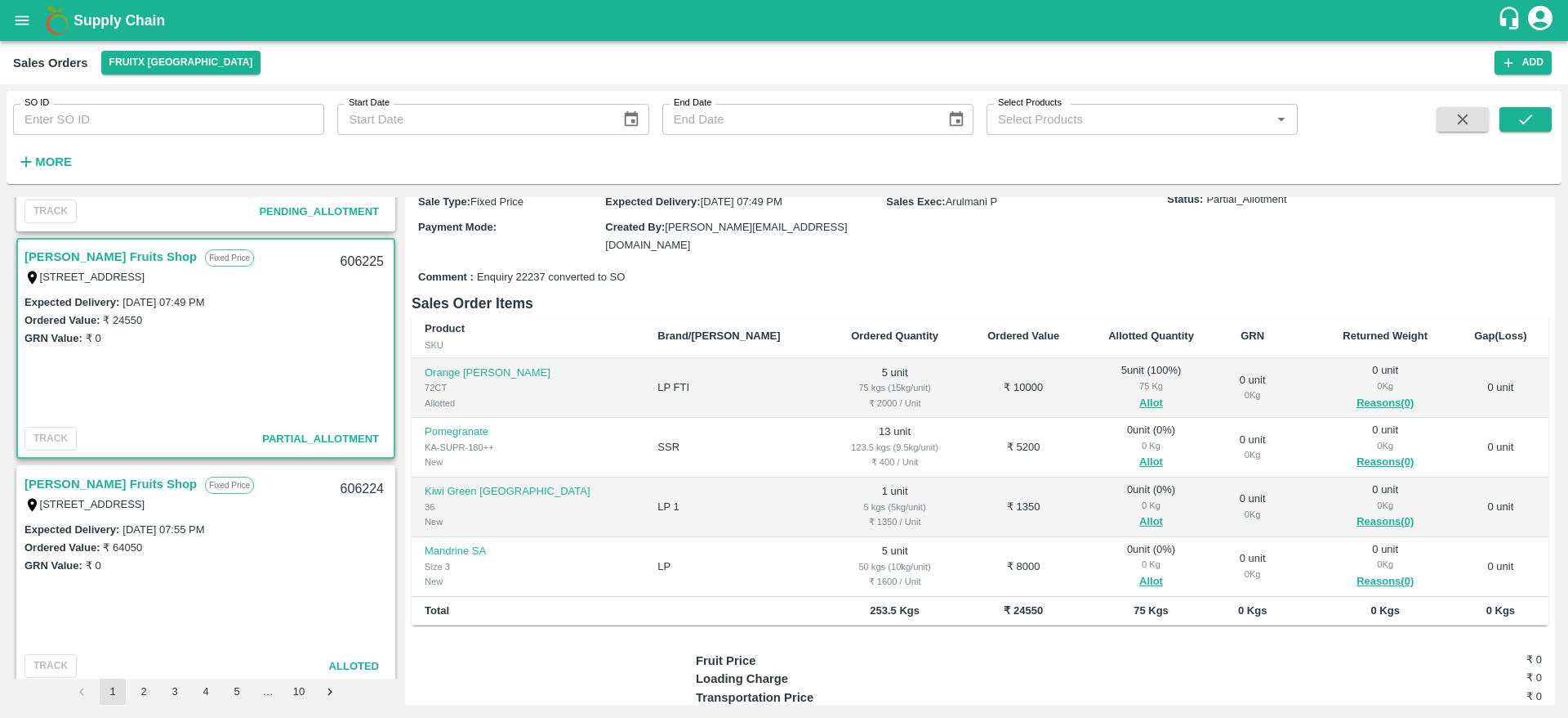
scroll to position [145, 0]
click at [1139, 452] on button "Allot" at bounding box center [1151, 461] width 24 height 18
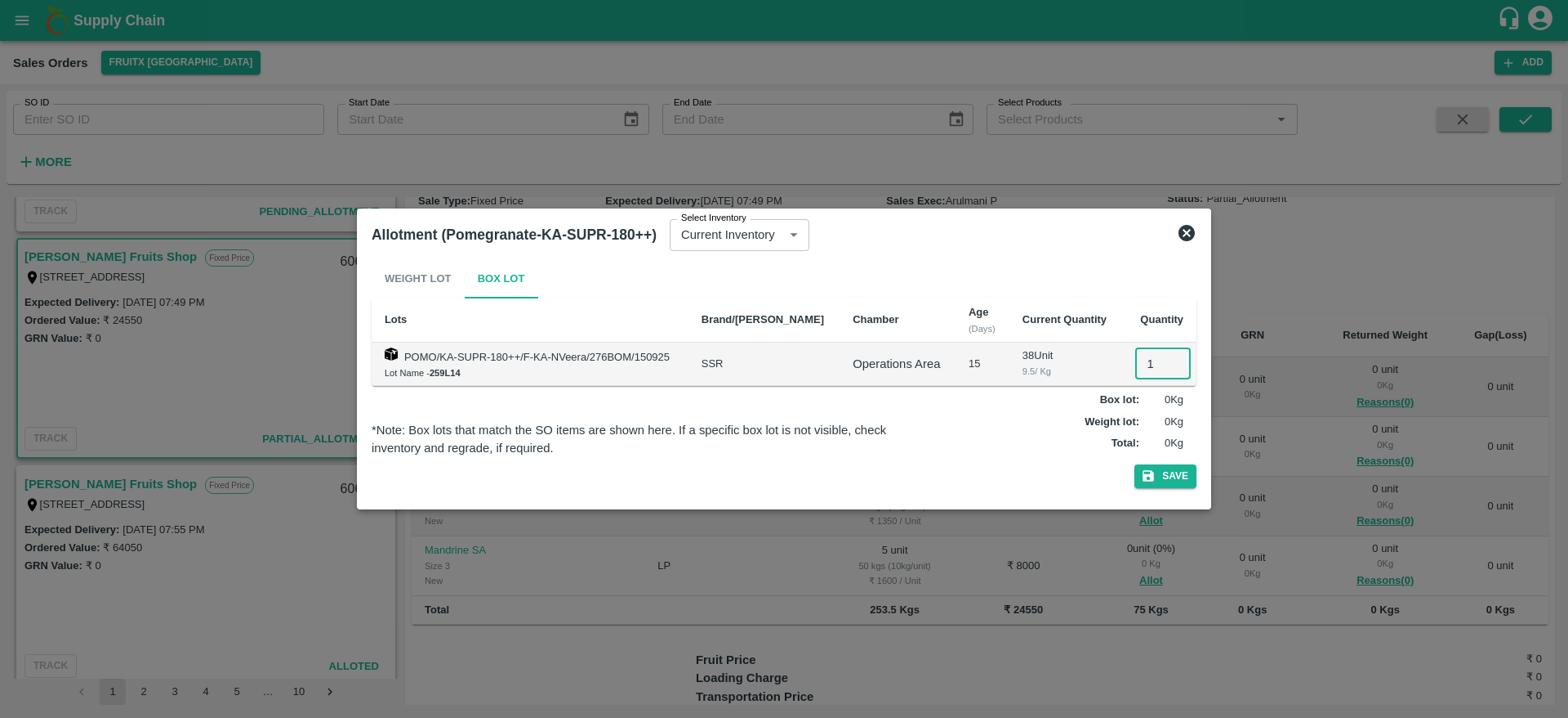
click at [1148, 353] on input "1" at bounding box center [1163, 364] width 55 height 31
type input "13"
click at [1134, 464] on button "Save" at bounding box center [1165, 476] width 62 height 24
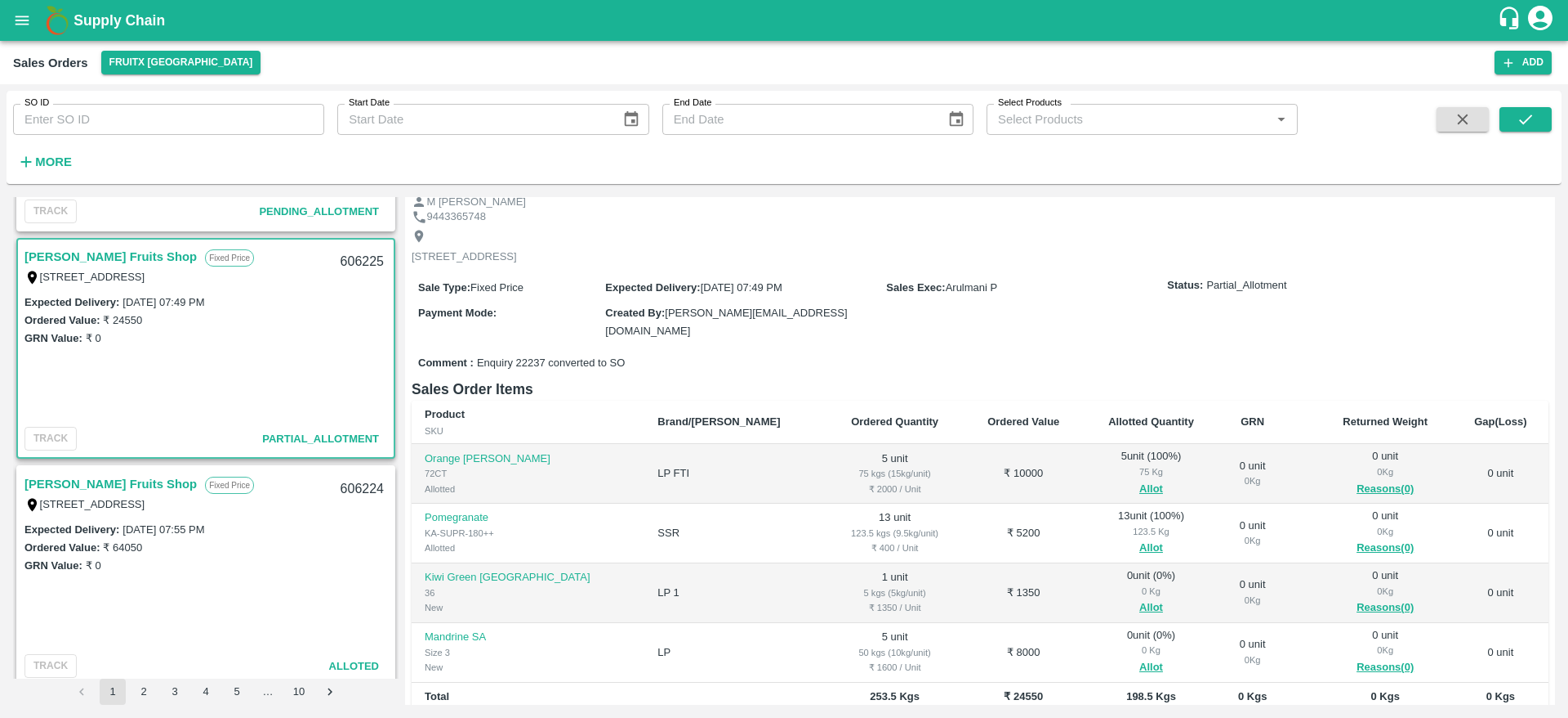
scroll to position [59, 0]
click at [1139, 597] on button "Allot" at bounding box center [1151, 606] width 24 height 18
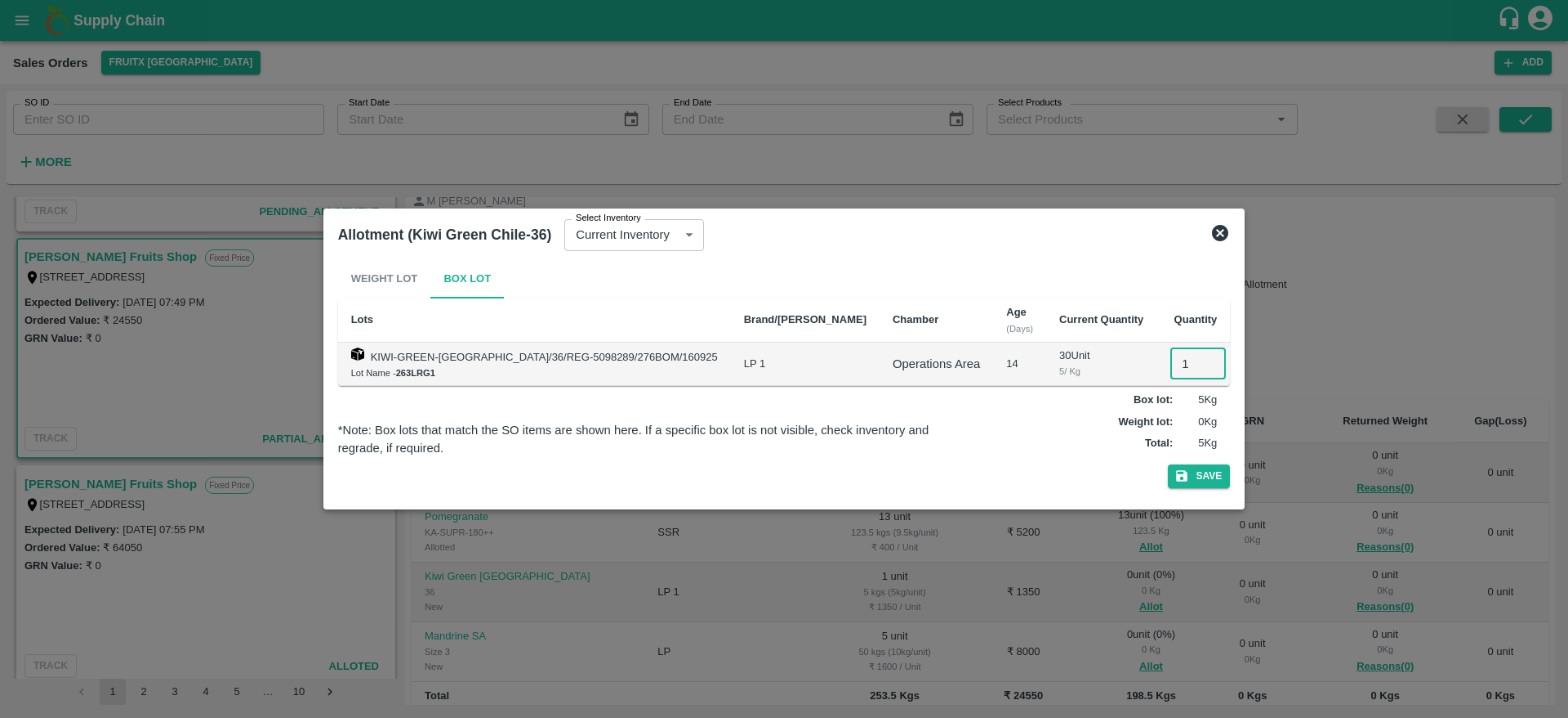
click at [1170, 350] on input "1" at bounding box center [1198, 364] width 55 height 31
type input "1"
click at [1168, 464] on button "Save" at bounding box center [1198, 476] width 62 height 24
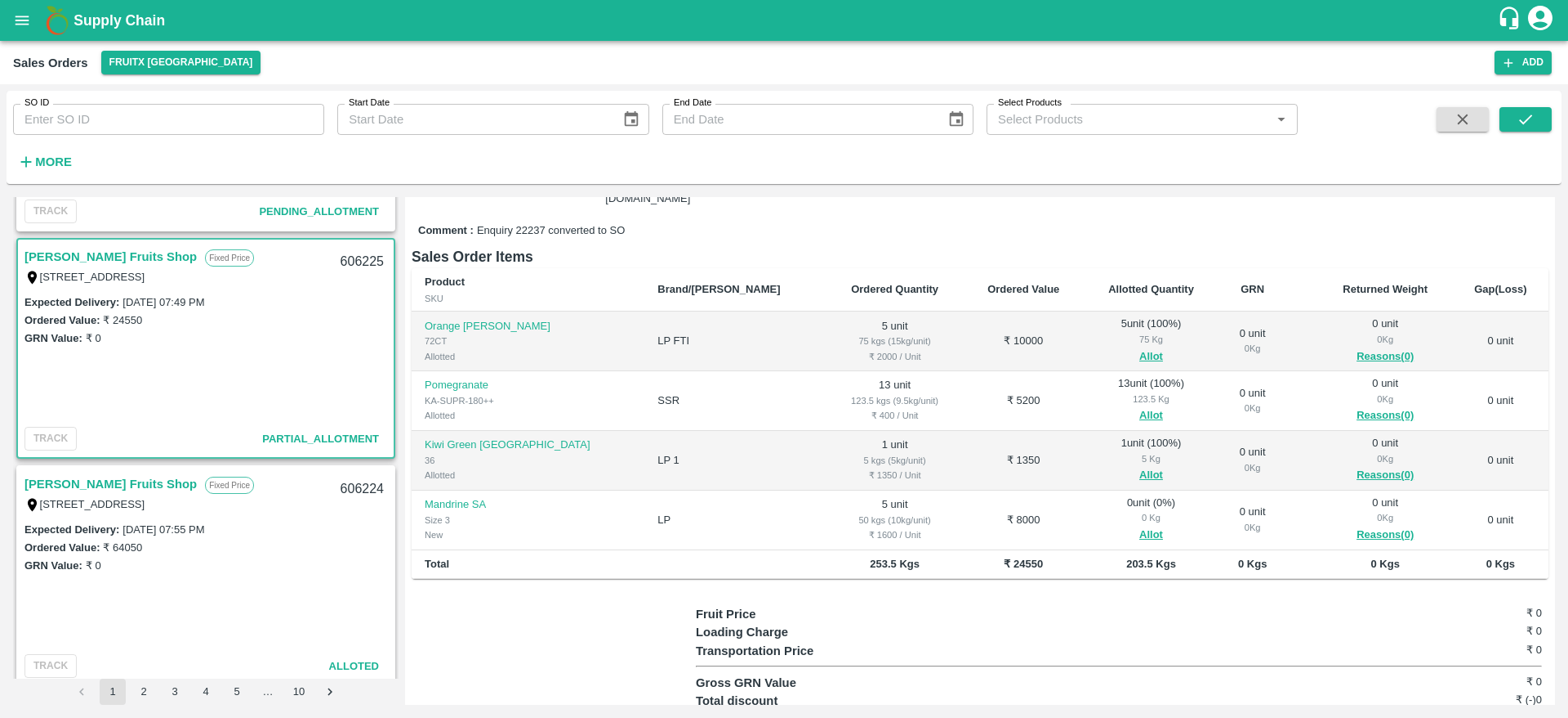
scroll to position [218, 0]
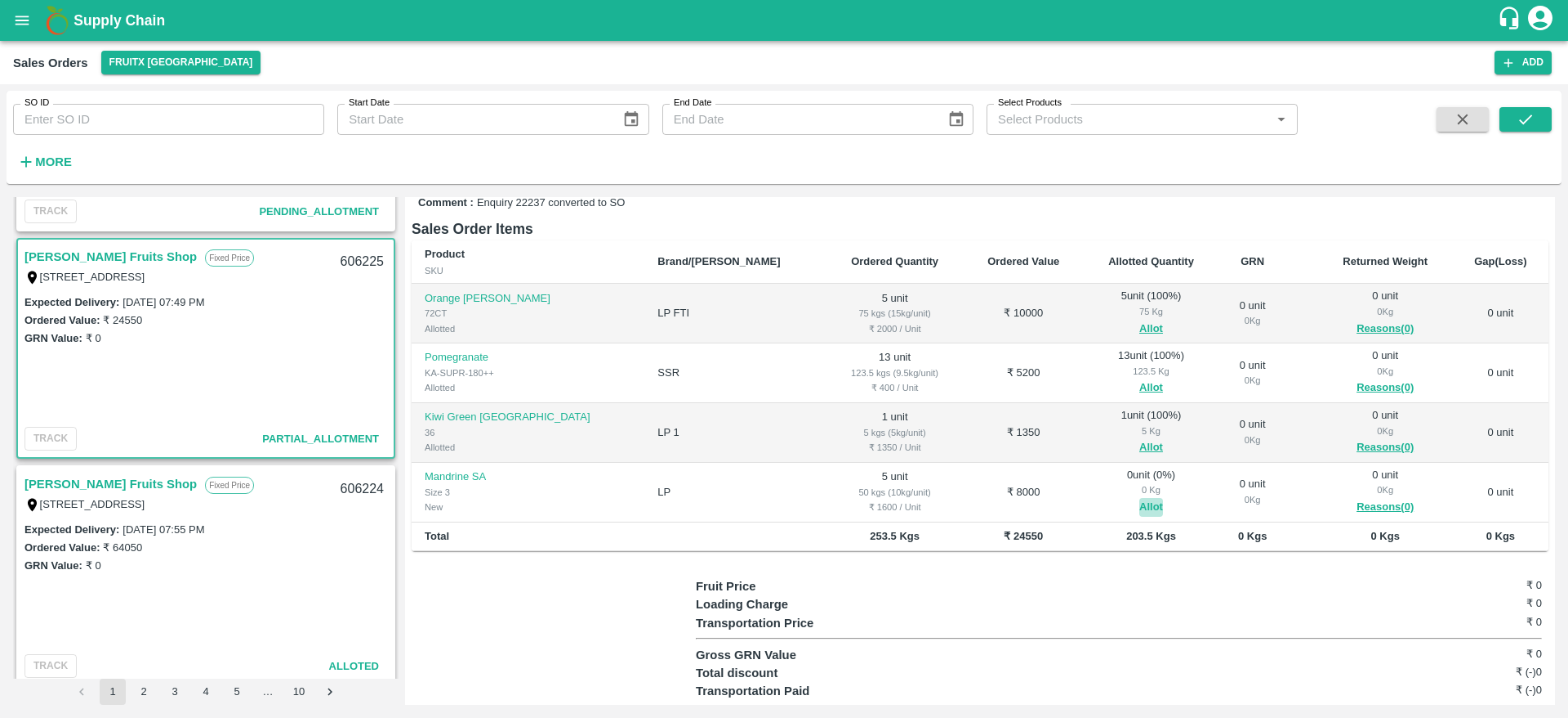
click at [1139, 497] on button "Allot" at bounding box center [1151, 507] width 24 height 18
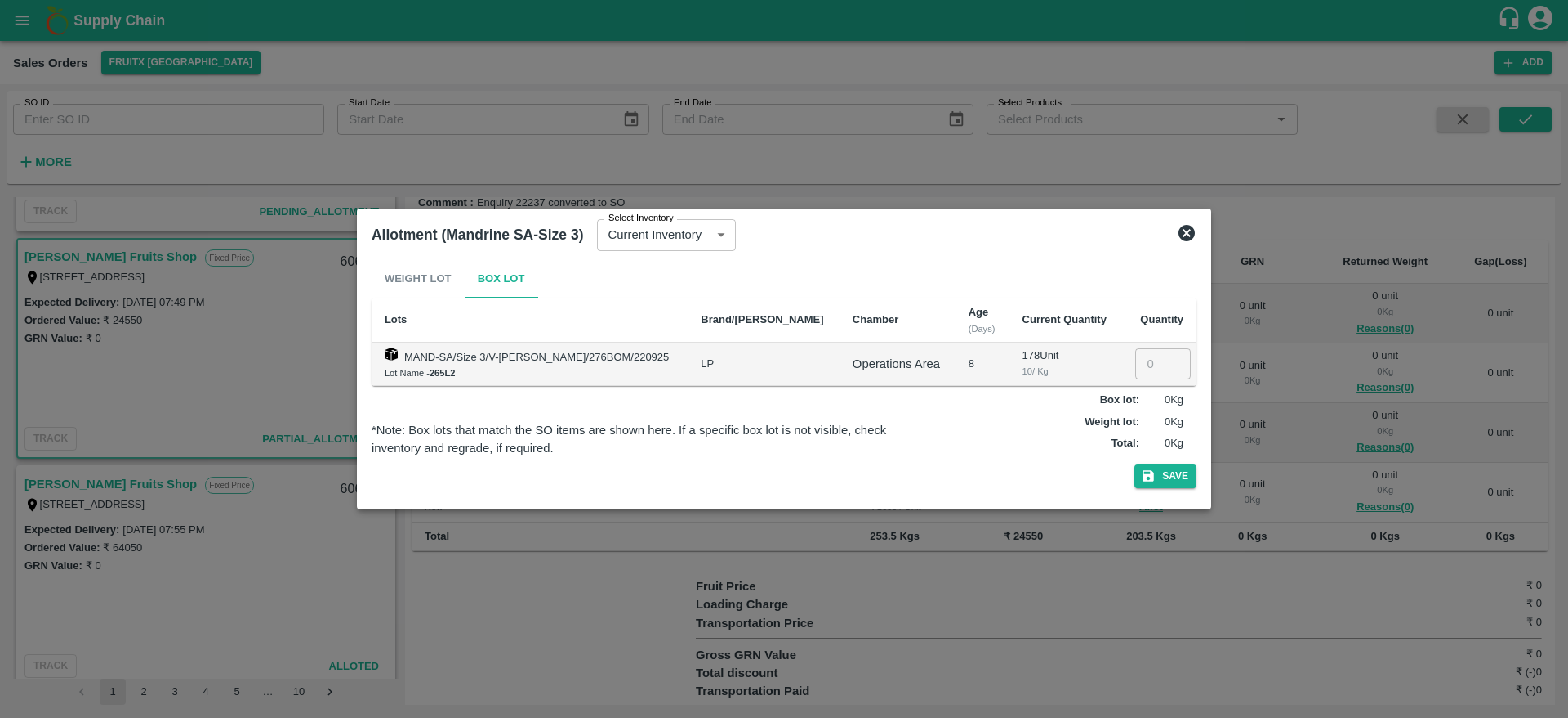
click at [1135, 366] on input "number" at bounding box center [1163, 364] width 55 height 31
type input "5"
click at [1134, 464] on button "Save" at bounding box center [1165, 476] width 62 height 24
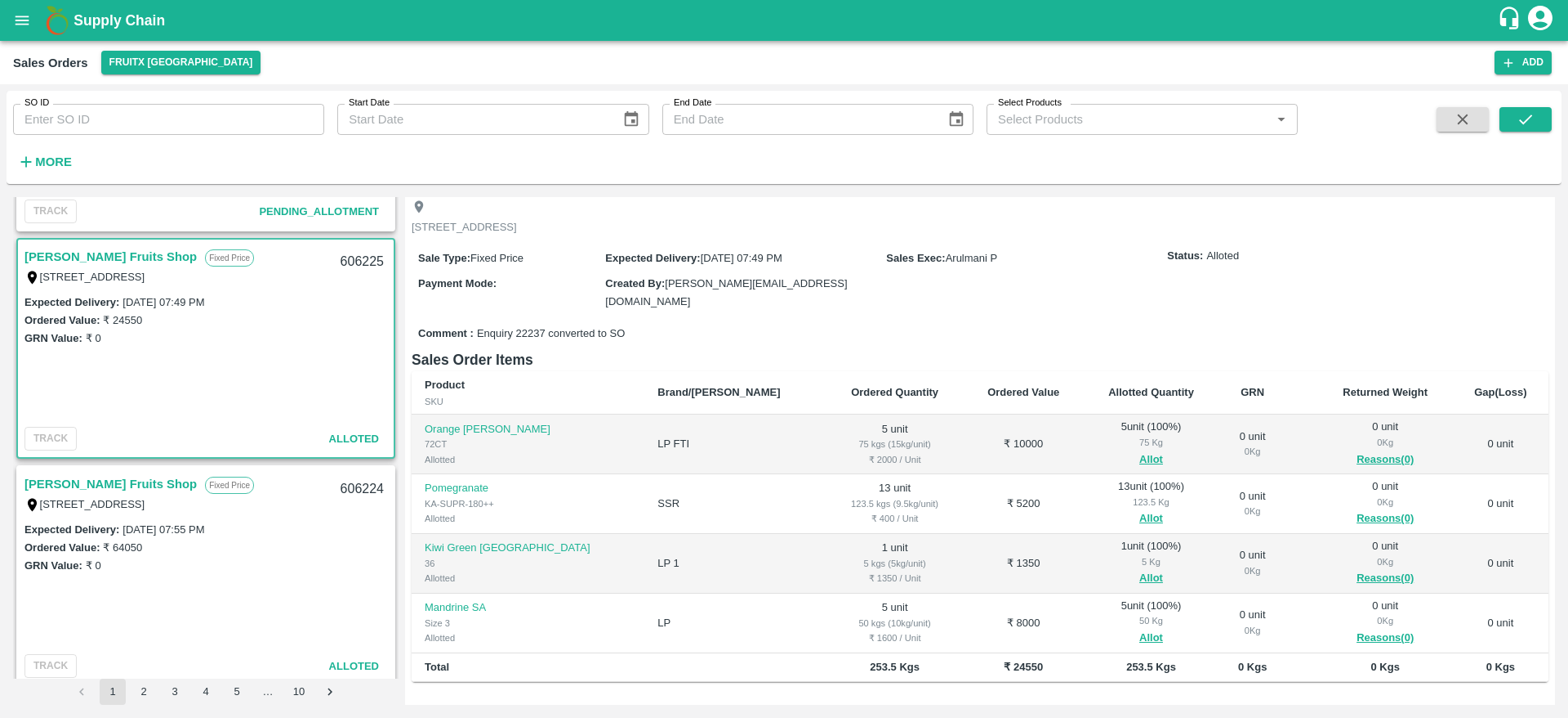
scroll to position [0, 0]
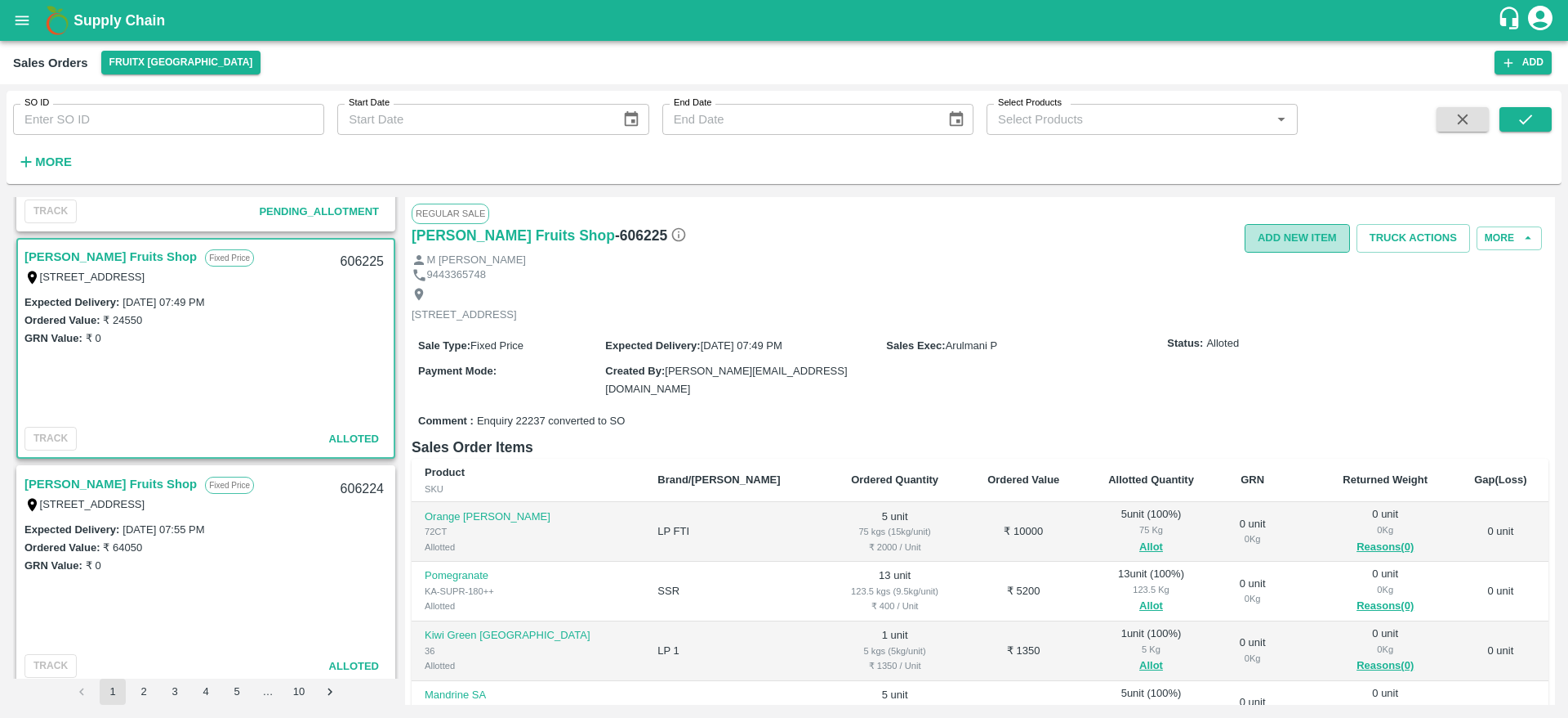
click at [1317, 233] on button "Add NEW ITEM" at bounding box center [1298, 238] width 105 height 29
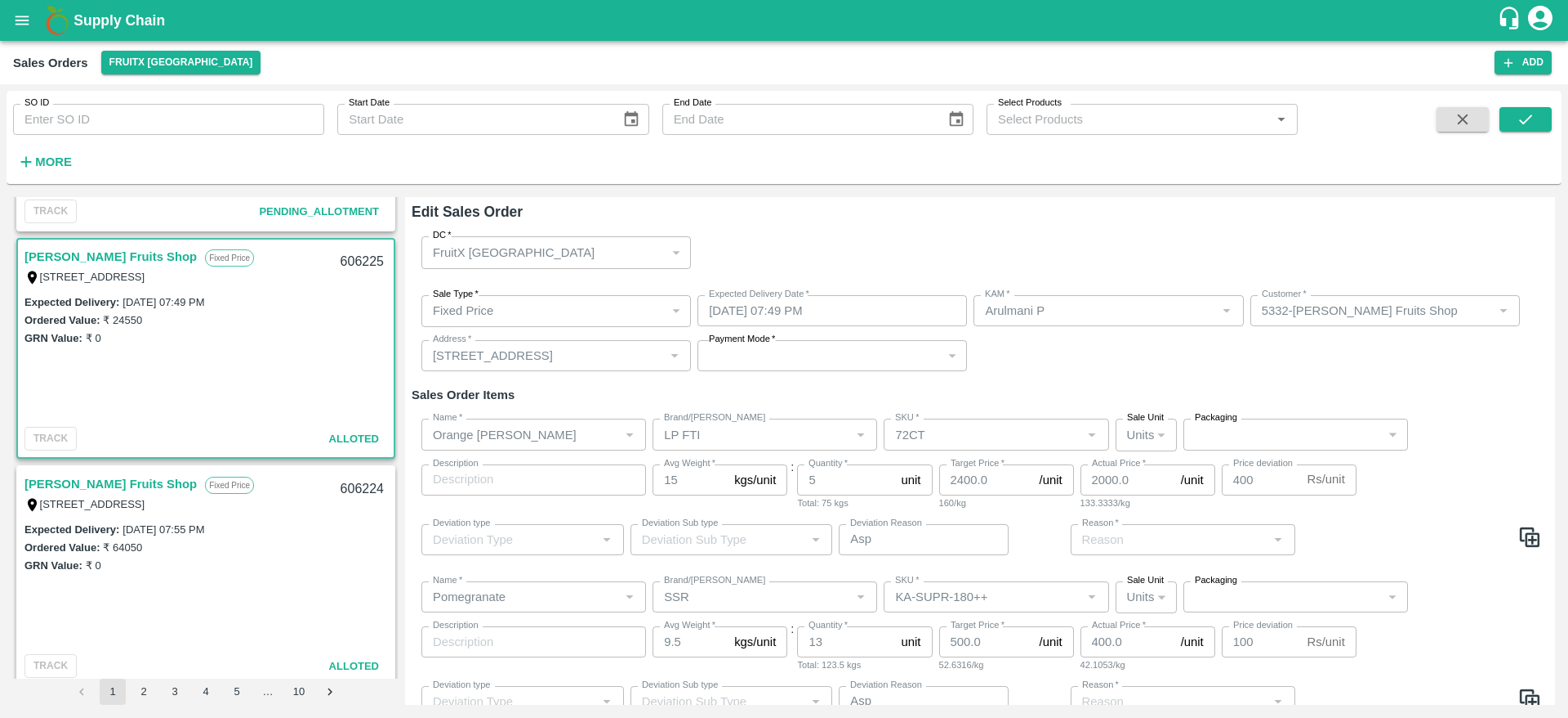
type input "Demand"
type input "Market Dynamics (Fixed)"
type input "Demand"
type input "Market Dynamics (Fixed)"
type input "Demand"
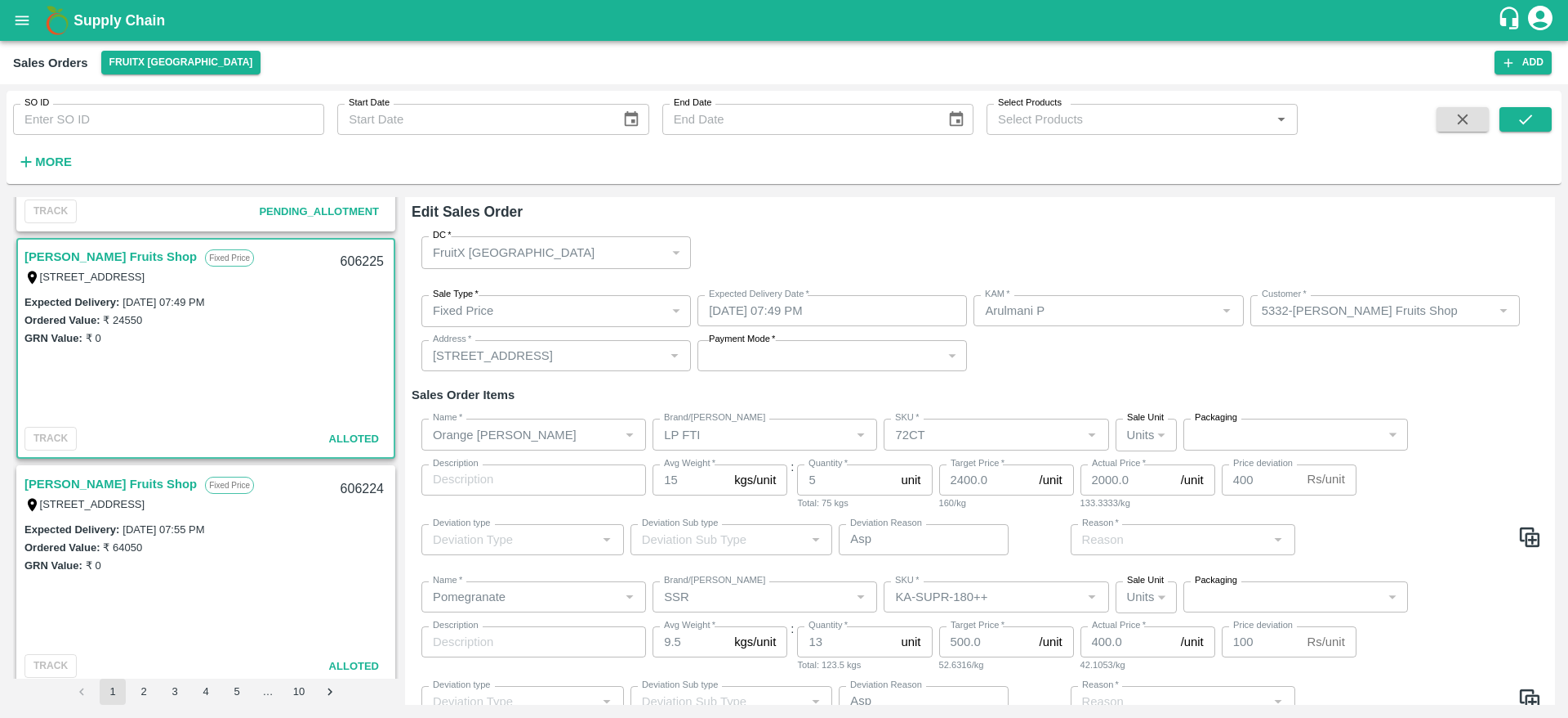
type input "Market Dynamics (Fixed)"
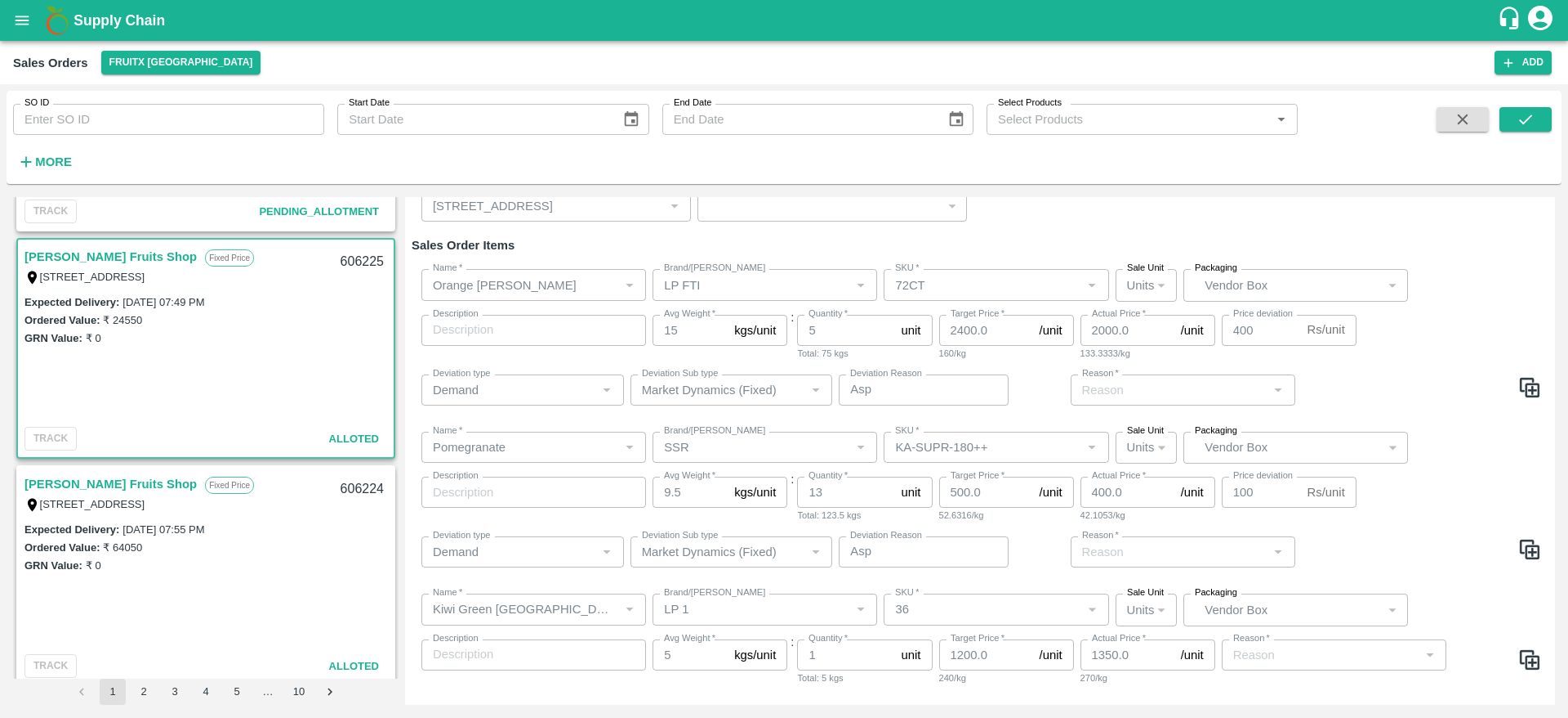
scroll to position [152, 0]
click at [1533, 548] on img at bounding box center [1529, 546] width 25 height 25
type input "Pomegranate"
type input "SSR"
type input "KA-SUPR-180++"
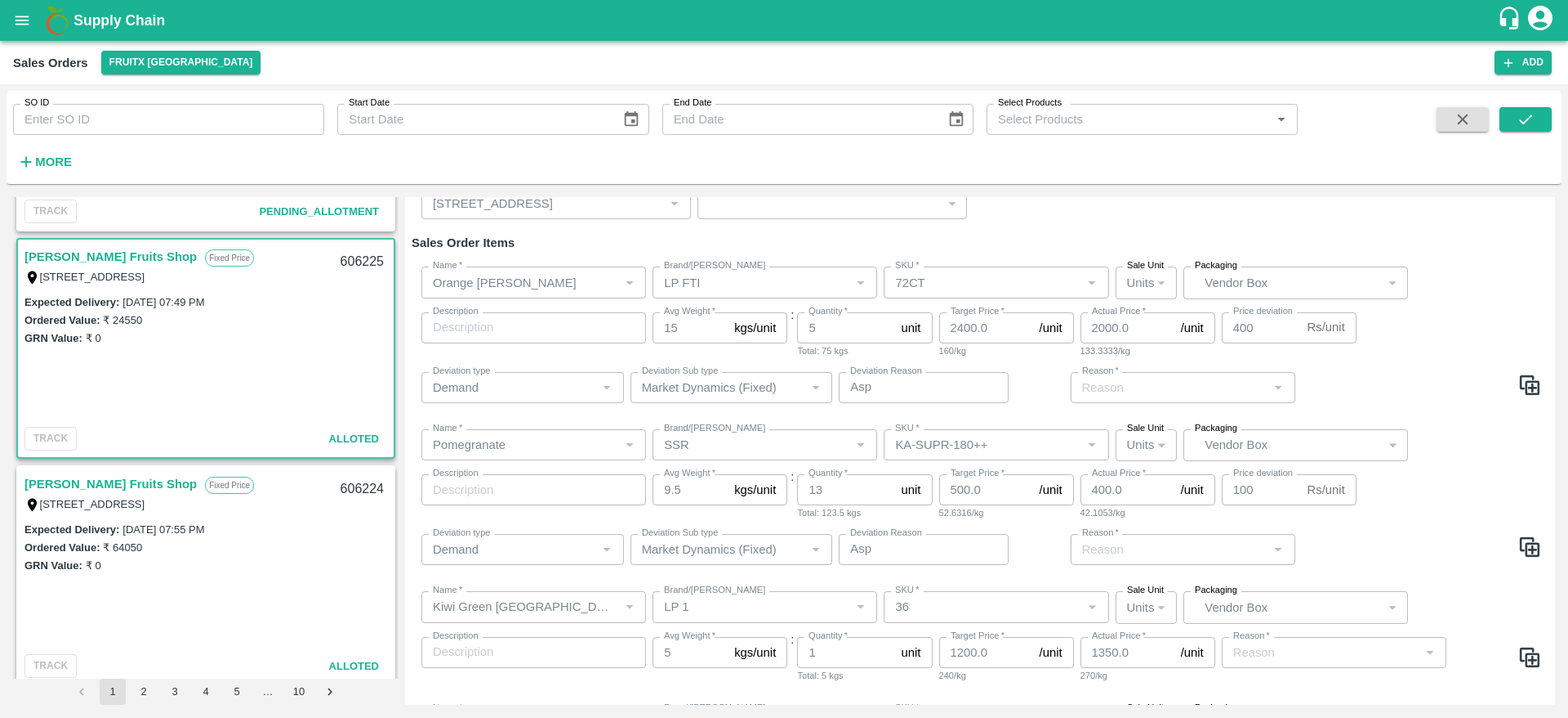
type input "9.5"
type input "13"
type input "Kiwi Green [GEOGRAPHIC_DATA]"
type input "LP 1"
type input "36"
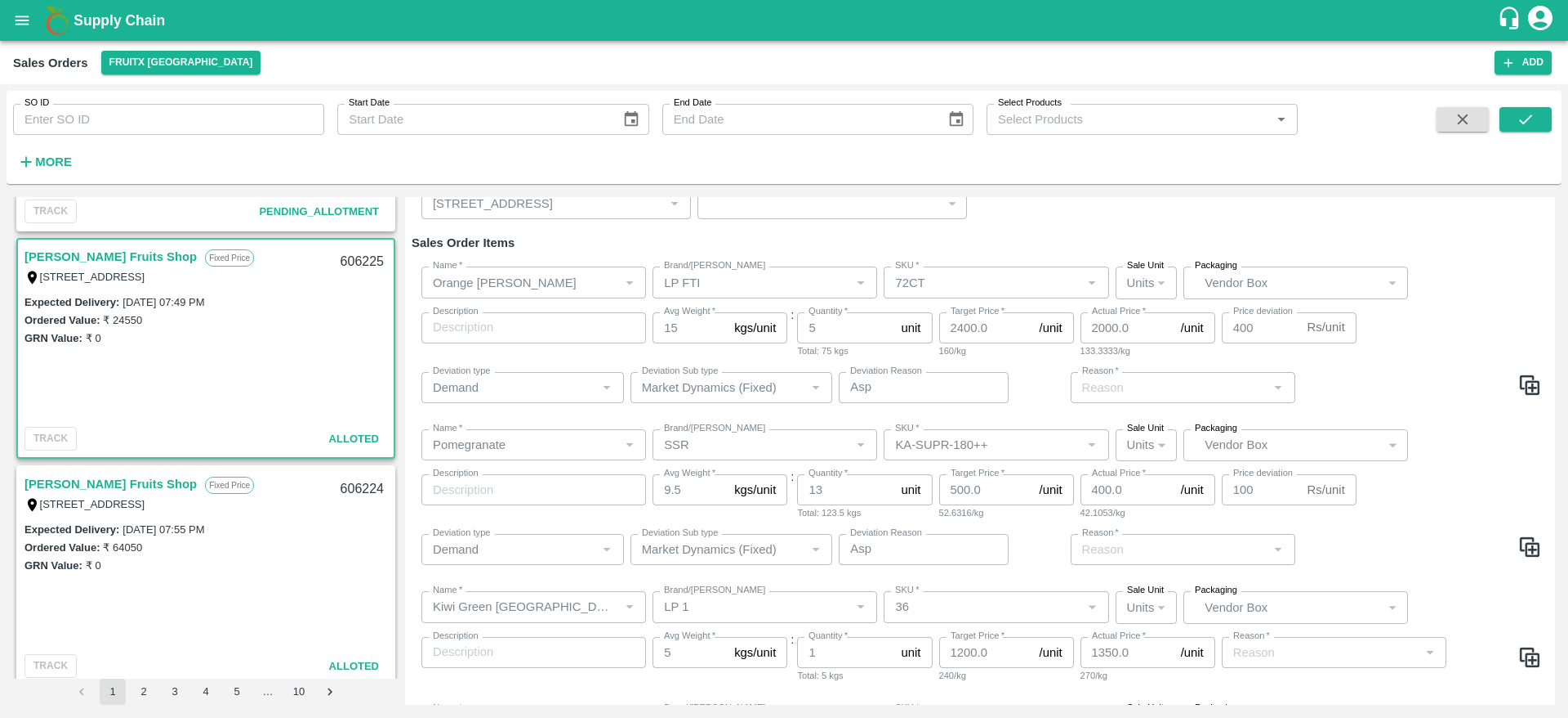
type input "5"
type input "1"
type input "1200.0"
type input "1350.0"
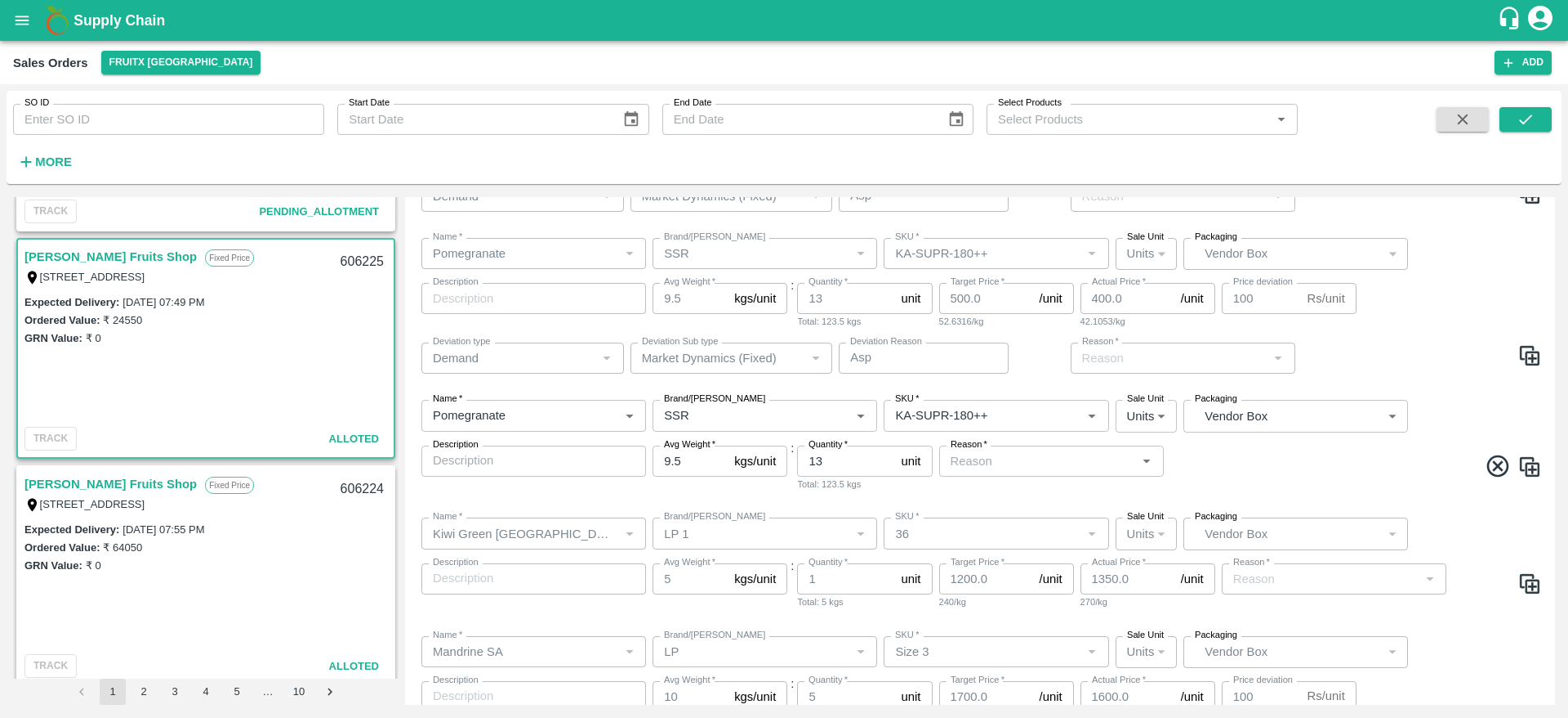
scroll to position [345, 0]
click at [830, 468] on input "13" at bounding box center [845, 460] width 97 height 31
type input "1"
click at [849, 467] on input "Quantity   *" at bounding box center [845, 460] width 97 height 31
type input "5"
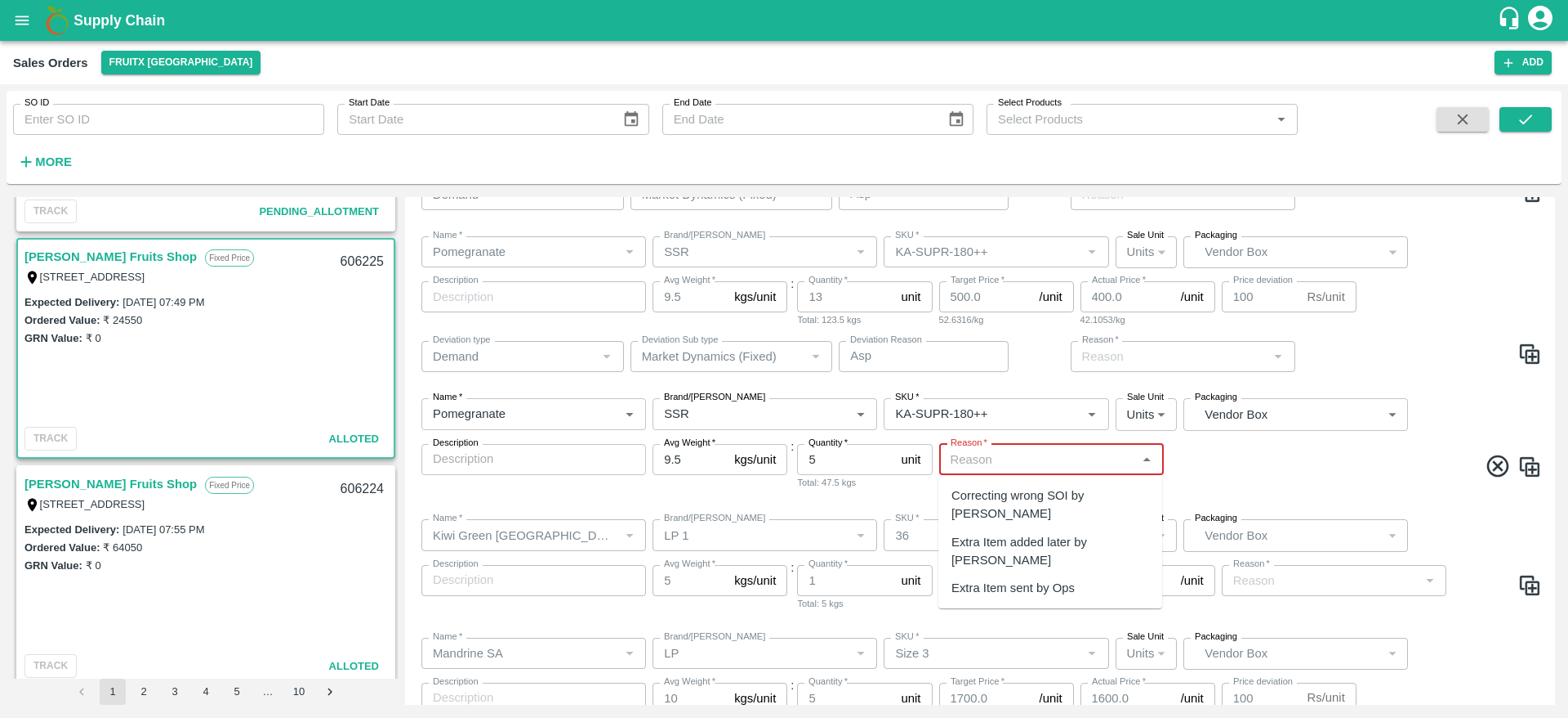
click at [1042, 456] on input "Reason   *" at bounding box center [1039, 459] width 188 height 21
click at [1051, 533] on div "Extra Item added later by KAM" at bounding box center [1051, 551] width 197 height 37
type input "Extra Item added later by KAM"
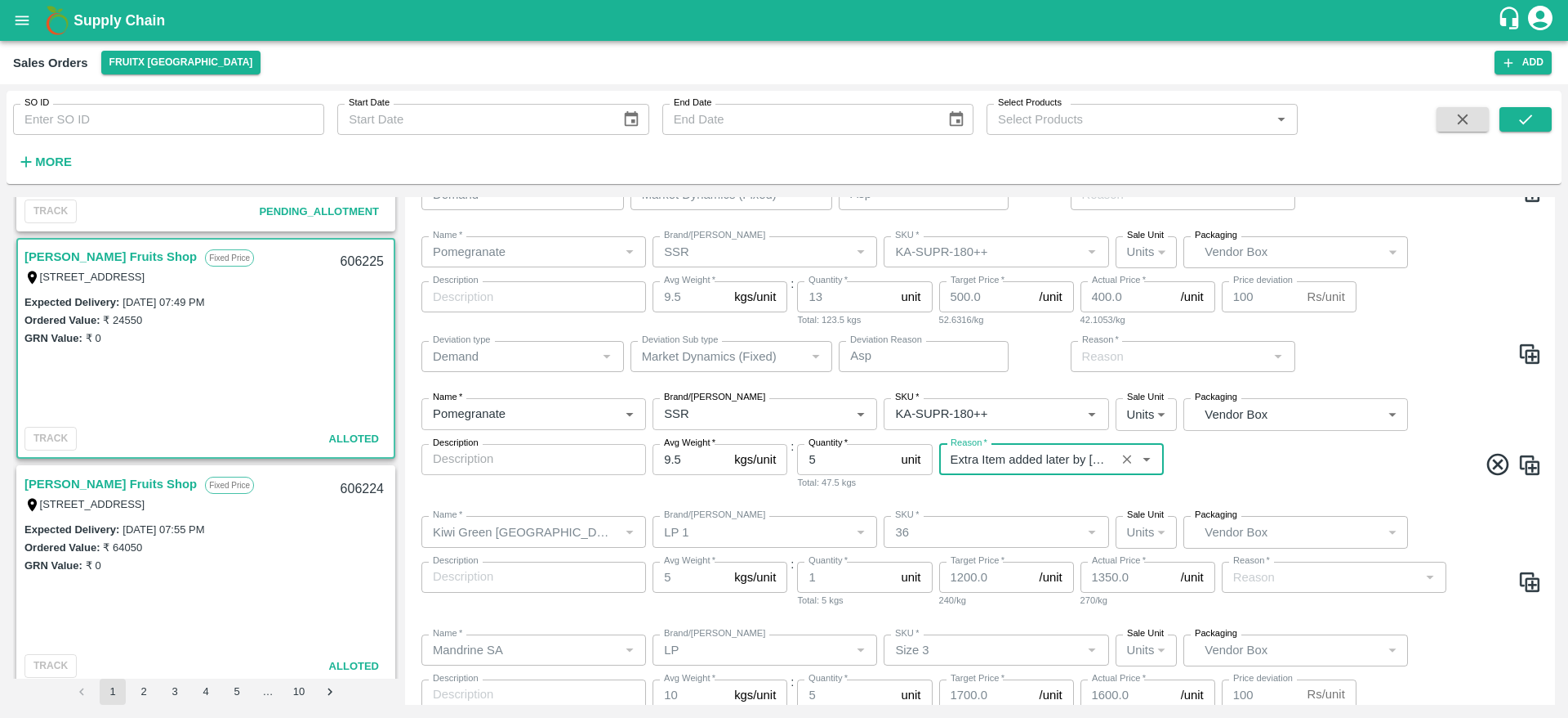
scroll to position [463, 0]
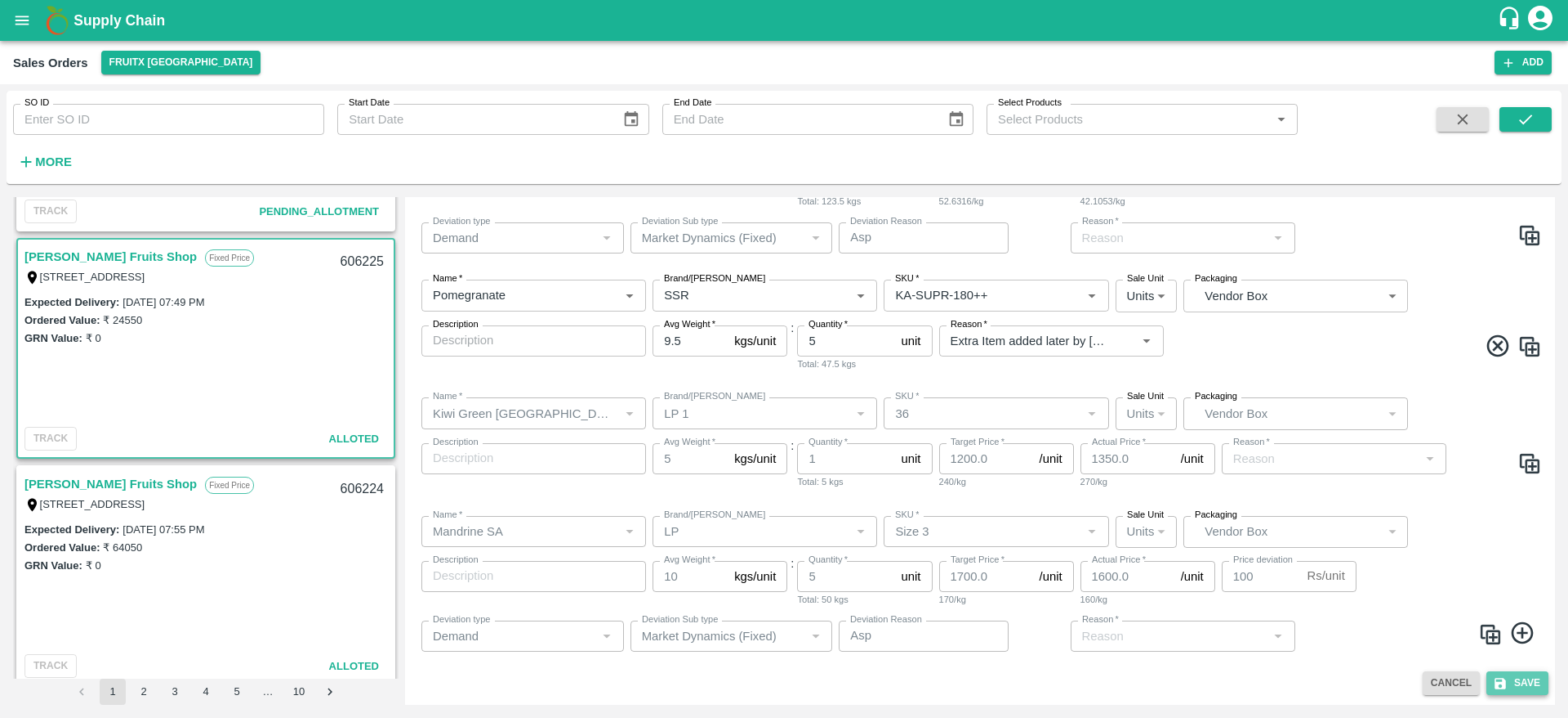
click at [1510, 675] on button "Save" at bounding box center [1517, 683] width 62 height 24
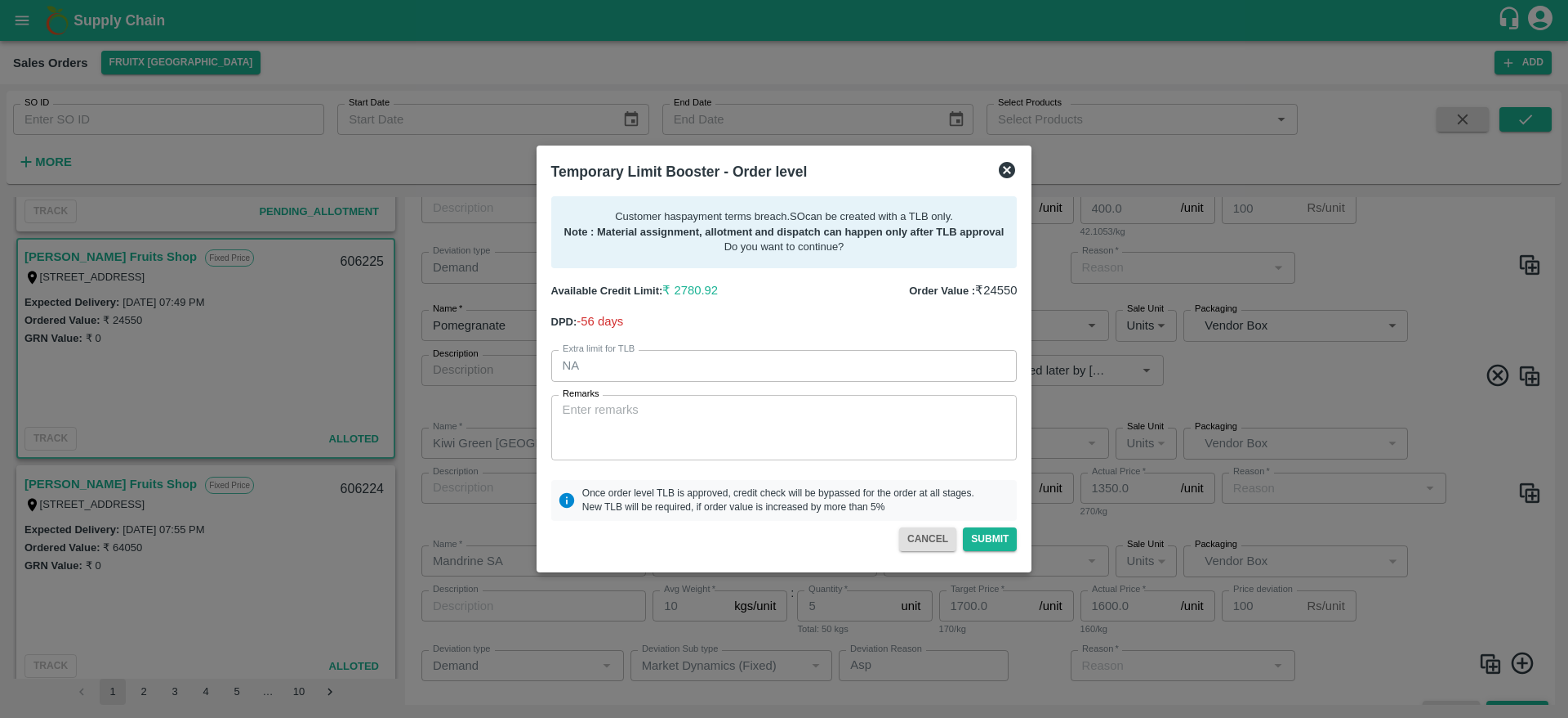
scroll to position [493, 0]
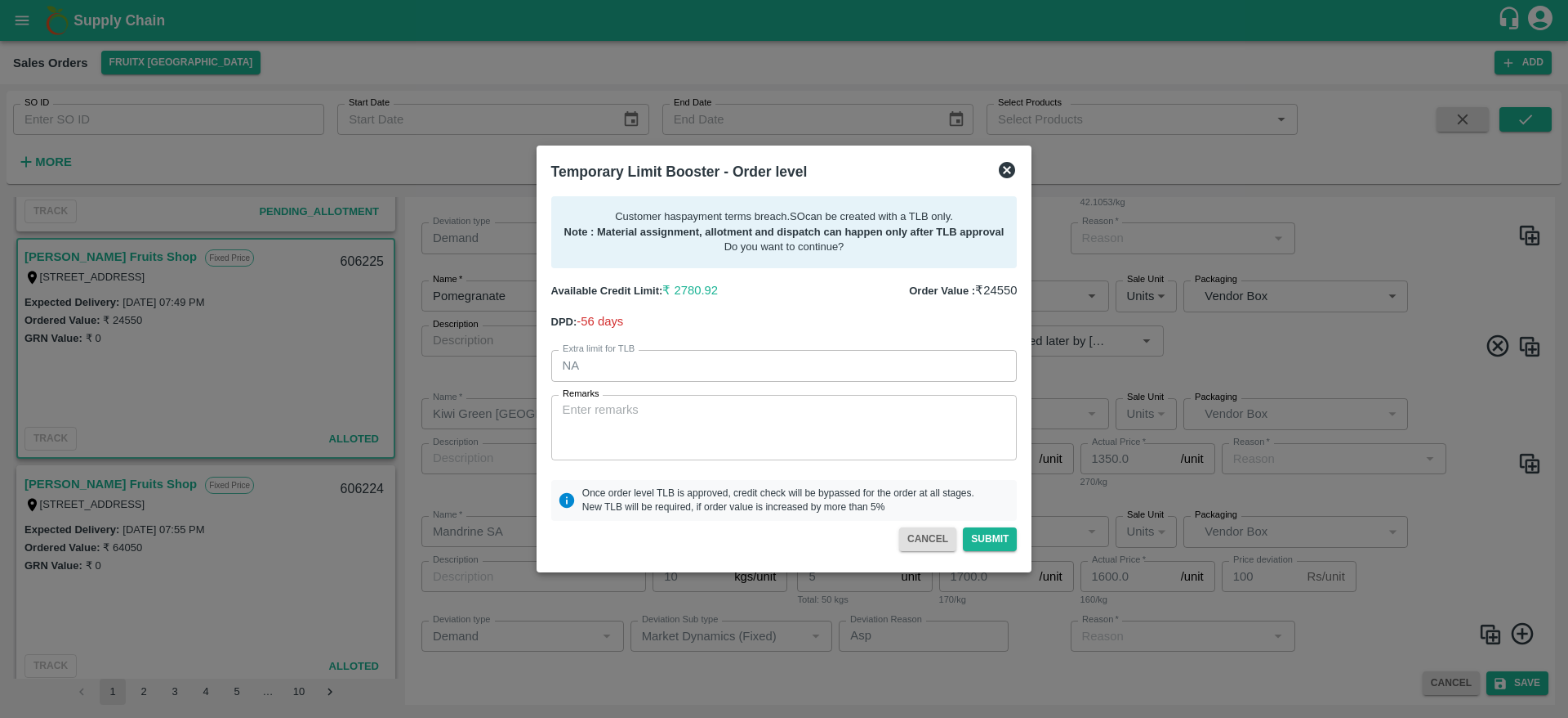
click at [1011, 172] on icon at bounding box center [1007, 170] width 17 height 17
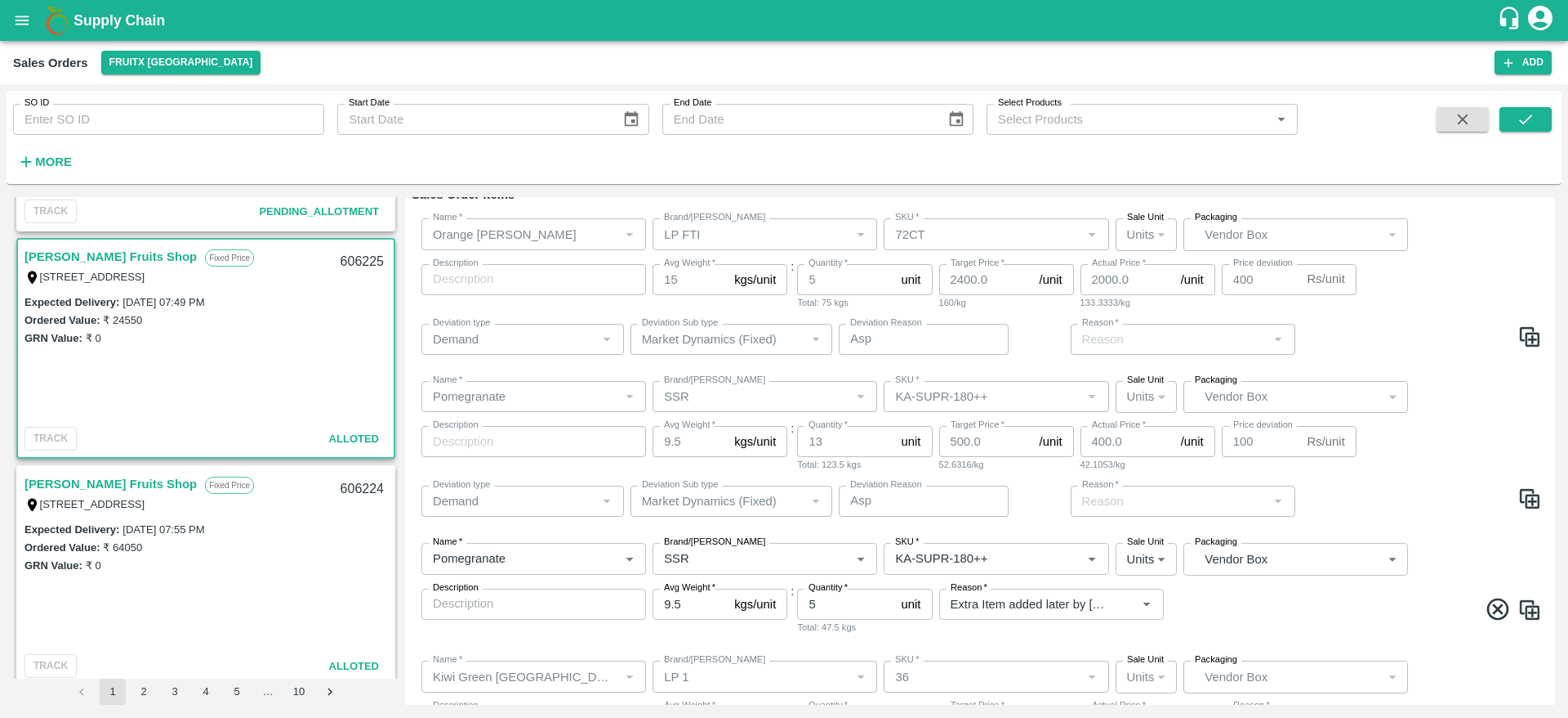
scroll to position [198, 0]
click at [1487, 613] on icon at bounding box center [1498, 610] width 27 height 27
type input "Kiwi Green Chile"
type input "LP 1"
type input "36"
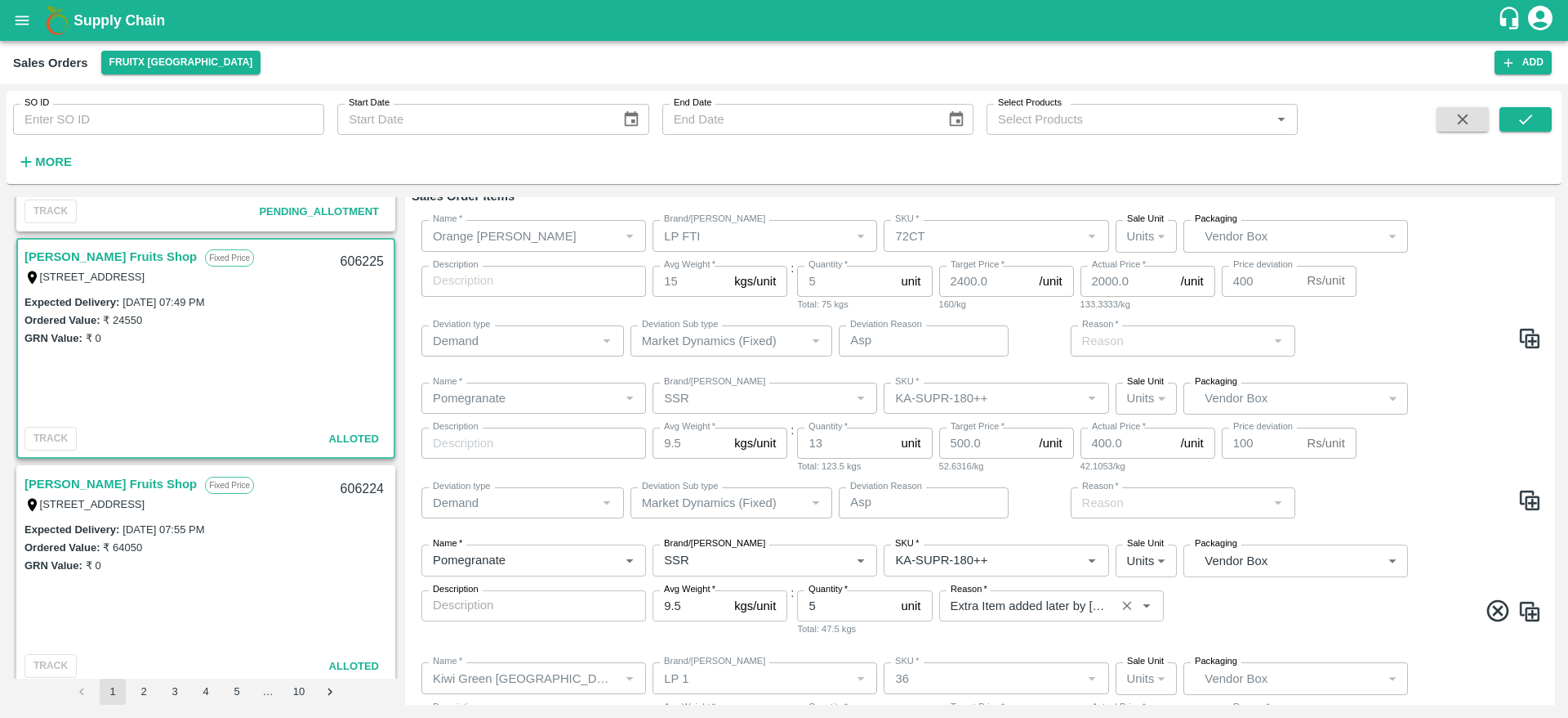
type input "5"
type input "1"
type input "Mandrine SA"
type input "LP"
type input "Size 3"
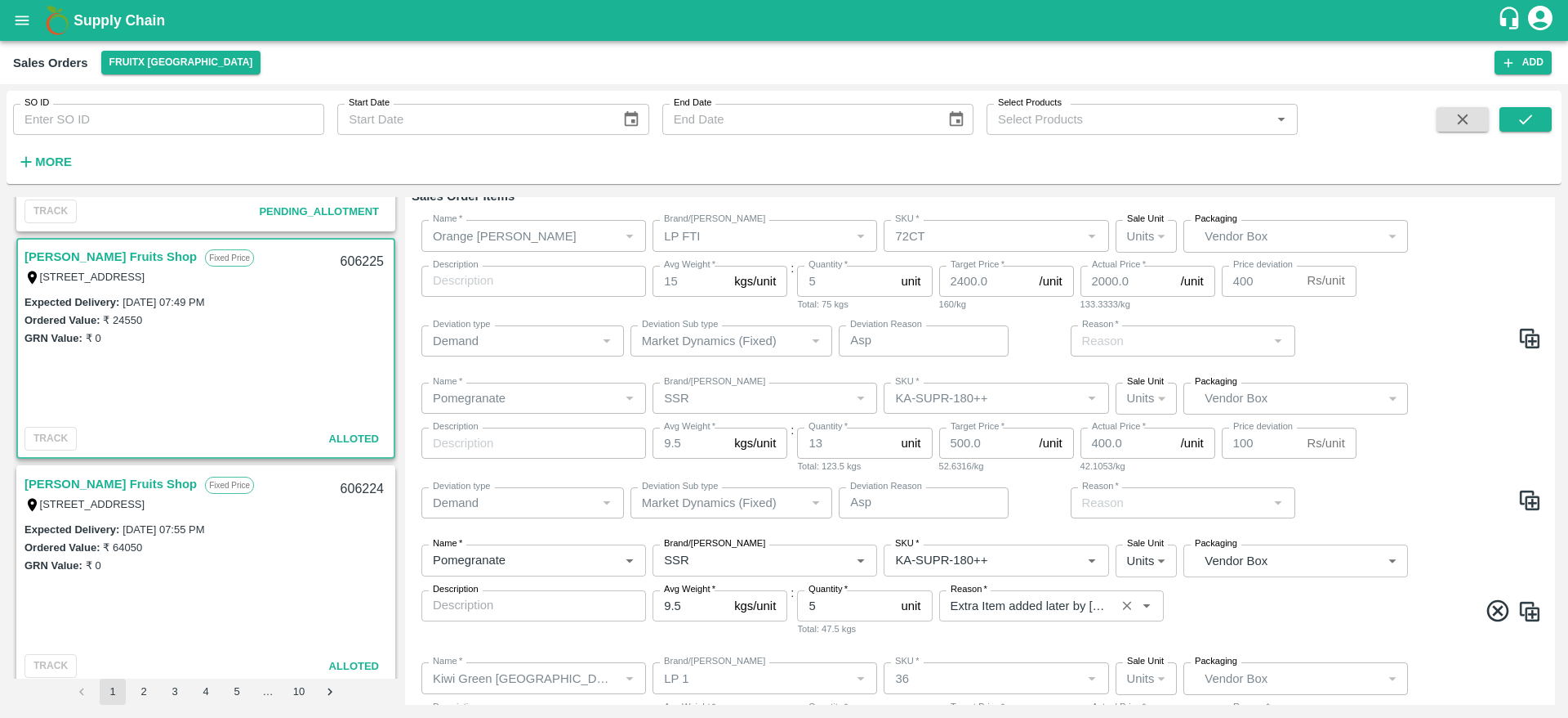
type input "10"
type input "5"
type input "1700.0"
type input "1600.0"
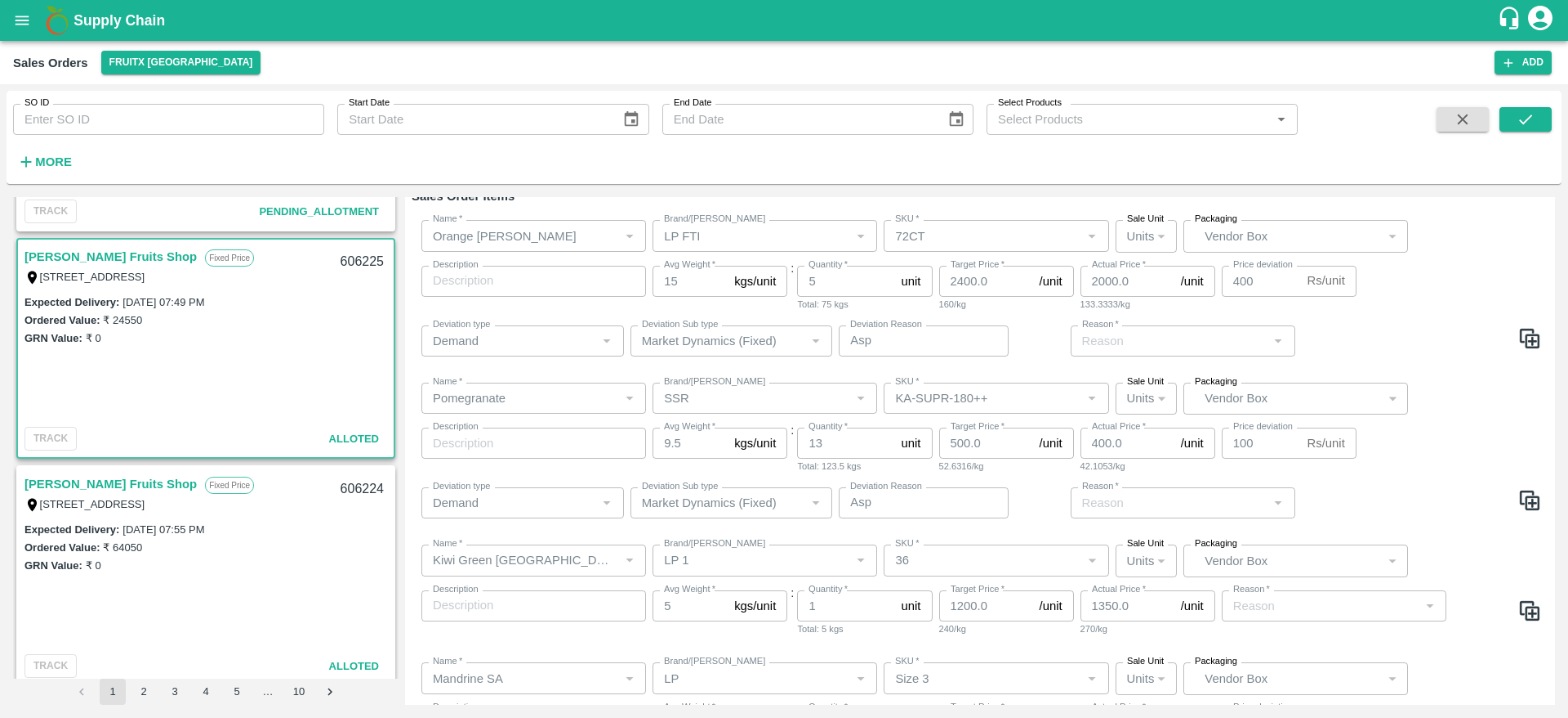
scroll to position [346, 0]
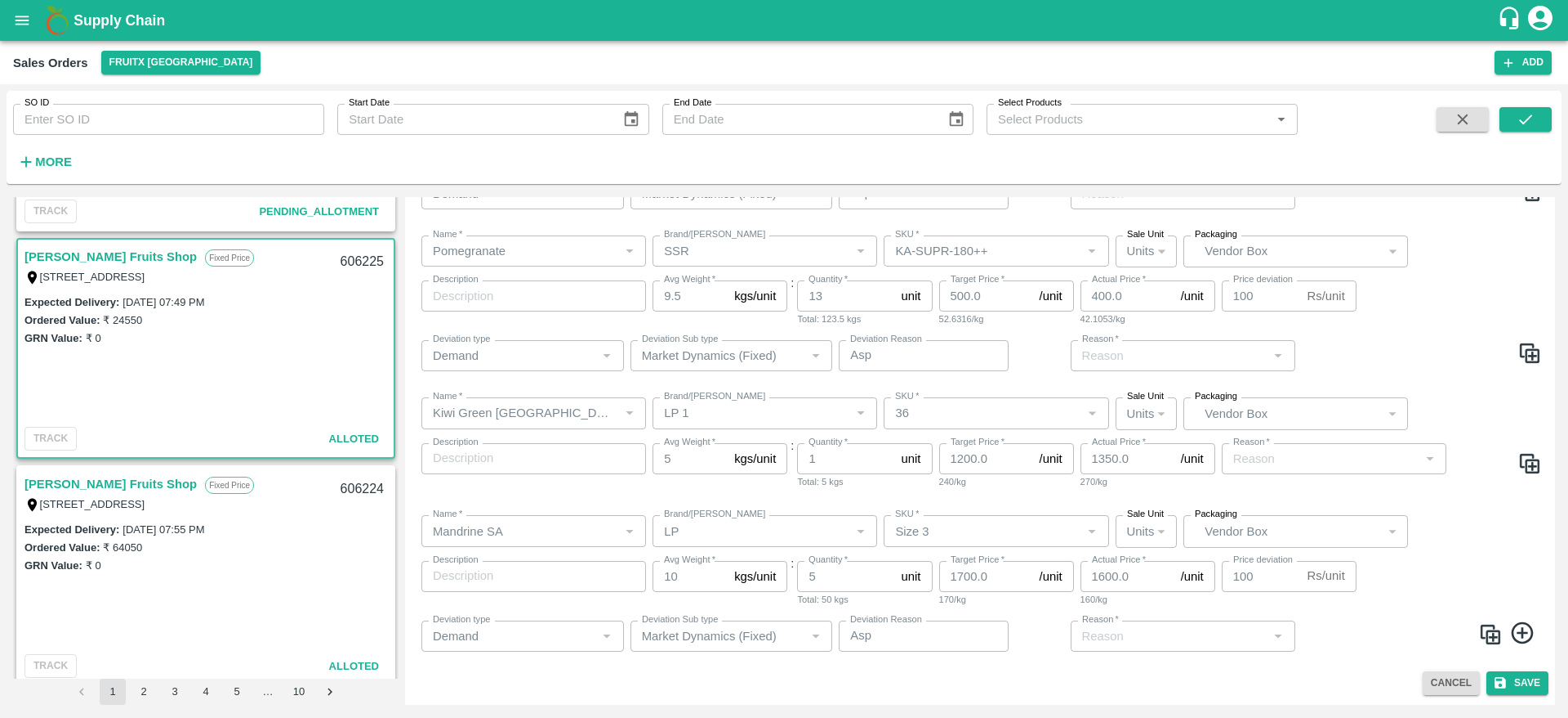
click at [108, 264] on link "[PERSON_NAME] Fruits Shop" at bounding box center [111, 257] width 172 height 21
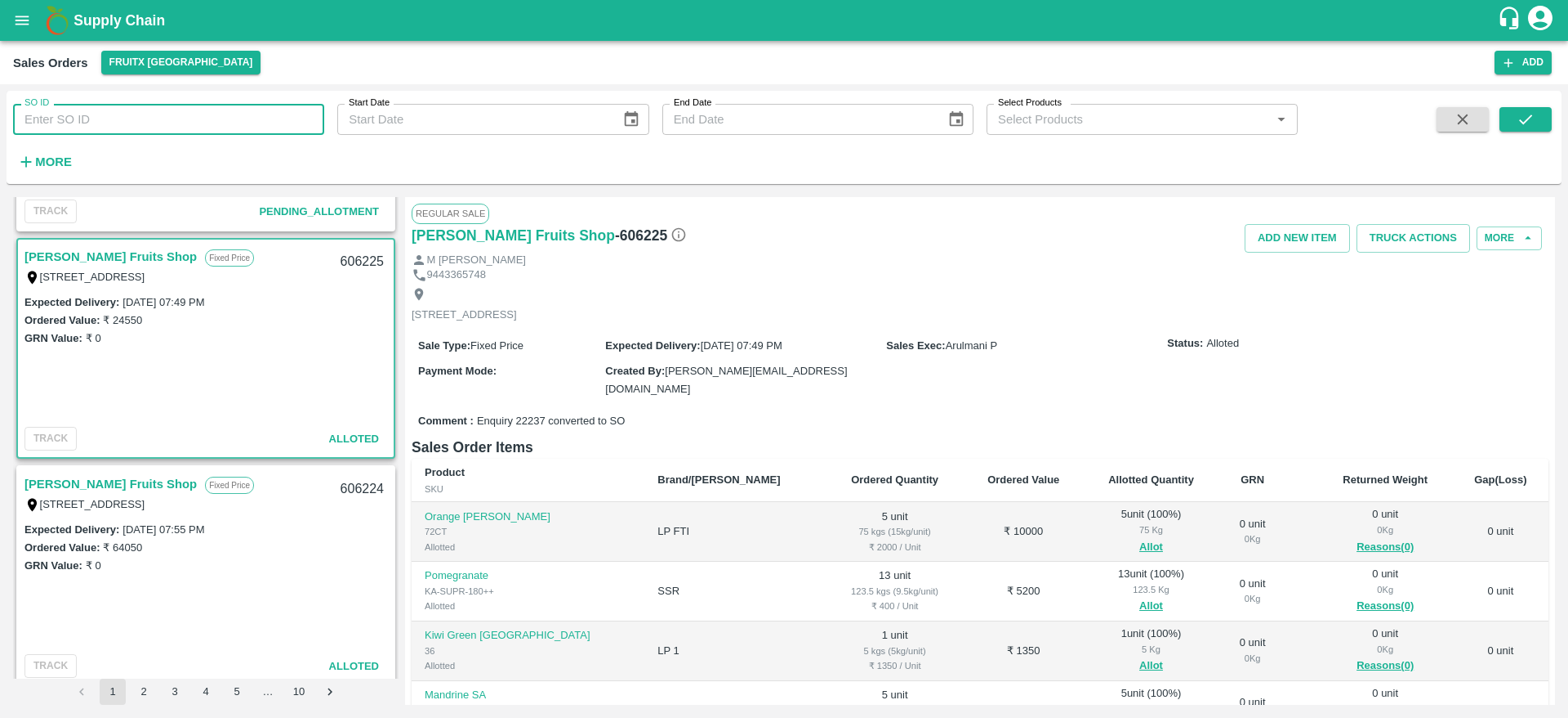
click at [160, 124] on input "SO ID" at bounding box center [168, 119] width 311 height 31
paste input "605090"
type input "605090"
click at [1517, 117] on icon "submit" at bounding box center [1526, 119] width 18 height 18
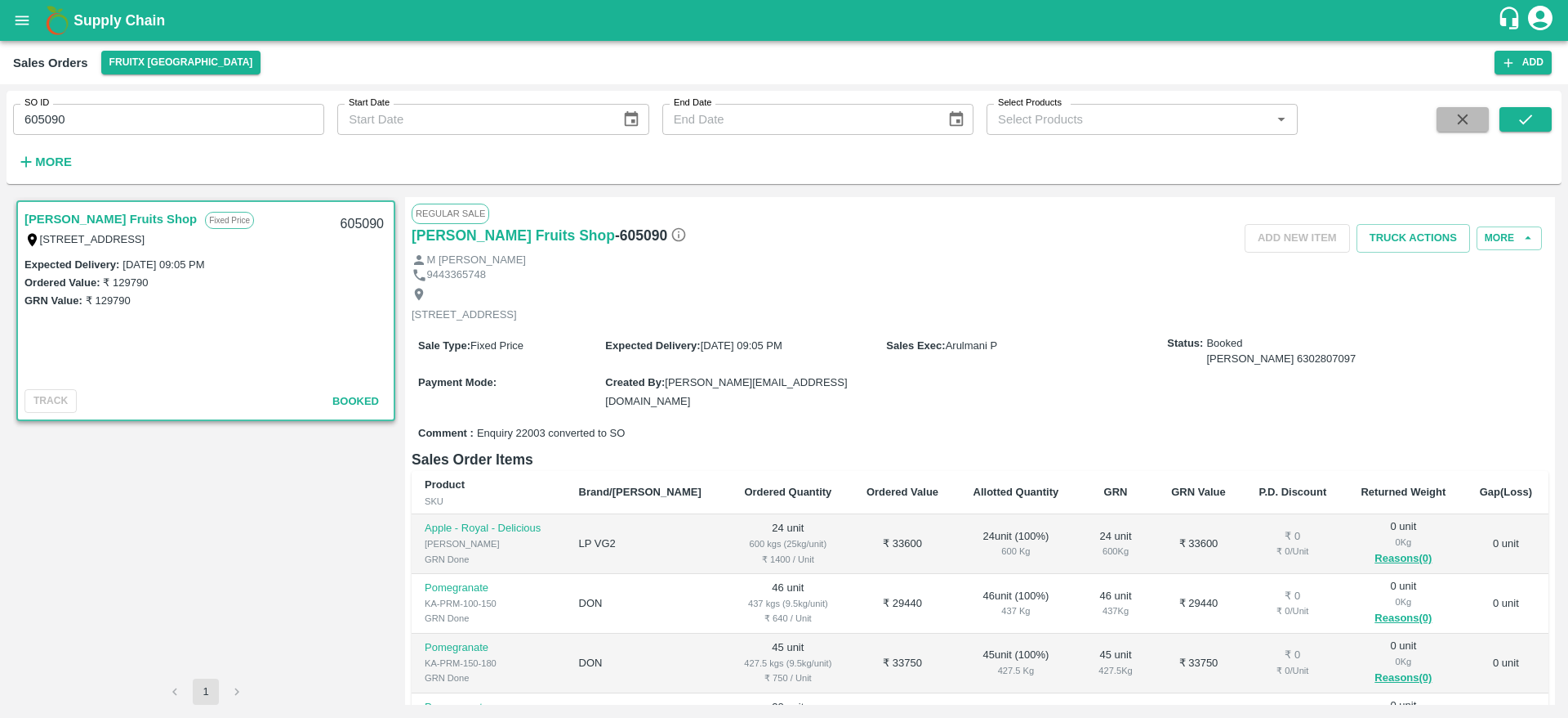
click at [1439, 125] on button "button" at bounding box center [1463, 119] width 53 height 25
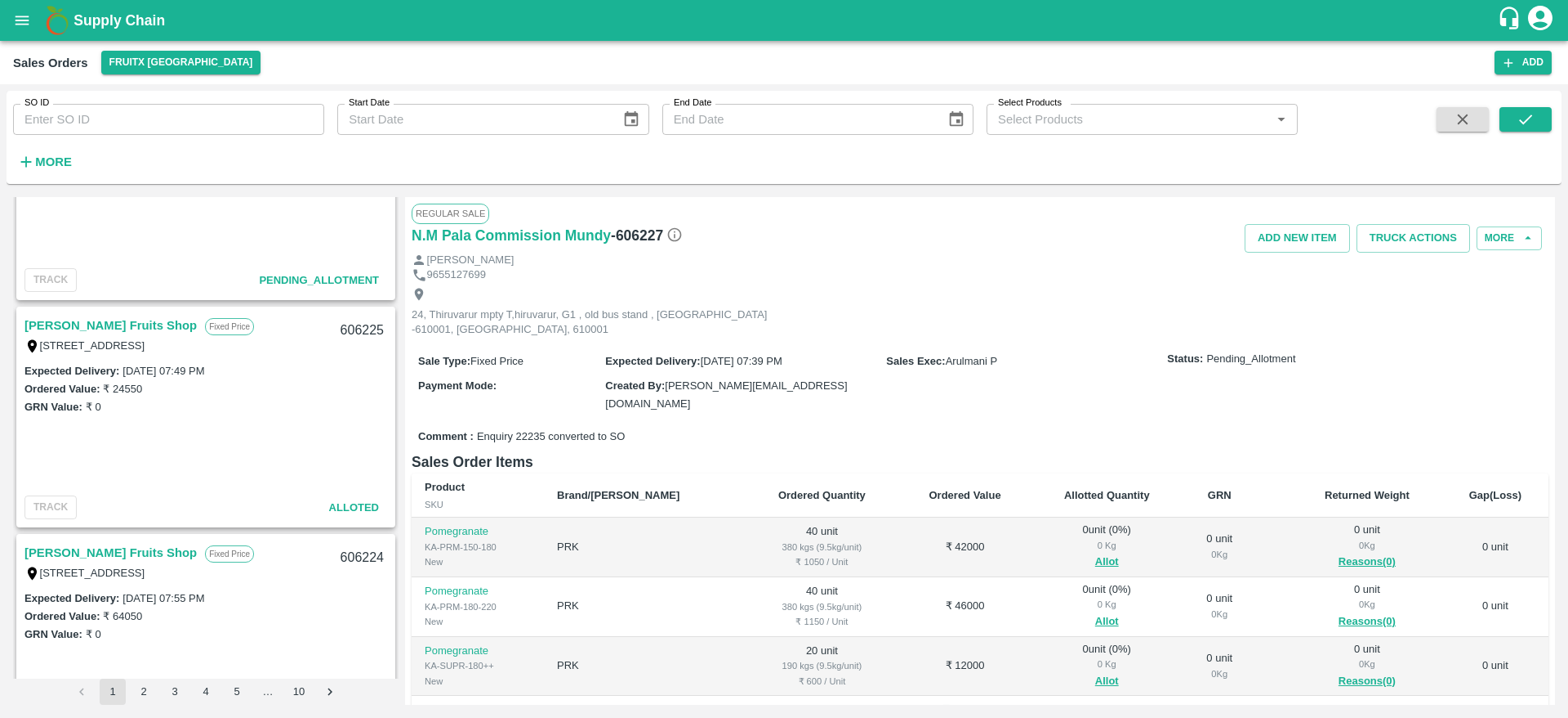
scroll to position [450, 0]
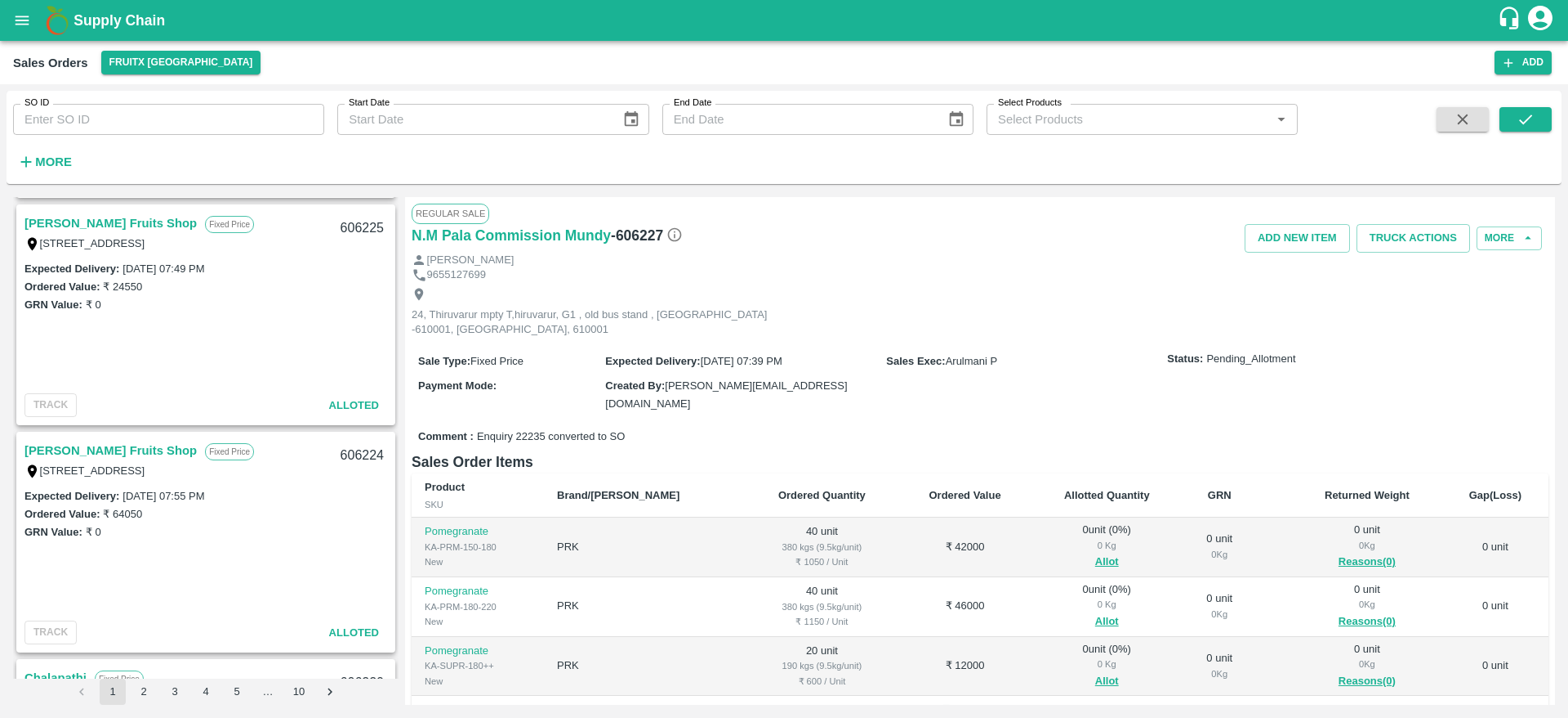
click at [131, 453] on link "[PERSON_NAME] Fruits Shop" at bounding box center [111, 449] width 172 height 21
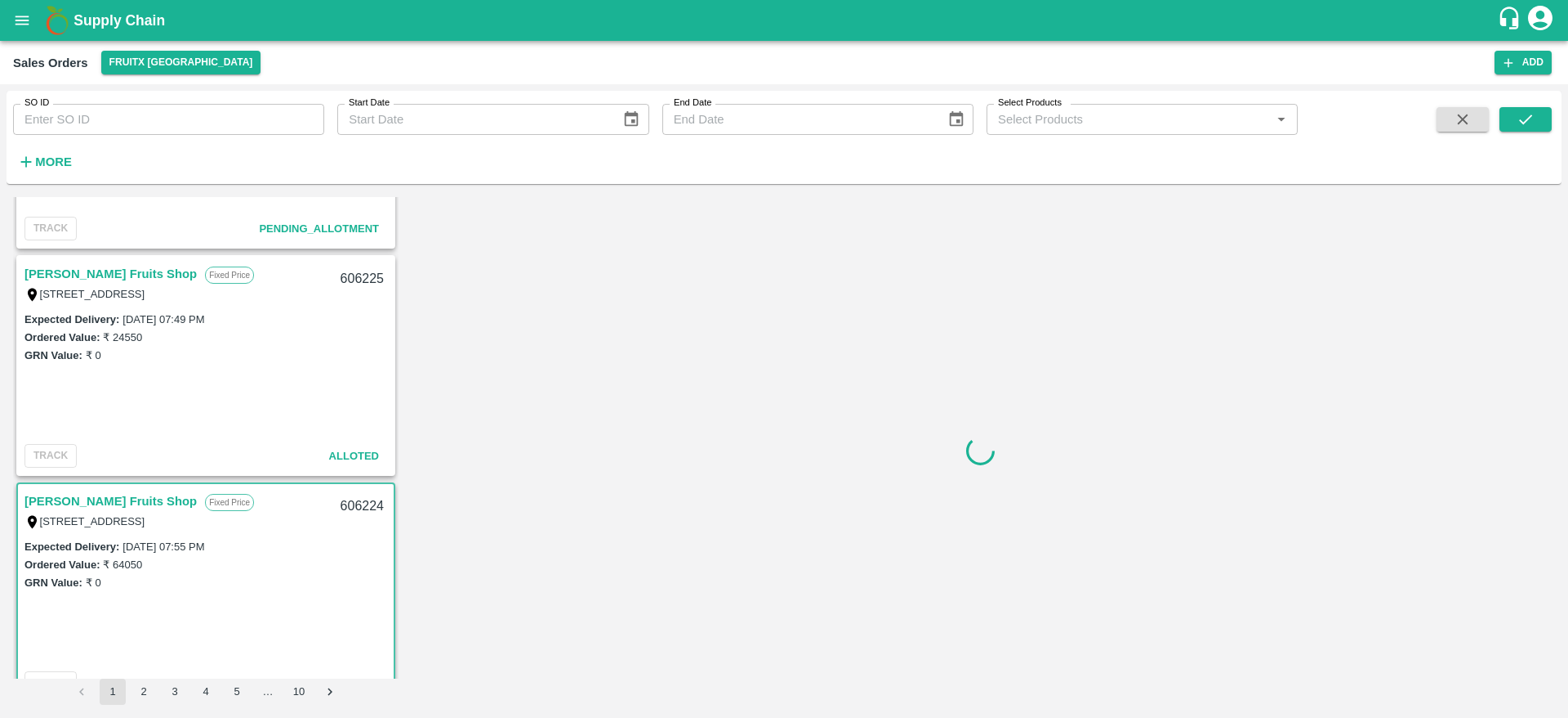
scroll to position [399, 0]
click at [109, 279] on link "[PERSON_NAME] Fruits Shop" at bounding box center [111, 274] width 172 height 21
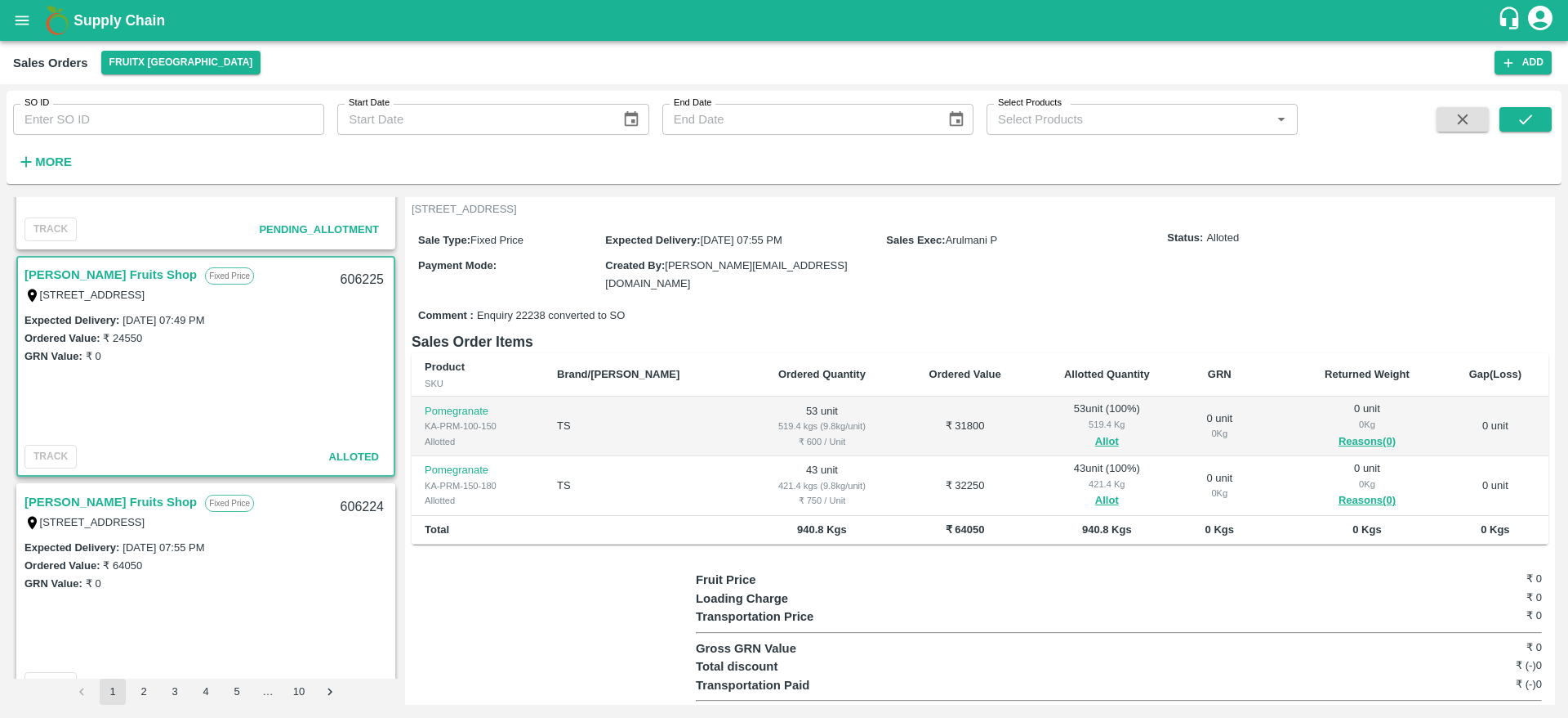
scroll to position [107, 0]
click at [110, 495] on link "[PERSON_NAME] Fruits Shop" at bounding box center [111, 501] width 172 height 21
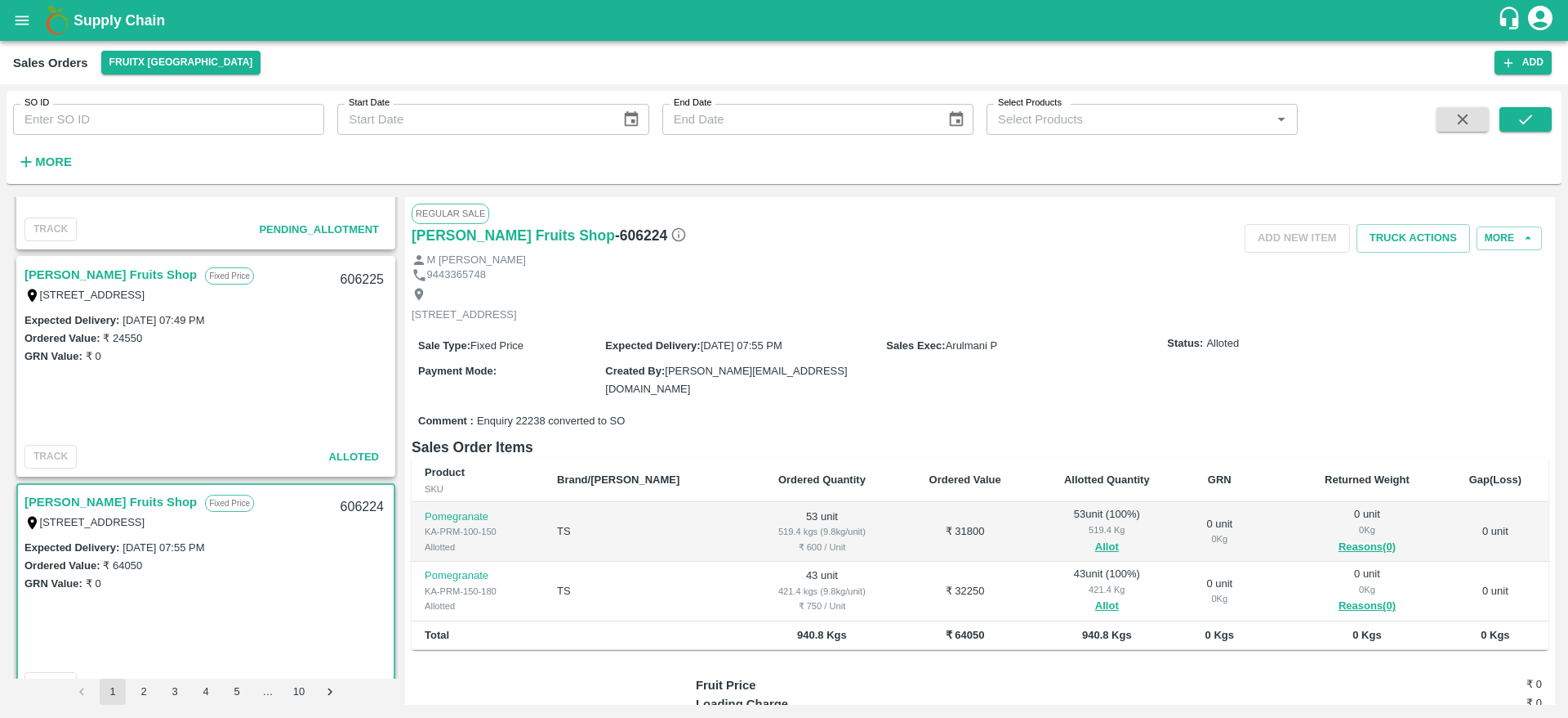
click at [100, 273] on link "[PERSON_NAME] Fruits Shop" at bounding box center [111, 274] width 172 height 21
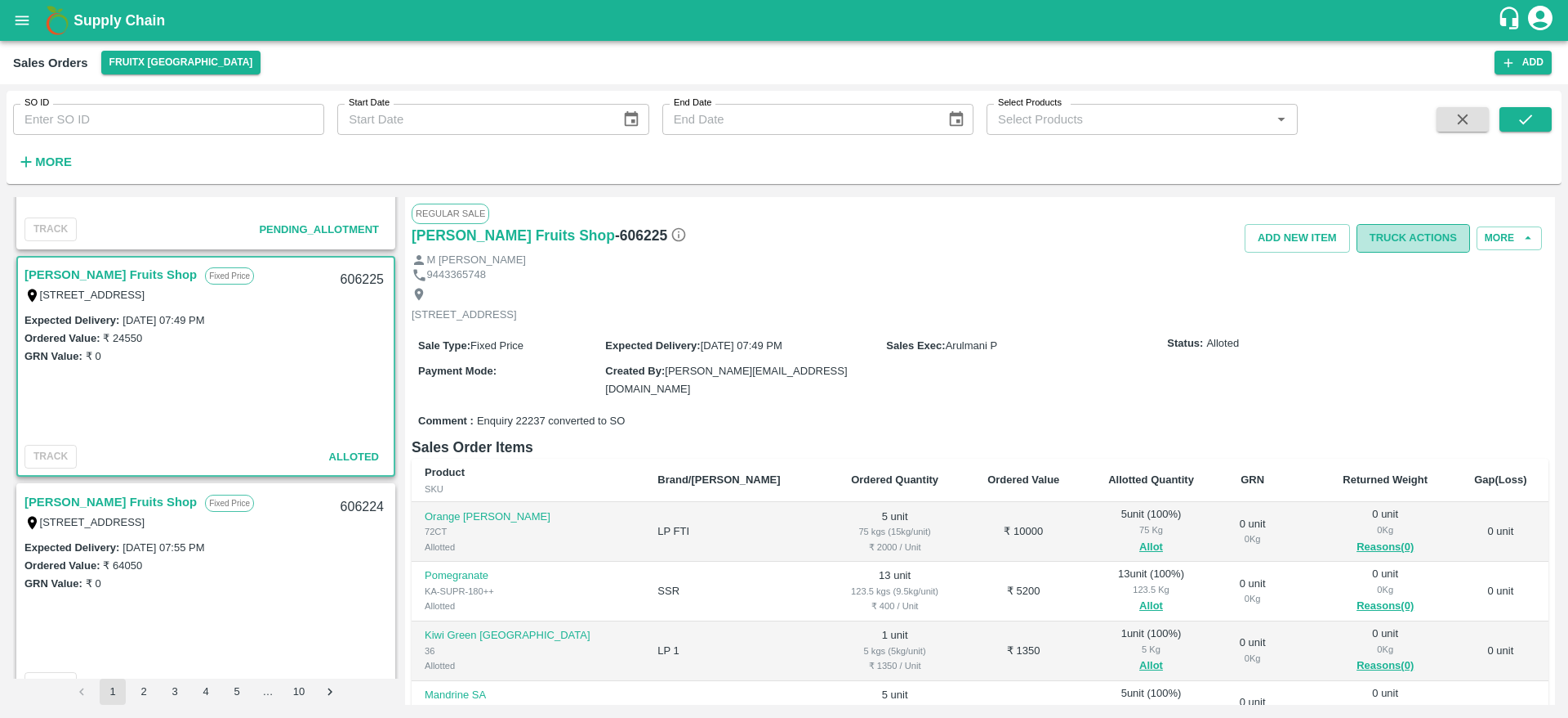
click at [1408, 245] on button "Truck Actions" at bounding box center [1413, 238] width 113 height 29
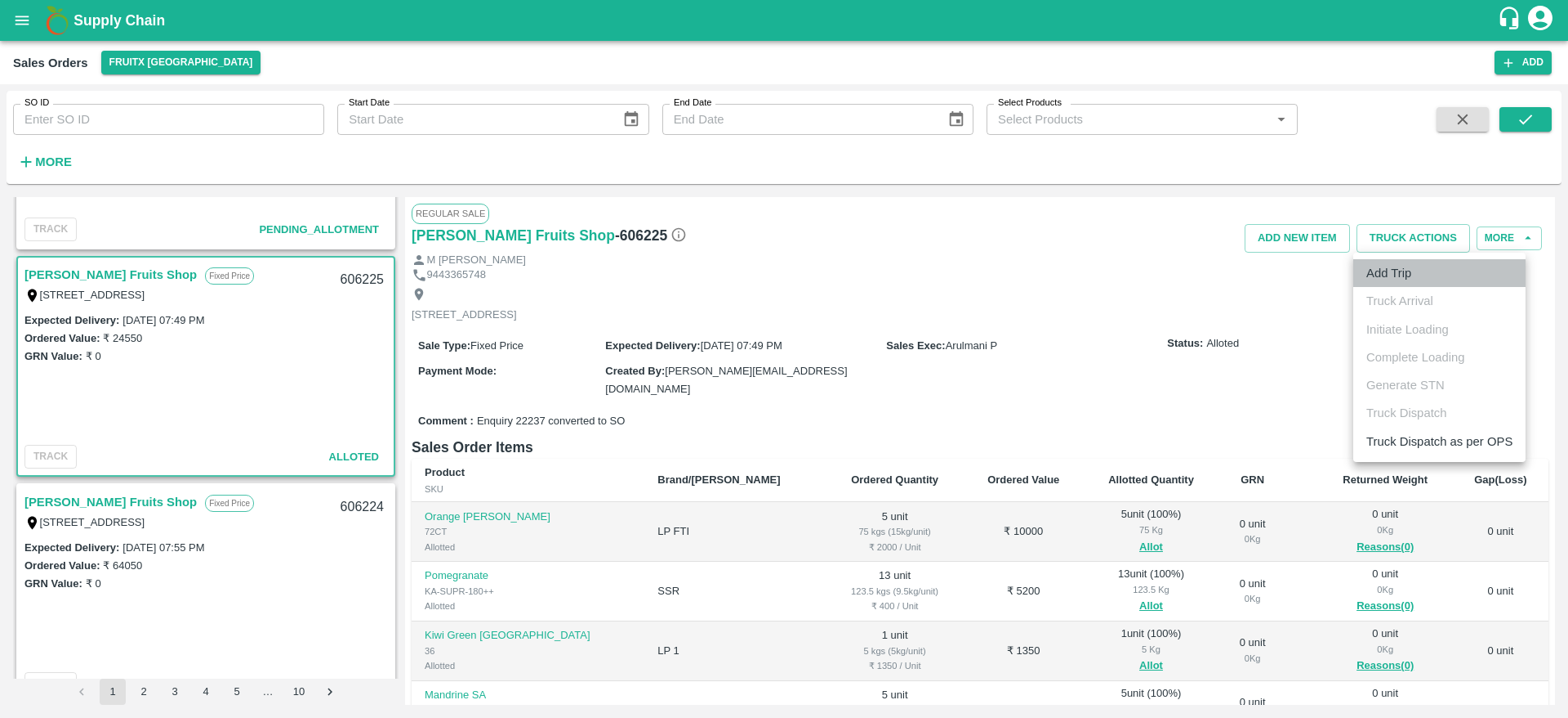
click at [1388, 282] on li "Add Trip" at bounding box center [1439, 273] width 172 height 28
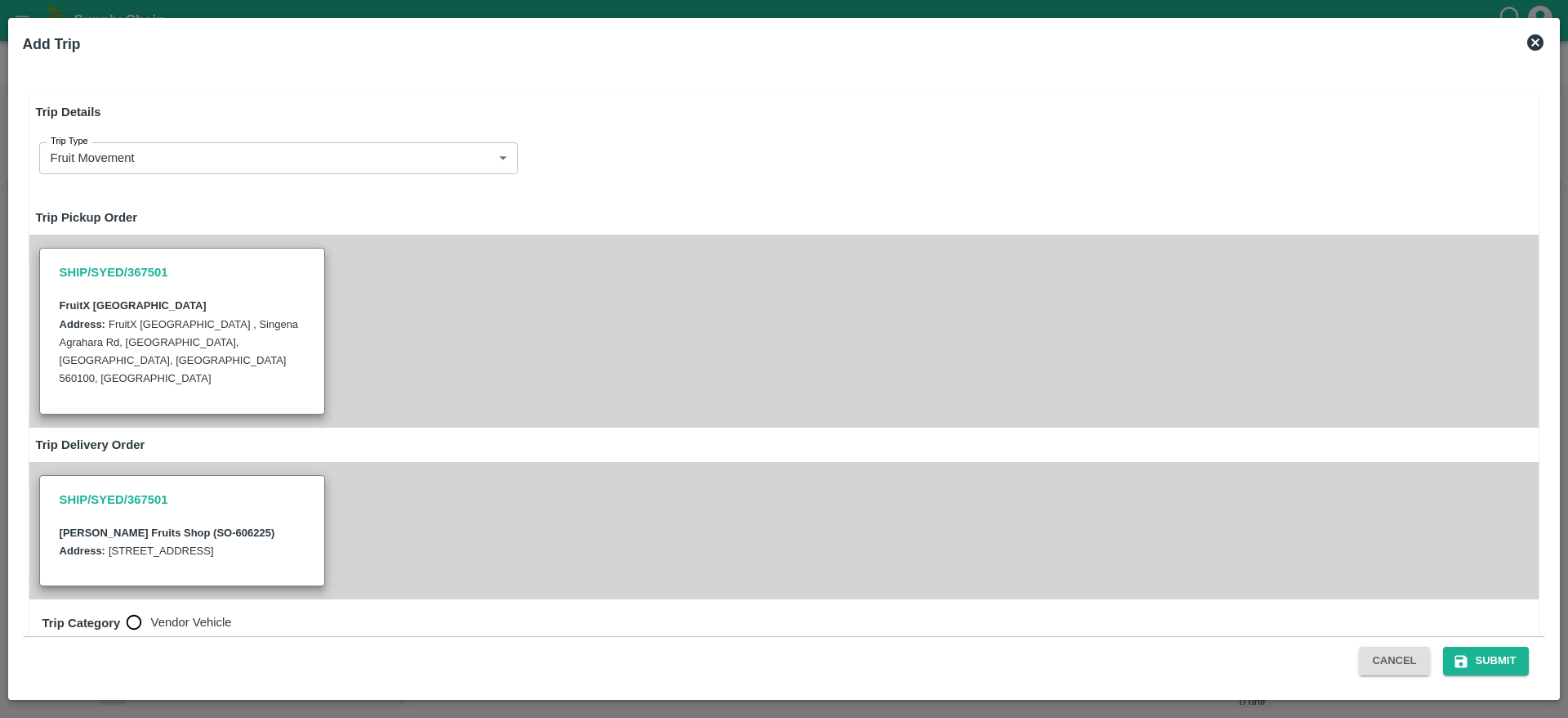
radio input "true"
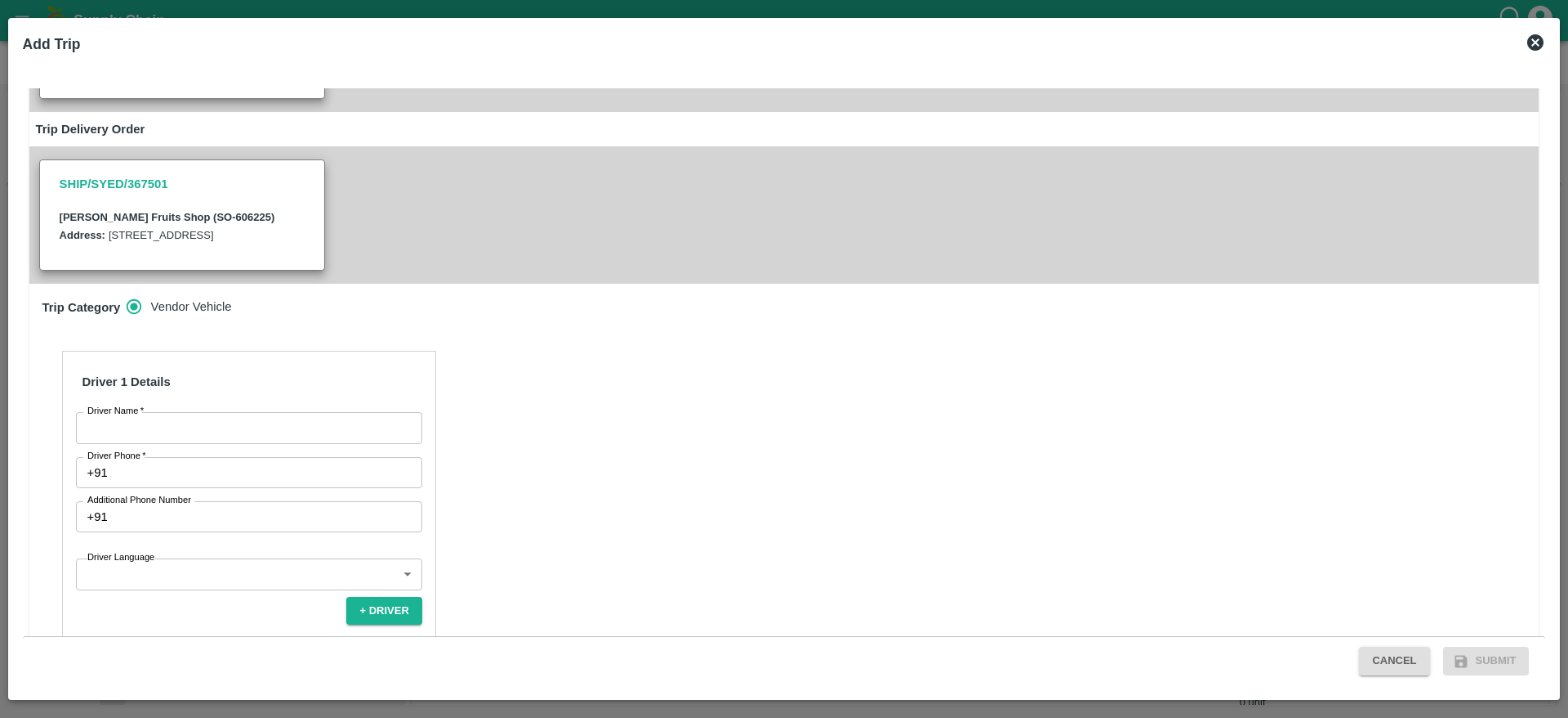
scroll to position [468, 0]
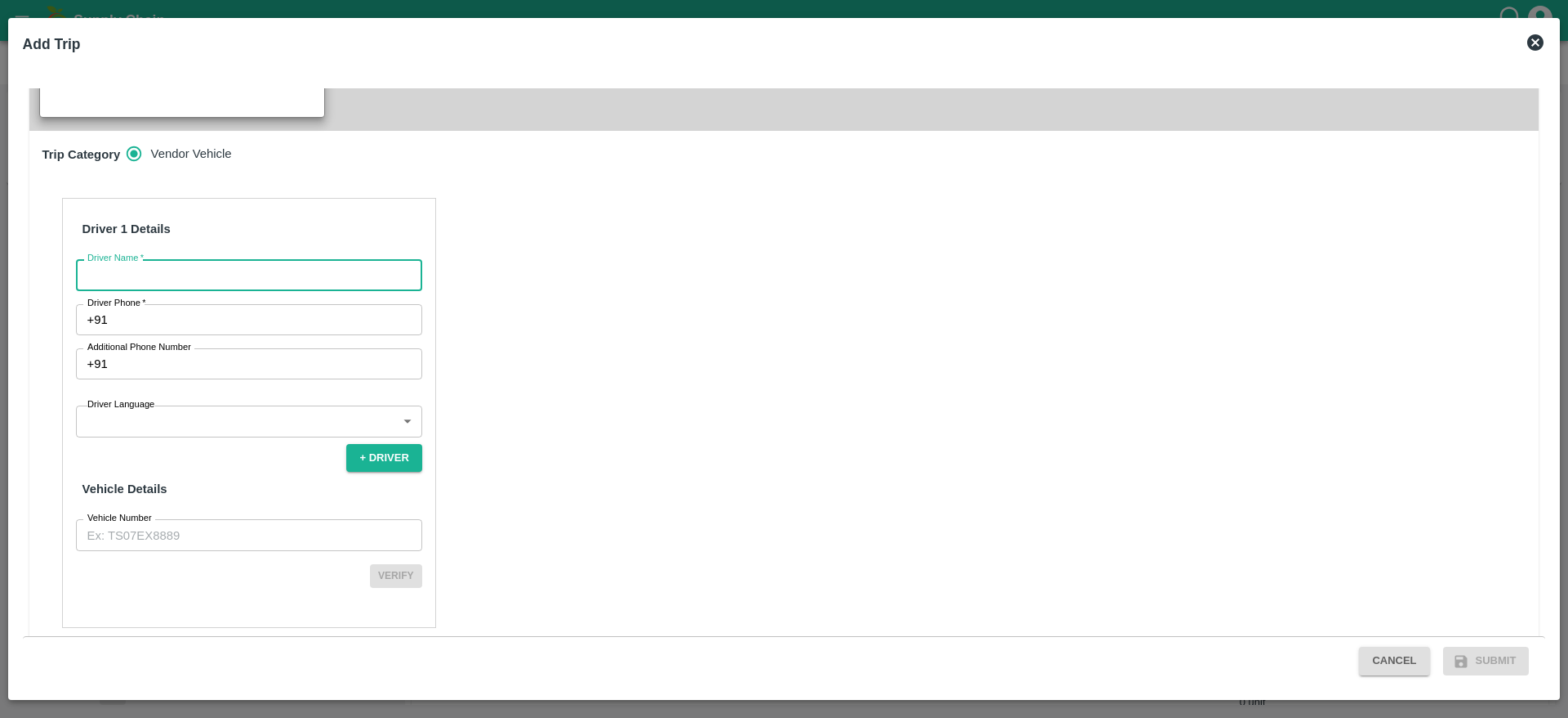
click at [289, 268] on input "Driver Name   *" at bounding box center [248, 275] width 346 height 31
type input "Syed Ibrahim"
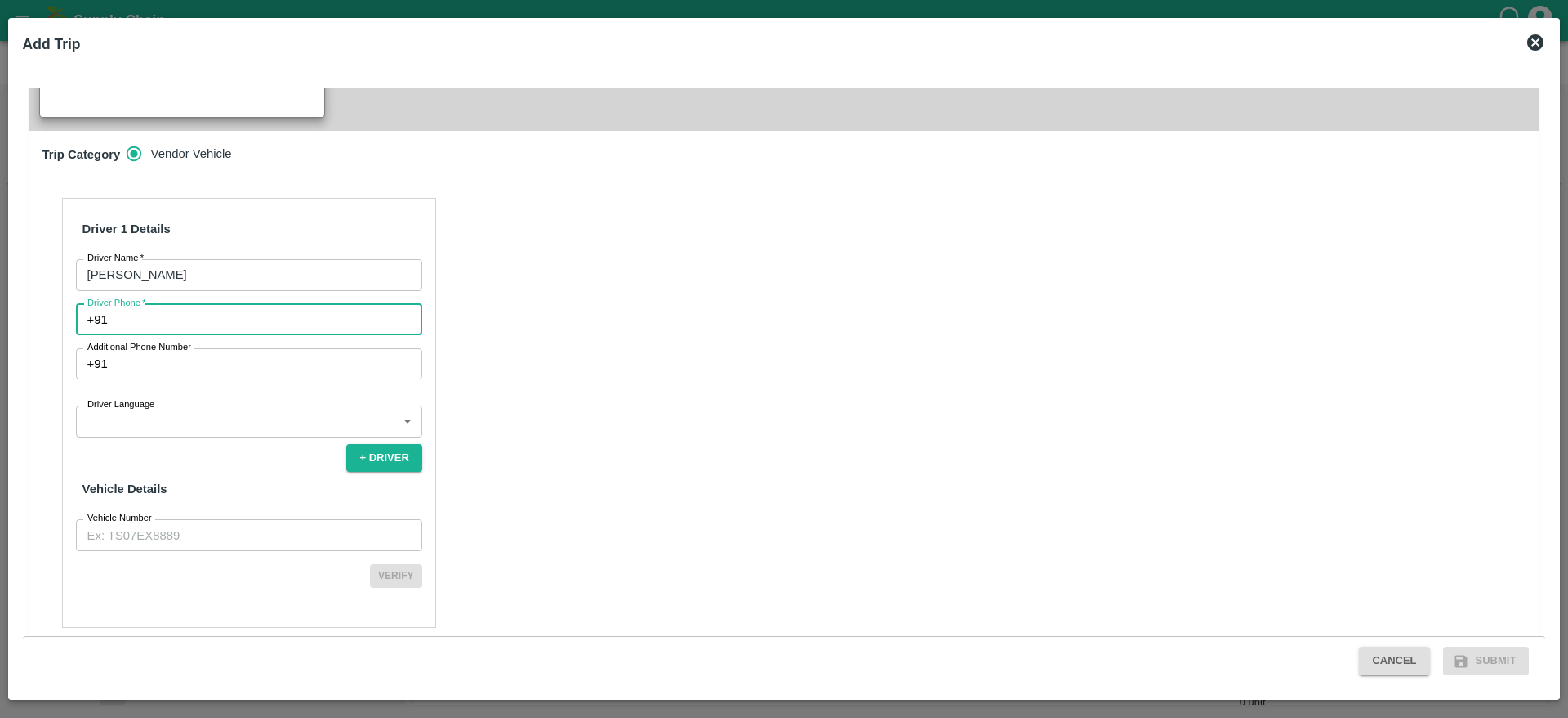
click at [198, 308] on input "Driver Phone   *" at bounding box center [268, 319] width 308 height 31
type input "7826860807"
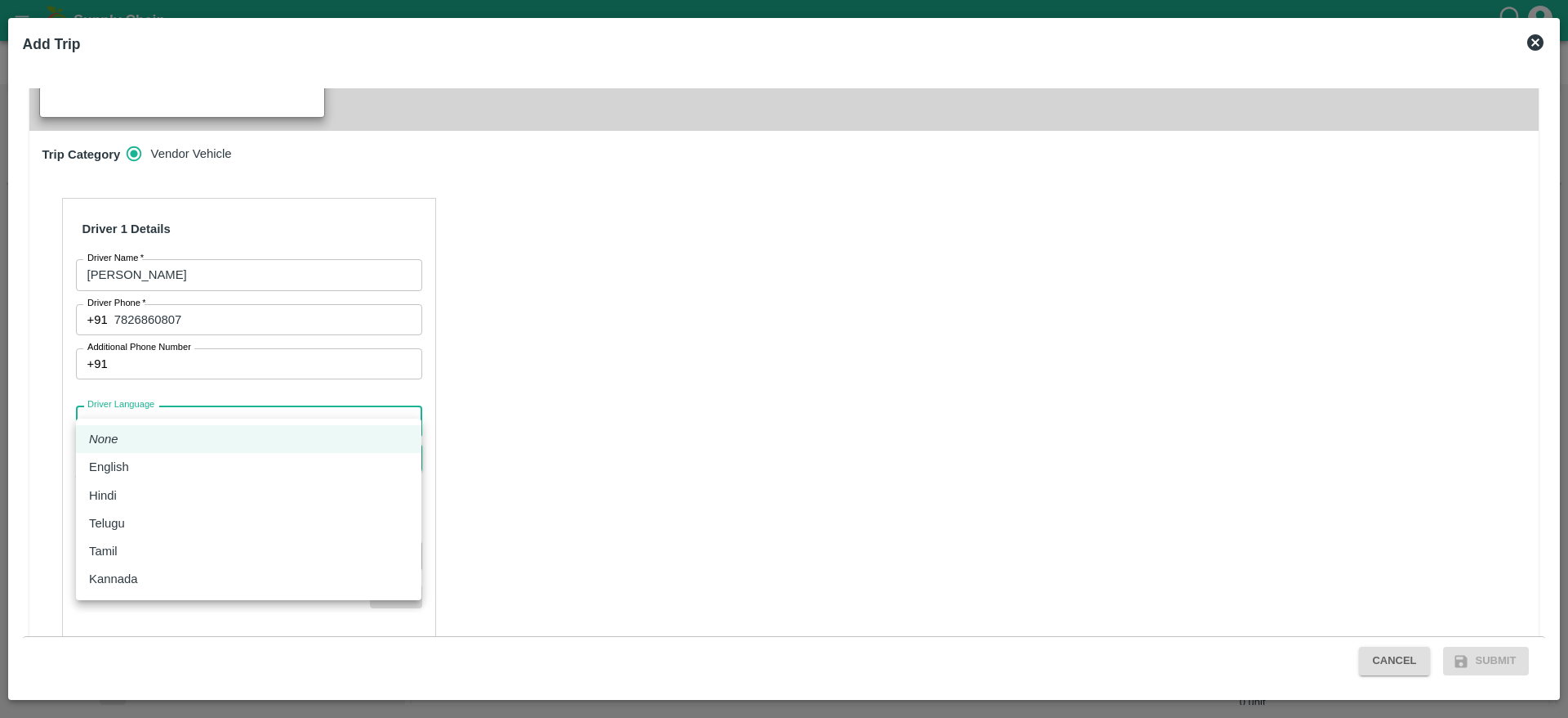
click at [228, 417] on body "Supply Chain Sales Orders FruitX Bangalore Add SO ID SO ID Start Date Start Dat…" at bounding box center [784, 359] width 1568 height 718
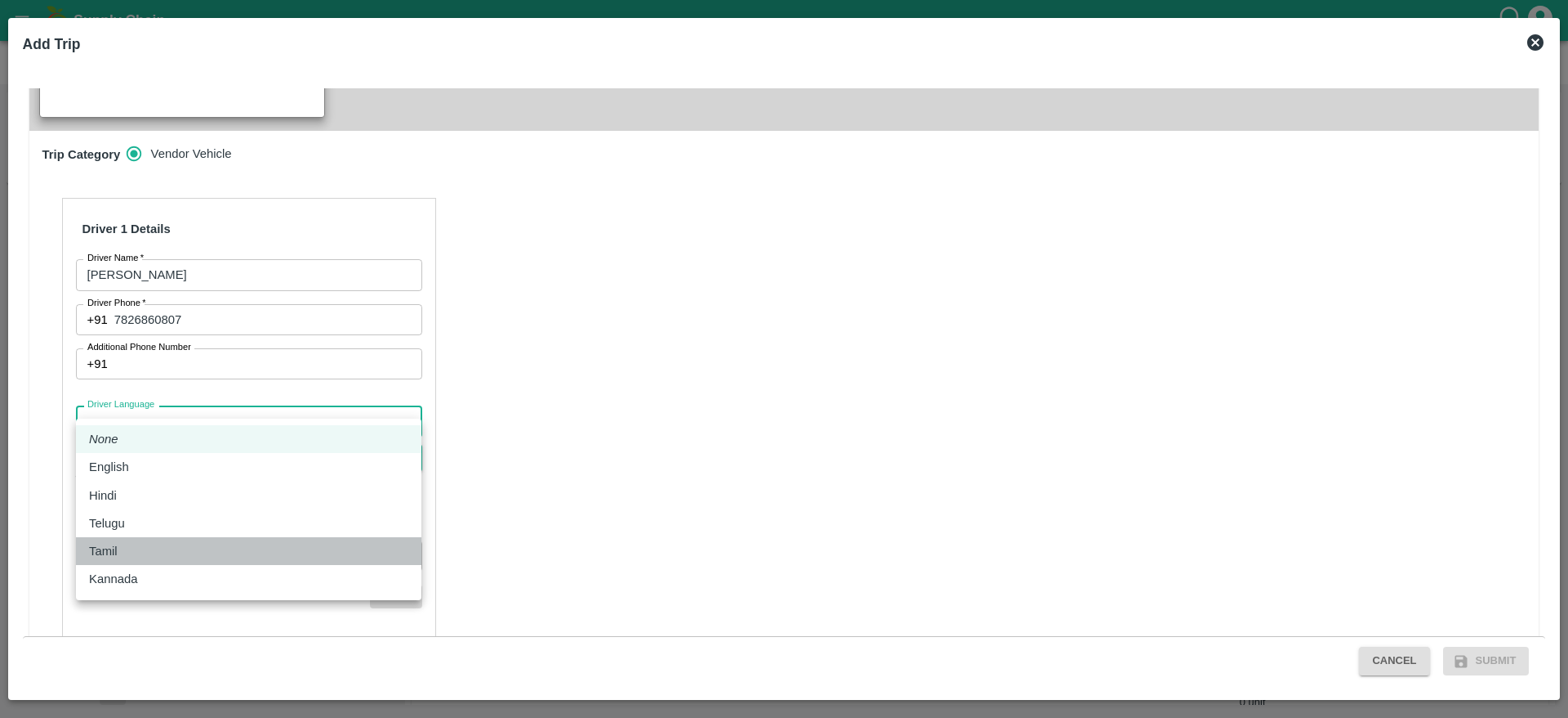
click at [148, 550] on div "Tamil" at bounding box center [249, 550] width 319 height 18
type input "ta"
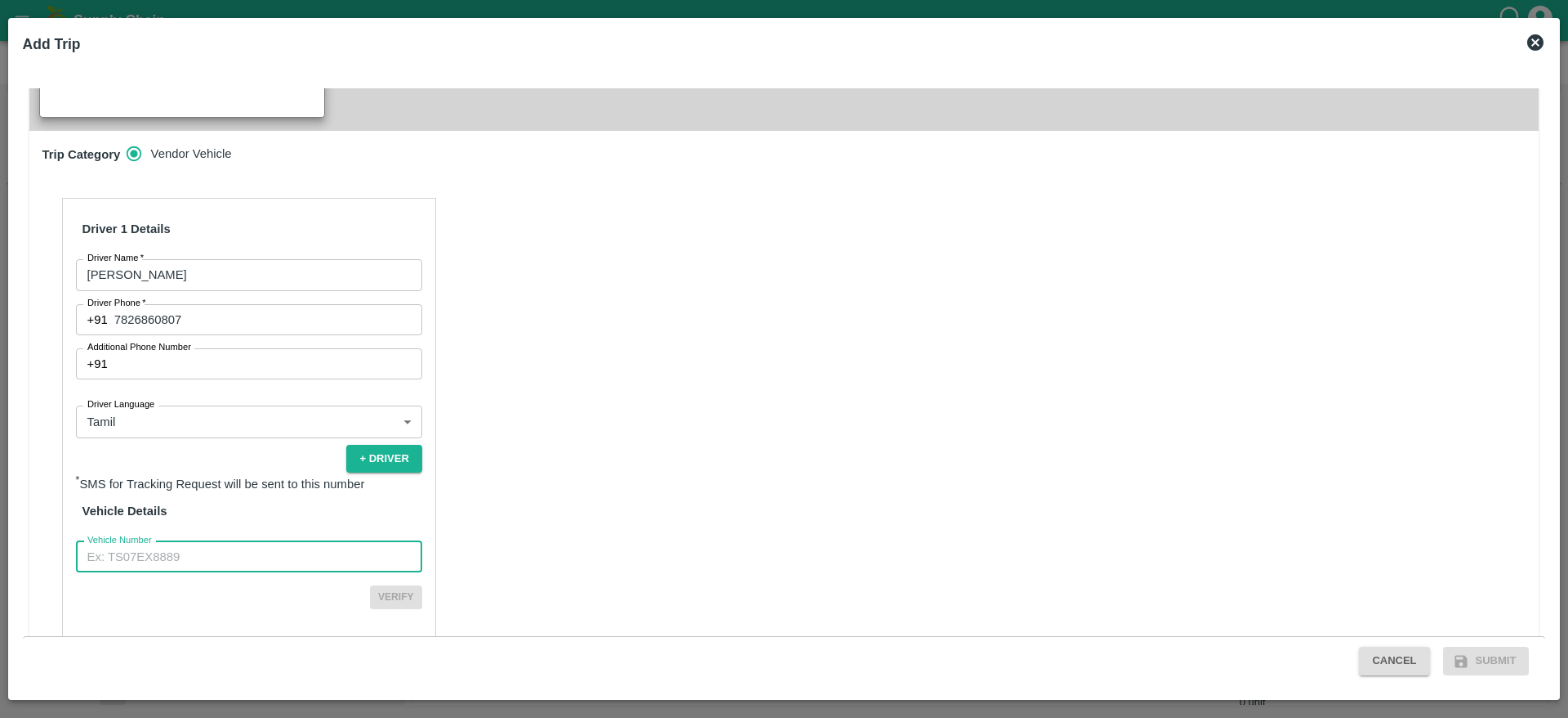
click at [252, 541] on input "Vehicle Number" at bounding box center [248, 556] width 346 height 31
type input "TN31CA3674"
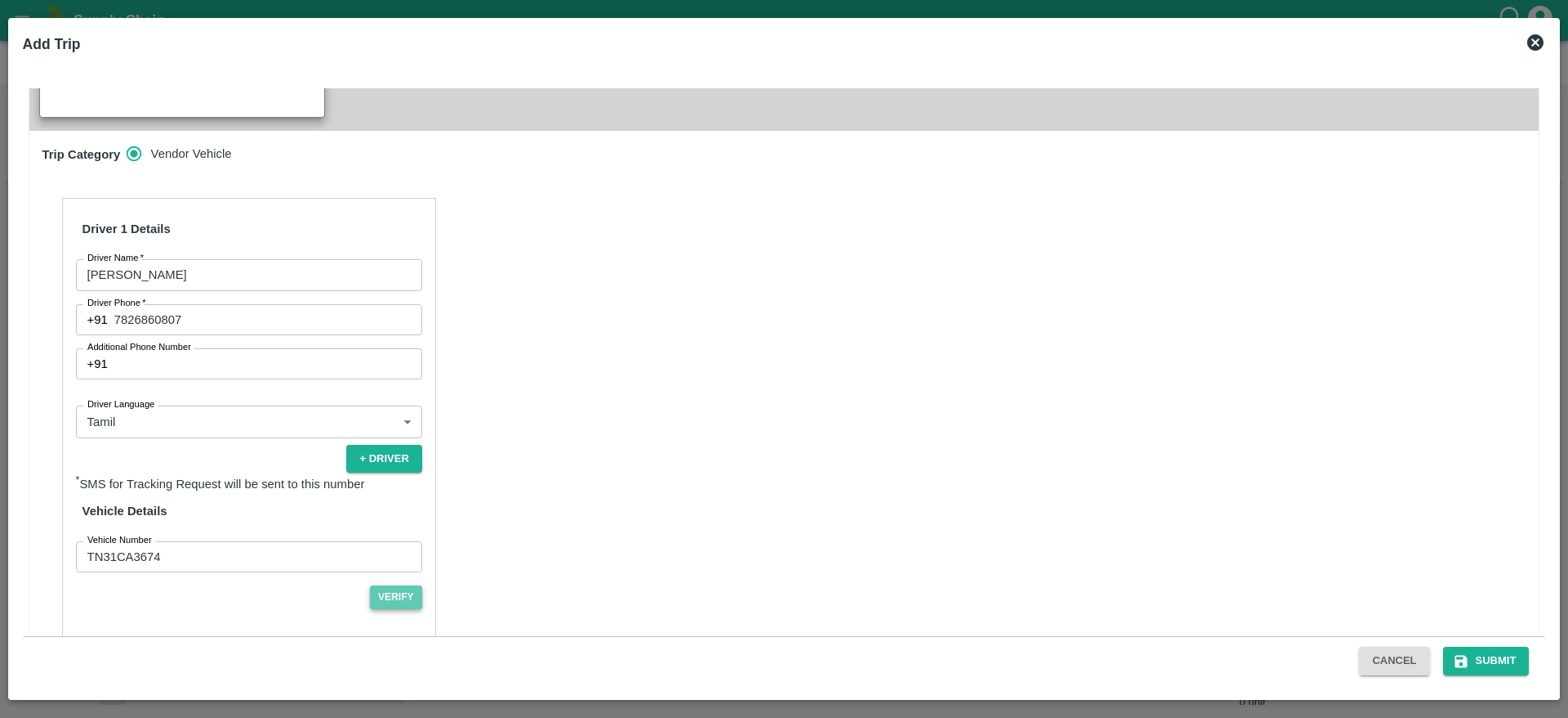
click at [397, 585] on button "Verify" at bounding box center [396, 597] width 53 height 24
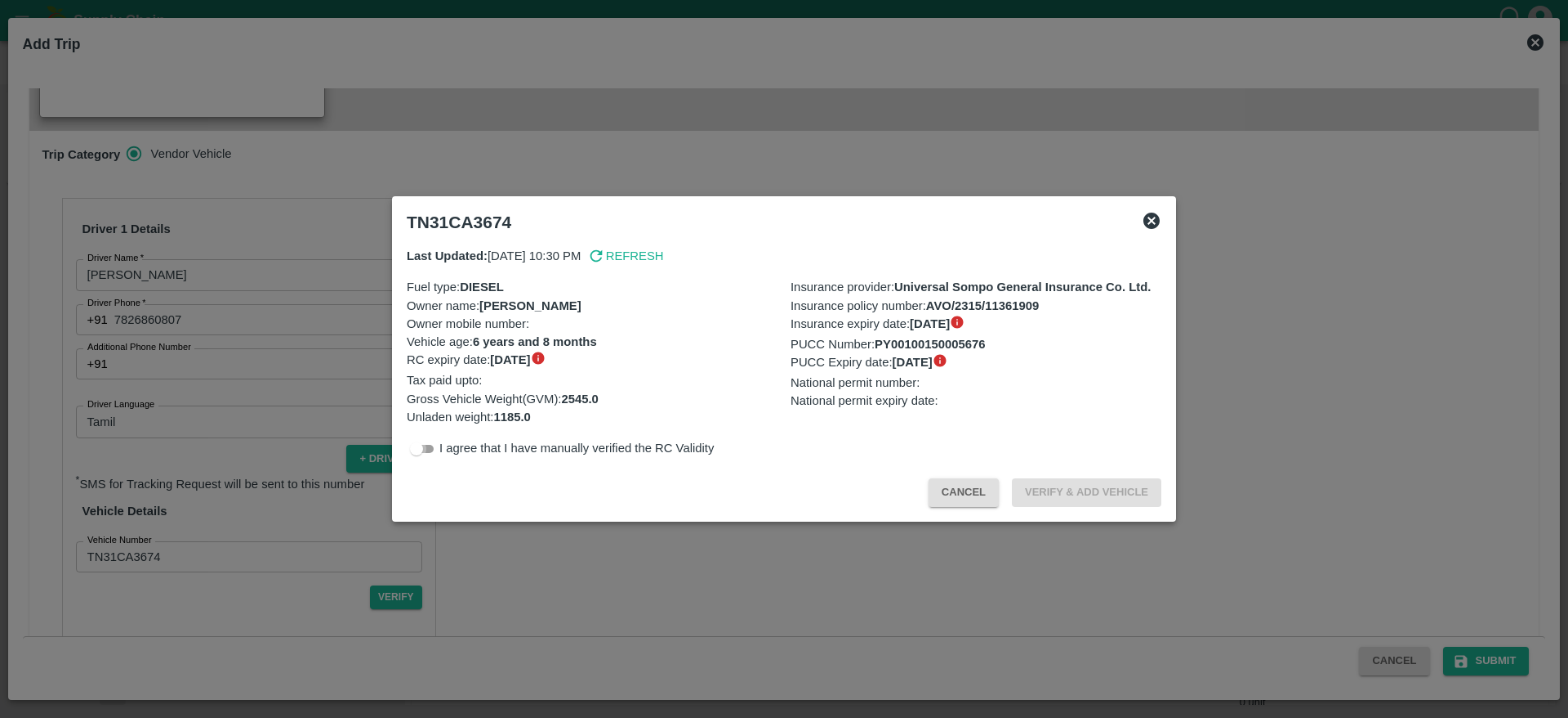
click at [424, 447] on input "checkbox" at bounding box center [417, 449] width 59 height 19
checkbox input "true"
click at [1060, 485] on button "Verify & Add Vehicle" at bounding box center [1087, 492] width 149 height 29
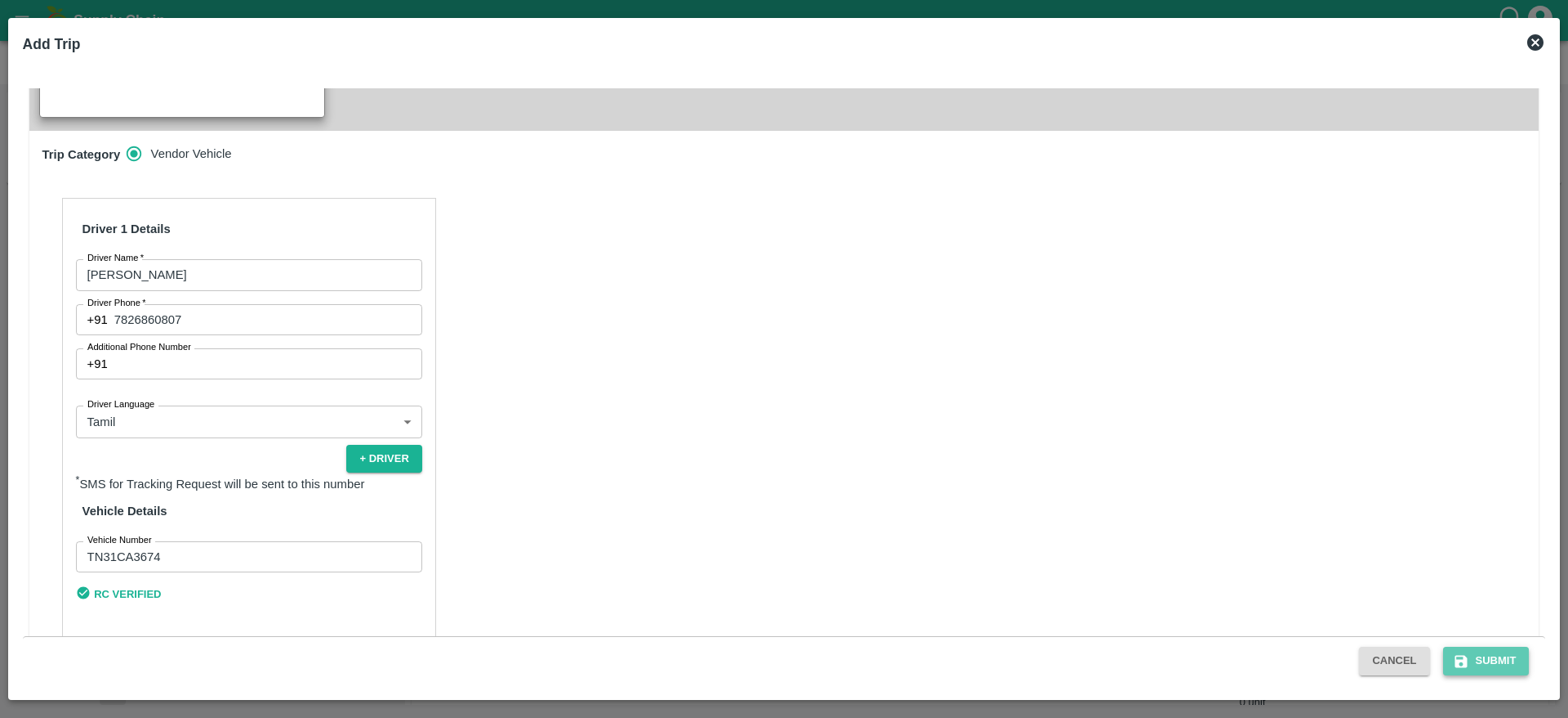
click at [1523, 658] on button "Submit" at bounding box center [1487, 660] width 87 height 29
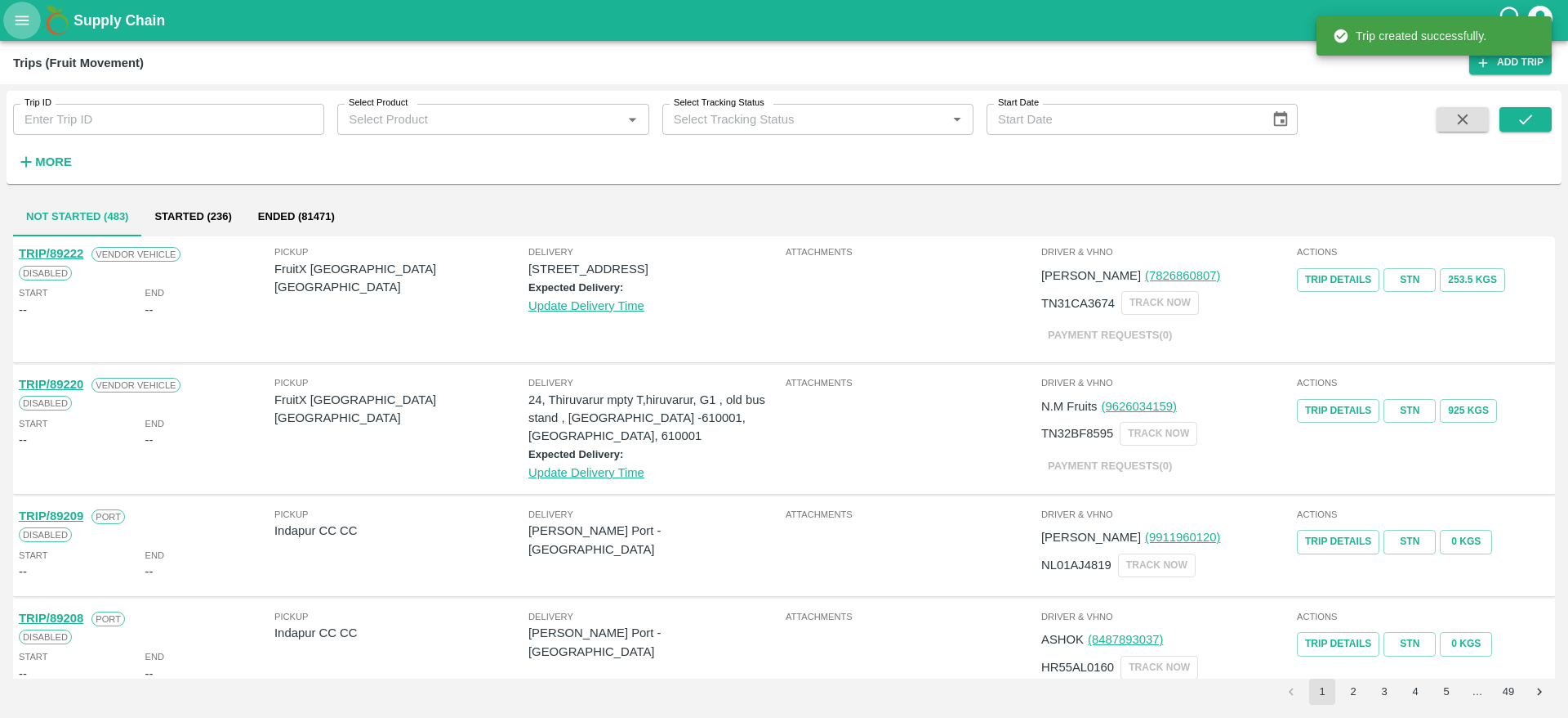
click at [24, 23] on icon "open drawer" at bounding box center [21, 19] width 18 height 18
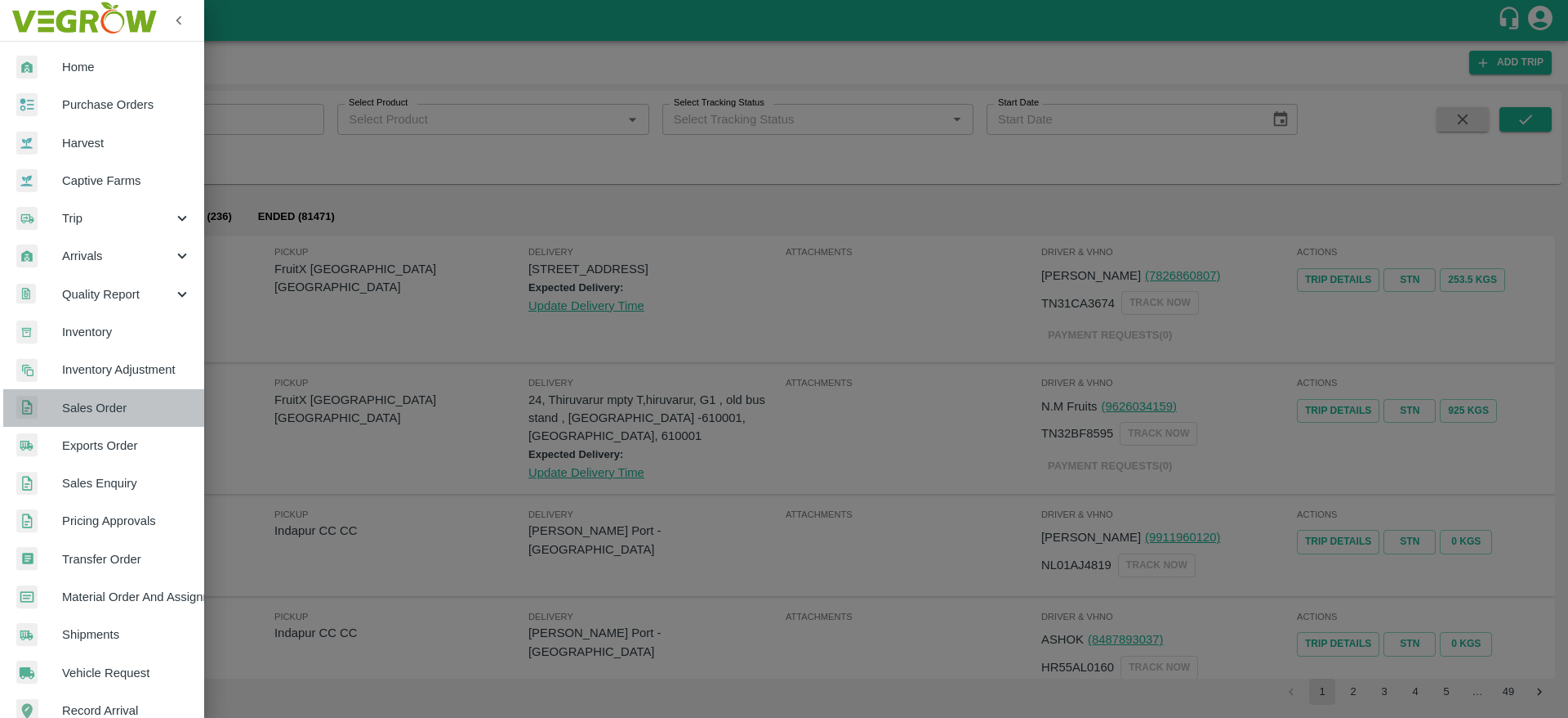
click at [113, 416] on span "Sales Order" at bounding box center [126, 407] width 129 height 18
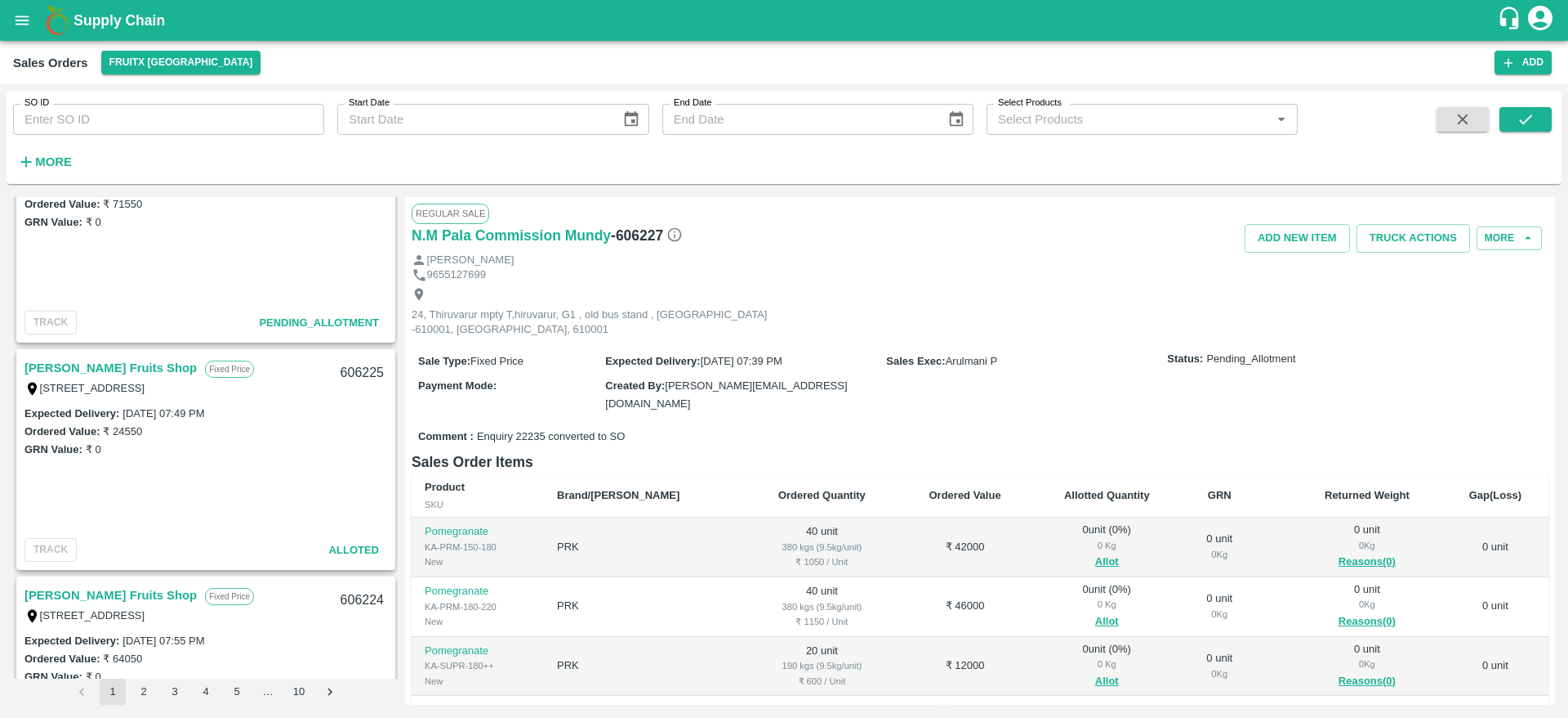
scroll to position [320, 0]
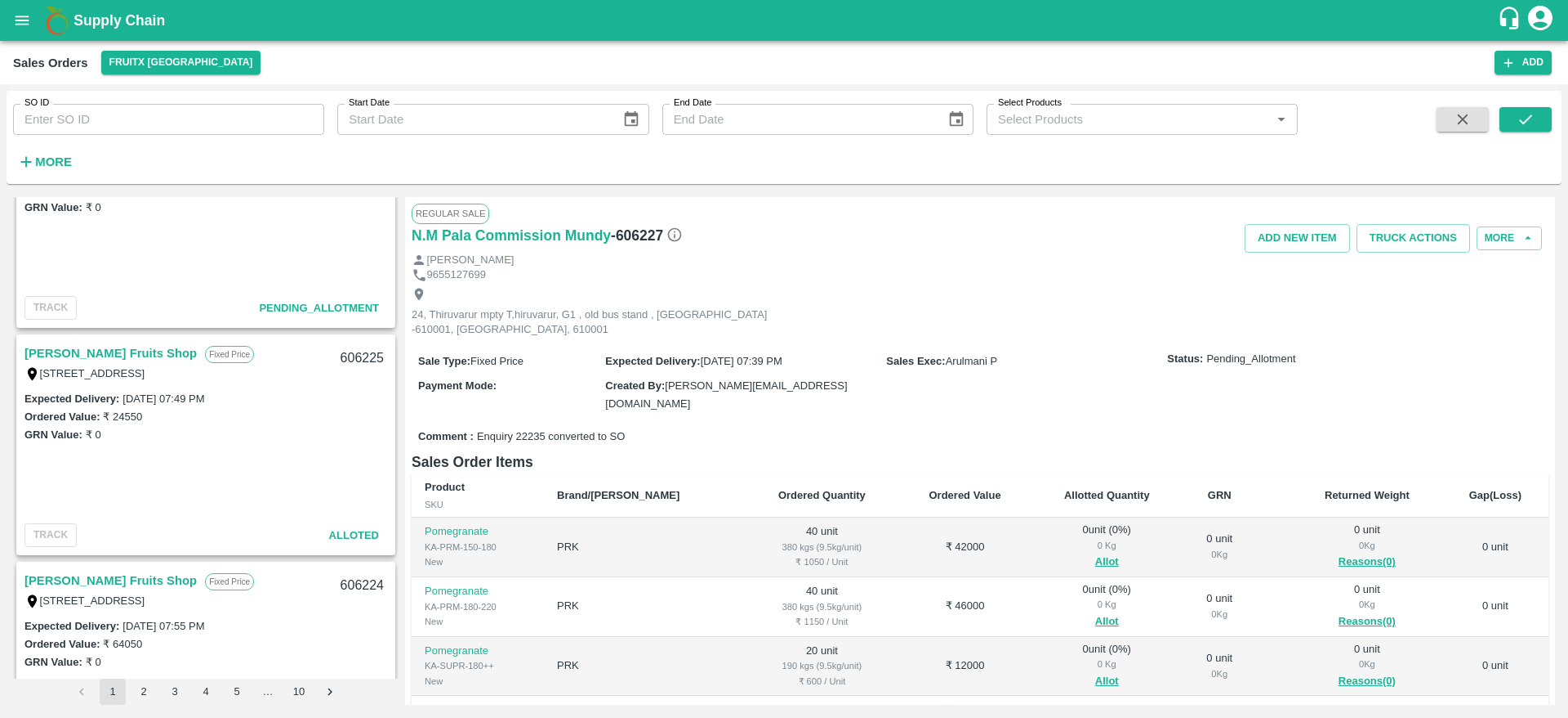
click at [117, 359] on link "[PERSON_NAME] Fruits Shop" at bounding box center [111, 353] width 172 height 21
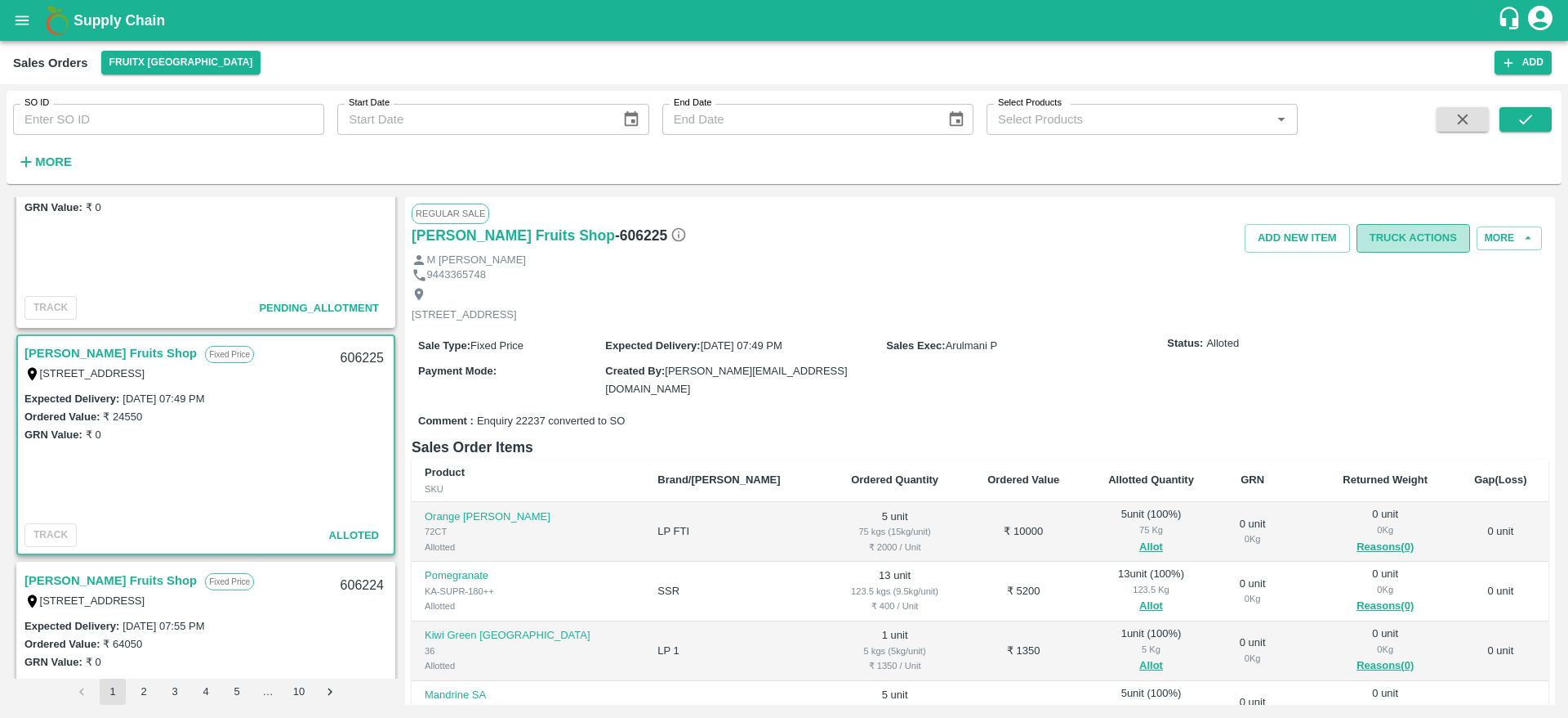
click at [1409, 233] on button "Truck Actions" at bounding box center [1413, 238] width 113 height 29
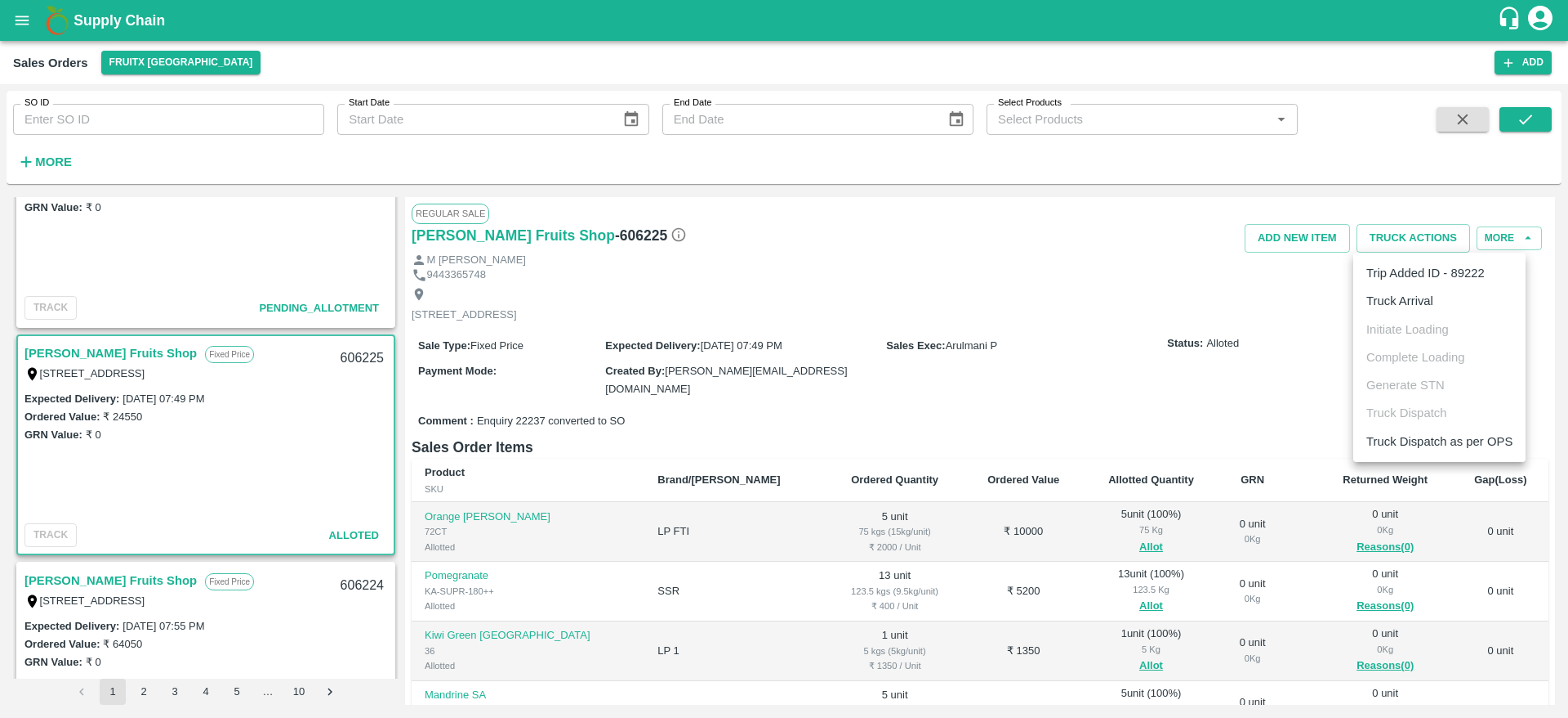
click at [1408, 299] on li "Truck Arrival" at bounding box center [1439, 301] width 172 height 28
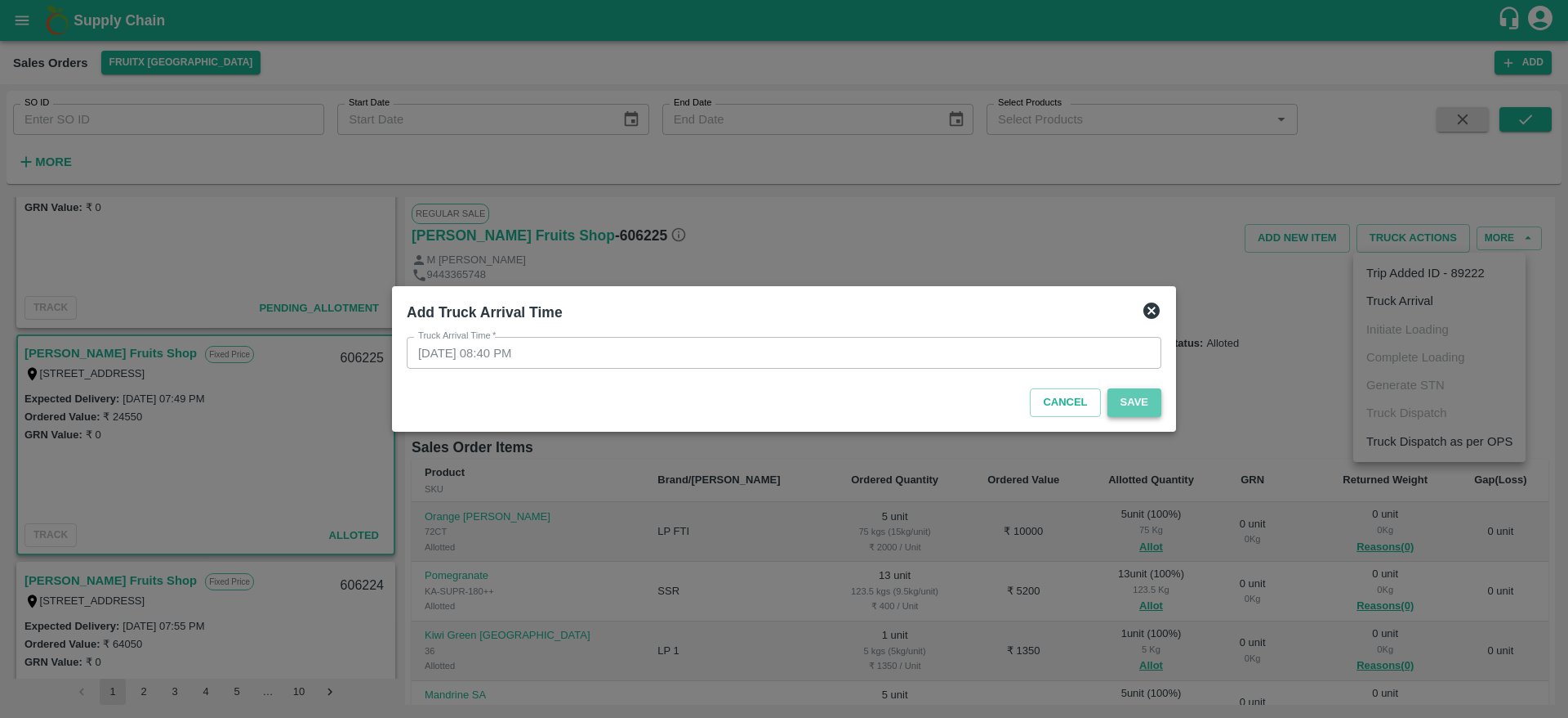
click at [1126, 398] on button "Save" at bounding box center [1134, 402] width 53 height 29
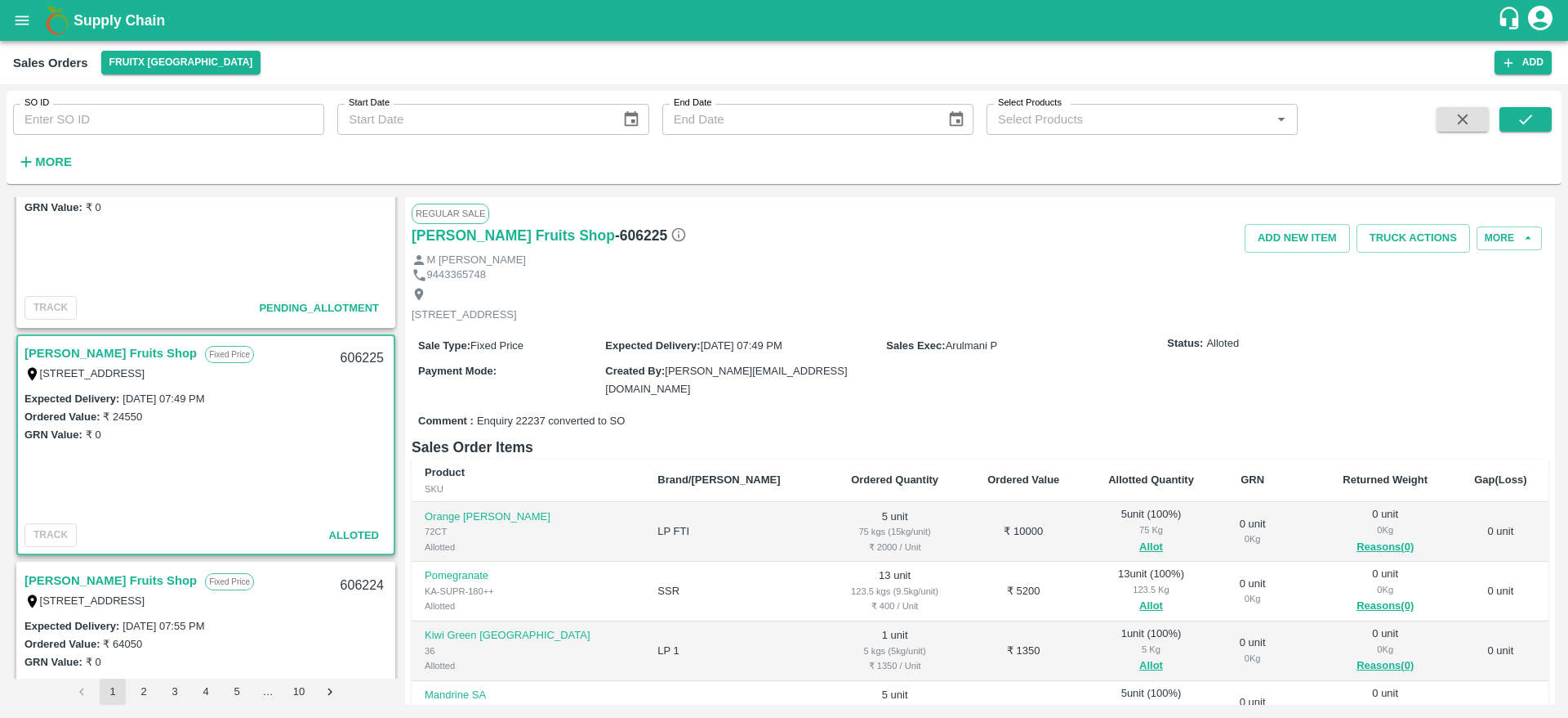
click at [1411, 231] on button "Truck Actions" at bounding box center [1413, 238] width 113 height 29
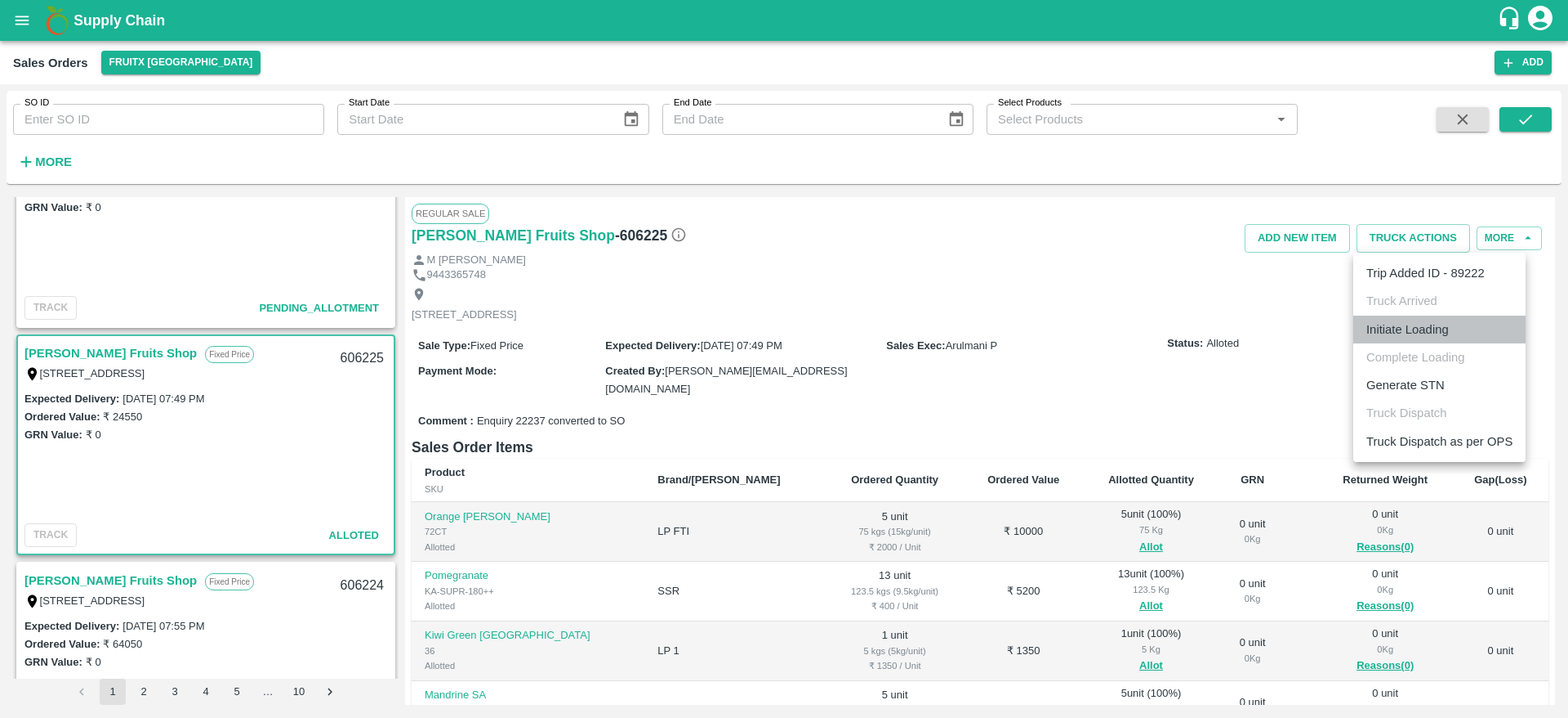
click at [1414, 333] on li "Initiate Loading" at bounding box center [1439, 329] width 172 height 28
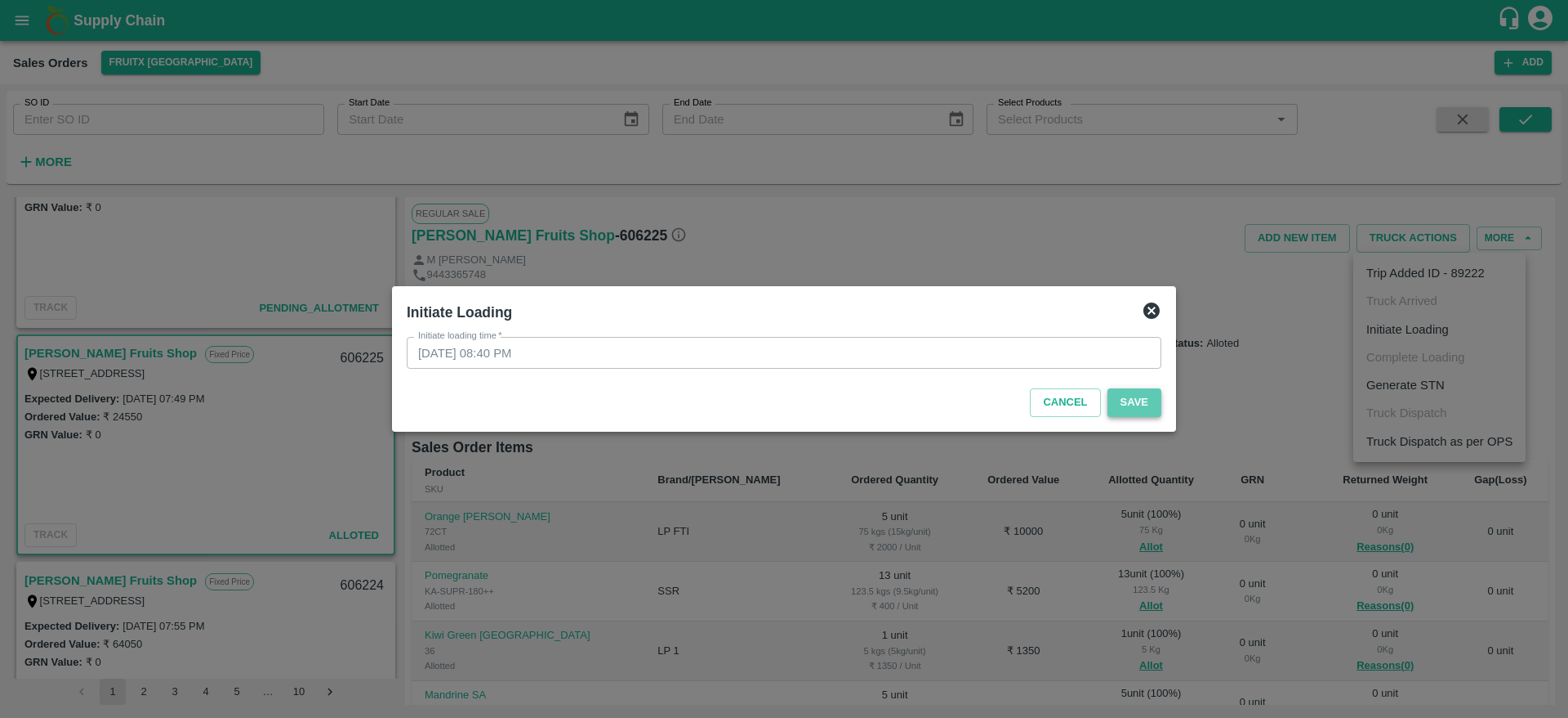
click at [1143, 401] on button "Save" at bounding box center [1134, 402] width 53 height 29
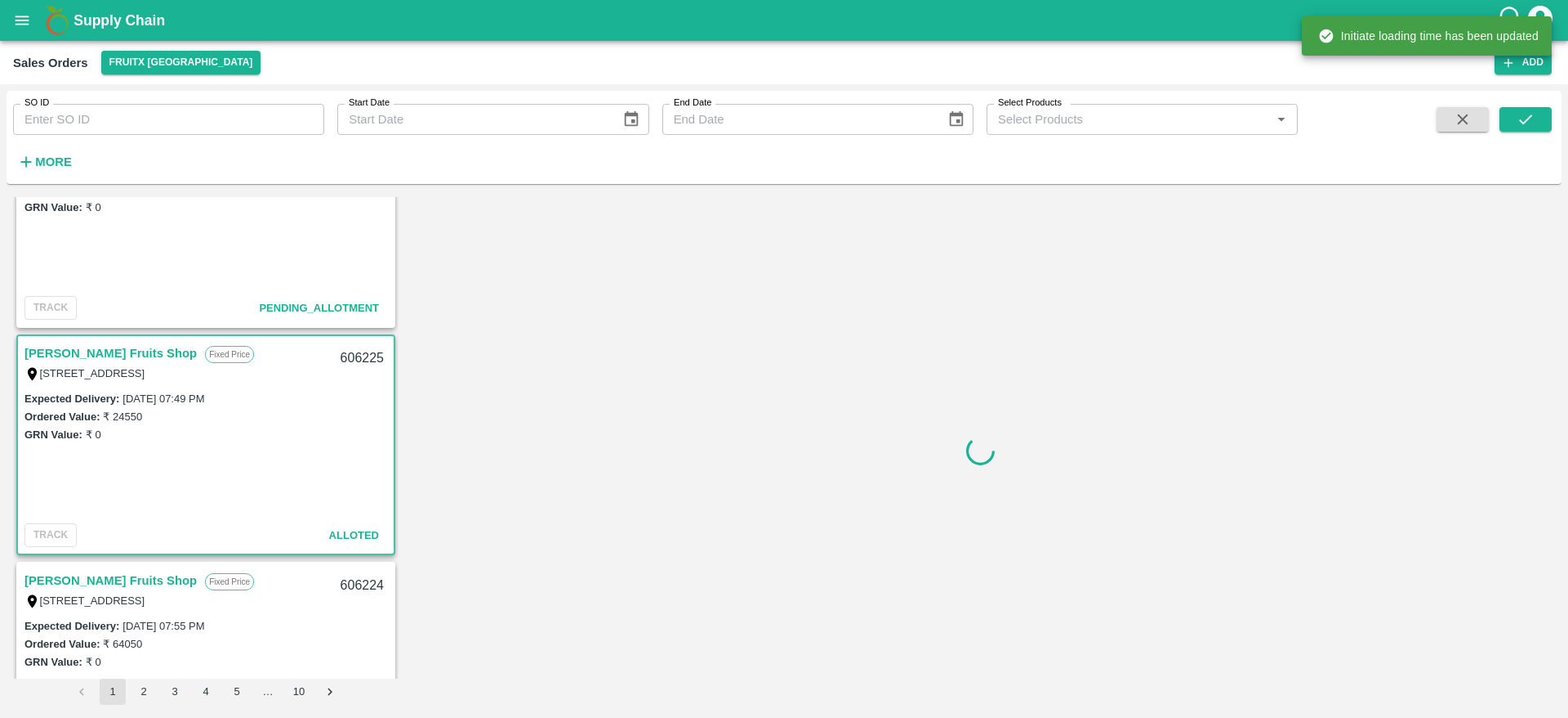
click at [355, 362] on div "606225" at bounding box center [362, 359] width 63 height 39
copy div "606225"
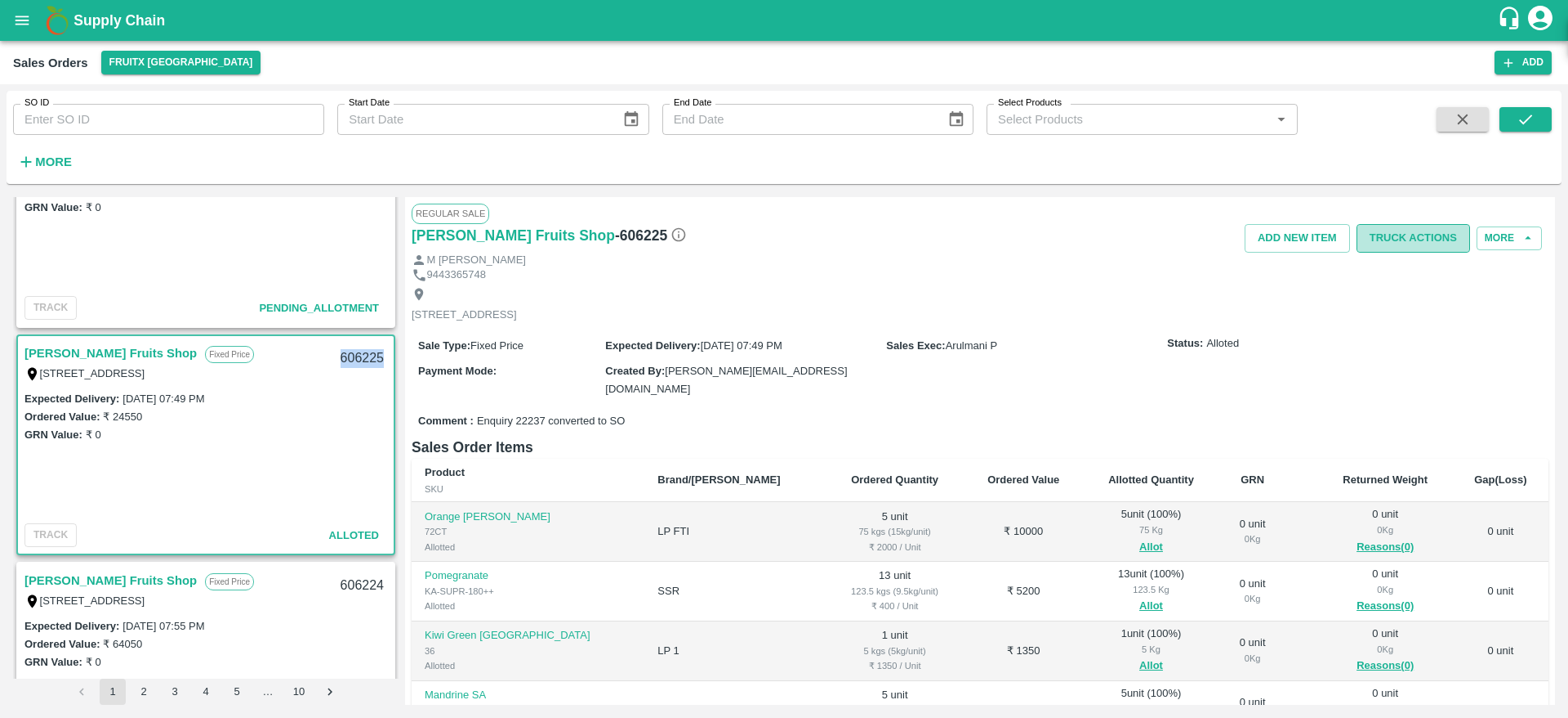
click at [1426, 233] on button "Truck Actions" at bounding box center [1413, 238] width 113 height 29
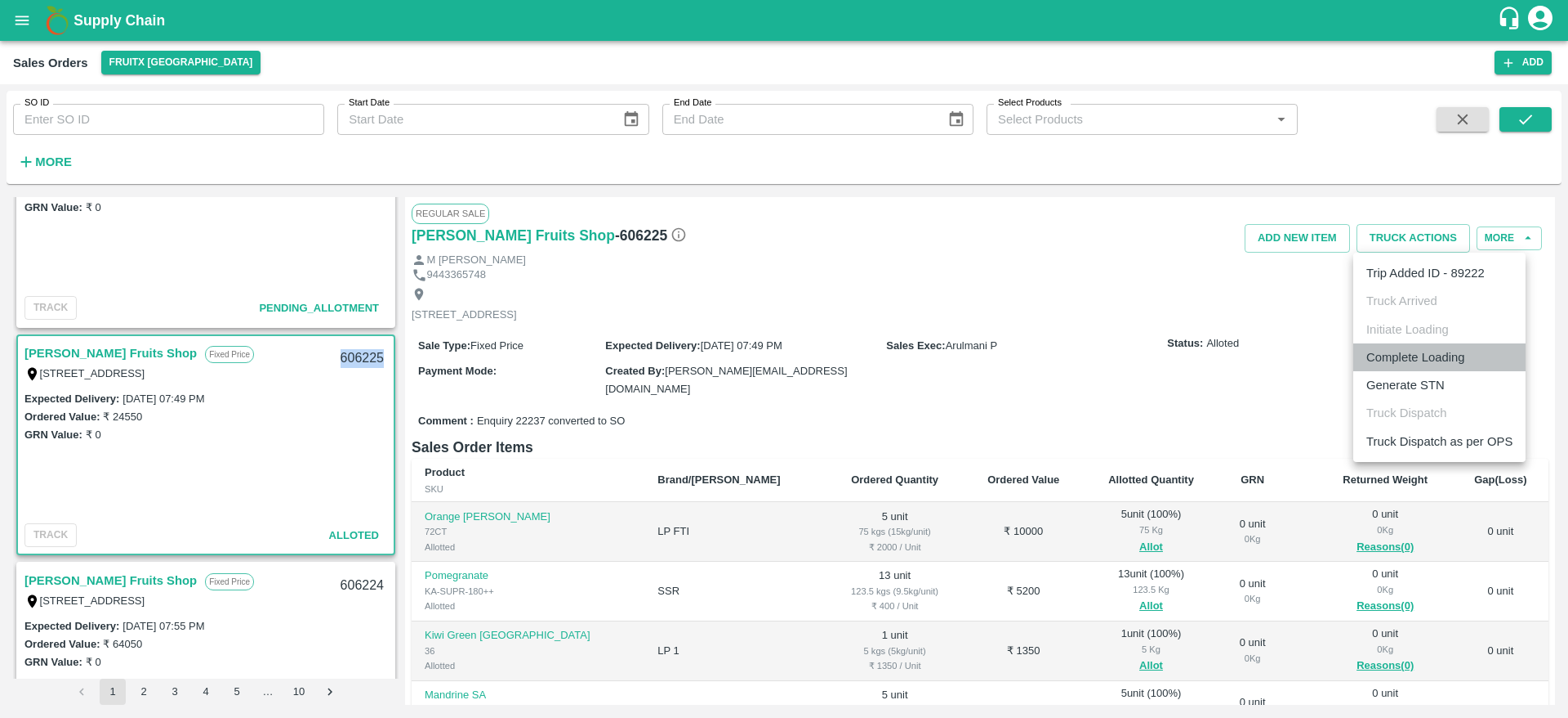
click at [1395, 361] on li "Complete Loading" at bounding box center [1439, 357] width 172 height 28
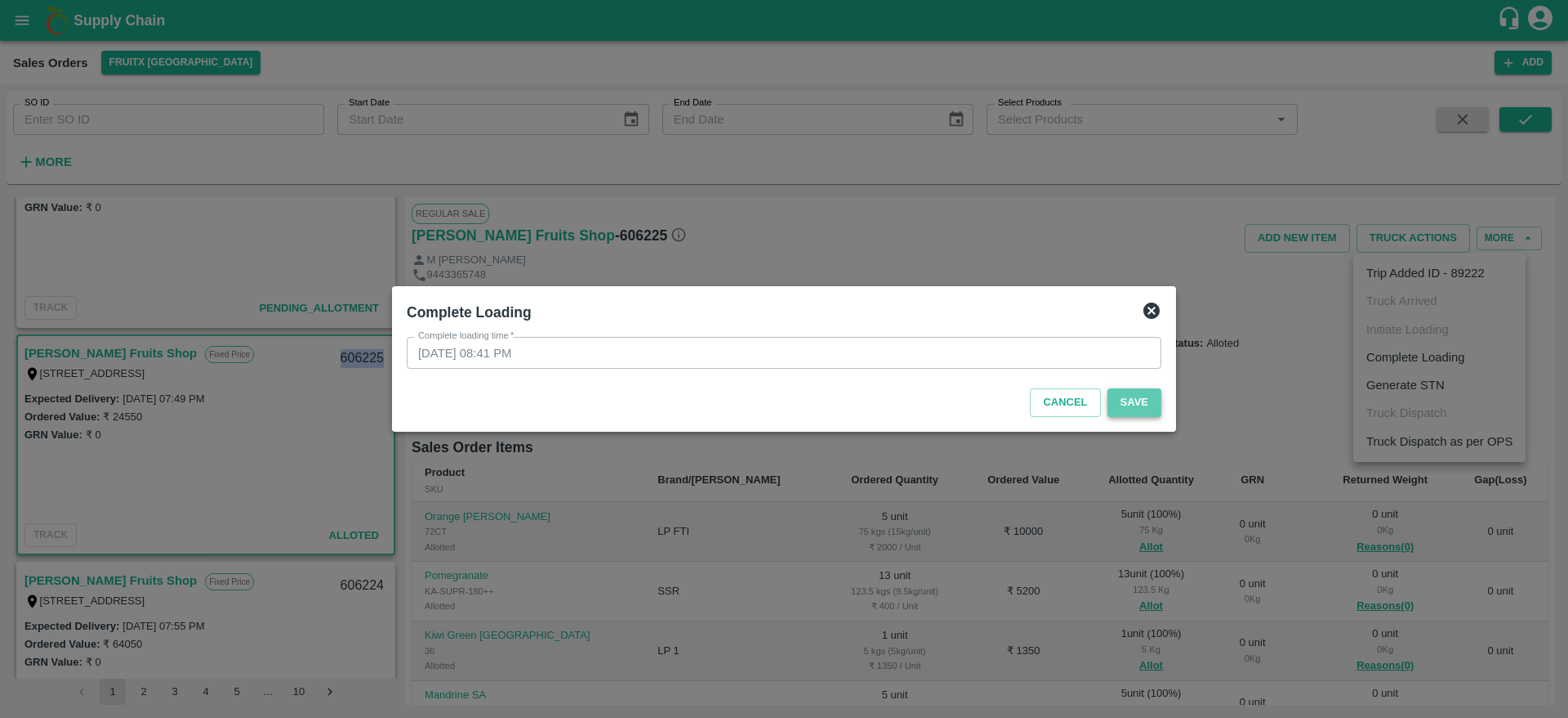
click at [1138, 406] on button "Save" at bounding box center [1134, 402] width 53 height 29
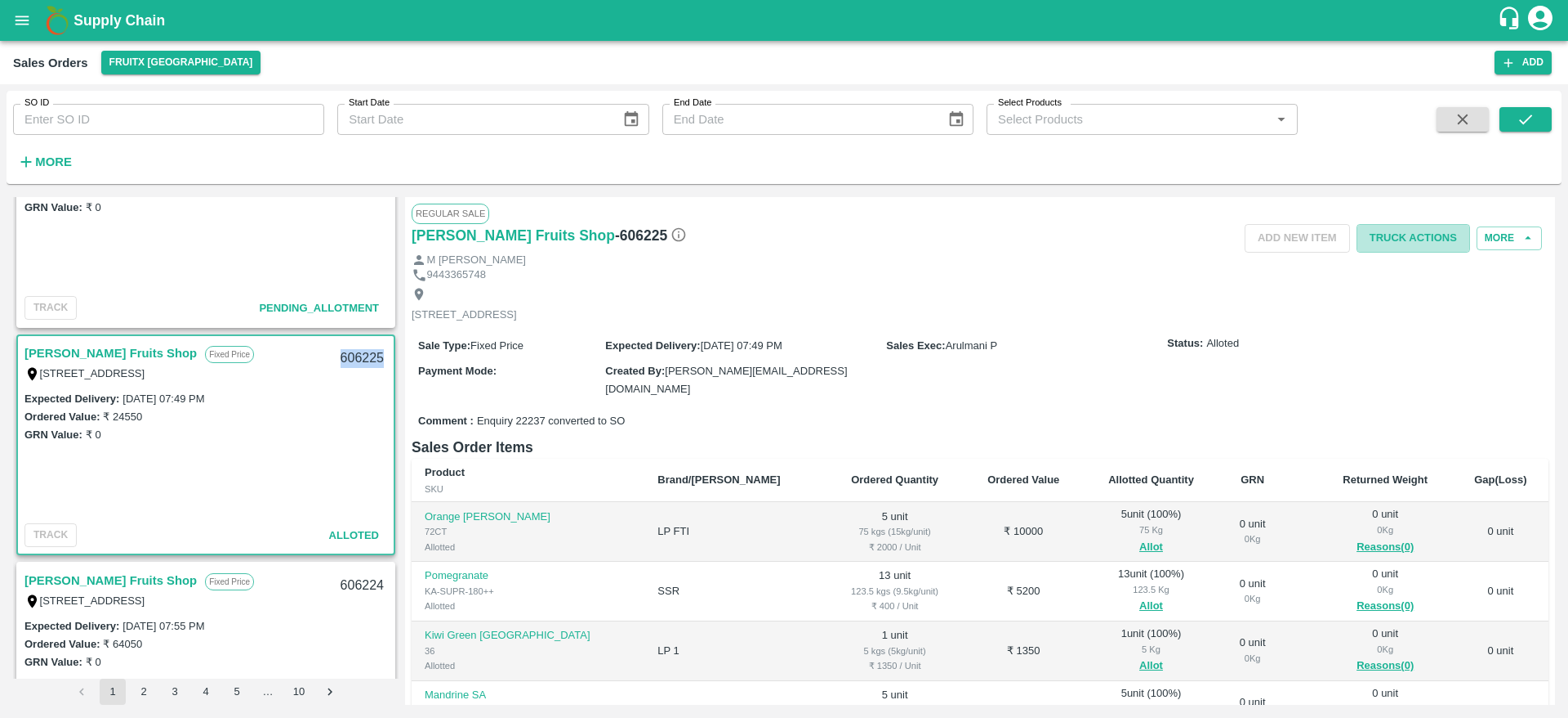
click at [1403, 248] on button "Truck Actions" at bounding box center [1413, 238] width 113 height 29
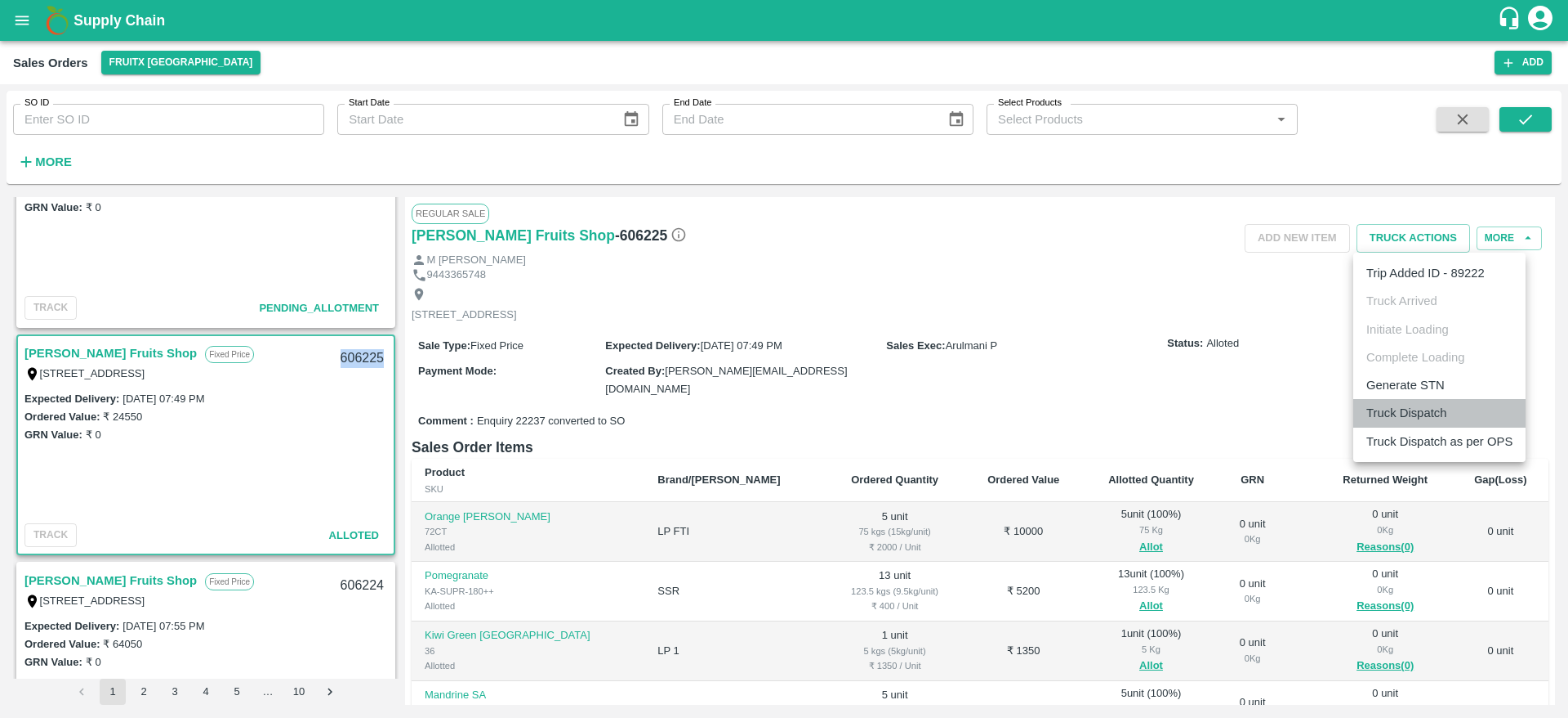
click at [1427, 409] on li "Truck Dispatch" at bounding box center [1439, 413] width 172 height 28
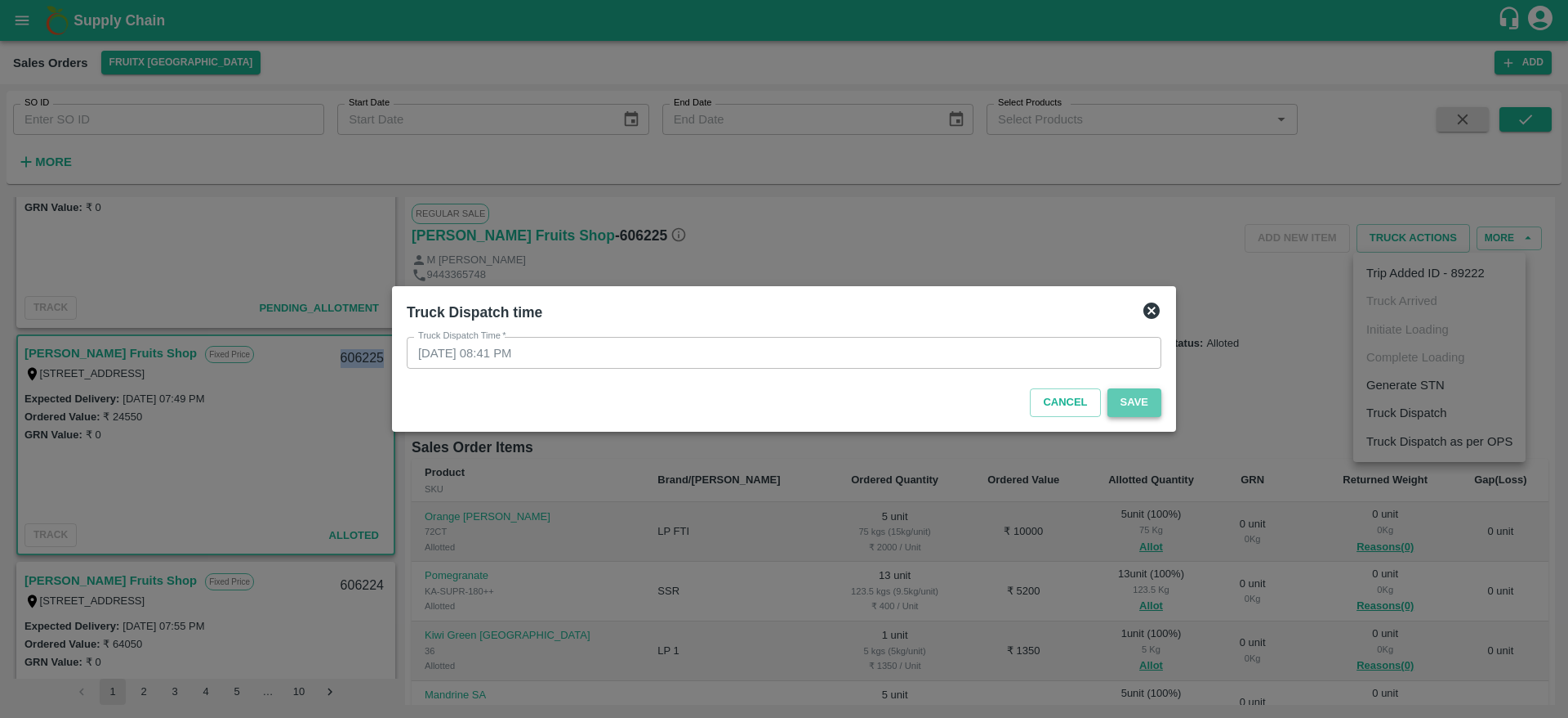
click at [1144, 403] on button "Save" at bounding box center [1134, 402] width 53 height 29
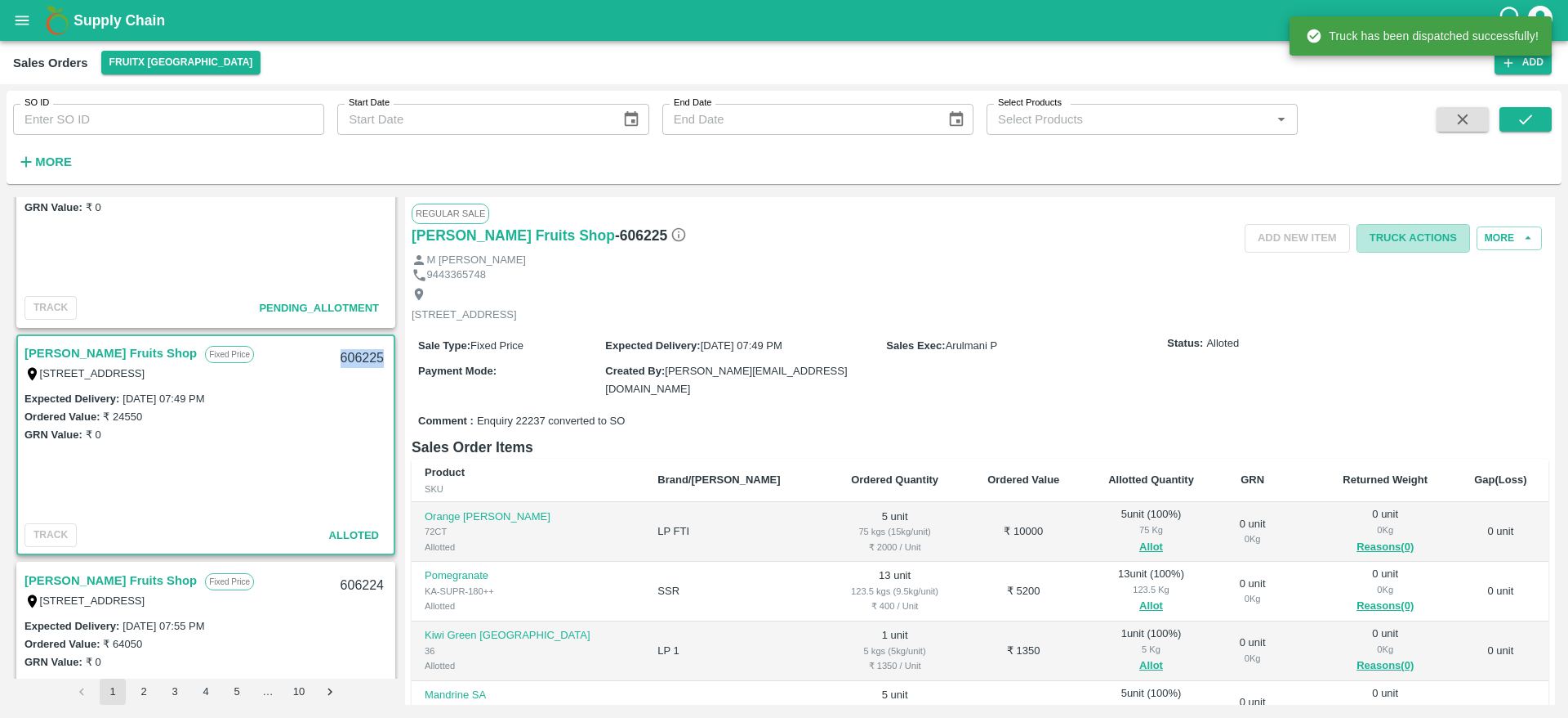
click at [1407, 246] on button "Truck Actions" at bounding box center [1413, 238] width 113 height 29
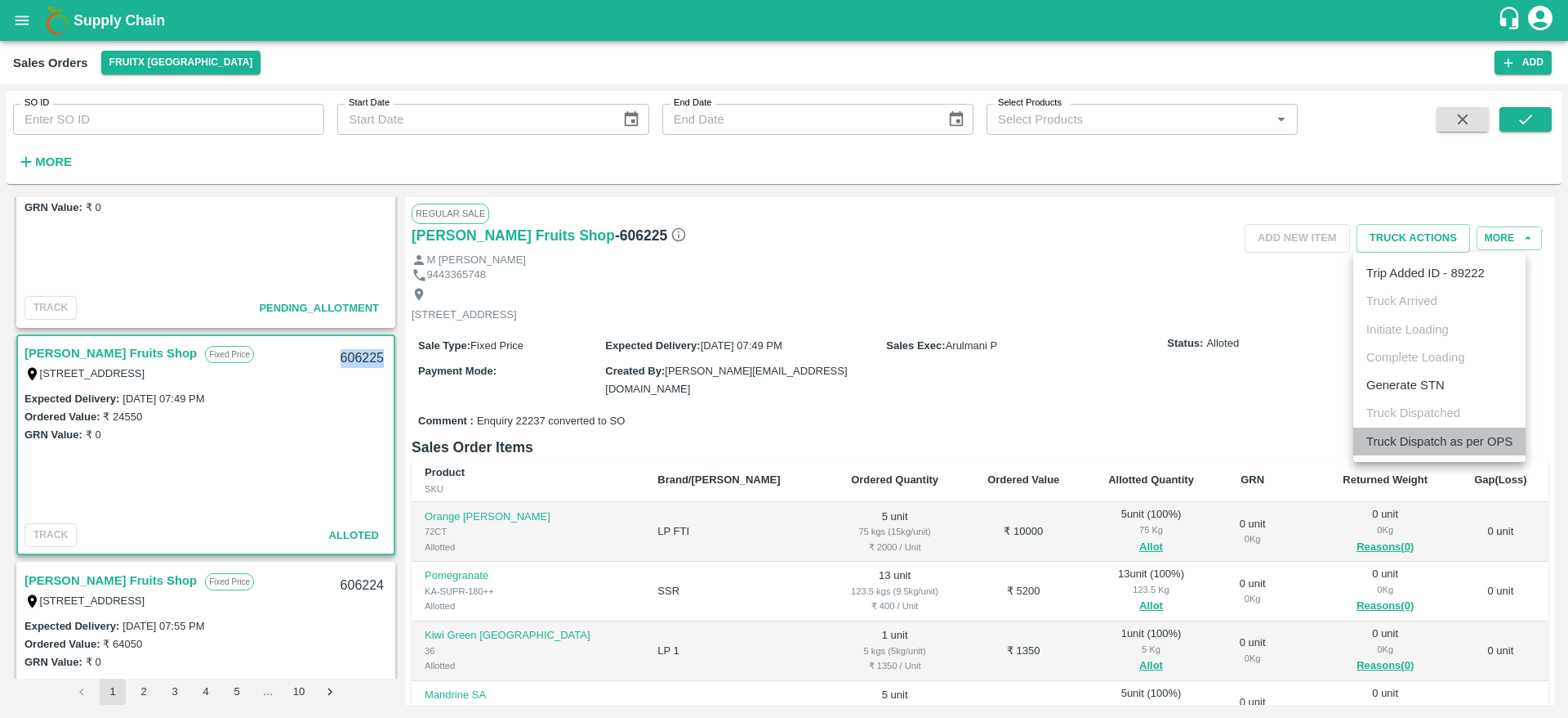
click at [1436, 442] on li "Truck Dispatch as per OPS" at bounding box center [1439, 441] width 172 height 28
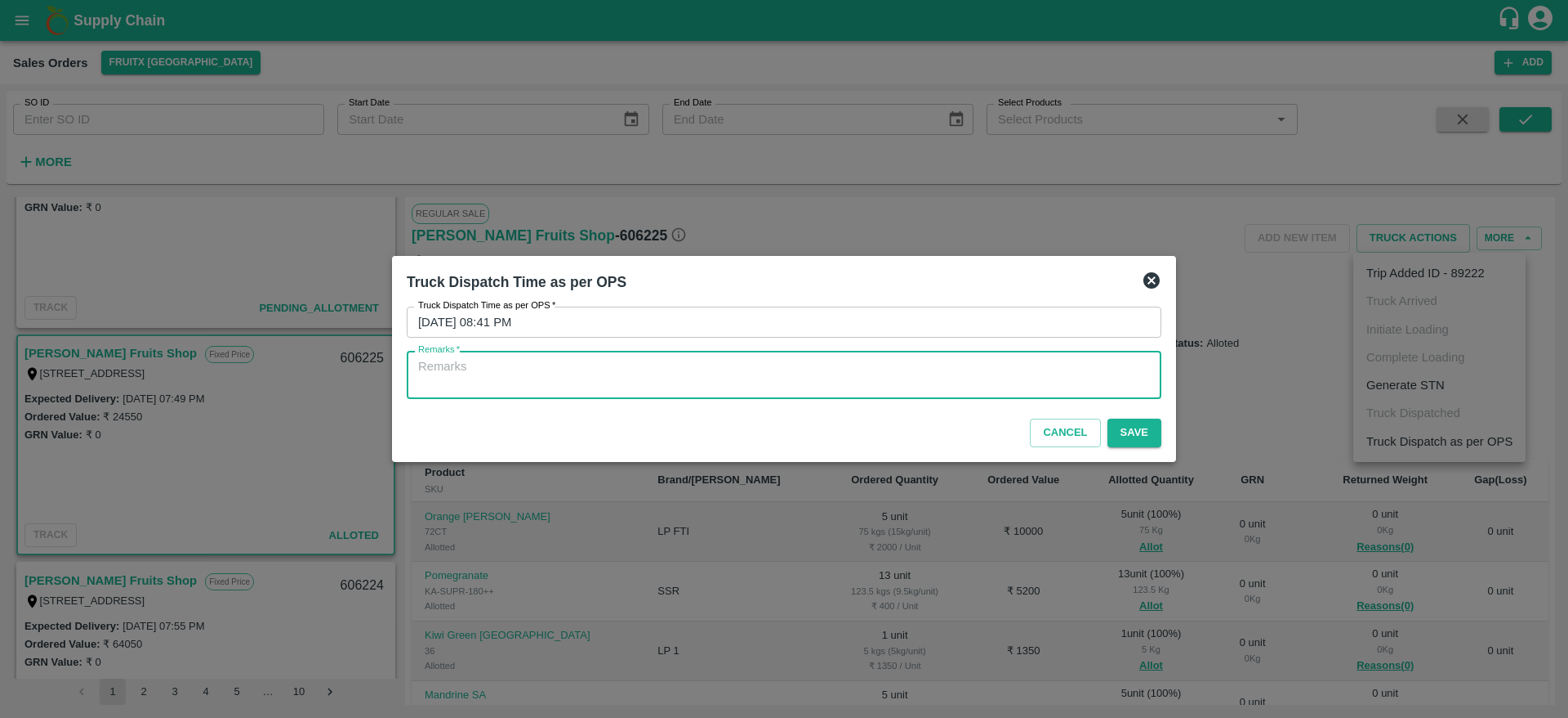
click at [1060, 377] on textarea "Remarks   *" at bounding box center [783, 375] width 731 height 34
type textarea "OTD"
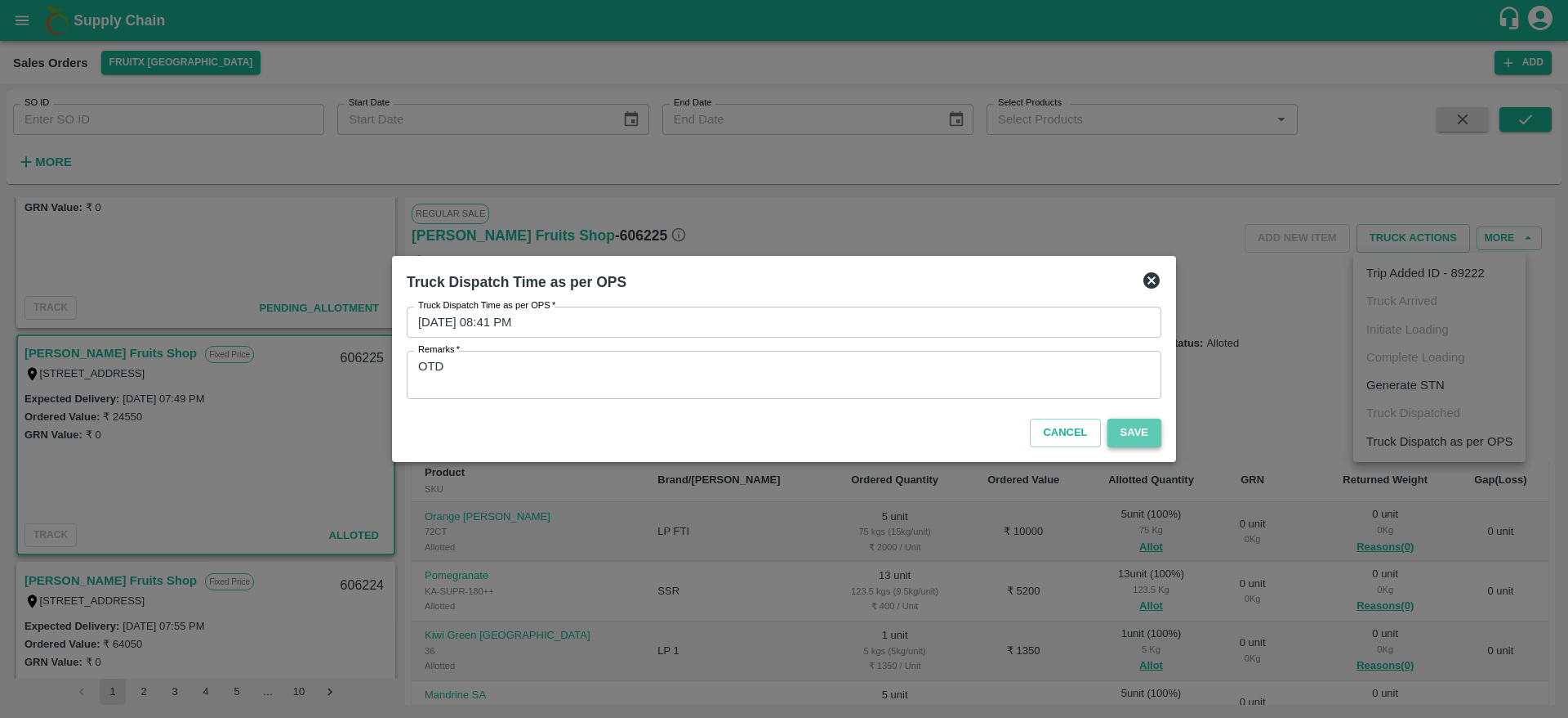
click at [1127, 426] on button "Save" at bounding box center [1134, 432] width 53 height 29
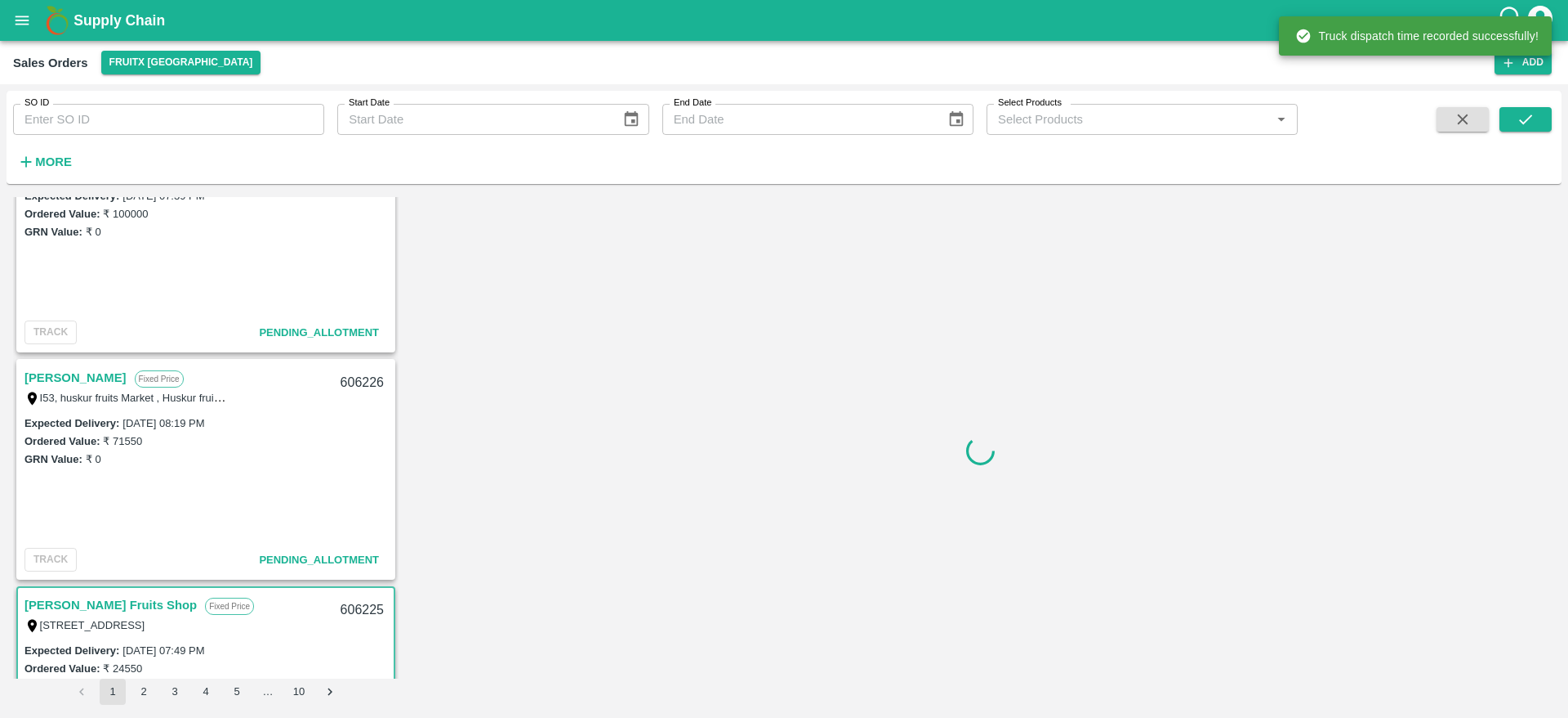
scroll to position [68, 0]
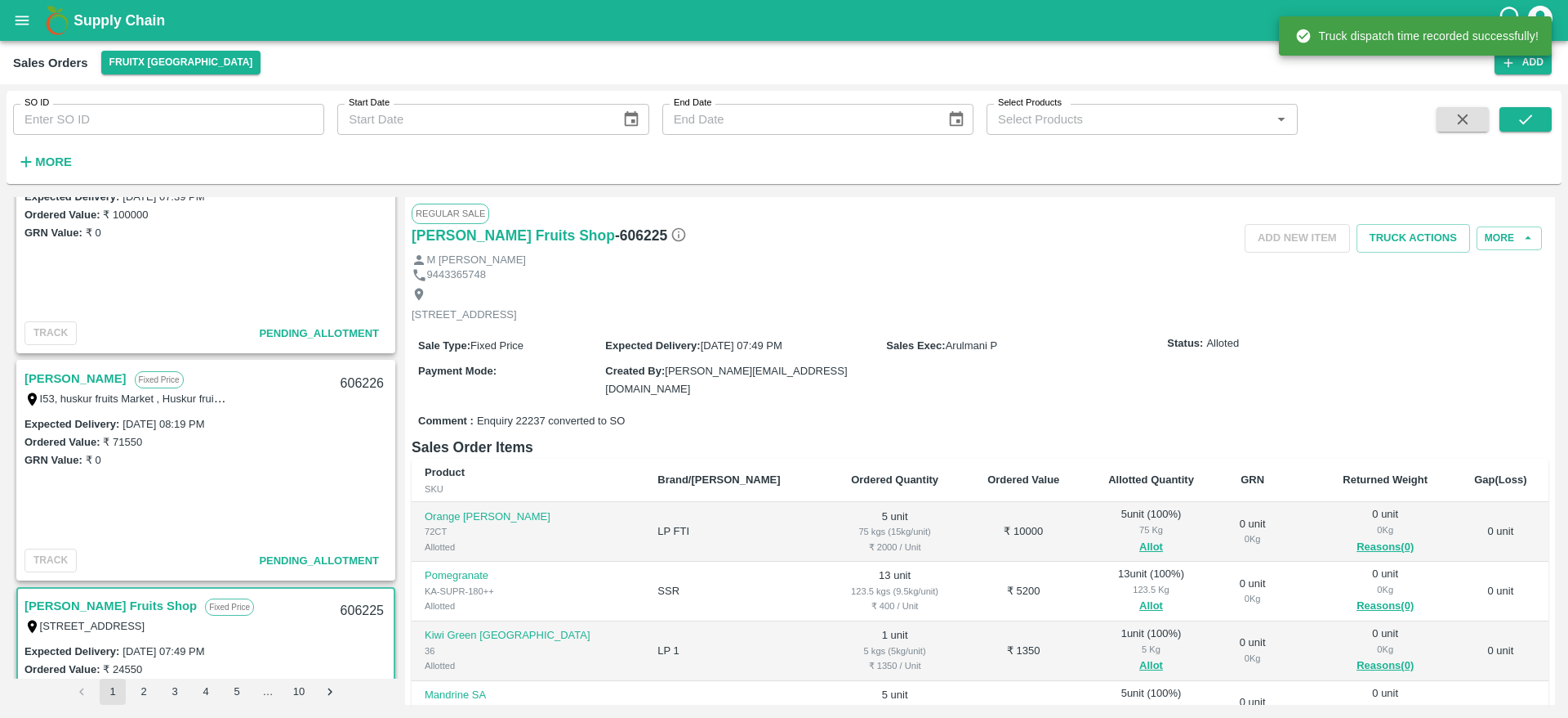
click at [89, 375] on link "[PERSON_NAME]" at bounding box center [76, 378] width 102 height 21
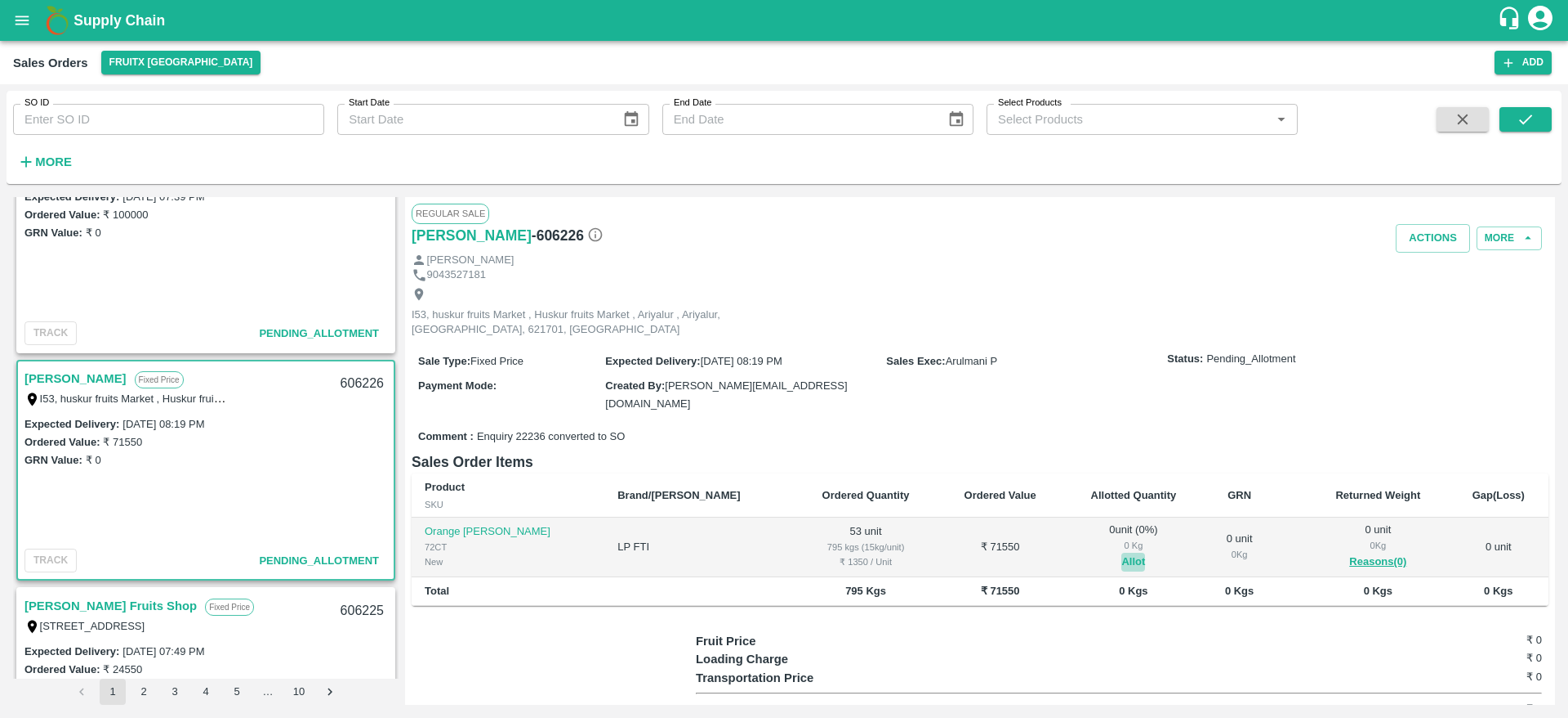
click at [1122, 553] on button "Allot" at bounding box center [1134, 562] width 24 height 18
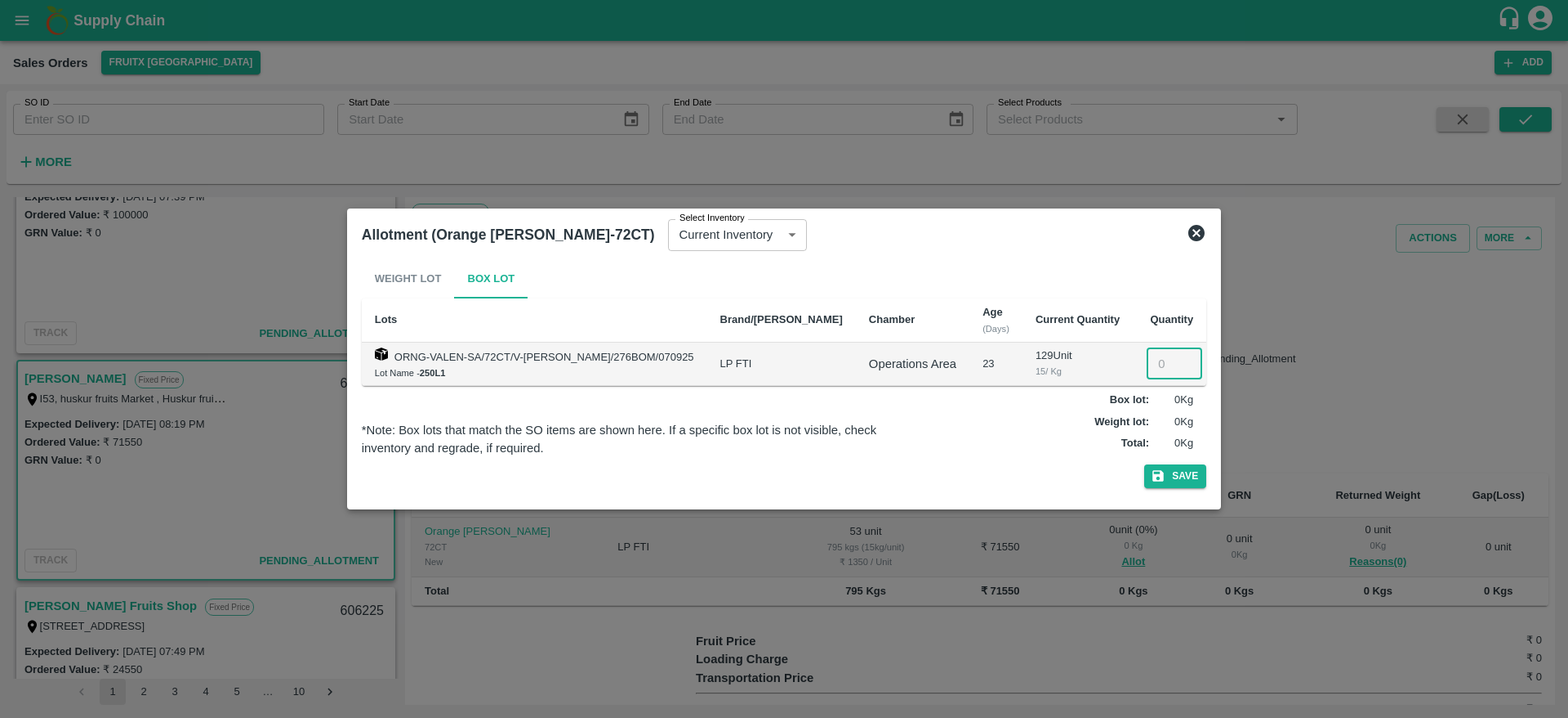
click at [1146, 358] on input "number" at bounding box center [1174, 364] width 55 height 31
type input "53"
click at [1145, 464] on button "Save" at bounding box center [1175, 476] width 62 height 24
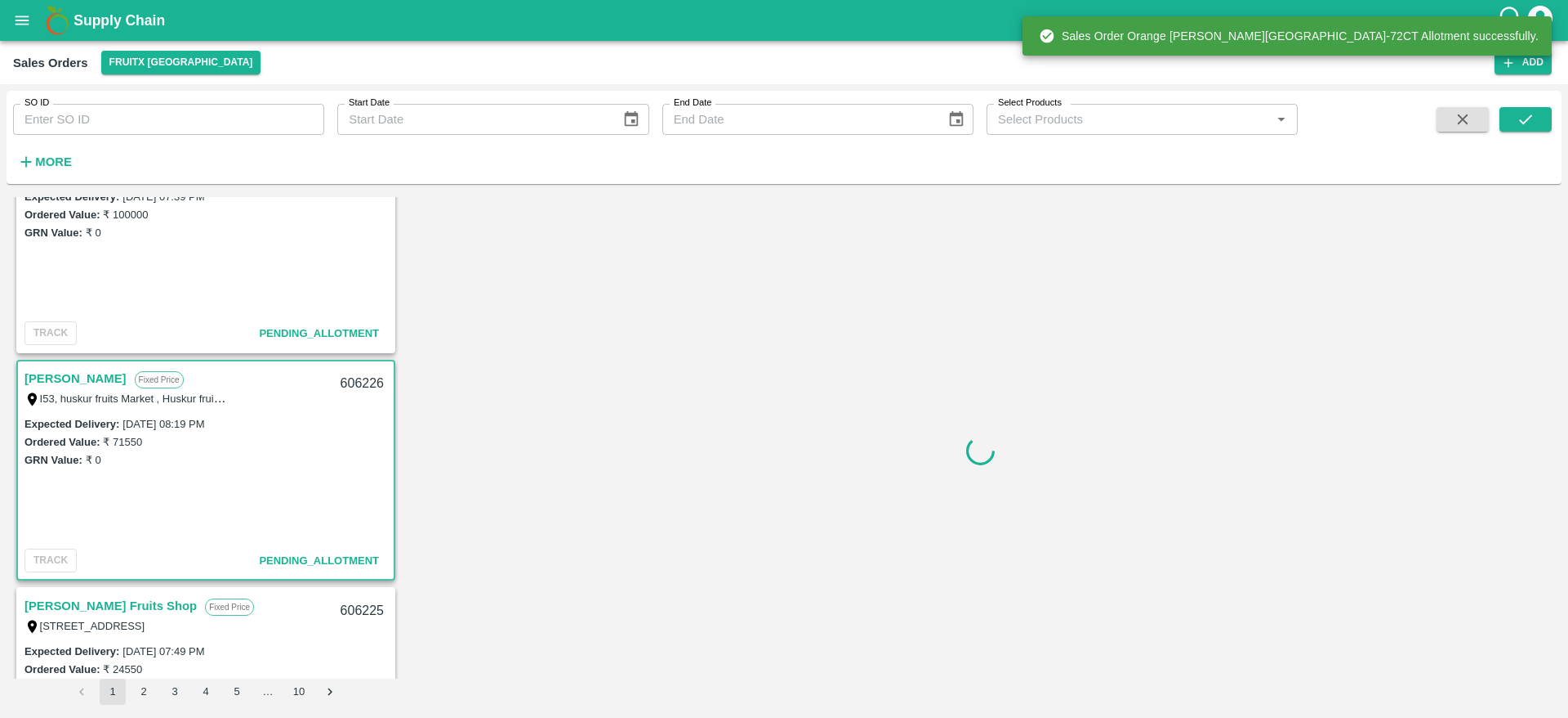
click at [340, 382] on div "606226" at bounding box center [362, 384] width 63 height 39
copy div "606226"
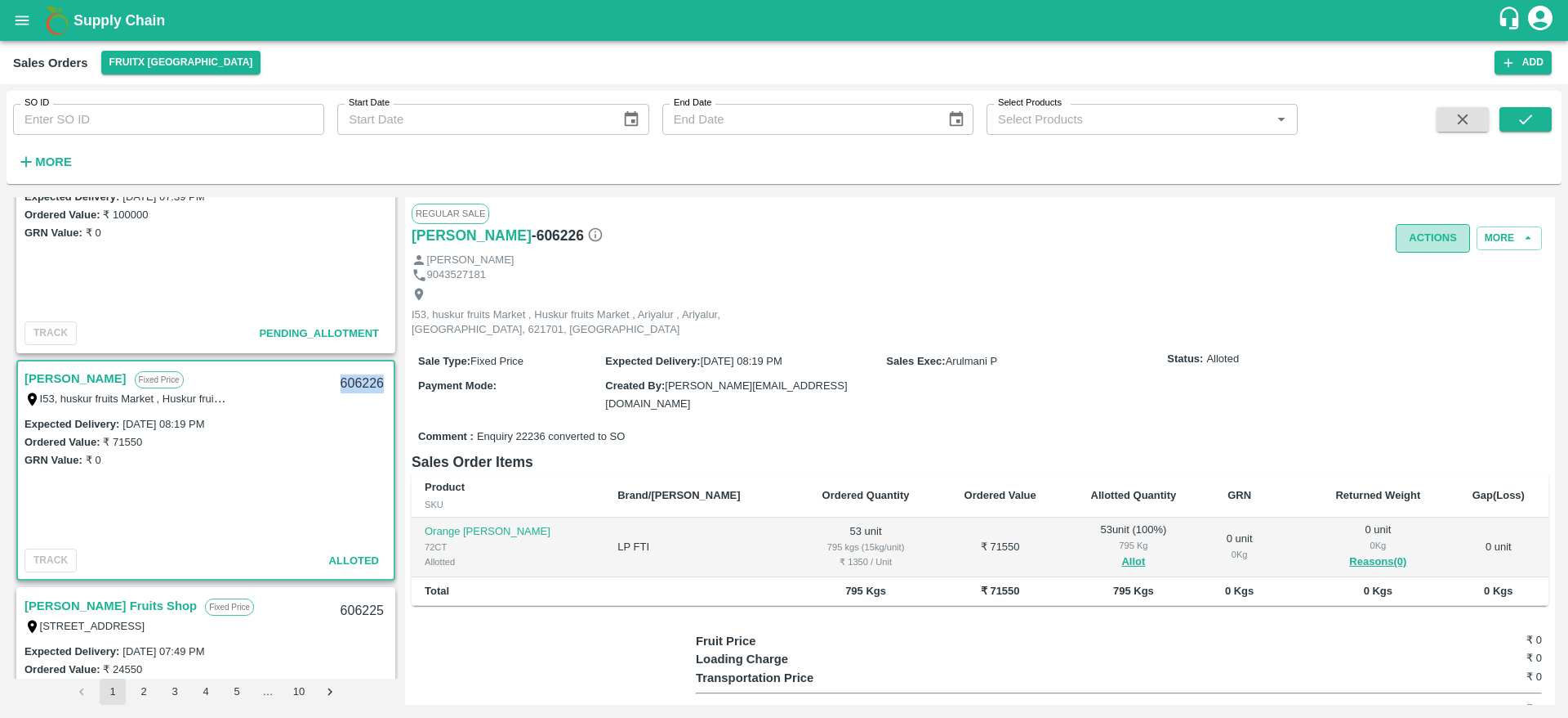
click at [1418, 233] on button "Actions" at bounding box center [1432, 238] width 75 height 29
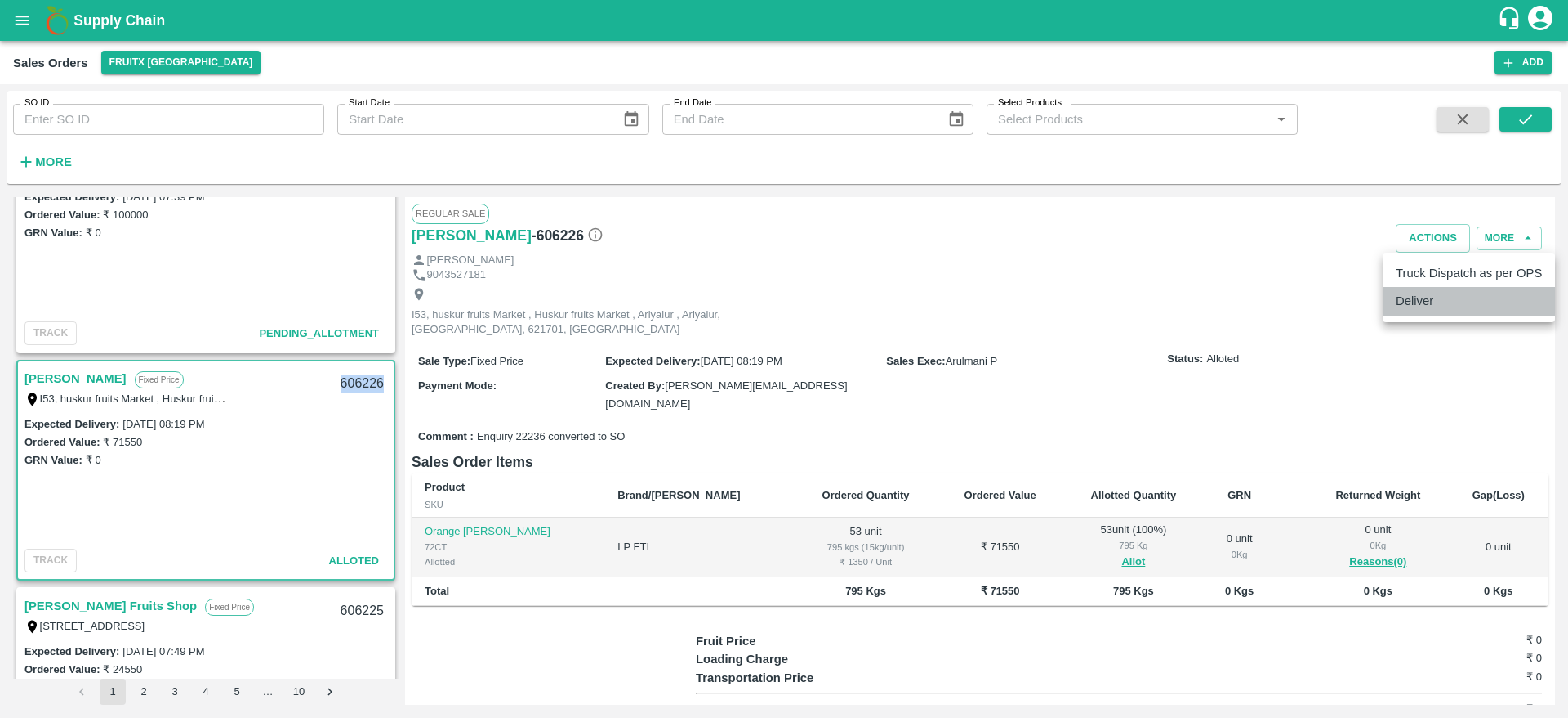
click at [1440, 297] on li "Deliver" at bounding box center [1468, 301] width 172 height 28
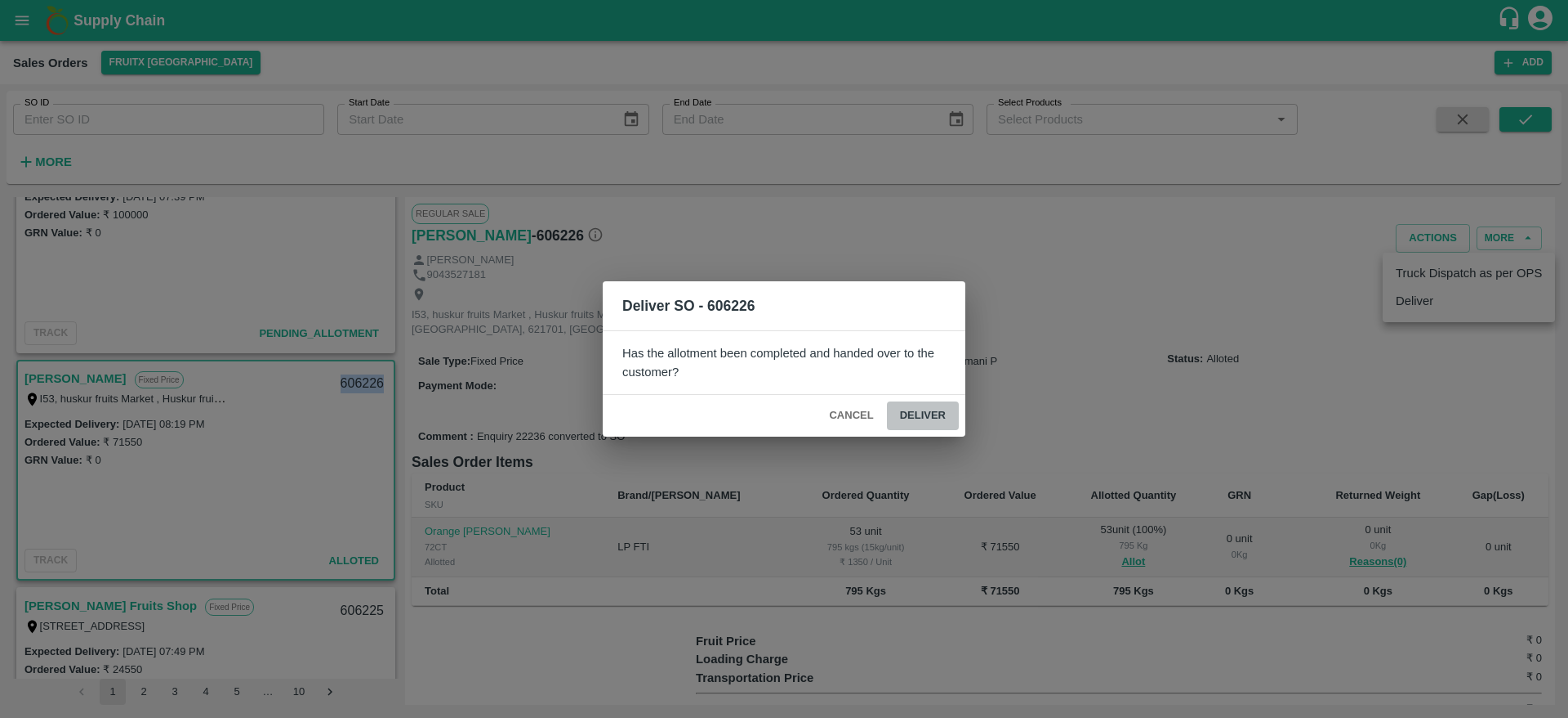
click at [917, 424] on button "Deliver" at bounding box center [923, 415] width 72 height 29
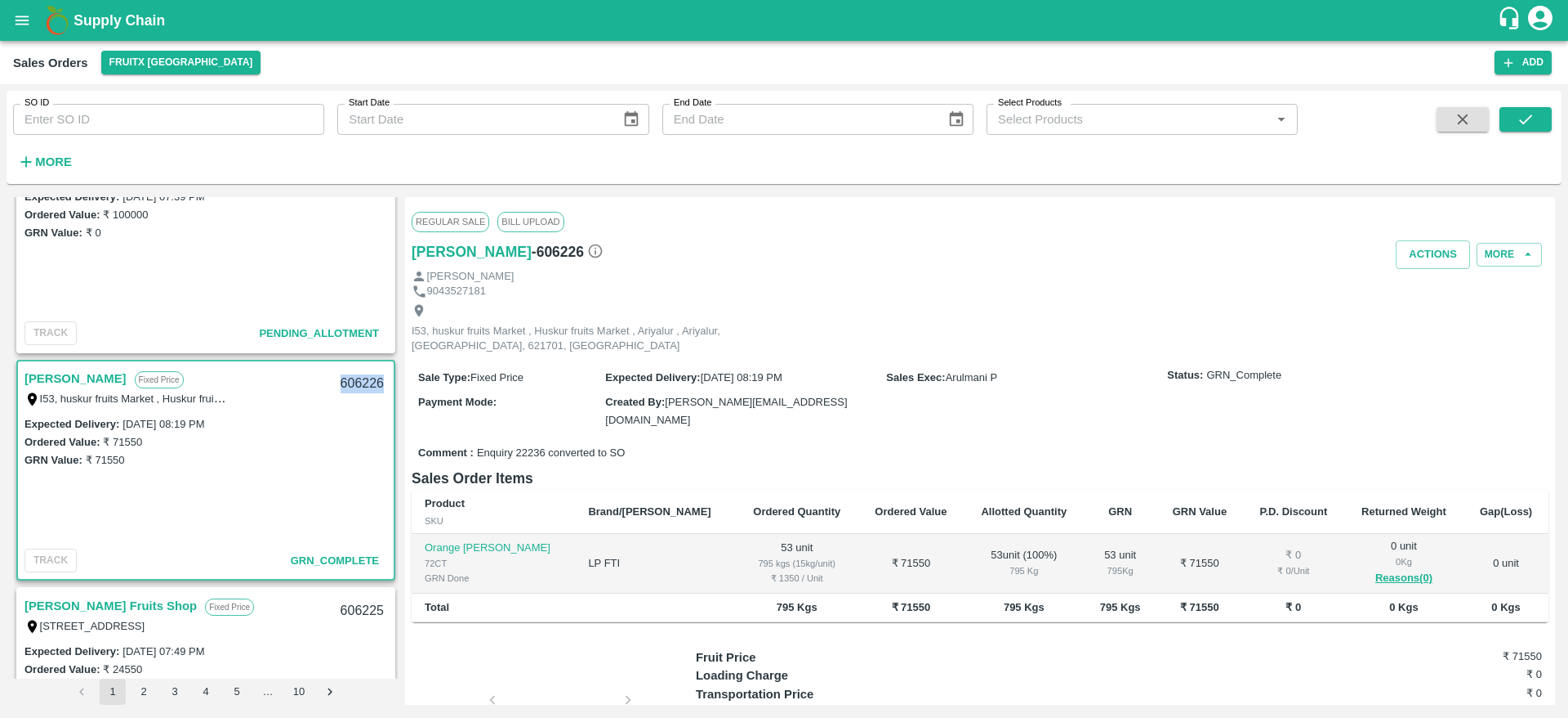
copy div "606226"
click at [1432, 263] on button "Actions" at bounding box center [1432, 254] width 75 height 29
click at [1429, 279] on li "Truck Dispatch as per OPS" at bounding box center [1468, 289] width 172 height 28
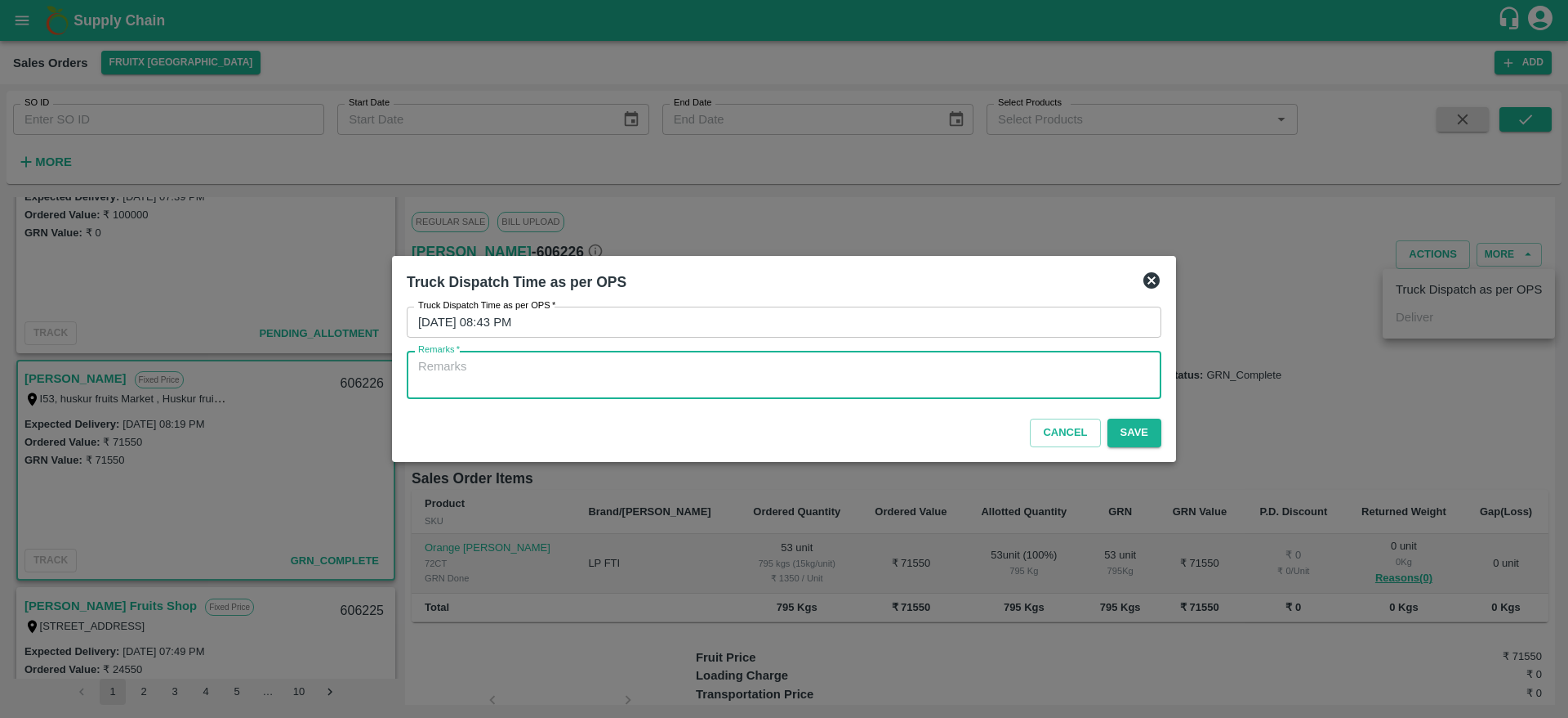
click at [1028, 362] on textarea "Remarks   *" at bounding box center [783, 375] width 731 height 34
type textarea "OTD"
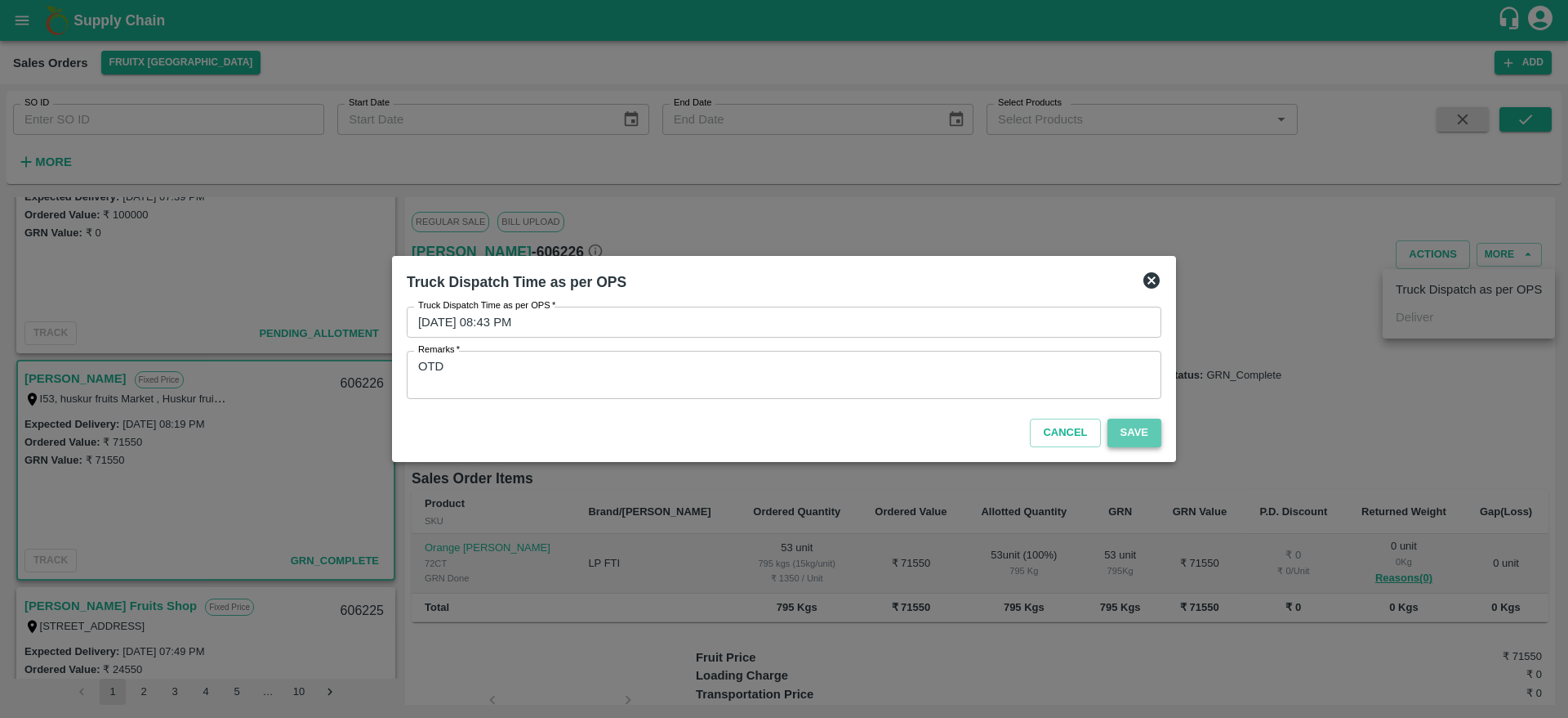
click at [1134, 425] on button "Save" at bounding box center [1134, 432] width 53 height 29
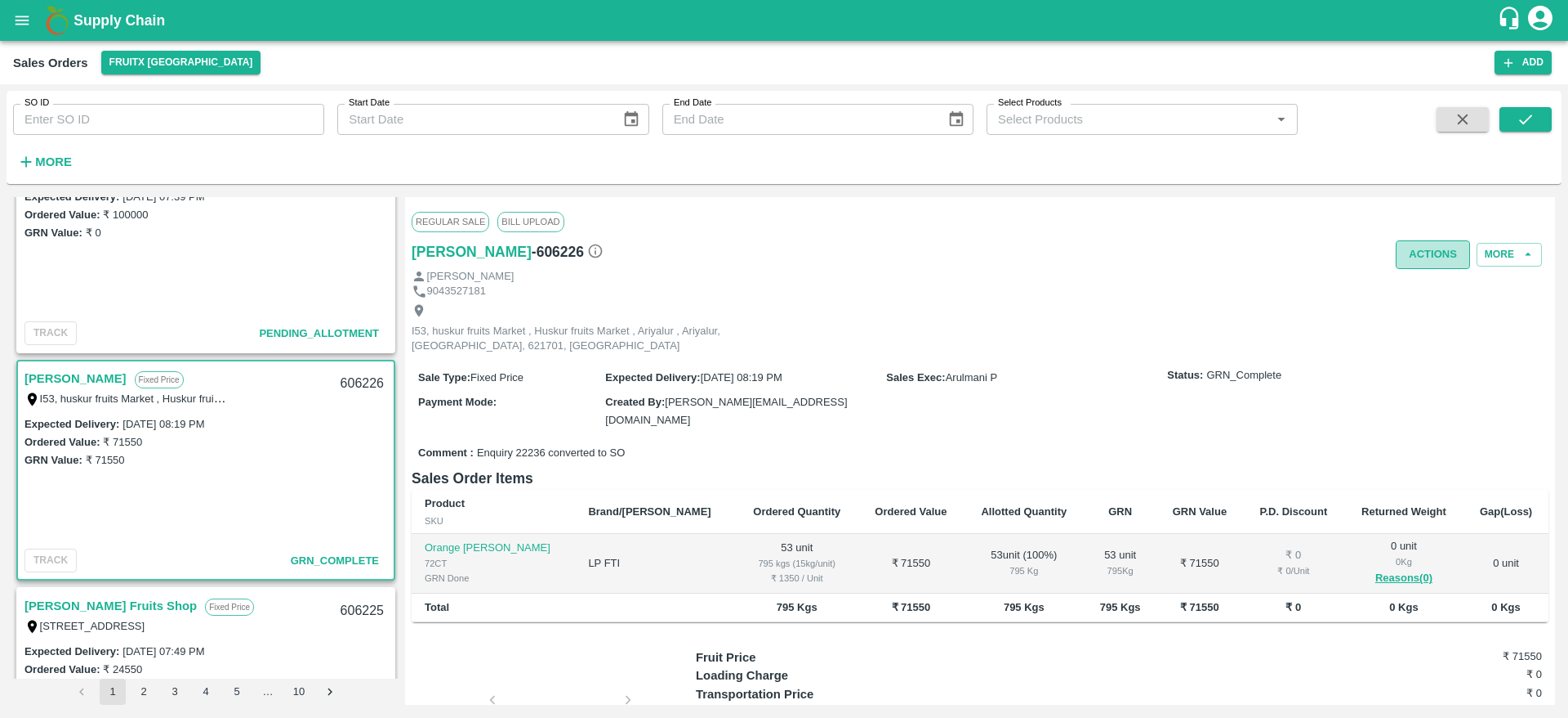
click at [1431, 252] on button "Actions" at bounding box center [1432, 254] width 75 height 29
click at [160, 346] on div at bounding box center [784, 359] width 1568 height 718
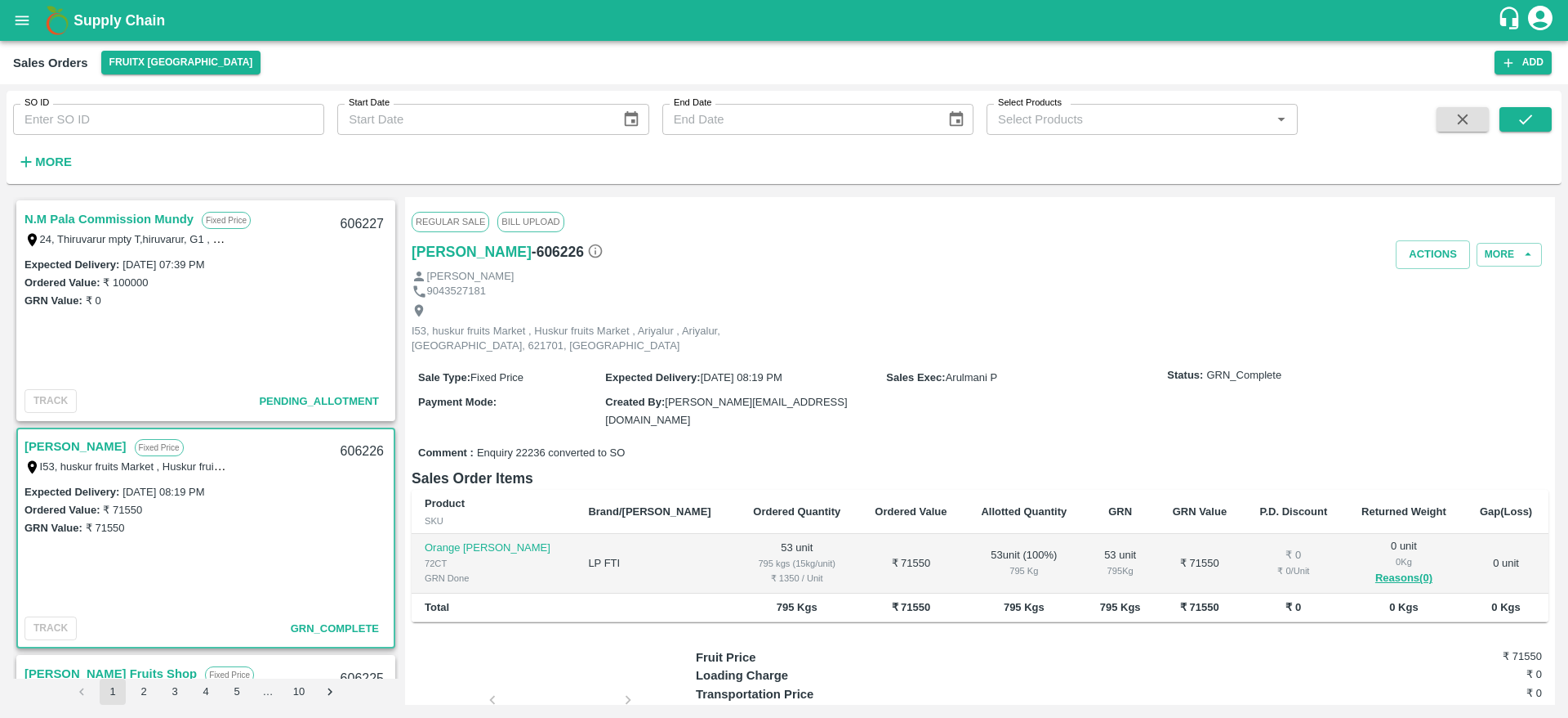
click at [96, 215] on link "N.M Pala Commission Mundy" at bounding box center [109, 219] width 169 height 21
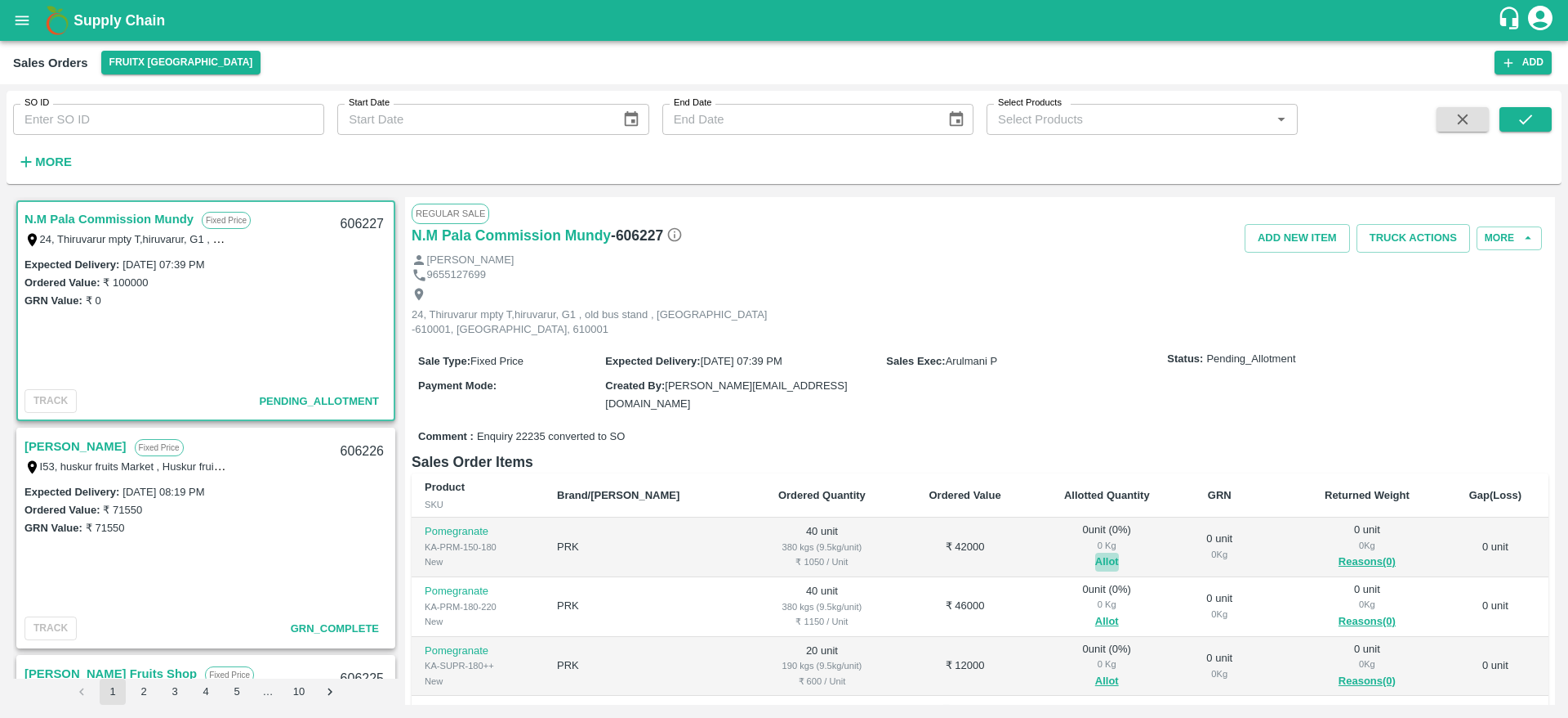
click at [1096, 553] on button "Allot" at bounding box center [1108, 562] width 24 height 18
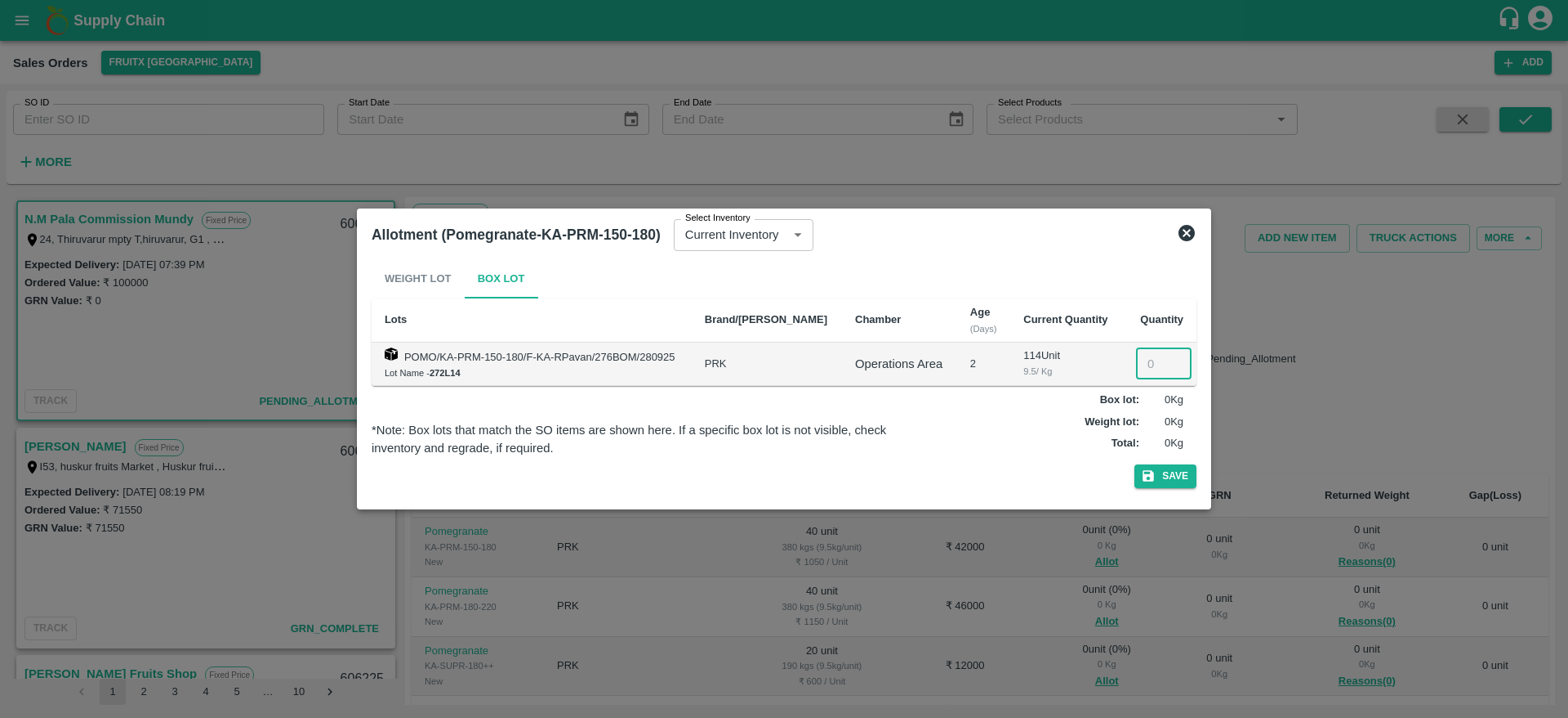
click at [1147, 353] on input "number" at bounding box center [1164, 364] width 55 height 31
type input "40"
click at [1134, 464] on button "Save" at bounding box center [1165, 476] width 62 height 24
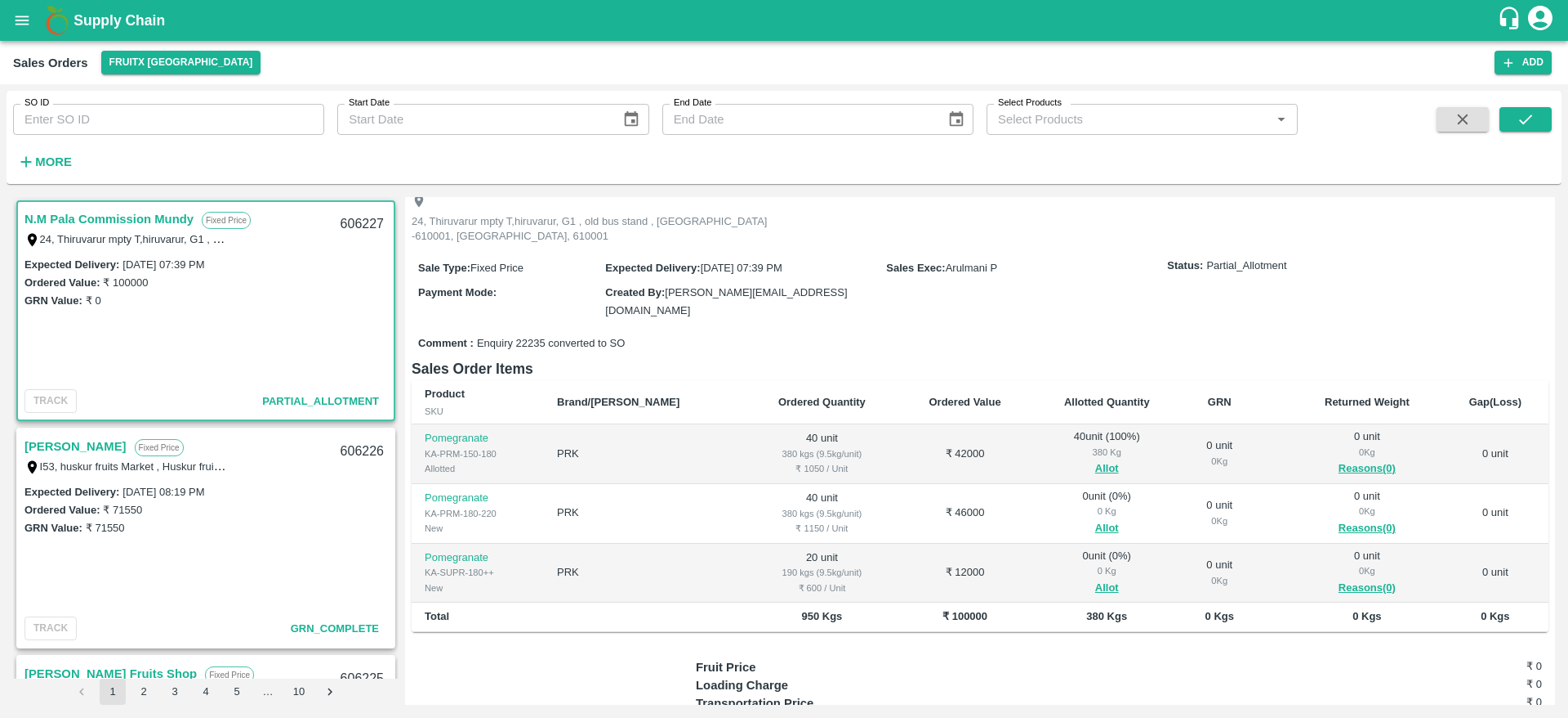
scroll to position [96, 0]
click at [1096, 517] on button "Allot" at bounding box center [1108, 526] width 24 height 18
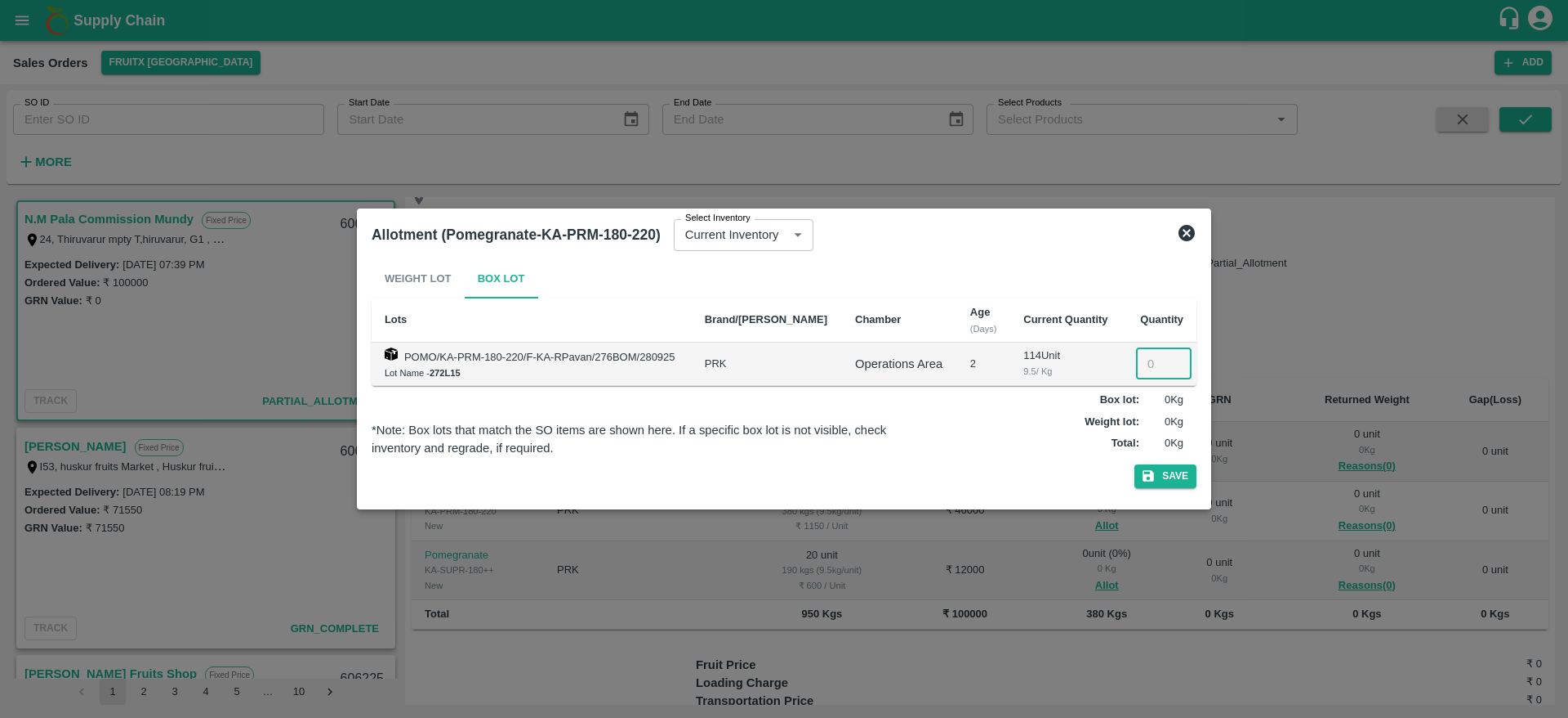
click at [1147, 362] on input "number" at bounding box center [1164, 364] width 55 height 31
type input "40"
click at [1134, 464] on button "Save" at bounding box center [1165, 476] width 62 height 24
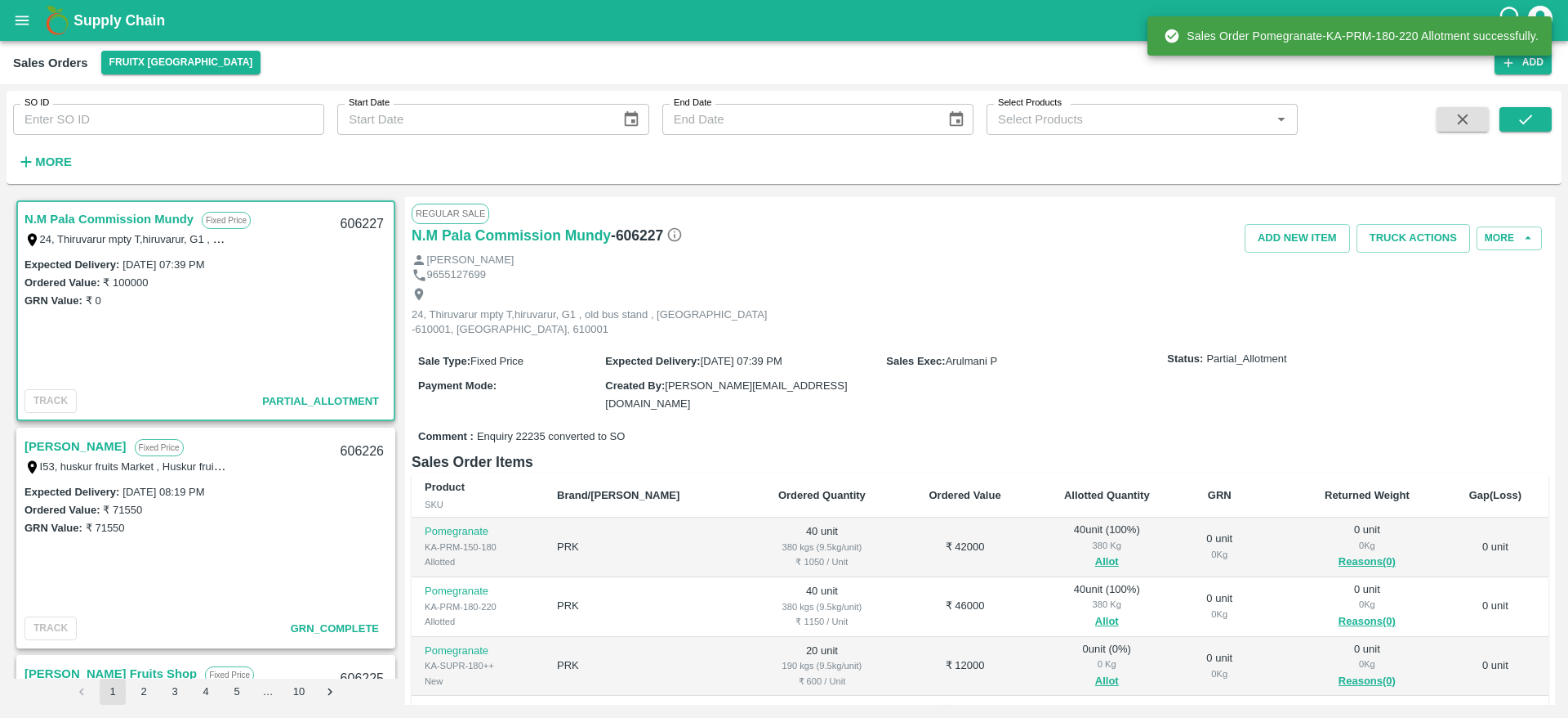
scroll to position [64, 0]
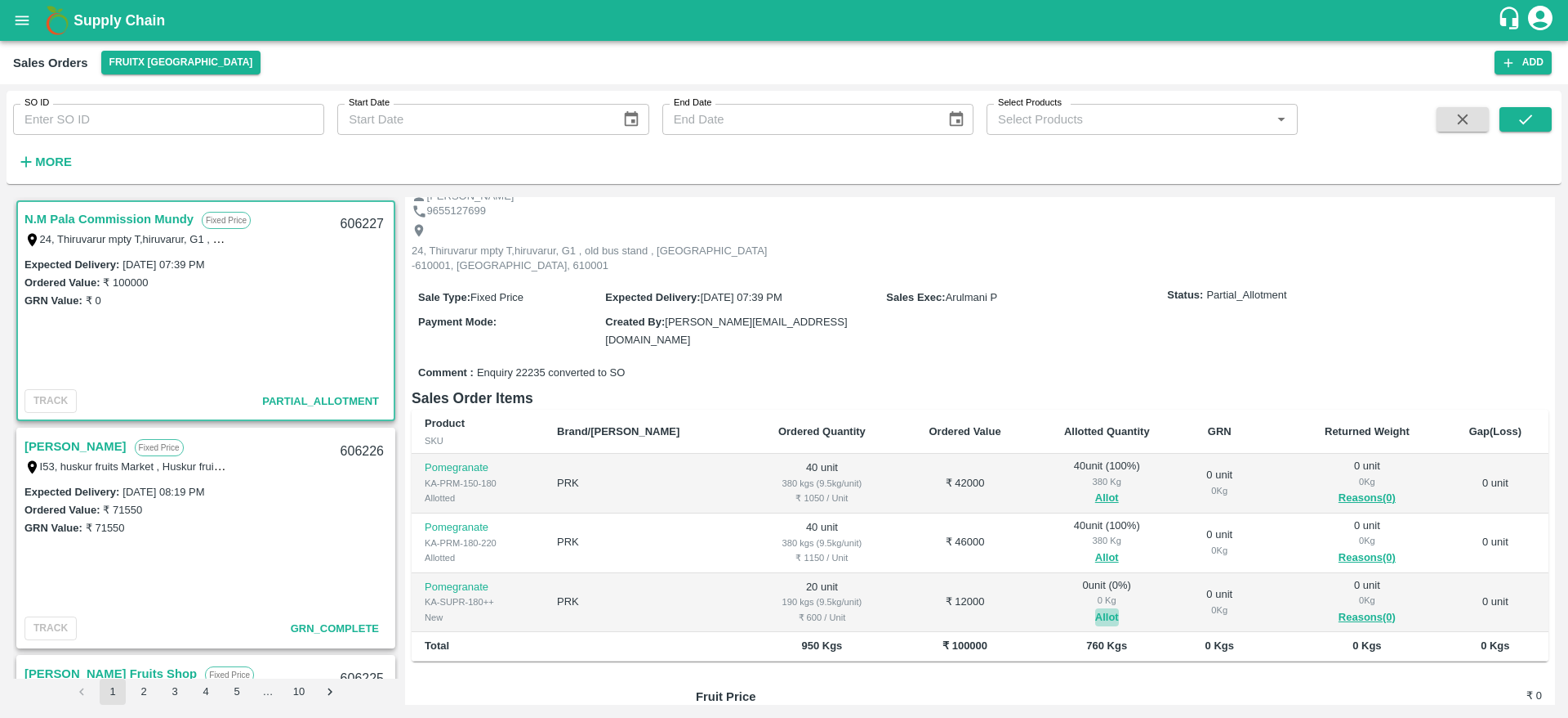
click at [1096, 608] on button "Allot" at bounding box center [1108, 617] width 24 height 18
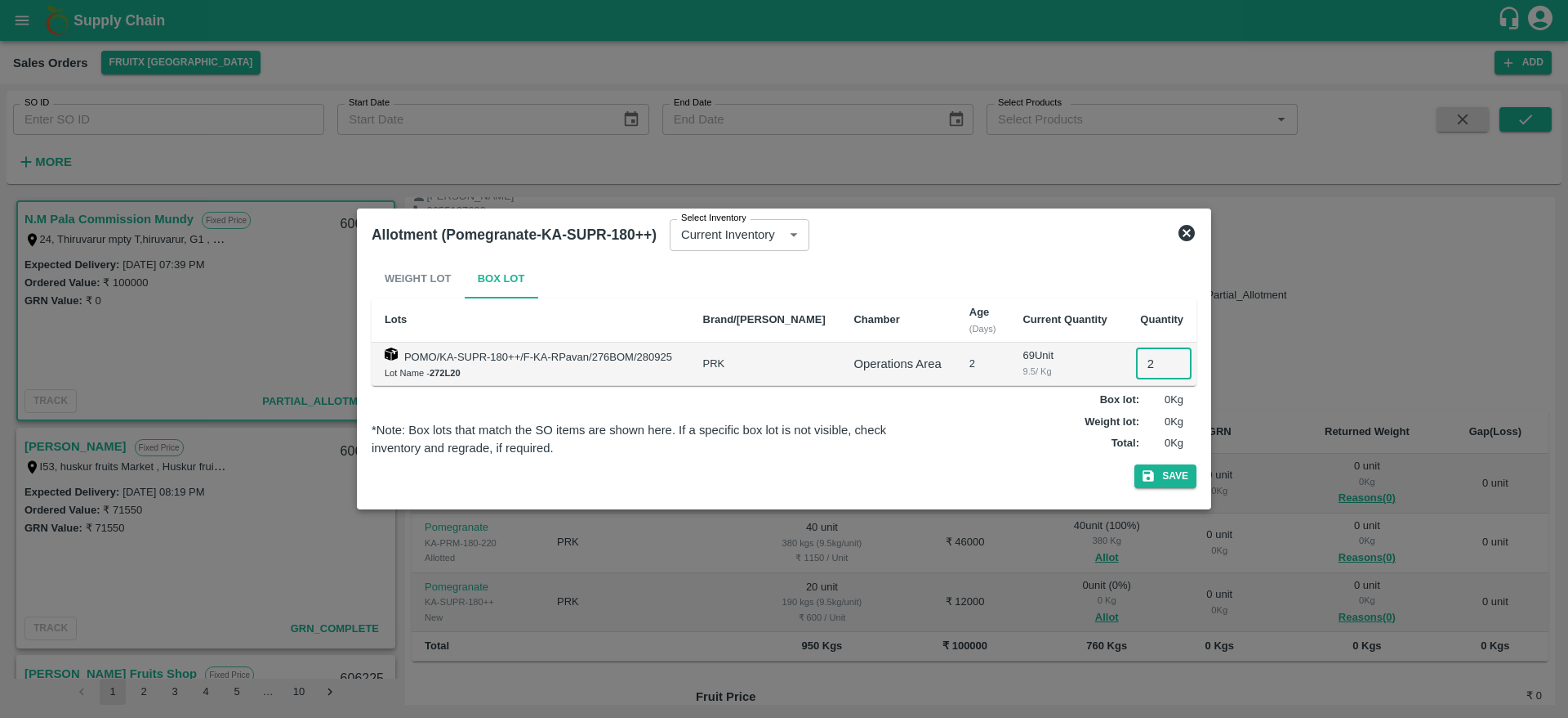
click at [1141, 365] on input "2" at bounding box center [1164, 364] width 55 height 31
type input "20"
click at [1134, 464] on button "Save" at bounding box center [1165, 476] width 62 height 24
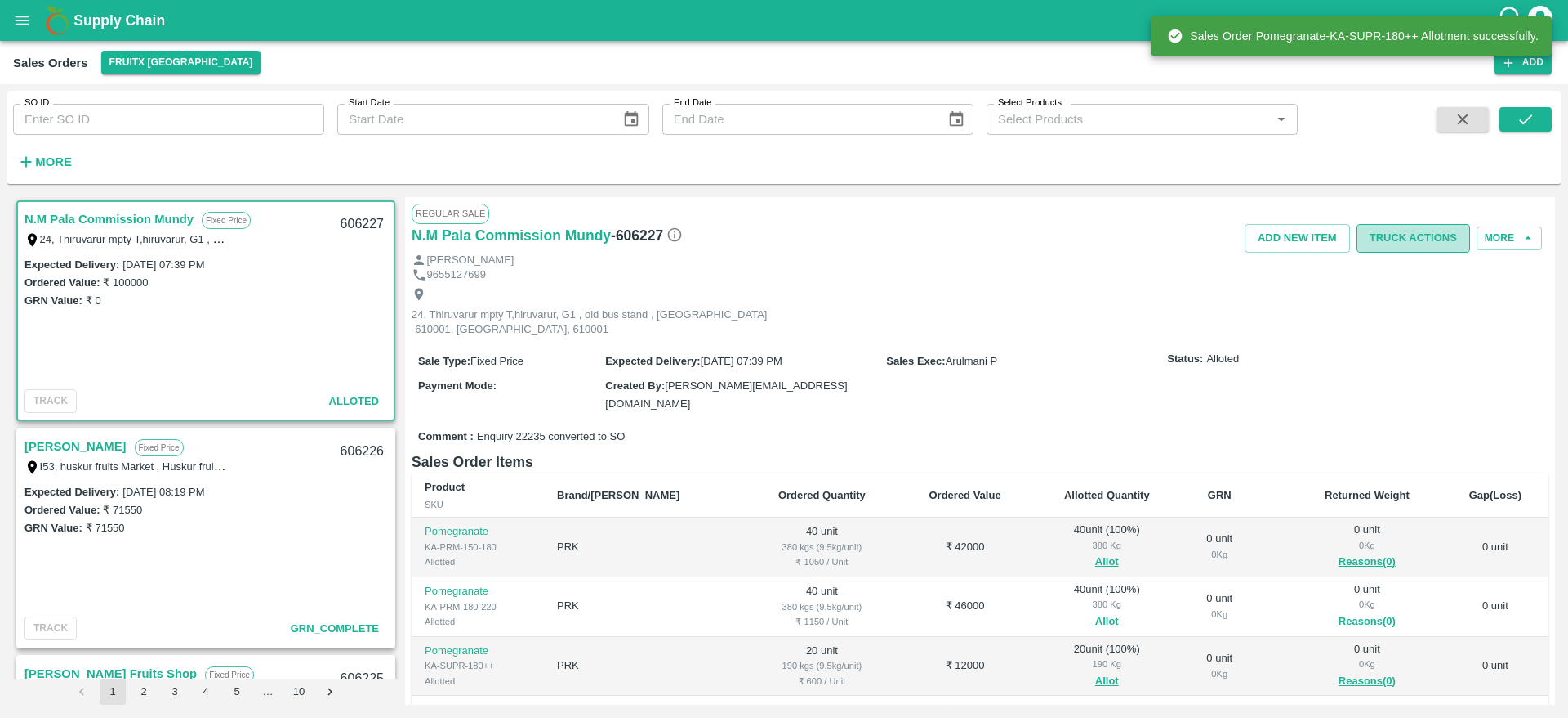
click at [1432, 244] on button "Truck Actions" at bounding box center [1413, 238] width 113 height 29
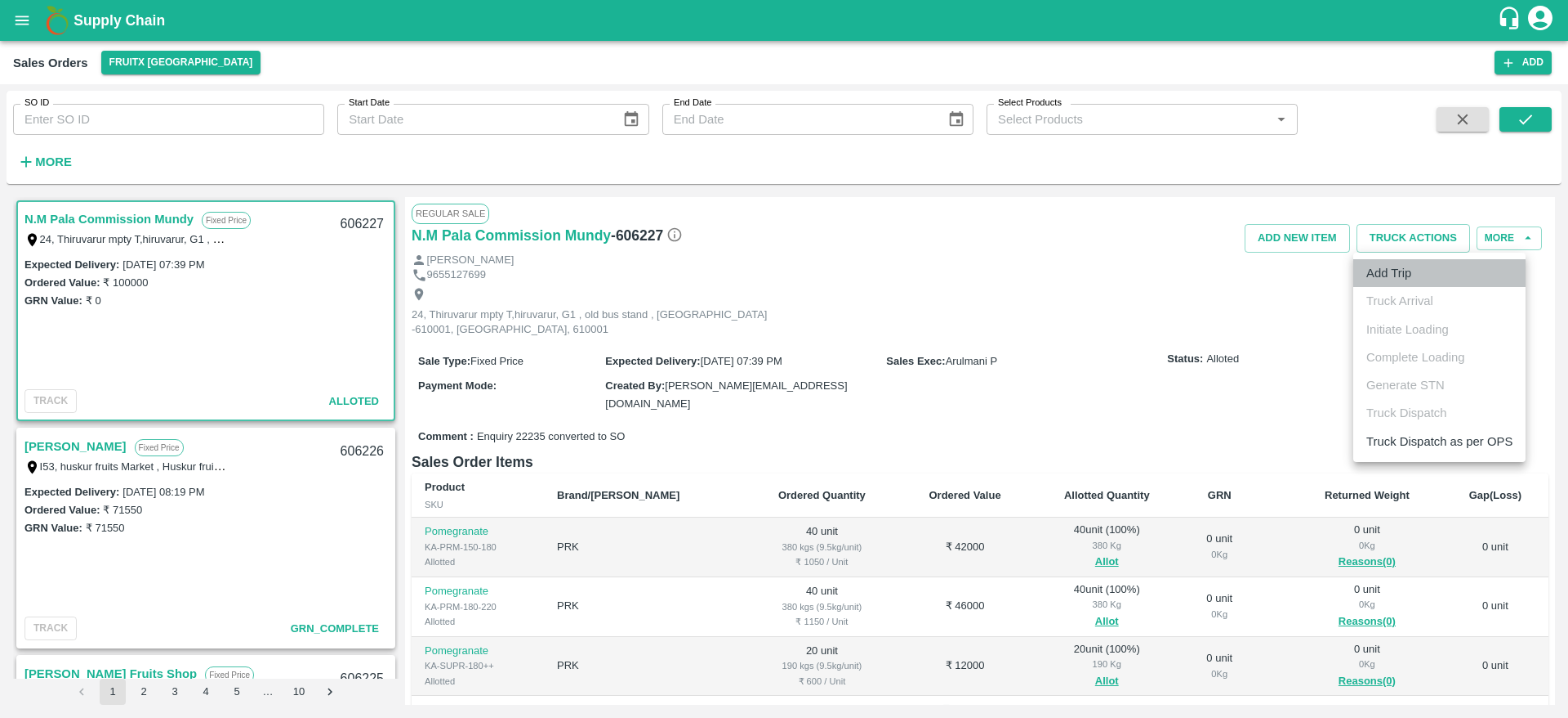
click at [1403, 279] on li "Add Trip" at bounding box center [1439, 273] width 172 height 28
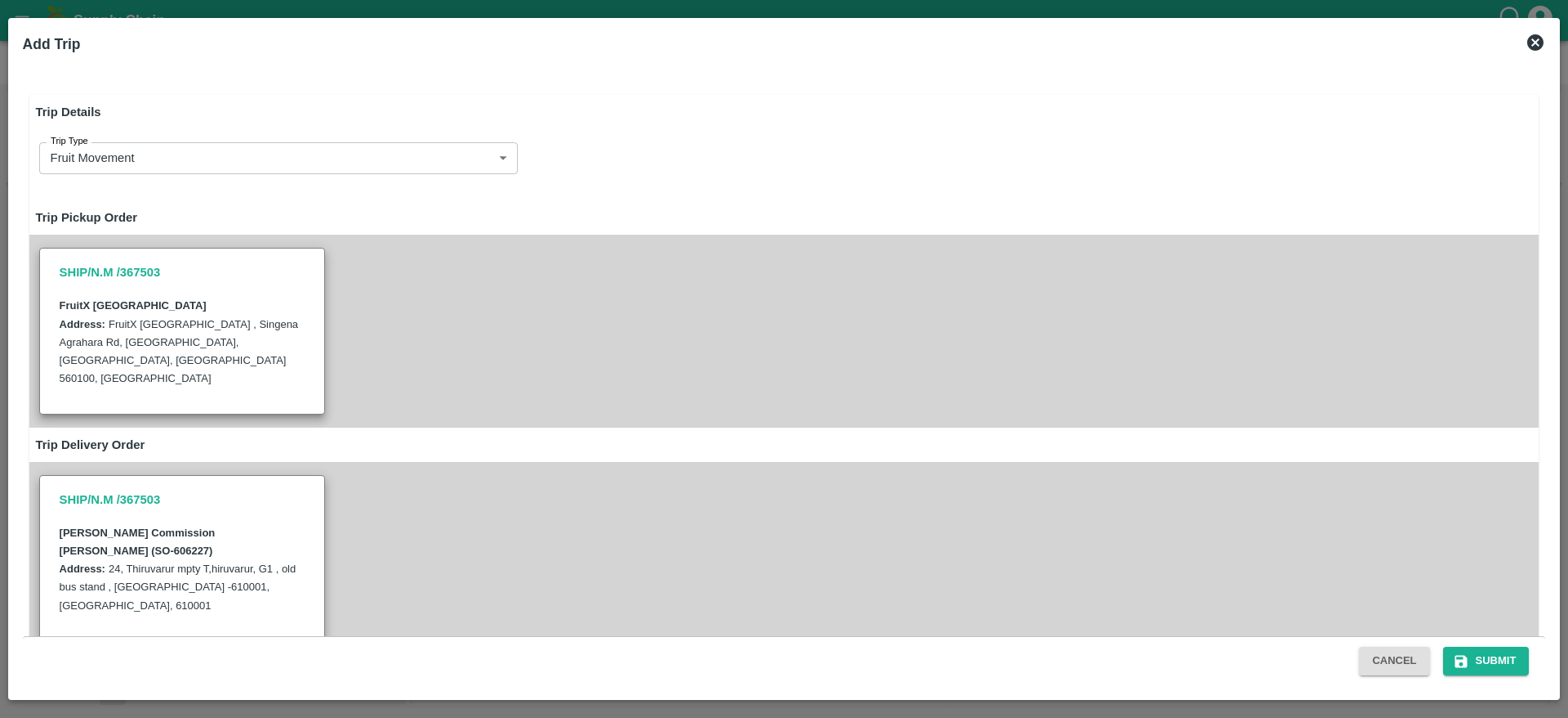
radio input "true"
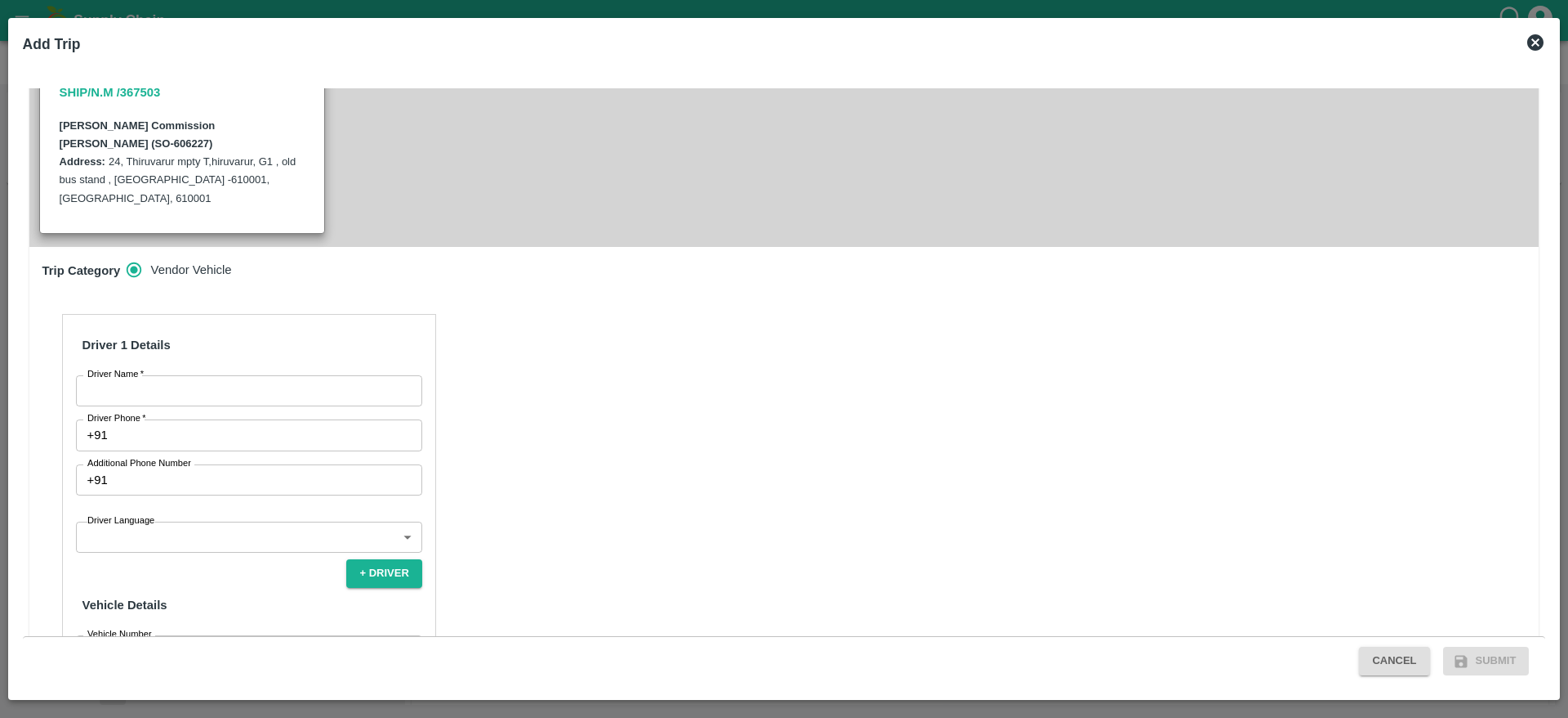
scroll to position [468, 0]
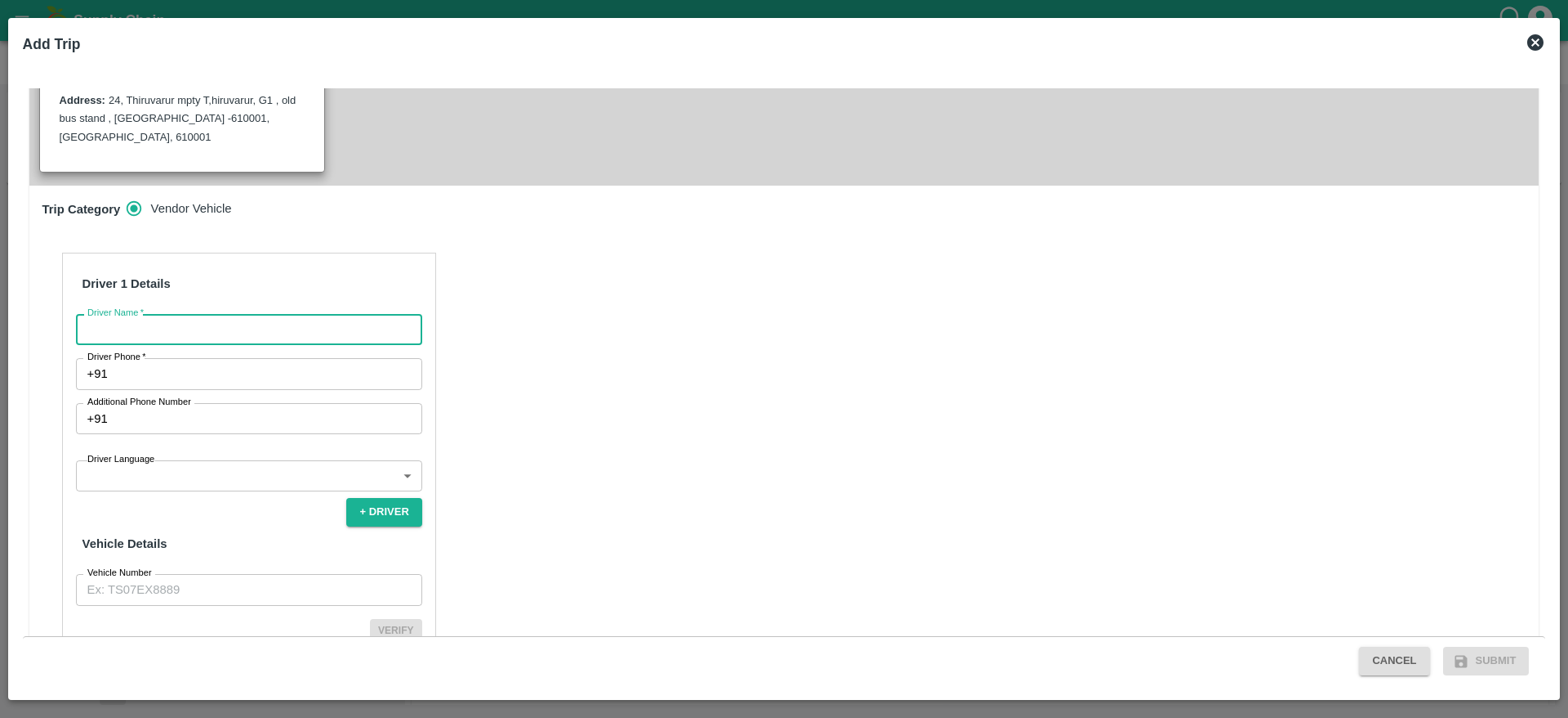
click at [350, 314] on input "Driver Name   *" at bounding box center [248, 329] width 346 height 31
type input "N.M Fruits"
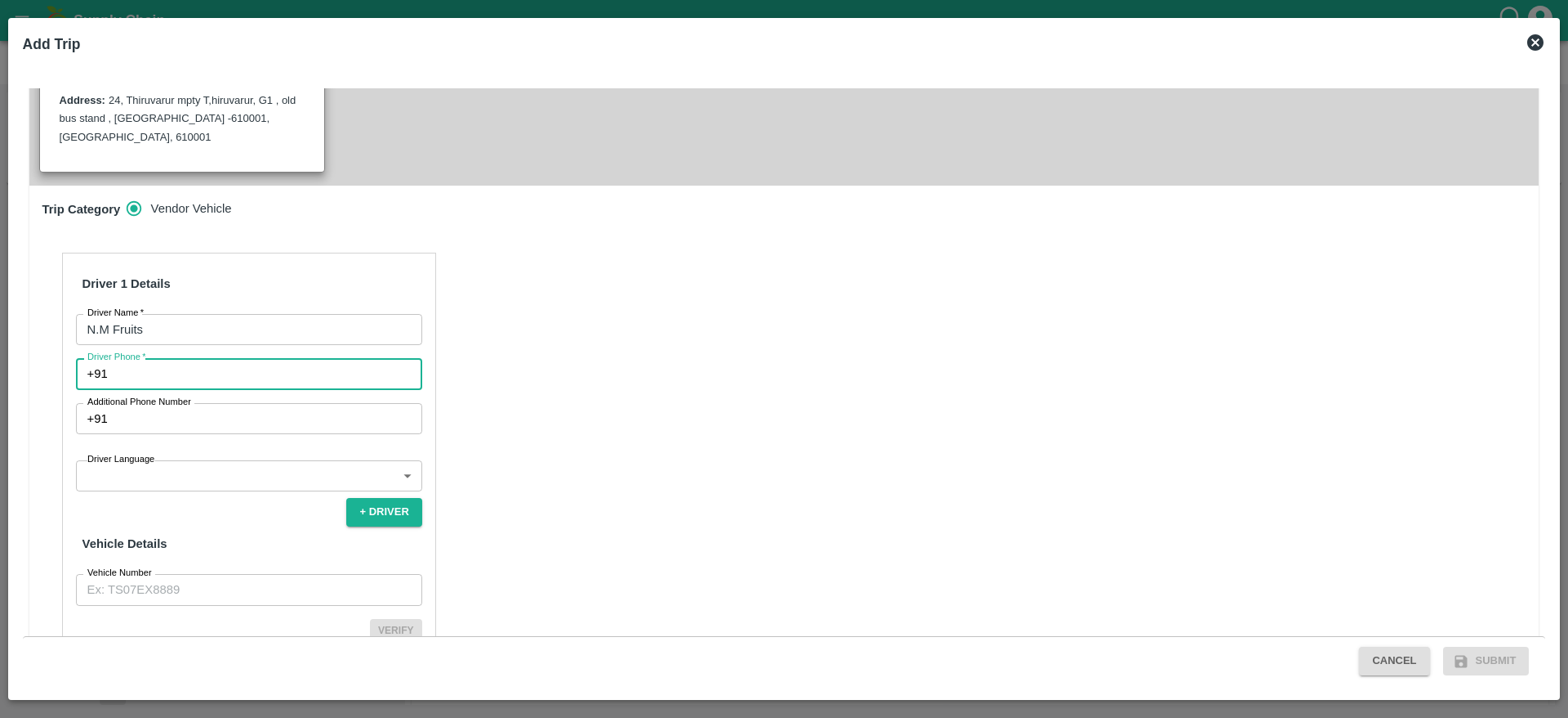
click at [226, 358] on input "Driver Phone   *" at bounding box center [268, 374] width 308 height 31
type input "7826860807"
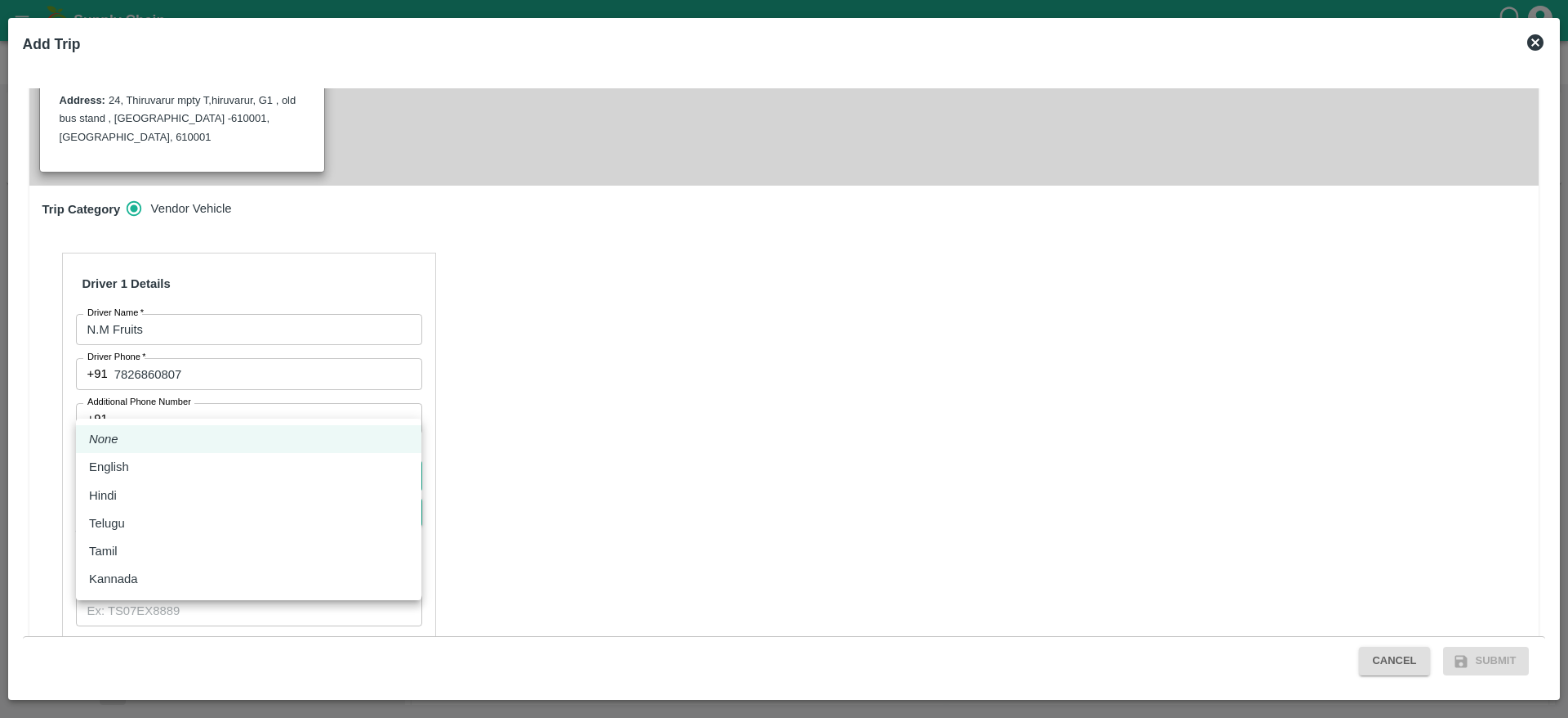
click at [195, 411] on body "Supply Chain Sales Orders FruitX Bangalore Add SO ID SO ID Start Date Start Dat…" at bounding box center [784, 359] width 1568 height 718
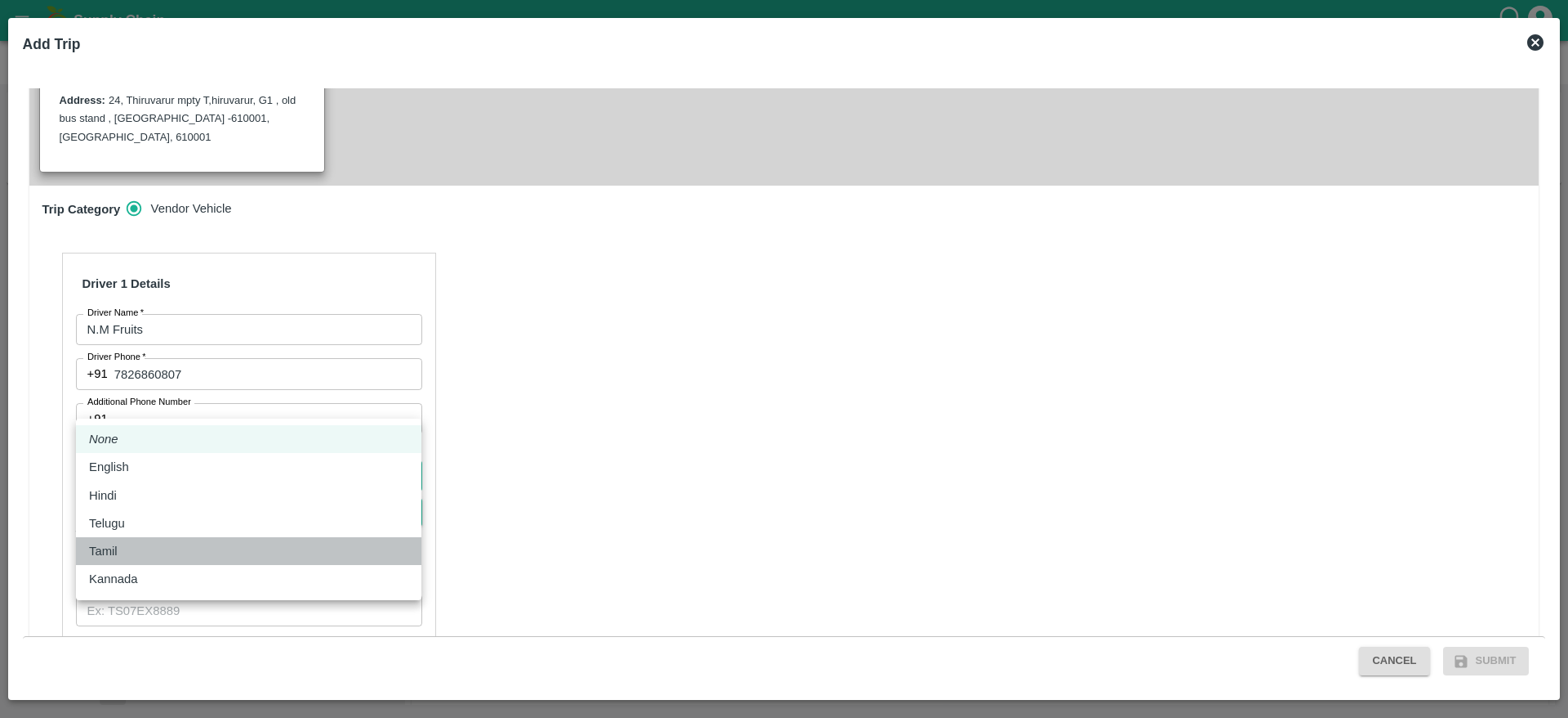
click at [118, 550] on div "Tamil" at bounding box center [108, 550] width 37 height 18
type input "ta"
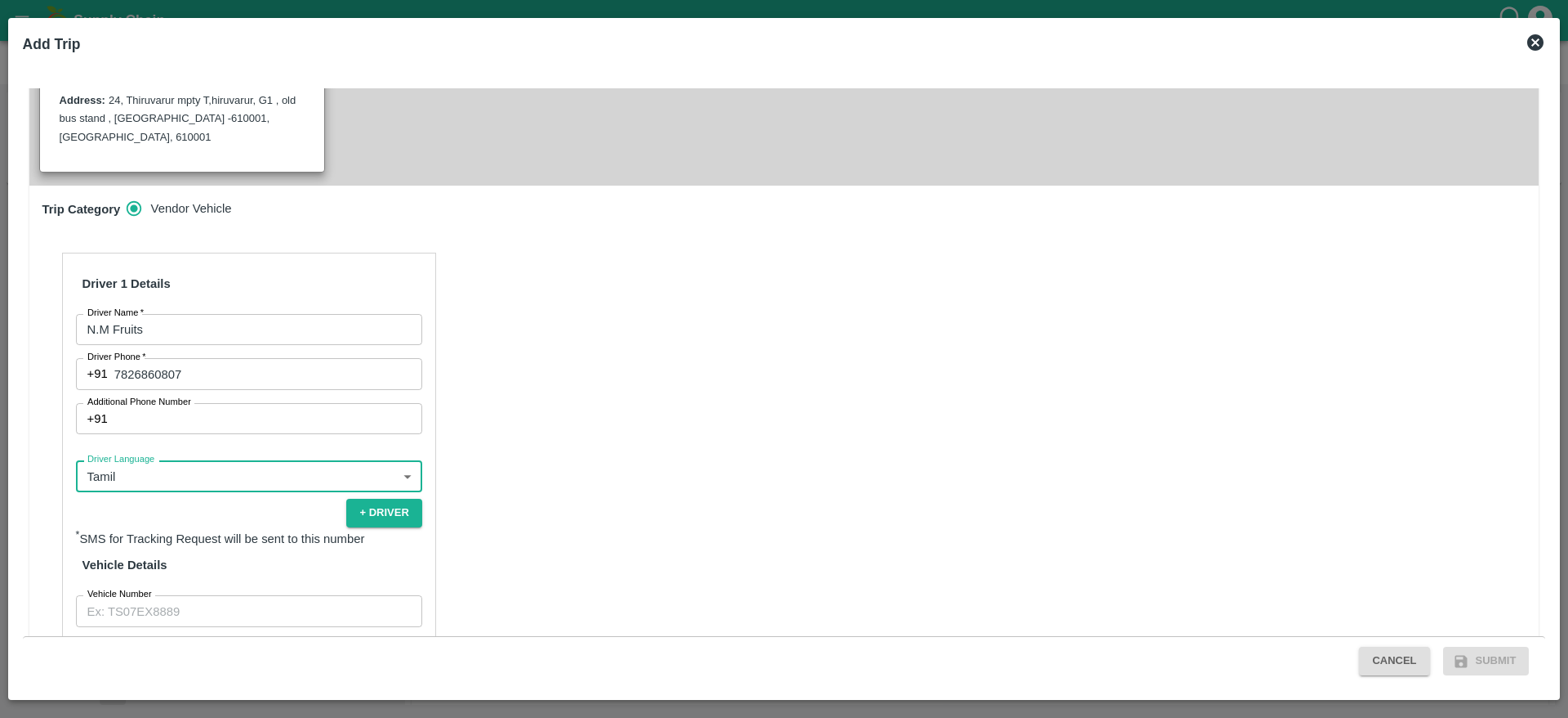
scroll to position [489, 0]
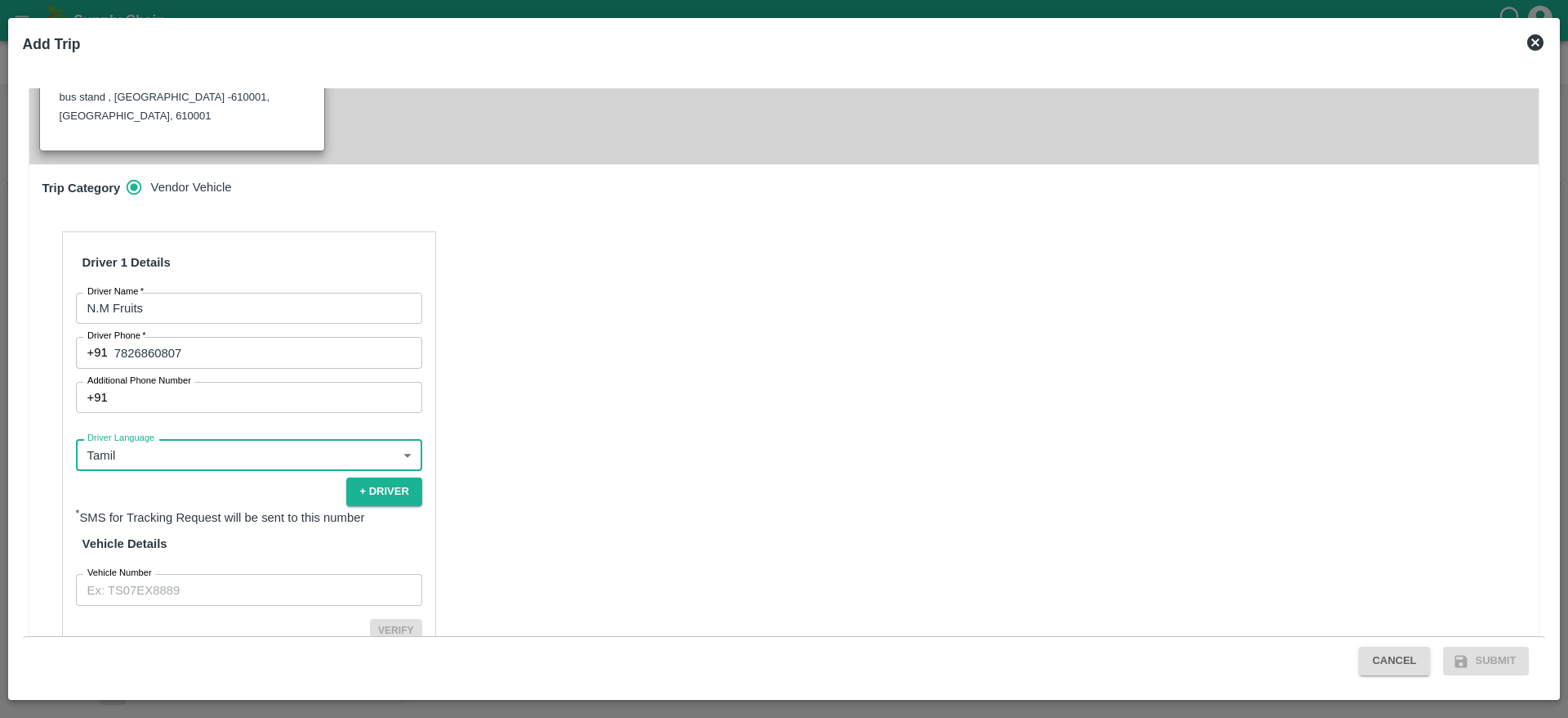
click at [172, 574] on input "Vehicle Number" at bounding box center [248, 590] width 346 height 31
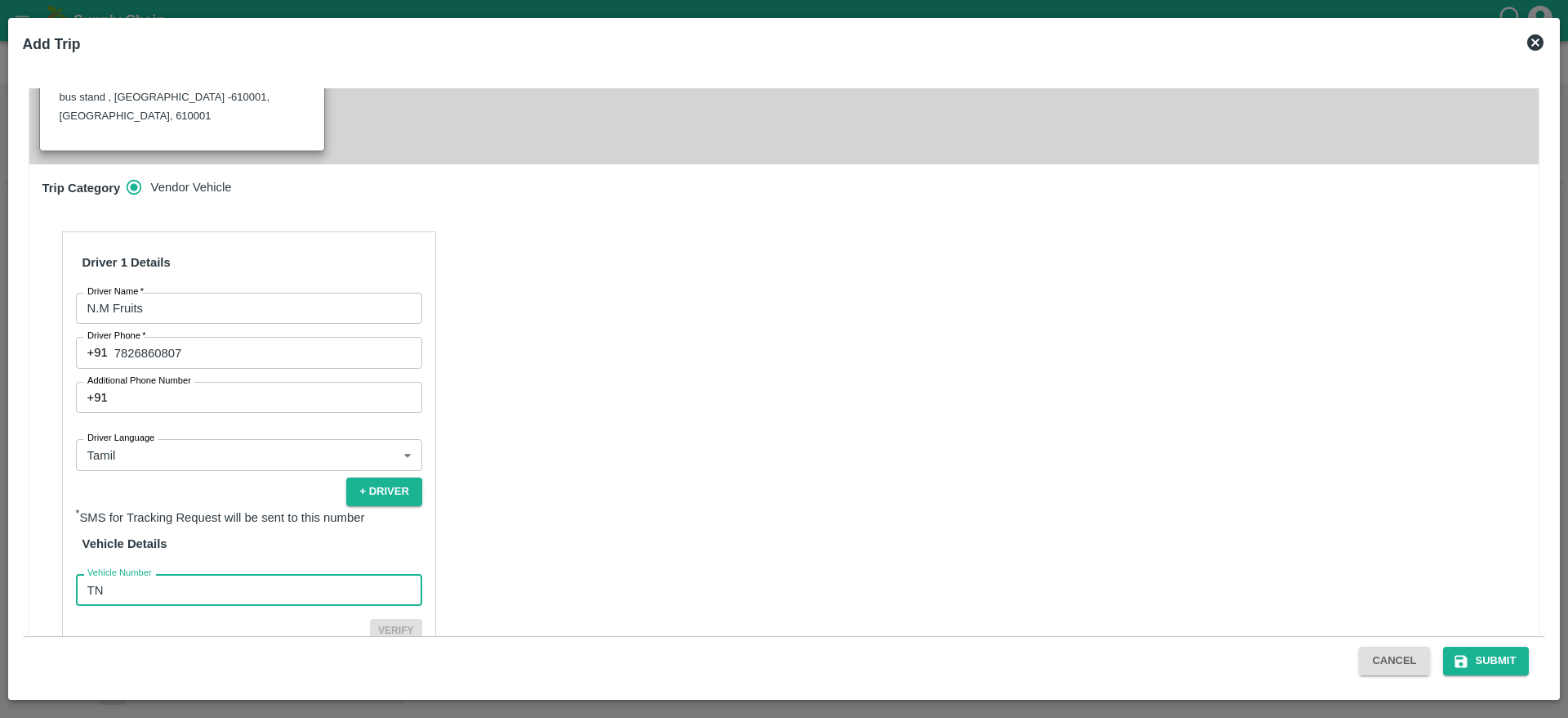
type input "TN32BF8595"
click at [400, 618] on button "Verify" at bounding box center [396, 630] width 53 height 24
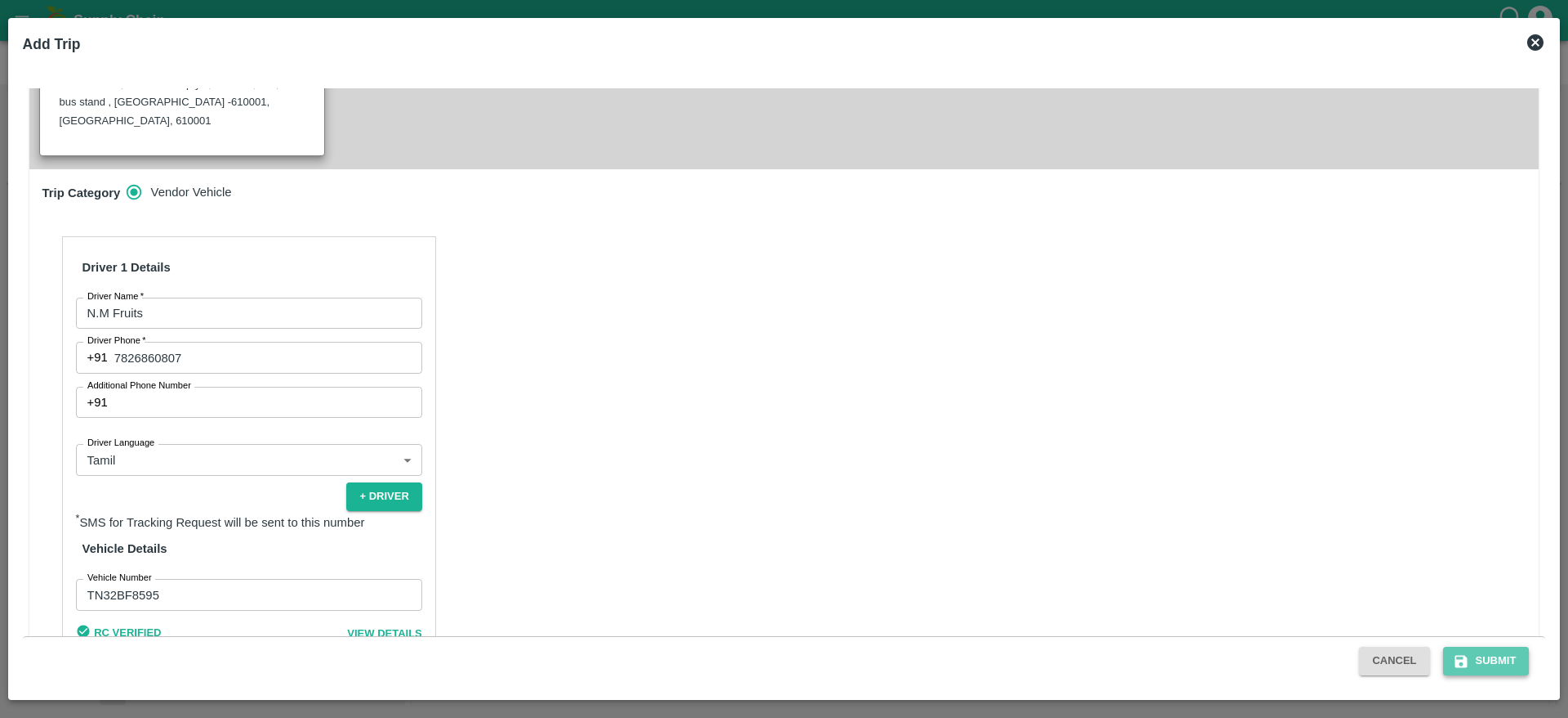
click at [1502, 657] on button "Submit" at bounding box center [1487, 660] width 87 height 29
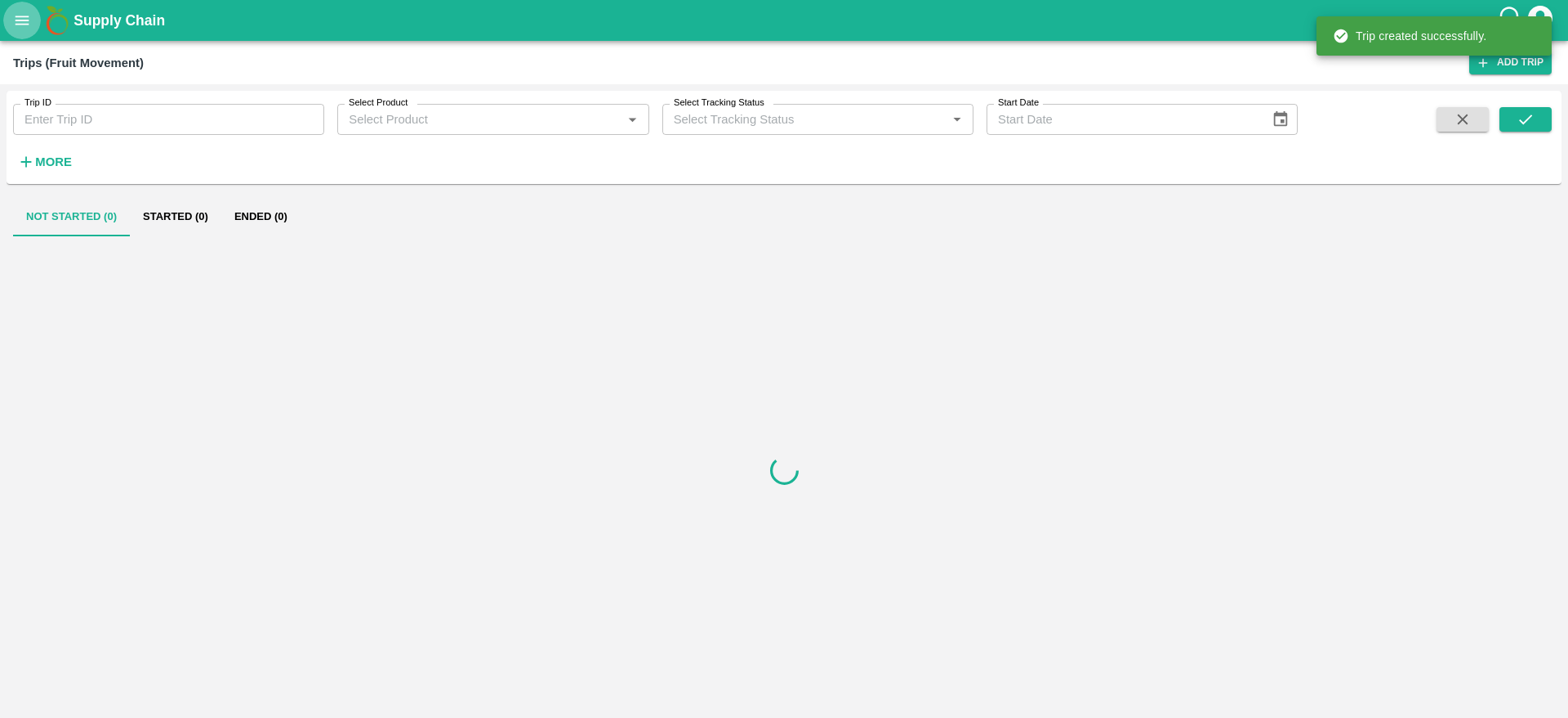
click at [31, 25] on icon "open drawer" at bounding box center [21, 19] width 18 height 18
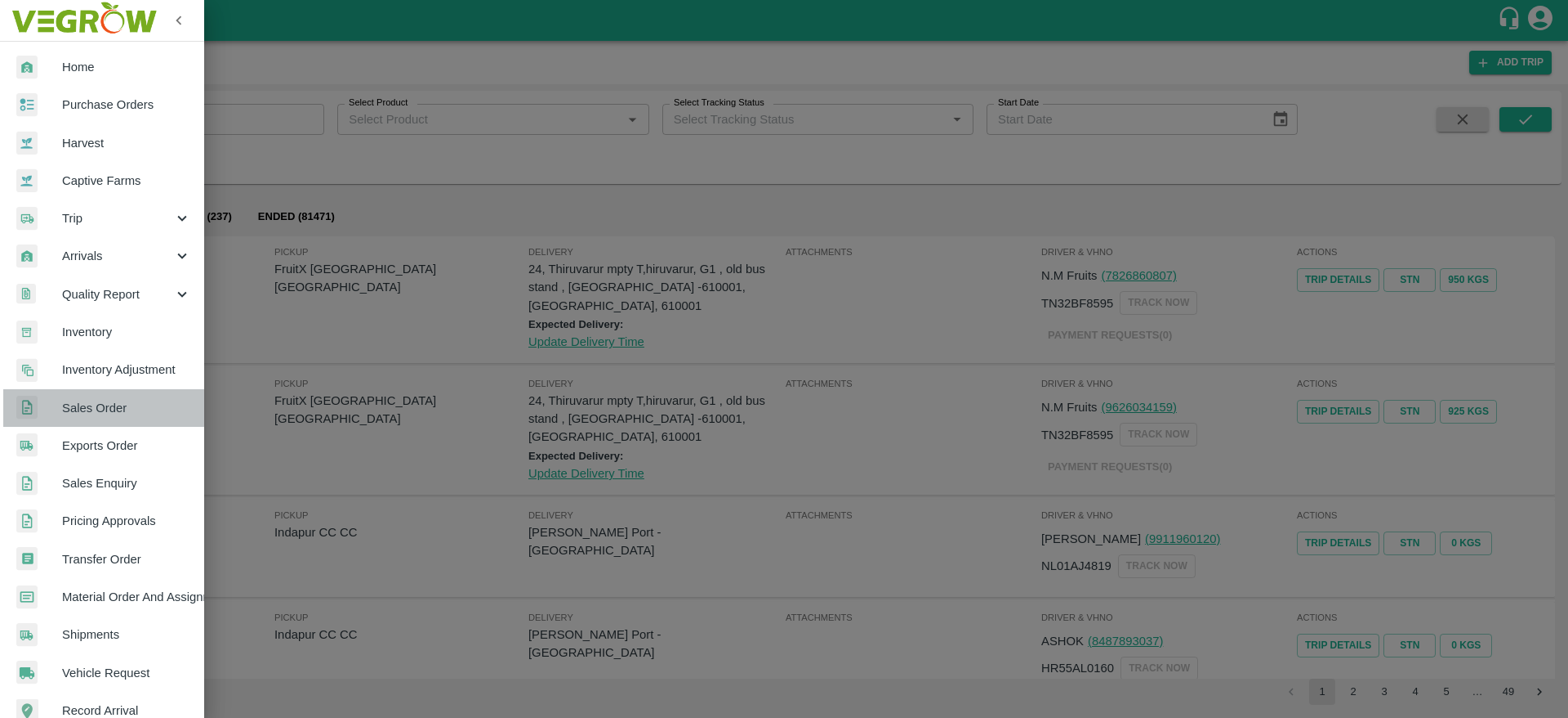
click at [118, 418] on link "Sales Order" at bounding box center [101, 408] width 204 height 38
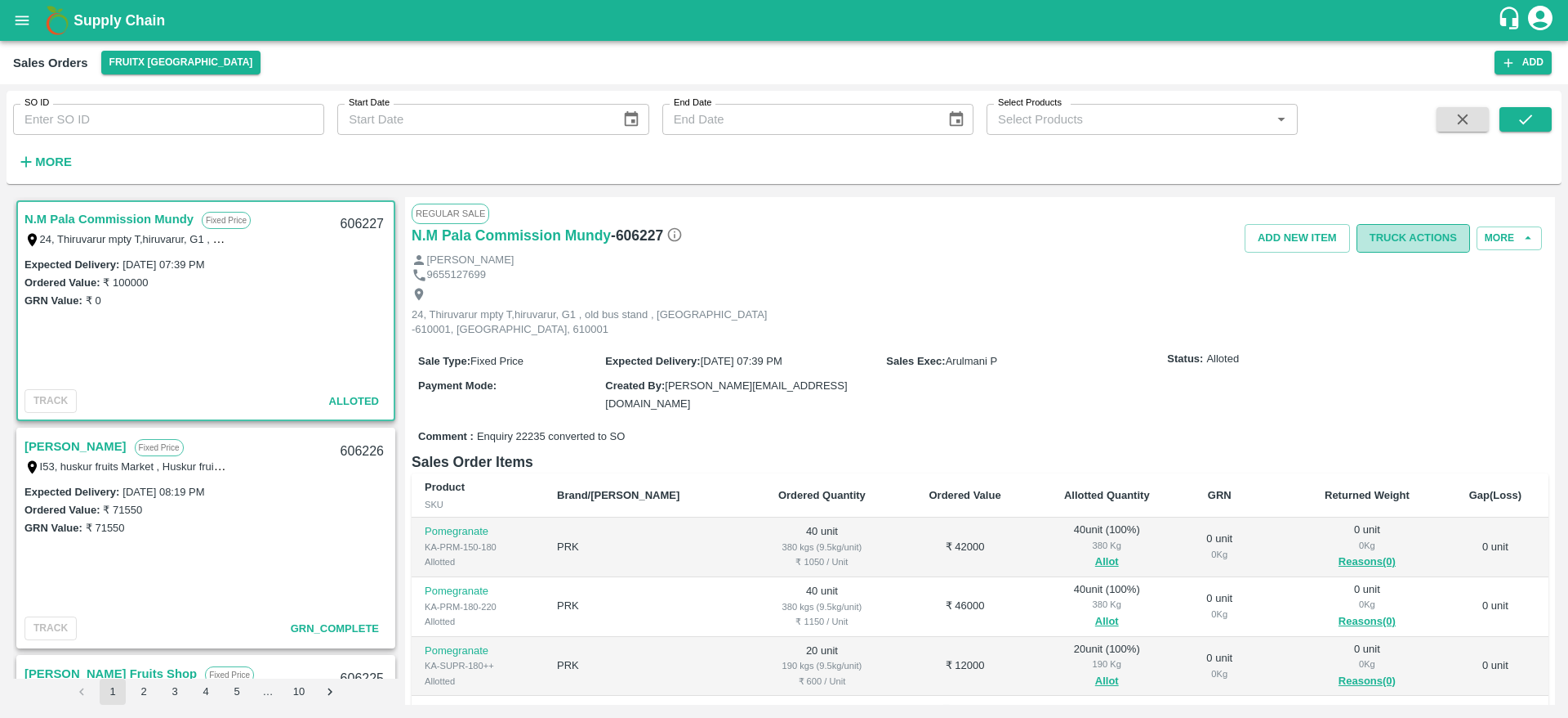
click at [1442, 235] on button "Truck Actions" at bounding box center [1413, 238] width 113 height 29
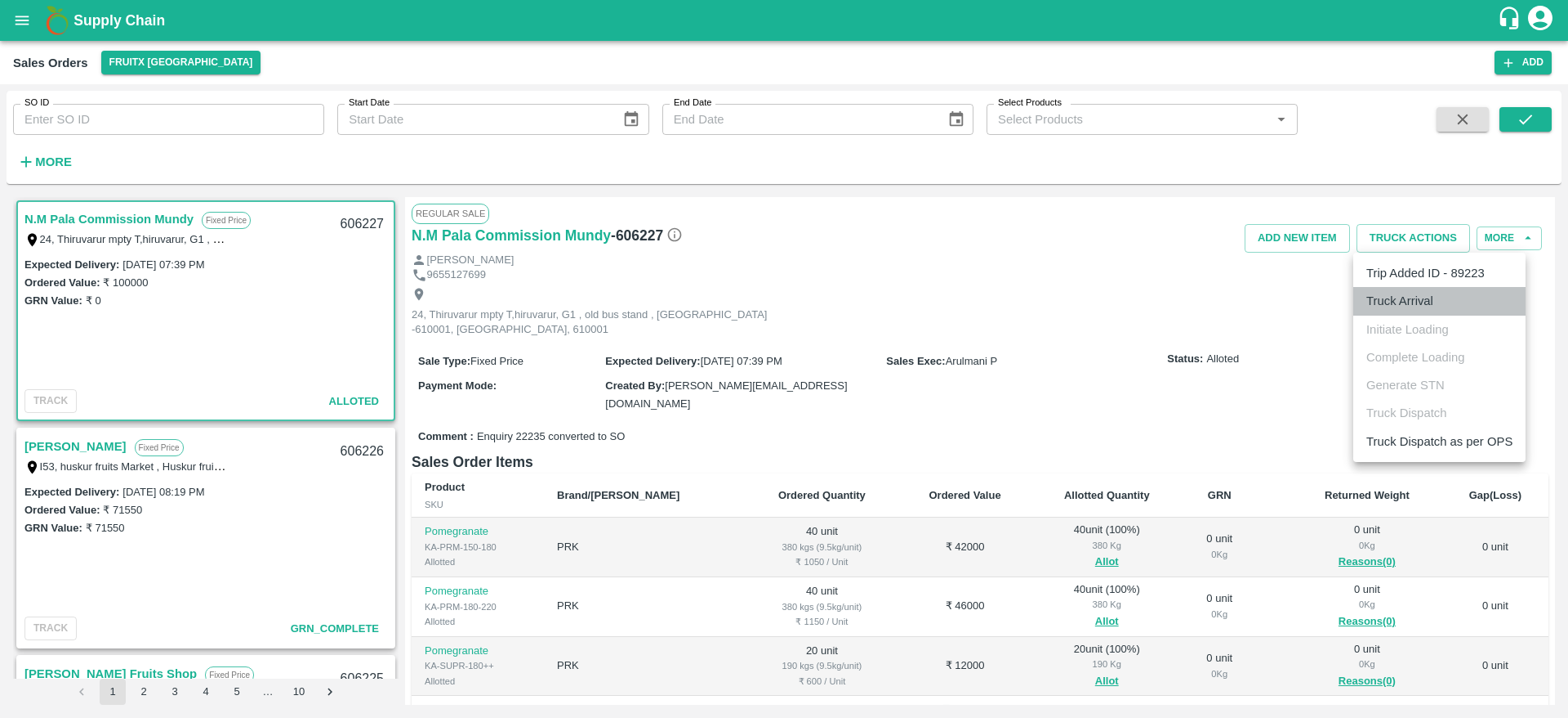
click at [1411, 304] on li "Truck Arrival" at bounding box center [1439, 301] width 172 height 28
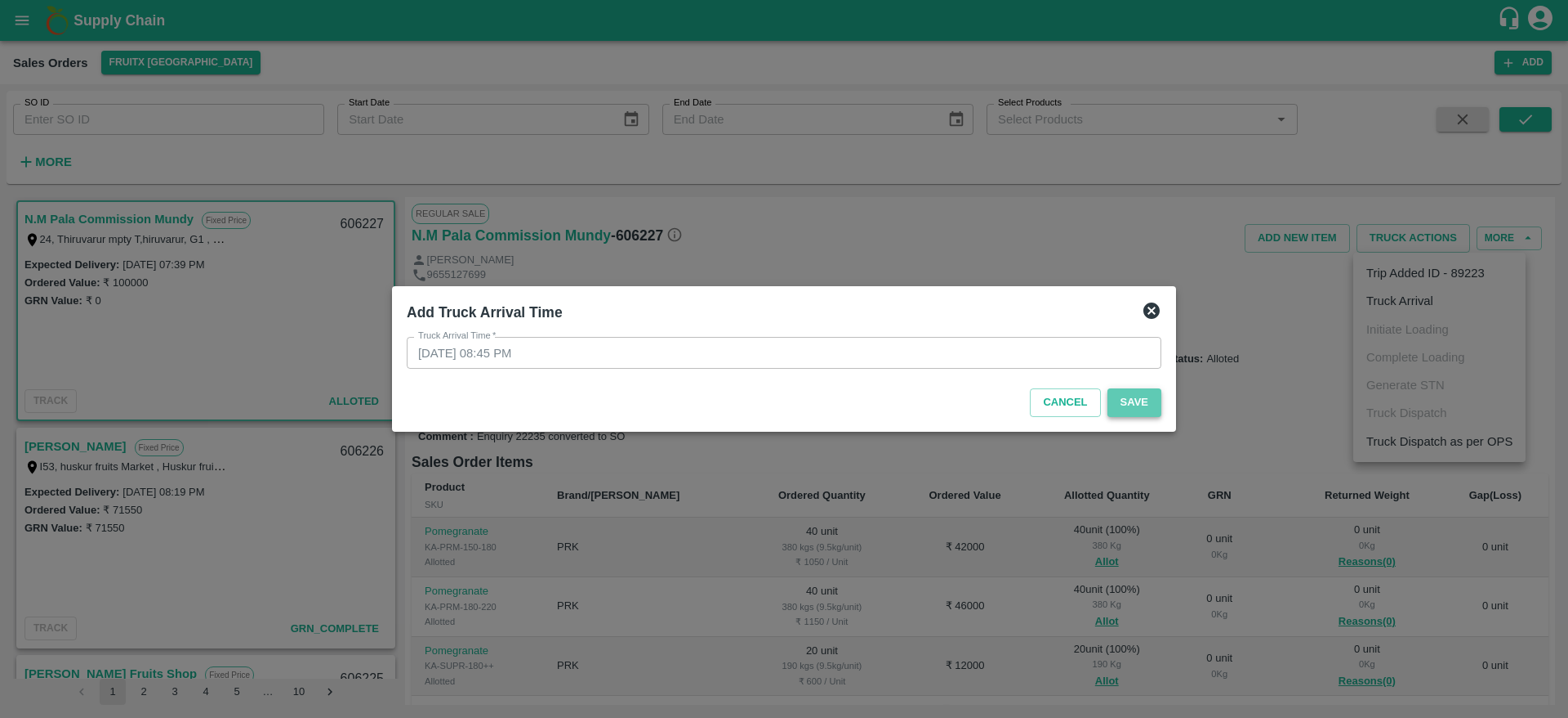
click at [1136, 404] on button "Save" at bounding box center [1134, 402] width 53 height 29
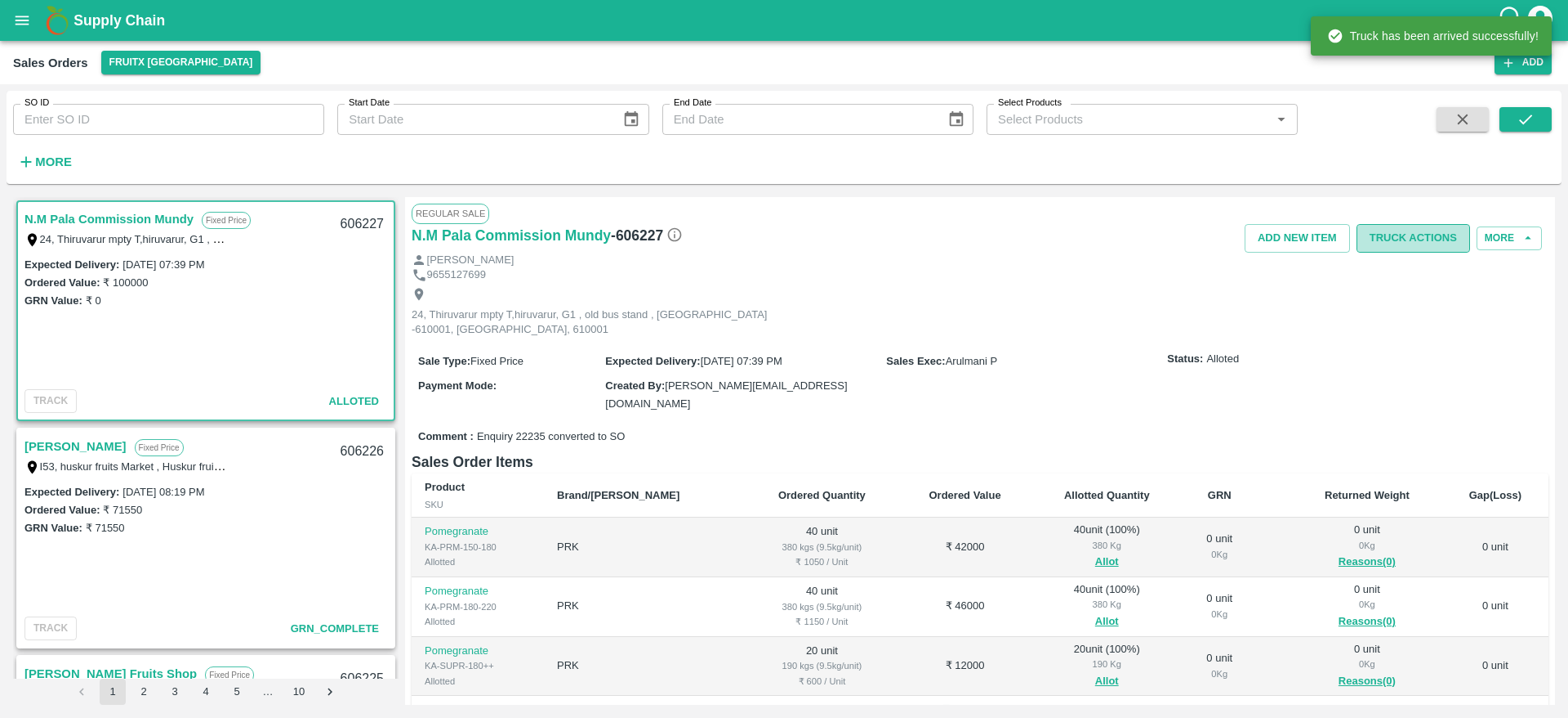
click at [1390, 234] on button "Truck Actions" at bounding box center [1413, 238] width 113 height 29
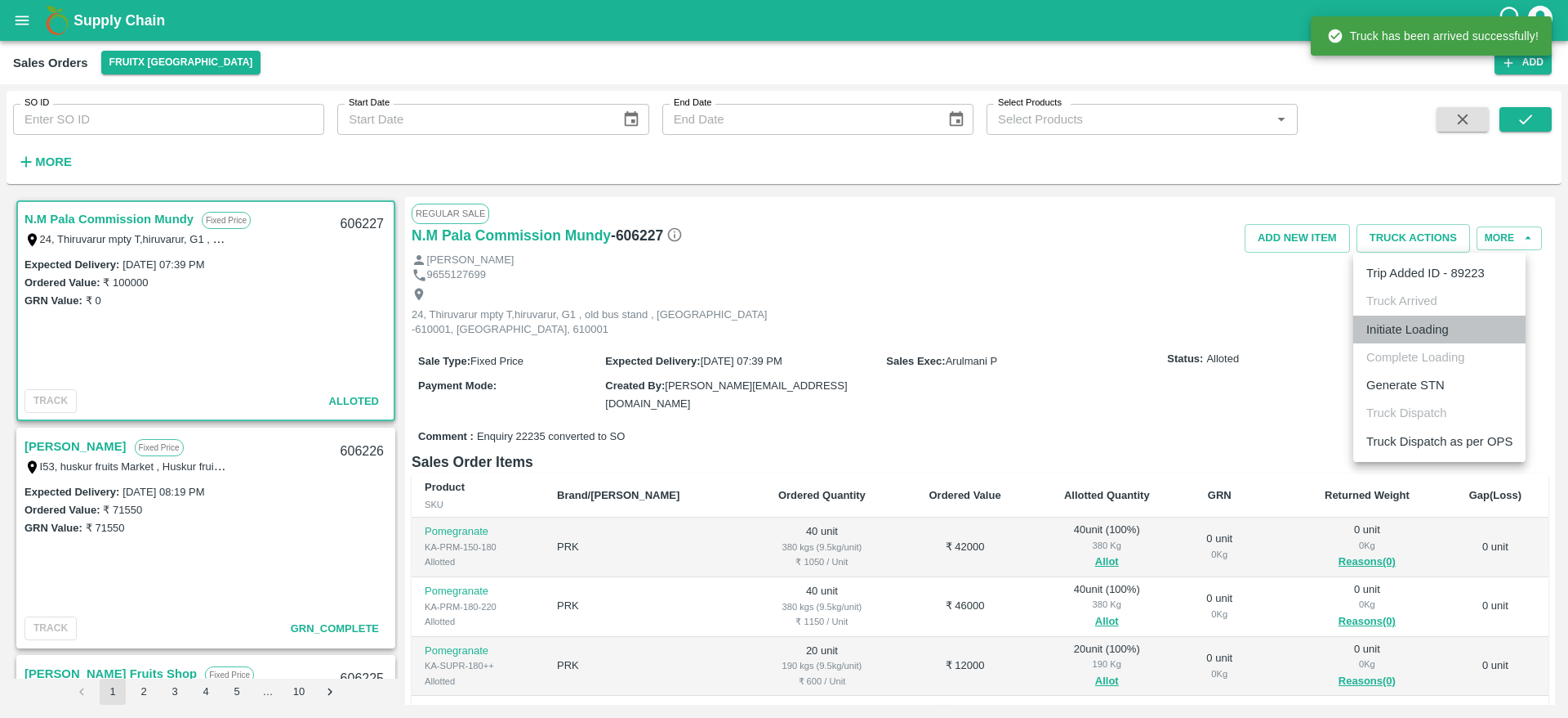
click at [1408, 329] on li "Initiate Loading" at bounding box center [1439, 329] width 172 height 28
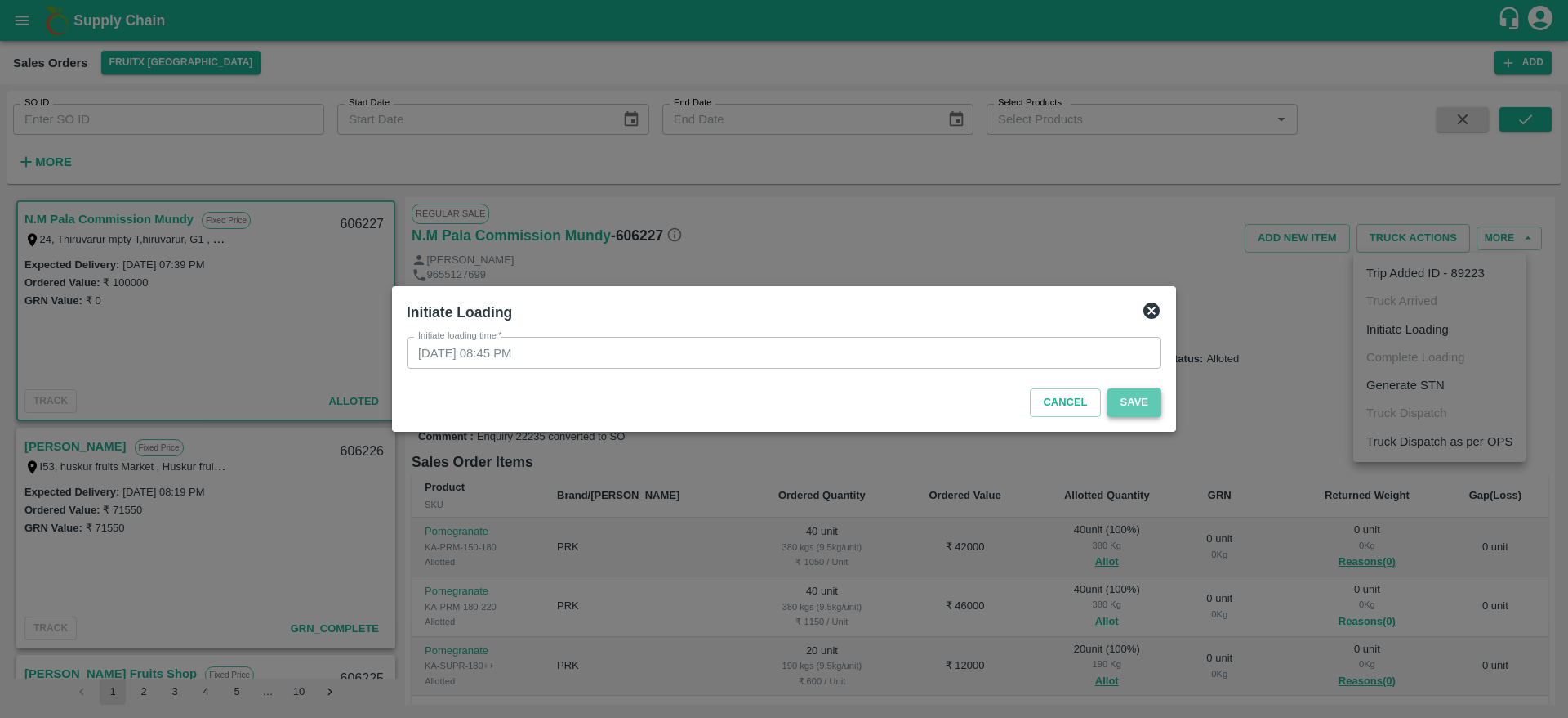
click at [1147, 398] on button "Save" at bounding box center [1134, 402] width 53 height 29
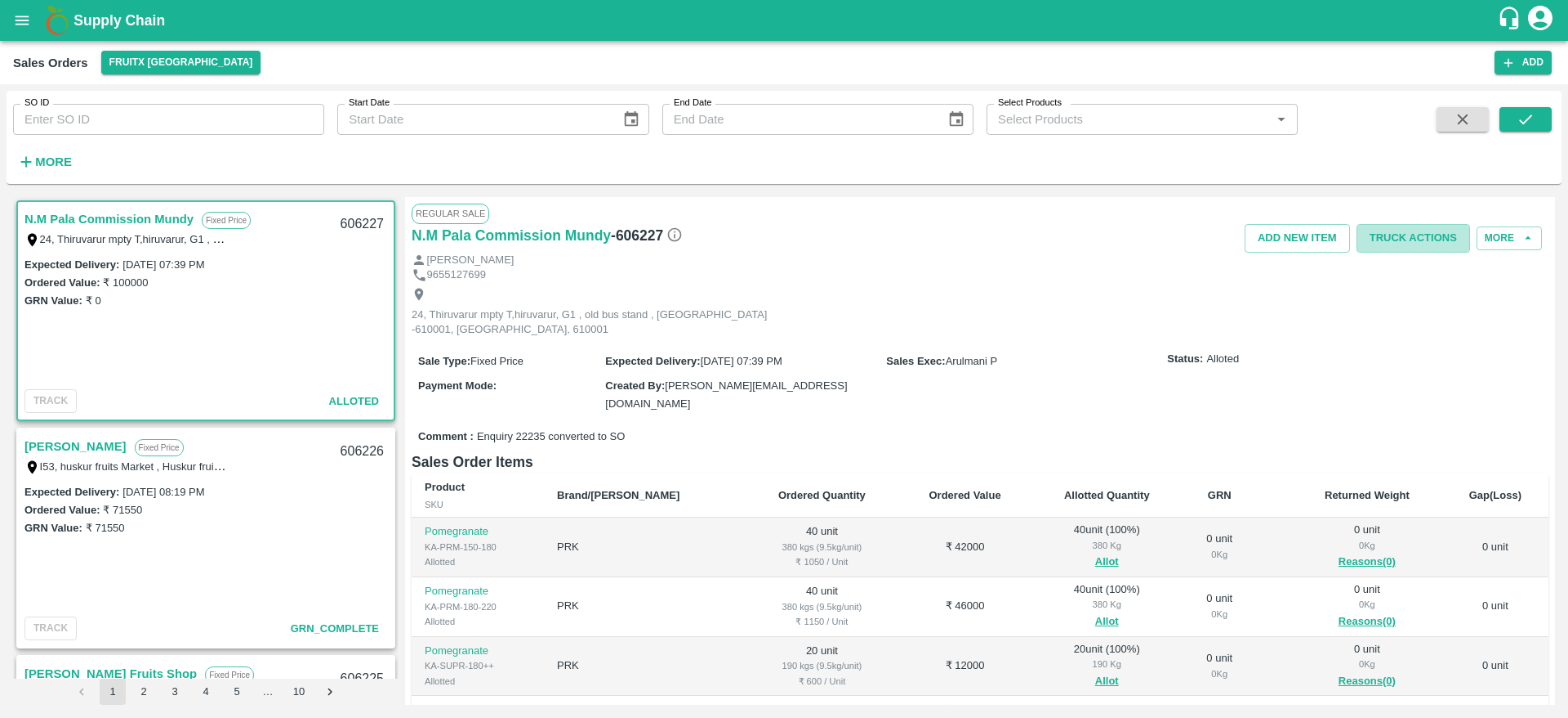
click at [1405, 225] on button "Truck Actions" at bounding box center [1413, 238] width 113 height 29
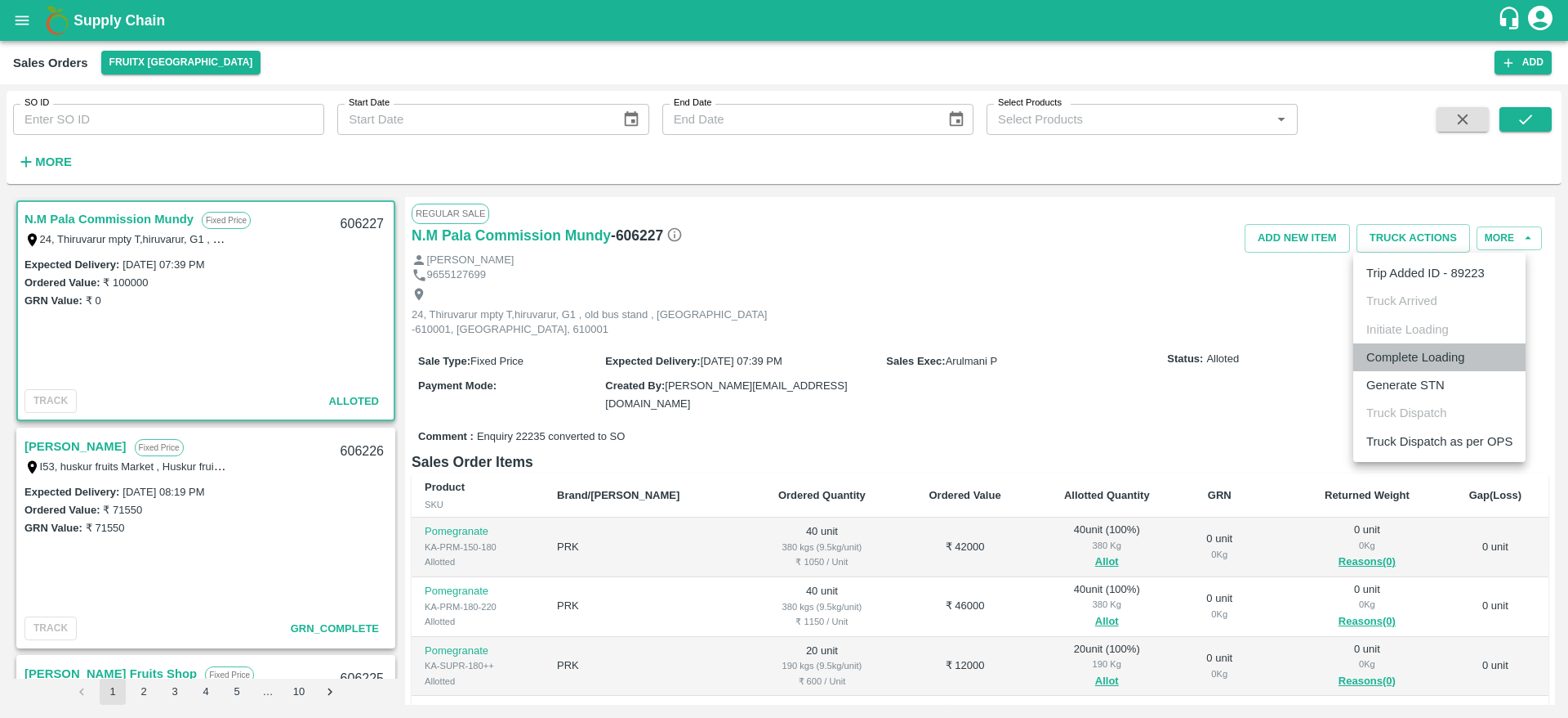
click at [1416, 351] on li "Complete Loading" at bounding box center [1439, 357] width 172 height 28
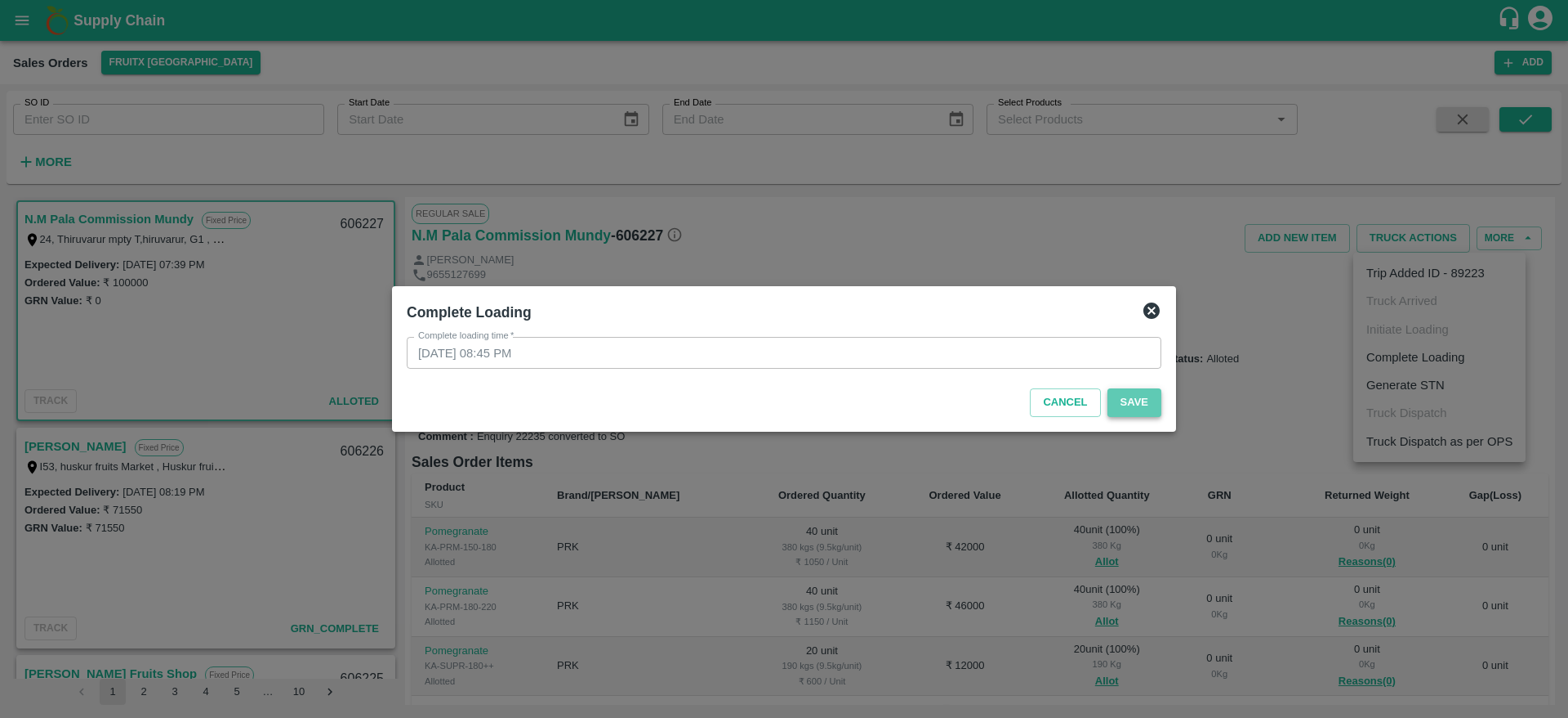
click at [1129, 393] on button "Save" at bounding box center [1134, 402] width 53 height 29
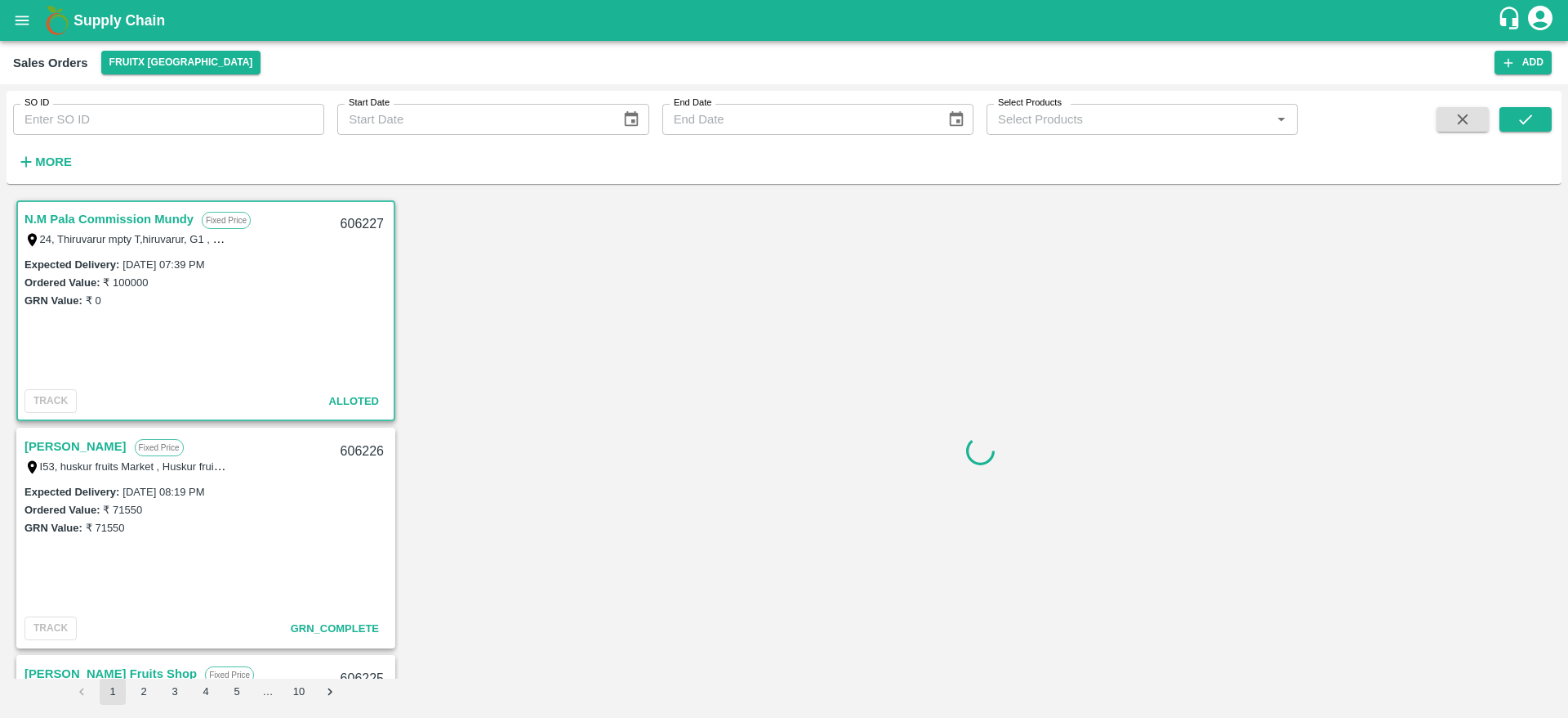
click at [374, 221] on div "606227" at bounding box center [362, 224] width 63 height 39
copy div "606227"
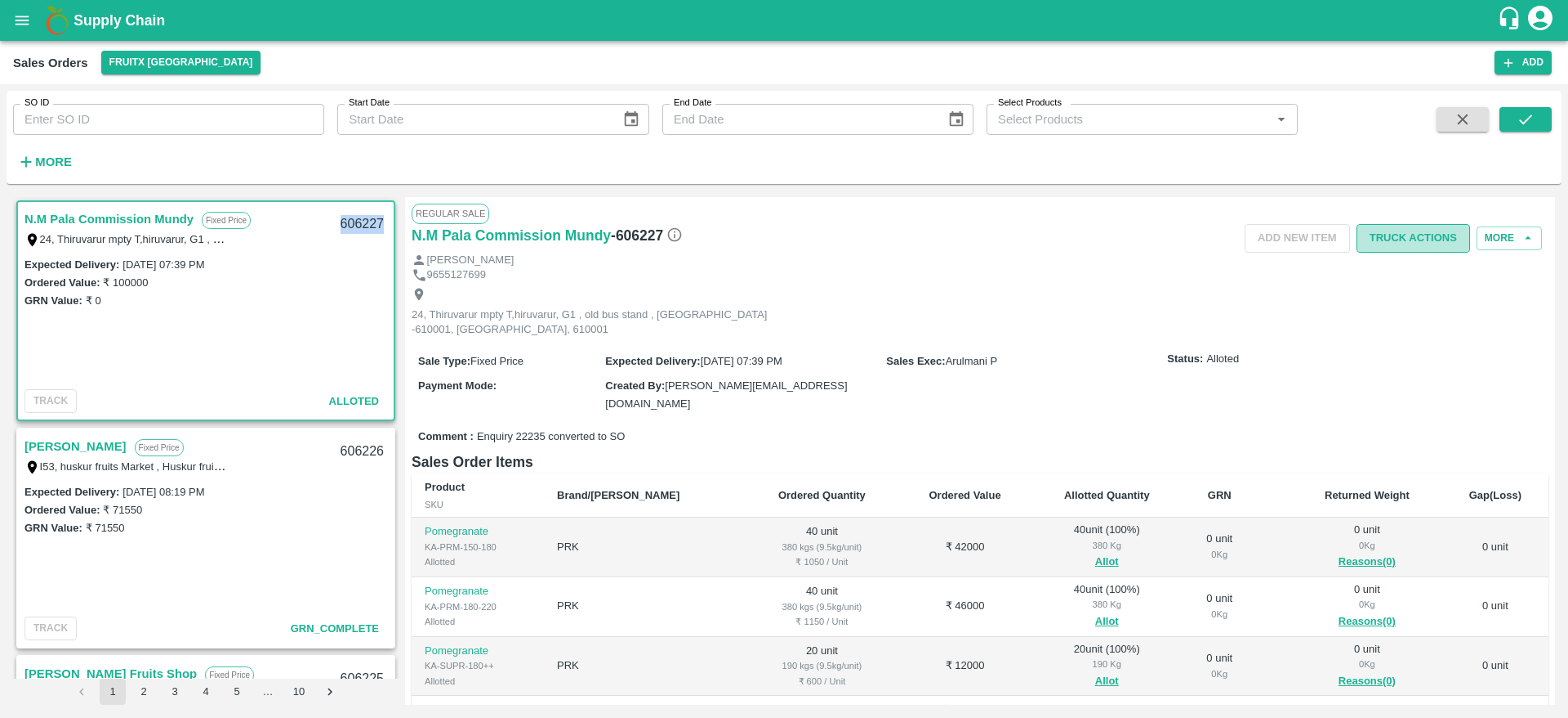
click at [1431, 249] on button "Truck Actions" at bounding box center [1413, 238] width 113 height 29
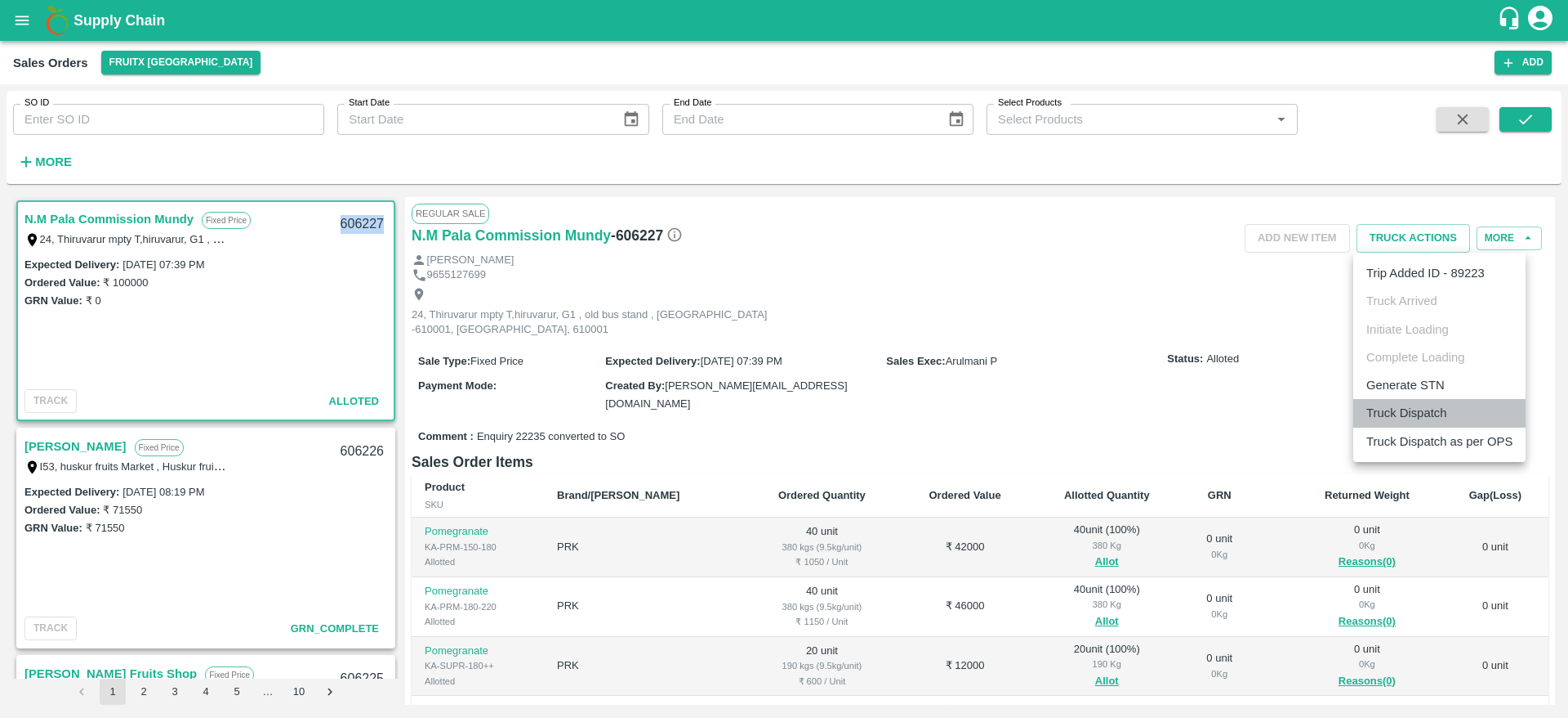
click at [1397, 408] on li "Truck Dispatch" at bounding box center [1439, 413] width 172 height 28
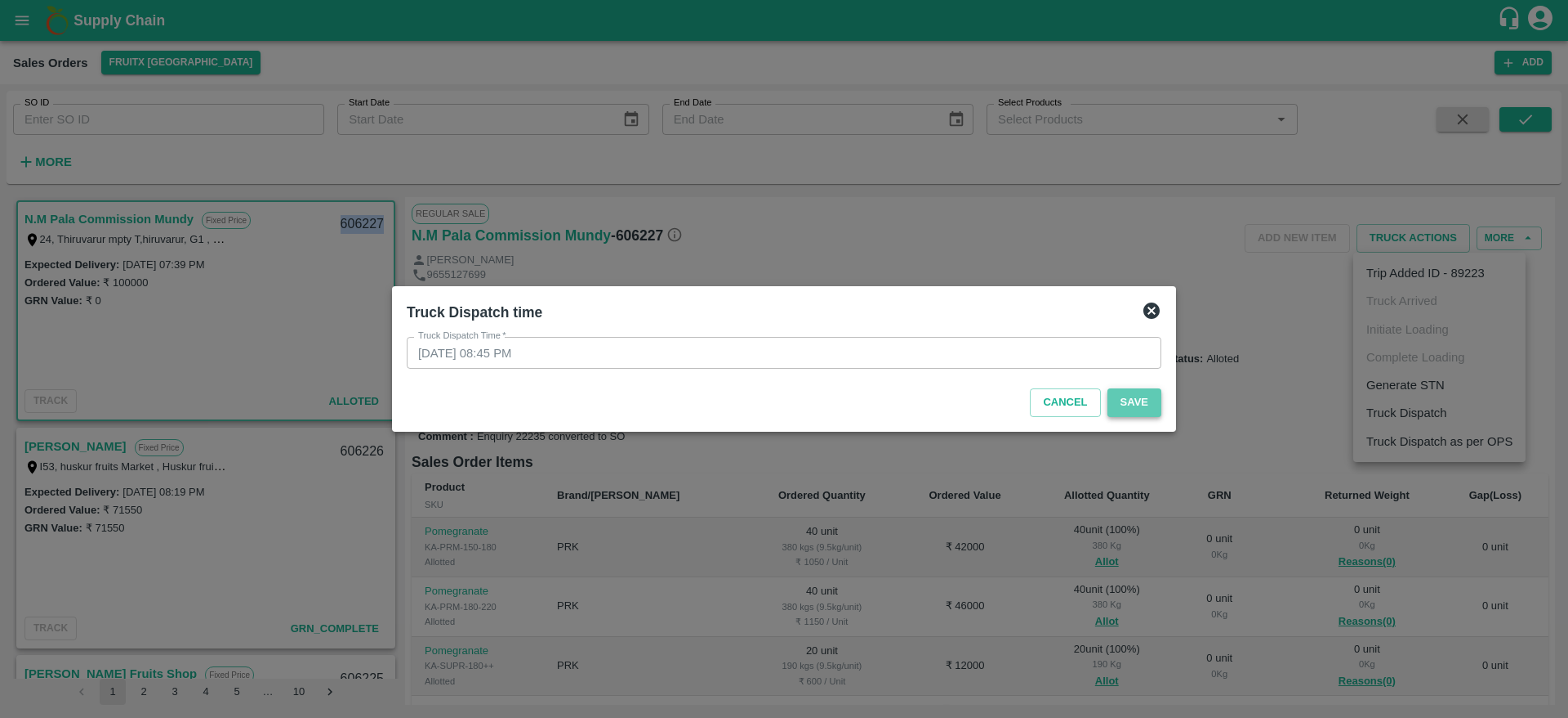
click at [1126, 407] on button "Save" at bounding box center [1134, 402] width 53 height 29
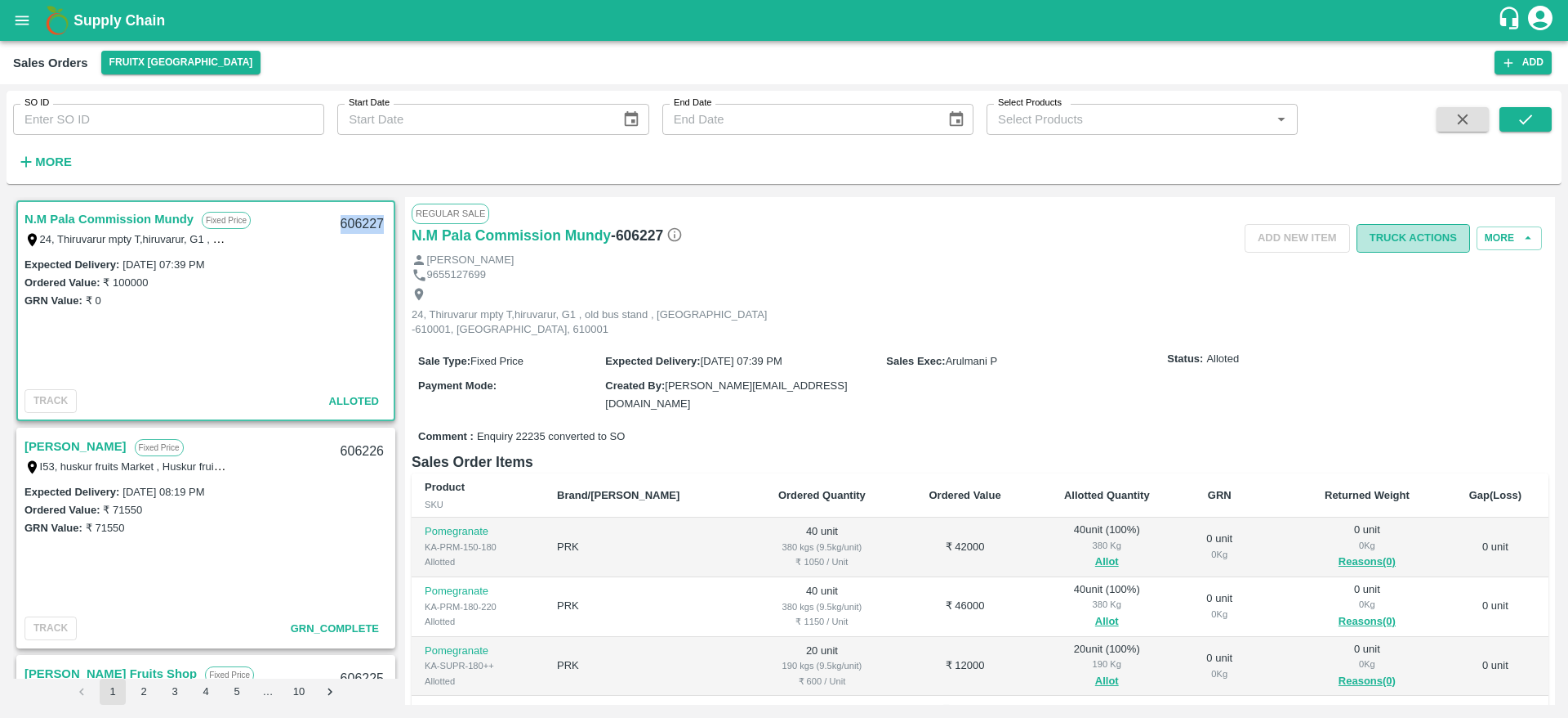
click at [1396, 242] on button "Truck Actions" at bounding box center [1413, 238] width 113 height 29
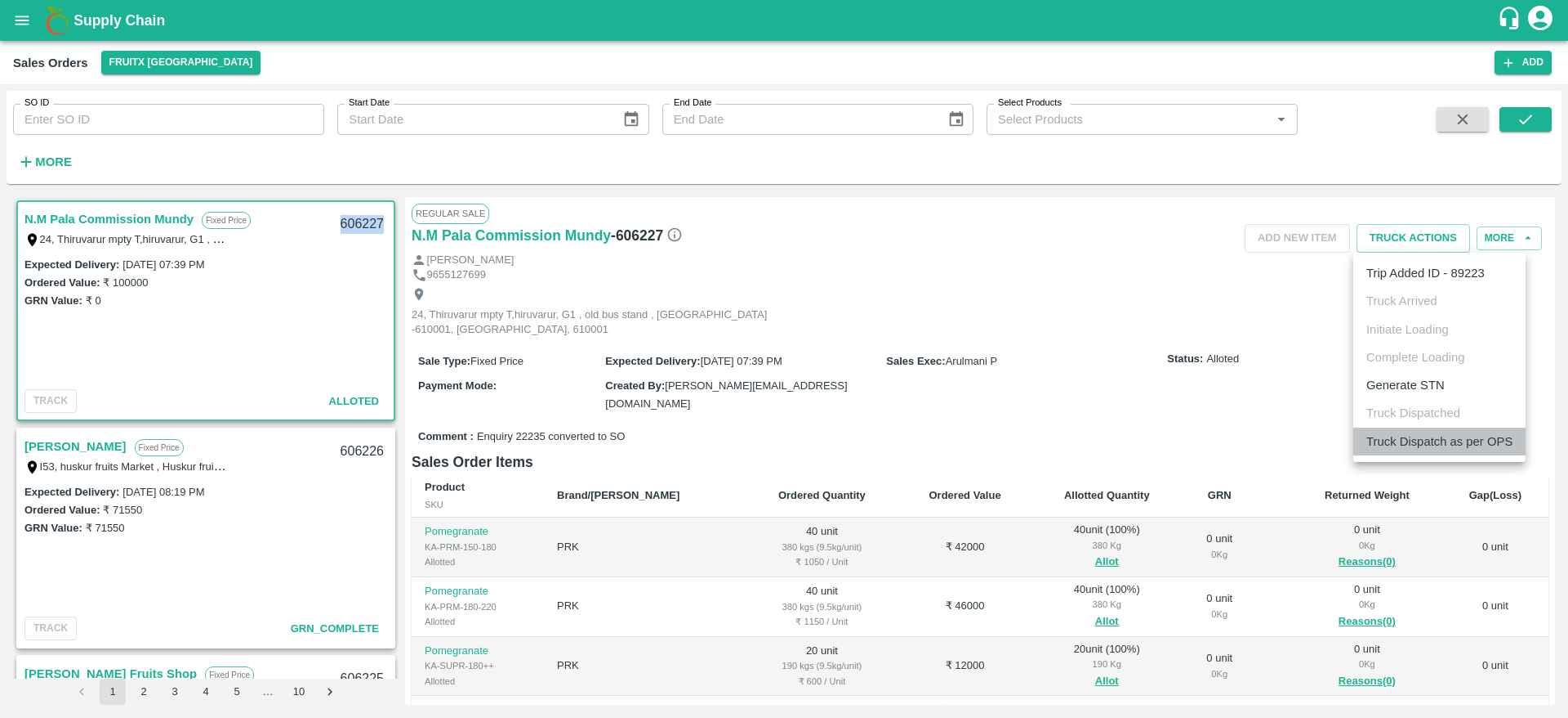
click at [1413, 427] on li "Truck Dispatch as per OPS" at bounding box center [1439, 441] width 172 height 28
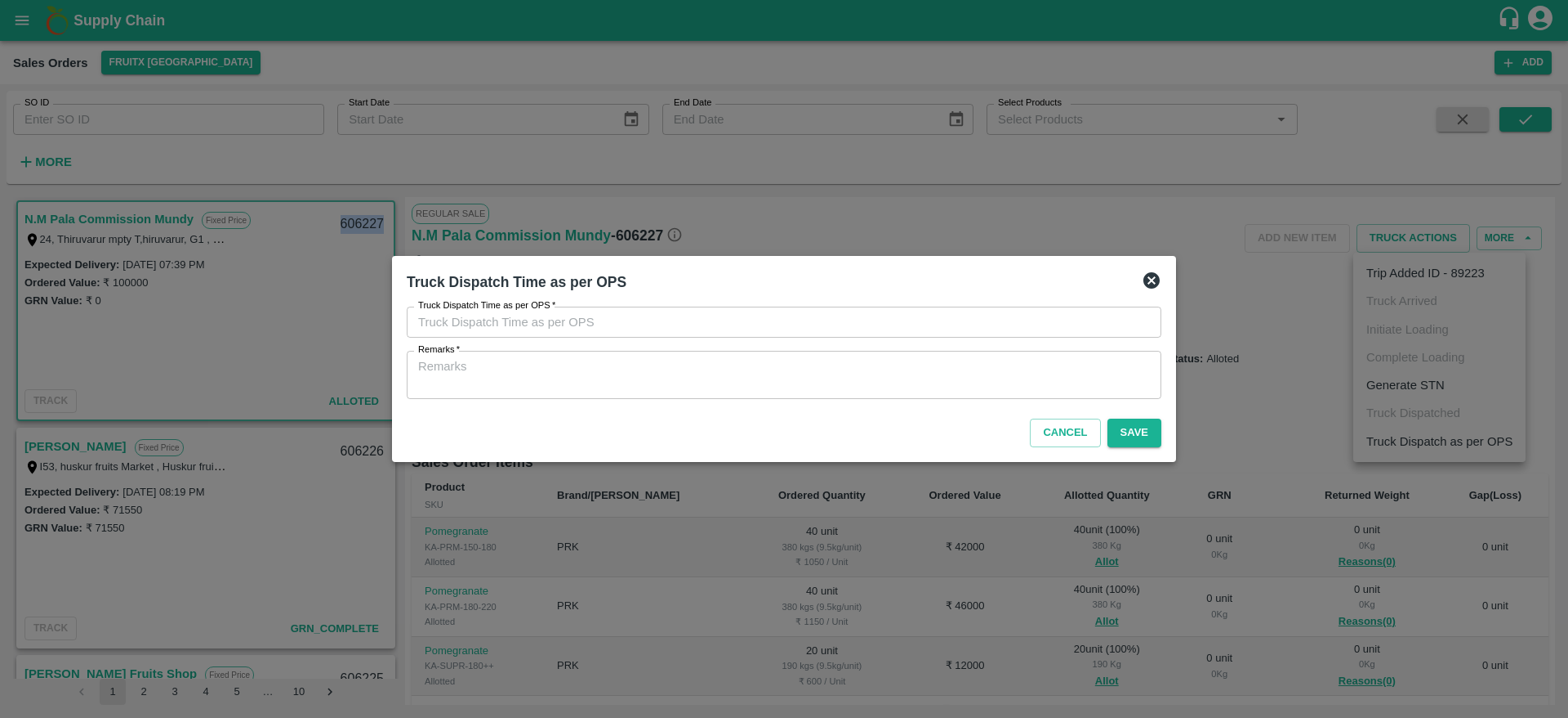
type input "30/09/2025 08:46 PM"
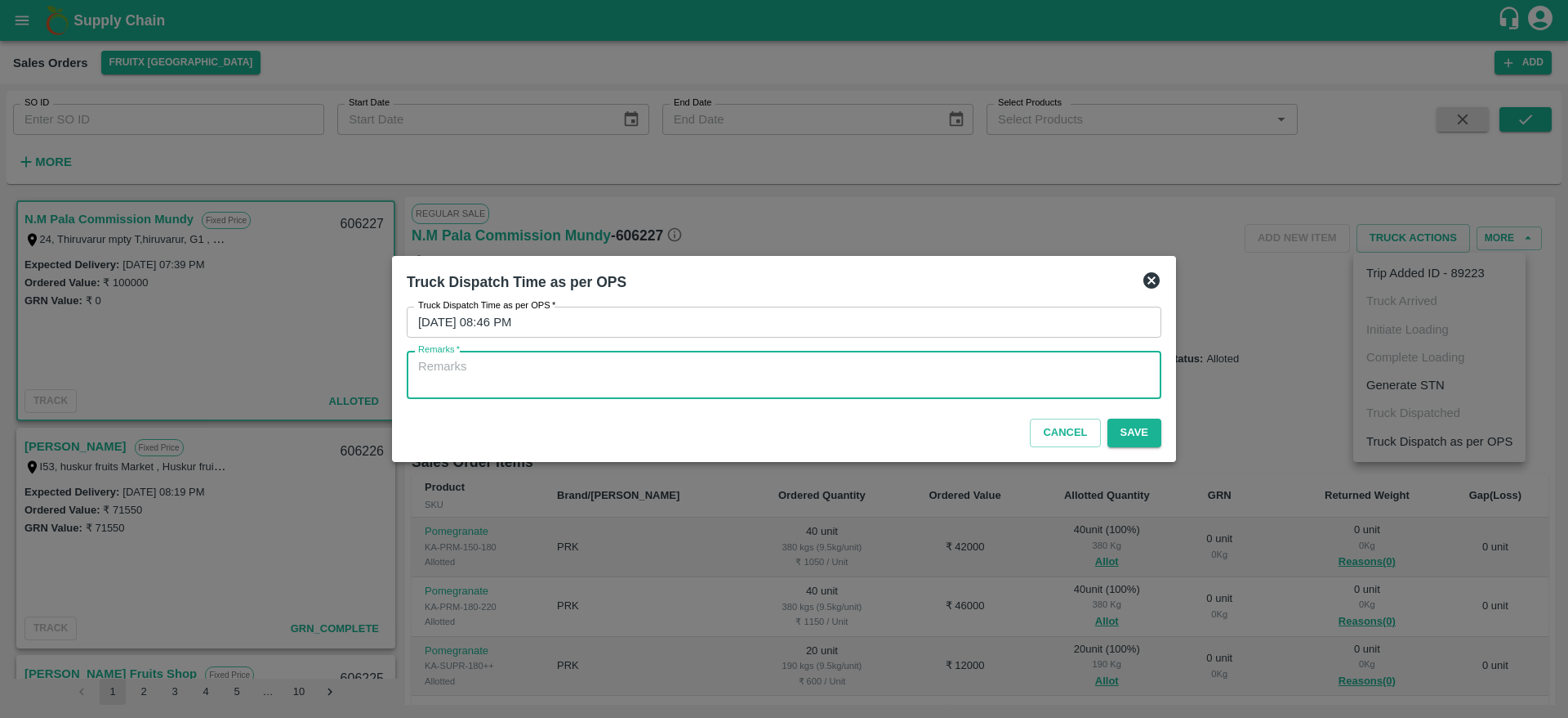
click at [1025, 381] on textarea "Remarks   *" at bounding box center [783, 375] width 731 height 34
type textarea "O"
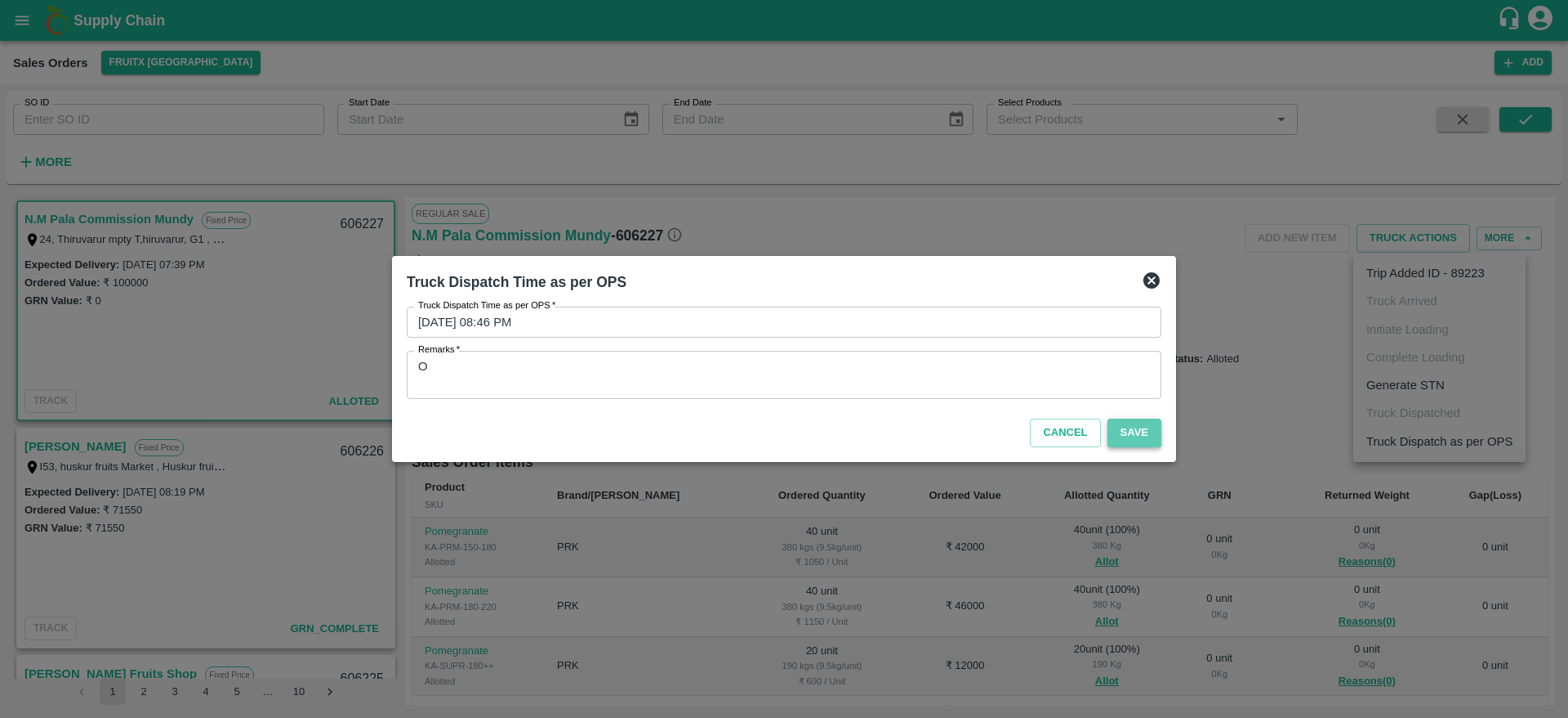
click at [1152, 432] on button "Save" at bounding box center [1134, 432] width 53 height 29
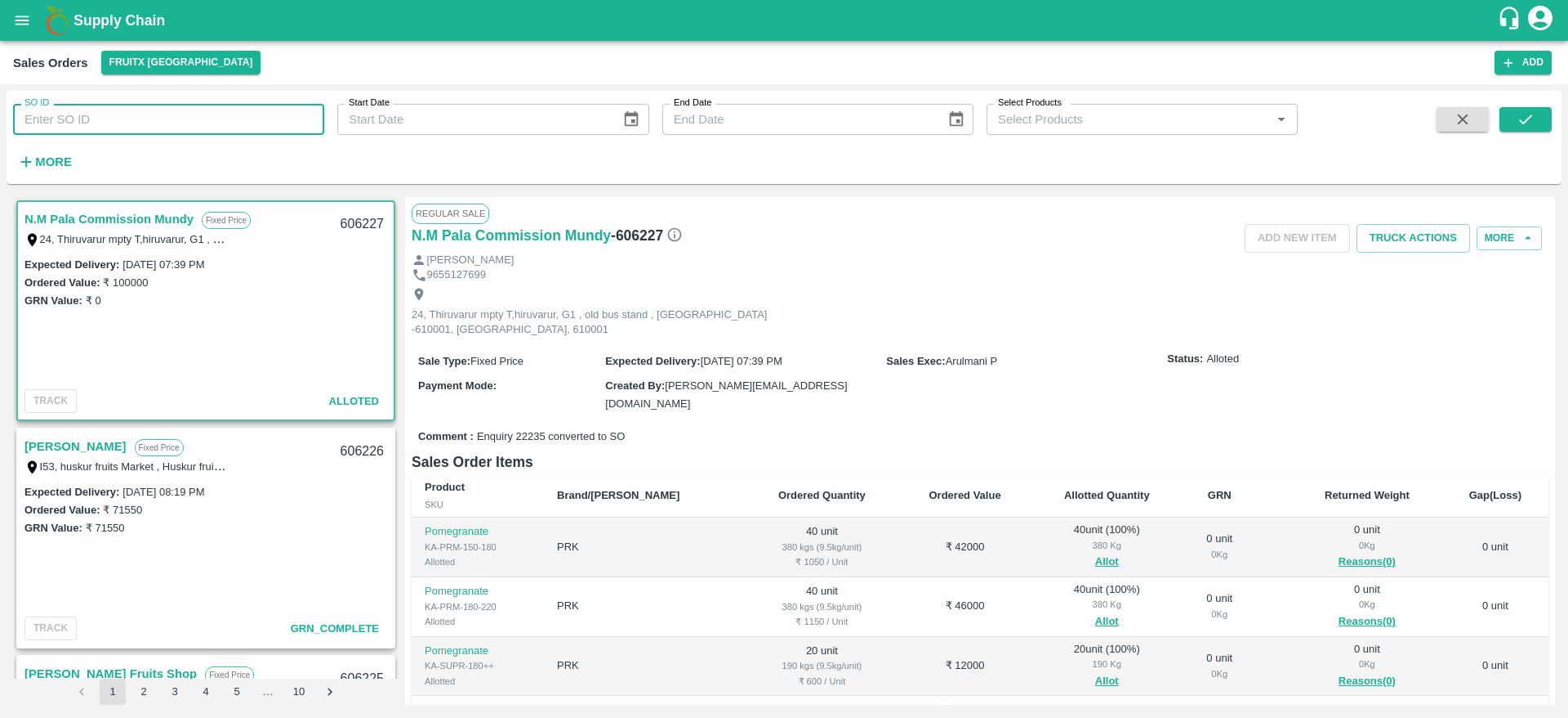
click at [186, 125] on input "SO ID" at bounding box center [168, 119] width 311 height 31
paste input "606229"
type input "606229"
click at [1521, 105] on div "SO ID 606229 SO ID Start Date Start Date End Date End Date Select Products Sele…" at bounding box center [784, 137] width 1555 height 80
click at [1518, 111] on icon "submit" at bounding box center [1526, 119] width 18 height 18
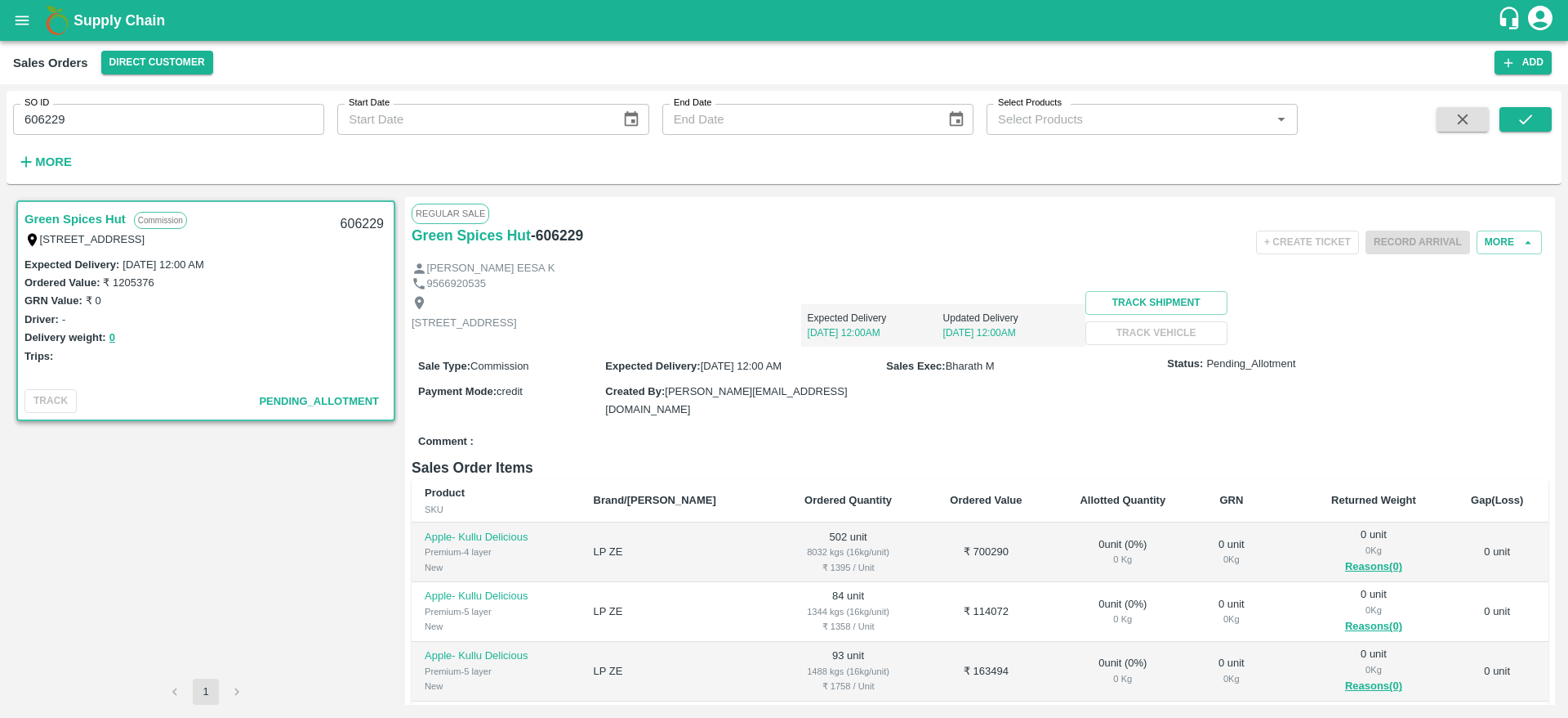
click at [1088, 500] on th "Allotted Quantity" at bounding box center [1123, 501] width 146 height 44
click at [1491, 238] on button "More" at bounding box center [1509, 243] width 65 height 24
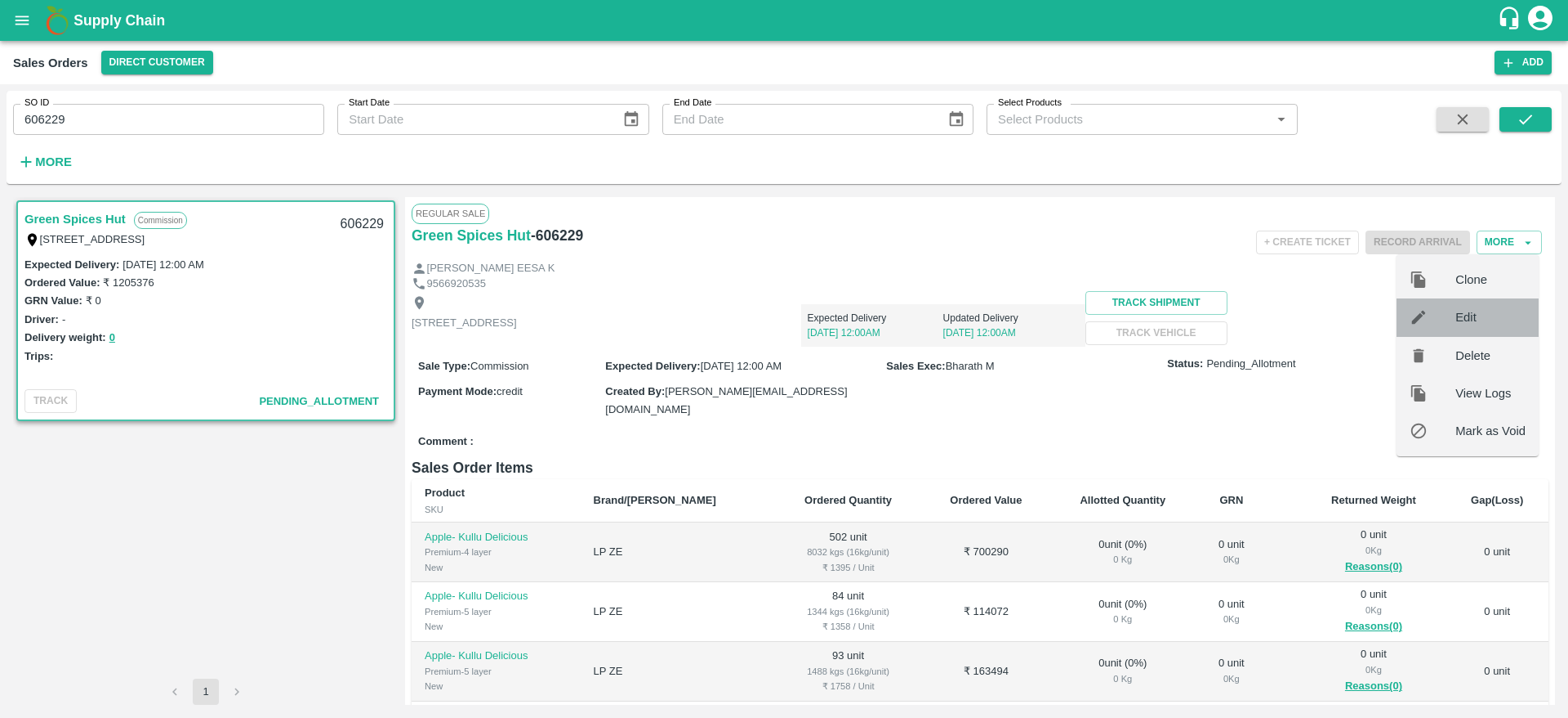
click at [1469, 317] on span "Edit" at bounding box center [1491, 317] width 70 height 18
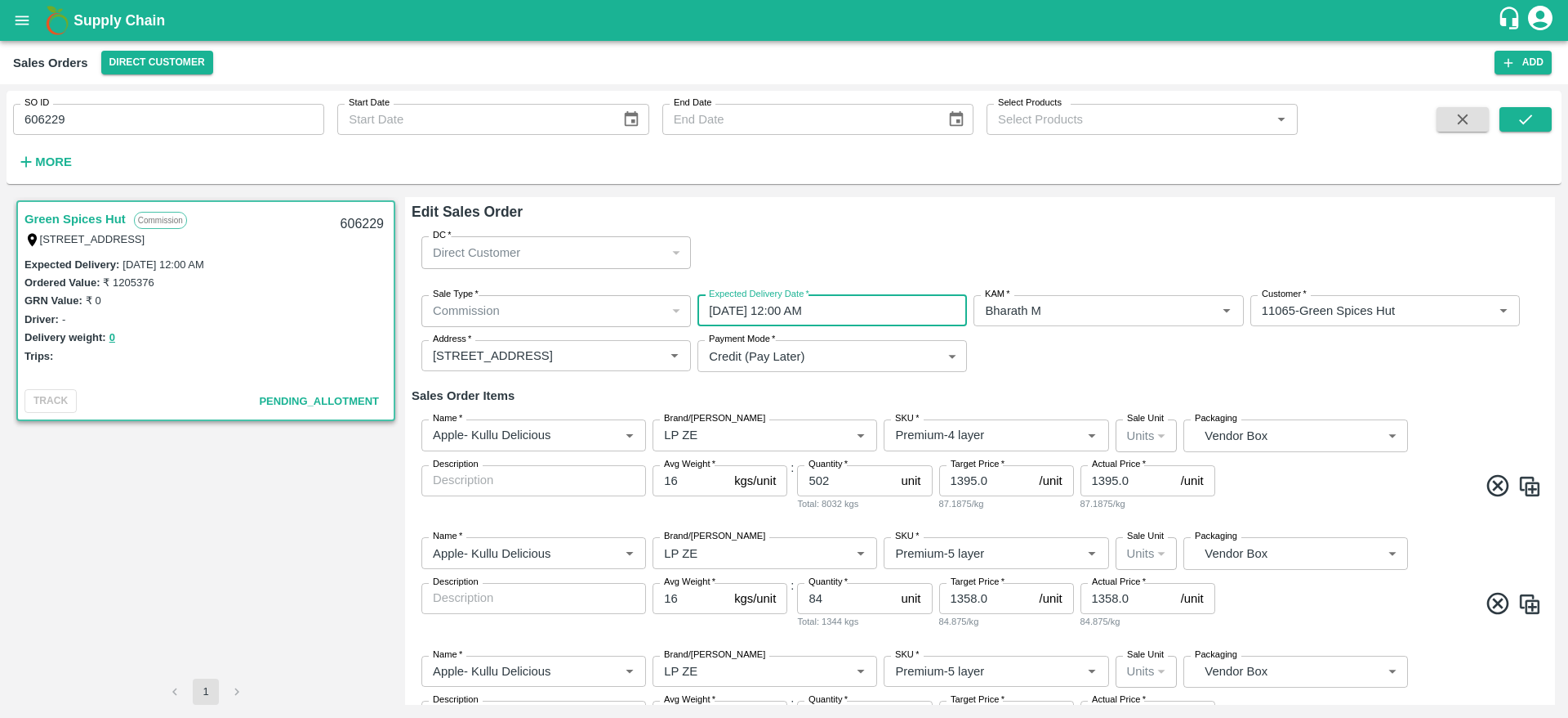
click at [877, 309] on input "30/09/2025 12:00 AM" at bounding box center [826, 311] width 258 height 31
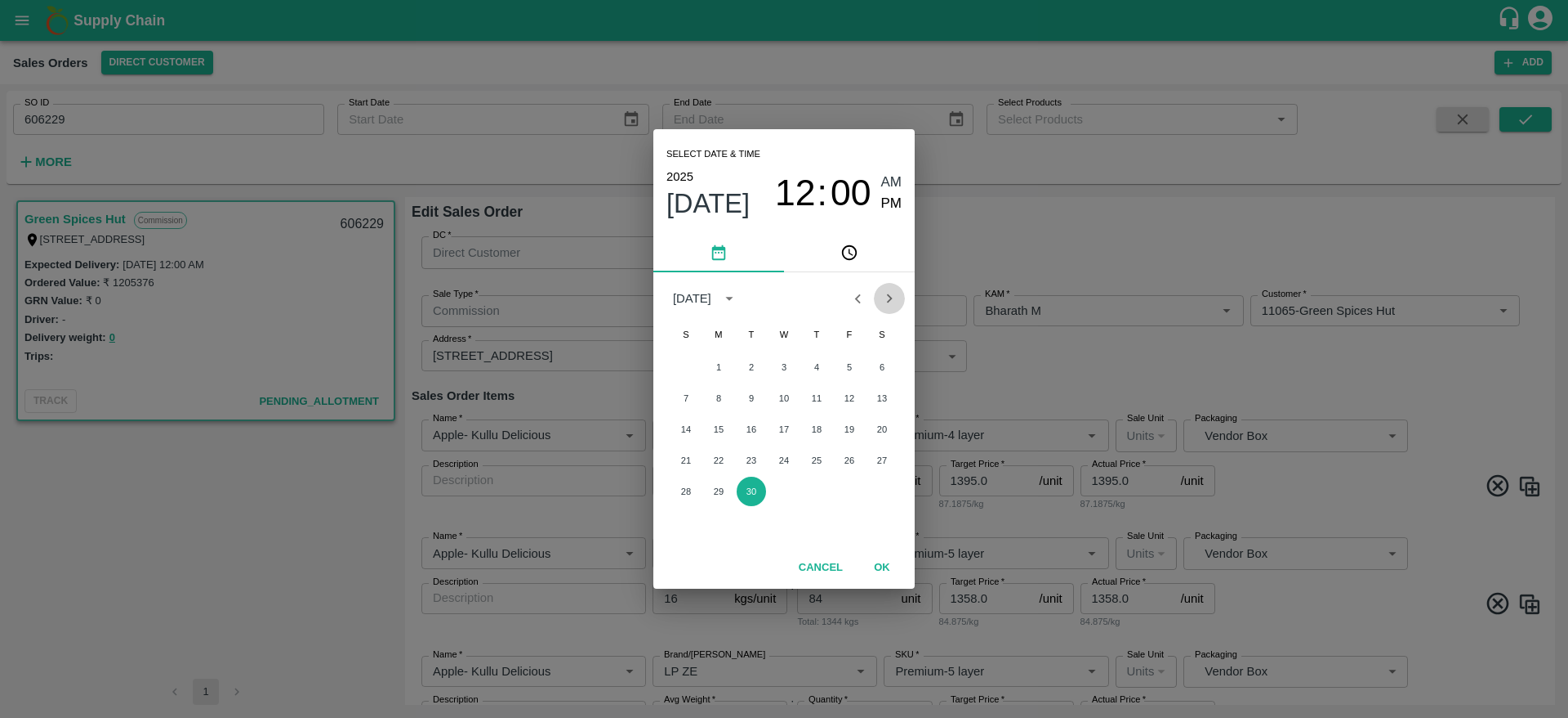
click at [888, 302] on icon "Next month" at bounding box center [890, 299] width 6 height 9
click at [792, 368] on button "1" at bounding box center [784, 367] width 30 height 30
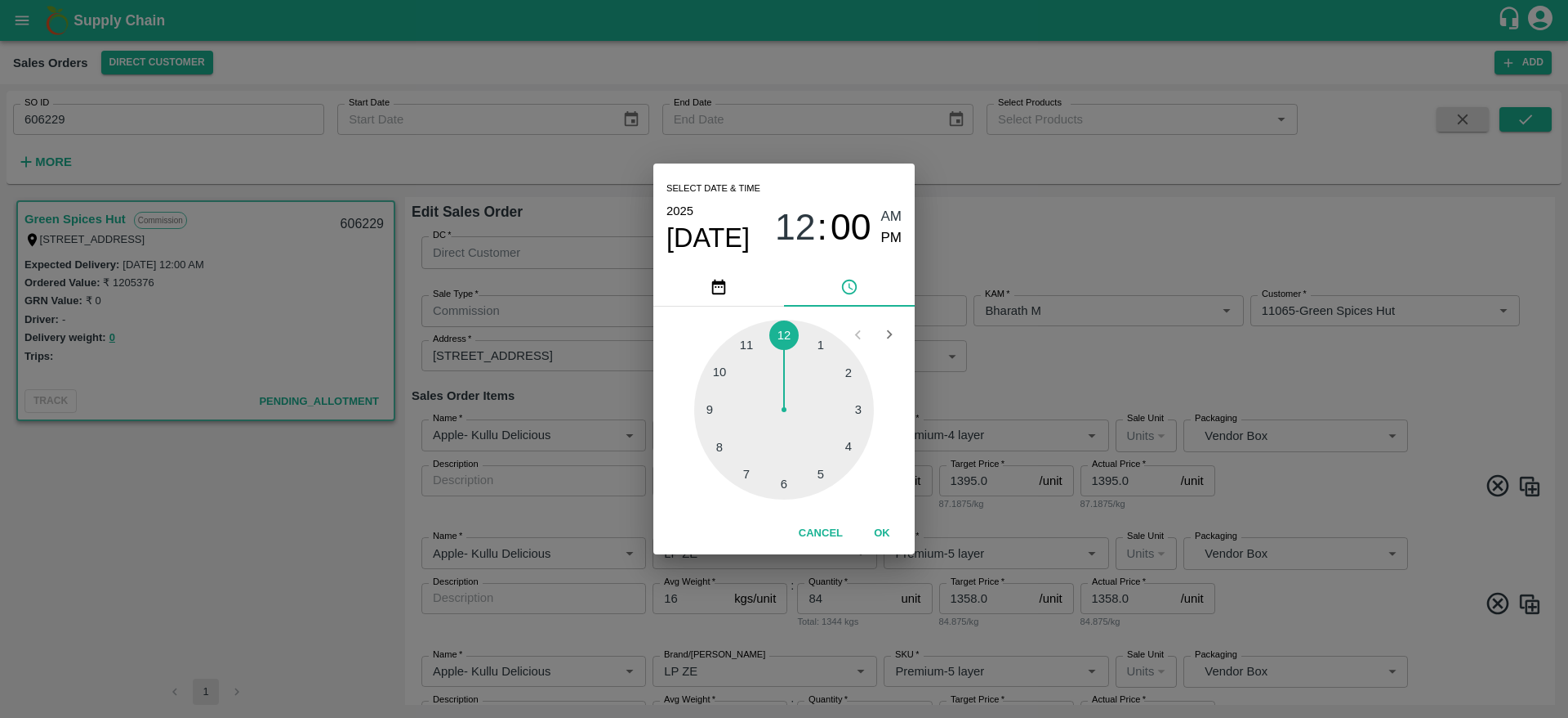
click at [729, 365] on div at bounding box center [784, 409] width 180 height 180
click at [889, 241] on span "PM" at bounding box center [892, 238] width 21 height 22
type input "01/10/2025 10:00 PM"
click at [885, 521] on button "OK" at bounding box center [882, 533] width 53 height 29
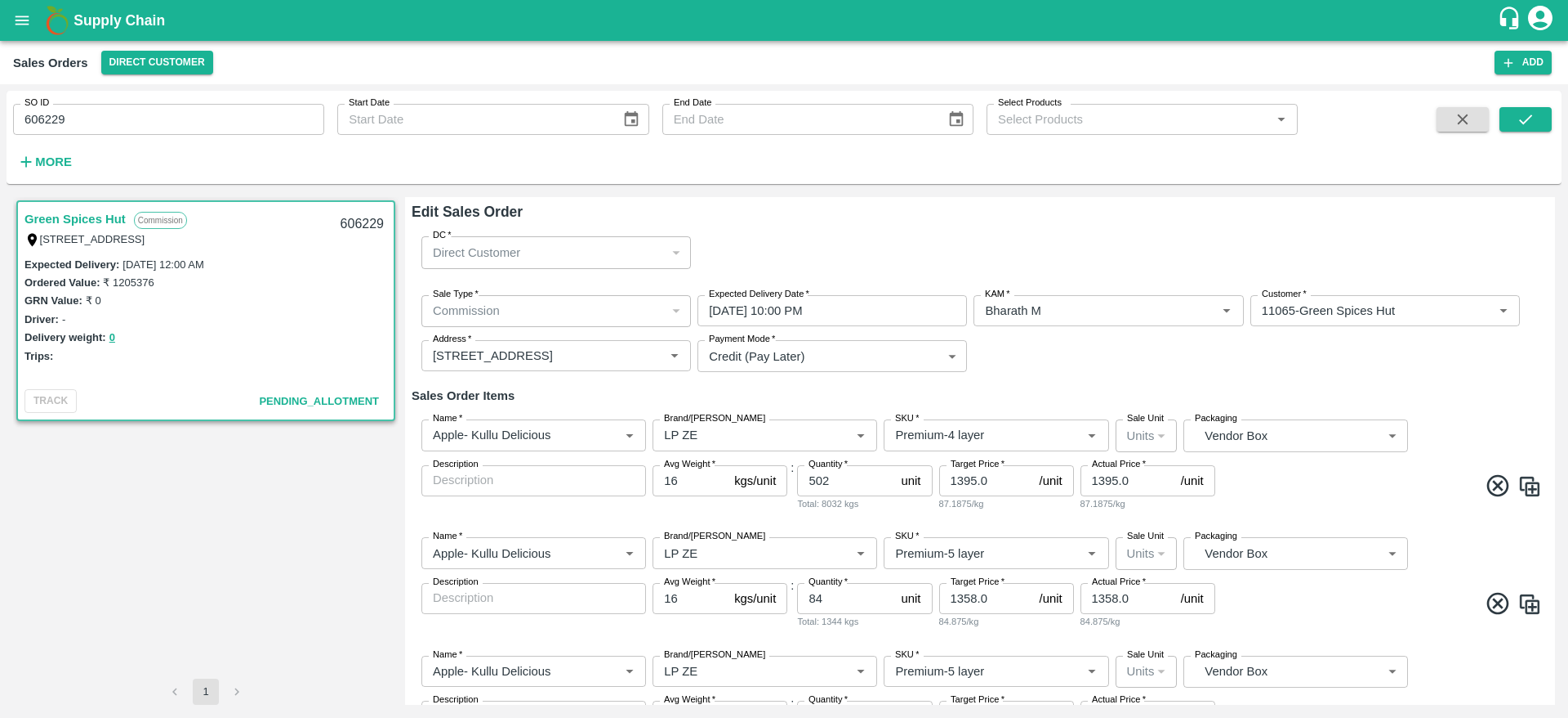
click at [1291, 484] on span at bounding box center [1380, 488] width 324 height 32
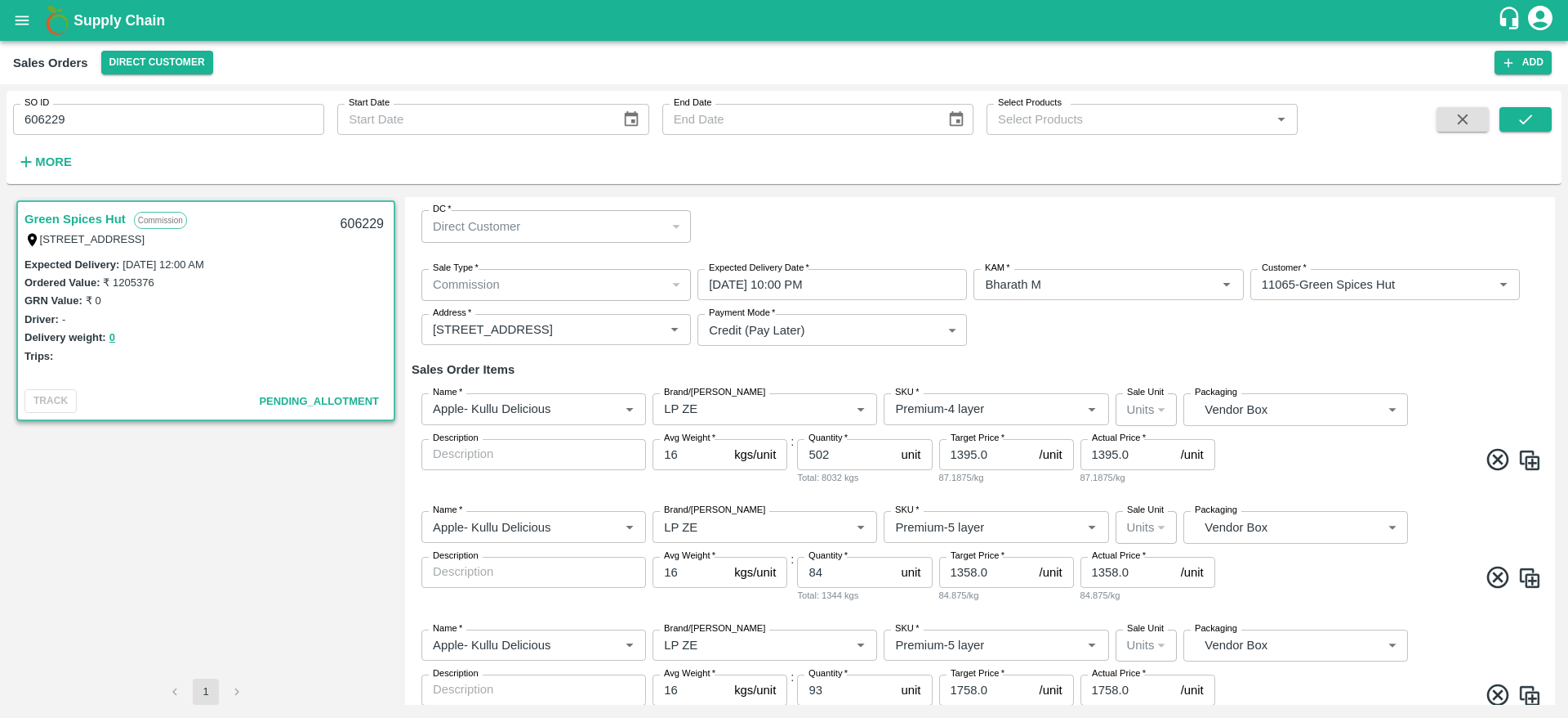
scroll to position [30, 0]
click at [1267, 581] on span at bounding box center [1380, 577] width 324 height 32
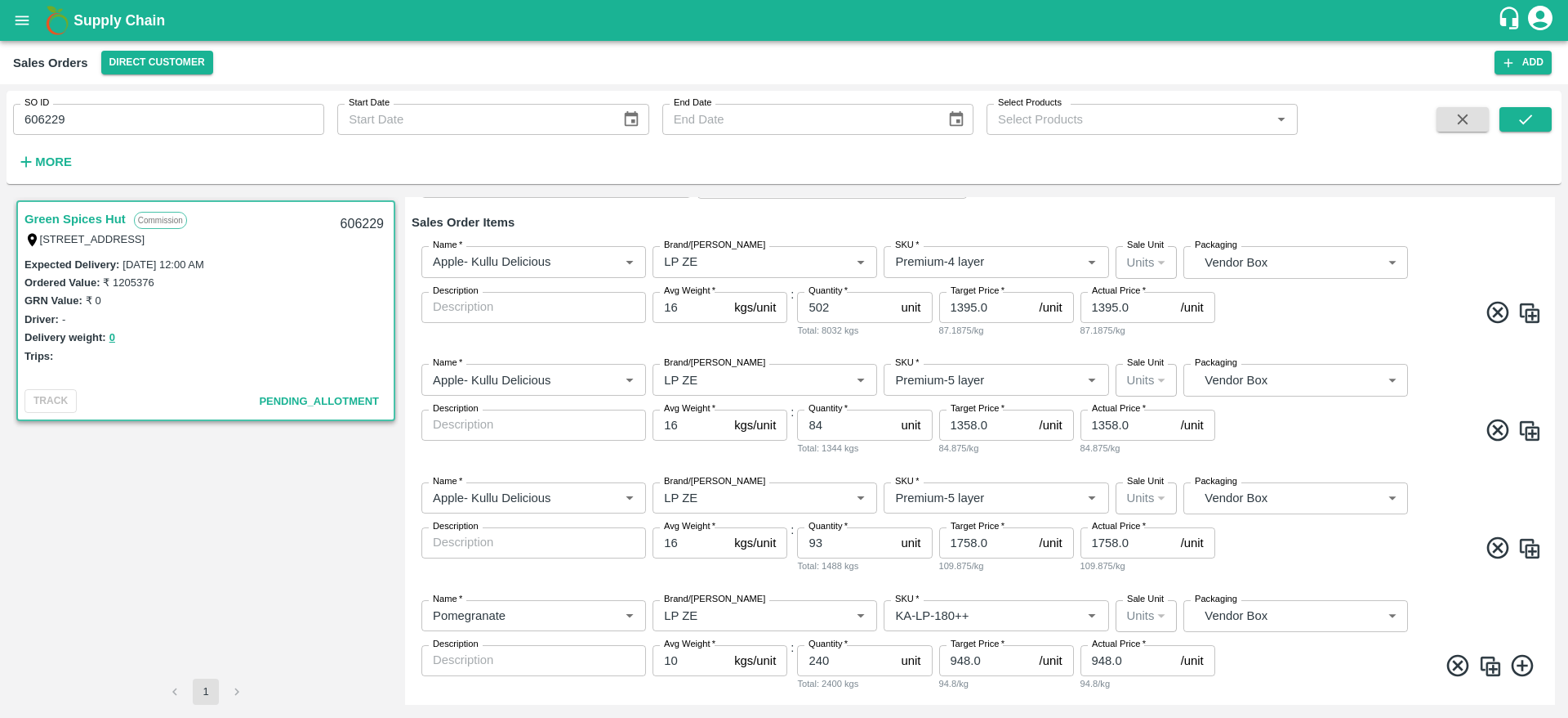
scroll to position [212, 0]
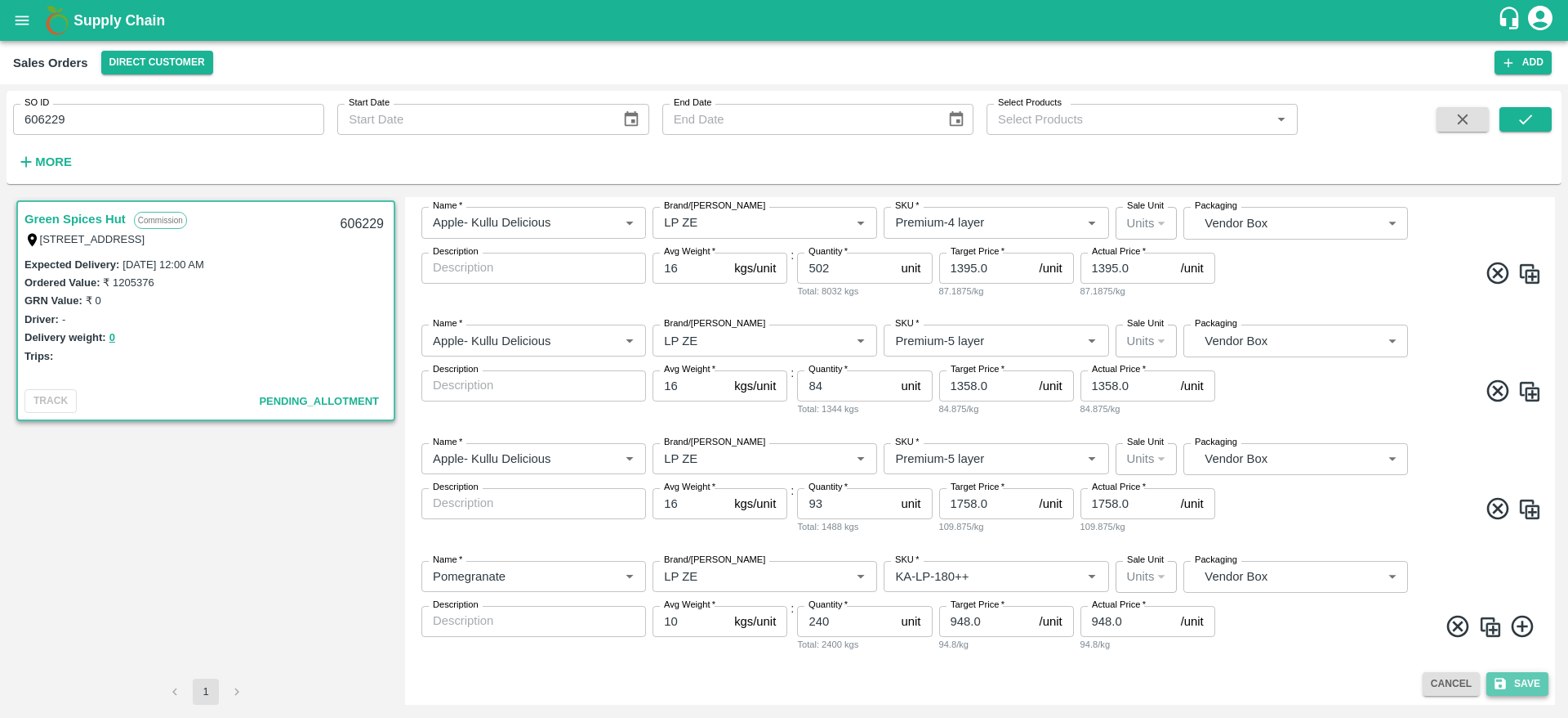
click at [1521, 687] on button "Save" at bounding box center [1517, 684] width 62 height 24
click at [356, 218] on div "606229" at bounding box center [362, 224] width 63 height 39
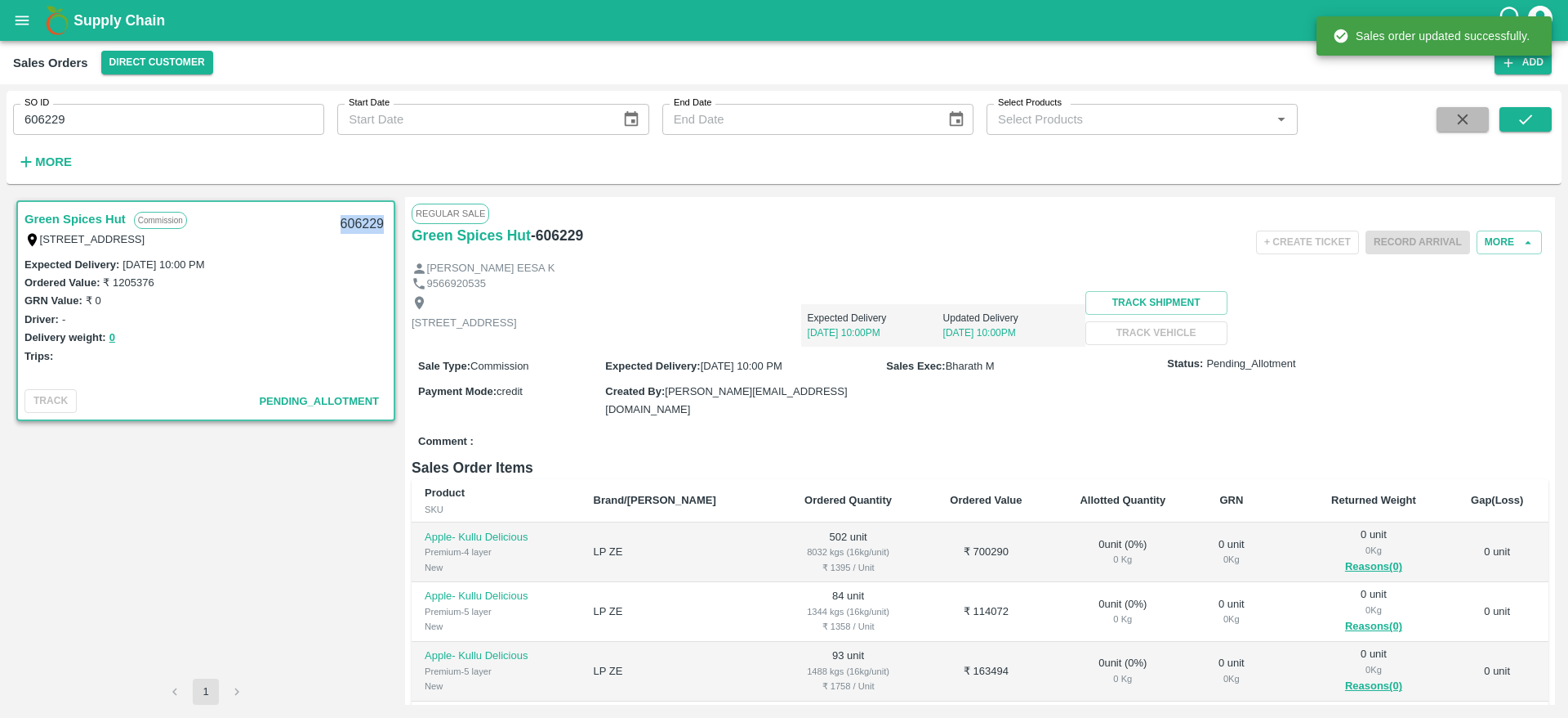
click at [1477, 129] on button "button" at bounding box center [1463, 119] width 53 height 25
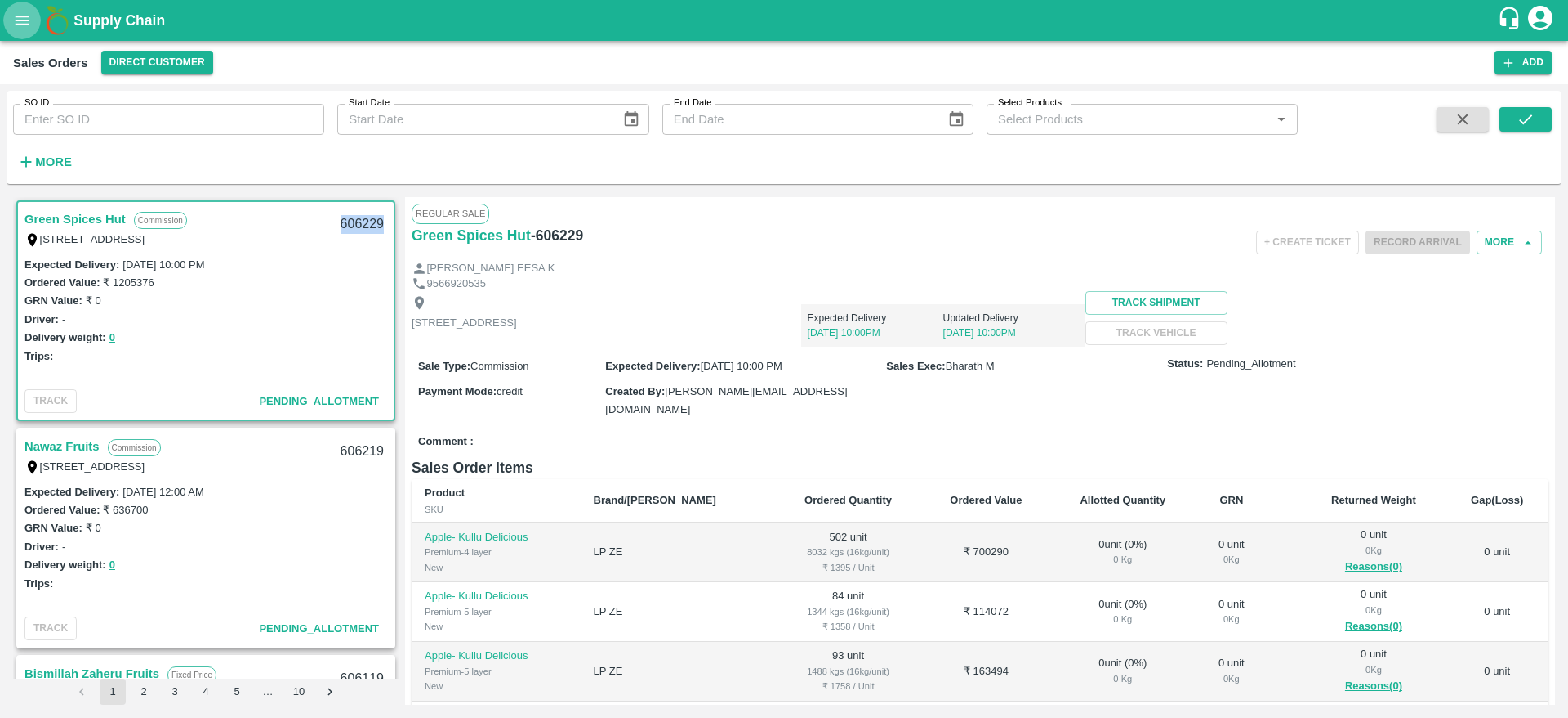
click at [19, 25] on icon "open drawer" at bounding box center [21, 19] width 18 height 18
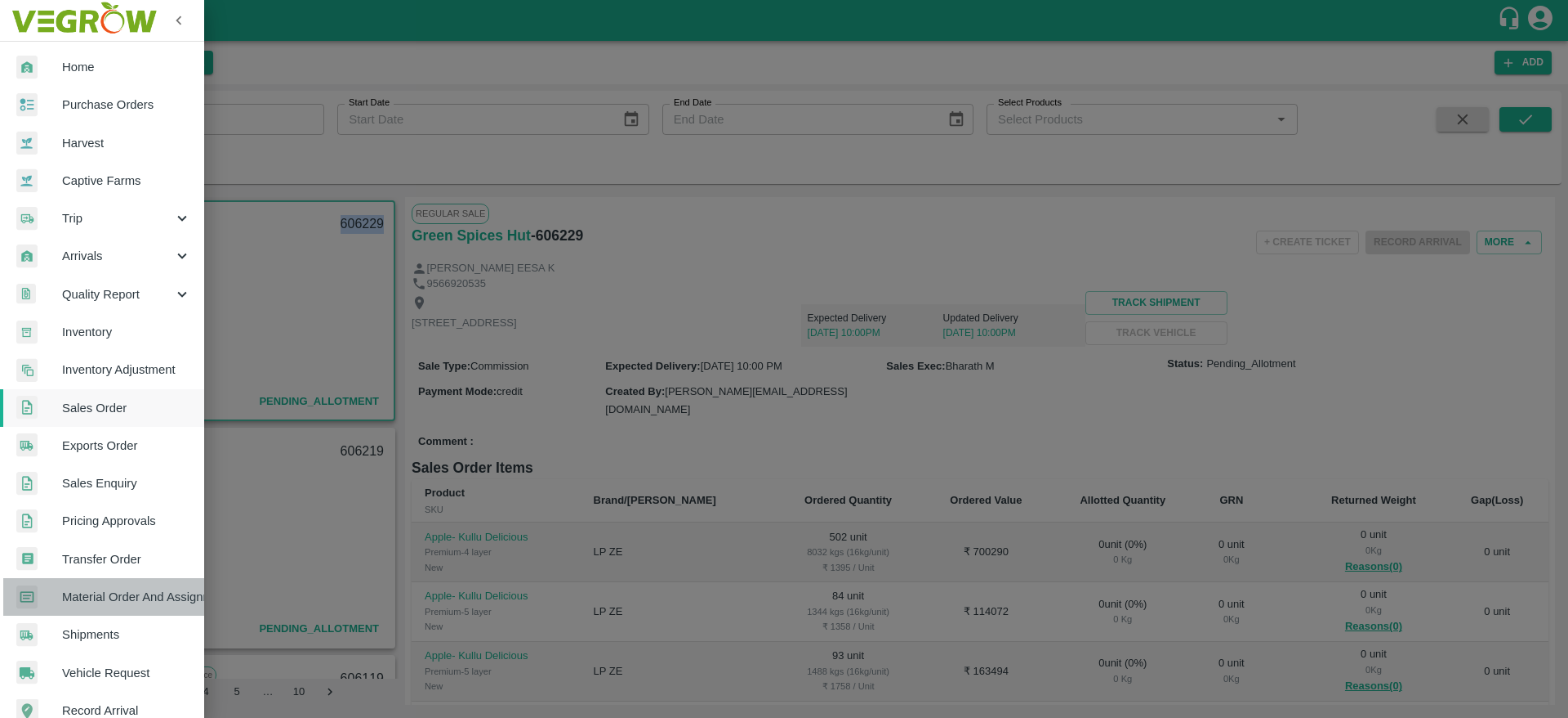
click at [144, 586] on link "Material Order And Assignment" at bounding box center [101, 596] width 204 height 38
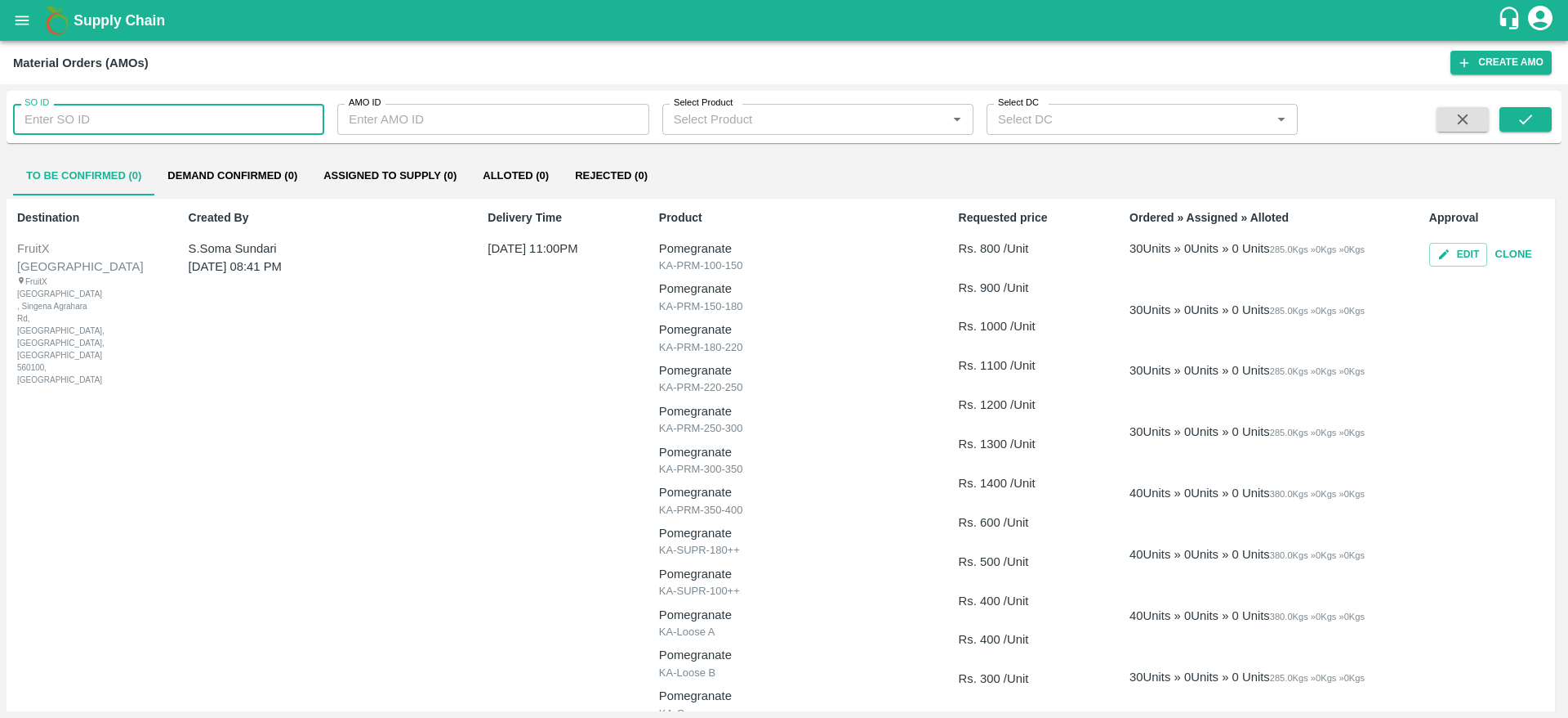
click at [116, 125] on input "SO ID" at bounding box center [168, 119] width 311 height 31
paste input "606229"
type input "606229"
click at [1516, 107] on button "submit" at bounding box center [1526, 119] width 53 height 25
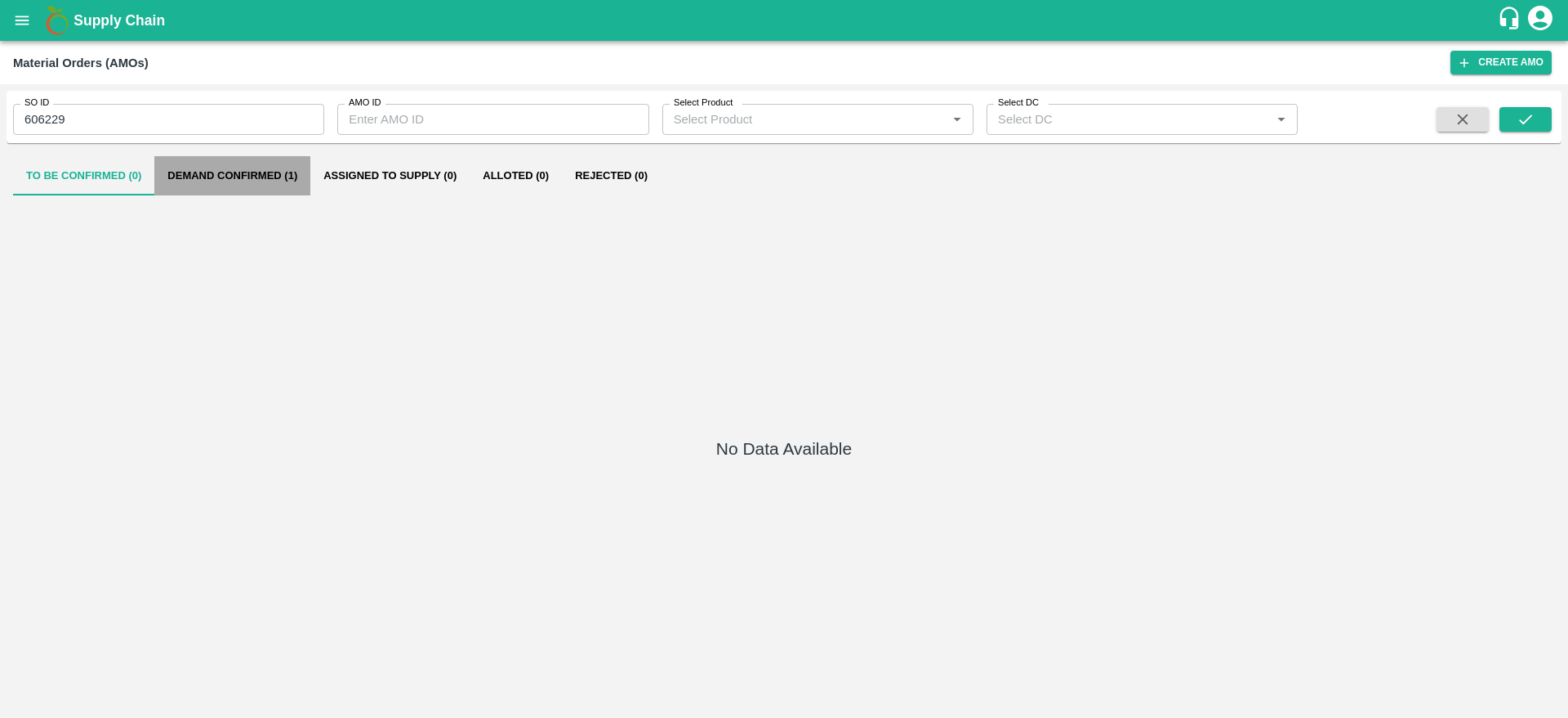
click at [248, 164] on button "Demand Confirmed (1)" at bounding box center [232, 175] width 156 height 40
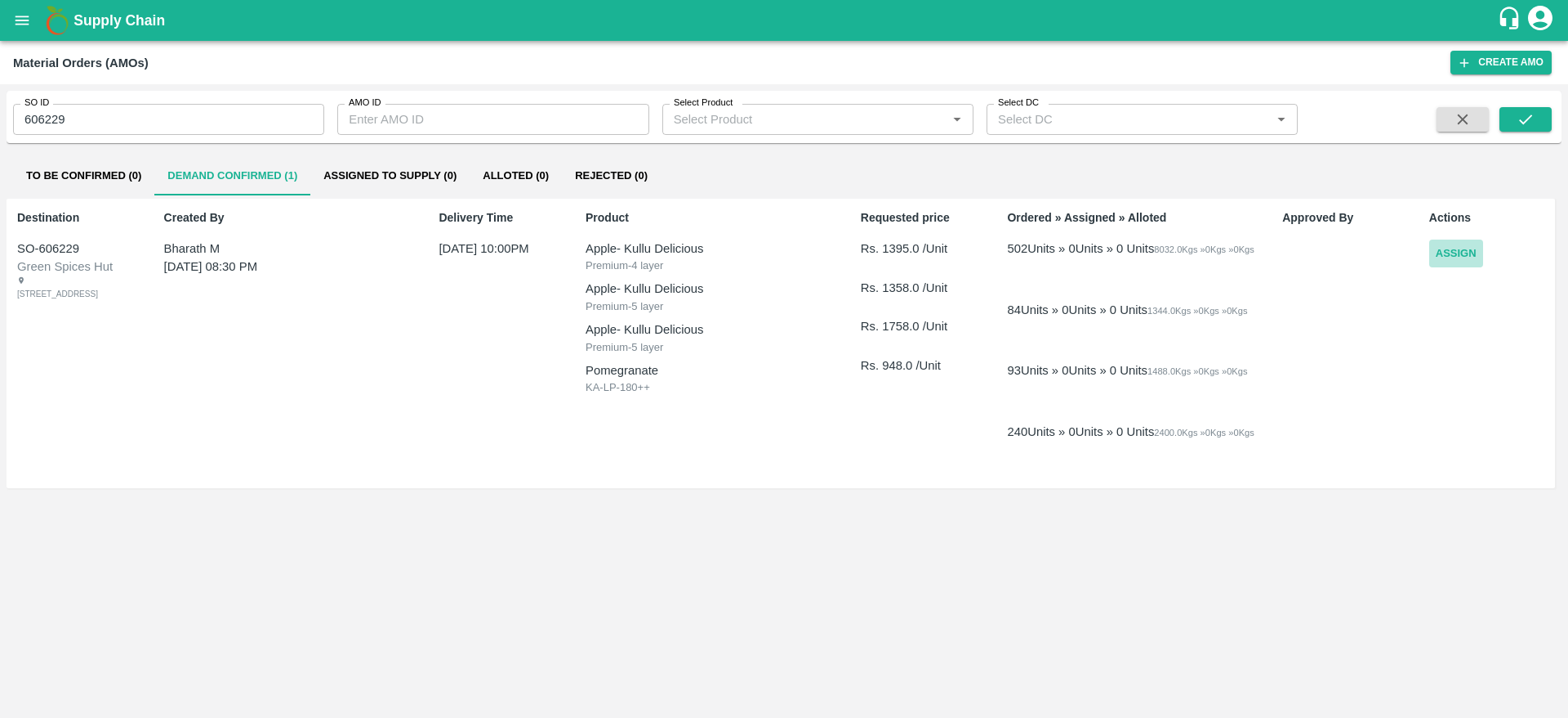
click at [1458, 256] on button "Assign" at bounding box center [1456, 253] width 53 height 29
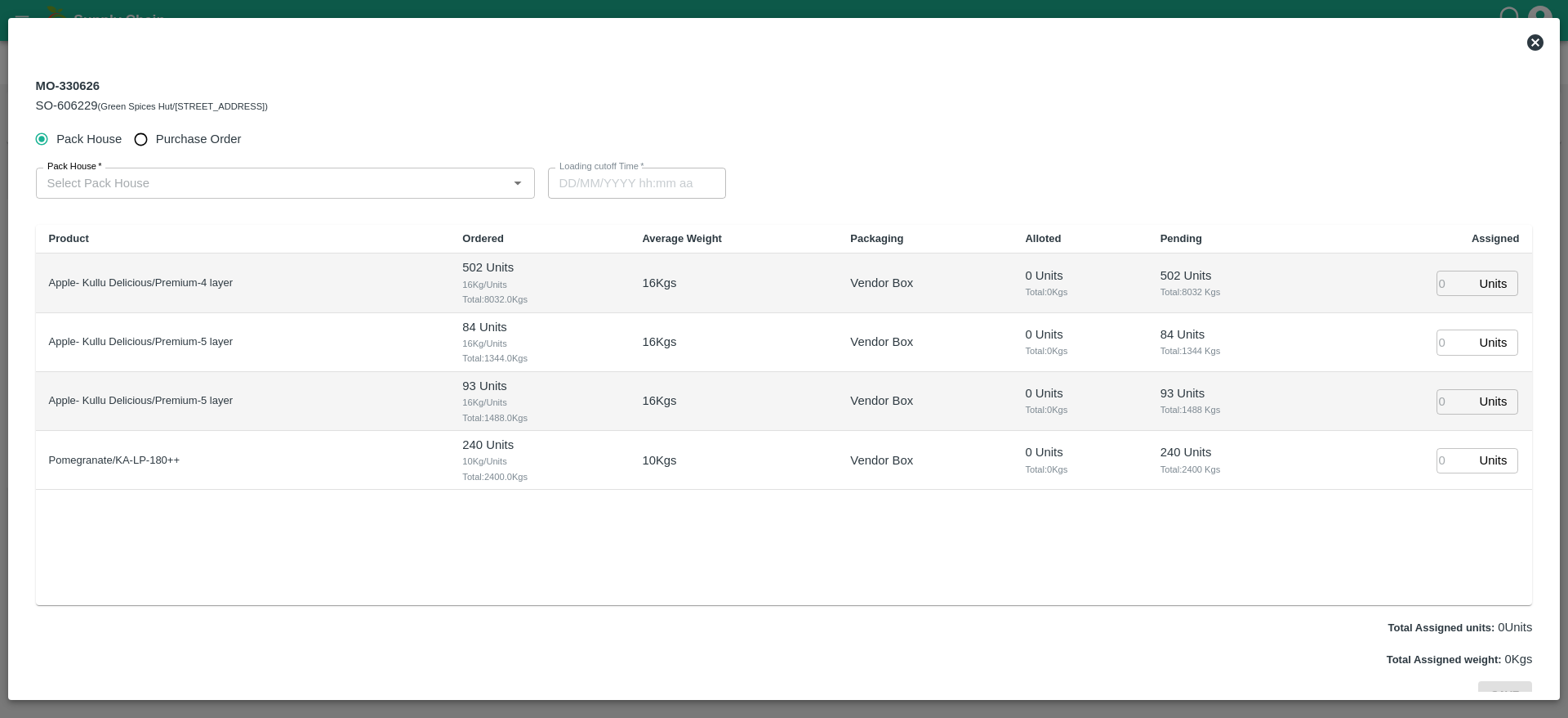
type input "01/10/2025 10:00 PM"
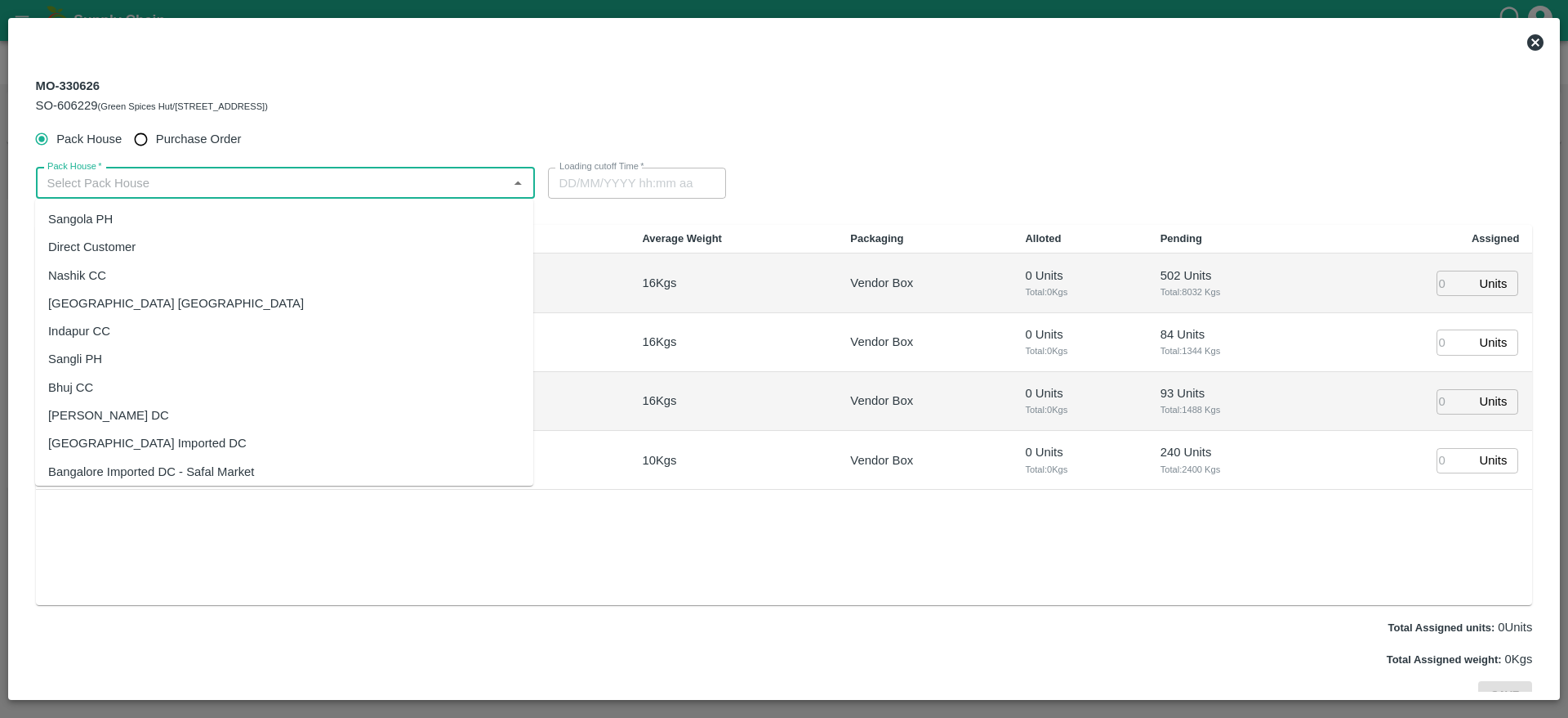
click at [419, 188] on input "Pack House   *" at bounding box center [271, 183] width 462 height 21
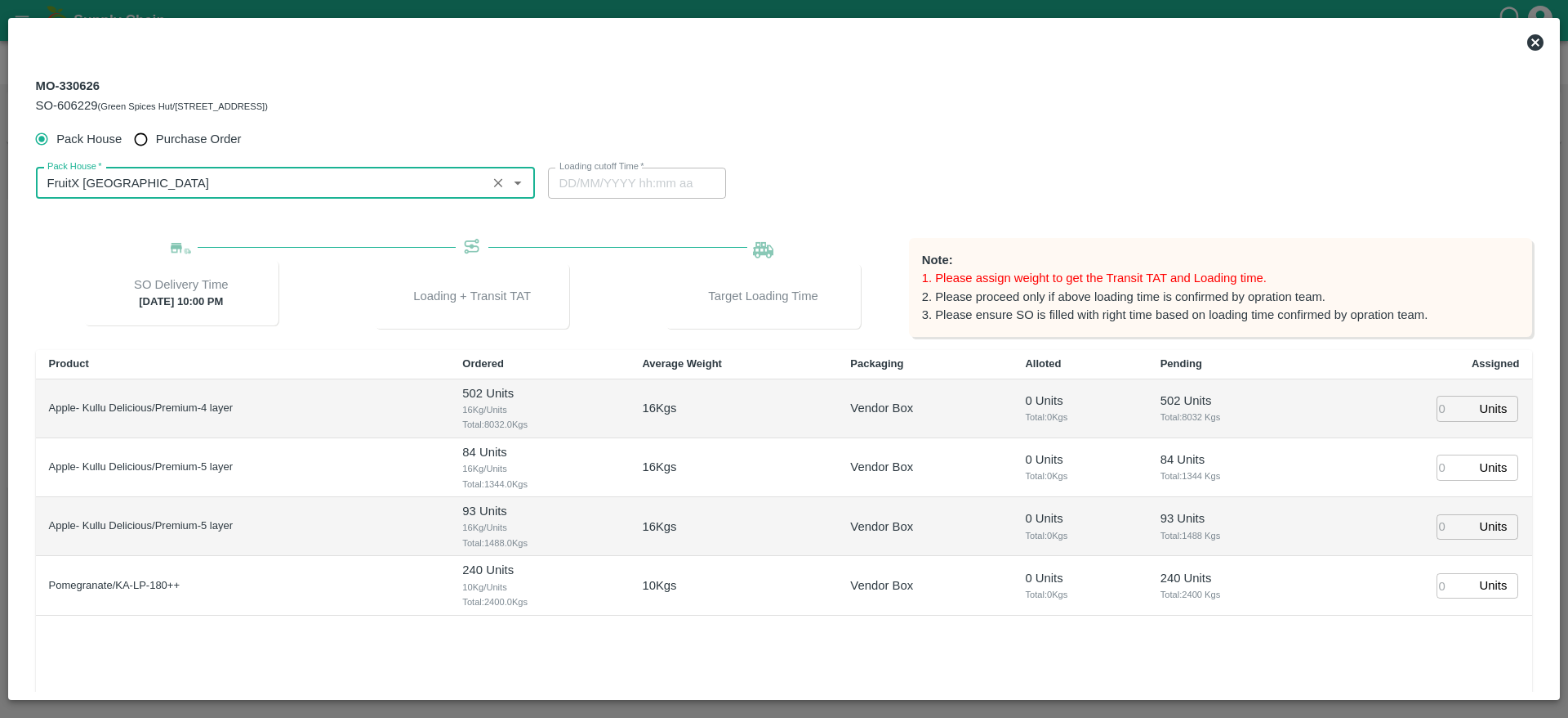
type input "FruitX [GEOGRAPHIC_DATA]"
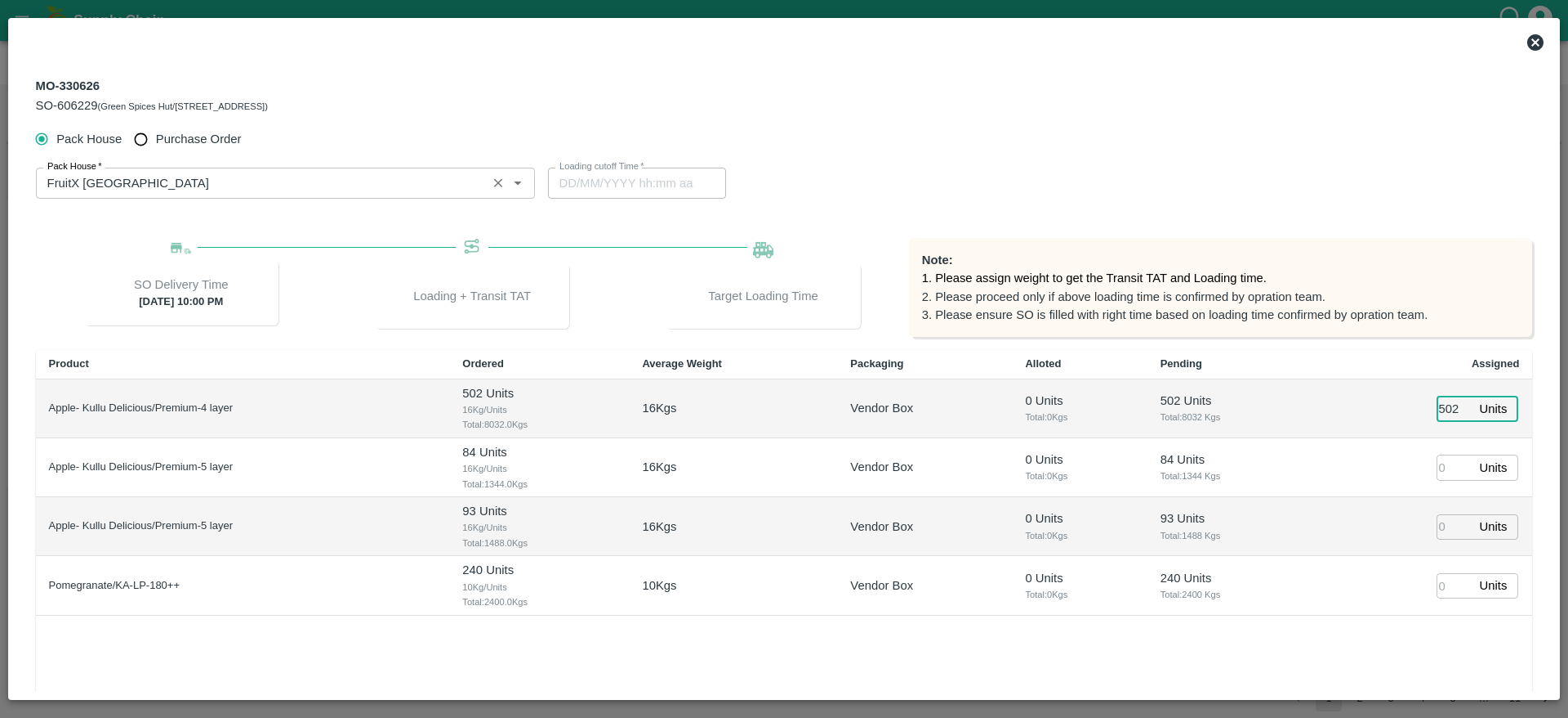
type input "502"
type input "84"
type input "93"
type input "240"
type input "01/10/2025 05:34 AM"
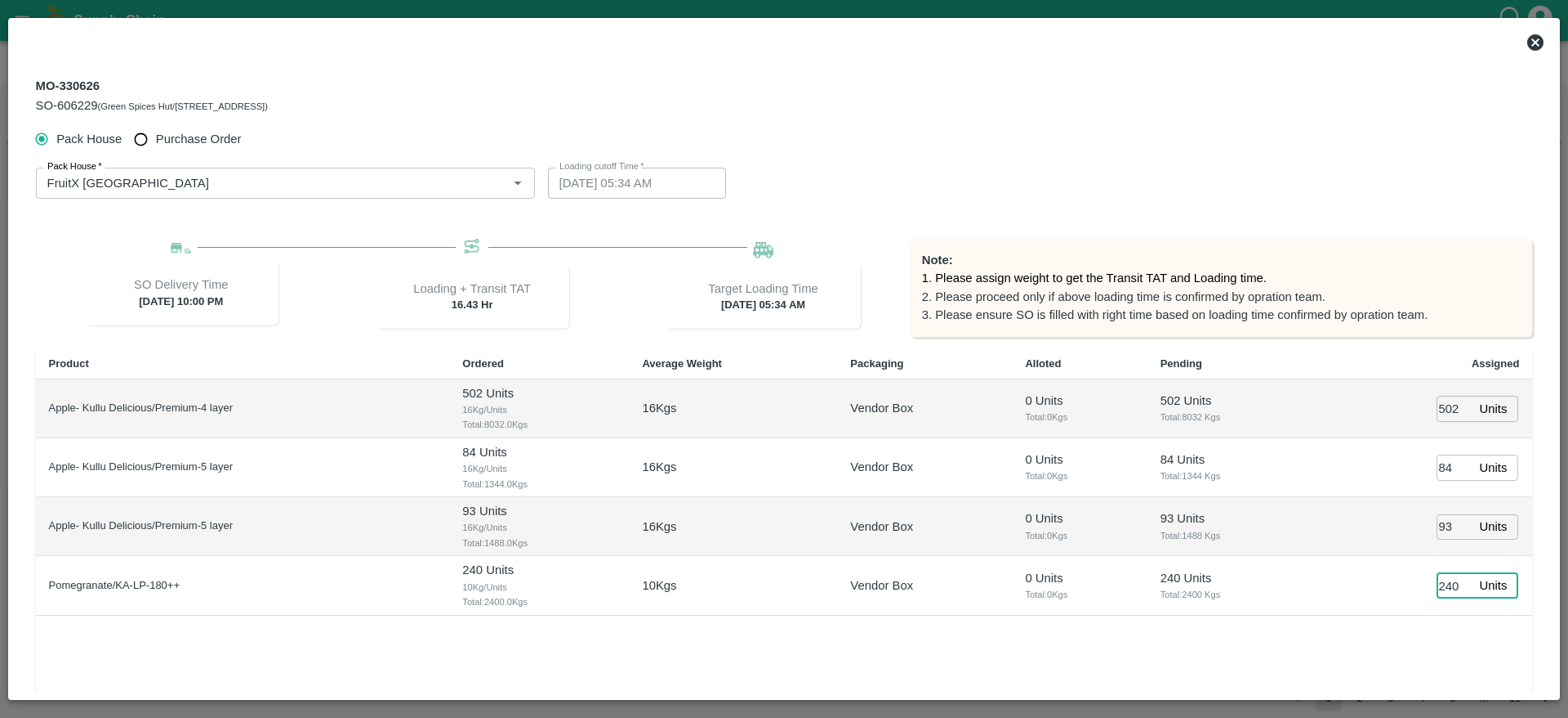
type input "240"
click at [1032, 612] on td "0 Units Total: 0 Kgs" at bounding box center [1079, 585] width 135 height 59
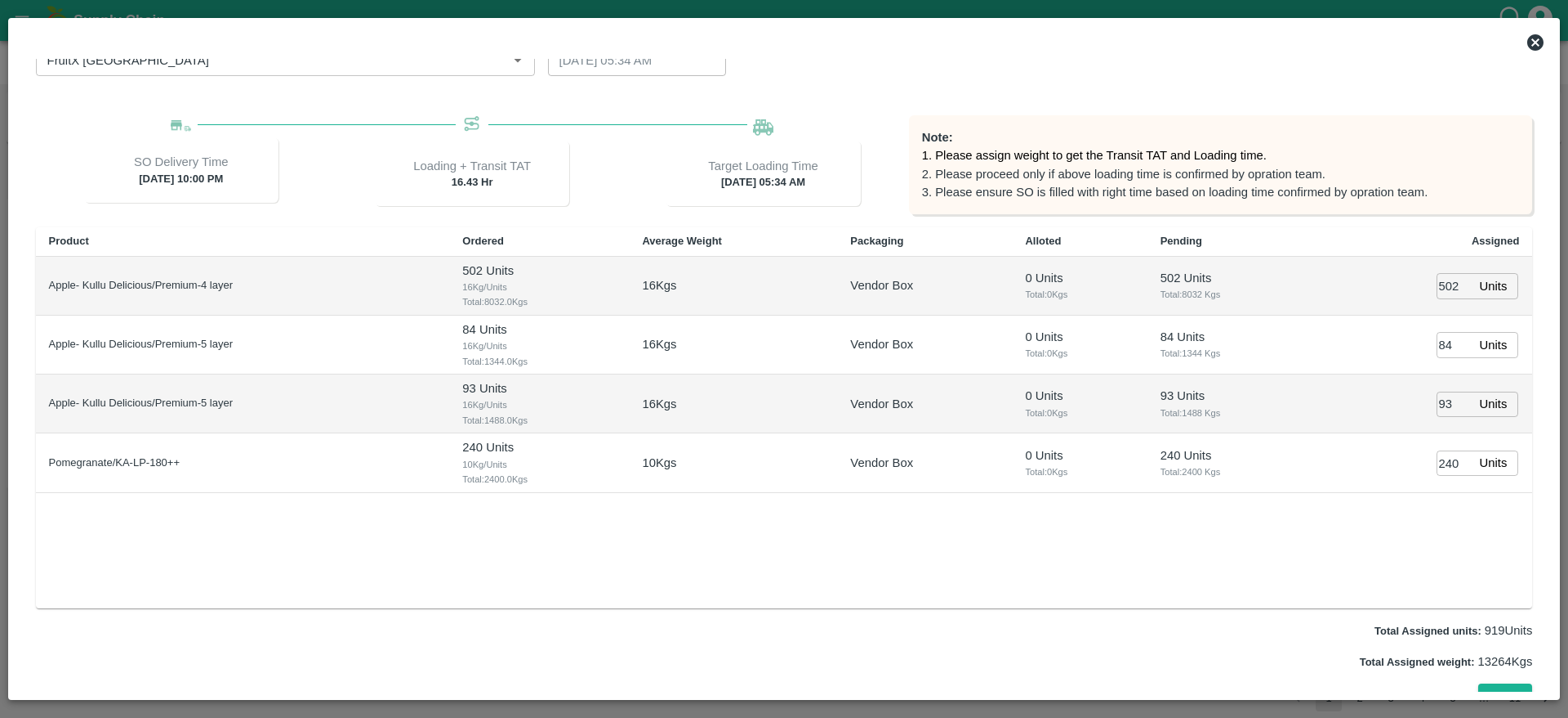
scroll to position [143, 0]
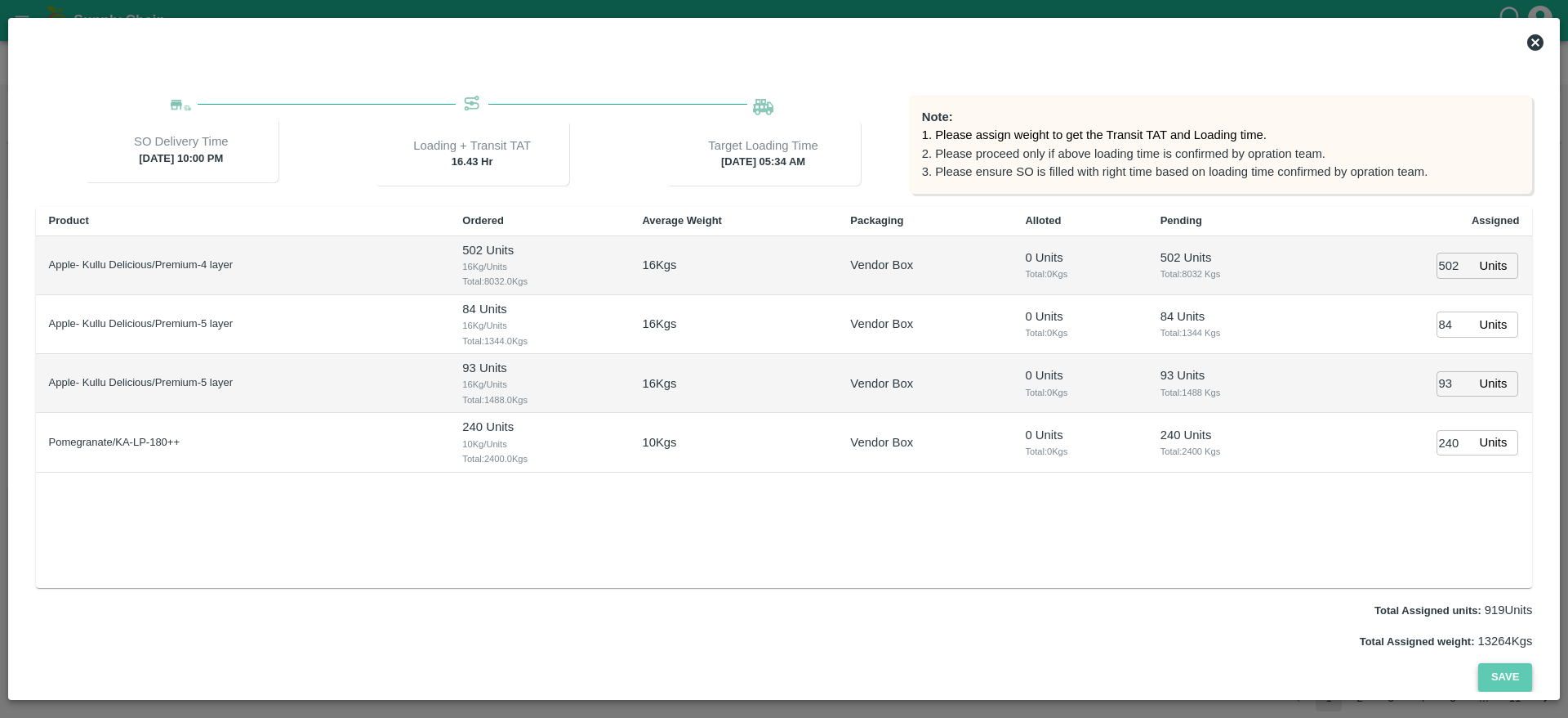
click at [1515, 681] on button "Save" at bounding box center [1505, 676] width 53 height 29
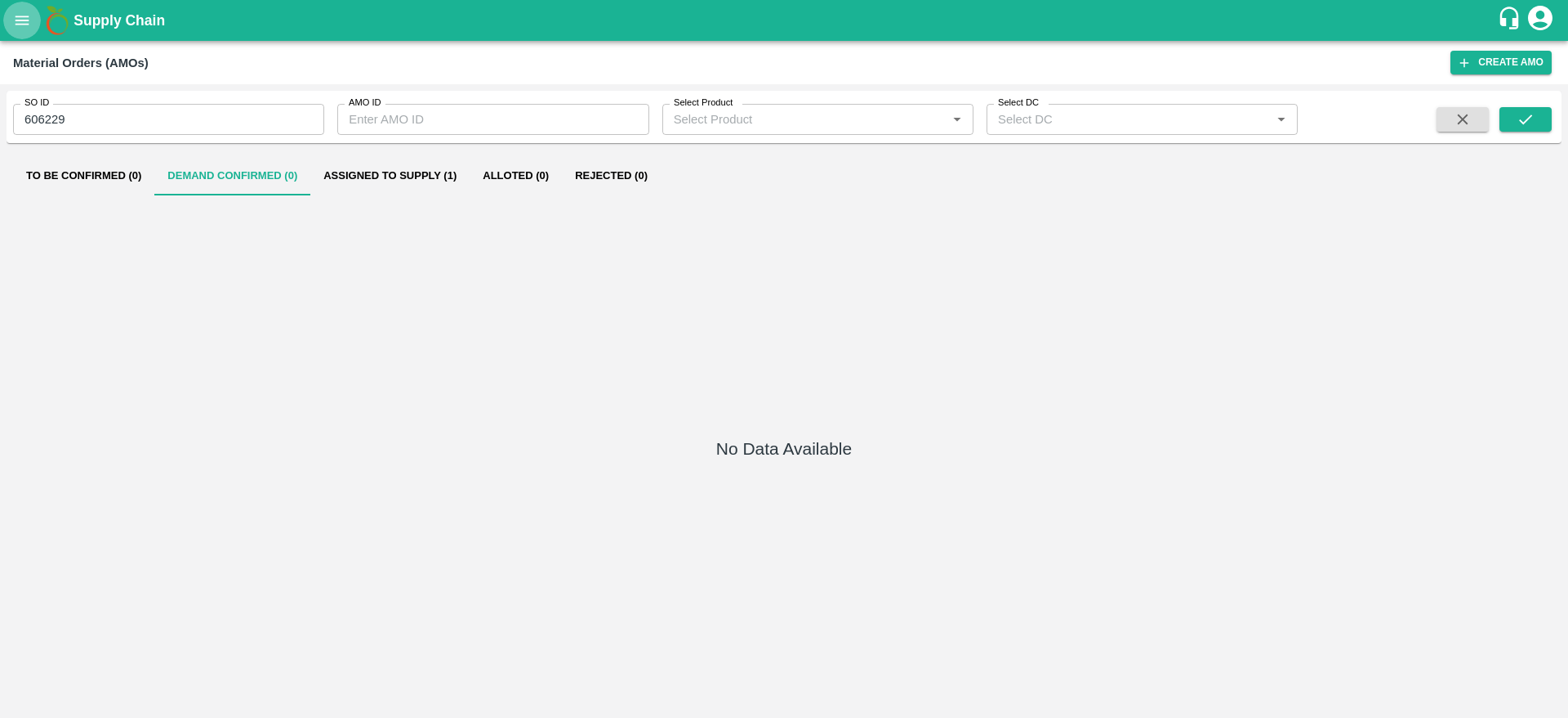
click at [30, 27] on icon "open drawer" at bounding box center [21, 19] width 18 height 18
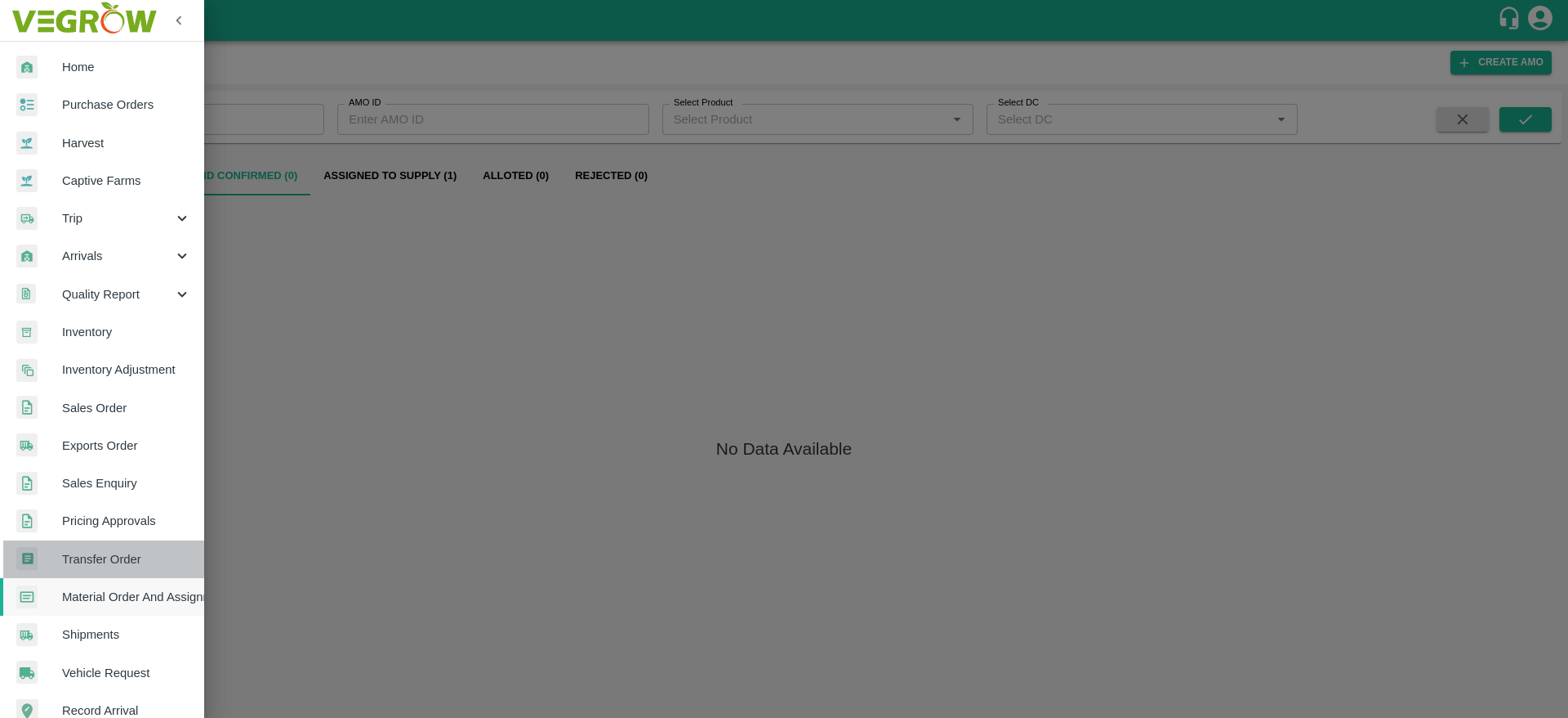
click at [120, 569] on link "Transfer Order" at bounding box center [101, 558] width 204 height 38
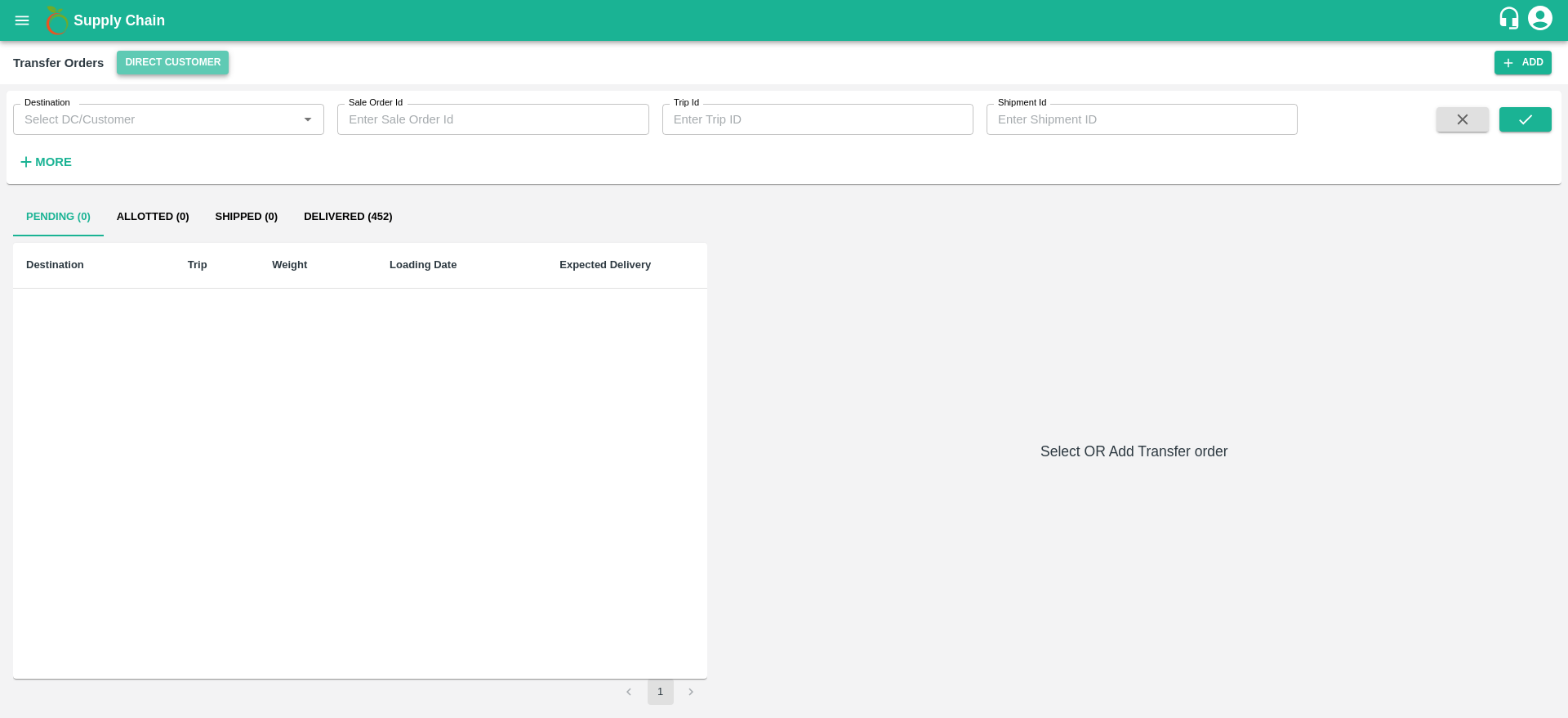
click at [161, 68] on button "Direct Customer" at bounding box center [172, 63] width 112 height 24
click at [168, 125] on li "FruitX [GEOGRAPHIC_DATA]" at bounding box center [209, 124] width 188 height 28
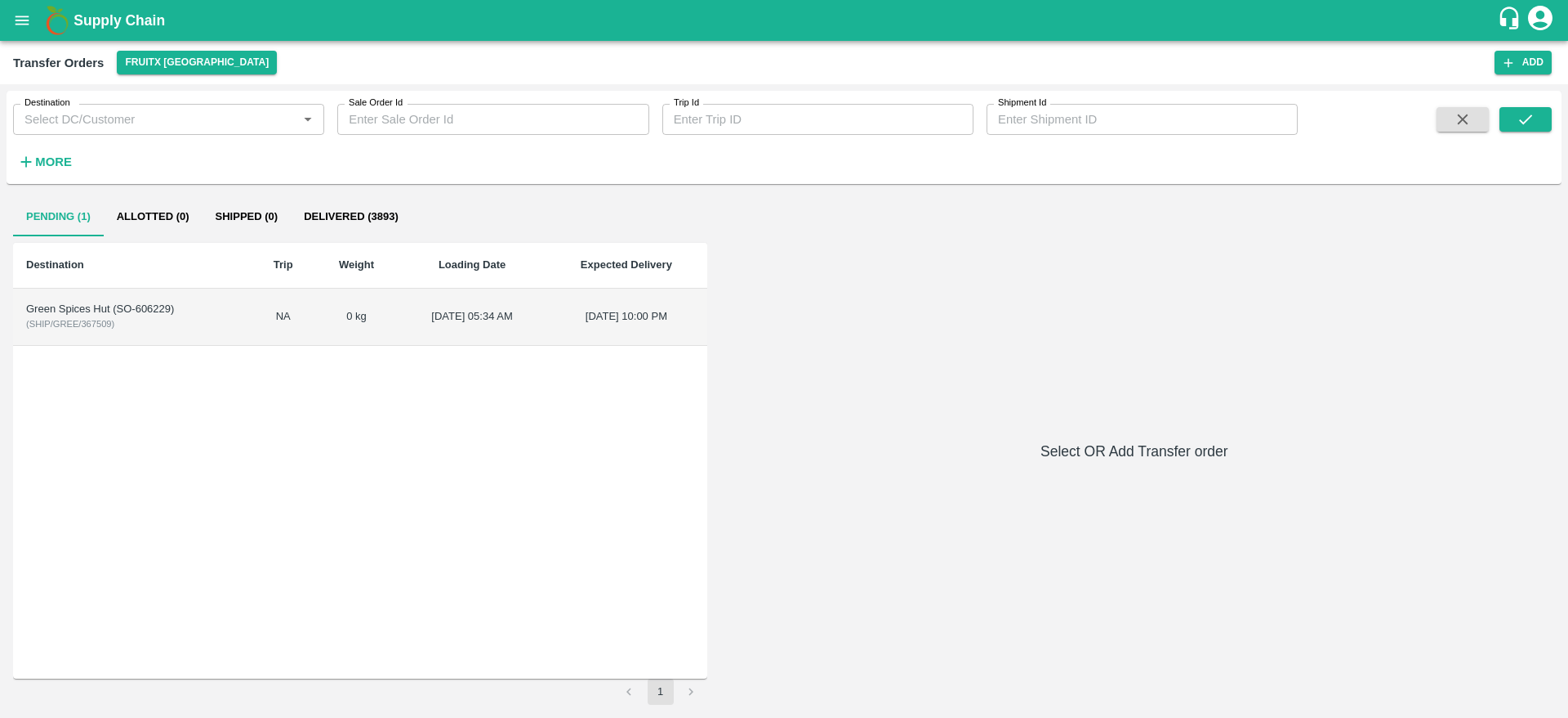
click at [134, 337] on td "Green Spices Hut (SO-606229) ( SHIP/GREE/367509 )" at bounding box center [132, 317] width 239 height 57
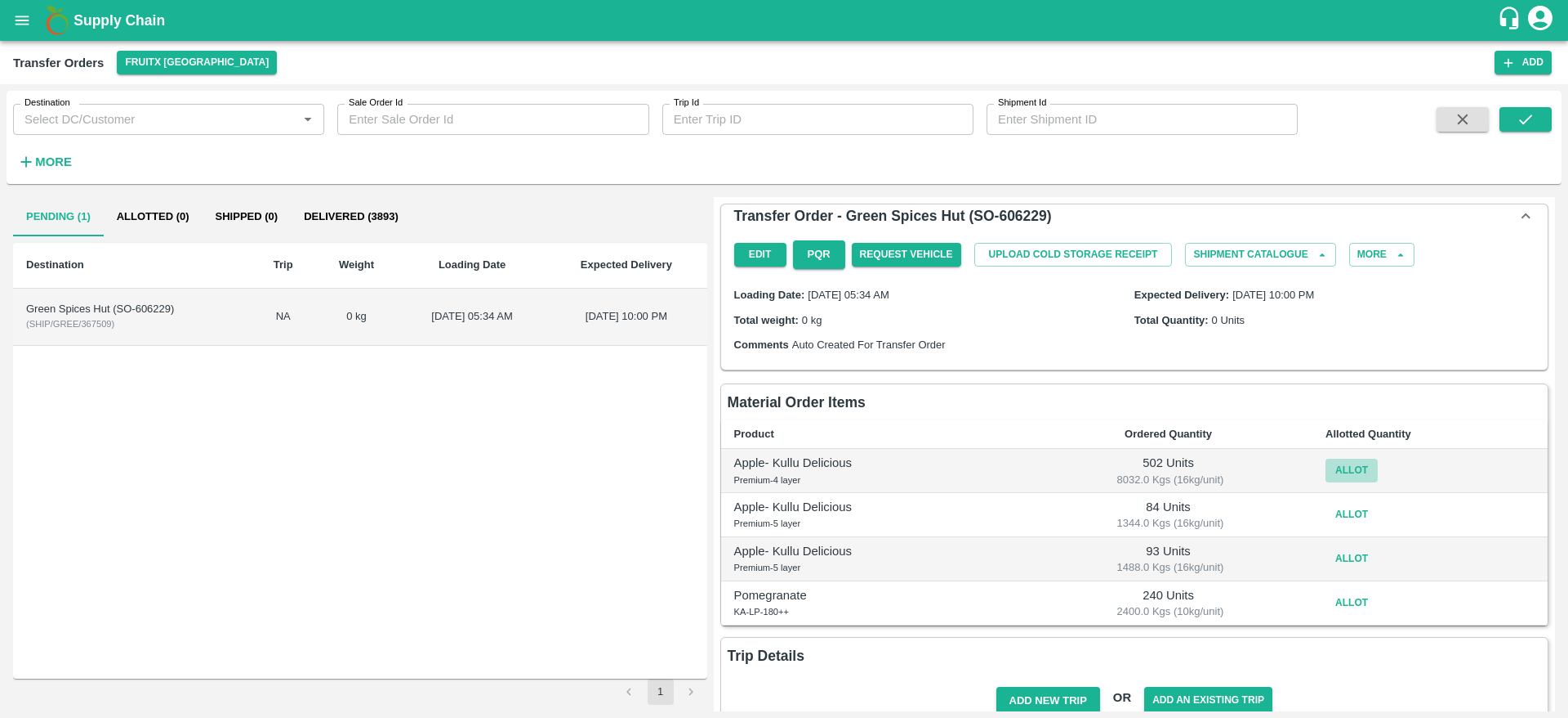
click at [1341, 475] on button "Allot" at bounding box center [1351, 471] width 53 height 24
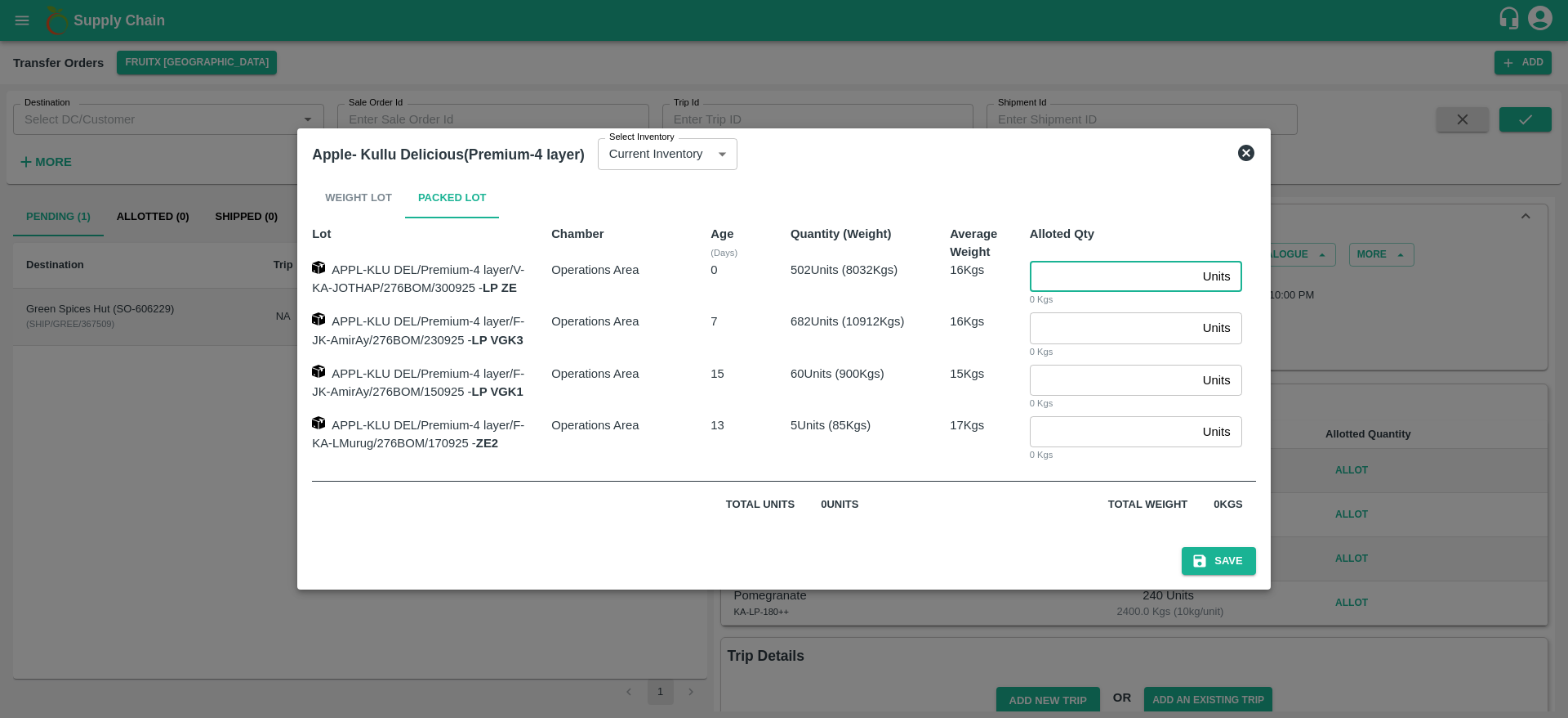
click at [1068, 271] on input "number" at bounding box center [1113, 276] width 167 height 31
type input "502"
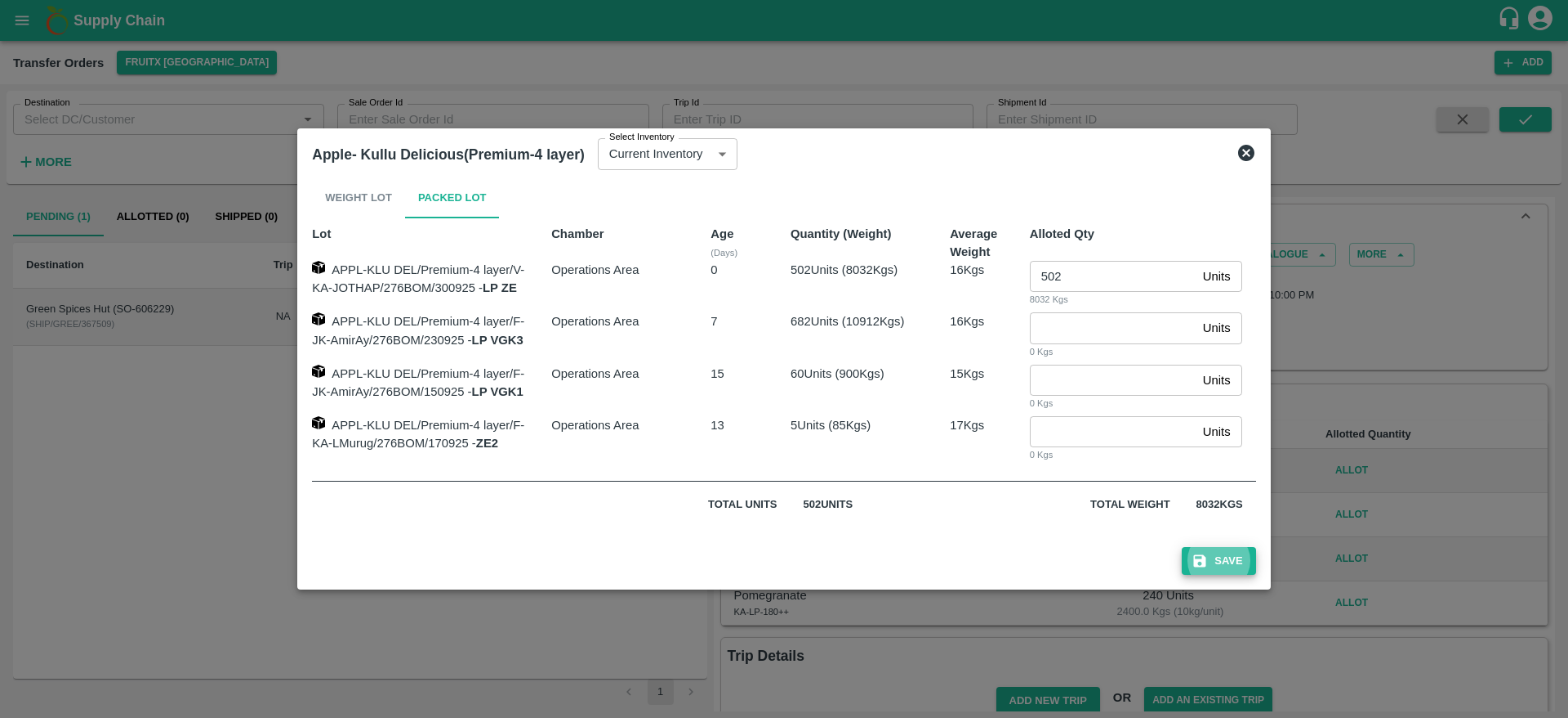
click at [1182, 546] on button "Save" at bounding box center [1218, 560] width 74 height 29
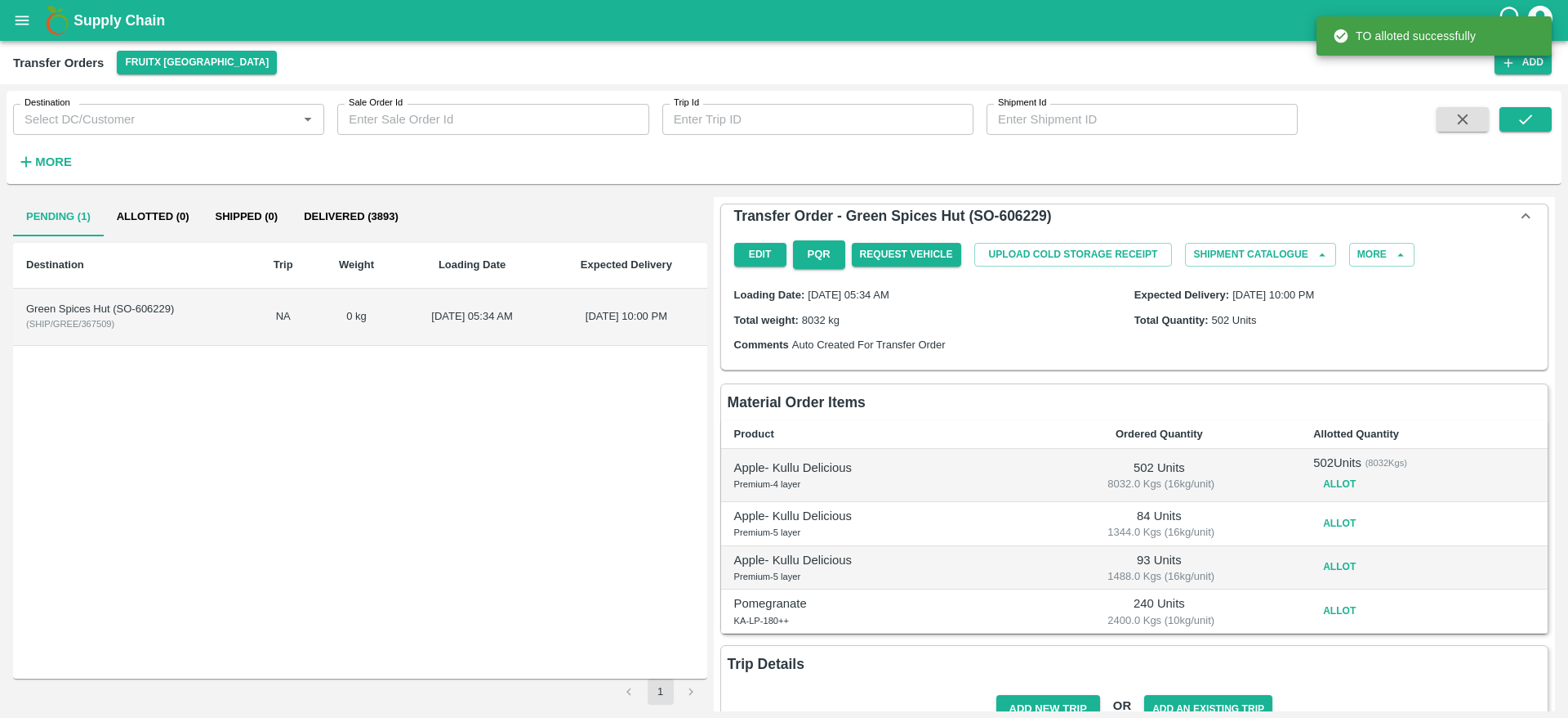
scroll to position [42, 0]
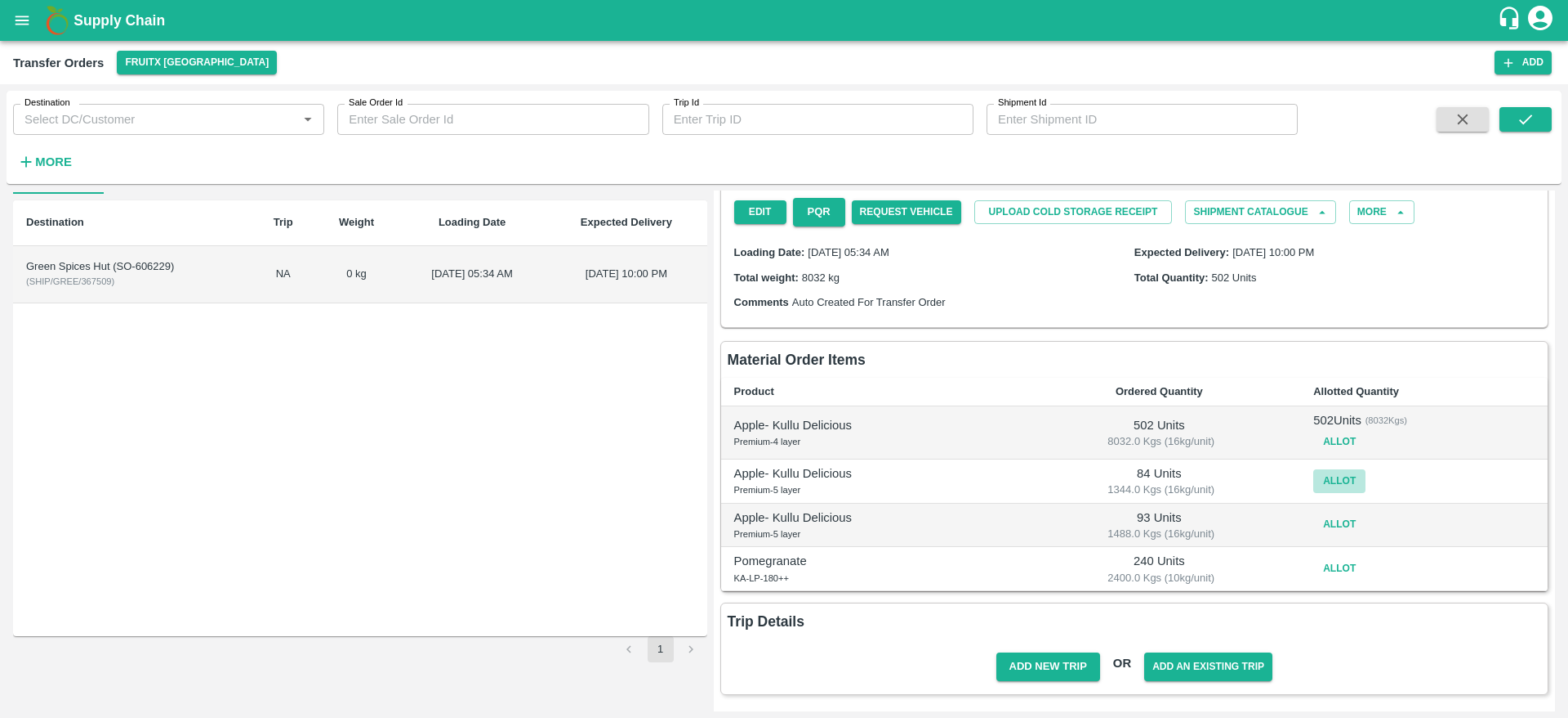
click at [1336, 483] on button "Allot" at bounding box center [1339, 481] width 53 height 24
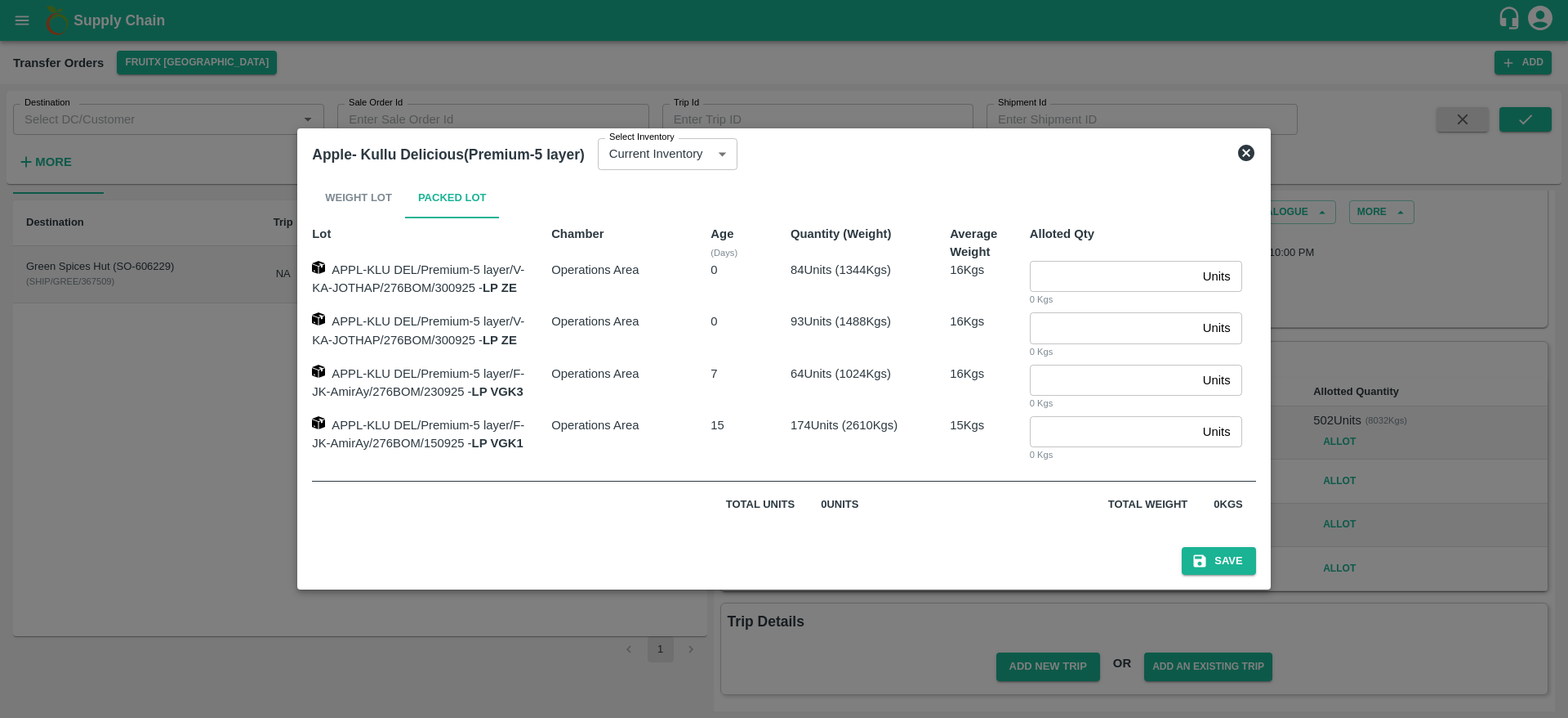
click at [1085, 285] on input "number" at bounding box center [1113, 276] width 167 height 31
type input "8"
type input "8e4"
type input "84"
click at [1182, 546] on button "Save" at bounding box center [1218, 560] width 74 height 29
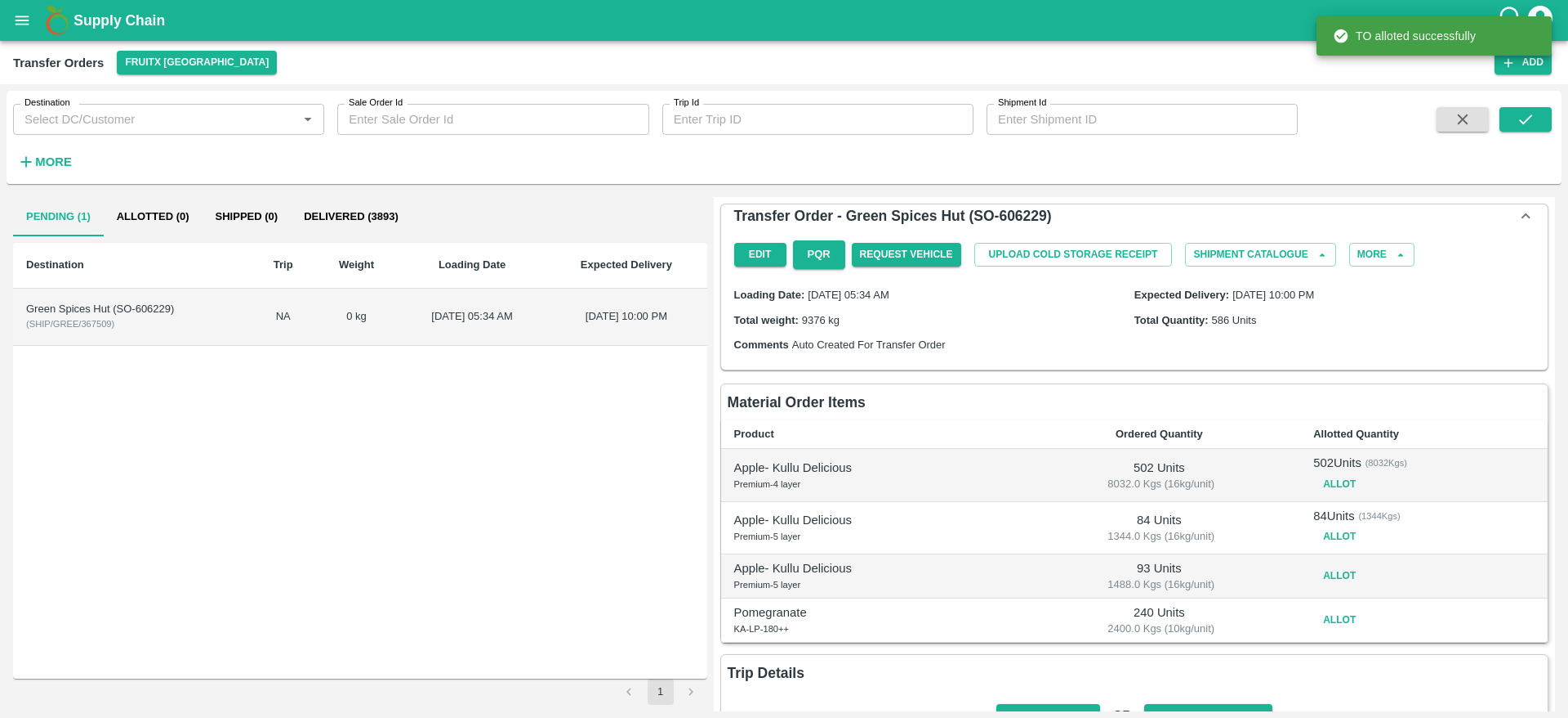
scroll to position [52, 0]
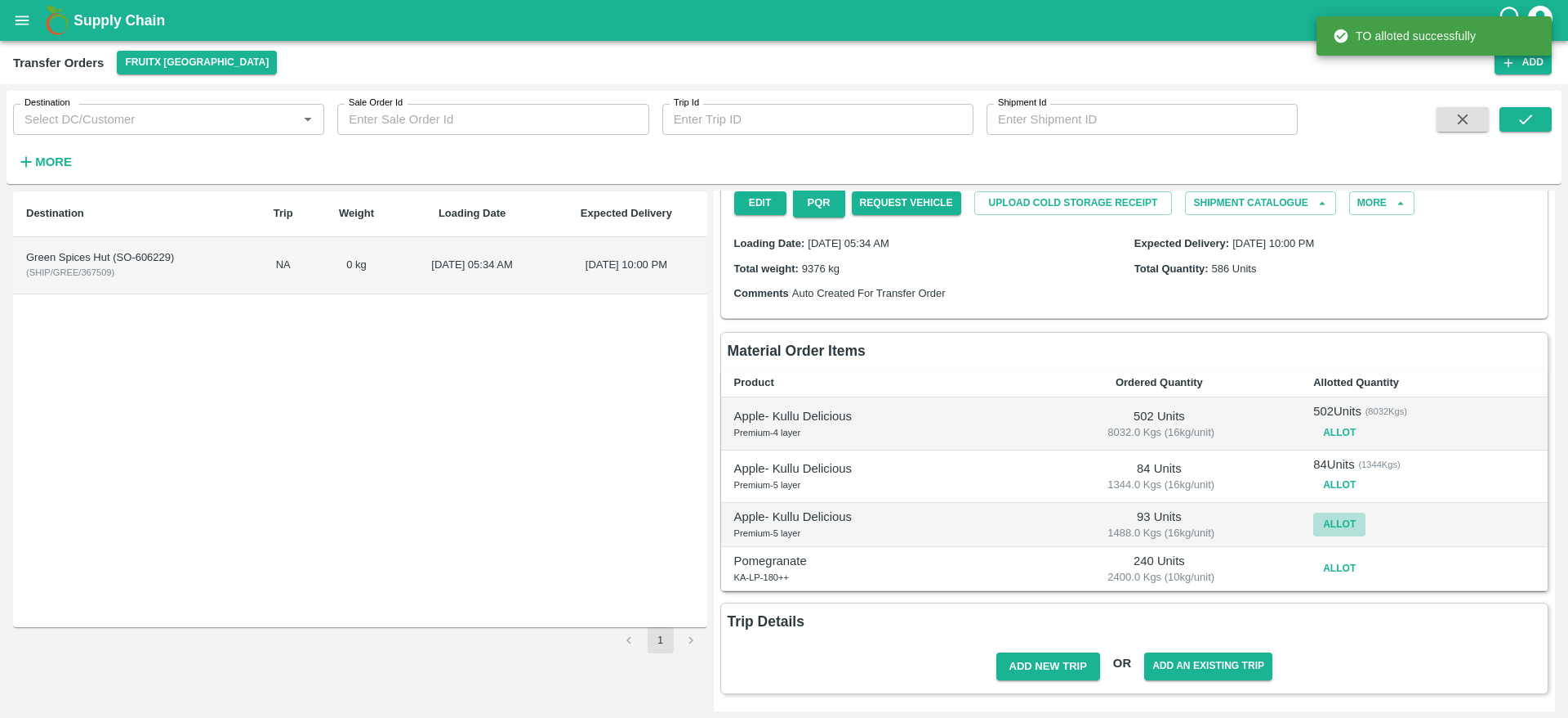
click at [1338, 522] on button "Allot" at bounding box center [1339, 524] width 53 height 24
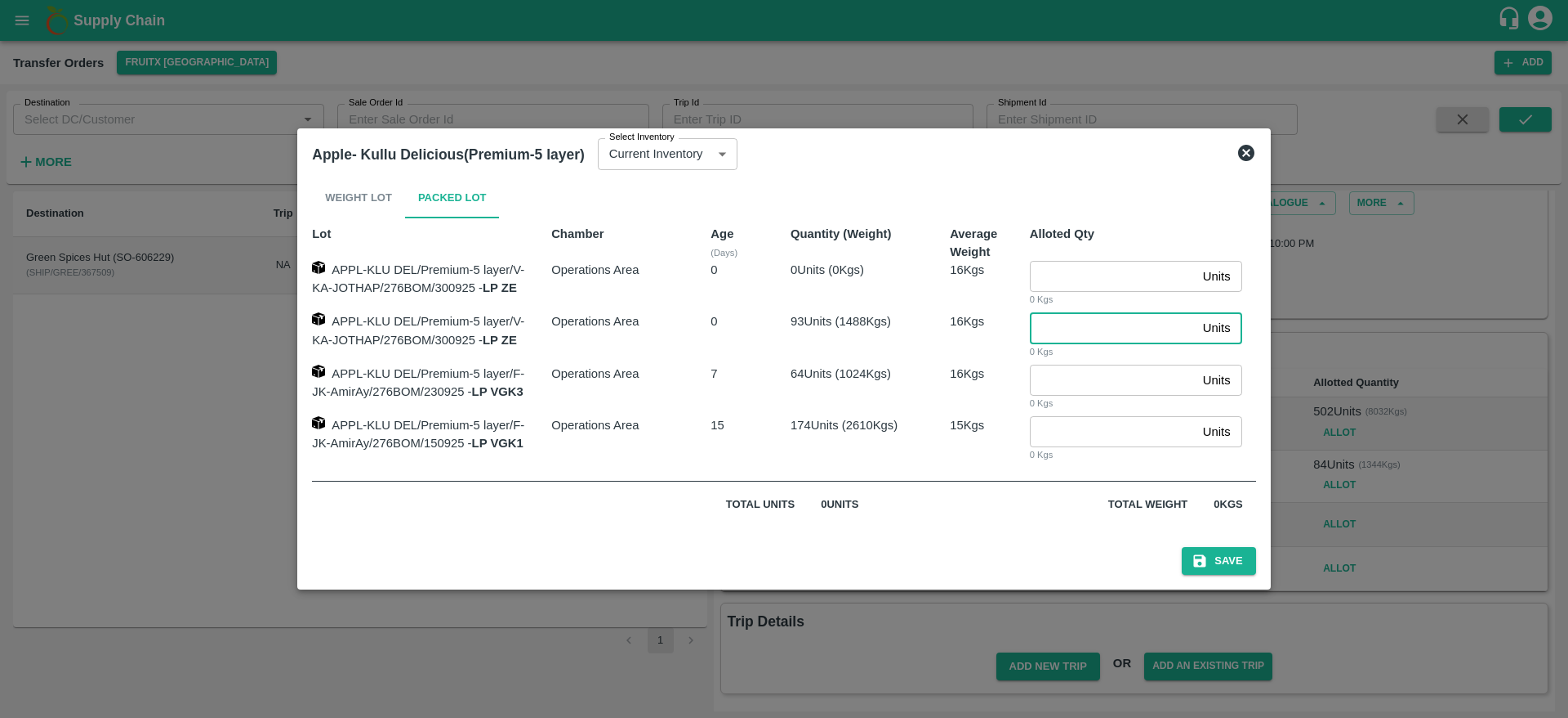
click at [1076, 331] on input "number" at bounding box center [1113, 328] width 167 height 31
type input "93"
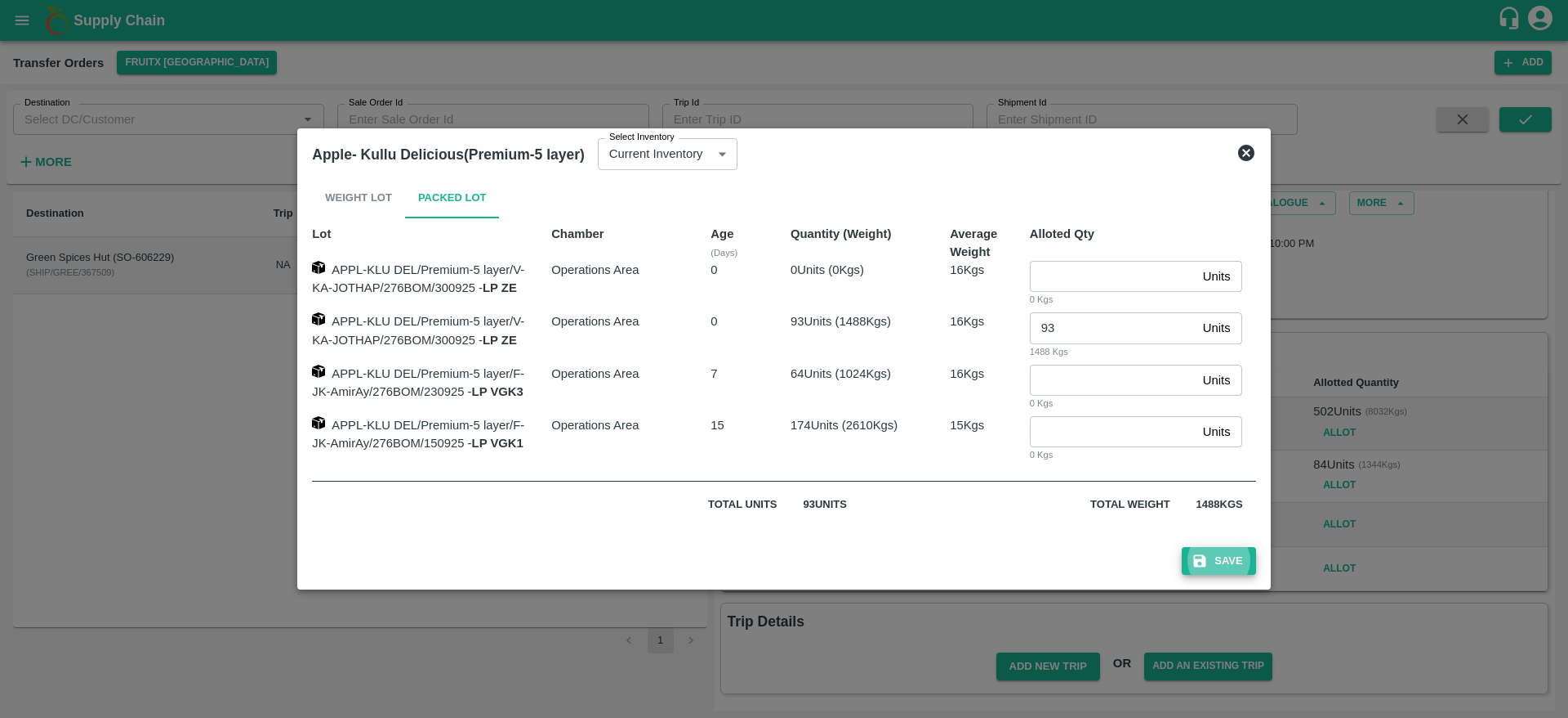
click at [1182, 546] on button "Save" at bounding box center [1218, 560] width 74 height 29
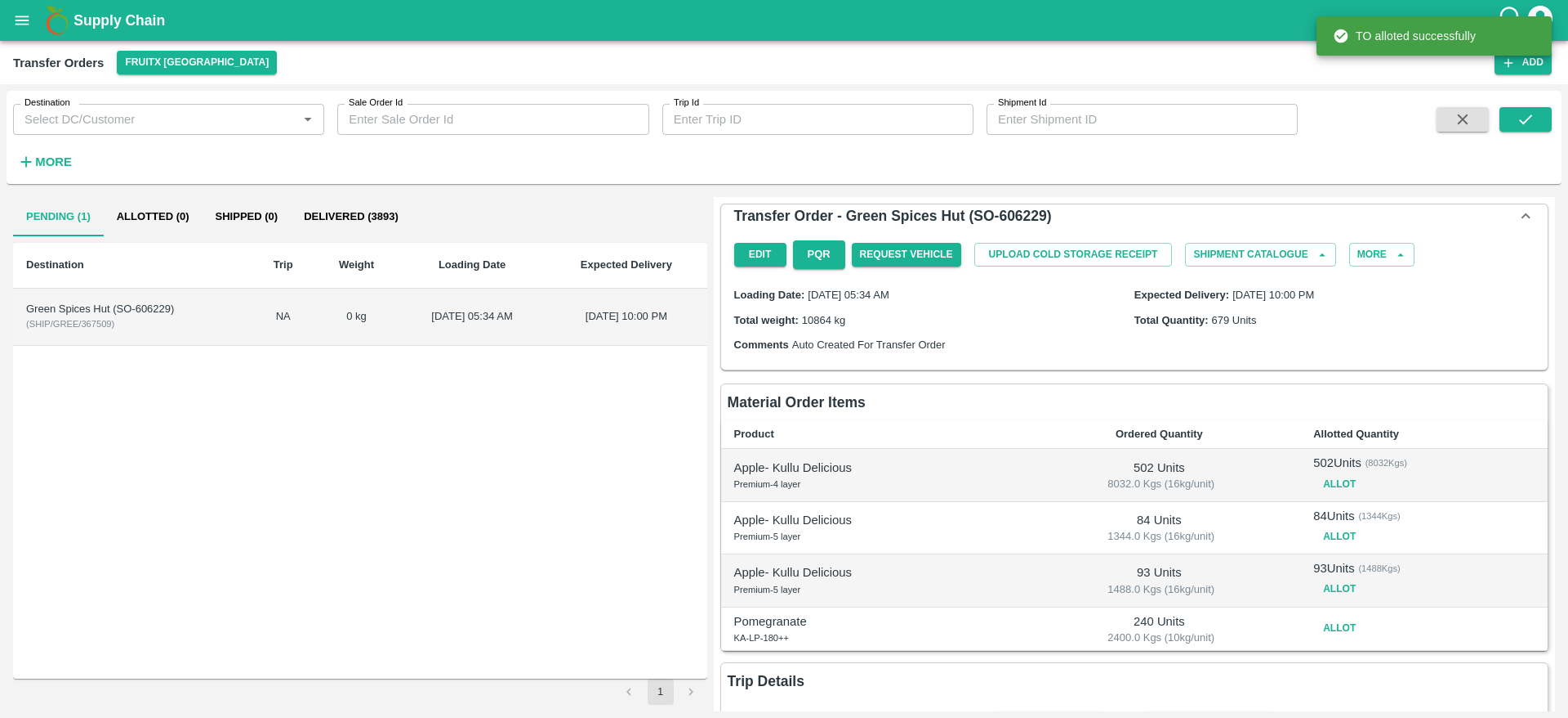
scroll to position [60, 0]
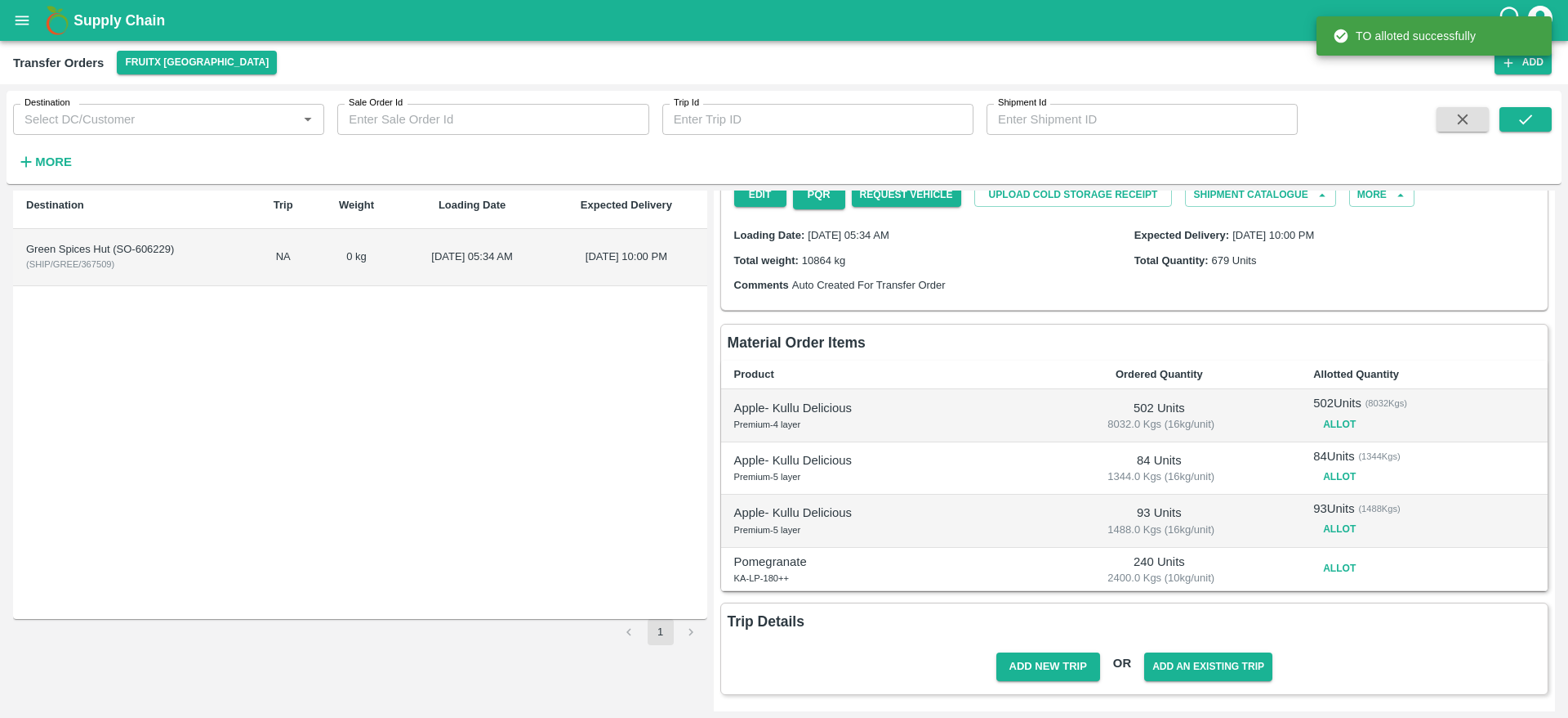
click at [1323, 574] on button "Allot" at bounding box center [1339, 568] width 53 height 24
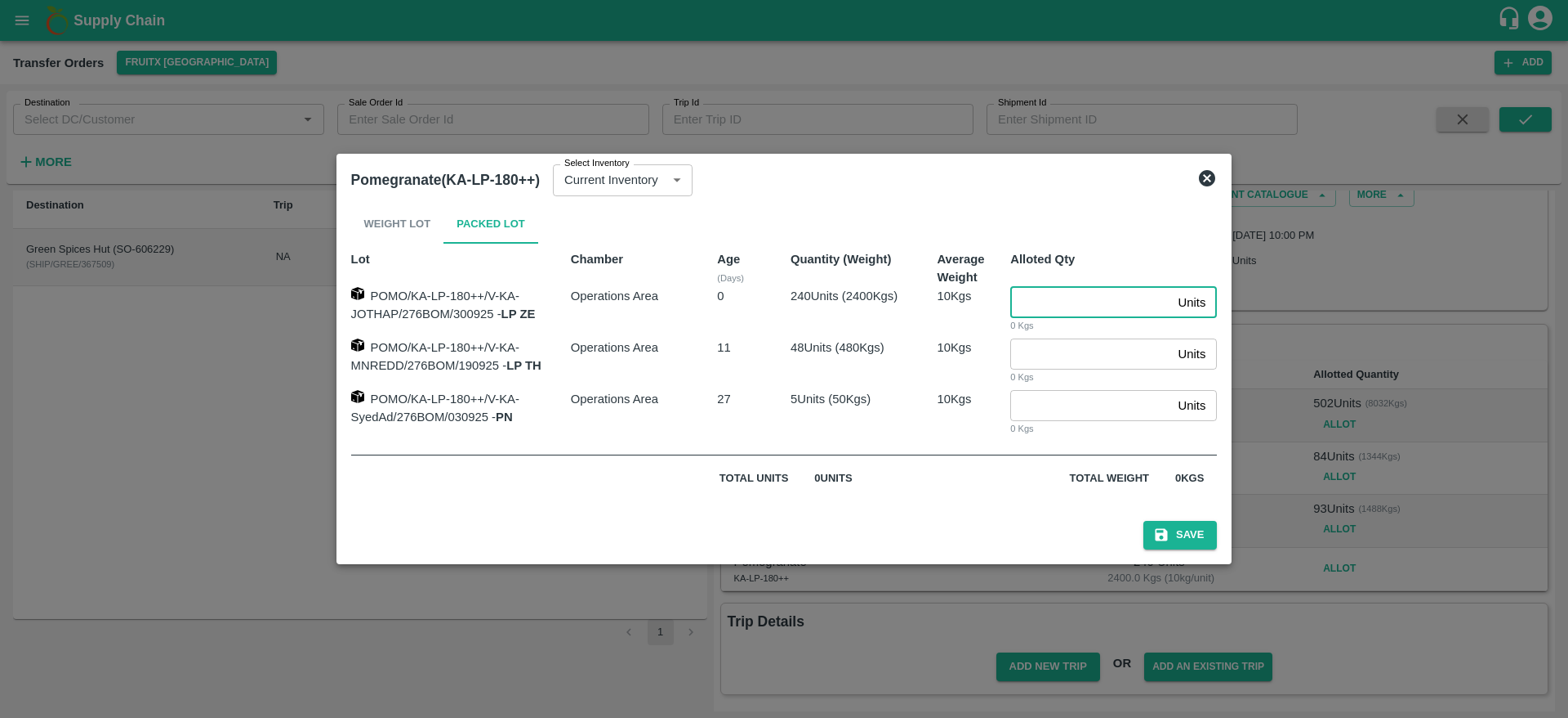
click at [1039, 306] on input "number" at bounding box center [1090, 303] width 160 height 31
type input "240"
click at [1174, 529] on button "Save" at bounding box center [1181, 534] width 74 height 29
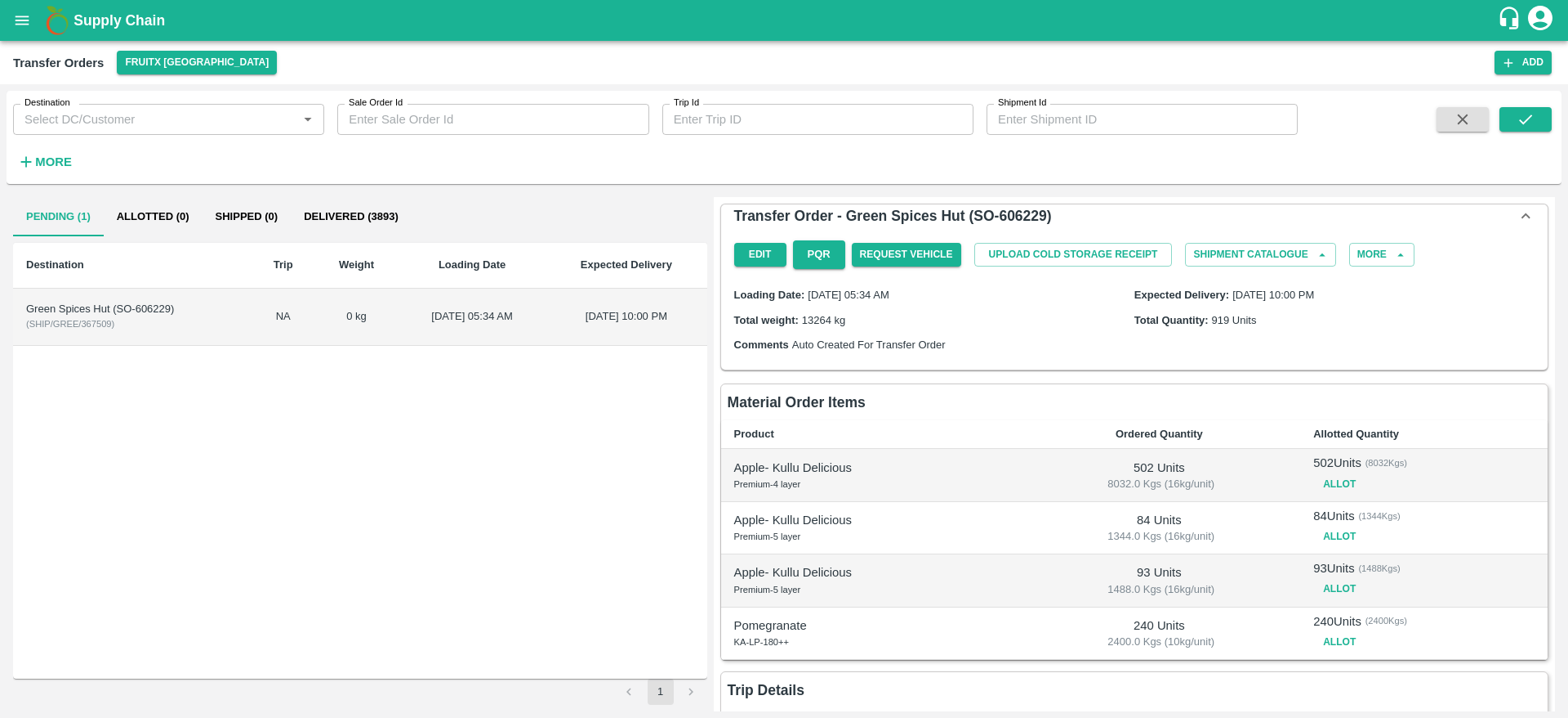
scroll to position [68, 0]
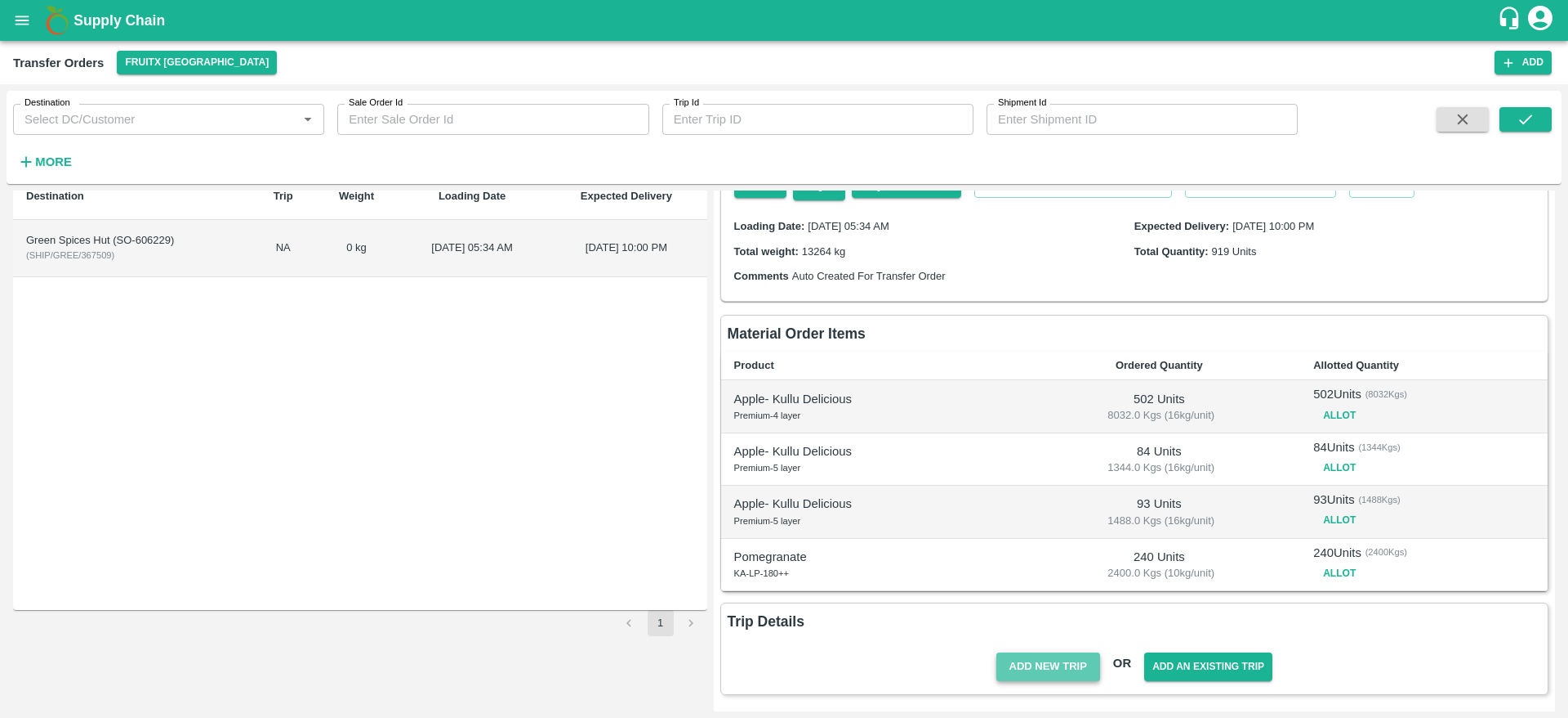
click at [1052, 675] on button "Add New Trip" at bounding box center [1048, 666] width 103 height 29
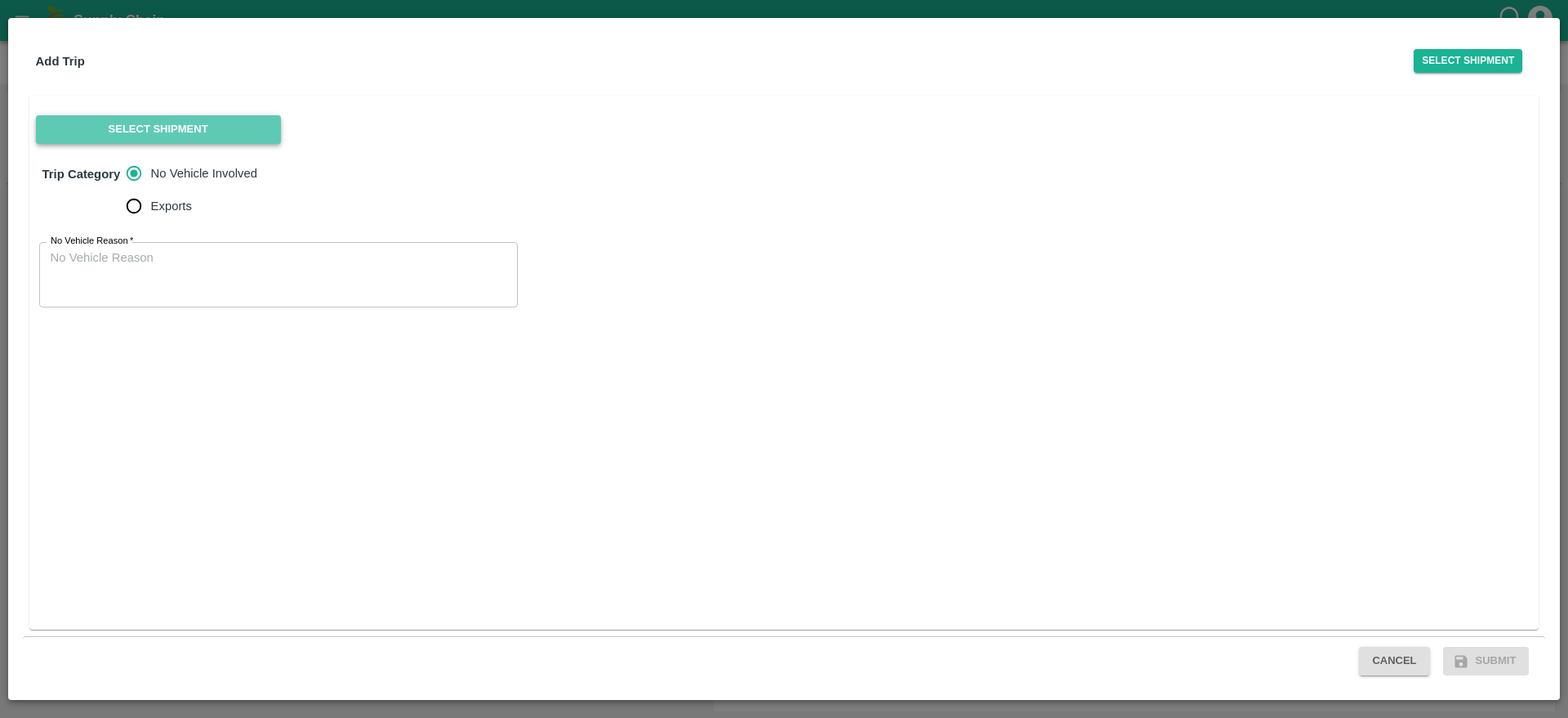
click at [176, 116] on button "Select Shipment" at bounding box center [159, 129] width 245 height 29
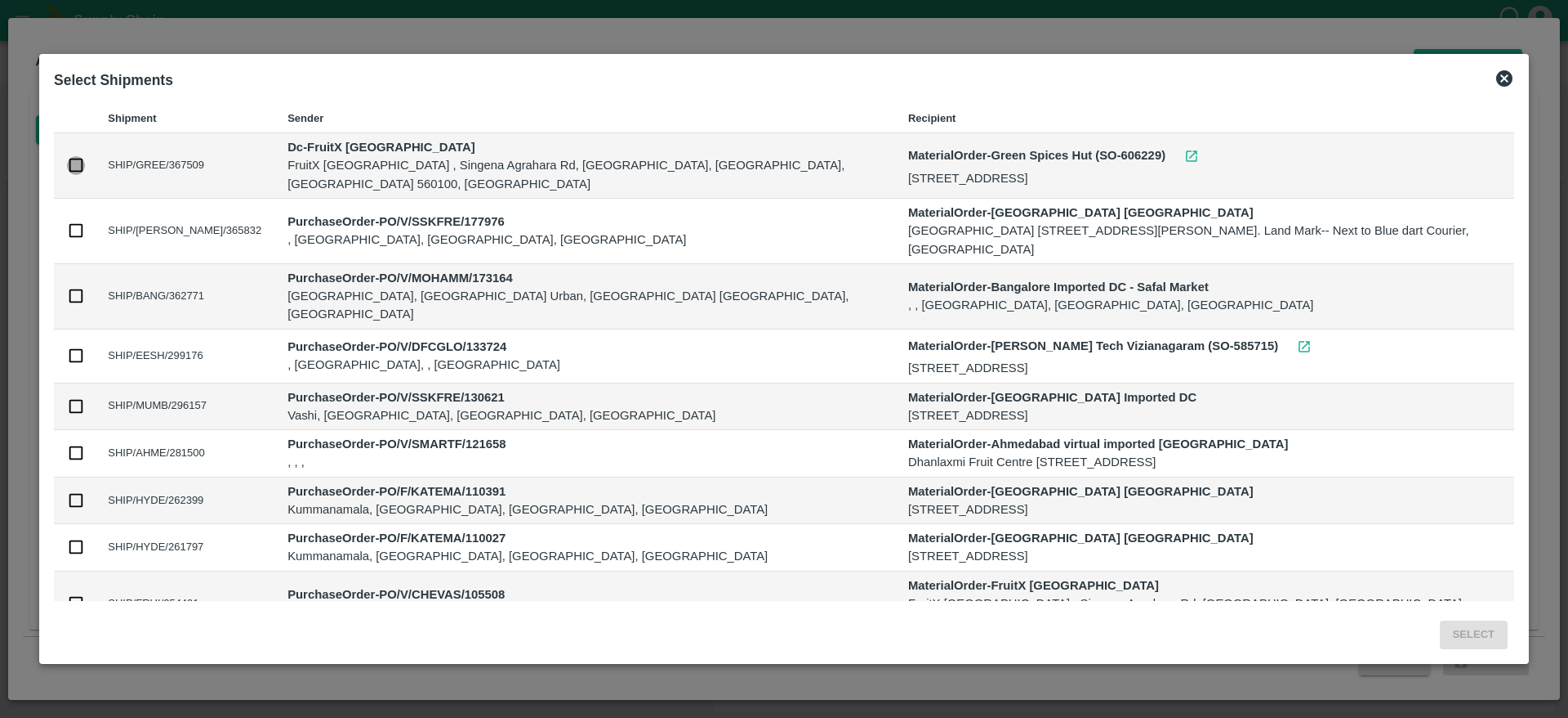
click at [75, 161] on input "checkbox" at bounding box center [76, 164] width 18 height 18
checkbox input "true"
click at [1472, 637] on button "Select" at bounding box center [1474, 634] width 68 height 29
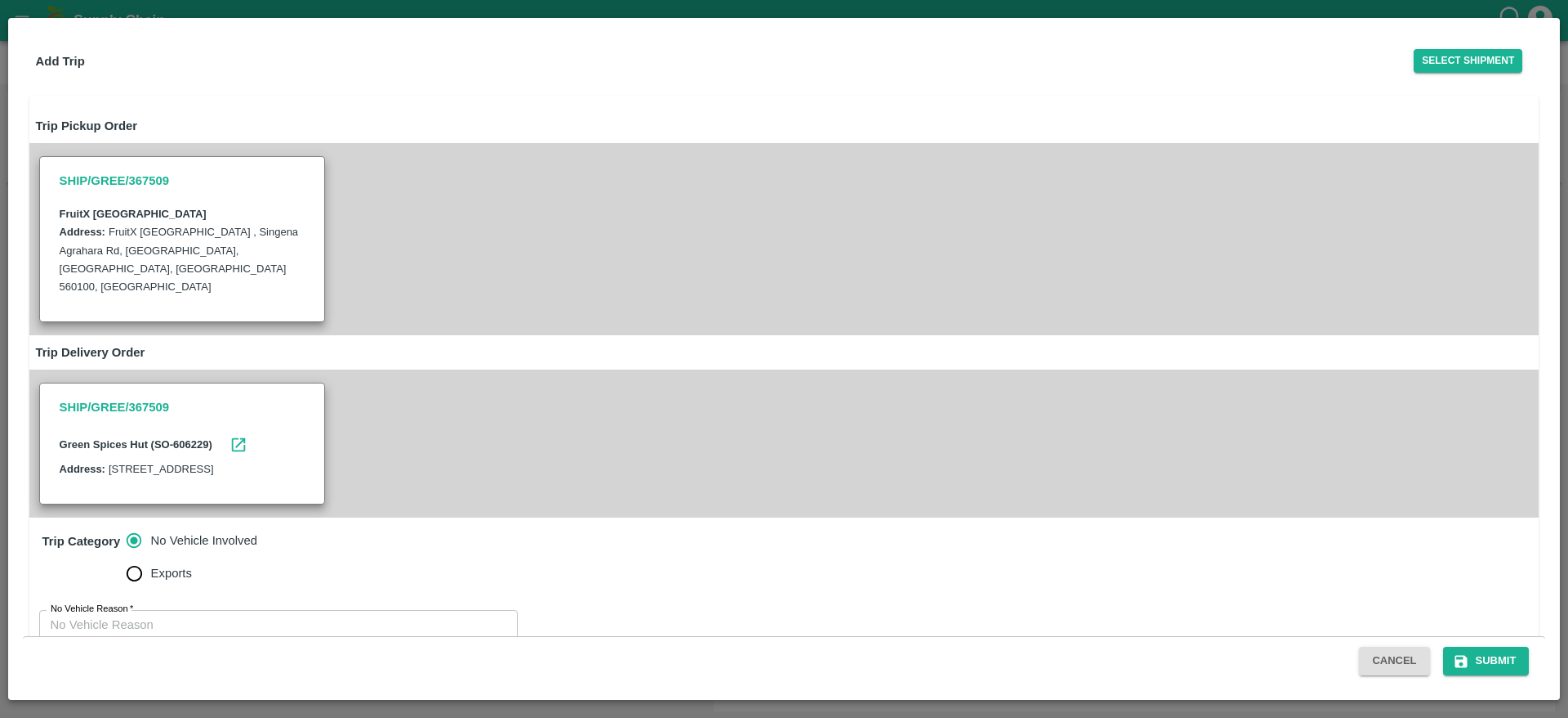
scroll to position [59, 0]
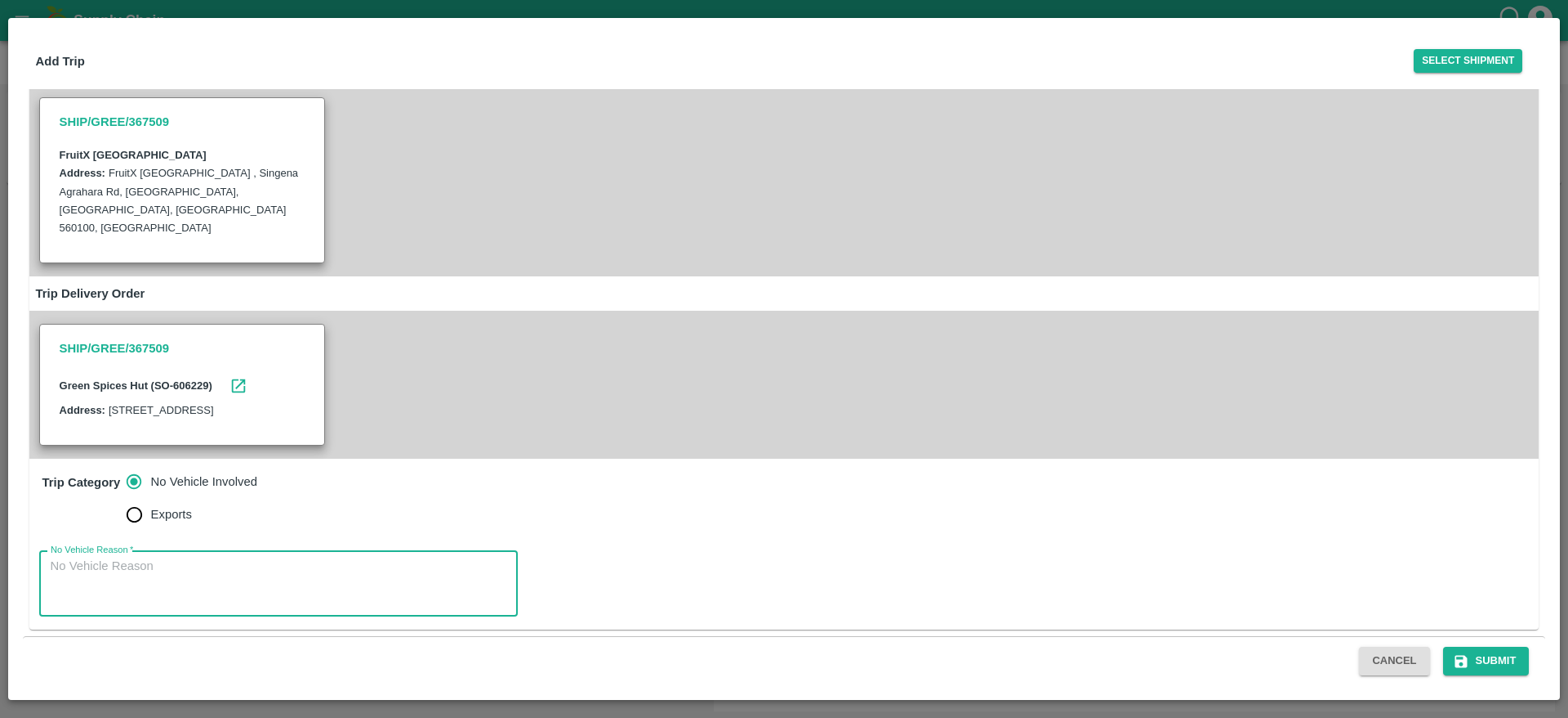
click at [325, 591] on textarea "No Vehicle Reason   *" at bounding box center [279, 583] width 456 height 52
type textarea "No Vehicle"
click at [1489, 653] on button "Submit" at bounding box center [1487, 660] width 87 height 29
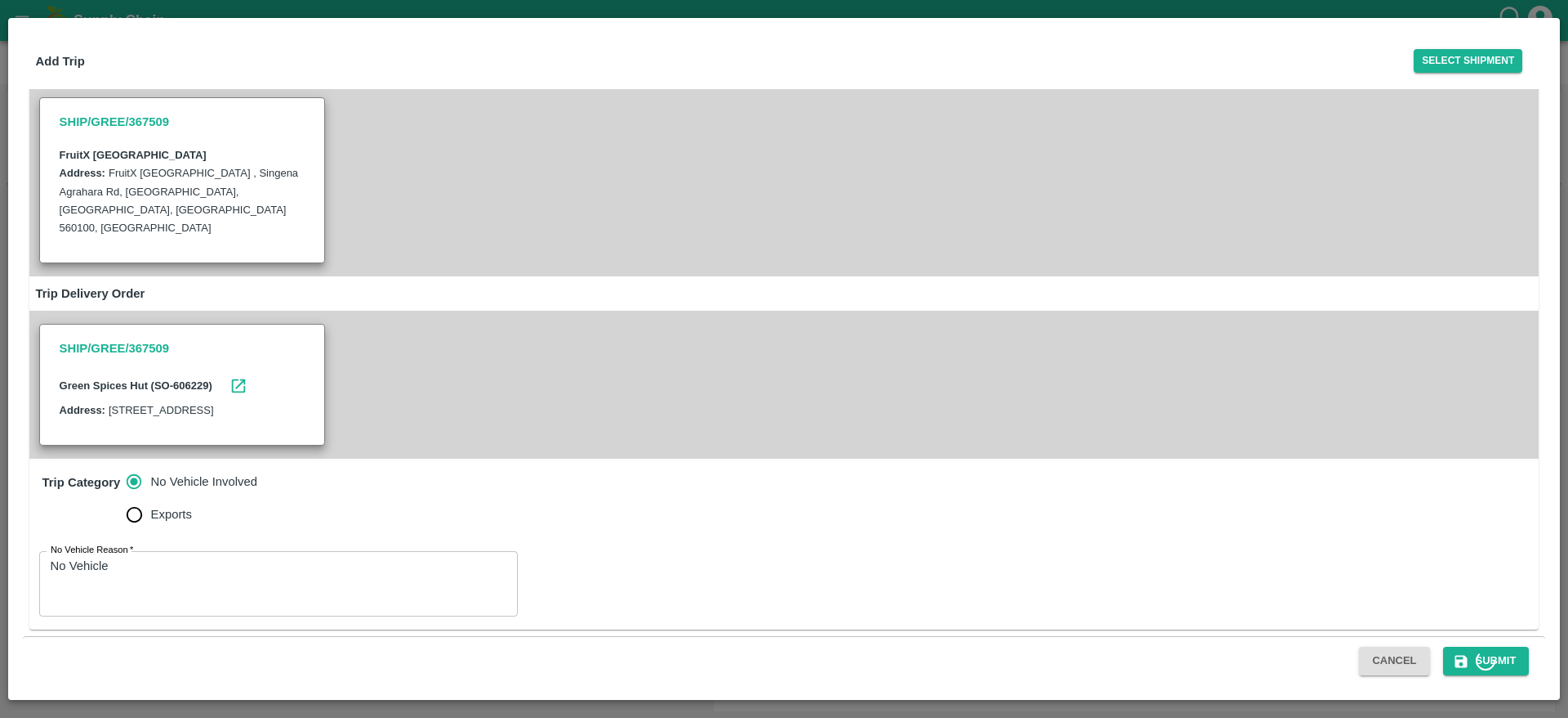
scroll to position [0, 0]
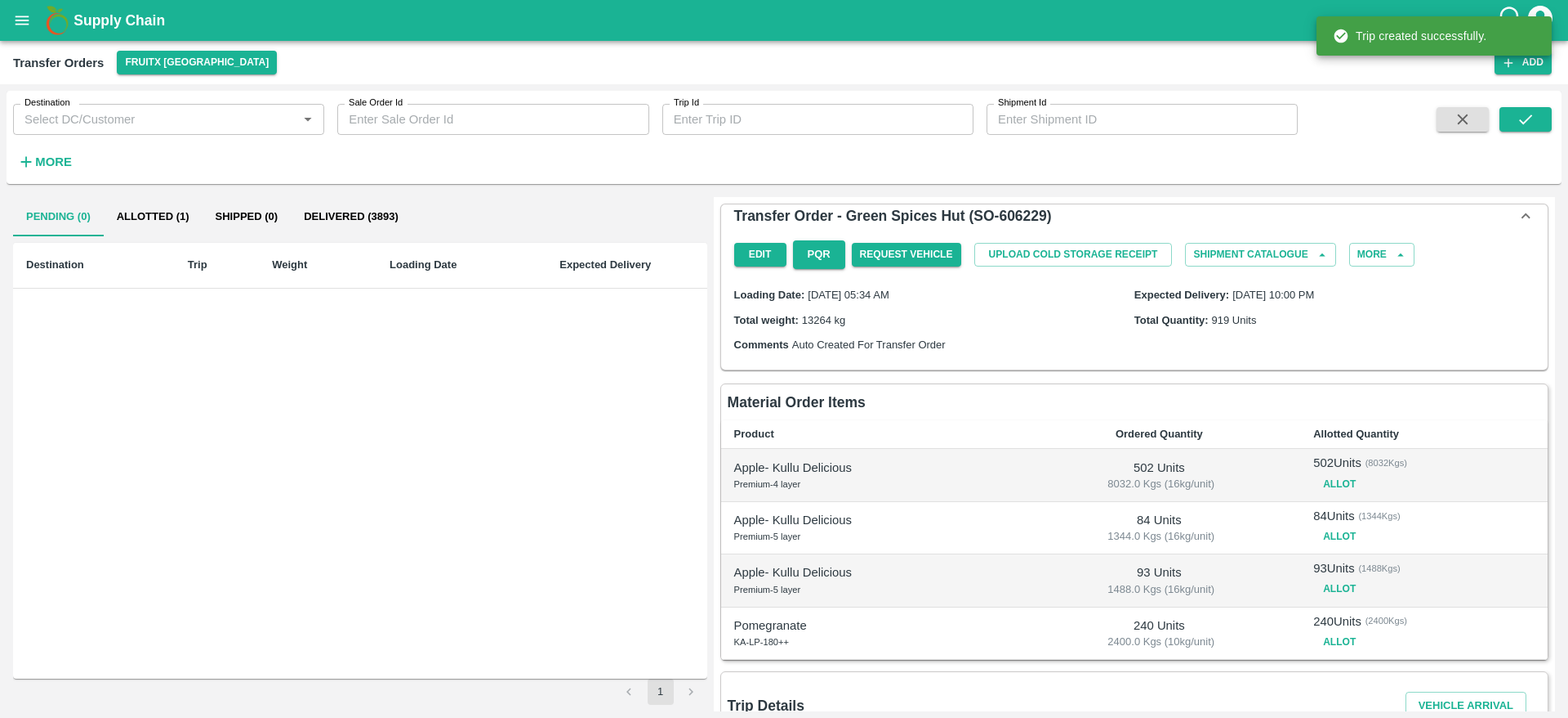
click at [178, 238] on div "Pending (0) Allotted (1) Shipped (0) Delivered (3893) Destination Trip Weight L…" at bounding box center [360, 450] width 695 height 508
click at [173, 235] on button "Allotted (1)" at bounding box center [152, 216] width 99 height 40
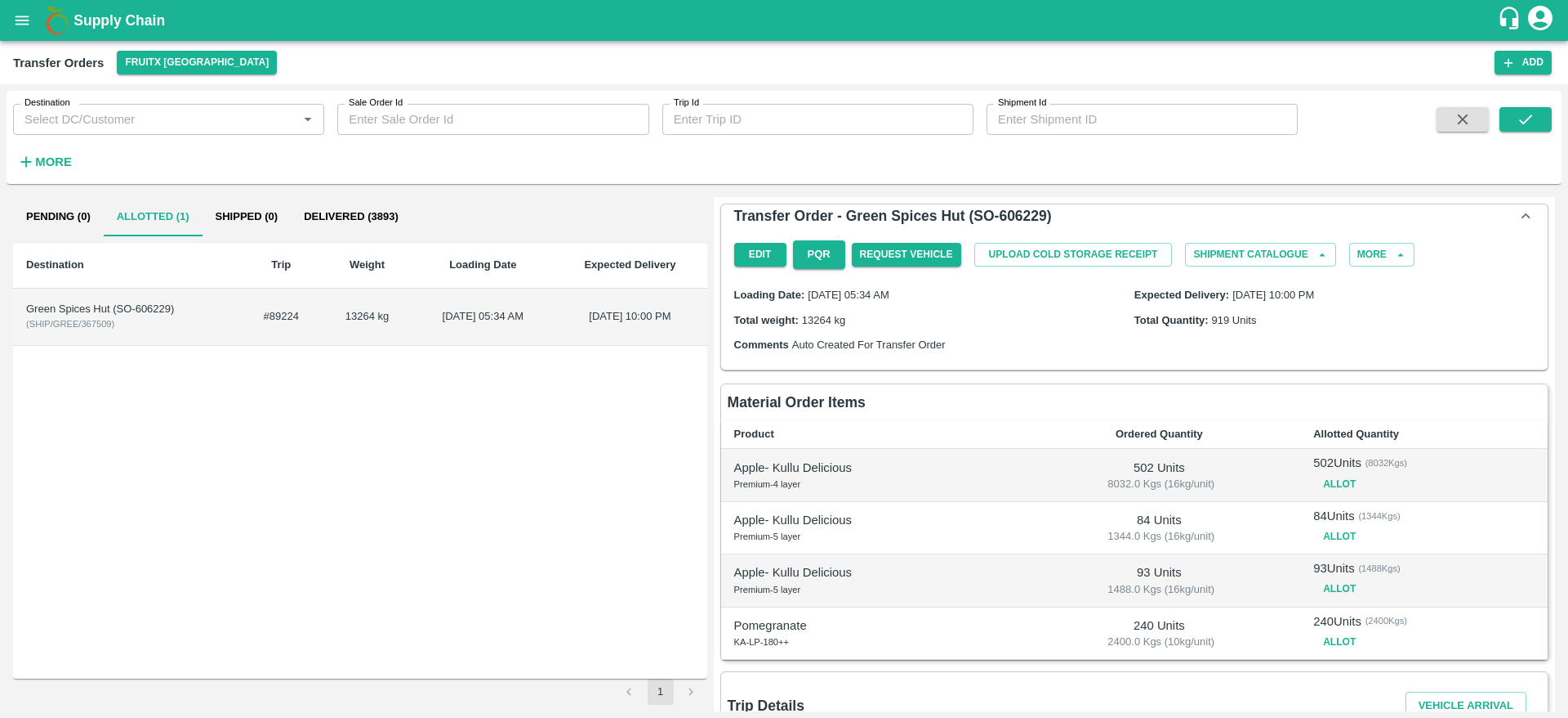
scroll to position [191, 0]
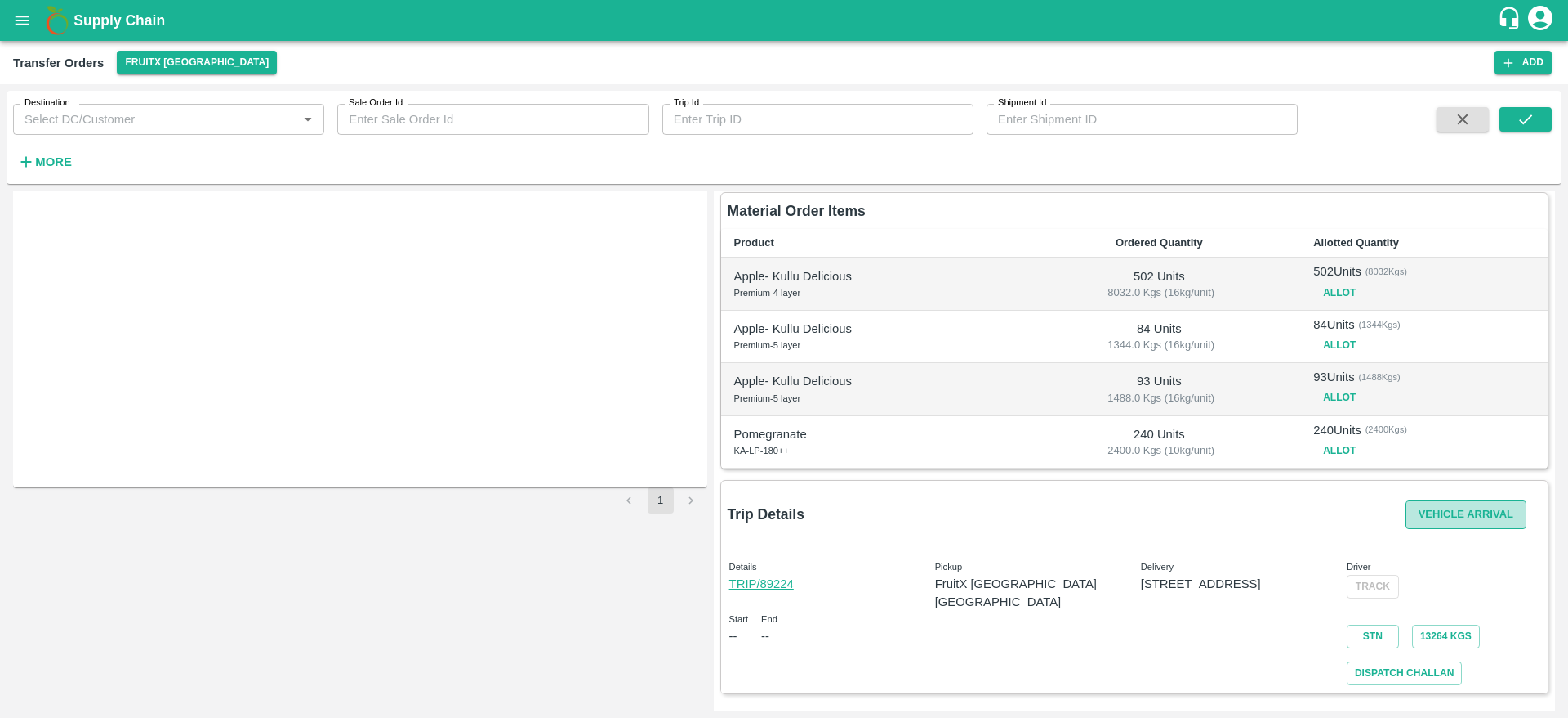
click at [1445, 509] on button "Vehicle Arrival" at bounding box center [1466, 514] width 121 height 29
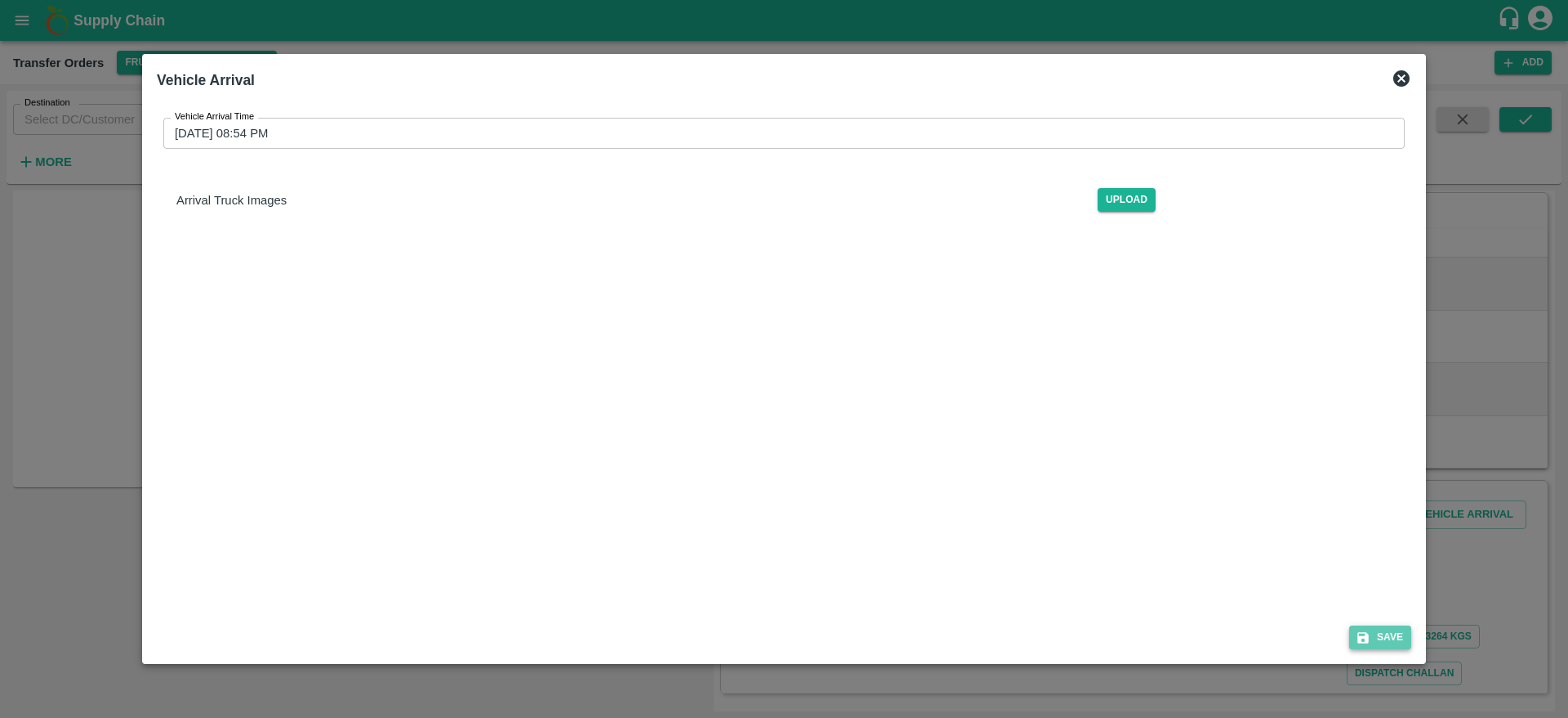
click at [1365, 634] on icon "submit" at bounding box center [1363, 638] width 15 height 15
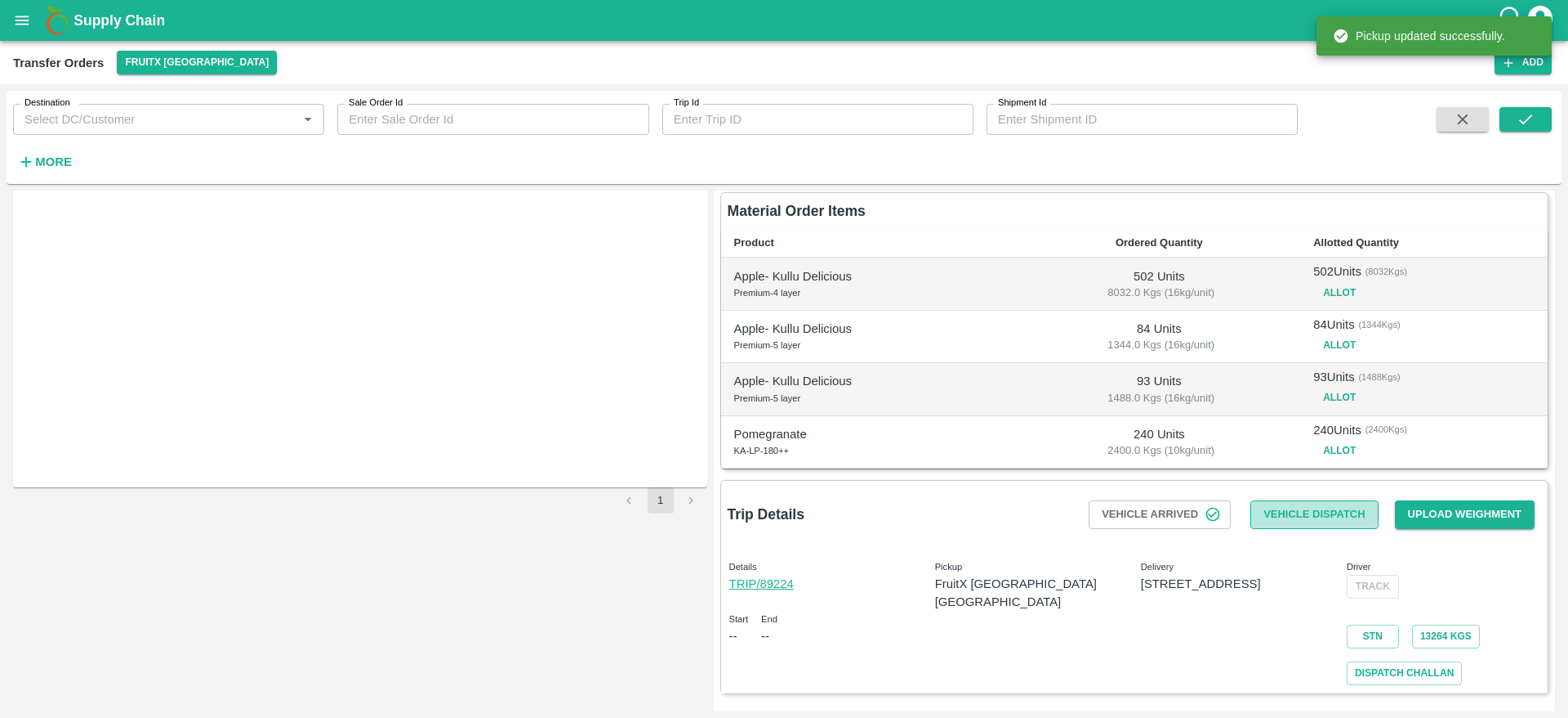
click at [1318, 519] on button "Vehicle Dispatch" at bounding box center [1314, 514] width 127 height 29
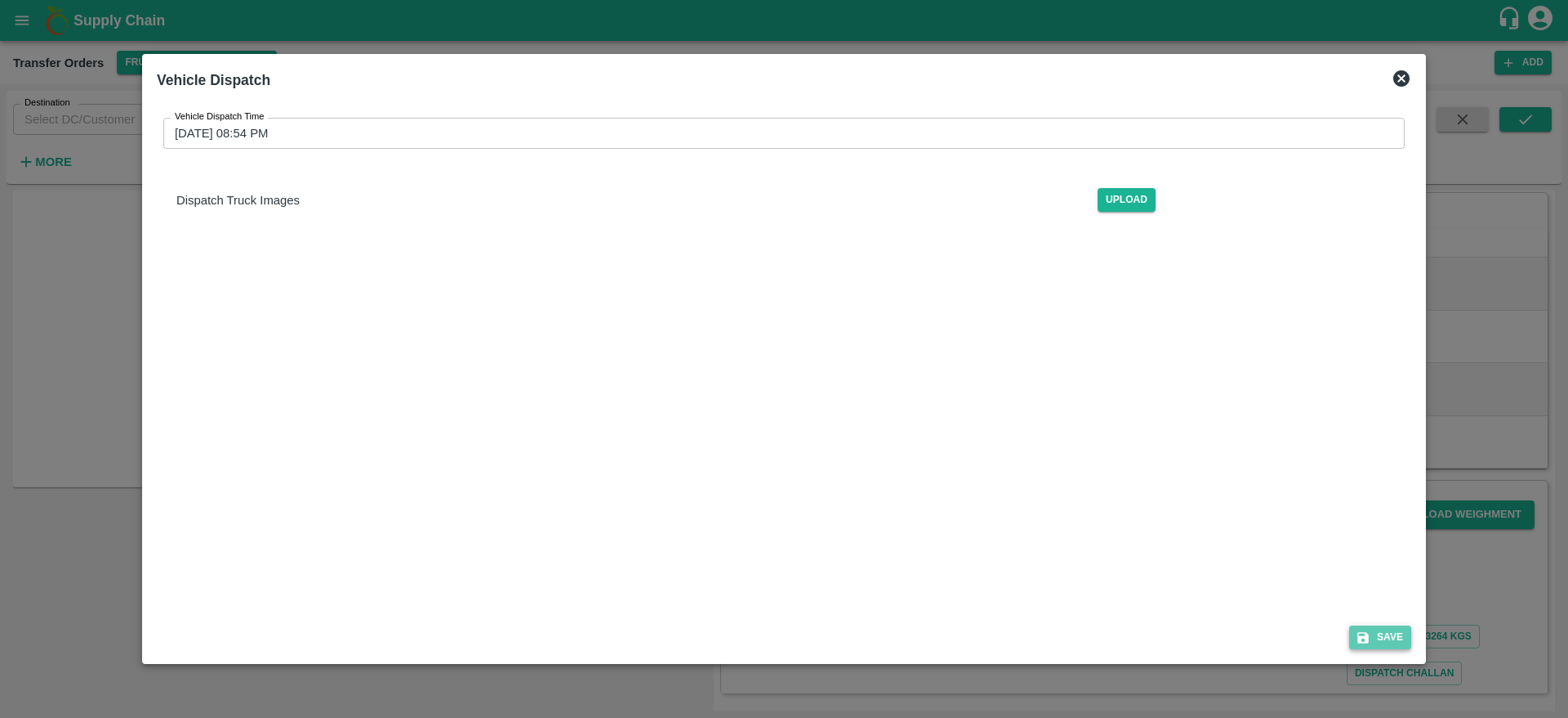
click at [1379, 636] on button "Save" at bounding box center [1380, 637] width 62 height 24
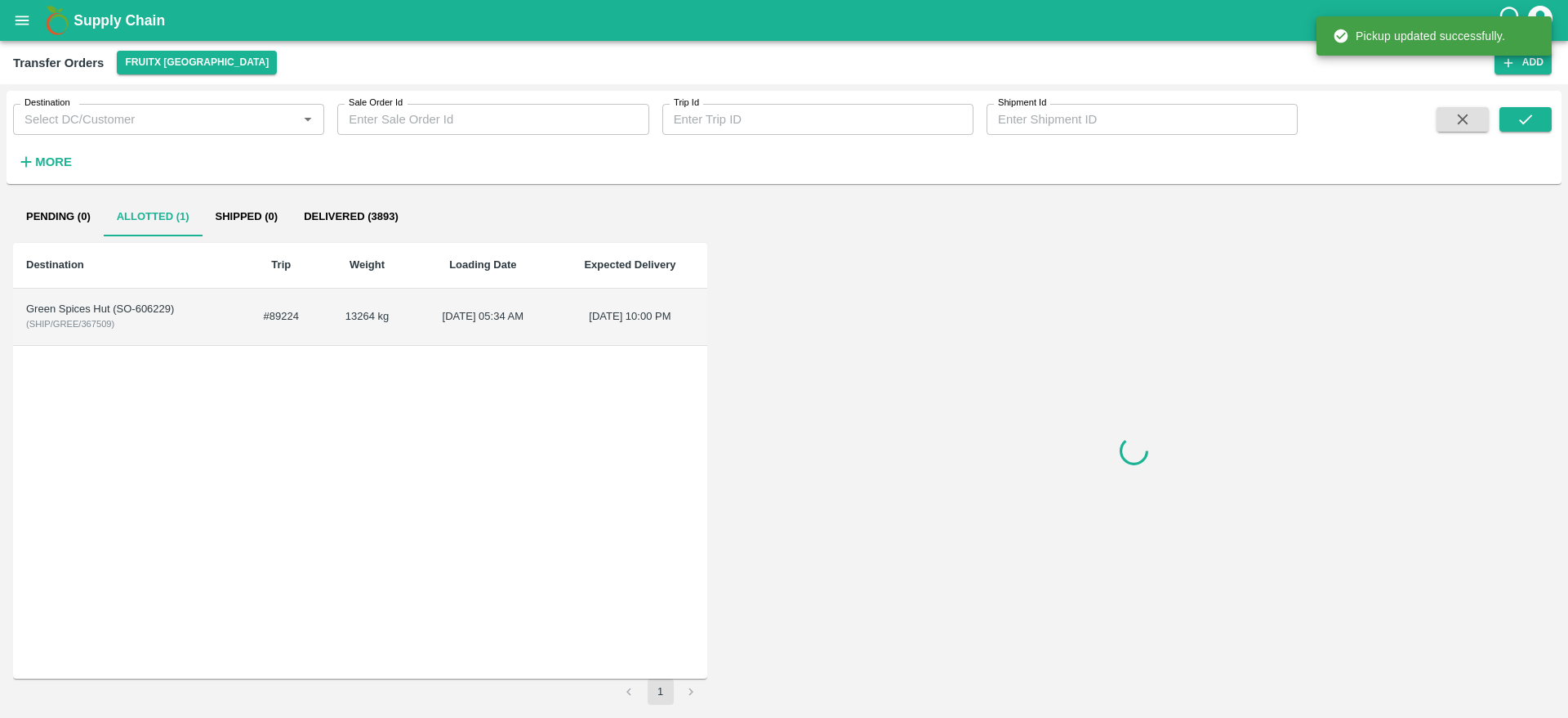
scroll to position [0, 0]
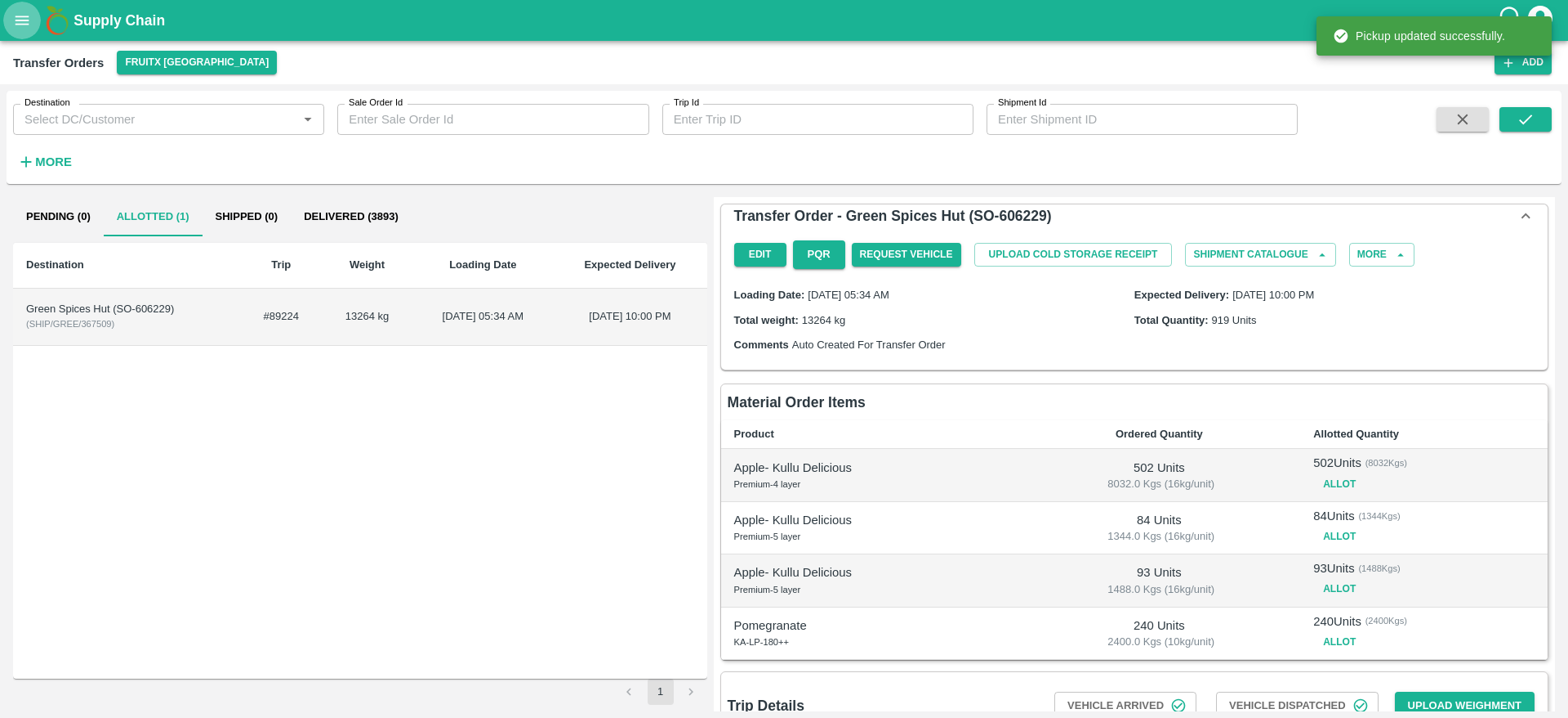
click at [20, 25] on icon "open drawer" at bounding box center [22, 20] width 14 height 9
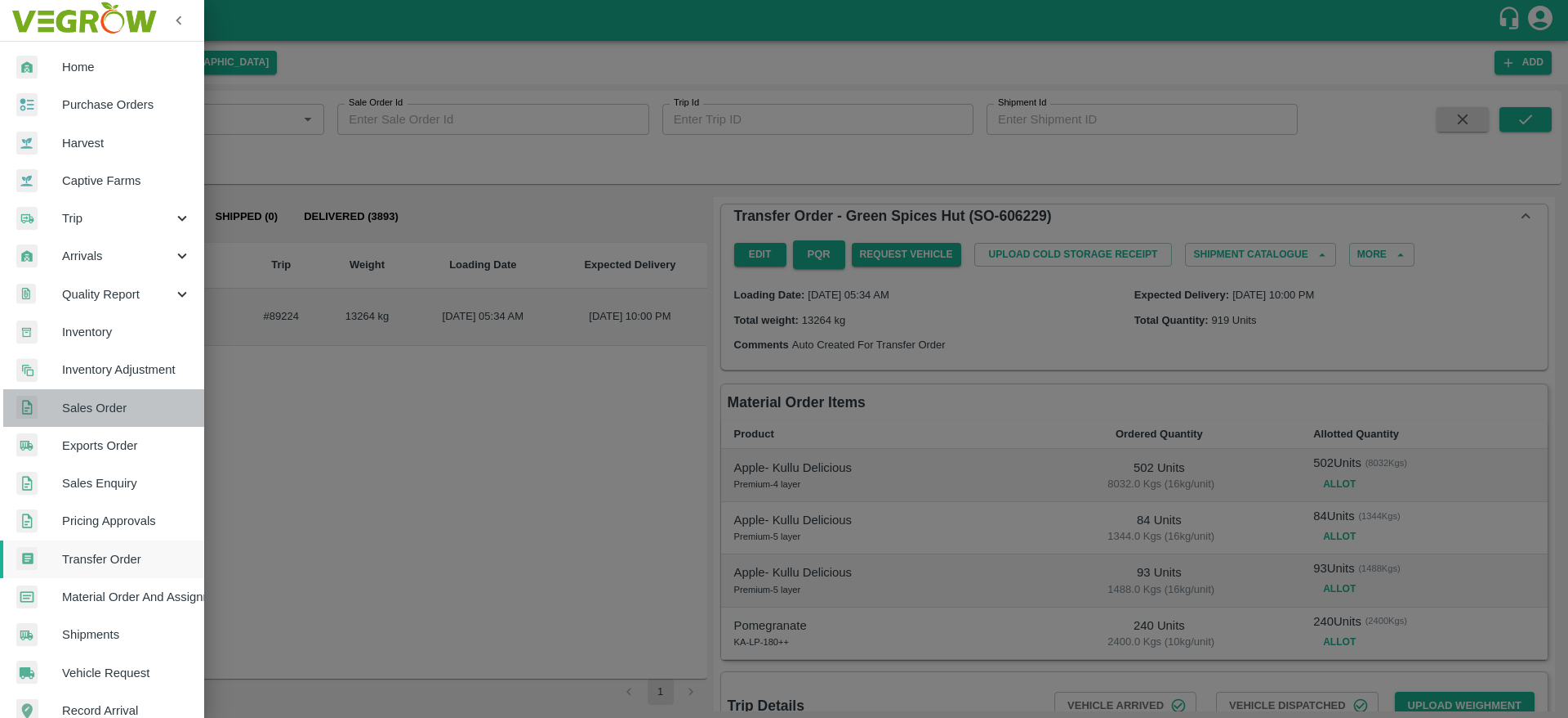
click at [128, 418] on link "Sales Order" at bounding box center [101, 408] width 204 height 38
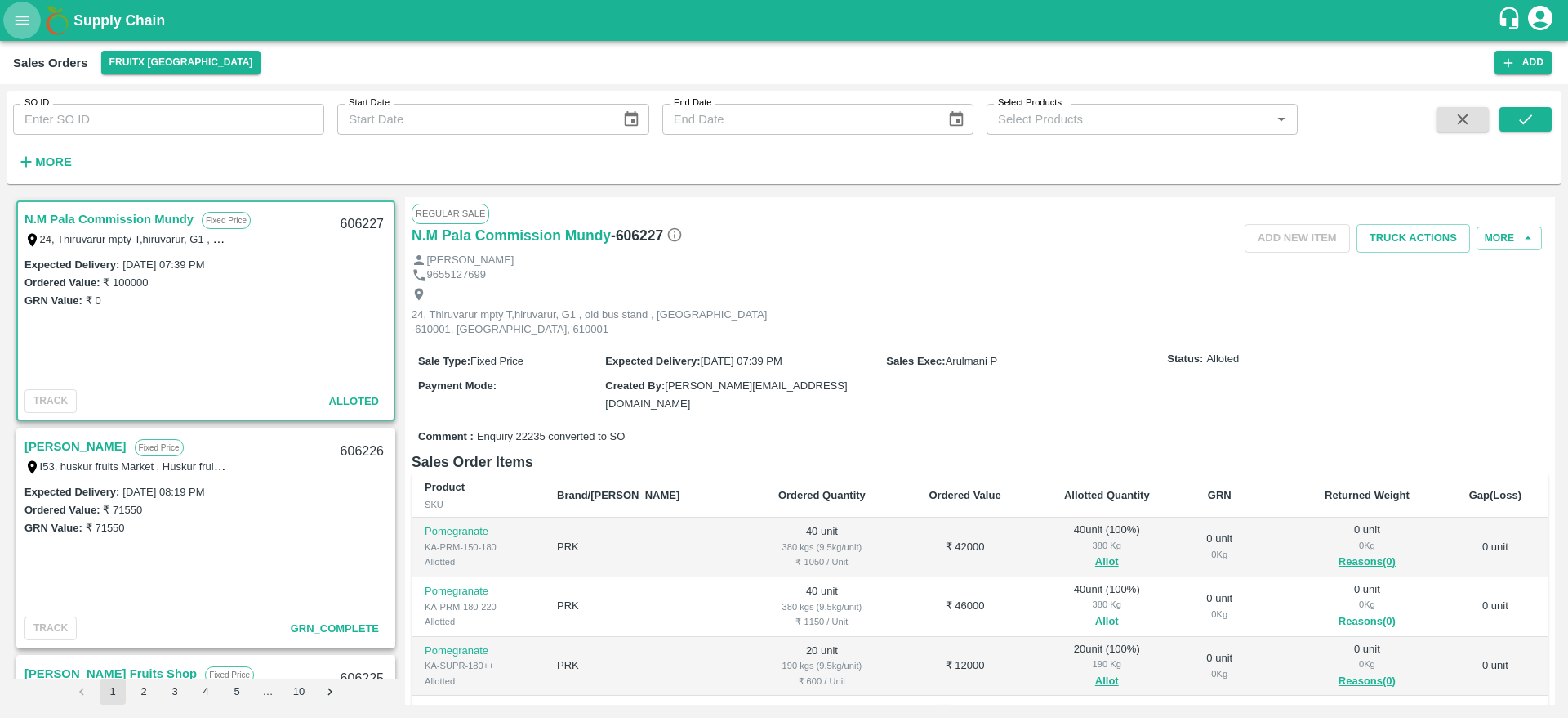
click at [22, 26] on icon "open drawer" at bounding box center [21, 19] width 18 height 18
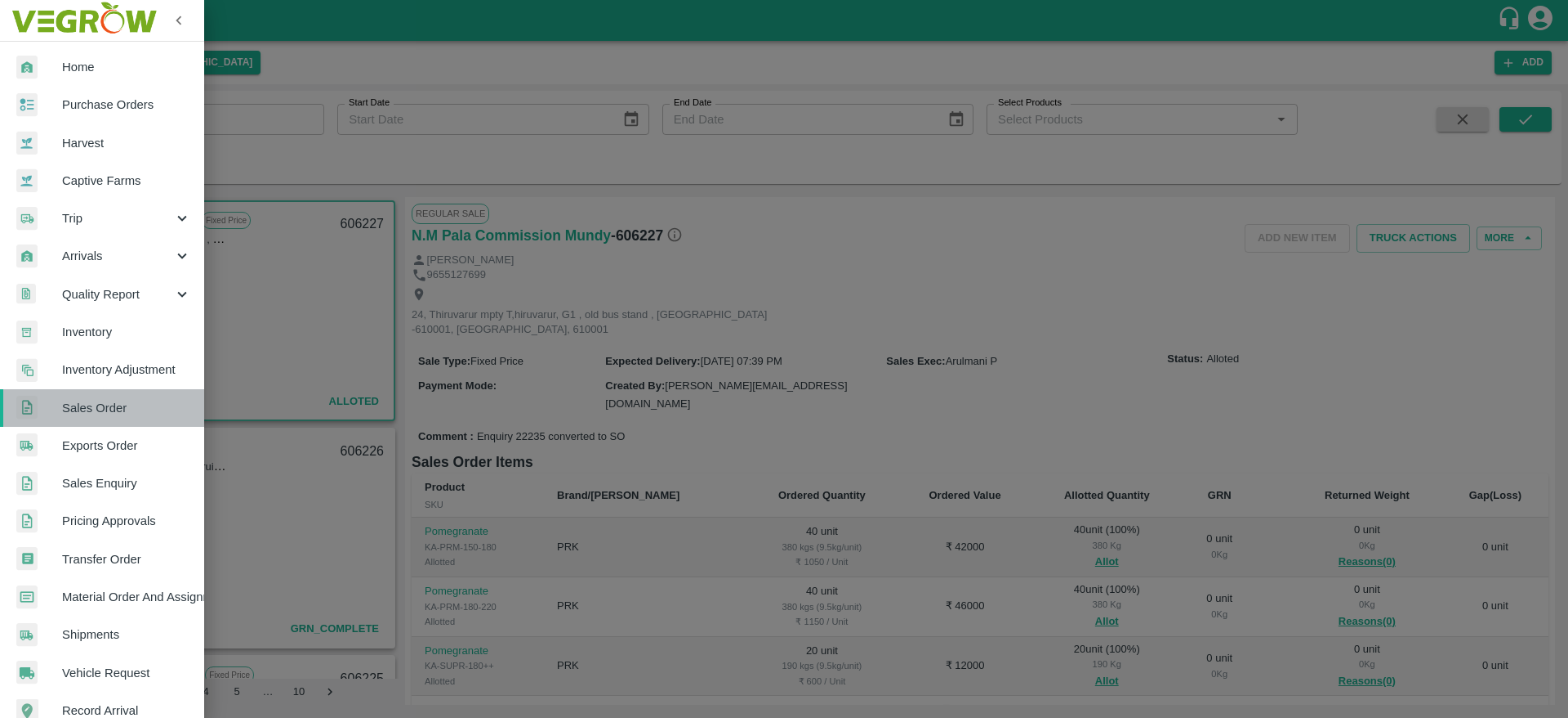
click at [134, 411] on span "Sales Order" at bounding box center [126, 407] width 129 height 18
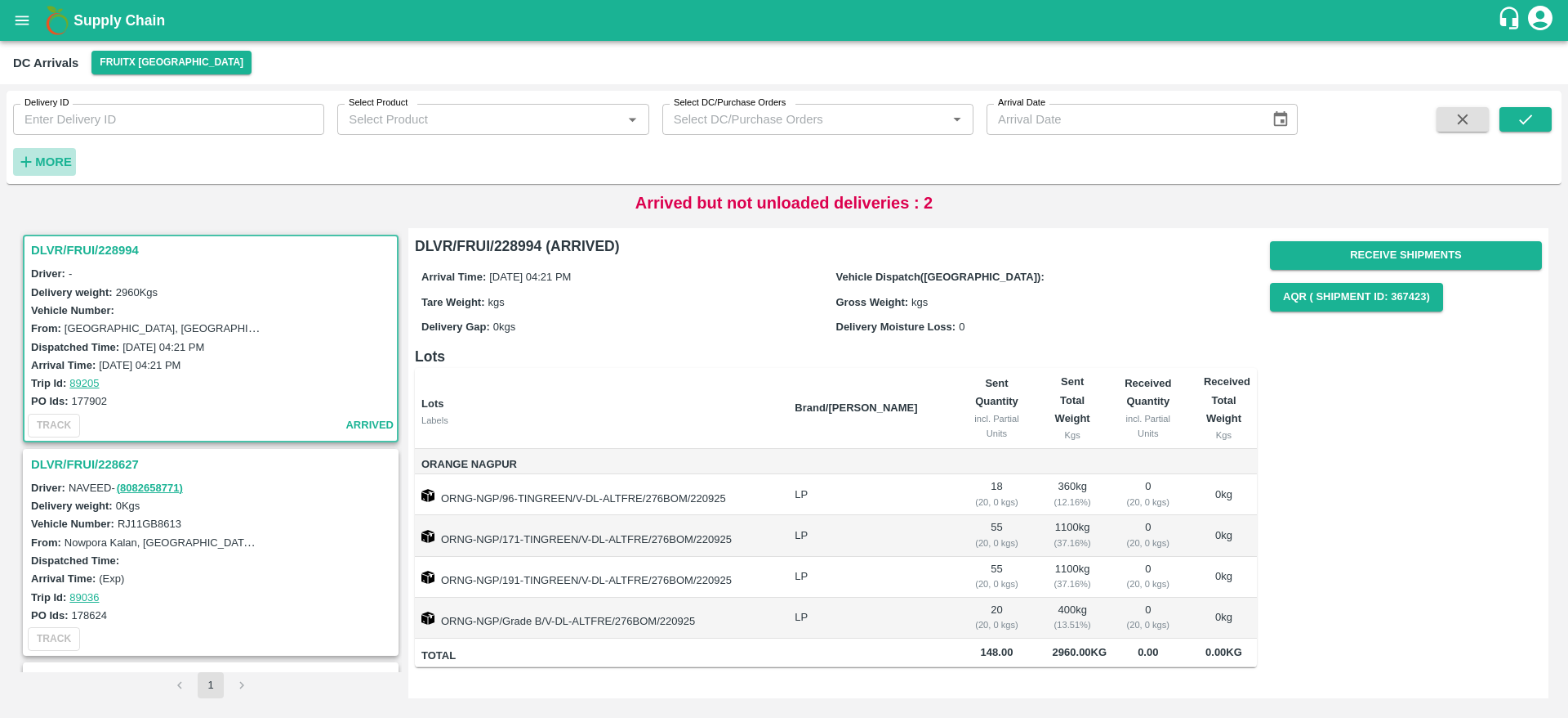
click at [55, 171] on h6 "More" at bounding box center [53, 162] width 37 height 21
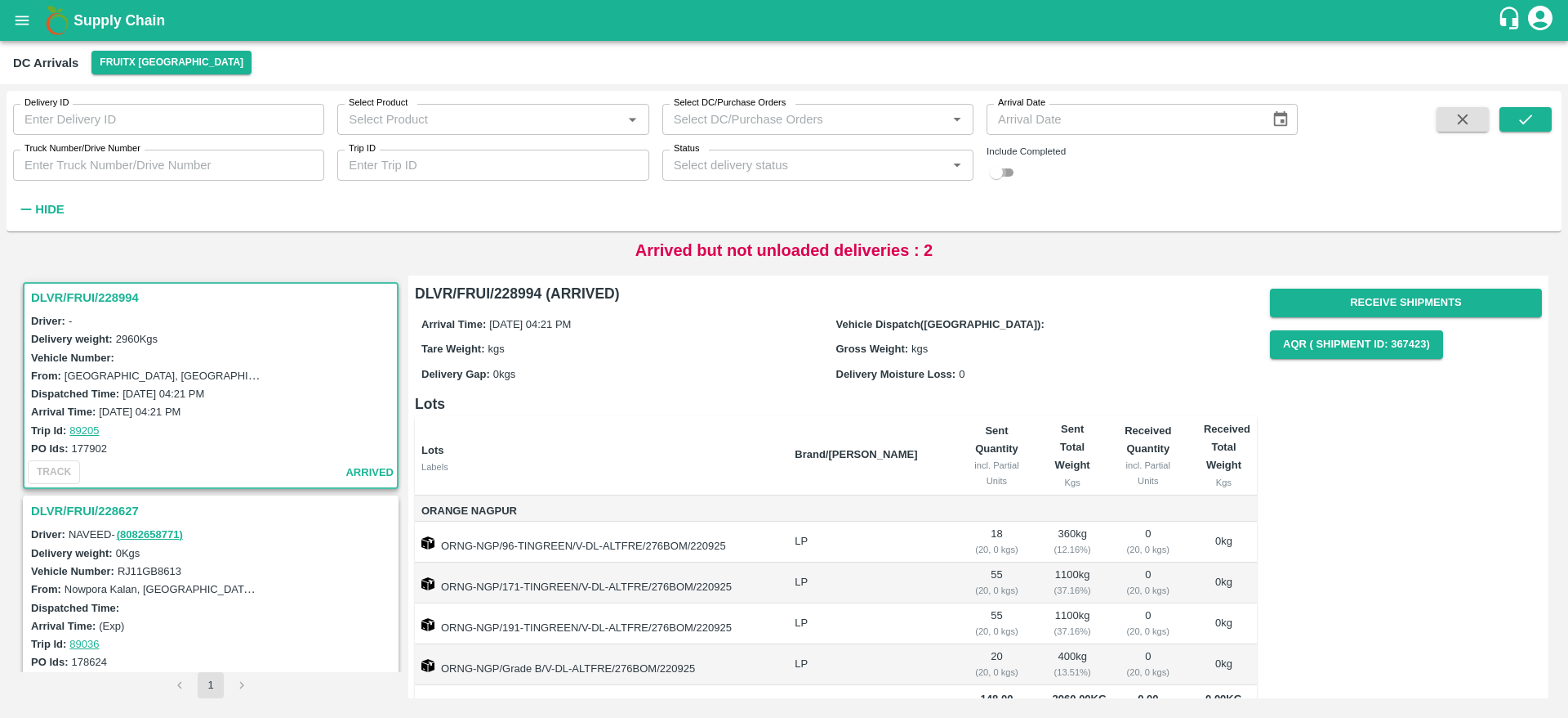
click at [1007, 177] on input "checkbox" at bounding box center [997, 172] width 59 height 19
checkbox input "true"
click at [1530, 126] on icon "submit" at bounding box center [1526, 119] width 18 height 18
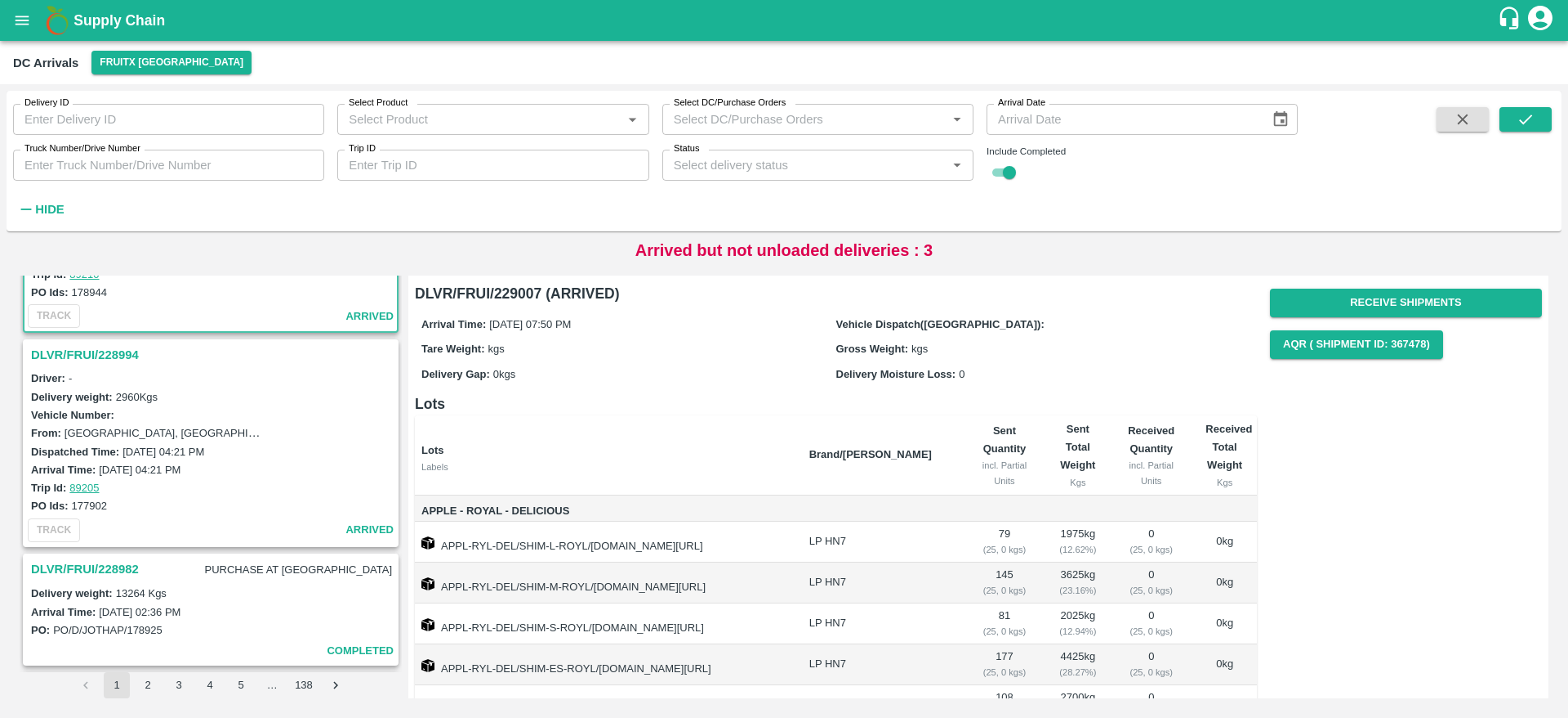
scroll to position [157, 0]
click at [119, 346] on h3 "DLVR/FRUI/228994" at bounding box center [213, 353] width 364 height 21
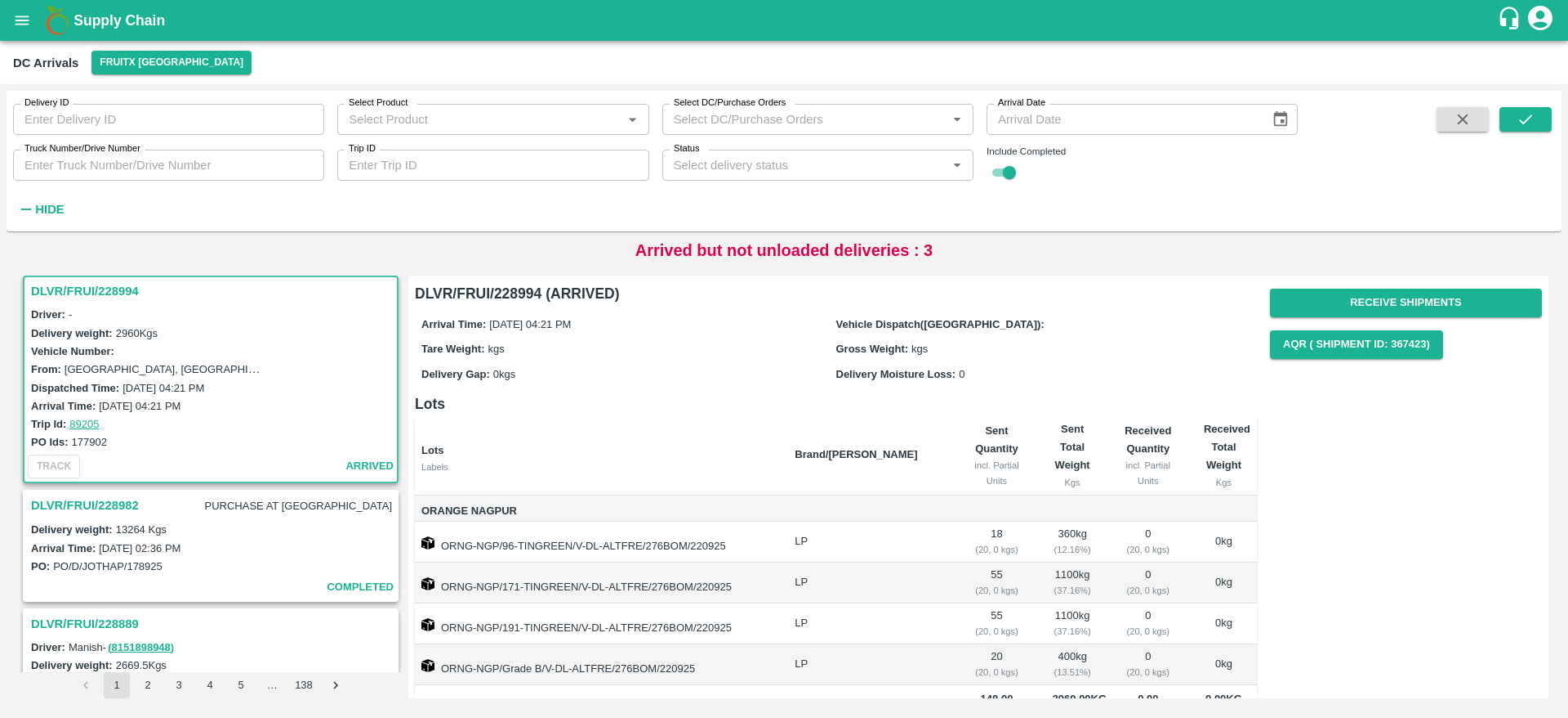
scroll to position [42, 0]
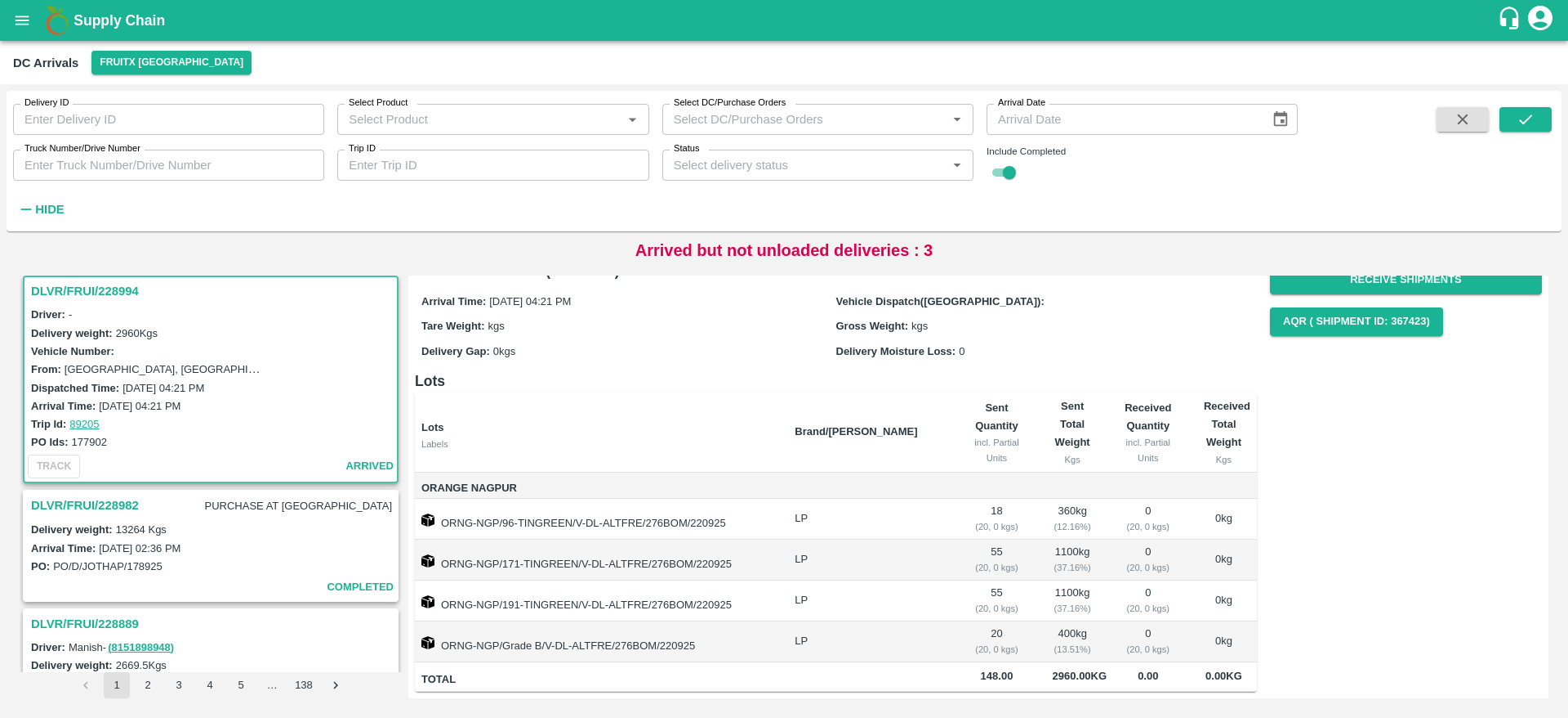
click at [120, 509] on h3 "DLVR/FRUI/228982" at bounding box center [85, 505] width 108 height 21
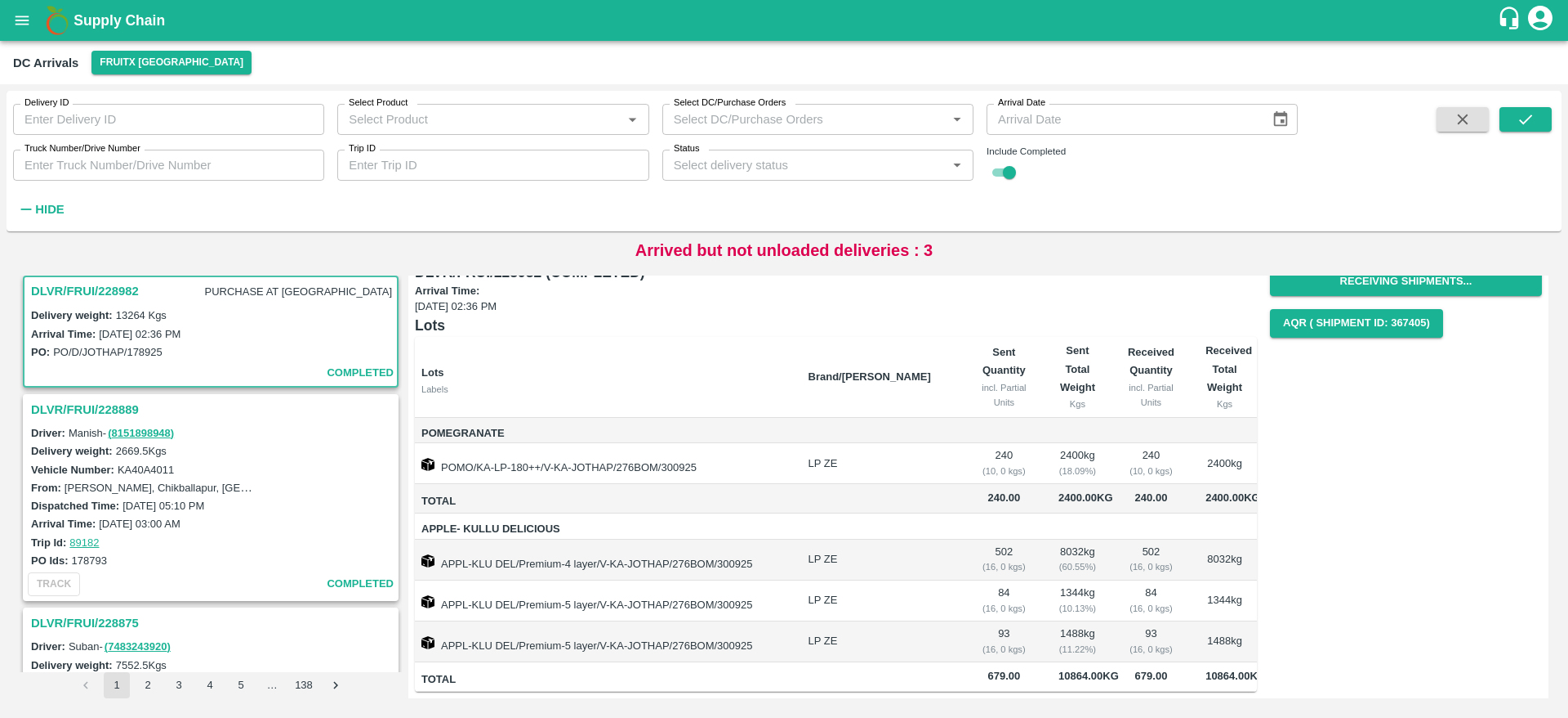
scroll to position [58, 0]
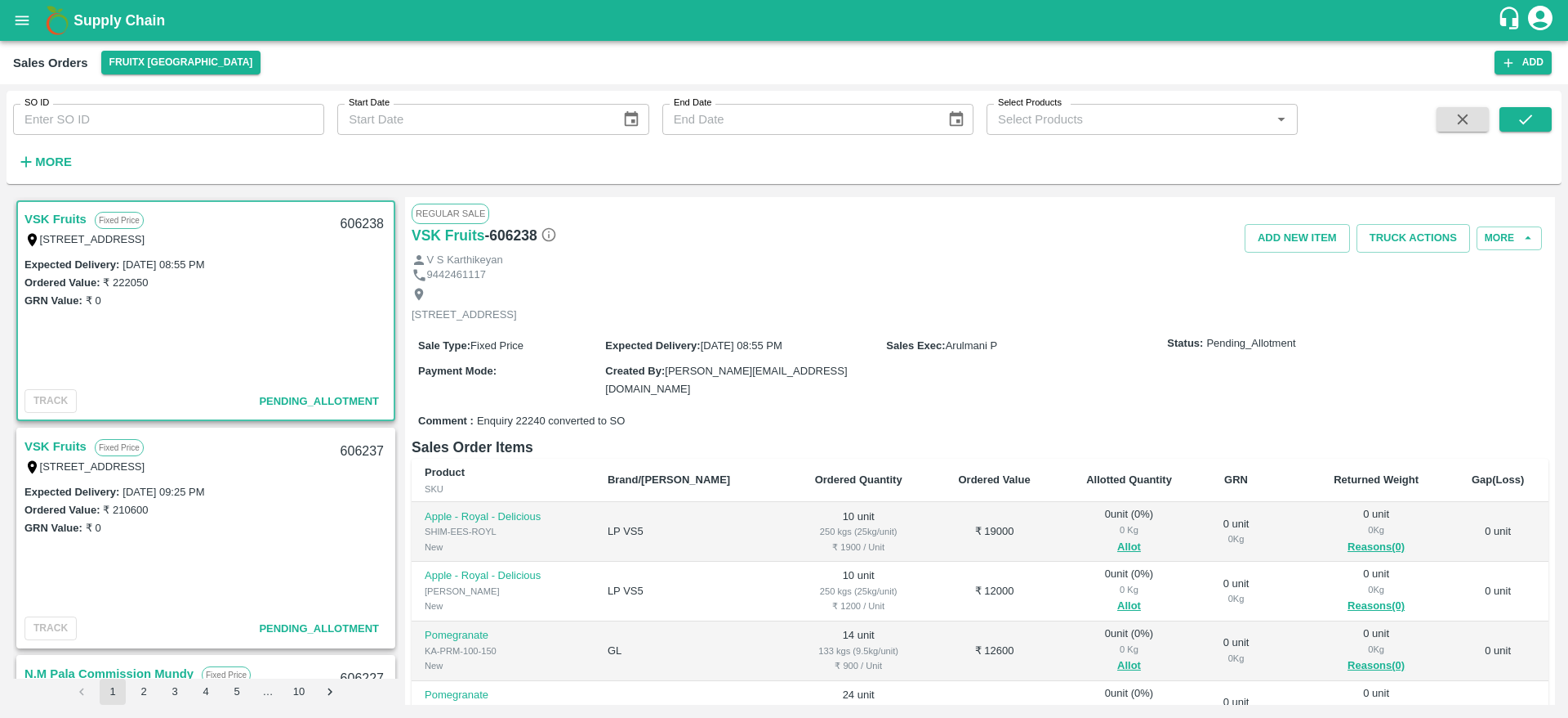
click at [68, 444] on link "VSK Fruits" at bounding box center [55, 446] width 62 height 21
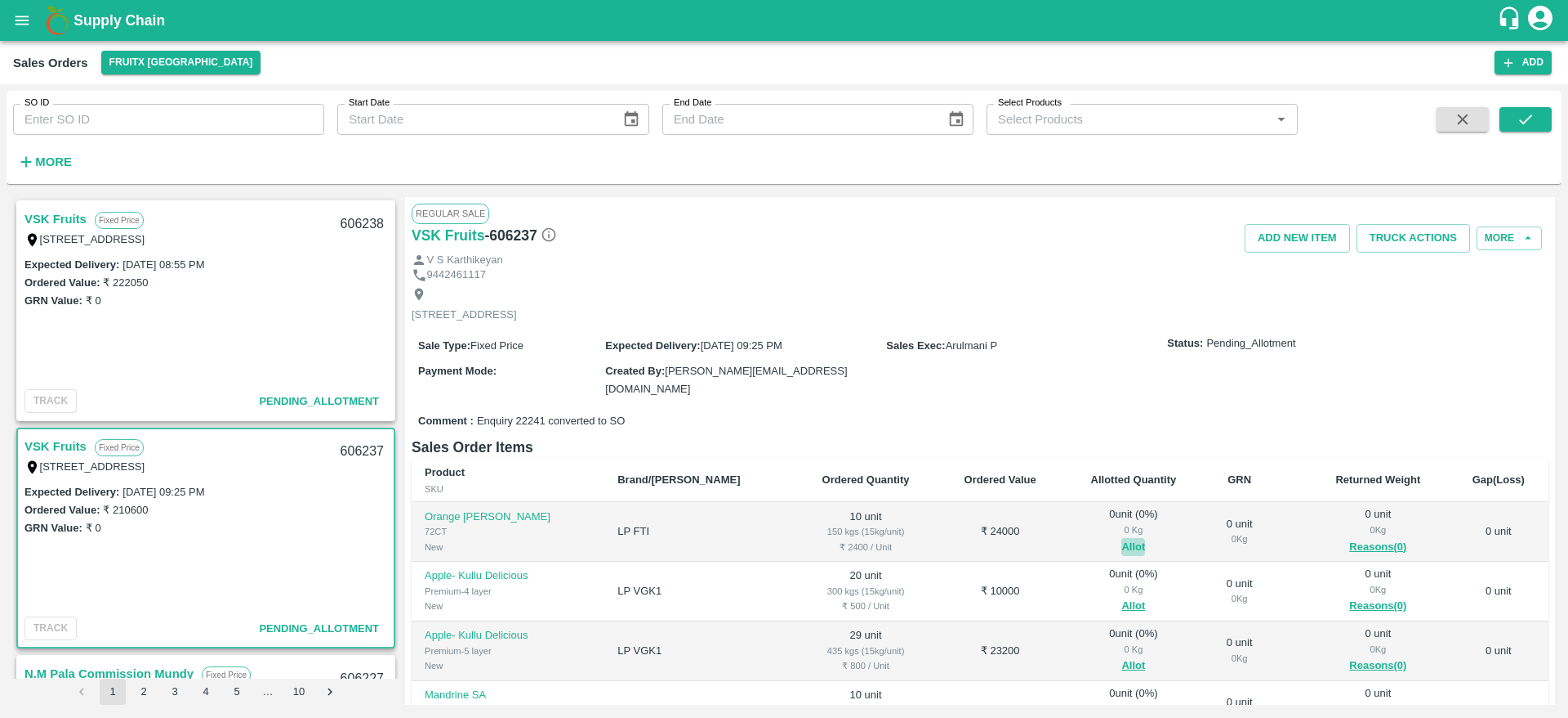
click at [1122, 544] on button "Allot" at bounding box center [1134, 547] width 24 height 18
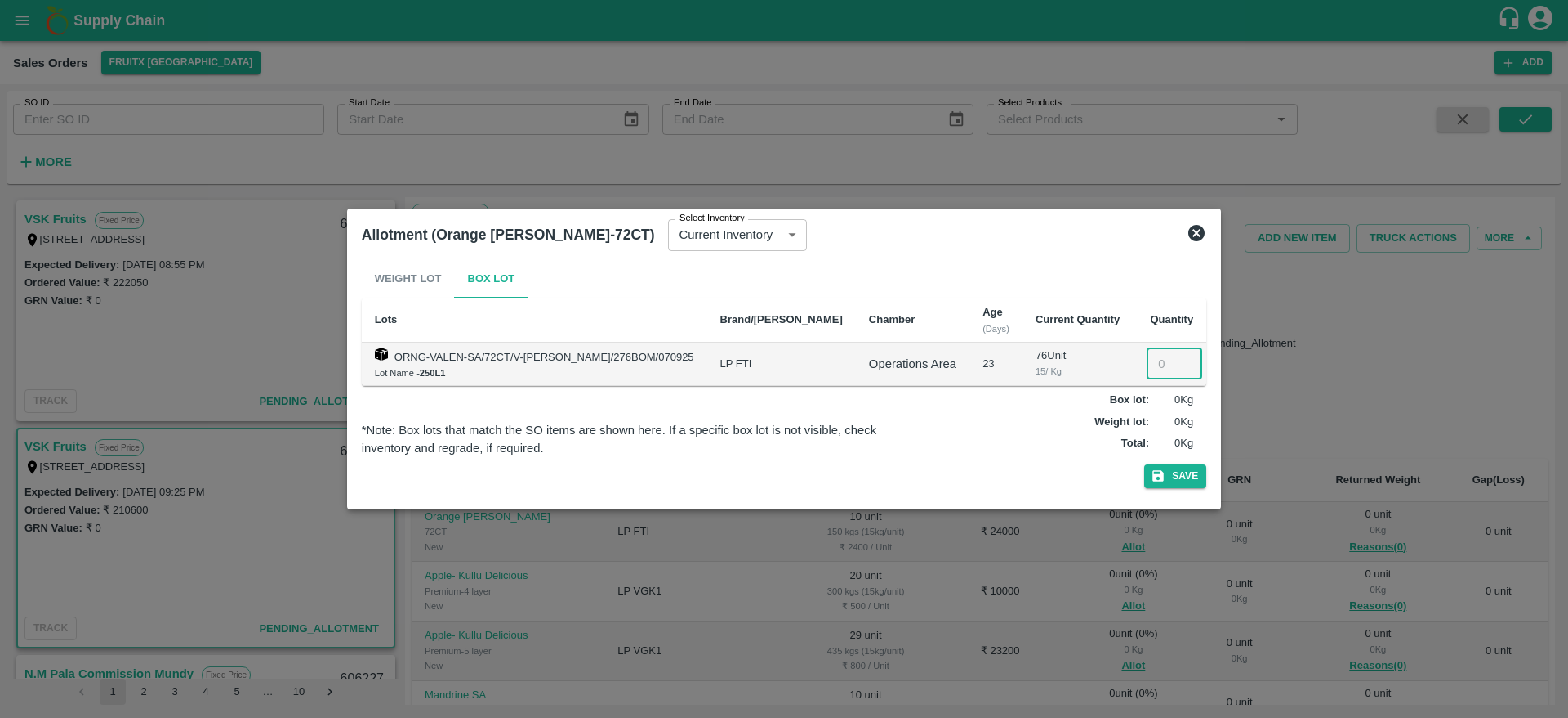
click at [1164, 353] on input "number" at bounding box center [1174, 364] width 55 height 31
type input "10"
click at [1145, 464] on button "Save" at bounding box center [1175, 476] width 62 height 24
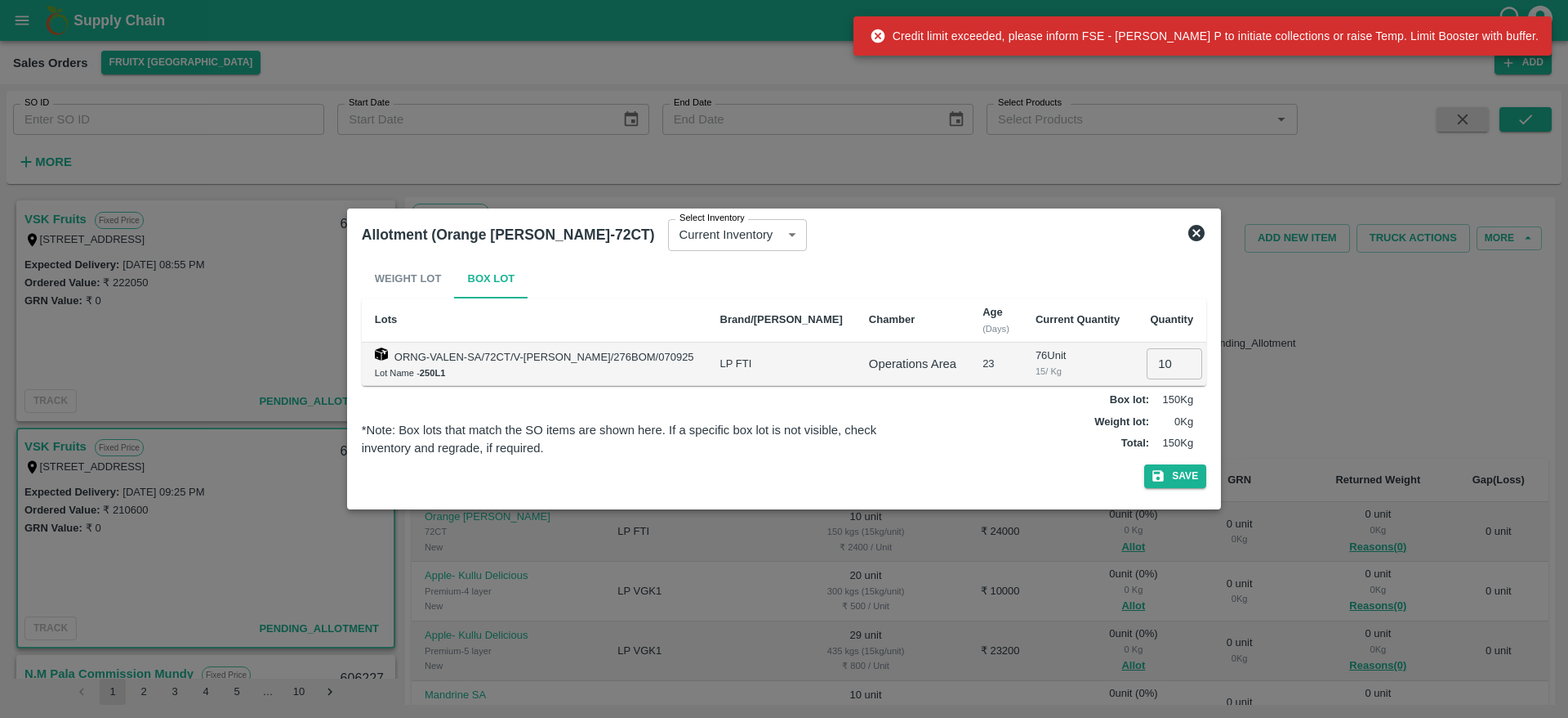
click at [1194, 235] on icon at bounding box center [1197, 233] width 17 height 17
